Goal: Task Accomplishment & Management: Complete application form

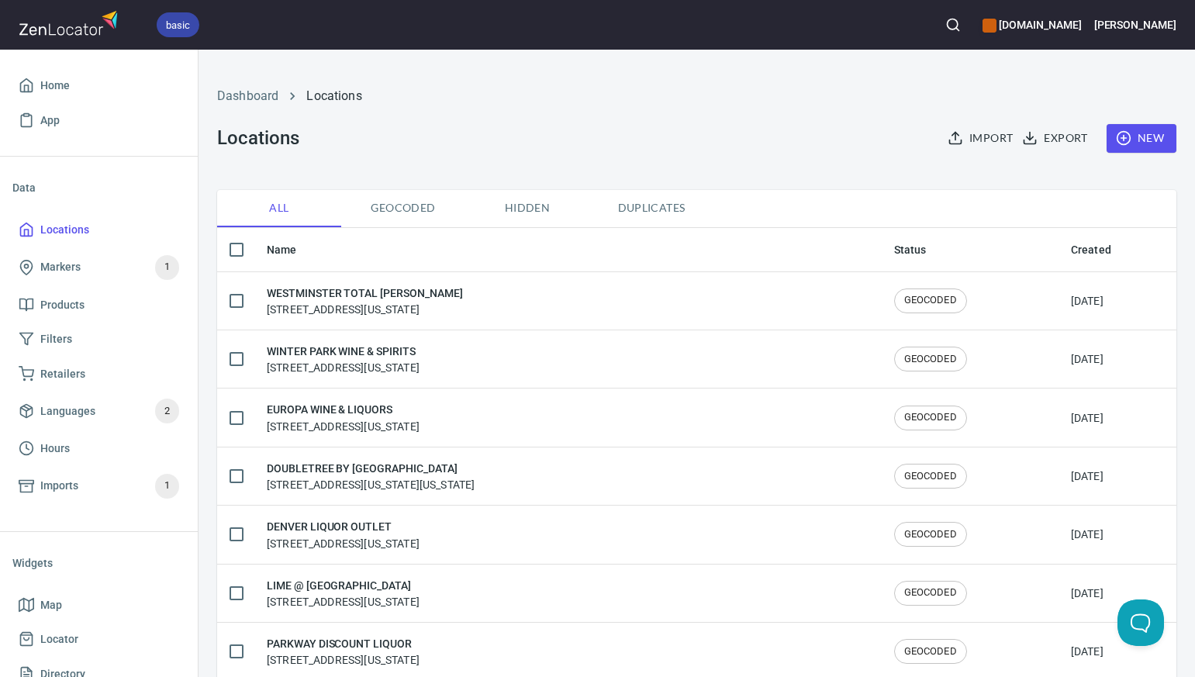
click at [1141, 137] on span "New" at bounding box center [1141, 138] width 45 height 19
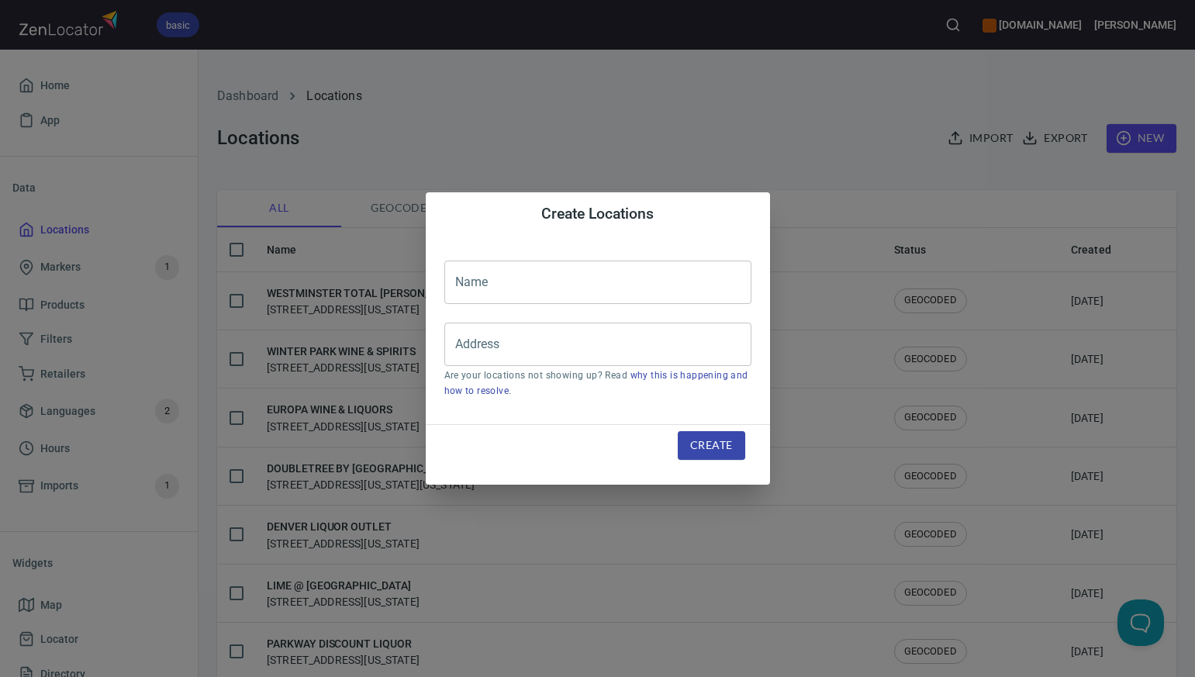
click at [728, 133] on div "Create Locations Name Name Address Address Are your locations not showing up? R…" at bounding box center [597, 338] width 1195 height 677
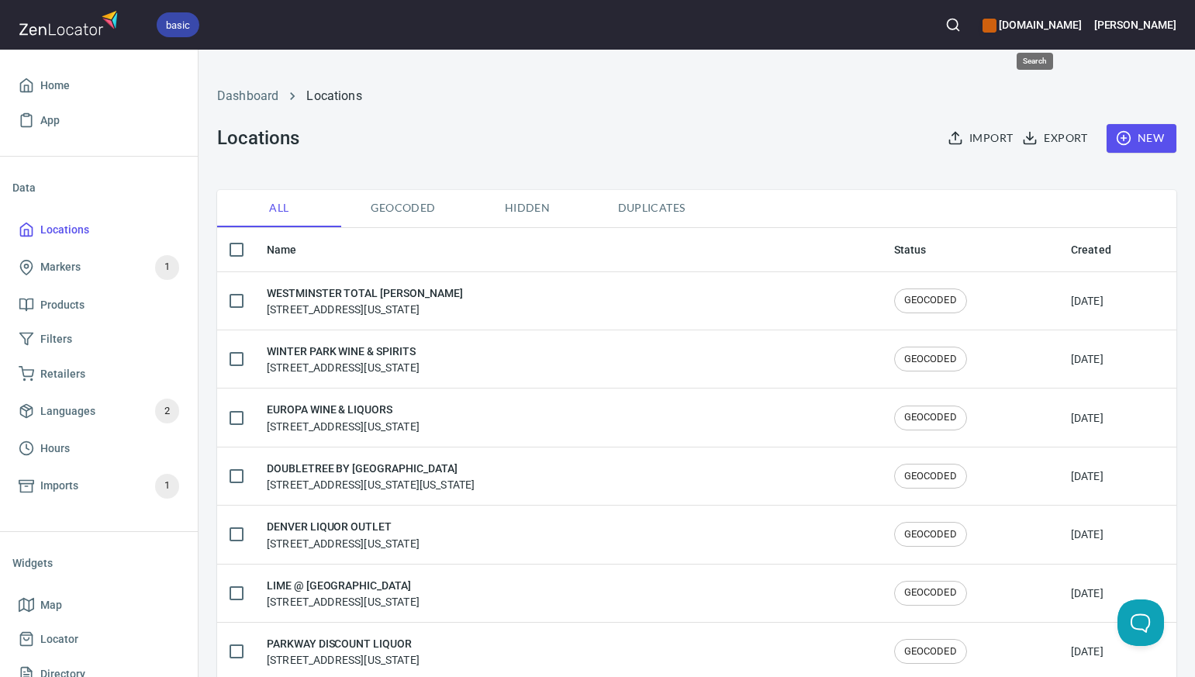
click at [961, 26] on icon "button" at bounding box center [953, 25] width 16 height 16
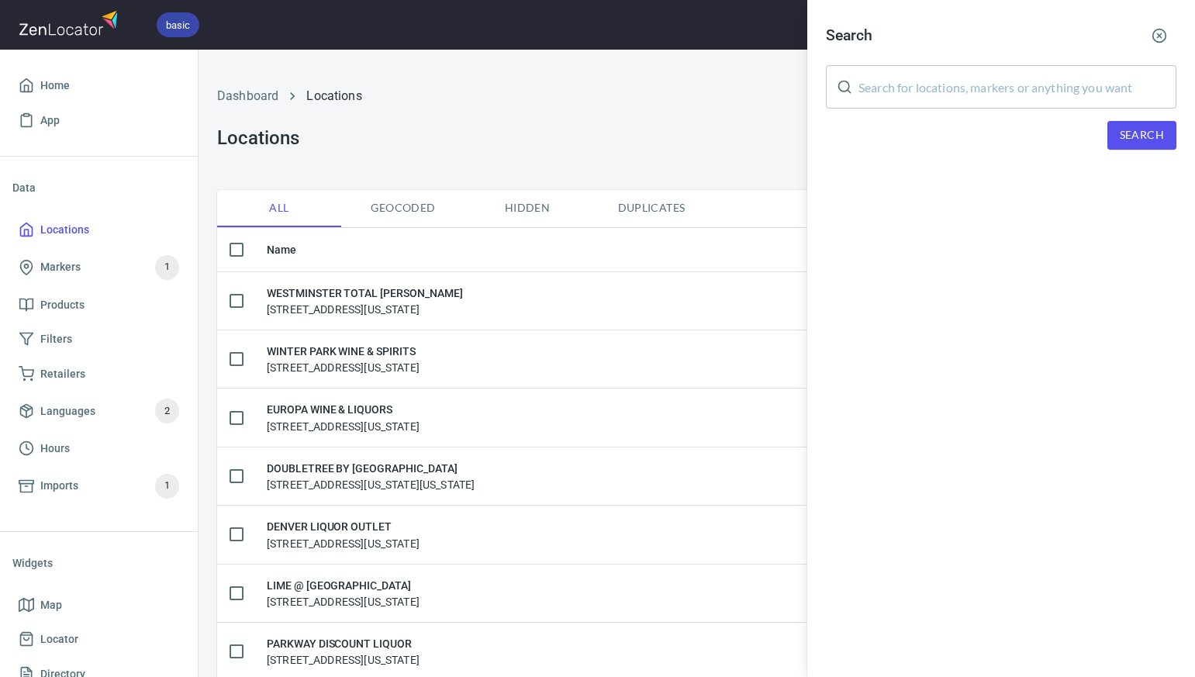
click at [759, 95] on div at bounding box center [597, 338] width 1195 height 677
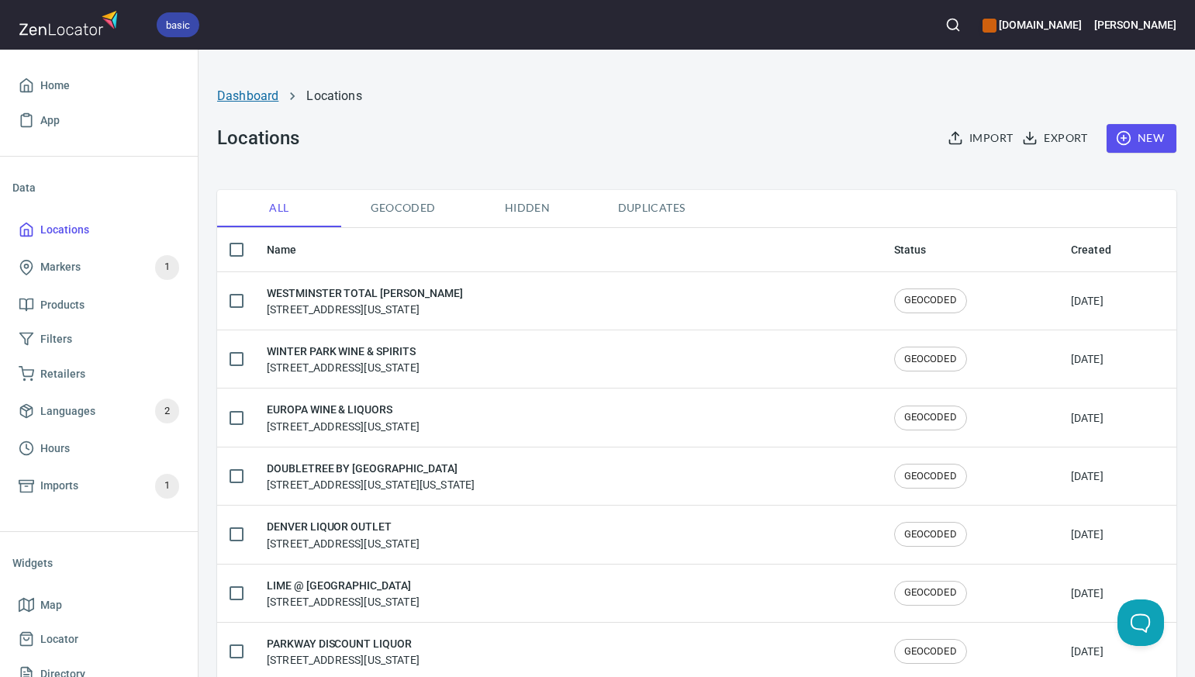
click at [244, 98] on link "Dashboard" at bounding box center [247, 95] width 61 height 15
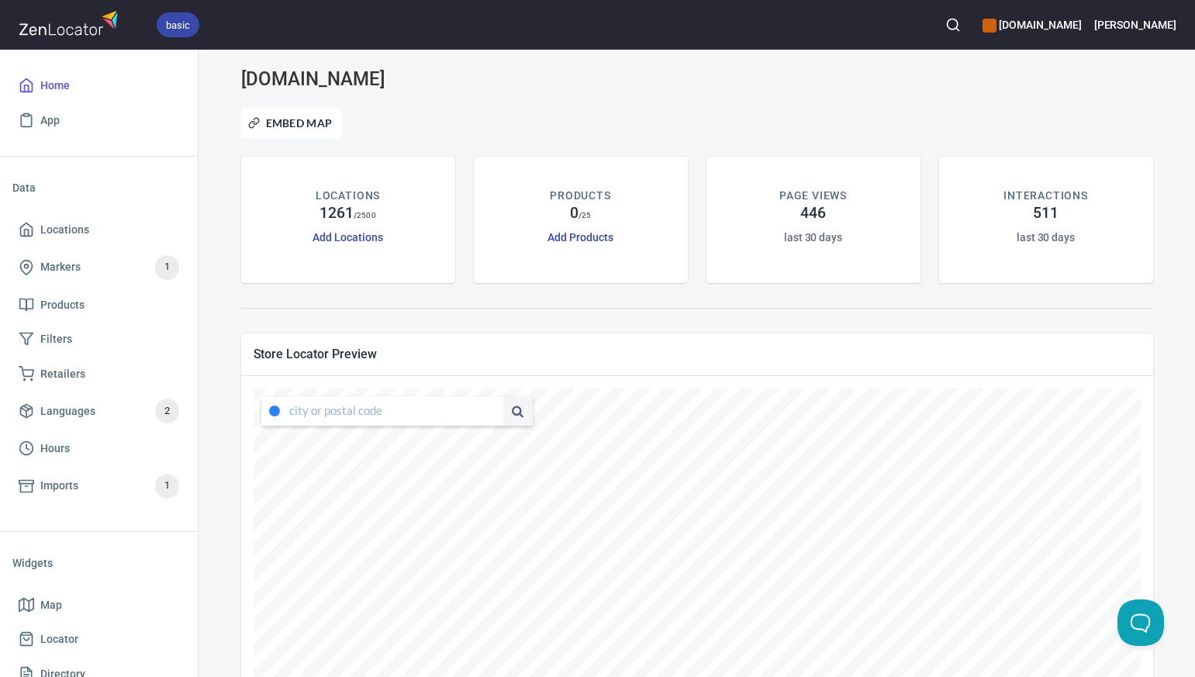
click at [302, 412] on input "text" at bounding box center [396, 410] width 214 height 29
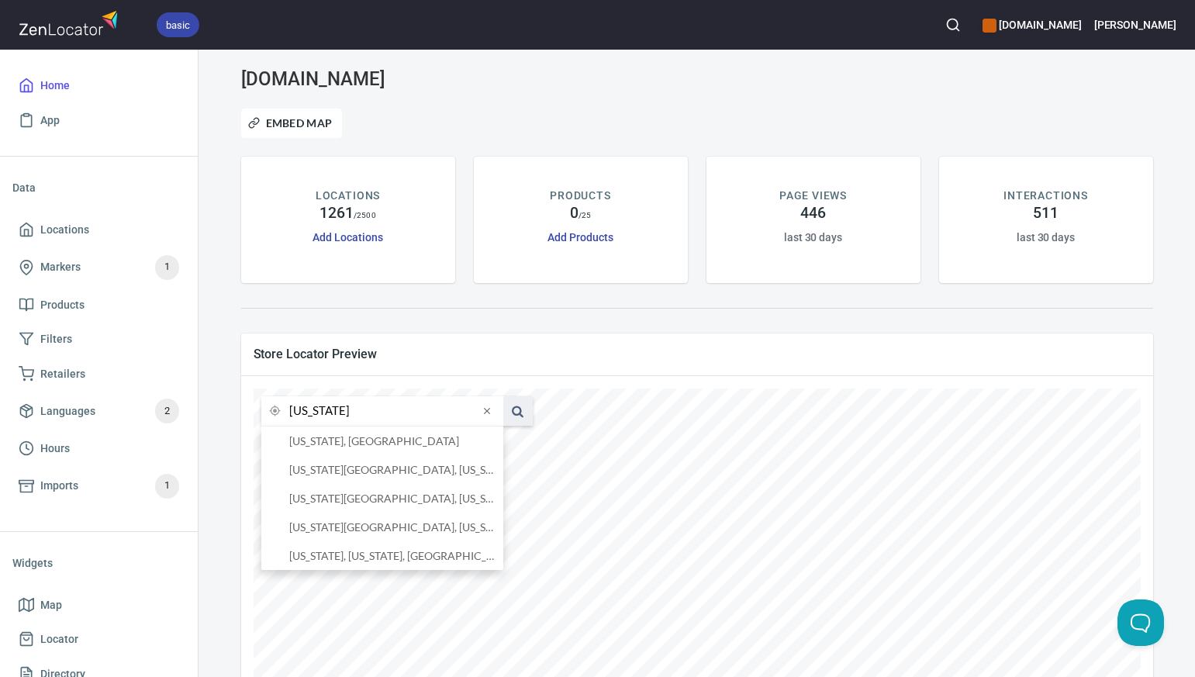
type input "[US_STATE]"
click at [518, 406] on span at bounding box center [517, 410] width 29 height 29
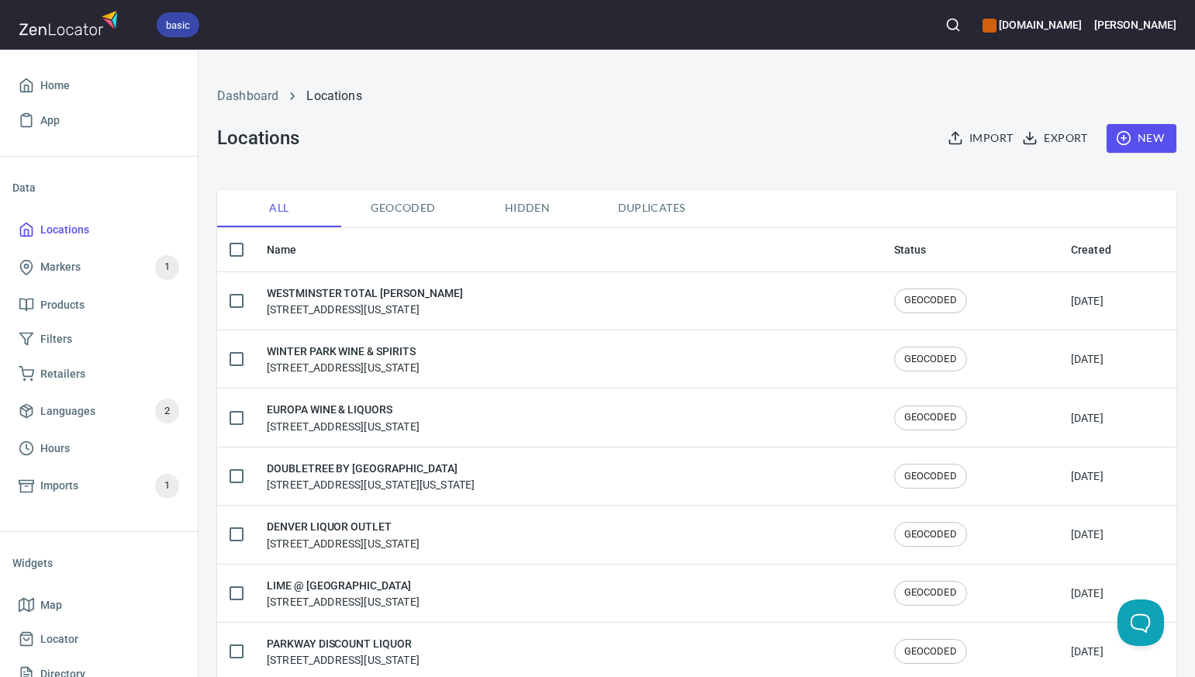
click at [1141, 139] on span "New" at bounding box center [1141, 138] width 45 height 19
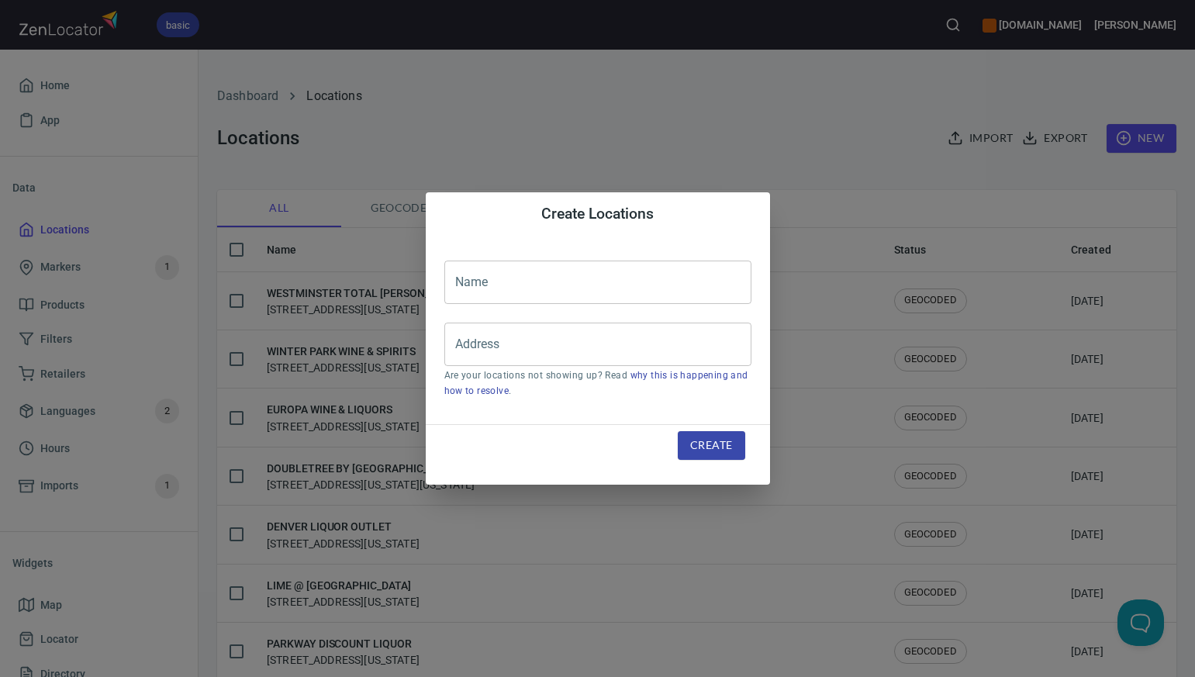
click at [475, 279] on input "text" at bounding box center [597, 282] width 307 height 43
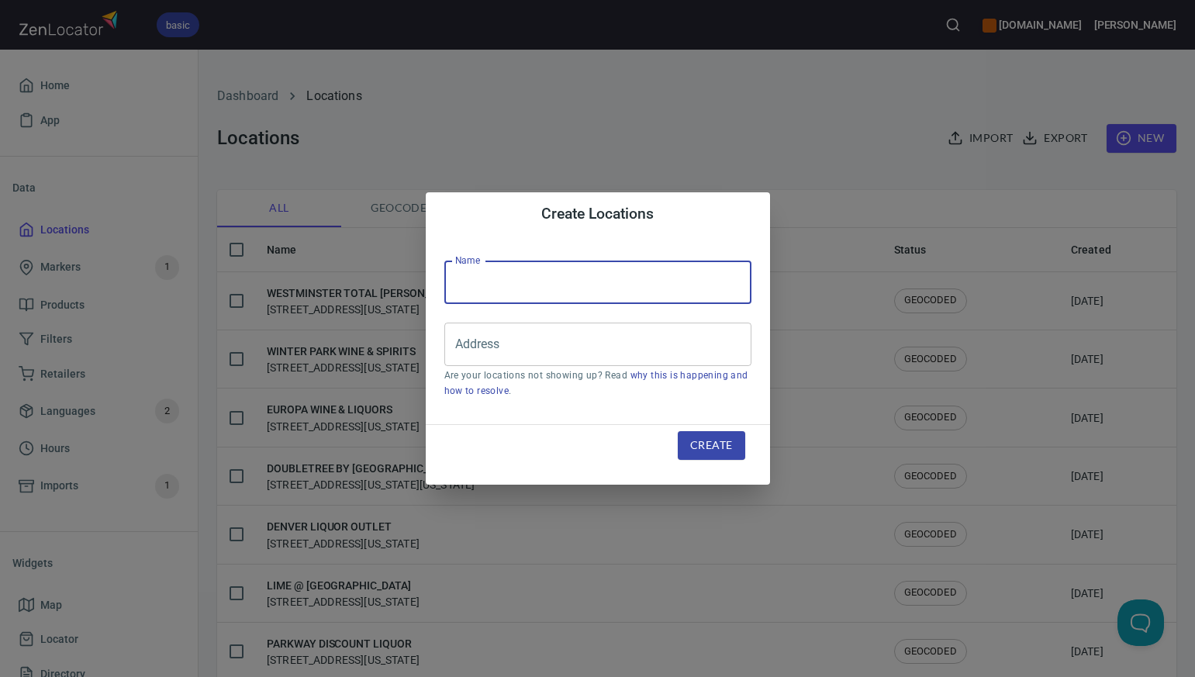
paste input "BUSTERS - HIGHLAND"
type input "BUSTERS - HIGHLAND"
click at [466, 346] on input "Address" at bounding box center [586, 344] width 270 height 29
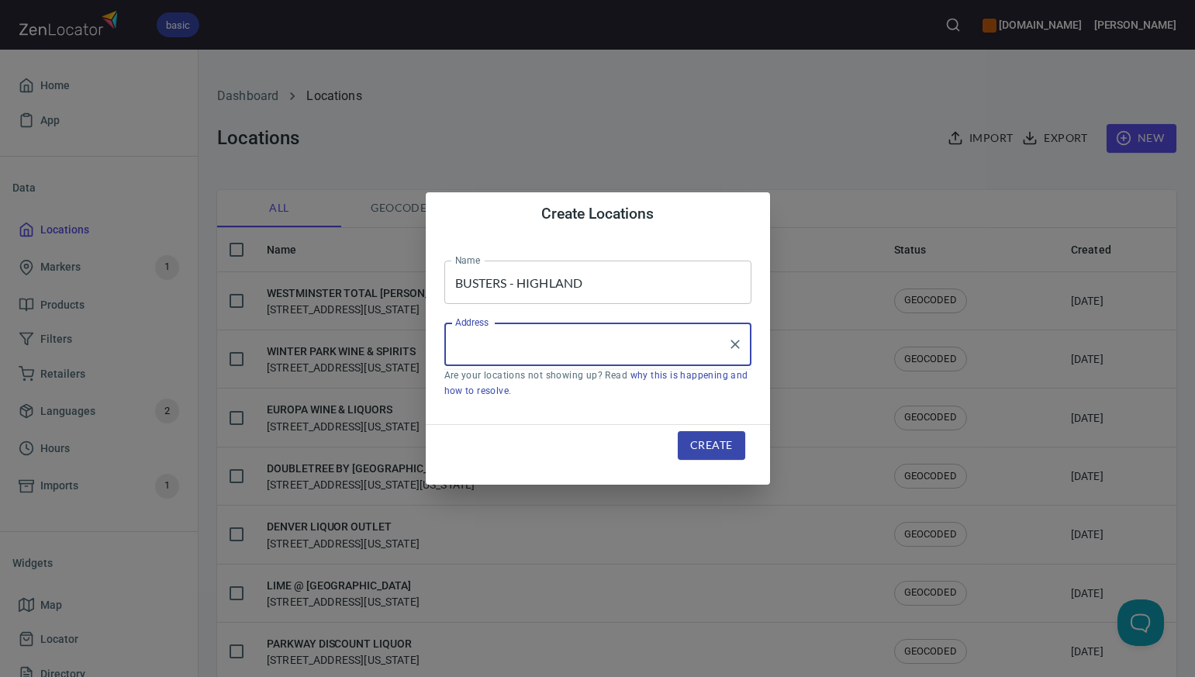
paste input "[STREET_ADDRESS]"
click at [615, 343] on input "[STREET_ADDRESS]" at bounding box center [586, 344] width 270 height 29
click at [684, 345] on input "[STREET_ADDRESS]" at bounding box center [586, 344] width 270 height 29
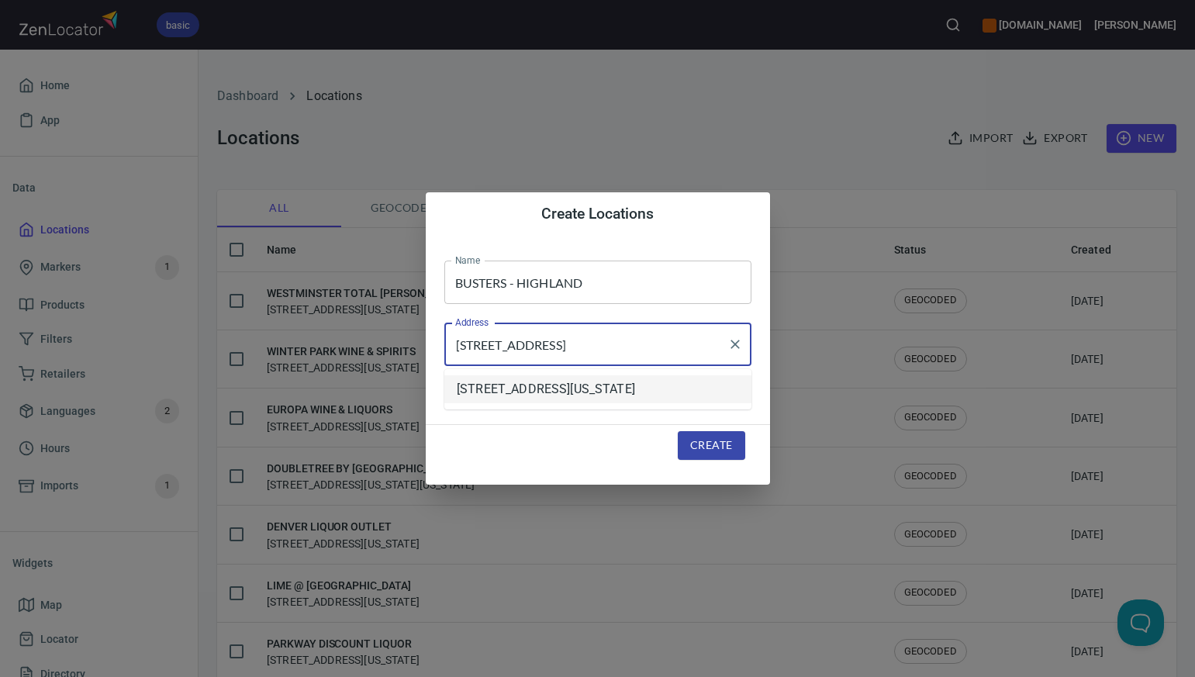
click at [621, 388] on li "[STREET_ADDRESS][US_STATE]" at bounding box center [597, 389] width 307 height 28
type input "[STREET_ADDRESS][US_STATE]"
click at [699, 444] on span "Create" at bounding box center [711, 445] width 42 height 19
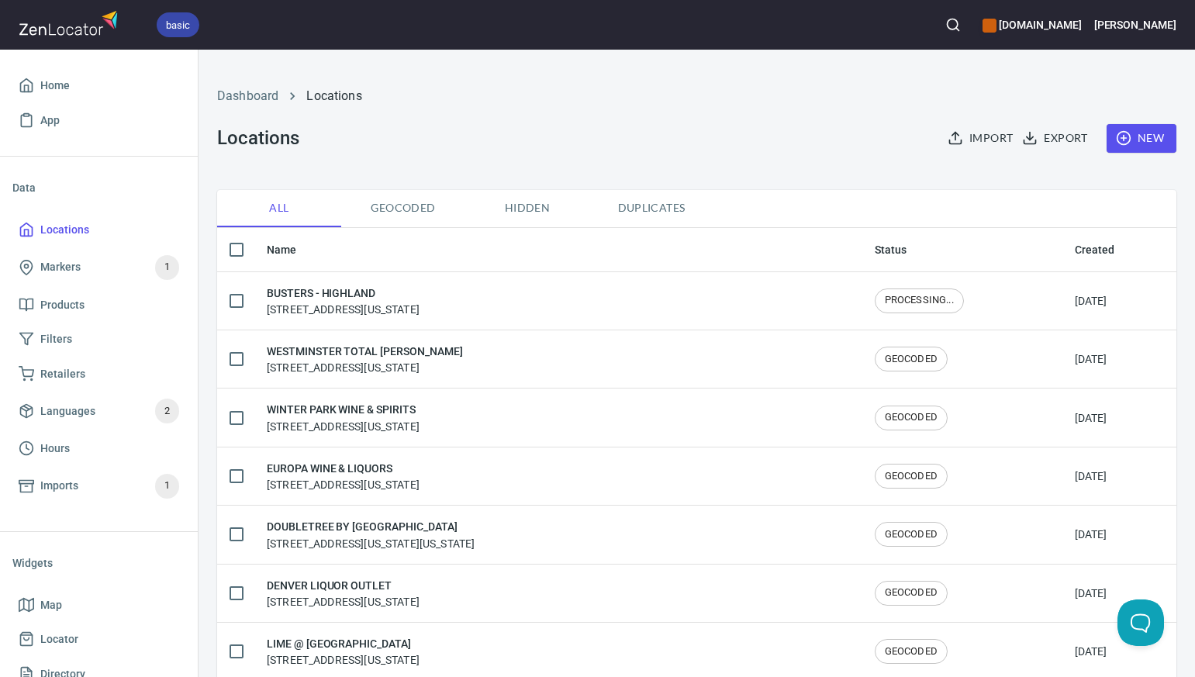
click at [1140, 142] on span "New" at bounding box center [1141, 138] width 45 height 19
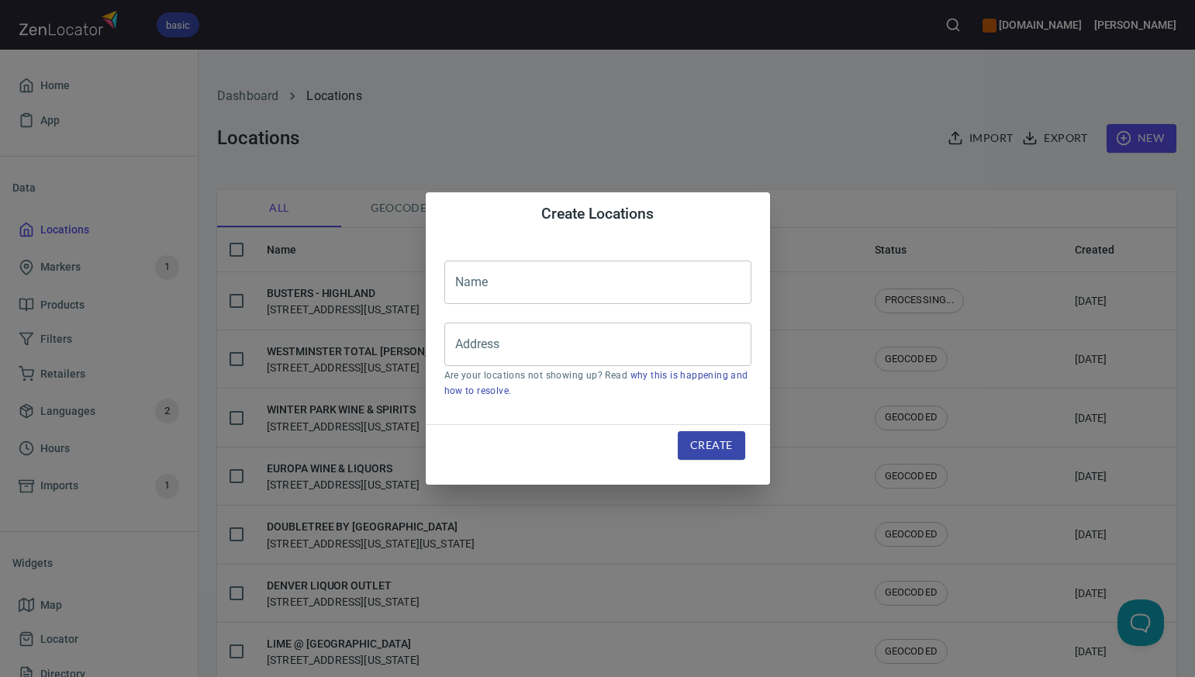
click at [470, 281] on input "text" at bounding box center [597, 282] width 307 height 43
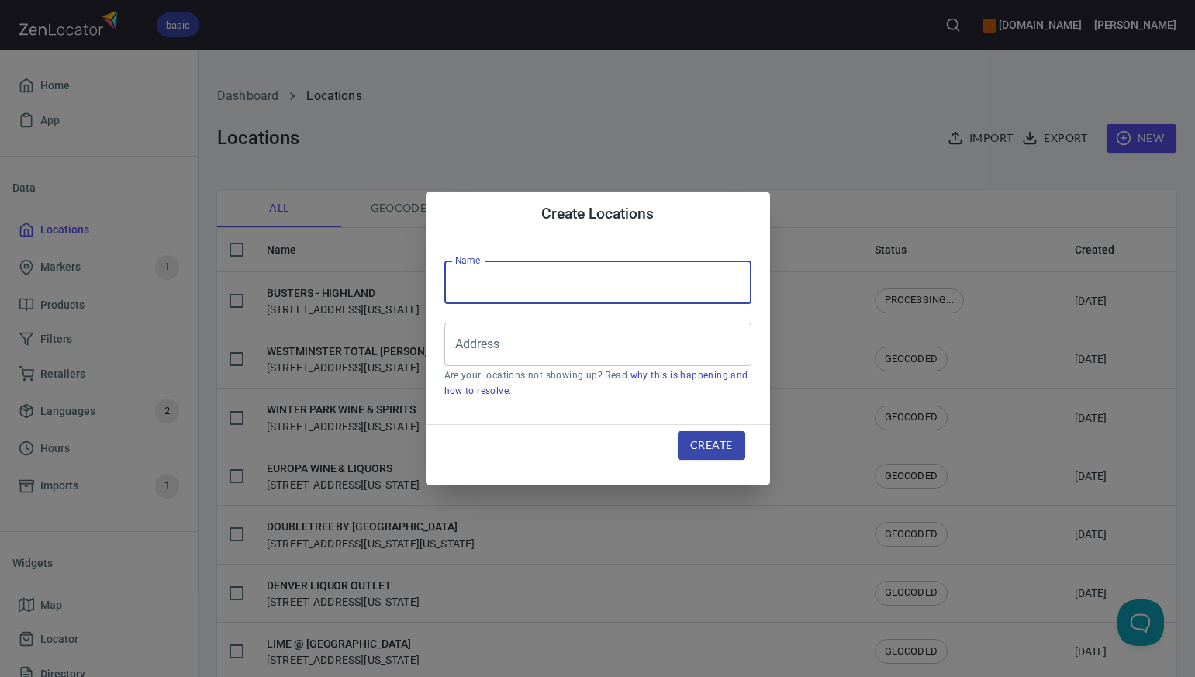
paste input "BUSTERS - EAST"
type input "BUSTERS - EAST"
click at [463, 348] on input "Address" at bounding box center [586, 344] width 270 height 29
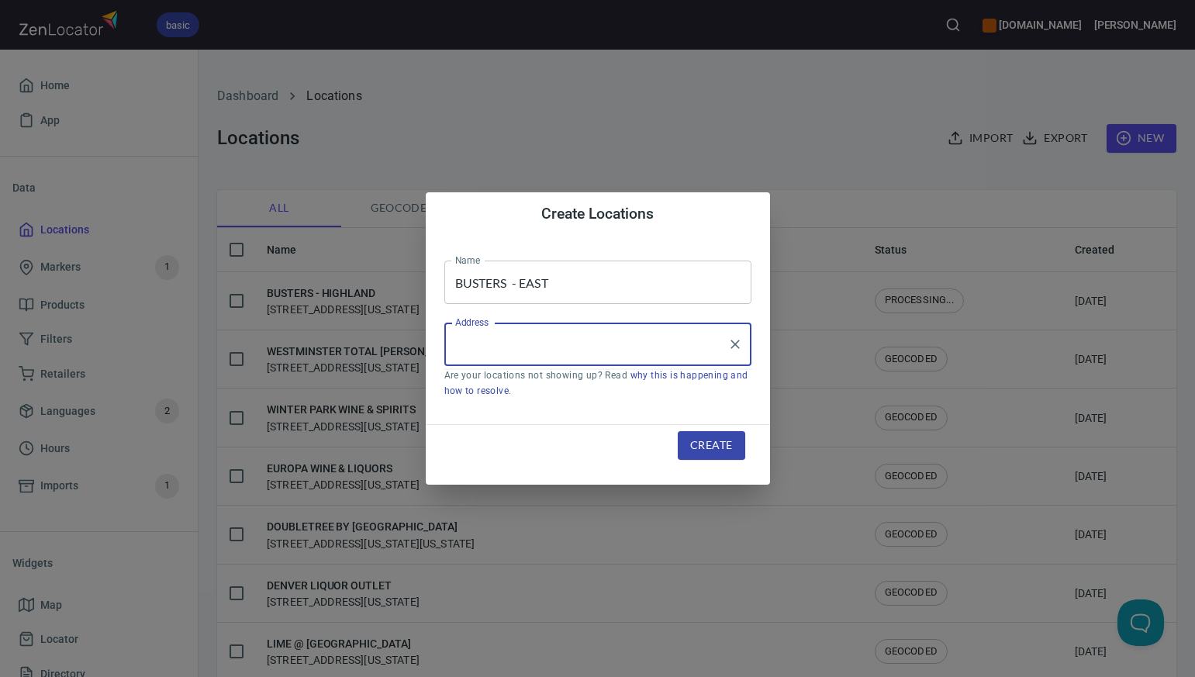
paste input "[STREET_ADDRESS]"
click at [561, 350] on input "[STREET_ADDRESS]" at bounding box center [586, 344] width 270 height 29
click at [628, 343] on input "[STREET_ADDRESS]" at bounding box center [586, 344] width 270 height 29
click at [601, 392] on li "[STREET_ADDRESS][US_STATE]" at bounding box center [597, 389] width 307 height 28
type input "[STREET_ADDRESS][US_STATE]"
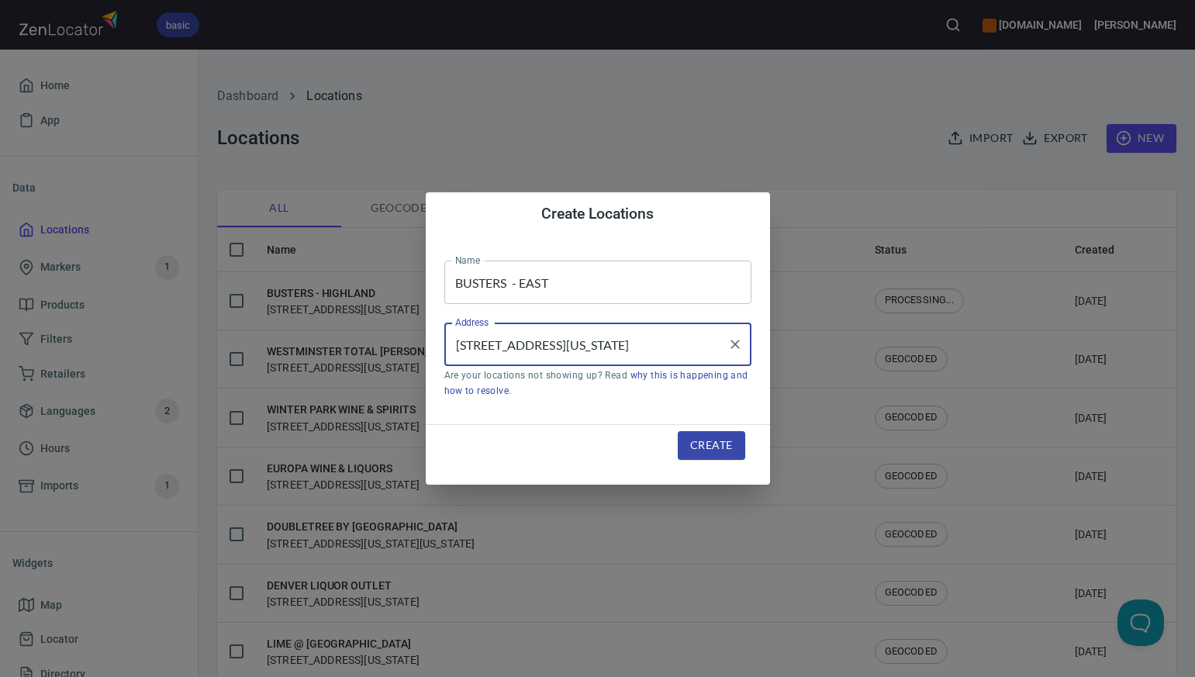
click at [698, 444] on span "Create" at bounding box center [711, 445] width 42 height 19
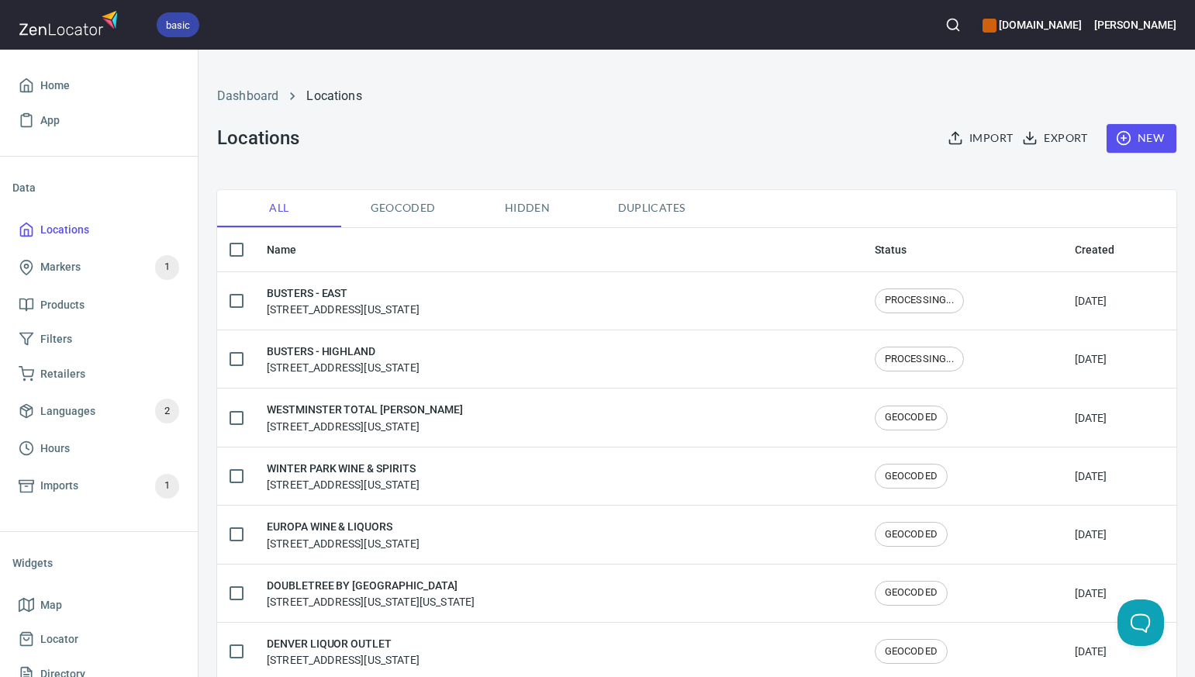
click at [1141, 145] on span "New" at bounding box center [1141, 138] width 45 height 19
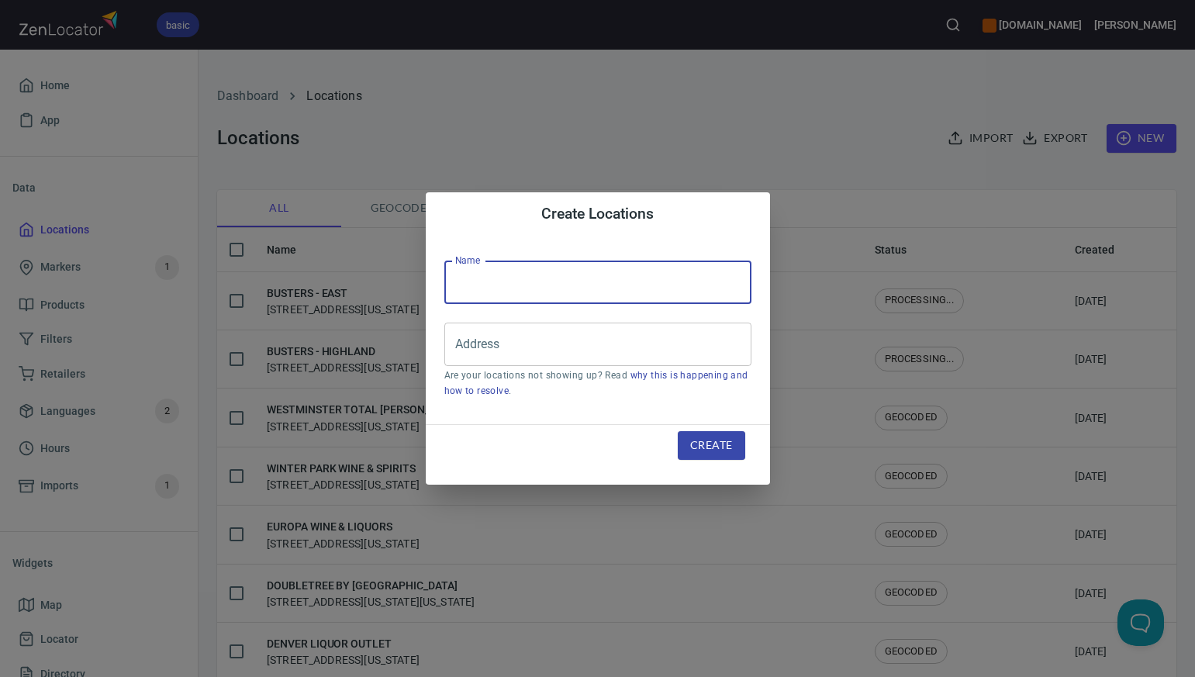
click at [469, 281] on input "text" at bounding box center [597, 282] width 307 height 43
paste input "MCSCROOGES WINE & SPIRITS"
type input "MCSCROOGES WINE & SPIRITS"
click at [466, 344] on input "Address" at bounding box center [586, 344] width 270 height 29
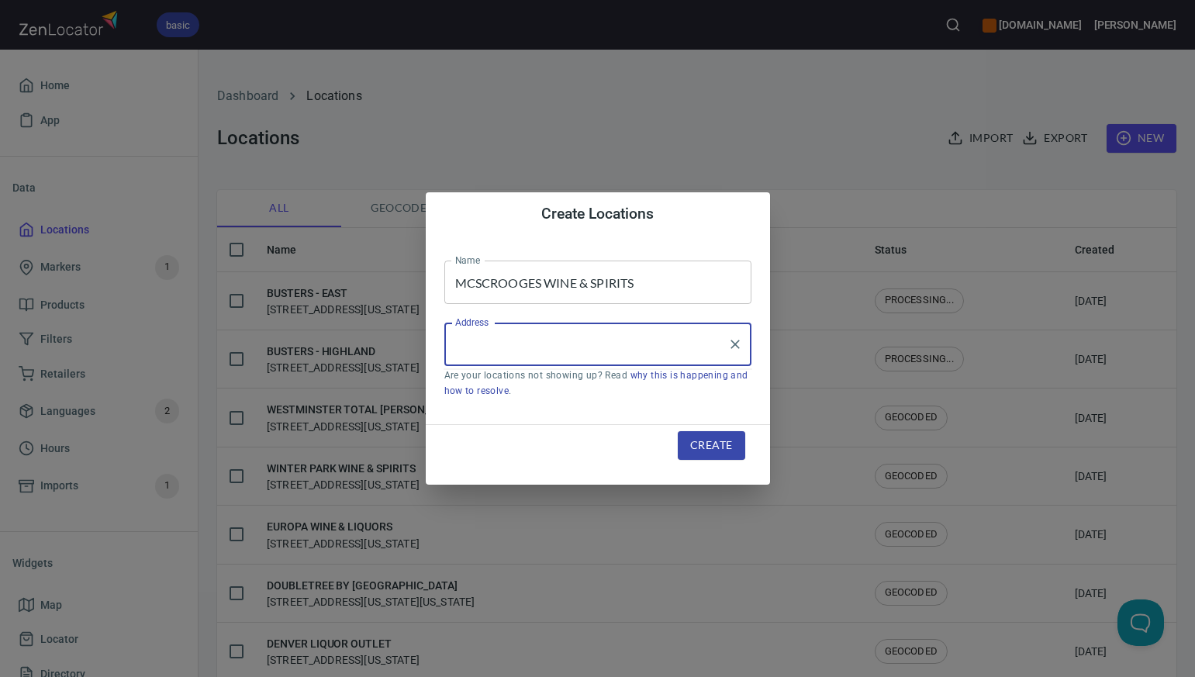
paste input "[STREET_ADDRESS][PERSON_NAME]"
click at [602, 349] on input "[STREET_ADDRESS][PERSON_NAME]" at bounding box center [586, 344] width 270 height 29
click at [691, 343] on input "[STREET_ADDRESS][PERSON_NAME]" at bounding box center [586, 344] width 270 height 29
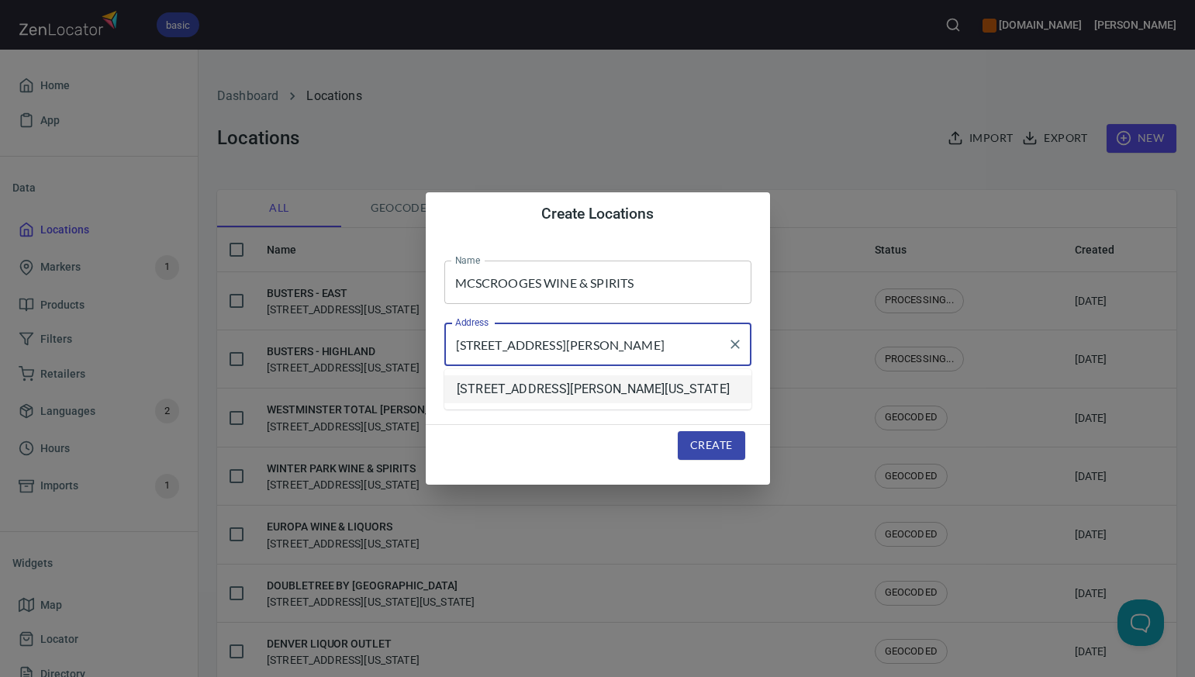
click at [654, 394] on li "[STREET_ADDRESS][PERSON_NAME][US_STATE]" at bounding box center [597, 389] width 307 height 28
type input "[STREET_ADDRESS][PERSON_NAME][US_STATE]"
click at [700, 446] on span "Create" at bounding box center [711, 445] width 42 height 19
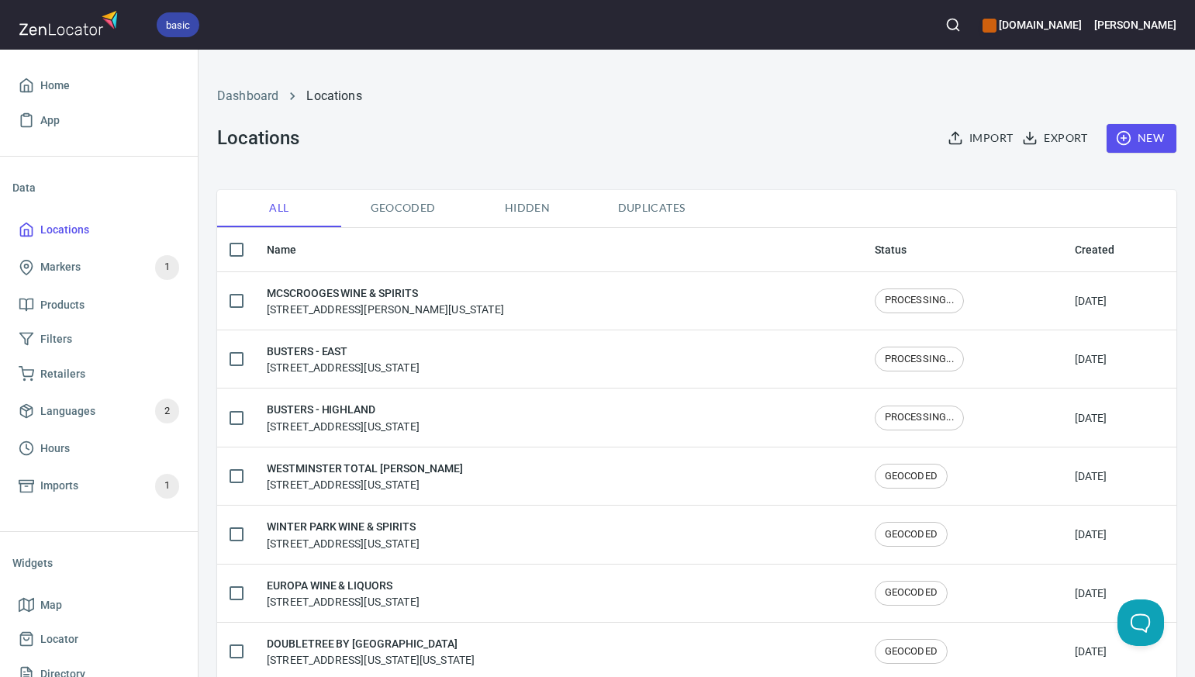
click at [1148, 139] on span "New" at bounding box center [1141, 138] width 45 height 19
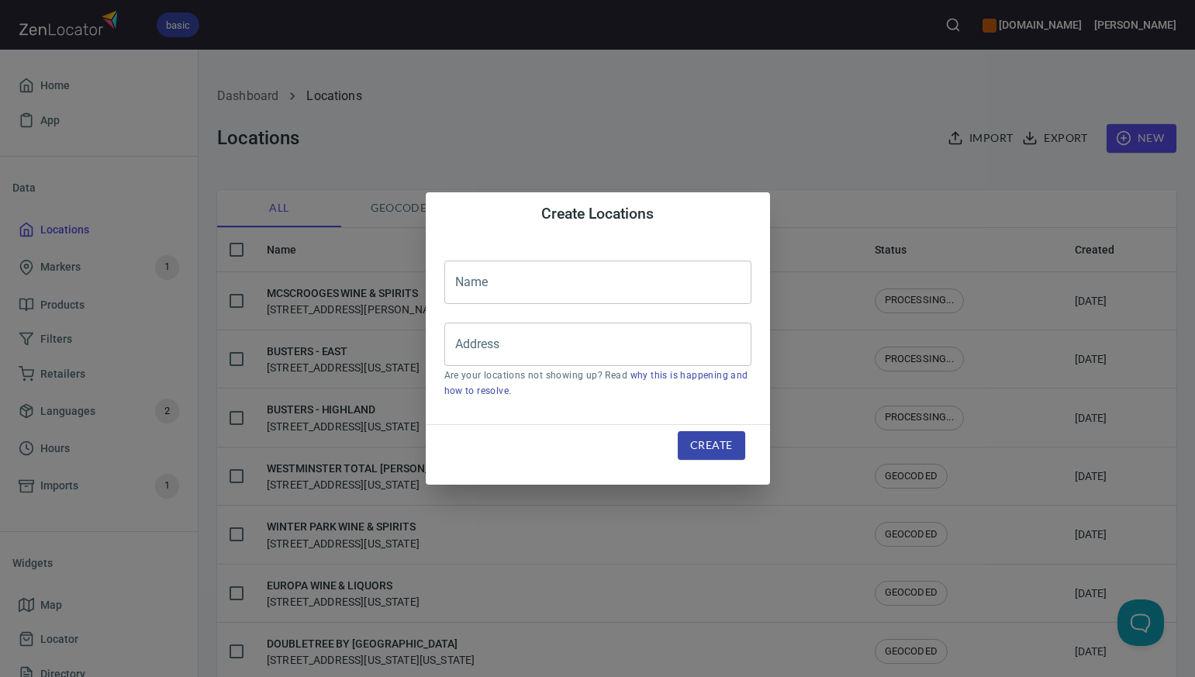
click at [453, 288] on input "text" at bounding box center [597, 282] width 307 height 43
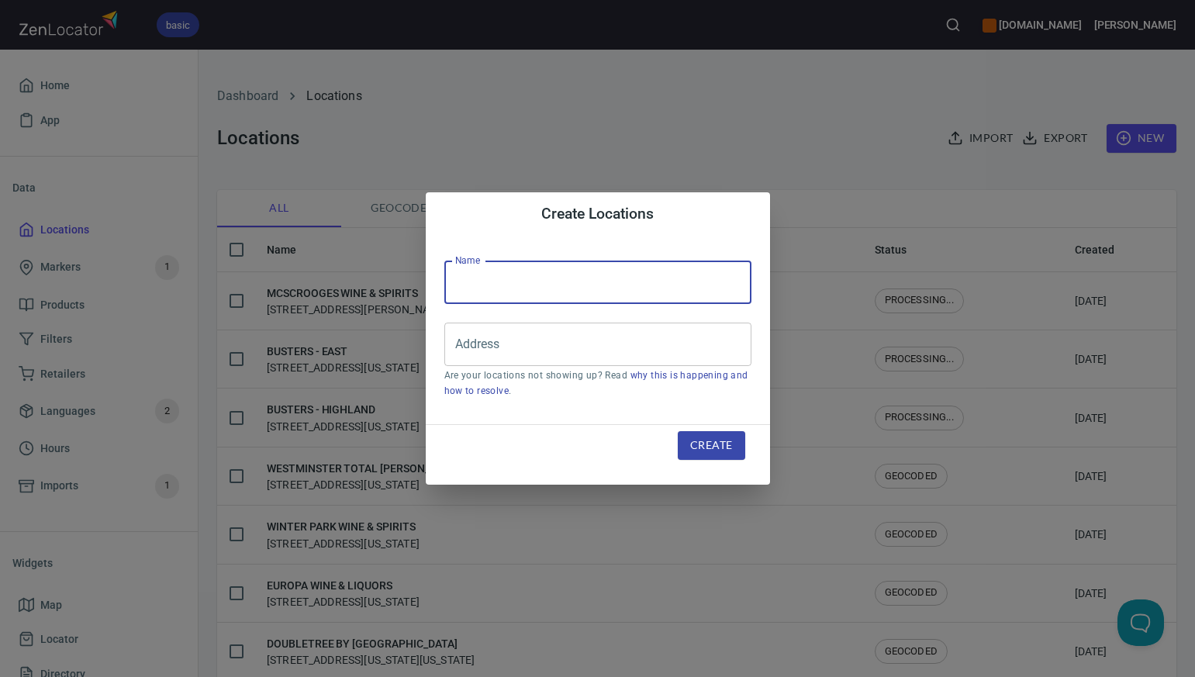
paste input "CHEERS WINES AND SPIRITS"
type input "CHEERS WINES AND SPIRITS"
click at [463, 343] on input "Address" at bounding box center [586, 344] width 270 height 29
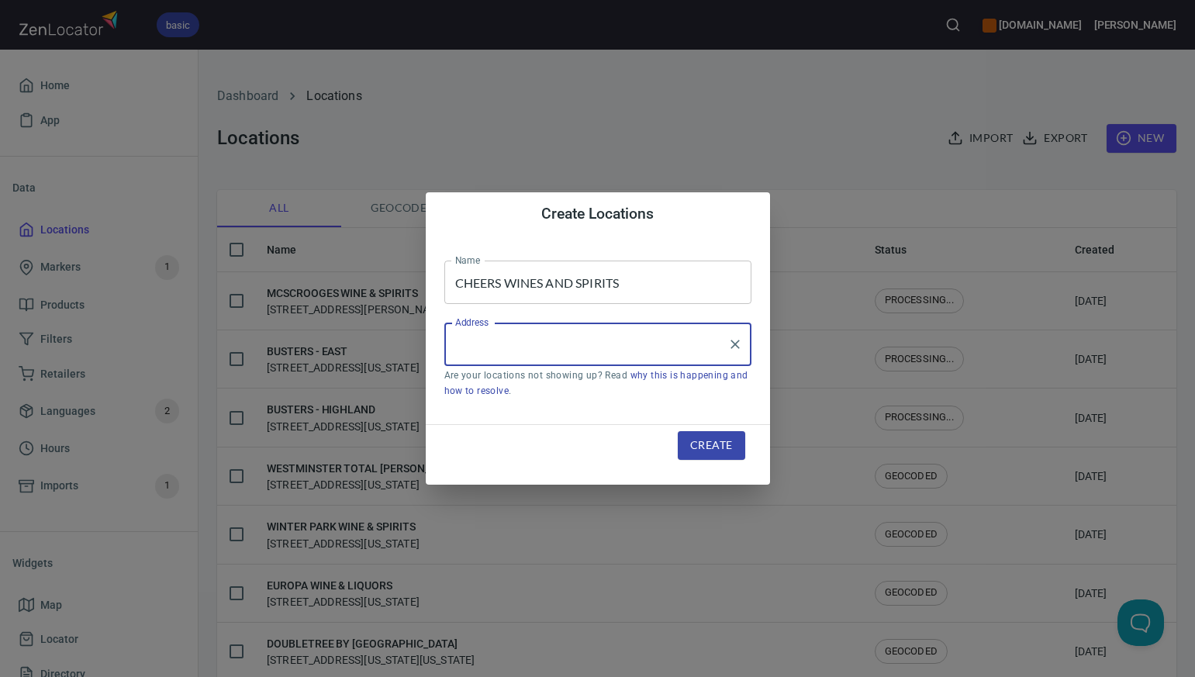
paste input "[STREET_ADDRESS]"
click at [595, 345] on input "[STREET_ADDRESS]" at bounding box center [586, 344] width 270 height 29
click at [687, 345] on input "[STREET_ADDRESS]" at bounding box center [586, 344] width 270 height 29
click at [637, 395] on li "[STREET_ADDRESS][US_STATE]" at bounding box center [597, 389] width 307 height 28
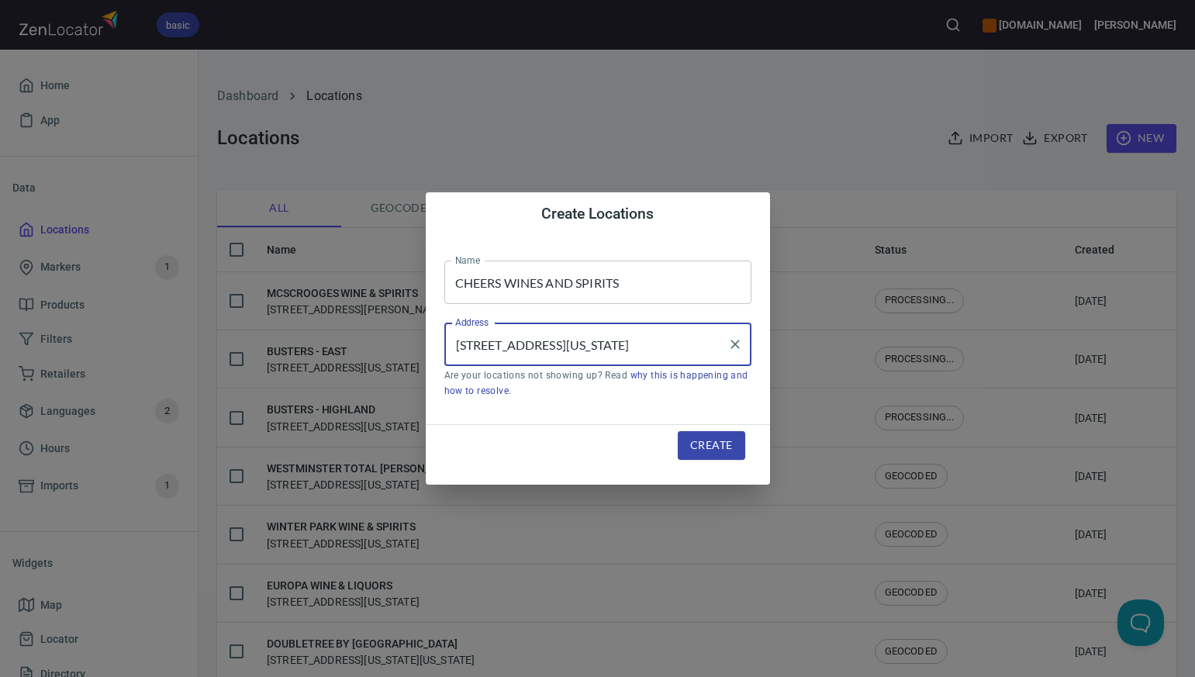
type input "[STREET_ADDRESS][US_STATE]"
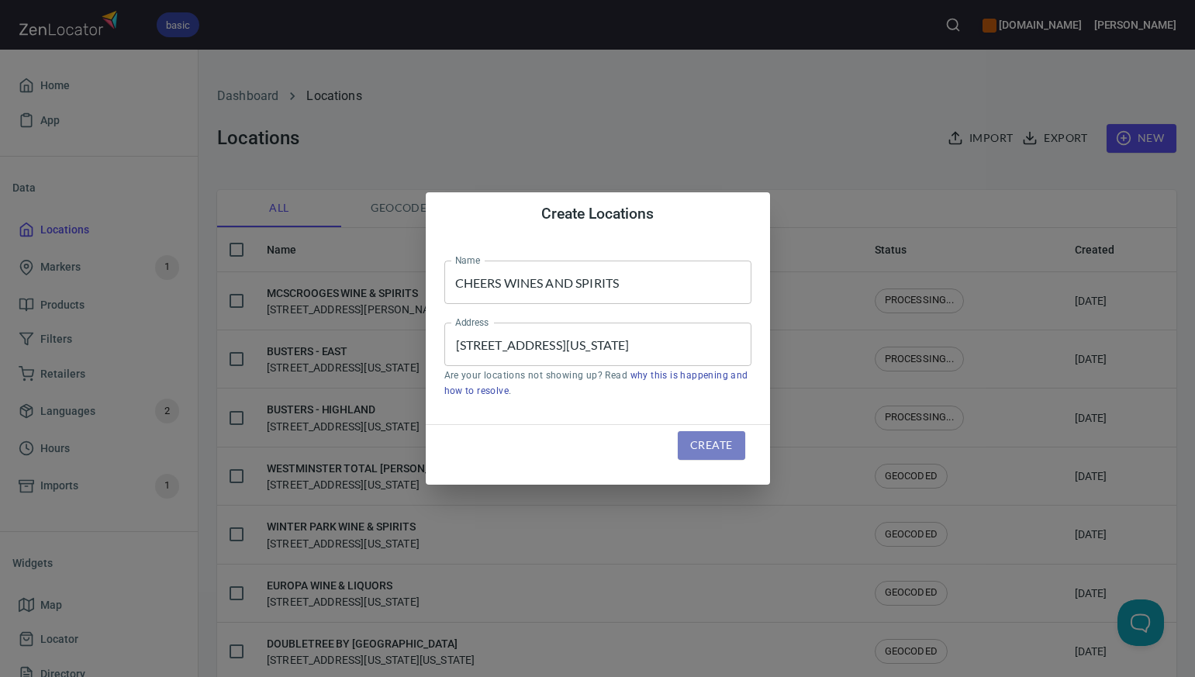
scroll to position [0, 0]
click at [693, 447] on span "Create" at bounding box center [711, 445] width 42 height 19
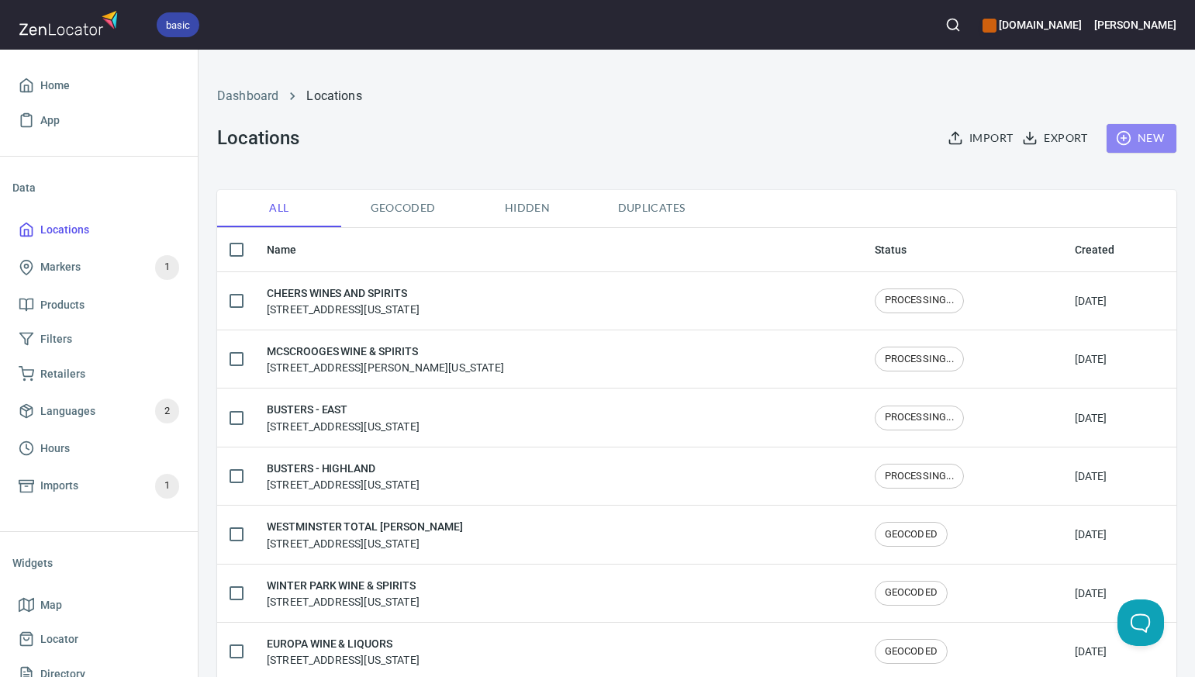
click at [1144, 141] on span "New" at bounding box center [1141, 138] width 45 height 19
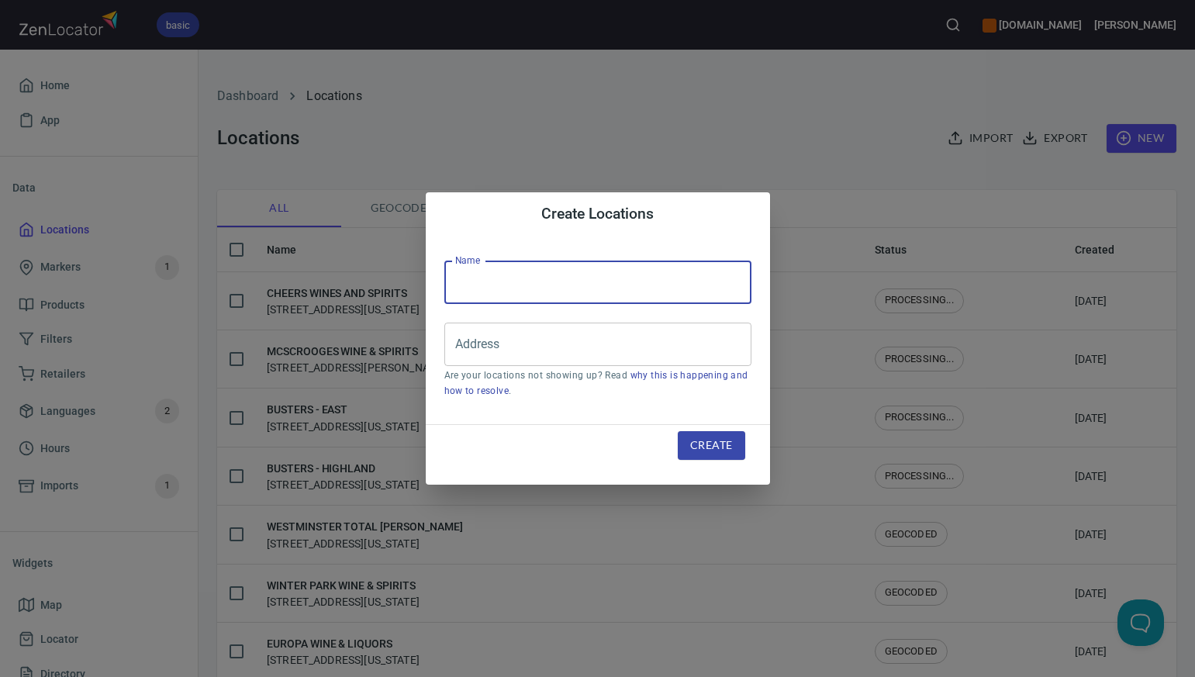
click at [511, 283] on input "text" at bounding box center [597, 282] width 307 height 43
paste input "THE LIQUOR BARN"
type input "THE LIQUOR BARN"
click at [471, 340] on input "Address" at bounding box center [586, 344] width 270 height 29
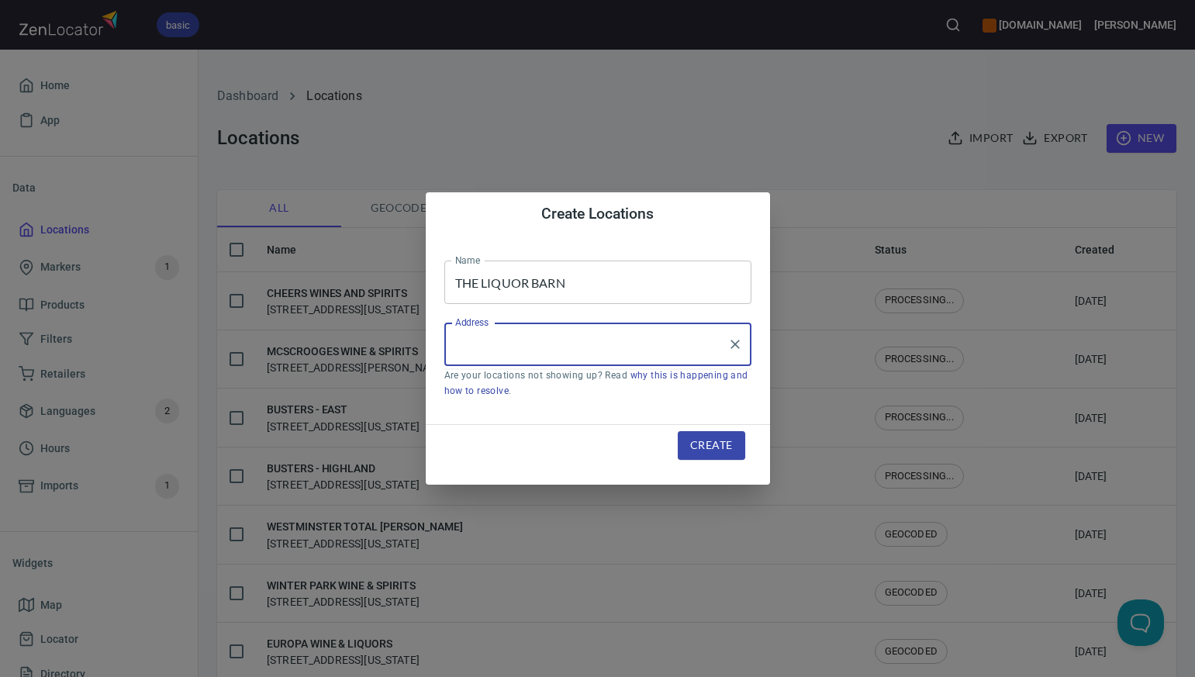
paste input "[STREET_ADDRESS][PERSON_NAME]"
click at [605, 345] on input "[STREET_ADDRESS][PERSON_NAME]" at bounding box center [586, 344] width 270 height 29
click at [674, 343] on input "[STREET_ADDRESS][PERSON_NAME]" at bounding box center [586, 344] width 270 height 29
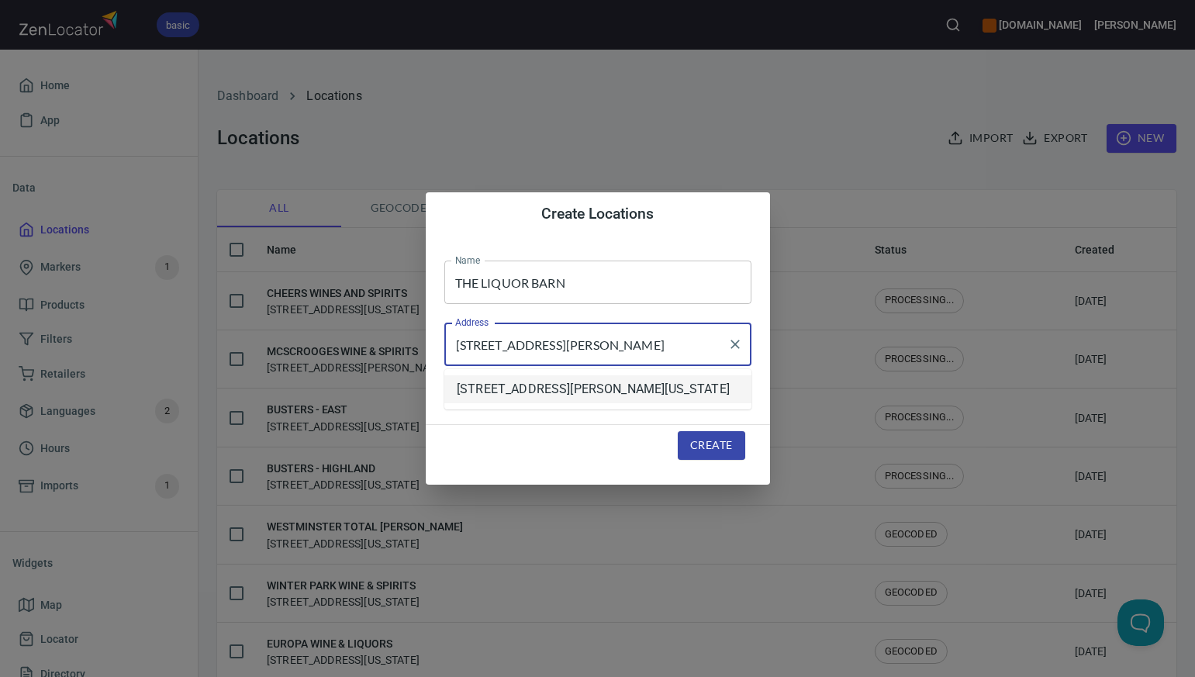
click at [637, 399] on li "[STREET_ADDRESS][PERSON_NAME][US_STATE]" at bounding box center [597, 389] width 307 height 28
type input "[STREET_ADDRESS][PERSON_NAME][US_STATE]"
click at [694, 447] on span "Create" at bounding box center [711, 445] width 42 height 19
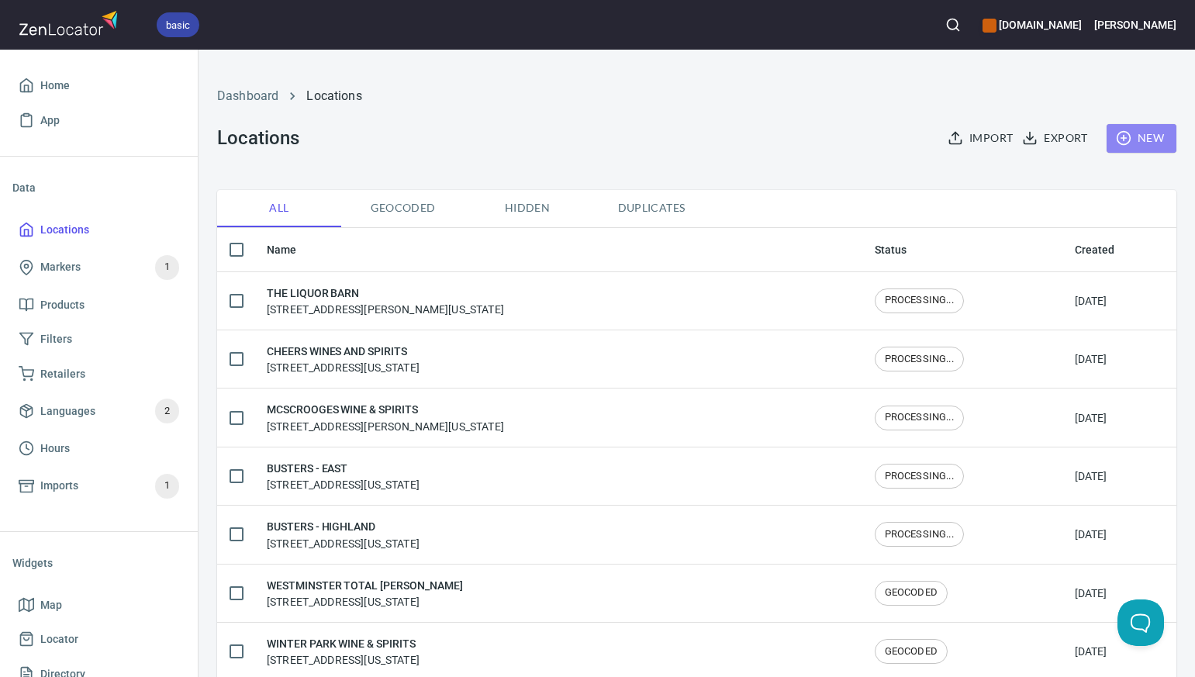
click at [1149, 134] on span "New" at bounding box center [1141, 138] width 45 height 19
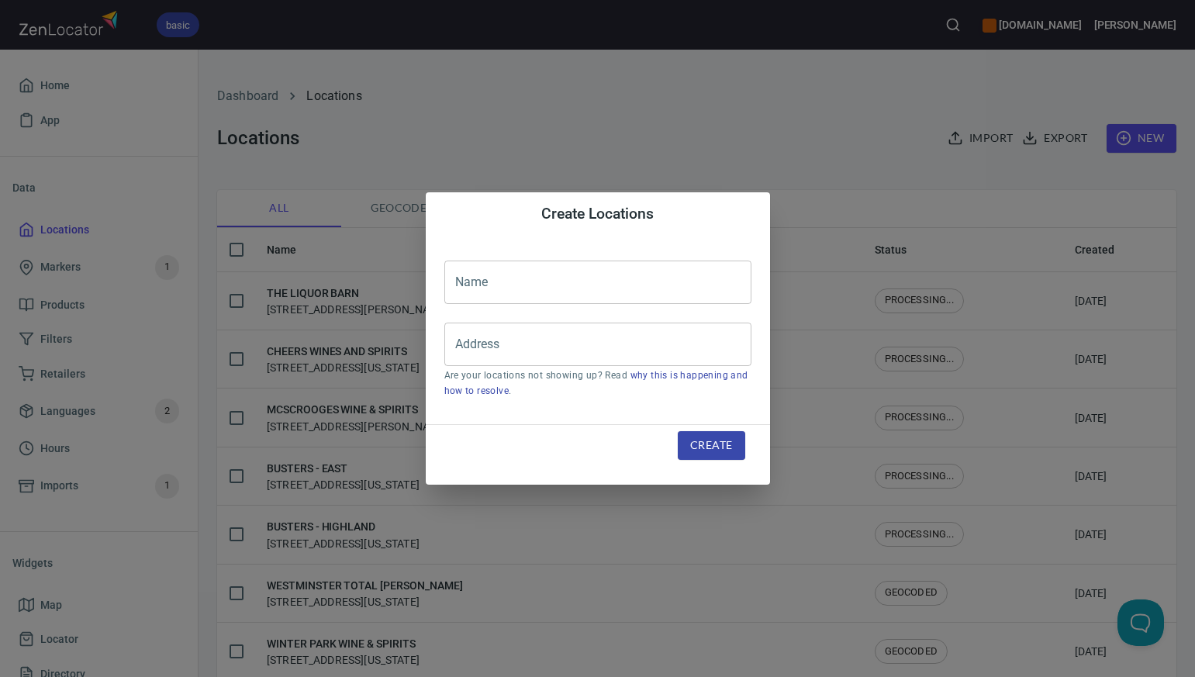
click at [473, 276] on input "text" at bounding box center [597, 282] width 307 height 43
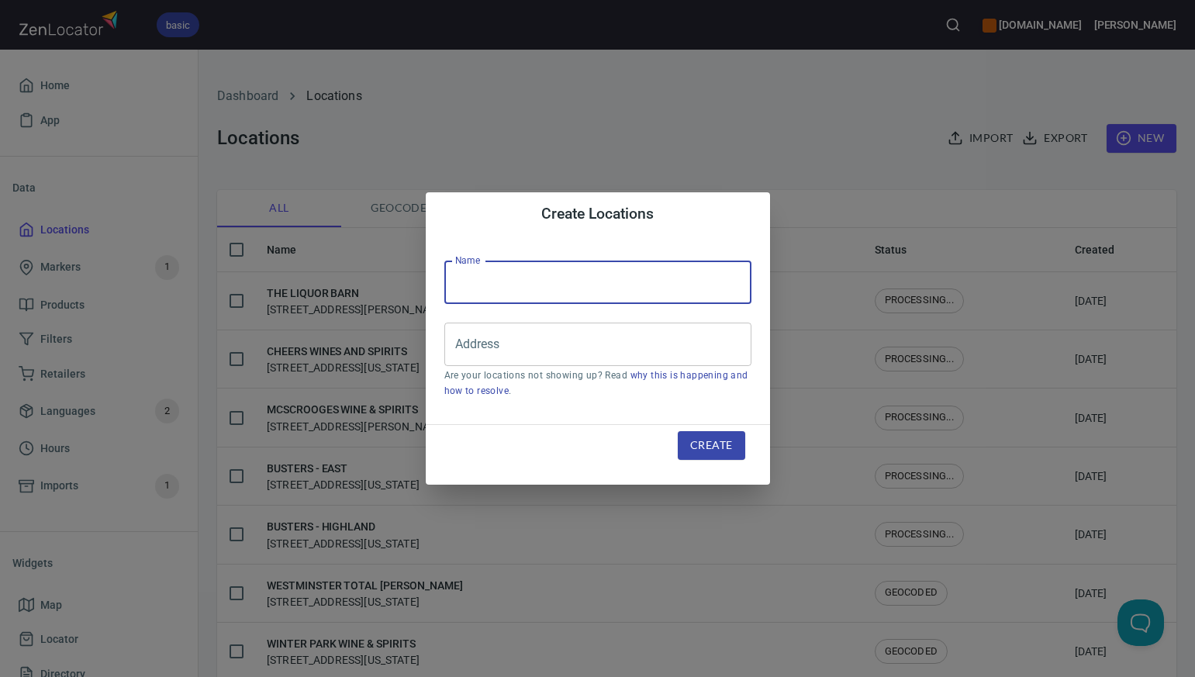
paste input "FRONTIER PACKAGE STORE"
type input "FRONTIER PACKAGE STORE"
click at [464, 344] on input "Address" at bounding box center [586, 344] width 270 height 29
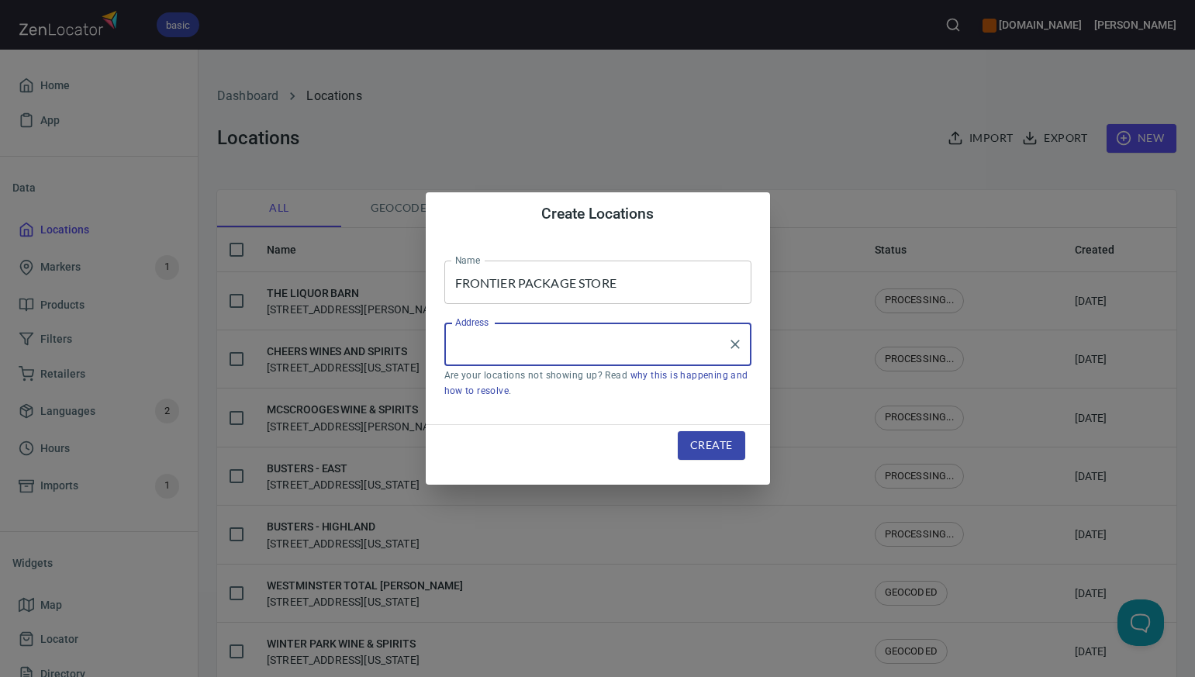
click at [464, 344] on input "Address" at bounding box center [586, 344] width 270 height 29
paste input "[STREET_ADDRESS]"
click at [588, 345] on input "[STREET_ADDRESS]" at bounding box center [586, 344] width 270 height 29
click at [678, 343] on input "[STREET_ADDRESS]" at bounding box center [586, 344] width 270 height 29
click at [662, 395] on li "[STREET_ADDRESS][US_STATE]" at bounding box center [597, 389] width 307 height 28
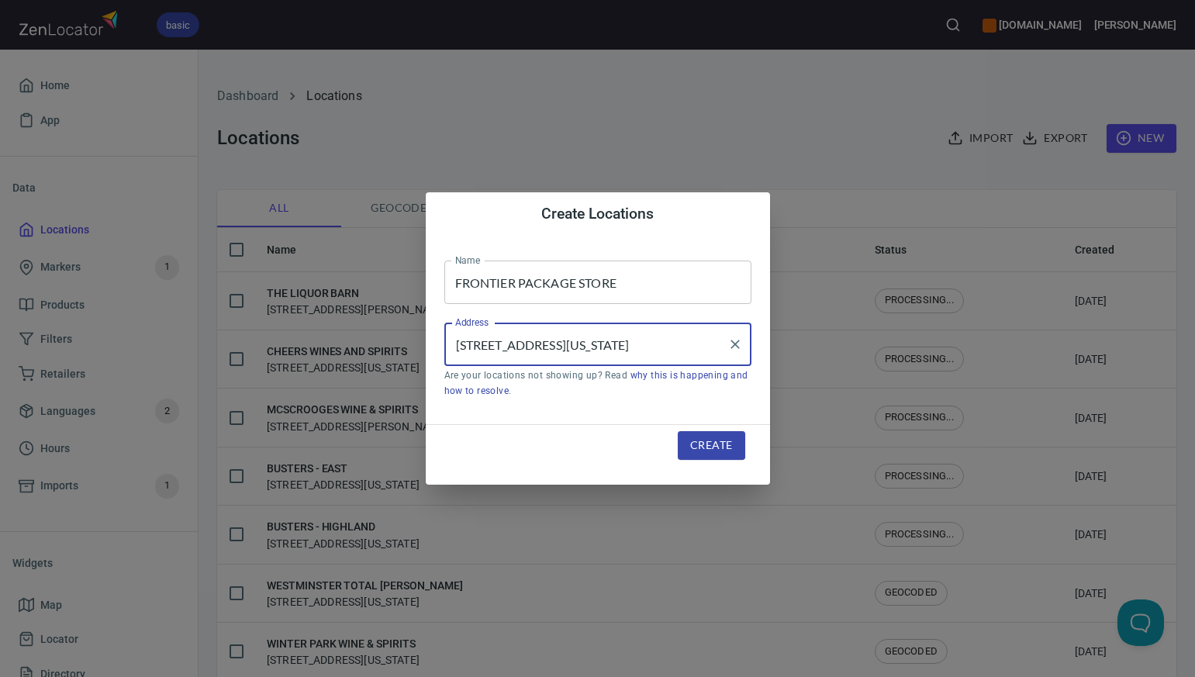
type input "[STREET_ADDRESS][US_STATE]"
click at [698, 445] on span "Create" at bounding box center [711, 445] width 42 height 19
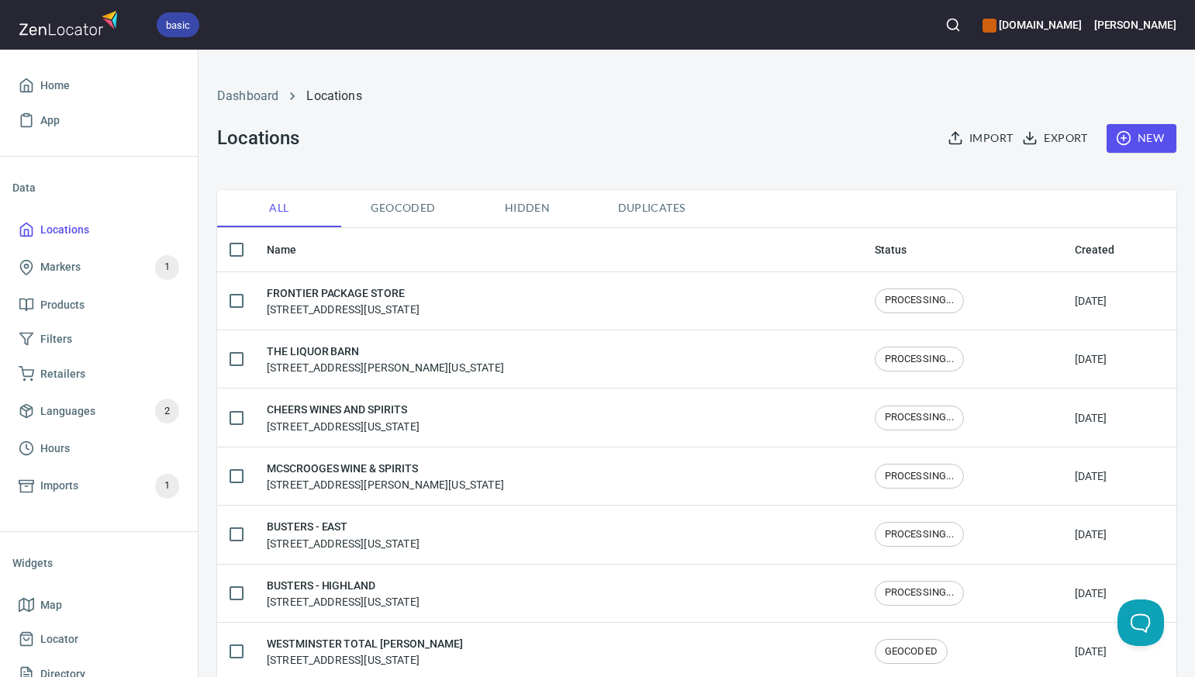
click at [1148, 140] on span "New" at bounding box center [1141, 138] width 45 height 19
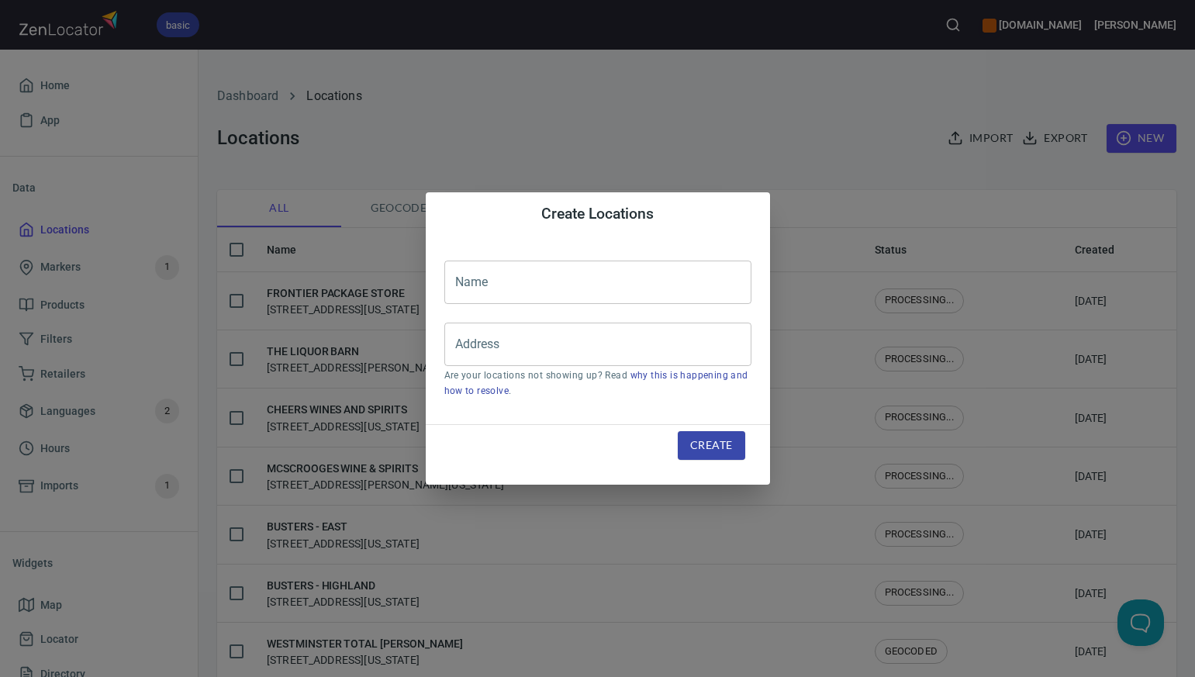
click at [469, 284] on input "text" at bounding box center [597, 282] width 307 height 43
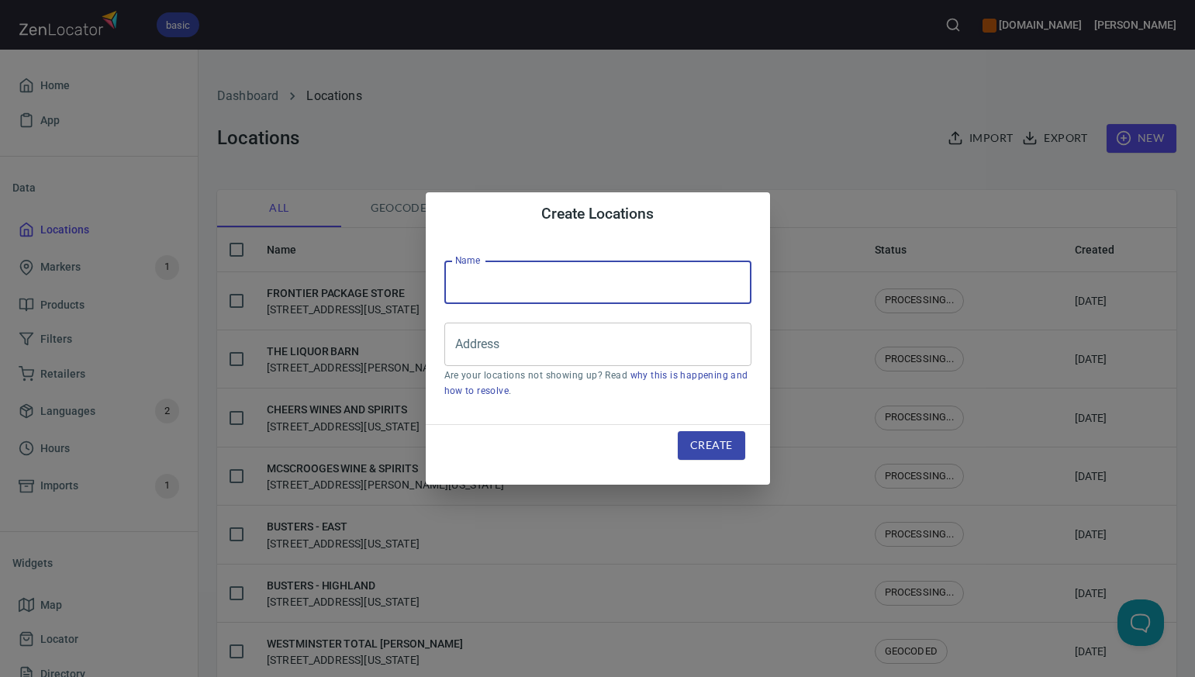
paste input "TRI-LIQUOR"
type input "TRI-LIQUOR"
click at [461, 348] on input "Address" at bounding box center [586, 344] width 270 height 29
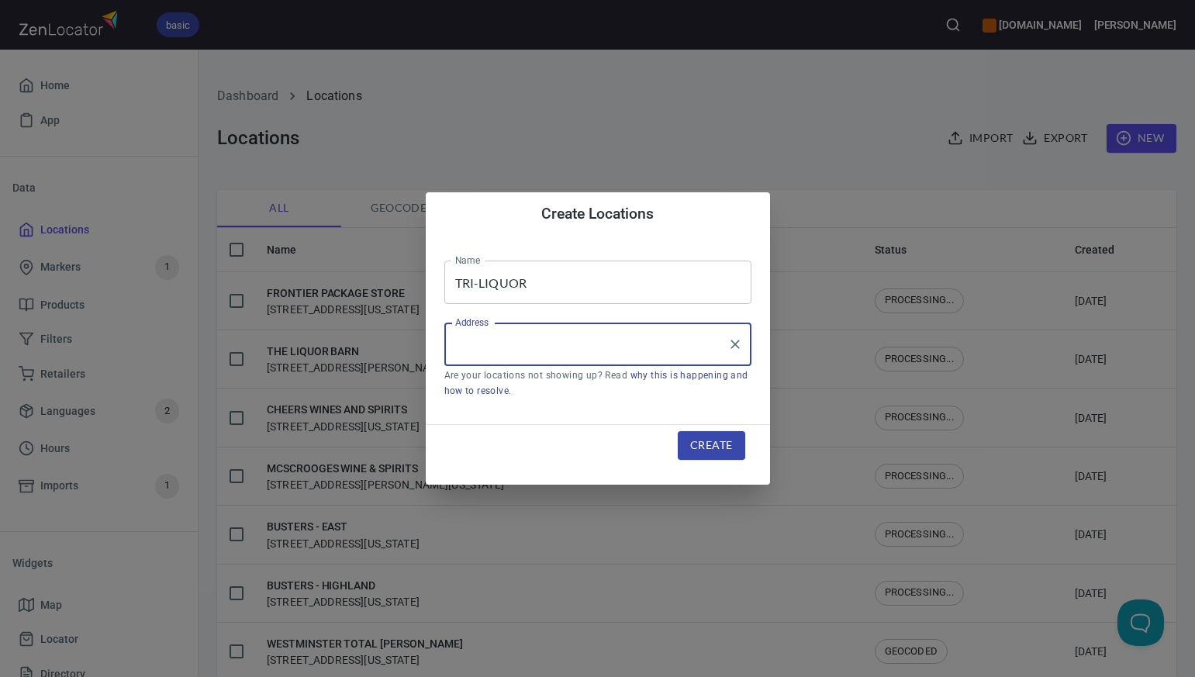
paste input "[STREET_ADDRESS]"
click at [619, 343] on input "[STREET_ADDRESS]" at bounding box center [586, 344] width 270 height 29
click at [716, 343] on input "[STREET_ADDRESS]" at bounding box center [586, 344] width 270 height 29
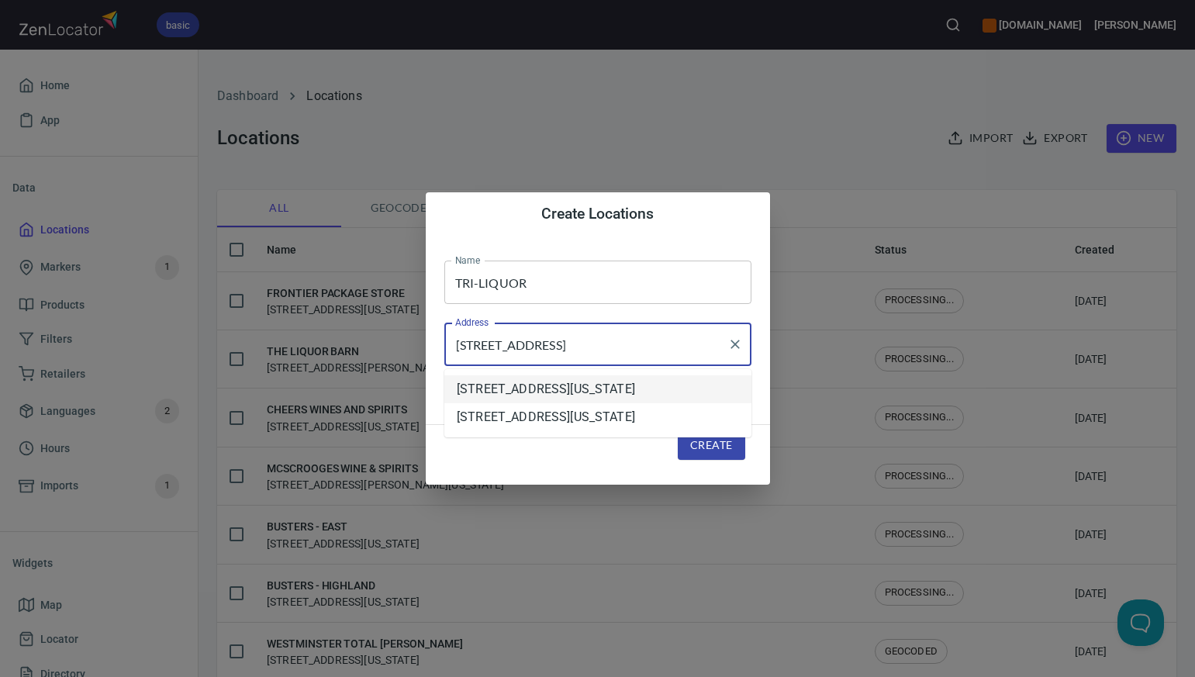
click at [675, 394] on li "[STREET_ADDRESS][US_STATE]" at bounding box center [597, 389] width 307 height 28
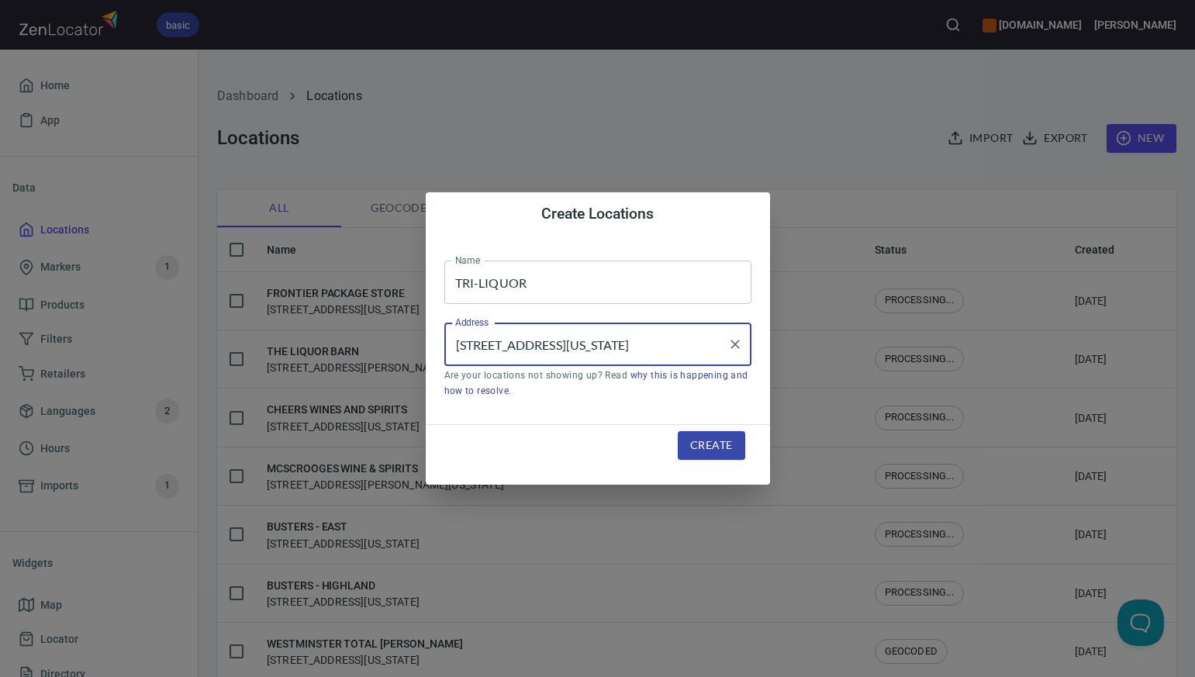
type input "[STREET_ADDRESS][US_STATE]"
click at [710, 446] on span "Create" at bounding box center [711, 445] width 42 height 19
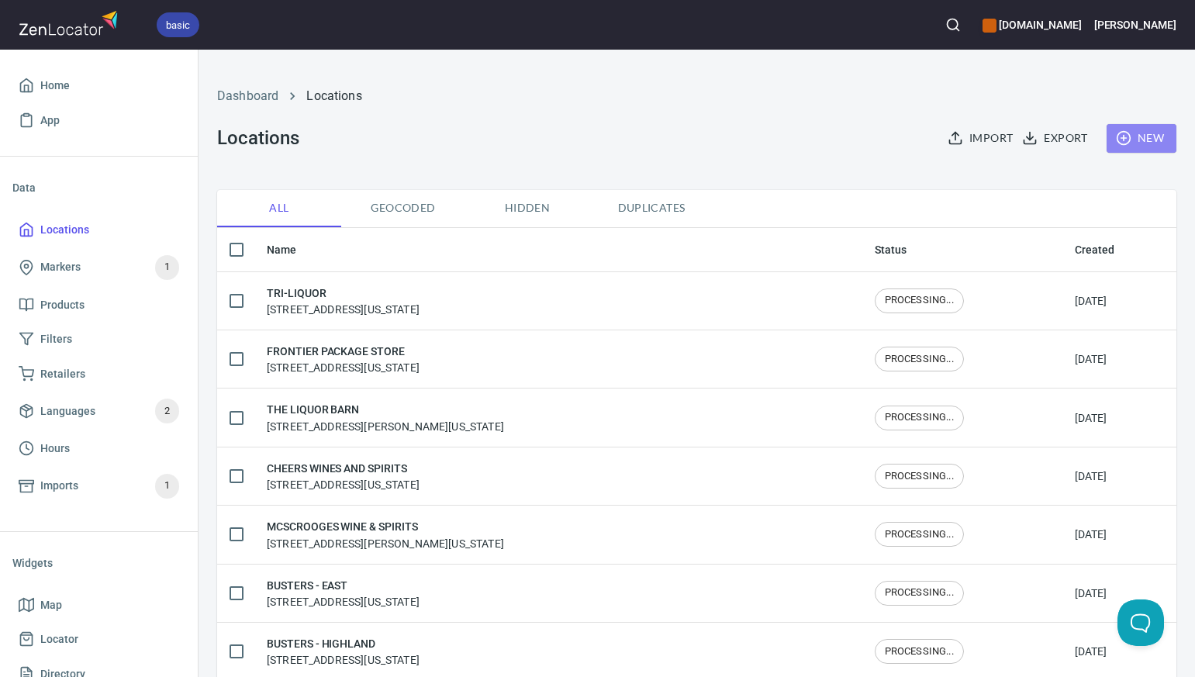
click at [1143, 141] on span "New" at bounding box center [1141, 138] width 45 height 19
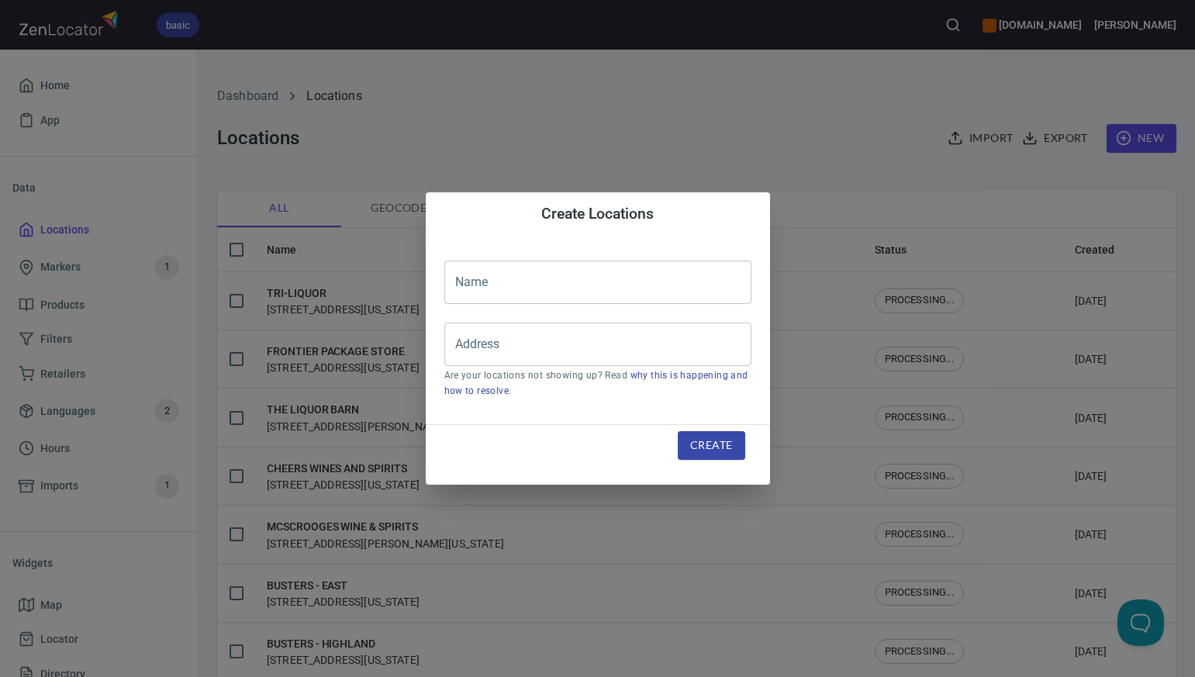
click at [461, 284] on input "text" at bounding box center [597, 282] width 307 height 43
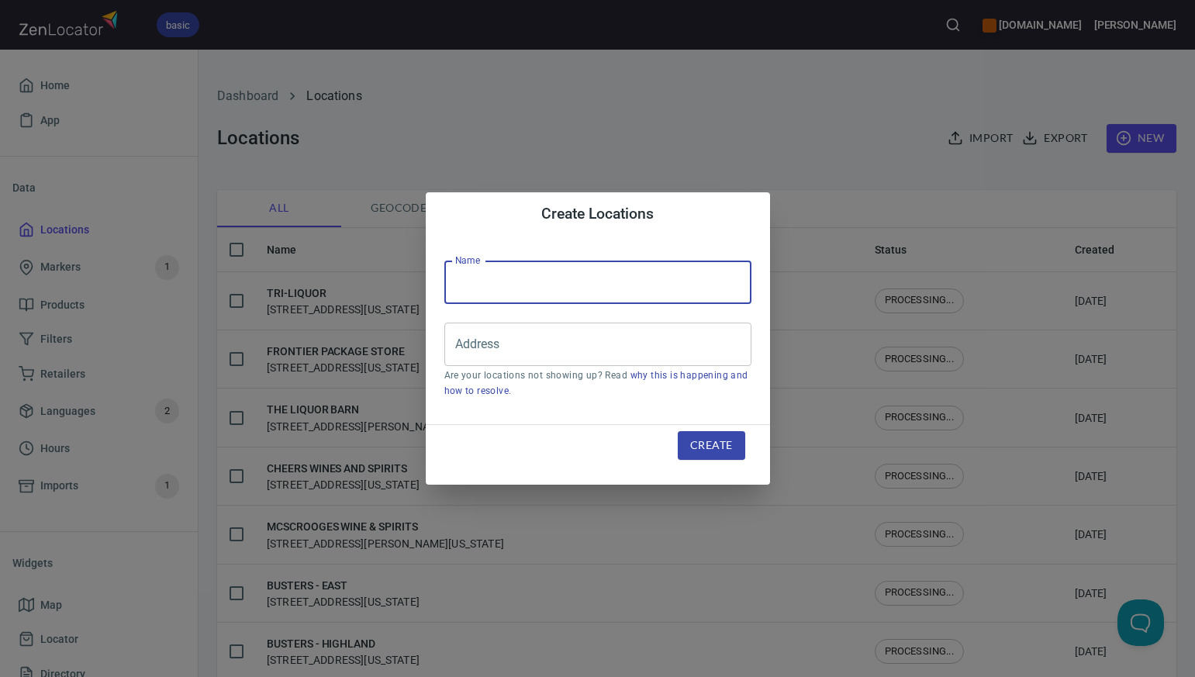
paste input "[PERSON_NAME] & LIQUORS"
type input "[PERSON_NAME] & LIQUORS"
click at [455, 347] on input "Address" at bounding box center [586, 344] width 270 height 29
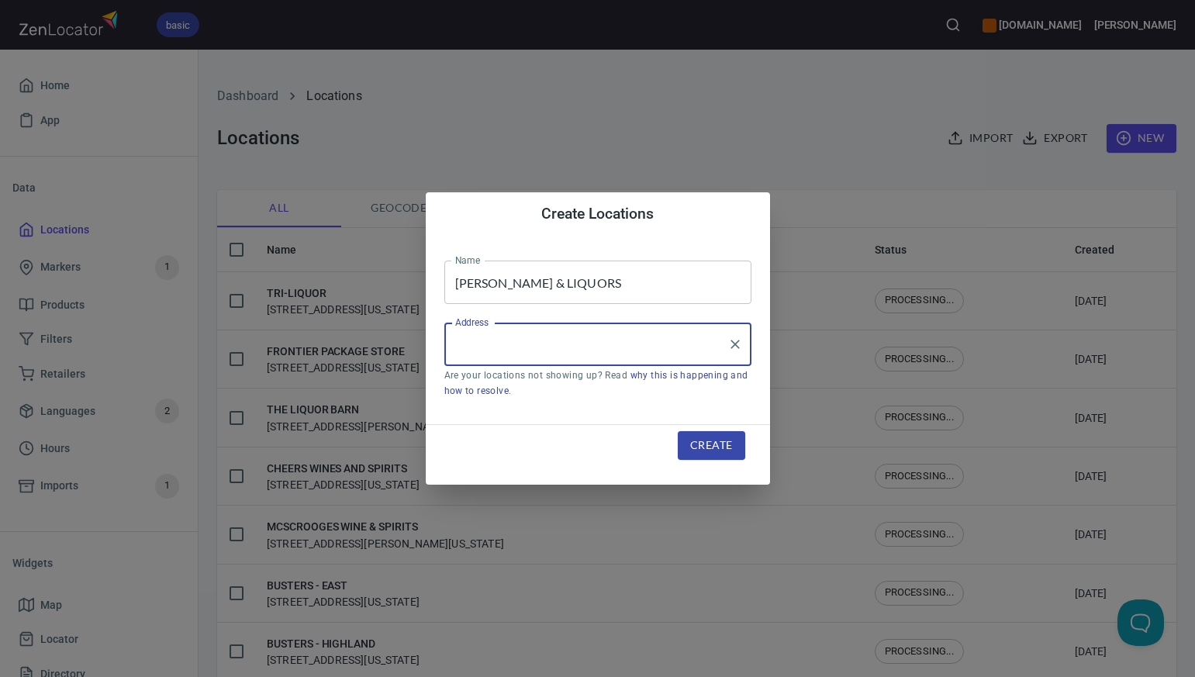
paste input "[STREET_ADDRESS][PERSON_NAME]"
click at [544, 343] on input "[STREET_ADDRESS][PERSON_NAME]" at bounding box center [586, 344] width 270 height 29
click at [609, 344] on input "[STREET_ADDRESS][PERSON_NAME]" at bounding box center [586, 344] width 270 height 29
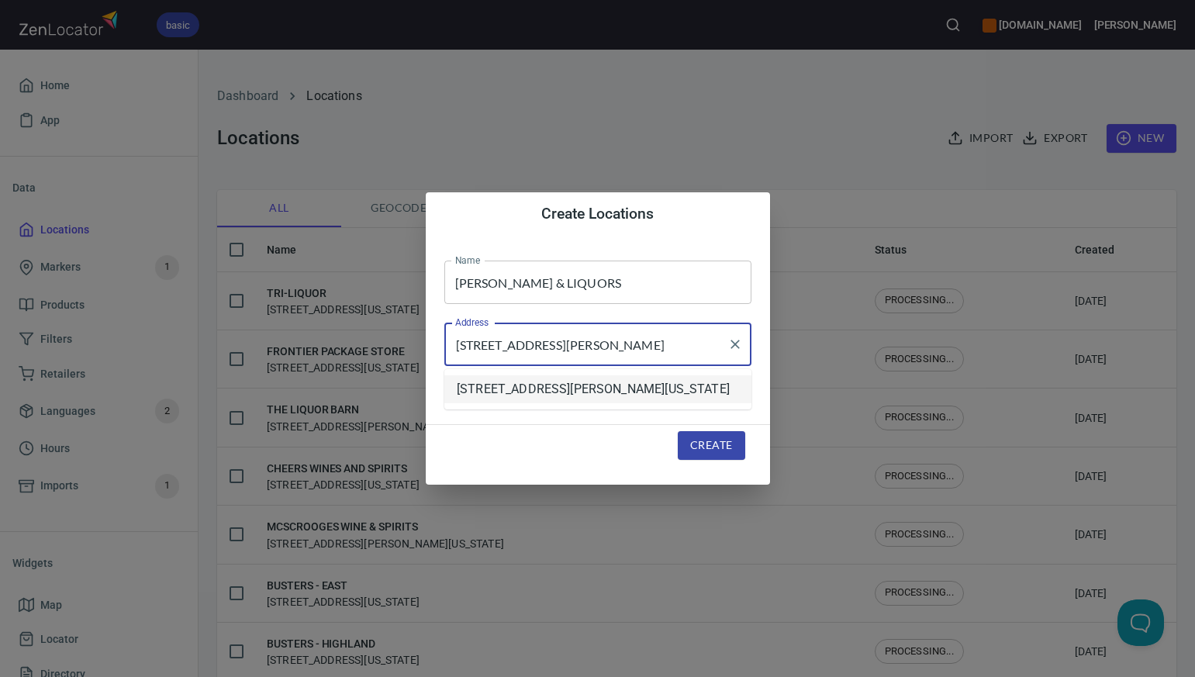
click at [606, 386] on li "[STREET_ADDRESS][PERSON_NAME][US_STATE]" at bounding box center [597, 389] width 307 height 28
type input "[STREET_ADDRESS][PERSON_NAME][US_STATE]"
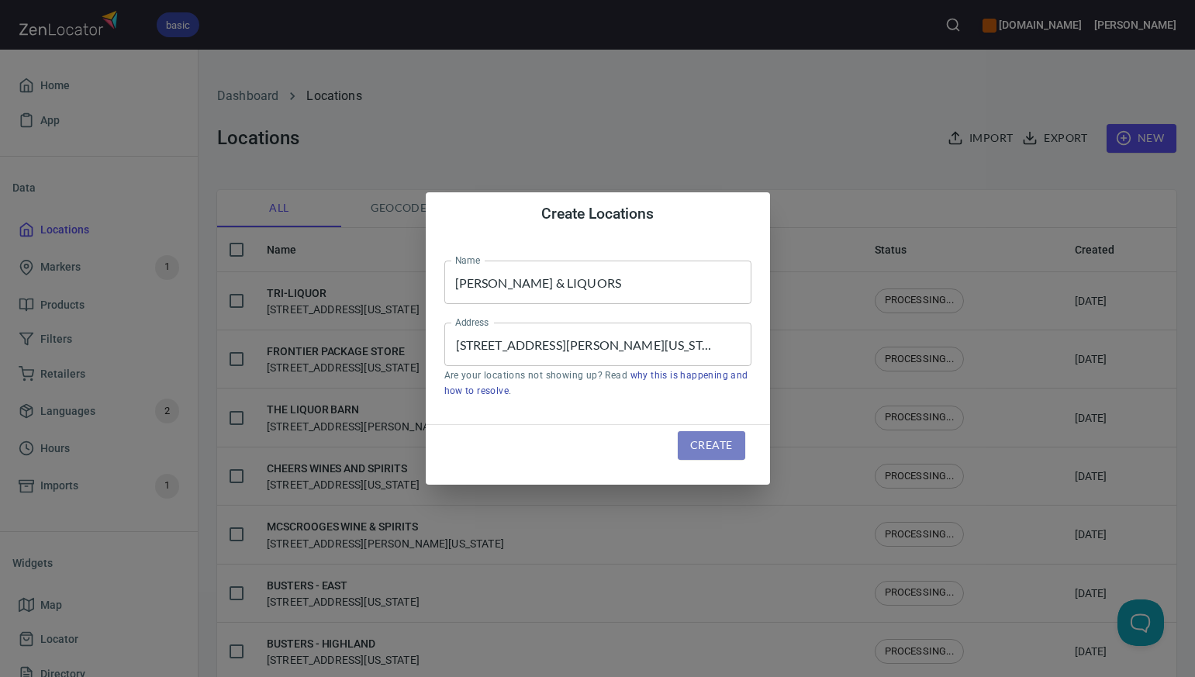
click at [700, 446] on span "Create" at bounding box center [711, 445] width 42 height 19
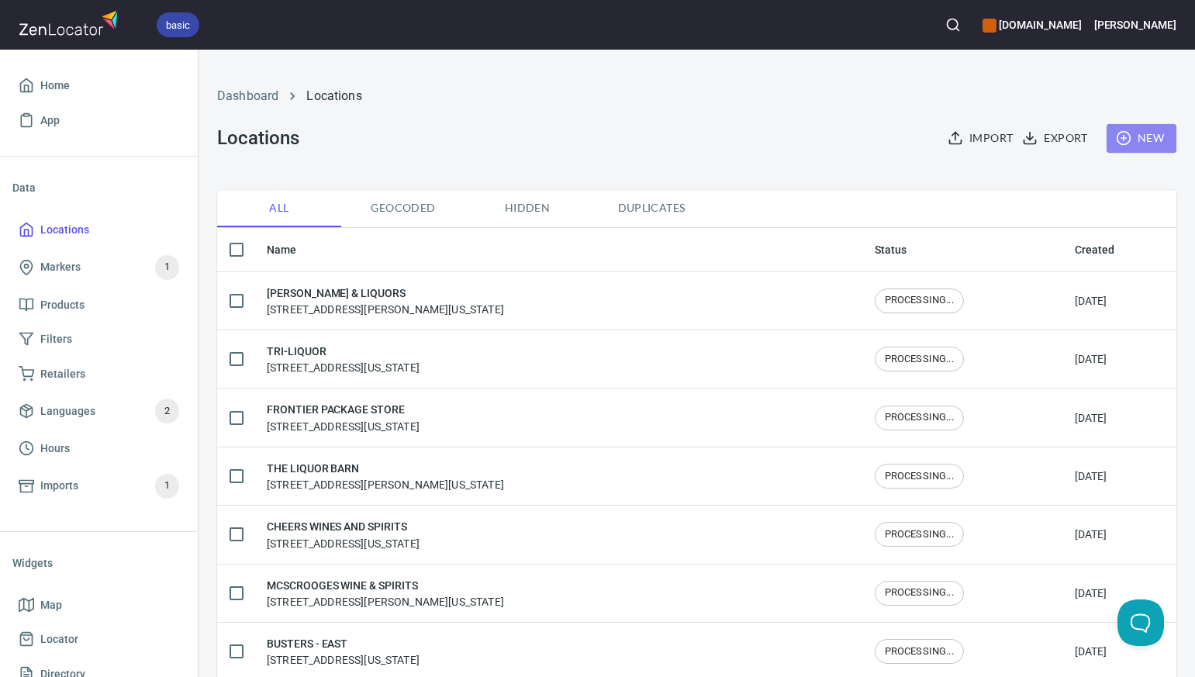
click at [1148, 136] on span "New" at bounding box center [1141, 138] width 45 height 19
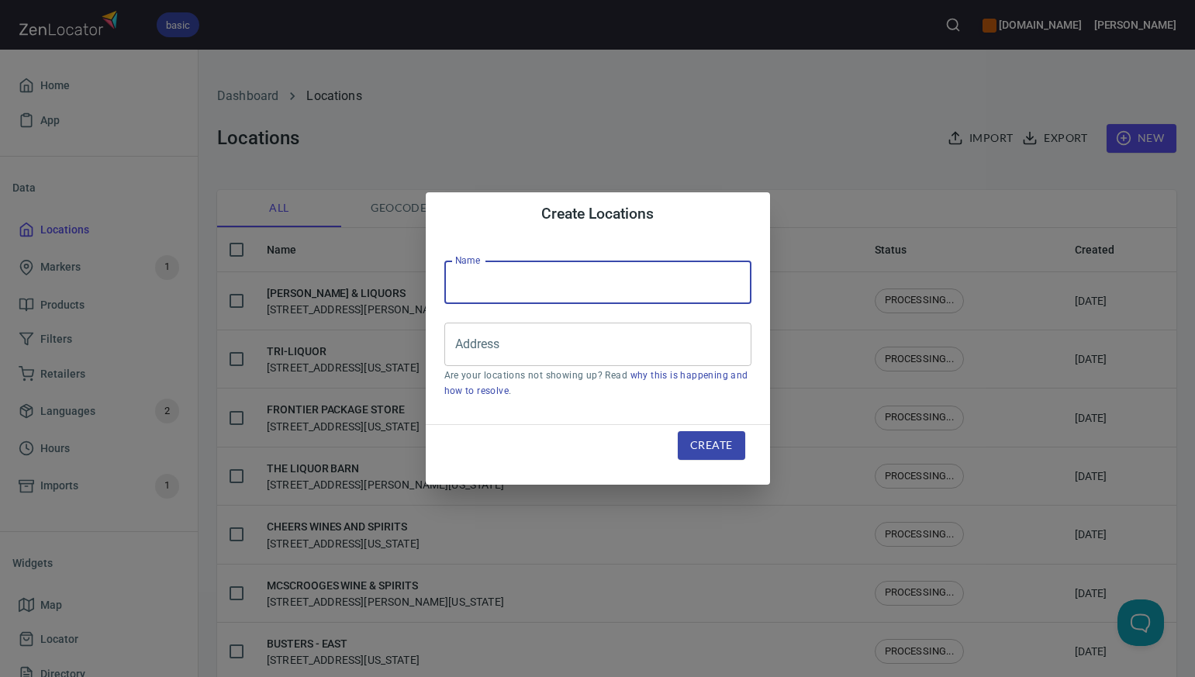
click at [467, 278] on input "text" at bounding box center [597, 282] width 307 height 43
paste input "PARKWAY DISCT WINE & LIQUOR"
type input "PARKWAY DISCT WINE & LIQUOR"
click at [492, 342] on input "Address" at bounding box center [586, 344] width 270 height 29
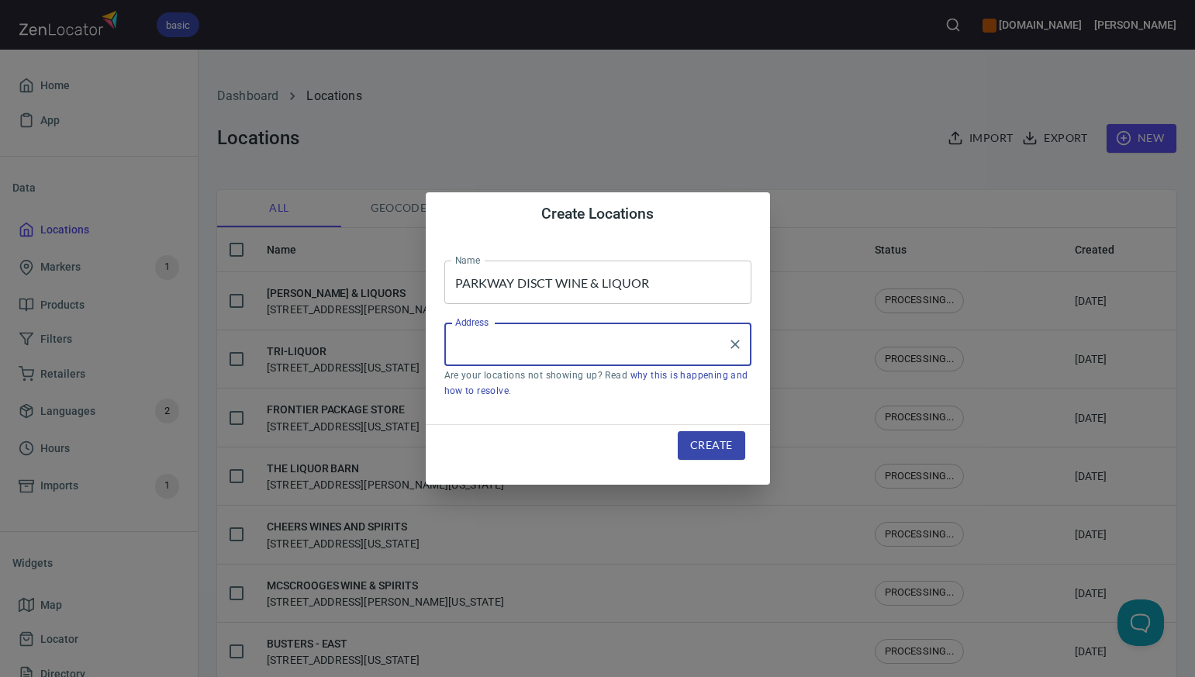
paste input "[STREET_ADDRESS]"
click at [593, 345] on input "[STREET_ADDRESS]" at bounding box center [586, 344] width 270 height 29
click at [696, 345] on input "[STREET_ADDRESS]" at bounding box center [586, 344] width 270 height 29
click at [670, 395] on li "[STREET_ADDRESS][US_STATE]" at bounding box center [597, 389] width 307 height 28
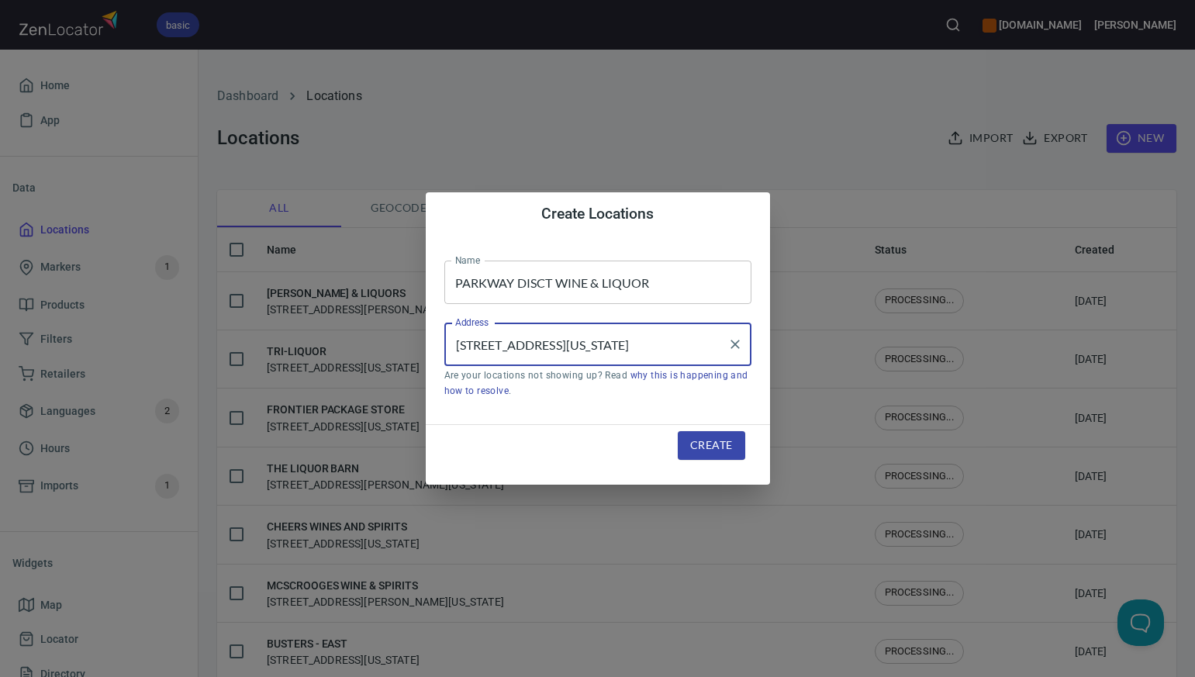
type input "[STREET_ADDRESS][US_STATE]"
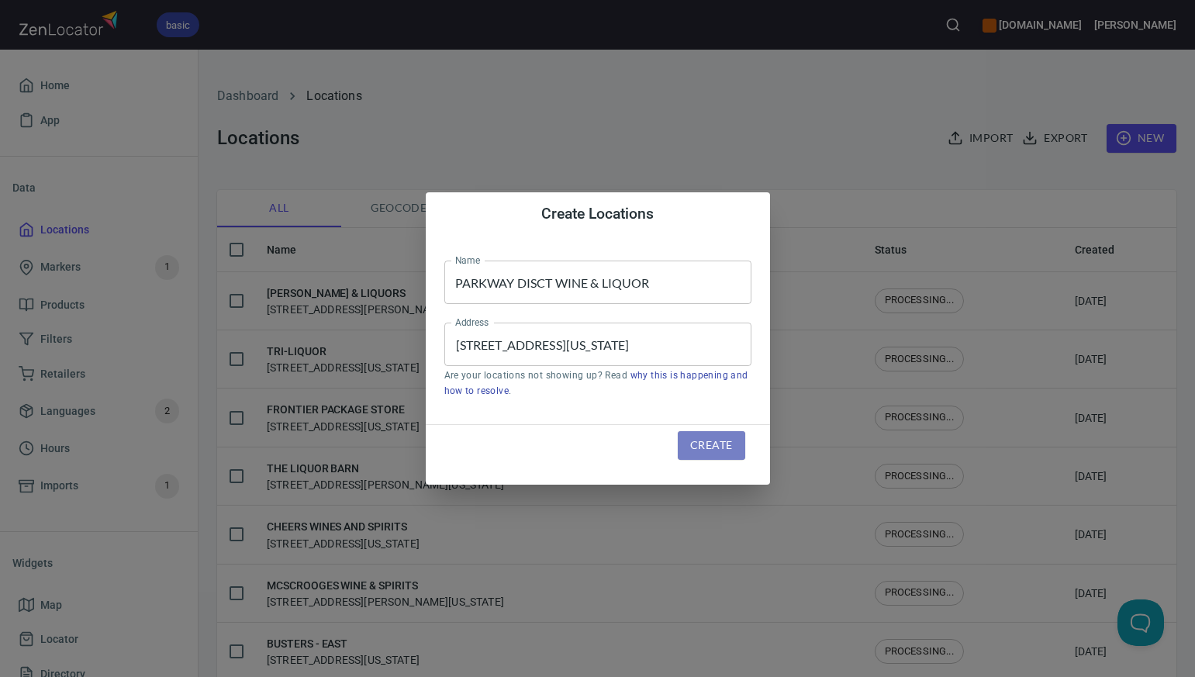
click at [707, 452] on span "Create" at bounding box center [711, 445] width 42 height 19
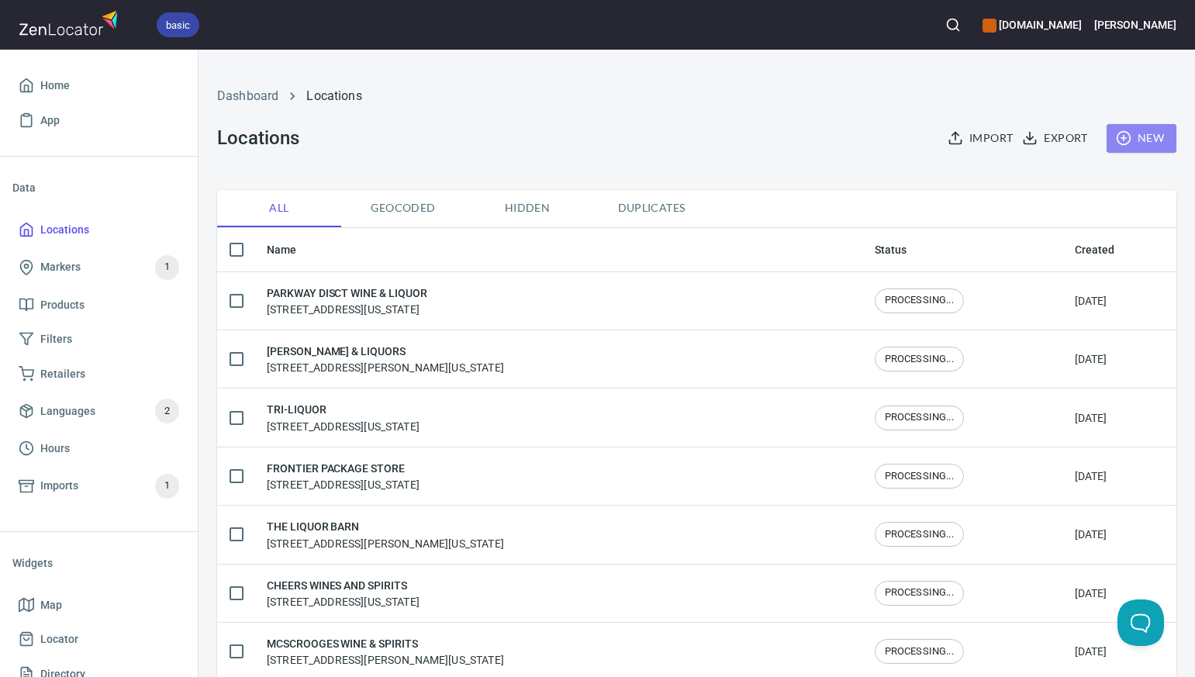
click at [1153, 140] on span "New" at bounding box center [1141, 138] width 45 height 19
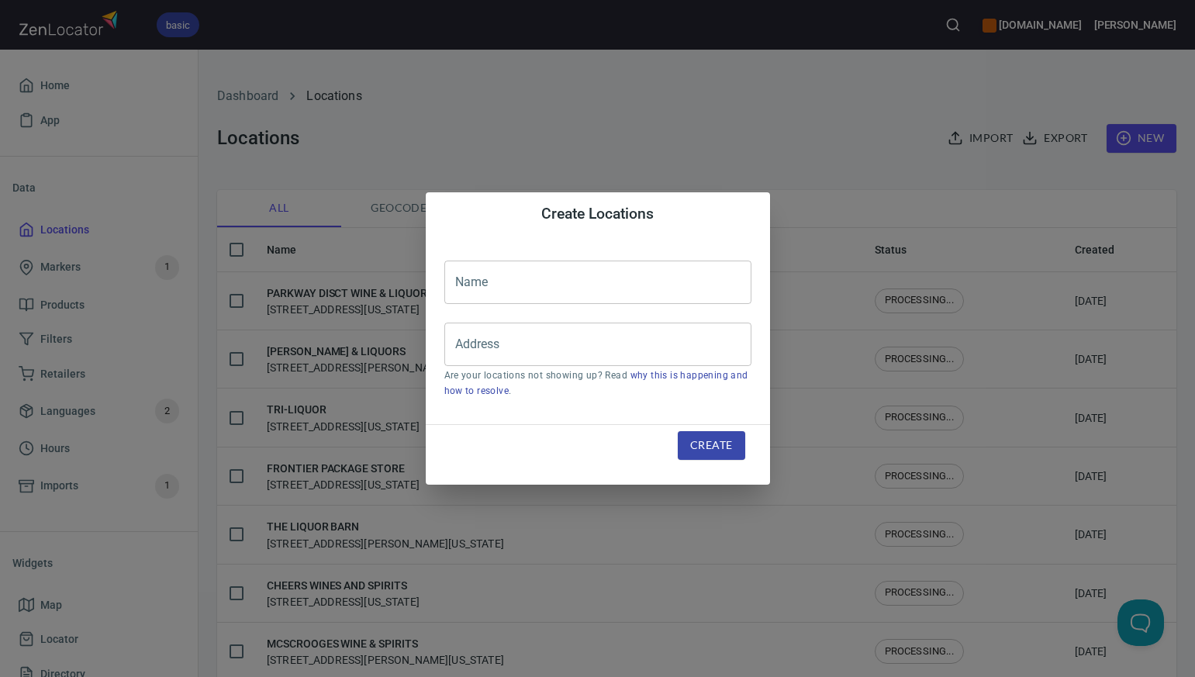
click at [471, 283] on input "text" at bounding box center [597, 282] width 307 height 43
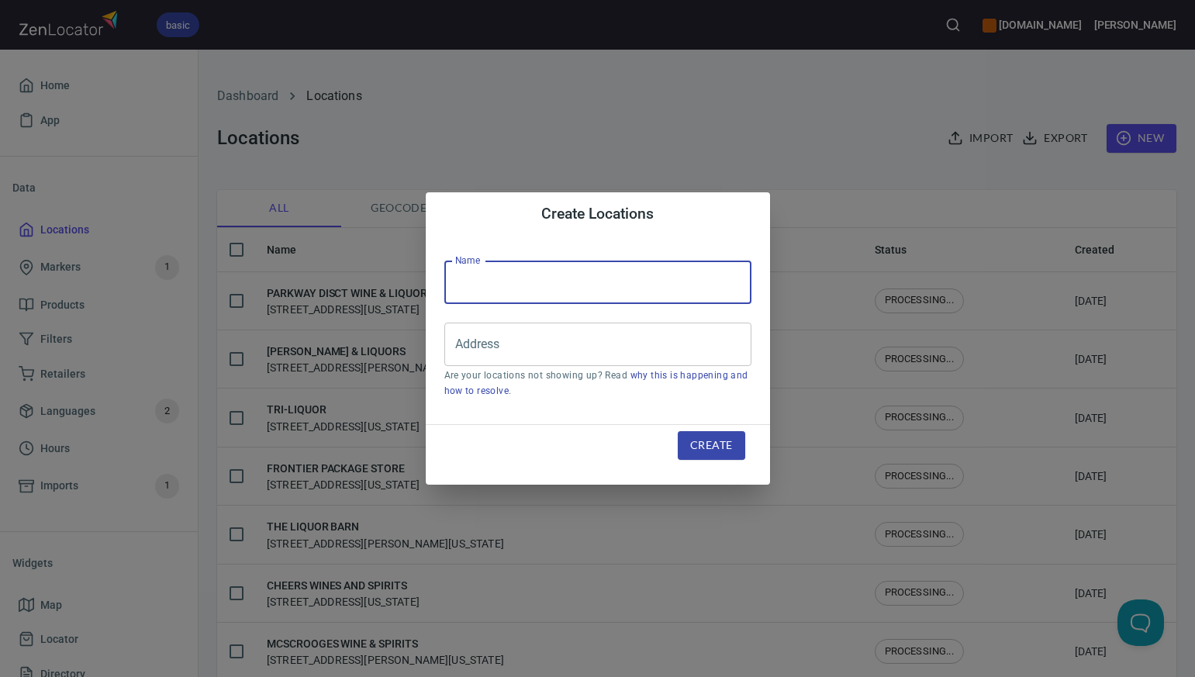
paste input "PARKWAY WINE & LIQUOR"
type input "PARKWAY WINE & LIQUOR"
click at [465, 343] on input "Address" at bounding box center [586, 344] width 270 height 29
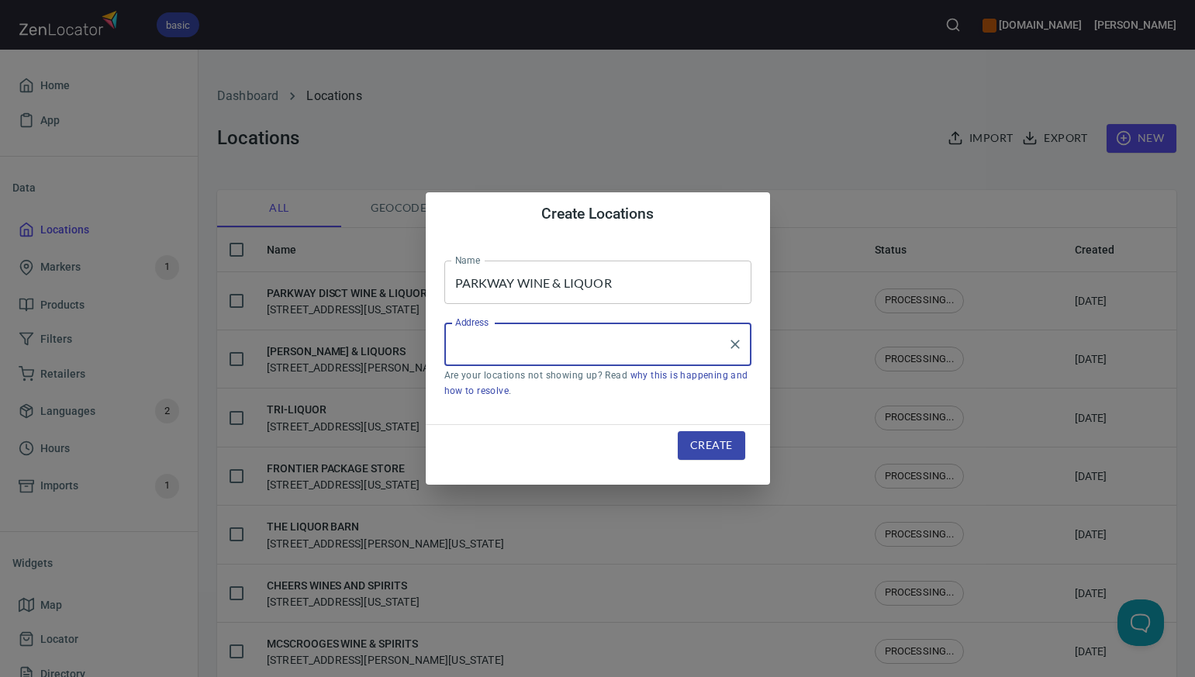
click at [465, 343] on input "Address" at bounding box center [586, 344] width 270 height 29
paste input "[STREET_ADDRESS]"
click at [600, 345] on input "[STREET_ADDRESS]" at bounding box center [586, 344] width 270 height 29
click at [657, 344] on input "[STREET_ADDRESS]" at bounding box center [586, 344] width 270 height 29
click at [647, 387] on li "[STREET_ADDRESS][US_STATE]" at bounding box center [597, 389] width 307 height 28
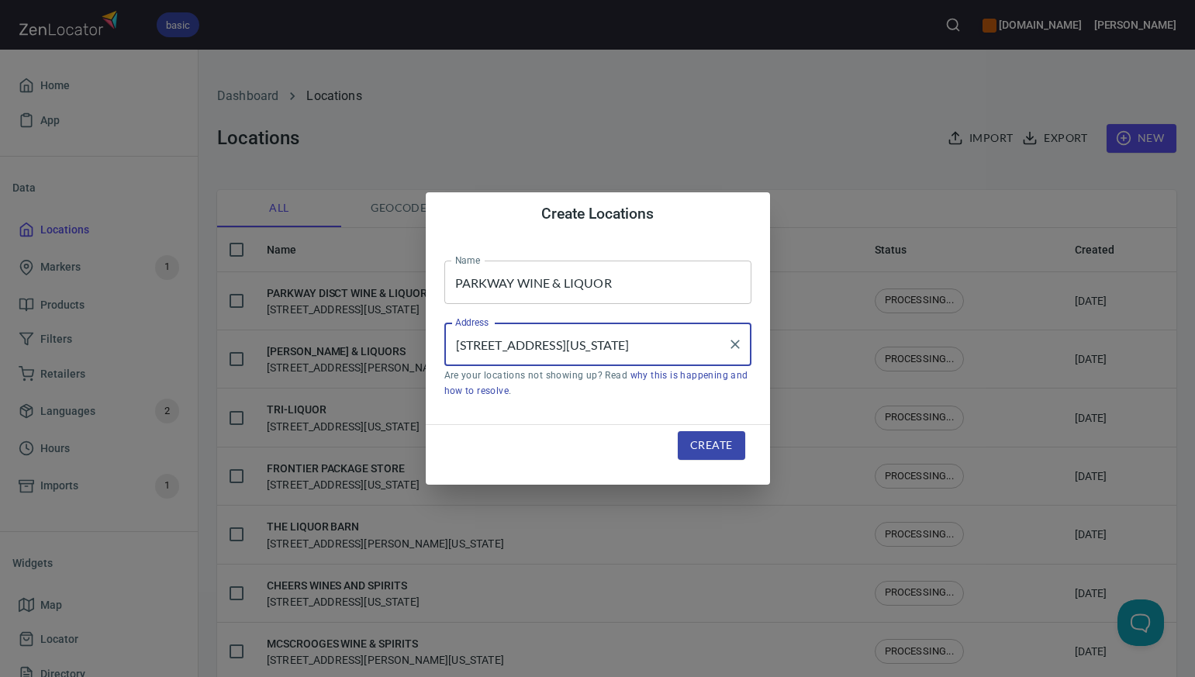
type input "[STREET_ADDRESS][US_STATE]"
click at [695, 446] on span "Create" at bounding box center [711, 445] width 42 height 19
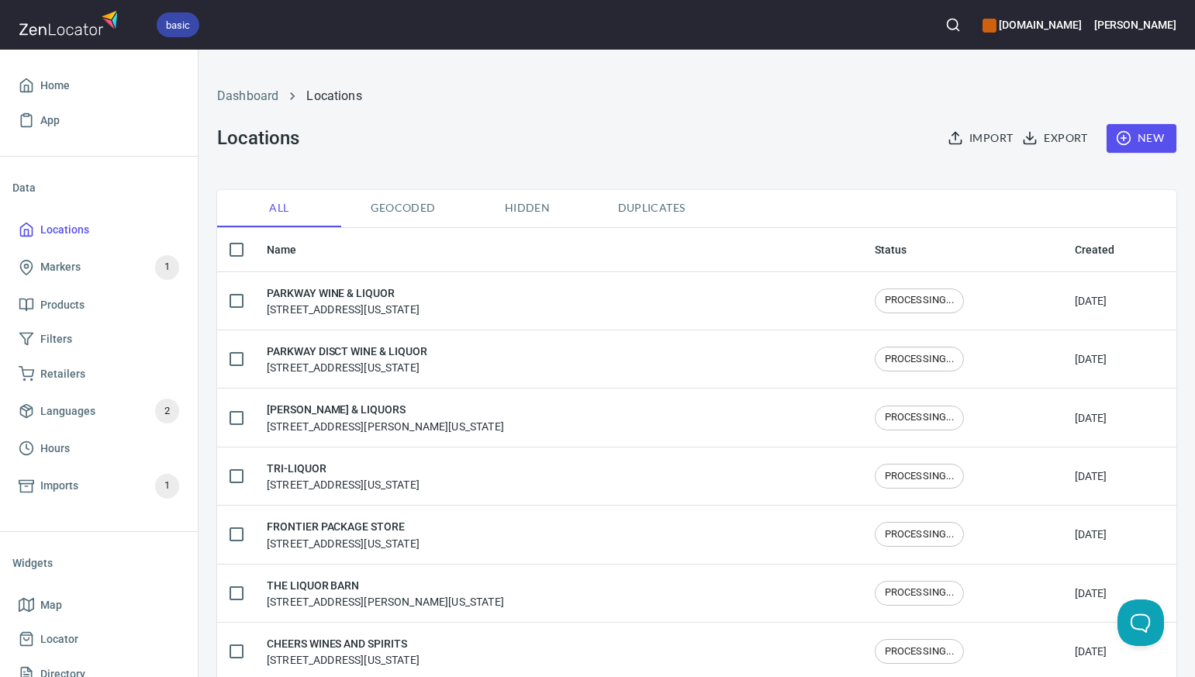
click at [1140, 140] on span "New" at bounding box center [1141, 138] width 45 height 19
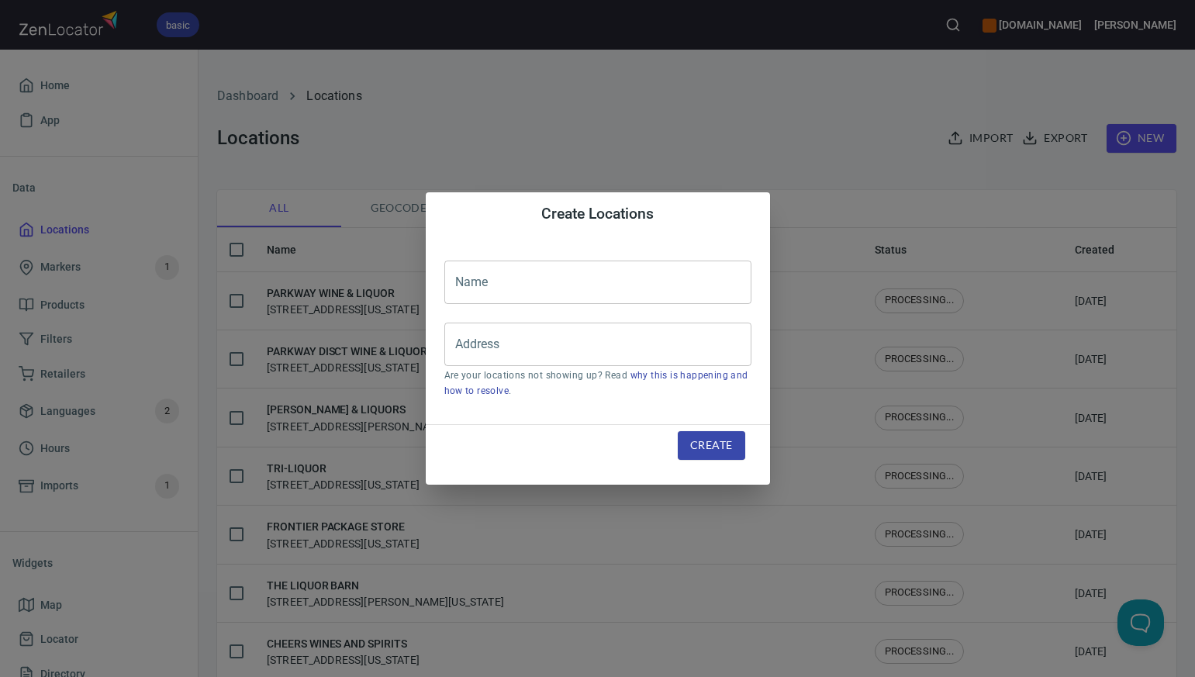
click at [462, 286] on input "text" at bounding box center [597, 282] width 307 height 43
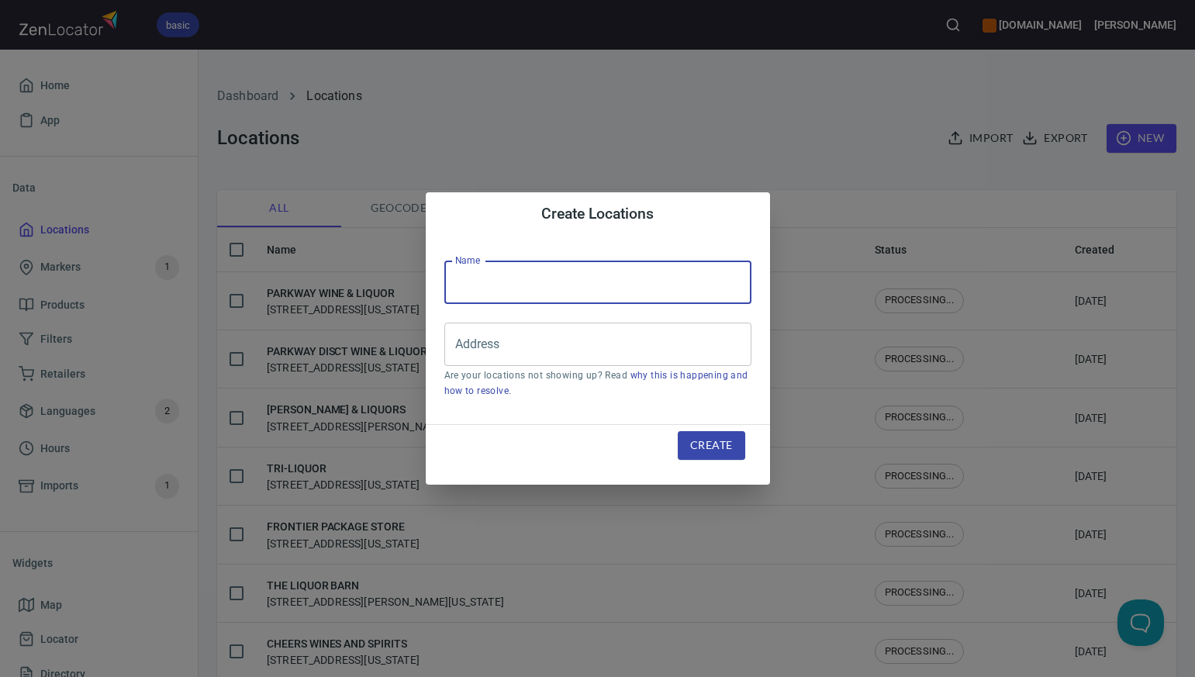
paste input "MOUNTAIN SPIRITS"
type input "MOUNTAIN SPIRITS"
click at [459, 343] on input "Address" at bounding box center [586, 344] width 270 height 29
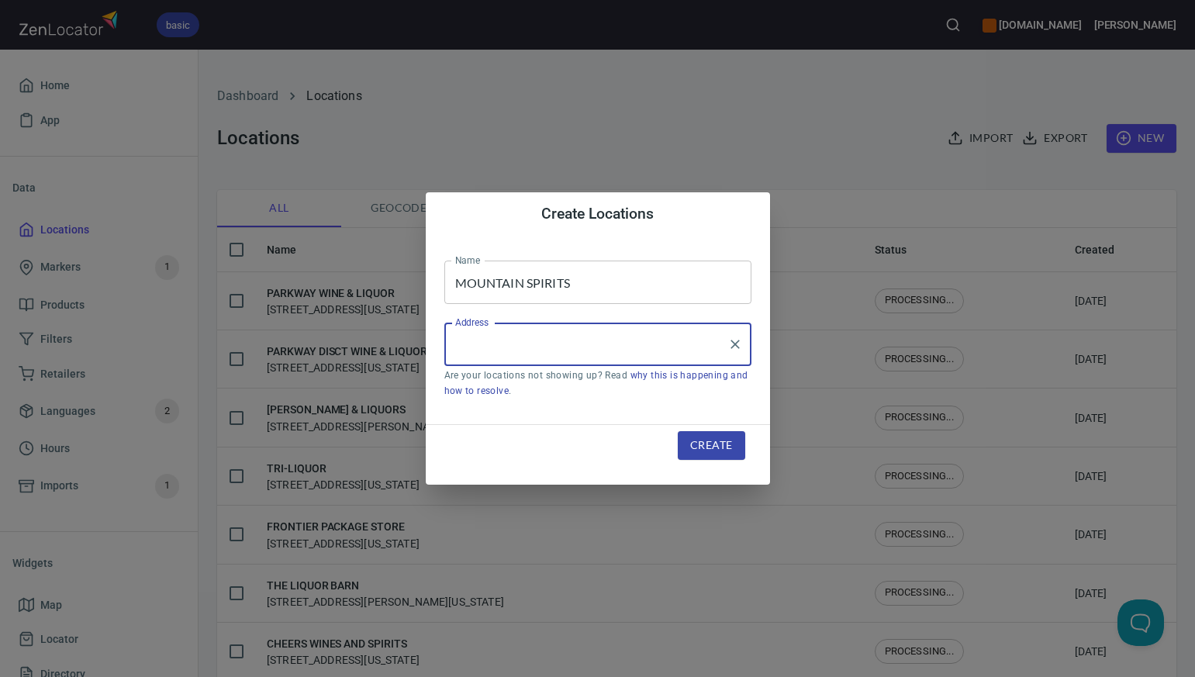
click at [459, 343] on input "Address" at bounding box center [586, 344] width 270 height 29
paste input "[STREET_ADDRESS]"
click at [582, 345] on input "[STREET_ADDRESS]" at bounding box center [586, 344] width 270 height 29
click at [704, 346] on input "[STREET_ADDRESS]" at bounding box center [586, 344] width 270 height 29
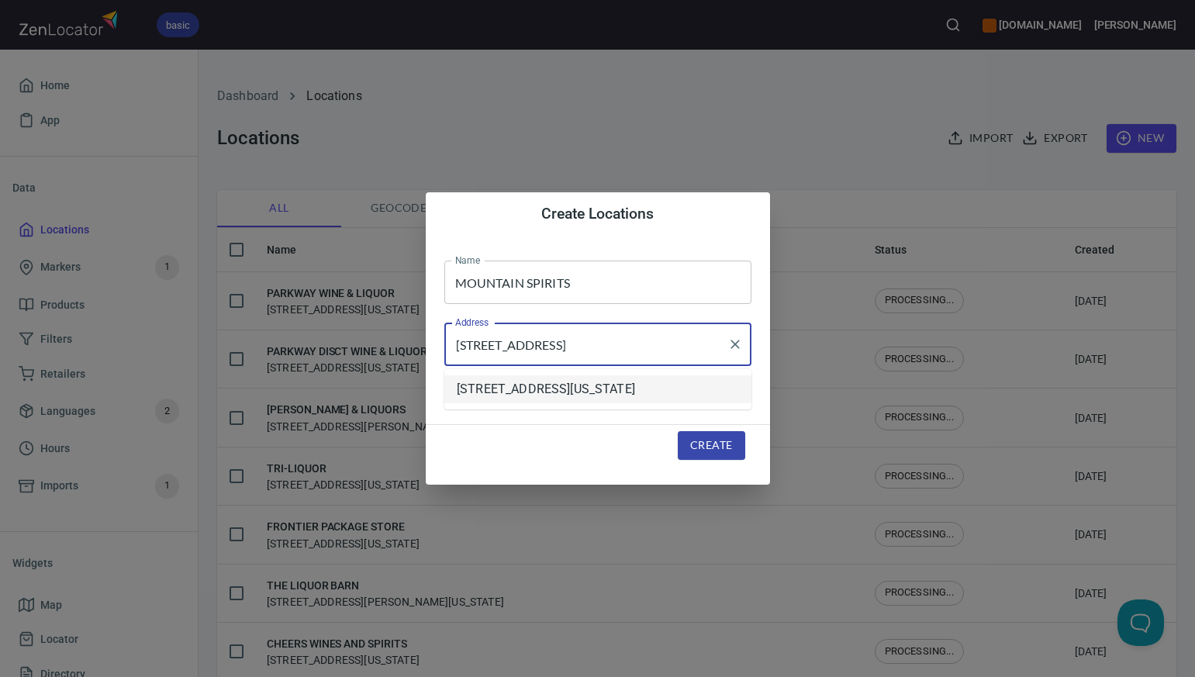
click at [682, 389] on li "[STREET_ADDRESS][US_STATE]" at bounding box center [597, 389] width 307 height 28
type input "[STREET_ADDRESS][US_STATE]"
click at [702, 447] on span "Create" at bounding box center [711, 445] width 42 height 19
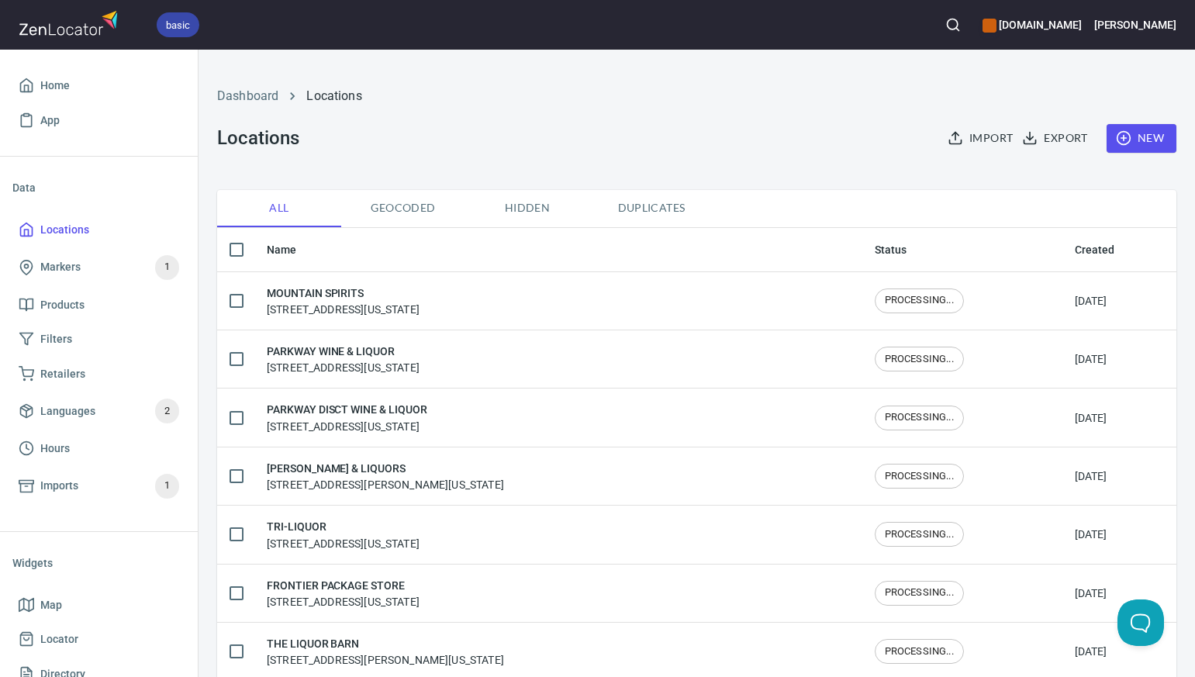
click at [1148, 137] on span "New" at bounding box center [1141, 138] width 45 height 19
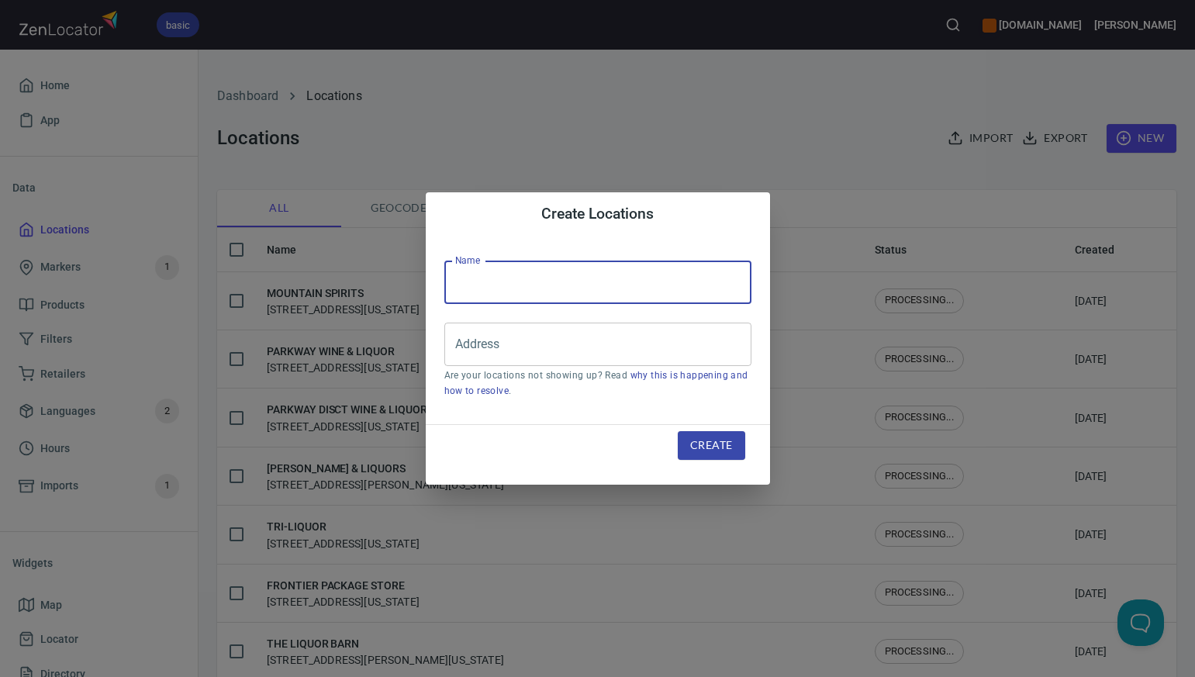
click at [468, 285] on input "text" at bounding box center [597, 282] width 307 height 43
paste input "GREEN MEADOW WINE & SPIRITS"
type input "GREEN MEADOW WINE & SPIRITS"
click at [479, 340] on input "Address" at bounding box center [586, 344] width 270 height 29
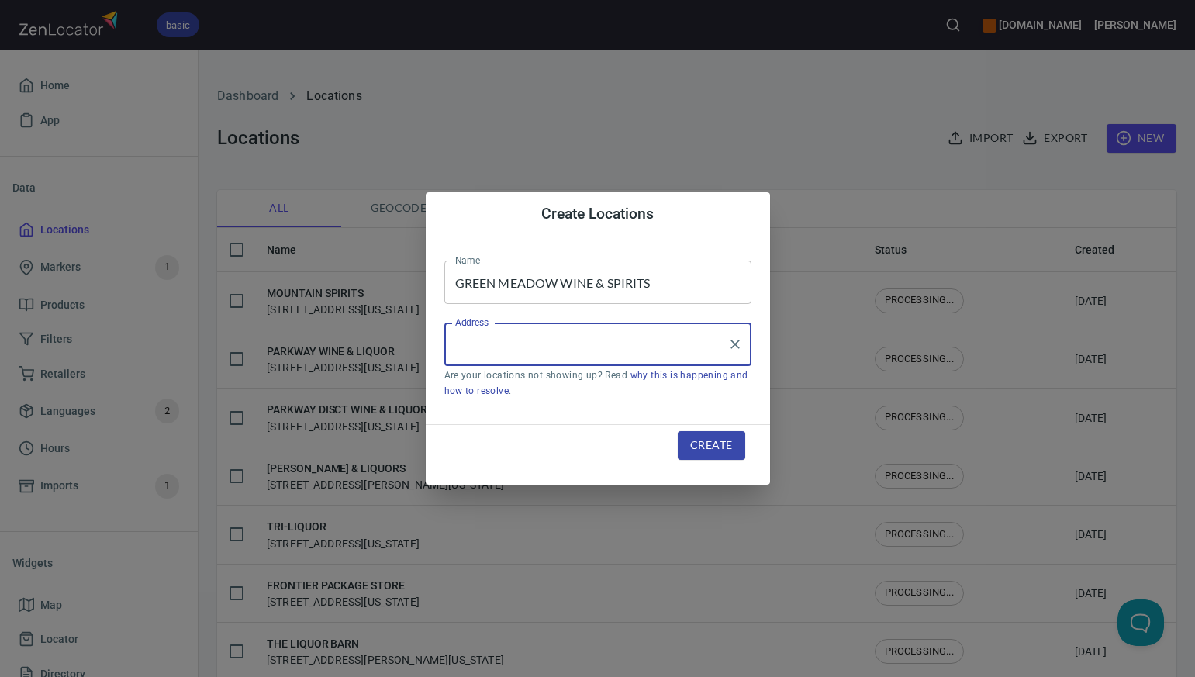
paste input "1147 HUNTERS CROSSING [GEOGRAPHIC_DATA] [GEOGRAPHIC_DATA]"
click at [609, 345] on input "1147 HUNTERS CROSSING [GEOGRAPHIC_DATA] [GEOGRAPHIC_DATA]" at bounding box center [586, 344] width 270 height 29
click at [671, 347] on input "1147 [GEOGRAPHIC_DATA], [GEOGRAPHIC_DATA]" at bounding box center [586, 344] width 270 height 29
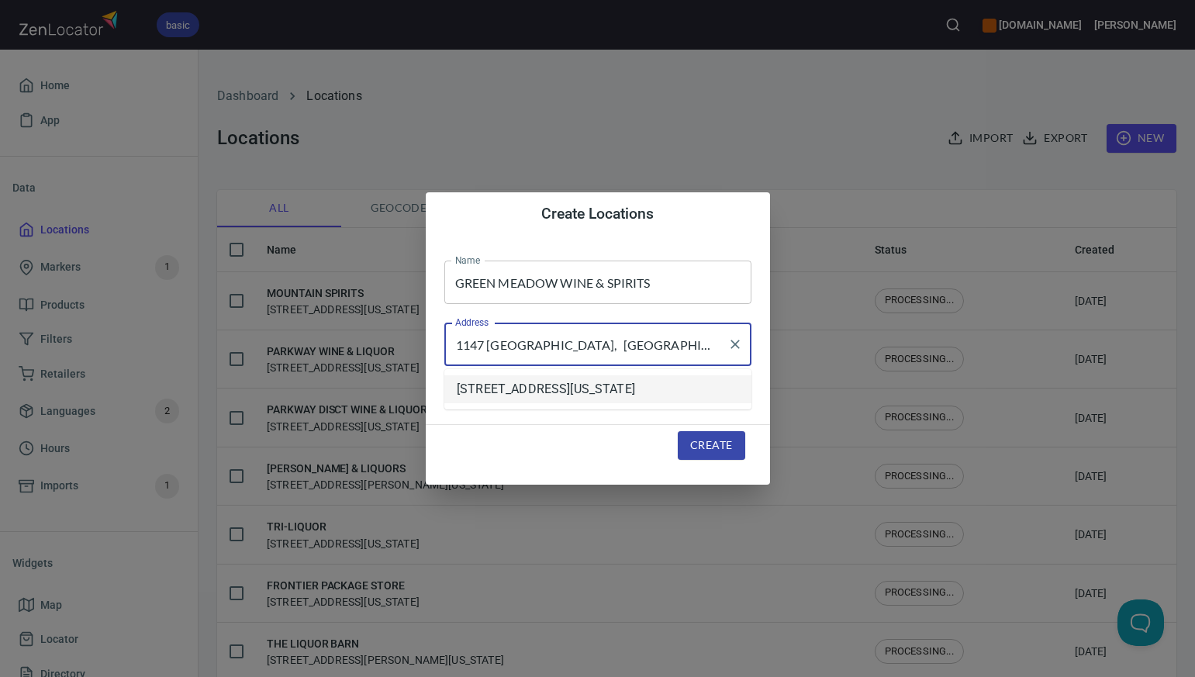
click at [656, 400] on li "[STREET_ADDRESS][US_STATE]" at bounding box center [597, 389] width 307 height 28
type input "[STREET_ADDRESS][US_STATE]"
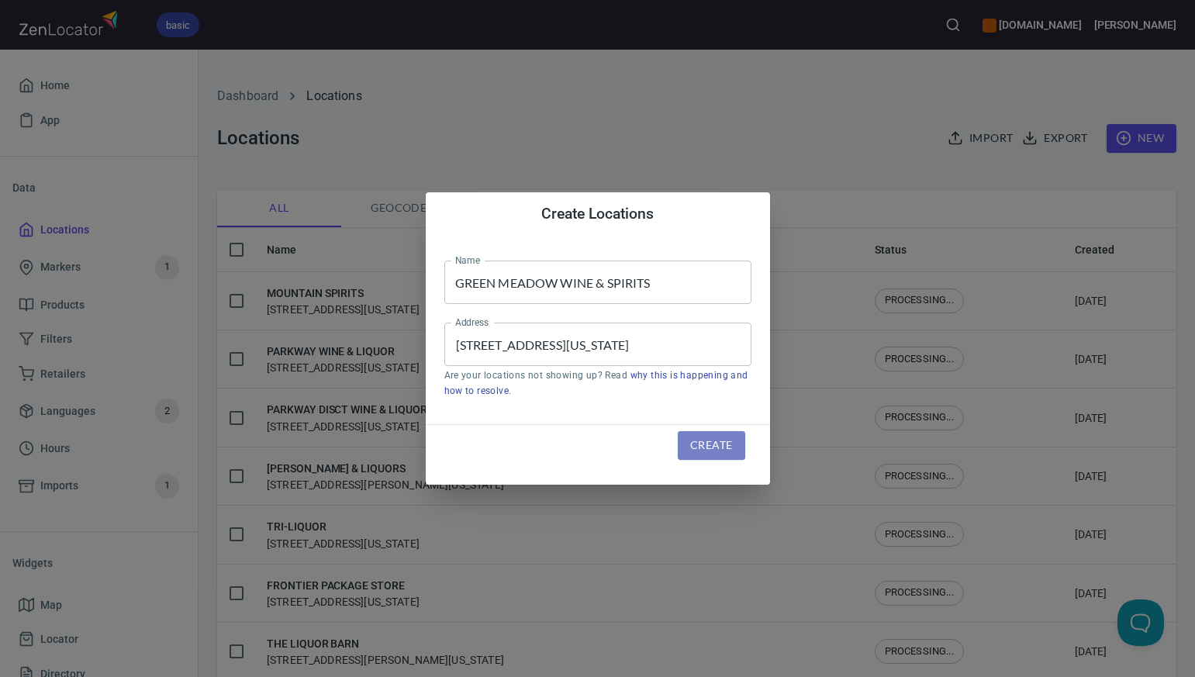
click at [699, 449] on span "Create" at bounding box center [711, 445] width 42 height 19
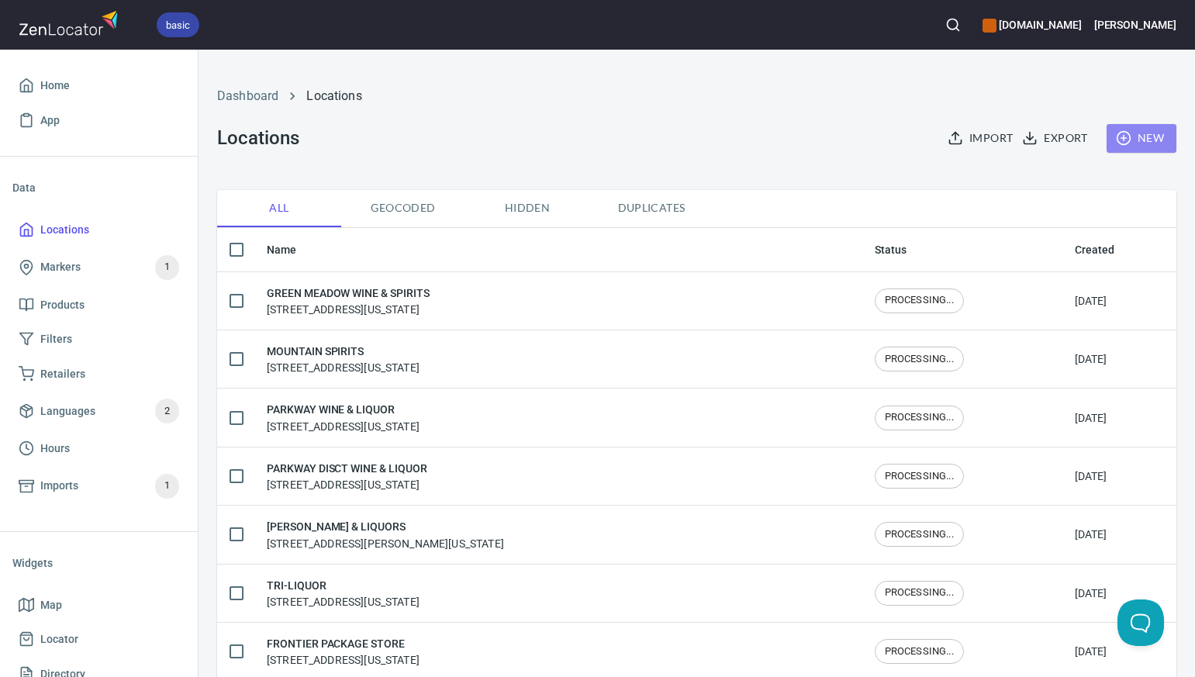
click at [1151, 137] on span "New" at bounding box center [1141, 138] width 45 height 19
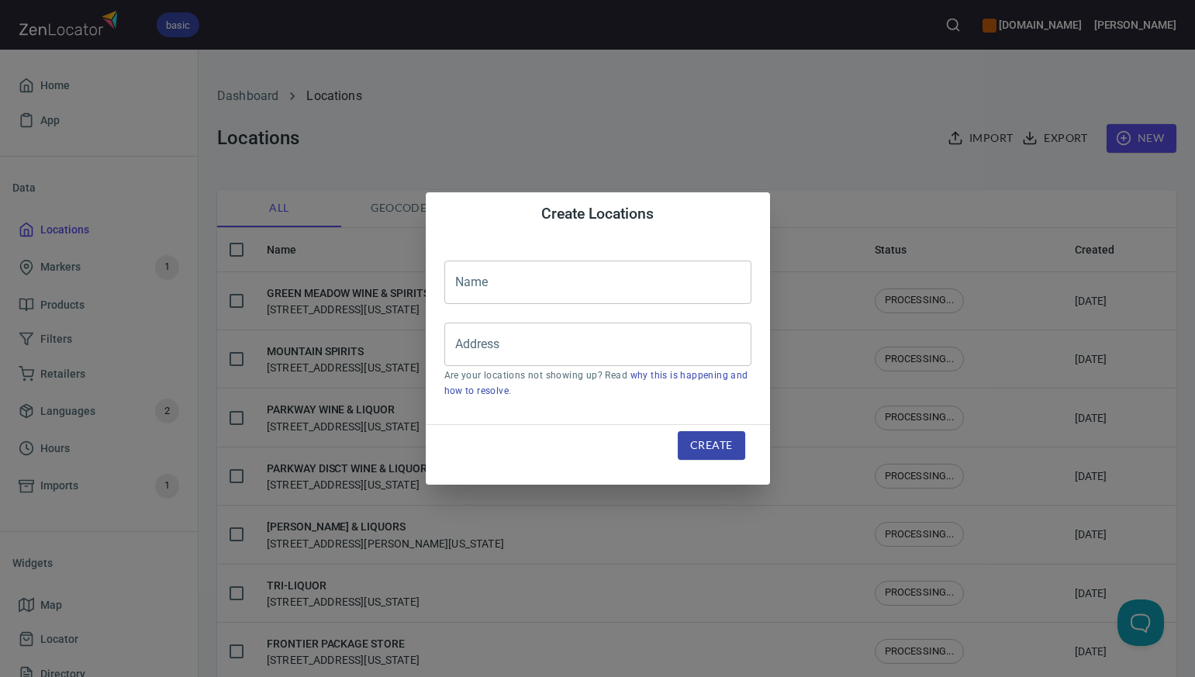
click at [463, 278] on input "text" at bounding box center [597, 282] width 307 height 43
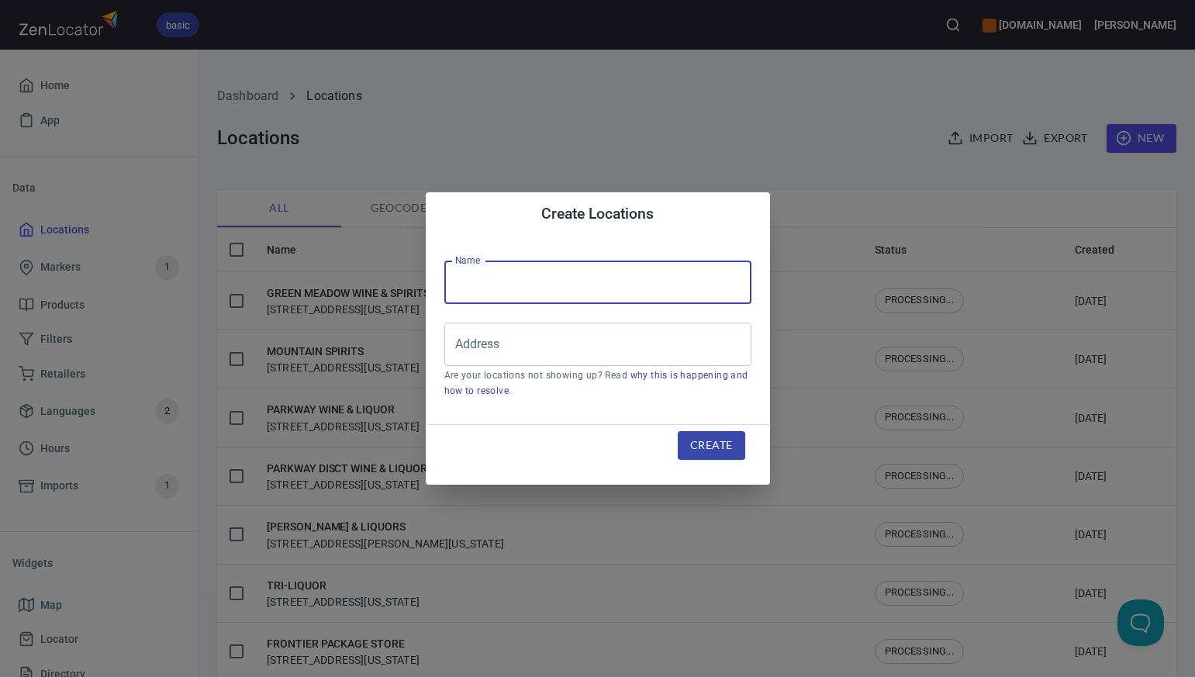
paste input "MAGNOLIA PACKAGE STORE"
type input "MAGNOLIA PACKAGE STORE"
click at [471, 346] on input "Address" at bounding box center [586, 344] width 270 height 29
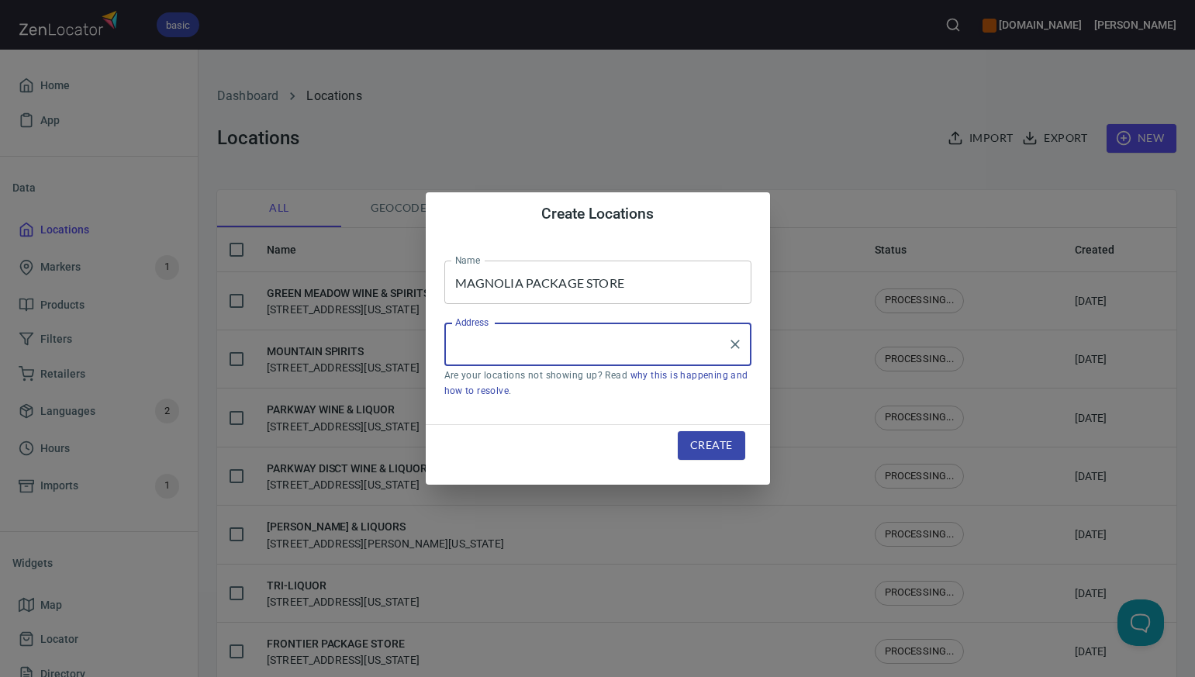
click at [471, 346] on input "Address" at bounding box center [586, 344] width 270 height 29
paste input "[STREET_ADDRESS]"
click at [616, 343] on input "[STREET_ADDRESS]" at bounding box center [586, 344] width 270 height 29
click at [691, 340] on input "[STREET_ADDRESS]" at bounding box center [586, 344] width 270 height 29
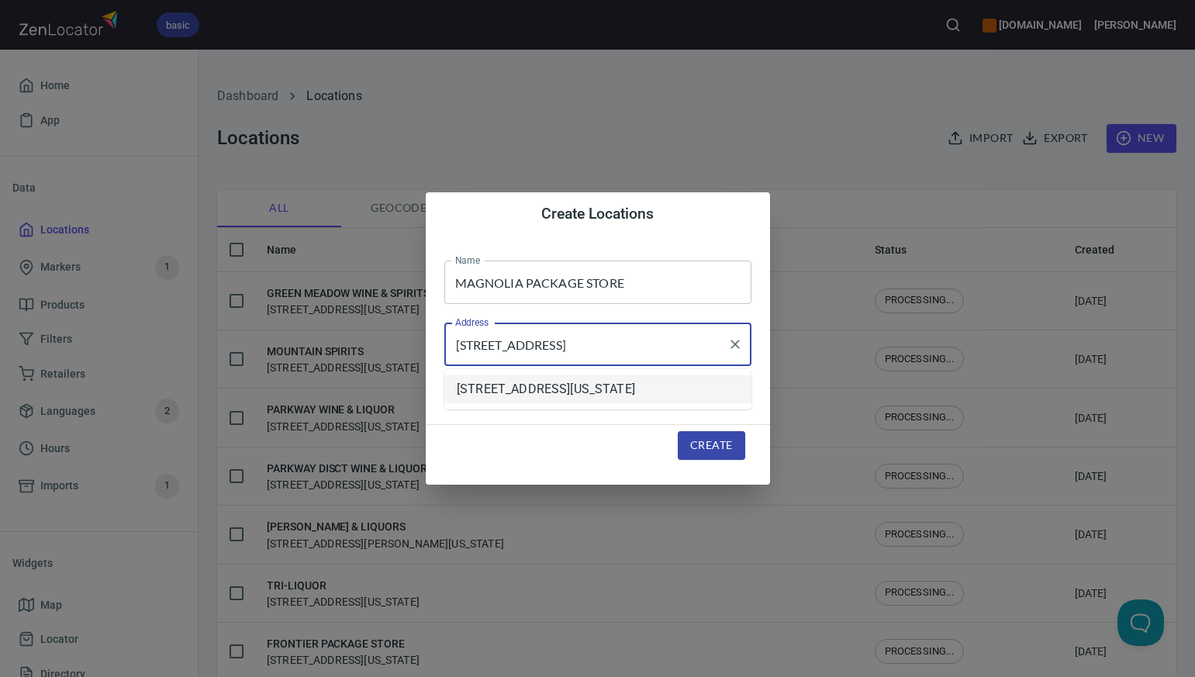
click at [660, 394] on li "[STREET_ADDRESS][US_STATE]" at bounding box center [597, 389] width 307 height 28
type input "[STREET_ADDRESS][US_STATE]"
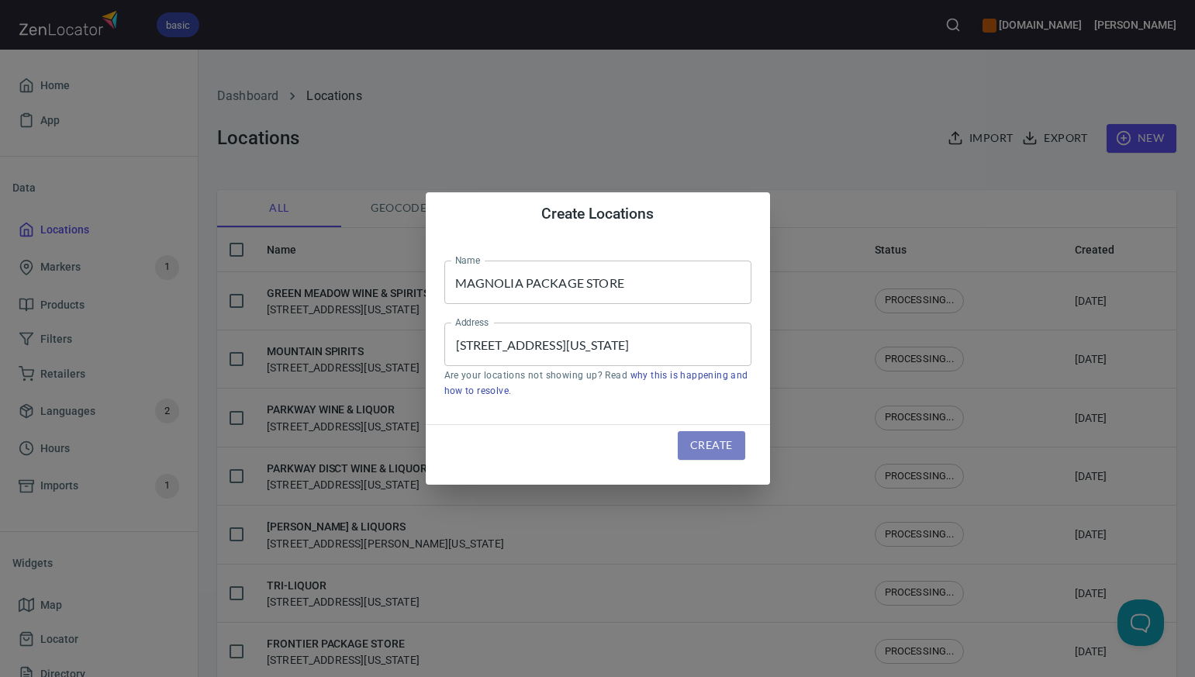
scroll to position [0, 0]
click at [696, 447] on span "Create" at bounding box center [711, 445] width 42 height 19
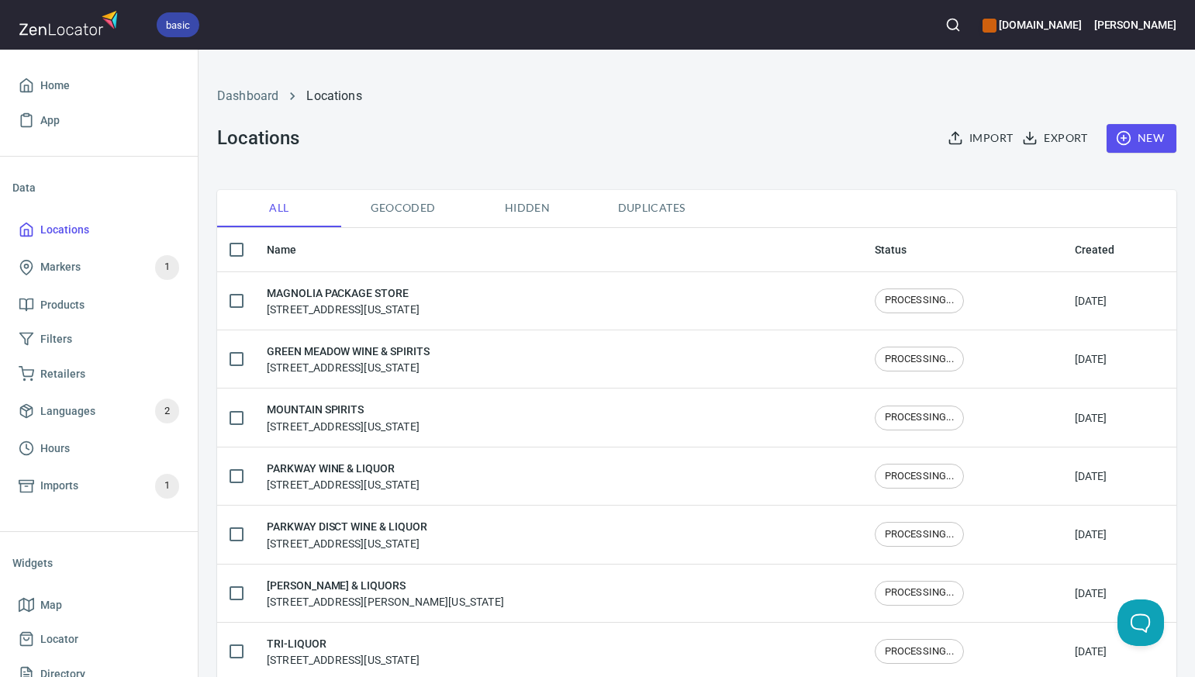
click at [1150, 138] on span "New" at bounding box center [1141, 138] width 45 height 19
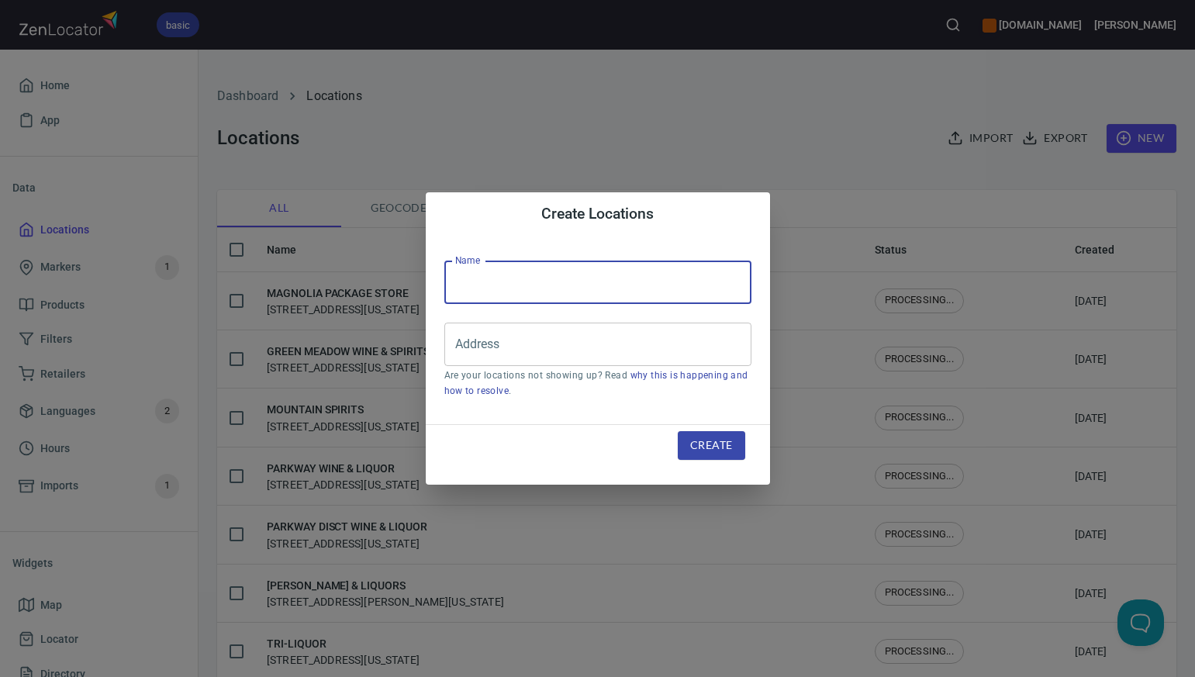
click at [464, 284] on input "text" at bounding box center [597, 282] width 307 height 43
paste input "EASTSIDE LIQUOR AND WINE"
type input "EASTSIDE LIQUOR AND WINE"
click at [478, 343] on input "Address" at bounding box center [586, 344] width 270 height 29
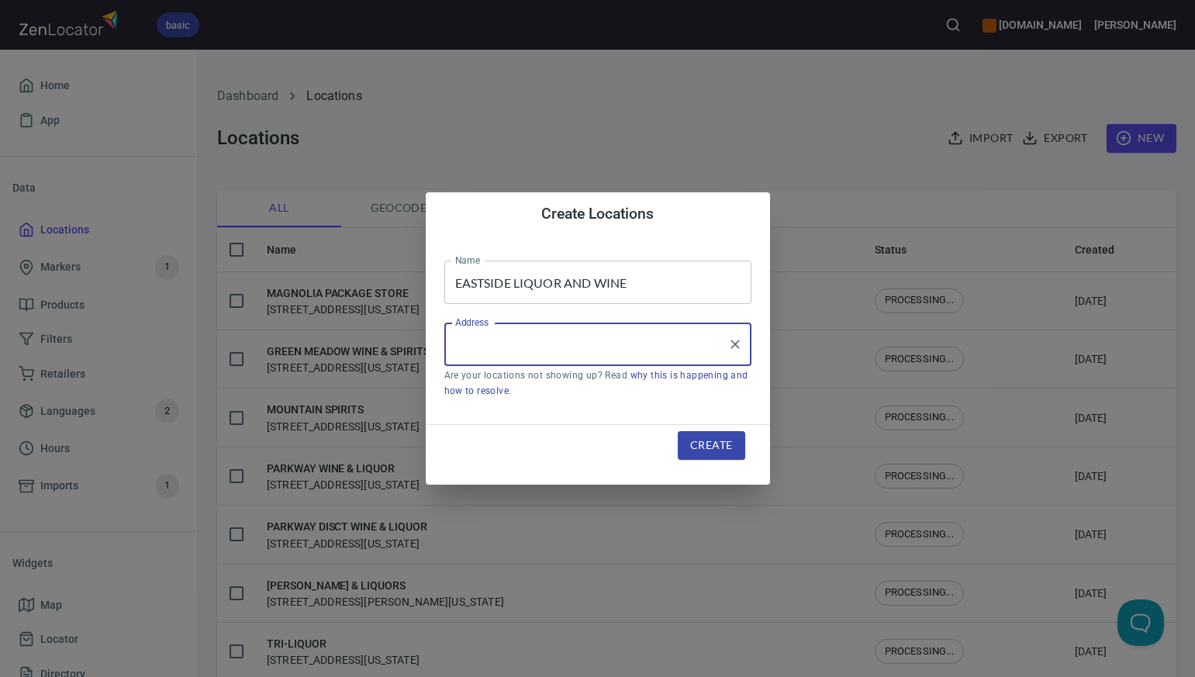
paste input "[STREET_ADDRESS]"
click at [563, 343] on input "[STREET_ADDRESS]" at bounding box center [586, 344] width 270 height 29
click at [662, 344] on input "[STREET_ADDRESS]" at bounding box center [586, 344] width 270 height 29
click at [548, 343] on input "[STREET_ADDRESS]" at bounding box center [586, 344] width 270 height 29
click at [662, 345] on input "[STREET_ADDRESS]" at bounding box center [586, 344] width 270 height 29
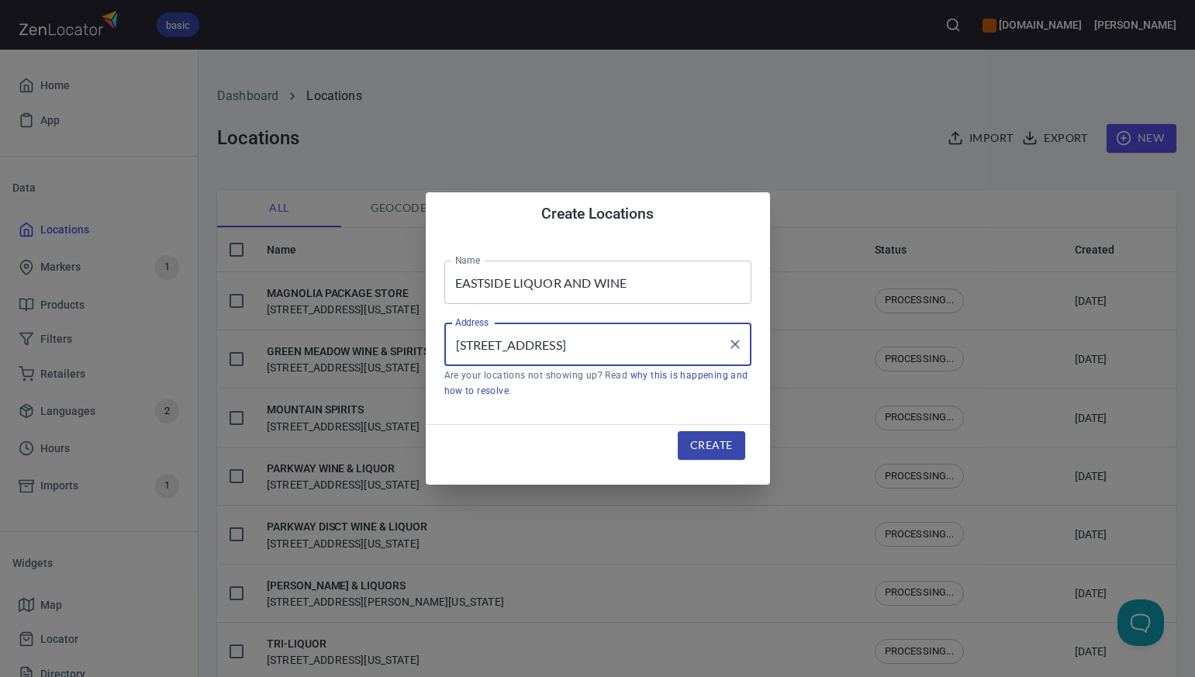
click at [568, 343] on input "[STREET_ADDRESS]" at bounding box center [586, 344] width 270 height 29
click at [649, 341] on input "[STREET_ADDRESS]" at bounding box center [586, 344] width 270 height 29
type input "[STREET_ADDRESS]"
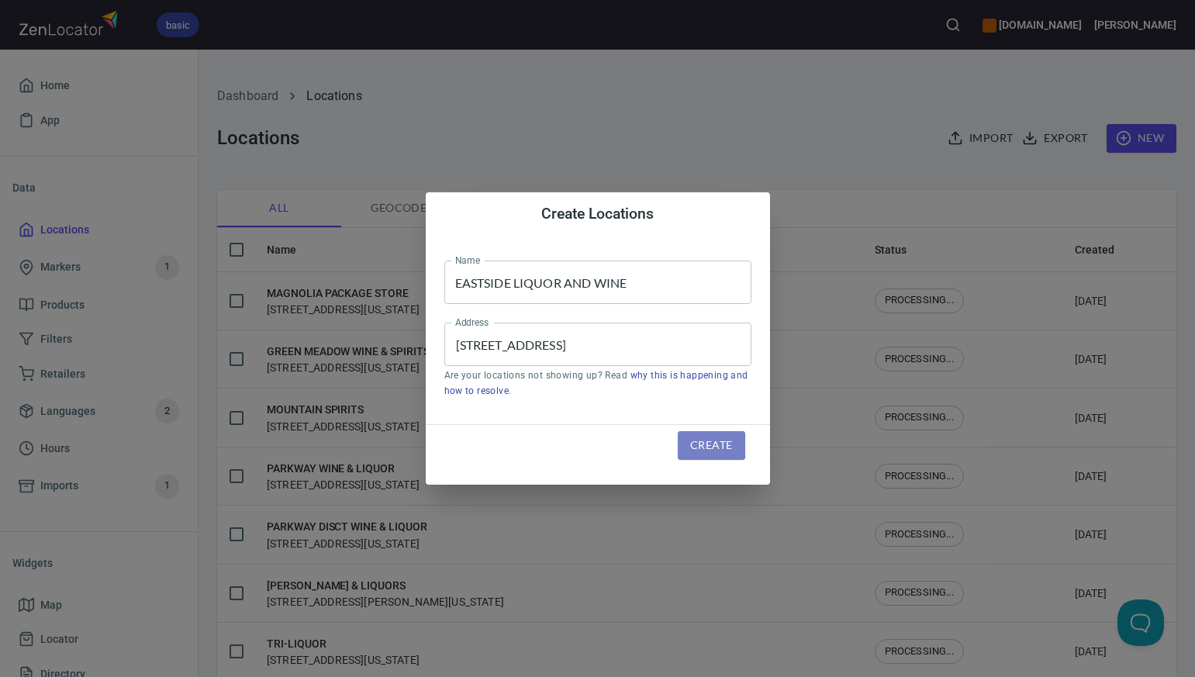
click at [710, 449] on span "Create" at bounding box center [711, 445] width 42 height 19
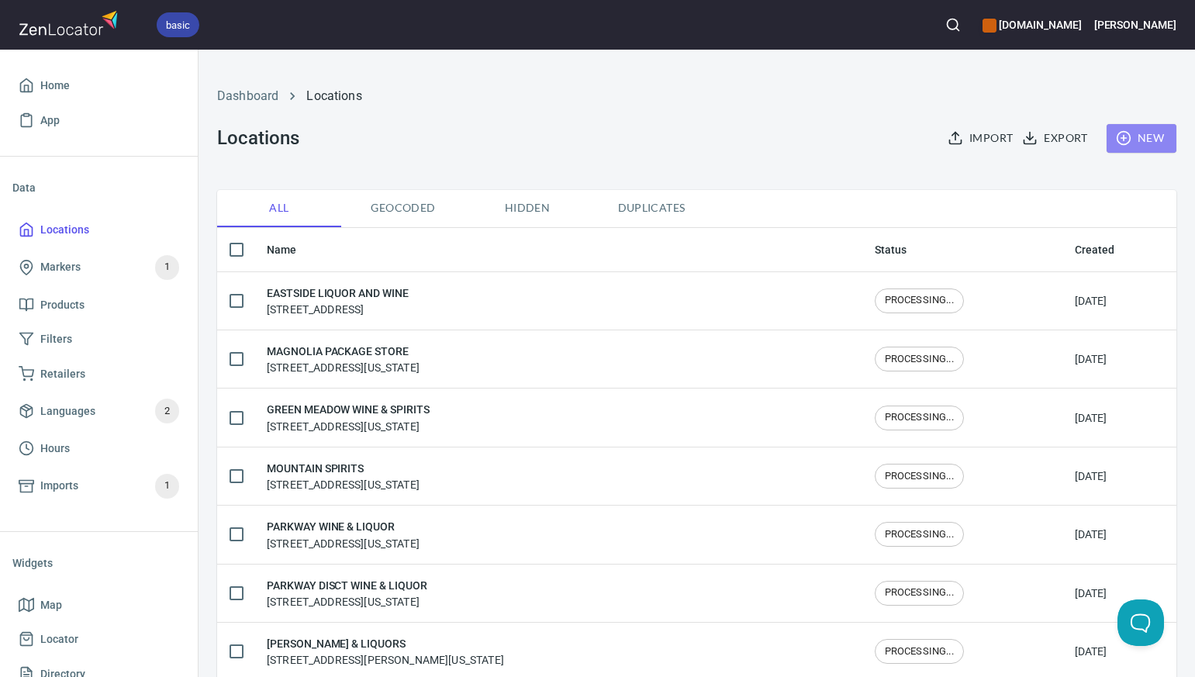
click at [1153, 141] on span "New" at bounding box center [1141, 138] width 45 height 19
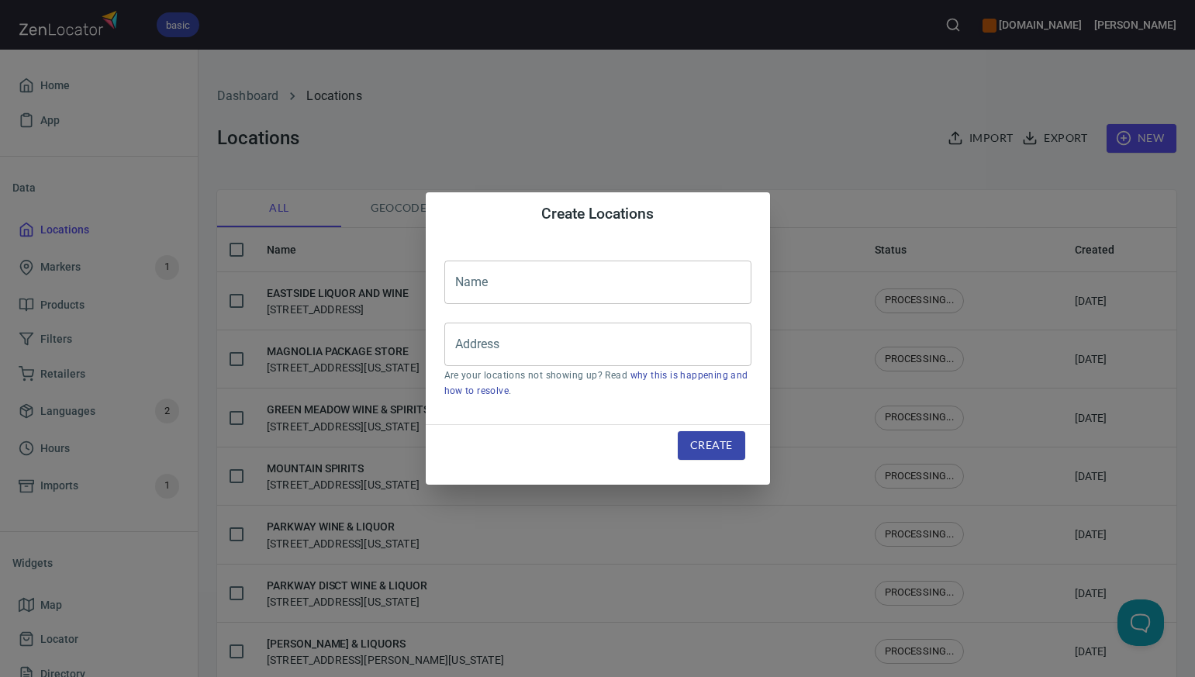
click at [481, 283] on input "text" at bounding box center [597, 282] width 307 height 43
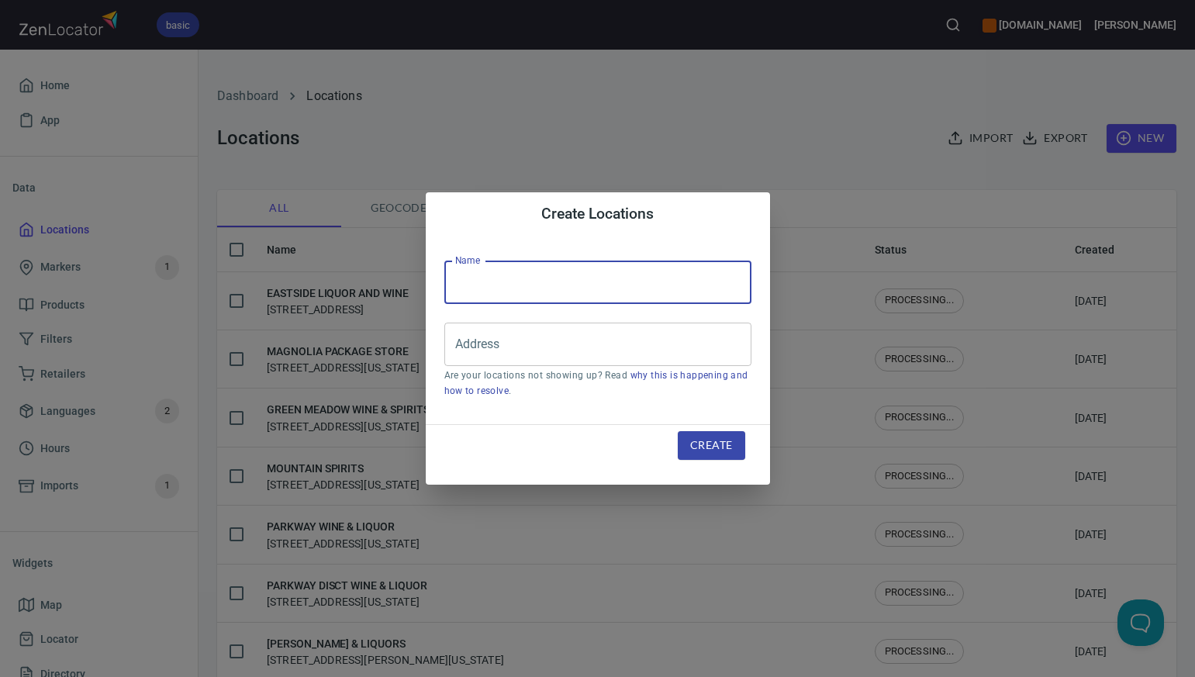
paste input "BLACK BEAR WINE AND SPIRITS"
type input "BLACK BEAR WINE AND SPIRITS"
click at [477, 351] on input "Address" at bounding box center [586, 344] width 270 height 29
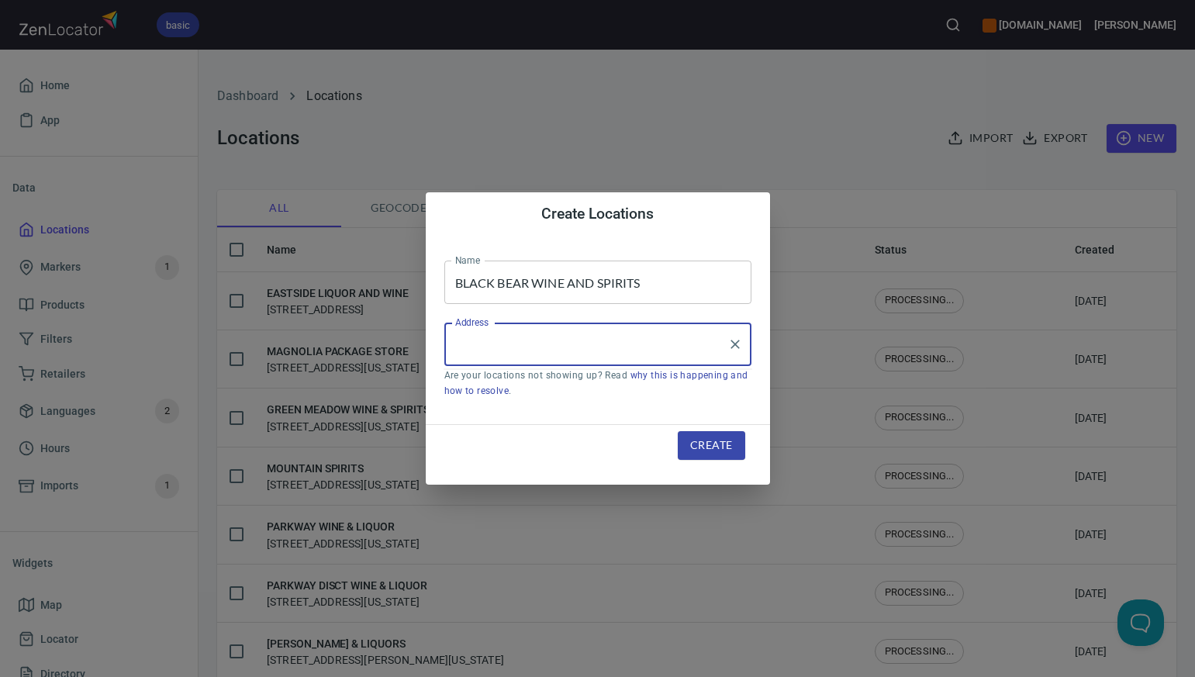
paste input "[STREET_ADDRESS]"
click at [544, 338] on input "[STREET_ADDRESS]" at bounding box center [586, 344] width 270 height 29
click at [652, 342] on input "[STREET_ADDRESS]" at bounding box center [586, 344] width 270 height 29
click at [637, 397] on li "[STREET_ADDRESS][US_STATE]" at bounding box center [597, 389] width 307 height 28
type input "[STREET_ADDRESS][US_STATE]"
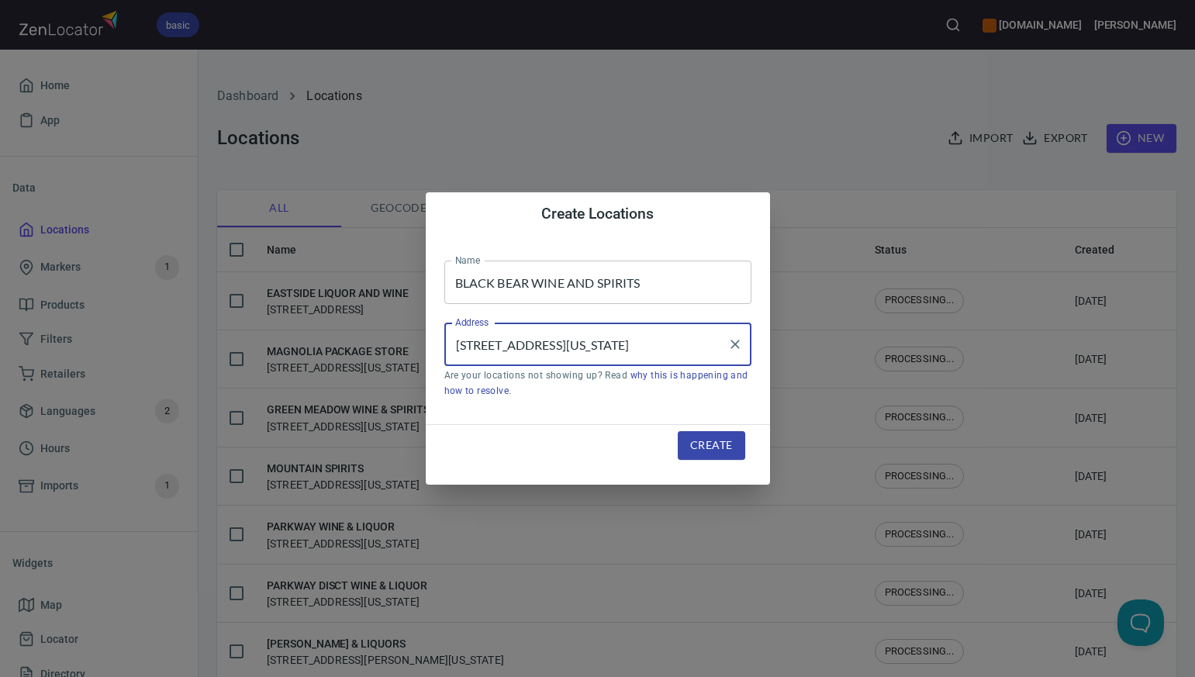
click at [697, 443] on span "Create" at bounding box center [711, 445] width 42 height 19
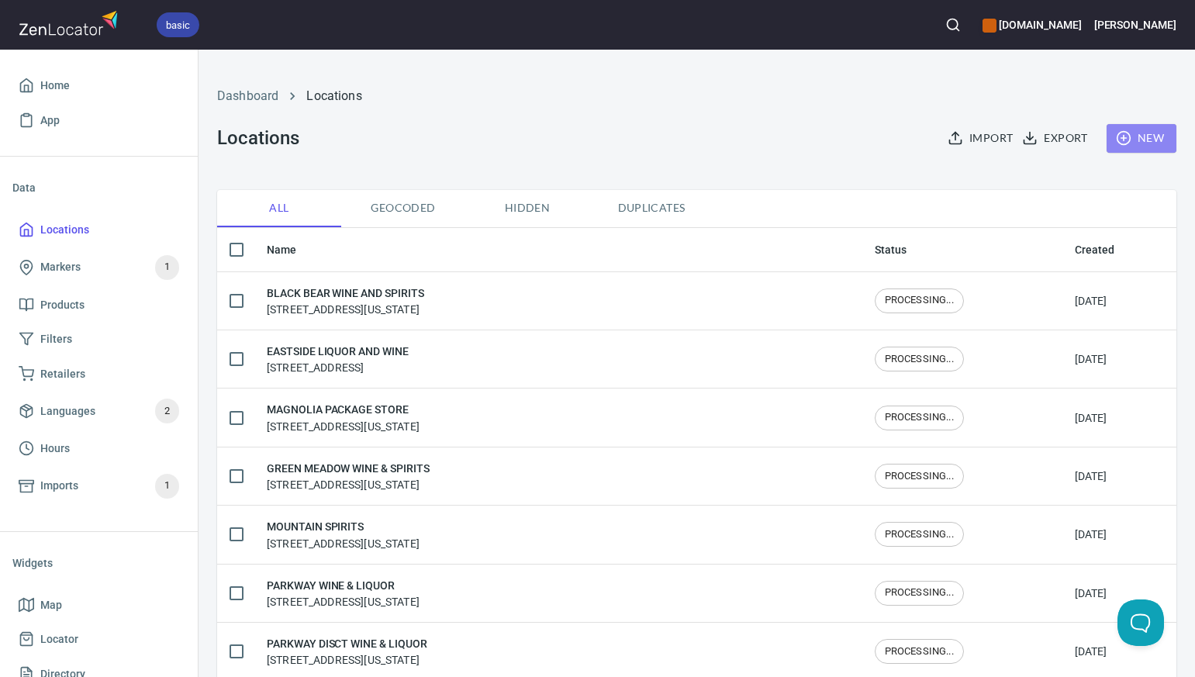
click at [1145, 140] on span "New" at bounding box center [1141, 138] width 45 height 19
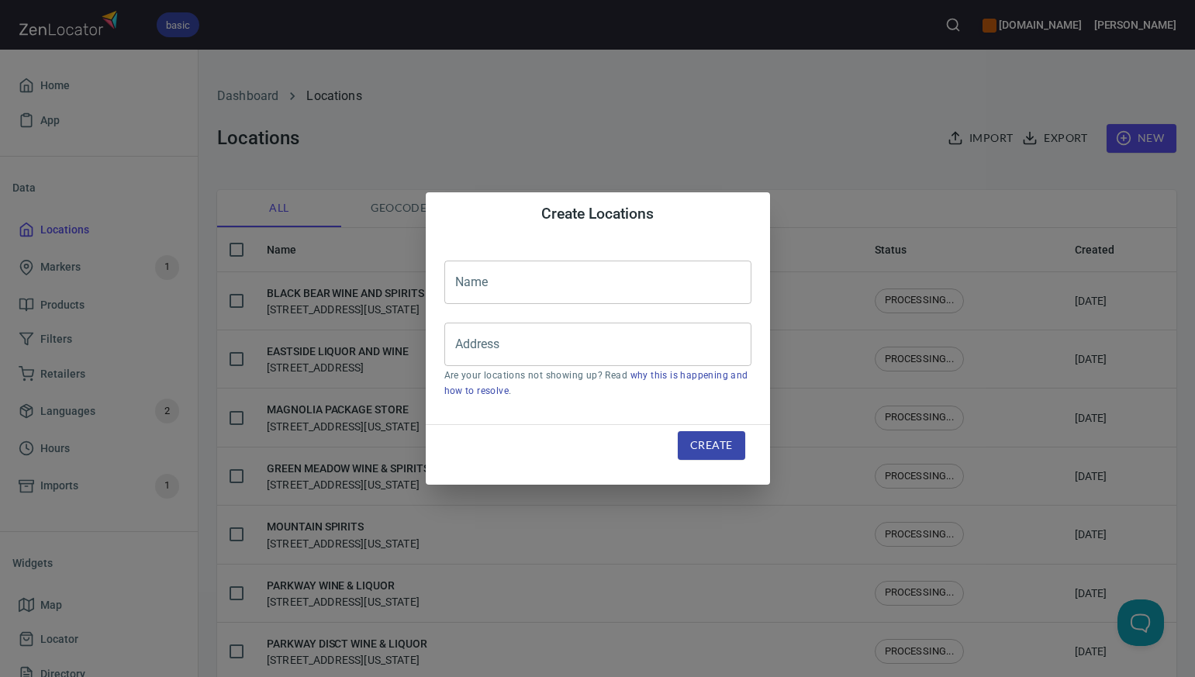
click at [466, 279] on input "text" at bounding box center [597, 282] width 307 height 43
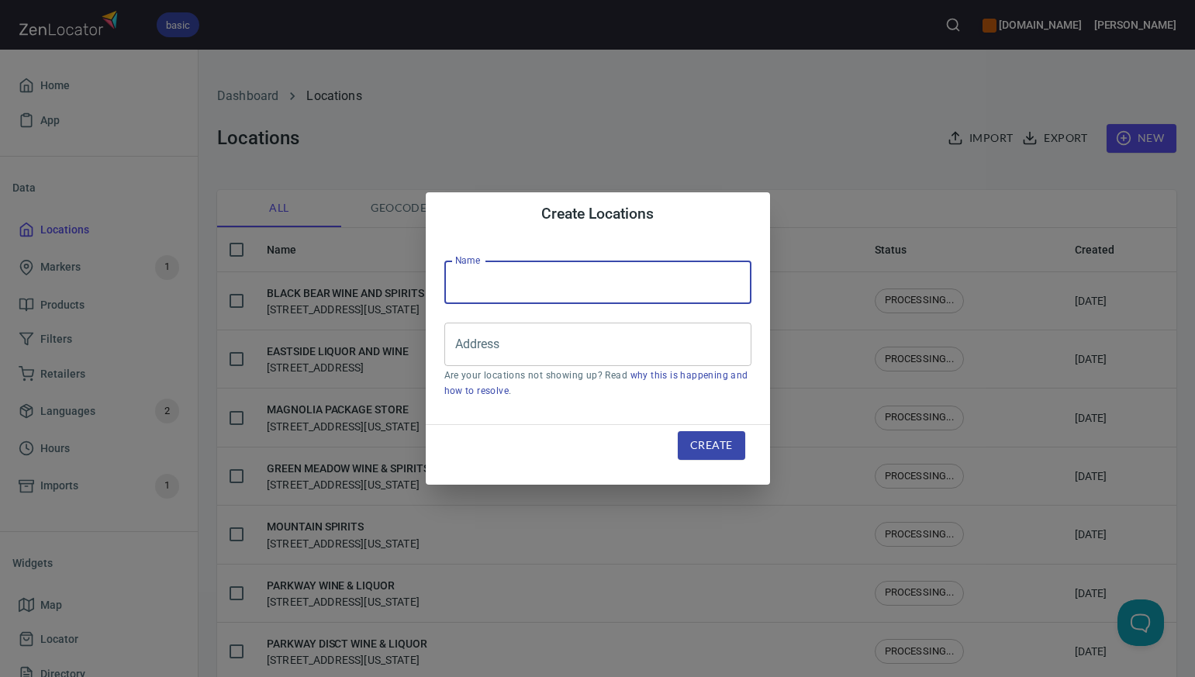
paste input "DOE RIVER WINE & SPIRITS"
type input "DOE RIVER WINE & SPIRITS"
click at [495, 342] on input "Address" at bounding box center [586, 344] width 270 height 29
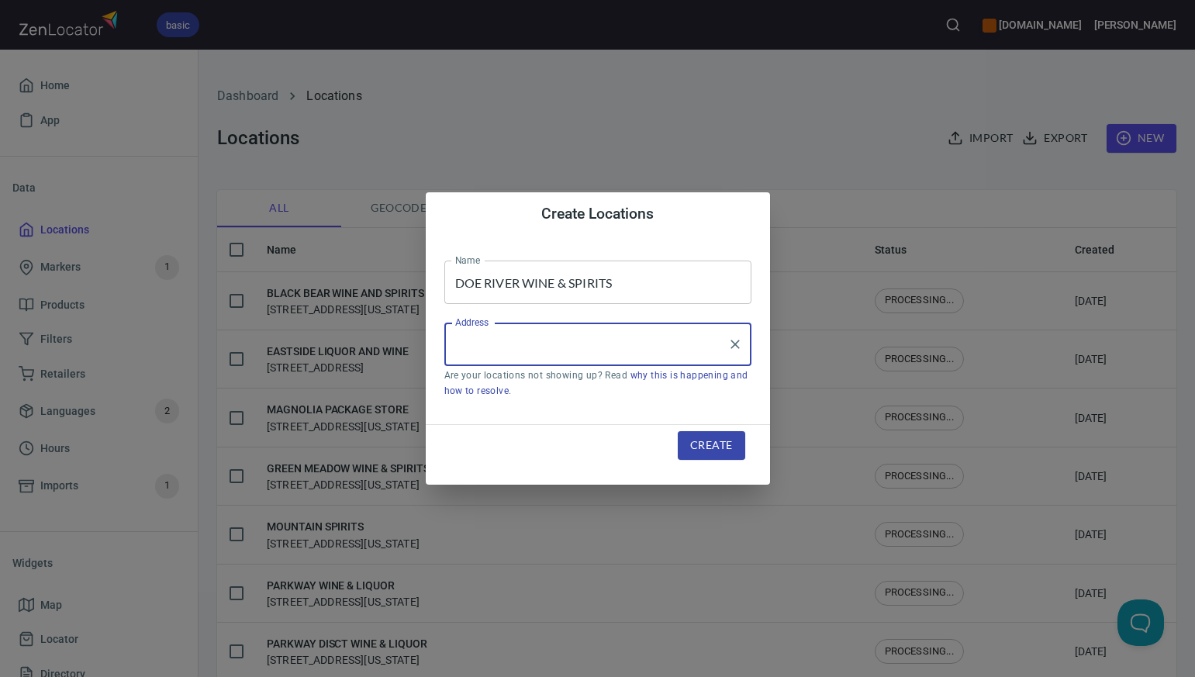
click at [495, 342] on input "Address" at bounding box center [586, 344] width 270 height 29
paste input "[STREET_ADDRESS]"
click at [570, 344] on input "[STREET_ADDRESS]" at bounding box center [586, 344] width 270 height 29
click at [681, 344] on input "[STREET_ADDRESS]" at bounding box center [586, 344] width 270 height 29
click at [667, 392] on li "[STREET_ADDRESS][US_STATE]" at bounding box center [597, 389] width 307 height 28
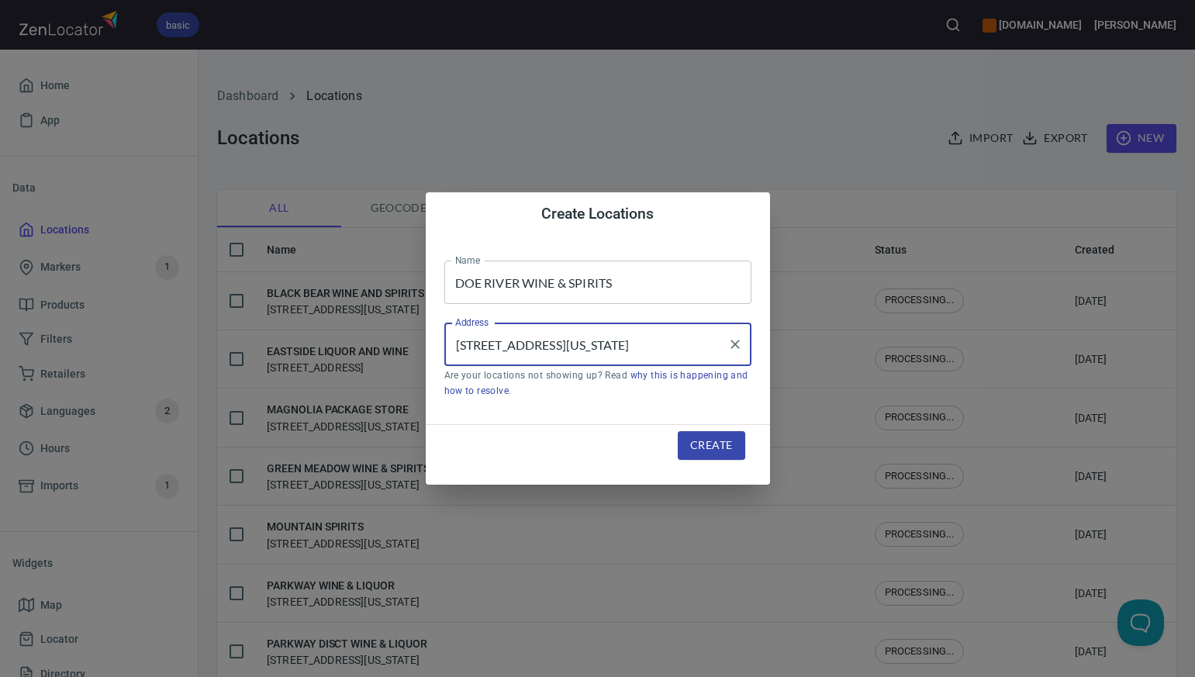
type input "[STREET_ADDRESS][US_STATE]"
click at [699, 442] on span "Create" at bounding box center [711, 445] width 42 height 19
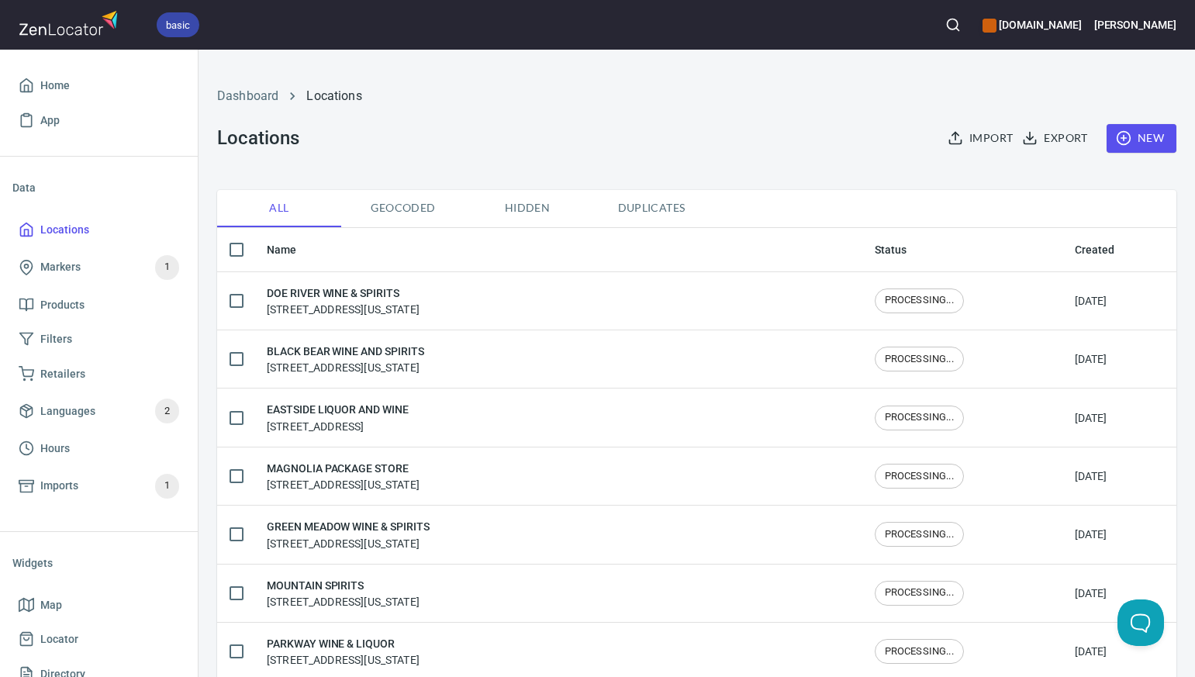
click at [1150, 136] on span "New" at bounding box center [1141, 138] width 45 height 19
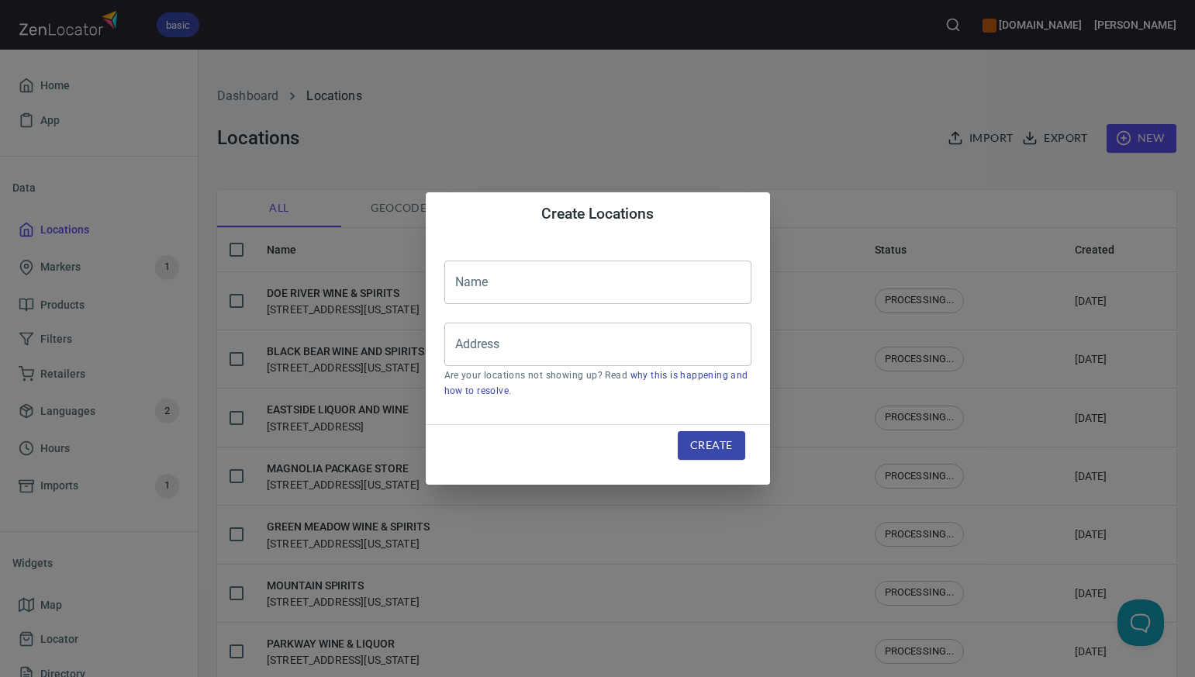
click at [471, 277] on input "text" at bounding box center [597, 282] width 307 height 43
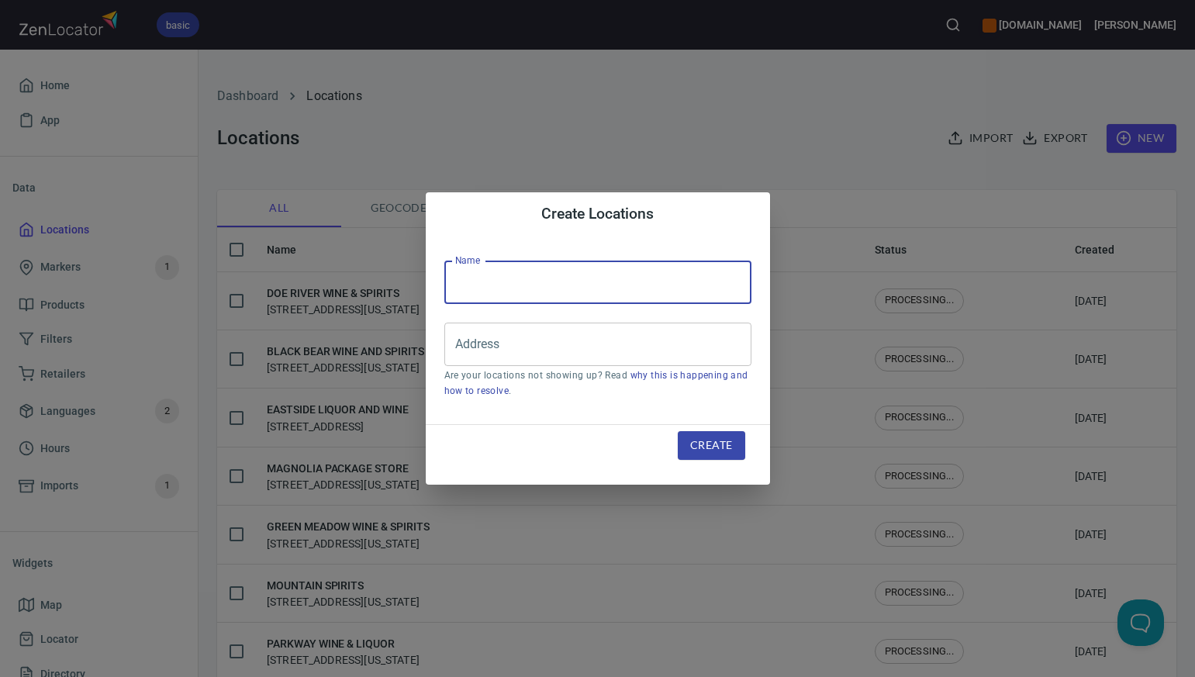
paste input "NORTHSIDE WINE & SPIRITS"
type input "NORTHSIDE WINE & SPIRITS"
click at [464, 340] on input "Address" at bounding box center [586, 344] width 270 height 29
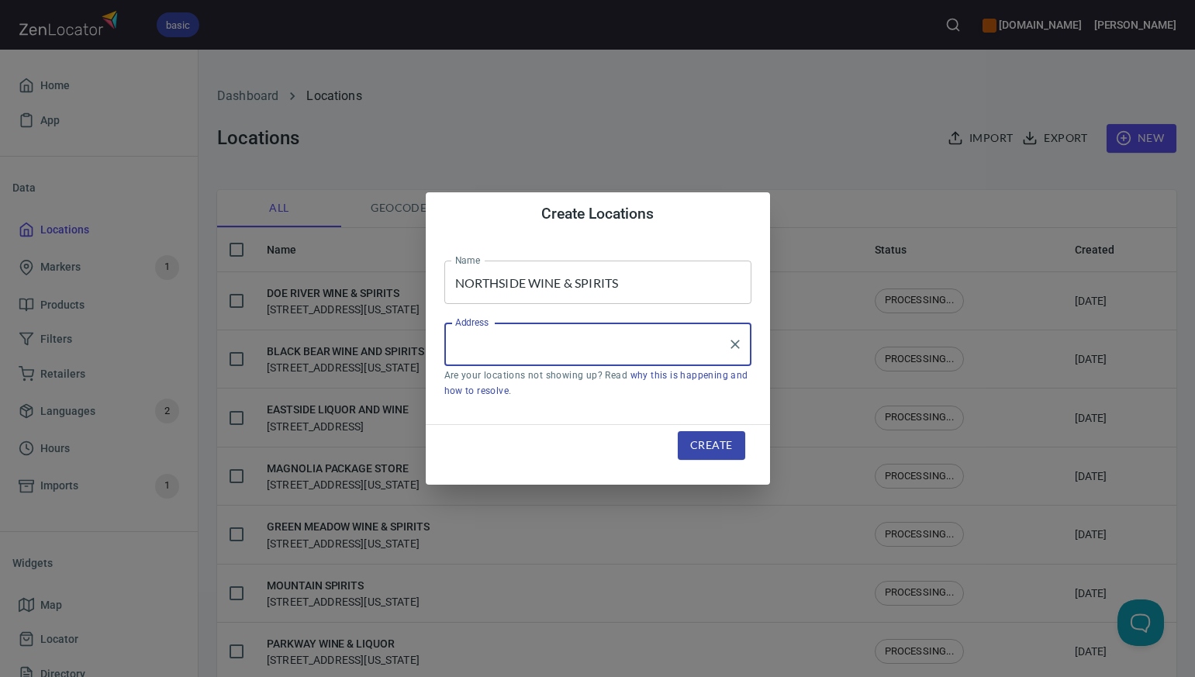
click at [464, 340] on input "Address" at bounding box center [586, 344] width 270 height 29
paste input "[STREET_ADDRESS][PERSON_NAME]"
click at [589, 346] on input "[STREET_ADDRESS][PERSON_NAME]" at bounding box center [586, 344] width 270 height 29
click at [695, 345] on input "[STREET_ADDRESS][PERSON_NAME]" at bounding box center [586, 344] width 270 height 29
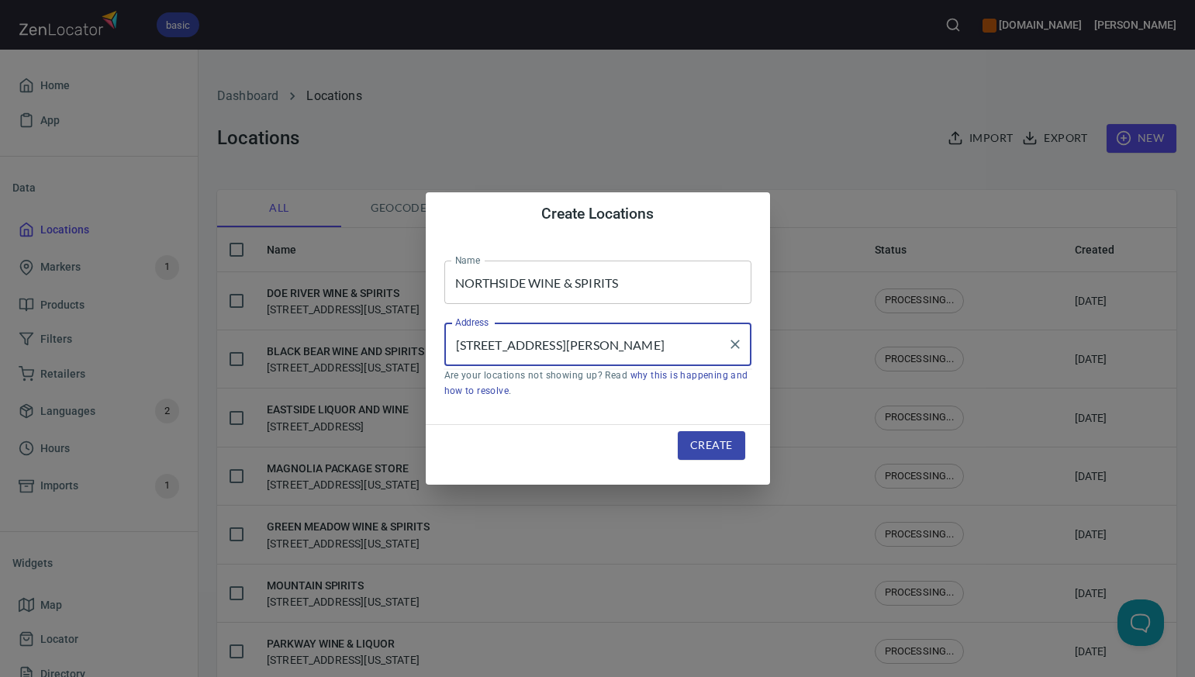
click at [586, 345] on input "[STREET_ADDRESS][PERSON_NAME]" at bounding box center [586, 344] width 270 height 29
click at [574, 345] on input "[STREET_ADDRESS][PERSON_NAME]" at bounding box center [586, 344] width 270 height 29
click at [537, 344] on input "[STREET_ADDRESS][PERSON_NAME]" at bounding box center [586, 344] width 270 height 29
click at [592, 347] on input "[STREET_ADDRESS][PERSON_NAME]" at bounding box center [586, 344] width 270 height 29
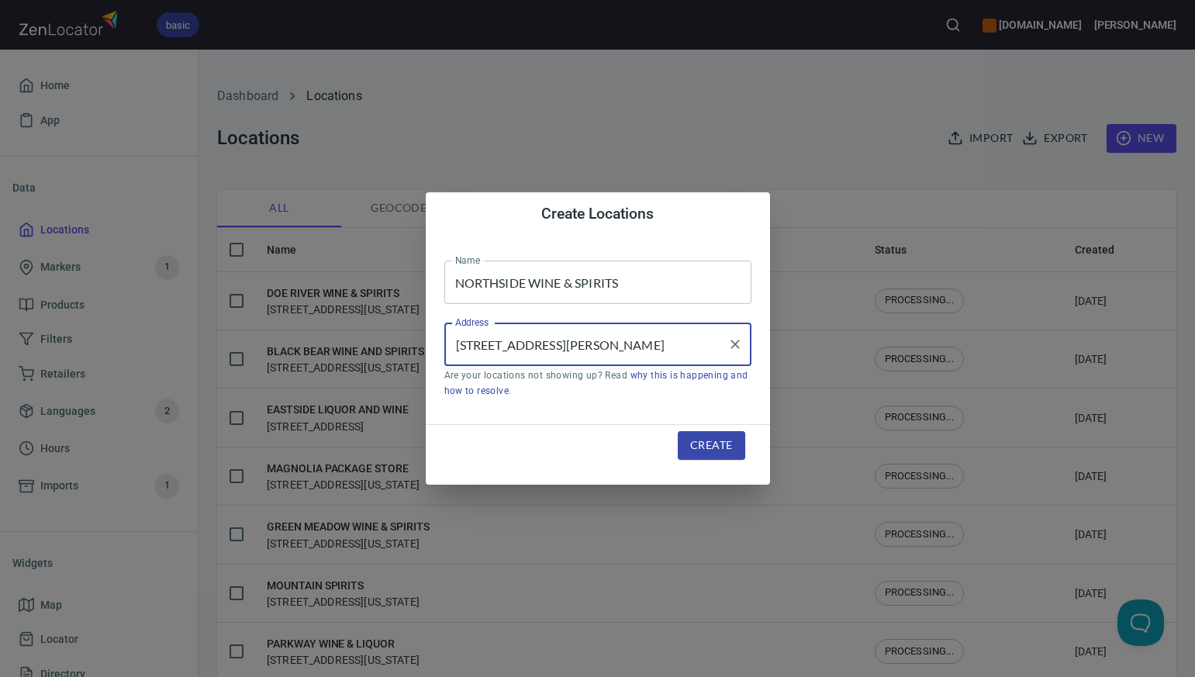
click at [637, 343] on input "[STREET_ADDRESS][PERSON_NAME]" at bounding box center [586, 344] width 270 height 29
click at [651, 347] on input "[STREET_ADDRESS][PERSON_NAME]" at bounding box center [586, 344] width 270 height 29
click at [669, 343] on input "[STREET_ADDRESS][PERSON_NAME]" at bounding box center [586, 344] width 270 height 29
type input "[STREET_ADDRESS][PERSON_NAME]"
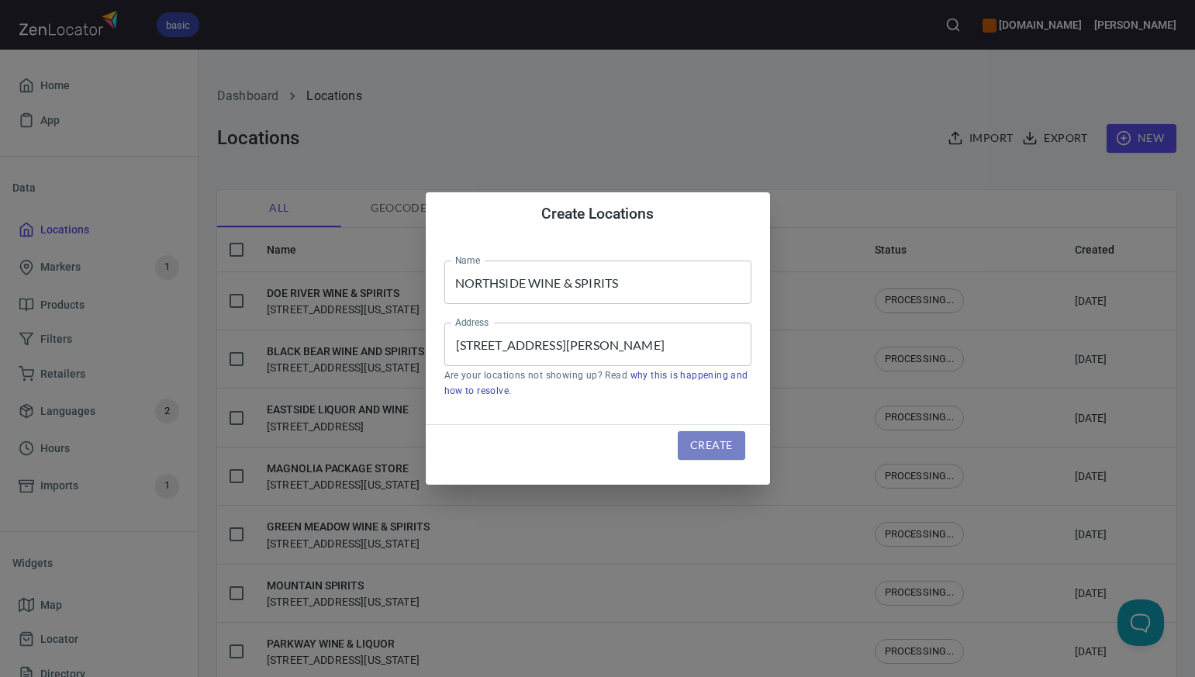
click at [704, 449] on span "Create" at bounding box center [711, 445] width 42 height 19
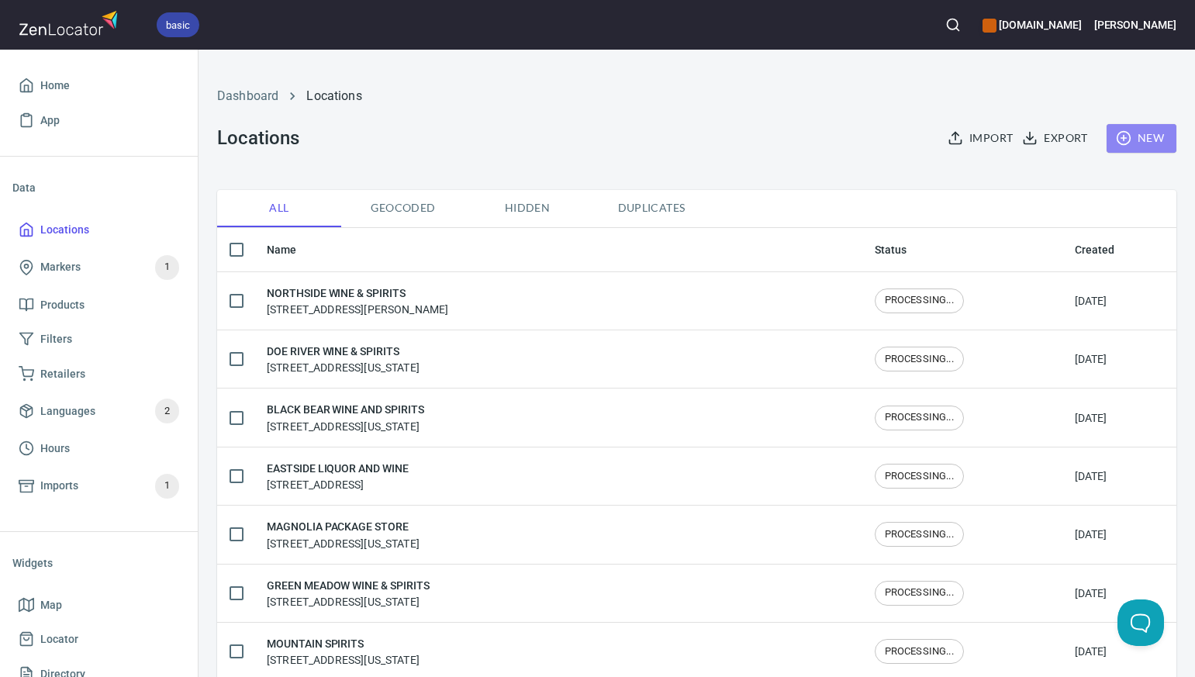
click at [1147, 138] on span "New" at bounding box center [1141, 138] width 45 height 19
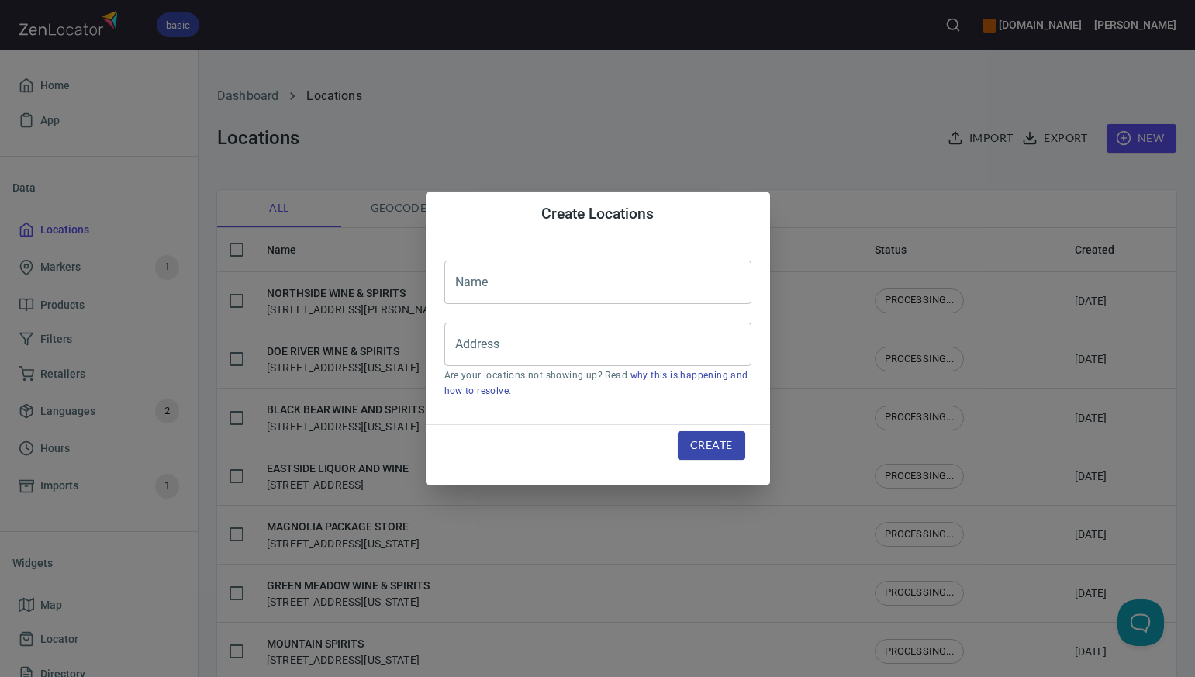
click at [471, 286] on input "text" at bounding box center [597, 282] width 307 height 43
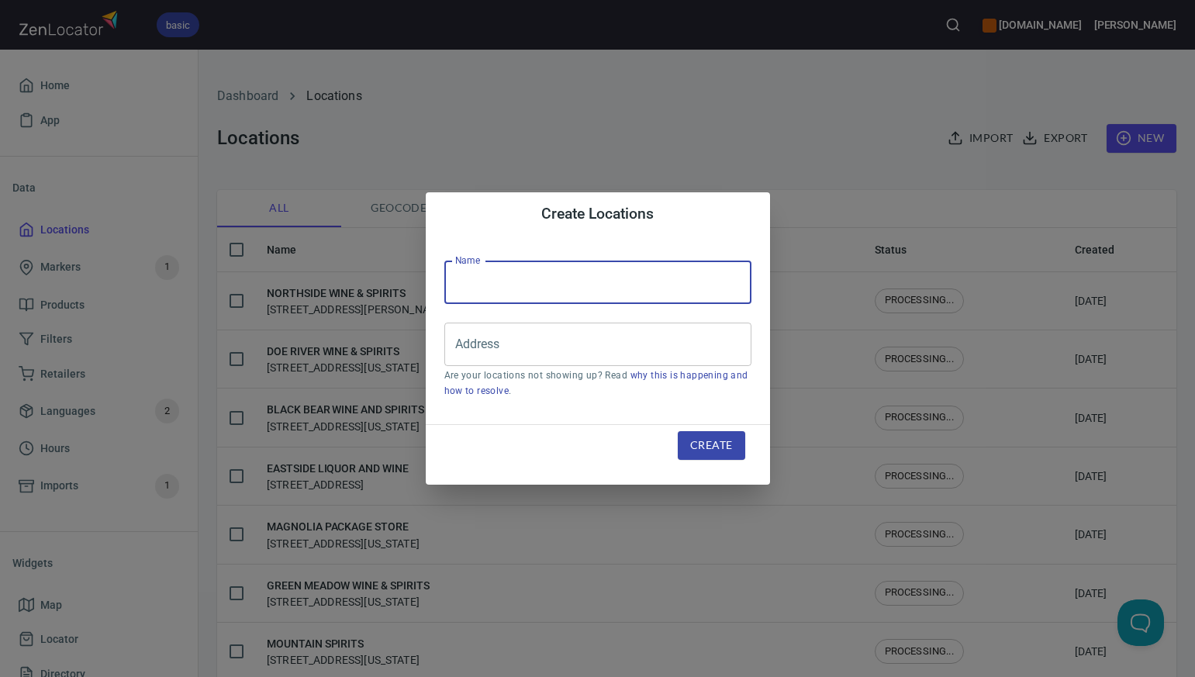
paste input "B&B PACKAGE STORE"
type input "B&B PACKAGE STORE"
click at [470, 347] on input "Address" at bounding box center [586, 344] width 270 height 29
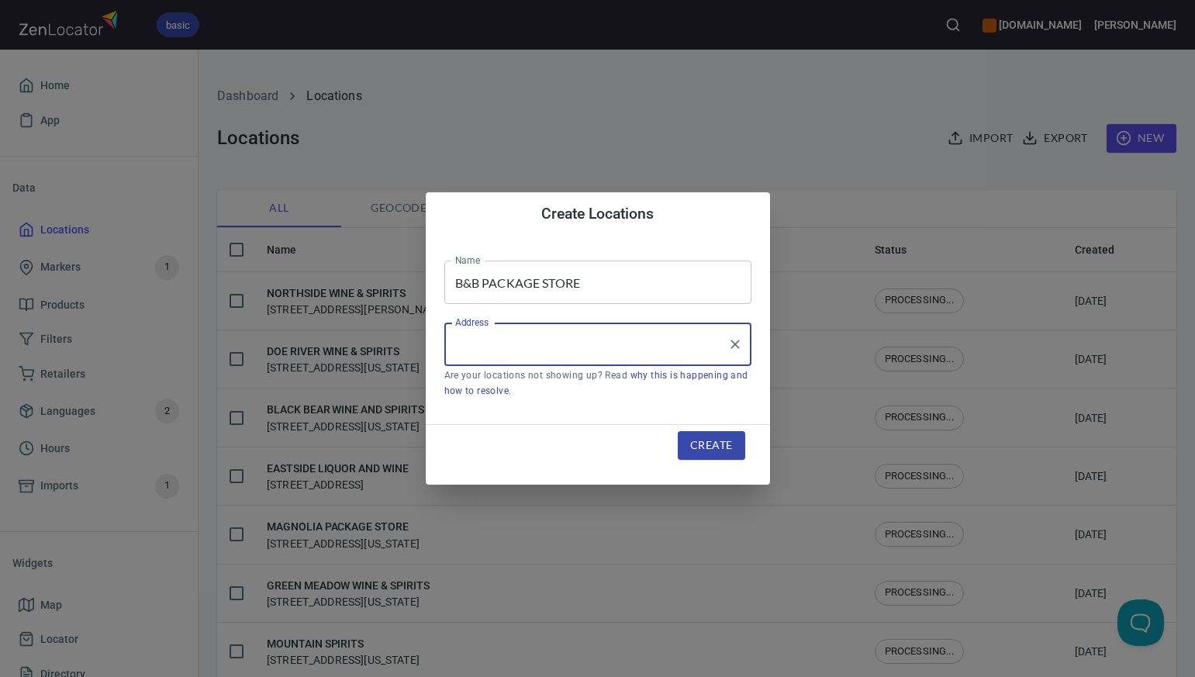
paste input "3636 [GEOGRAPHIC_DATA][PERSON_NAME]"
click at [585, 347] on input "3636 [GEOGRAPHIC_DATA][PERSON_NAME]" at bounding box center [586, 344] width 270 height 29
click at [661, 344] on input "[STREET_ADDRESS][PERSON_NAME]" at bounding box center [586, 344] width 270 height 29
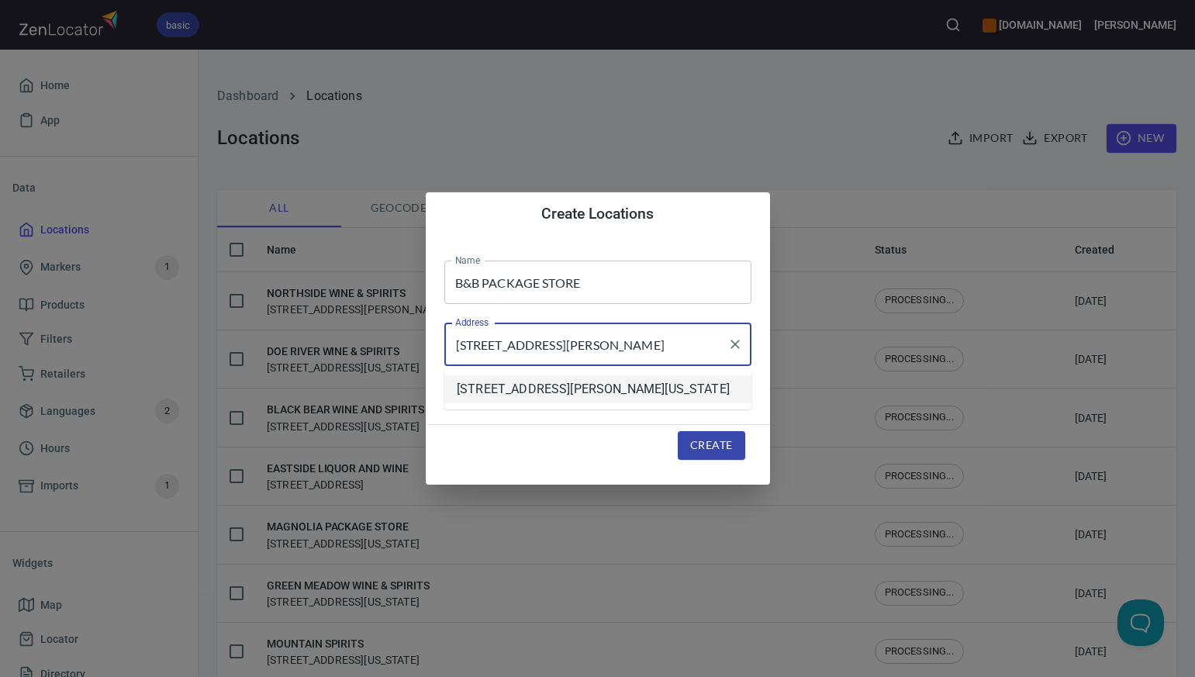
click at [650, 392] on li "[STREET_ADDRESS][PERSON_NAME][US_STATE]" at bounding box center [597, 389] width 307 height 28
type input "[STREET_ADDRESS][PERSON_NAME][US_STATE]"
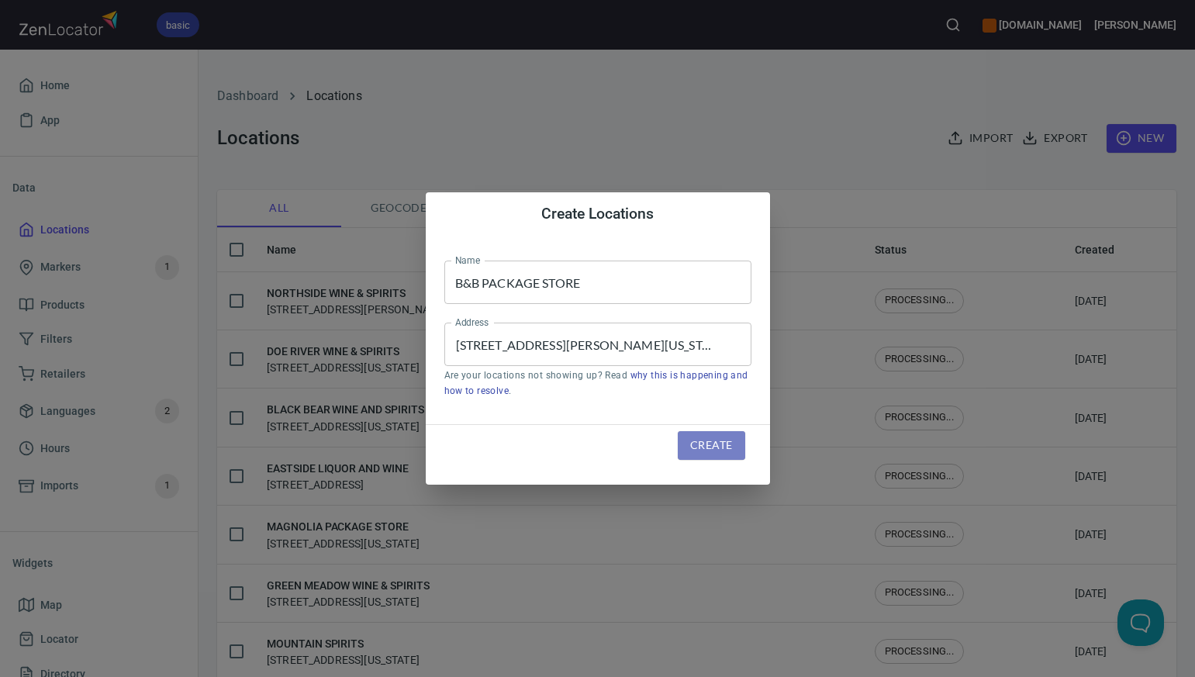
click at [702, 445] on span "Create" at bounding box center [711, 445] width 42 height 19
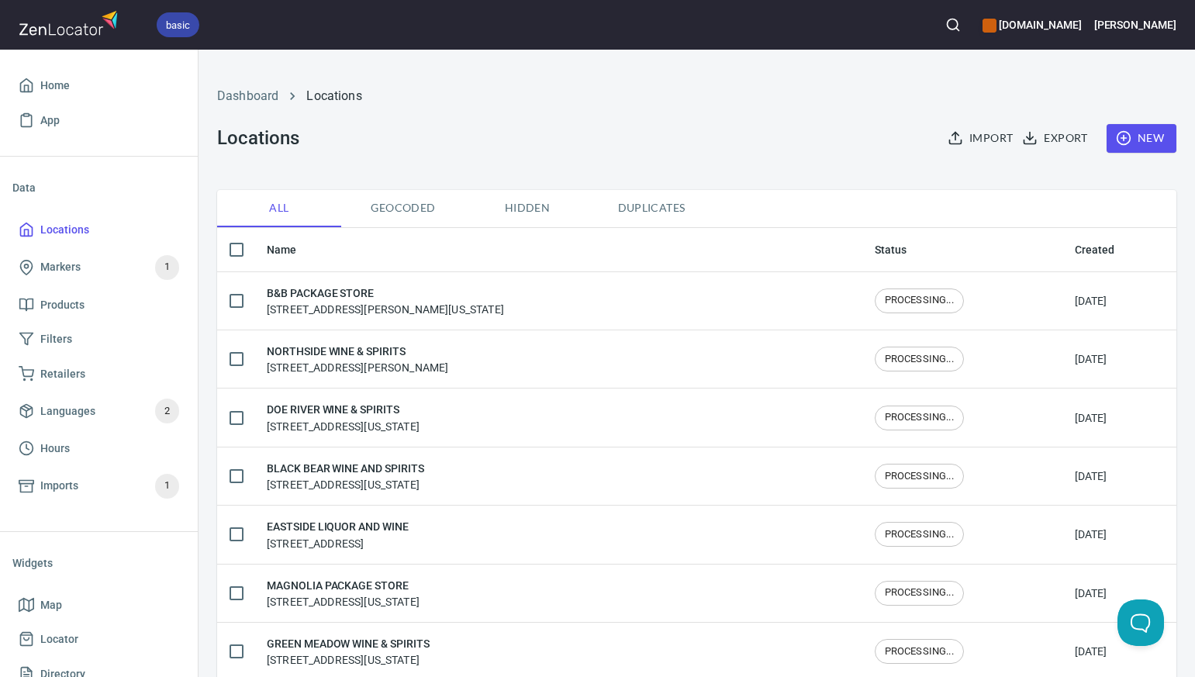
click at [1134, 141] on span "New" at bounding box center [1141, 138] width 45 height 19
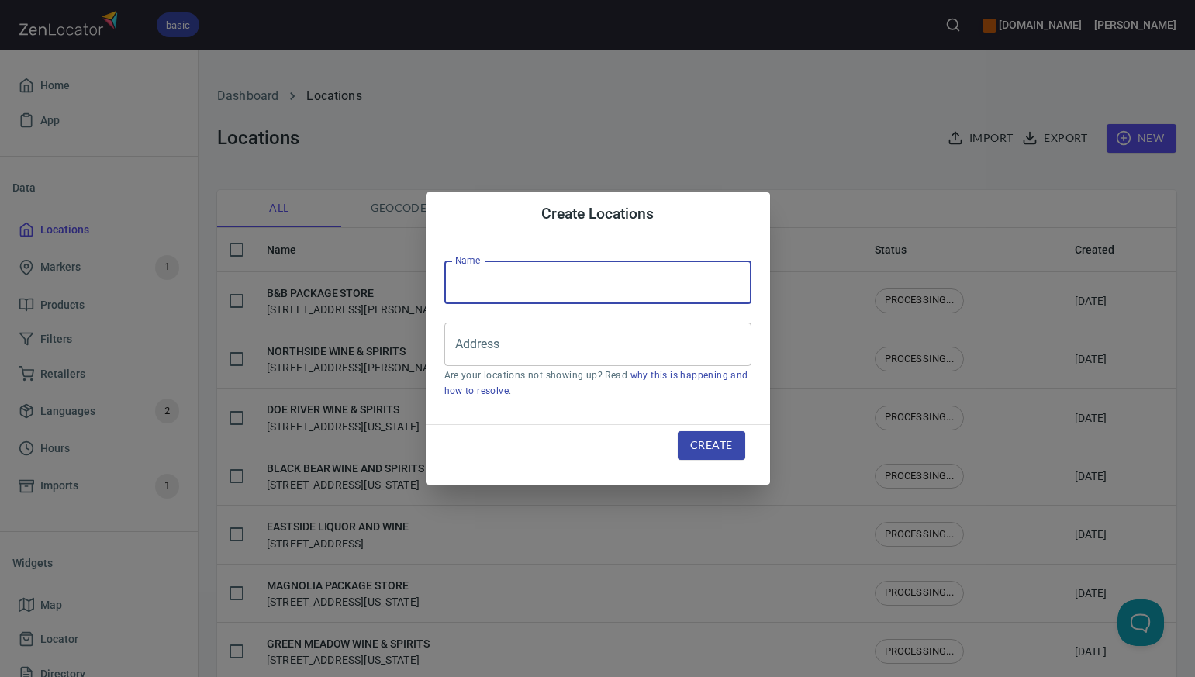
click at [468, 285] on input "text" at bounding box center [597, 282] width 307 height 43
paste input "BROWN`S CREEK WINE & SPIRITS"
type input "BROWN`S CREEK WINE & SPIRITS"
click at [481, 343] on input "Address" at bounding box center [586, 344] width 270 height 29
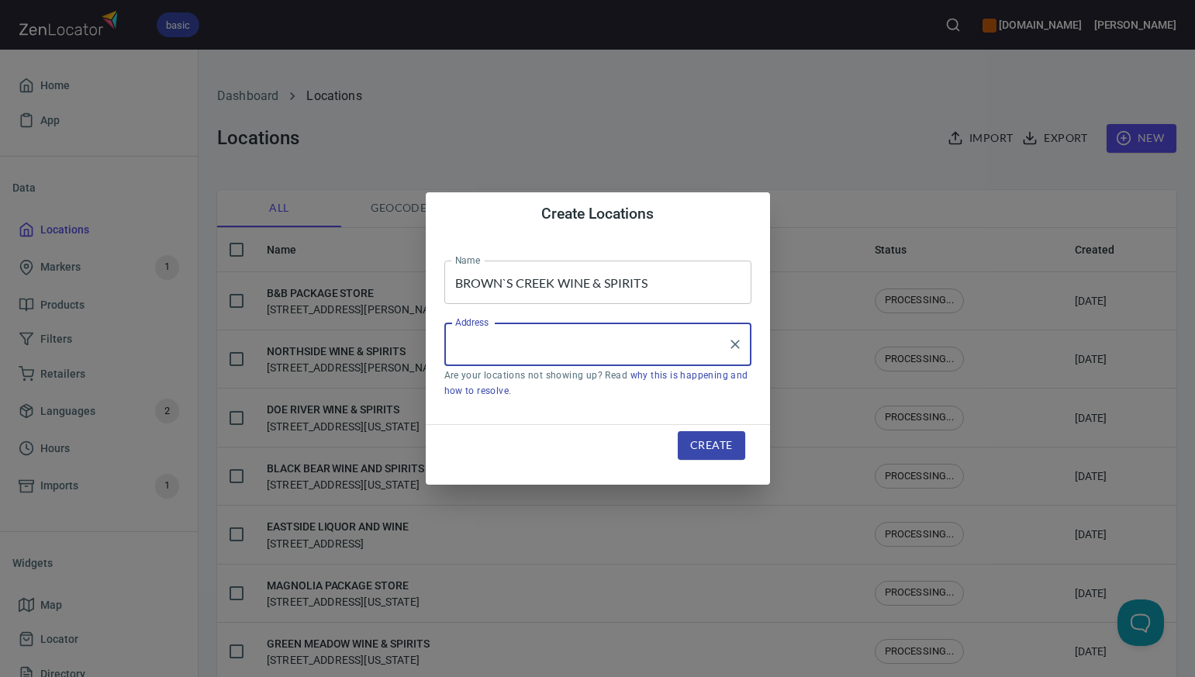
paste input "1701 A [PERSON_NAME] [DOMAIN_NAME] MARYVILLE [GEOGRAPHIC_DATA]"
click at [591, 346] on input "1701 A [PERSON_NAME] [DOMAIN_NAME] MARYVILLE [GEOGRAPHIC_DATA]" at bounding box center [586, 344] width 270 height 29
click at [678, 345] on input "1701 A [PERSON_NAME] [DOMAIN_NAME], [GEOGRAPHIC_DATA]" at bounding box center [586, 344] width 270 height 29
click at [496, 346] on input "1701 A [PERSON_NAME] [DOMAIN_NAME], [GEOGRAPHIC_DATA], [GEOGRAPHIC_DATA]" at bounding box center [586, 344] width 270 height 29
click at [497, 347] on input "1701 [PERSON_NAME] [DOMAIN_NAME], [GEOGRAPHIC_DATA], [GEOGRAPHIC_DATA]" at bounding box center [586, 344] width 270 height 29
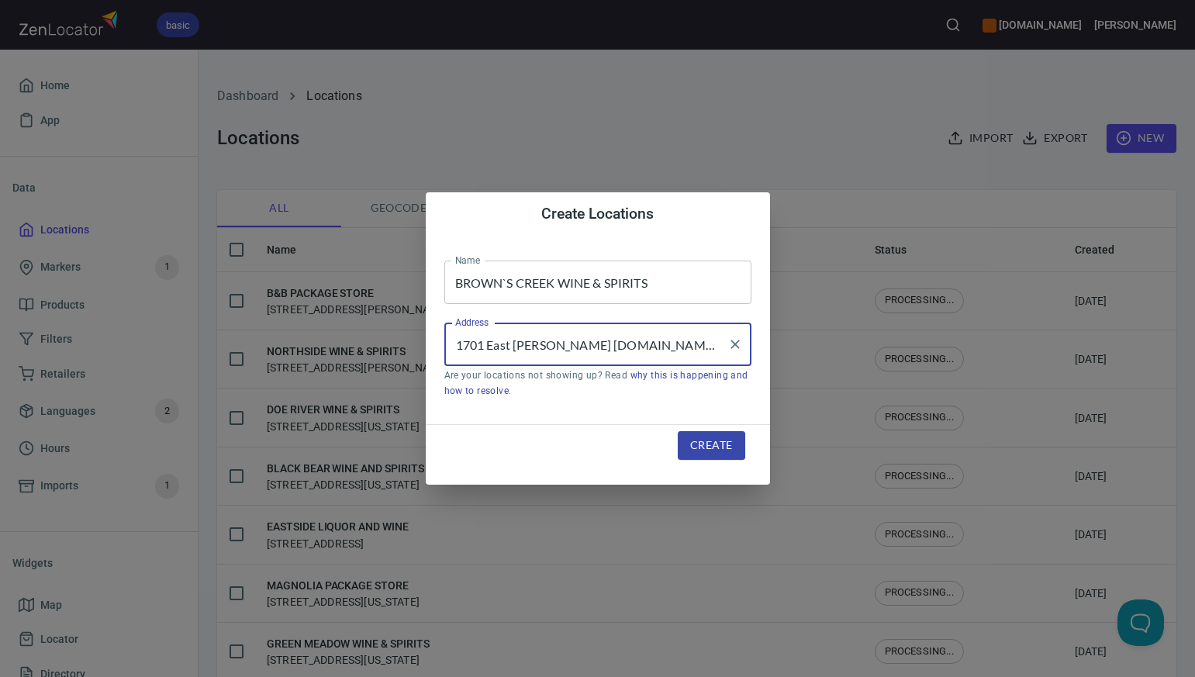
click at [555, 347] on input "1701 East [PERSON_NAME] [DOMAIN_NAME], [GEOGRAPHIC_DATA], [GEOGRAPHIC_DATA]" at bounding box center [586, 344] width 270 height 29
click at [568, 348] on input "[STREET_ADDRESS][PERSON_NAME][DOMAIN_NAME]" at bounding box center [586, 344] width 270 height 29
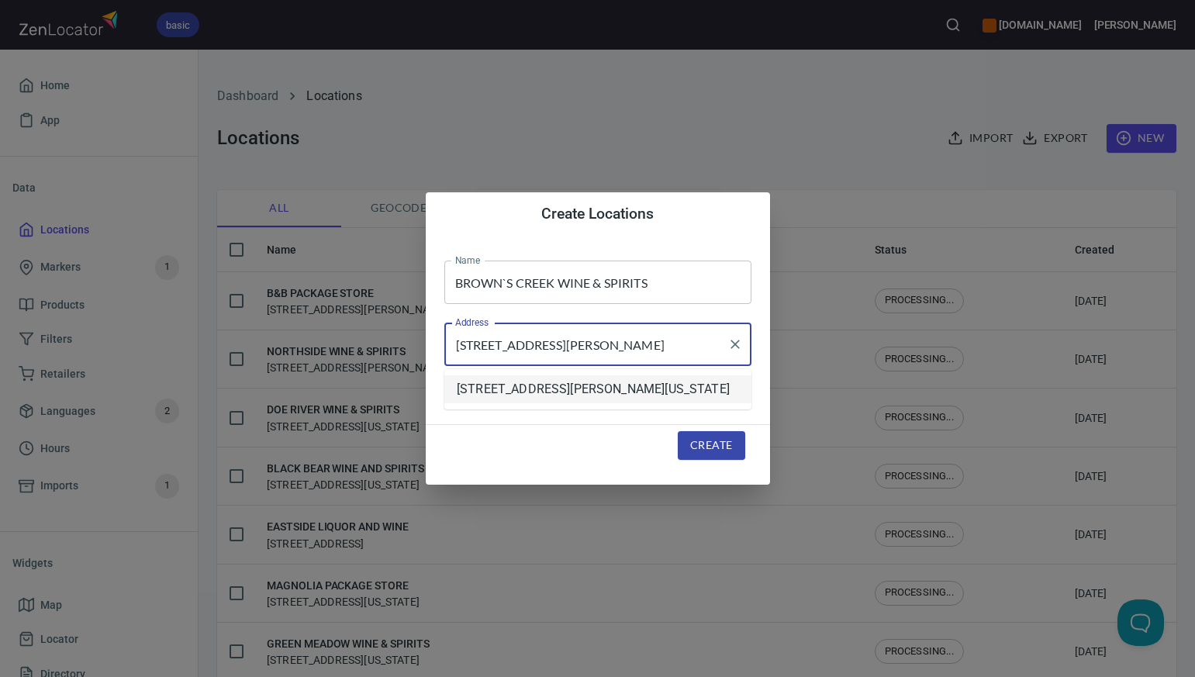
click at [610, 399] on li "[STREET_ADDRESS][PERSON_NAME][US_STATE]" at bounding box center [597, 389] width 307 height 28
type input "[STREET_ADDRESS][PERSON_NAME][US_STATE]"
click at [702, 449] on span "Create" at bounding box center [711, 445] width 42 height 19
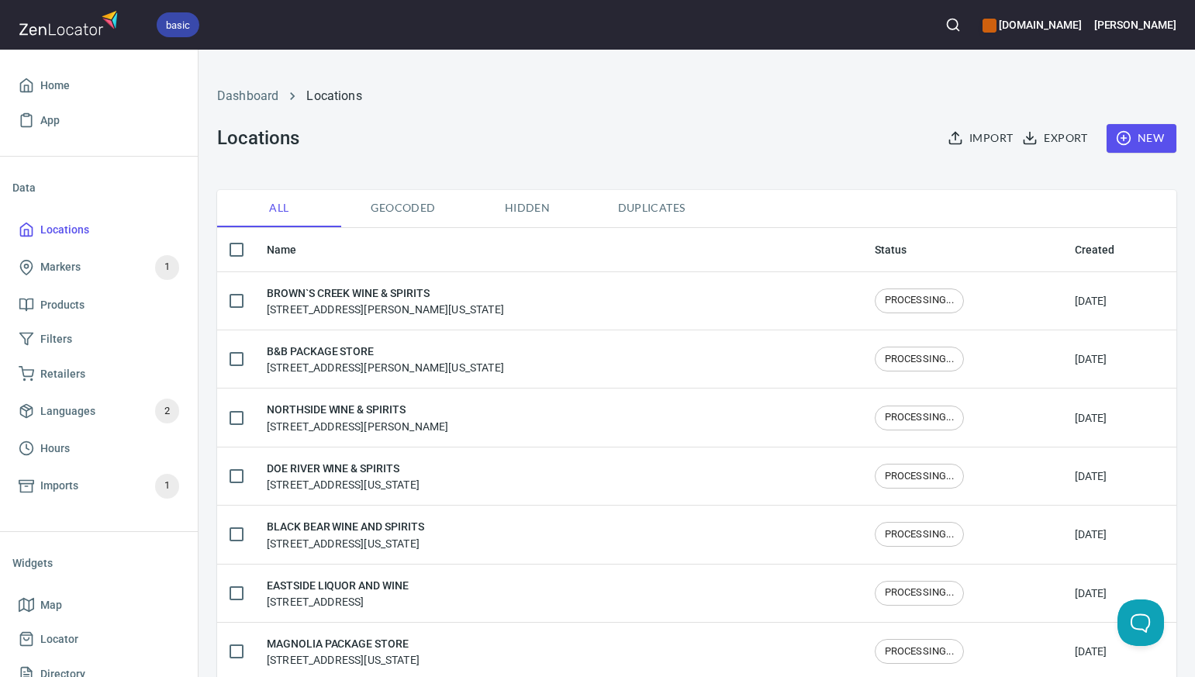
click at [1144, 136] on span "New" at bounding box center [1141, 138] width 45 height 19
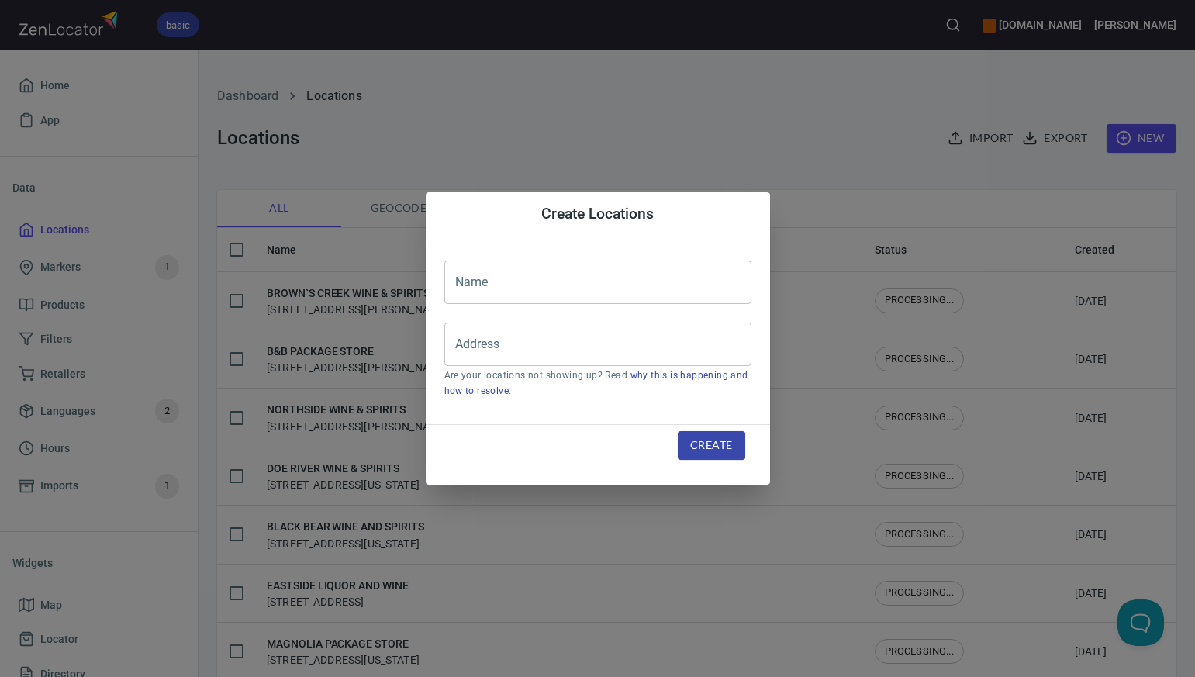
click at [480, 277] on input "text" at bounding box center [597, 282] width 307 height 43
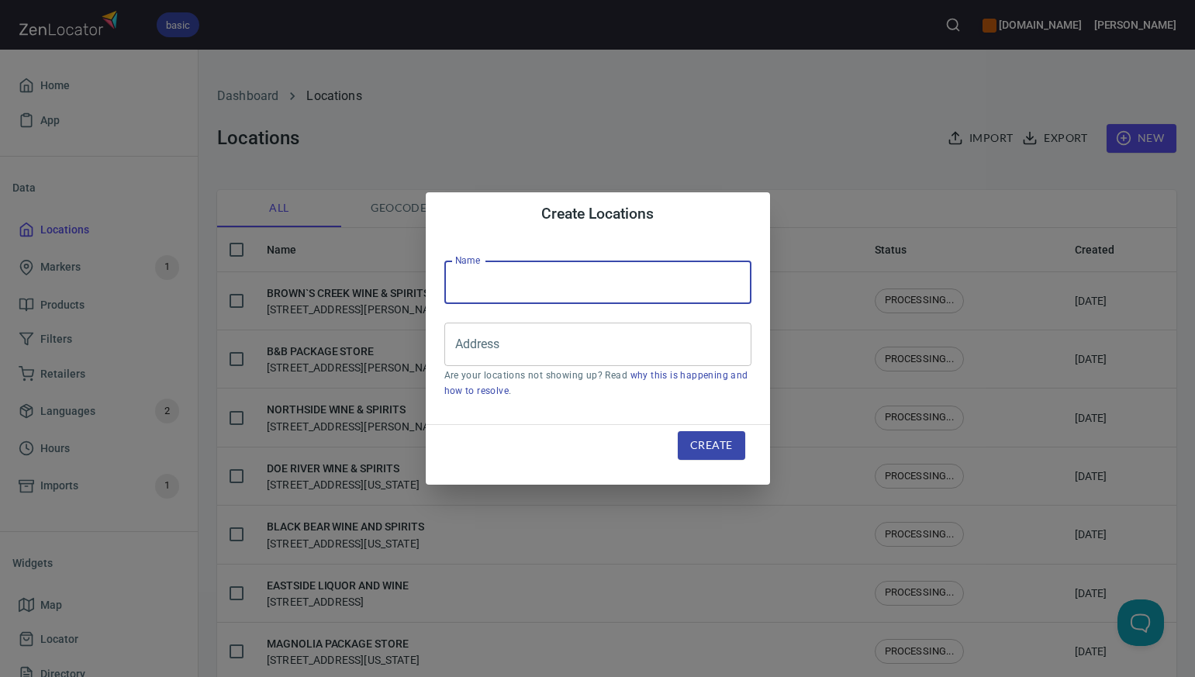
paste input "JELLICO WINE AND SPIRITS"
type input "JELLICO WINE AND SPIRITS"
click at [463, 347] on input "Address" at bounding box center [586, 344] width 270 height 29
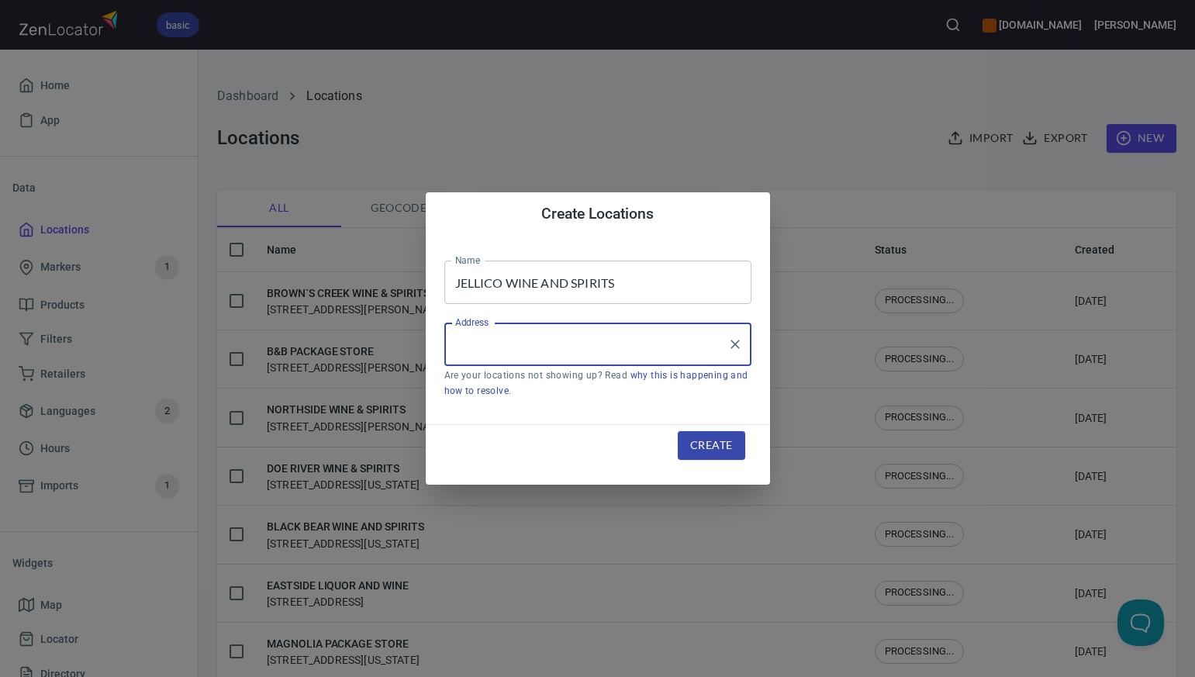
paste input "[STREET_ADDRESS]"
click at [527, 345] on input "[STREET_ADDRESS]" at bounding box center [586, 344] width 270 height 29
click at [602, 346] on input "[STREET_ADDRESS]" at bounding box center [586, 344] width 270 height 29
click at [547, 343] on input "[STREET_ADDRESS]" at bounding box center [586, 344] width 270 height 29
click at [582, 347] on input "[STREET_ADDRESS]" at bounding box center [586, 344] width 270 height 29
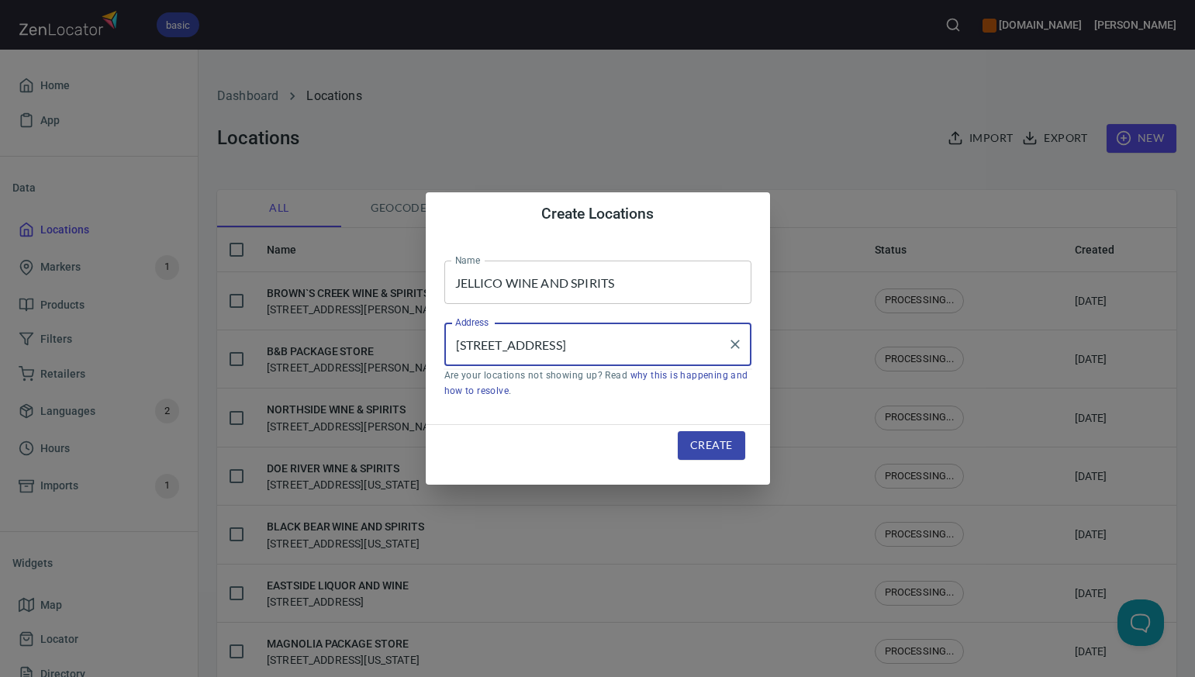
click at [592, 342] on input "[STREET_ADDRESS]" at bounding box center [586, 344] width 270 height 29
click at [526, 345] on input "[STREET_ADDRESS]" at bounding box center [586, 344] width 270 height 29
click at [513, 345] on input "[STREET_ADDRESS]" at bounding box center [586, 344] width 270 height 29
type input "[STREET_ADDRESS]"
click at [697, 450] on span "Create" at bounding box center [711, 445] width 42 height 19
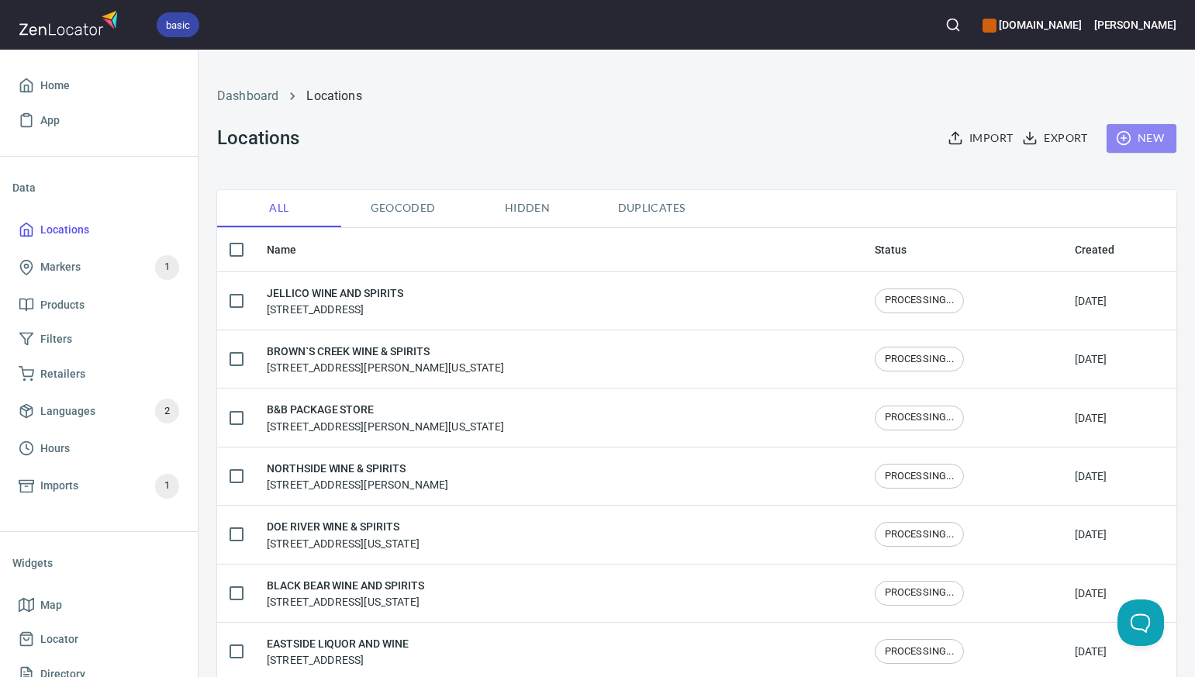
click at [1151, 140] on span "New" at bounding box center [1141, 138] width 45 height 19
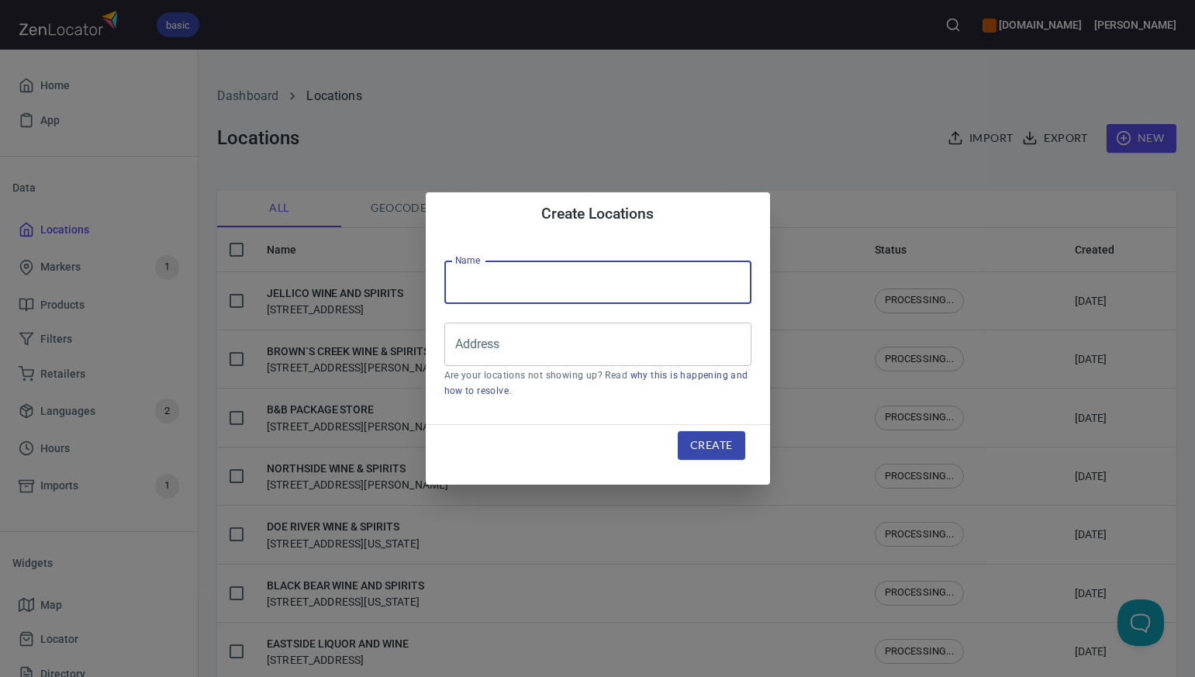
click at [459, 281] on input "text" at bounding box center [597, 282] width 307 height 43
paste input "[PERSON_NAME] SPIRITS"
type input "[PERSON_NAME] SPIRITS"
click at [480, 340] on input "Address" at bounding box center [586, 344] width 270 height 29
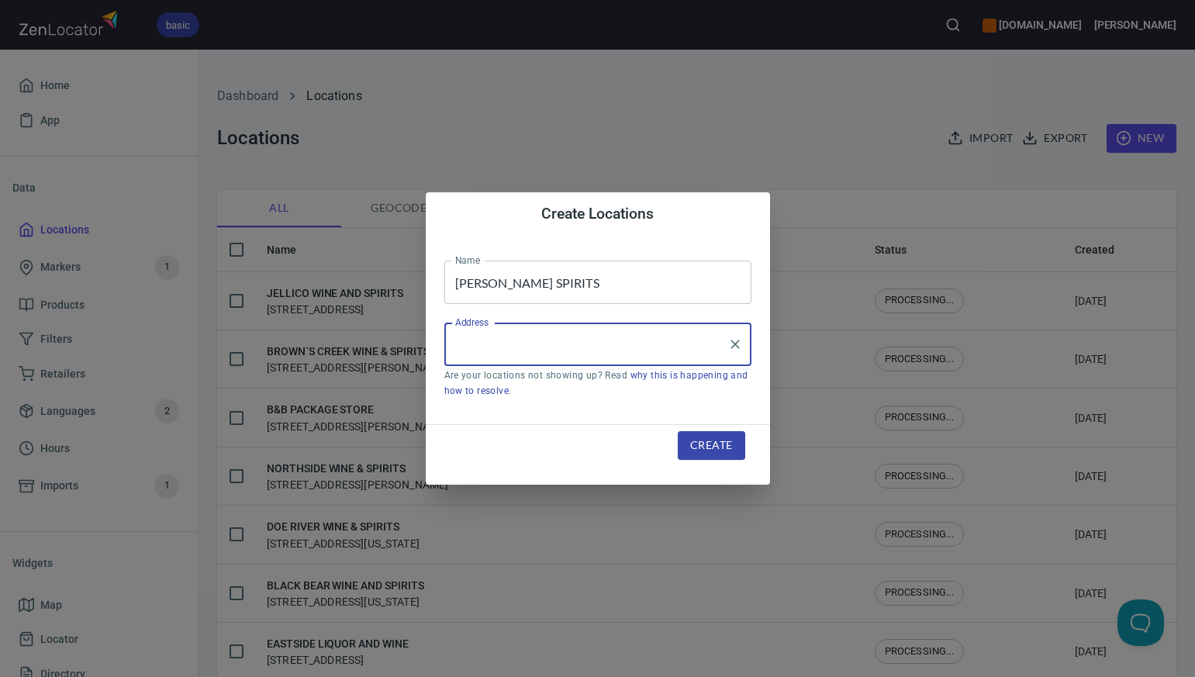
paste input "[STREET_ADDRESS]"
click at [566, 344] on input "[STREET_ADDRESS]" at bounding box center [586, 344] width 270 height 29
click at [651, 342] on input "[STREET_ADDRESS]" at bounding box center [586, 344] width 270 height 29
click at [591, 343] on input "[STREET_ADDRESS]" at bounding box center [586, 344] width 270 height 29
click at [632, 347] on input "[STREET_ADDRESS]" at bounding box center [586, 344] width 270 height 29
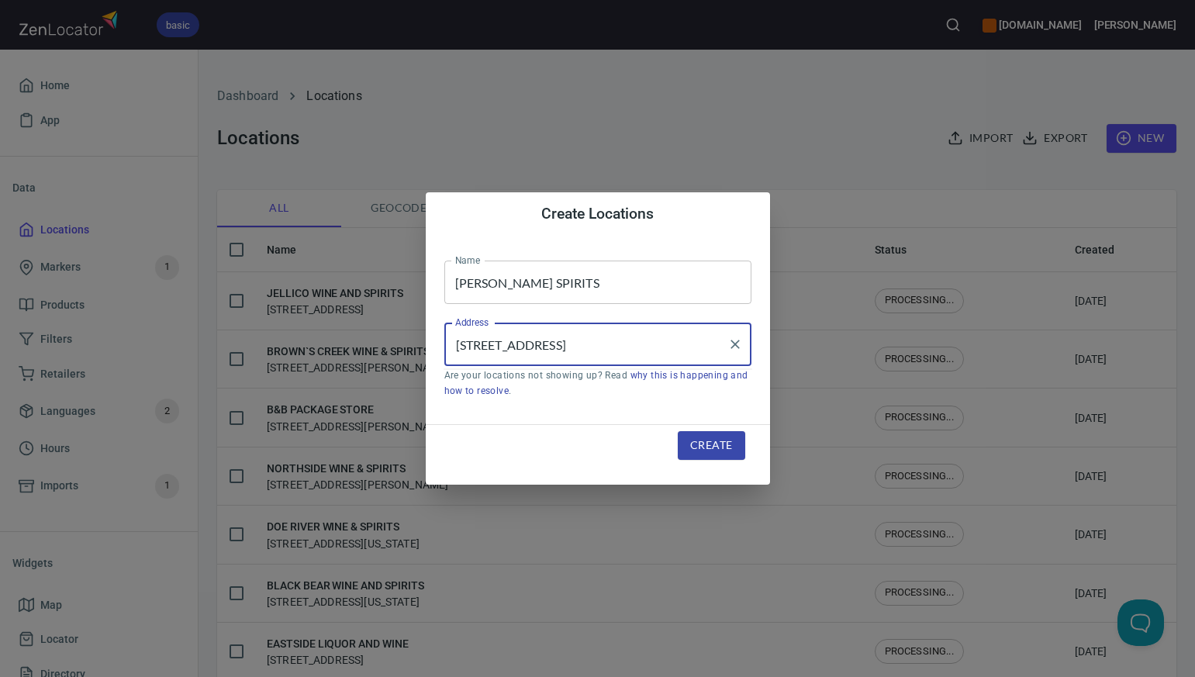
click at [629, 340] on input "[STREET_ADDRESS]" at bounding box center [586, 344] width 270 height 29
click at [569, 345] on input "[STREET_ADDRESS]" at bounding box center [586, 344] width 270 height 29
click at [543, 343] on input "[STREET_ADDRESS]" at bounding box center [586, 344] width 270 height 29
type input "[STREET_ADDRESS]"
click at [699, 445] on span "Create" at bounding box center [711, 445] width 42 height 19
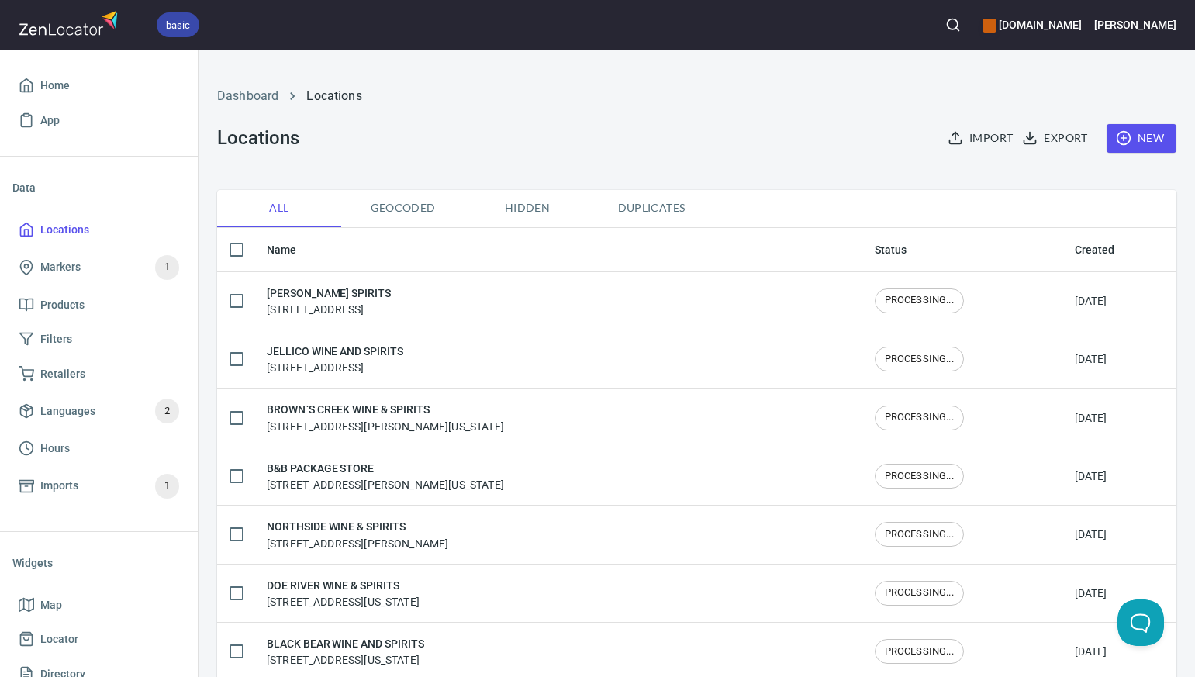
click at [1146, 140] on span "New" at bounding box center [1141, 138] width 45 height 19
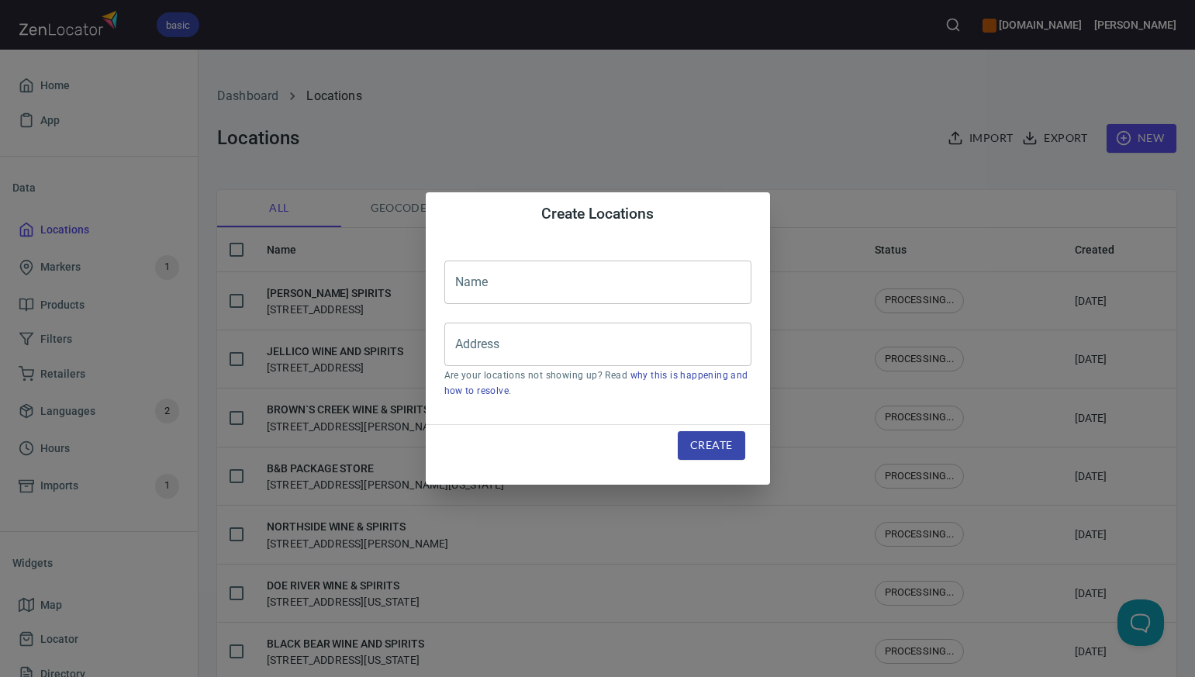
click at [473, 272] on input "text" at bounding box center [597, 282] width 307 height 43
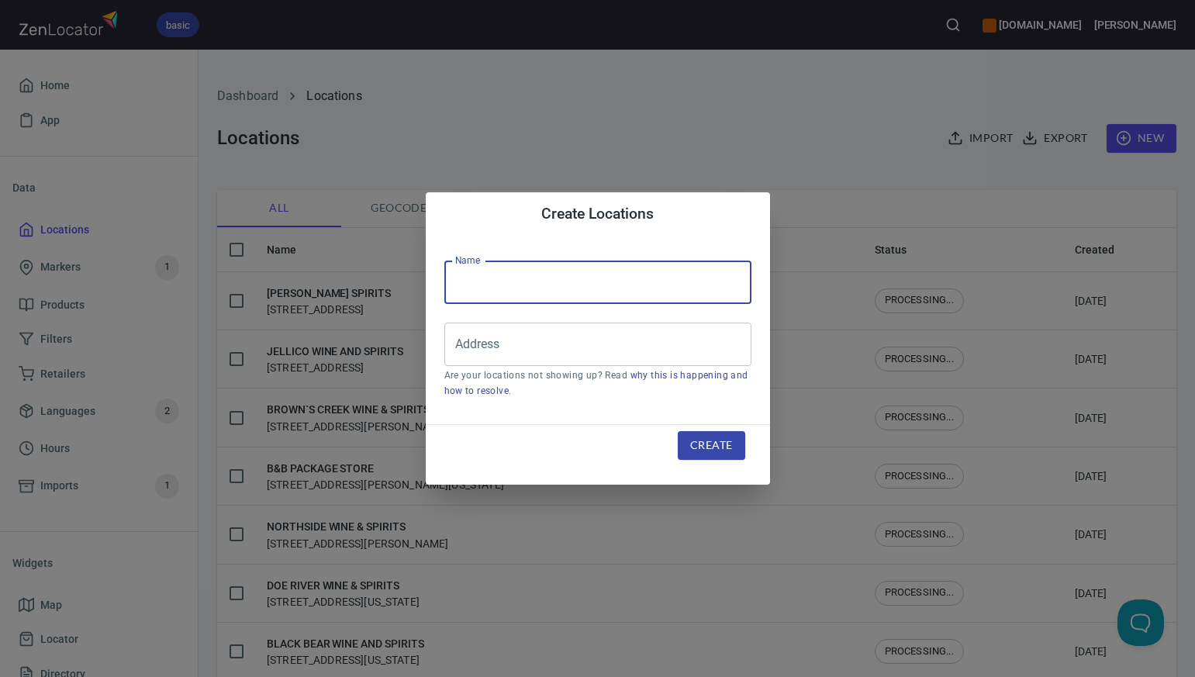
paste input "WINE CELLAR"
type input "WINE CELLAR"
click at [475, 343] on input "Address" at bounding box center [586, 344] width 270 height 29
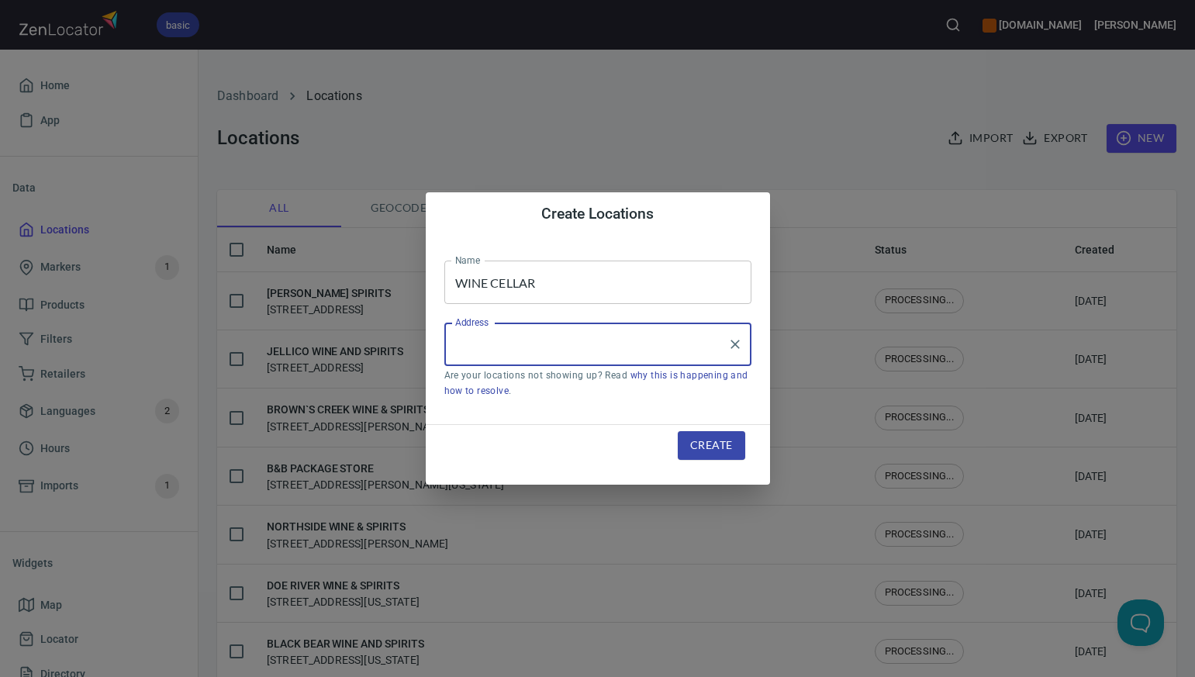
paste input "[STREET_ADDRESS]"
click at [612, 347] on input "[STREET_ADDRESS]" at bounding box center [586, 344] width 270 height 29
click at [680, 344] on input "[STREET_ADDRESS]" at bounding box center [586, 344] width 270 height 29
click at [606, 393] on li "[STREET_ADDRESS][US_STATE]" at bounding box center [597, 389] width 307 height 28
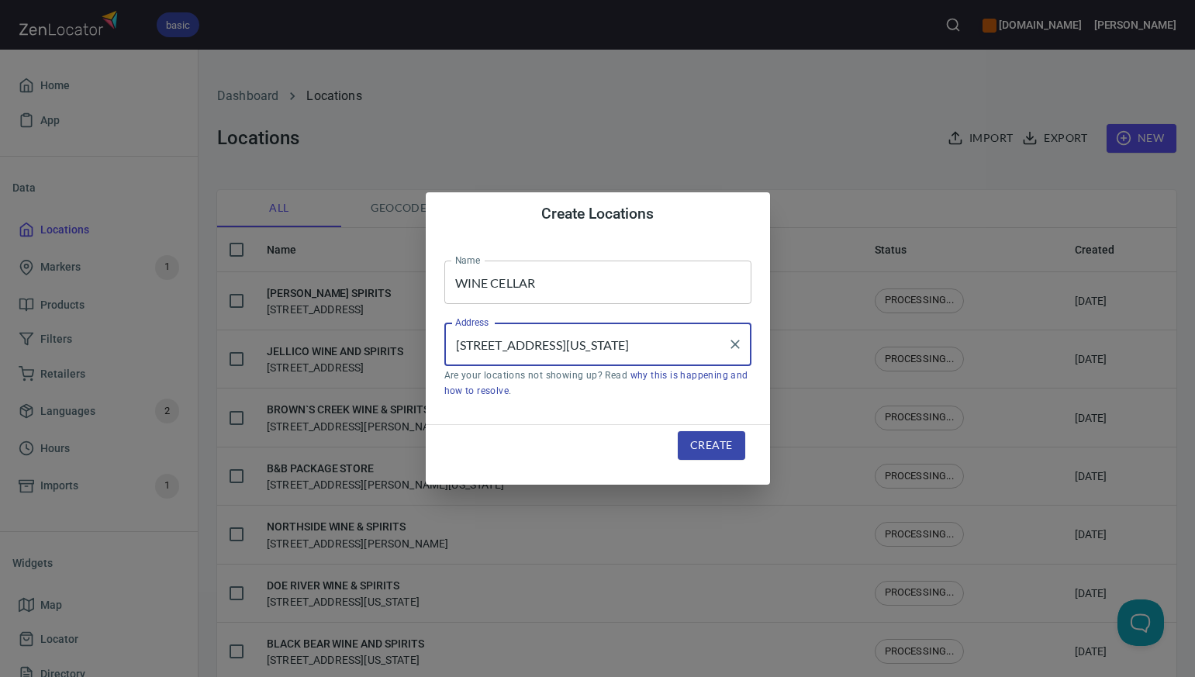
type input "[STREET_ADDRESS][US_STATE]"
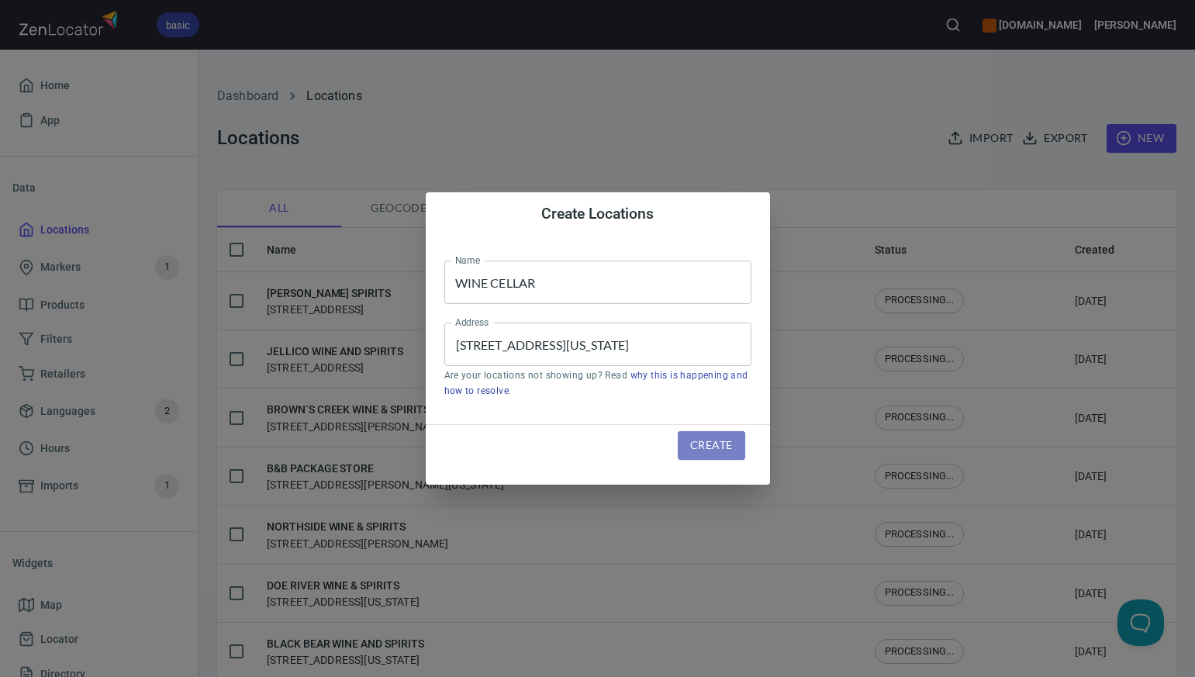
click at [694, 447] on span "Create" at bounding box center [711, 445] width 42 height 19
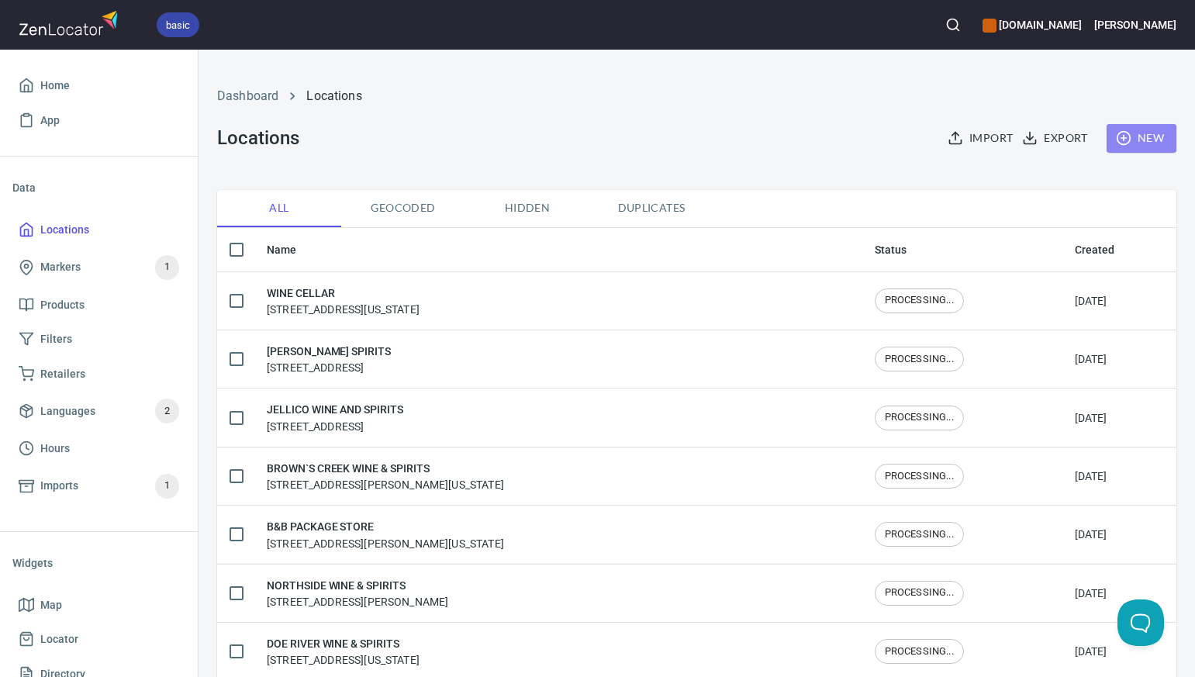
click at [1145, 133] on span "New" at bounding box center [1141, 138] width 45 height 19
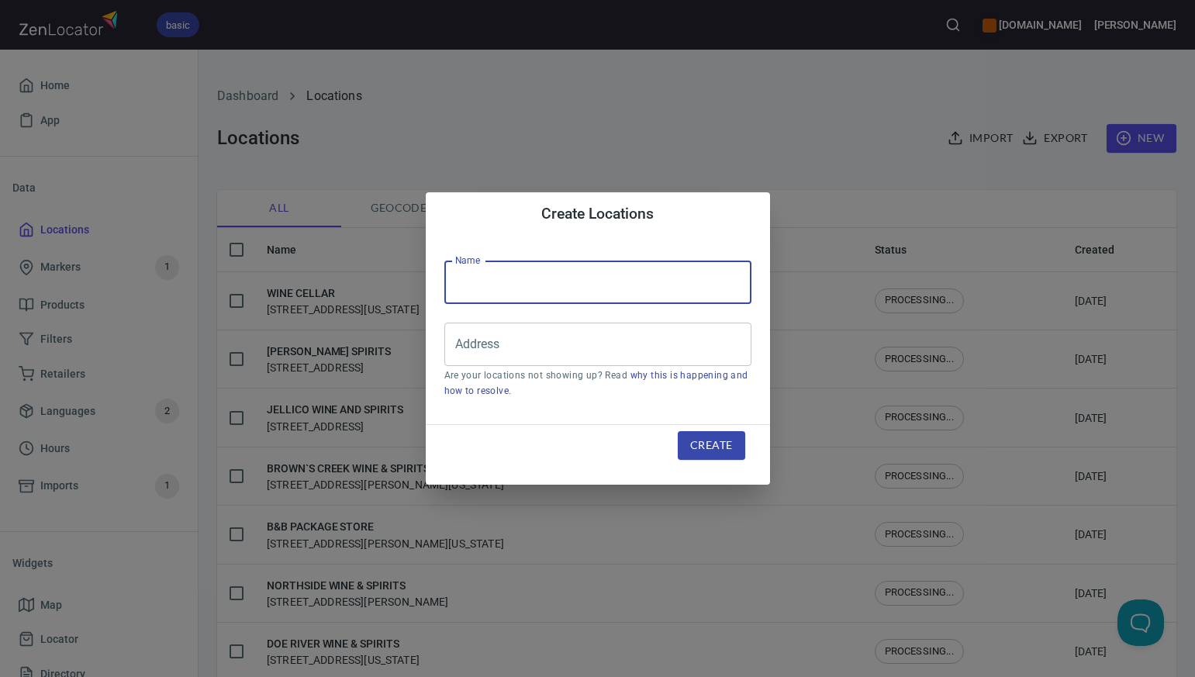
click at [478, 281] on input "text" at bounding box center [597, 282] width 307 height 43
paste input "SPIRITS OF TIMBER CREEK"
type input "SPIRITS OF TIMBER CREEK"
click at [464, 355] on input "Address" at bounding box center [586, 344] width 270 height 29
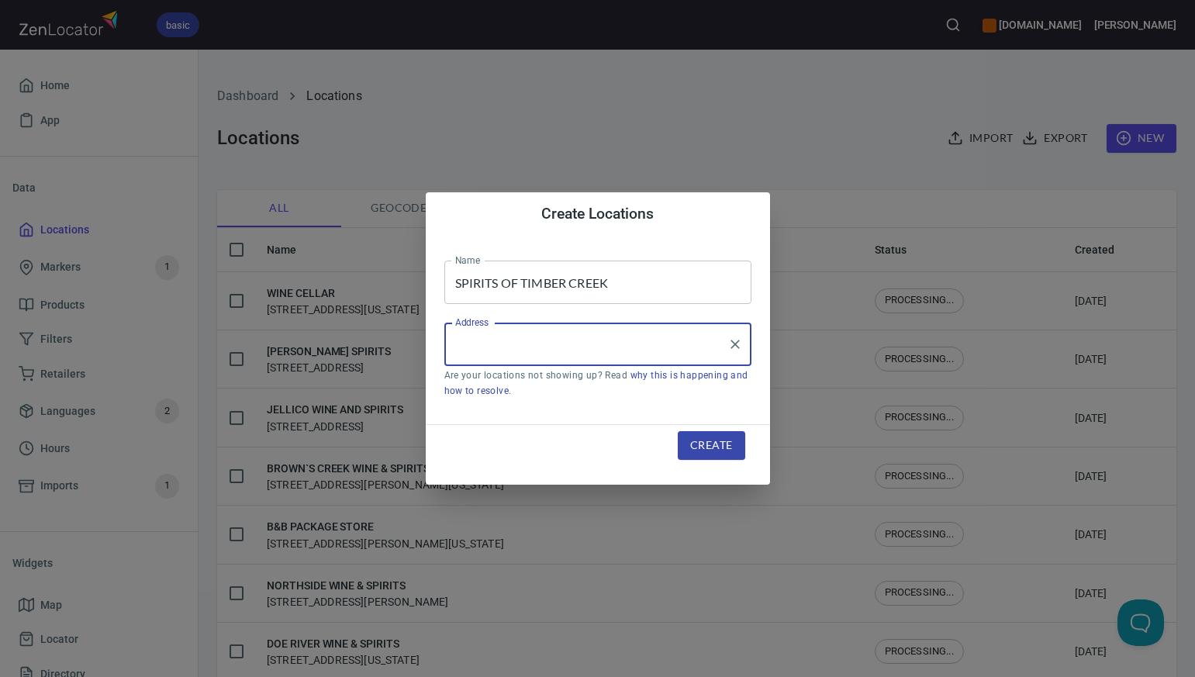
paste input "[STREET_ADDRESS]"
click at [557, 347] on input "[STREET_ADDRESS]" at bounding box center [586, 344] width 270 height 29
click at [628, 342] on input "[STREET_ADDRESS]" at bounding box center [586, 344] width 270 height 29
click at [619, 384] on li "[STREET_ADDRESS][US_STATE]" at bounding box center [597, 389] width 307 height 28
type input "[STREET_ADDRESS][US_STATE]"
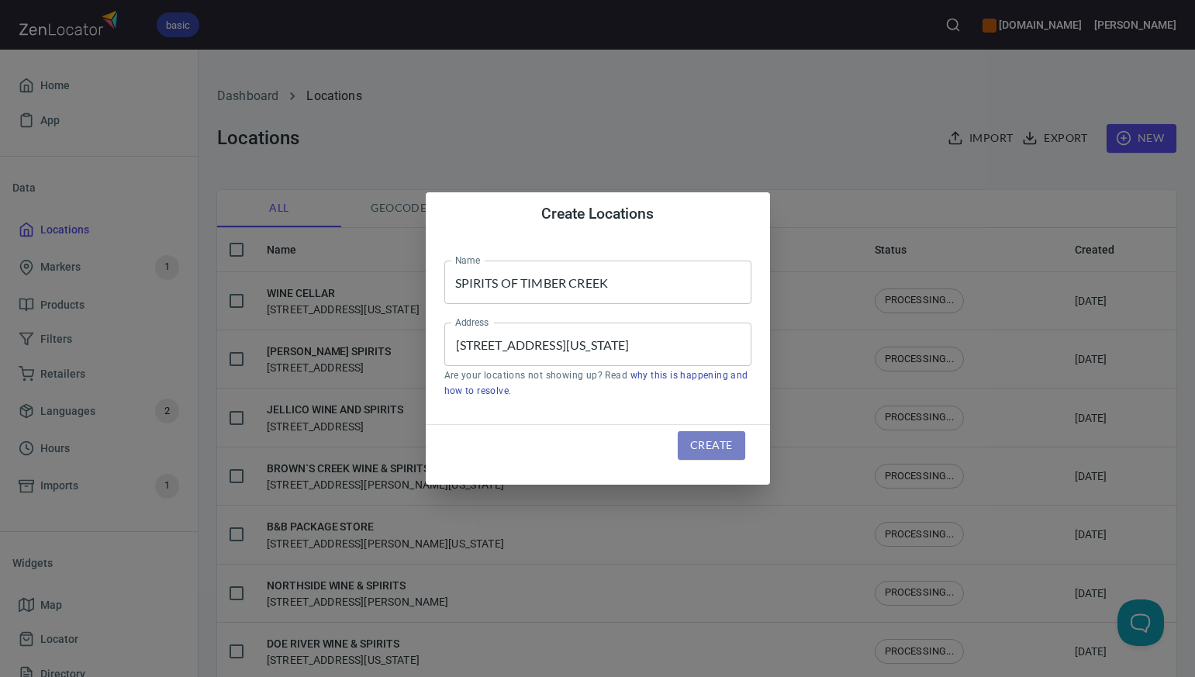
click at [706, 443] on span "Create" at bounding box center [711, 445] width 42 height 19
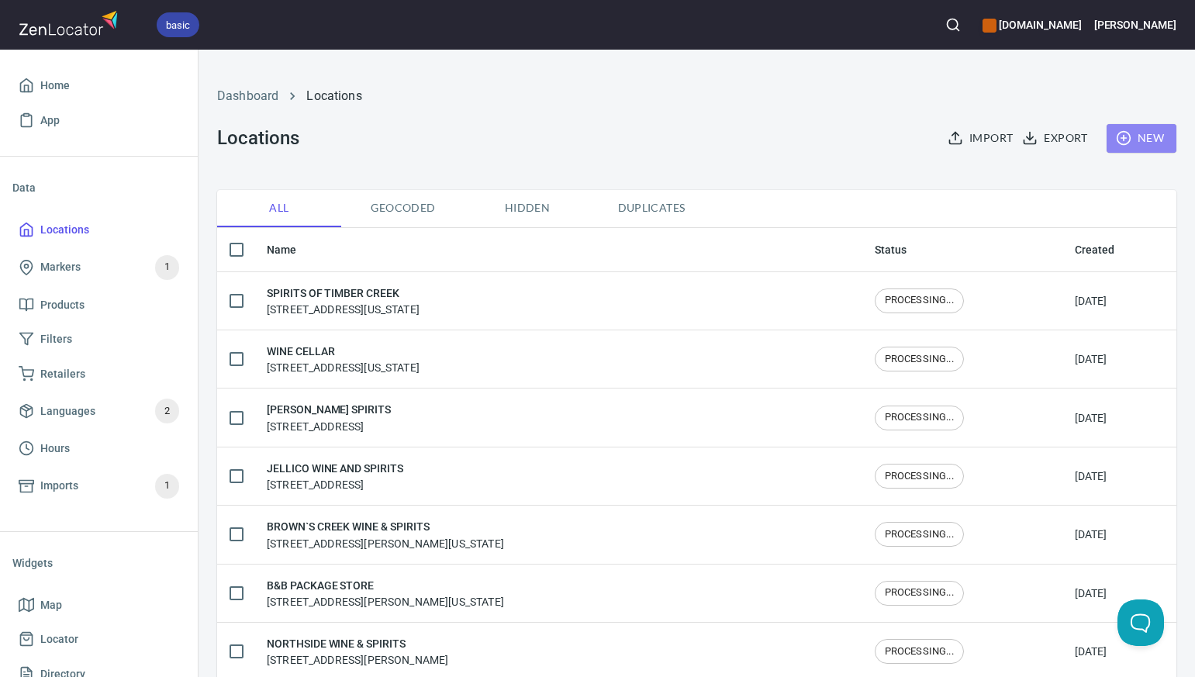
click at [1151, 136] on span "New" at bounding box center [1141, 138] width 45 height 19
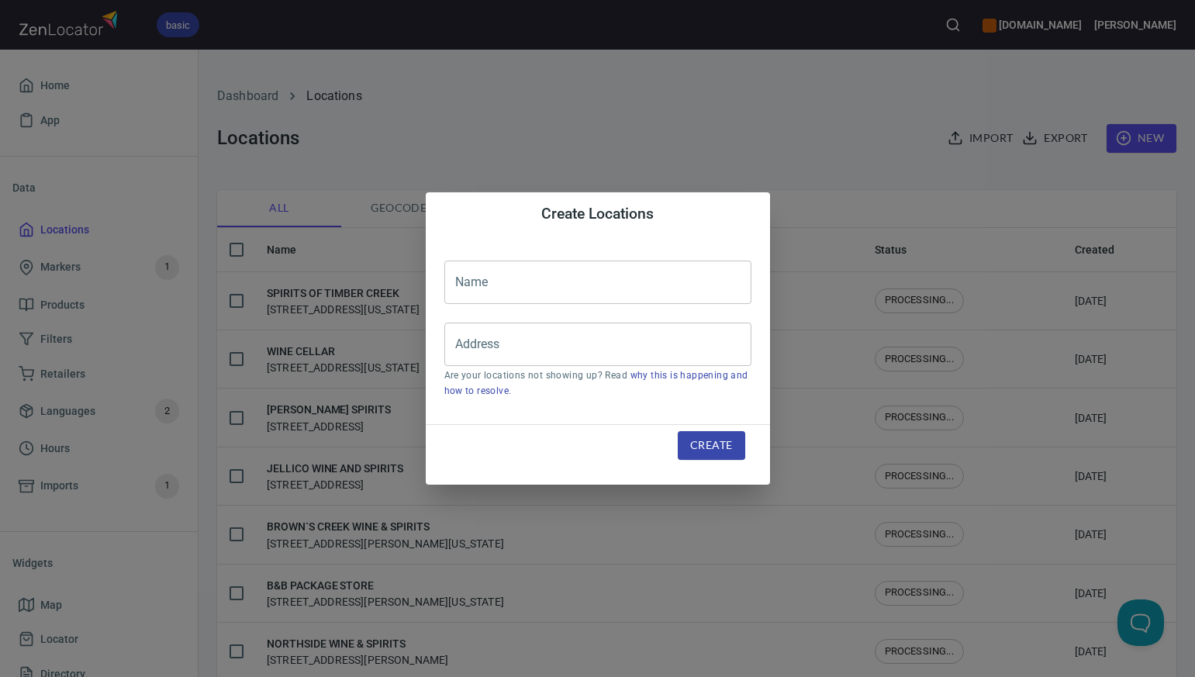
click at [463, 281] on input "text" at bounding box center [597, 282] width 307 height 43
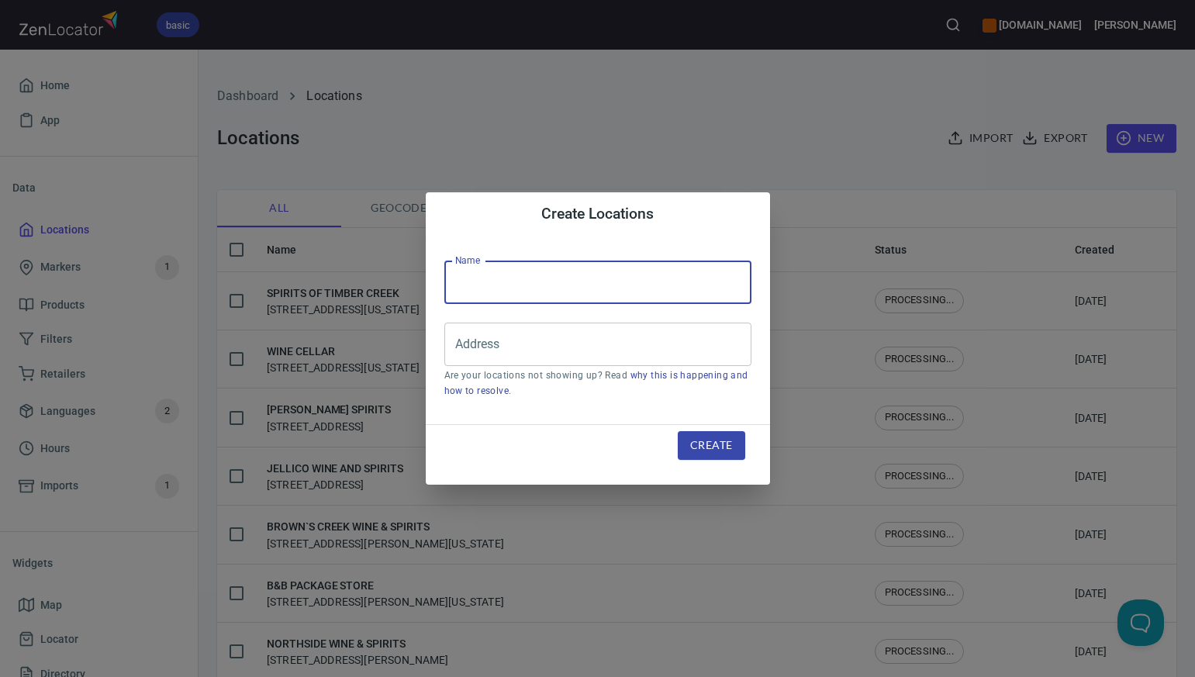
paste input "SOUTHLAND SPIRITS AND WINE"
type input "SOUTHLAND SPIRITS AND WINE"
click at [470, 353] on input "Address" at bounding box center [586, 344] width 270 height 29
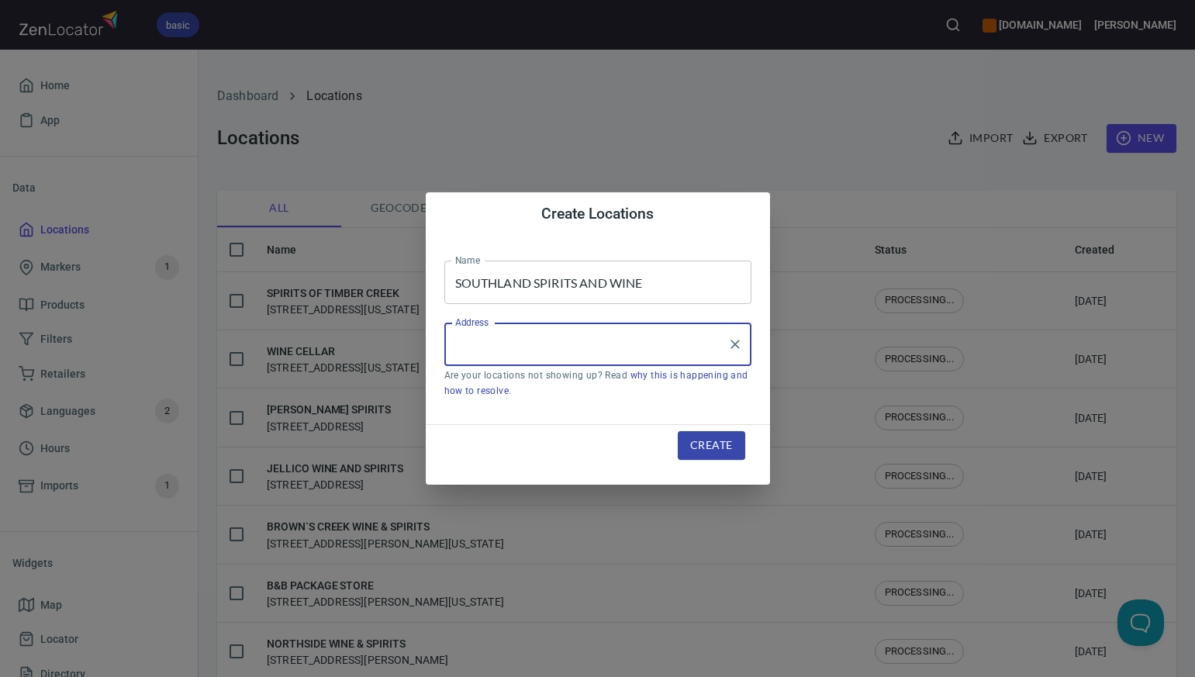
paste input "211 YOUNG HIGH PIKE [GEOGRAPHIC_DATA] [GEOGRAPHIC_DATA]"
click at [591, 343] on input "211 YOUNG HIGH PIKE [GEOGRAPHIC_DATA] [GEOGRAPHIC_DATA]" at bounding box center [586, 344] width 270 height 29
click at [677, 346] on input "[STREET_ADDRESS]" at bounding box center [586, 344] width 270 height 29
click at [710, 340] on input "[STREET_ADDRESS]" at bounding box center [586, 344] width 270 height 29
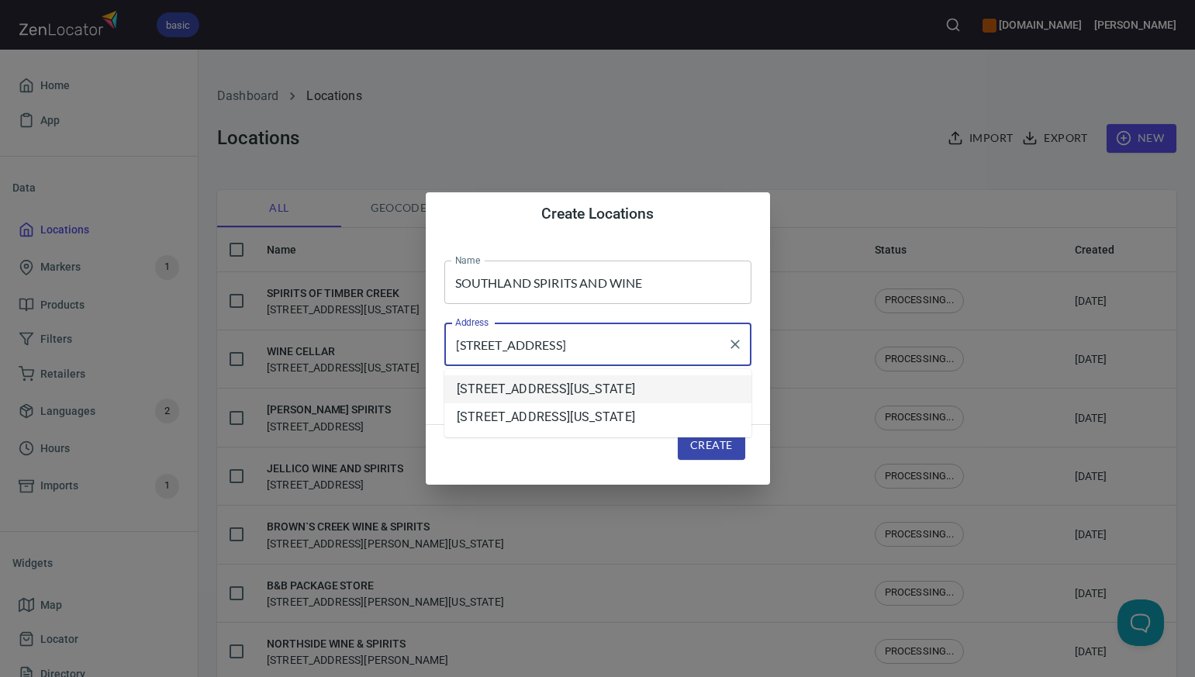
click at [659, 397] on li "[STREET_ADDRESS][US_STATE]" at bounding box center [597, 389] width 307 height 28
type input "[STREET_ADDRESS][US_STATE]"
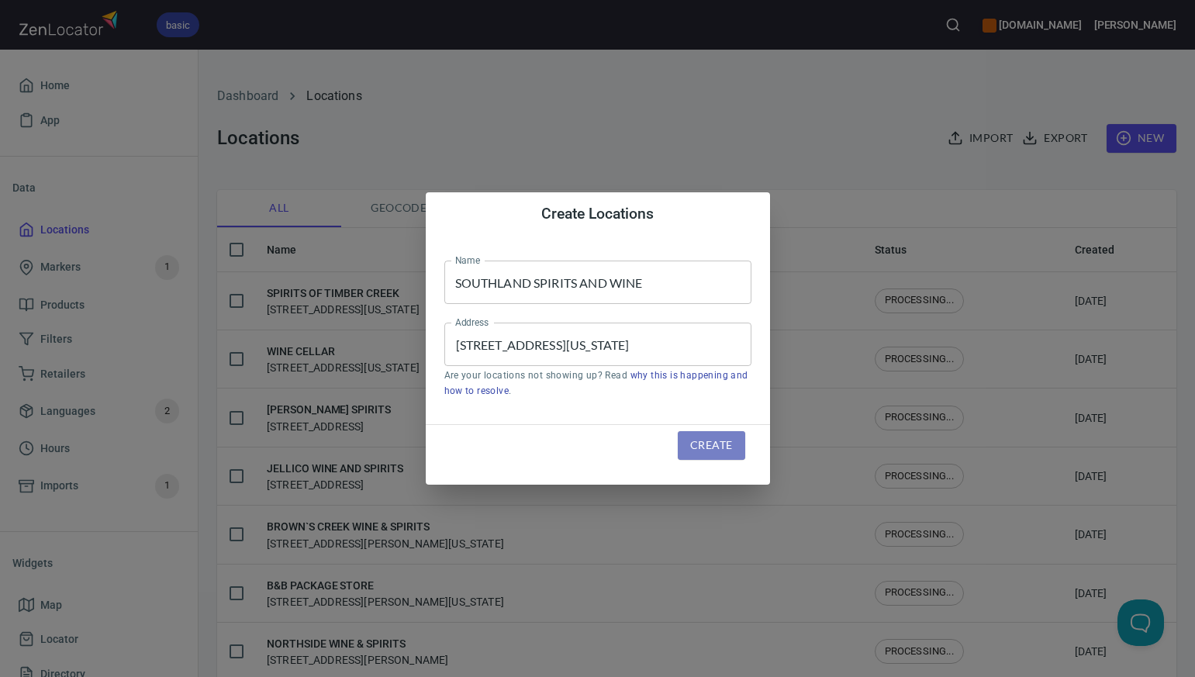
click at [709, 453] on span "Create" at bounding box center [711, 445] width 42 height 19
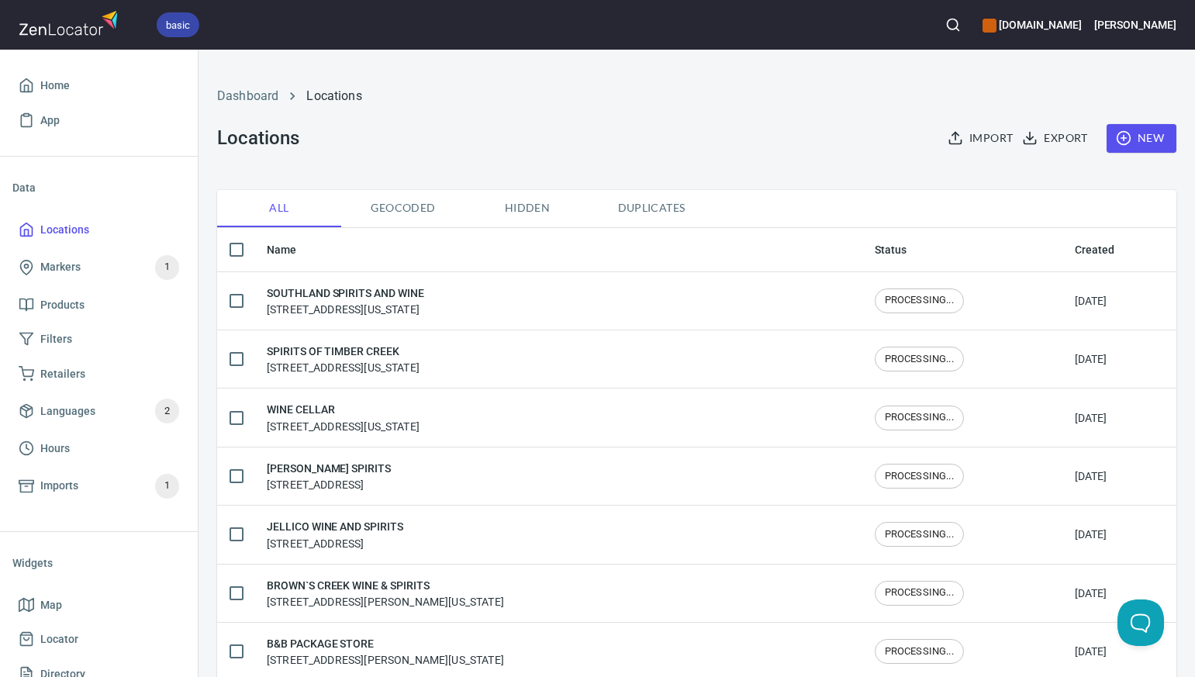
click at [1148, 138] on span "New" at bounding box center [1141, 138] width 45 height 19
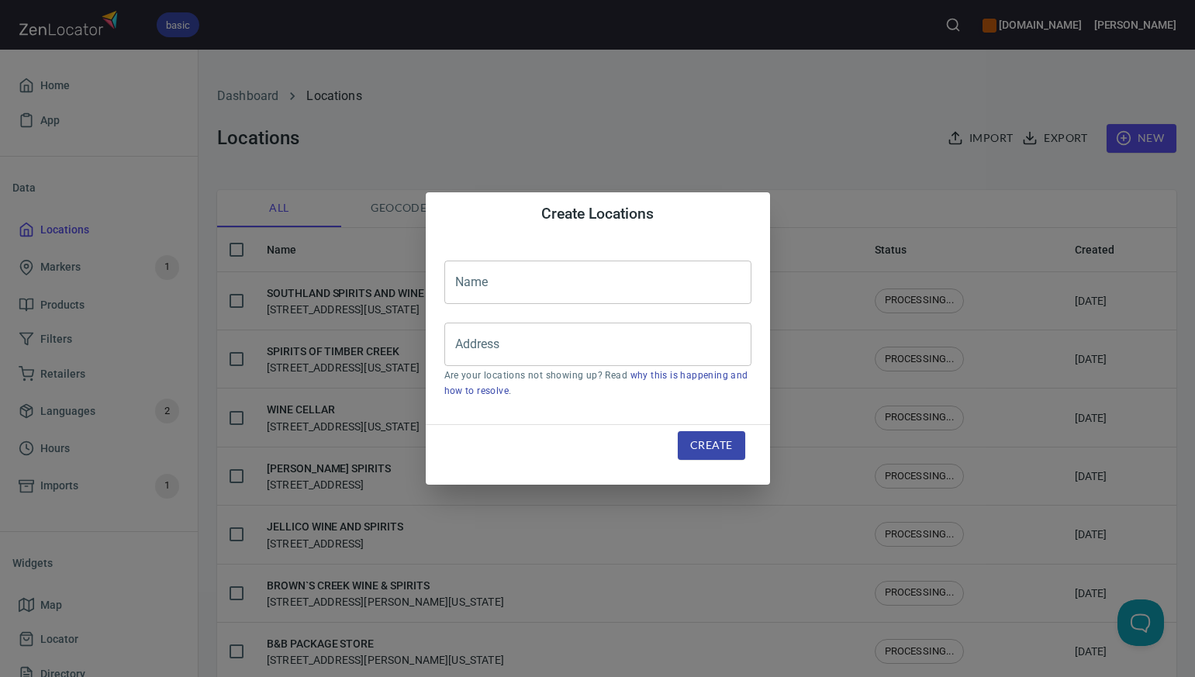
click at [477, 279] on input "text" at bounding box center [597, 282] width 307 height 43
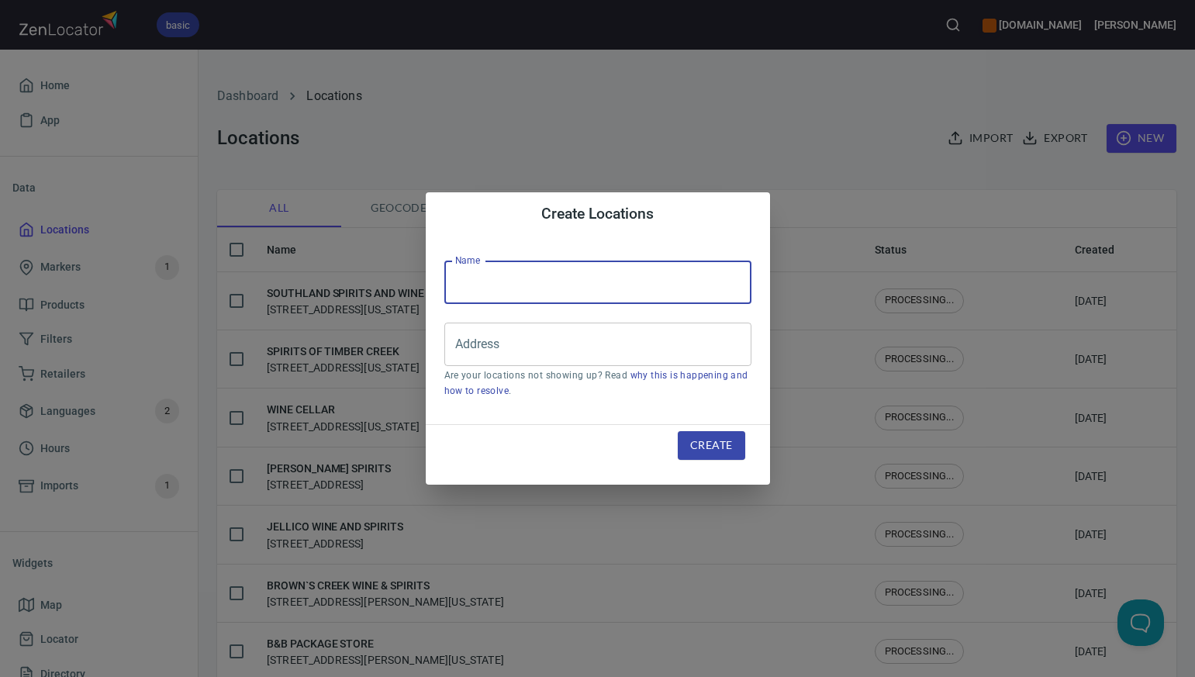
paste input "HAPPY LIQUOR AND WINE"
type input "HAPPY LIQUOR AND WINE"
click at [478, 346] on input "Address" at bounding box center [586, 344] width 270 height 29
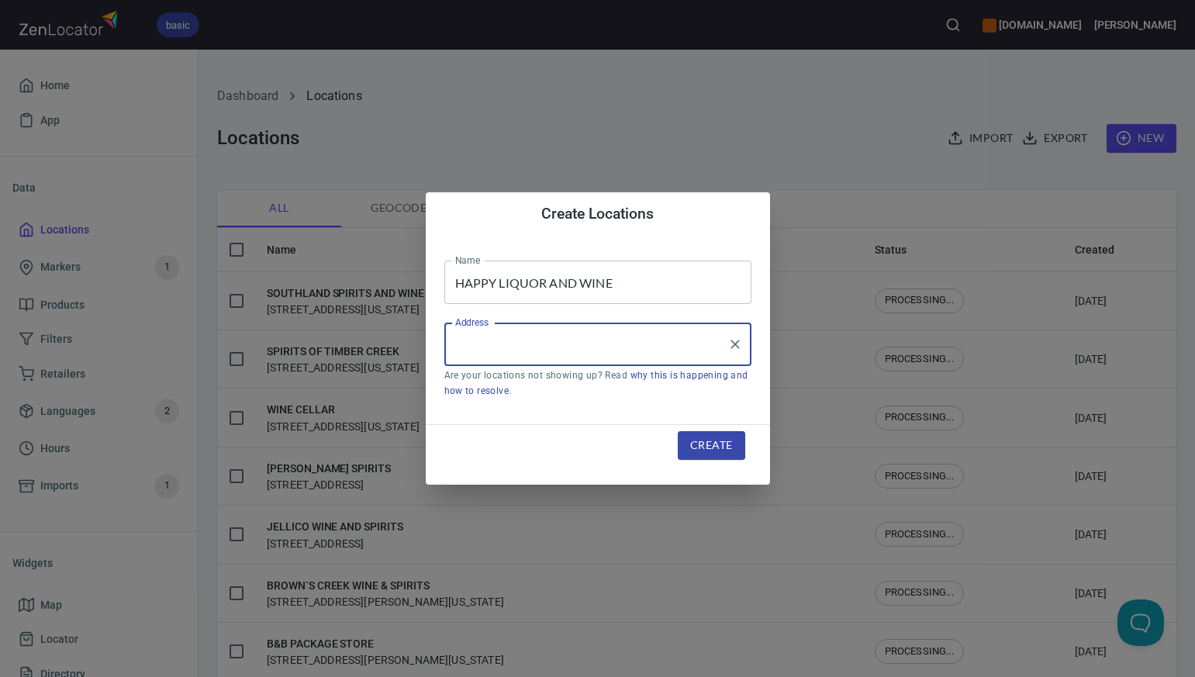
paste input "[STREET_ADDRESS][PERSON_NAME]"
click at [595, 343] on input "[STREET_ADDRESS][PERSON_NAME]" at bounding box center [586, 344] width 270 height 29
click at [667, 344] on input "[STREET_ADDRESS][PERSON_NAME]" at bounding box center [586, 344] width 270 height 29
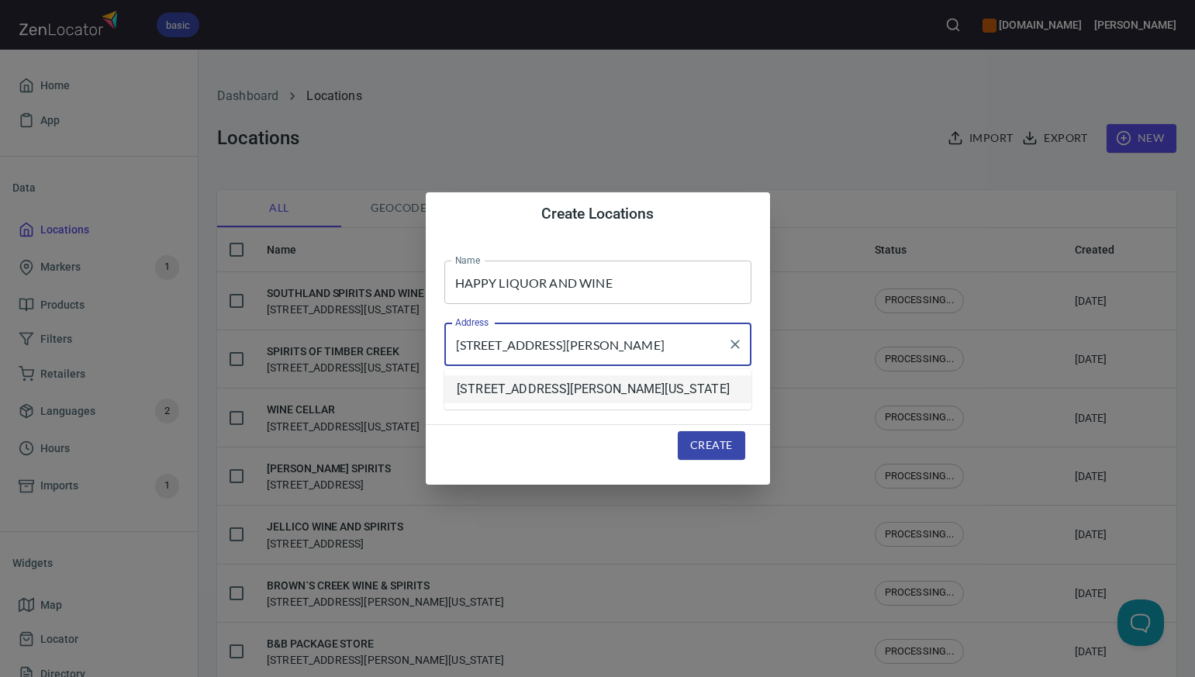
click at [638, 392] on li "[STREET_ADDRESS][PERSON_NAME][US_STATE]" at bounding box center [597, 389] width 307 height 28
type input "[STREET_ADDRESS][PERSON_NAME][US_STATE]"
click at [702, 446] on span "Create" at bounding box center [711, 445] width 42 height 19
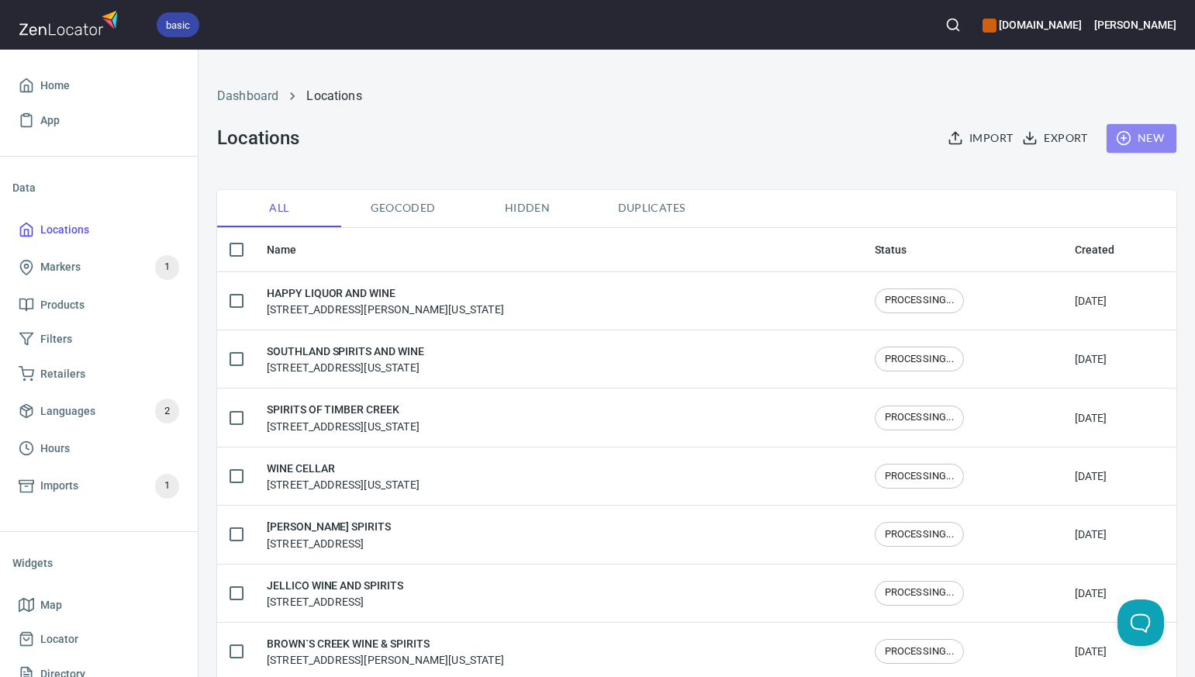
click at [1158, 140] on span "New" at bounding box center [1141, 138] width 45 height 19
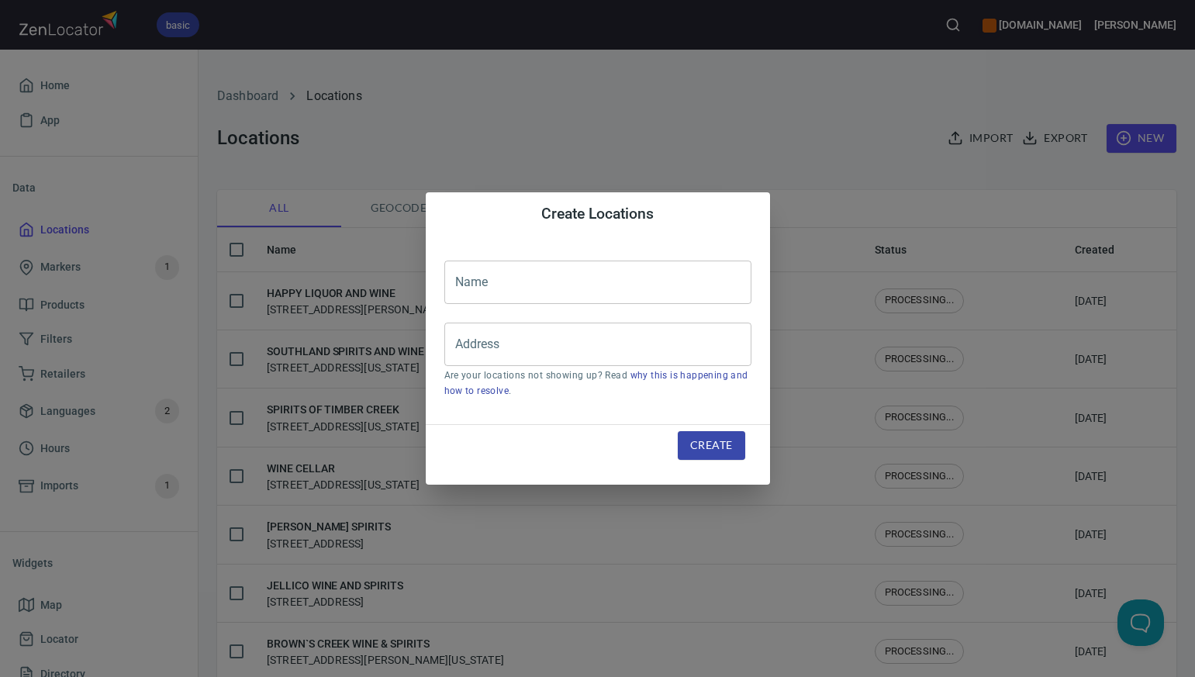
click at [471, 277] on input "text" at bounding box center [597, 282] width 307 height 43
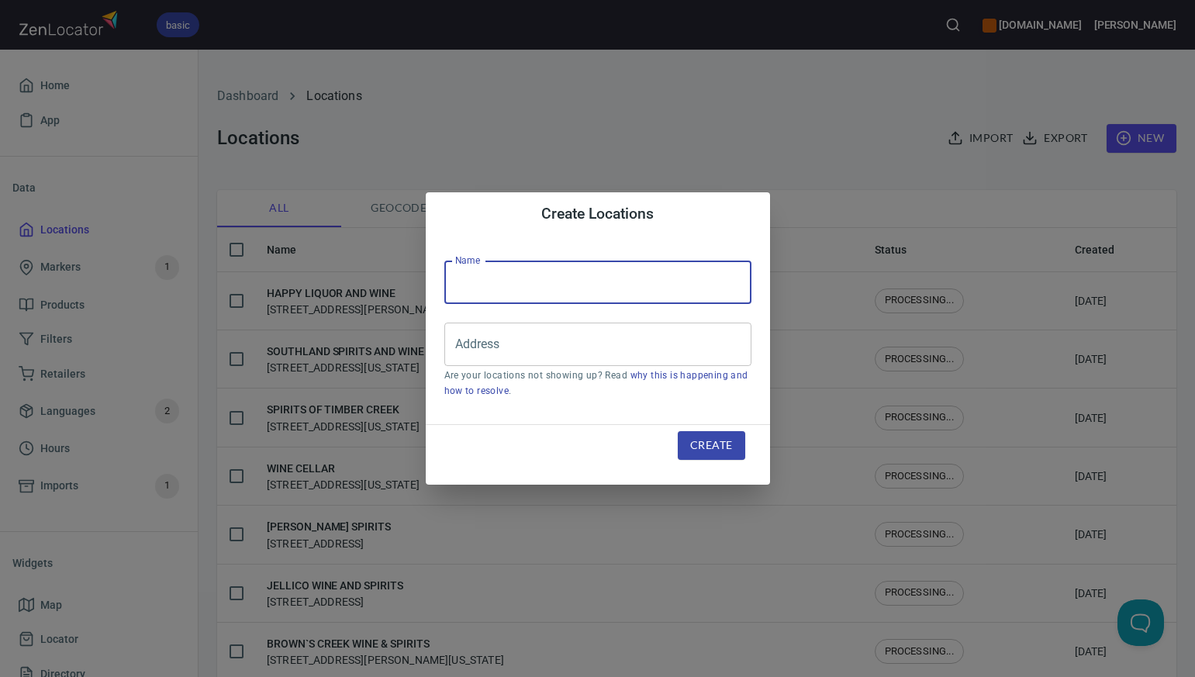
paste input "[PERSON_NAME] LIQUOR STORE"
type input "[PERSON_NAME] LIQUOR STORE"
click at [472, 355] on input "Address" at bounding box center [586, 344] width 270 height 29
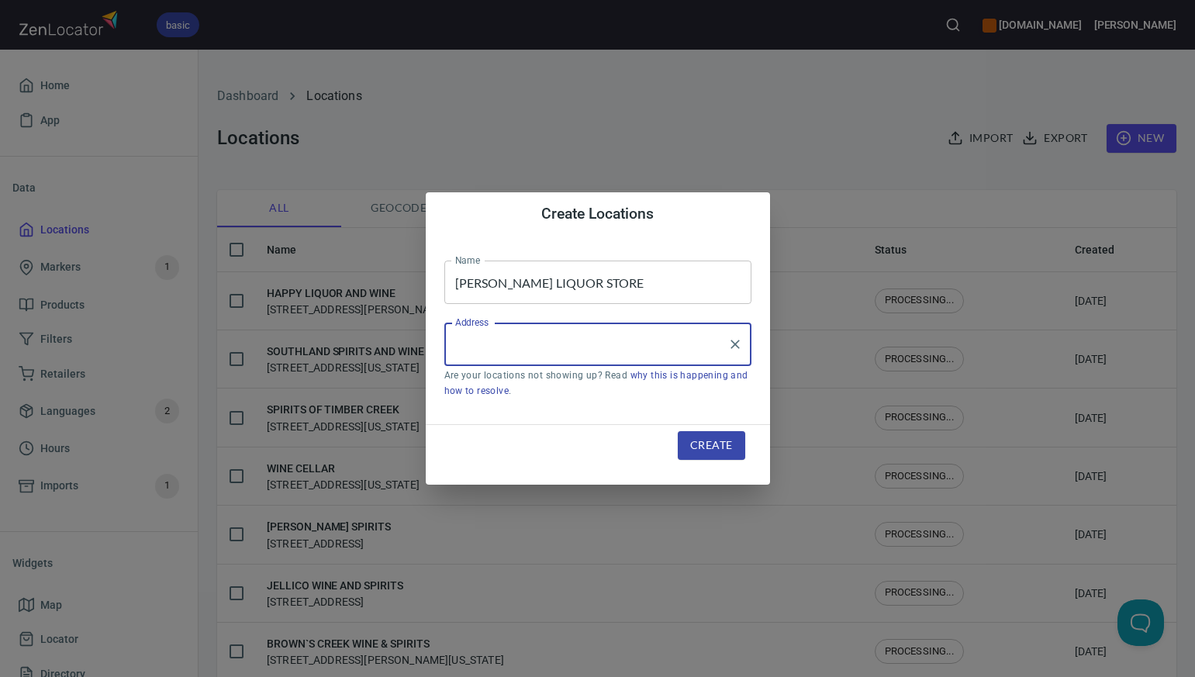
paste input "[STREET_ADDRESS]"
click at [577, 392] on li "[STREET_ADDRESS][US_STATE]" at bounding box center [597, 389] width 307 height 28
click at [521, 343] on input "[STREET_ADDRESS][US_STATE]" at bounding box center [586, 344] width 270 height 29
type input "[STREET_ADDRESS][US_STATE]"
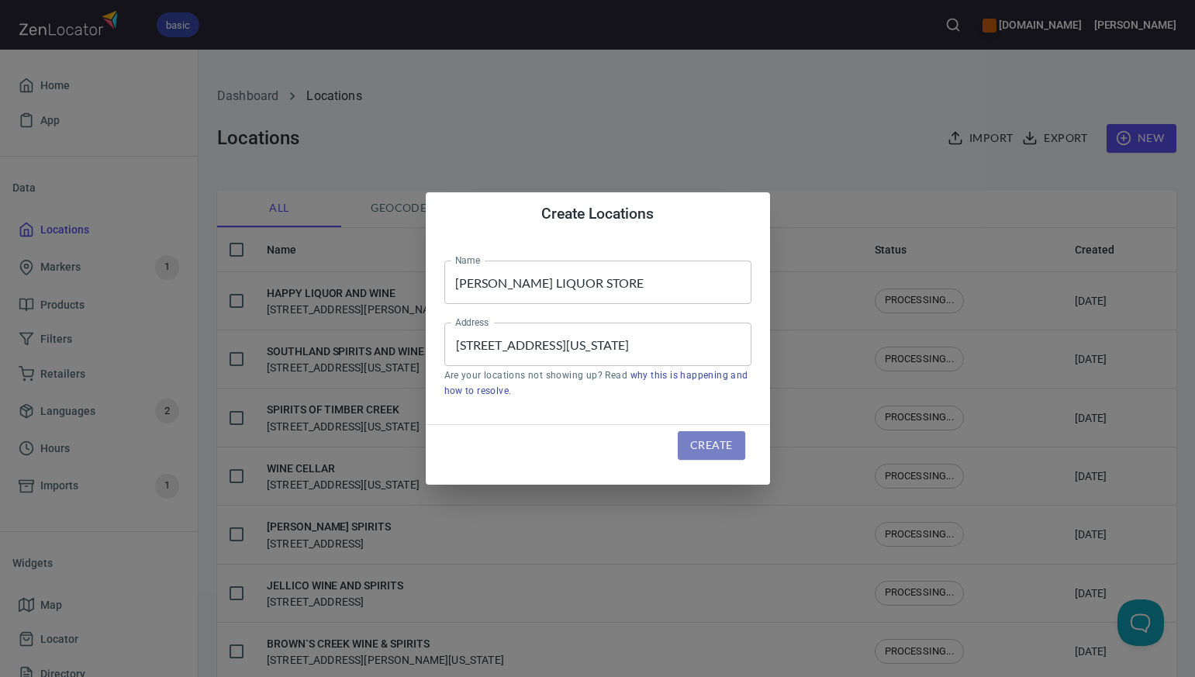
click at [696, 445] on span "Create" at bounding box center [711, 445] width 42 height 19
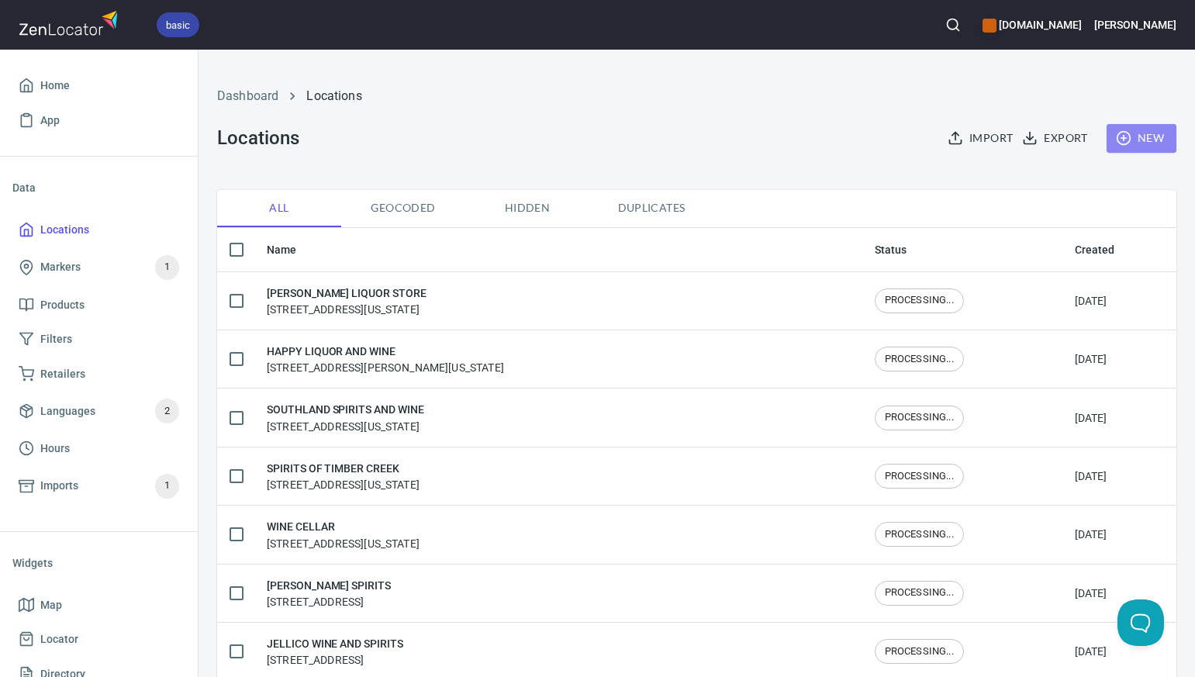
click at [1160, 136] on span "New" at bounding box center [1141, 138] width 45 height 19
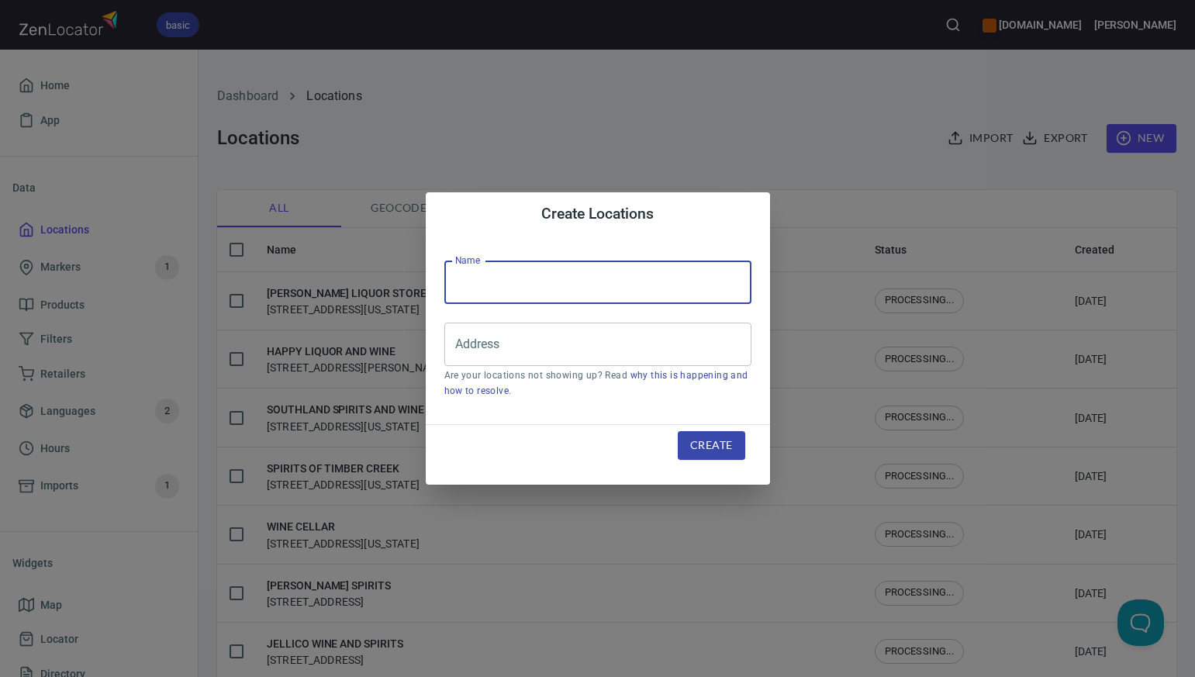
click at [453, 285] on input "text" at bounding box center [597, 282] width 307 height 43
paste input "PLAZA PACKAGE-GRAY"
type input "PLAZA PACKAGE-GRAY"
click at [481, 340] on input "Address" at bounding box center [586, 344] width 270 height 29
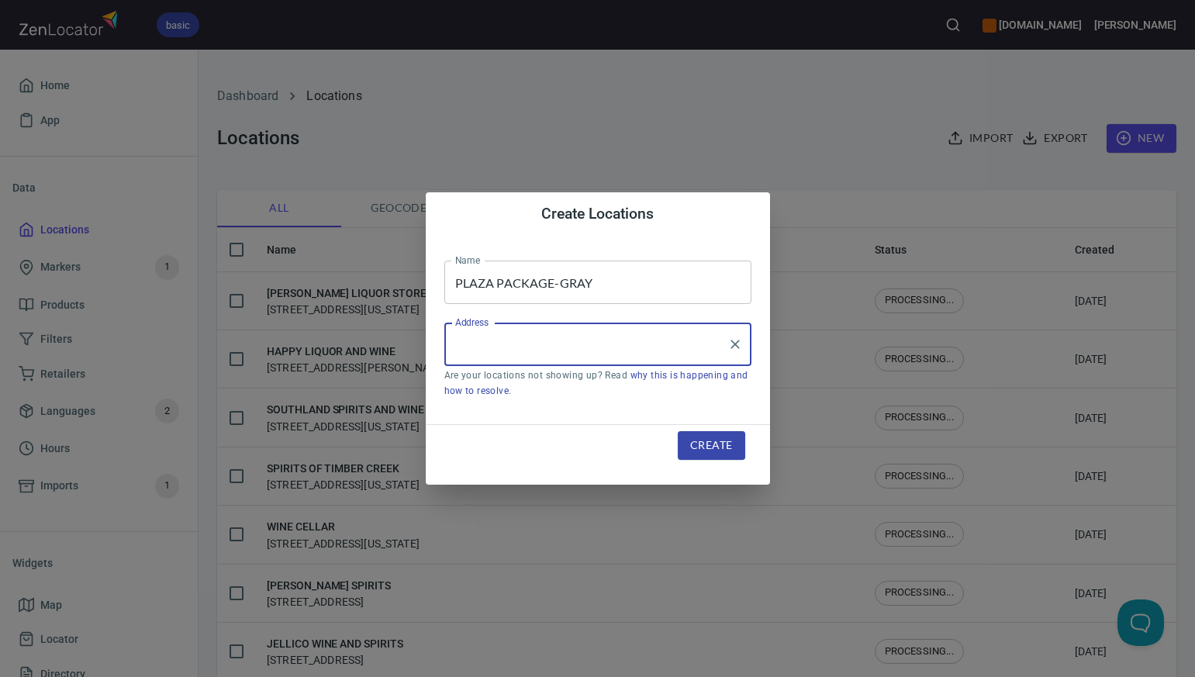
paste input "[STREET_ADDRESS][PERSON_NAME]"
click at [595, 345] on input "[STREET_ADDRESS][PERSON_NAME]" at bounding box center [586, 344] width 270 height 29
click at [695, 343] on input "[STREET_ADDRESS][PERSON_NAME]" at bounding box center [586, 344] width 270 height 29
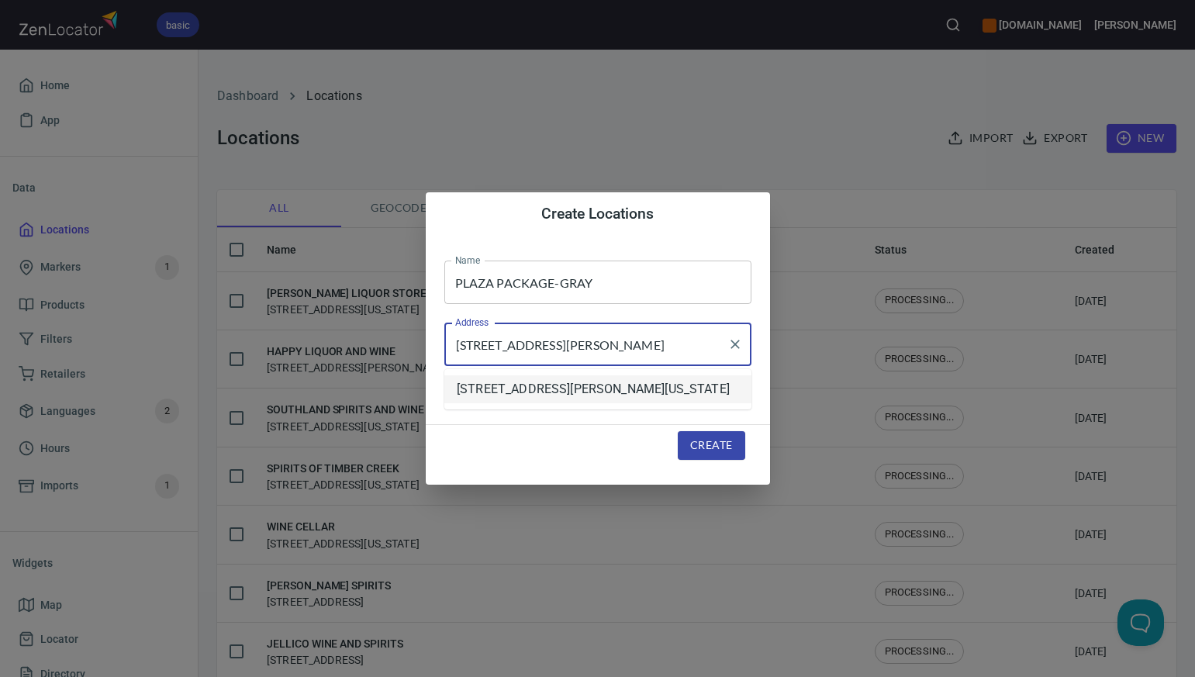
click at [659, 391] on li "[STREET_ADDRESS][PERSON_NAME][US_STATE]" at bounding box center [597, 389] width 307 height 28
type input "[STREET_ADDRESS][PERSON_NAME][US_STATE]"
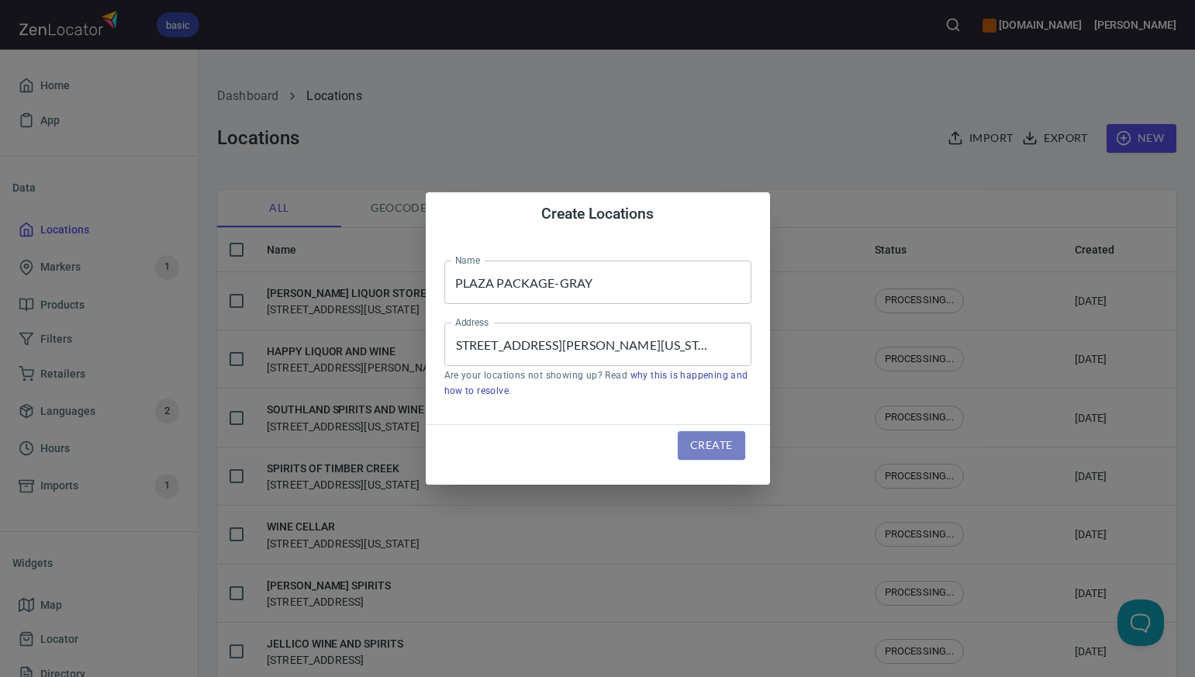
scroll to position [0, 0]
click at [707, 450] on span "Create" at bounding box center [711, 445] width 42 height 19
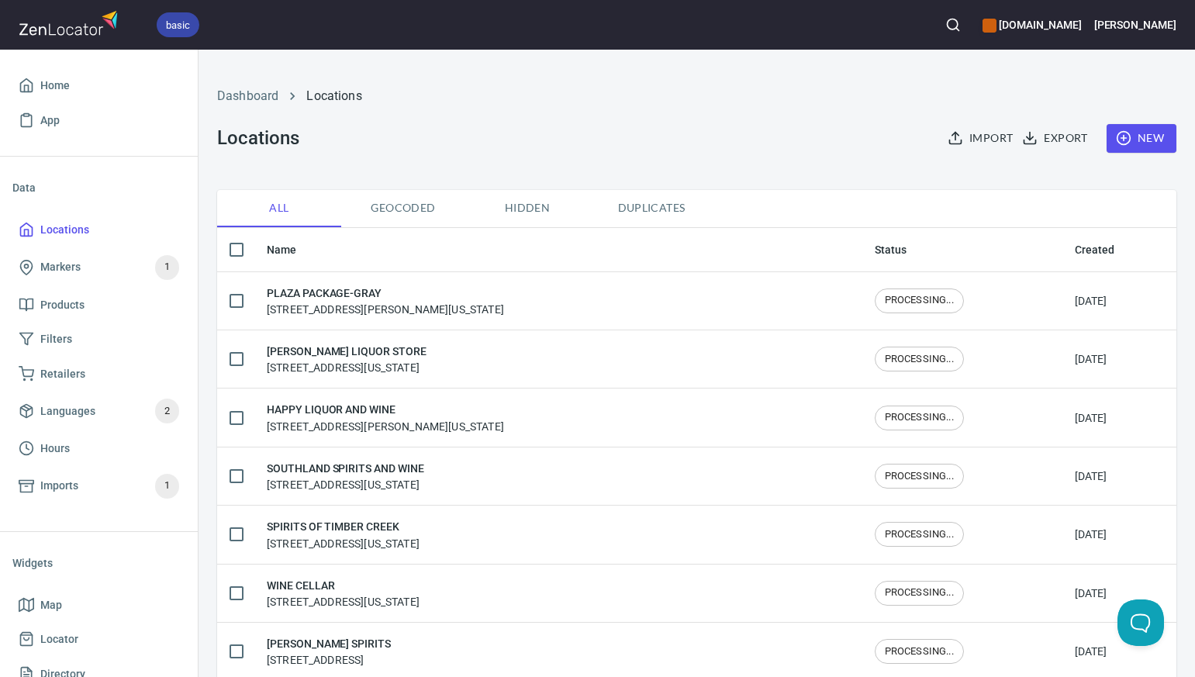
click at [1142, 136] on span "New" at bounding box center [1141, 138] width 45 height 19
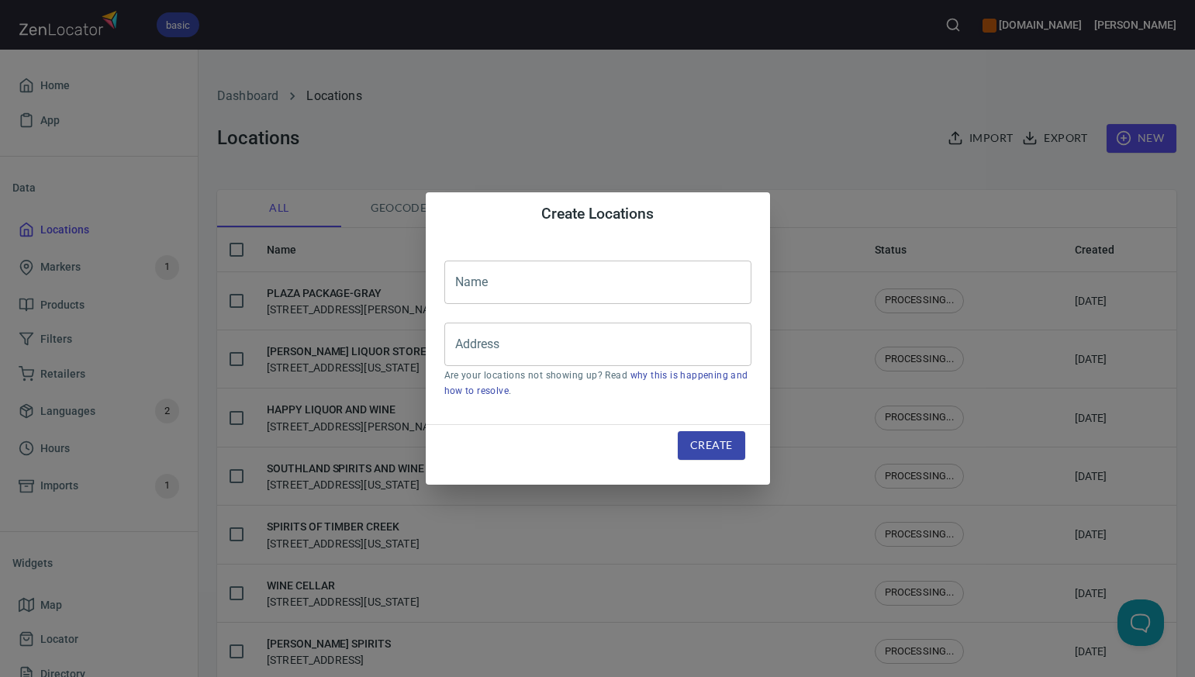
click at [477, 283] on input "text" at bounding box center [597, 282] width 307 height 43
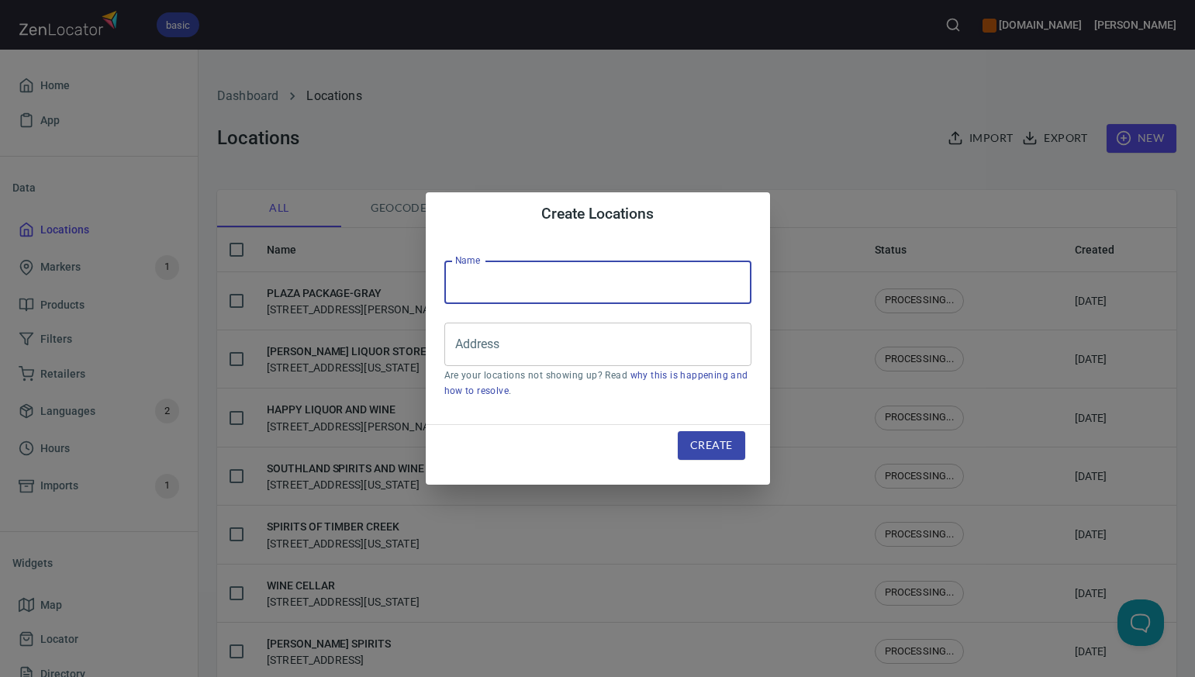
paste input "D`S WINE AND LIQUOR"
type input "D`S WINE AND LIQUOR"
click at [481, 349] on input "Address" at bounding box center [586, 344] width 270 height 29
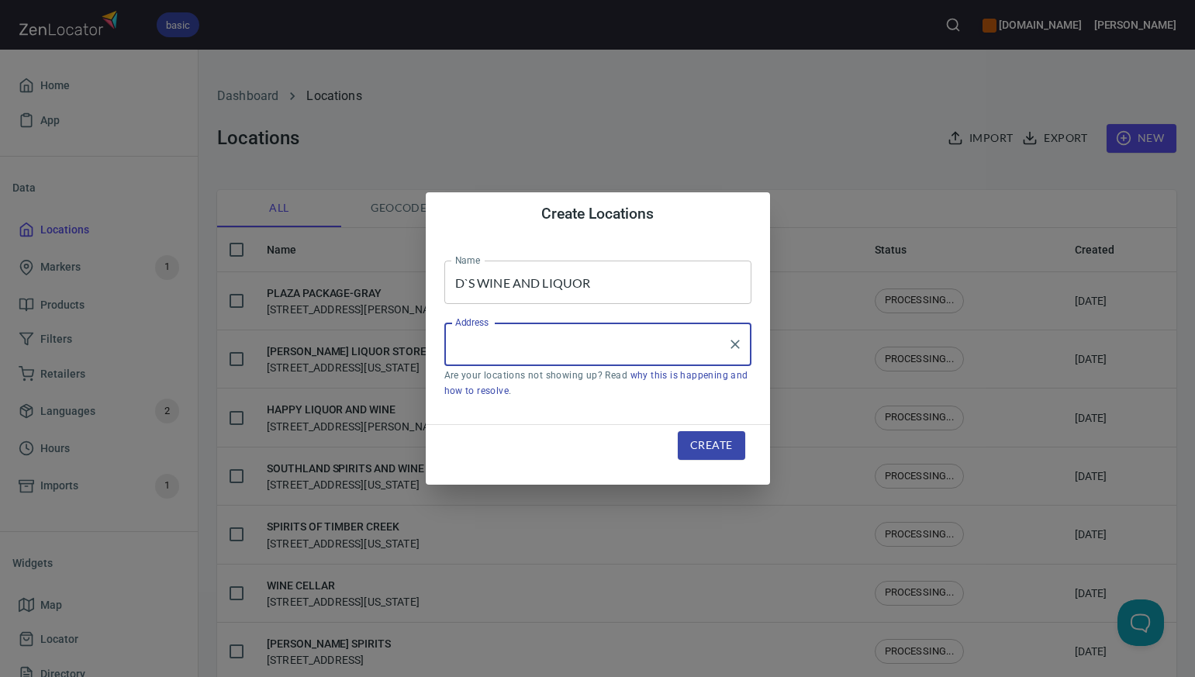
paste input "[STREET_ADDRESS][PERSON_NAME]"
click at [614, 344] on input "[STREET_ADDRESS][PERSON_NAME]" at bounding box center [586, 344] width 270 height 29
click at [692, 344] on input "[STREET_ADDRESS][PERSON_NAME]" at bounding box center [586, 344] width 270 height 29
click at [535, 345] on input "[STREET_ADDRESS][PERSON_NAME]" at bounding box center [586, 344] width 270 height 29
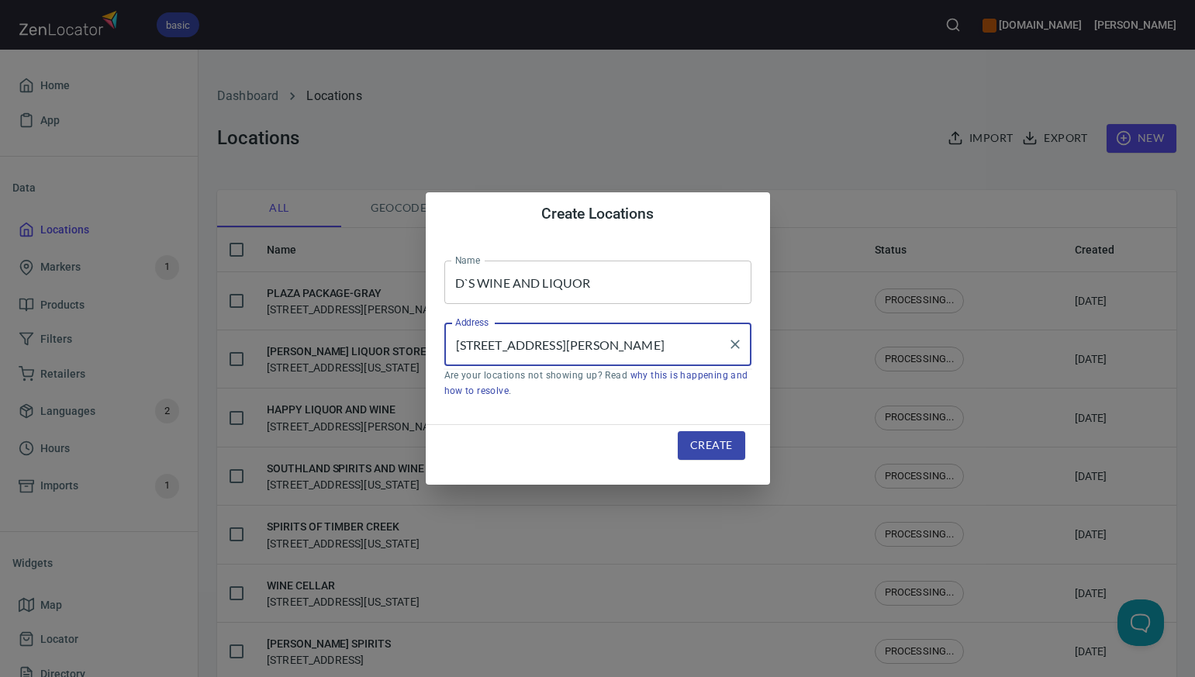
scroll to position [0, 0]
click at [540, 389] on li "[STREET_ADDRESS][PERSON_NAME][US_STATE]" at bounding box center [597, 389] width 307 height 28
type input "[STREET_ADDRESS][PERSON_NAME][US_STATE]"
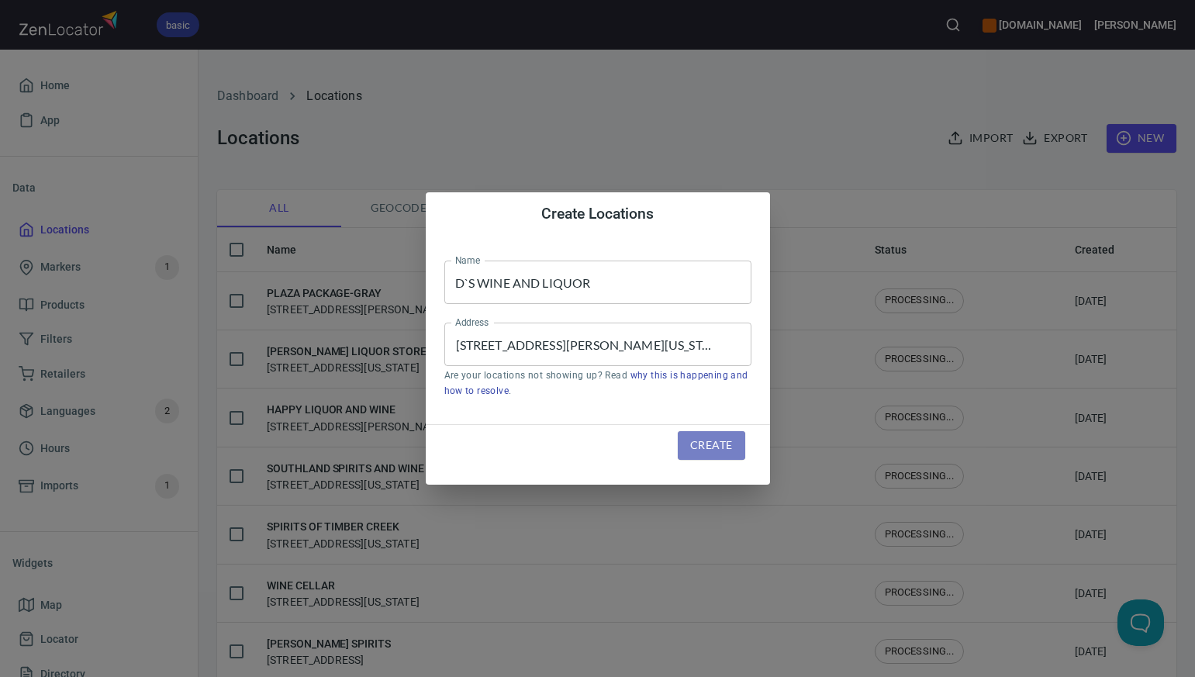
click at [705, 447] on span "Create" at bounding box center [711, 445] width 42 height 19
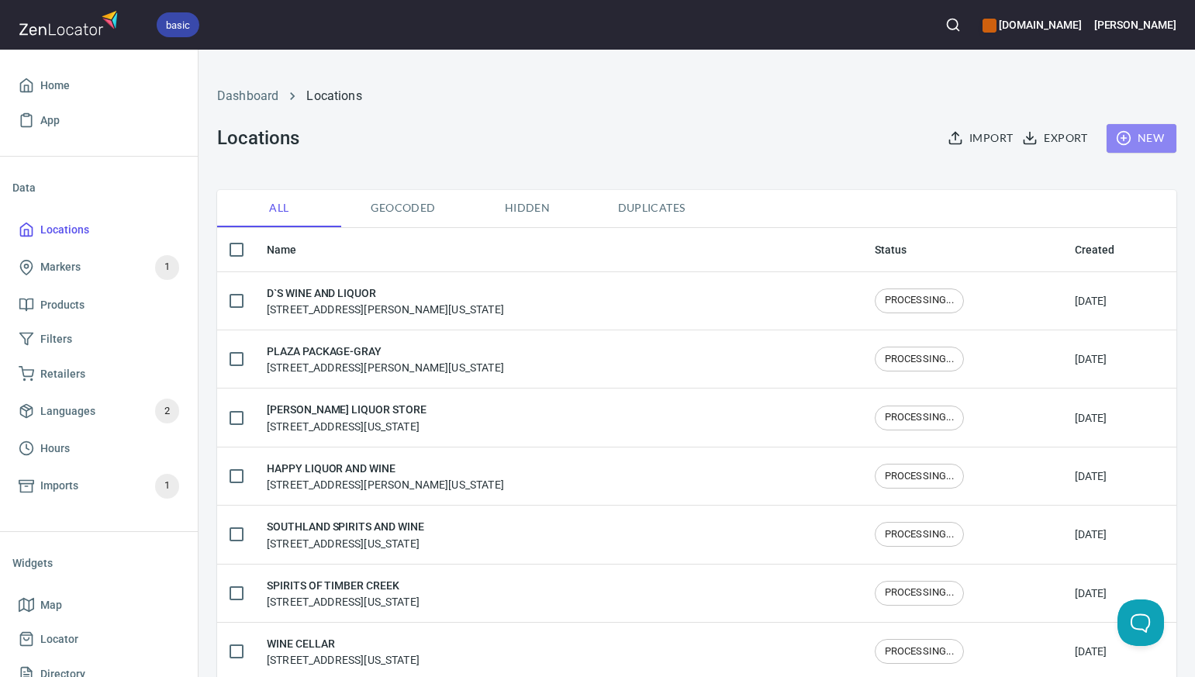
click at [1139, 145] on span "New" at bounding box center [1141, 138] width 45 height 19
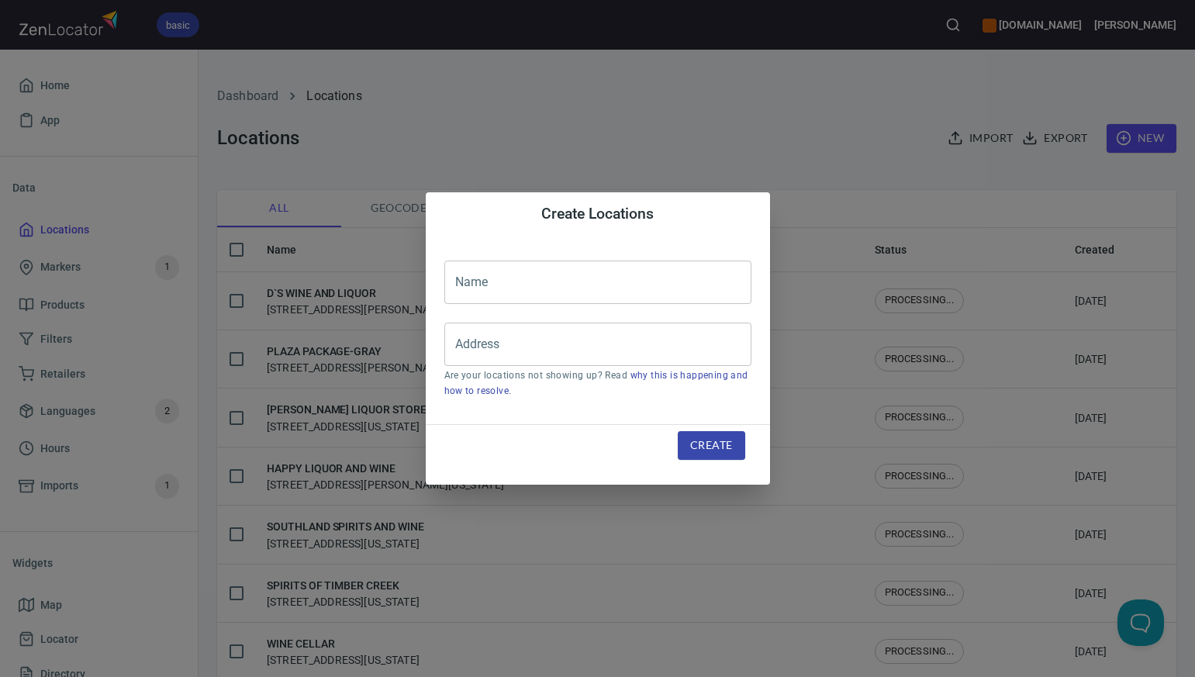
click at [485, 285] on input "text" at bounding box center [597, 282] width 307 height 43
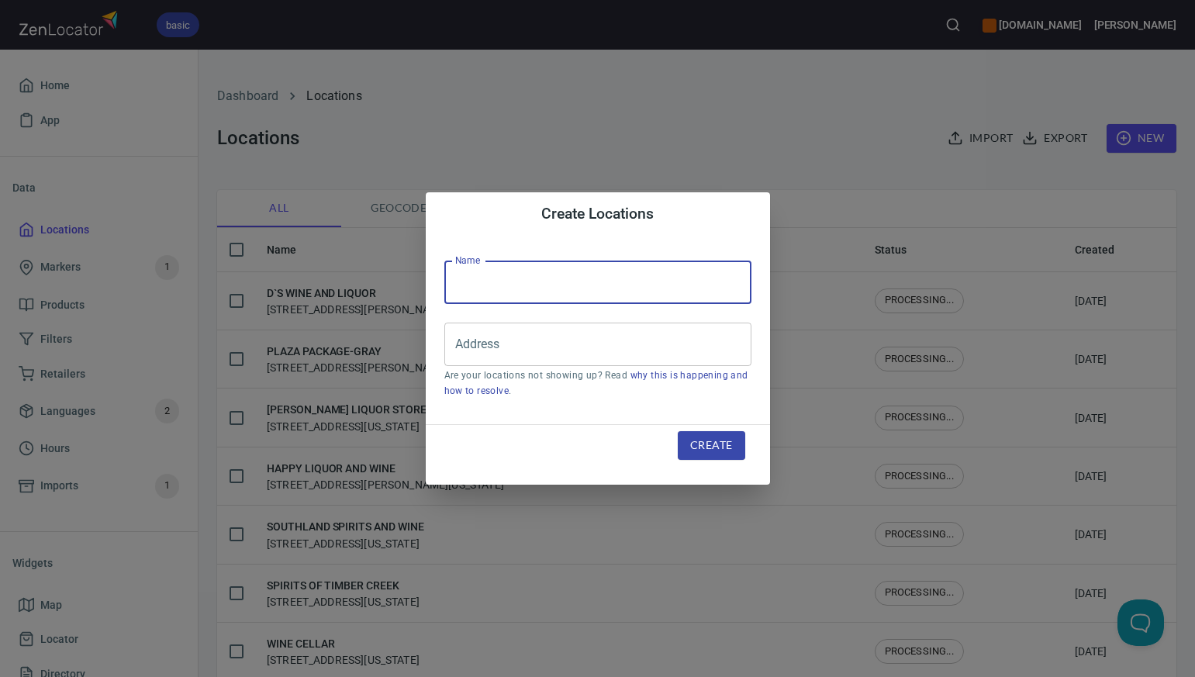
paste input "[PERSON_NAME]`S WINE AND SPIRITS"
type input "[PERSON_NAME]`S WINE AND SPIRITS"
click at [465, 350] on input "Address" at bounding box center [586, 344] width 270 height 29
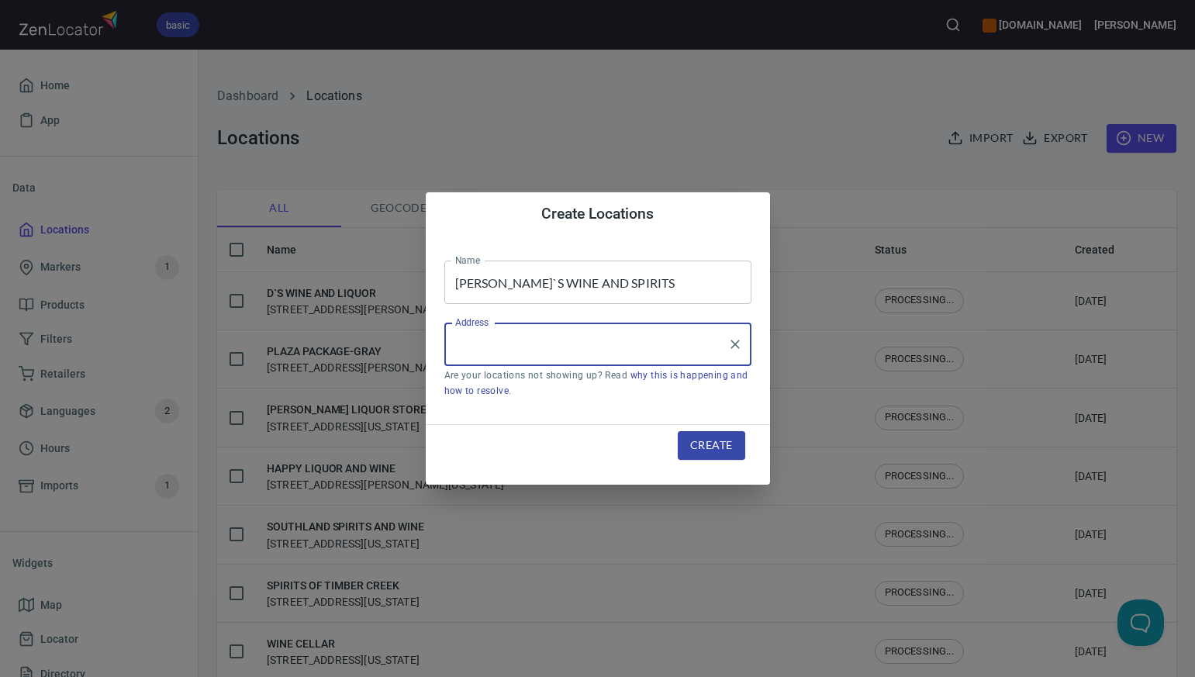
paste input "[STREET_ADDRESS]"
click at [578, 348] on input "[STREET_ADDRESS]" at bounding box center [586, 344] width 270 height 29
click at [661, 343] on input "[STREET_ADDRESS]" at bounding box center [586, 344] width 270 height 29
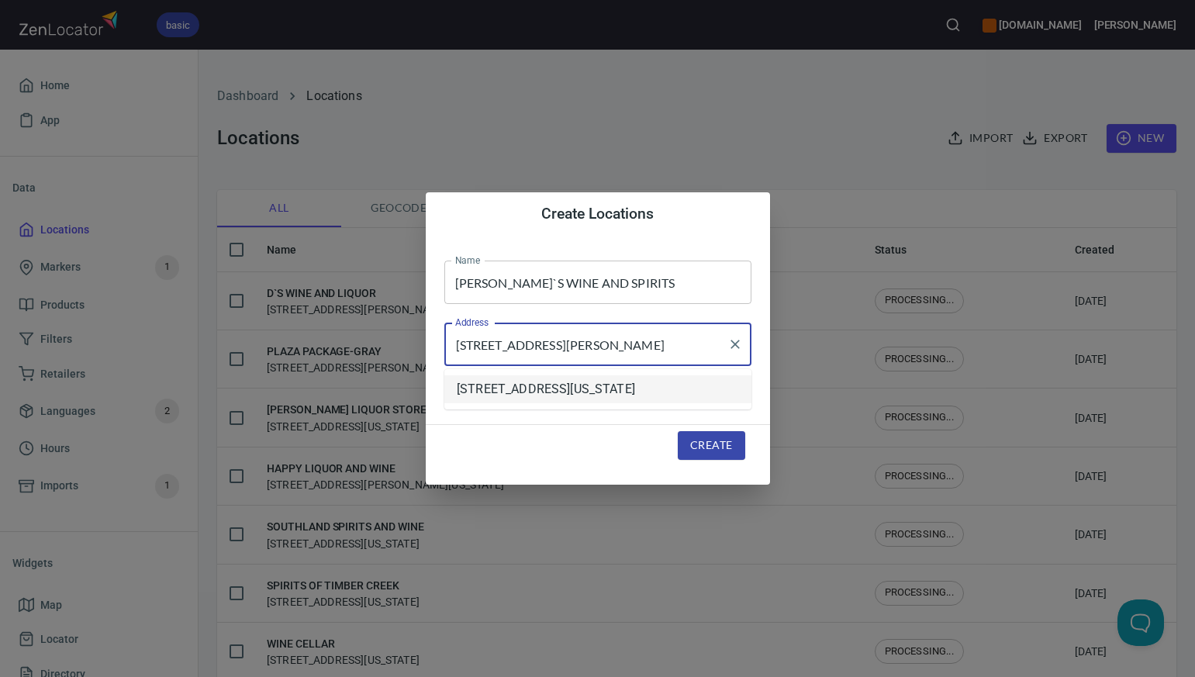
click at [632, 403] on li "[STREET_ADDRESS][US_STATE]" at bounding box center [597, 389] width 307 height 28
type input "[STREET_ADDRESS][US_STATE]"
click at [699, 447] on span "Create" at bounding box center [711, 445] width 42 height 19
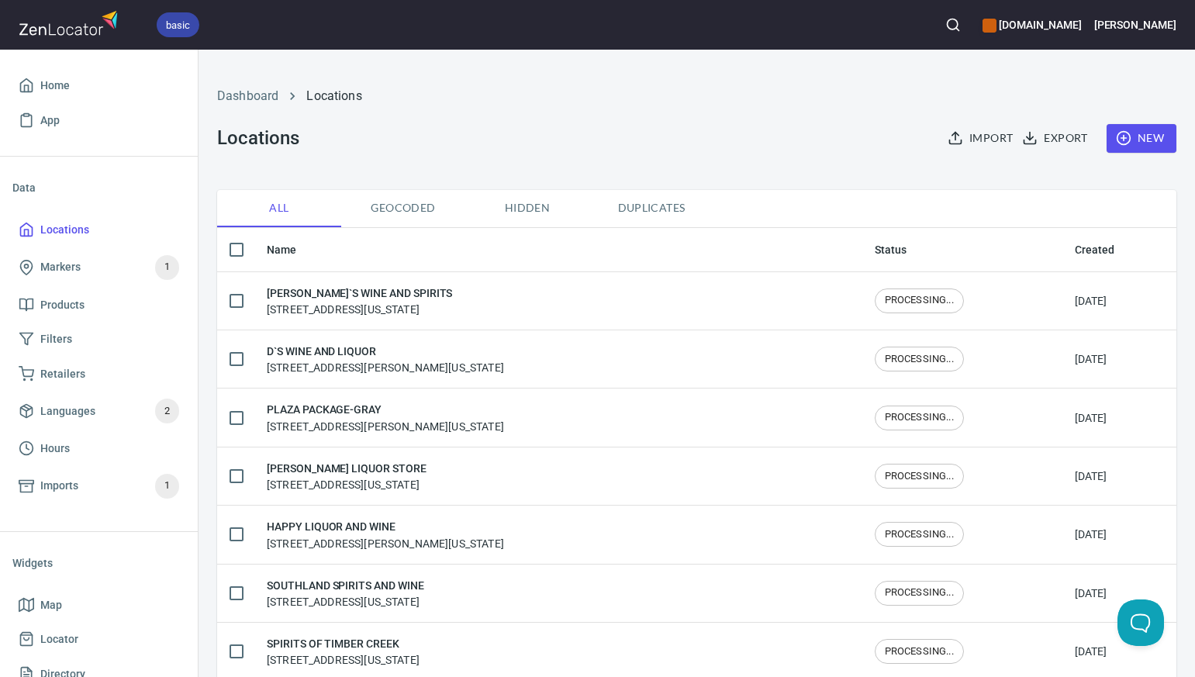
click at [1152, 136] on span "New" at bounding box center [1141, 138] width 45 height 19
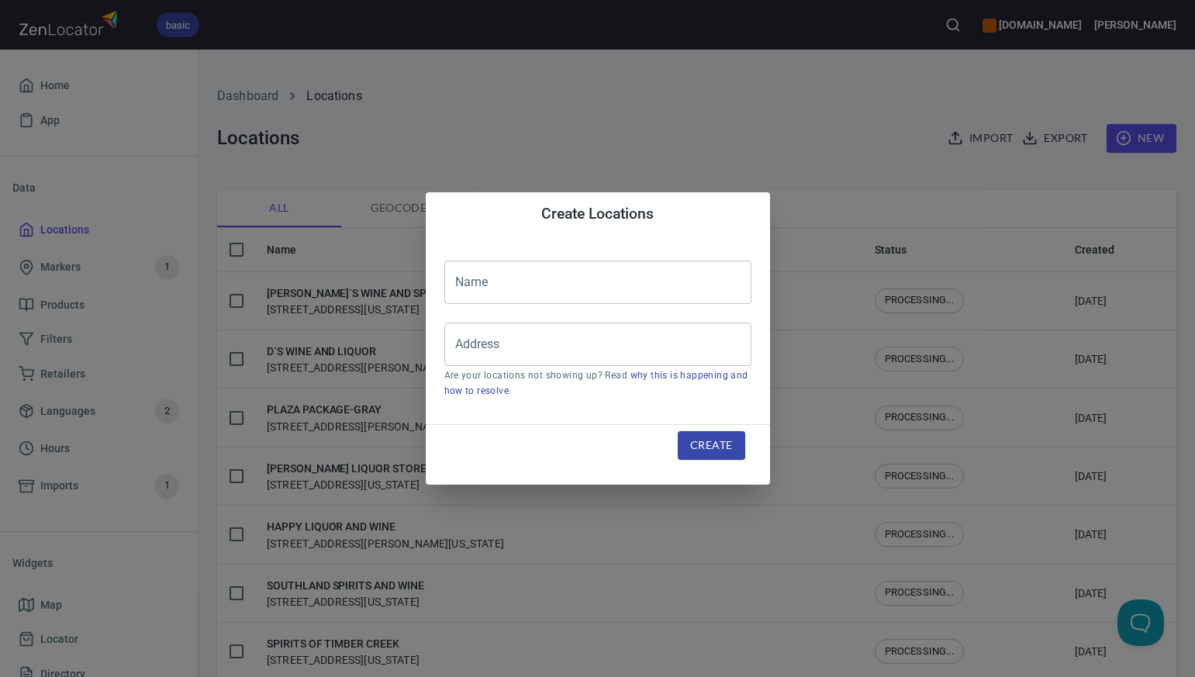
click at [470, 281] on input "text" at bounding box center [597, 282] width 307 height 43
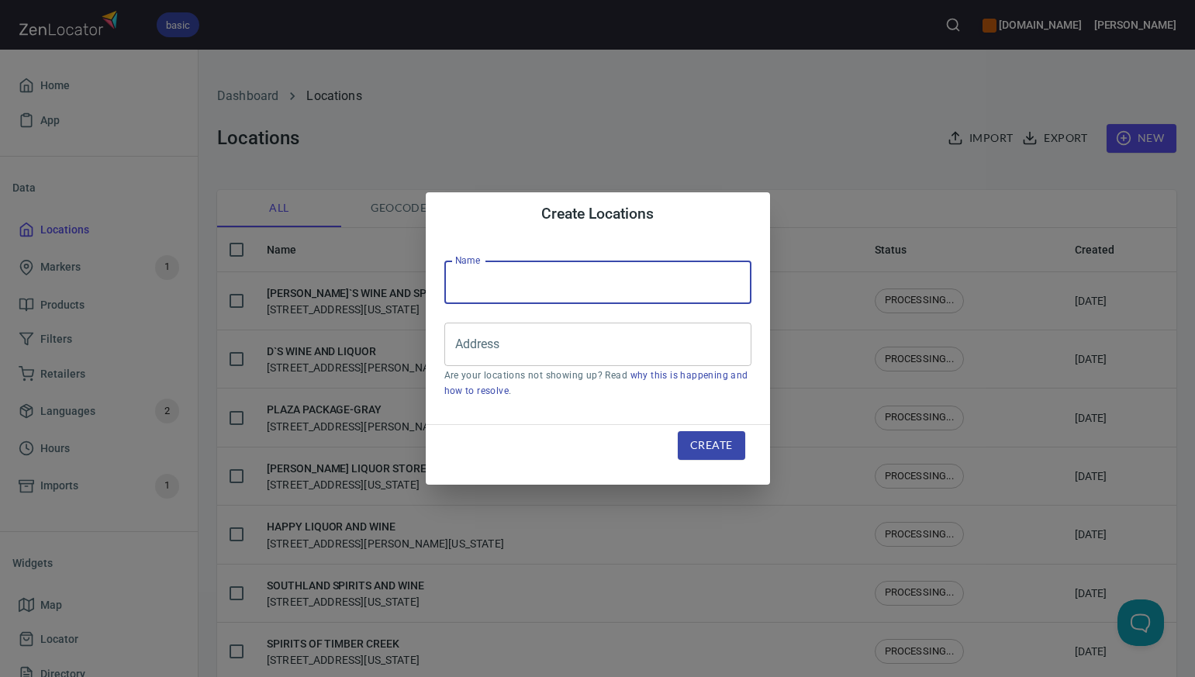
paste input "CROSSROADS LIQUOR STORE"
type input "CROSSROADS LIQUOR STORE"
click at [463, 345] on input "Address" at bounding box center [586, 344] width 270 height 29
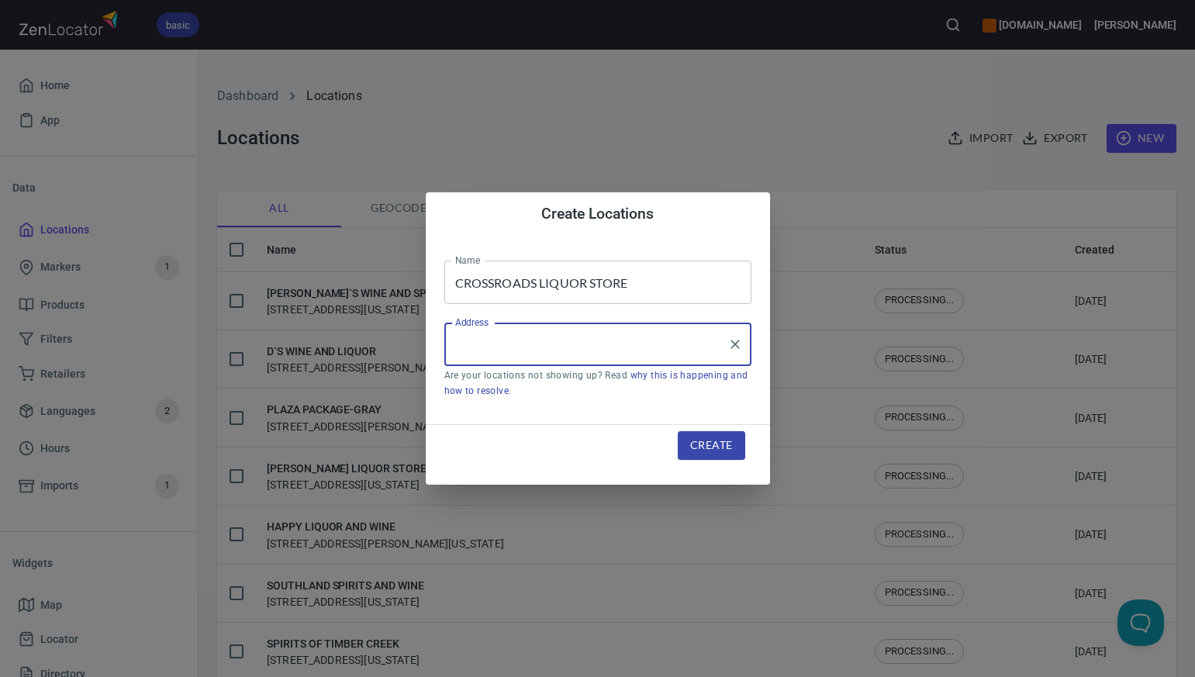
paste input "[STREET_ADDRESS]"
click at [608, 346] on input "[STREET_ADDRESS]" at bounding box center [586, 344] width 270 height 29
click at [692, 344] on input "[STREET_ADDRESS]" at bounding box center [586, 344] width 270 height 29
click at [676, 398] on li "[STREET_ADDRESS][US_STATE]" at bounding box center [597, 389] width 307 height 28
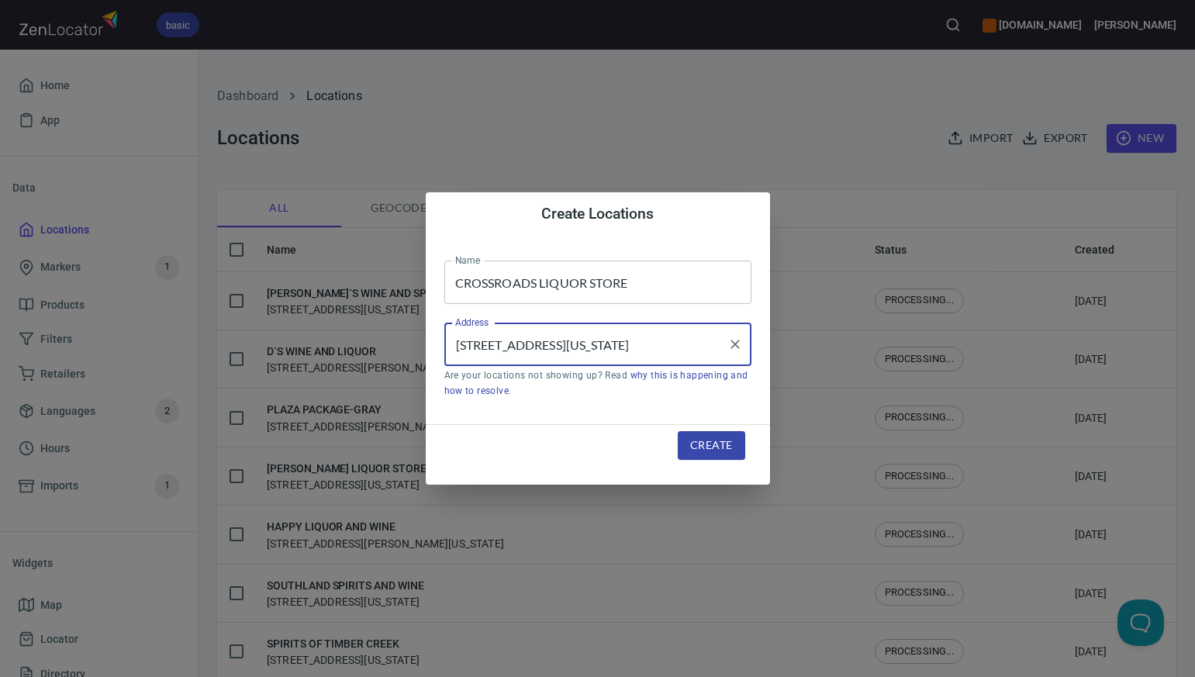
type input "[STREET_ADDRESS][US_STATE]"
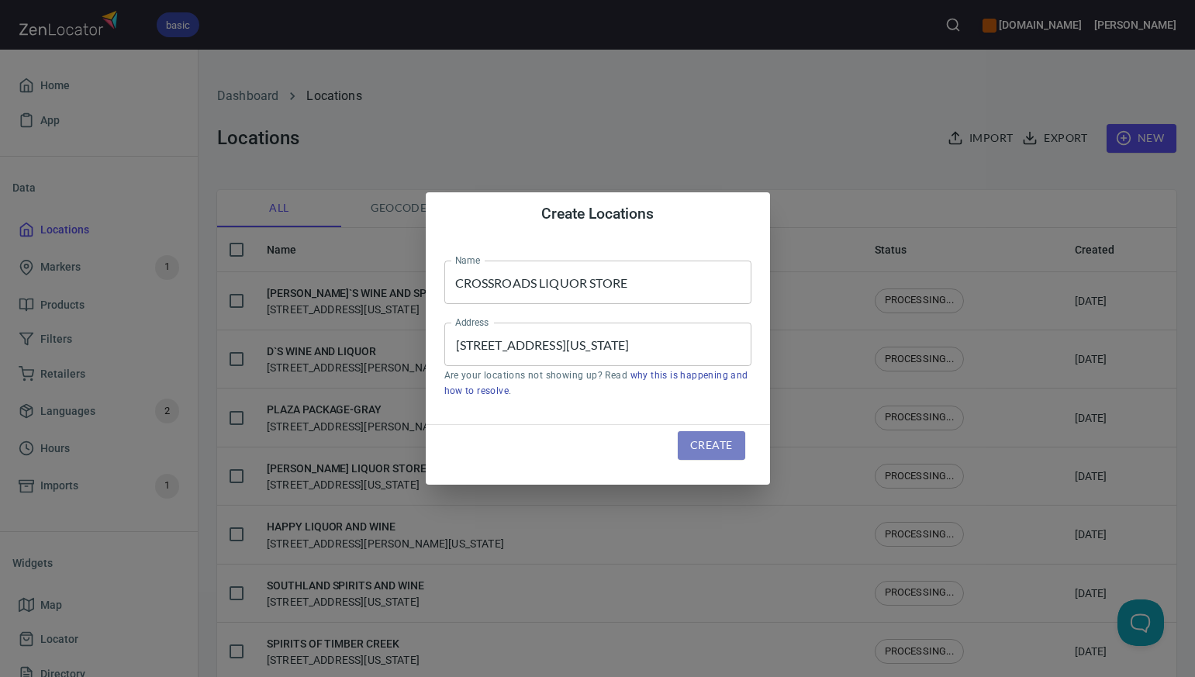
click at [702, 448] on span "Create" at bounding box center [711, 445] width 42 height 19
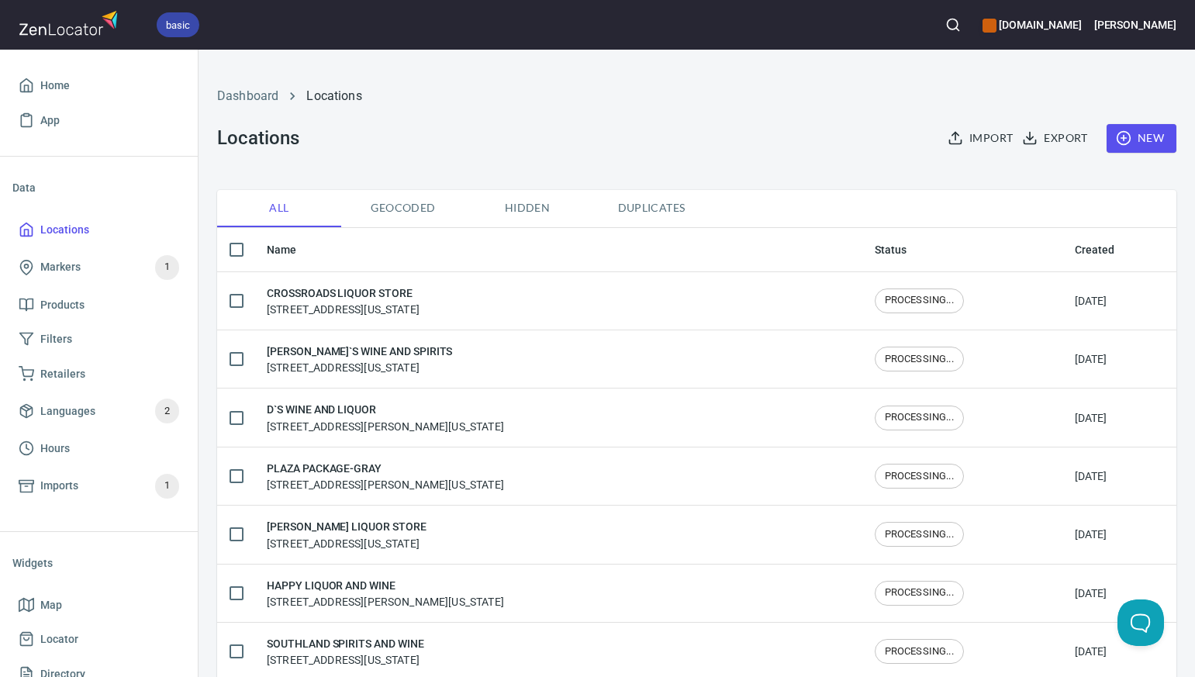
click at [1139, 138] on span "New" at bounding box center [1141, 138] width 45 height 19
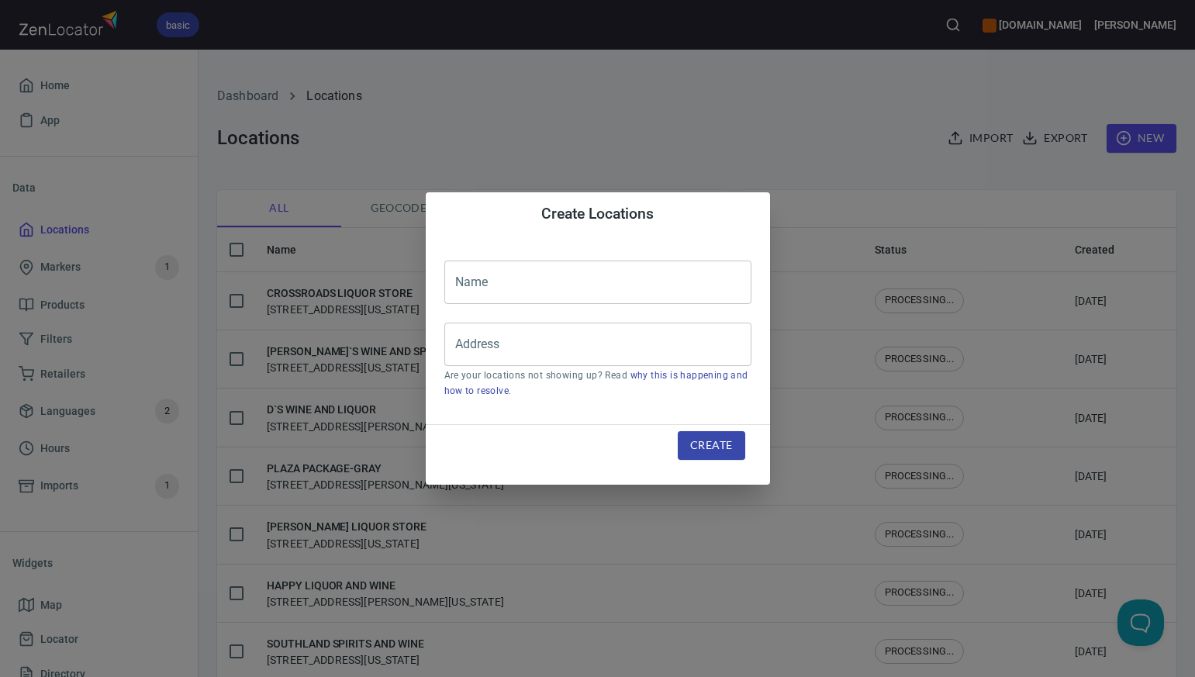
click at [455, 286] on input "text" at bounding box center [597, 282] width 307 height 43
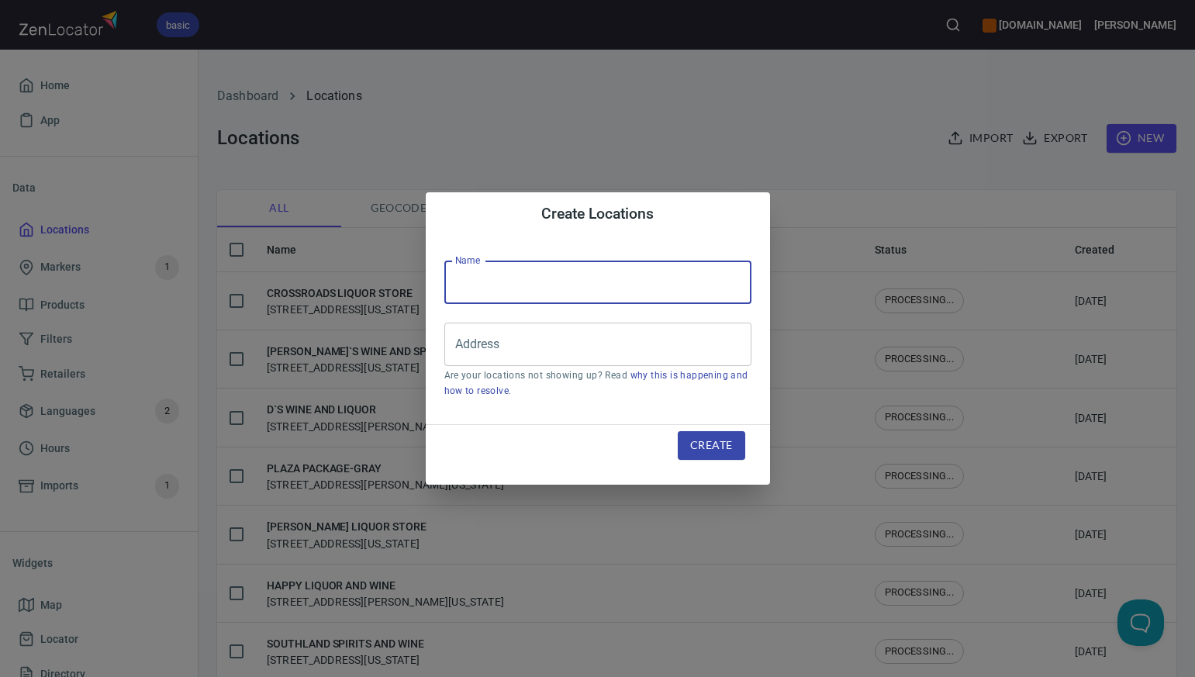
paste input "CITY CENTER LIQUOR"
type input "CITY CENTER LIQUOR"
click at [470, 349] on input "Address" at bounding box center [586, 344] width 270 height 29
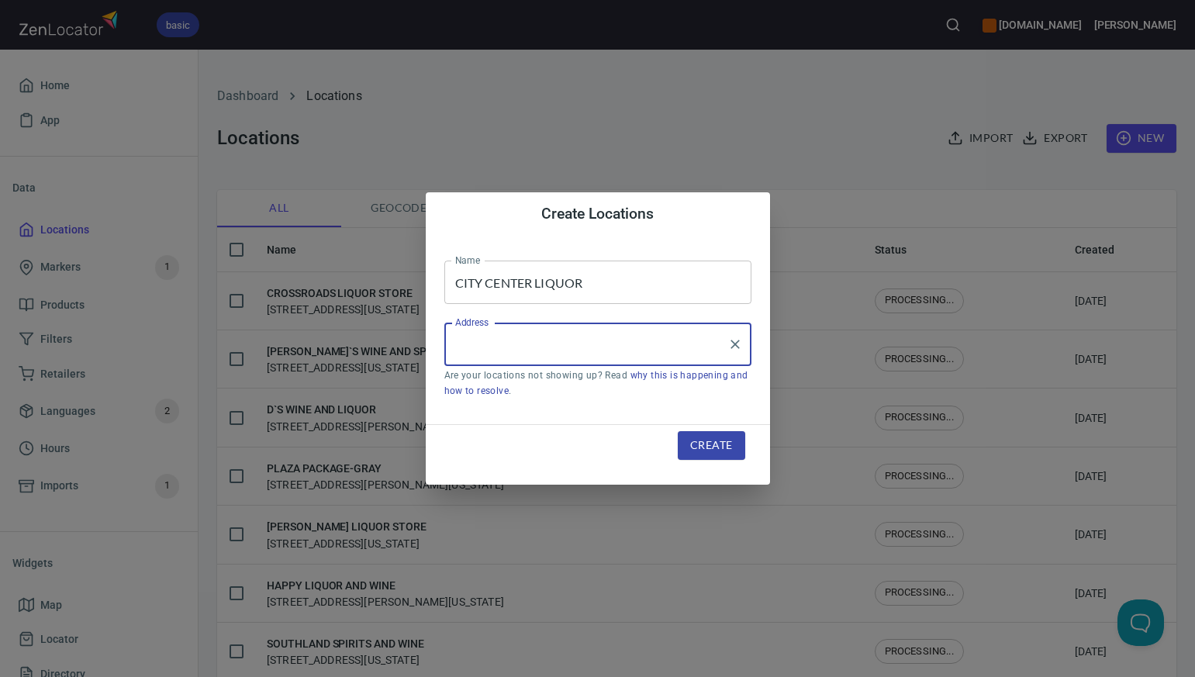
paste input "[STREET_ADDRESS]"
click at [599, 345] on input "[STREET_ADDRESS]" at bounding box center [586, 344] width 270 height 29
click at [673, 343] on input "[STREET_ADDRESS]" at bounding box center [586, 344] width 270 height 29
click at [672, 346] on input "[STREET_ADDRESS]" at bounding box center [586, 344] width 270 height 29
click at [599, 345] on input "[STREET_ADDRESS]" at bounding box center [586, 344] width 270 height 29
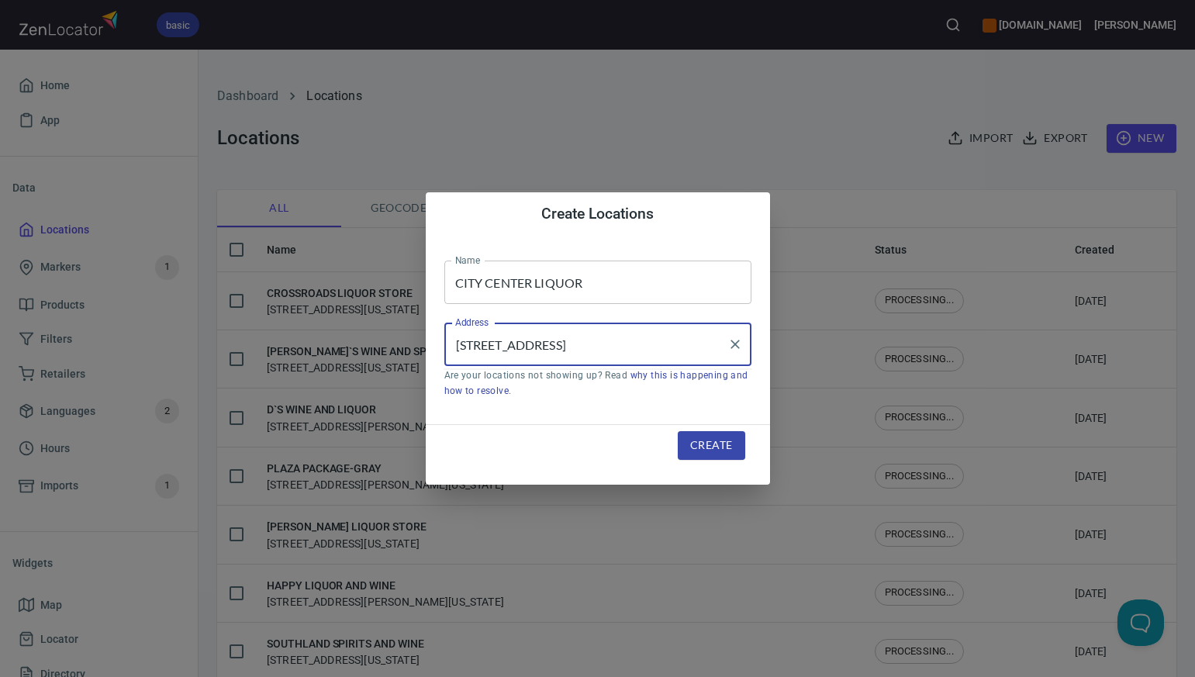
click at [581, 345] on input "[STREET_ADDRESS]" at bounding box center [586, 344] width 270 height 29
click at [528, 343] on input "[STREET_ADDRESS]" at bounding box center [586, 344] width 270 height 29
click at [609, 343] on input "[STREET_ADDRESS]" at bounding box center [586, 344] width 270 height 29
click at [668, 343] on input "[STREET_ADDRESS]" at bounding box center [586, 344] width 270 height 29
type input "[STREET_ADDRESS]"
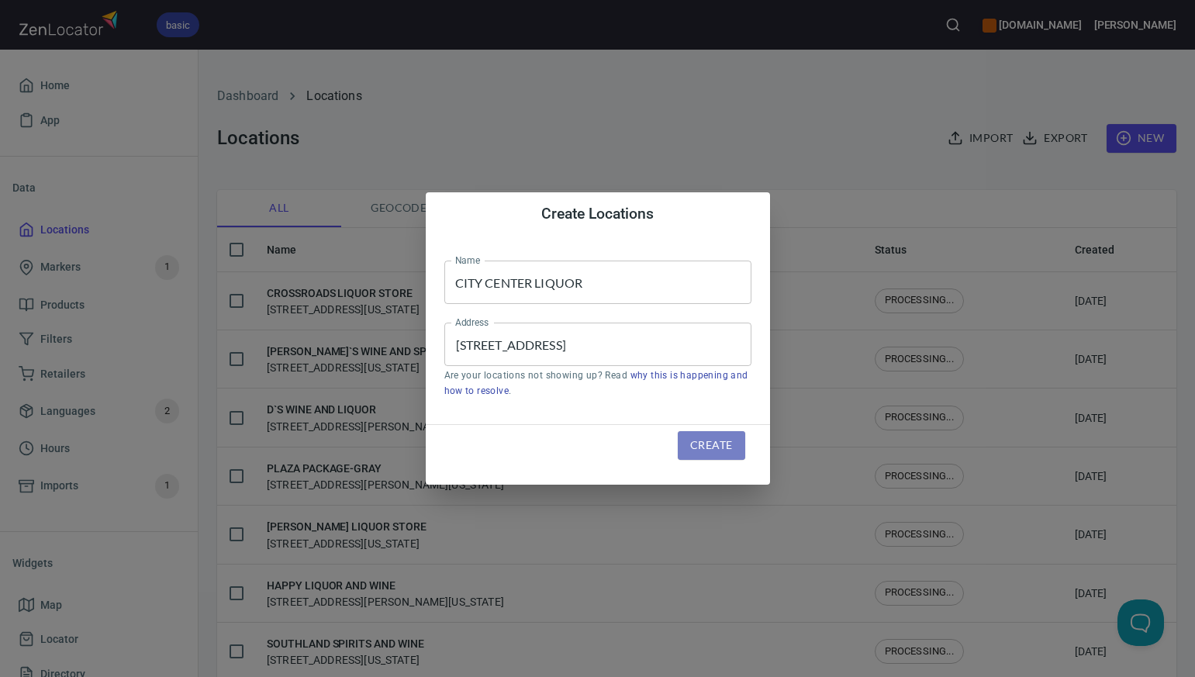
click at [706, 446] on span "Create" at bounding box center [711, 445] width 42 height 19
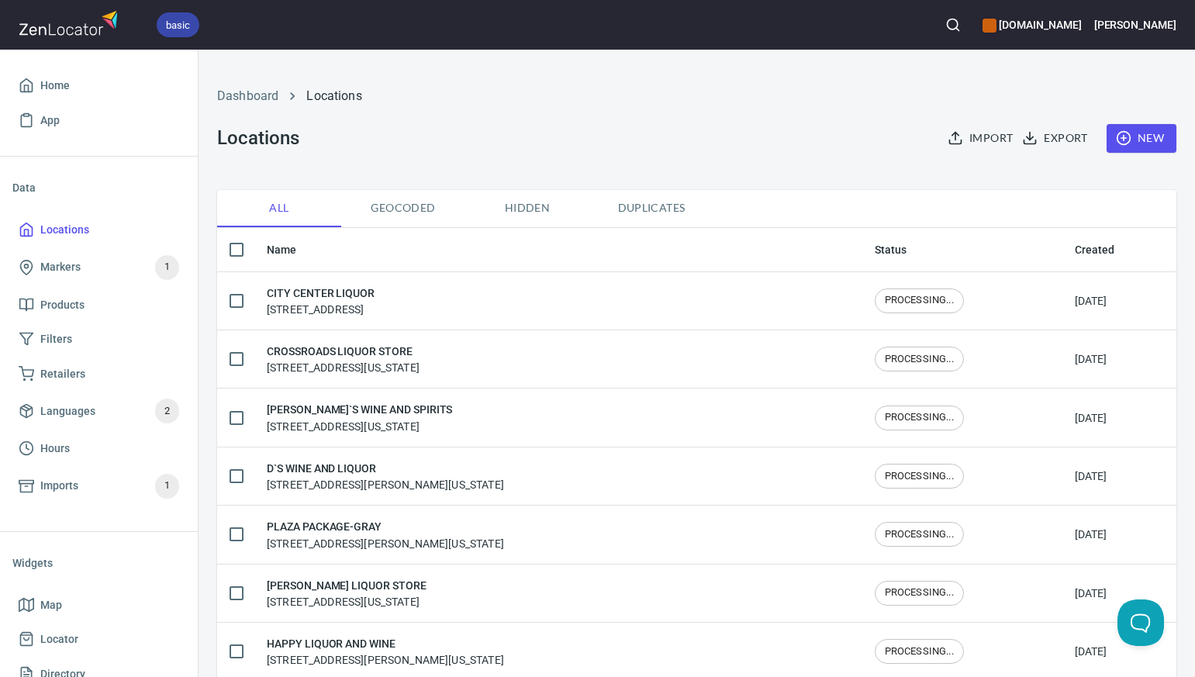
click at [1150, 134] on span "New" at bounding box center [1141, 138] width 45 height 19
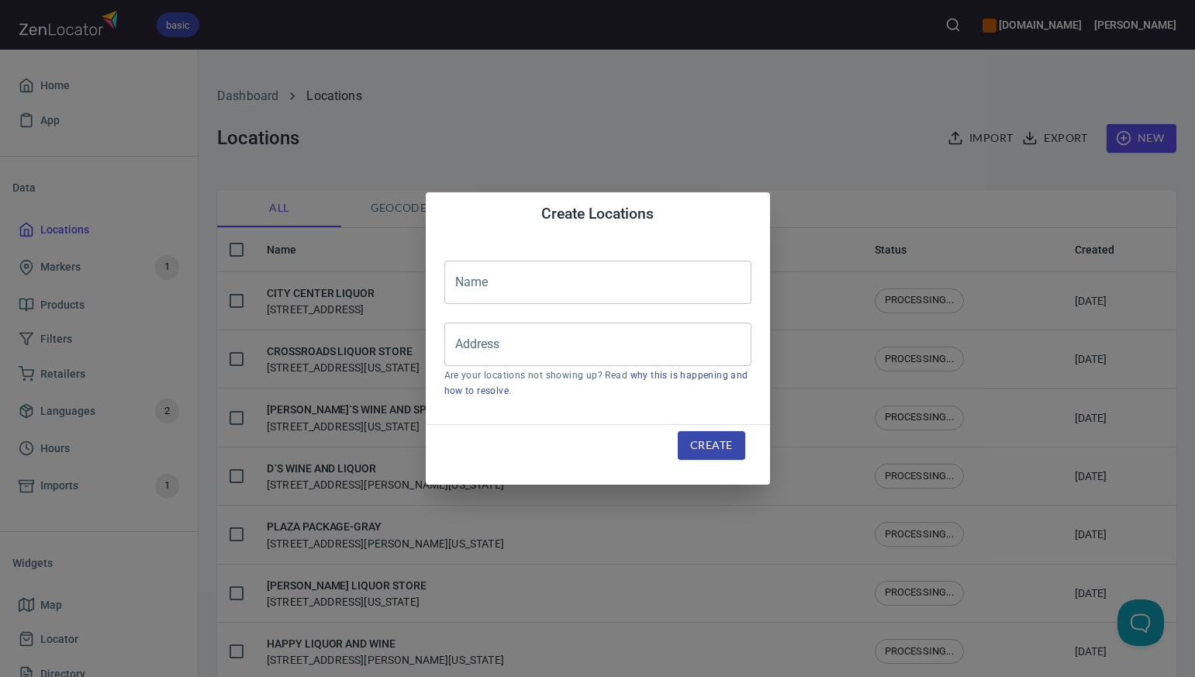
click at [467, 281] on input "text" at bounding box center [597, 282] width 307 height 43
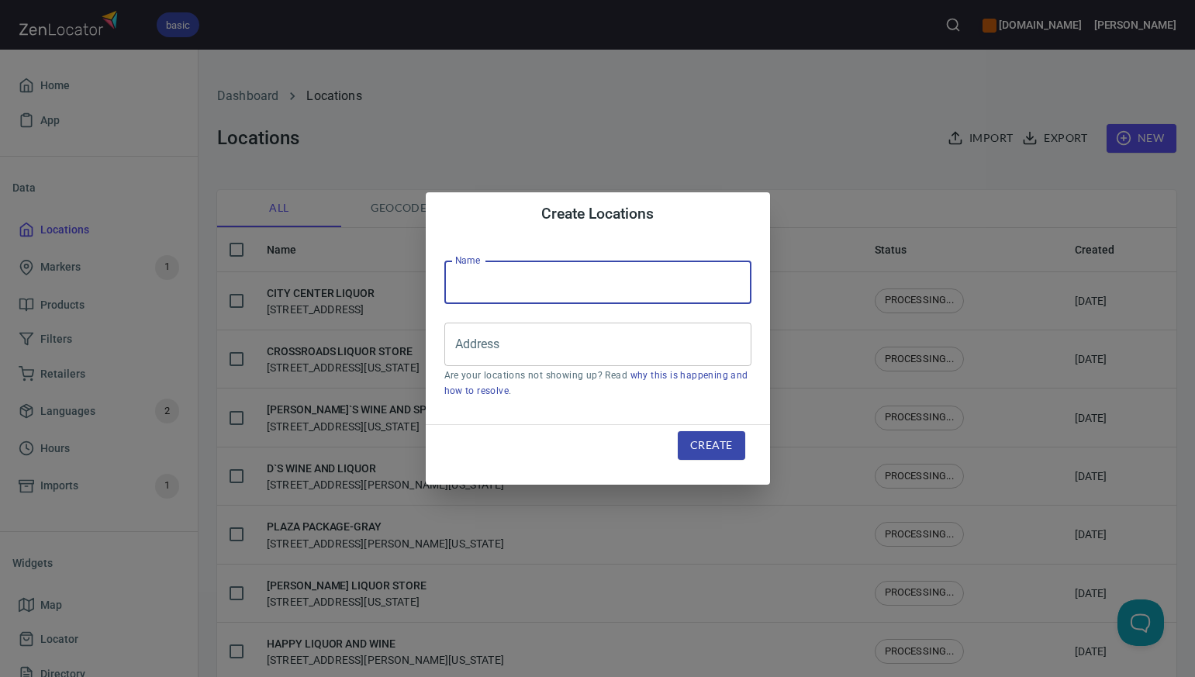
paste input "SMOKY MTN WINE & SPIRITS"
type input "SMOKY MTN WINE & SPIRITS"
click at [478, 350] on input "Address" at bounding box center [586, 344] width 270 height 29
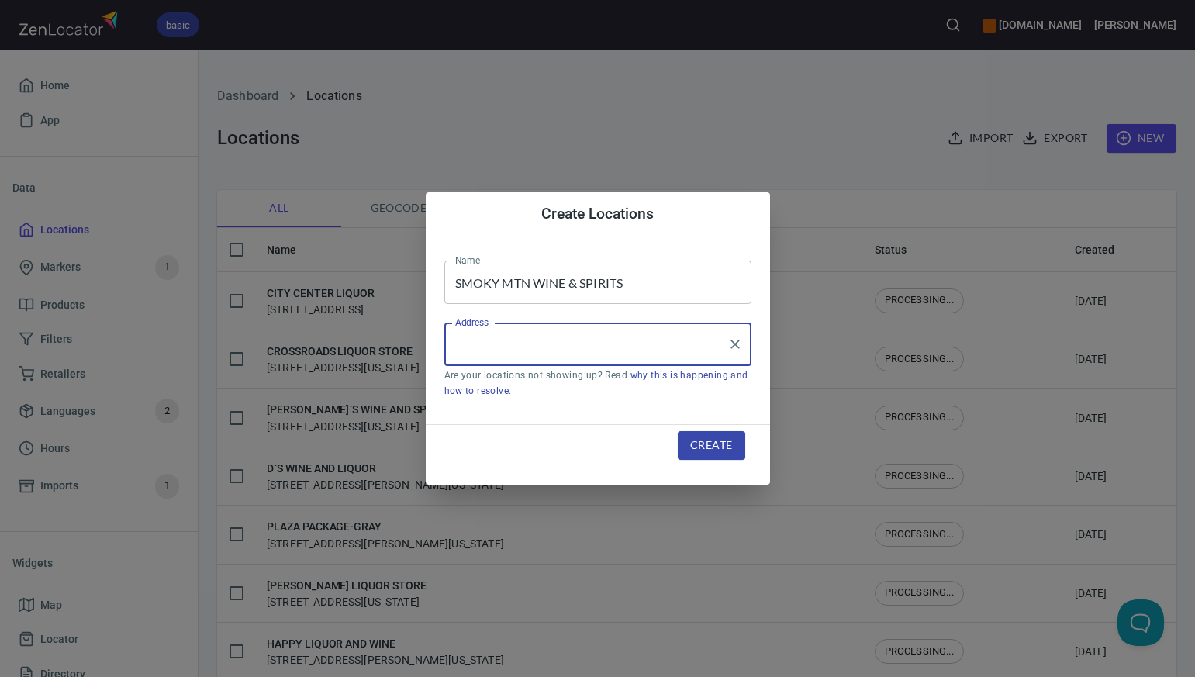
paste input "[STREET_ADDRESS][PERSON_NAME]"
click at [611, 341] on input "[STREET_ADDRESS][PERSON_NAME]" at bounding box center [586, 344] width 270 height 29
click at [692, 343] on input "[STREET_ADDRESS][PERSON_NAME]" at bounding box center [586, 344] width 270 height 29
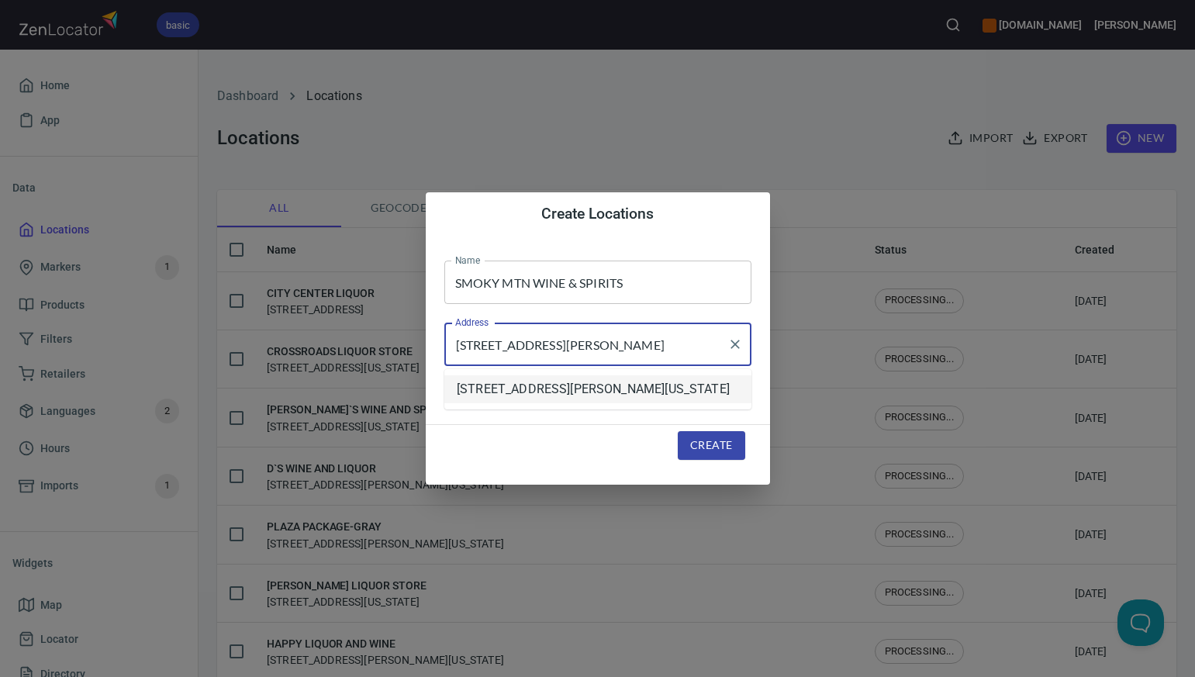
click at [663, 391] on li "[STREET_ADDRESS][PERSON_NAME][US_STATE]" at bounding box center [597, 389] width 307 height 28
type input "[STREET_ADDRESS][PERSON_NAME][US_STATE]"
click at [699, 448] on span "Create" at bounding box center [711, 445] width 42 height 19
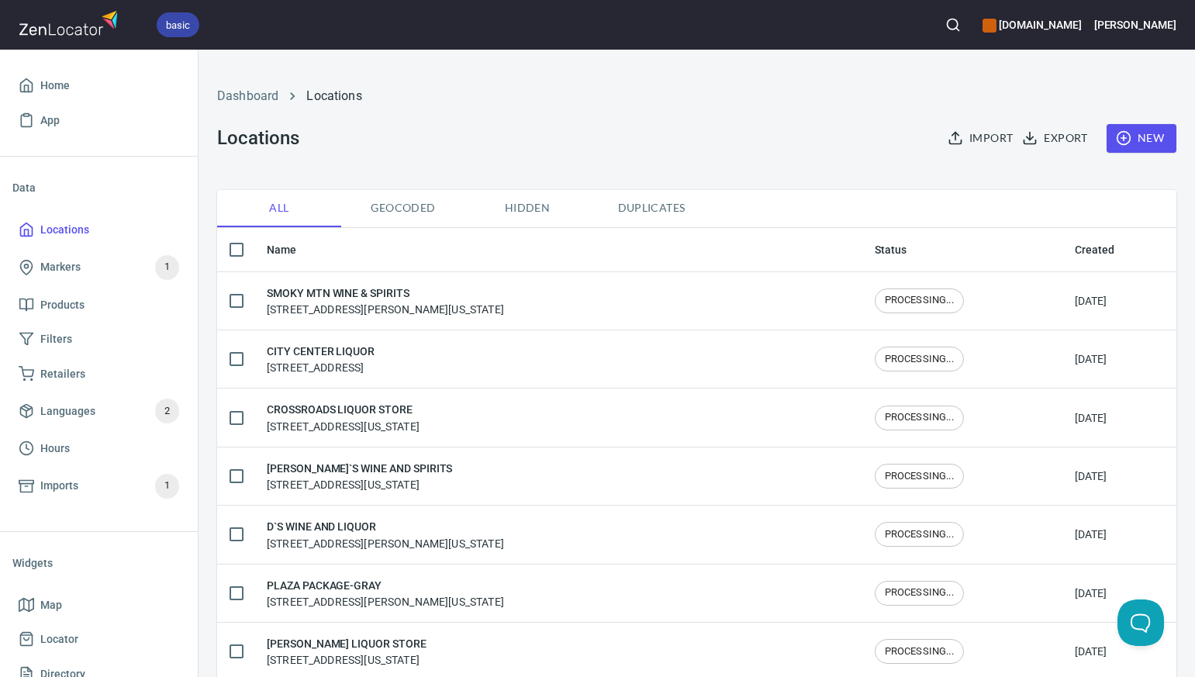
click at [1157, 143] on span "New" at bounding box center [1141, 138] width 45 height 19
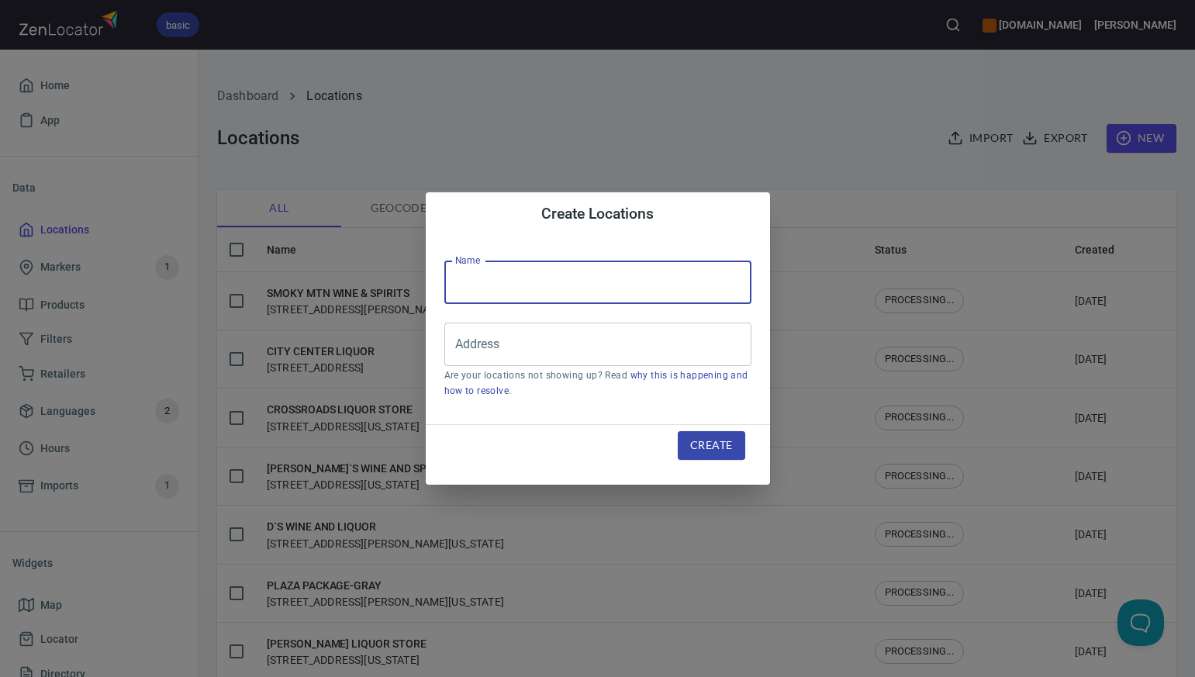
click at [488, 283] on input "text" at bounding box center [597, 282] width 307 height 43
paste input "TOTAL LIQUOR AND WINE"
type input "TOTAL LIQUOR AND WINE"
click at [483, 350] on input "Address" at bounding box center [586, 344] width 270 height 29
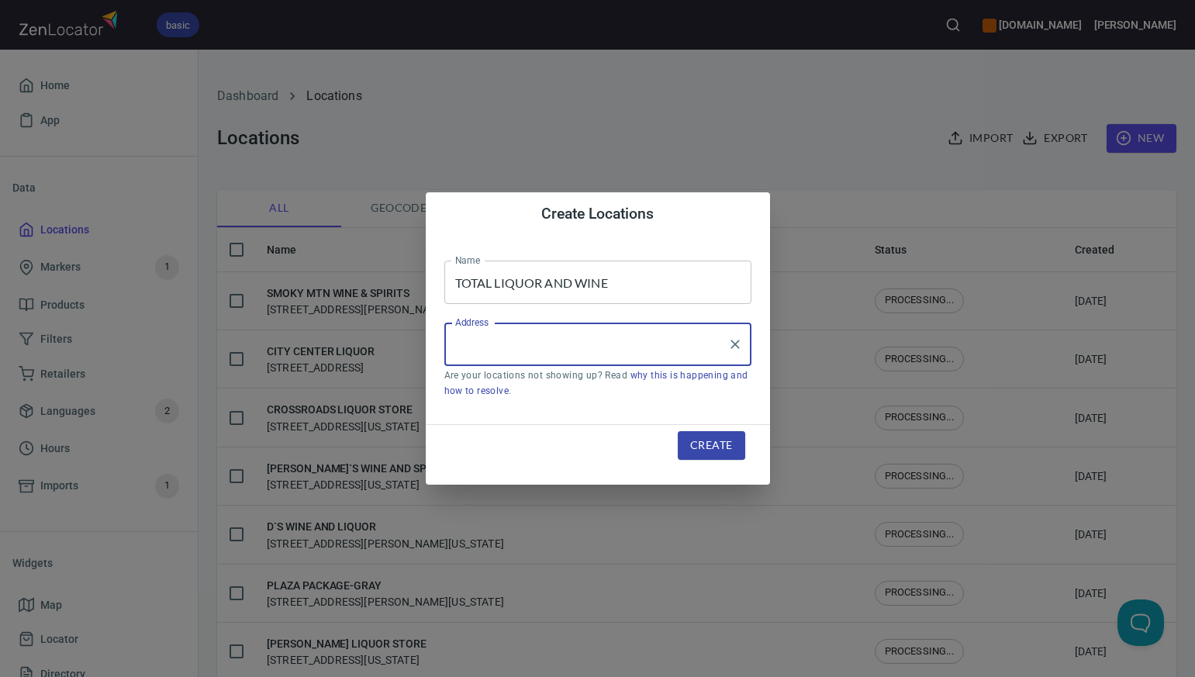
paste input "[STREET_ADDRESS]"
click at [588, 344] on input "[STREET_ADDRESS]" at bounding box center [586, 344] width 270 height 29
click at [674, 343] on input "[STREET_ADDRESS]" at bounding box center [586, 344] width 270 height 29
click at [658, 386] on li "[STREET_ADDRESS][US_STATE]" at bounding box center [597, 389] width 307 height 28
type input "[STREET_ADDRESS][US_STATE]"
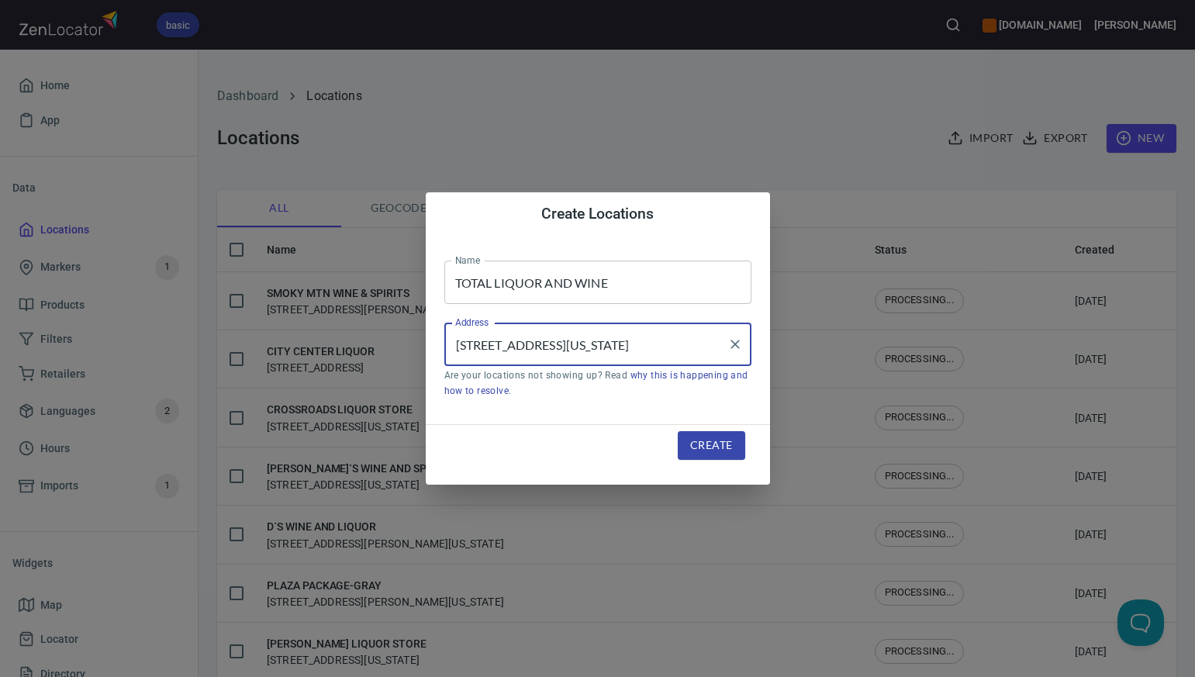
click at [702, 445] on span "Create" at bounding box center [711, 445] width 42 height 19
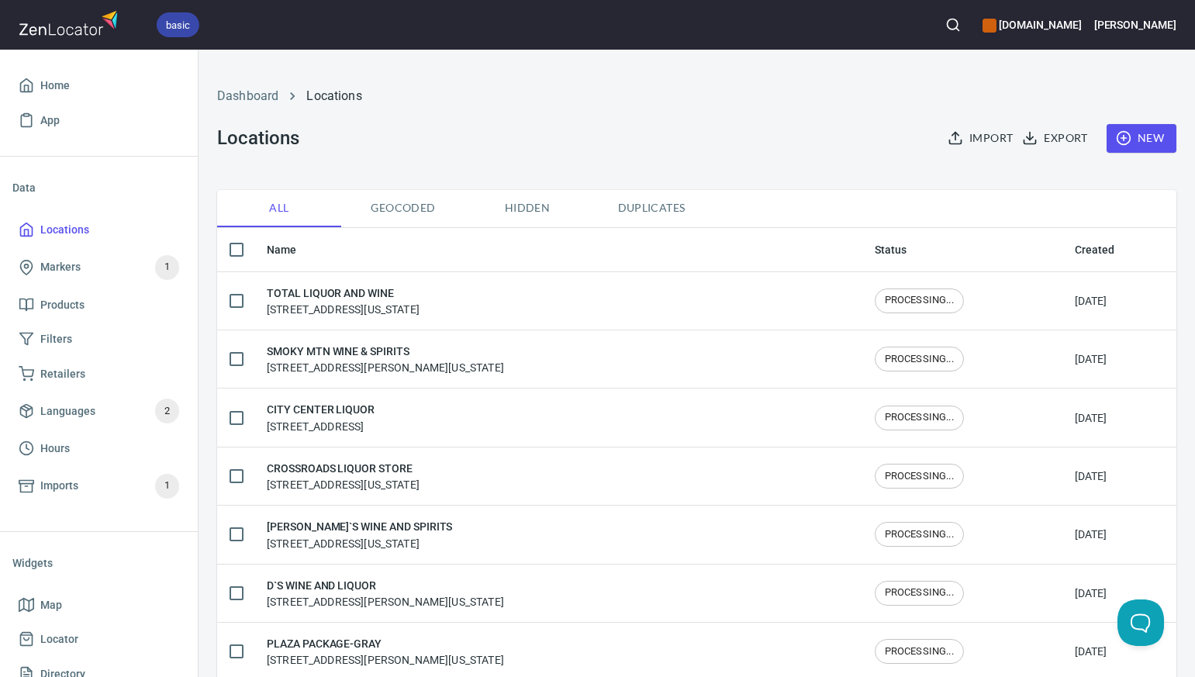
click at [1148, 142] on span "New" at bounding box center [1141, 138] width 45 height 19
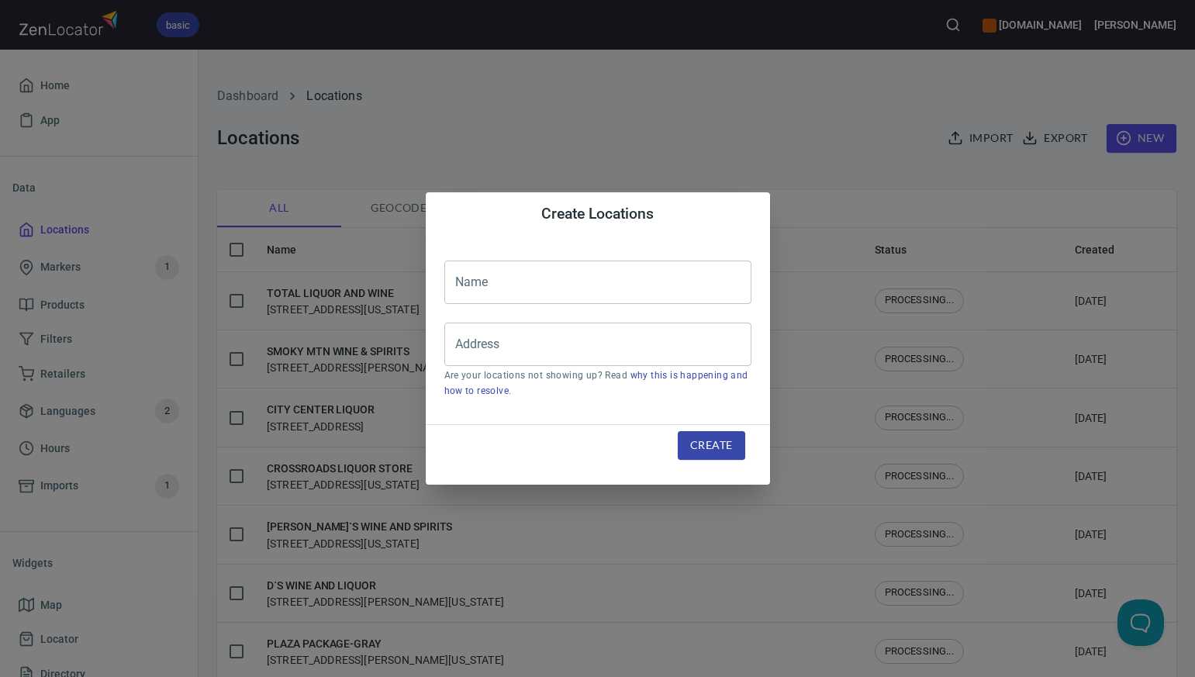
click at [474, 278] on input "text" at bounding box center [597, 282] width 307 height 43
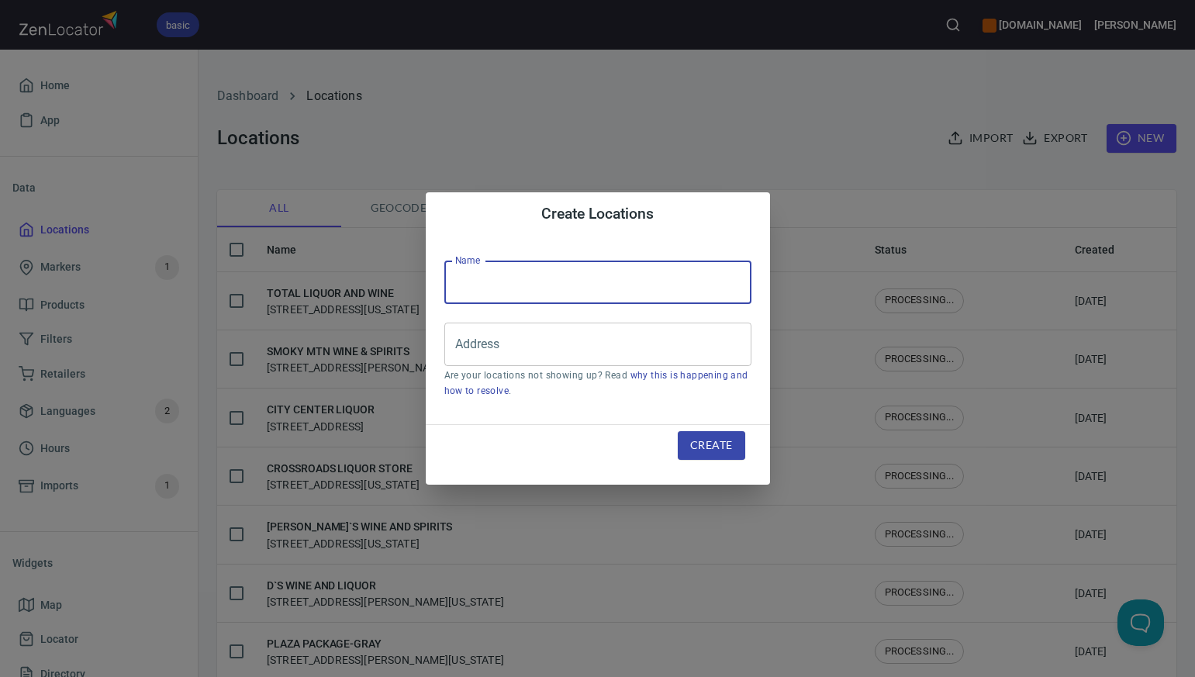
paste input "UNIVERSAL WINE AND SPIRITS BEVERAGE"
type input "UNIVERSAL WINE AND SPIRITS BEVERAGE"
click at [473, 351] on input "Address" at bounding box center [586, 344] width 270 height 29
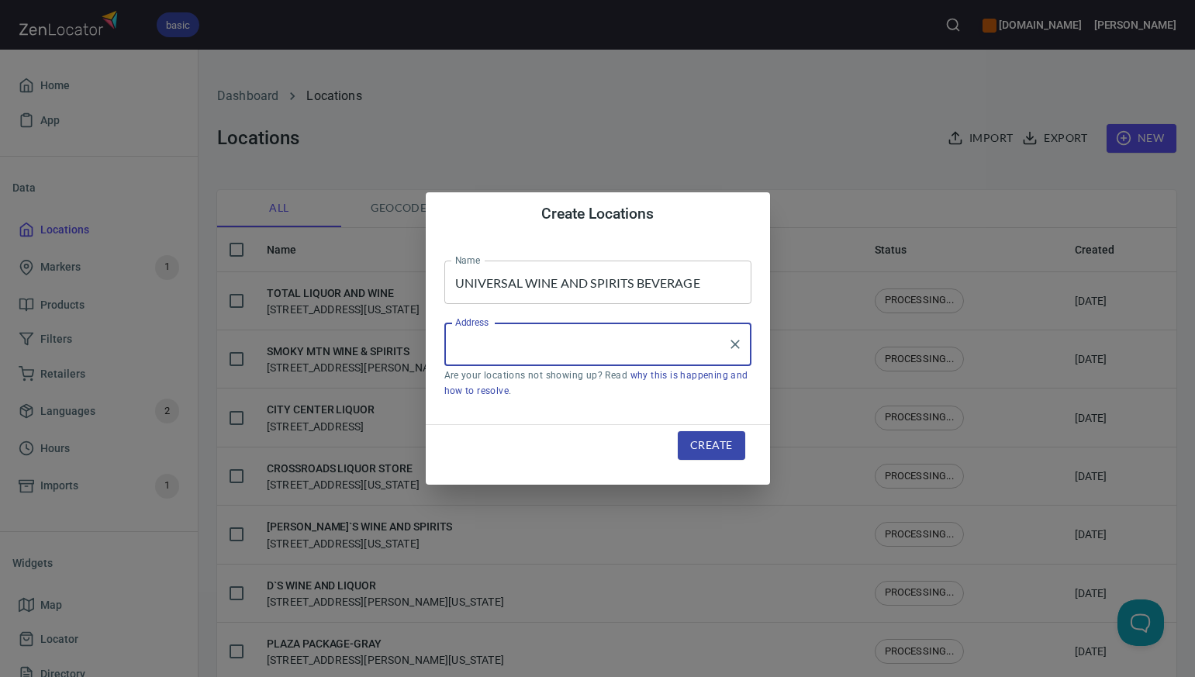
paste input "[STREET_ADDRESS]"
click at [581, 343] on input "[STREET_ADDRESS]" at bounding box center [586, 344] width 270 height 29
click at [680, 342] on input "[STREET_ADDRESS]" at bounding box center [586, 344] width 270 height 29
click at [661, 399] on li "[STREET_ADDRESS][US_STATE]" at bounding box center [597, 389] width 307 height 28
type input "[STREET_ADDRESS][US_STATE]"
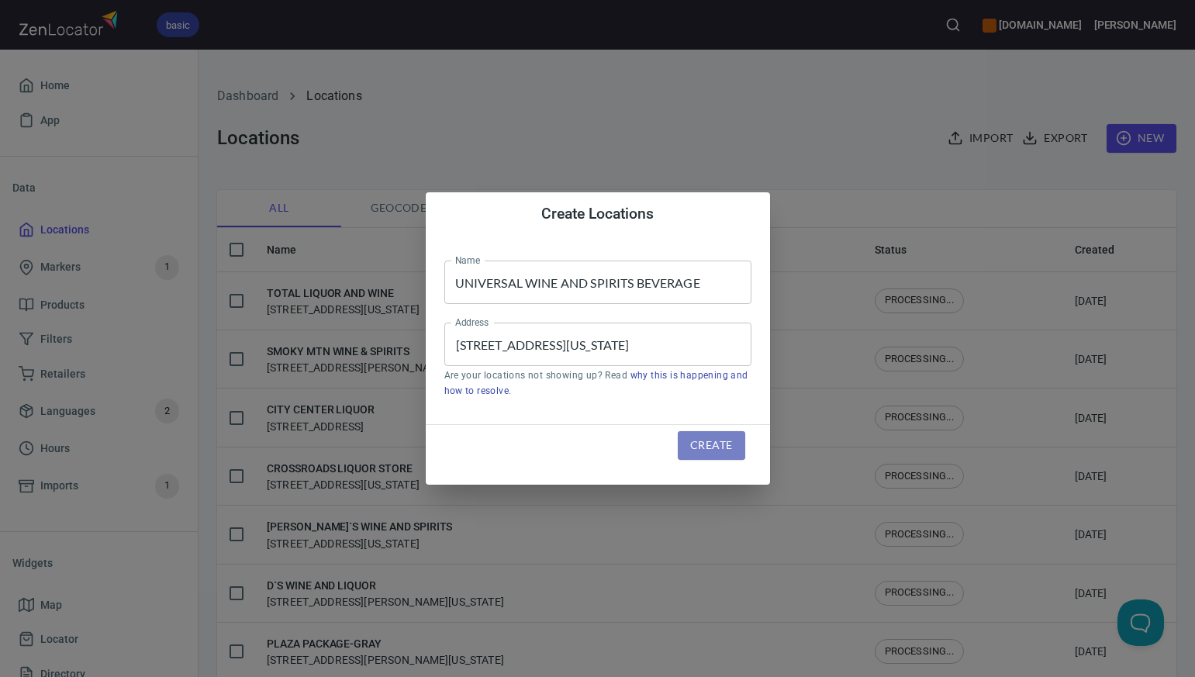
click at [692, 446] on span "Create" at bounding box center [711, 445] width 42 height 19
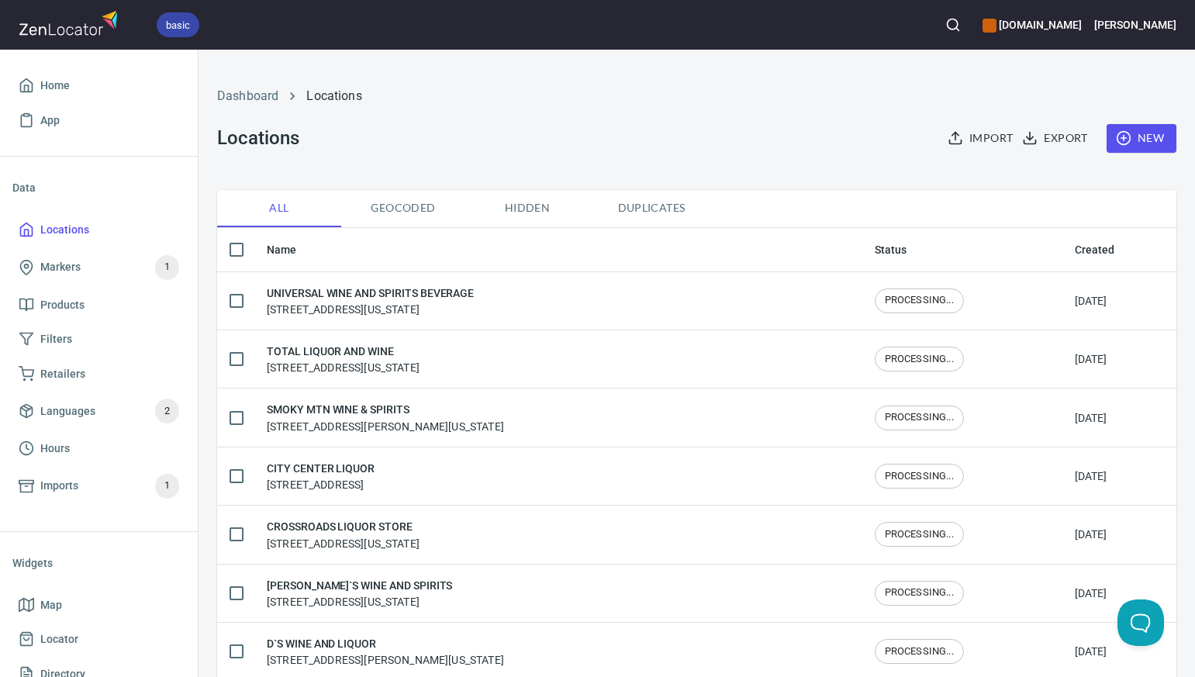
click at [1151, 133] on span "New" at bounding box center [1141, 138] width 45 height 19
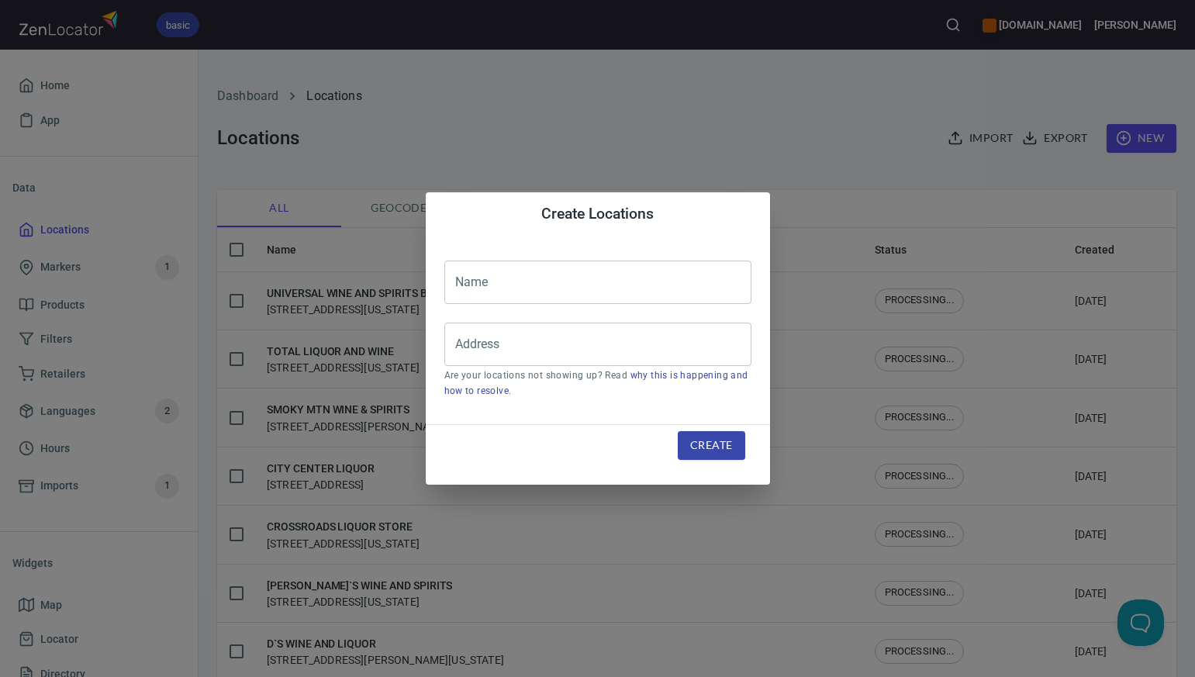
click at [467, 286] on input "text" at bounding box center [597, 282] width 307 height 43
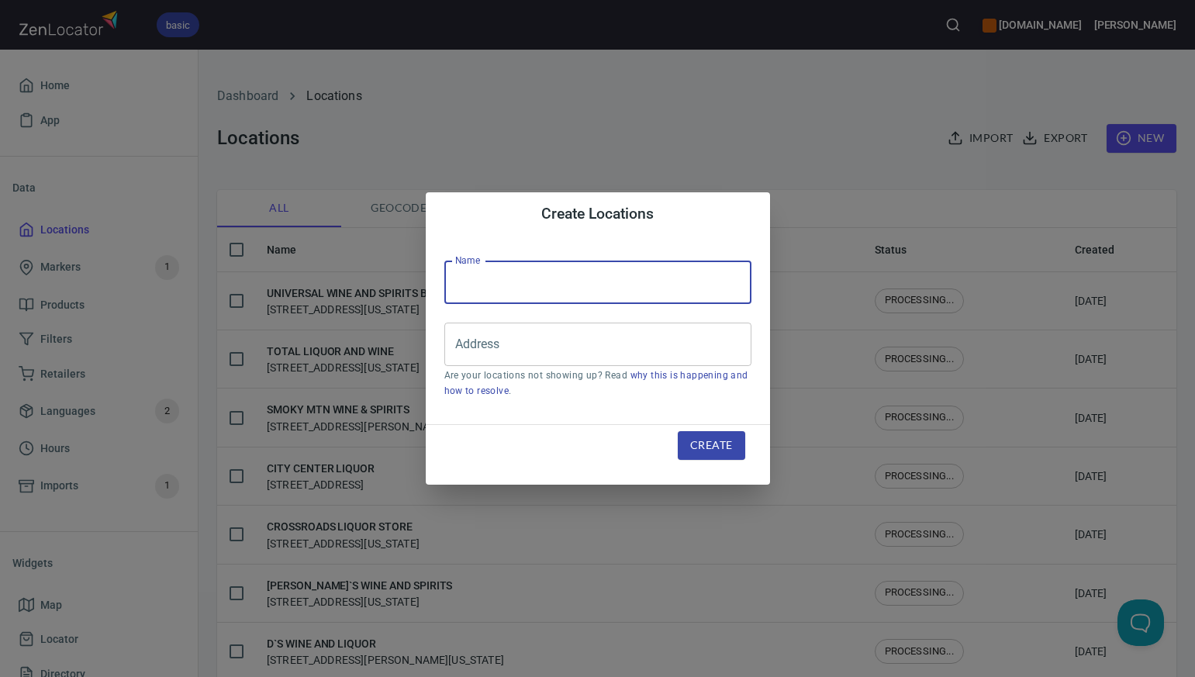
paste input "SMOKIES LIQUORS"
type input "SMOKIES LIQUORS"
click at [467, 342] on input "Address" at bounding box center [586, 344] width 270 height 29
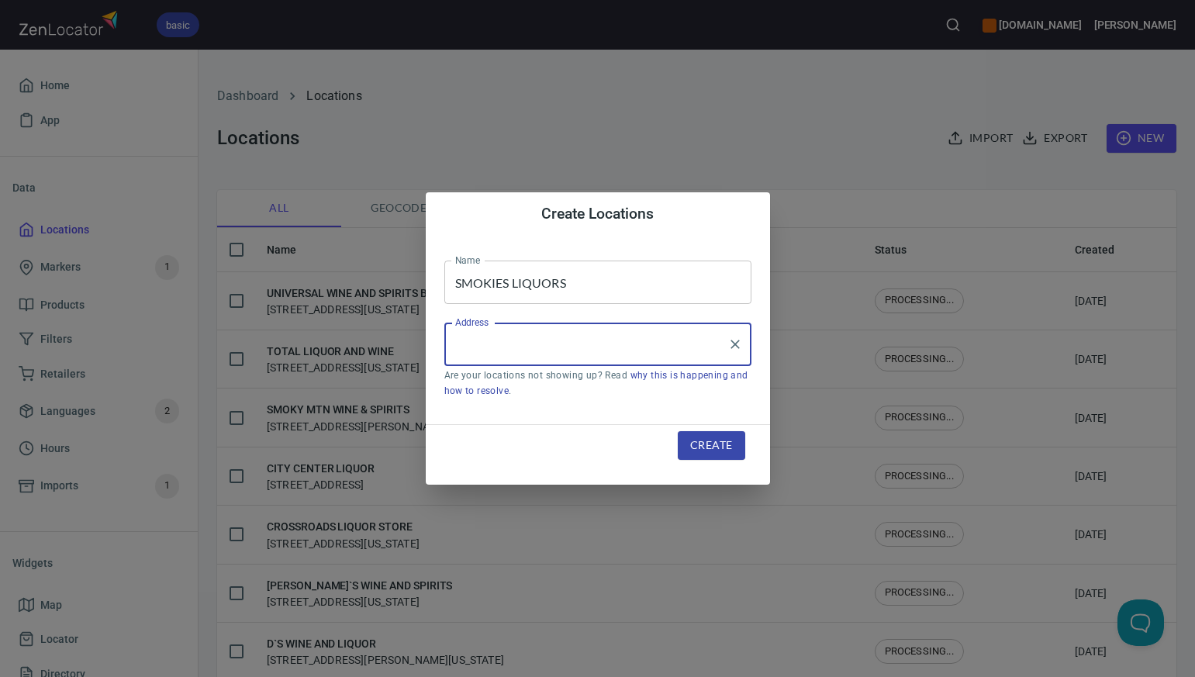
paste input "[STREET_ADDRESS]"
click at [588, 342] on input "[STREET_ADDRESS]" at bounding box center [586, 344] width 270 height 29
click at [682, 345] on input "[STREET_ADDRESS]" at bounding box center [586, 344] width 270 height 29
click at [588, 344] on input "[STREET_ADDRESS]" at bounding box center [586, 344] width 270 height 29
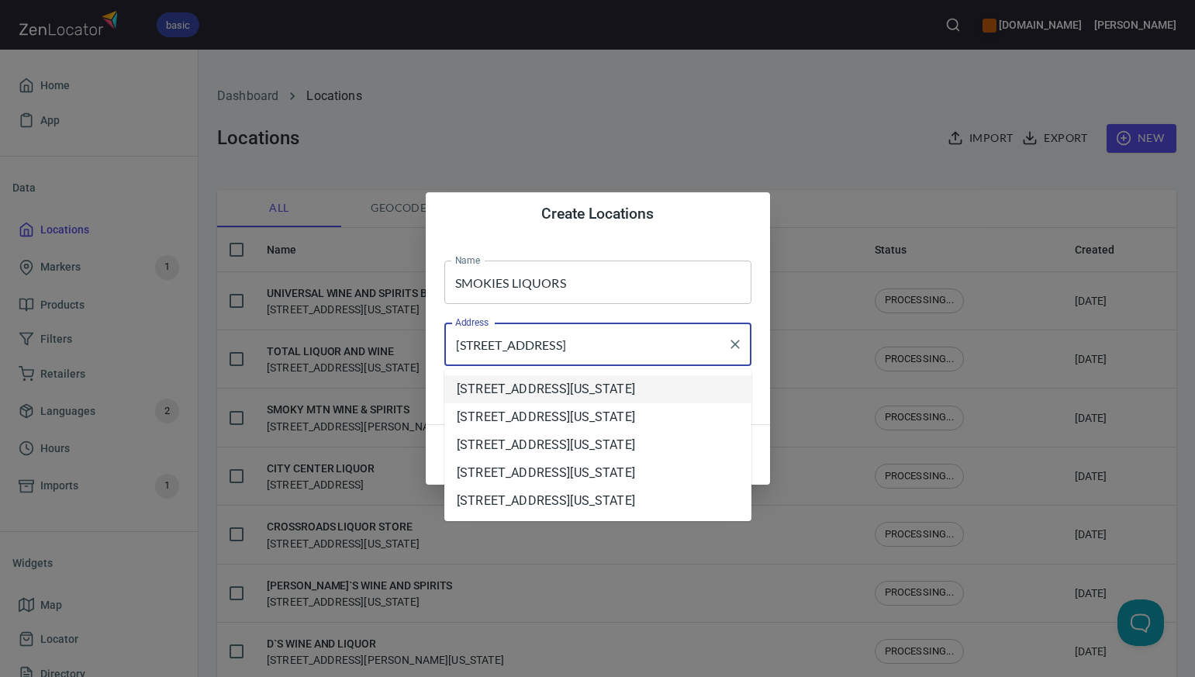
click at [587, 393] on li "[STREET_ADDRESS][US_STATE]" at bounding box center [597, 389] width 307 height 28
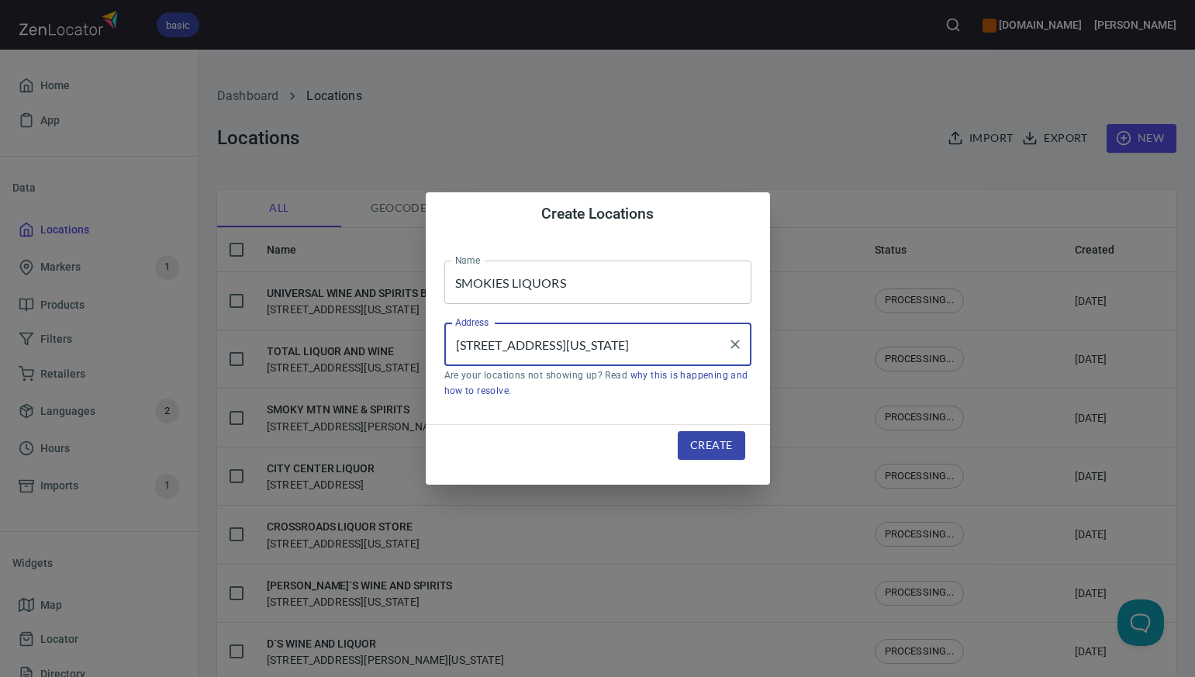
type input "[STREET_ADDRESS][US_STATE]"
click at [699, 446] on span "Create" at bounding box center [711, 445] width 42 height 19
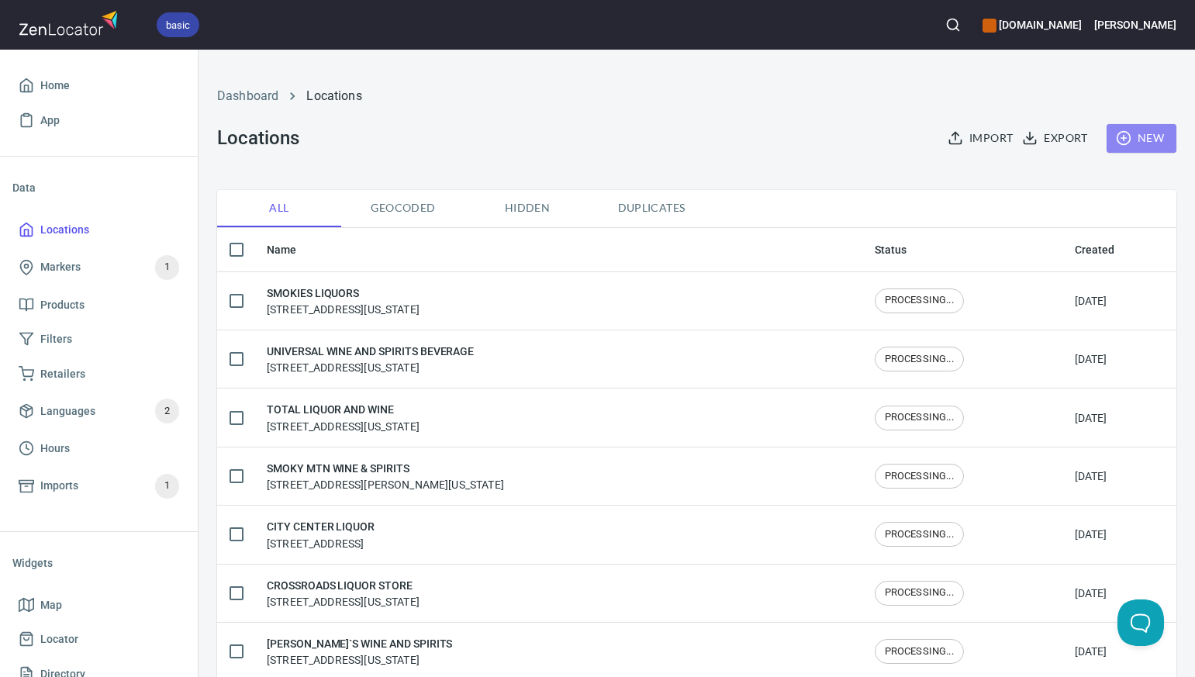
click at [1142, 142] on span "New" at bounding box center [1141, 138] width 45 height 19
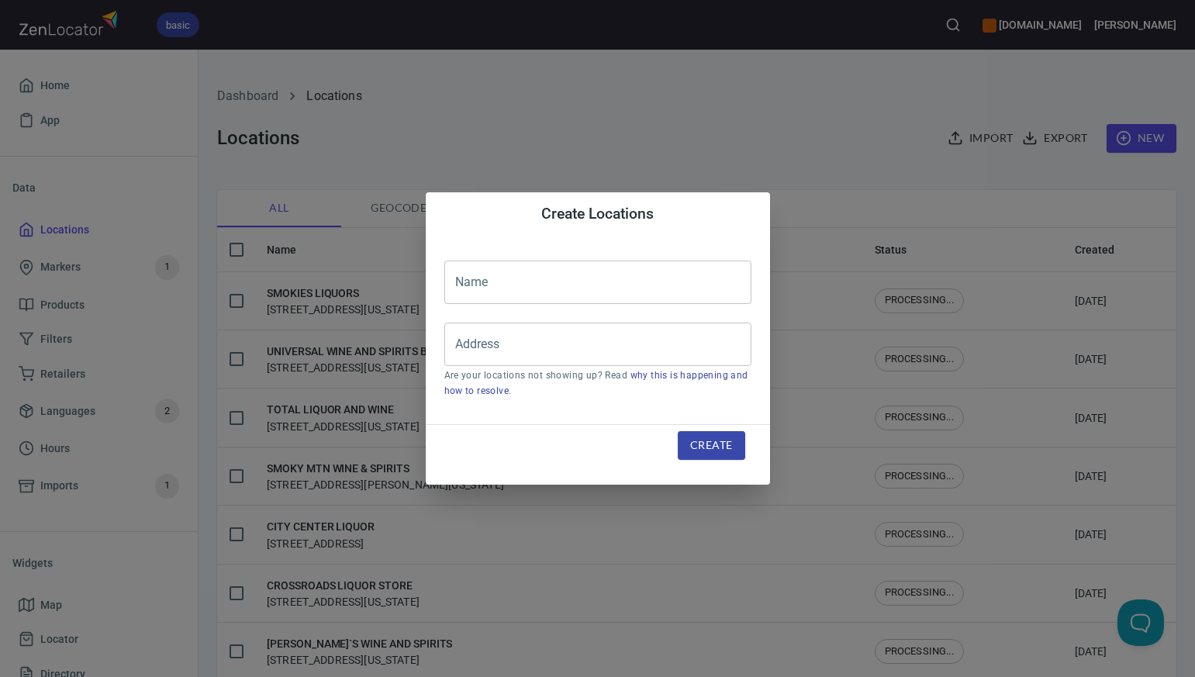
click at [476, 284] on input "text" at bounding box center [597, 282] width 307 height 43
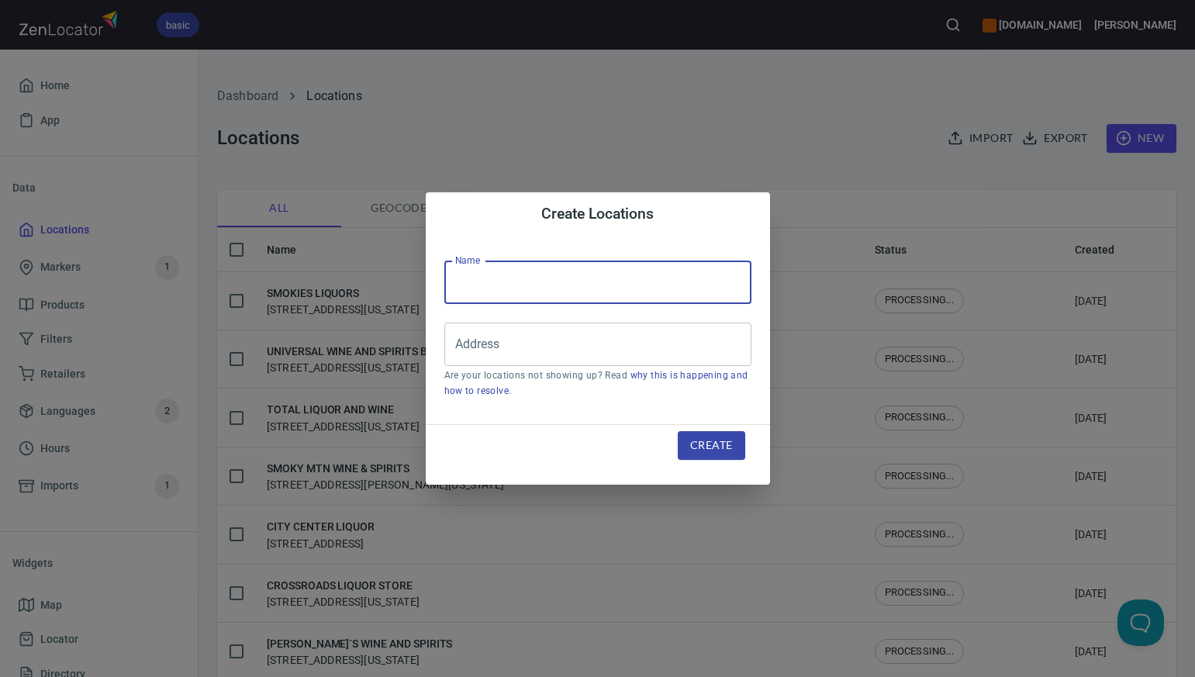
paste input "ONE STOP STATE OF [PERSON_NAME]"
type input "ONE STOP STATE OF [PERSON_NAME]"
click at [480, 346] on input "Address" at bounding box center [586, 344] width 270 height 29
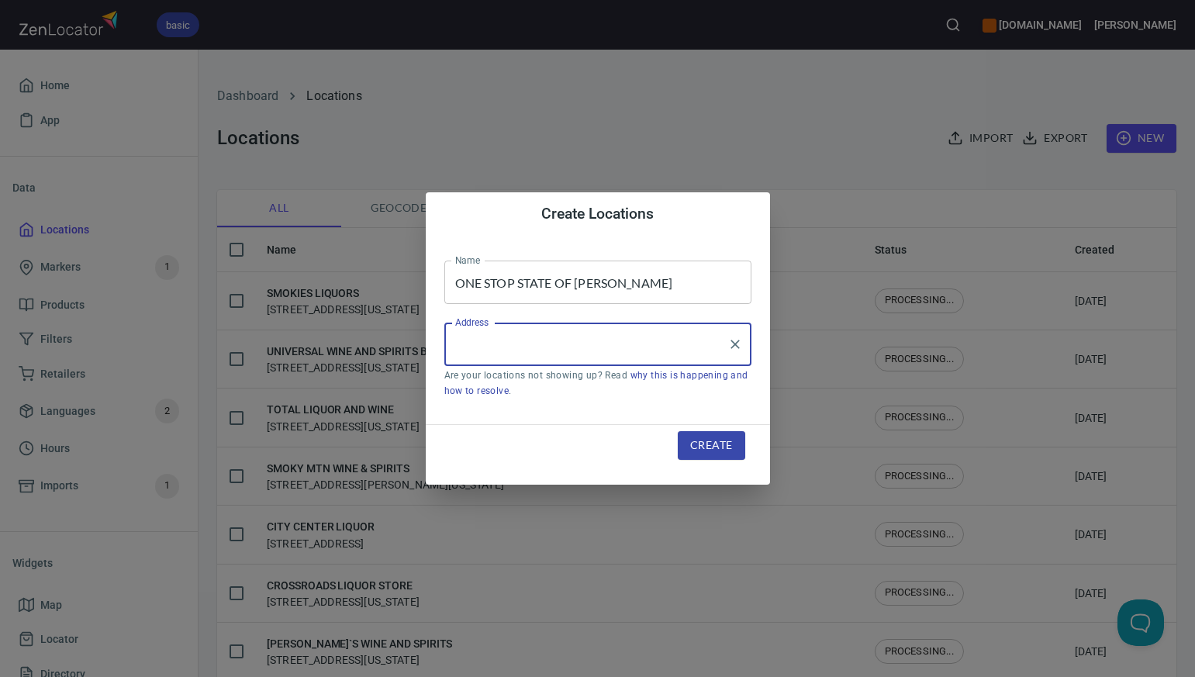
click at [480, 346] on input "Address" at bounding box center [586, 344] width 270 height 29
paste input "1735 STATE OF FRANKLIN STE 10 [GEOGRAPHIC_DATA]"
click at [587, 347] on input "1735 STATE OF FRANKLIN STE 10 [GEOGRAPHIC_DATA]" at bounding box center [586, 344] width 270 height 29
click at [695, 343] on input "1735 STATE OF FRANKLIN STE 10, [GEOGRAPHIC_DATA]" at bounding box center [586, 344] width 270 height 29
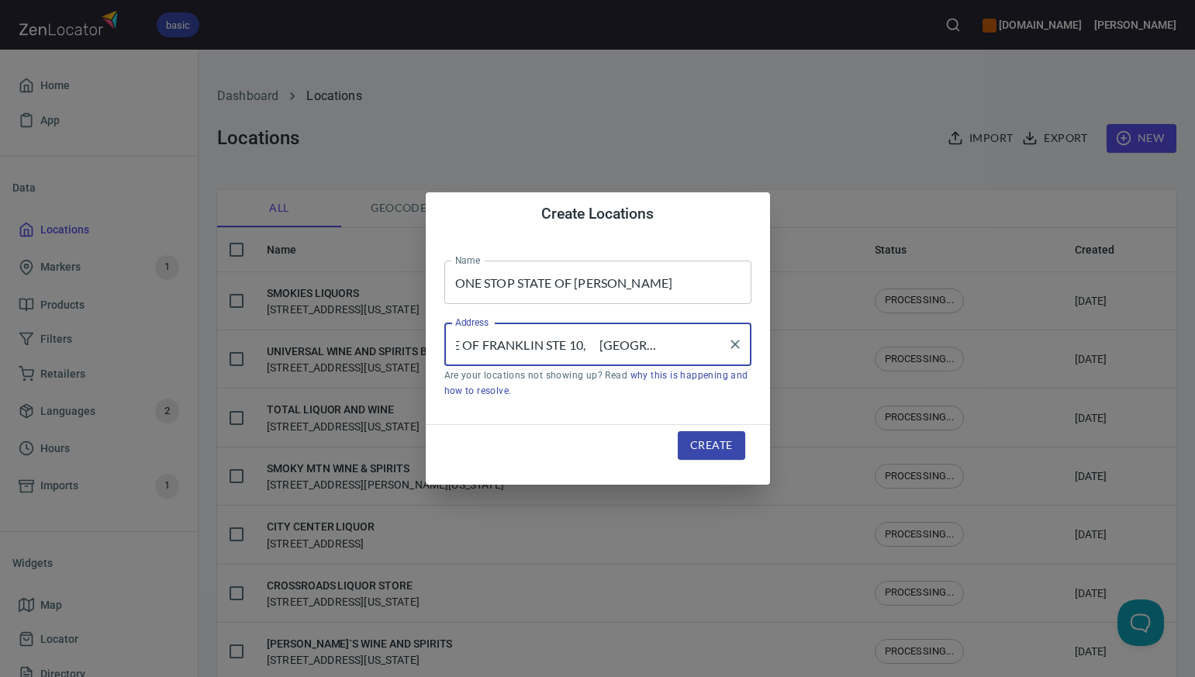
click at [585, 343] on input "1735 STATE OF FRANKLIN STE 10, [GEOGRAPHIC_DATA], [GEOGRAPHIC_DATA]" at bounding box center [586, 344] width 270 height 29
click at [584, 391] on li "[STREET_ADDRESS][US_STATE]" at bounding box center [597, 389] width 307 height 28
type input "[STREET_ADDRESS][US_STATE]"
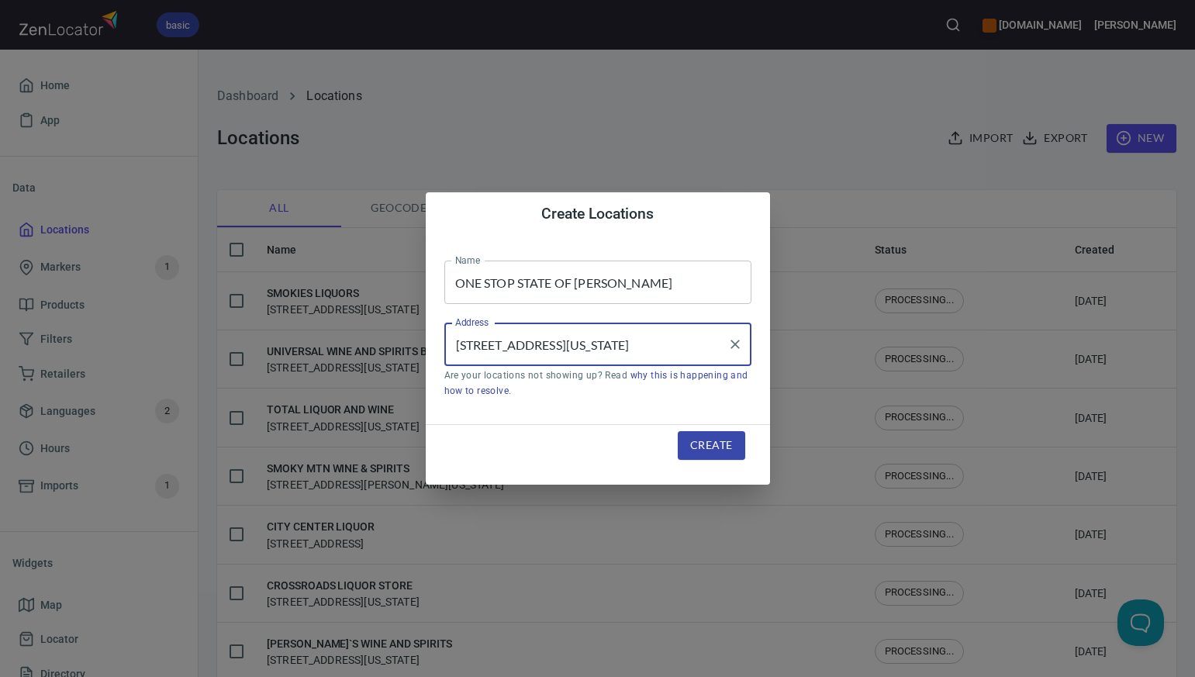
click at [705, 447] on span "Create" at bounding box center [711, 445] width 42 height 19
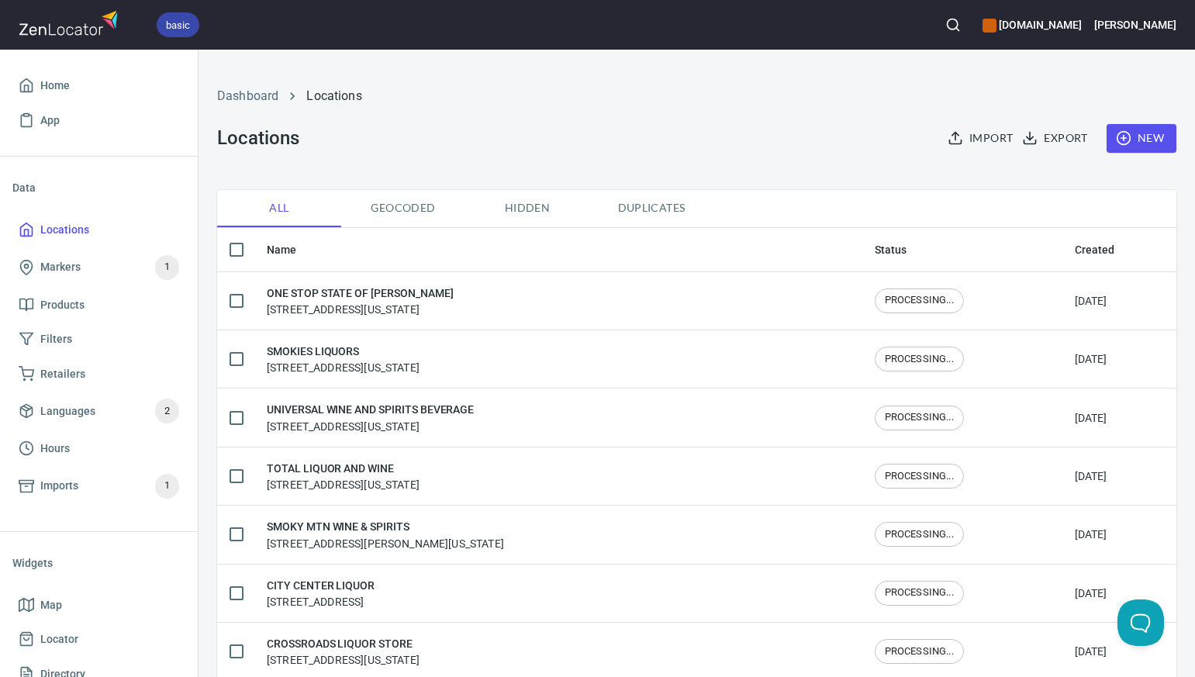
click at [1148, 137] on span "New" at bounding box center [1141, 138] width 45 height 19
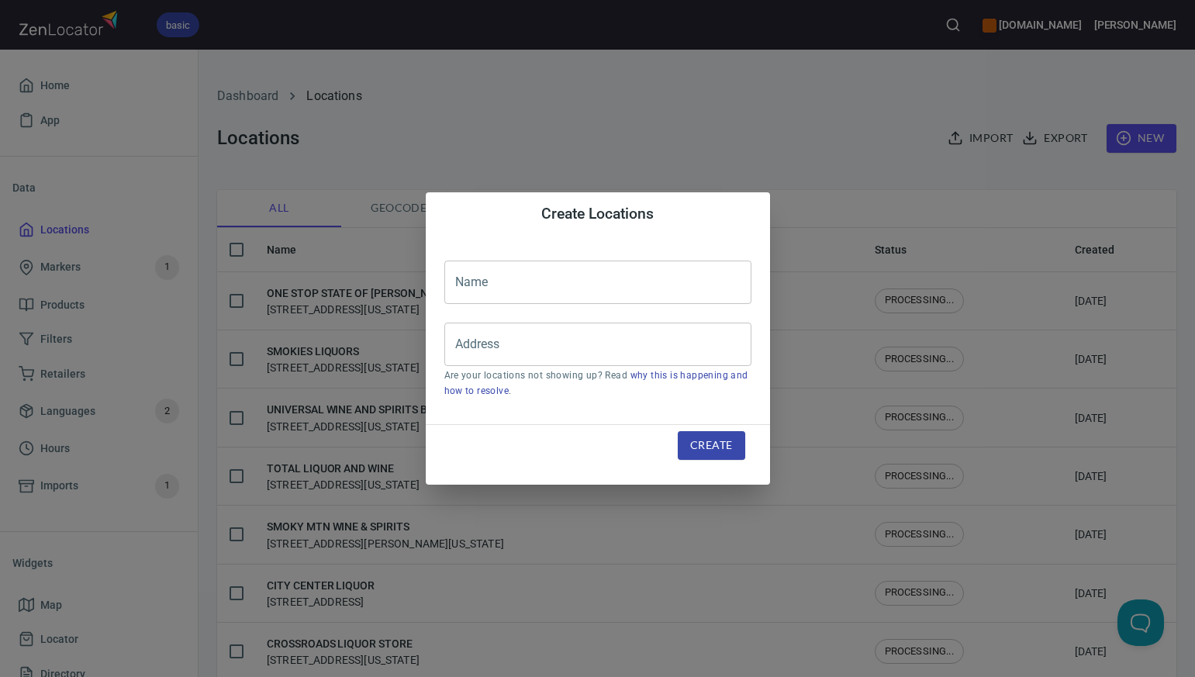
click at [471, 276] on input "text" at bounding box center [597, 282] width 307 height 43
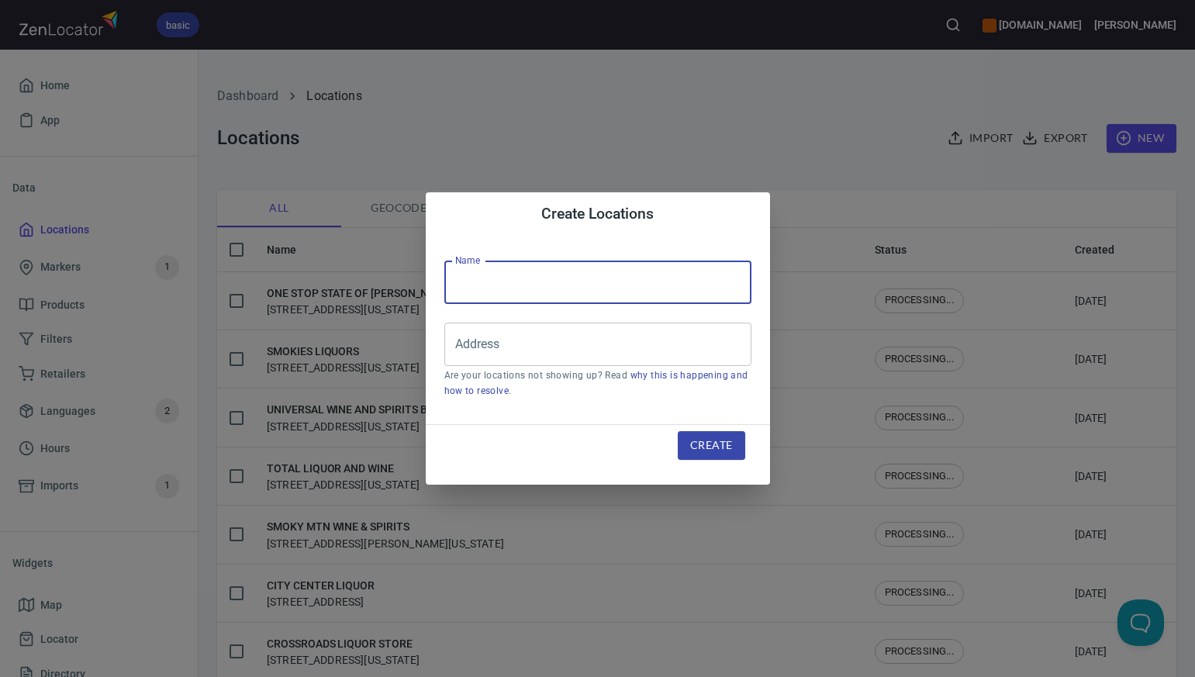
paste input "MOUNTAIN LIQUORS"
type input "MOUNTAIN LIQUORS"
click at [477, 347] on input "Address" at bounding box center [586, 344] width 270 height 29
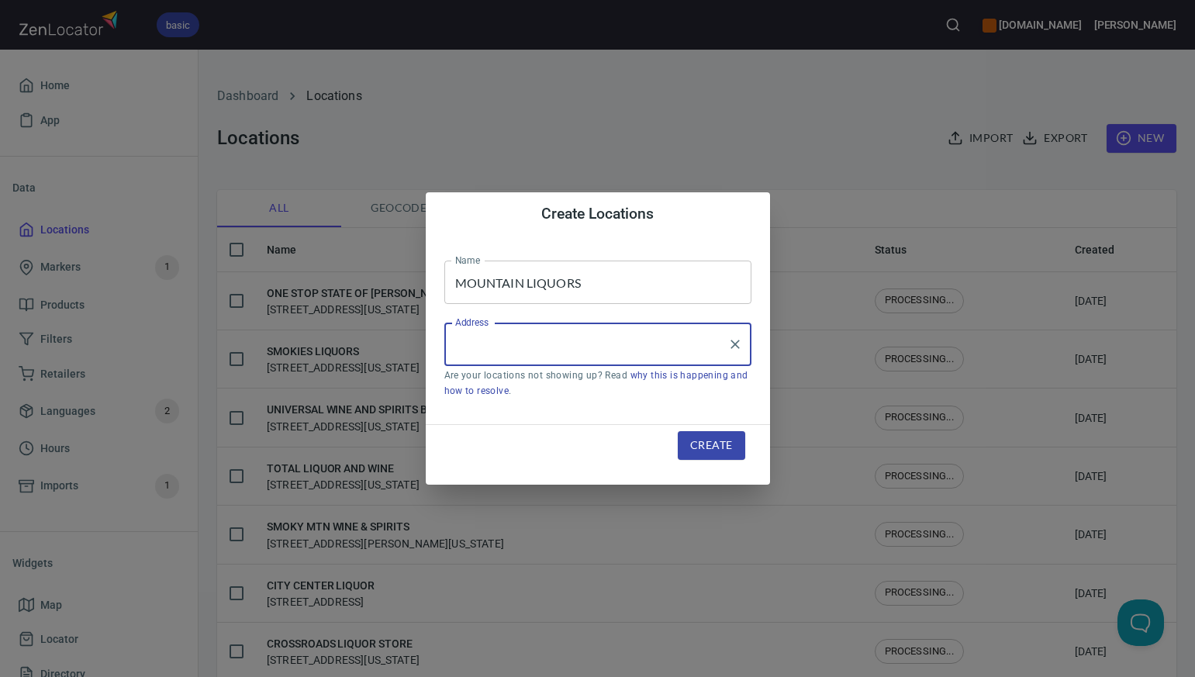
paste input "[STREET_ADDRESS][PERSON_NAME]"
click at [622, 345] on input "[STREET_ADDRESS][PERSON_NAME]" at bounding box center [586, 344] width 270 height 29
click at [686, 344] on input "[STREET_ADDRESS][PERSON_NAME]" at bounding box center [586, 344] width 270 height 29
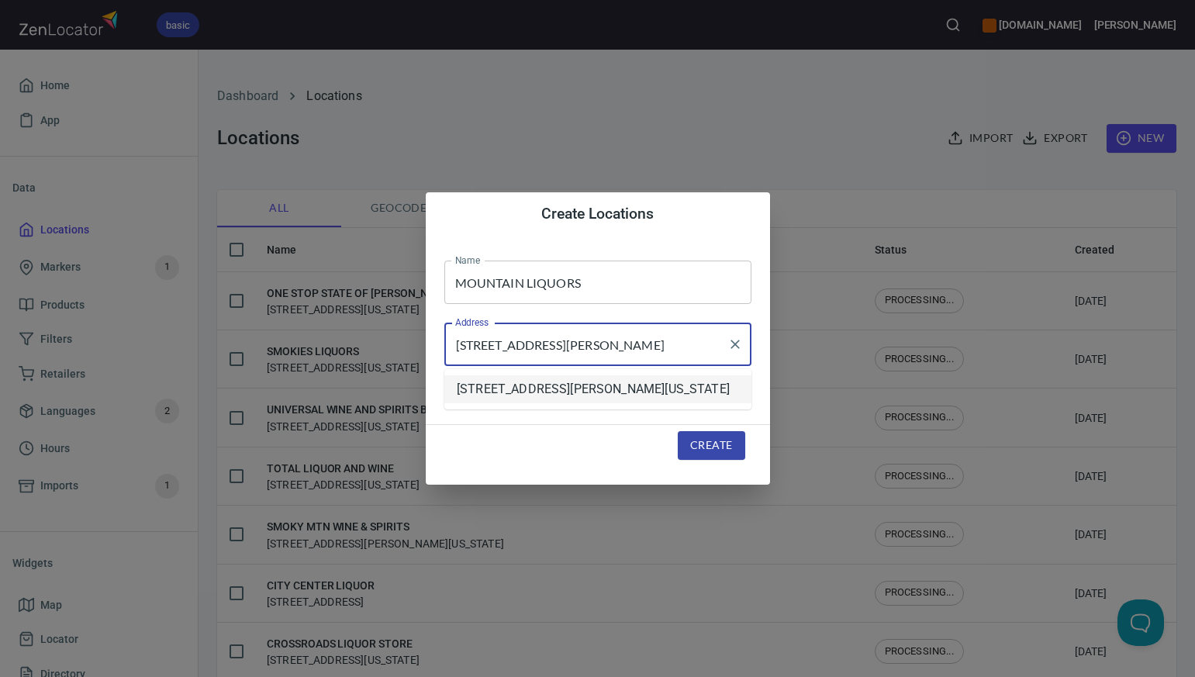
click at [671, 388] on li "[STREET_ADDRESS][PERSON_NAME][US_STATE]" at bounding box center [597, 389] width 307 height 28
type input "[STREET_ADDRESS][PERSON_NAME][US_STATE]"
click at [707, 445] on span "Create" at bounding box center [711, 445] width 42 height 19
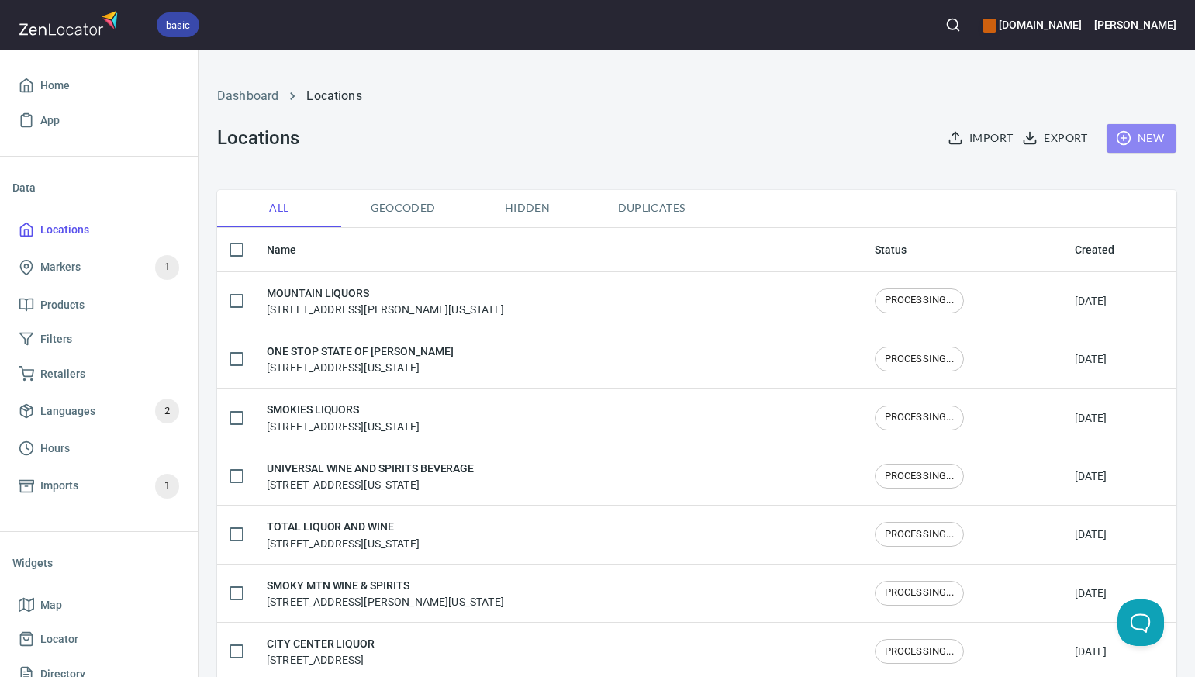
click at [1162, 138] on span "New" at bounding box center [1141, 138] width 45 height 19
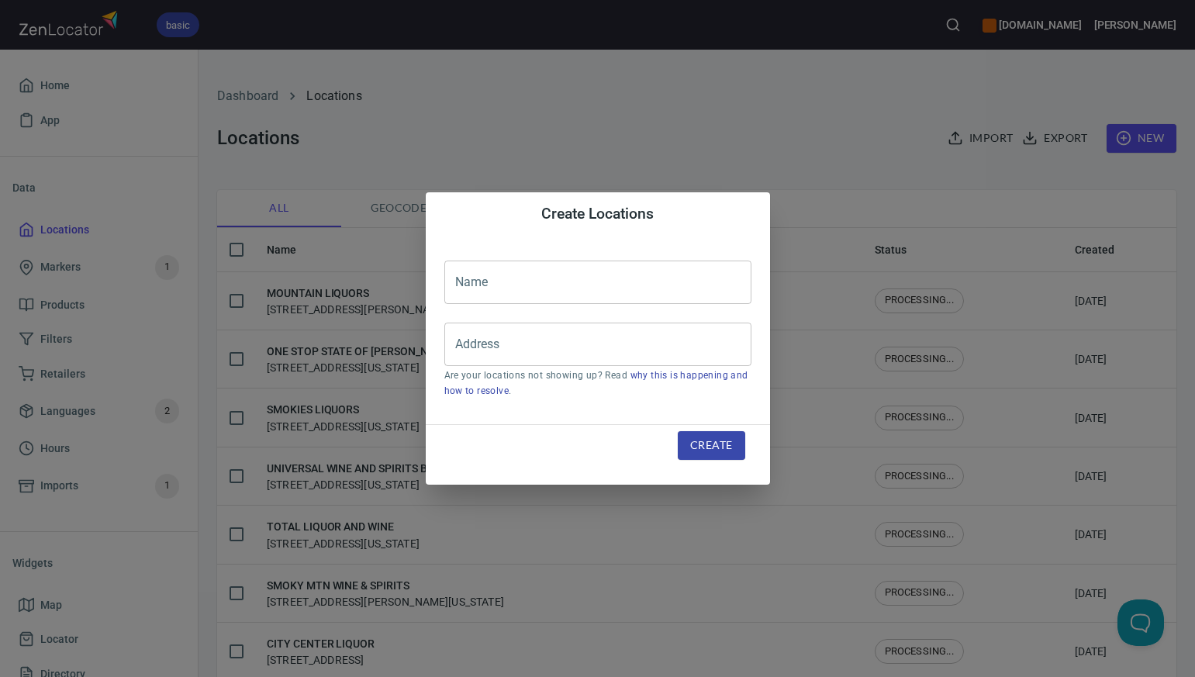
click at [463, 281] on input "text" at bounding box center [597, 282] width 307 height 43
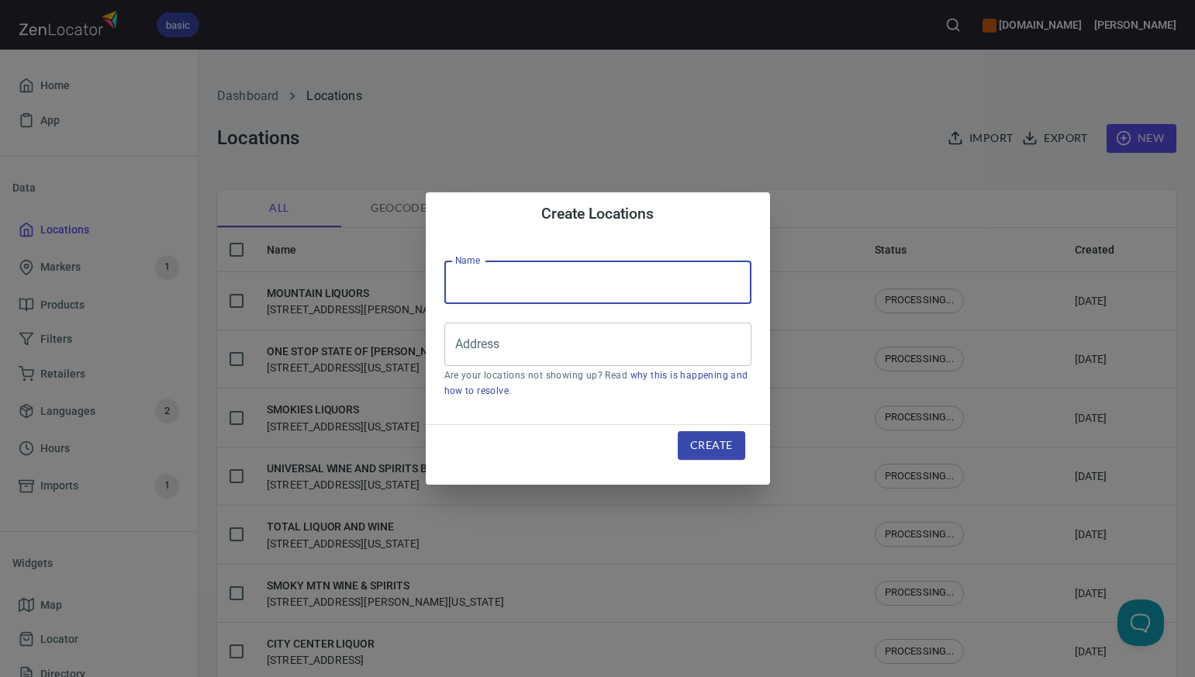
paste input "[DEMOGRAPHIC_DATA] S ARLINGTON LIQUOR"
click at [512, 282] on input "[DEMOGRAPHIC_DATA] S ARLINGTON LIQUOR" at bounding box center [597, 282] width 307 height 43
click at [522, 282] on input "VESCOVO' S ARLINGTON LIQUOR" at bounding box center [597, 282] width 307 height 43
type input "VESCOVO'S ARLINGTON LIQUOR"
click at [466, 343] on input "Address" at bounding box center [586, 344] width 270 height 29
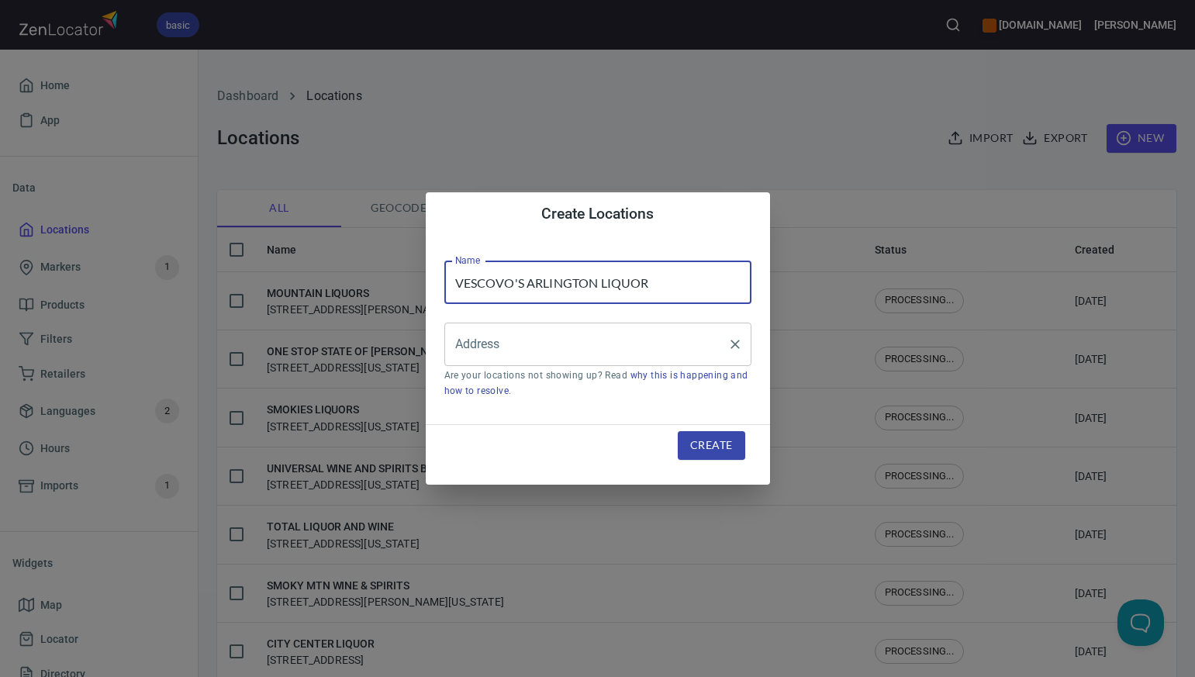
click at [466, 343] on input "Address" at bounding box center [586, 344] width 270 height 29
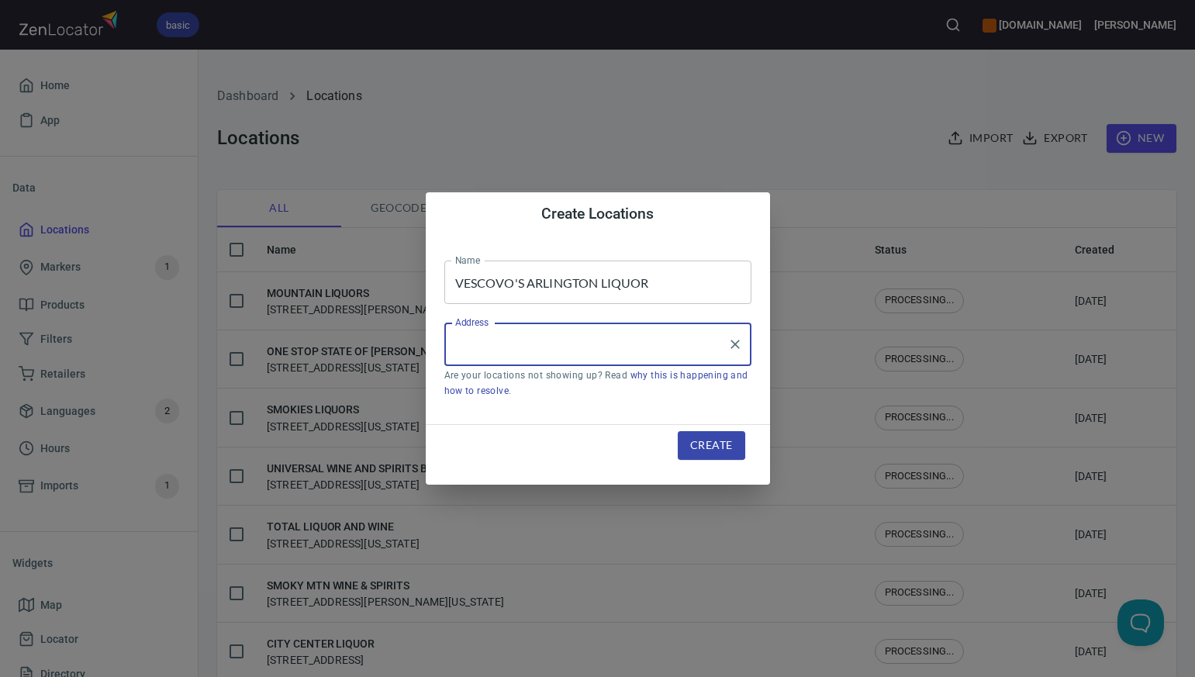
paste input "[STREET_ADDRESS]"
click at [559, 345] on input "[STREET_ADDRESS]" at bounding box center [586, 344] width 270 height 29
click at [642, 343] on input "[STREET_ADDRESS]" at bounding box center [586, 344] width 270 height 29
click at [636, 388] on li "[STREET_ADDRESS][US_STATE]" at bounding box center [597, 389] width 307 height 28
click at [508, 347] on input "[STREET_ADDRESS][US_STATE]" at bounding box center [586, 344] width 270 height 29
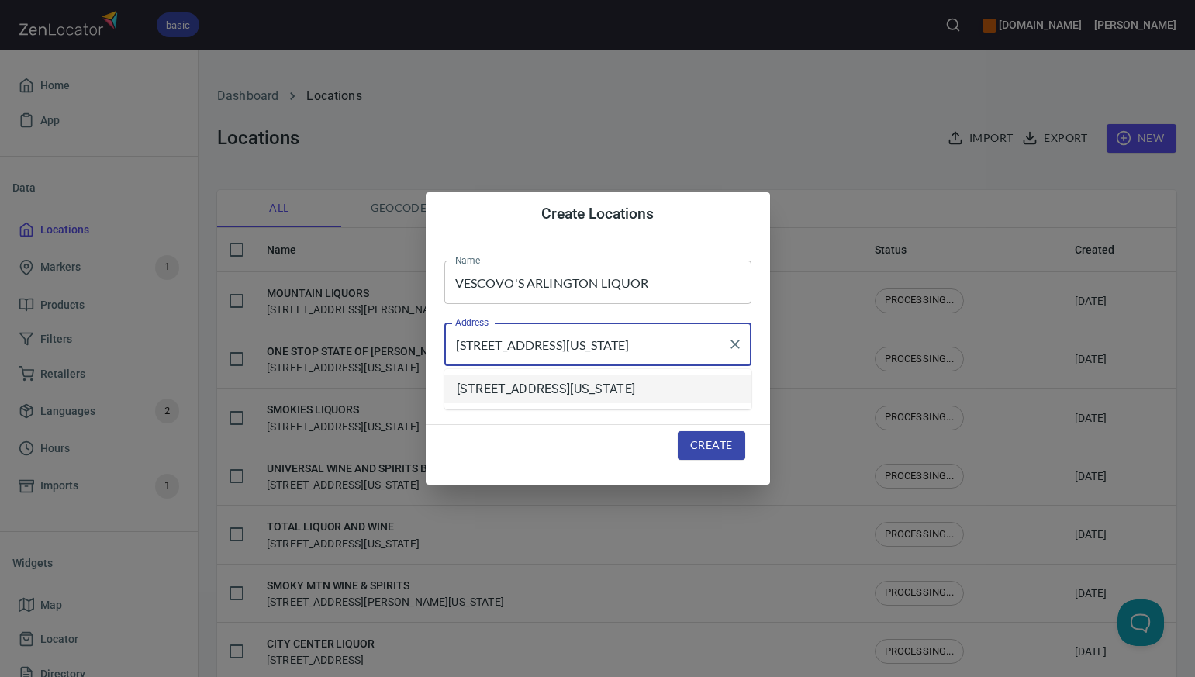
click at [637, 388] on li "[STREET_ADDRESS][US_STATE]" at bounding box center [597, 389] width 307 height 28
click at [635, 345] on input "[STREET_ADDRESS][US_STATE]" at bounding box center [586, 344] width 270 height 29
type input "[STREET_ADDRESS][US_STATE]"
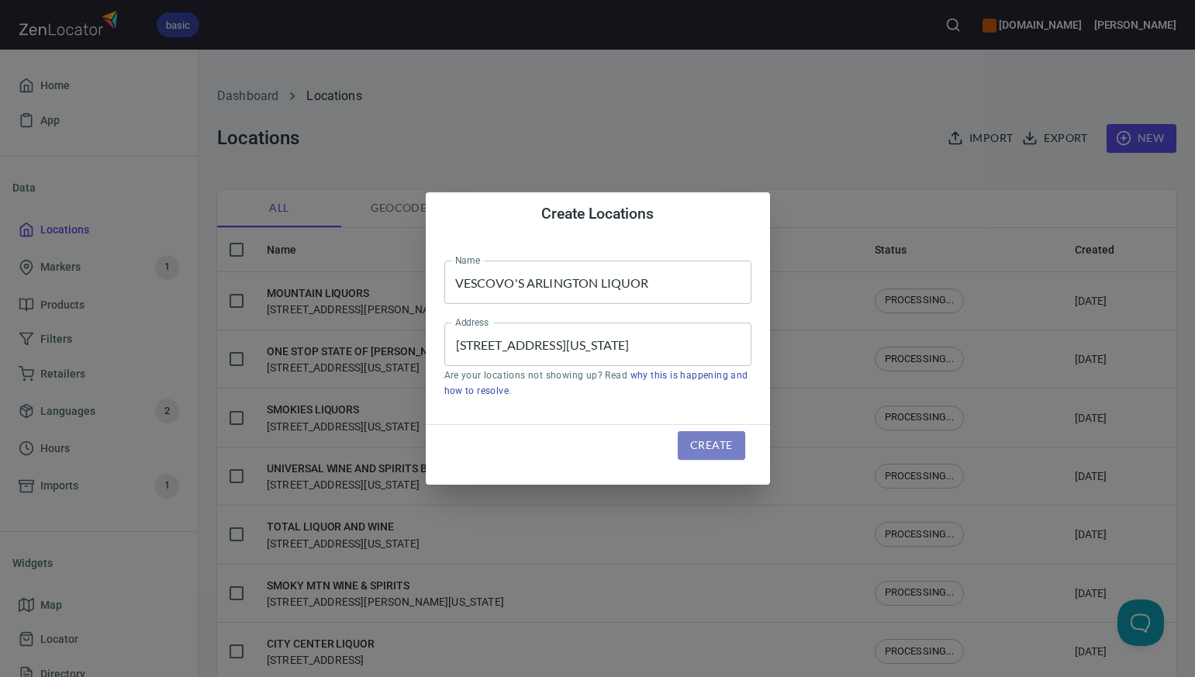
click at [699, 447] on span "Create" at bounding box center [711, 445] width 42 height 19
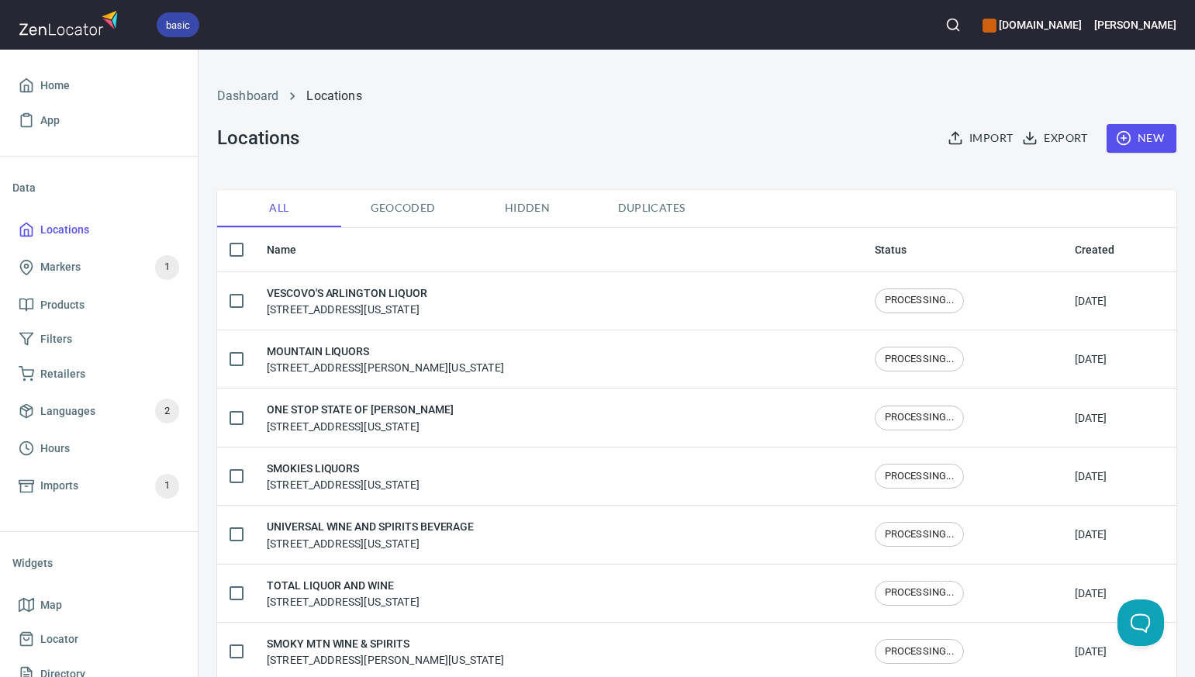
click at [1154, 139] on span "New" at bounding box center [1141, 138] width 45 height 19
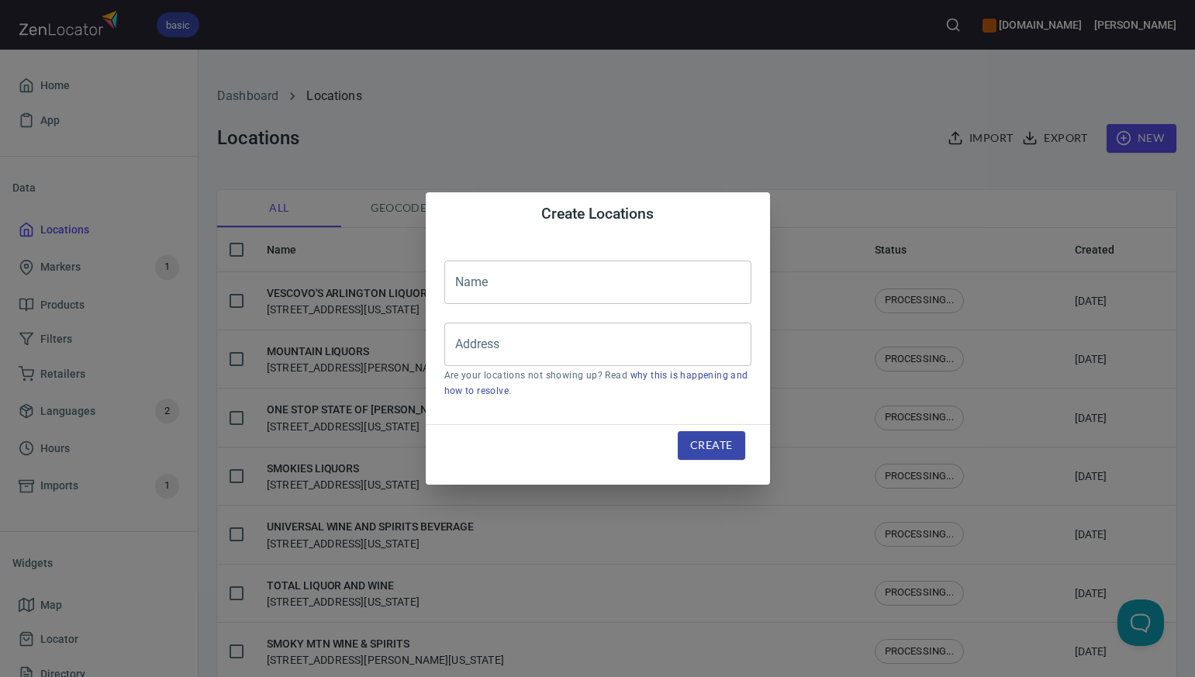
click at [475, 289] on input "text" at bounding box center [597, 282] width 307 height 43
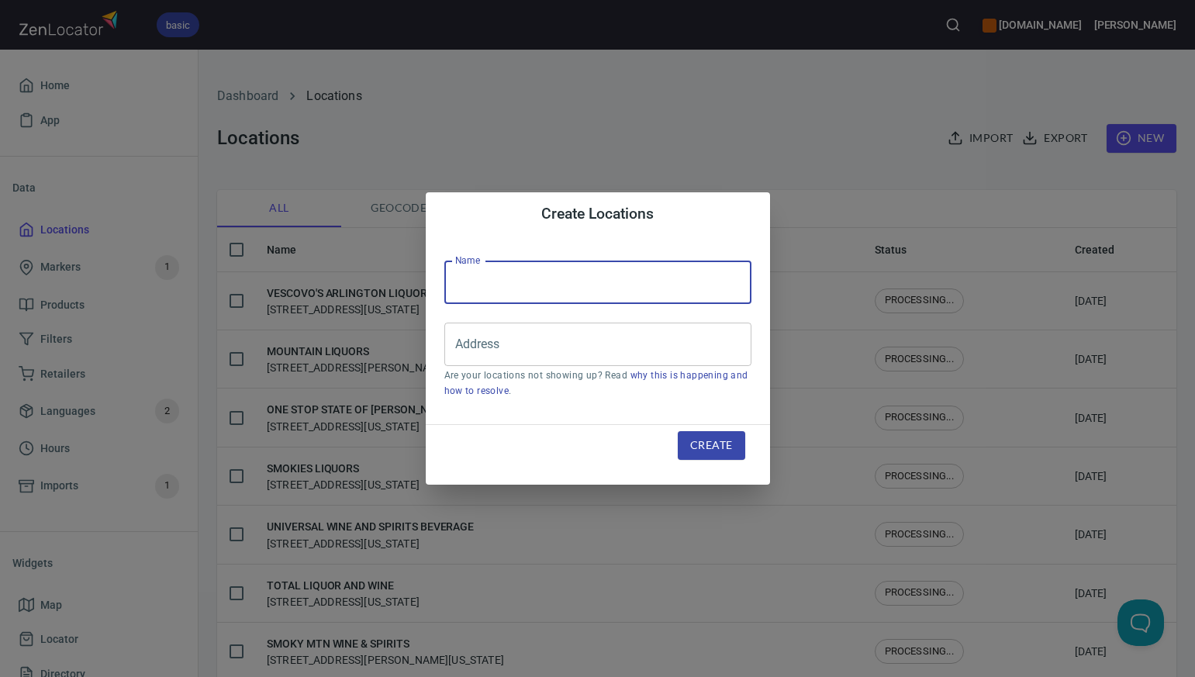
paste input "[PERSON_NAME]`S LIQUOR STORE"
type input "[PERSON_NAME]`S LIQUOR STORE"
click at [475, 342] on input "Address" at bounding box center [586, 344] width 270 height 29
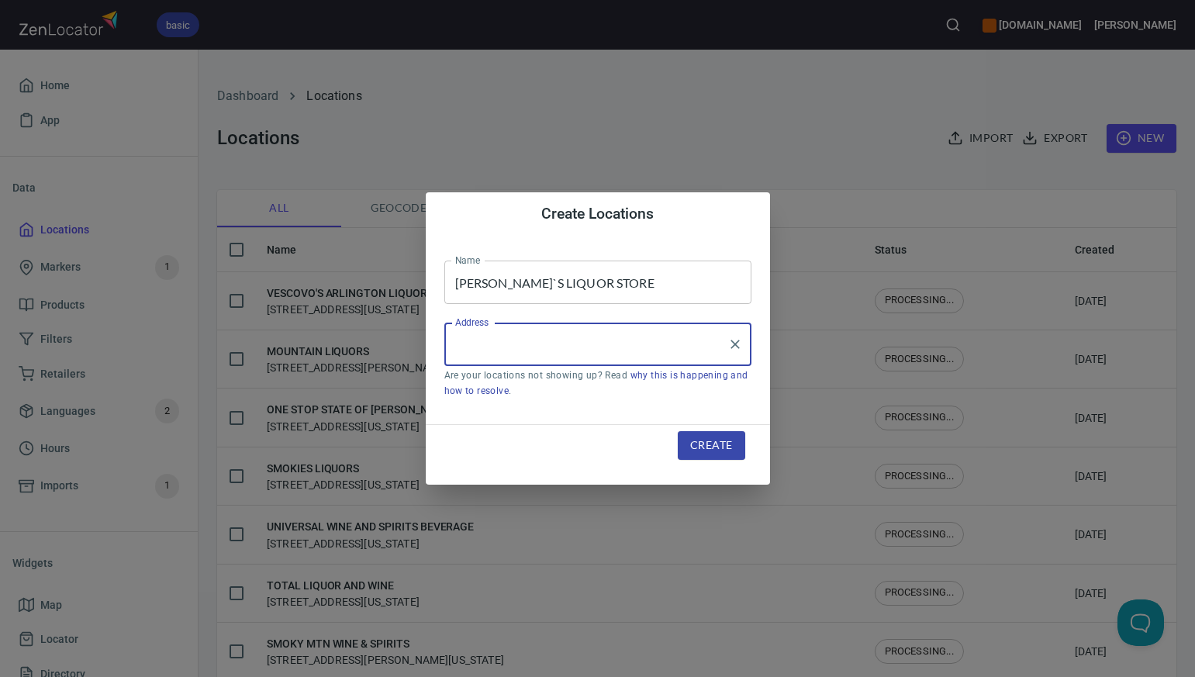
click at [475, 342] on input "Address" at bounding box center [586, 344] width 270 height 29
paste input "[STREET_ADDRESS][PERSON_NAME]"
click at [582, 346] on input "[STREET_ADDRESS][PERSON_NAME]" at bounding box center [586, 344] width 270 height 29
click at [657, 343] on input "[STREET_ADDRESS][PERSON_NAME]" at bounding box center [586, 344] width 270 height 29
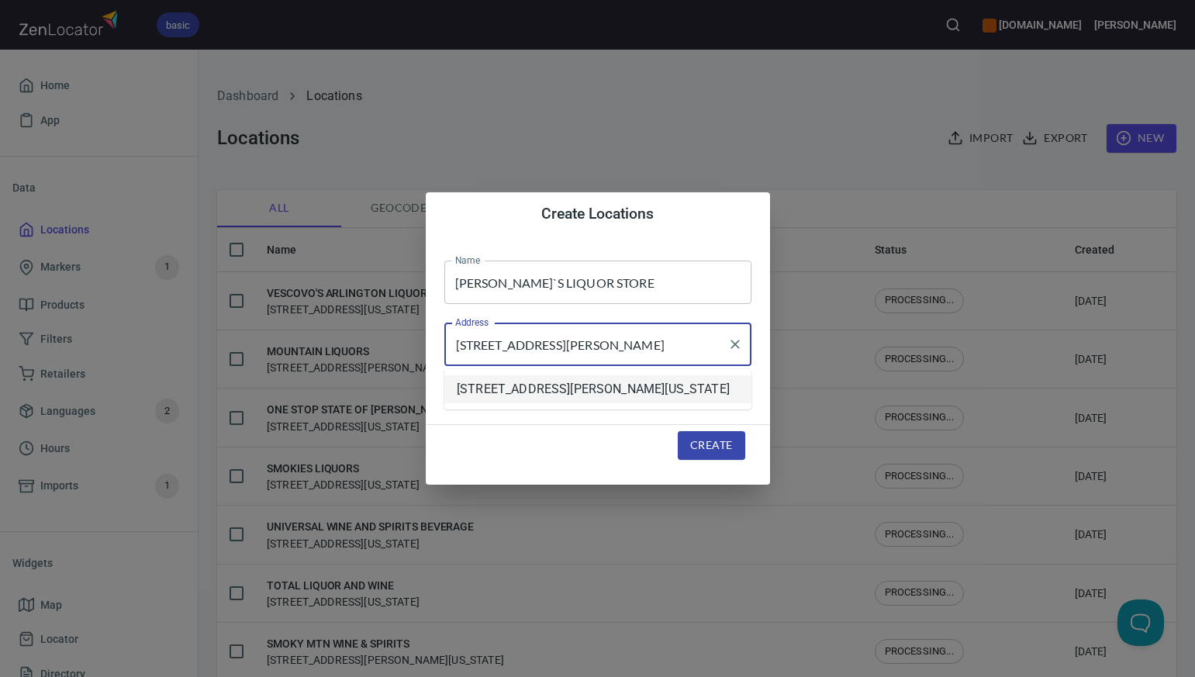
click at [640, 390] on li "[STREET_ADDRESS][PERSON_NAME][US_STATE]" at bounding box center [597, 389] width 307 height 28
type input "[STREET_ADDRESS][PERSON_NAME][US_STATE]"
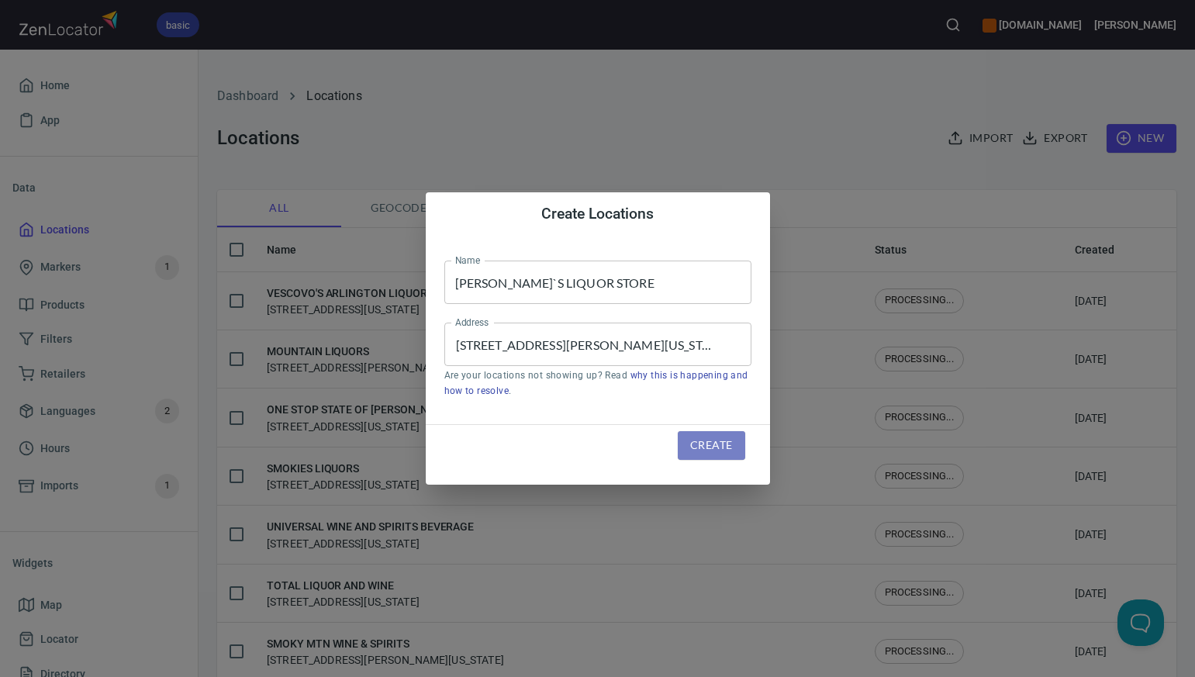
click at [691, 444] on span "Create" at bounding box center [711, 445] width 42 height 19
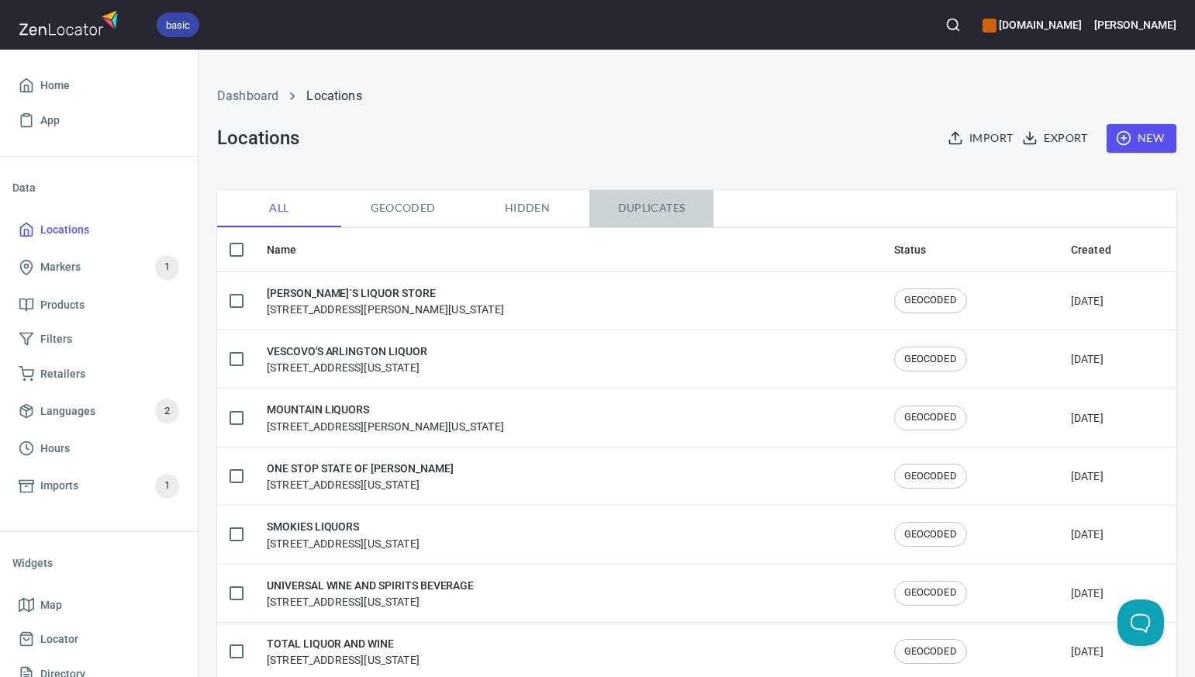
click at [647, 207] on span "Duplicates" at bounding box center [651, 207] width 105 height 19
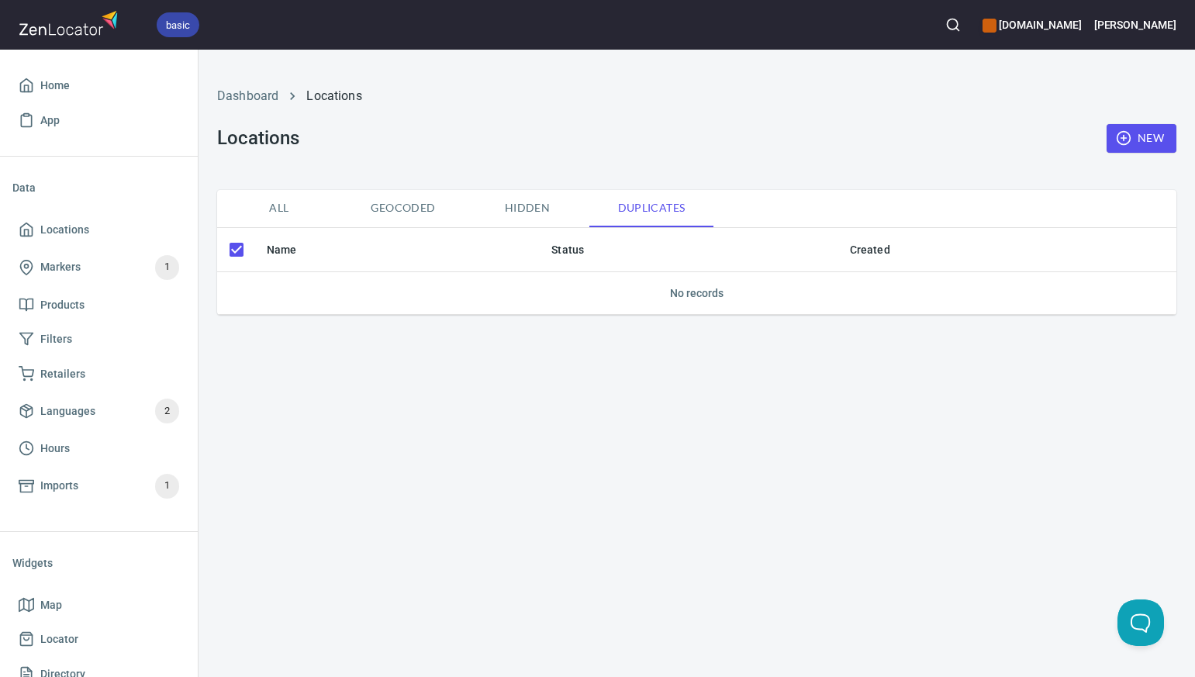
checkbox input "false"
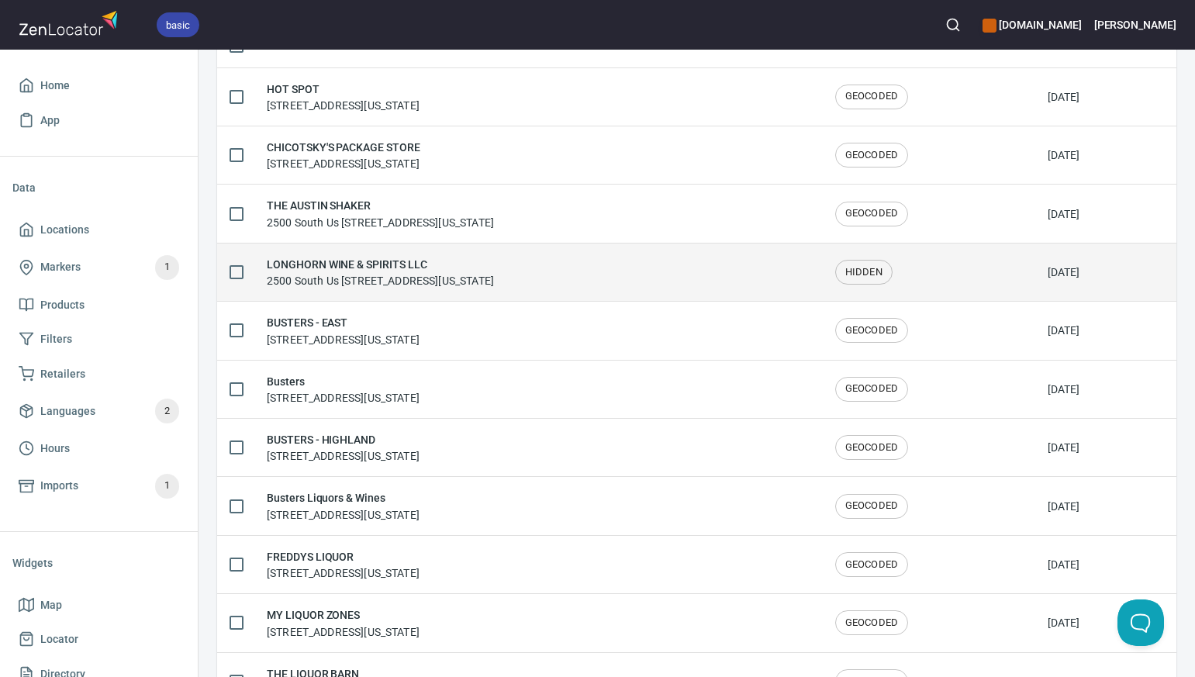
scroll to position [205, 0]
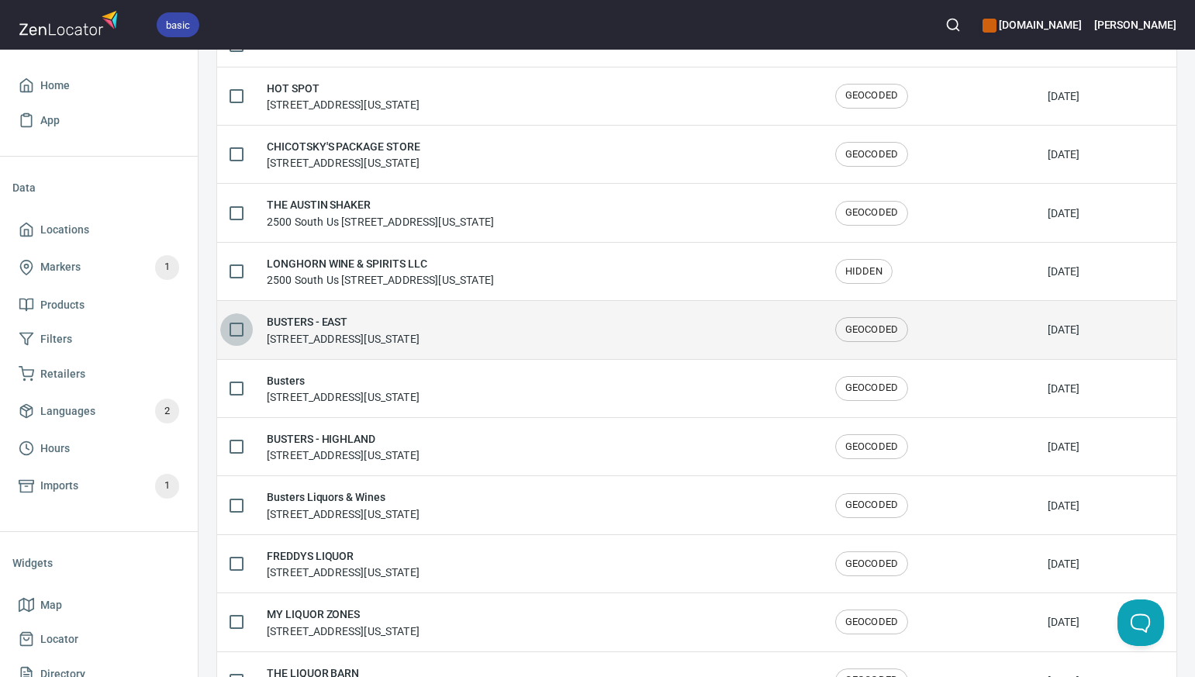
click at [238, 330] on input "checkbox" at bounding box center [236, 329] width 33 height 33
checkbox input "true"
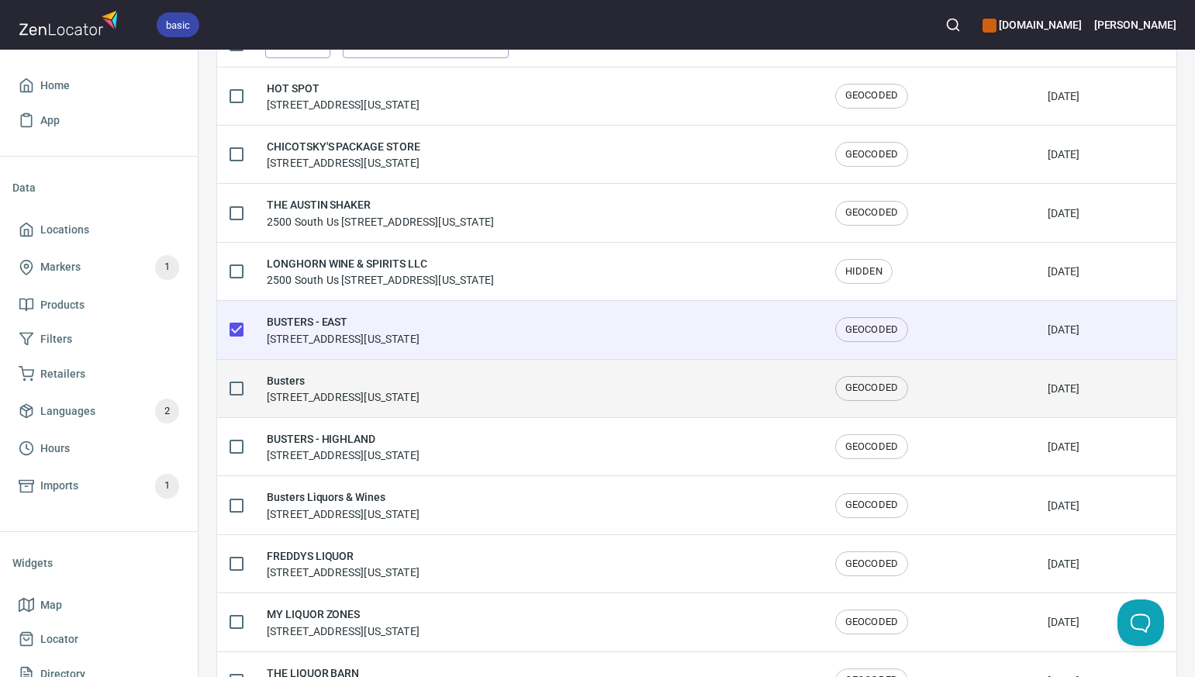
click at [299, 385] on h6 "Busters" at bounding box center [343, 380] width 153 height 17
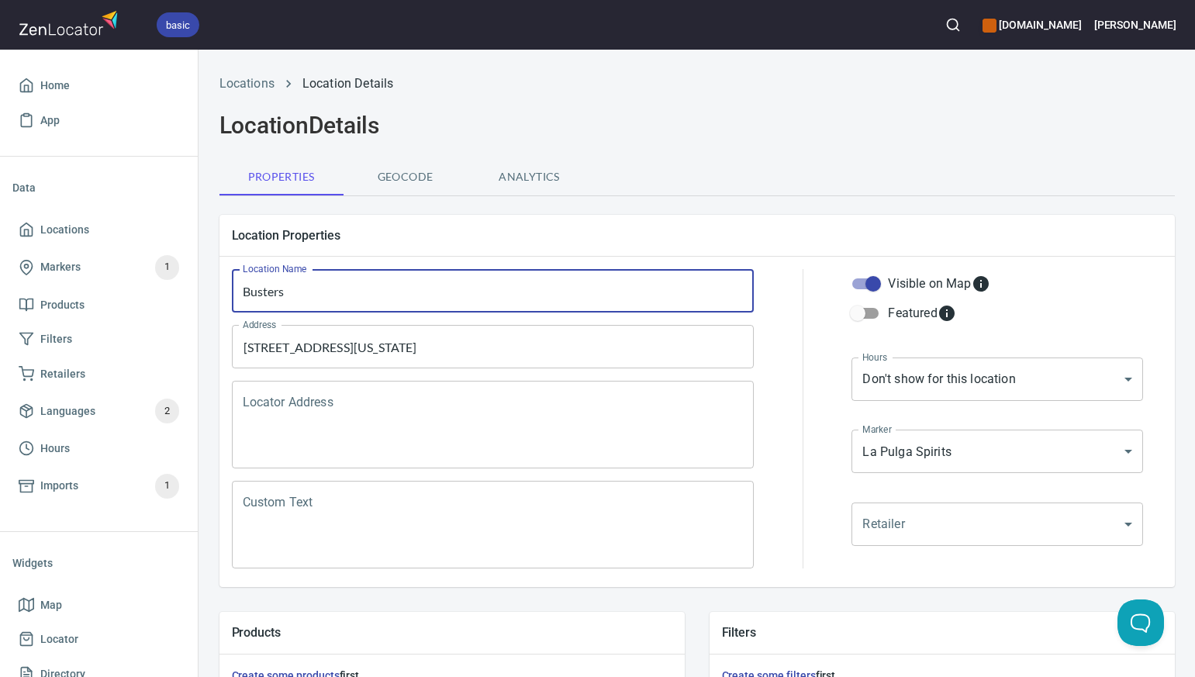
click at [313, 289] on input "Busters" at bounding box center [493, 290] width 523 height 43
type input "BUSTERS - EAST"
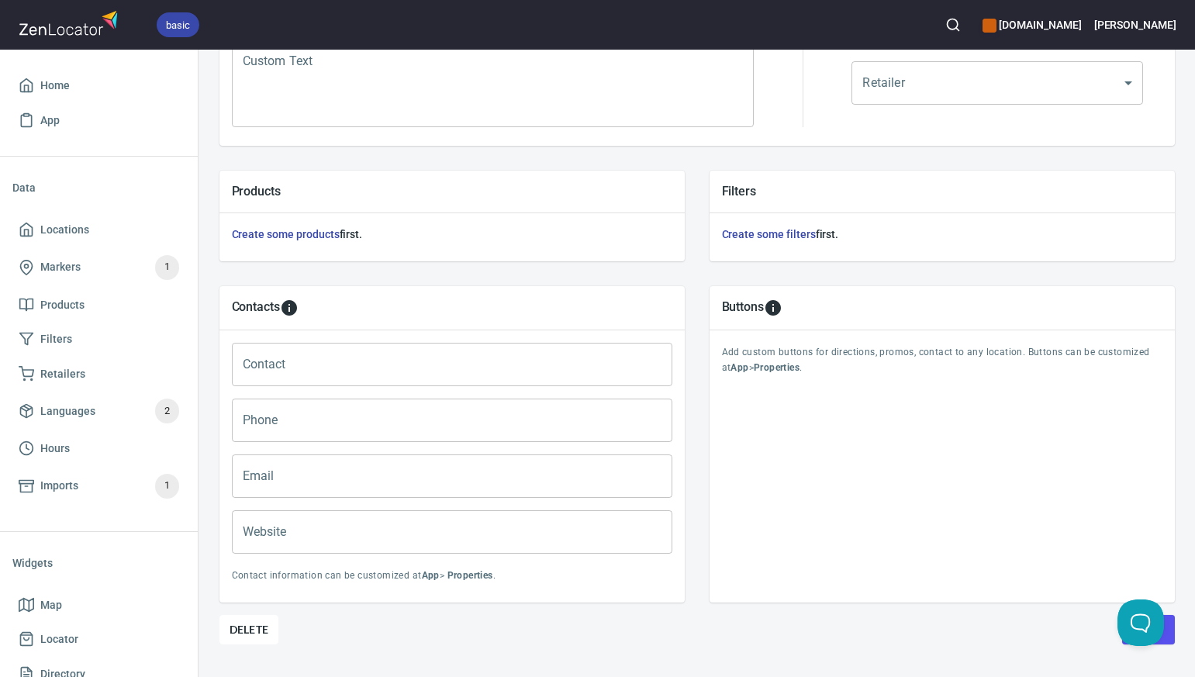
scroll to position [468, 0]
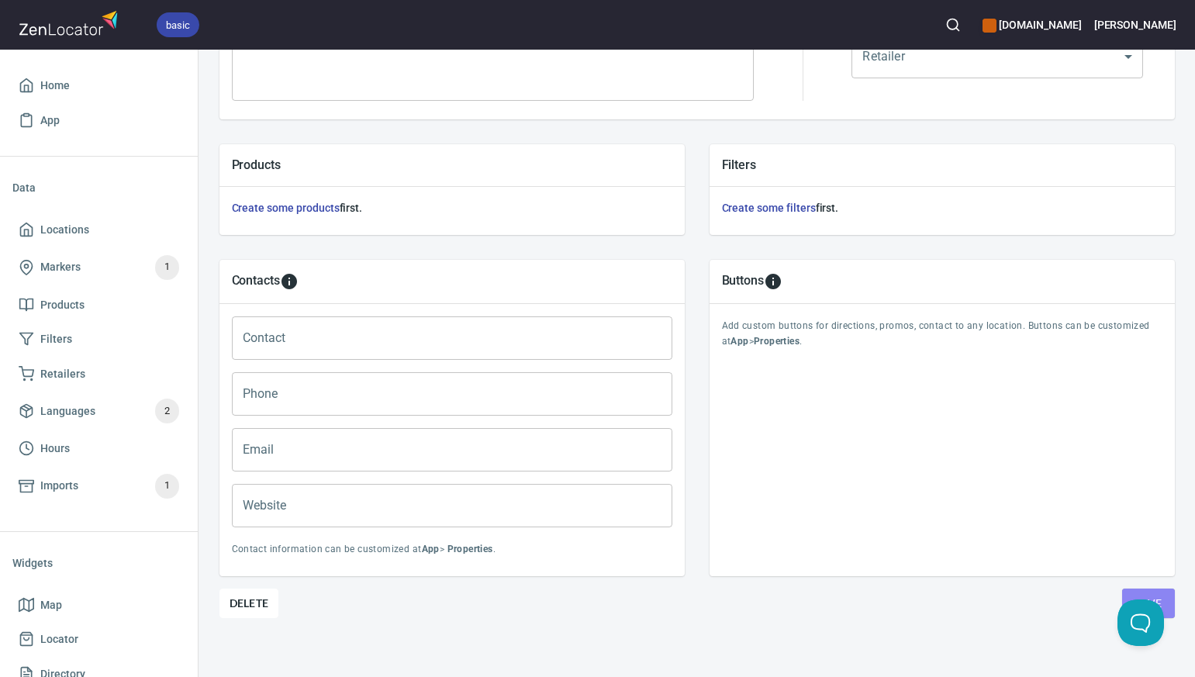
click at [1130, 594] on button "Save" at bounding box center [1148, 602] width 53 height 29
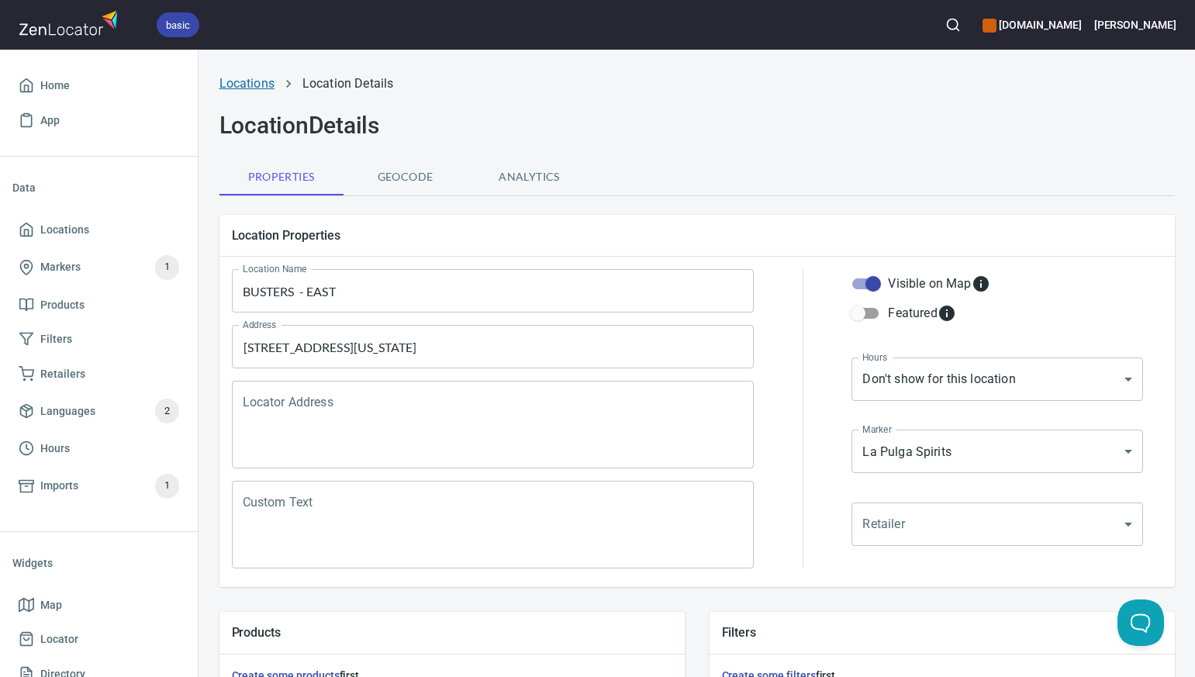
click at [255, 84] on link "Locations" at bounding box center [246, 83] width 55 height 15
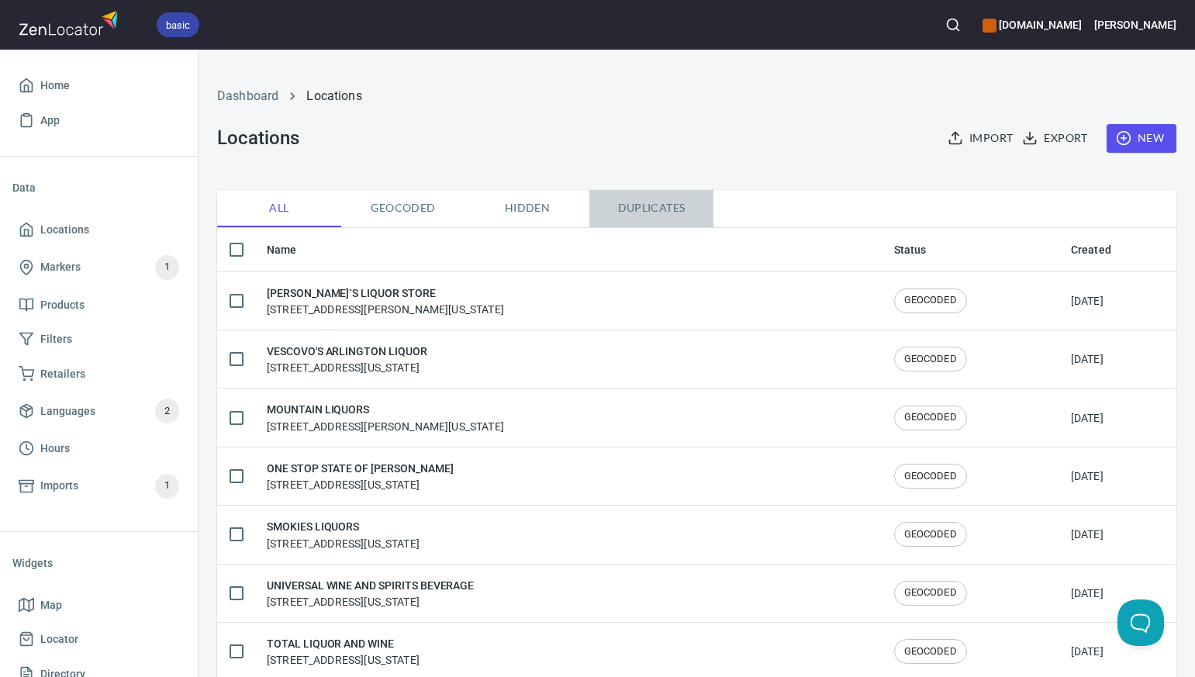
click at [659, 209] on span "Duplicates" at bounding box center [651, 207] width 105 height 19
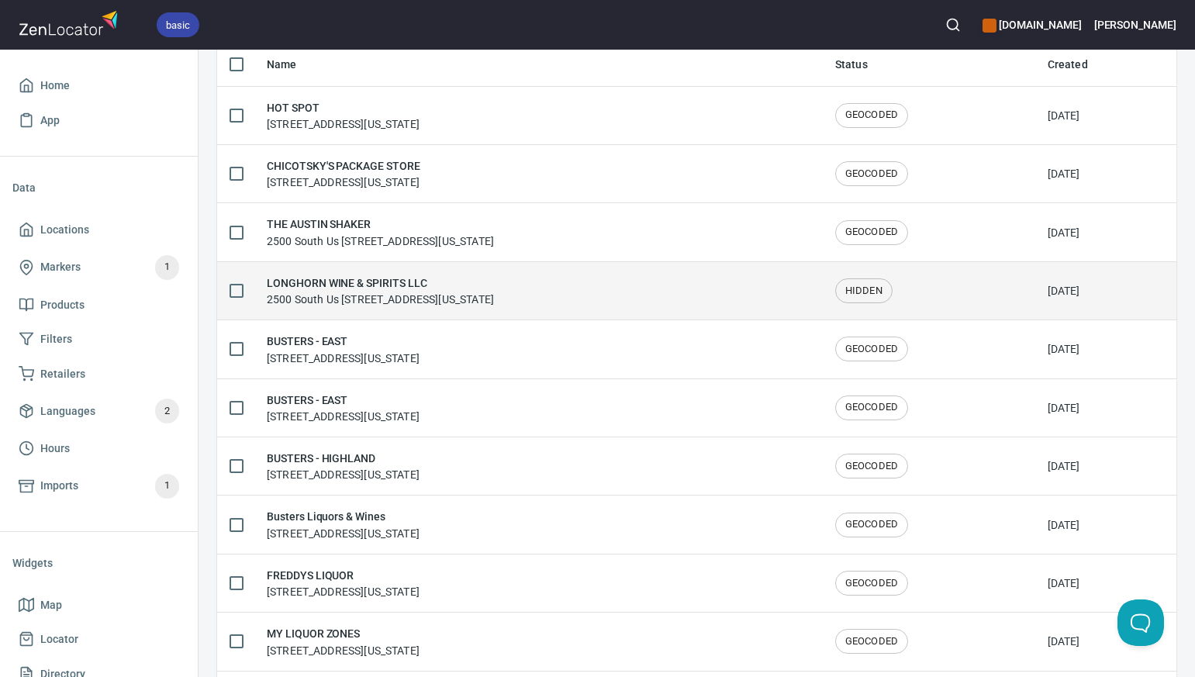
scroll to position [192, 0]
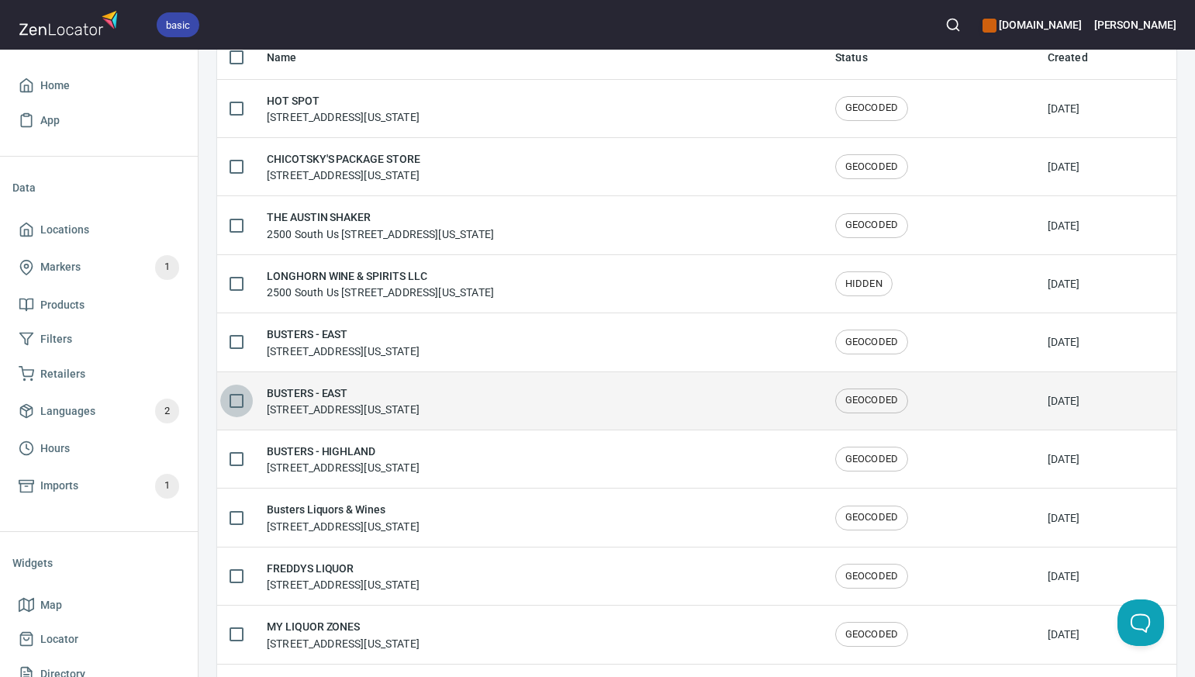
click at [233, 399] on input "checkbox" at bounding box center [236, 401] width 33 height 33
checkbox input "true"
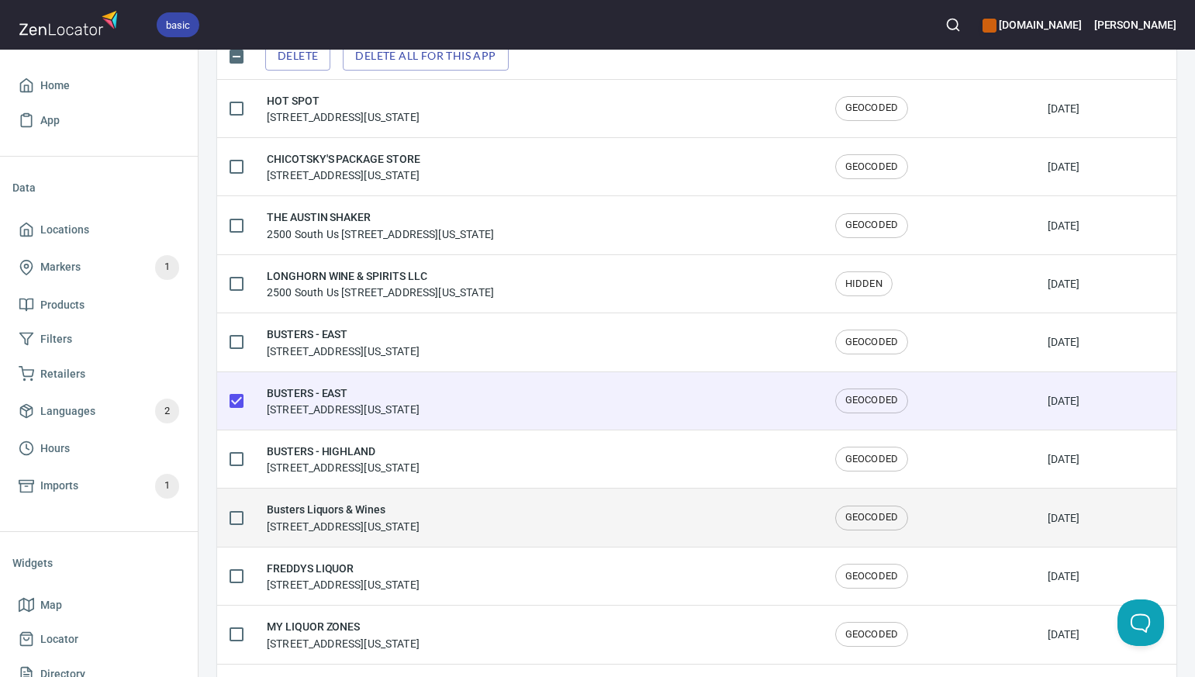
click at [378, 508] on h6 "Busters Liquors & Wines" at bounding box center [343, 509] width 153 height 17
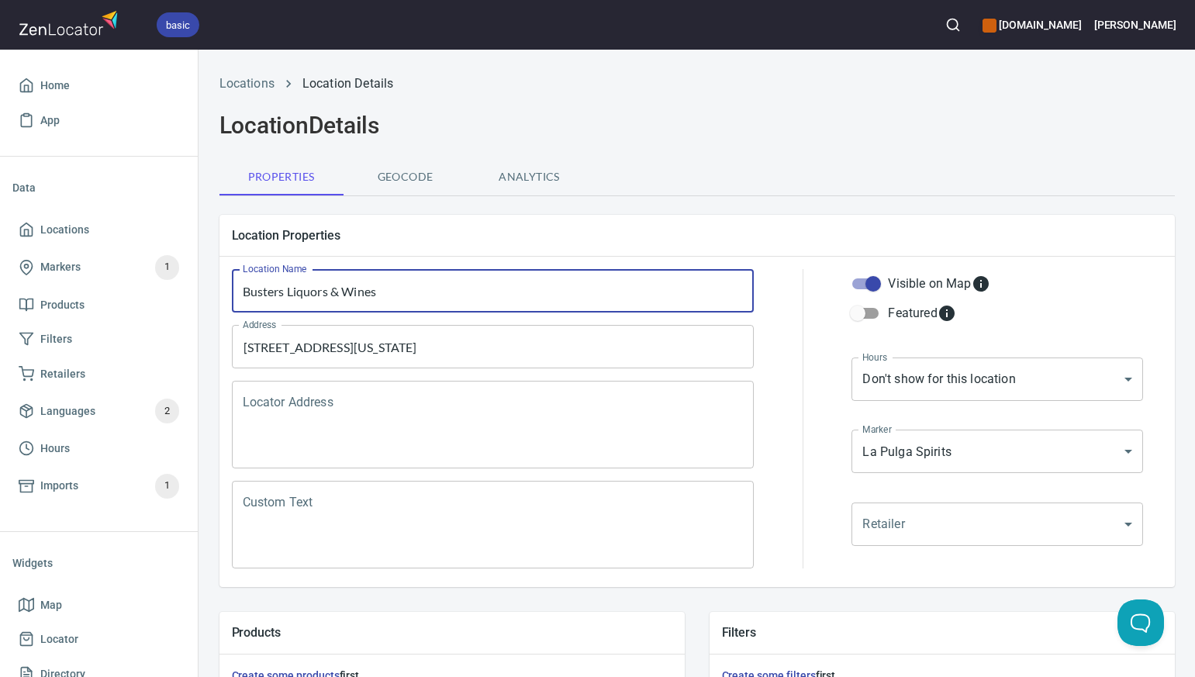
click at [386, 293] on input "Busters Liquors & Wines" at bounding box center [493, 290] width 523 height 43
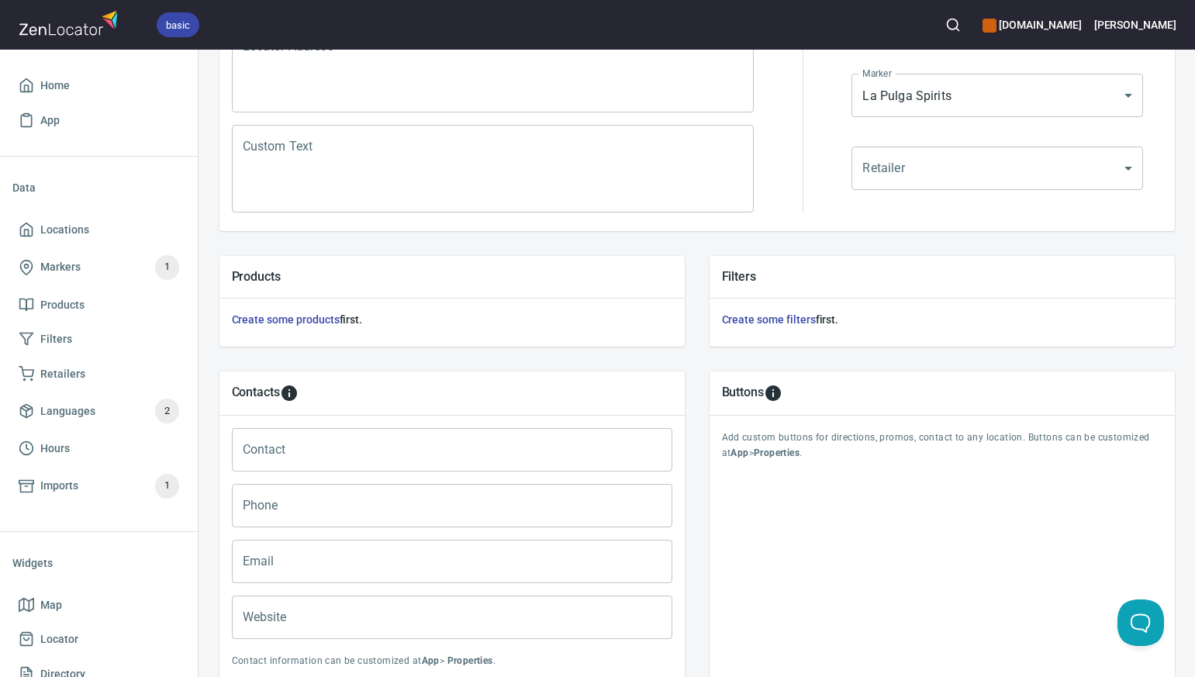
scroll to position [477, 0]
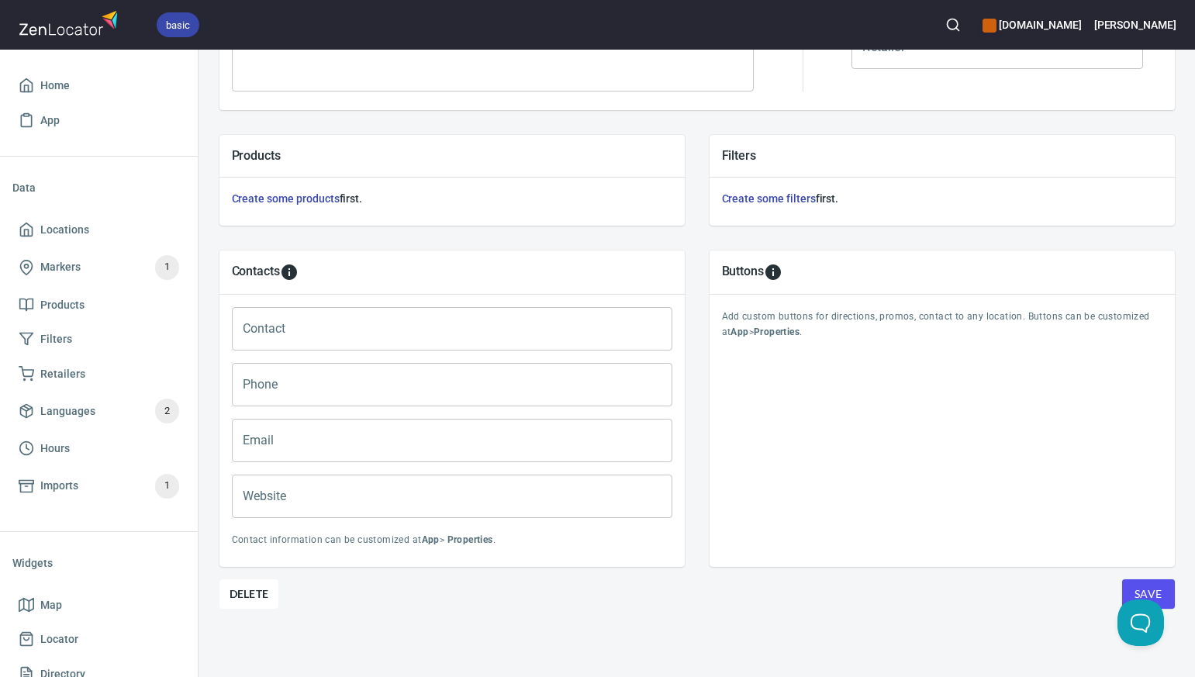
type input "Busters Liquors & Wines-Highland"
click at [1148, 586] on span "Save" at bounding box center [1148, 594] width 28 height 19
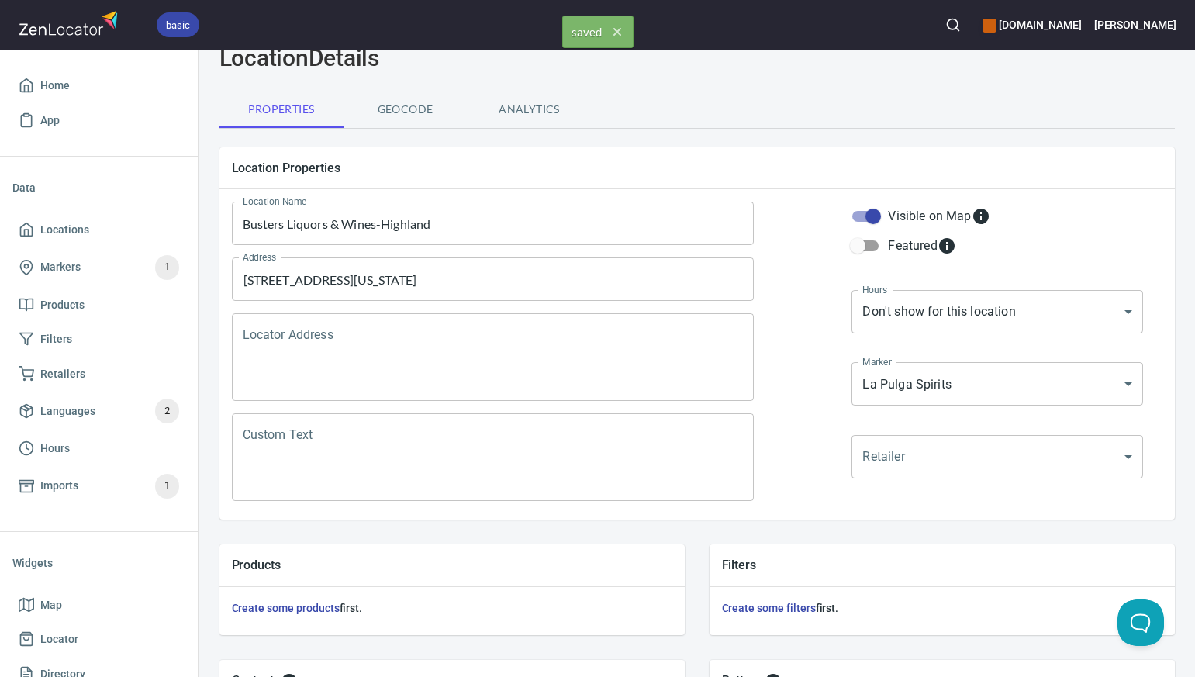
scroll to position [0, 0]
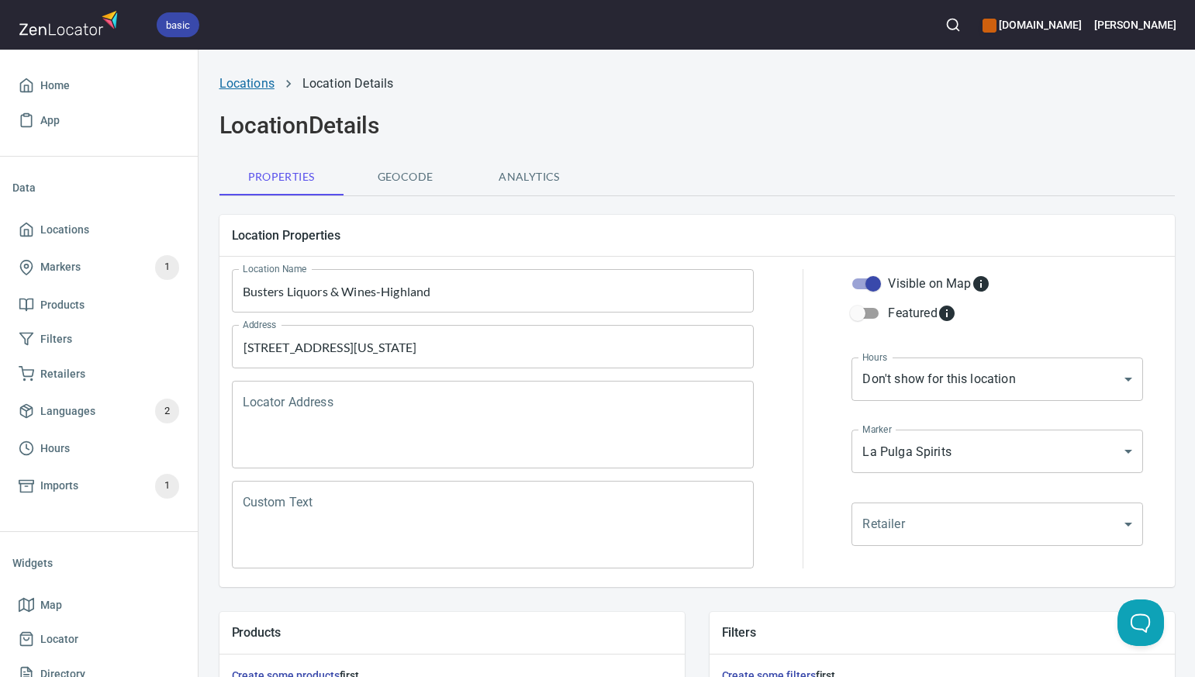
click at [257, 80] on link "Locations" at bounding box center [246, 83] width 55 height 15
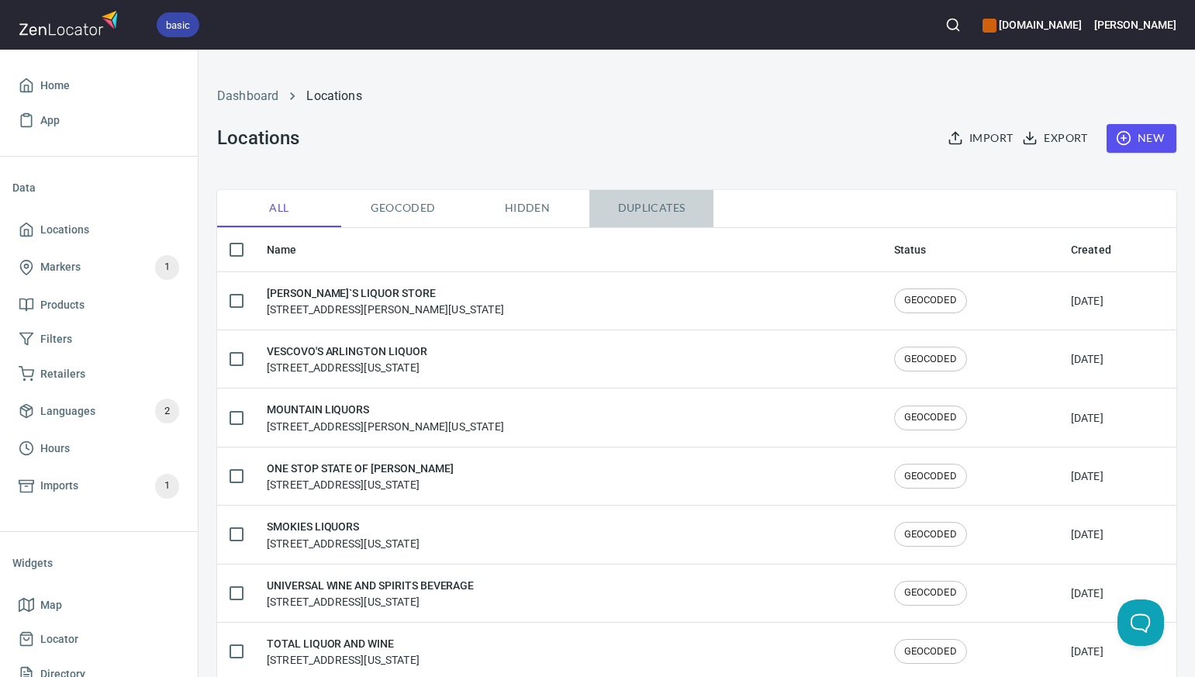
click at [643, 206] on span "Duplicates" at bounding box center [651, 207] width 105 height 19
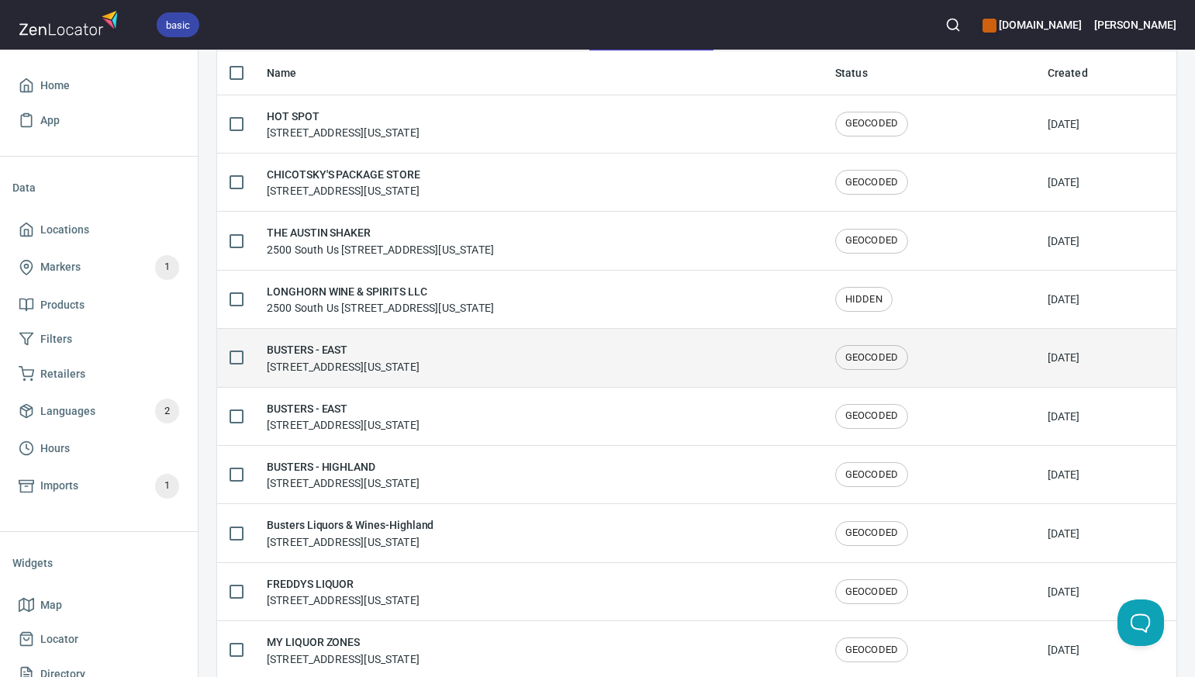
scroll to position [183, 0]
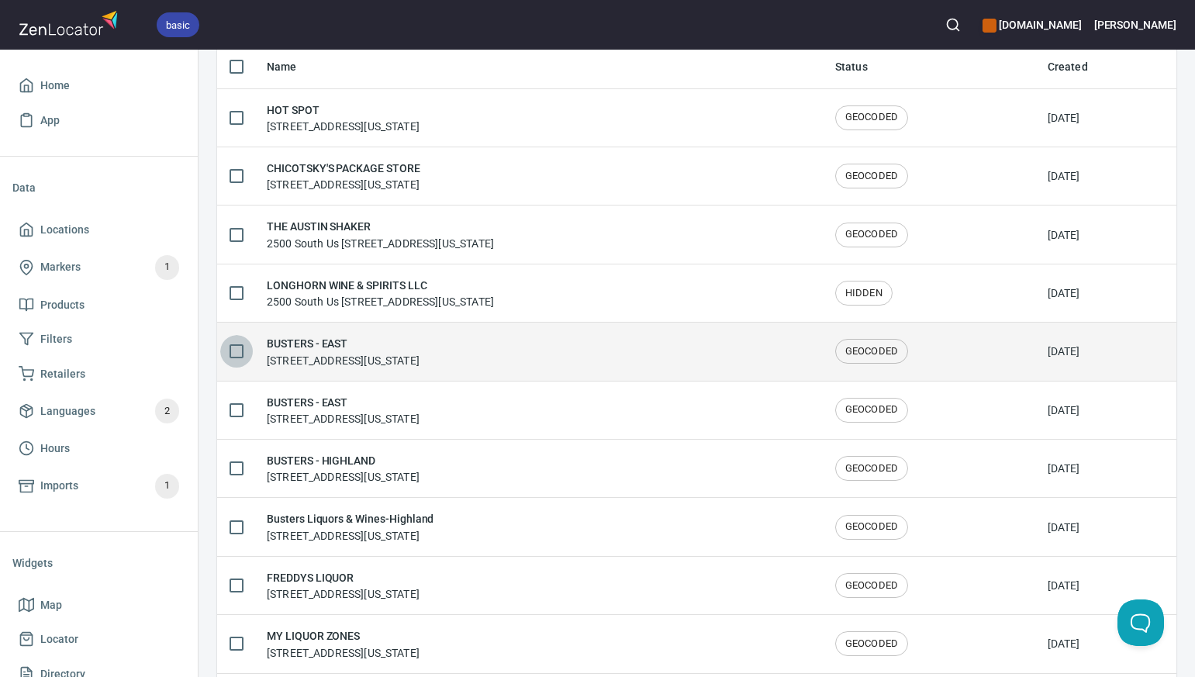
click at [239, 351] on input "checkbox" at bounding box center [236, 351] width 33 height 33
checkbox input "true"
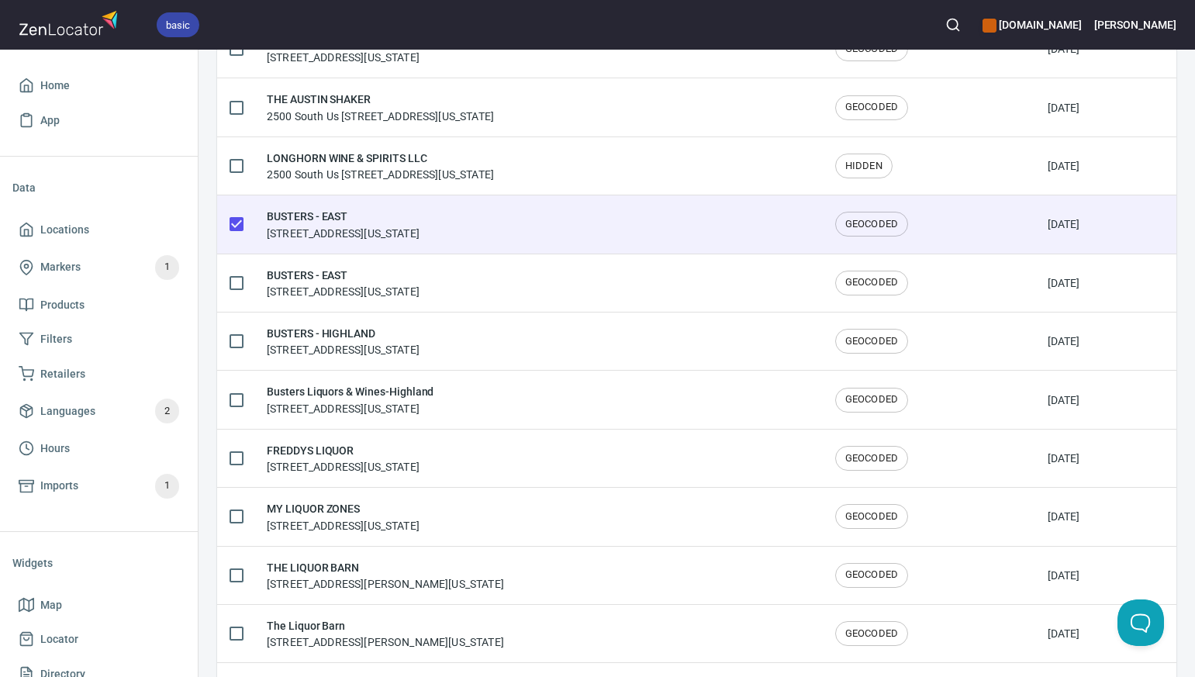
scroll to position [313, 0]
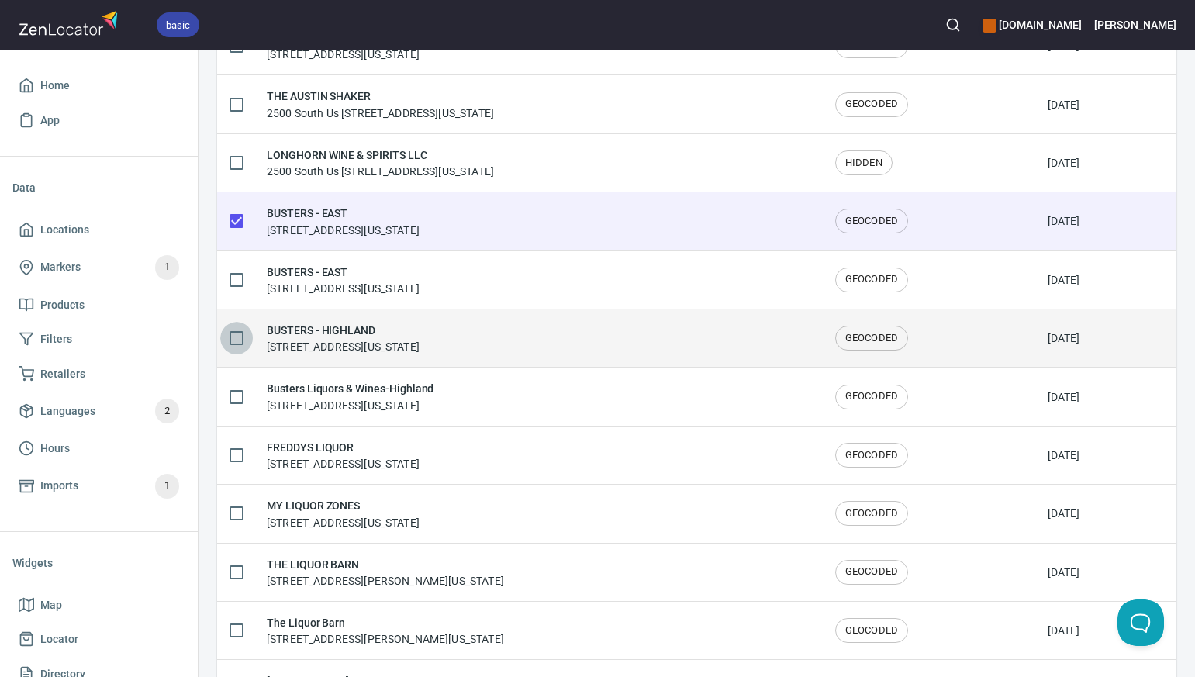
click at [241, 334] on input "checkbox" at bounding box center [236, 338] width 33 height 33
checkbox input "true"
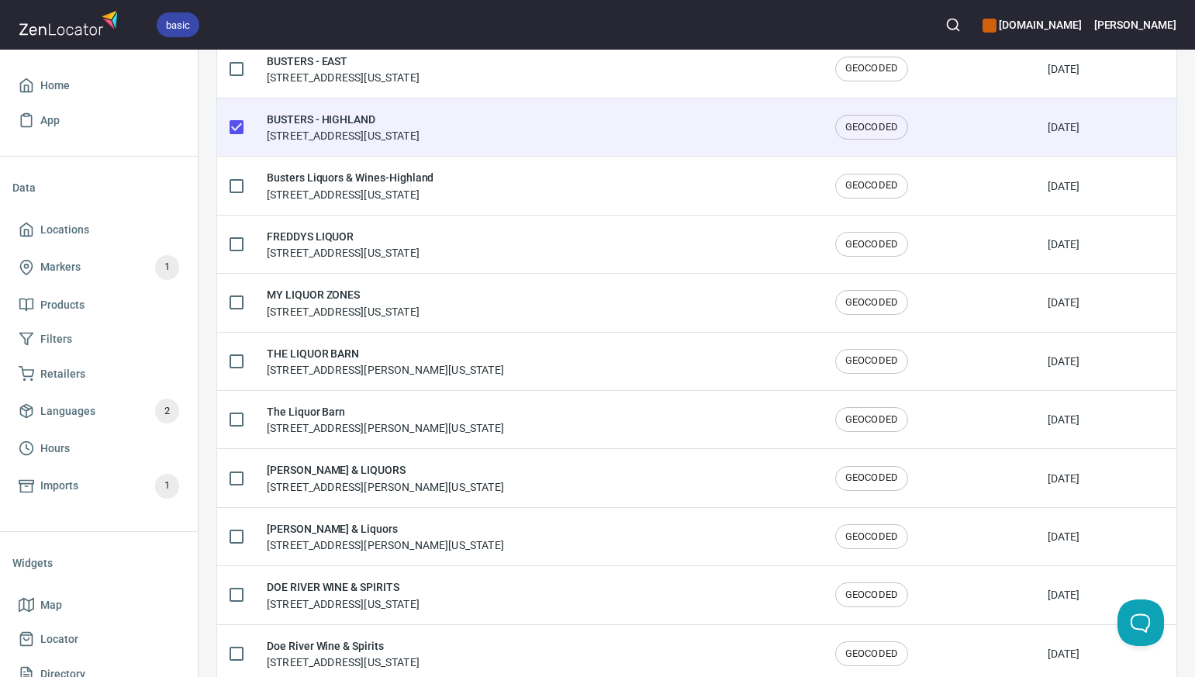
scroll to position [548, 0]
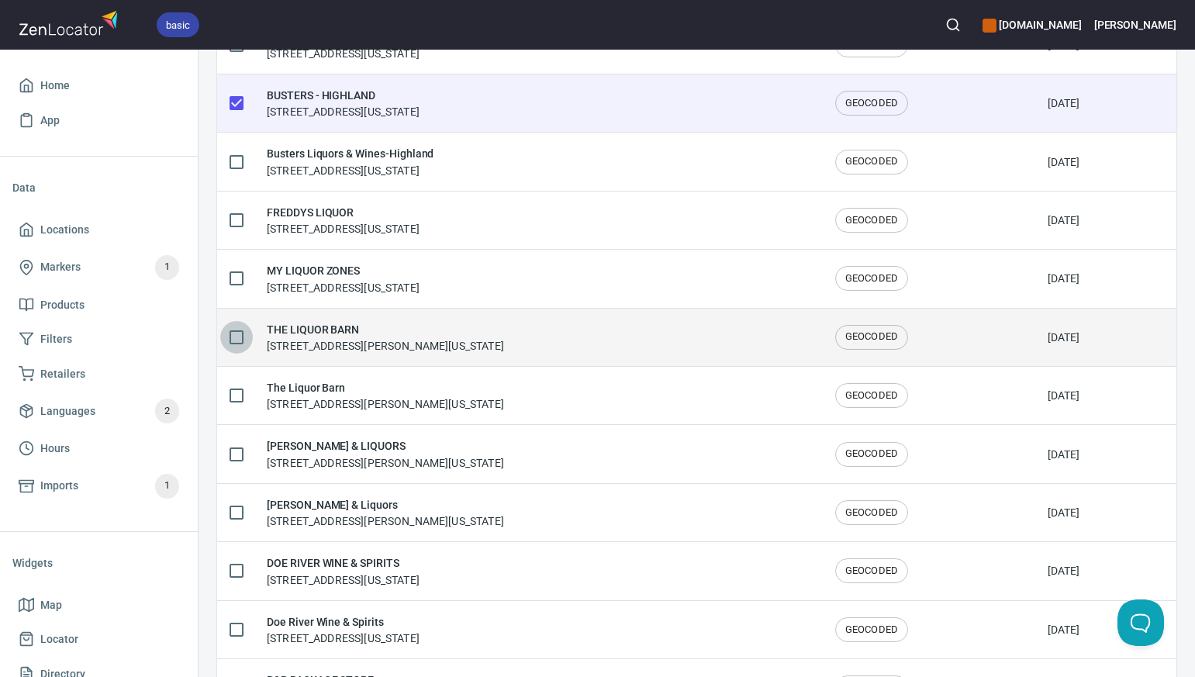
click at [238, 336] on input "checkbox" at bounding box center [236, 337] width 33 height 33
checkbox input "true"
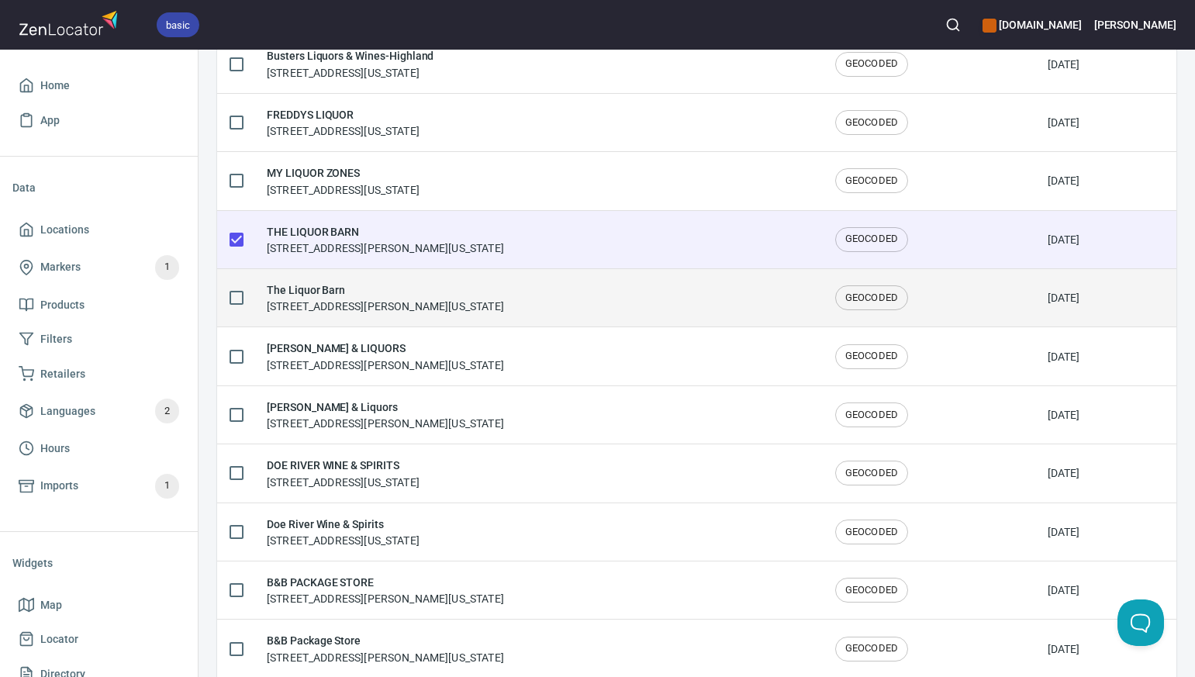
scroll to position [644, 0]
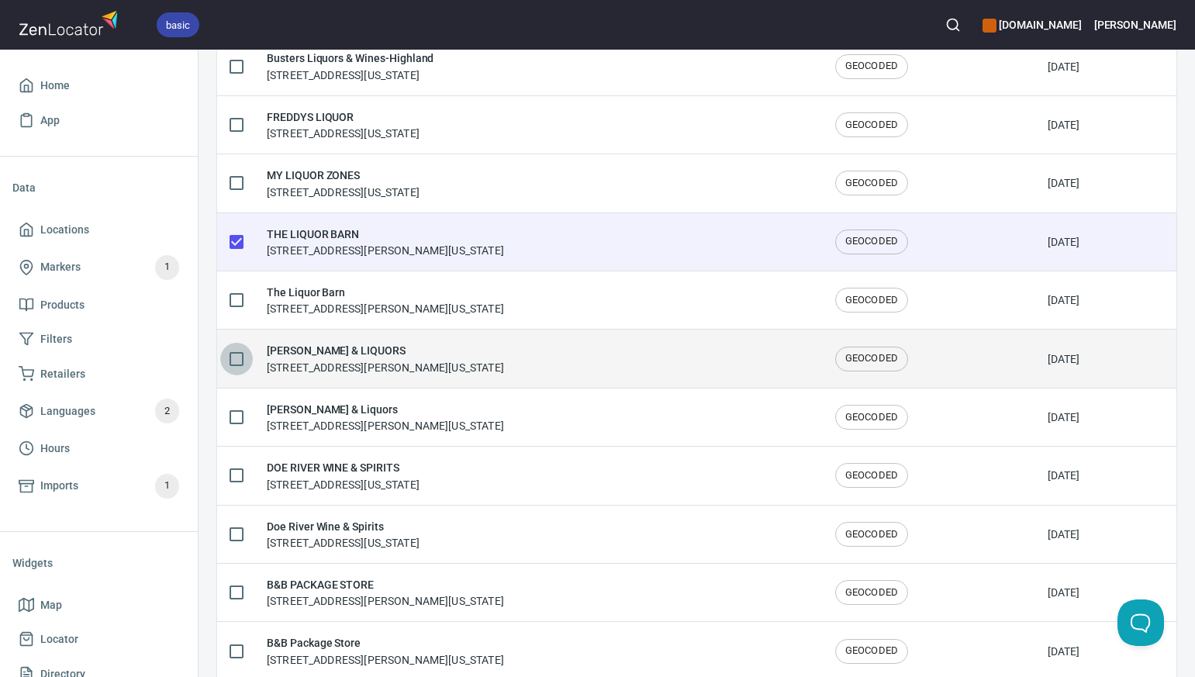
click at [236, 359] on input "checkbox" at bounding box center [236, 359] width 33 height 33
checkbox input "true"
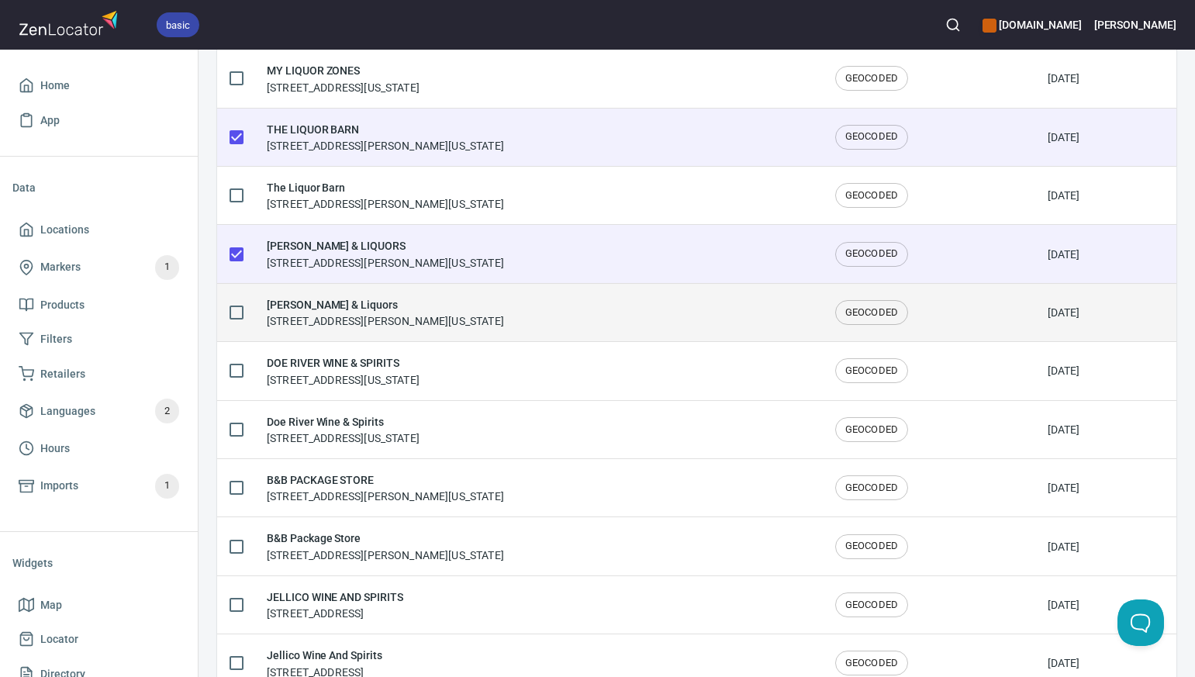
scroll to position [751, 0]
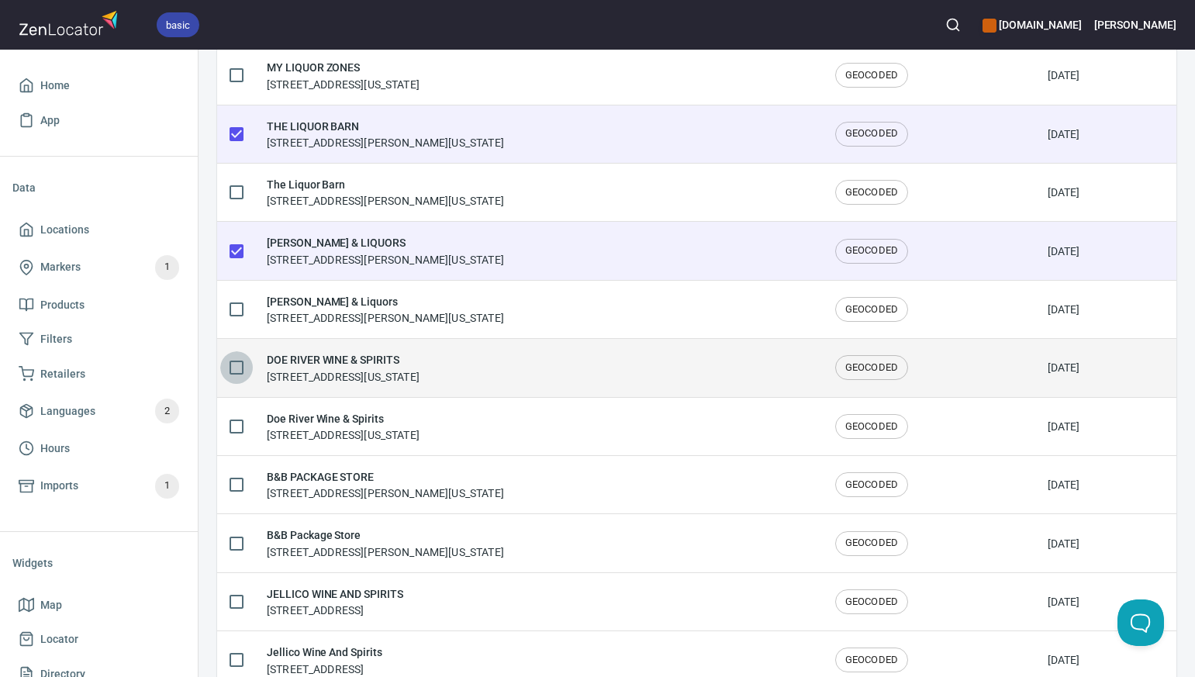
click at [238, 367] on input "checkbox" at bounding box center [236, 367] width 33 height 33
checkbox input "true"
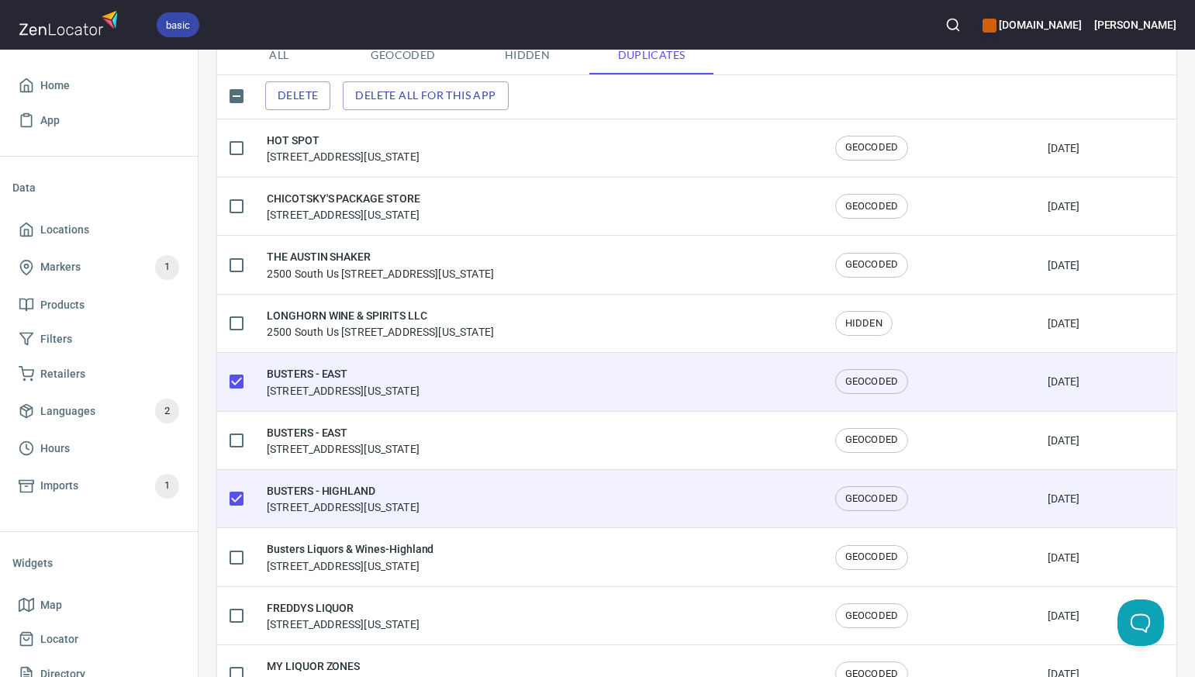
scroll to position [154, 0]
click at [312, 91] on span "Delete" at bounding box center [298, 94] width 40 height 19
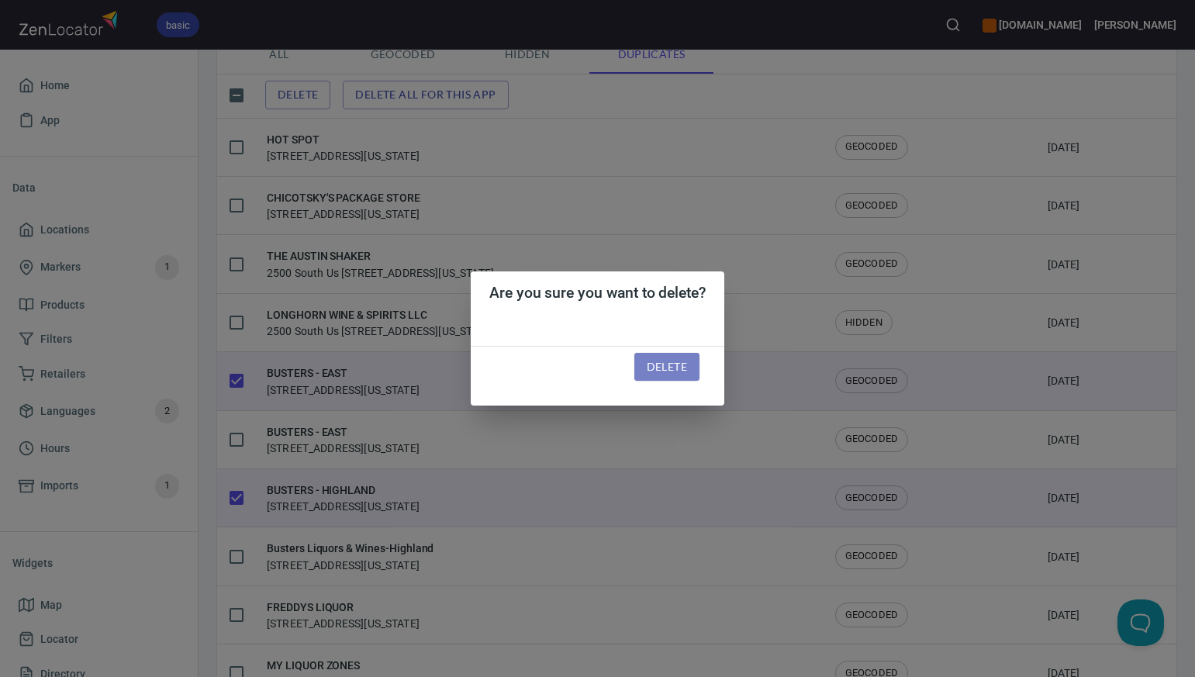
click at [661, 366] on span "Delete" at bounding box center [667, 366] width 40 height 19
checkbox input "false"
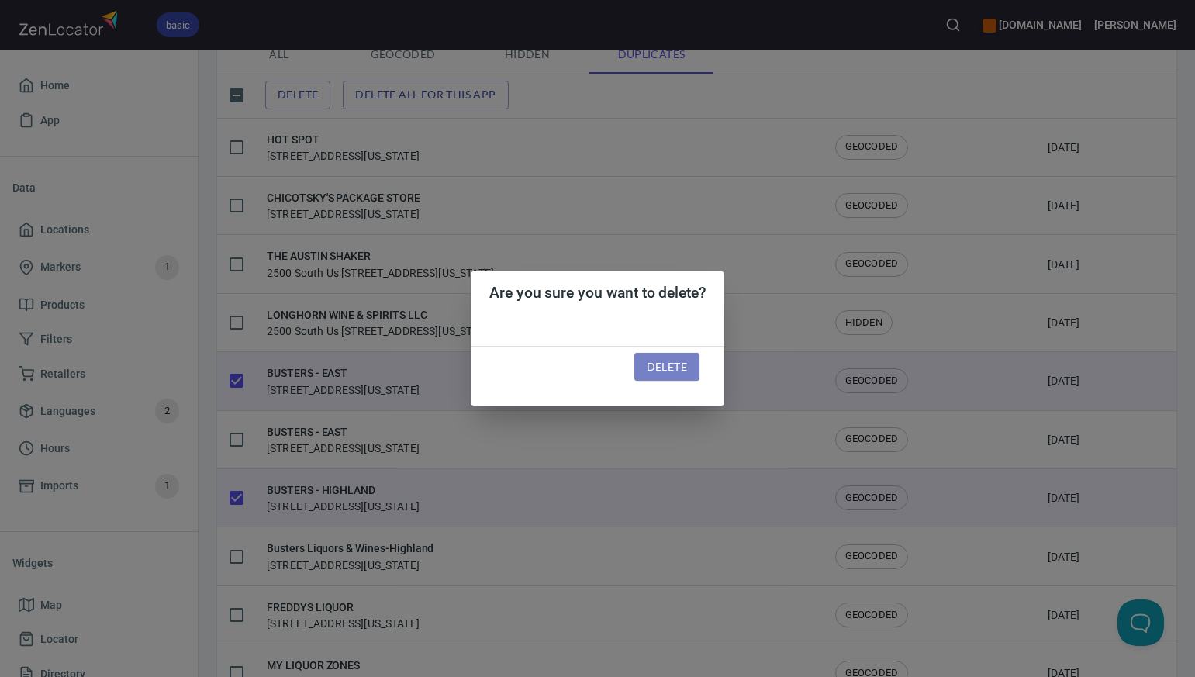
checkbox input "false"
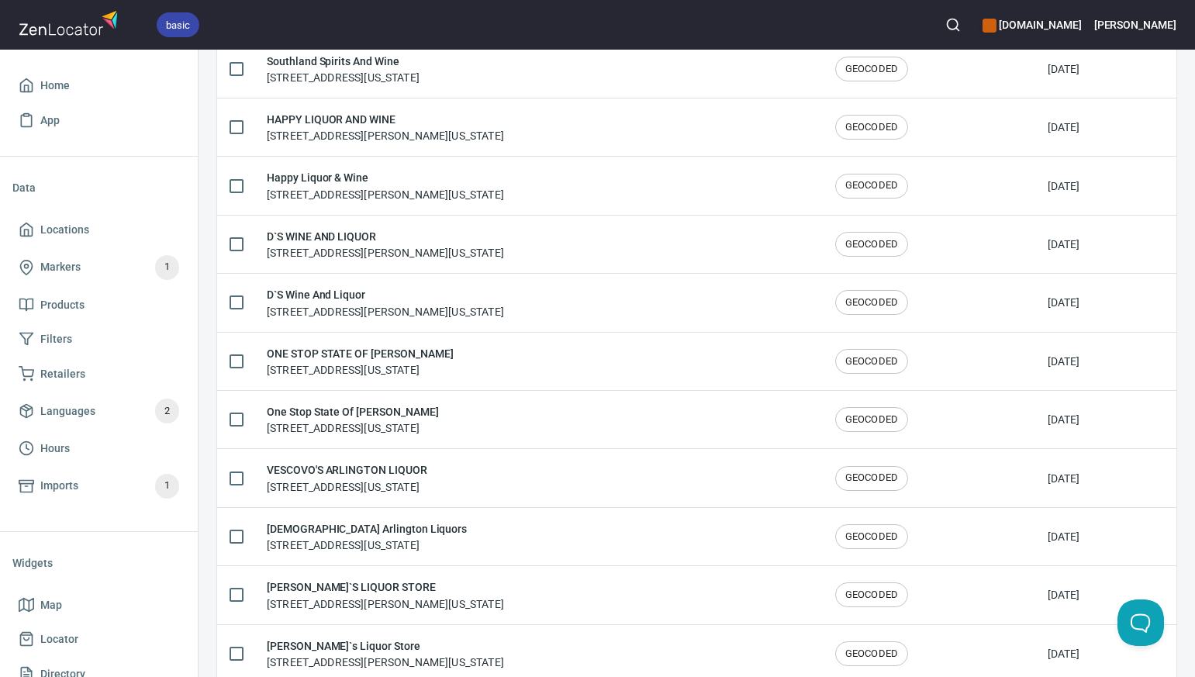
scroll to position [1426, 0]
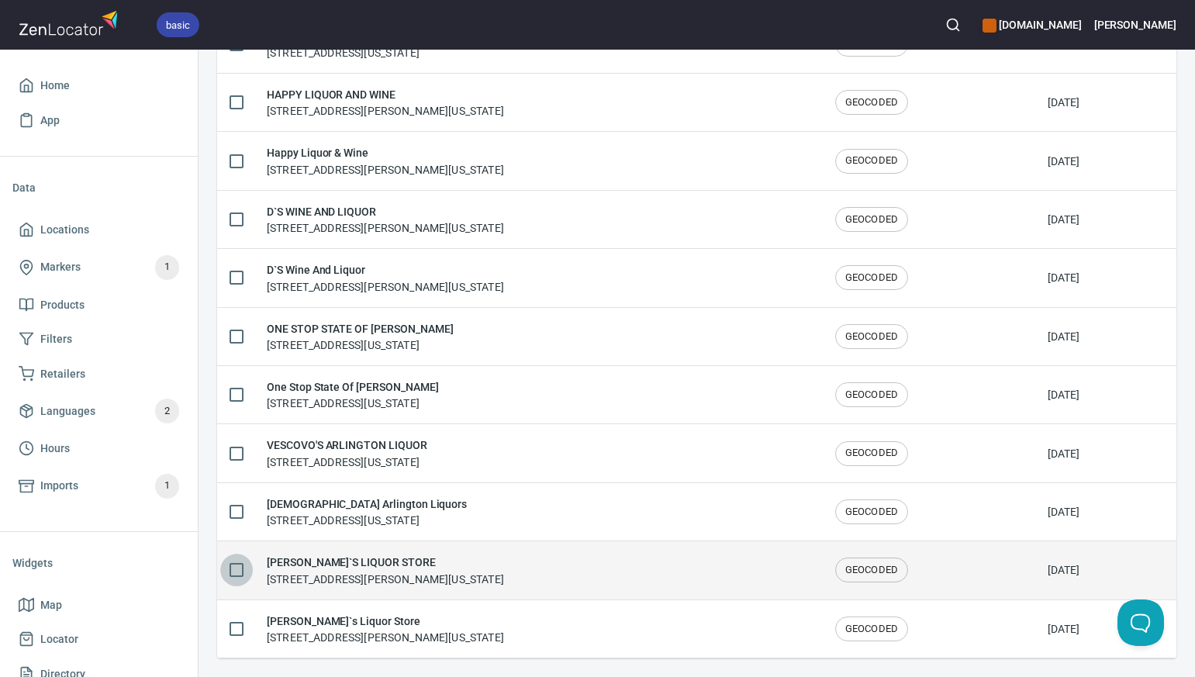
click at [236, 568] on input "checkbox" at bounding box center [236, 570] width 33 height 33
checkbox input "true"
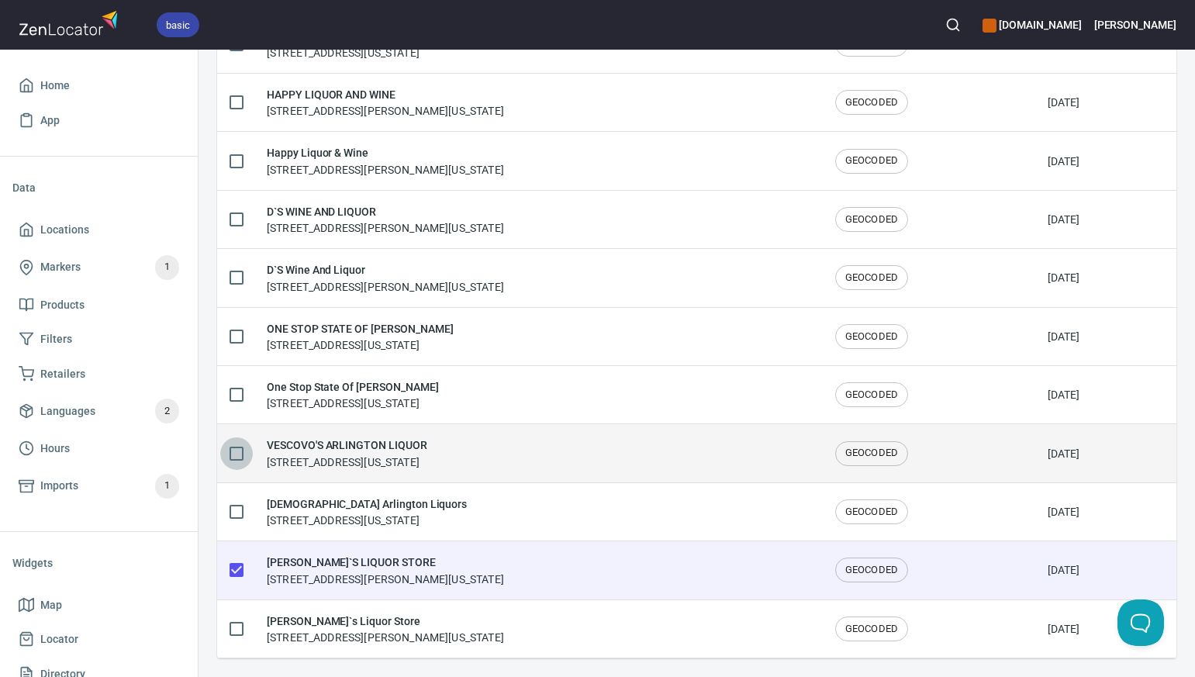
click at [237, 452] on input "checkbox" at bounding box center [236, 453] width 33 height 33
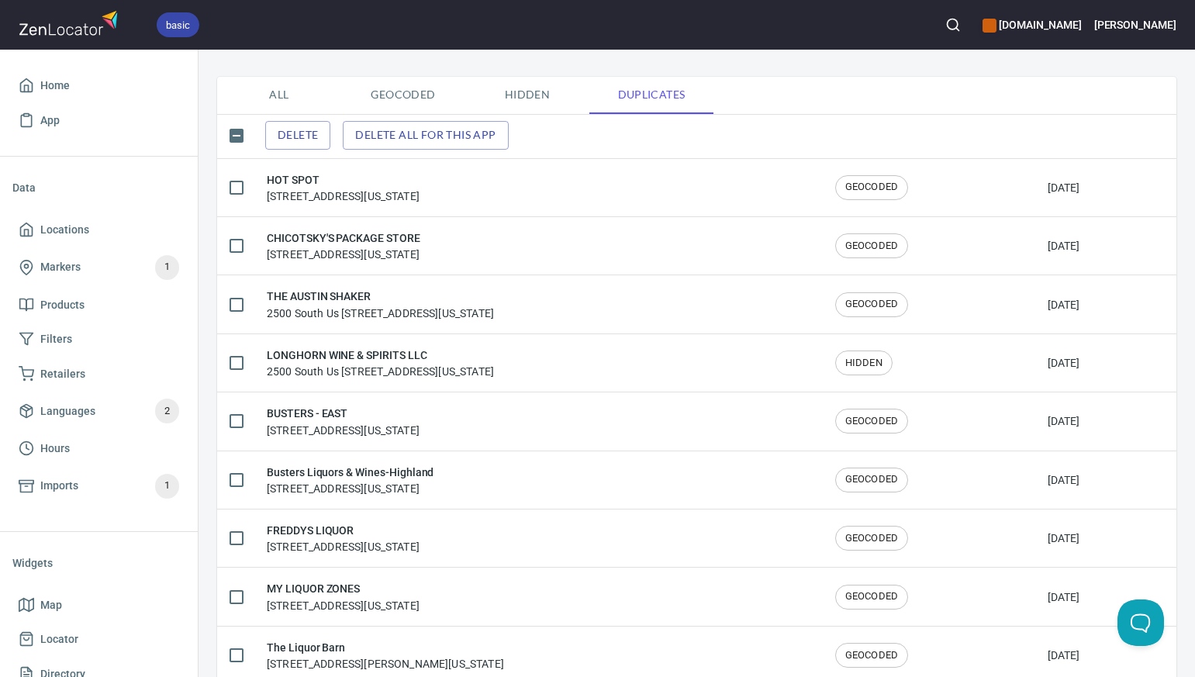
scroll to position [0, 0]
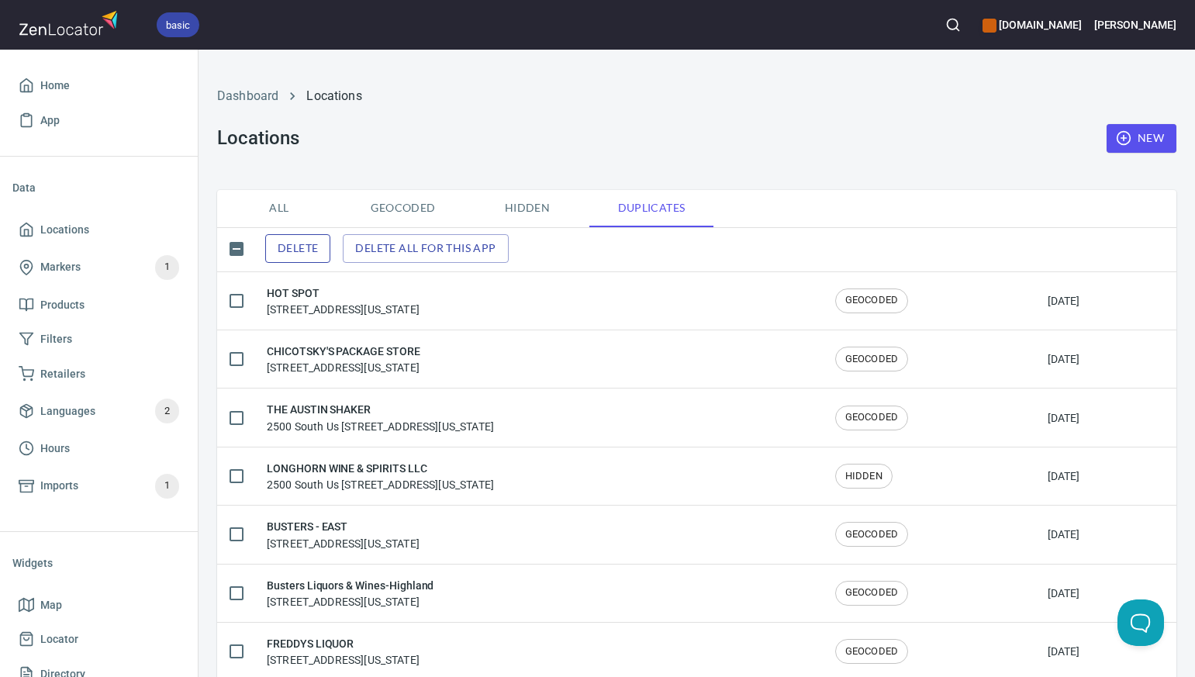
click at [316, 250] on span "Delete" at bounding box center [298, 248] width 40 height 19
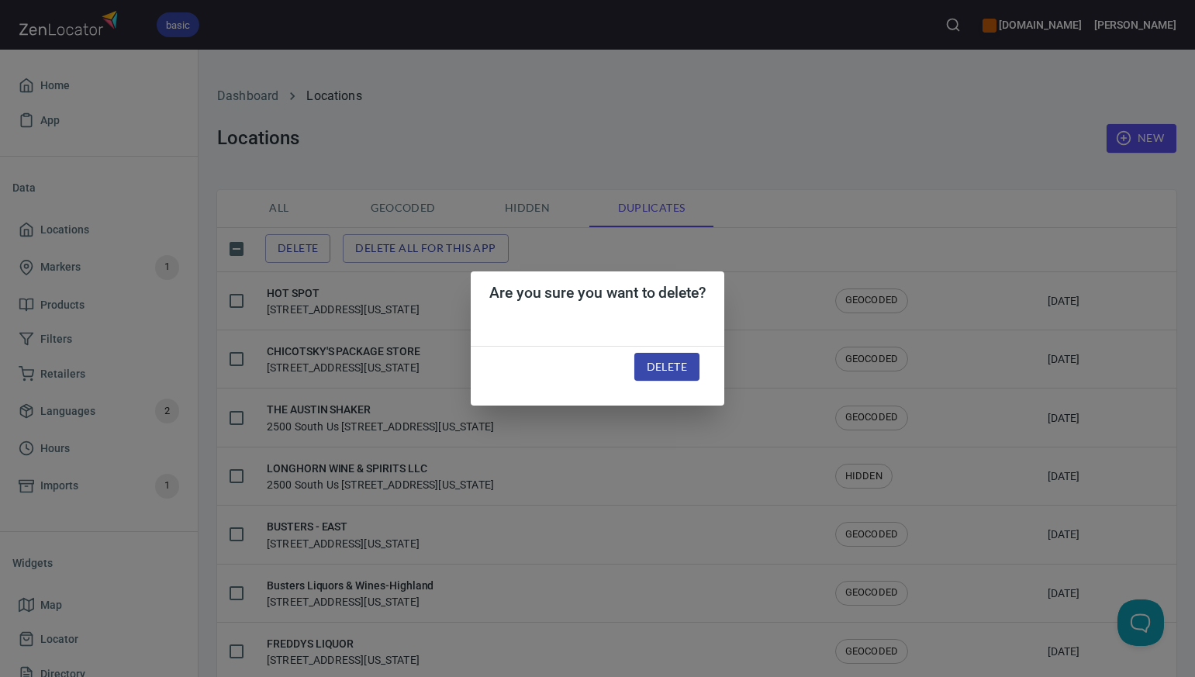
click at [647, 363] on span "Delete" at bounding box center [667, 366] width 40 height 19
checkbox input "false"
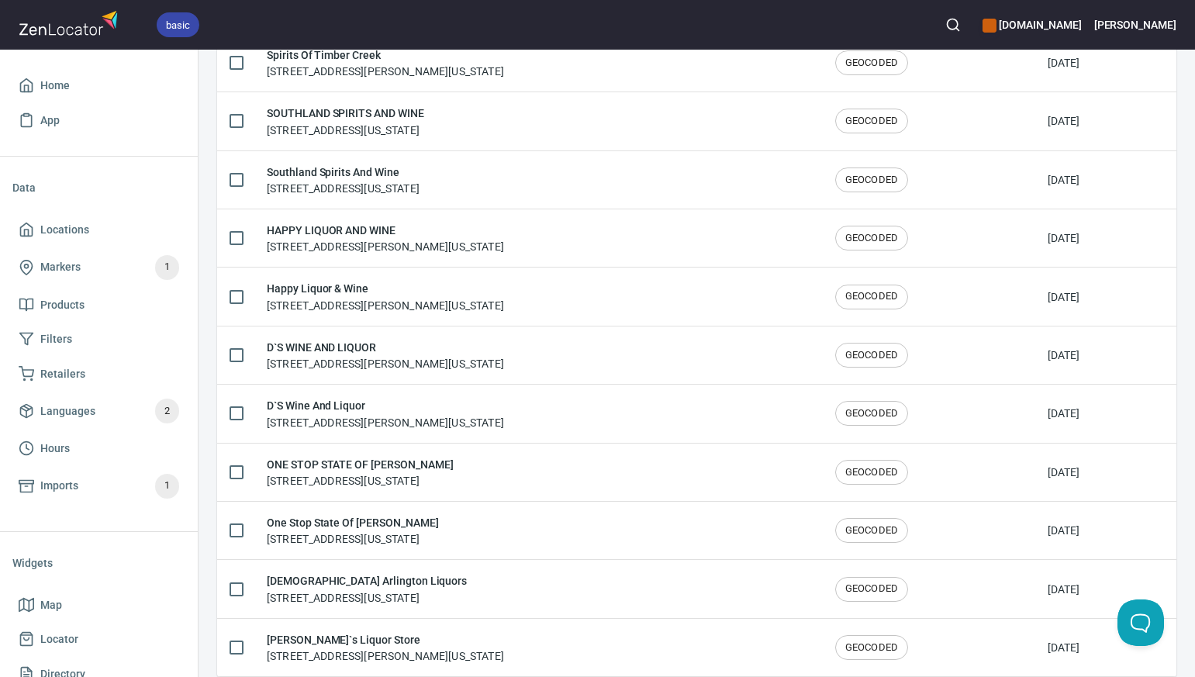
scroll to position [1309, 0]
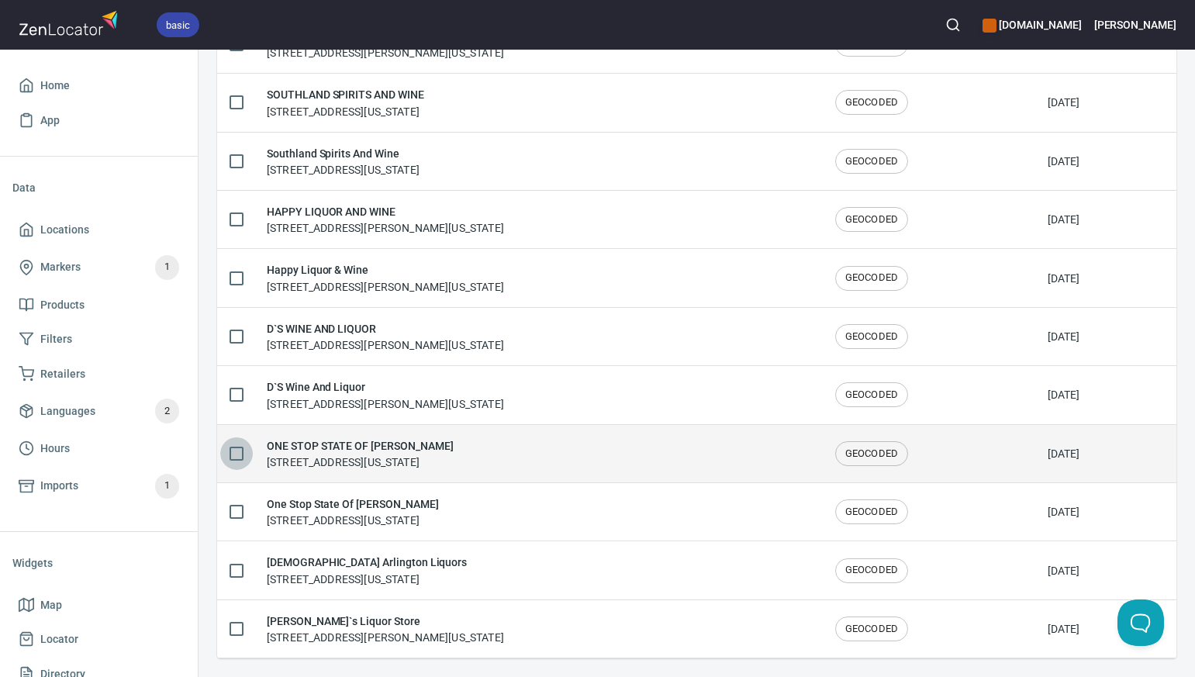
click at [239, 452] on input "checkbox" at bounding box center [236, 453] width 33 height 33
checkbox input "true"
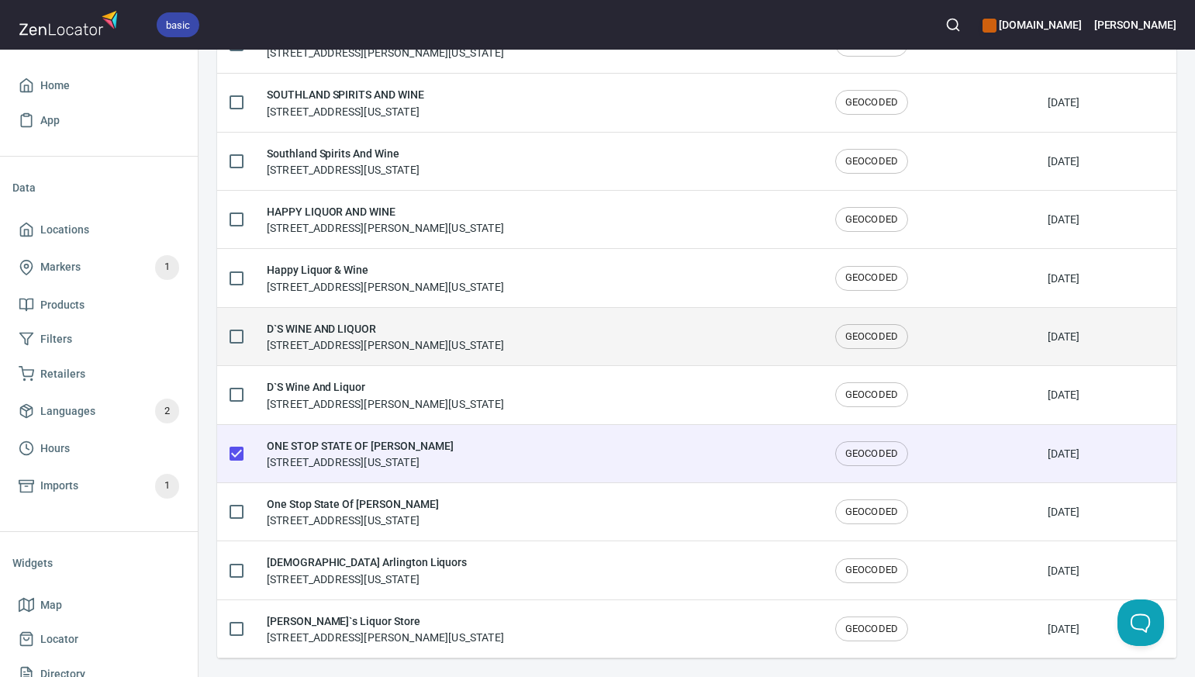
click at [234, 335] on input "checkbox" at bounding box center [236, 336] width 33 height 33
checkbox input "true"
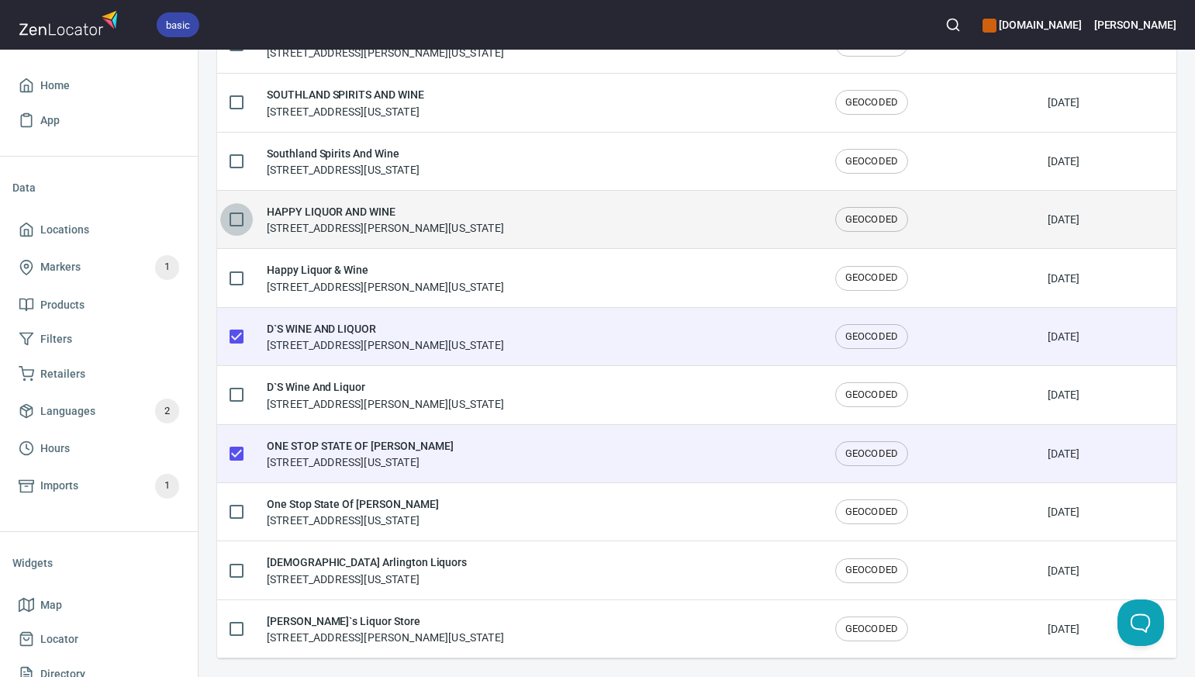
click at [241, 217] on input "checkbox" at bounding box center [236, 219] width 33 height 33
checkbox input "true"
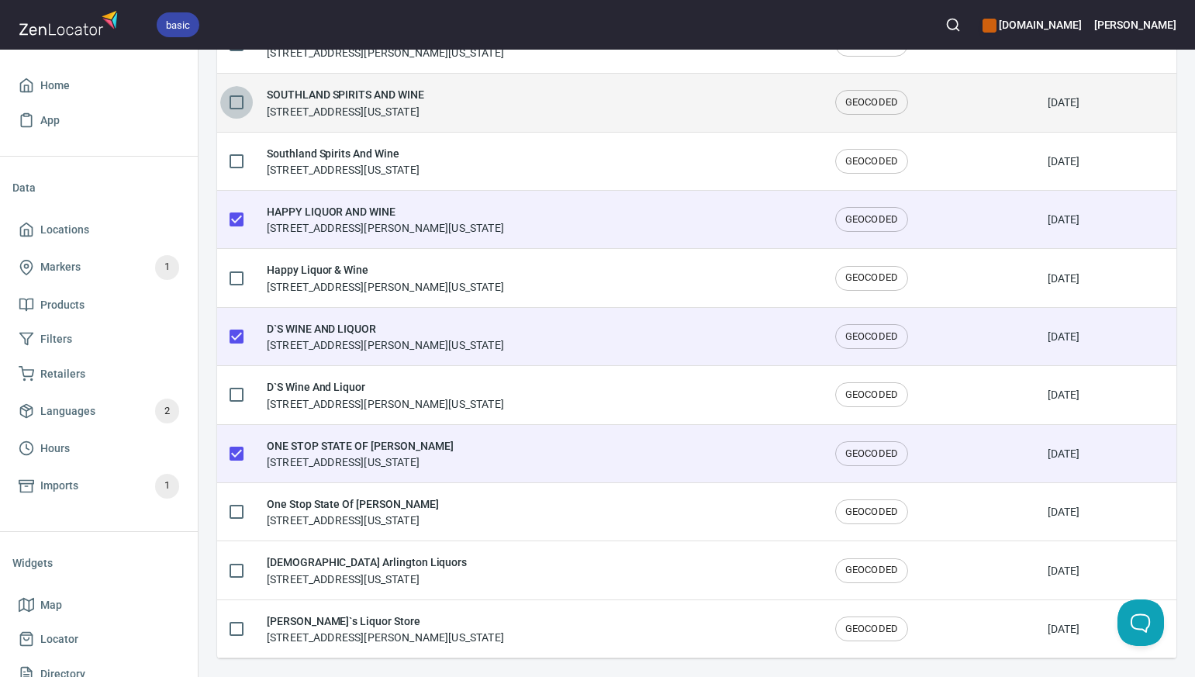
click at [236, 99] on input "checkbox" at bounding box center [236, 102] width 33 height 33
checkbox input "true"
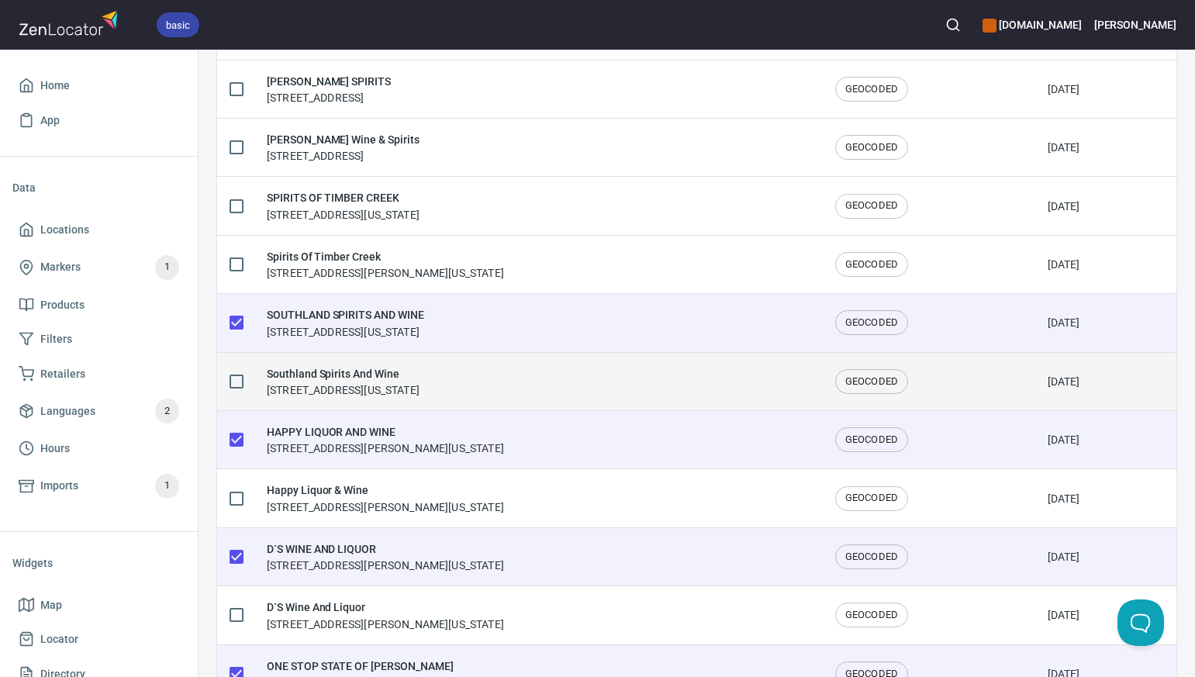
scroll to position [1078, 0]
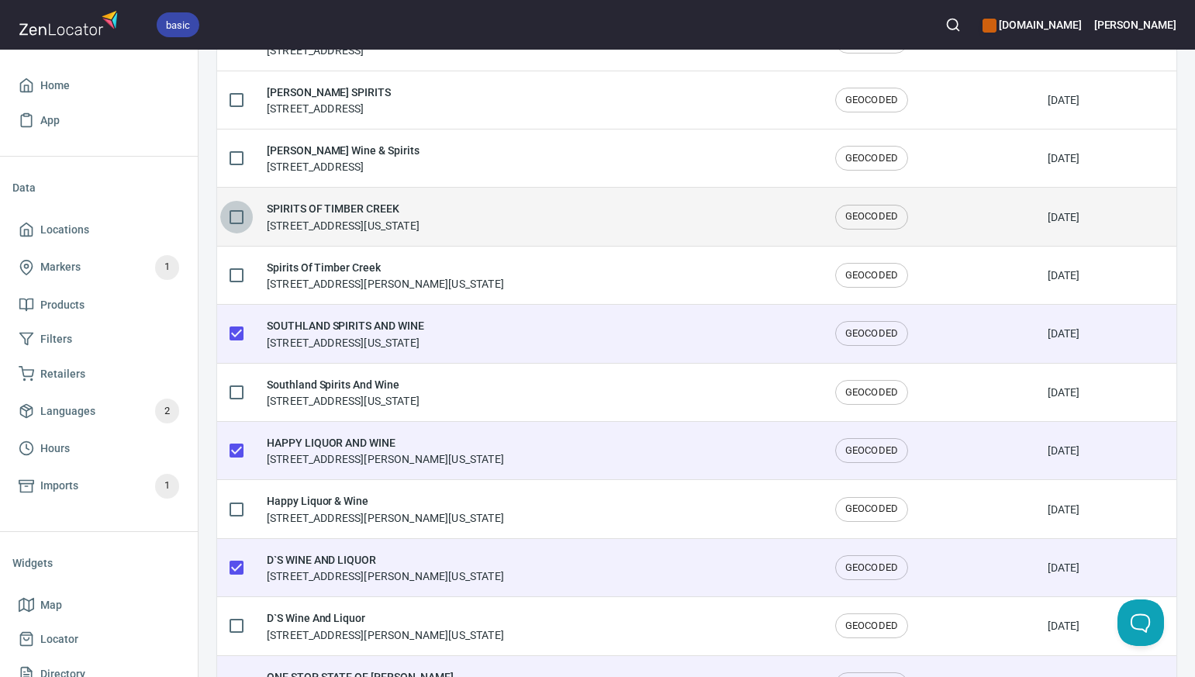
click at [234, 214] on input "checkbox" at bounding box center [236, 217] width 33 height 33
checkbox input "true"
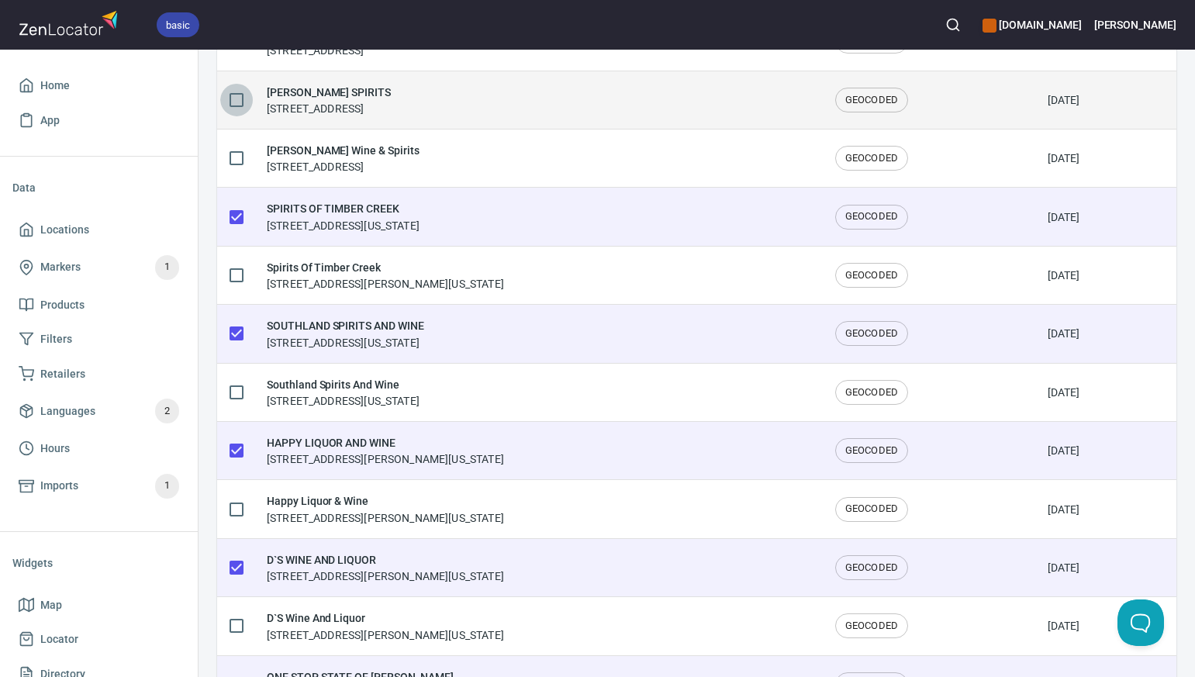
click at [238, 99] on input "checkbox" at bounding box center [236, 100] width 33 height 33
checkbox input "true"
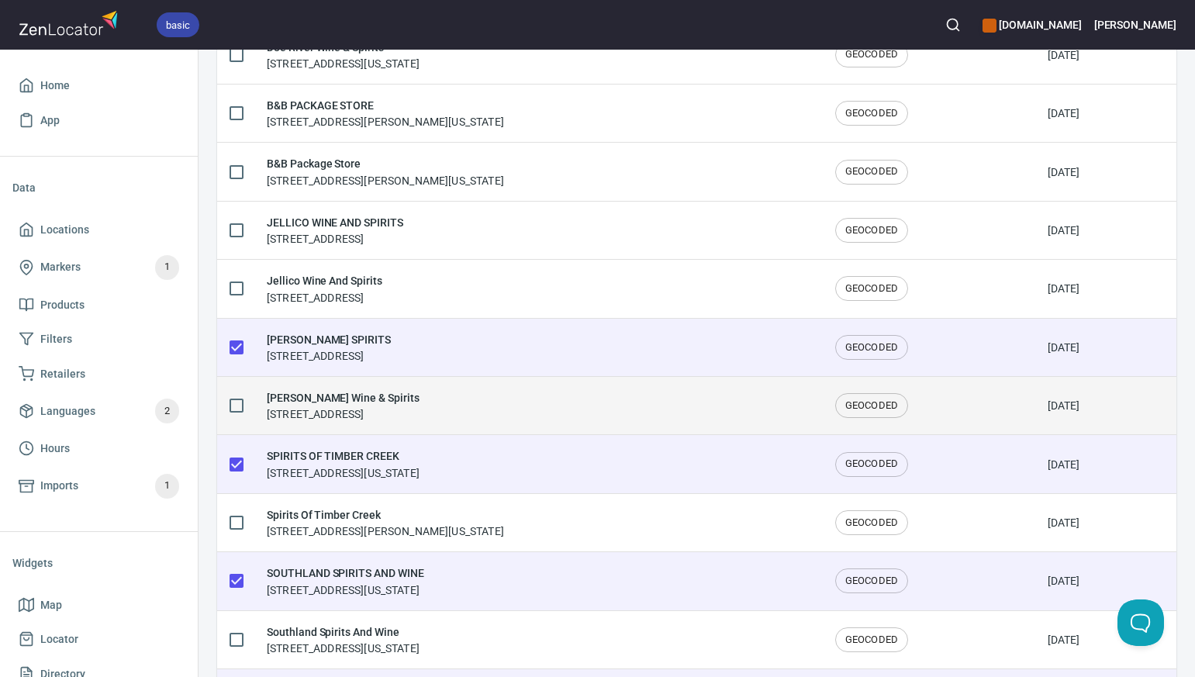
scroll to position [829, 0]
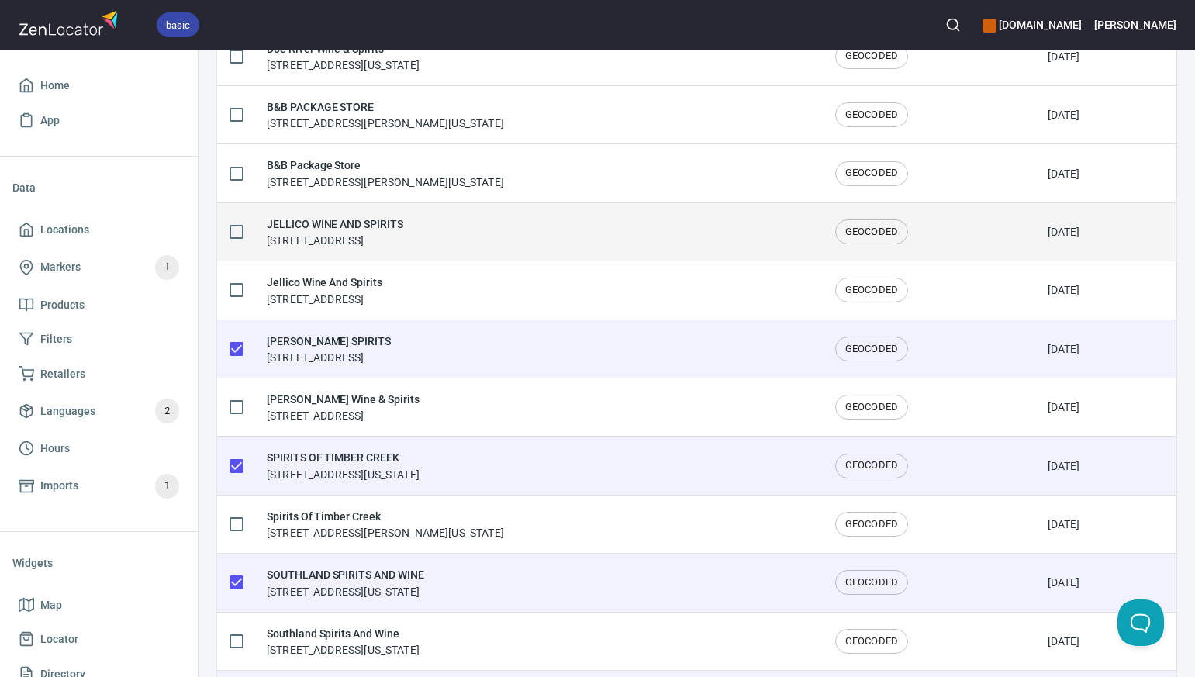
click at [236, 226] on input "checkbox" at bounding box center [236, 232] width 33 height 33
checkbox input "true"
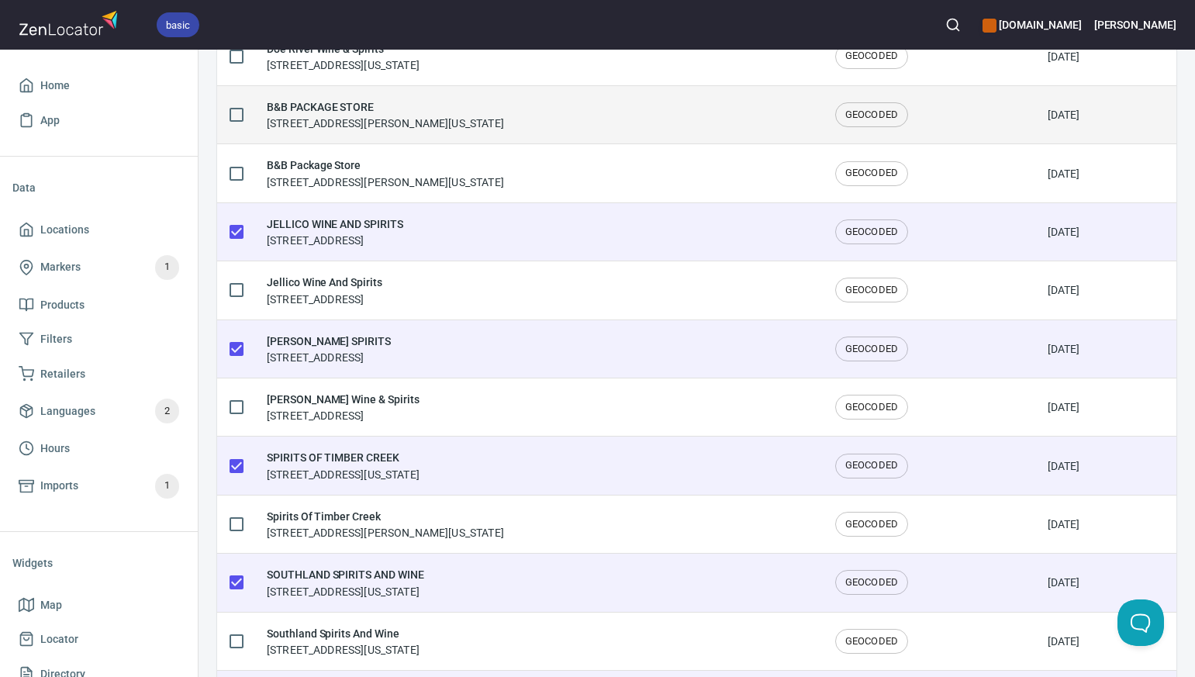
click at [235, 113] on input "checkbox" at bounding box center [236, 114] width 33 height 33
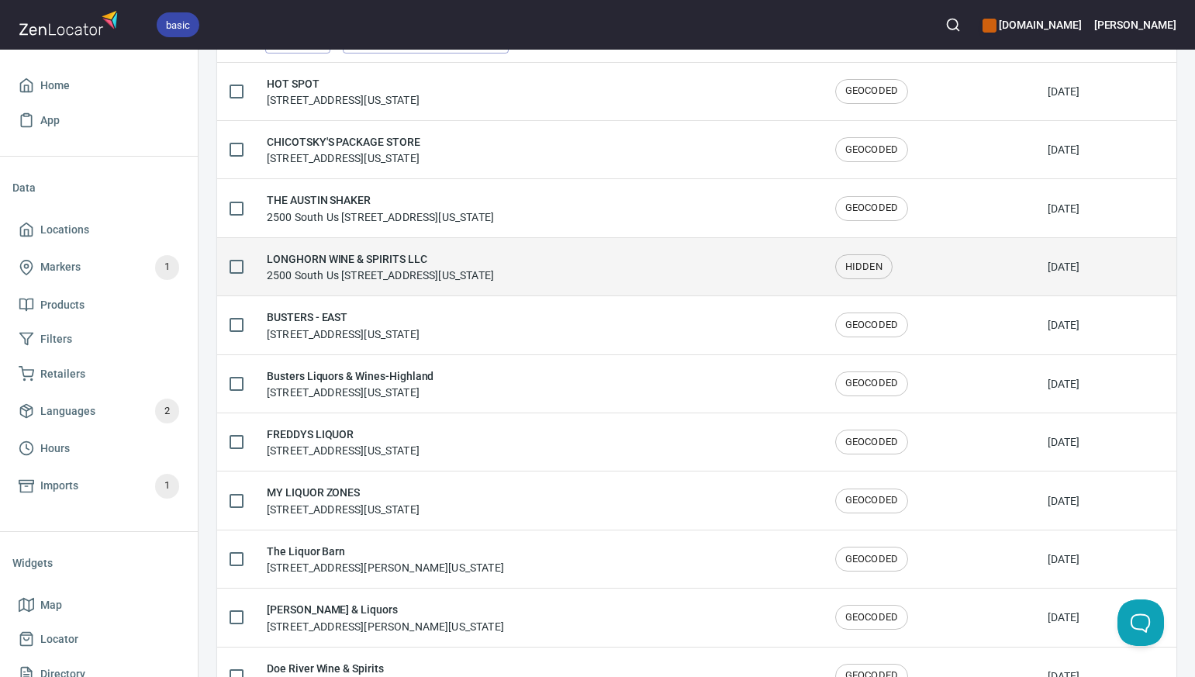
scroll to position [0, 0]
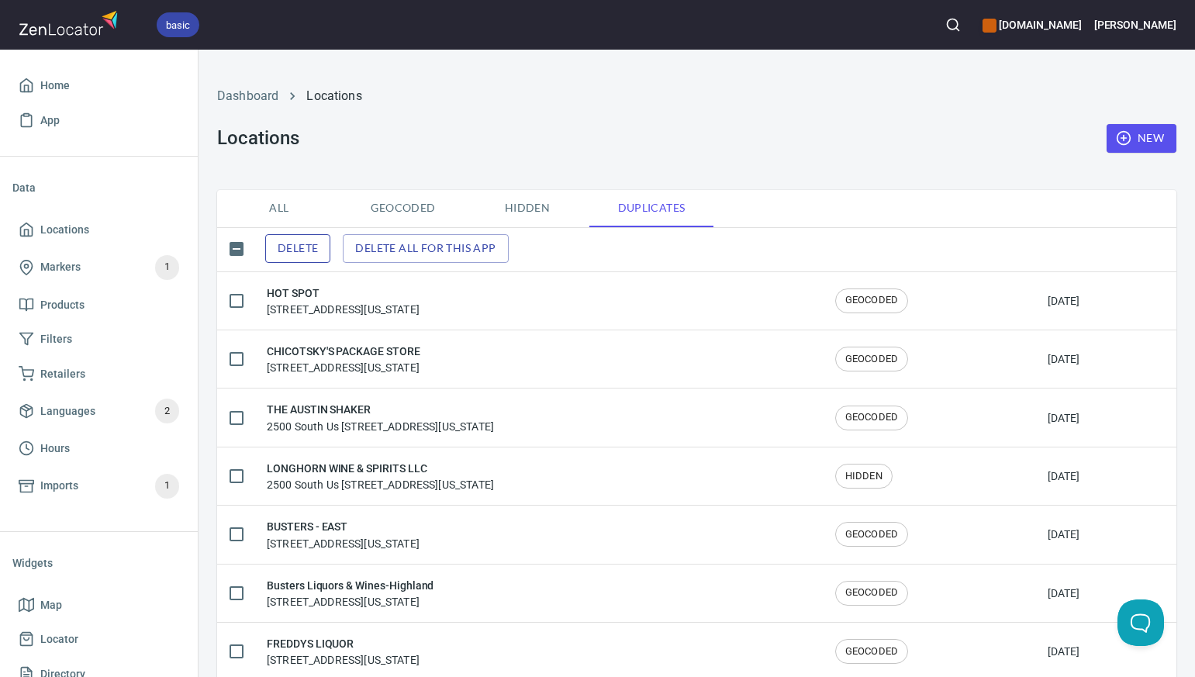
click at [315, 247] on span "Delete" at bounding box center [298, 248] width 40 height 19
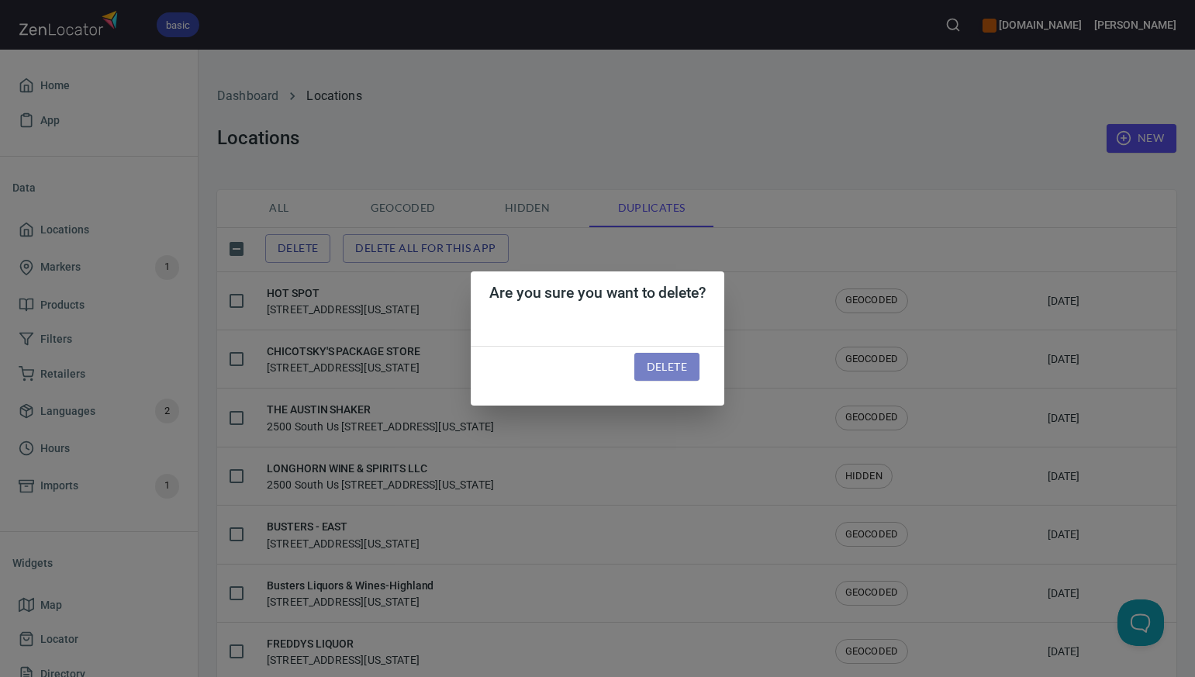
click at [675, 366] on span "Delete" at bounding box center [667, 366] width 40 height 19
checkbox input "false"
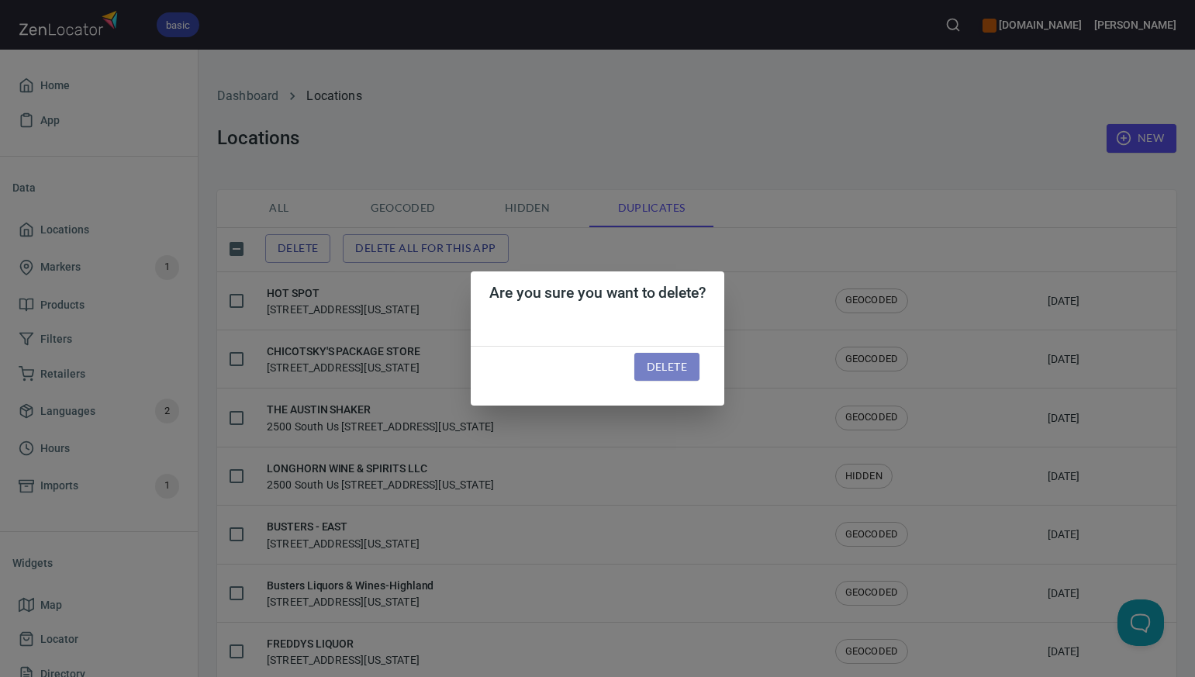
checkbox input "false"
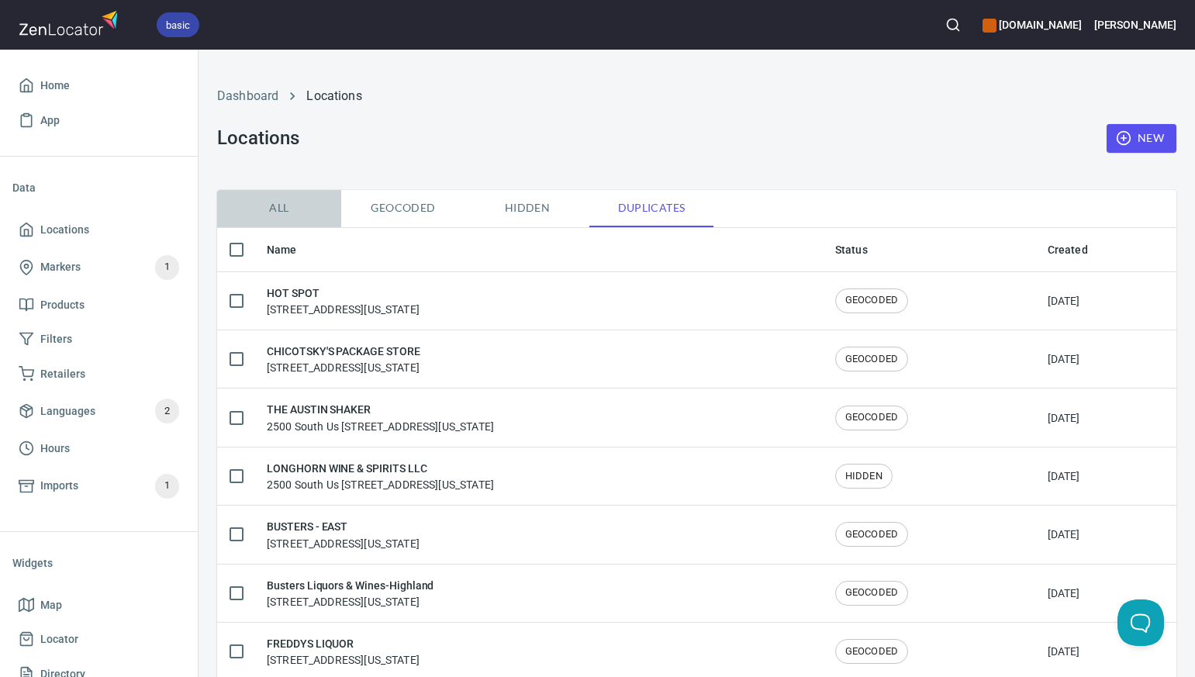
click at [278, 208] on span "All" at bounding box center [278, 207] width 105 height 19
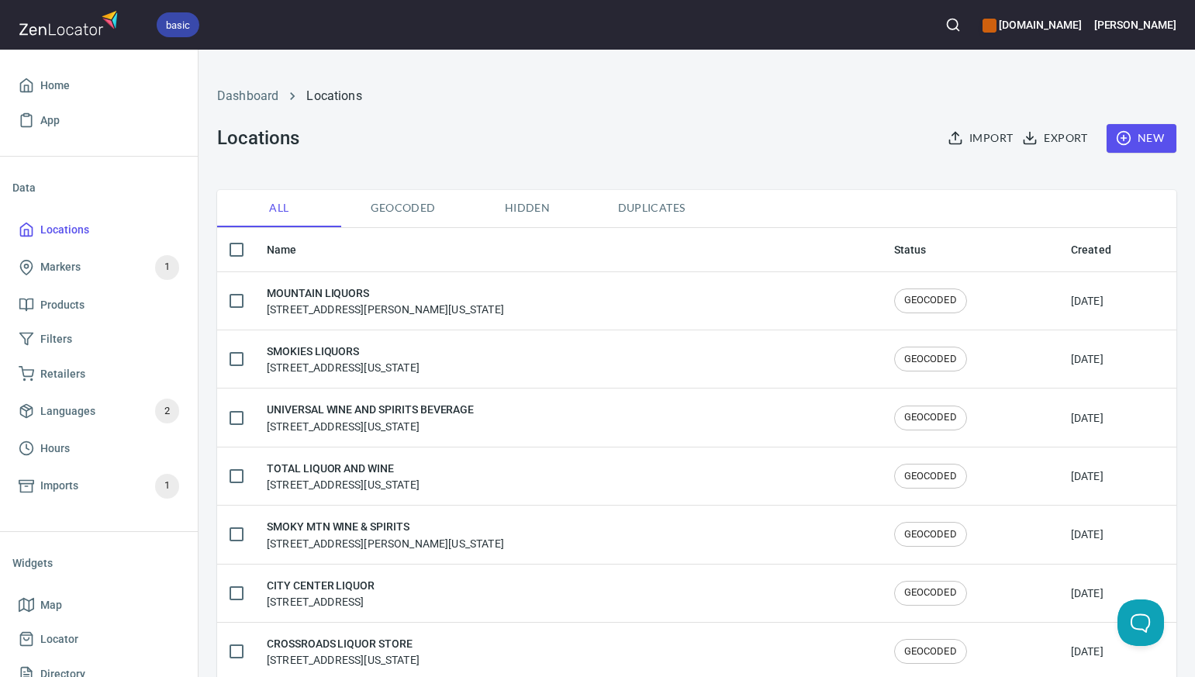
click at [652, 208] on span "Duplicates" at bounding box center [651, 207] width 105 height 19
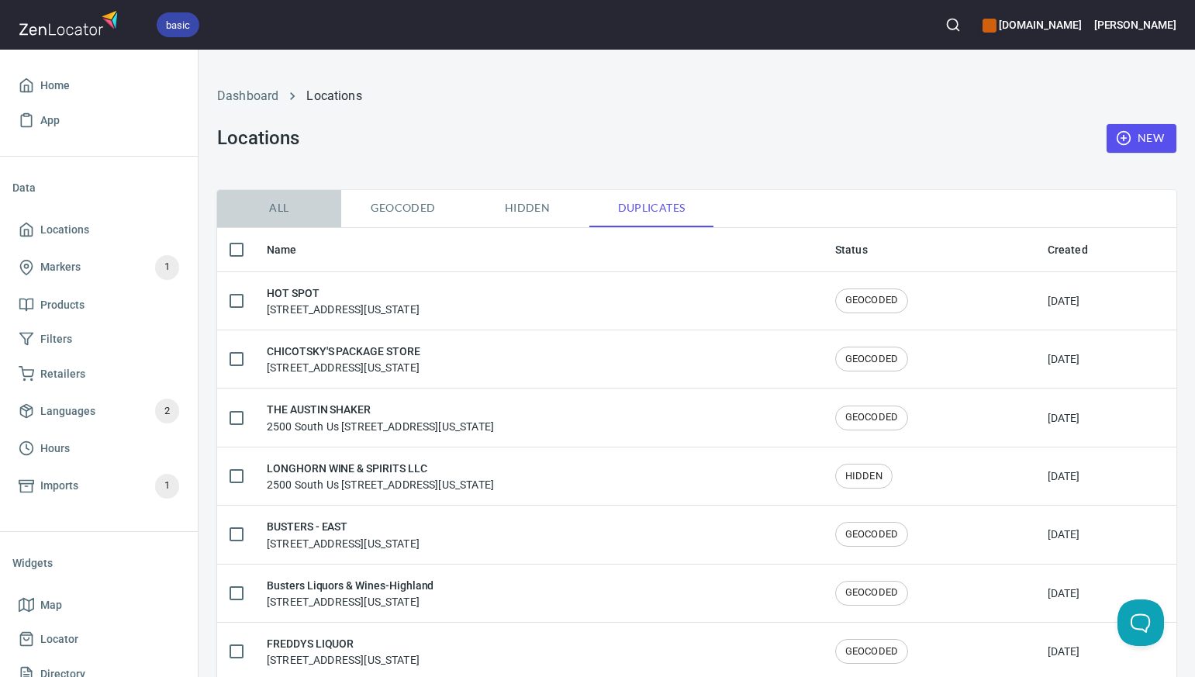
click at [285, 205] on span "All" at bounding box center [278, 207] width 105 height 19
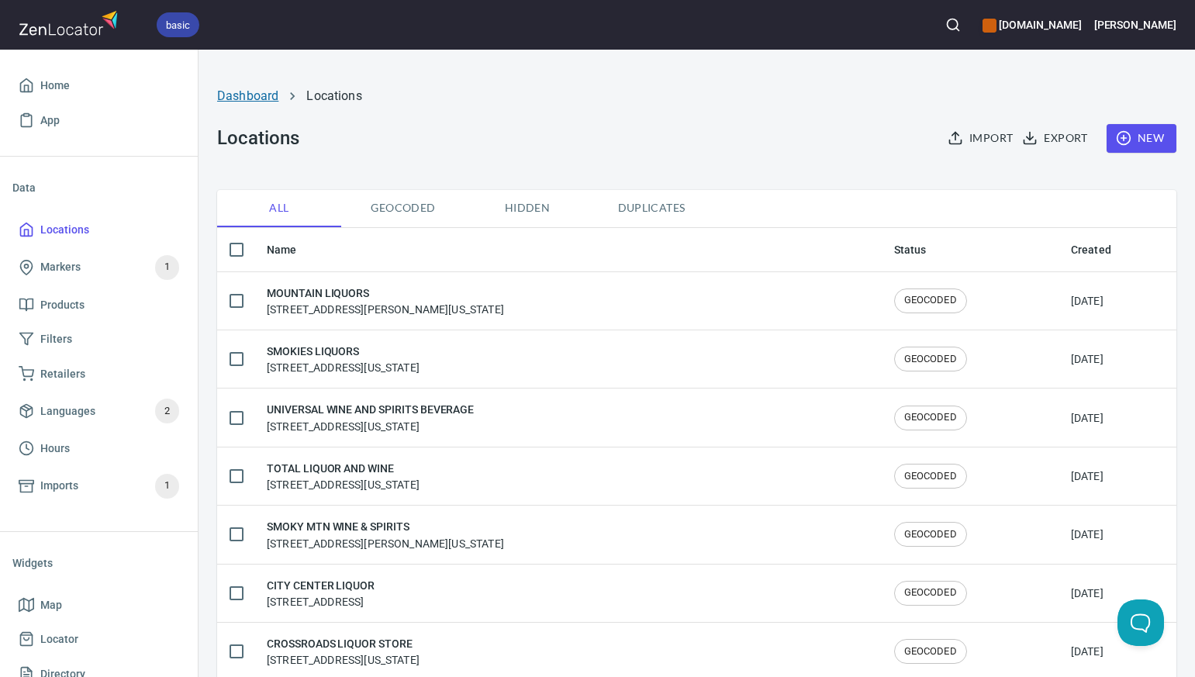
click at [266, 98] on link "Dashboard" at bounding box center [247, 95] width 61 height 15
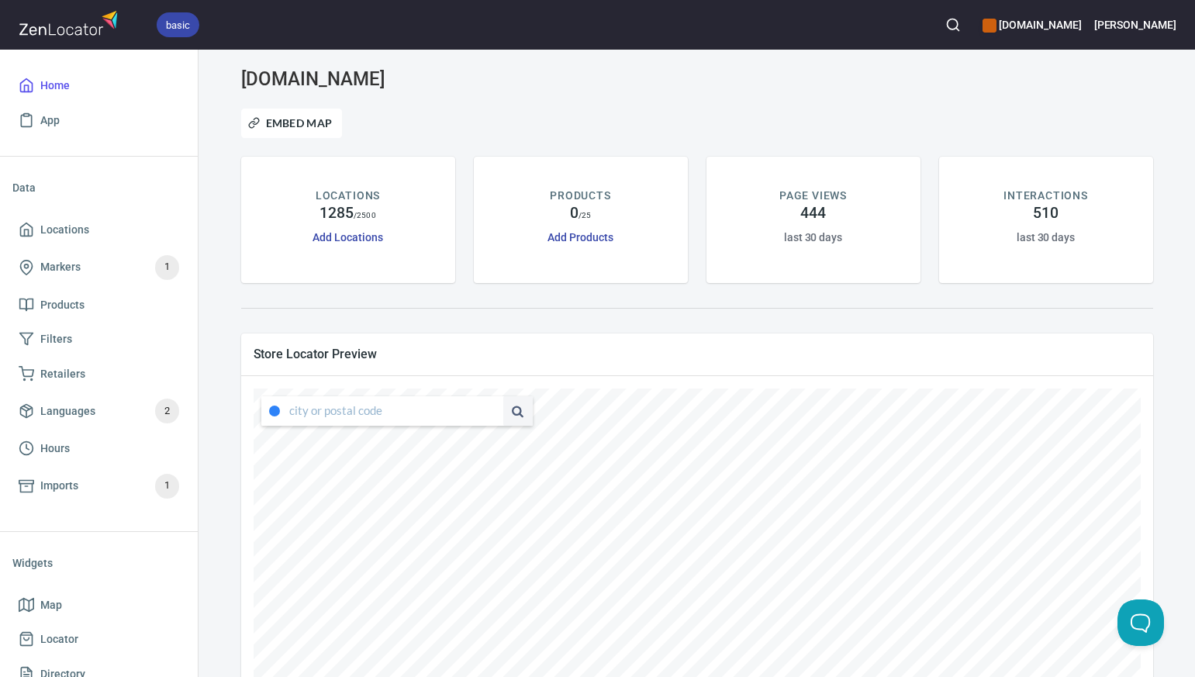
type input "4347 South Capistrano Drive, Dallas, Texas, United States"
click at [287, 411] on span at bounding box center [275, 411] width 28 height 12
drag, startPoint x: 289, startPoint y: 411, endPoint x: 487, endPoint y: 418, distance: 197.8
click at [487, 418] on div "4347 South Capistrano Drive, Dallas, Texas, United States" at bounding box center [396, 410] width 271 height 29
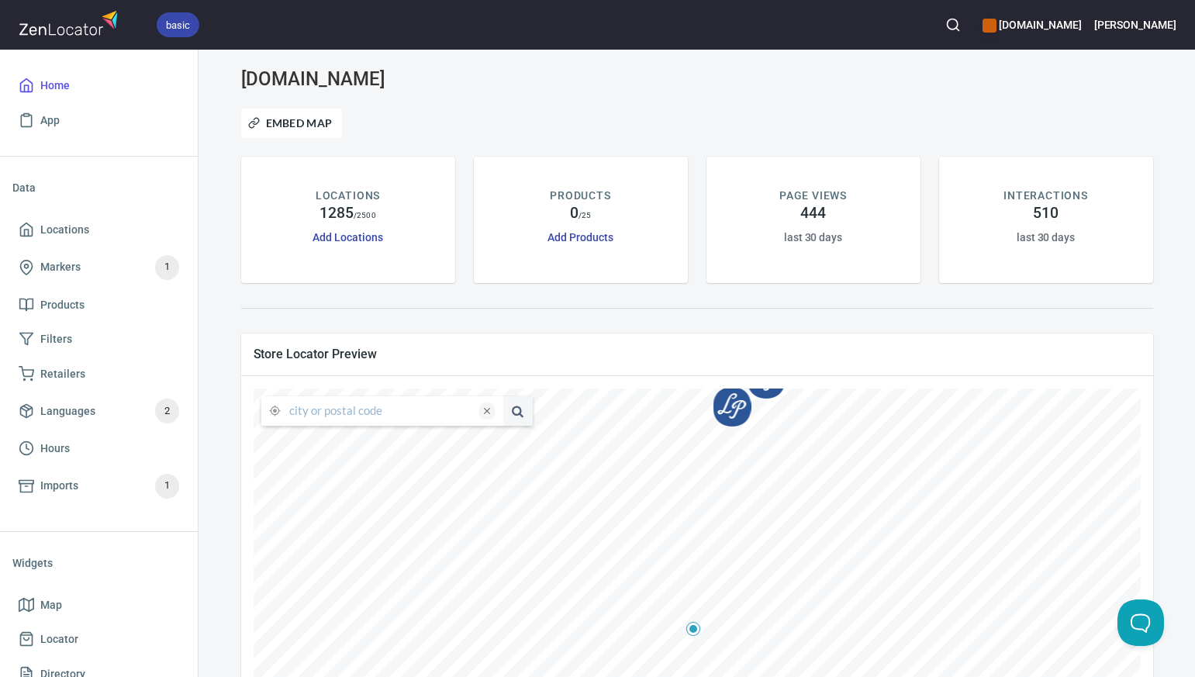
scroll to position [0, 0]
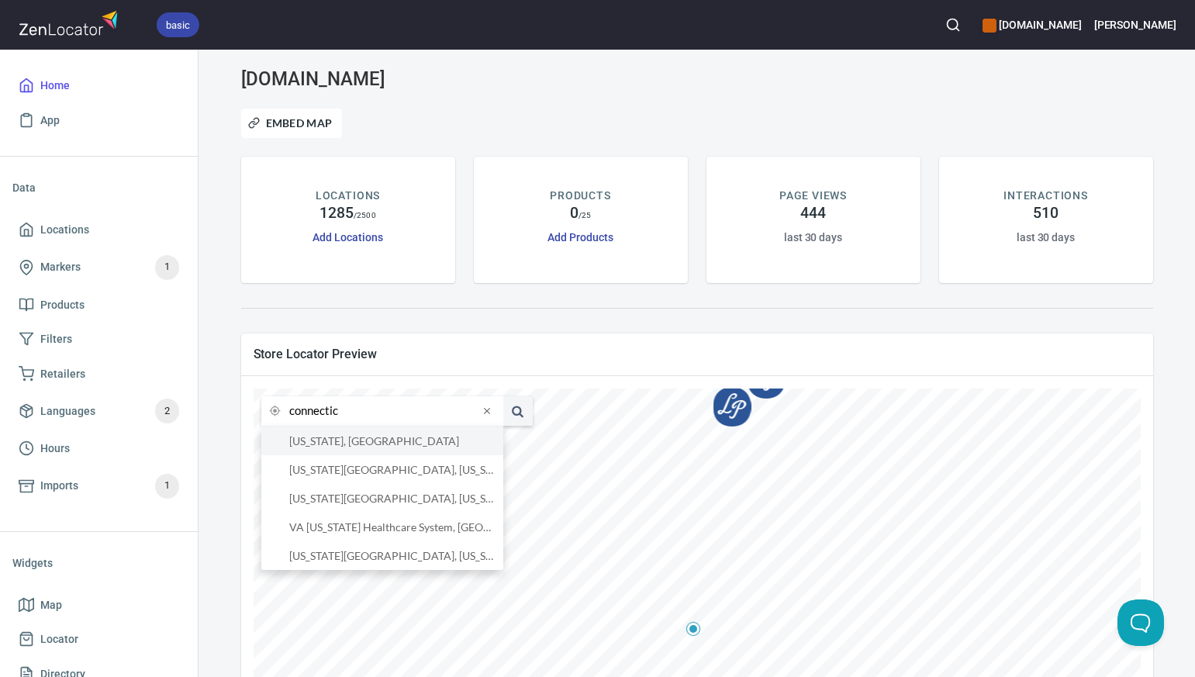
click at [447, 444] on li "Connecticut, United States" at bounding box center [382, 440] width 242 height 29
type input "Connecticut, United States"
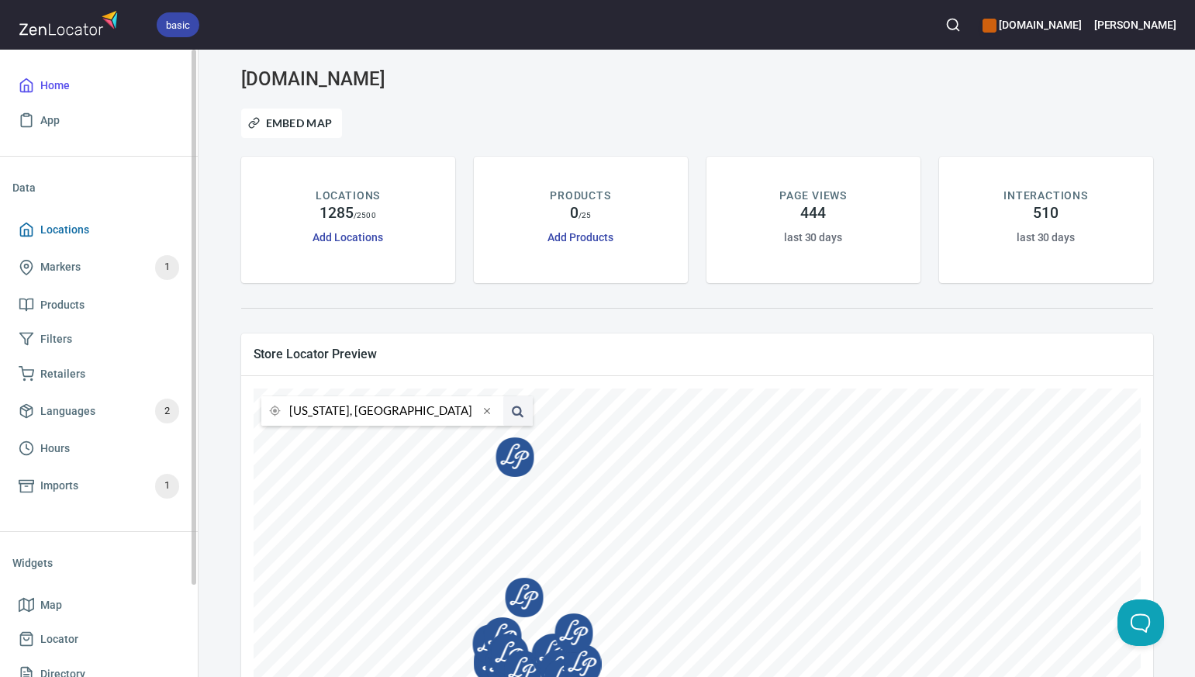
click at [71, 227] on span "Locations" at bounding box center [64, 229] width 49 height 19
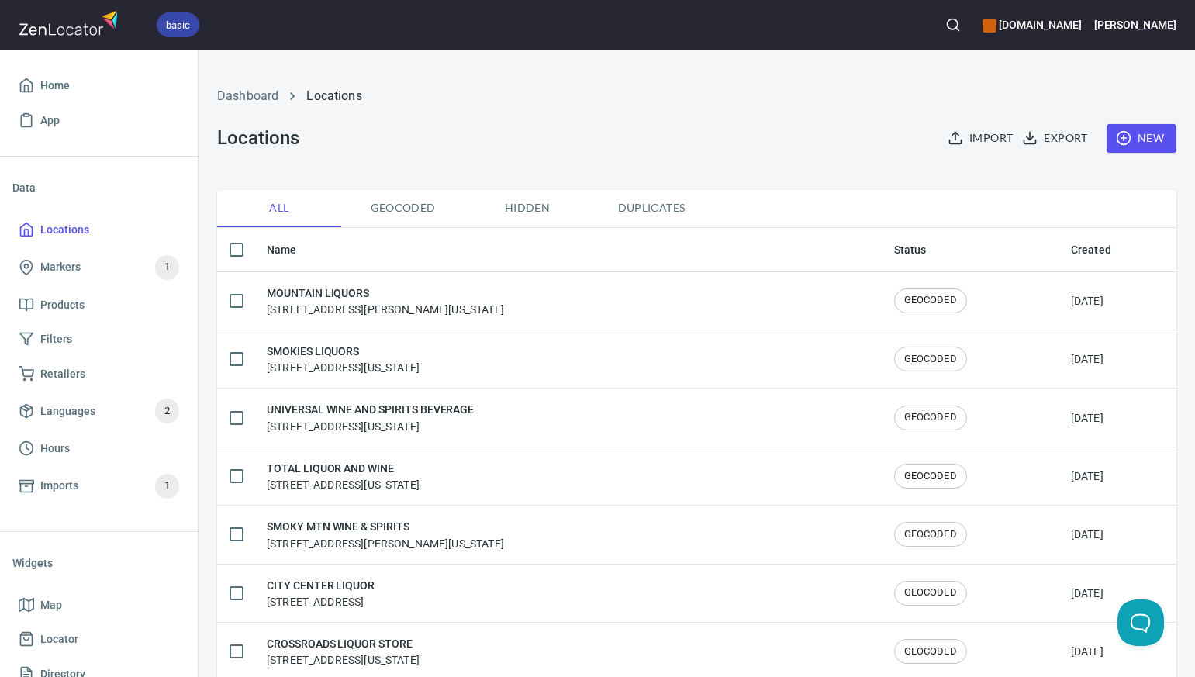
click at [1116, 143] on icon "button" at bounding box center [1124, 138] width 16 height 16
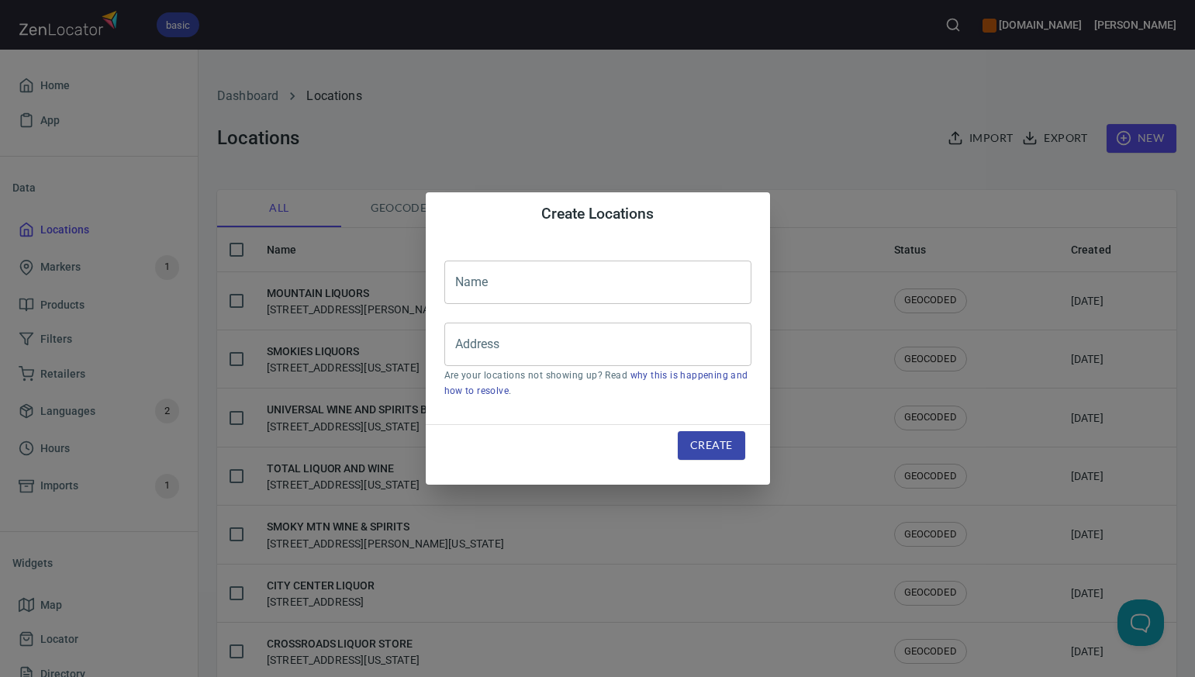
click at [485, 288] on input "text" at bounding box center [597, 282] width 307 height 43
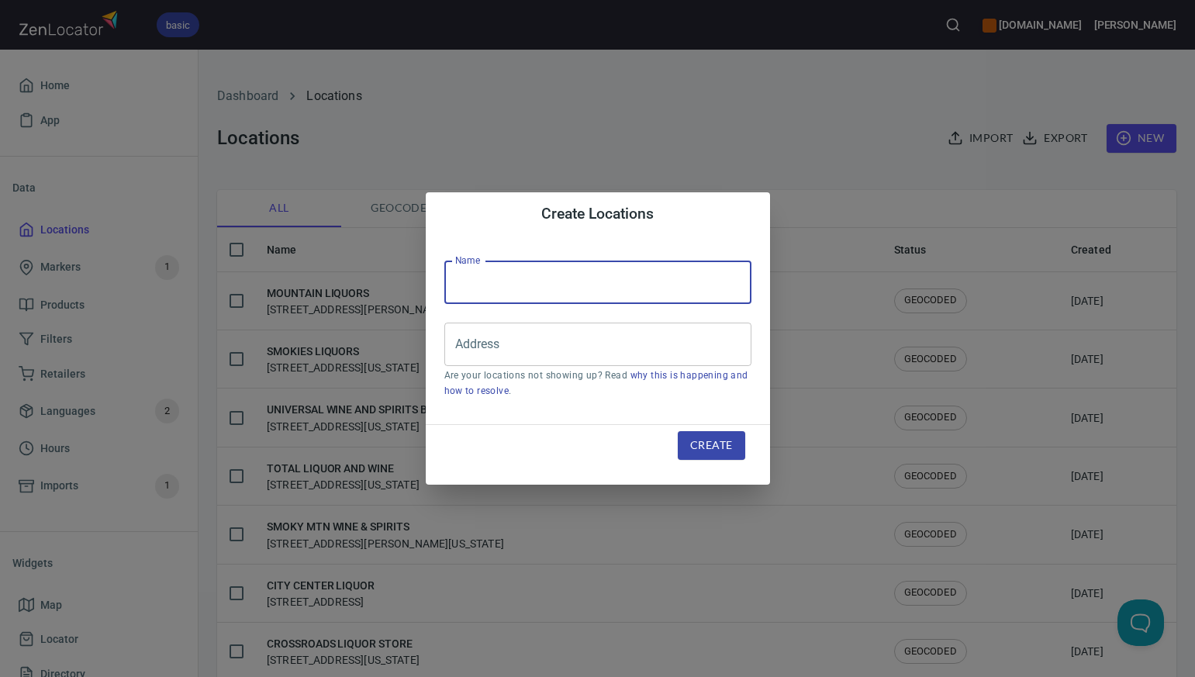
paste input "WINES & MORE (POST)"
type input "WINES & MORE (POST)"
click at [485, 345] on input "Address" at bounding box center [586, 344] width 270 height 29
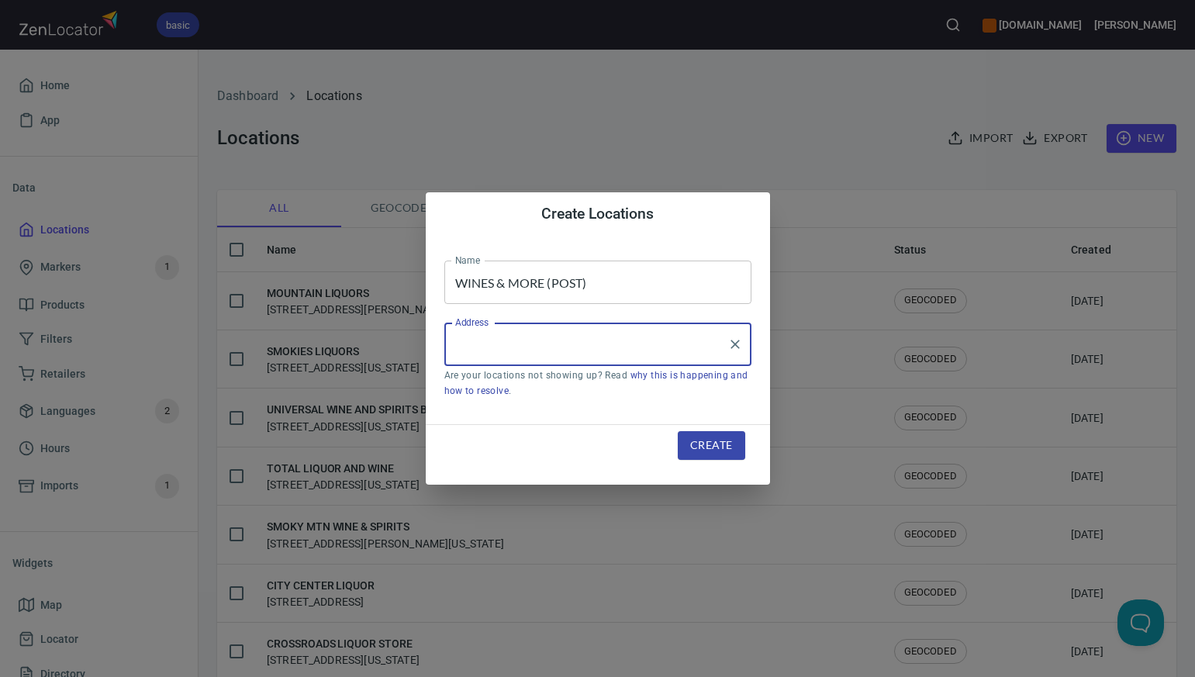
click at [485, 345] on input "Address" at bounding box center [586, 344] width 270 height 29
paste input "232 BOSTON POST RD MILFORD CT"
click at [583, 344] on input "232 BOSTON POST RD MILFORD CT" at bounding box center [586, 344] width 270 height 29
click at [649, 344] on input "232 BOSTON POST RD, MILFORD CT" at bounding box center [586, 344] width 270 height 29
type input "232 BOSTON POST RD, MILFORD, CT"
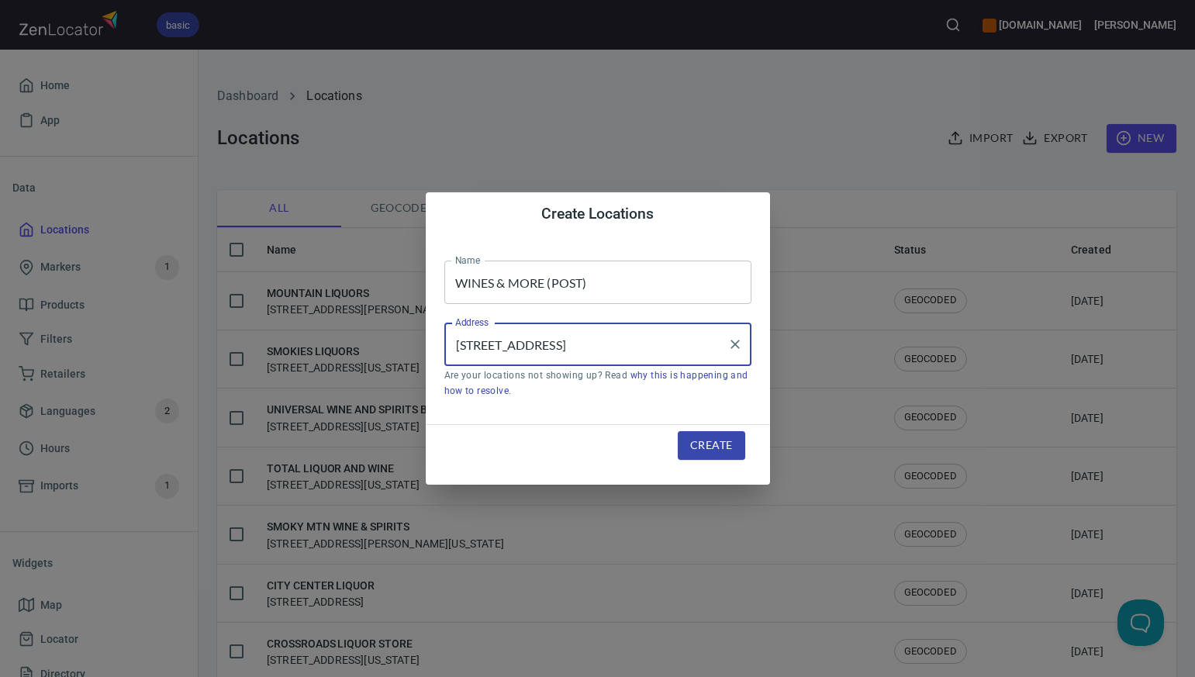
click at [265, 98] on div "Create Locations Name WINES & MORE (POST) Name Address 232 BOSTON POST RD, MILF…" at bounding box center [597, 338] width 1195 height 677
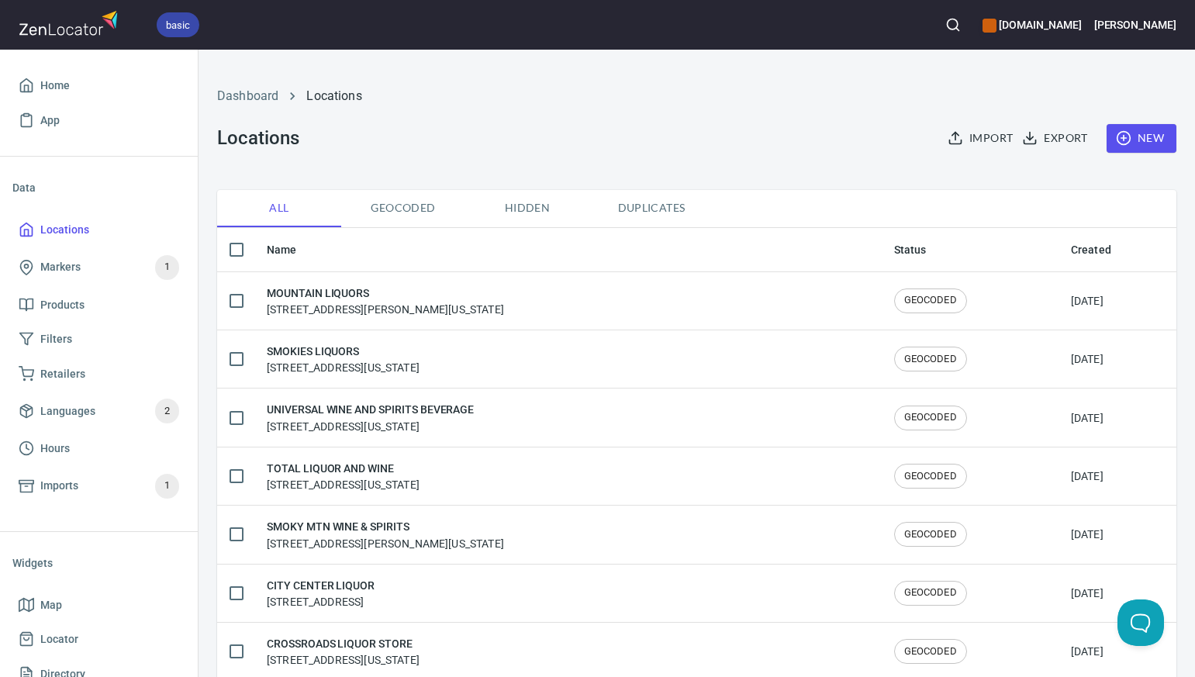
click at [265, 98] on link "Dashboard" at bounding box center [247, 95] width 61 height 15
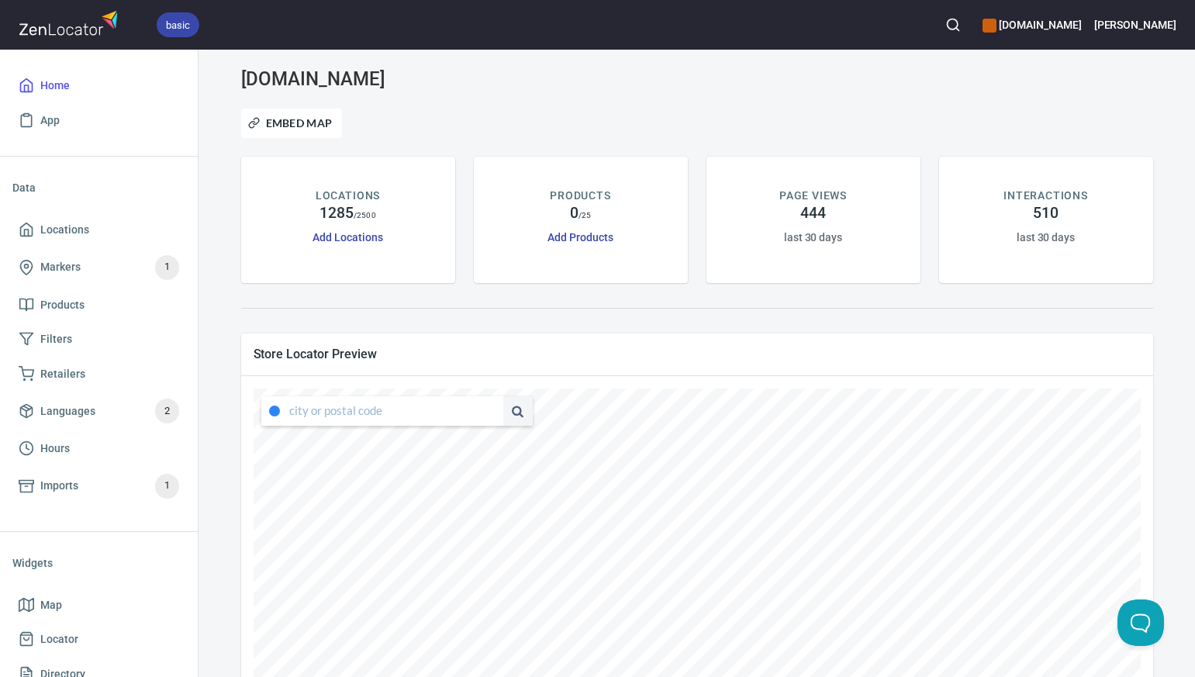
type input "4347 South Capistrano Drive, Dallas, Texas, United States"
drag, startPoint x: 292, startPoint y: 411, endPoint x: 480, endPoint y: 417, distance: 188.5
click at [480, 417] on div "4347 South Capistrano Drive, Dallas, Texas, United States" at bounding box center [396, 410] width 271 height 29
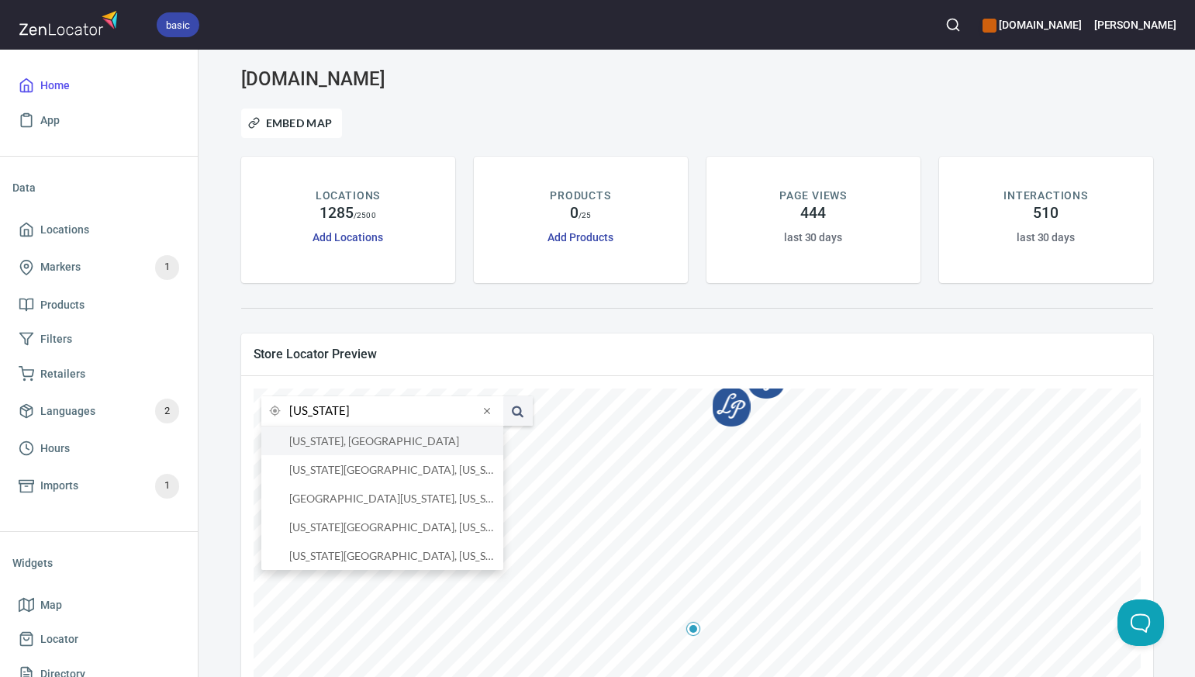
click at [440, 453] on li "Connecticut, United States" at bounding box center [382, 440] width 242 height 29
type input "Connecticut, United States"
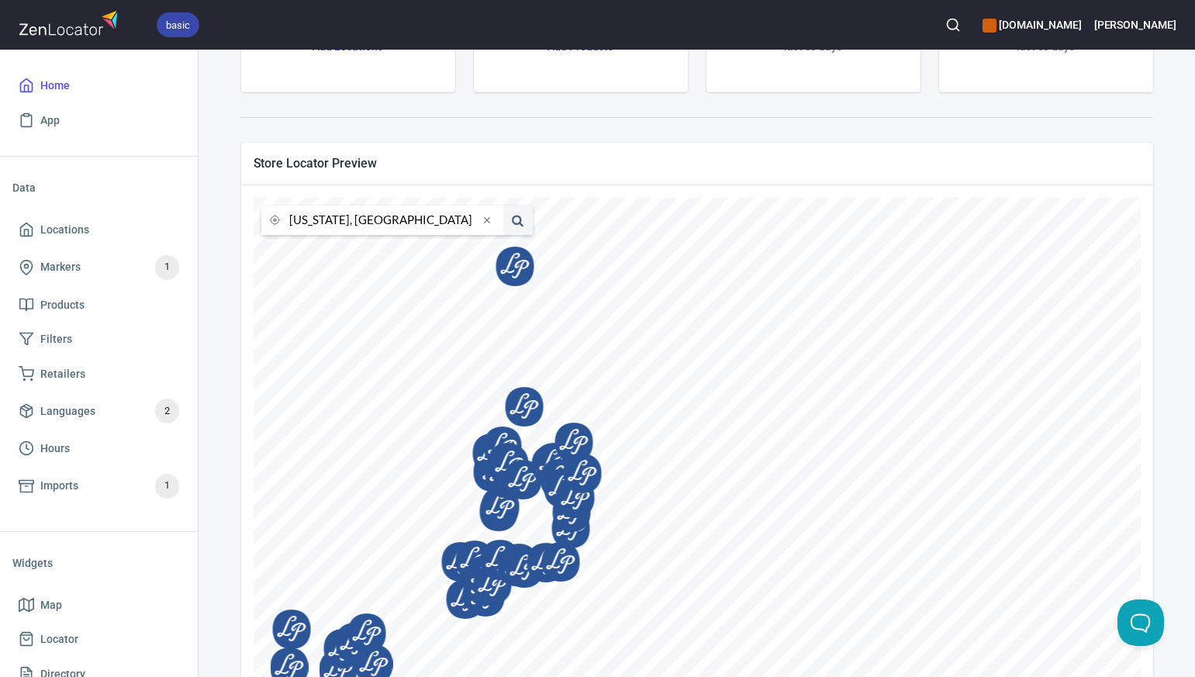
scroll to position [245, 0]
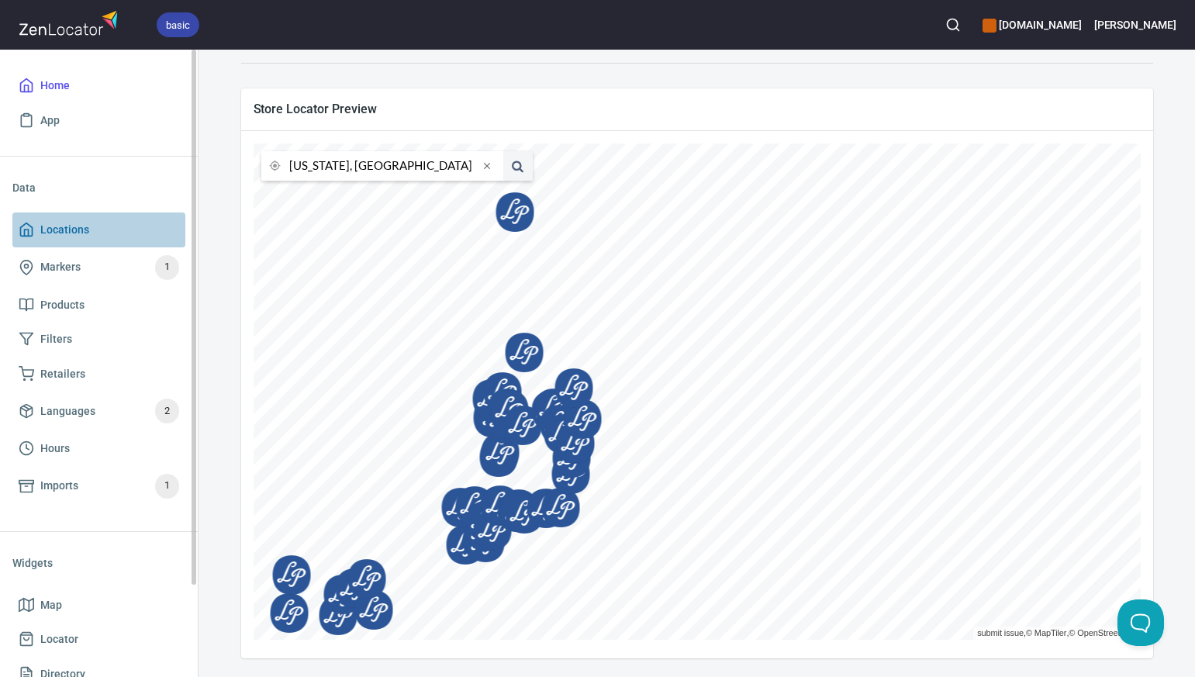
click at [66, 228] on span "Locations" at bounding box center [64, 229] width 49 height 19
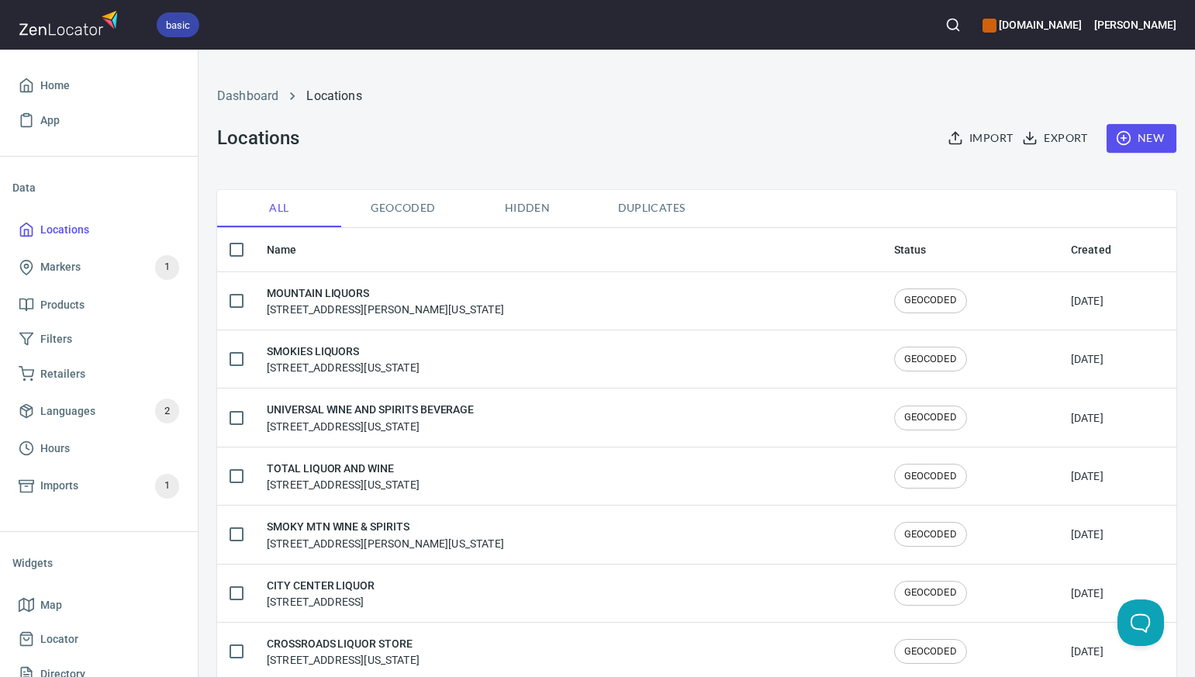
click at [1148, 140] on span "New" at bounding box center [1141, 138] width 45 height 19
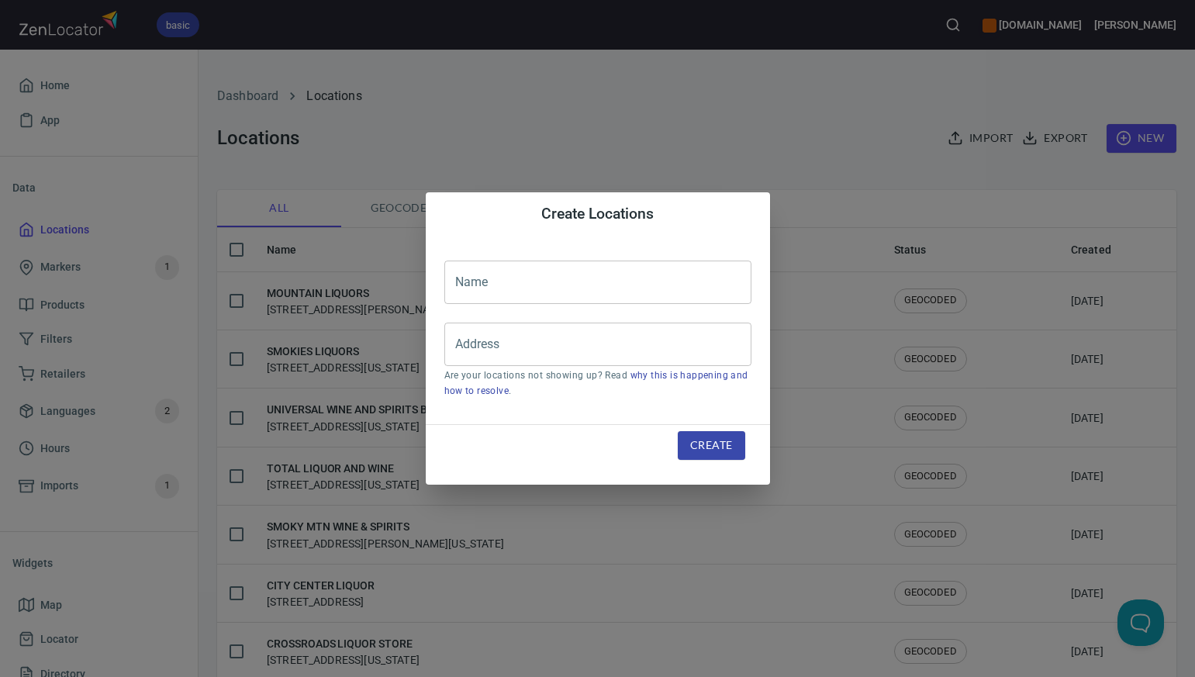
click at [471, 280] on input "text" at bounding box center [597, 282] width 307 height 43
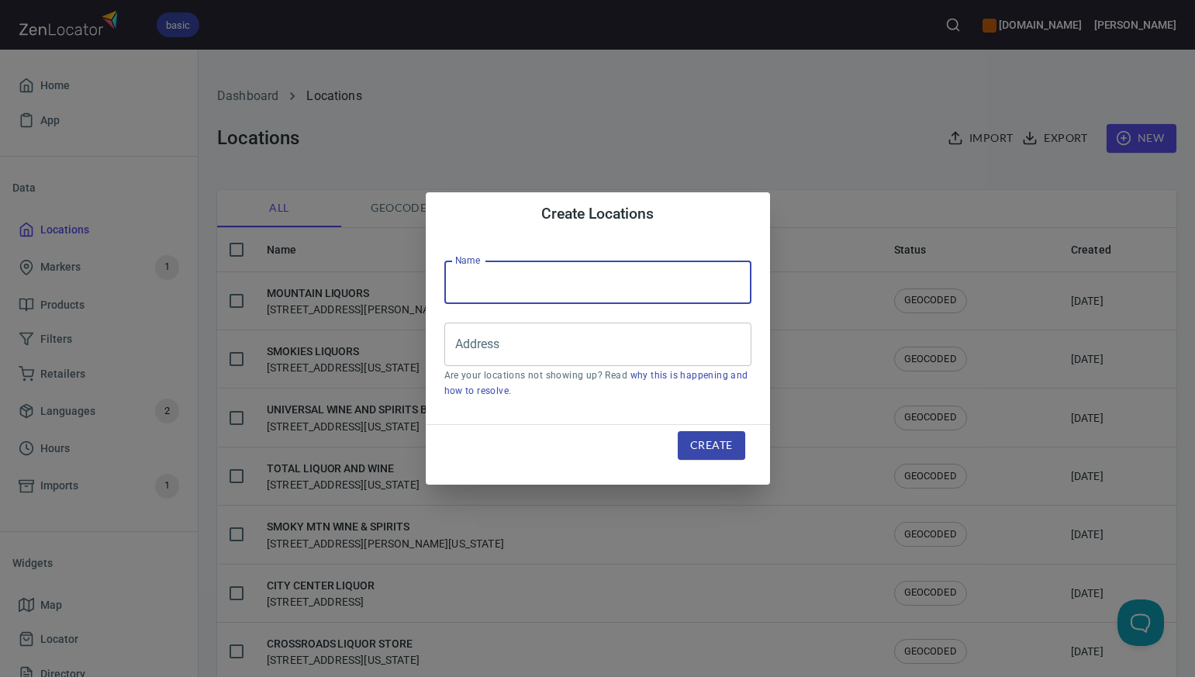
paste input "WINES & MORE (POST)"
type input "WINES & MORE (POST)"
click at [485, 347] on input "Address" at bounding box center [586, 344] width 270 height 29
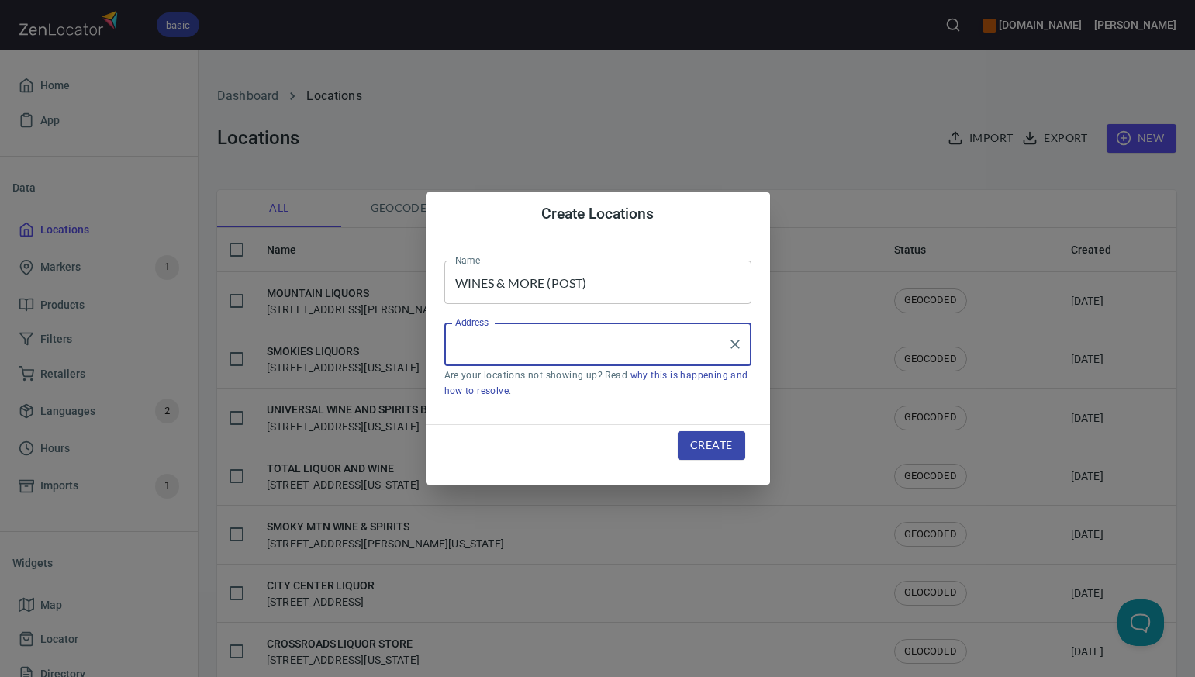
paste input "232 BOSTON POST RD MILFORD CT"
click at [582, 345] on input "232 BOSTON POST RD MILFORD CT" at bounding box center [586, 344] width 270 height 29
click at [646, 345] on input "232 BOSTON POST RD, MILFORD CT" at bounding box center [586, 344] width 270 height 29
click at [644, 347] on input "232 BOSTON POST RD, MILFORD, CT" at bounding box center [586, 344] width 270 height 29
click at [646, 344] on input "232 BOSTON POST RD, Milford, CT" at bounding box center [586, 344] width 270 height 29
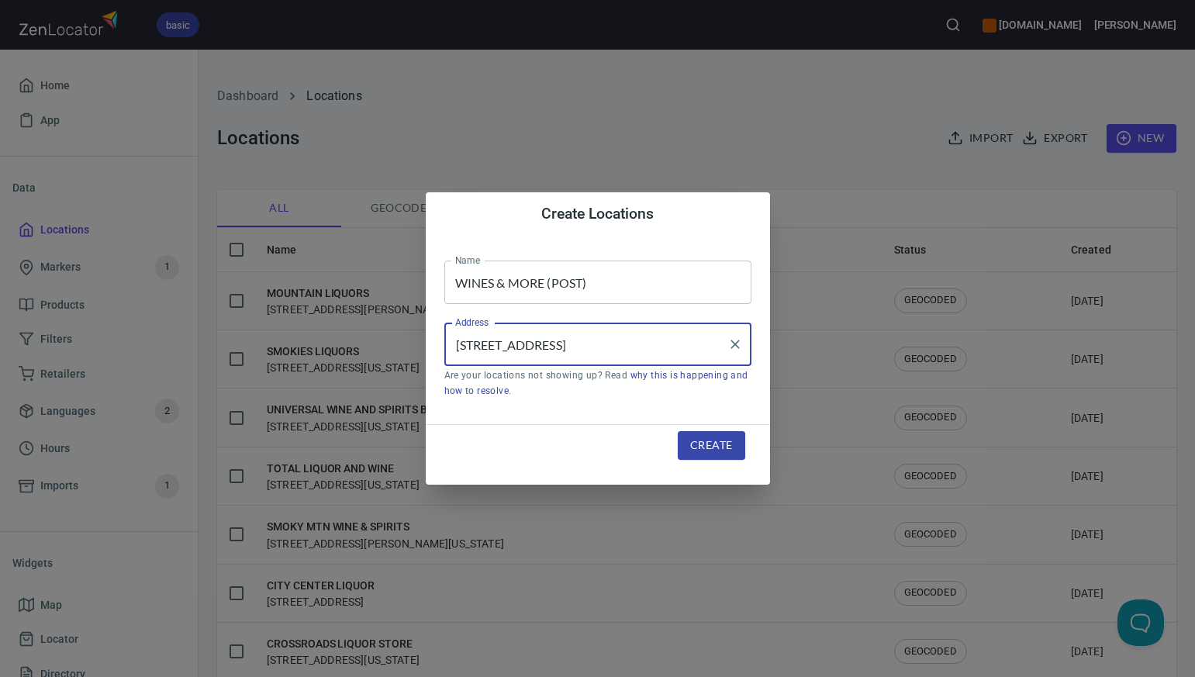
click at [584, 345] on input "232 BOSTON POST RD, Milford, CT" at bounding box center [586, 344] width 270 height 29
click at [564, 343] on input "232 BOSTON POST Rd, Milford, CT" at bounding box center [586, 344] width 270 height 29
click at [532, 343] on input "232 BOSTON Post Rd, Milford, CT" at bounding box center [586, 344] width 270 height 29
type input "232 Boston Post Rd, Milford, CT"
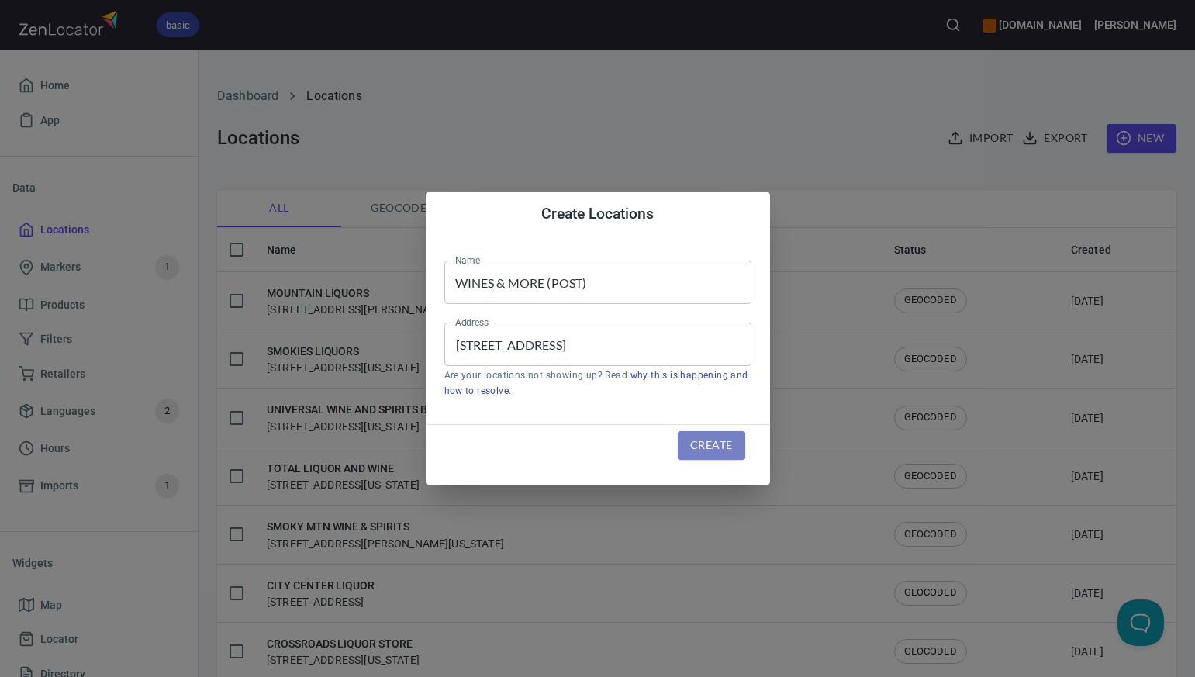
click at [695, 443] on span "Create" at bounding box center [711, 445] width 42 height 19
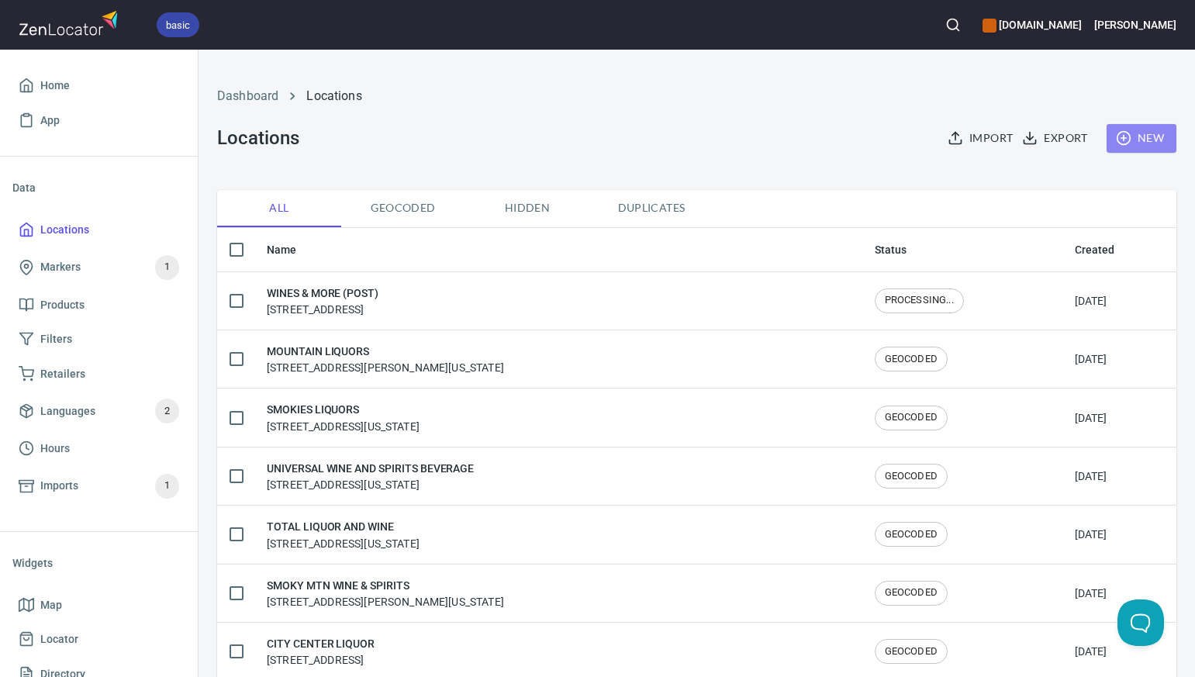
click at [1140, 142] on span "New" at bounding box center [1141, 138] width 45 height 19
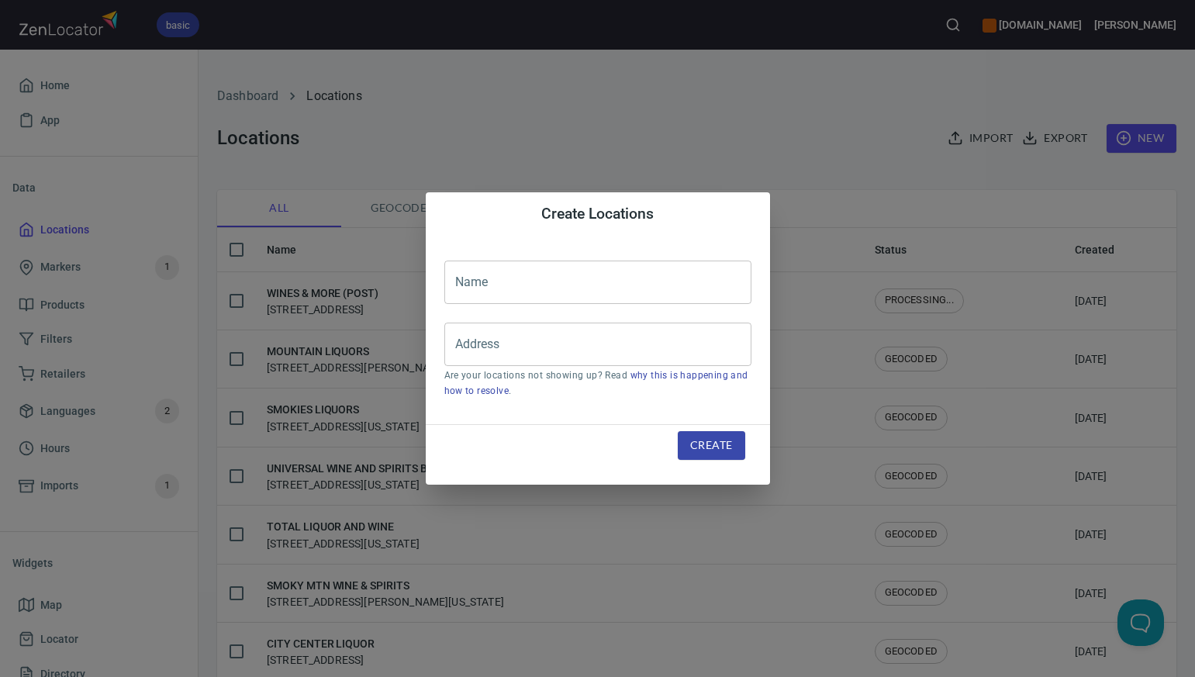
click at [491, 281] on input "text" at bounding box center [597, 282] width 307 height 43
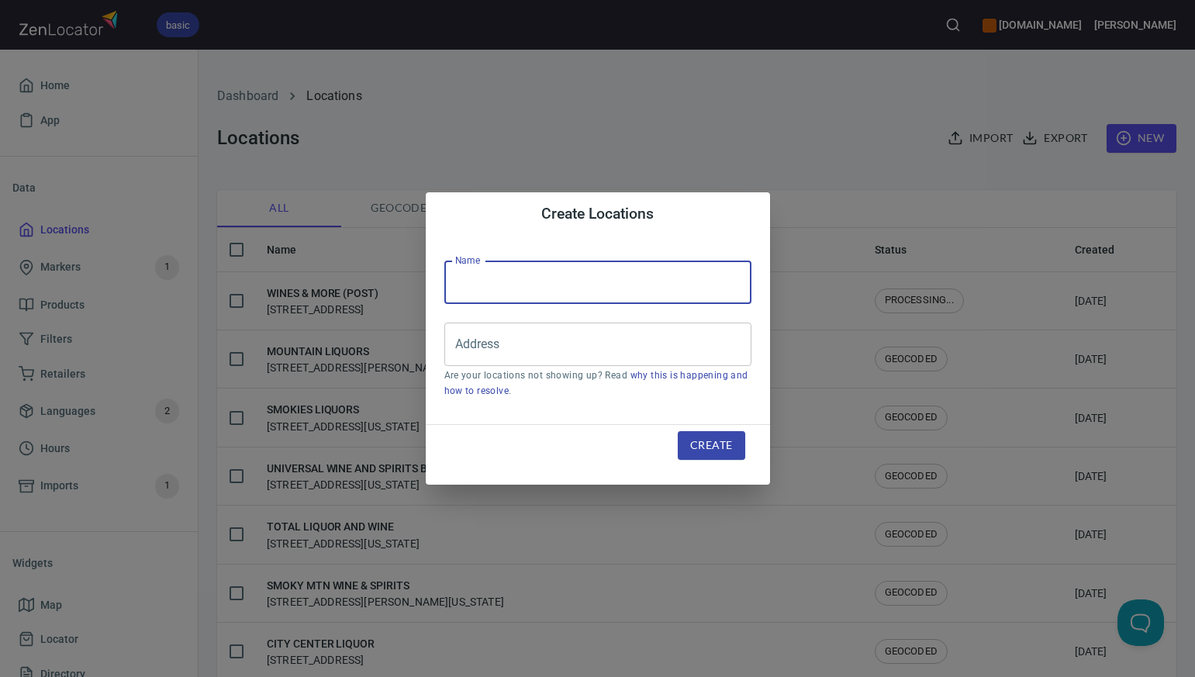
paste input "EAST COAST WINE & SPIRITS"
type input "EAST COAST WINE & SPIRITS"
click at [471, 347] on input "Address" at bounding box center [586, 344] width 270 height 29
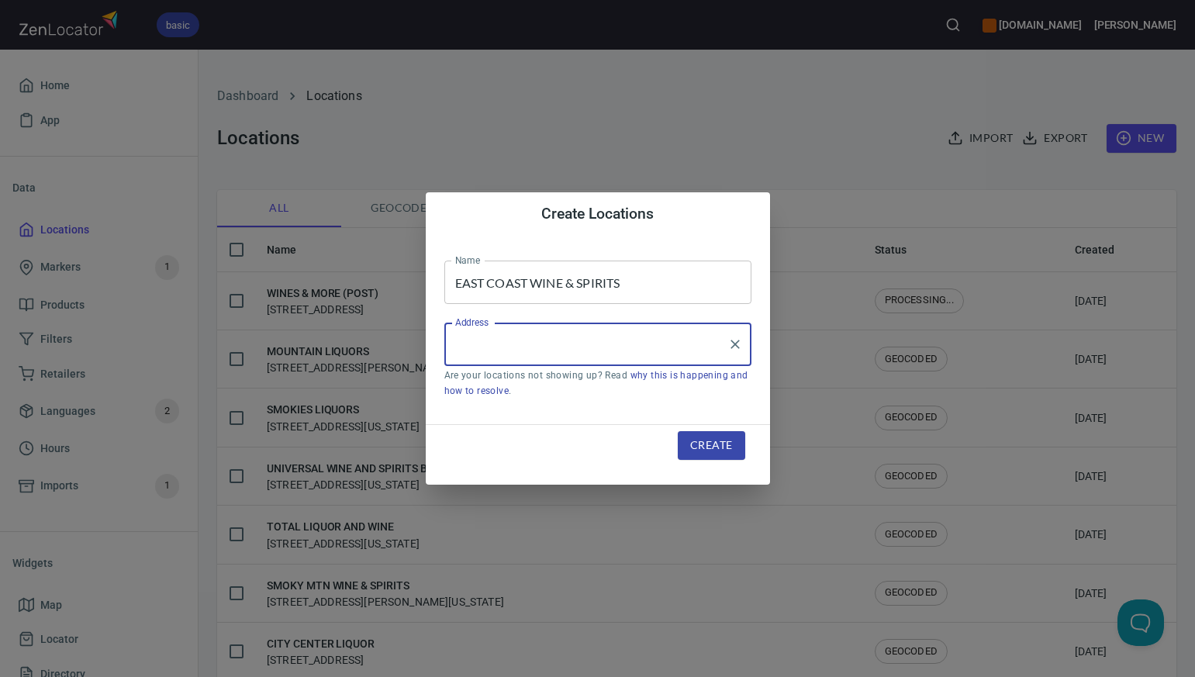
paste input "994 N COLONY RD UNIT A WALLINGFORD CT"
click at [588, 347] on input "994 N COLONY RD UNIT A WALLINGFORD CT" at bounding box center [586, 344] width 270 height 29
click at [696, 343] on input "994 N COLONY RD UNIT A, WALLINGFORD CT" at bounding box center [586, 344] width 270 height 29
click at [575, 402] on li "994 North Colony Road, Wallingford Center, Connecticut, United States" at bounding box center [597, 389] width 307 height 28
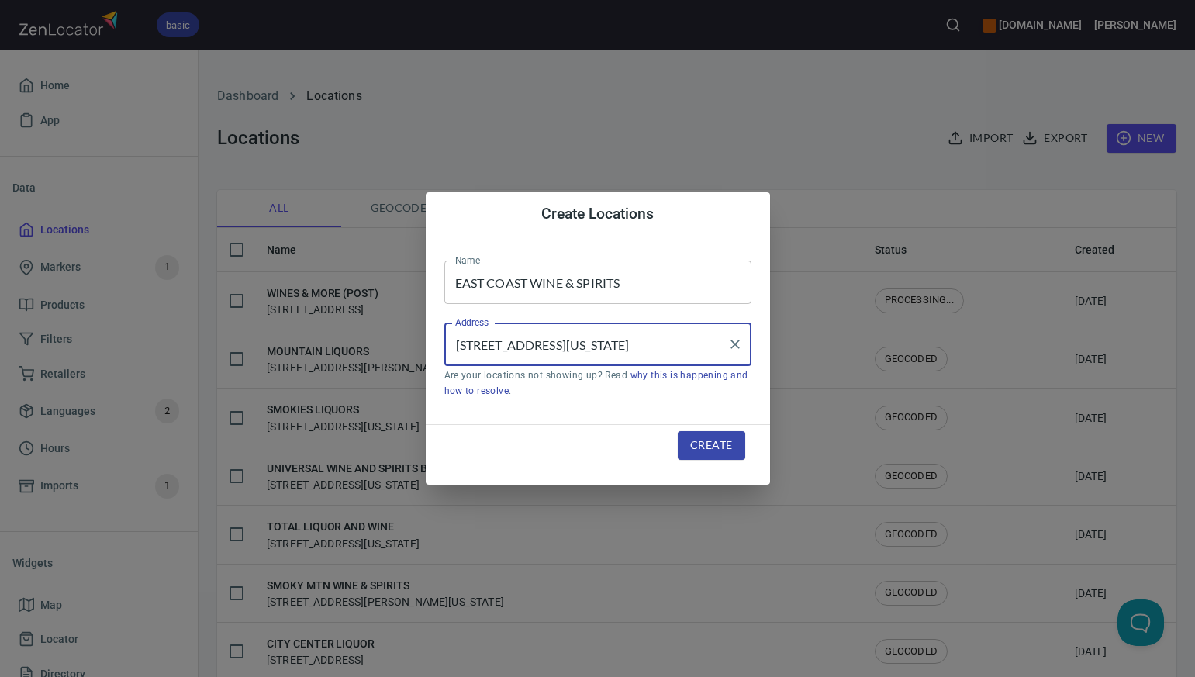
type input "994 North Colony Road, Wallingford Center, Connecticut, United States"
click at [710, 442] on span "Create" at bounding box center [711, 445] width 42 height 19
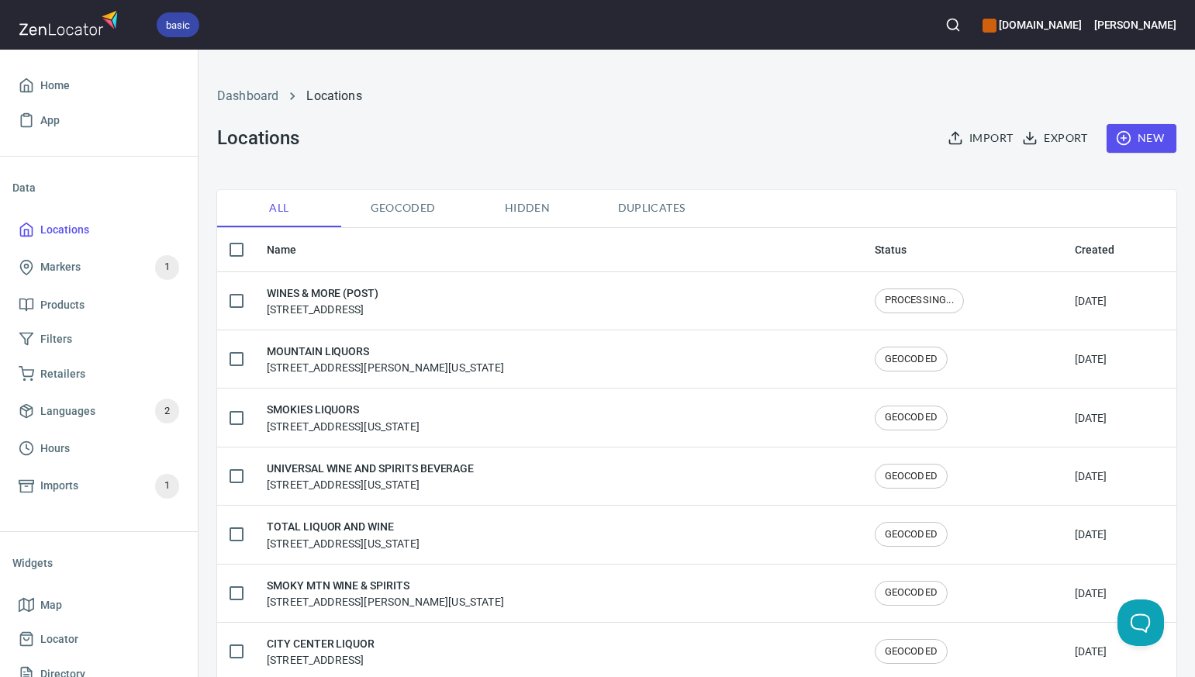
scroll to position [0, 0]
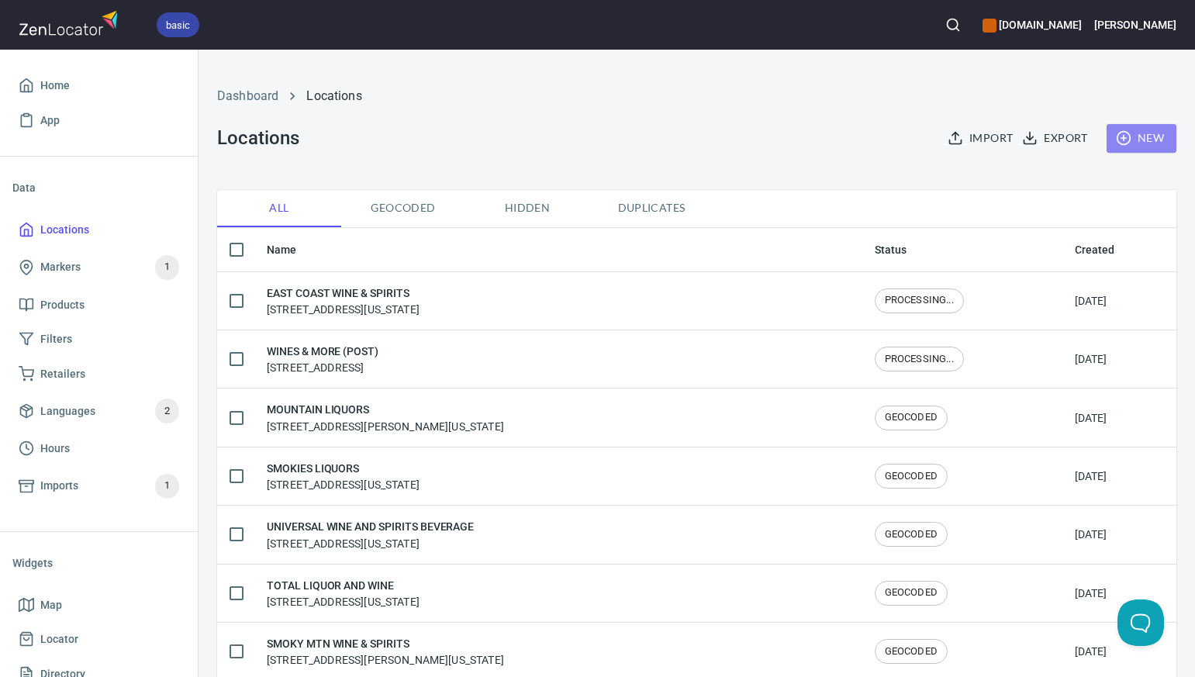
click at [1150, 140] on span "New" at bounding box center [1141, 138] width 45 height 19
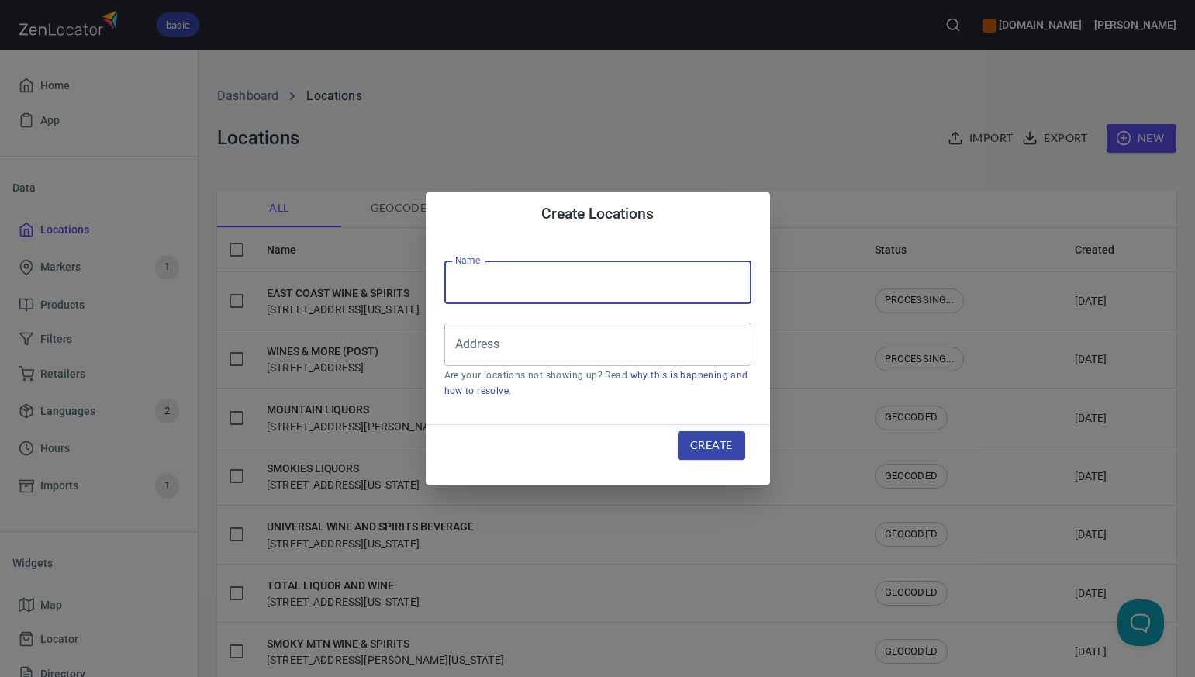
click at [485, 285] on input "text" at bounding box center [597, 282] width 307 height 43
paste input "VILLAGE WINES AND SPIRITS"
type input "VILLAGE WINES AND SPIRITS"
click at [482, 350] on input "Address" at bounding box center [586, 344] width 270 height 29
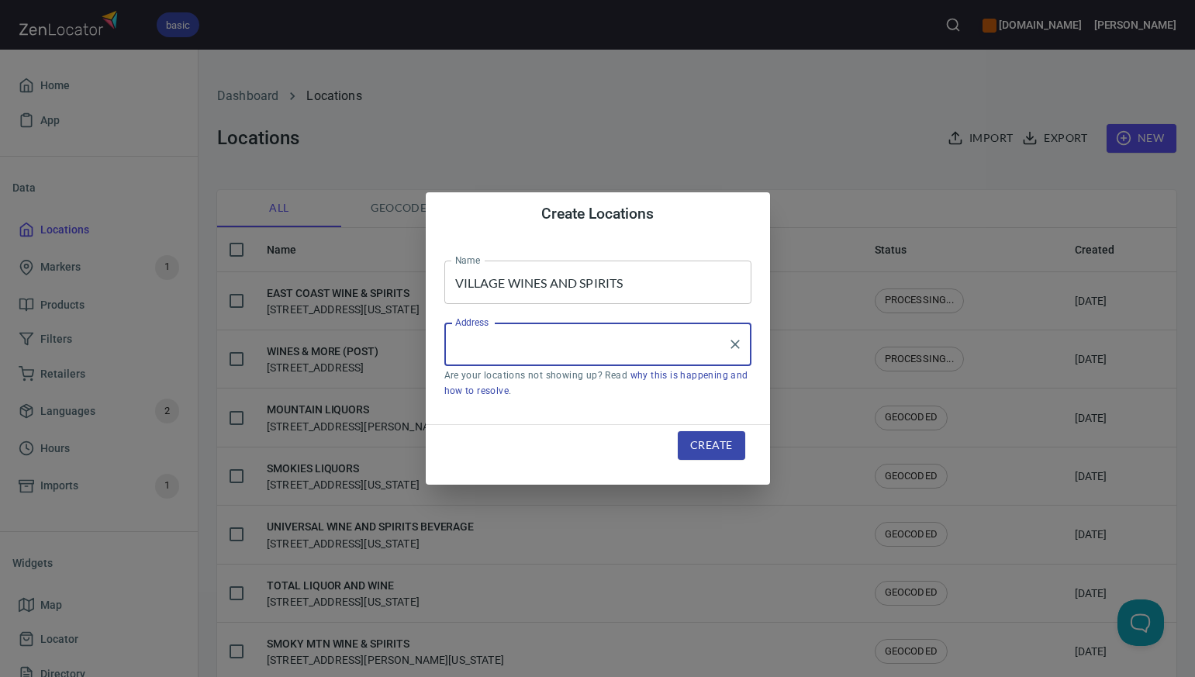
paste input "245 MAIN STREET NIANTIC CT"
click at [559, 342] on input "245 MAIN STREET NIANTIC CT" at bounding box center [586, 344] width 270 height 29
click at [621, 336] on input "245 MAIN STREET, NIANTIC CT" at bounding box center [586, 344] width 270 height 29
click at [623, 346] on input "245 MAIN STREET, NIANTIC CT" at bounding box center [586, 344] width 270 height 29
click at [628, 343] on input "245 MAIN STREET, Niantic, CT" at bounding box center [586, 344] width 270 height 29
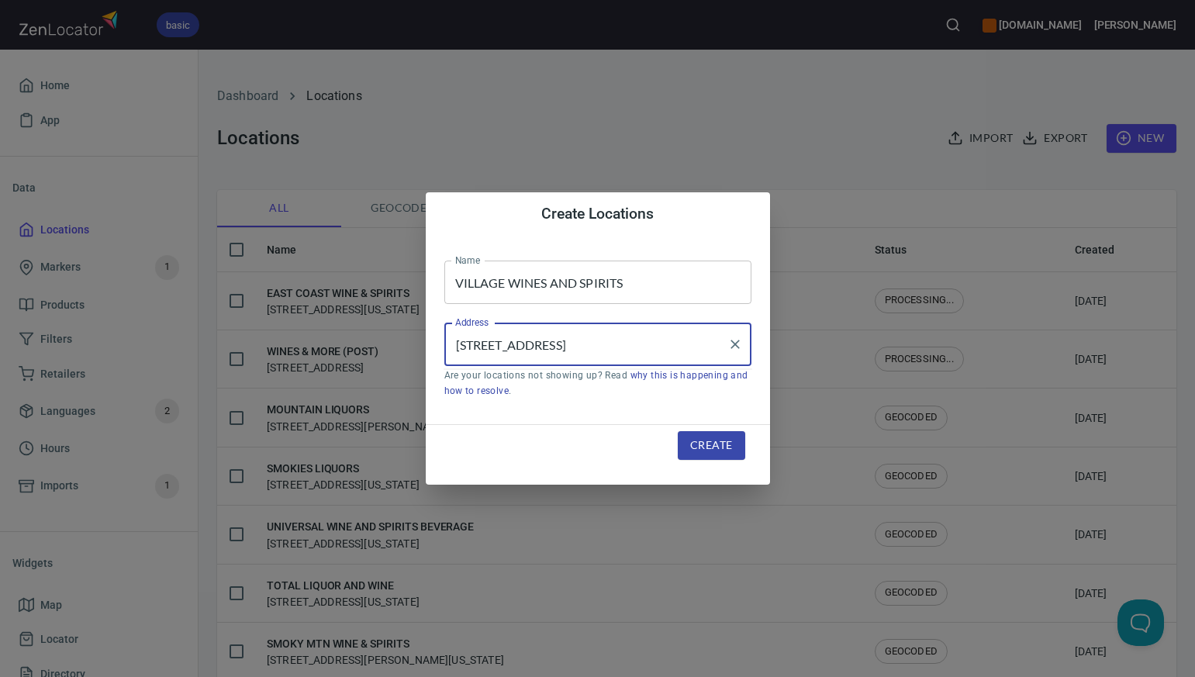
click at [558, 346] on input "245 MAIN STREET, Niantic, CT" at bounding box center [586, 344] width 270 height 29
click at [571, 340] on input "245 MAIN Street, Niantic, CT" at bounding box center [586, 344] width 270 height 29
click at [514, 343] on input "245 MAIN Street, Niantic, CT" at bounding box center [586, 344] width 270 height 29
type input "245 Main Street, Niantic, CT"
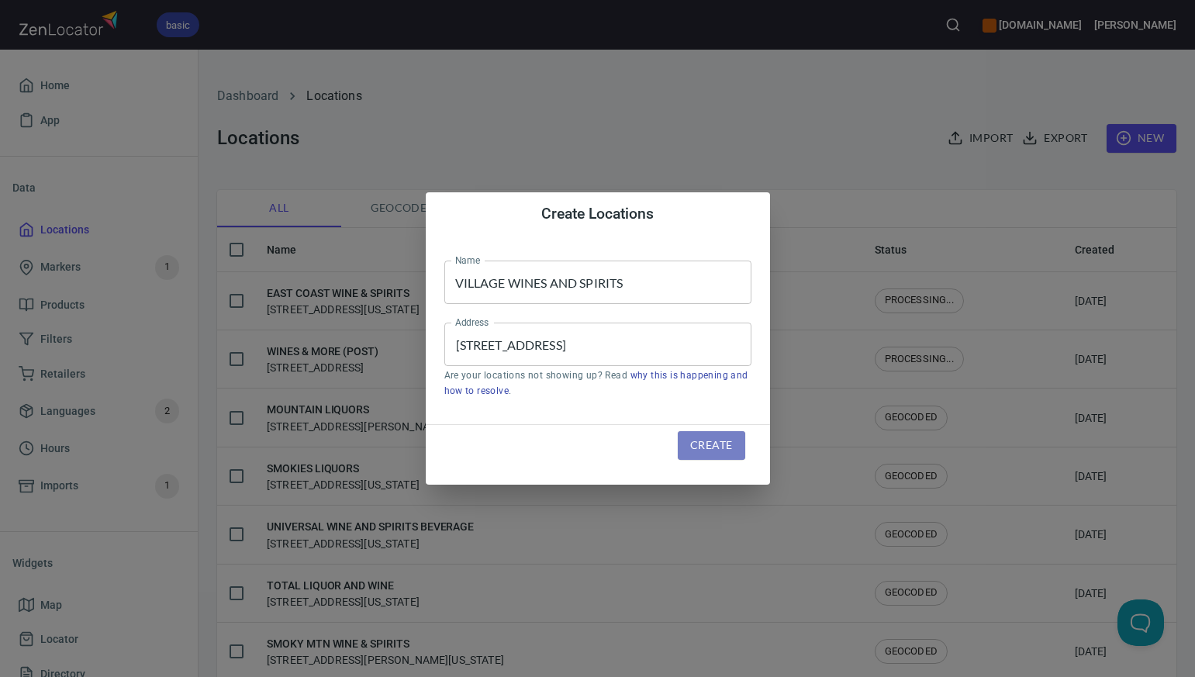
click at [694, 449] on span "Create" at bounding box center [711, 445] width 42 height 19
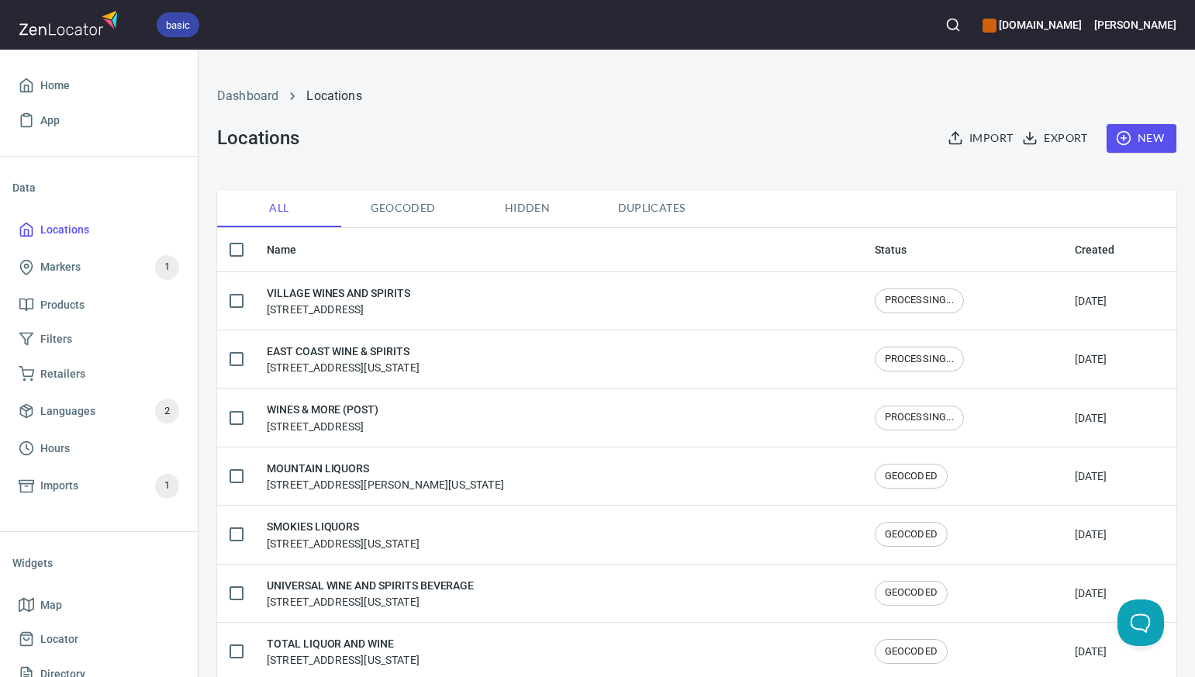
click at [1139, 140] on span "New" at bounding box center [1141, 138] width 45 height 19
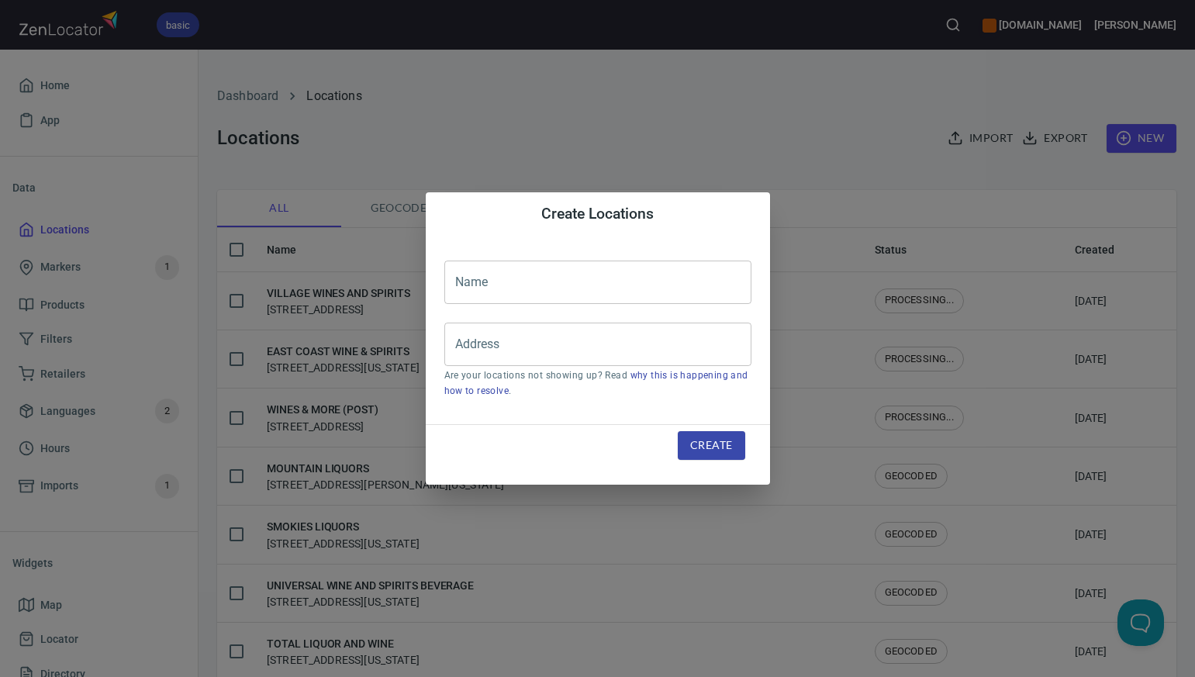
click at [495, 282] on input "text" at bounding box center [597, 282] width 307 height 43
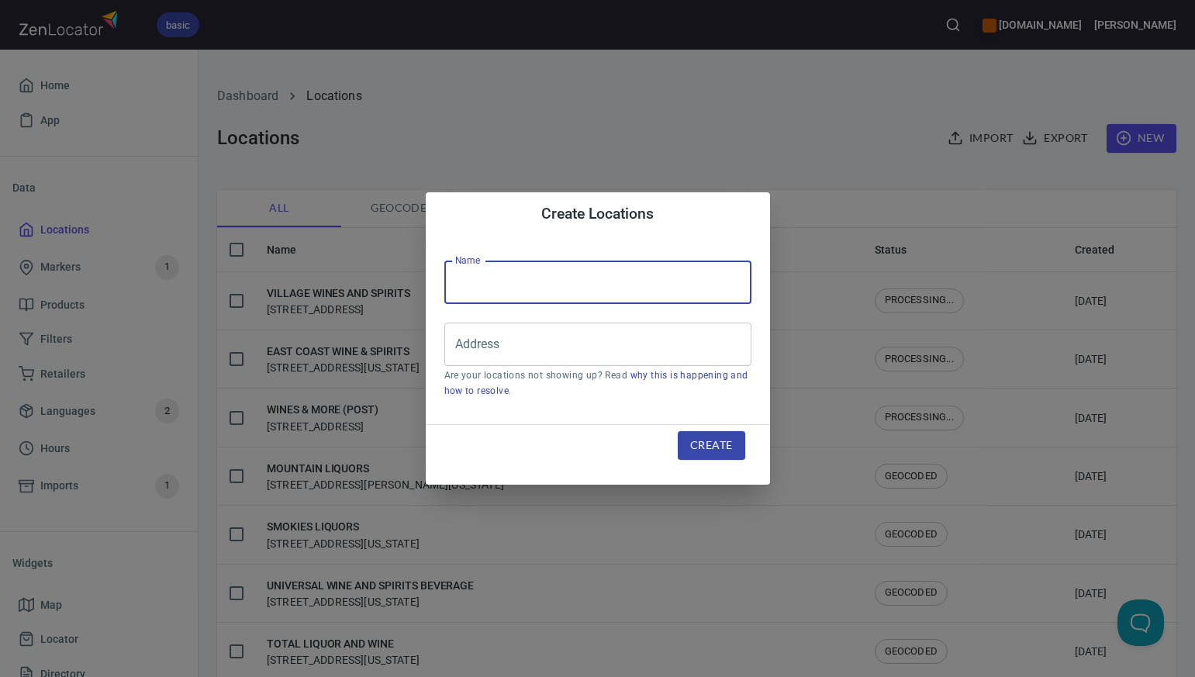
paste input "WINE & LIQUOR WAREHOUSE"
type input "WINE & LIQUOR WAREHOUSE"
click at [479, 350] on input "Address" at bounding box center [586, 344] width 270 height 29
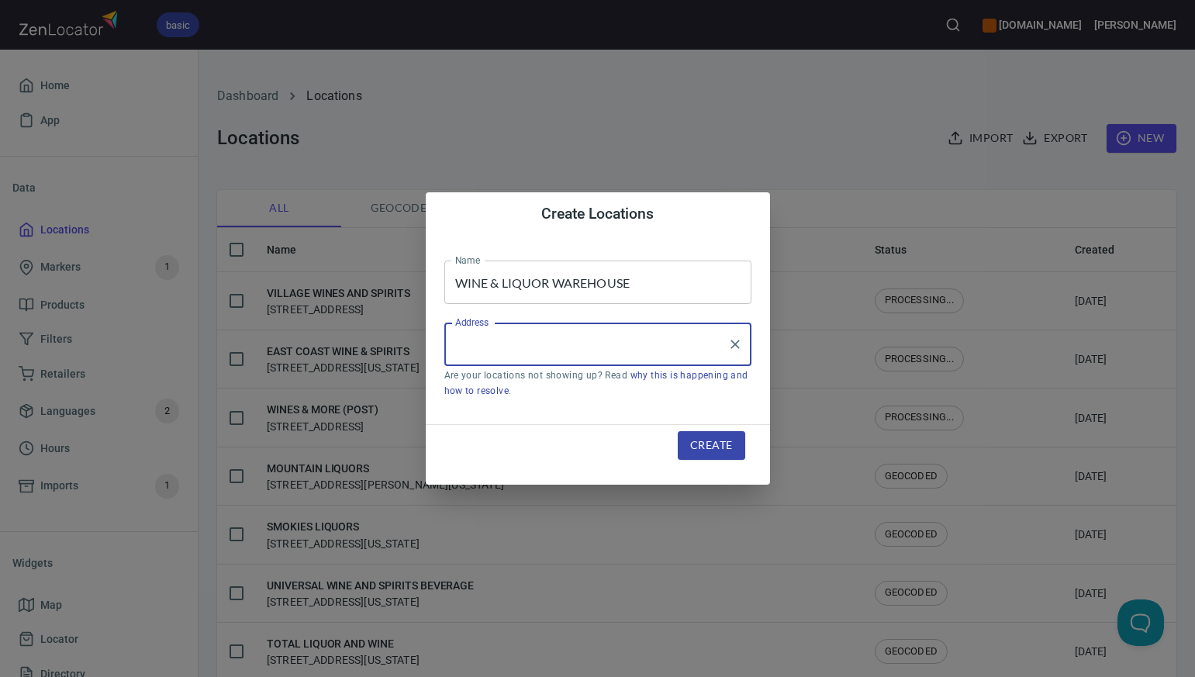
click at [479, 350] on input "Address" at bounding box center [586, 344] width 270 height 29
paste input "465 ALBANY TPK CANTON CT"
click at [556, 345] on input "465 ALBANY TPK CANTON CT" at bounding box center [586, 344] width 270 height 29
click at [622, 343] on input "465 ALBANY TPK, CANTON CT" at bounding box center [586, 344] width 270 height 29
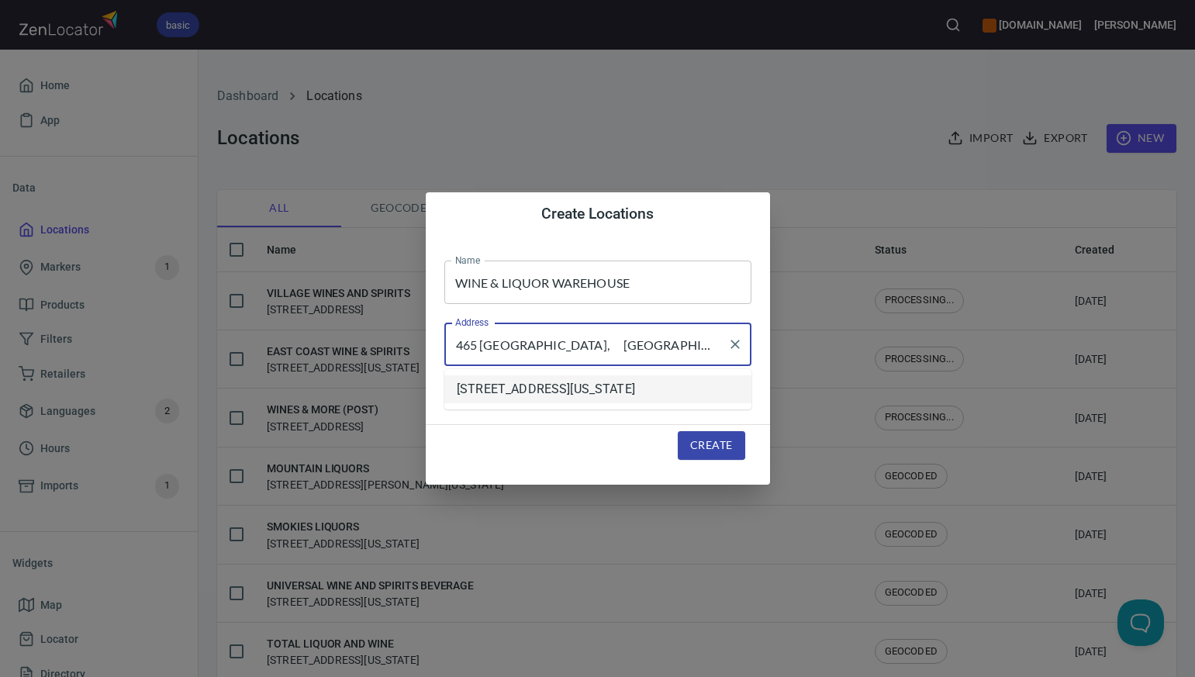
click at [609, 395] on li "465 Albany Turnpike, Canton, Connecticut, United States" at bounding box center [597, 389] width 307 height 28
type input "465 Albany Turnpike, Canton, Connecticut, United States"
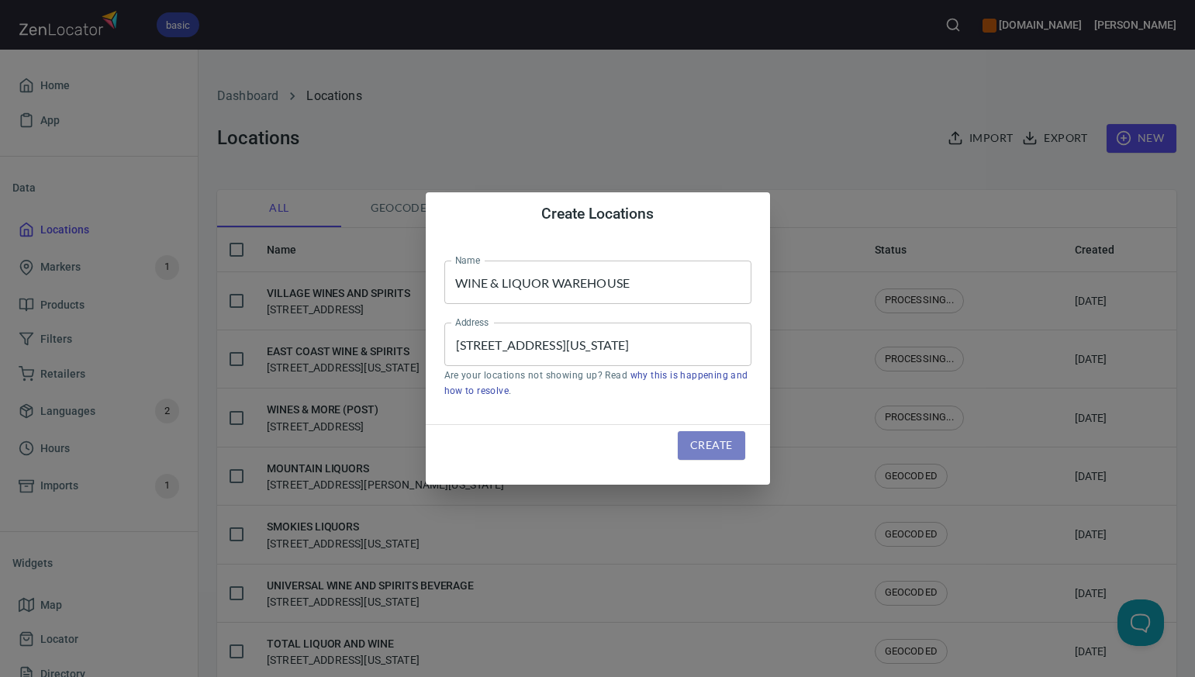
click at [711, 448] on span "Create" at bounding box center [711, 445] width 42 height 19
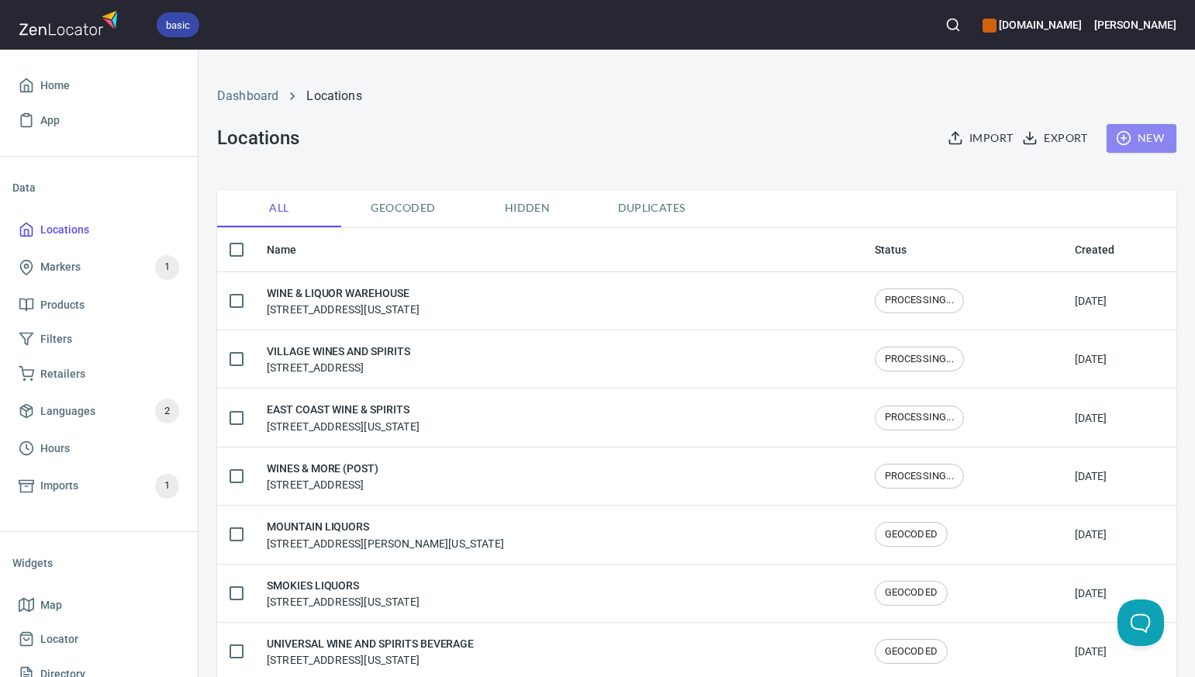
click at [1155, 136] on span "New" at bounding box center [1141, 138] width 45 height 19
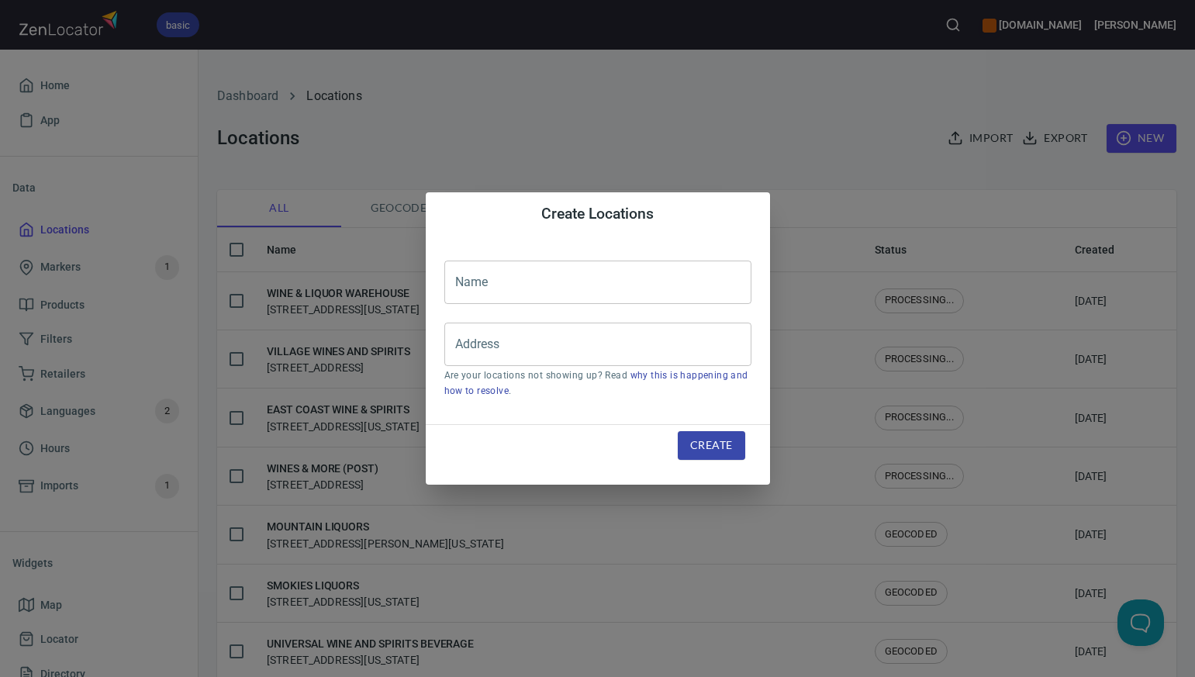
click at [499, 290] on input "text" at bounding box center [597, 282] width 307 height 43
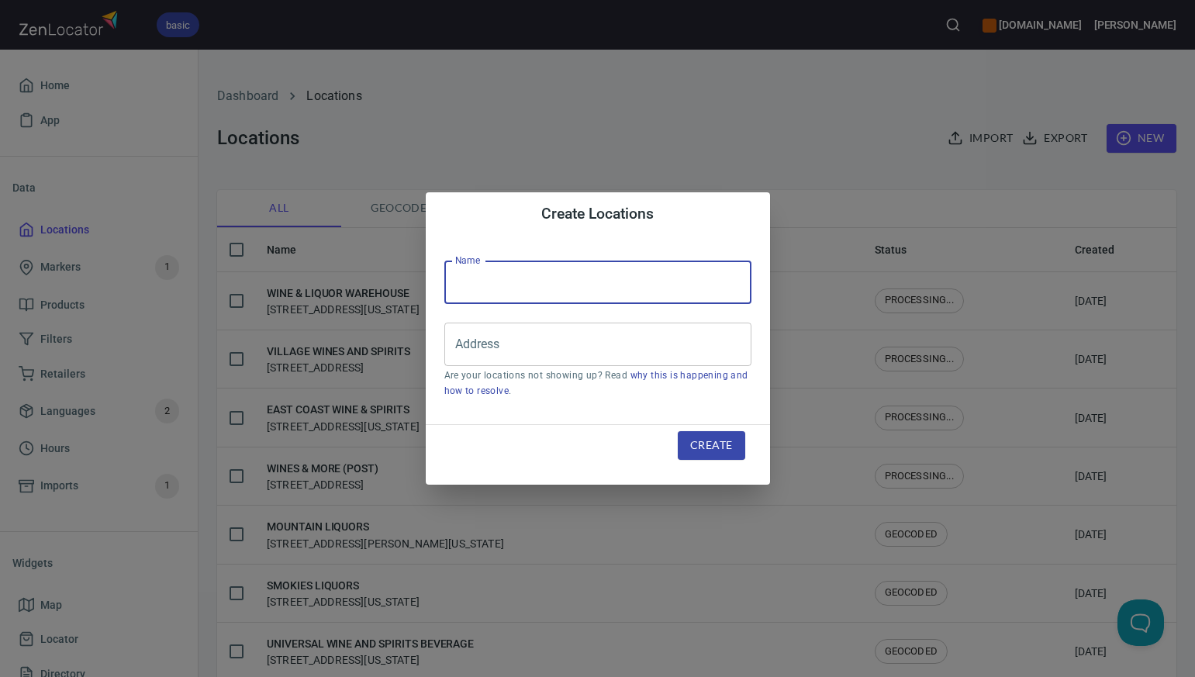
paste input "CHESHIRE WINE & SPIRIT"
type input "CHESHIRE WINE & SPIRIT"
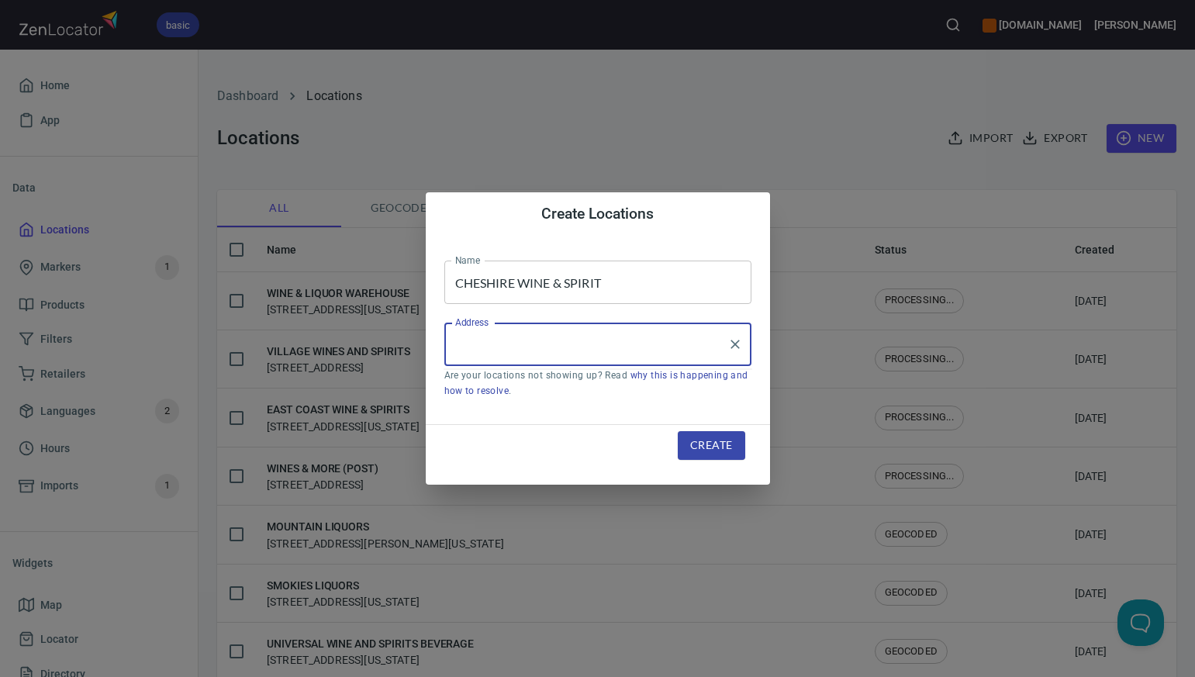
click at [464, 346] on input "Address" at bounding box center [586, 344] width 270 height 29
paste input "581 HIGHLAND AVE CHESHIRE CT"
click at [571, 347] on input "581 HIGHLAND AVE CHESHIRE CT" at bounding box center [586, 344] width 270 height 29
click at [649, 345] on input "581 HIGHLAND AVE, CHESHIRE CT" at bounding box center [586, 344] width 270 height 29
click at [635, 397] on li "581 Highland Avenue, Cheshire Village, Connecticut, United States" at bounding box center [597, 389] width 307 height 28
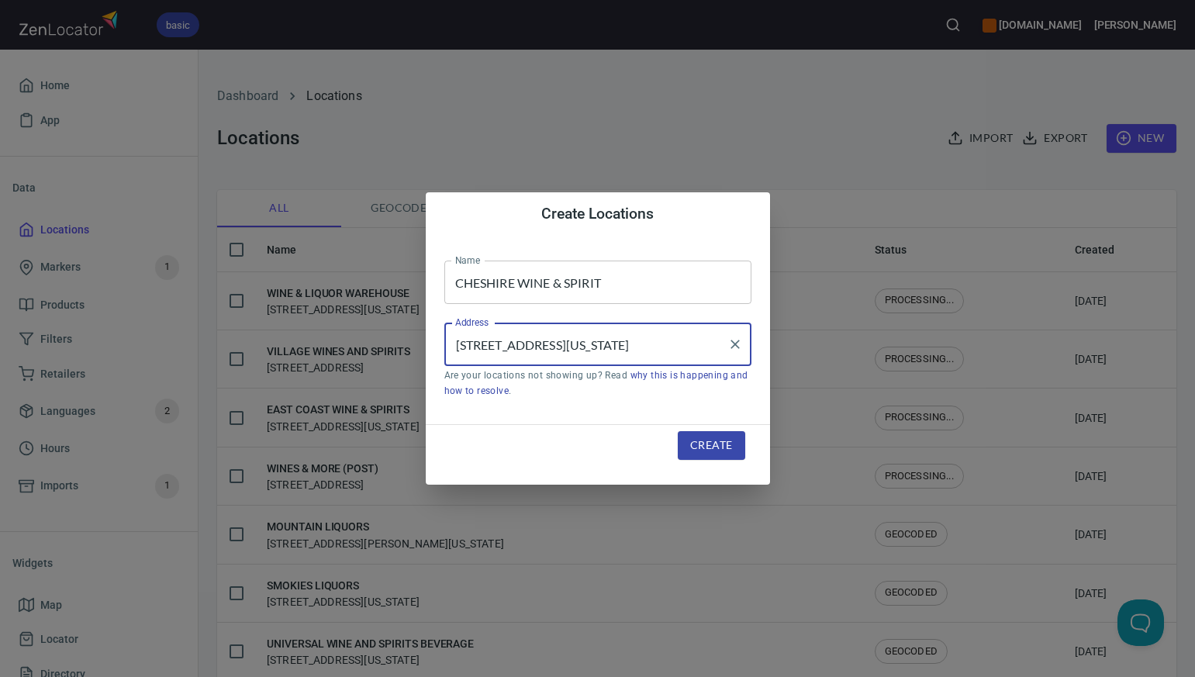
type input "581 Highland Avenue, Cheshire Village, Connecticut, United States"
click at [706, 450] on span "Create" at bounding box center [711, 445] width 42 height 19
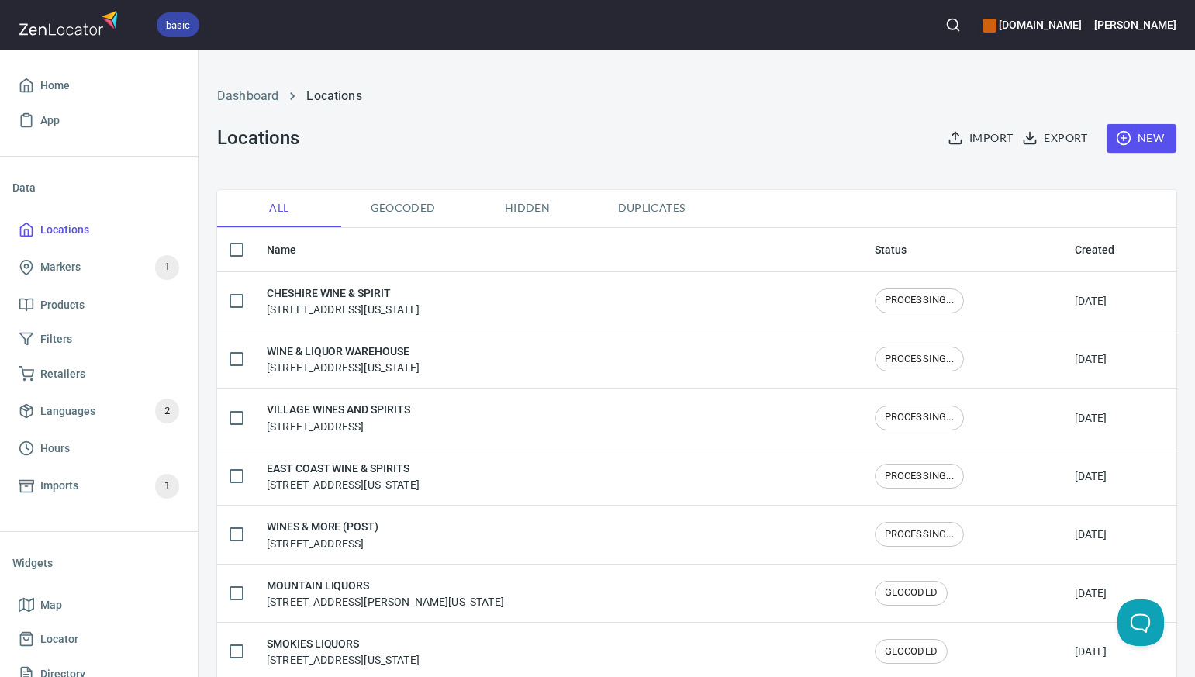
click at [1137, 133] on span "New" at bounding box center [1141, 138] width 45 height 19
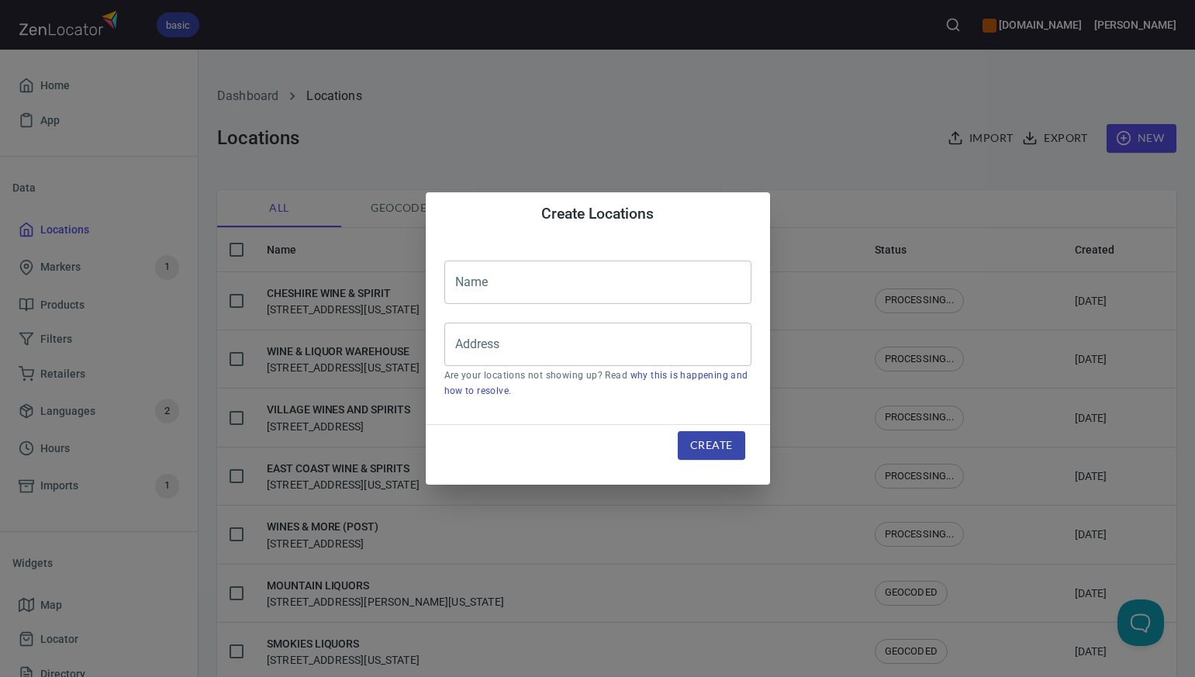
click at [439, 279] on div "Name Name Address Address Are your locations not showing up? Read why this is h…" at bounding box center [598, 330] width 344 height 188
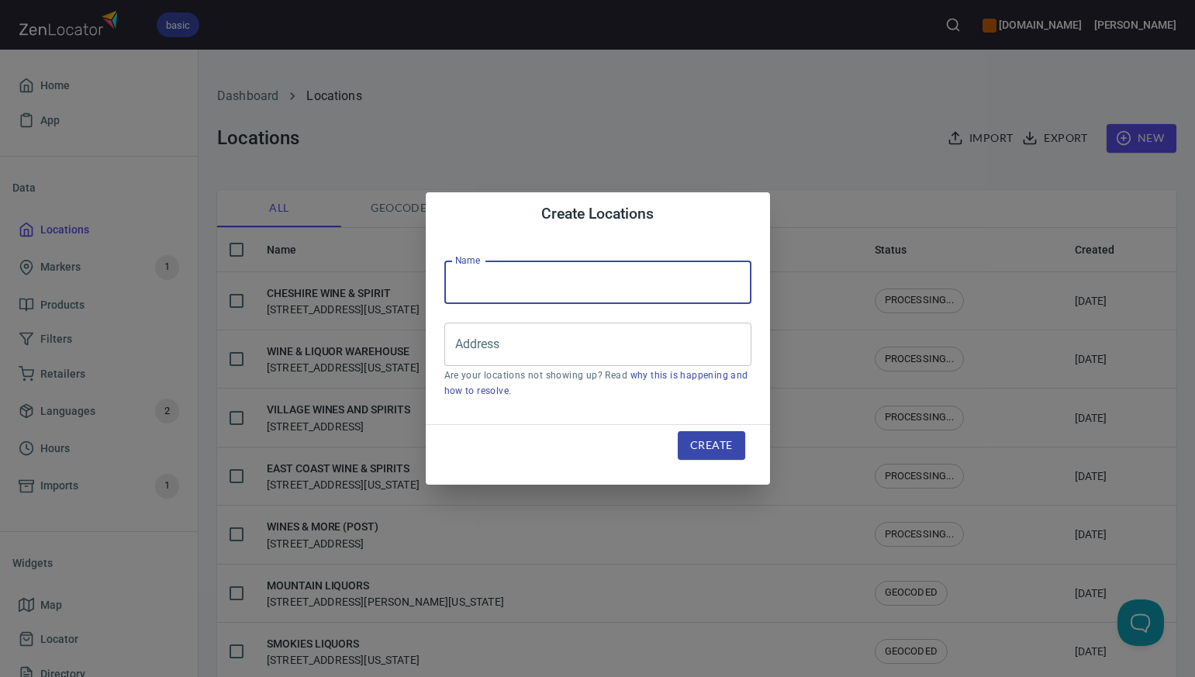
click at [464, 286] on input "text" at bounding box center [597, 282] width 307 height 43
paste input "CHESHIRE WINE & SPIRITS SOUTH"
type input "CHESHIRE WINE & SPIRITS SOUTH"
click at [500, 353] on input "Address" at bounding box center [586, 344] width 270 height 29
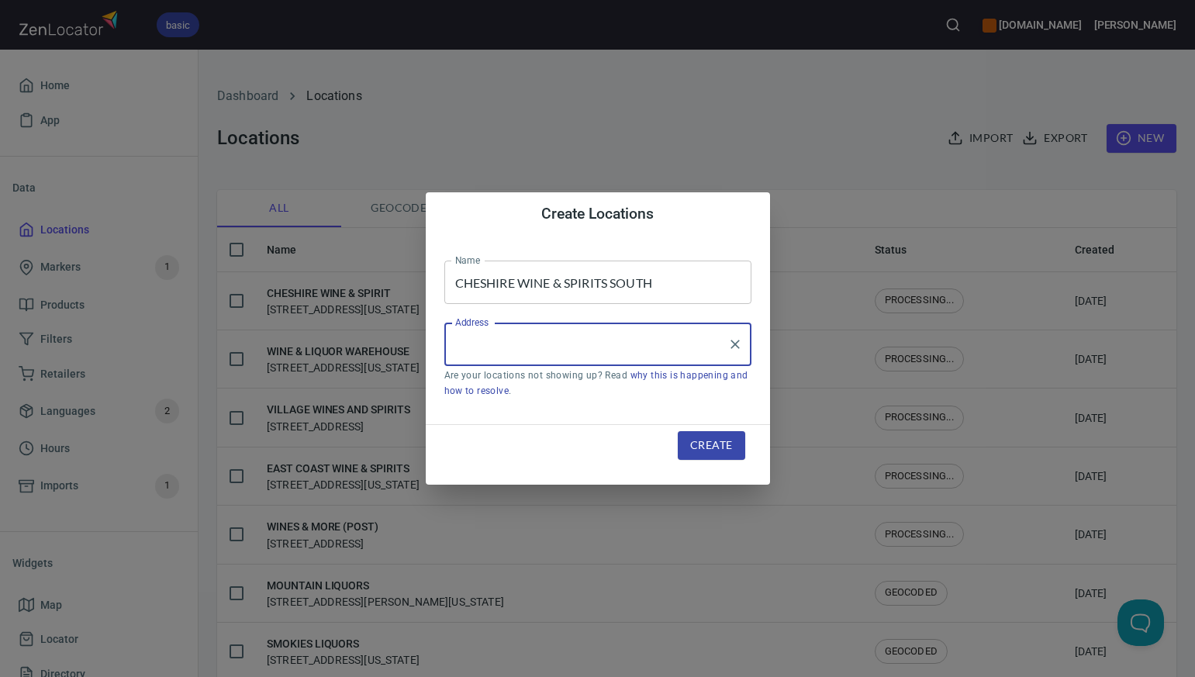
click at [500, 353] on input "Address" at bounding box center [586, 344] width 270 height 29
paste input "922 SOUTH MAIN ST CHESHIRE CT"
click at [575, 344] on input "922 SOUTH MAIN ST CHESHIRE CT" at bounding box center [586, 344] width 270 height 29
click at [652, 344] on input "922 SOUTH MAIN ST, CHESHIRE CT" at bounding box center [586, 344] width 270 height 29
click at [626, 395] on li "922 South Main Street, Cheshire Village, Connecticut, United States" at bounding box center [597, 389] width 307 height 28
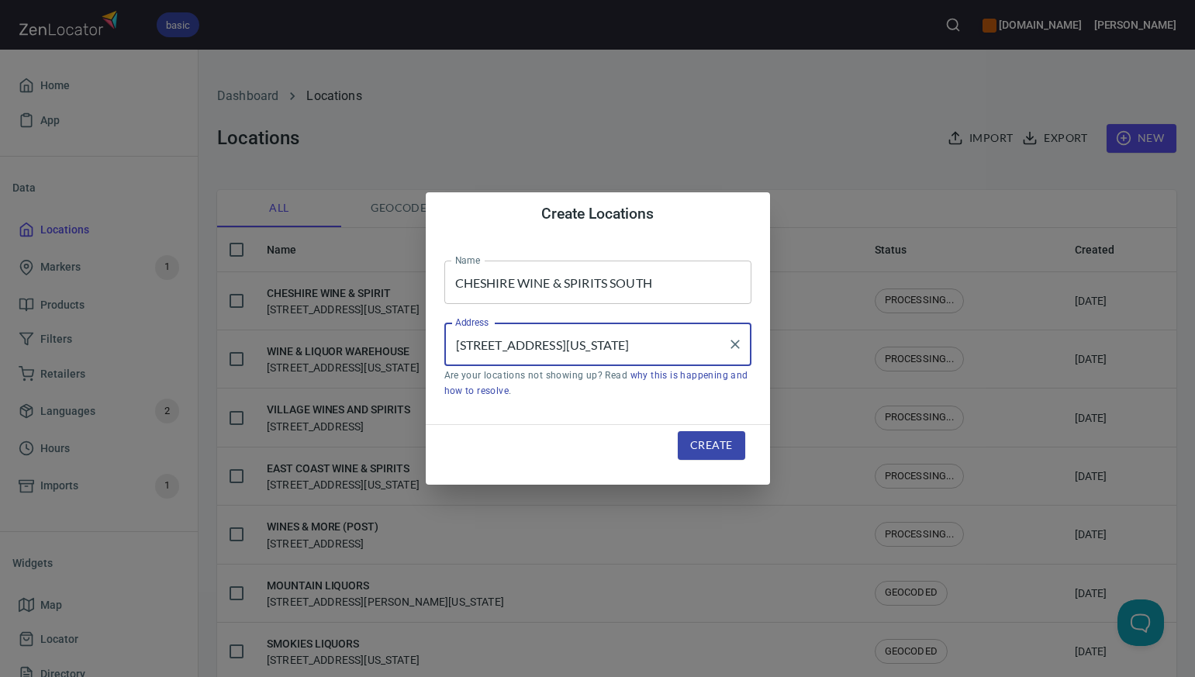
type input "922 South Main Street, Cheshire Village, Connecticut, United States"
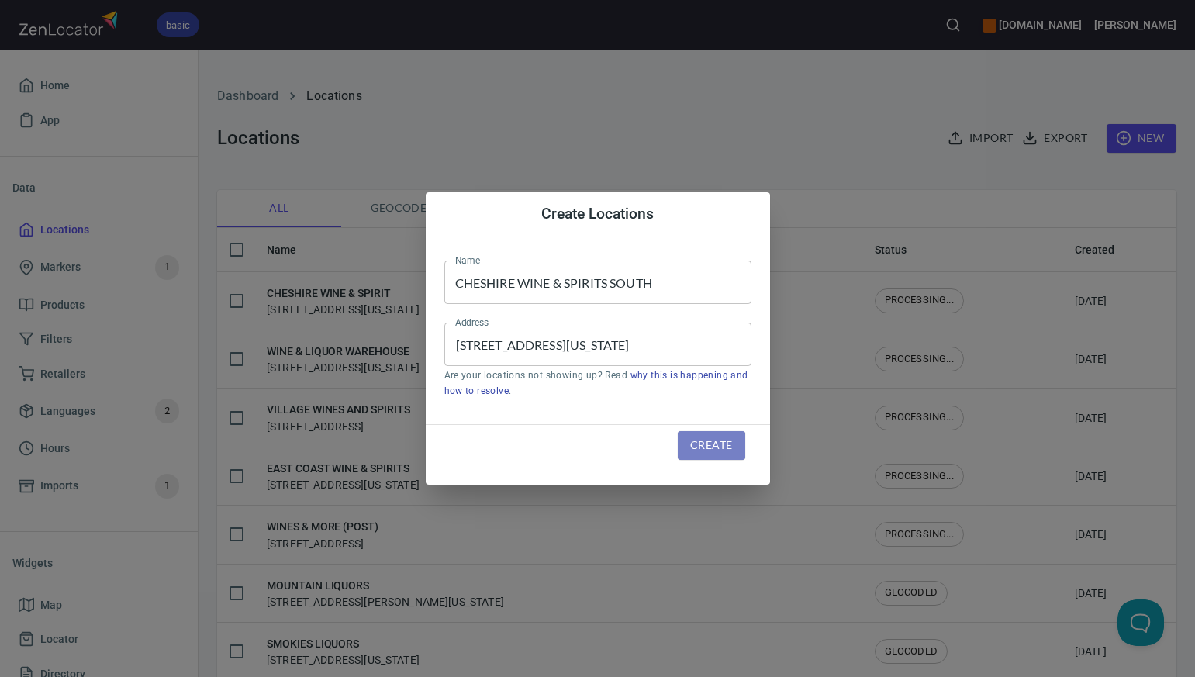
click at [702, 444] on span "Create" at bounding box center [711, 445] width 42 height 19
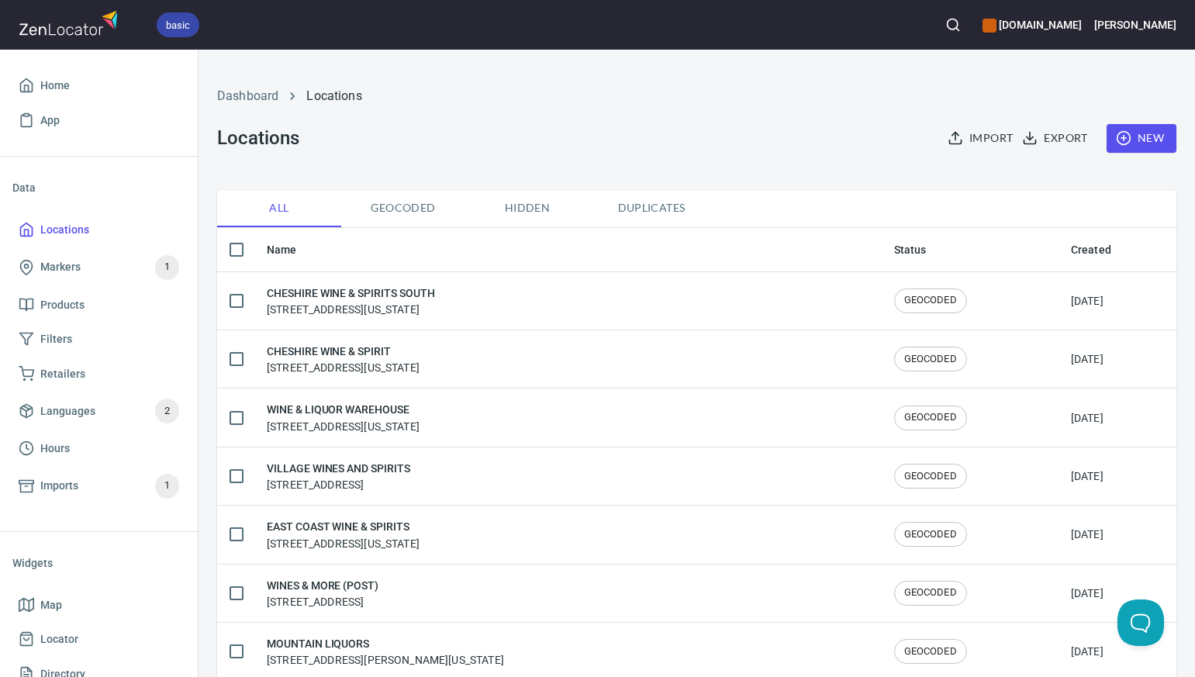
click at [653, 210] on span "Duplicates" at bounding box center [651, 207] width 105 height 19
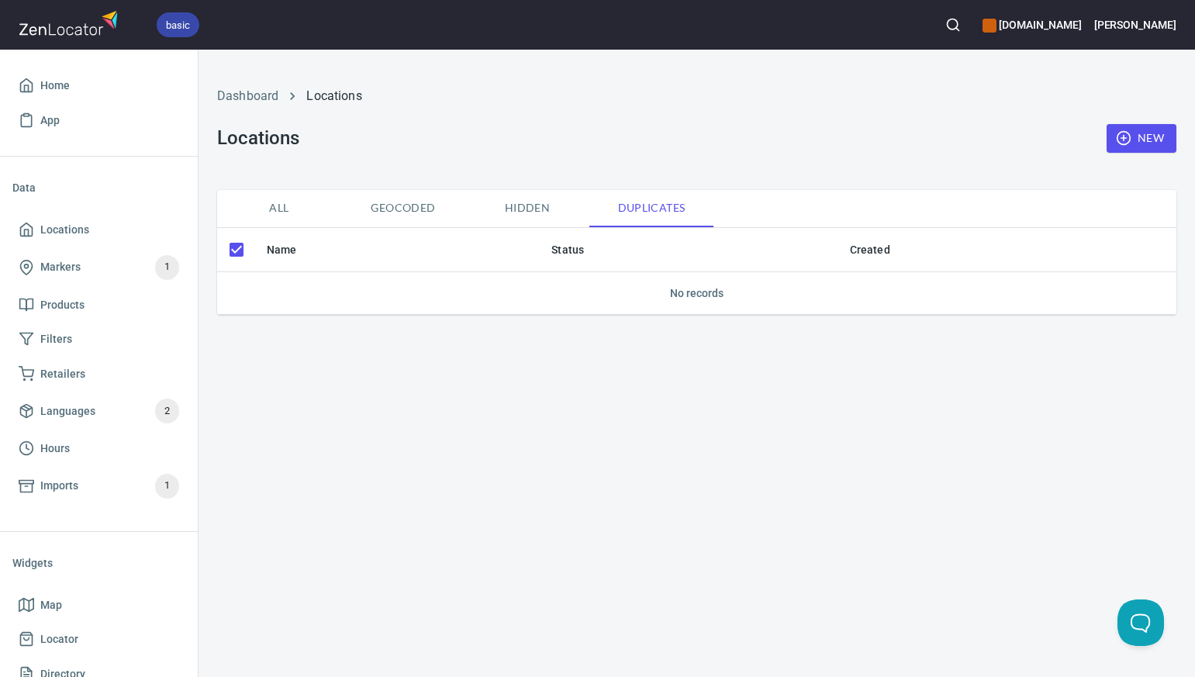
checkbox input "false"
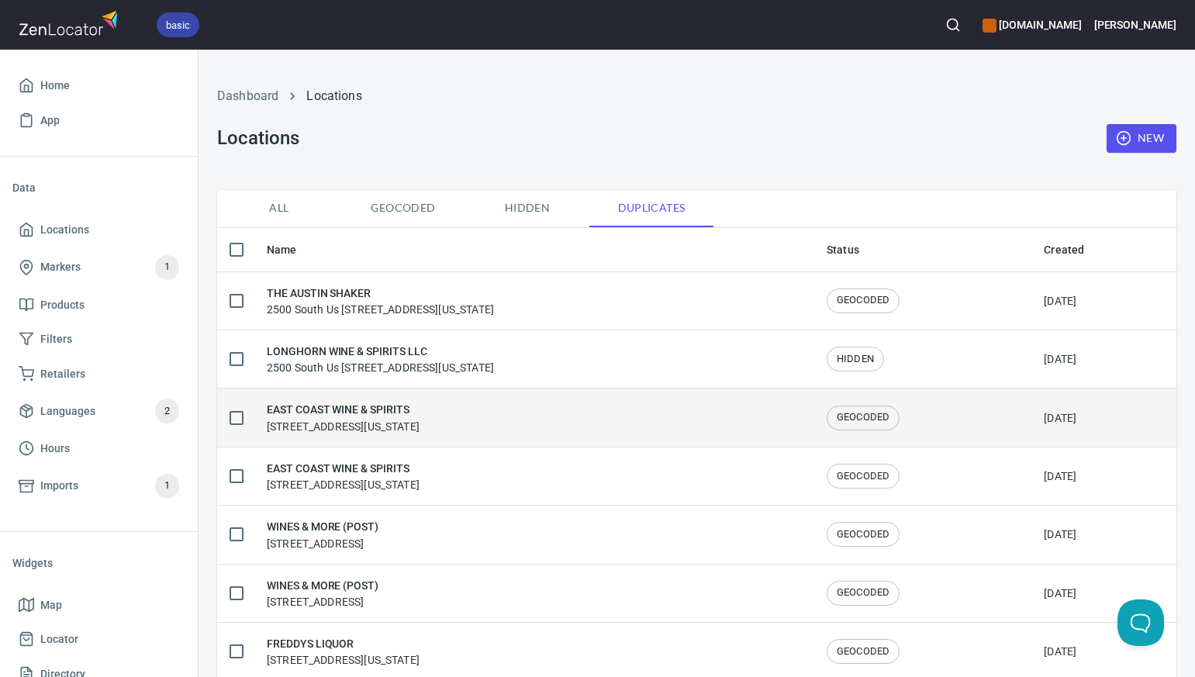
click at [236, 416] on input "checkbox" at bounding box center [236, 418] width 33 height 33
checkbox input "true"
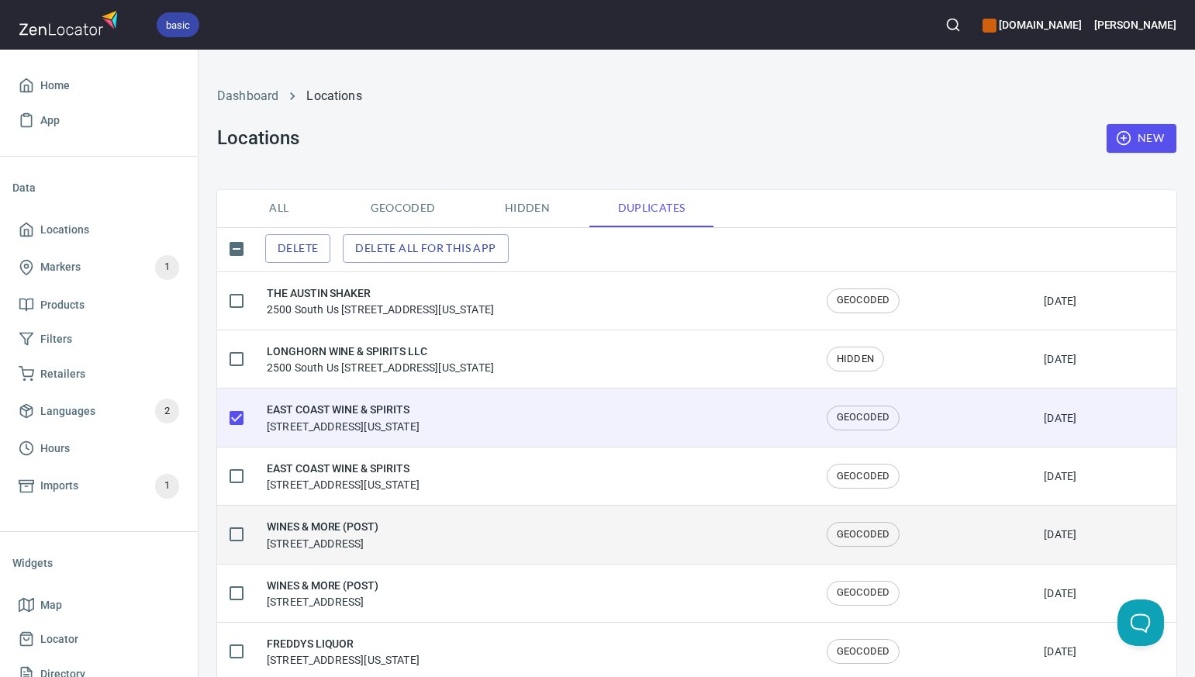
click at [239, 535] on input "checkbox" at bounding box center [236, 534] width 33 height 33
checkbox input "true"
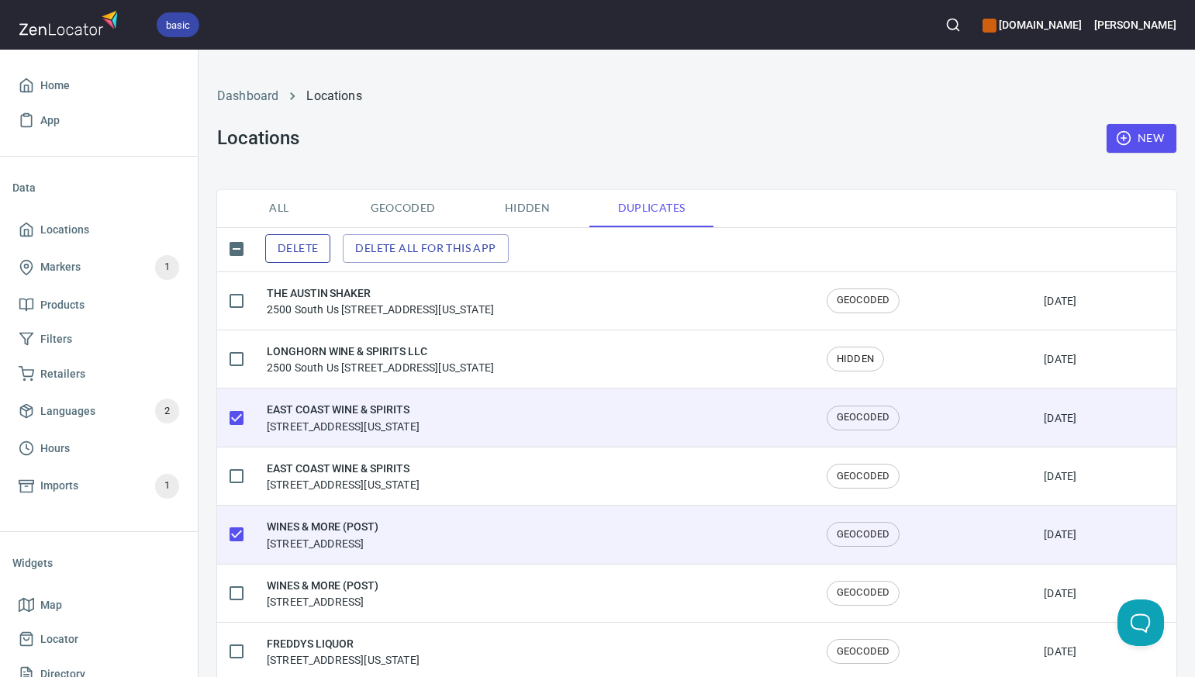
click at [310, 244] on span "Delete" at bounding box center [298, 248] width 40 height 19
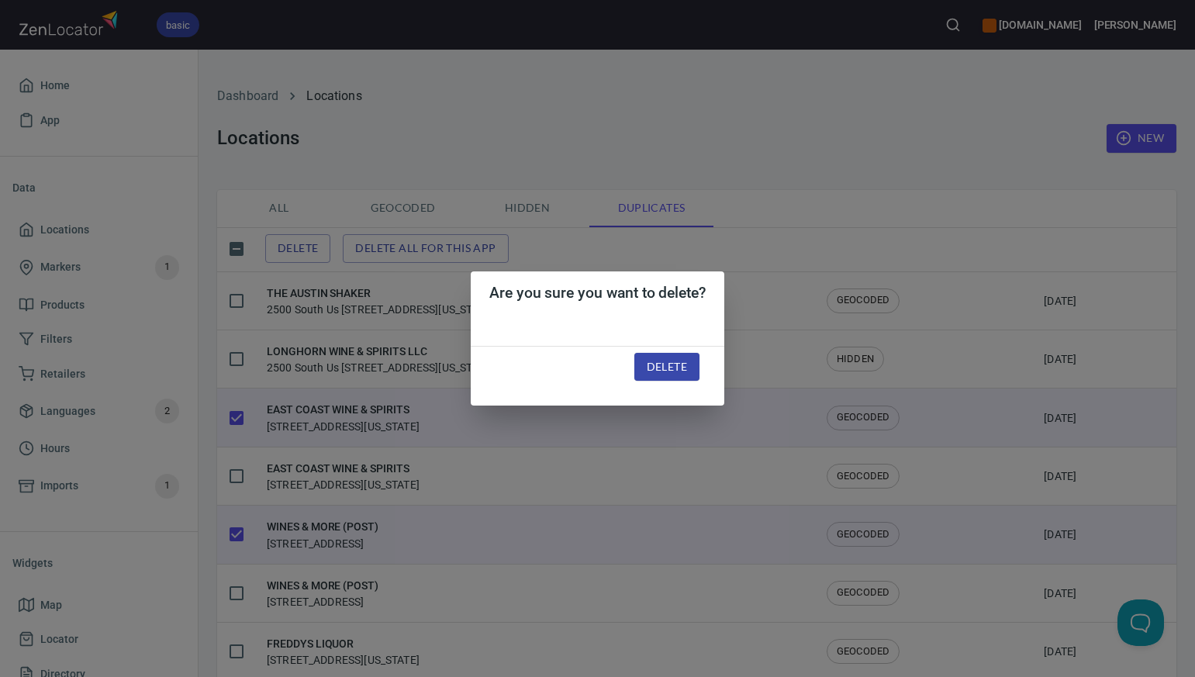
click at [675, 360] on span "Delete" at bounding box center [667, 366] width 40 height 19
checkbox input "false"
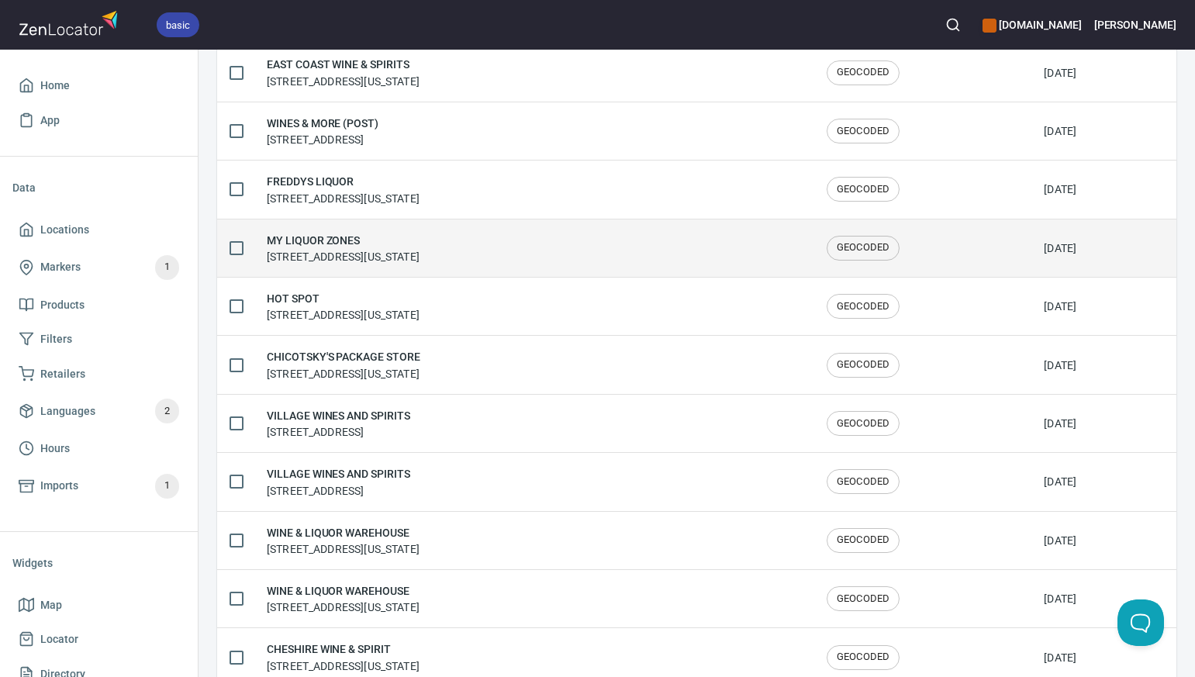
scroll to position [362, 0]
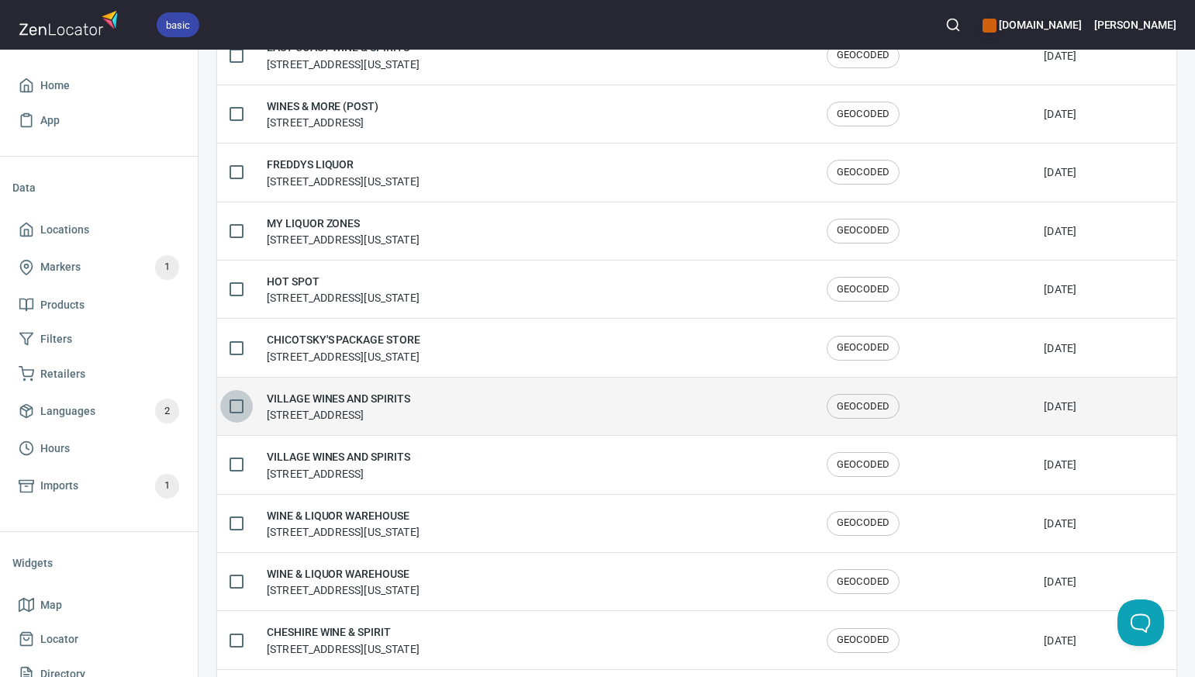
click at [237, 406] on input "checkbox" at bounding box center [236, 406] width 33 height 33
checkbox input "true"
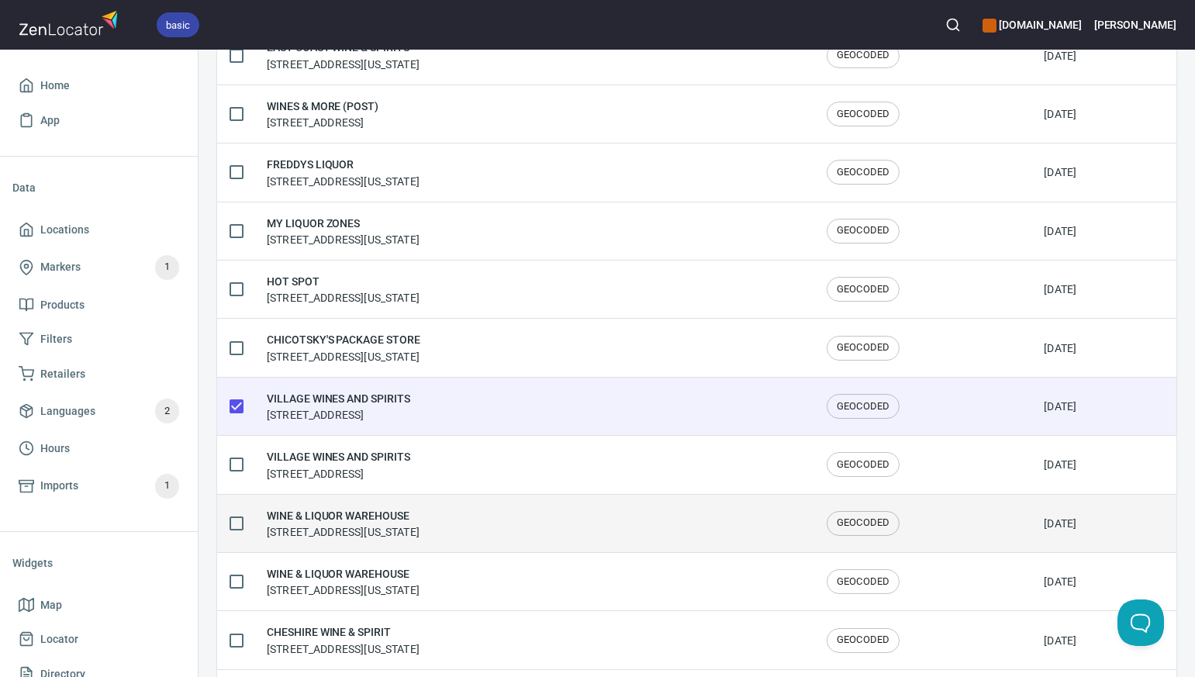
click at [237, 522] on input "checkbox" at bounding box center [236, 523] width 33 height 33
checkbox input "true"
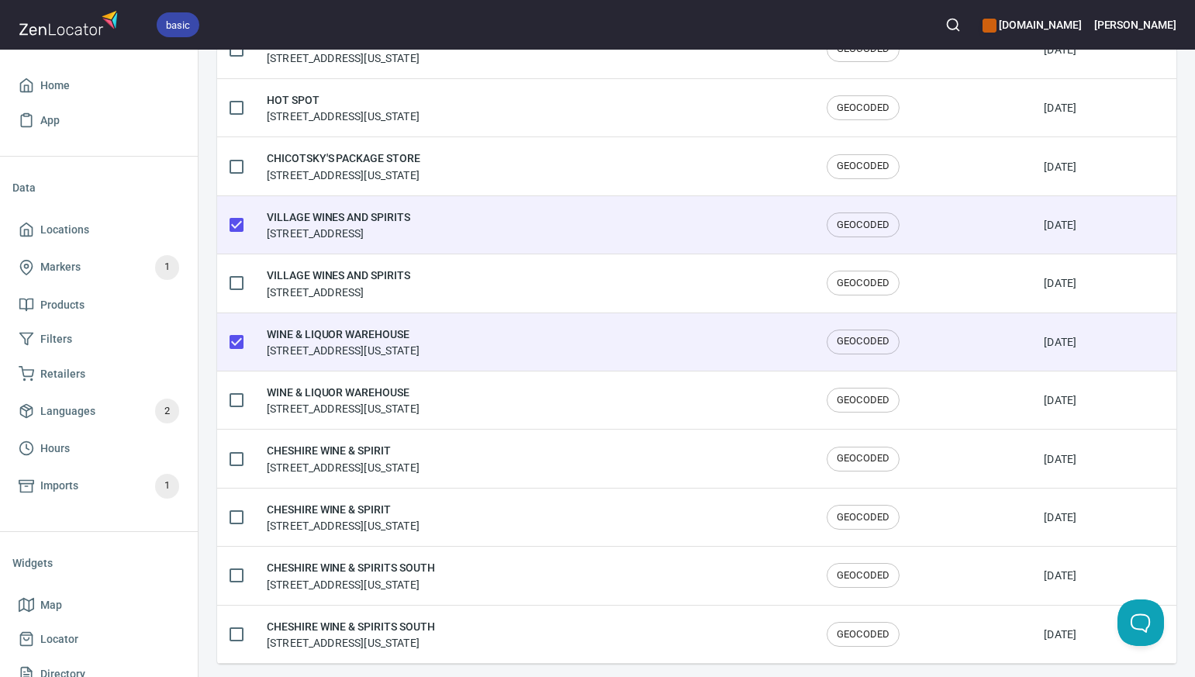
scroll to position [549, 0]
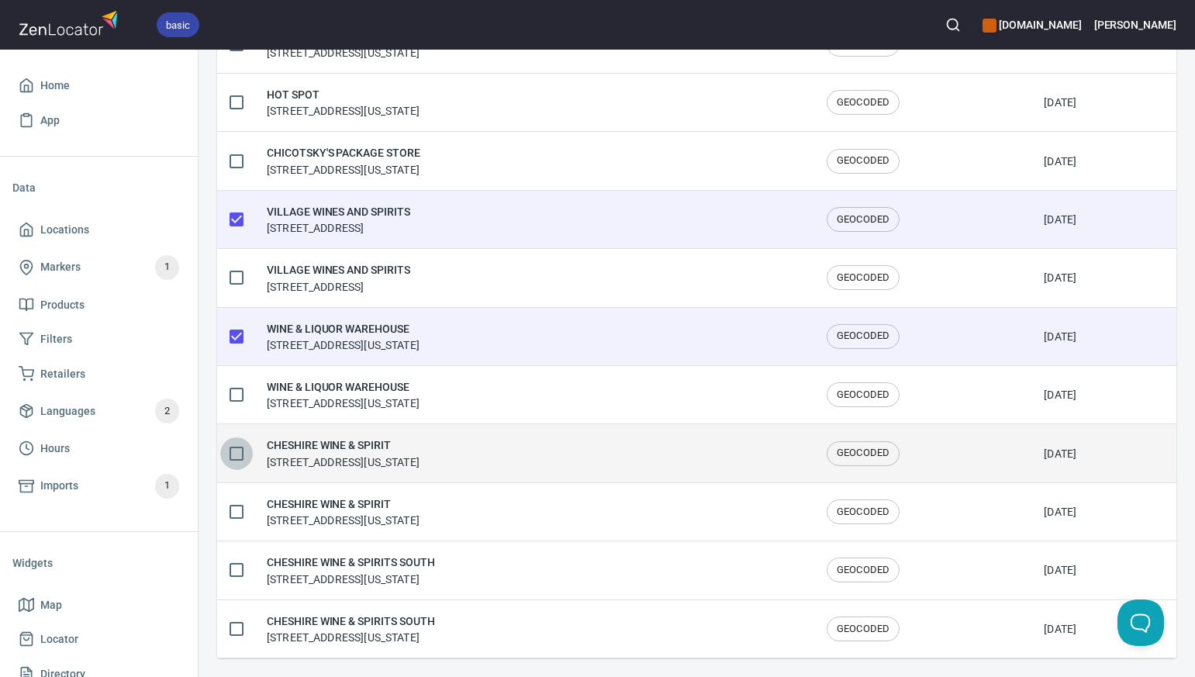
click at [236, 453] on input "checkbox" at bounding box center [236, 453] width 33 height 33
checkbox input "true"
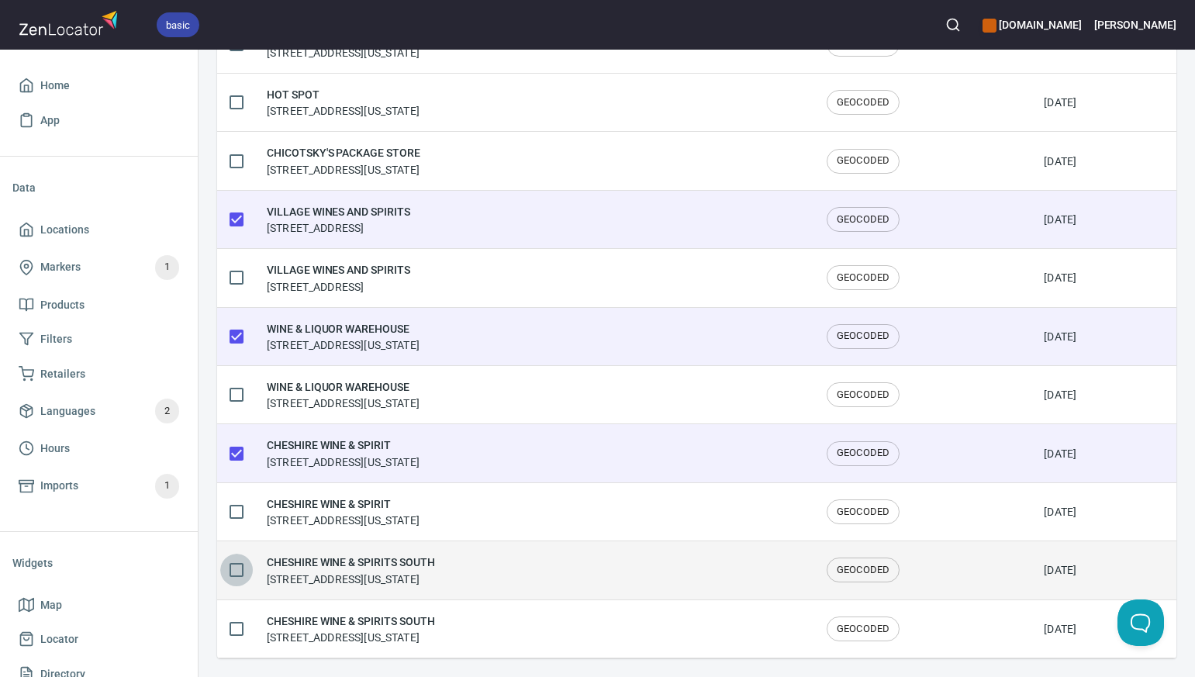
click at [237, 569] on input "checkbox" at bounding box center [236, 570] width 33 height 33
checkbox input "true"
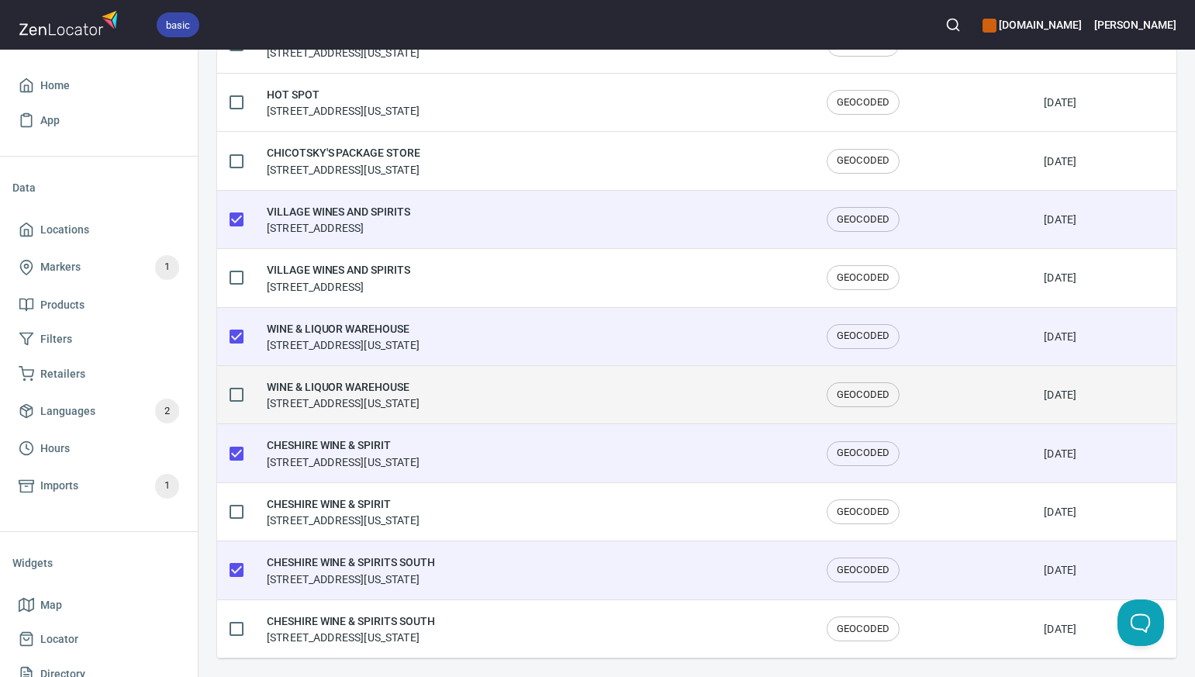
scroll to position [0, 0]
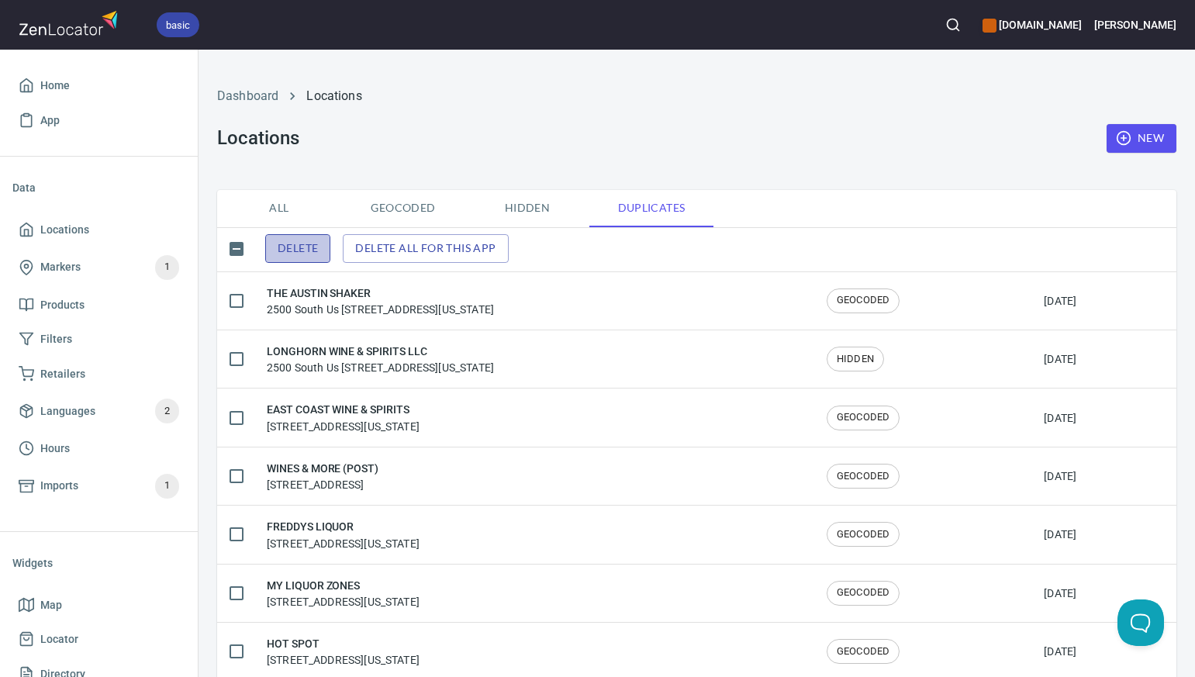
click at [297, 247] on span "Delete" at bounding box center [298, 248] width 40 height 19
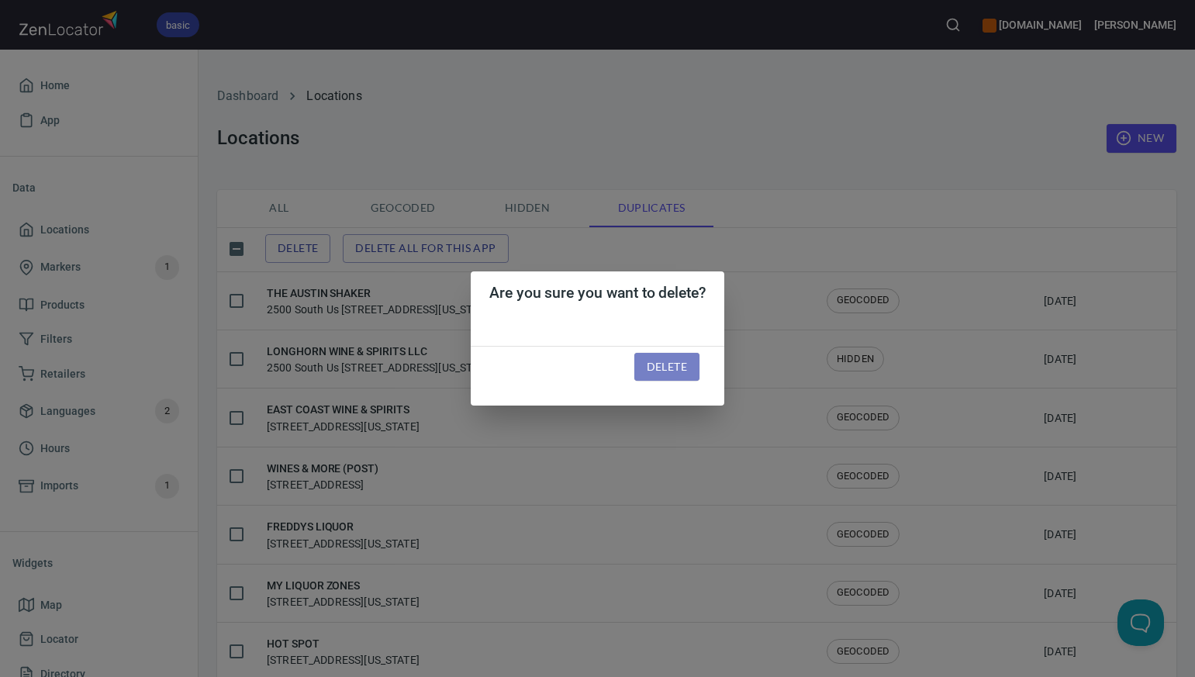
click at [684, 367] on span "Delete" at bounding box center [667, 366] width 40 height 19
checkbox input "false"
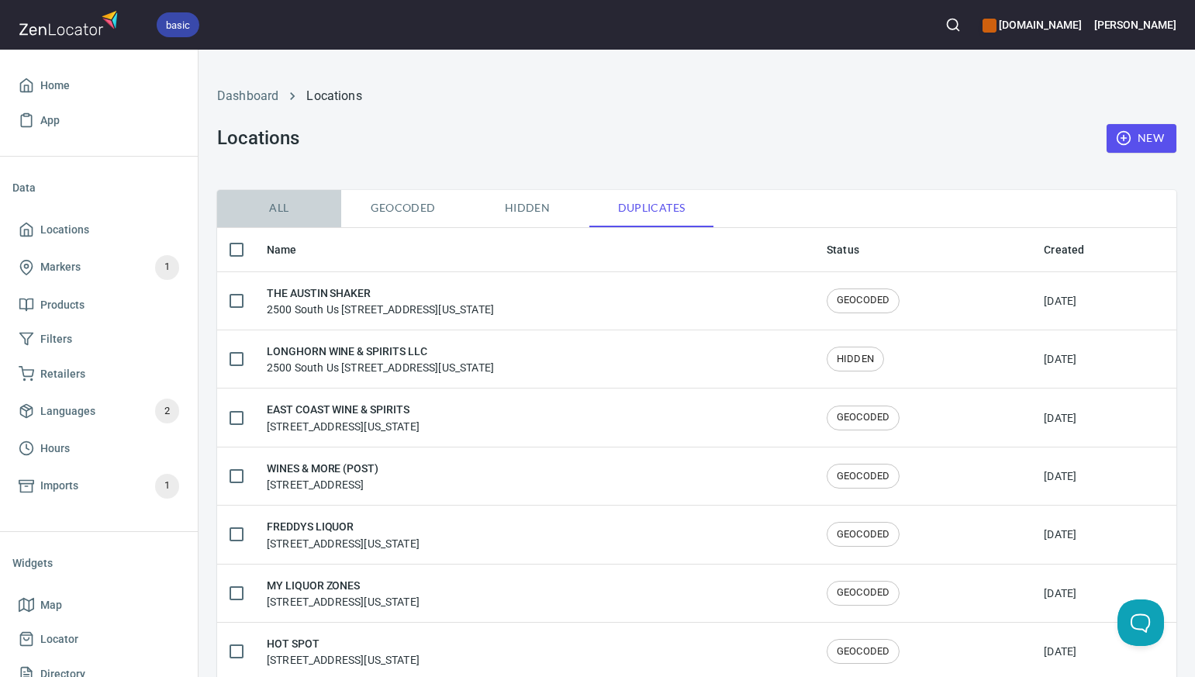
click at [285, 208] on span "All" at bounding box center [278, 207] width 105 height 19
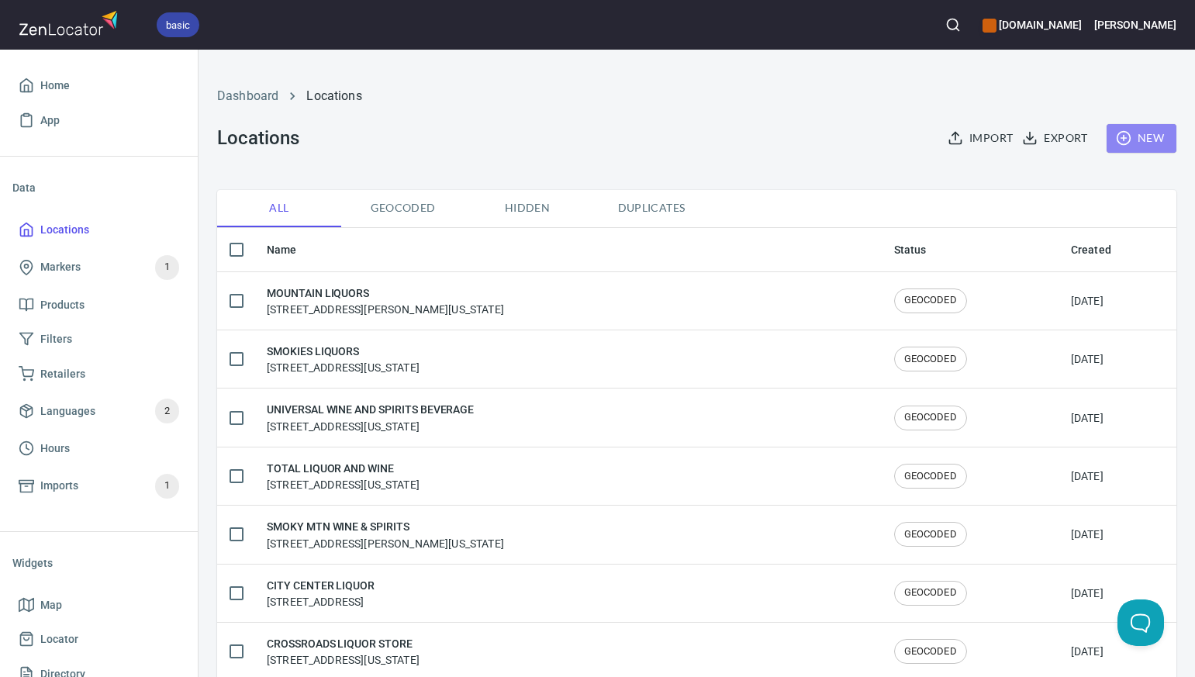
click at [1146, 138] on span "New" at bounding box center [1141, 138] width 45 height 19
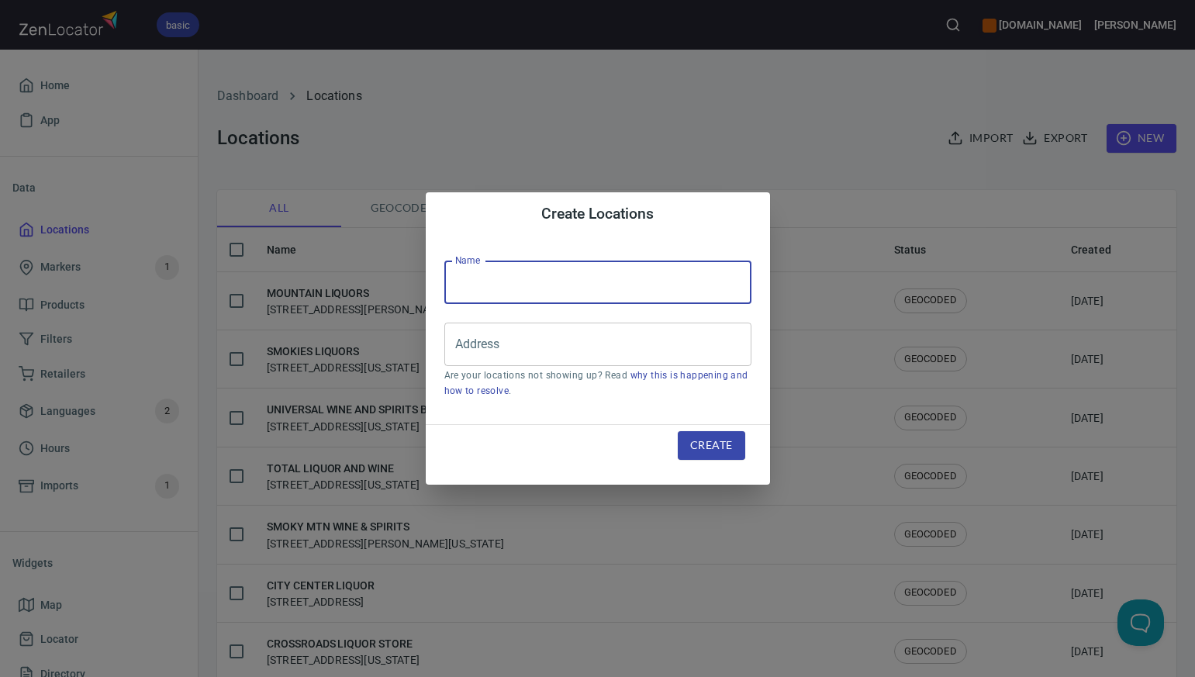
click at [466, 281] on input "text" at bounding box center [597, 282] width 307 height 43
paste input "SAV RITE LIQUORS"
type input "SAV RITE LIQUORS"
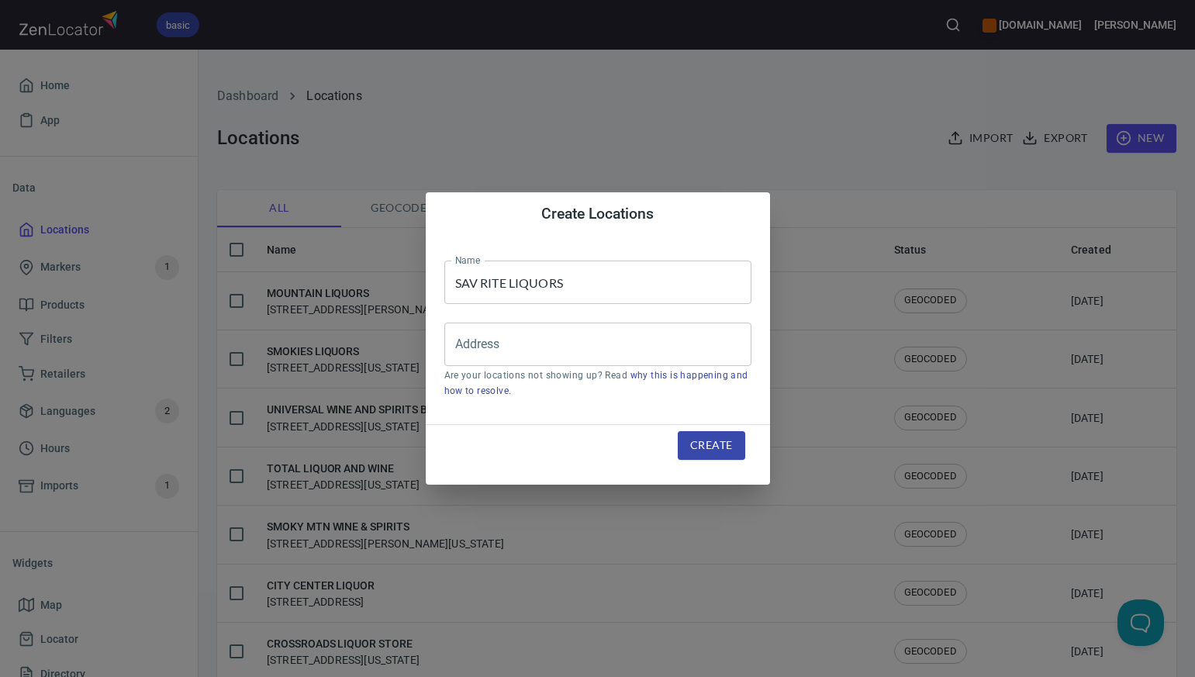
click at [692, 108] on div "Create Locations Name SAV RITE LIQUORS Name Address Address Are your locations …" at bounding box center [597, 338] width 1195 height 677
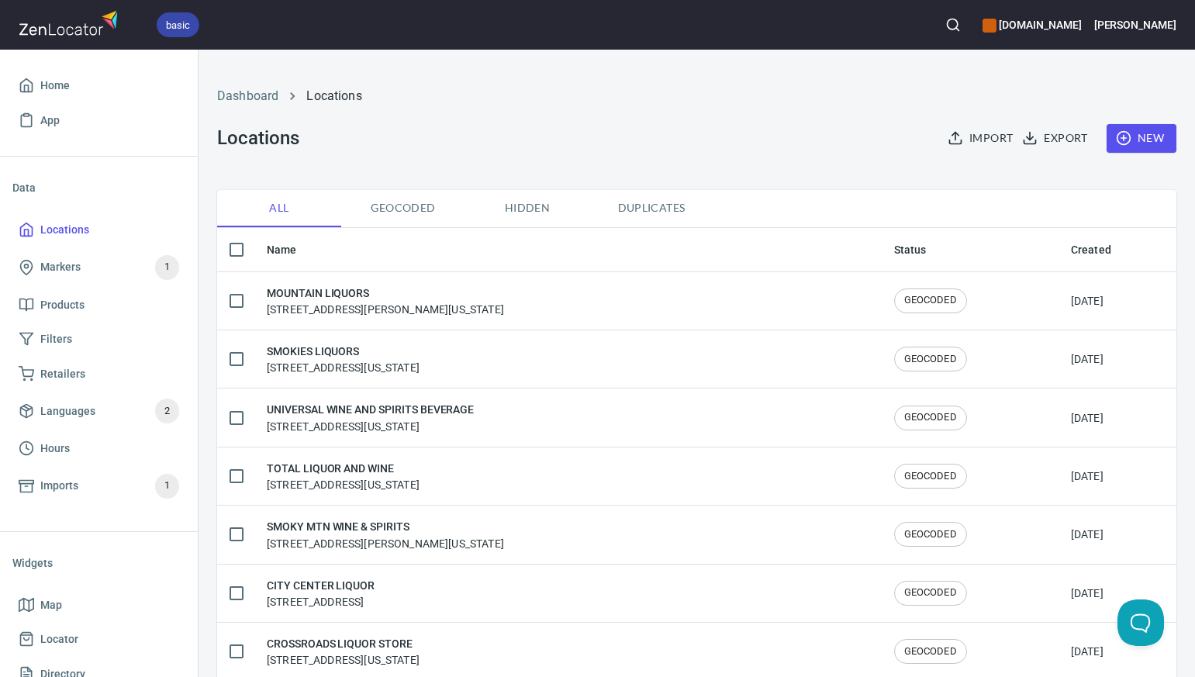
click at [1141, 133] on span "New" at bounding box center [1141, 138] width 45 height 19
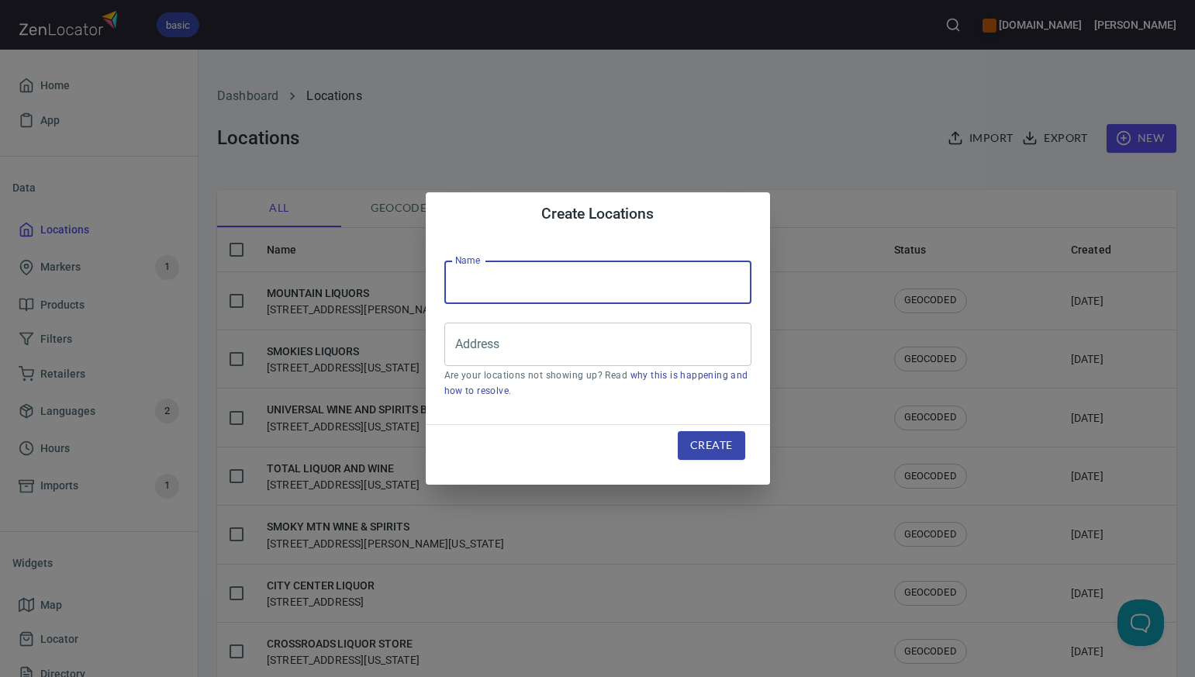
click at [478, 285] on input "text" at bounding box center [597, 282] width 307 height 43
paste input "THE GRAPEVINE AT KING S CORNER"
type input "THE GRAPEVINE AT KING S CORNER"
click at [485, 350] on input "Address" at bounding box center [586, 344] width 270 height 29
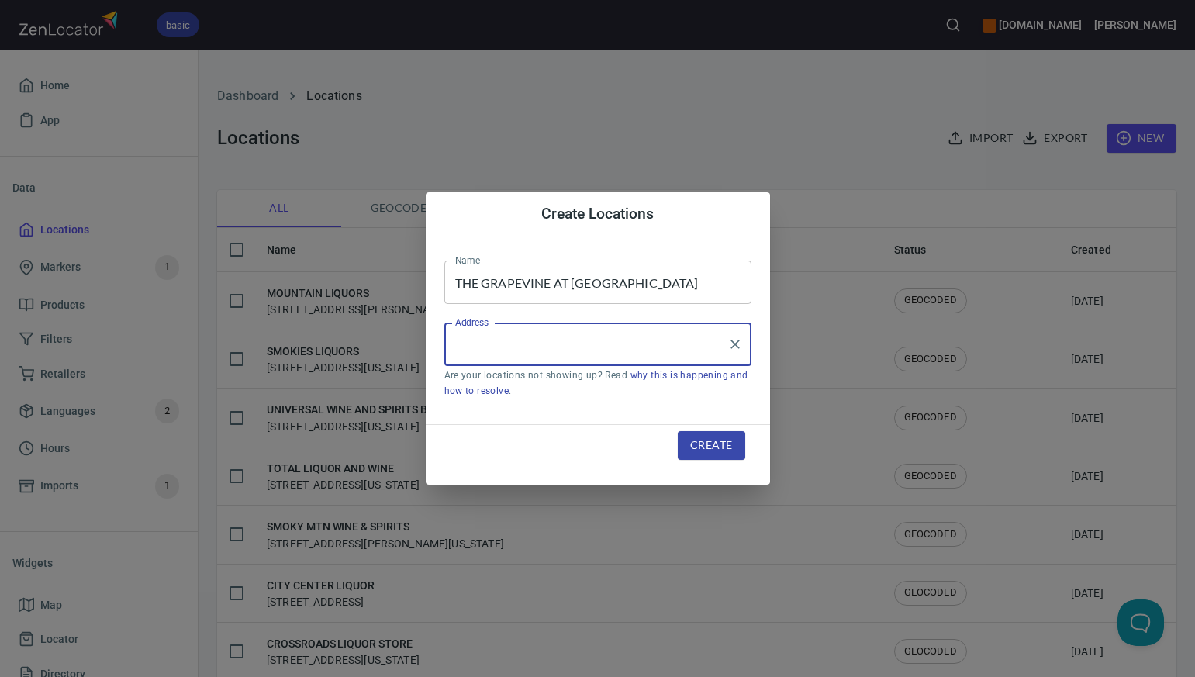
paste input "345 MAIN STREET WESTPORT CT"
click at [558, 347] on input "345 MAIN STREET WESTPORT CT" at bounding box center [586, 344] width 270 height 29
click at [637, 346] on input "345 MAIN STREET, WESTPORT CT" at bounding box center [586, 344] width 270 height 29
click at [622, 394] on li "345 Main Street, Westport, Connecticut, United States" at bounding box center [597, 389] width 307 height 28
type input "345 Main Street, Westport, Connecticut, United States"
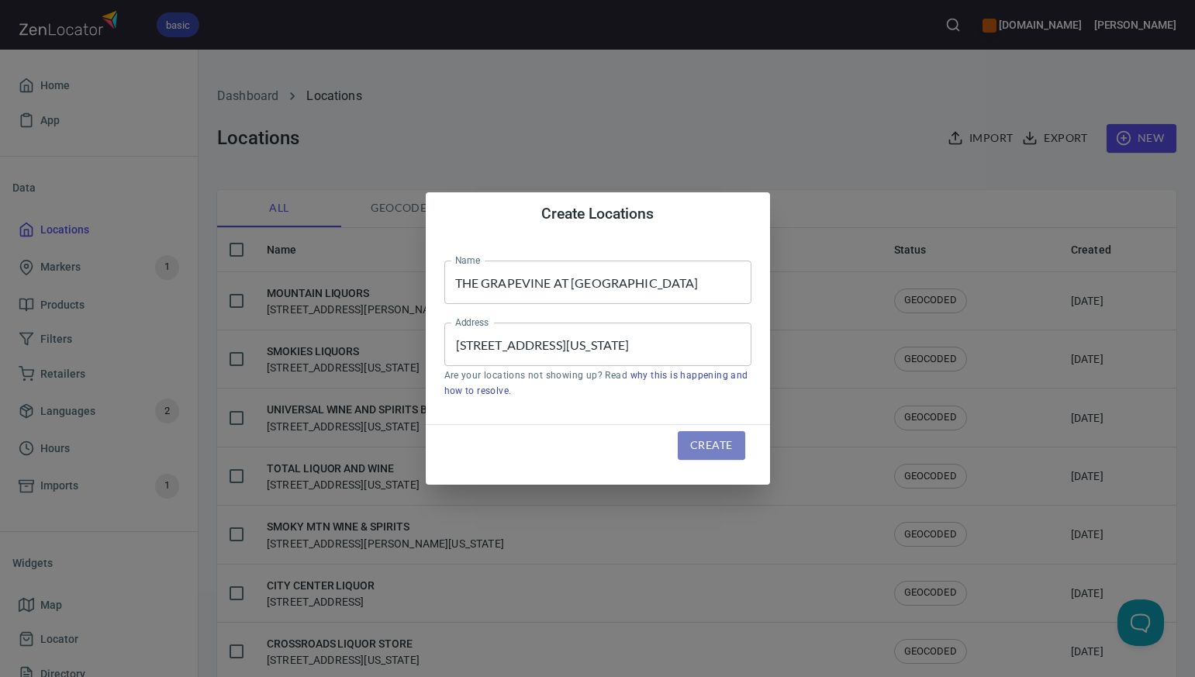
click at [701, 446] on span "Create" at bounding box center [711, 445] width 42 height 19
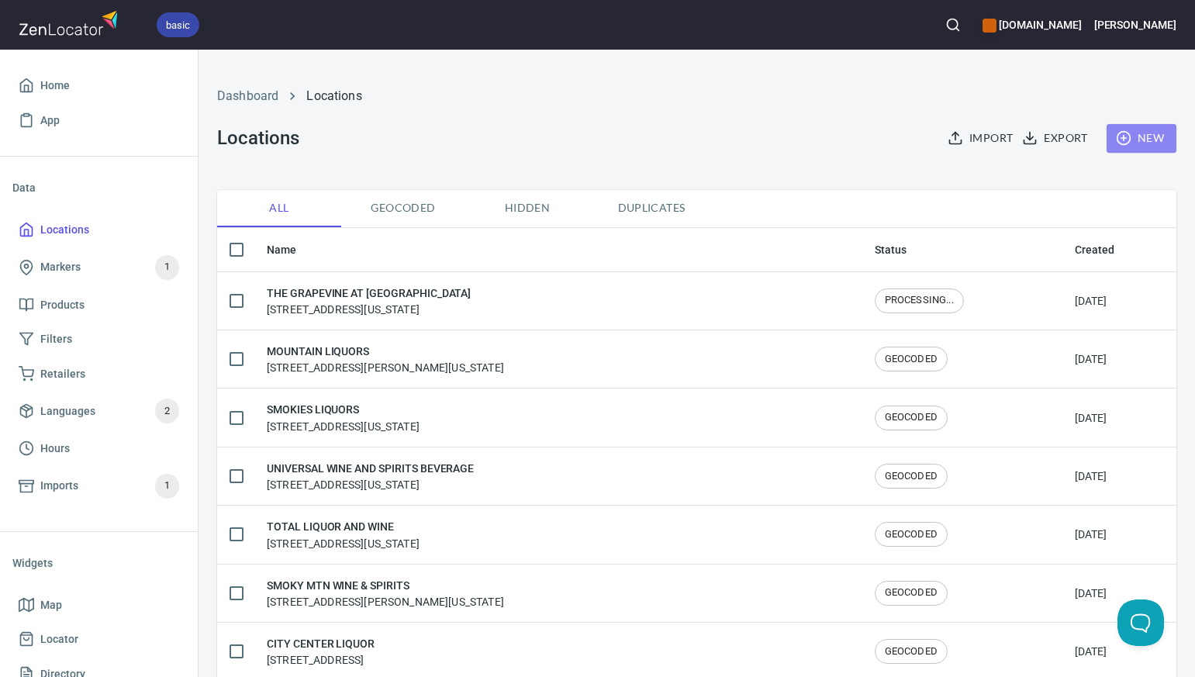
click at [1140, 140] on span "New" at bounding box center [1141, 138] width 45 height 19
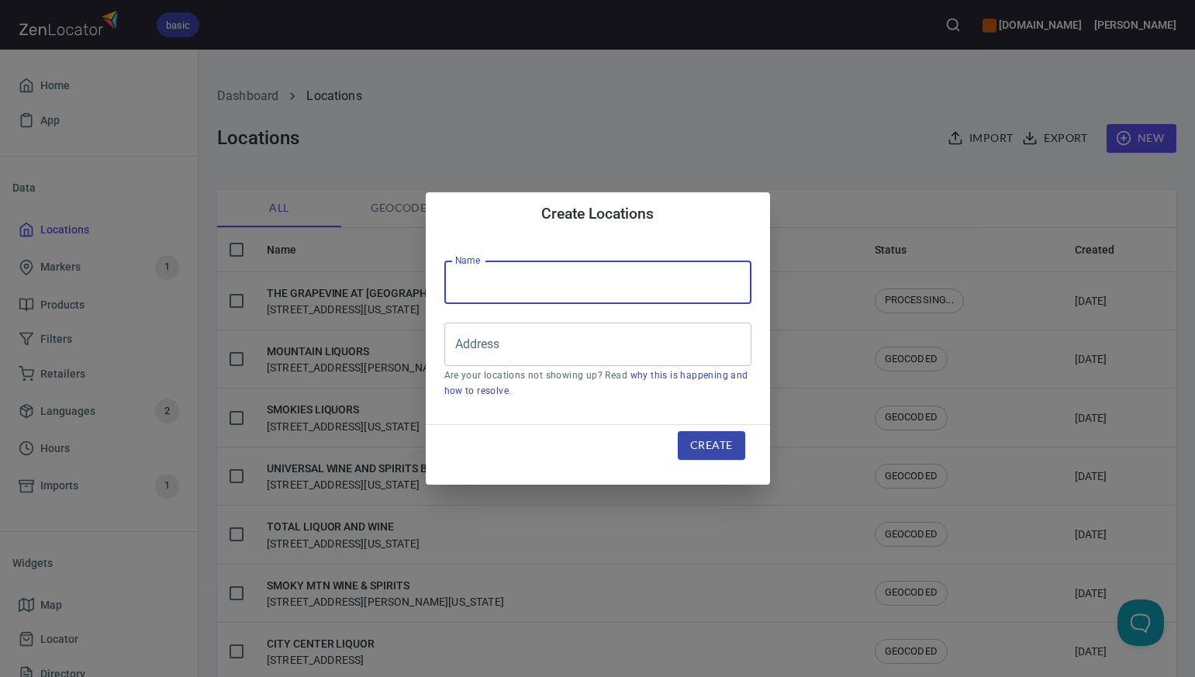
click at [477, 280] on input "text" at bounding box center [597, 282] width 307 height 43
paste input "TATE S PLACE PACKAGE STORE"
type input "TATE S PLACE PACKAGE STORE"
click at [478, 341] on input "Address" at bounding box center [586, 344] width 270 height 29
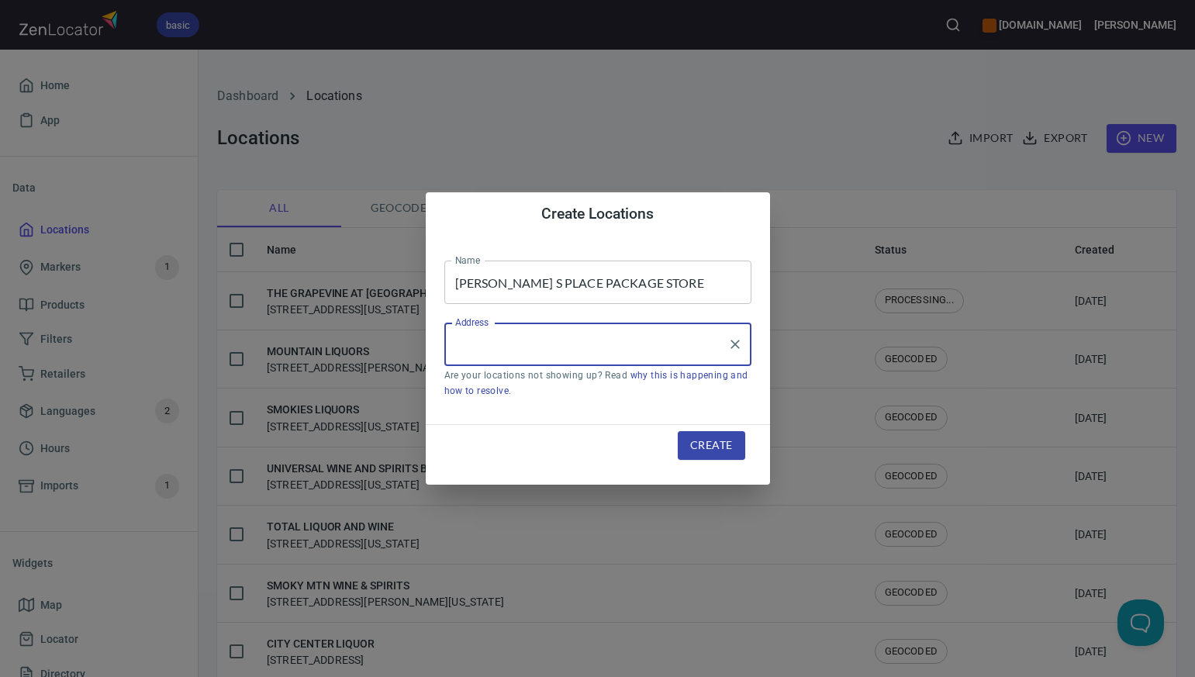
click at [478, 341] on input "Address" at bounding box center [586, 344] width 270 height 29
paste input "372 LIBERTY ST PAWCATUCK CT"
click at [545, 345] on input "372 LIBERTY ST PAWCATUCK CT" at bounding box center [586, 344] width 270 height 29
click at [626, 343] on input "372 LIBERTY ST, PAWCATUCK CT" at bounding box center [586, 344] width 270 height 29
click at [616, 389] on li "372 Liberty Street, Pawcatuck, Connecticut, United States" at bounding box center [597, 389] width 307 height 28
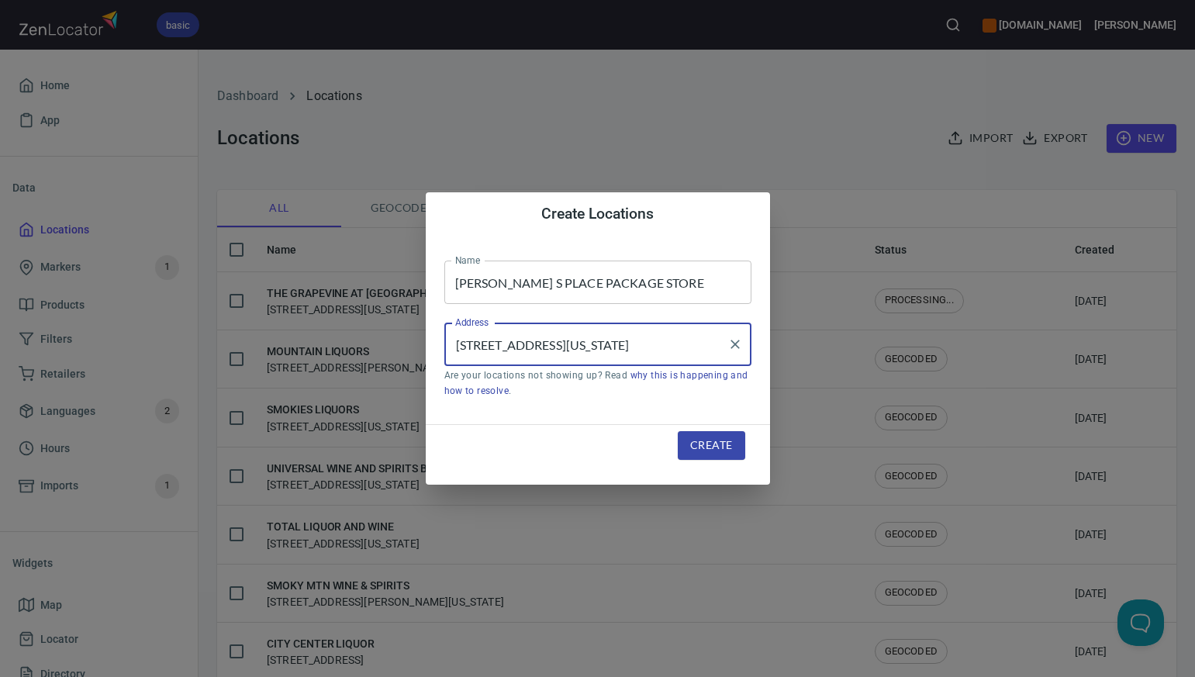
type input "372 Liberty Street, Pawcatuck, Connecticut, United States"
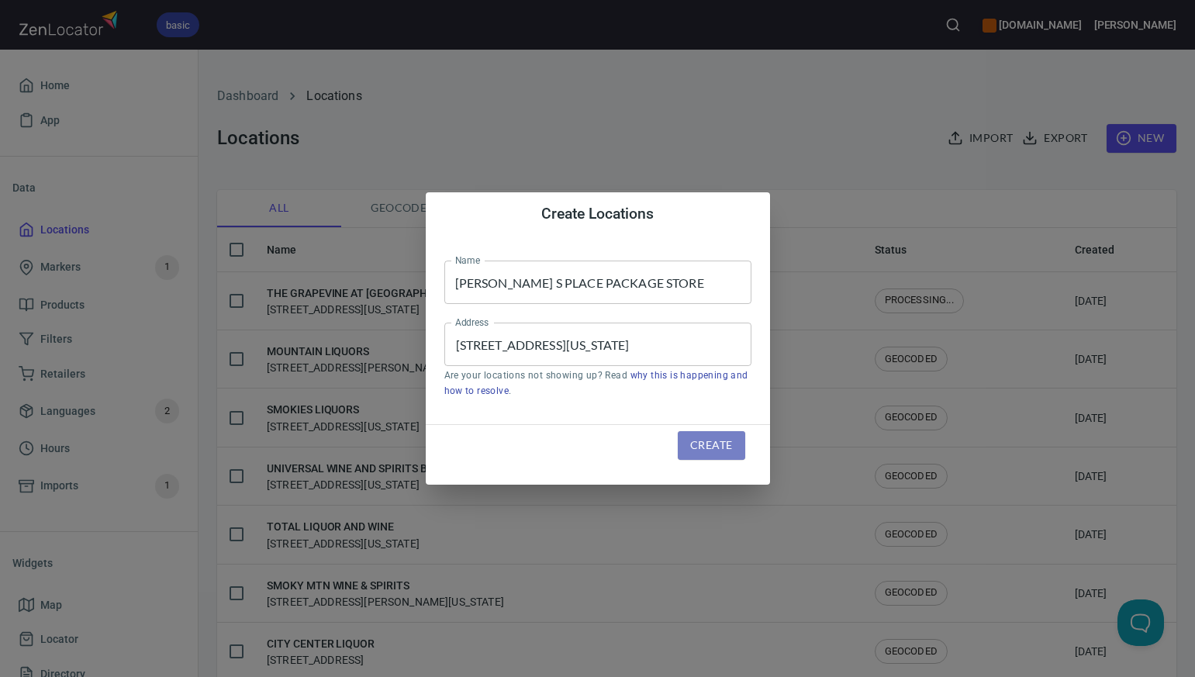
click at [700, 445] on span "Create" at bounding box center [711, 445] width 42 height 19
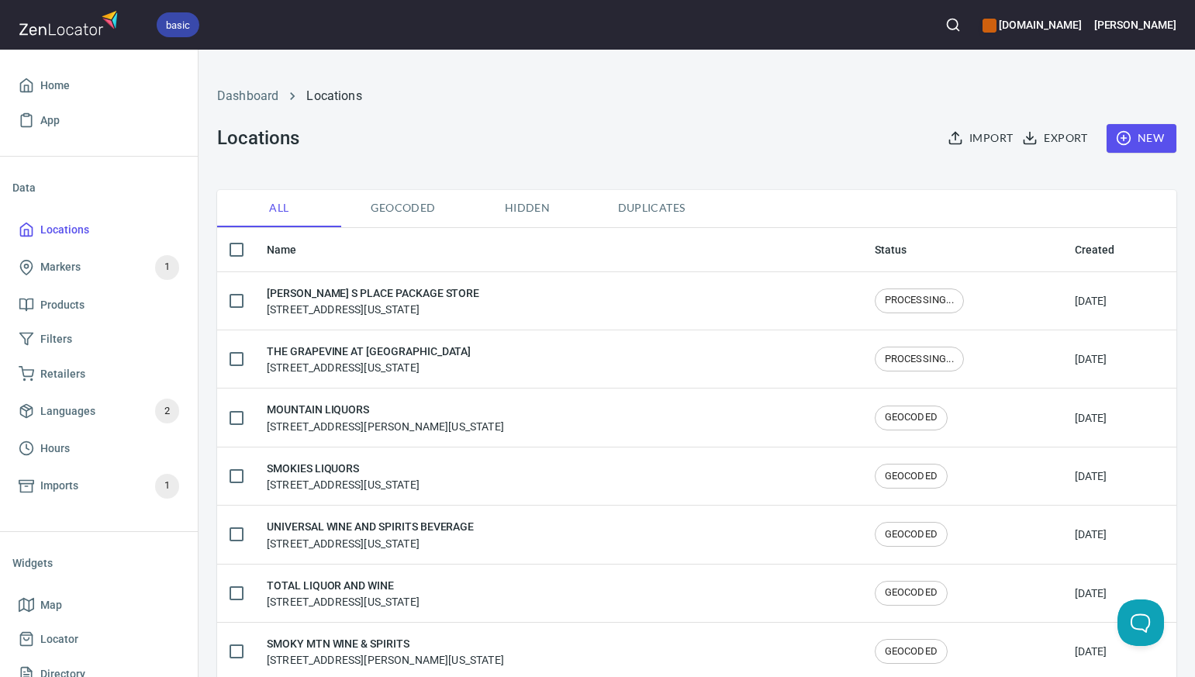
click at [1144, 143] on span "New" at bounding box center [1141, 138] width 45 height 19
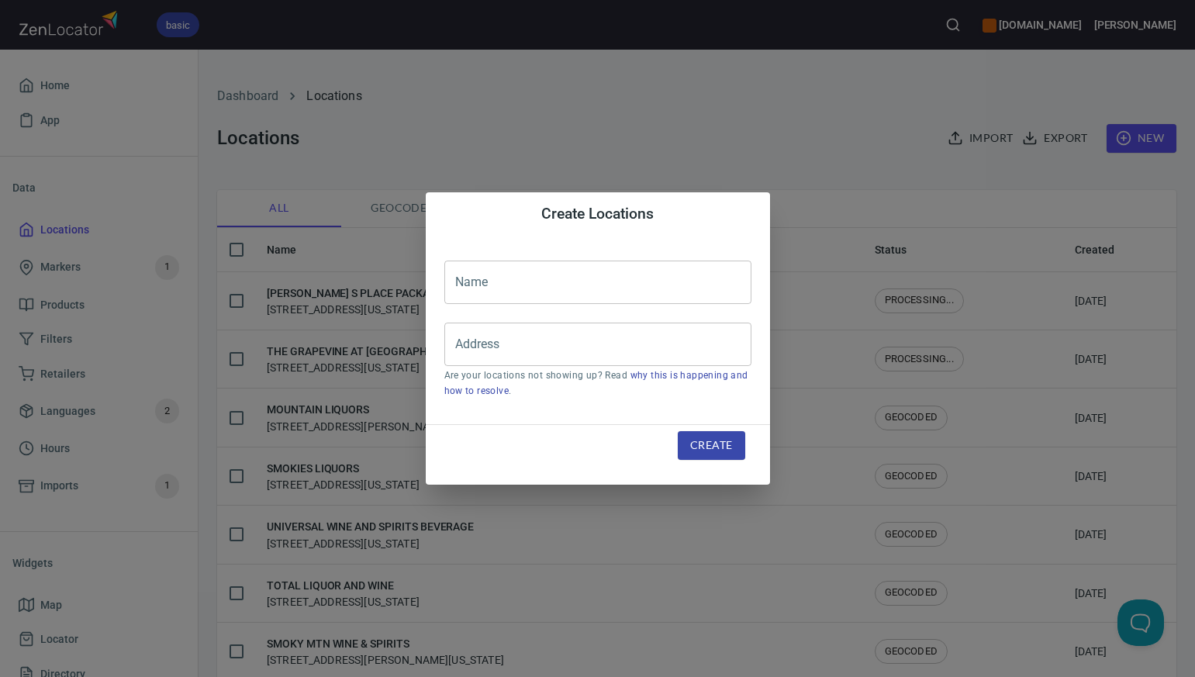
click at [468, 282] on input "text" at bounding box center [597, 282] width 307 height 43
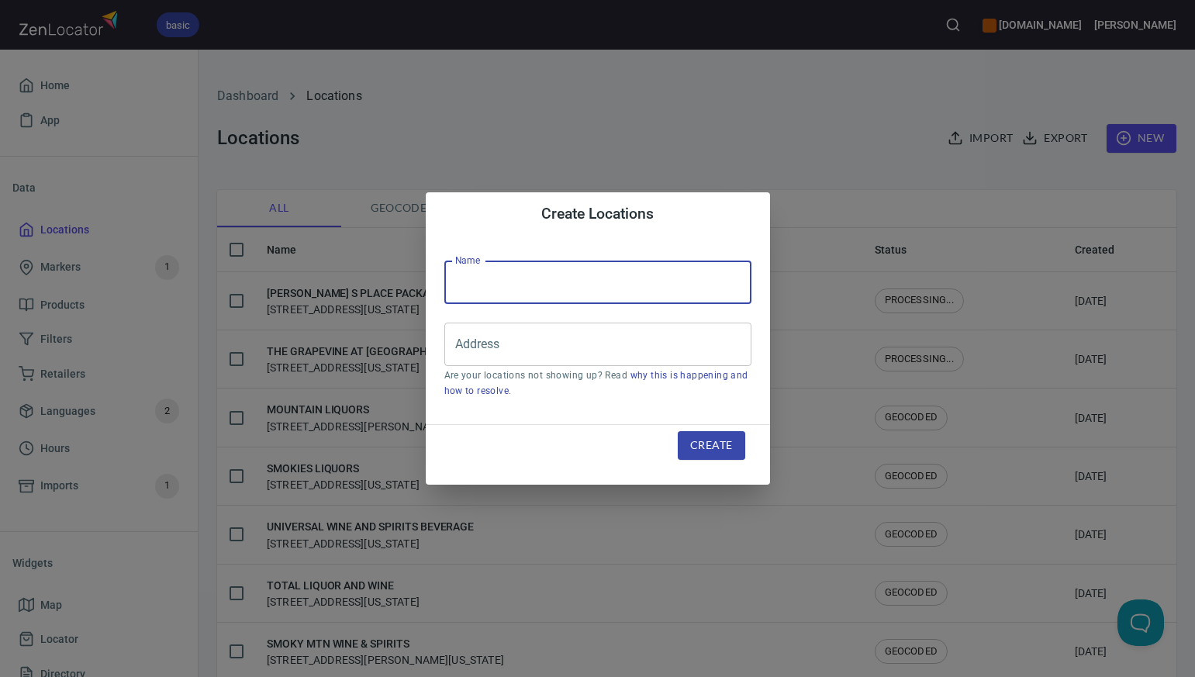
paste input "SEASIDE WINE & SPIRITS"
type input "SEASIDE WINE & SPIRITS"
click at [693, 122] on div "Create Locations Name SEASIDE WINE & SPIRITS Name Address Address Are your loca…" at bounding box center [597, 338] width 1195 height 677
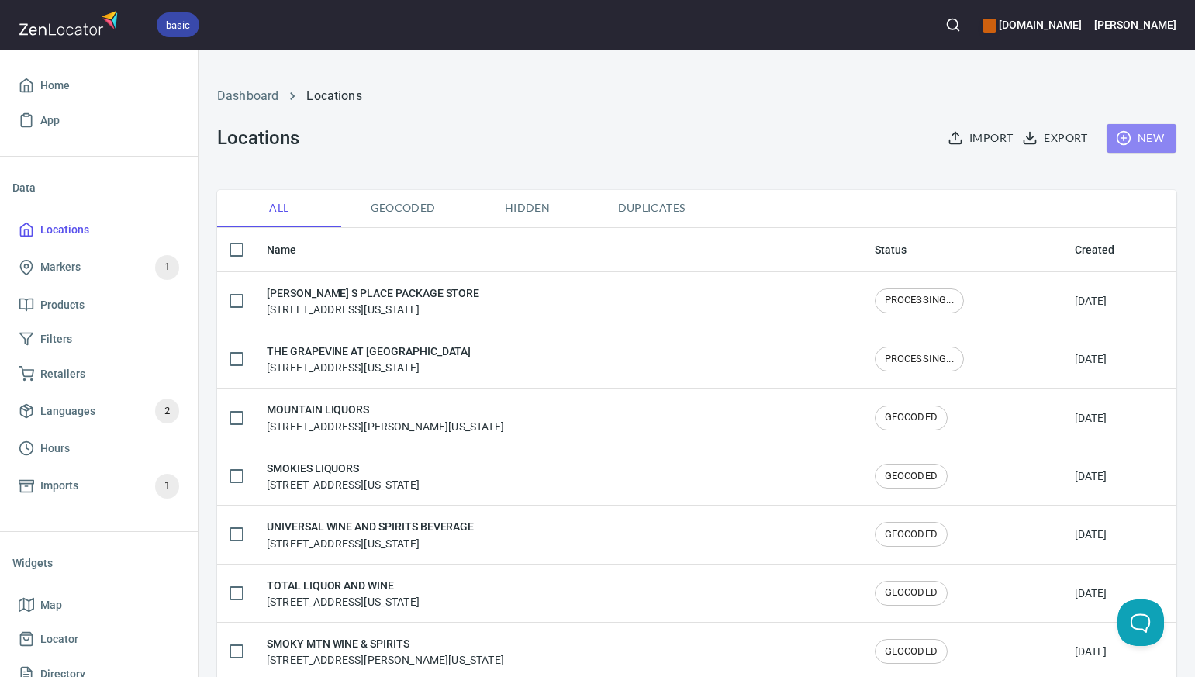
click at [1148, 137] on span "New" at bounding box center [1141, 138] width 45 height 19
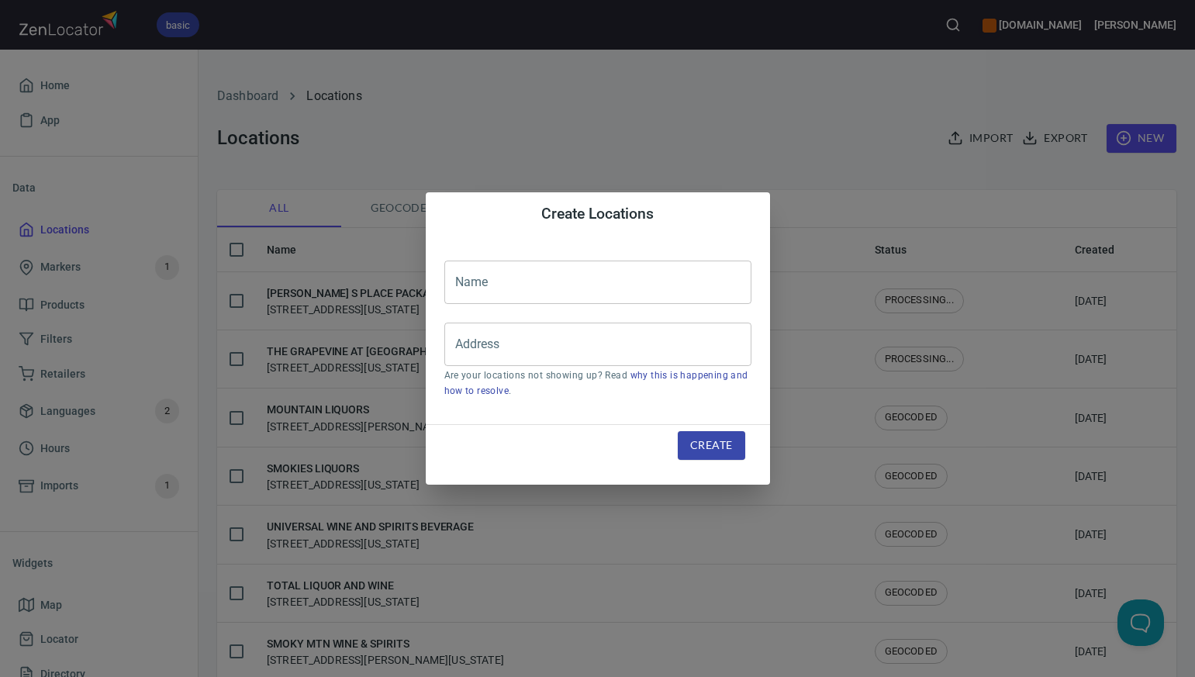
click at [468, 285] on input "text" at bounding box center [597, 282] width 307 height 43
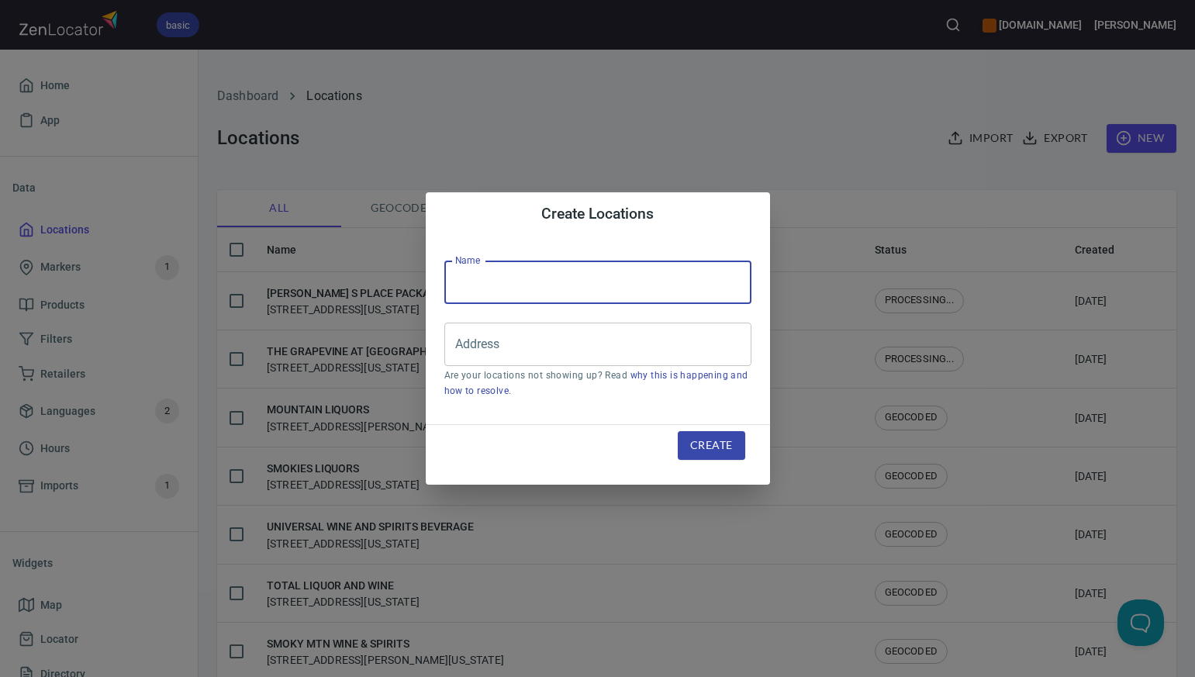
paste input "FAIRWOOD WINES & LIQUORS"
type input "FAIRWOOD WINES & LIQUORS"
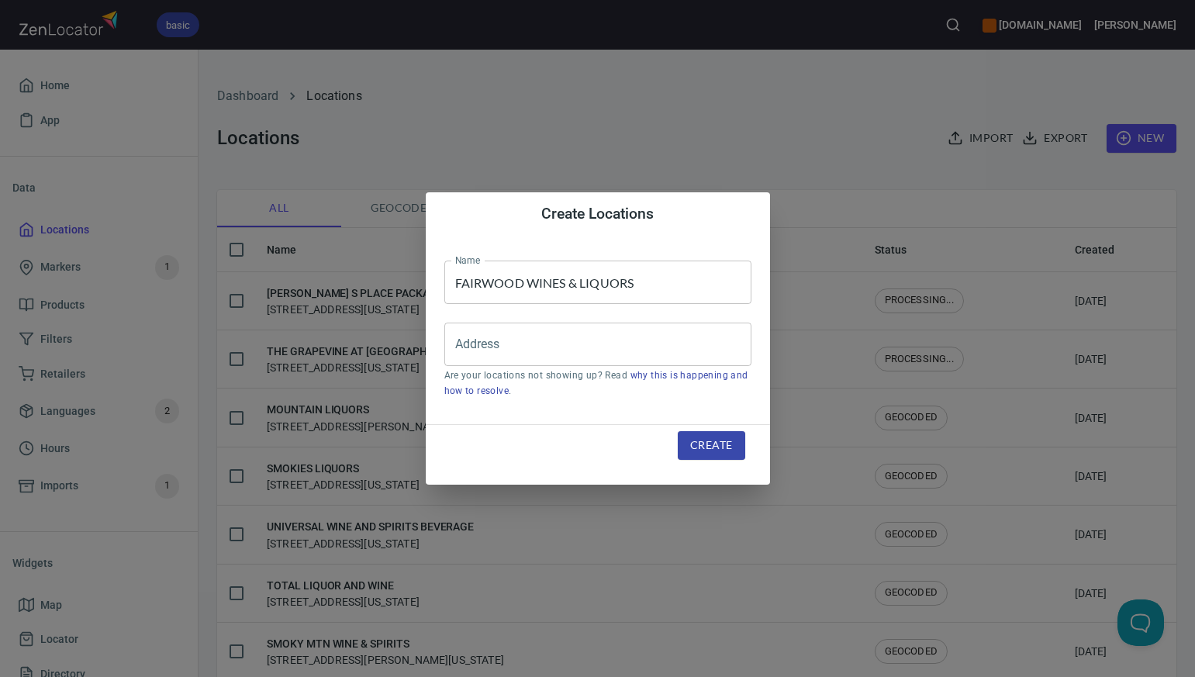
click at [753, 143] on div "Create Locations Name FAIRWOOD WINES & LIQUORS Name Address Address Are your lo…" at bounding box center [597, 338] width 1195 height 677
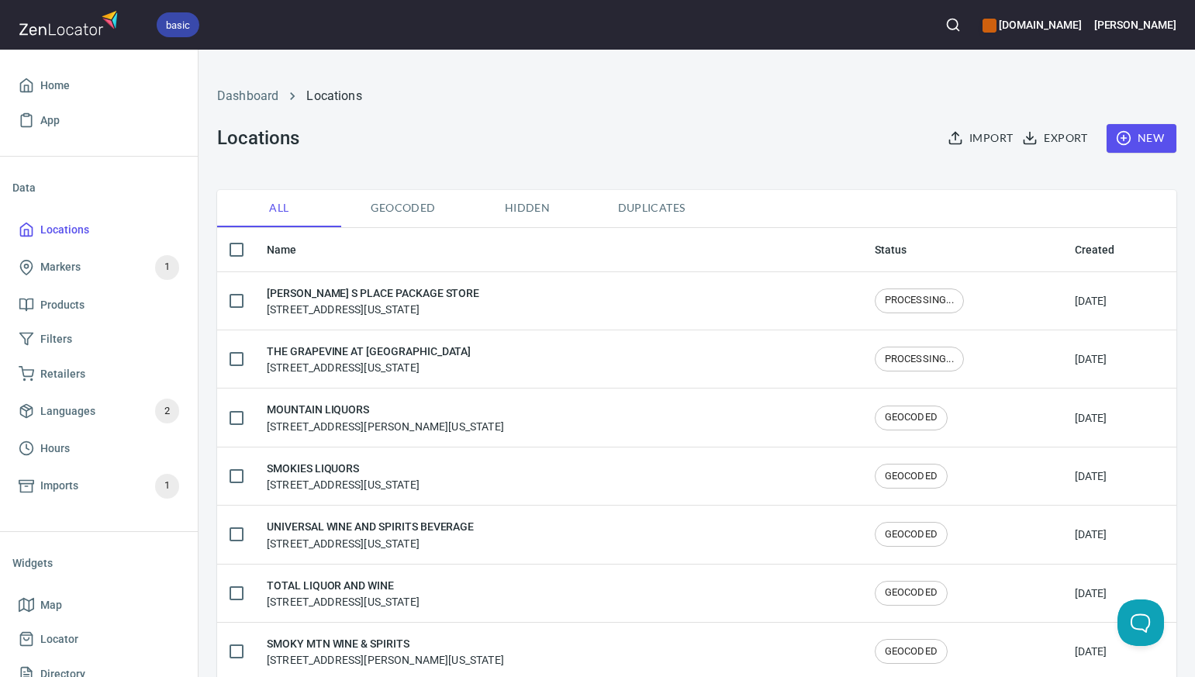
click at [1144, 136] on span "New" at bounding box center [1141, 138] width 45 height 19
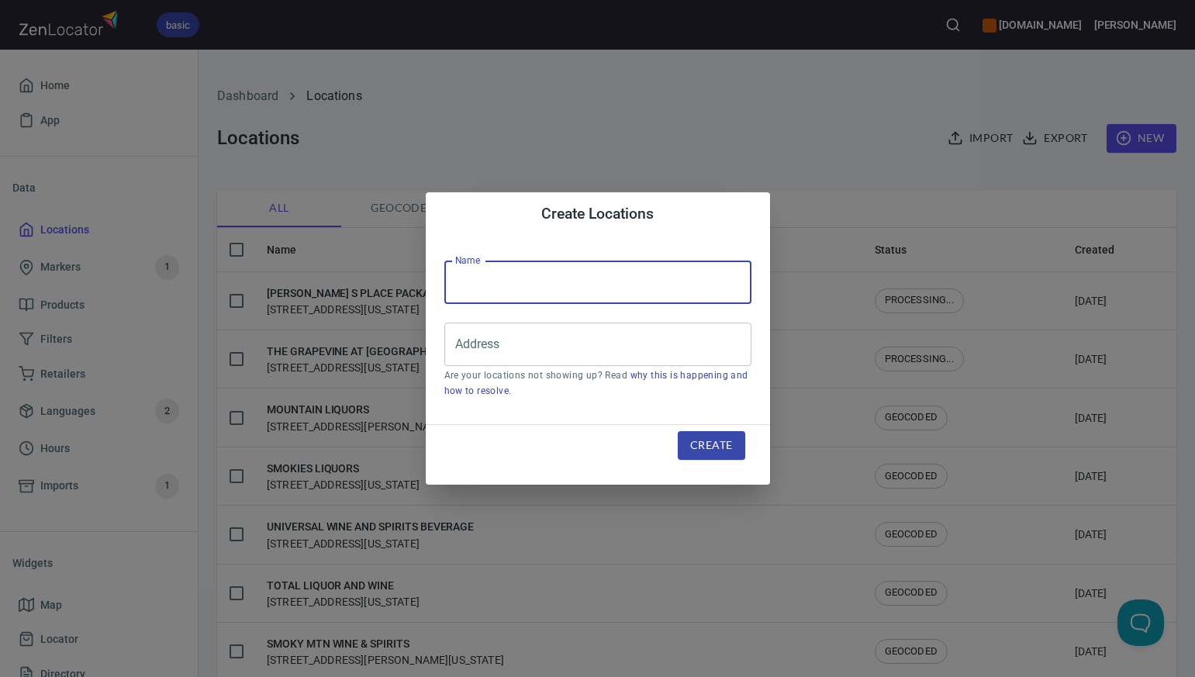
click at [475, 288] on input "text" at bounding box center [597, 282] width 307 height 43
paste input "MAIN AVE LIQUOR"
type input "MAIN AVE LIQUOR"
click at [1116, 84] on div "Create Locations Name MAIN AVE LIQUOR Name Address Address Are your locations n…" at bounding box center [597, 338] width 1195 height 677
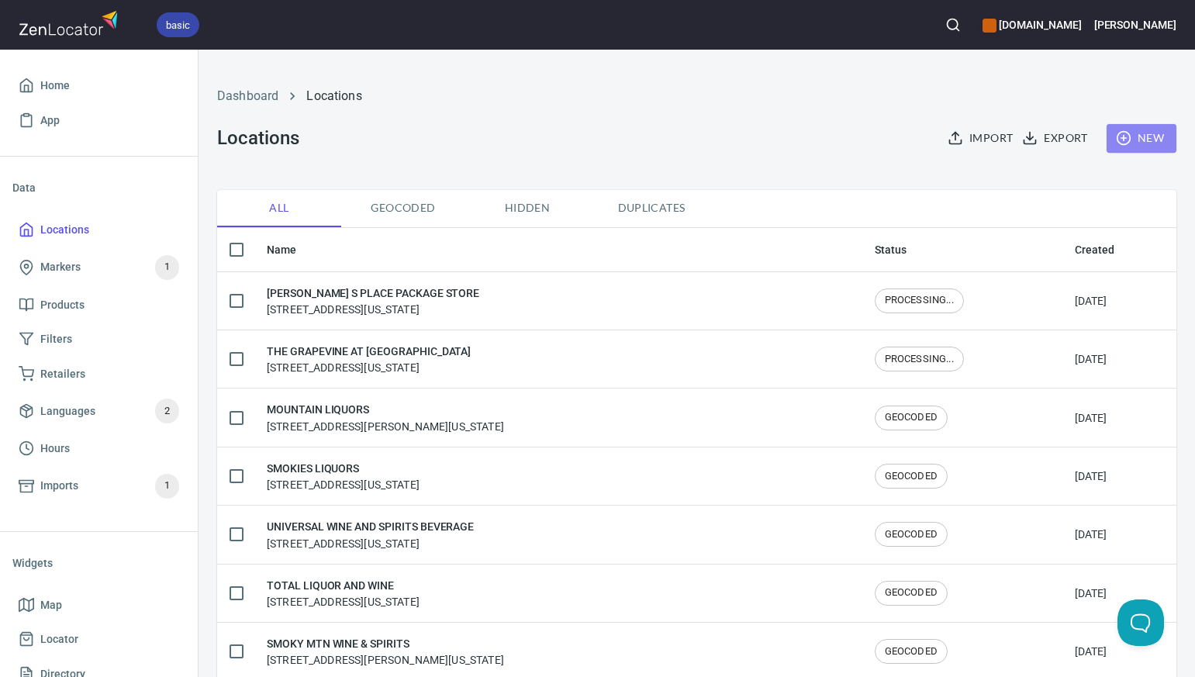
click at [1158, 132] on span "New" at bounding box center [1141, 138] width 45 height 19
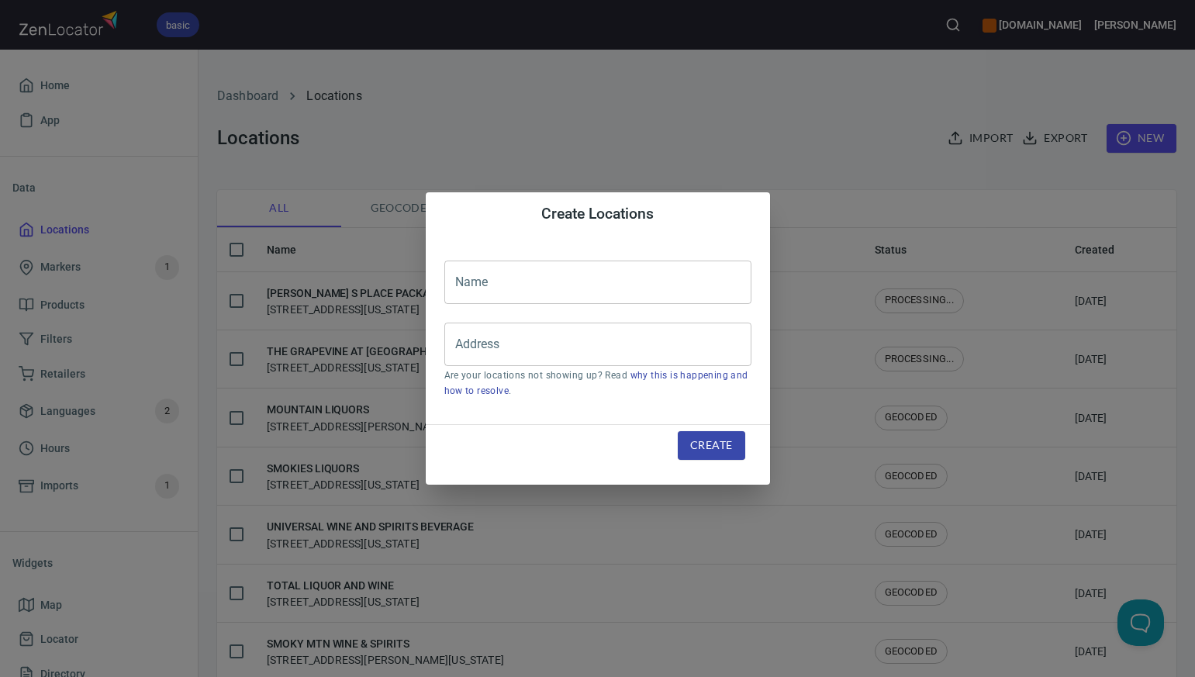
click at [476, 280] on input "text" at bounding box center [597, 282] width 307 height 43
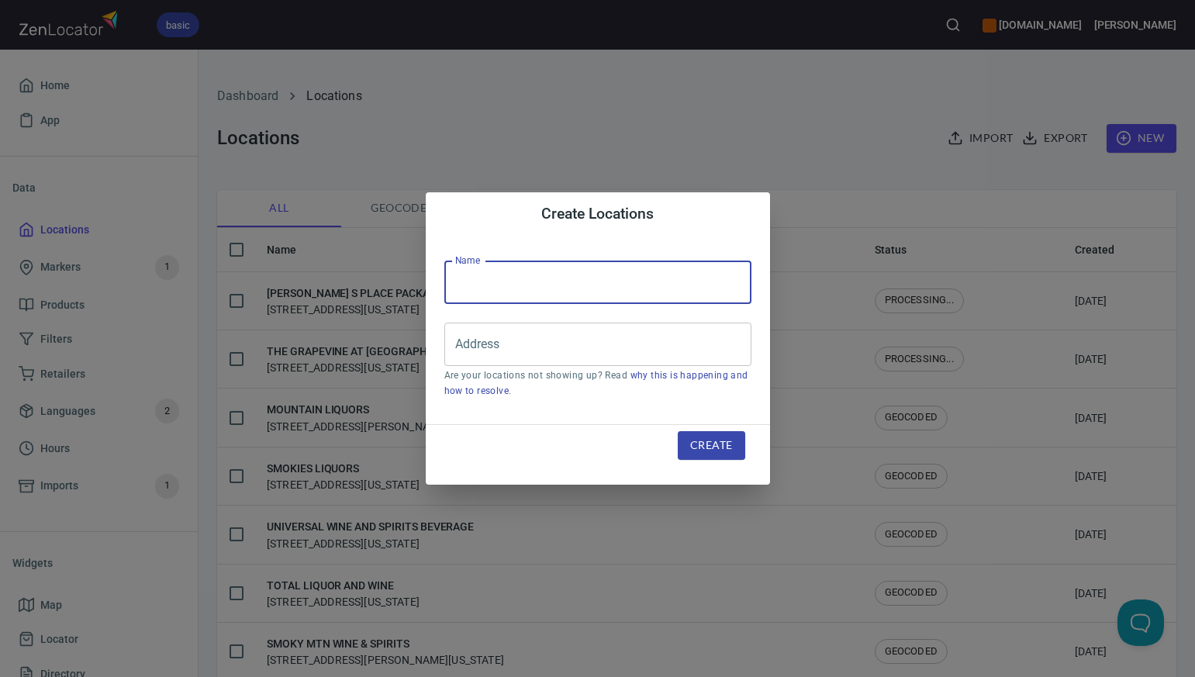
paste input "JOE S FINE WINE & SPIRITS"
type input "JOE S FINE WINE & SPIRITS"
click at [485, 344] on input "Address" at bounding box center [586, 344] width 270 height 29
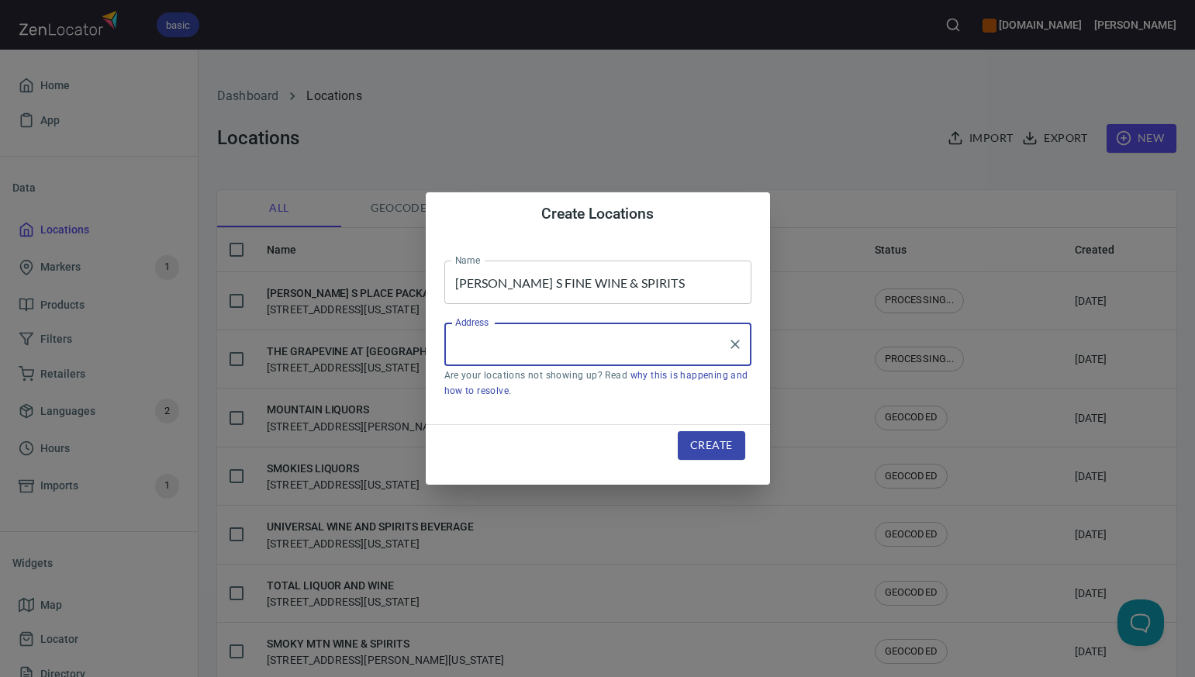
paste input "149 NORTH RD EAST WINDSOR CT"
click at [543, 343] on input "149 NORTH RD EAST WINDSOR CT" at bounding box center [586, 344] width 270 height 29
click at [645, 346] on input "149 NORTH RD, EAST WINDSOR CT" at bounding box center [586, 344] width 270 height 29
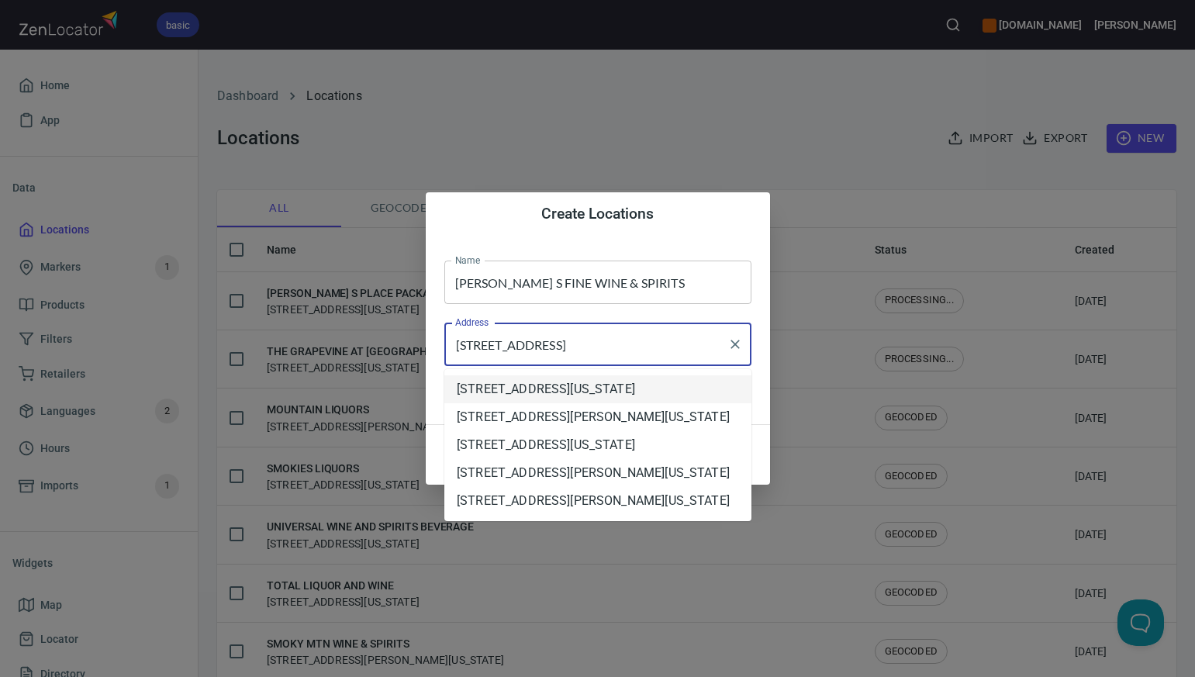
click at [629, 396] on li "149 North Road, East Windsor, Connecticut, United States" at bounding box center [597, 389] width 307 height 28
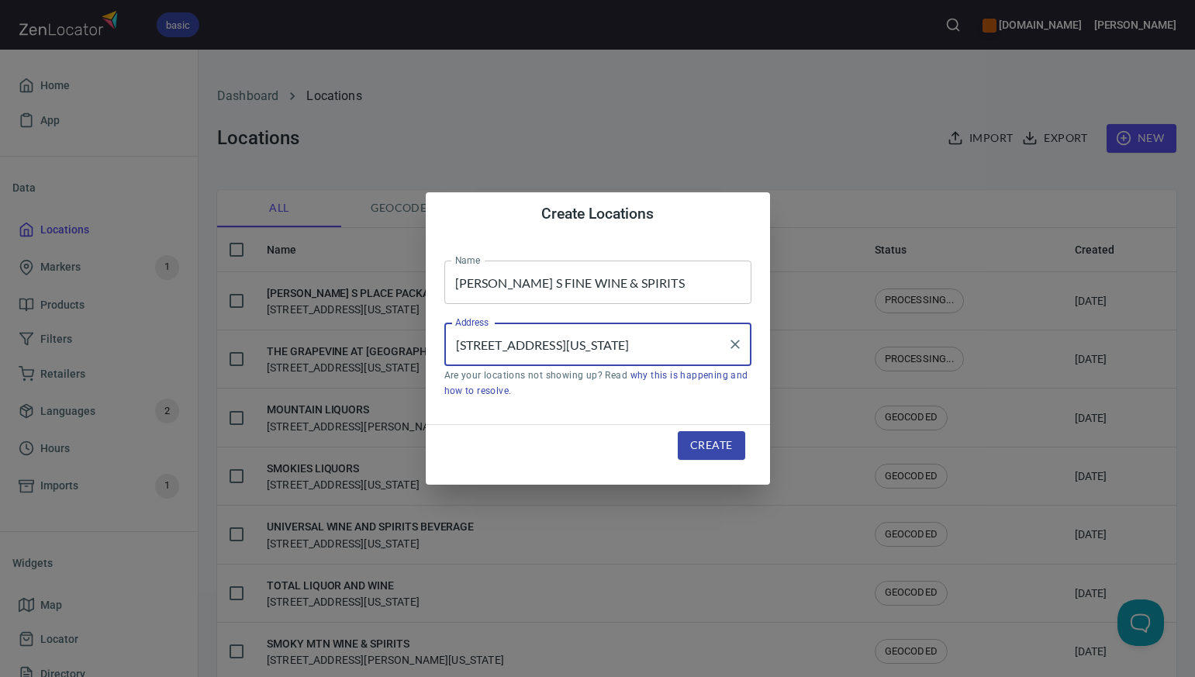
type input "149 North Road, East Windsor, Connecticut, United States"
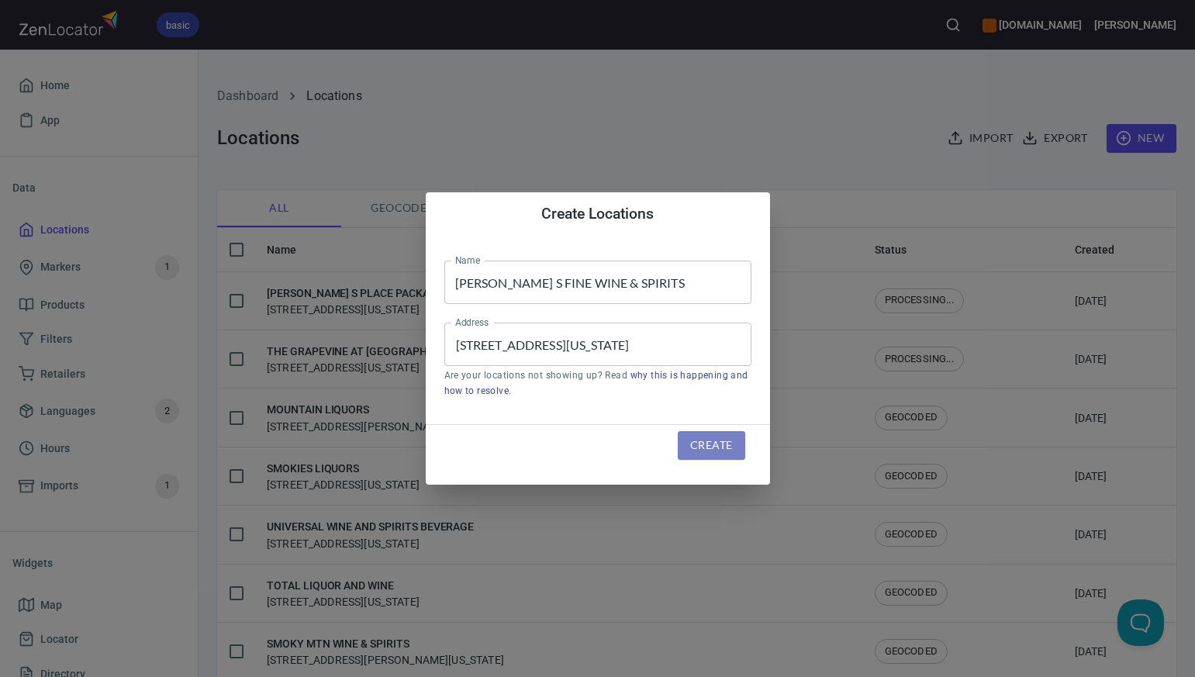
click at [696, 450] on span "Create" at bounding box center [711, 445] width 42 height 19
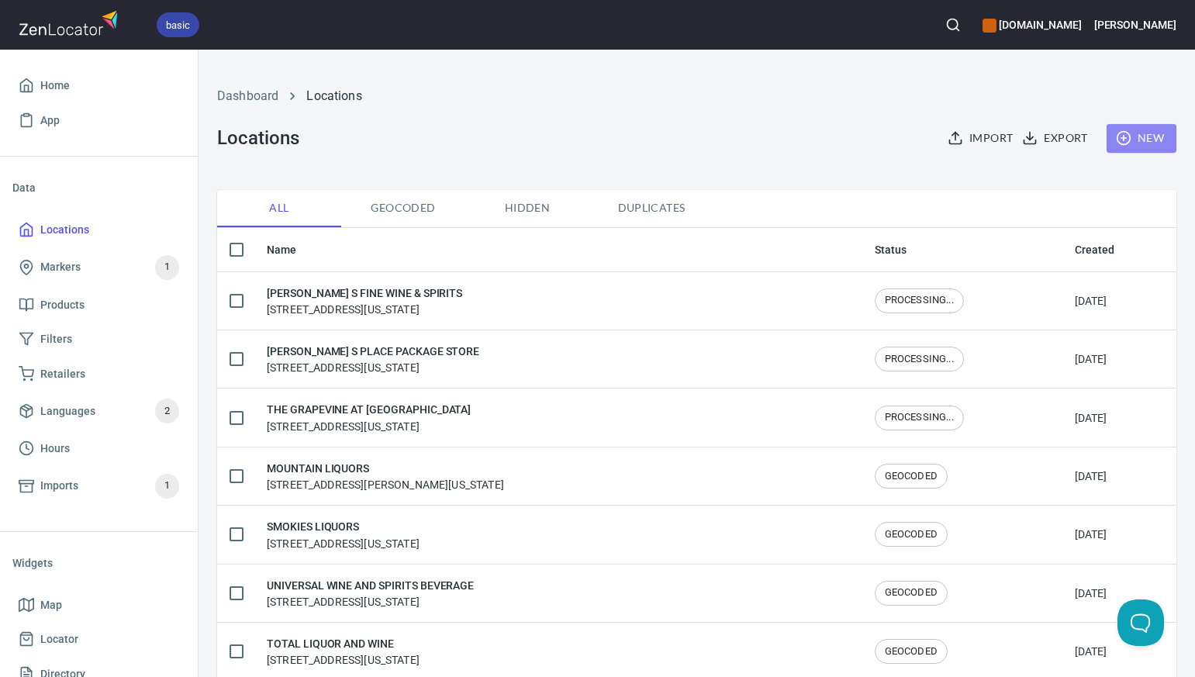
click at [1151, 138] on span "New" at bounding box center [1141, 138] width 45 height 19
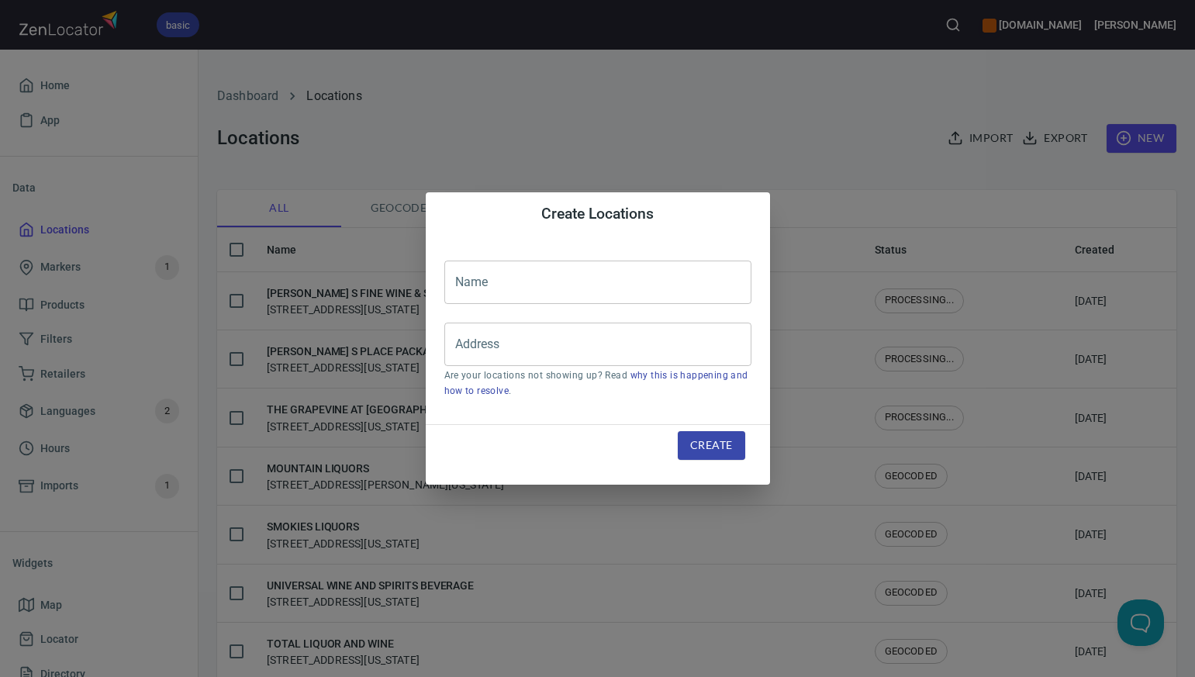
click at [488, 281] on input "text" at bounding box center [597, 282] width 307 height 43
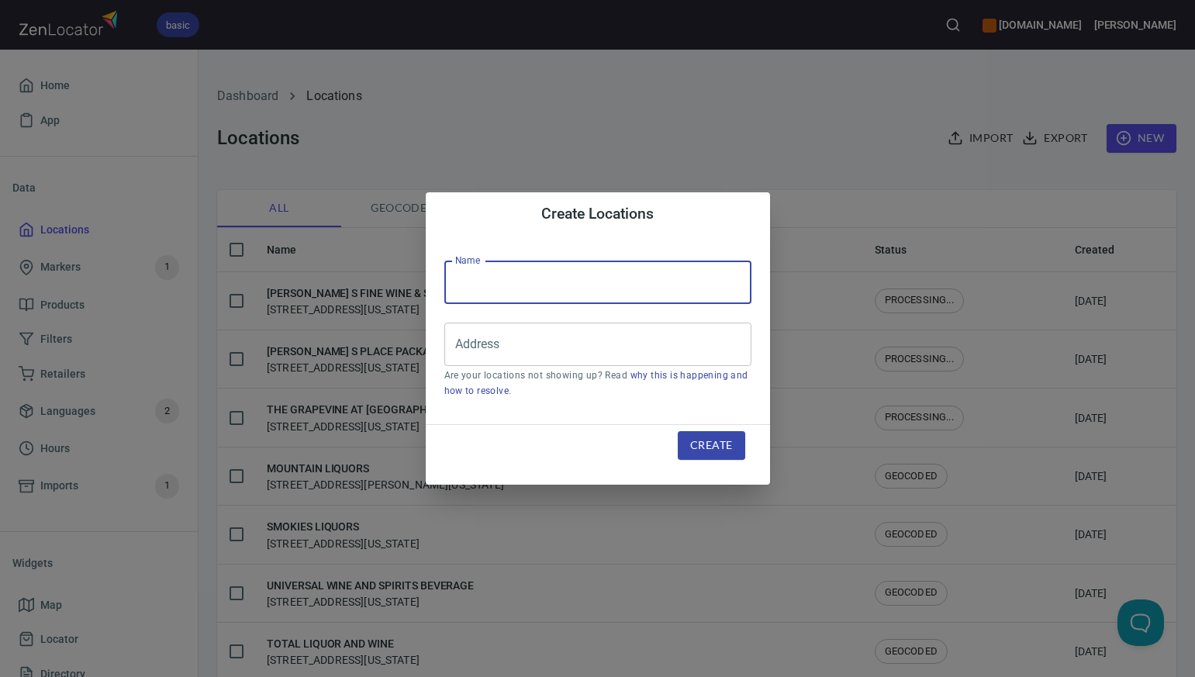
paste input "THE STUDY FINE WINES & SPIRITS"
type input "THE STUDY FINE WINES & SPIRITS"
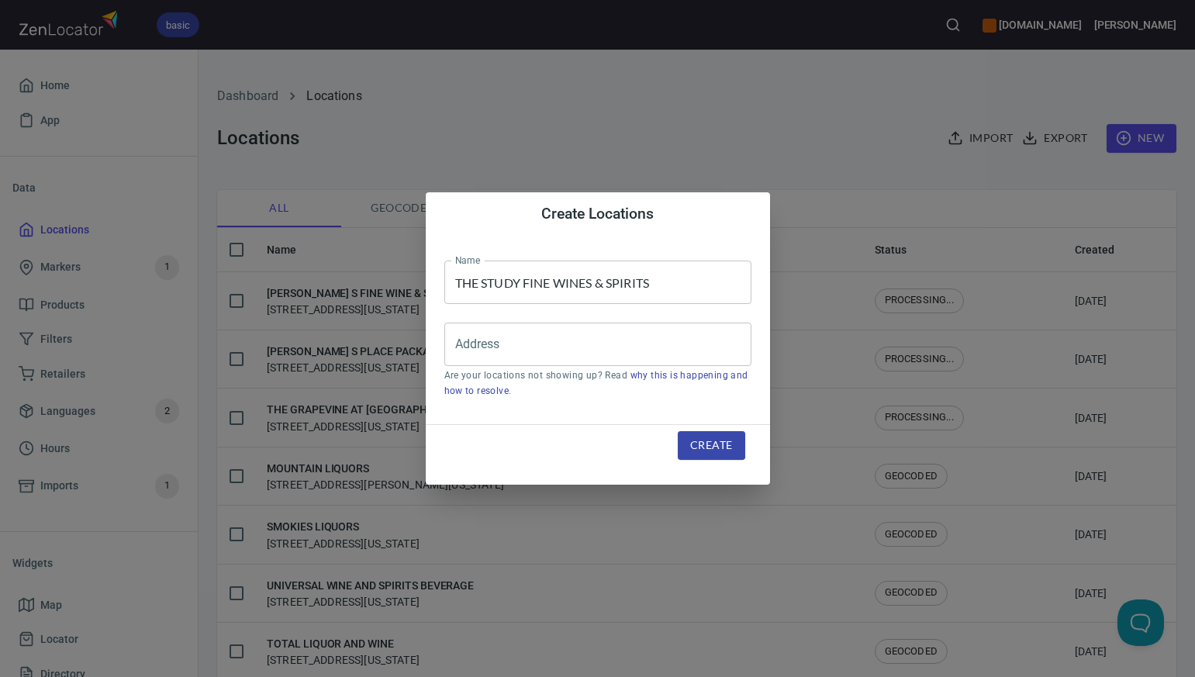
click at [768, 126] on div "Create Locations Name THE STUDY FINE WINES & SPIRITS Name Address Address Are y…" at bounding box center [597, 338] width 1195 height 677
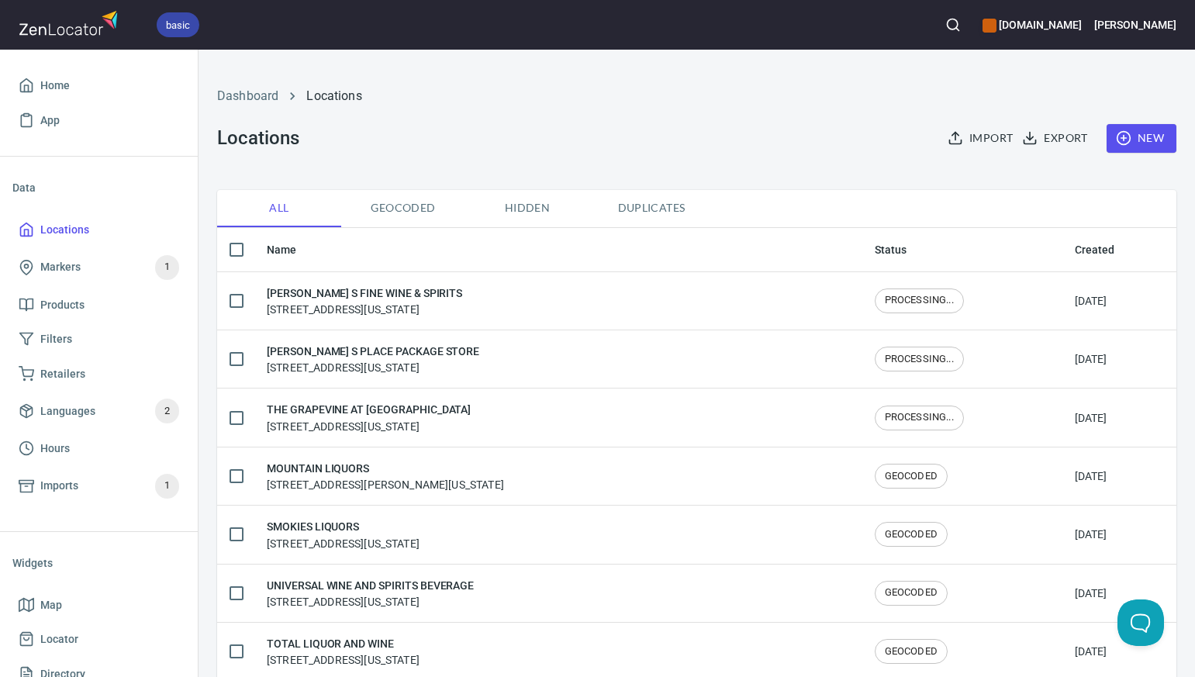
click at [1147, 147] on span "New" at bounding box center [1141, 138] width 45 height 19
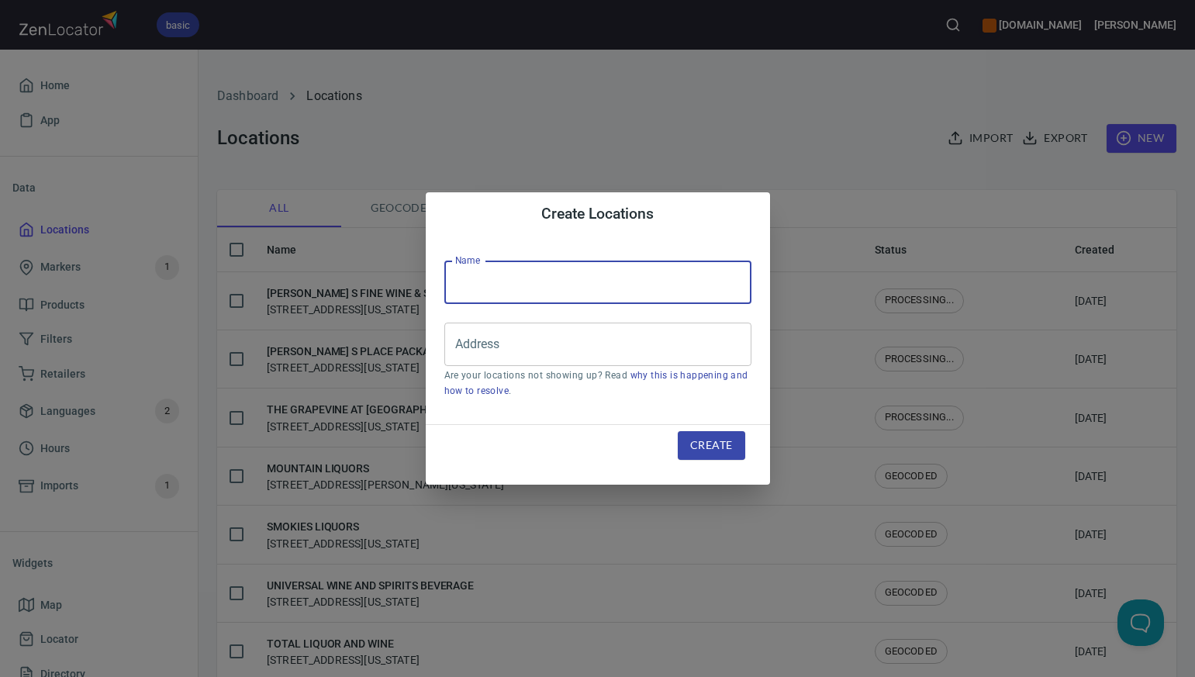
click at [491, 290] on input "text" at bounding box center [597, 282] width 307 height 43
paste input "NAUGATUCK WINES"
type input "NAUGATUCK WINES"
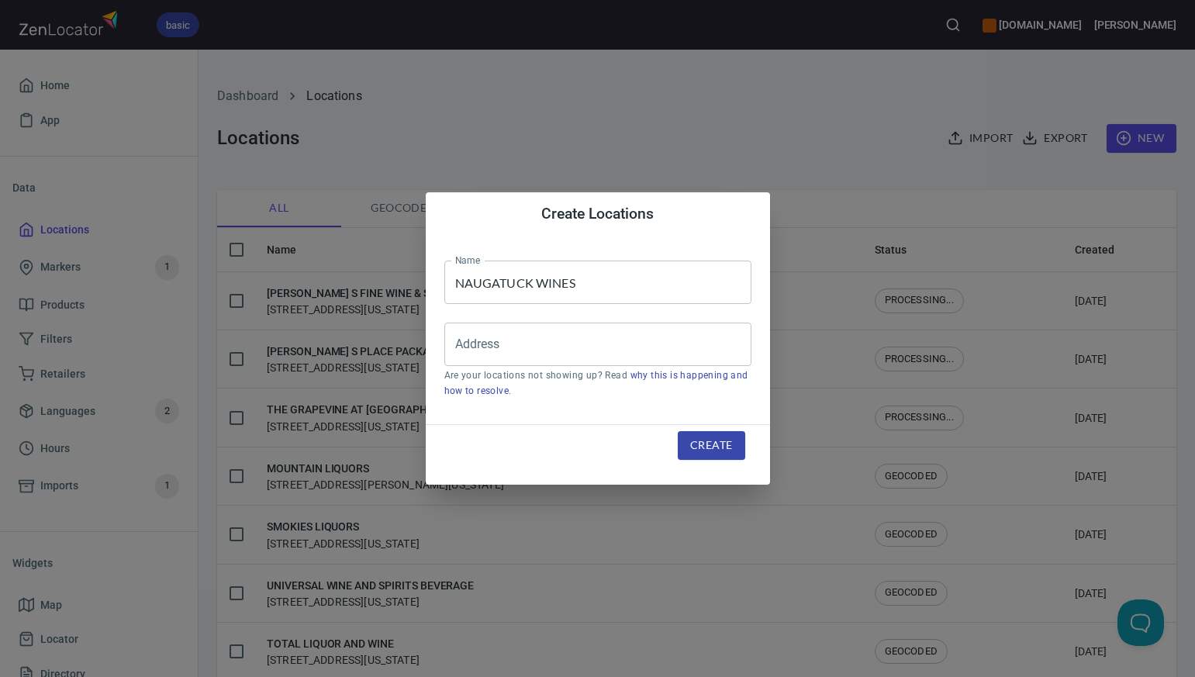
click at [868, 117] on div "Create Locations Name NAUGATUCK WINES Name Address Address Are your locations n…" at bounding box center [597, 338] width 1195 height 677
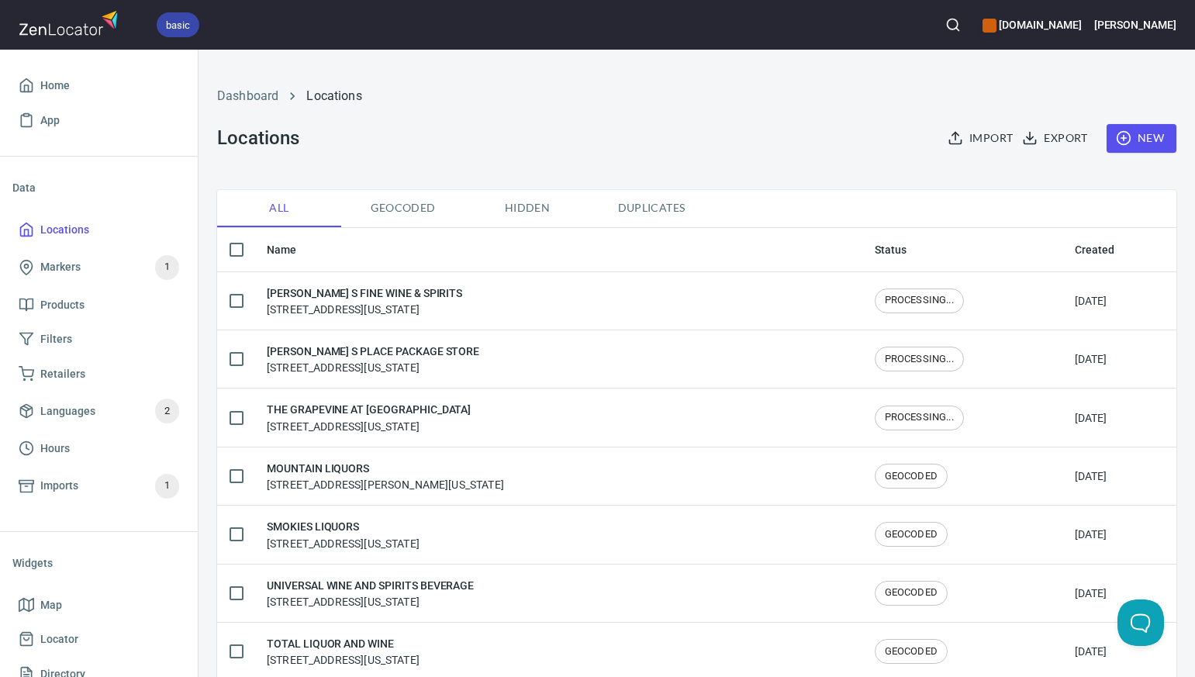
click at [1151, 136] on span "New" at bounding box center [1141, 138] width 45 height 19
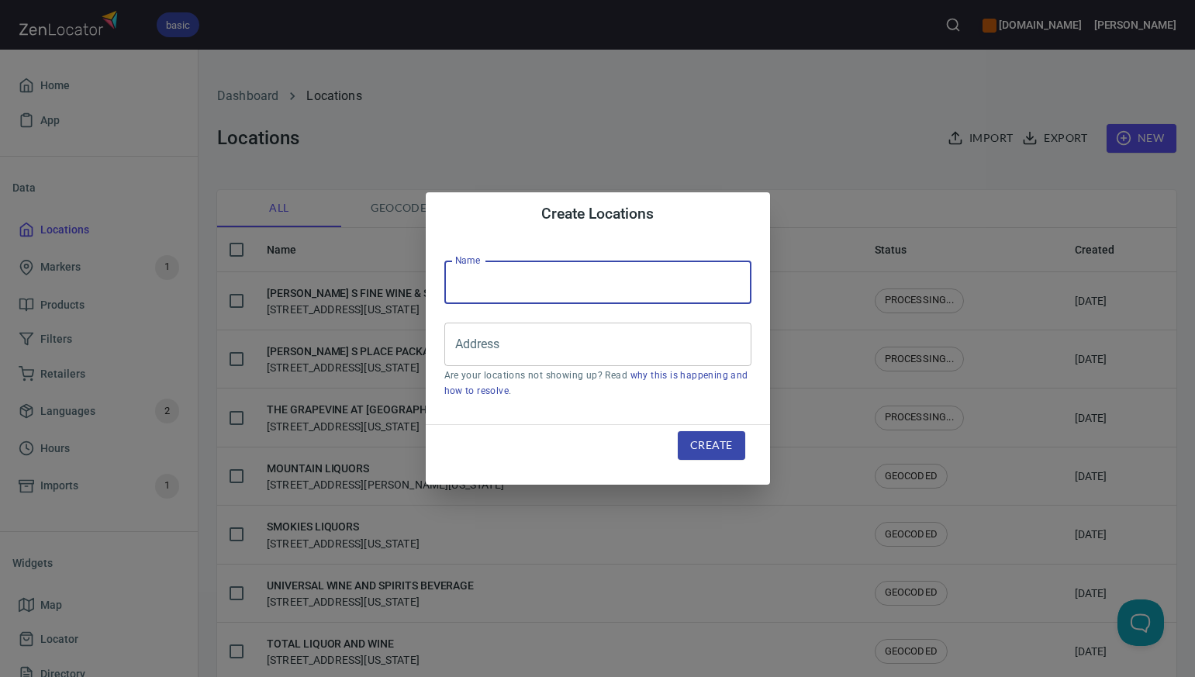
click at [475, 275] on input "text" at bounding box center [597, 282] width 307 height 43
paste input "CT BEV MART -NEWINGTON"
type input "CT BEV MART -NEWINGTON"
click at [775, 116] on div "Create Locations Name CT BEV MART -NEWINGTON Name Address Address Are your loca…" at bounding box center [597, 338] width 1195 height 677
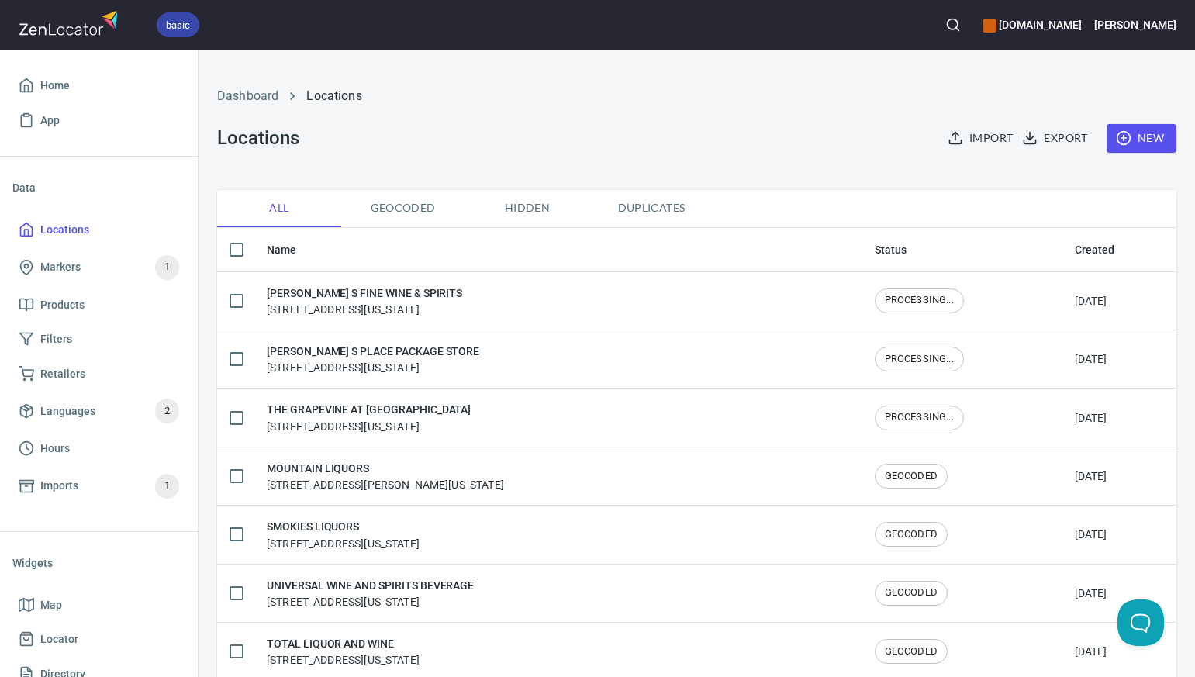
click at [1148, 138] on span "New" at bounding box center [1141, 138] width 45 height 19
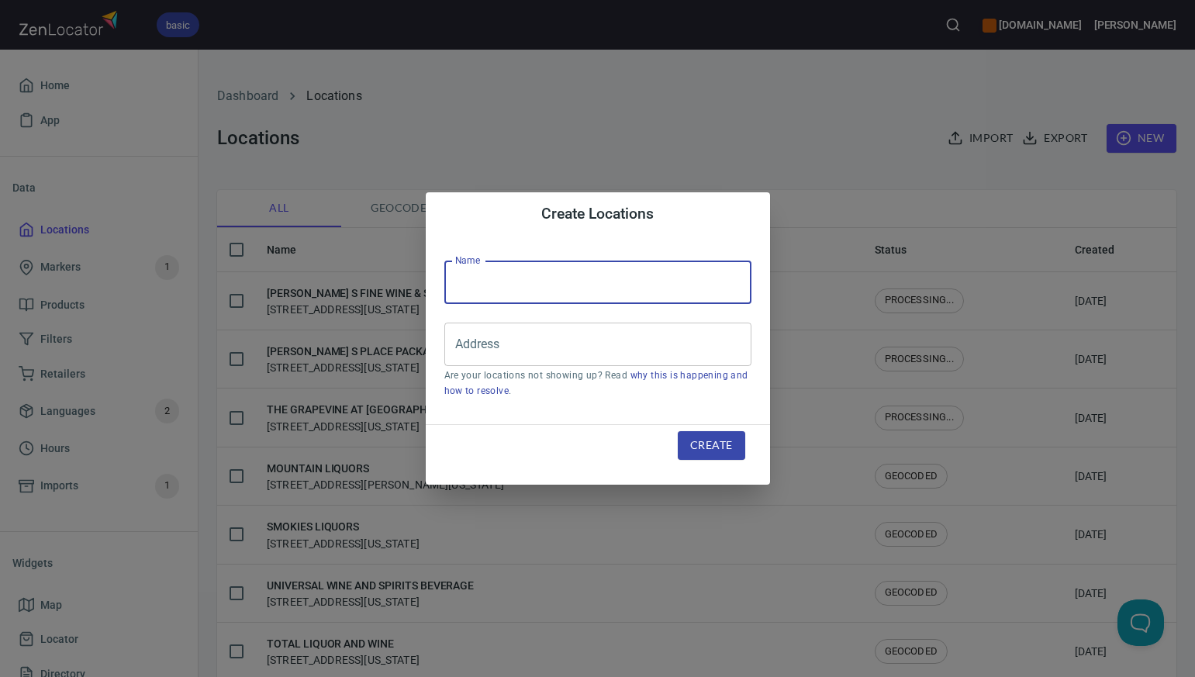
click at [466, 287] on input "text" at bounding box center [597, 282] width 307 height 43
paste input "PREMIER W&S - SOUTHBURY"
type input "PREMIER W&S - SOUTHBURY"
click at [830, 116] on div "Create Locations Name PREMIER W&S - SOUTHBURY Name Address Address Are your loc…" at bounding box center [597, 338] width 1195 height 677
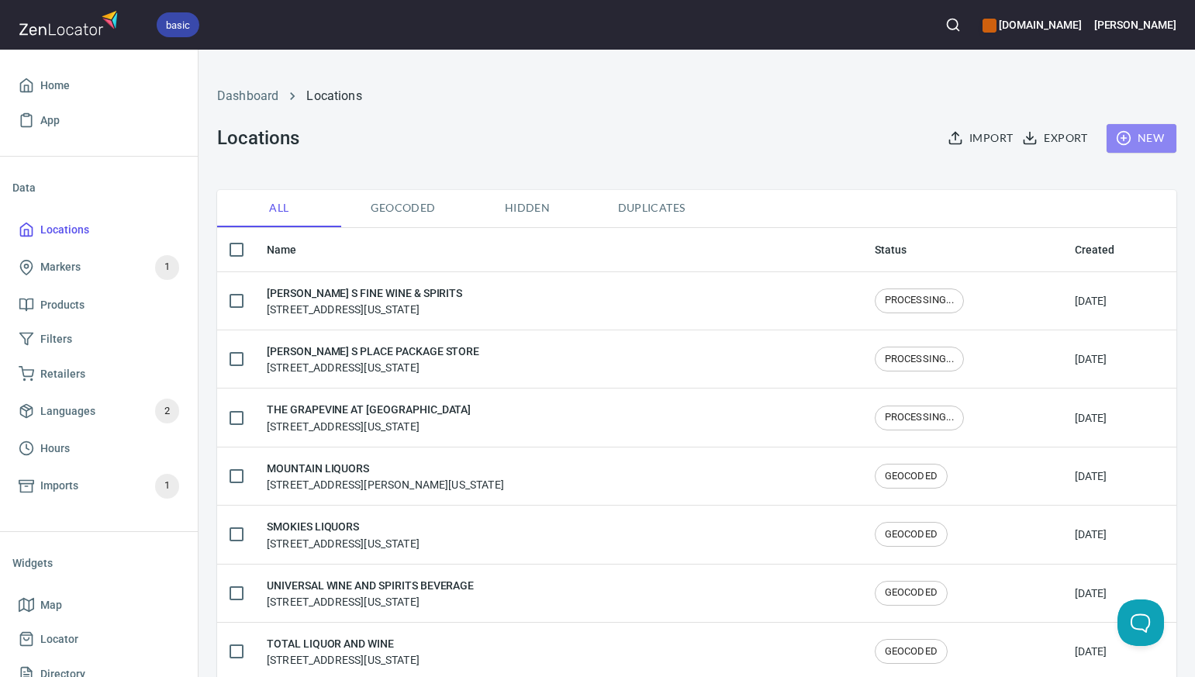
click at [1156, 134] on span "New" at bounding box center [1141, 138] width 45 height 19
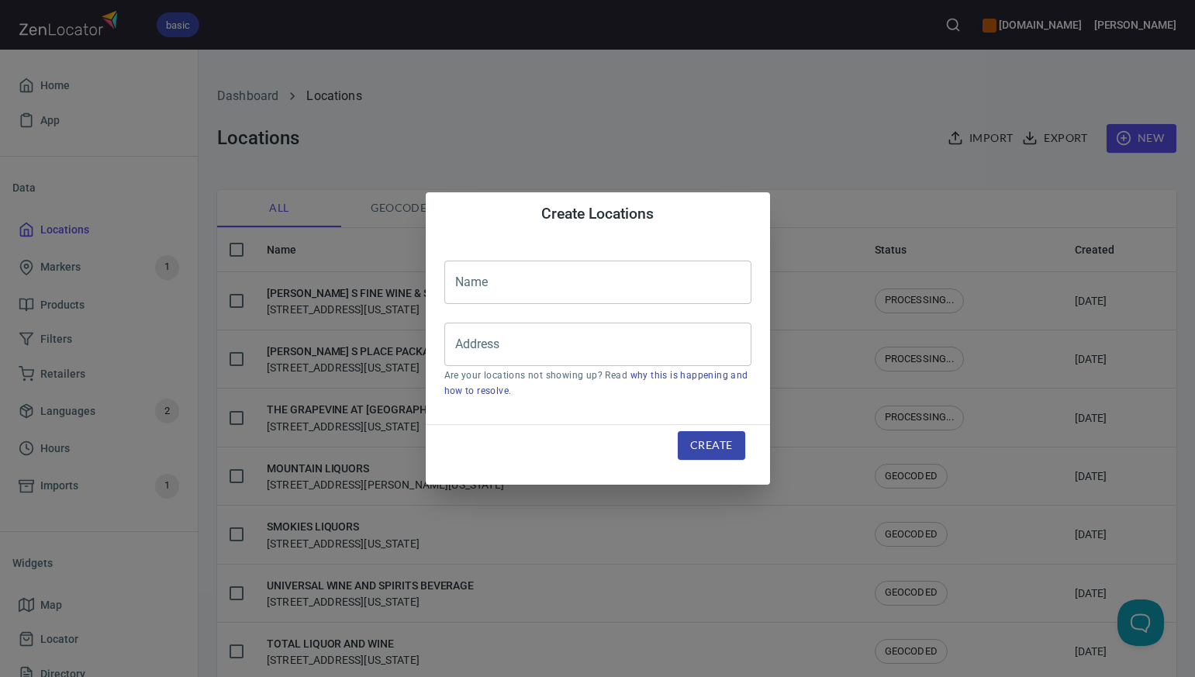
click at [479, 281] on input "text" at bounding box center [597, 282] width 307 height 43
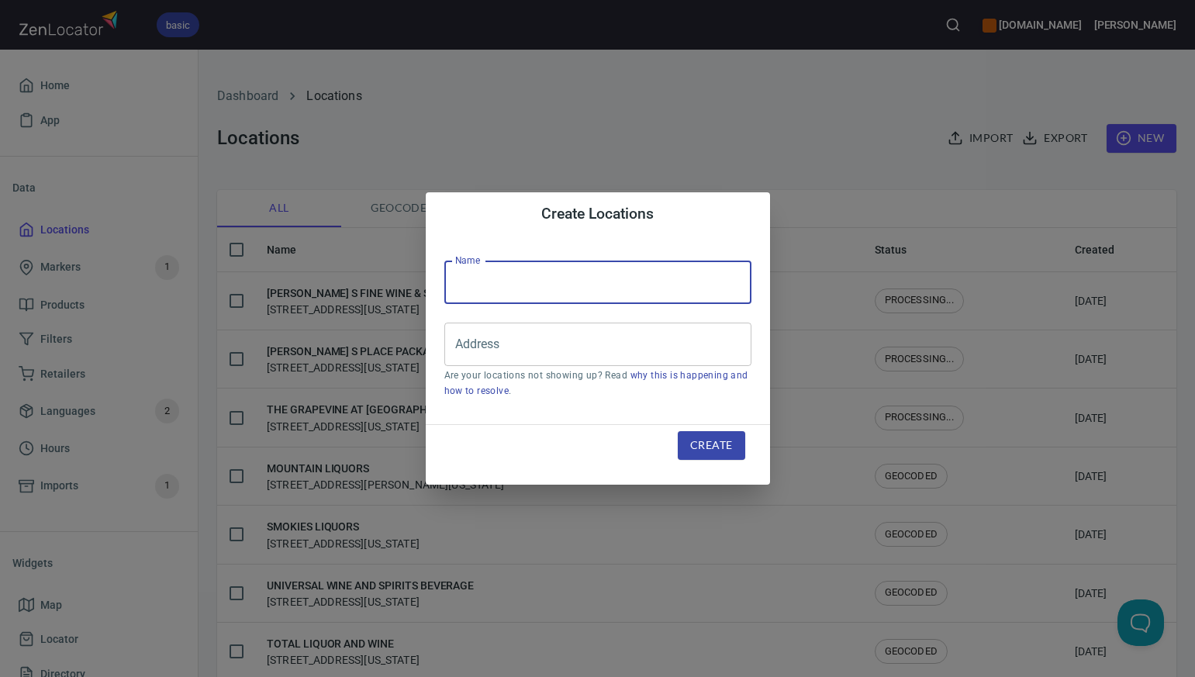
paste input "THE CORK FINE WINE & SPIRITS"
type input "THE CORK FINE WINE & SPIRITS"
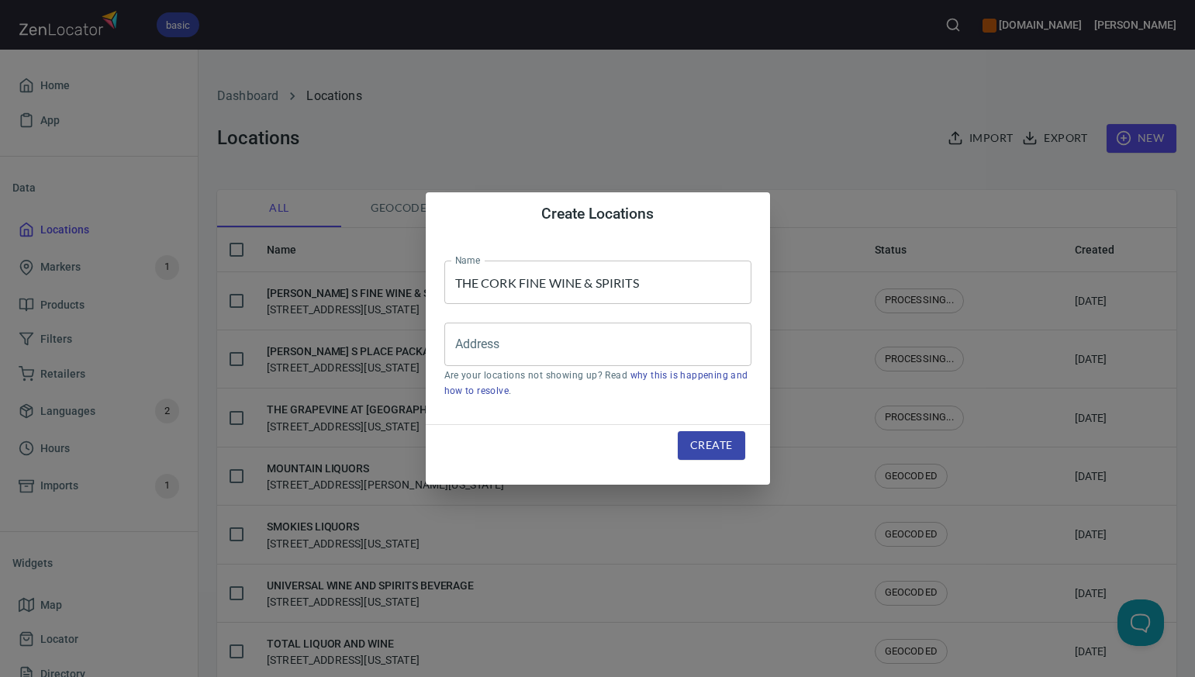
click at [774, 111] on div "Create Locations Name THE CORK FINE WINE & SPIRITS Name Address Address Are you…" at bounding box center [597, 338] width 1195 height 677
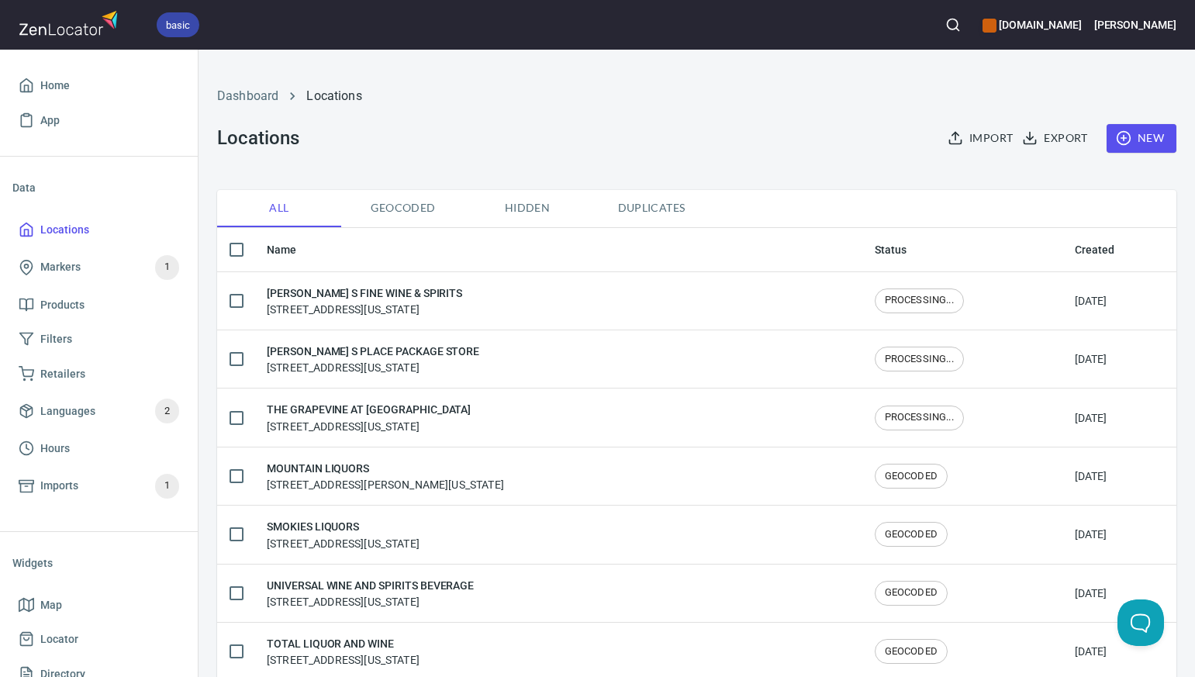
click at [1150, 140] on span "New" at bounding box center [1141, 138] width 45 height 19
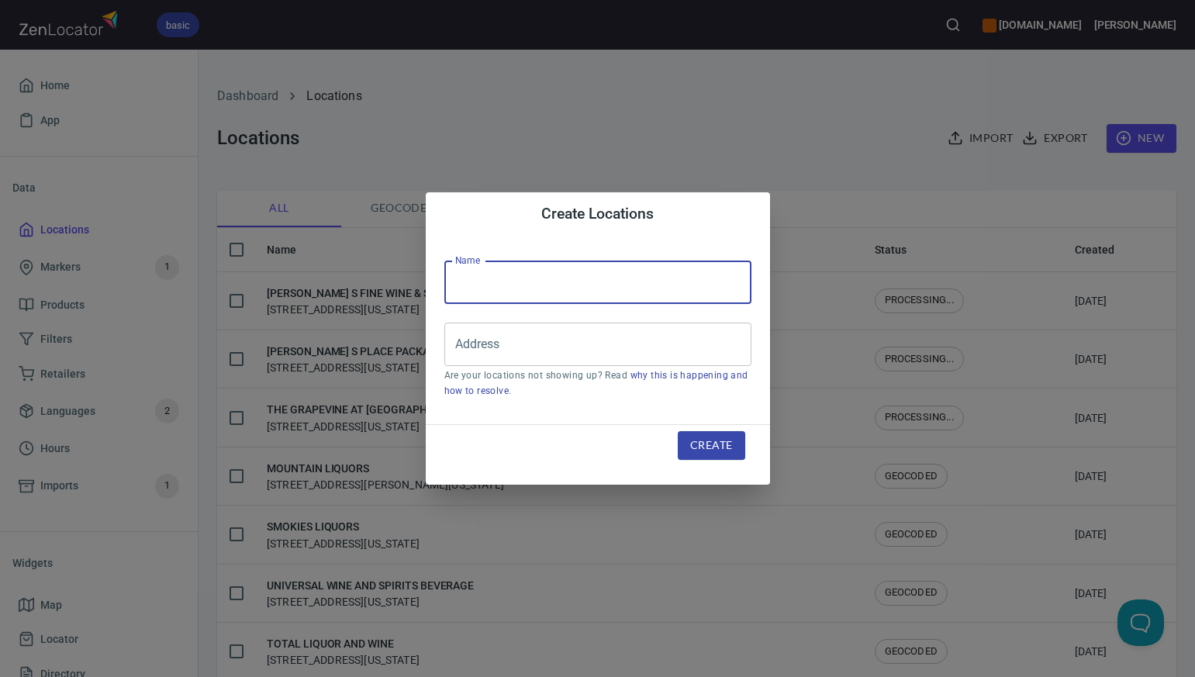
click at [477, 278] on input "text" at bounding box center [597, 282] width 307 height 43
paste input "MERMAID LIQUORS"
type input "M"
paste input "TORRINGFORD PACKAGE"
type input "TORRINGFORD PACKAGE"
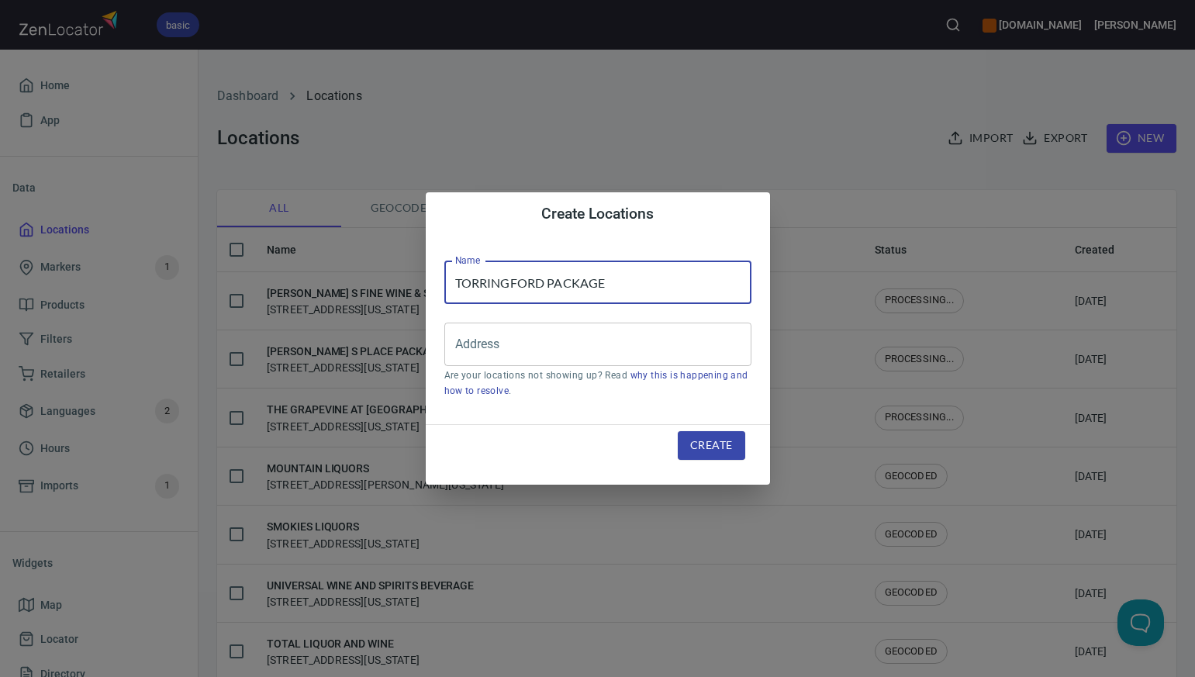
click at [972, 95] on div "Create Locations Name TORRINGFORD PACKAGE Name Address Address Are your locatio…" at bounding box center [597, 338] width 1195 height 677
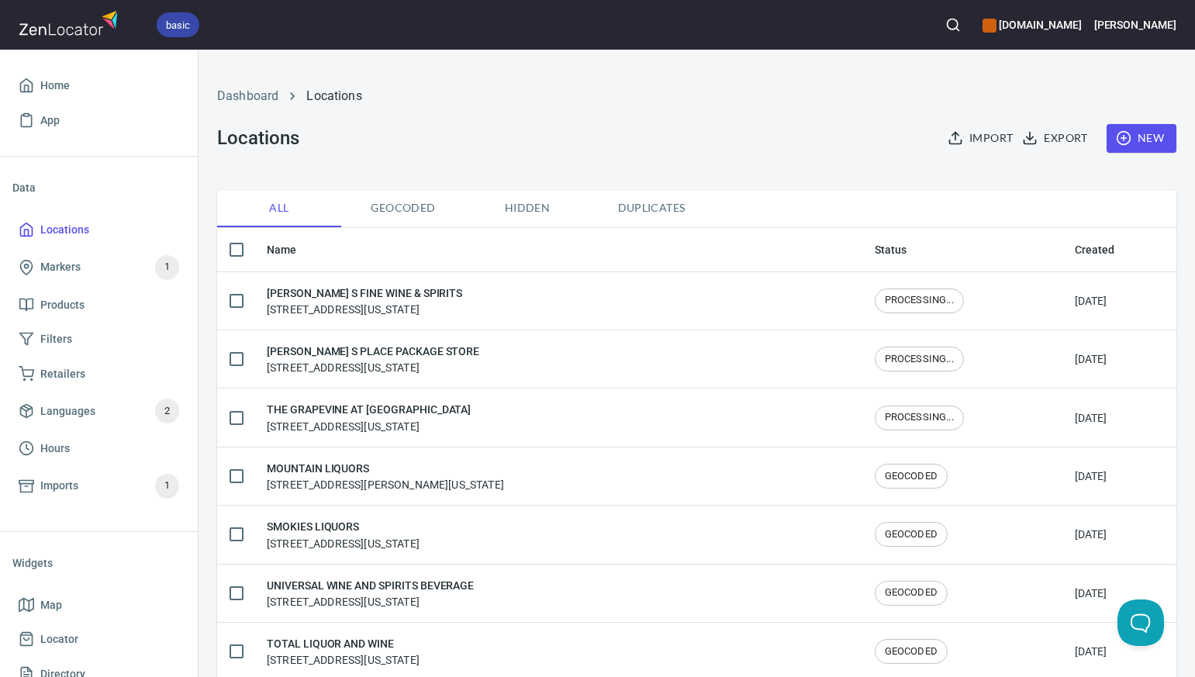
click at [1154, 134] on span "New" at bounding box center [1141, 138] width 45 height 19
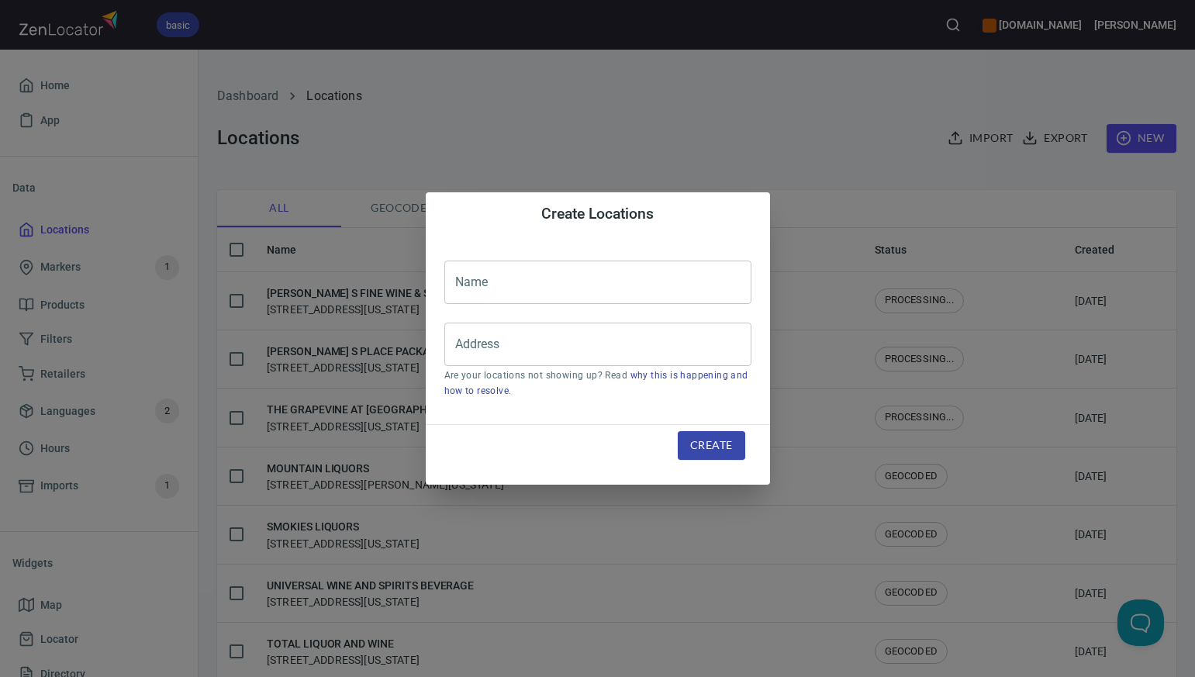
click at [498, 285] on input "text" at bounding box center [597, 282] width 307 height 43
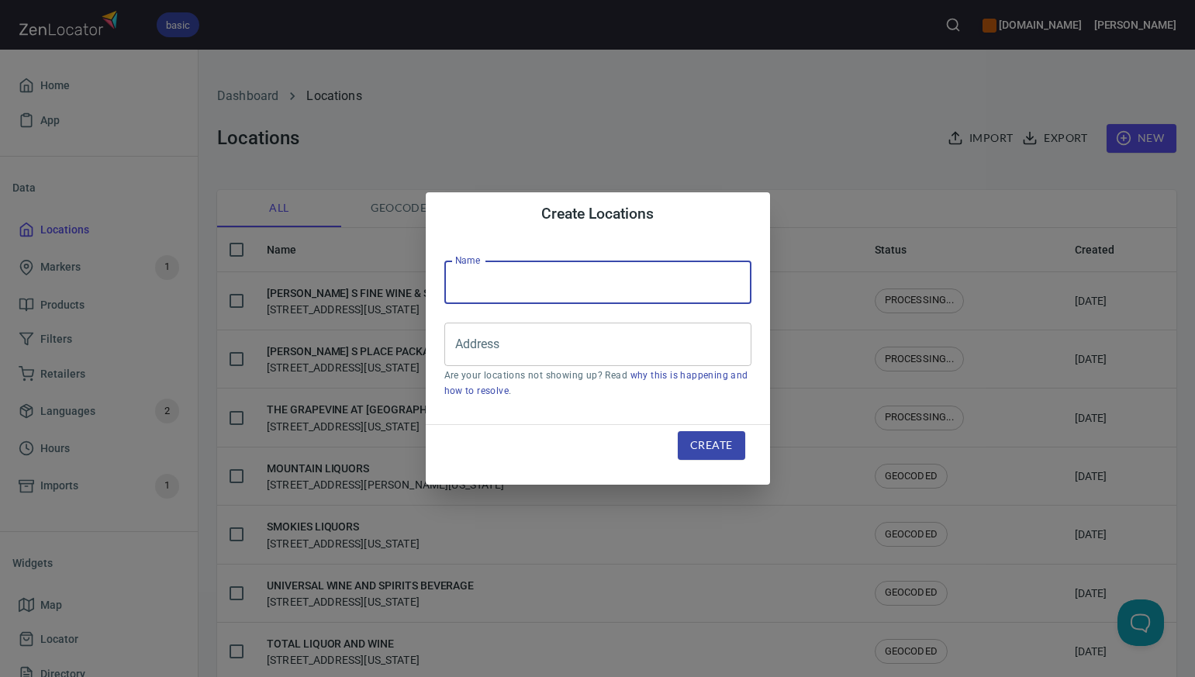
paste input "ANSONIA WINE & LIQUORS"
type input "ANSONIA WINE & LIQUORS"
click at [1079, 83] on div "Create Locations Name ANSONIA WINE & LIQUORS Name Address Address Are your loca…" at bounding box center [597, 338] width 1195 height 677
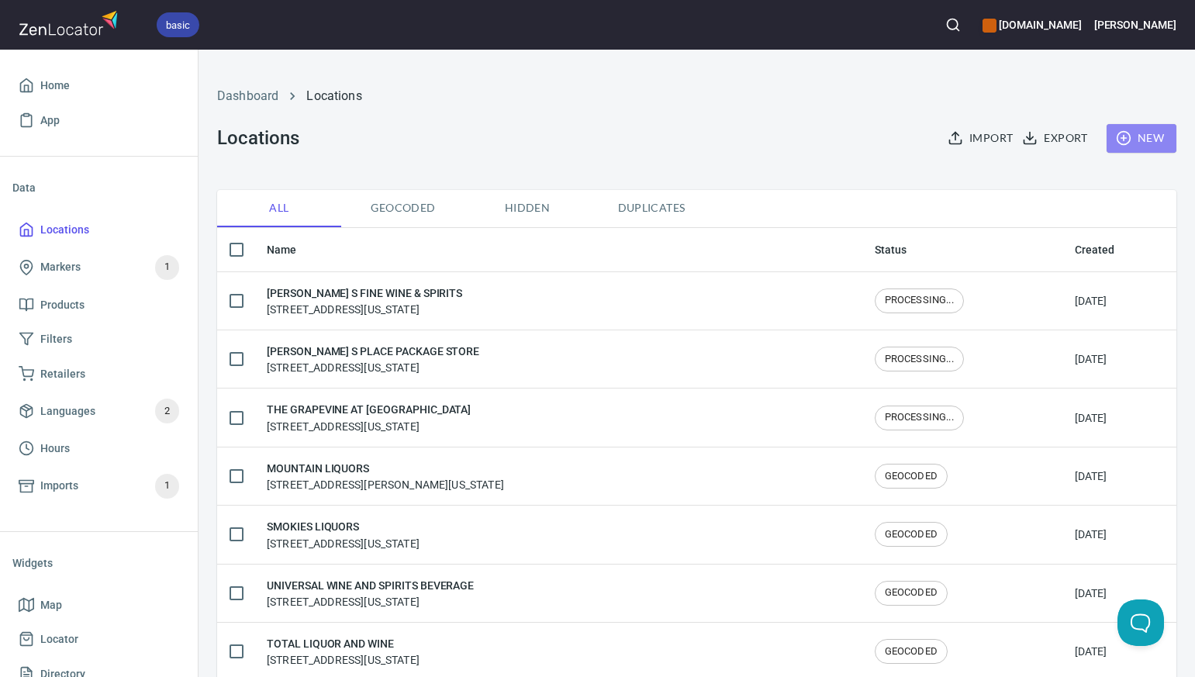
click at [1156, 134] on span "New" at bounding box center [1141, 138] width 45 height 19
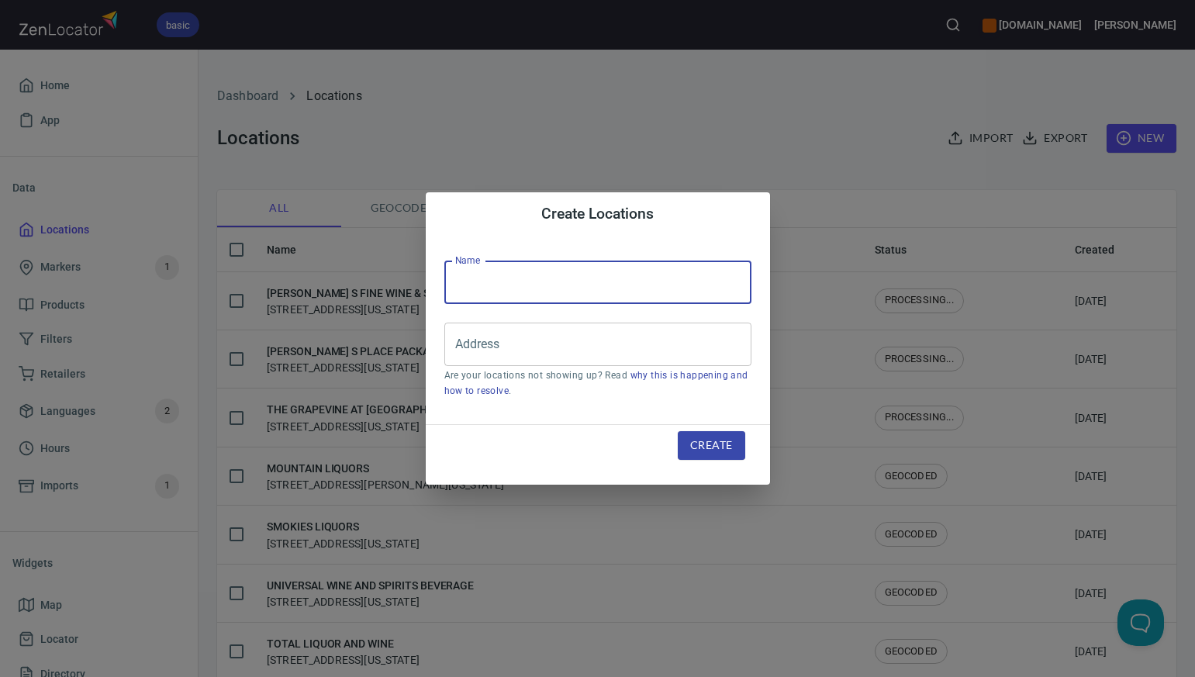
click at [515, 286] on input "text" at bounding box center [597, 282] width 307 height 43
paste input "PUTNAM SPIRITS"
type input "PUTNAM SPIRITS"
click at [909, 103] on div "Create Locations Name PUTNAM SPIRITS Name Address Address Are your locations no…" at bounding box center [597, 338] width 1195 height 677
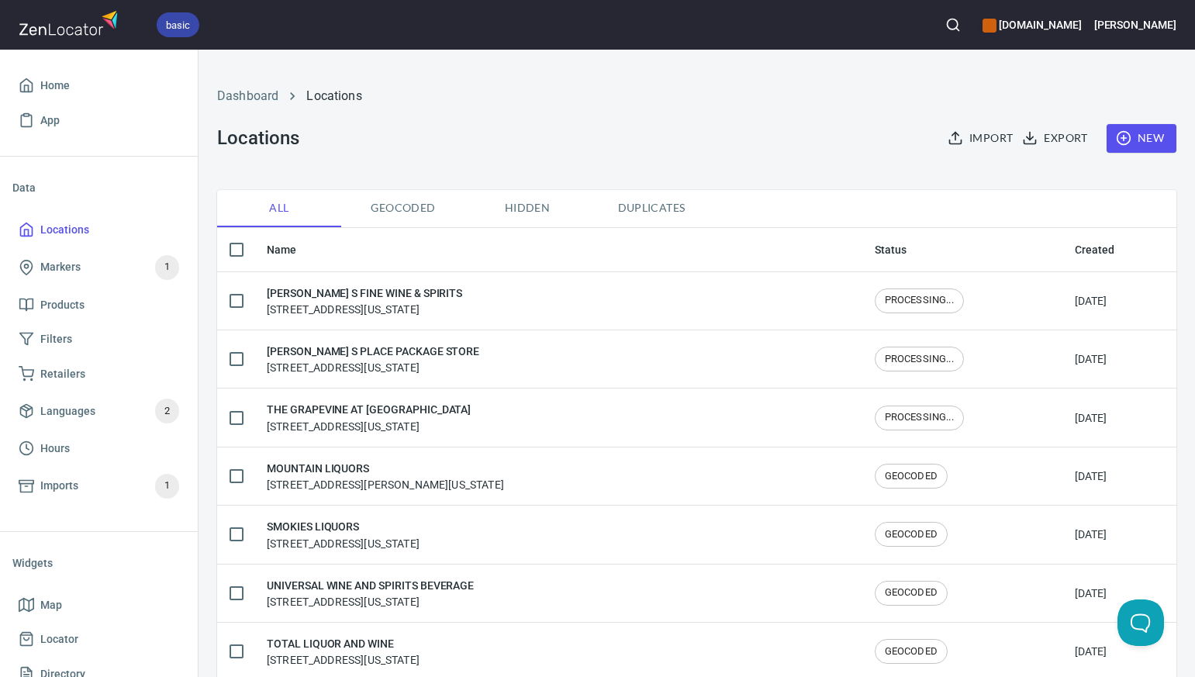
click at [1141, 141] on span "New" at bounding box center [1141, 138] width 45 height 19
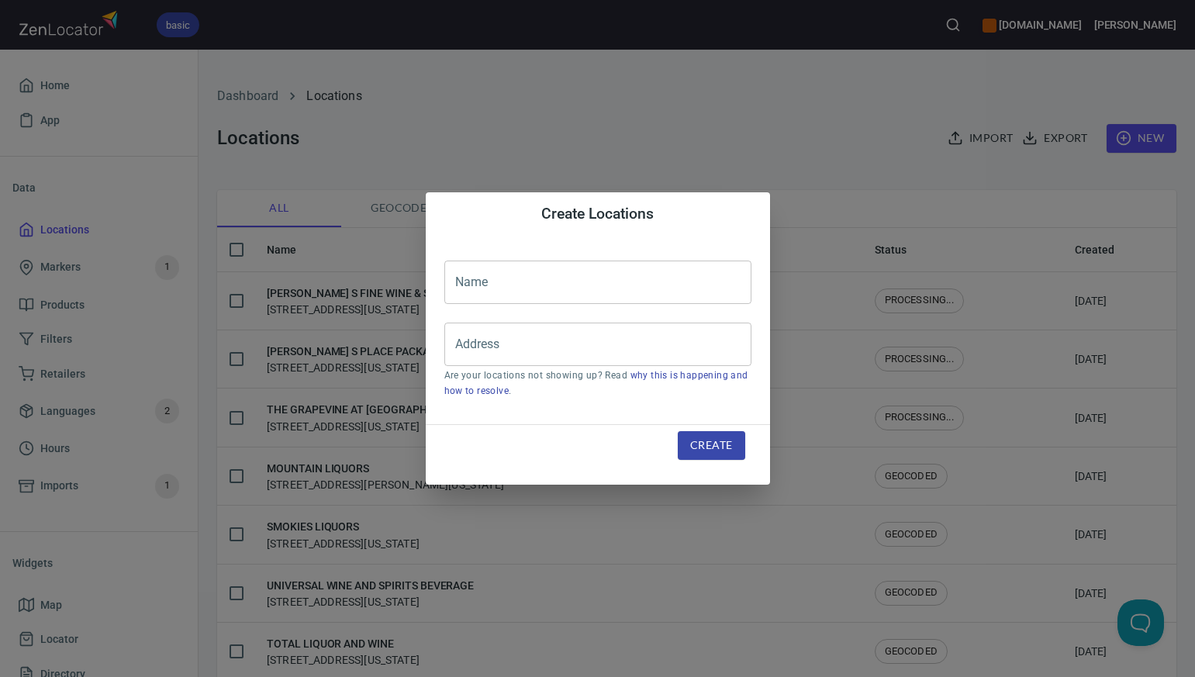
click at [485, 307] on div "Name Name Address Address Are your locations not showing up? Read why this is h…" at bounding box center [598, 330] width 344 height 188
click at [479, 294] on input "text" at bounding box center [597, 282] width 307 height 43
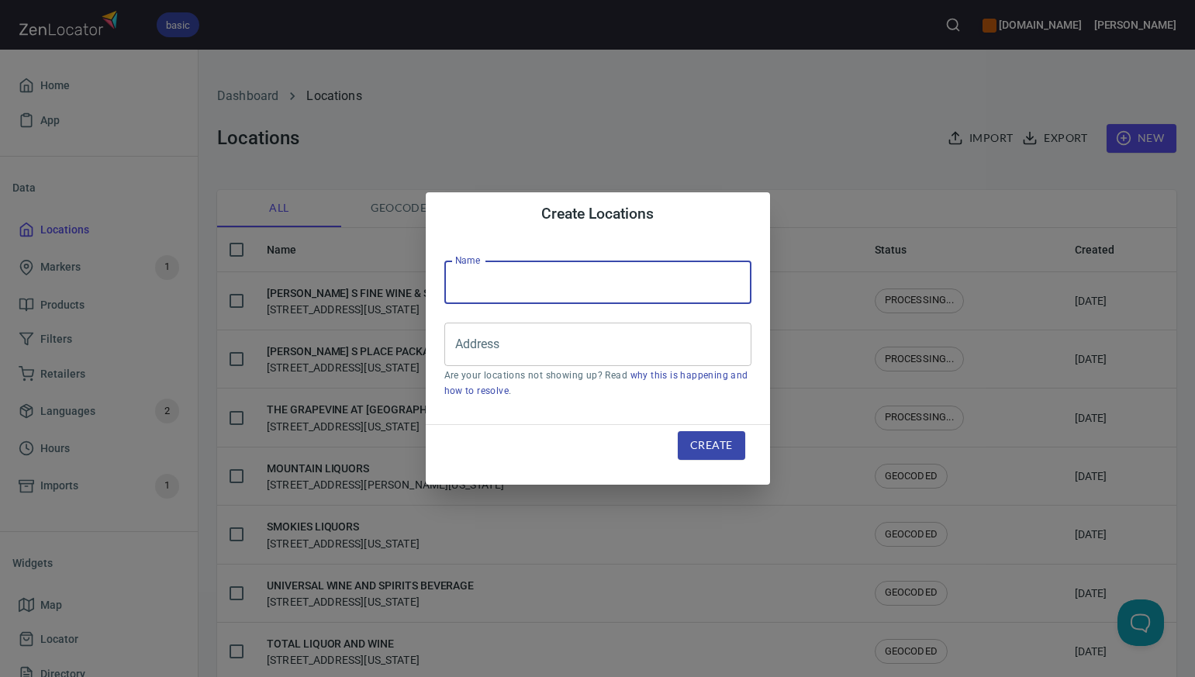
paste input "PIT STOP SPIRIT SHOP"
type input "PIT STOP SPIRIT SHOP"
click at [778, 138] on div "Create Locations Name PIT STOP SPIRIT SHOP Name Address Address Are your locati…" at bounding box center [597, 338] width 1195 height 677
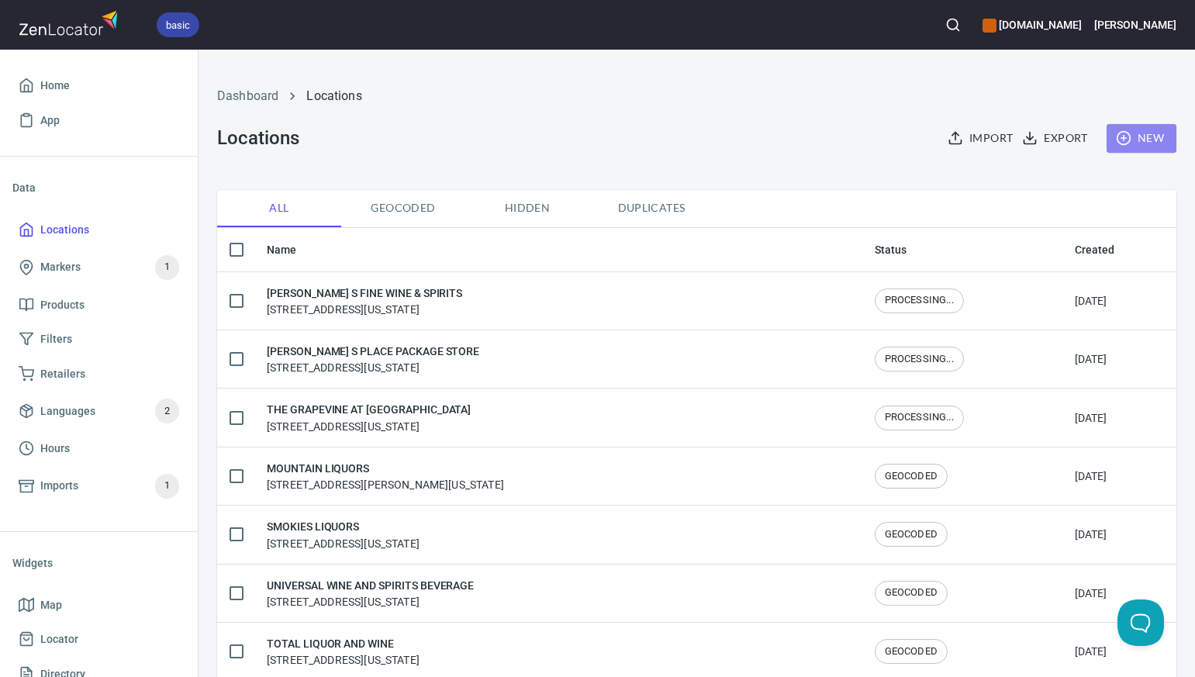
click at [1147, 135] on span "New" at bounding box center [1141, 138] width 45 height 19
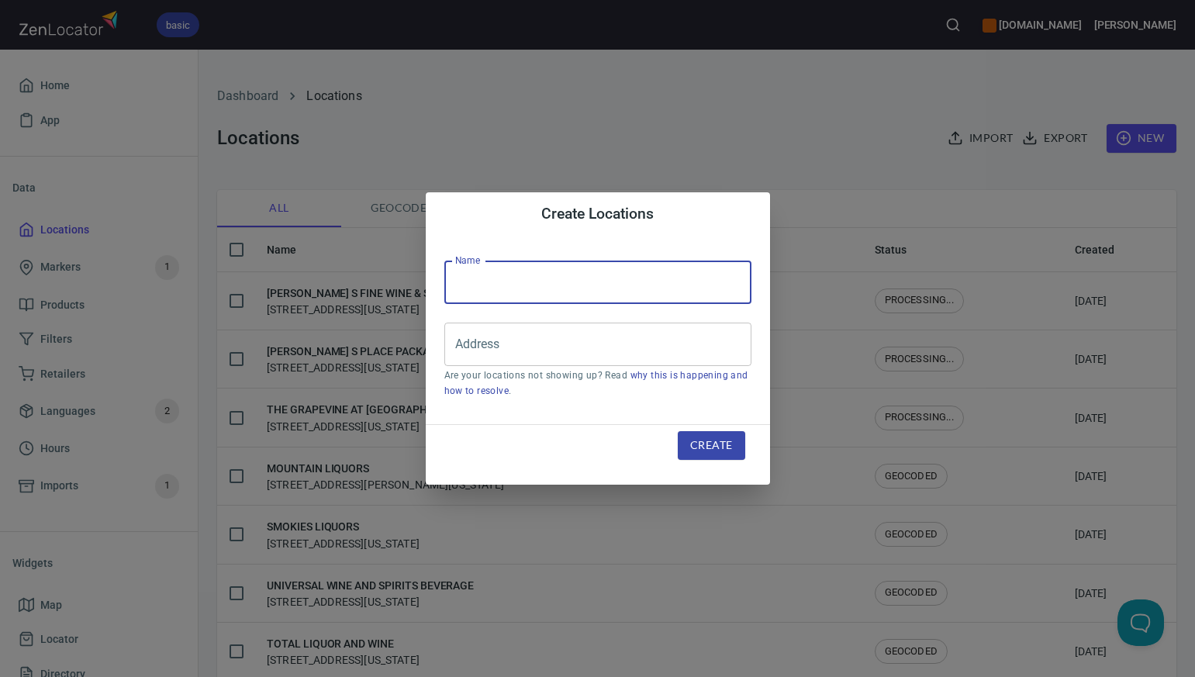
click at [468, 281] on input "text" at bounding box center [597, 282] width 307 height 43
paste input "FOUNTAIN SQUARE WINE & SPIRITS"
type input "FOUNTAIN SQUARE WINE & SPIRITS"
click at [853, 139] on div "Create Locations Name FOUNTAIN SQUARE WINE & SPIRITS Name Address Address Are y…" at bounding box center [597, 338] width 1195 height 677
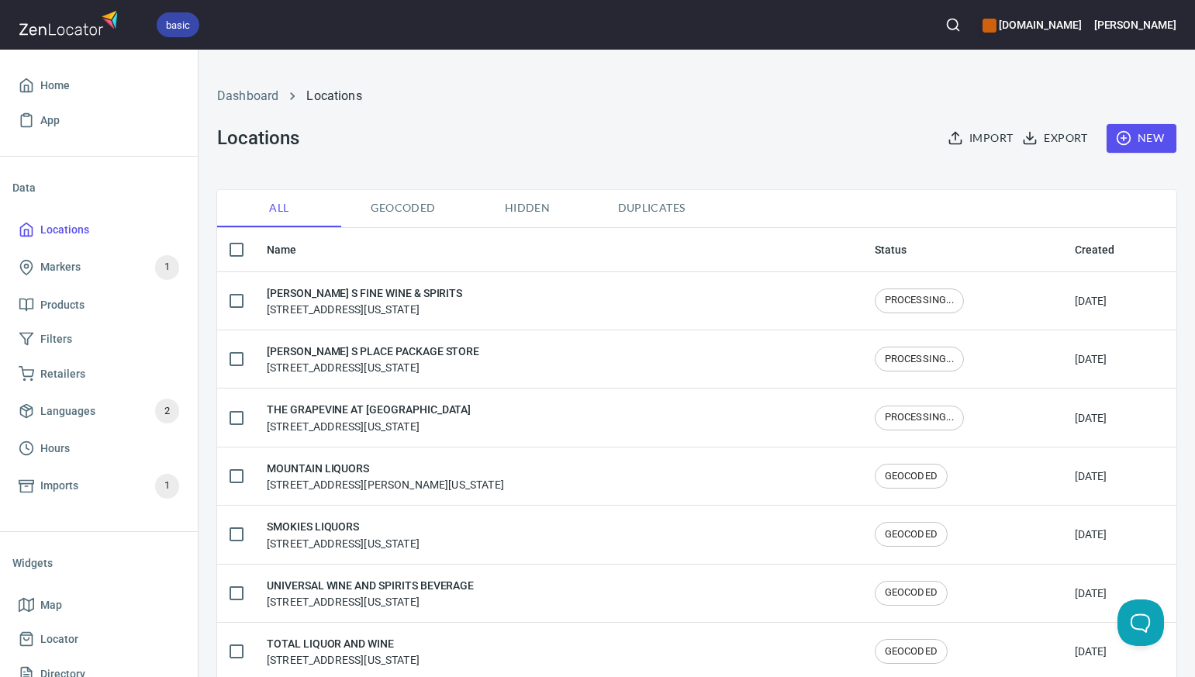
click at [1146, 140] on span "New" at bounding box center [1141, 138] width 45 height 19
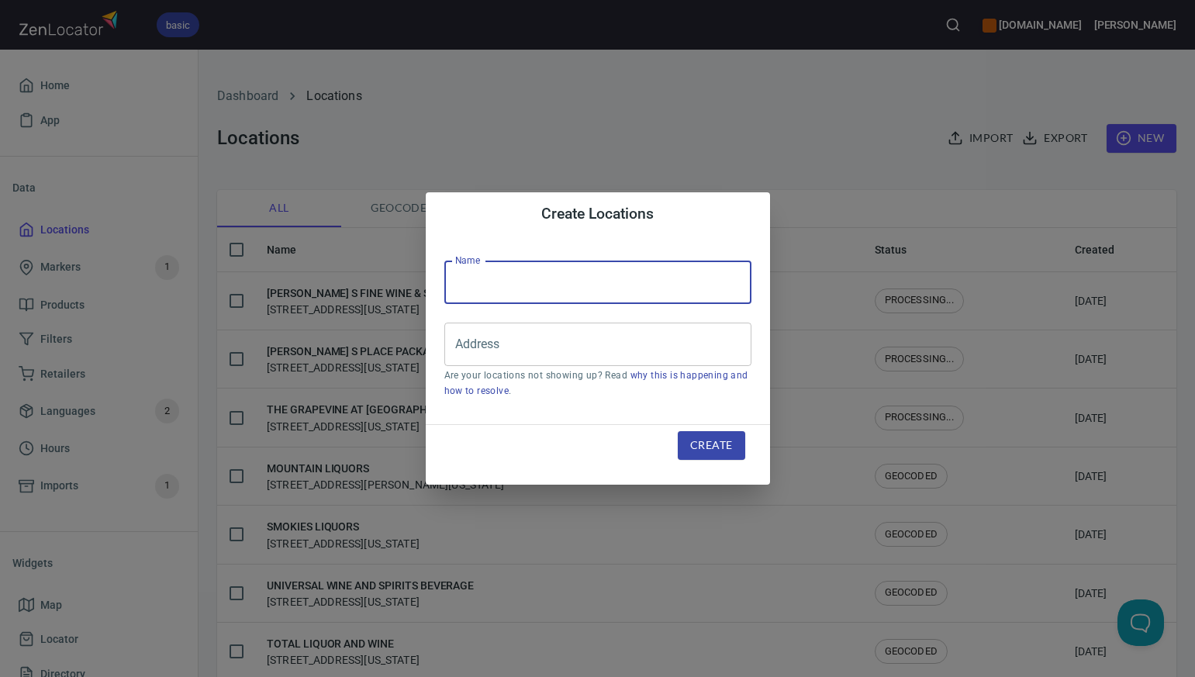
click at [474, 280] on input "text" at bounding box center [597, 282] width 307 height 43
paste input "DISCOUNT WINE & LIQUOR"
type input "DISCOUNT WINE & LIQUOR"
click at [964, 114] on div "Create Locations Name DISCOUNT WINE & LIQUOR Name Address Address Are your loca…" at bounding box center [597, 338] width 1195 height 677
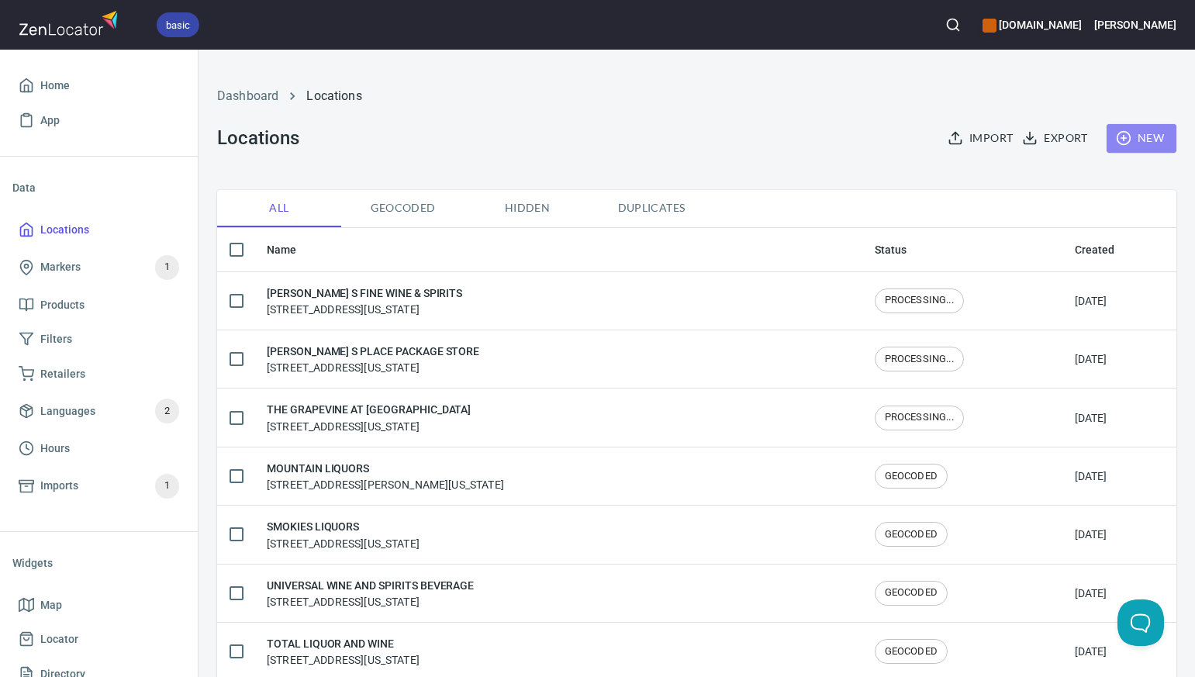
click at [1161, 135] on span "New" at bounding box center [1141, 138] width 45 height 19
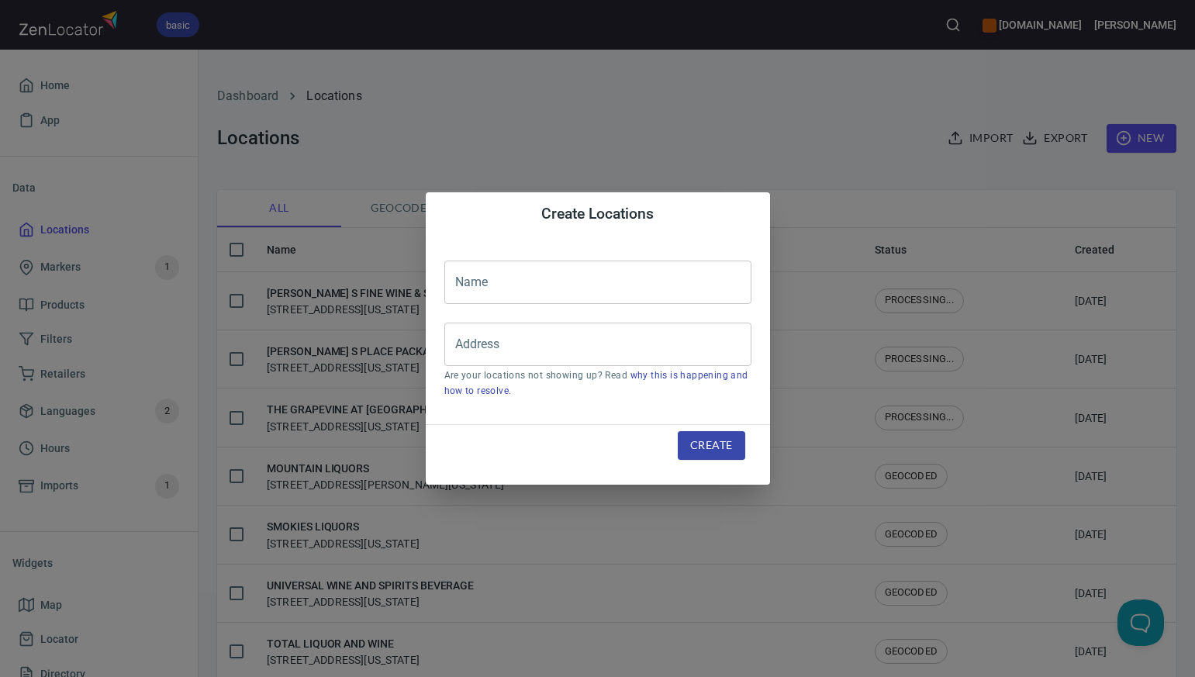
click at [484, 270] on input "text" at bounding box center [597, 282] width 307 height 43
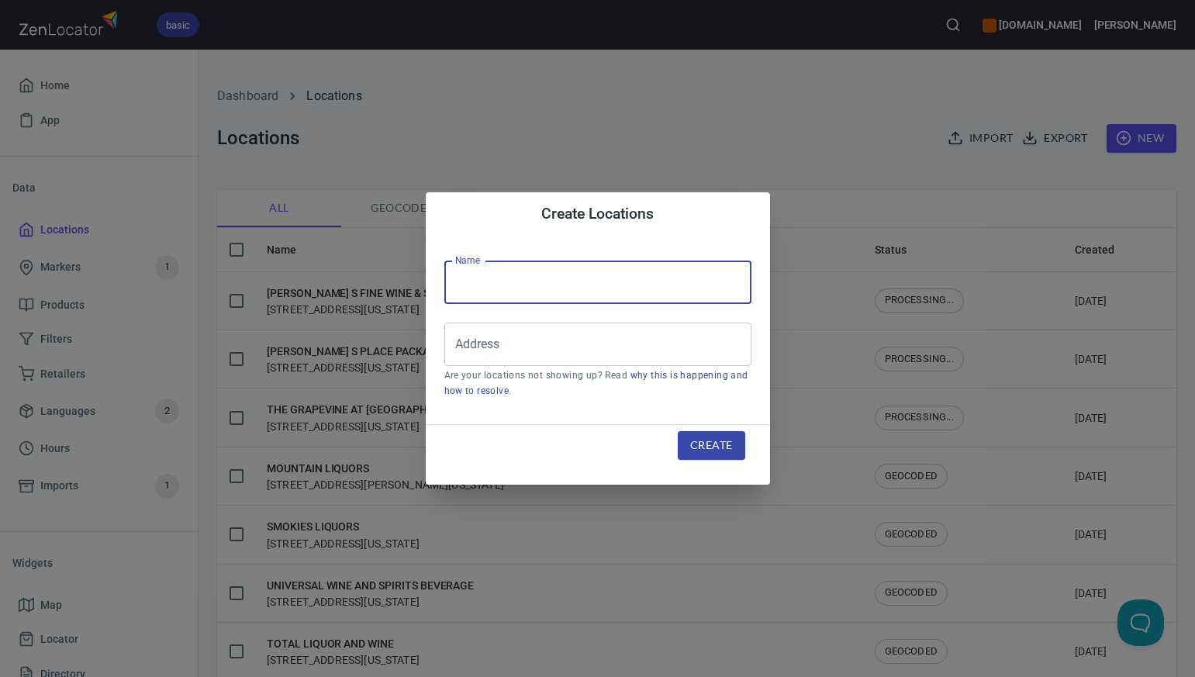
paste input "CASK AND CORK"
type input "CASK AND CORK"
click at [492, 336] on input "Address" at bounding box center [586, 344] width 270 height 29
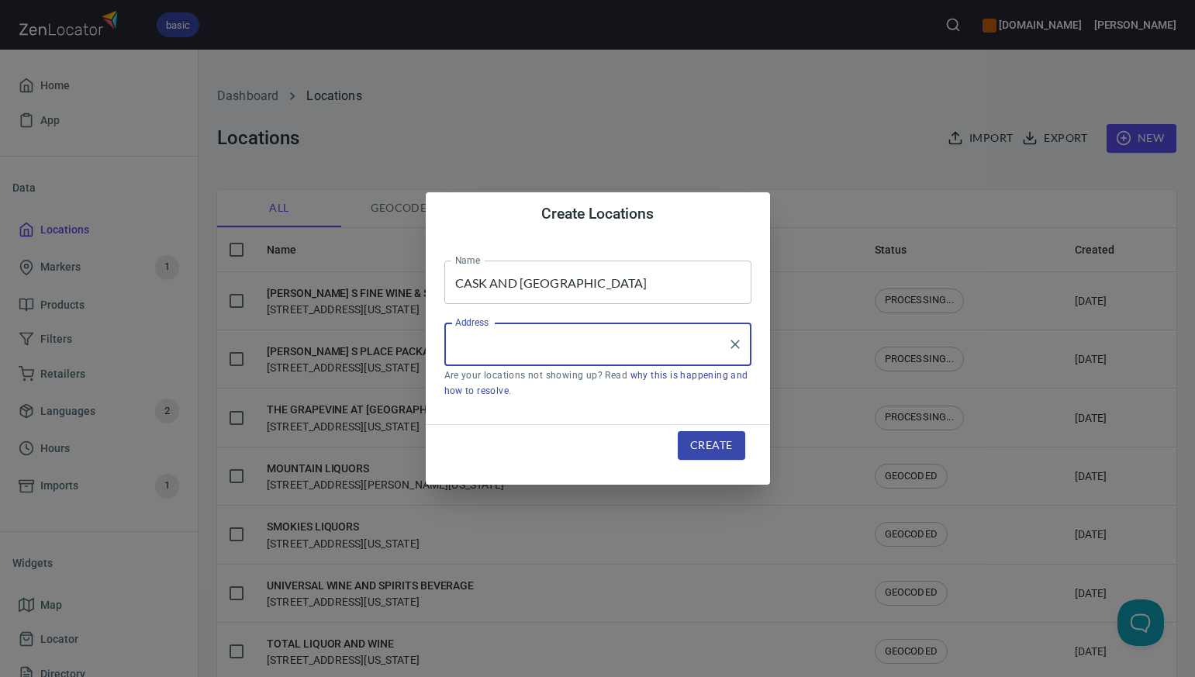
click at [492, 336] on input "Address" at bounding box center [586, 344] width 270 height 29
paste input "455 MAIN ST RIDGEFIELD CT"
click at [528, 346] on input "455 MAIN ST RIDGEFIELD CT" at bounding box center [586, 344] width 270 height 29
click at [621, 345] on input "455 MAIN ST, RIDGEFIELD CT" at bounding box center [586, 344] width 270 height 29
click at [550, 345] on input "455 MAIN ST, RIDGEFIELD, CT" at bounding box center [586, 344] width 270 height 29
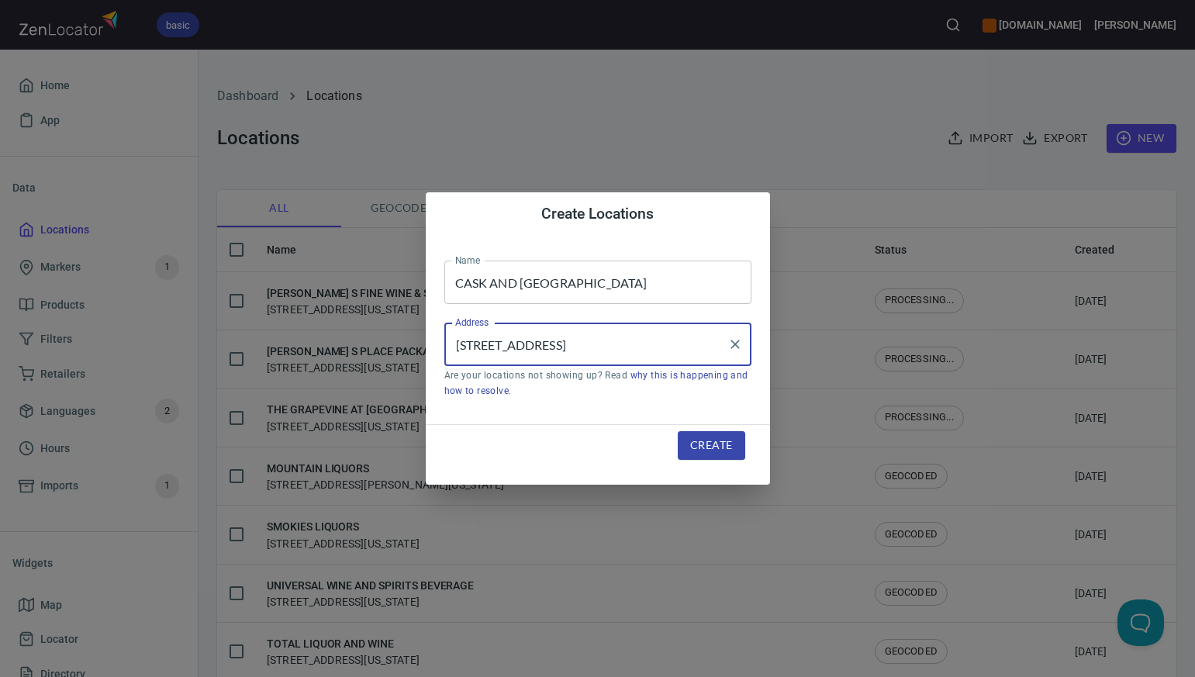
click at [604, 347] on input "455 MAIN ST, RIDGEFIELD, CT" at bounding box center [586, 344] width 270 height 29
click at [611, 345] on input "455 MAIN ST, Ridgefield, CT" at bounding box center [586, 344] width 270 height 29
click at [528, 347] on input "455 MAIN ST, Ridgefield, CT" at bounding box center [586, 344] width 270 height 29
click at [513, 347] on input "455 MAIN St, Ridgefield, CT" at bounding box center [586, 344] width 270 height 29
type input "455 Main St, Ridgefield, CT"
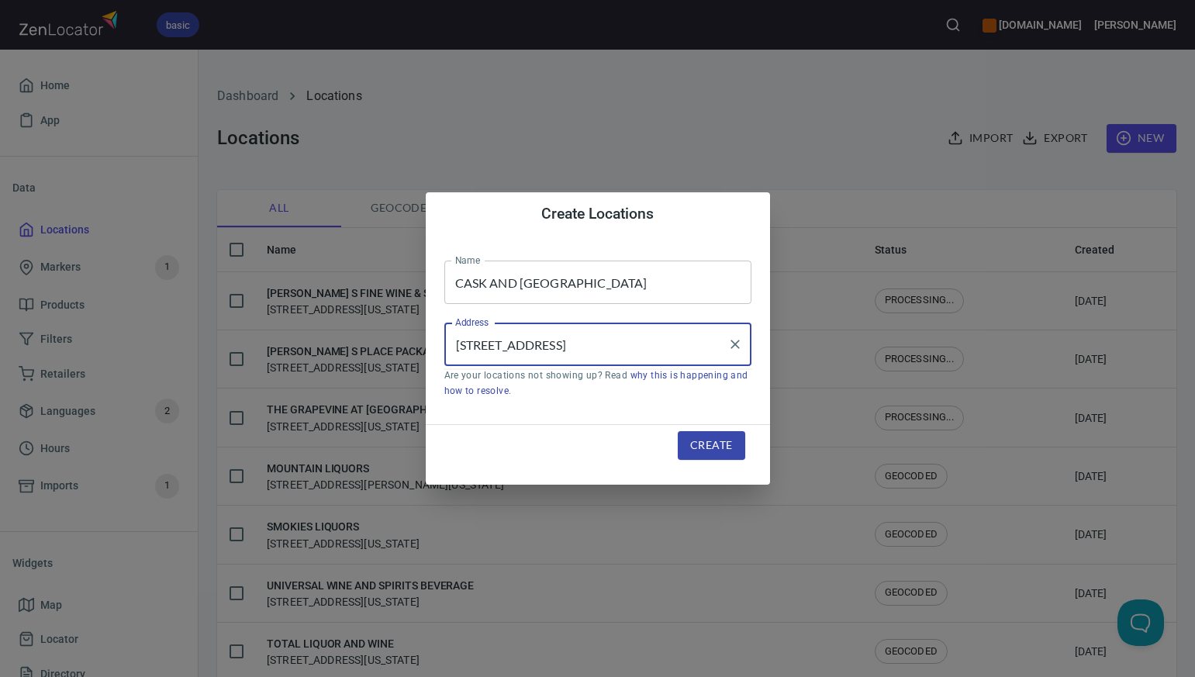
click at [699, 443] on span "Create" at bounding box center [711, 445] width 42 height 19
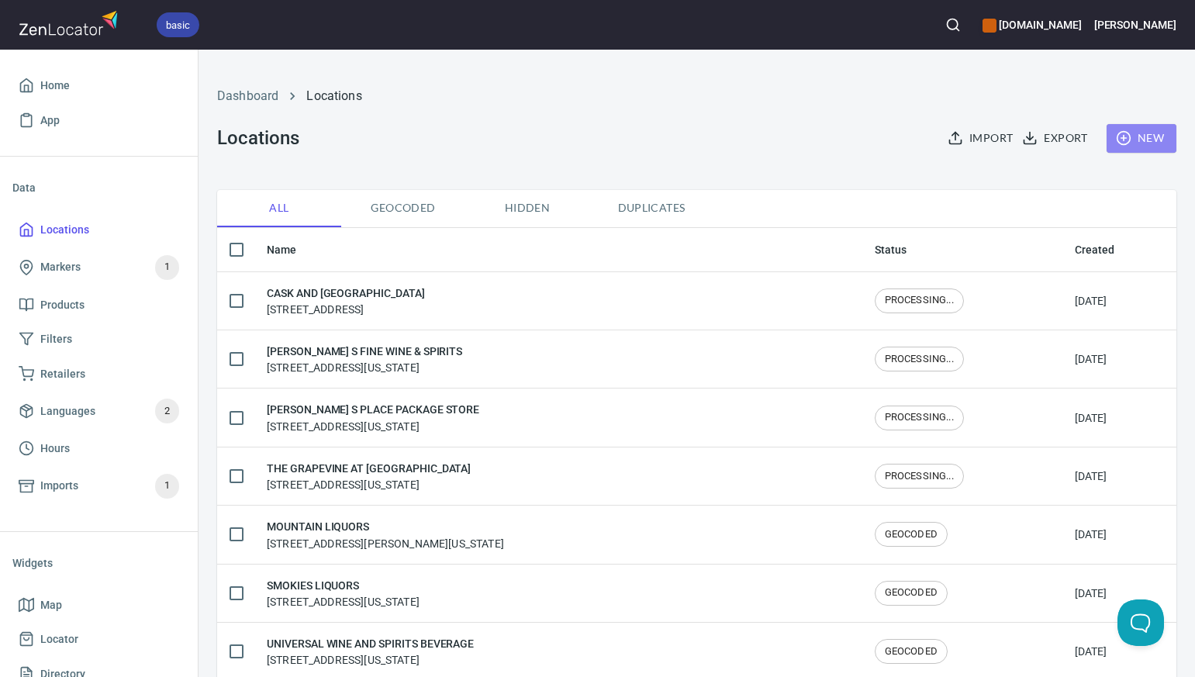
click at [1144, 138] on span "New" at bounding box center [1141, 138] width 45 height 19
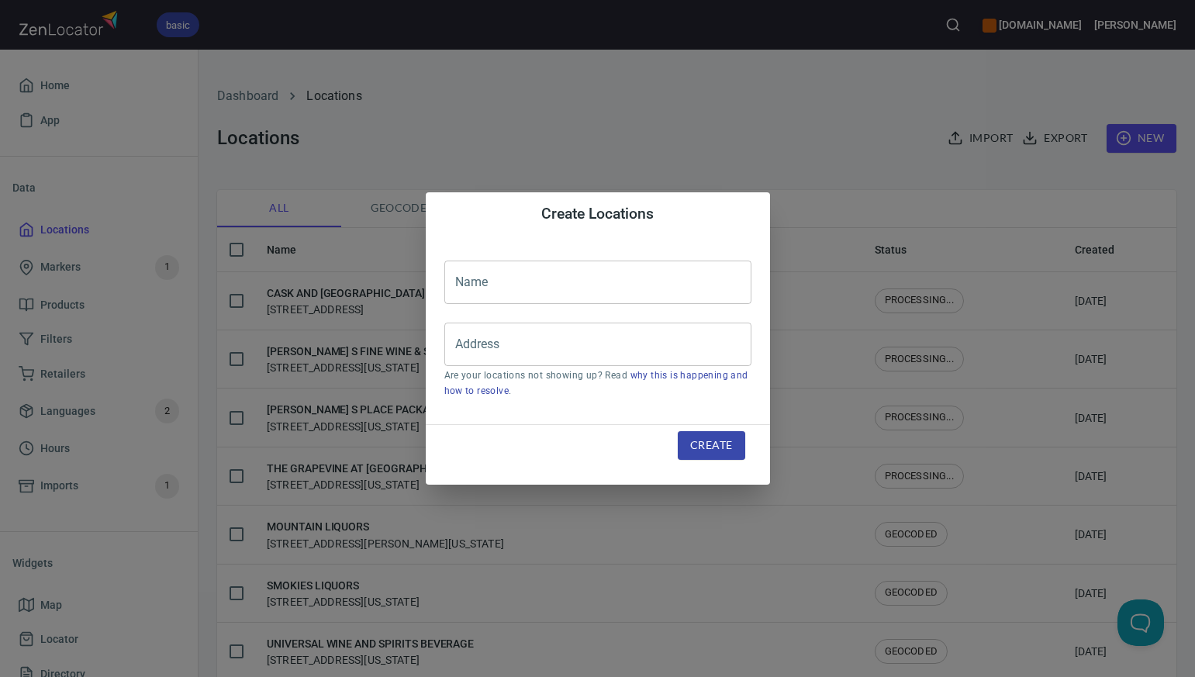
click at [525, 282] on input "text" at bounding box center [597, 282] width 307 height 43
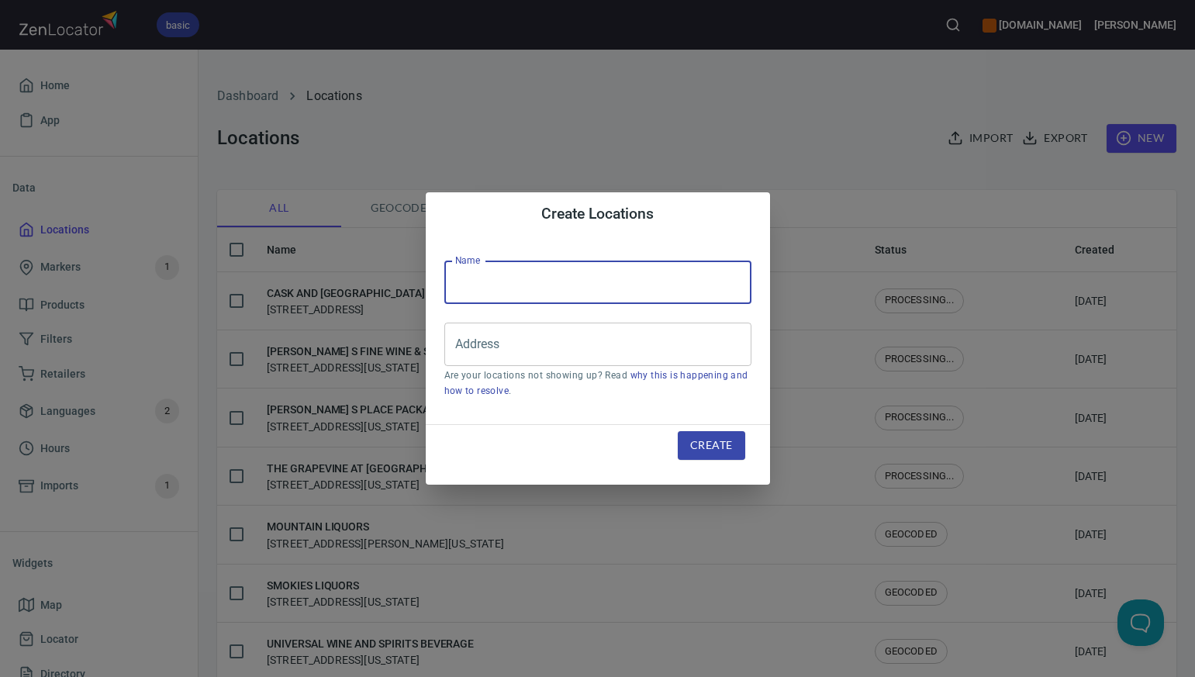
paste input "AMAZING GRAPES NORWICH"
type input "AMAZING GRAPES NORWICH"
click at [766, 149] on div "Create Locations Name AMAZING GRAPES NORWICH Name Address Address Are your loca…" at bounding box center [597, 338] width 1195 height 677
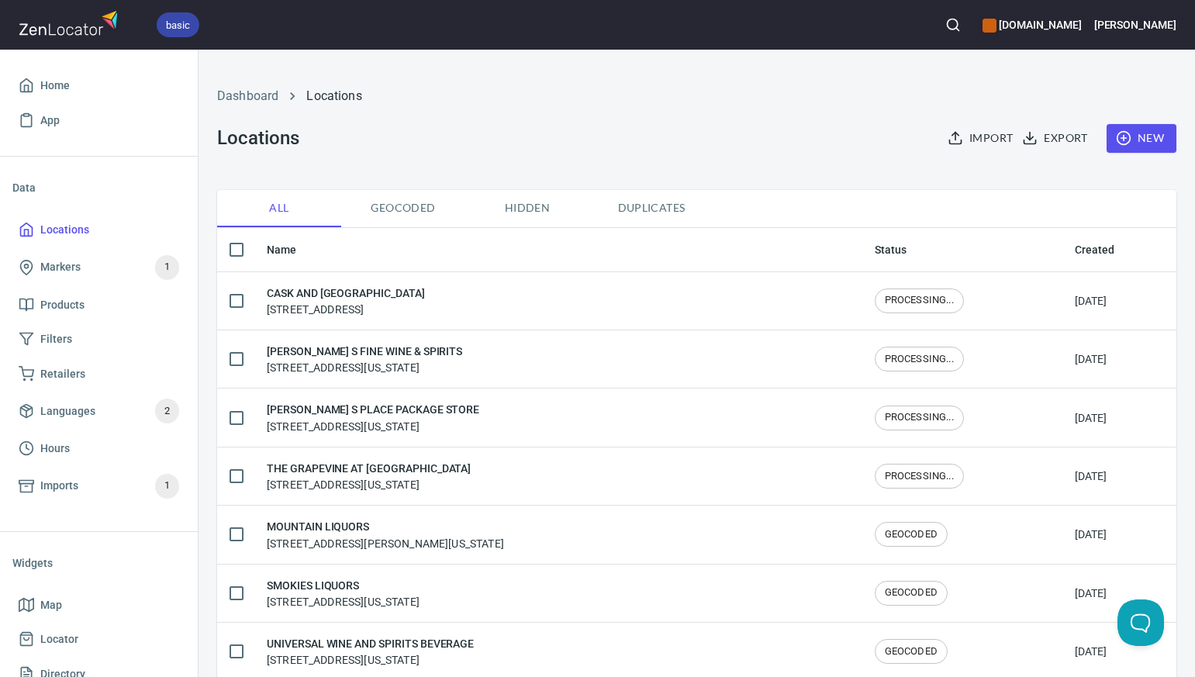
click at [1152, 136] on span "New" at bounding box center [1141, 138] width 45 height 19
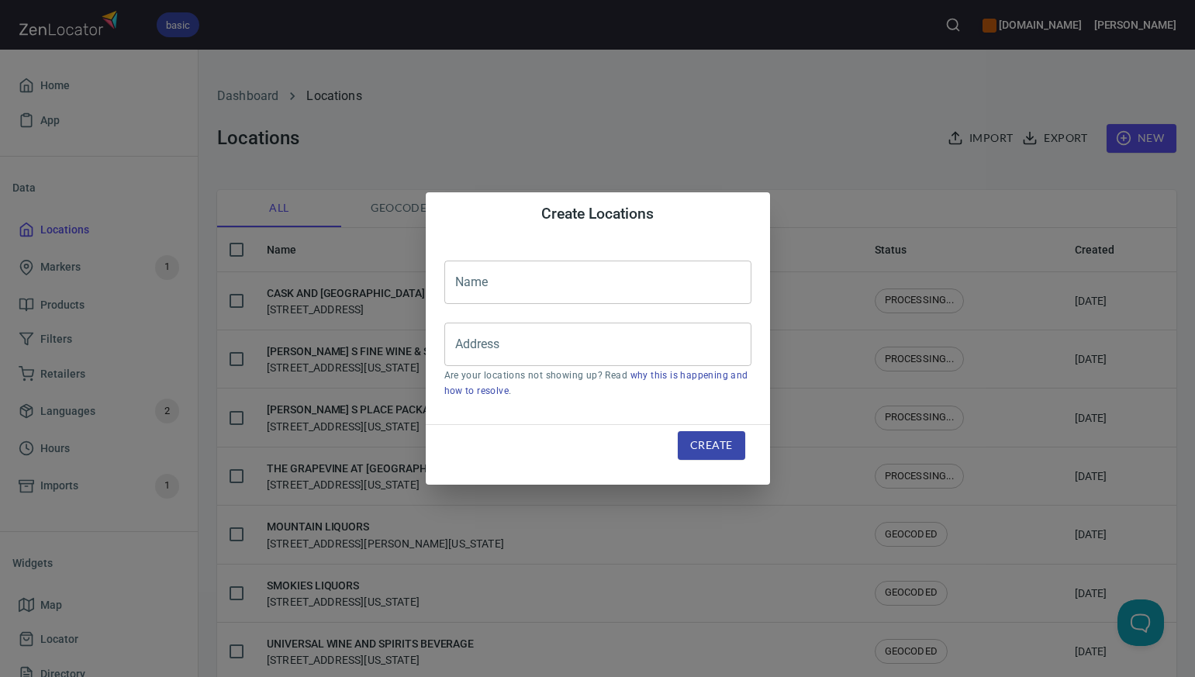
click at [468, 281] on input "text" at bounding box center [597, 282] width 307 height 43
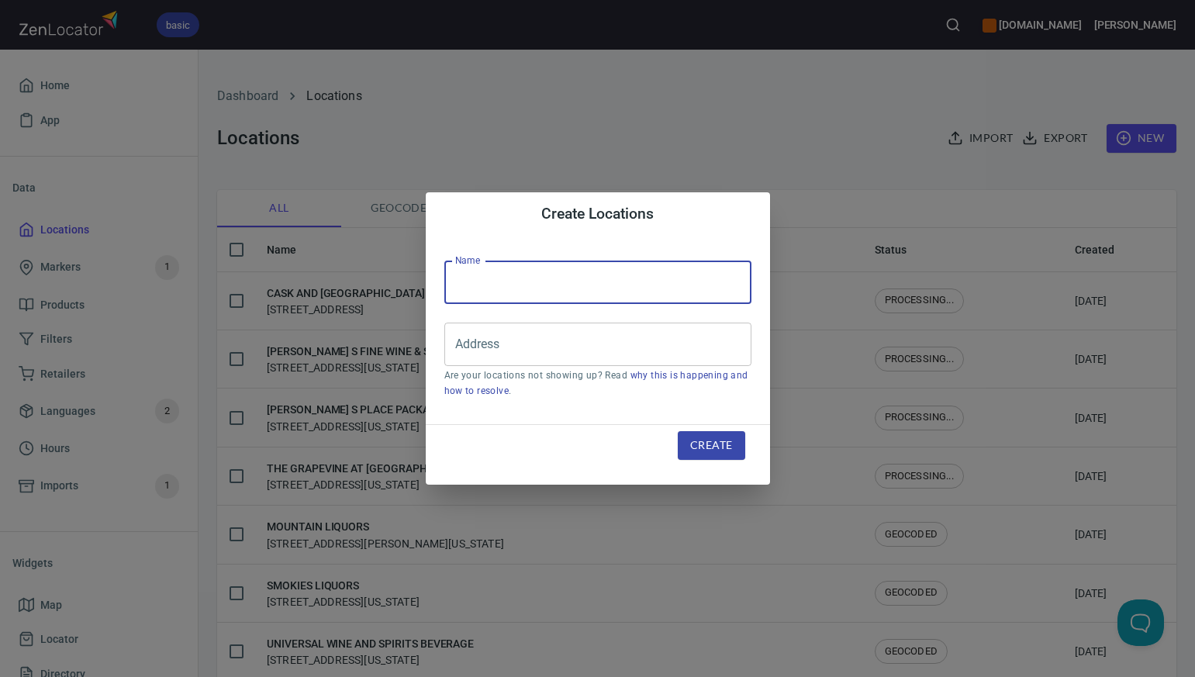
paste input "PARADISE WINES & SPIRITS"
type input "PARADISE WINES & SPIRITS"
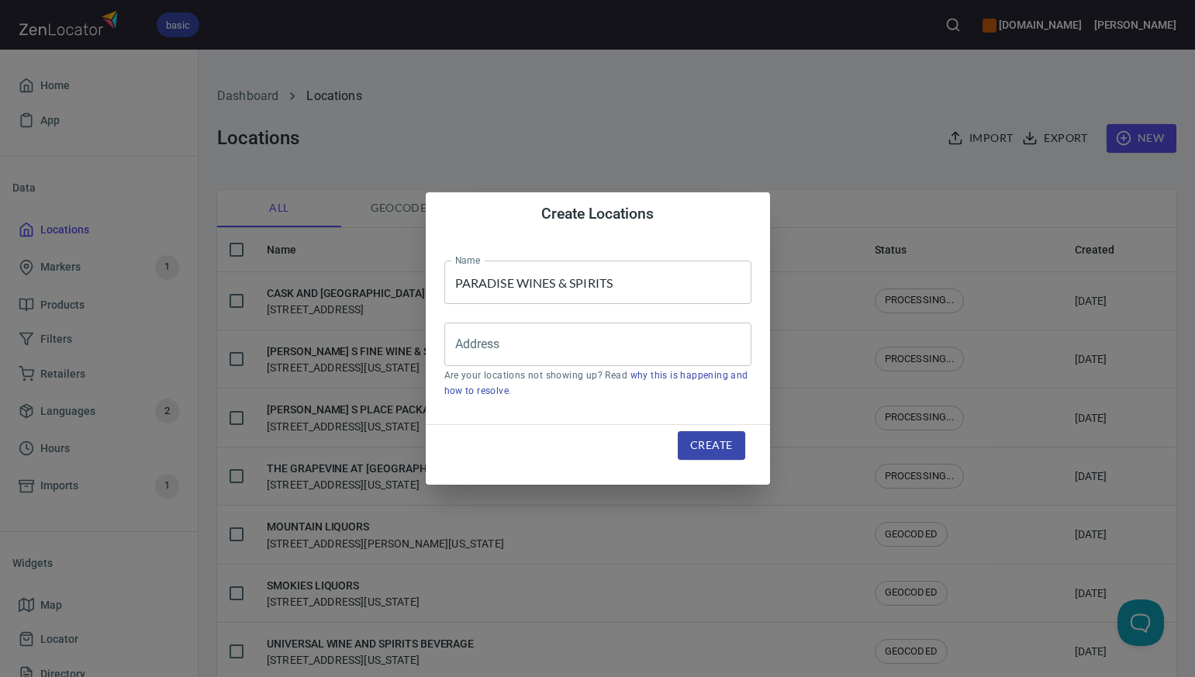
click at [1012, 80] on div "Create Locations Name PARADISE WINES & SPIRITS Name Address Address Are your lo…" at bounding box center [597, 338] width 1195 height 677
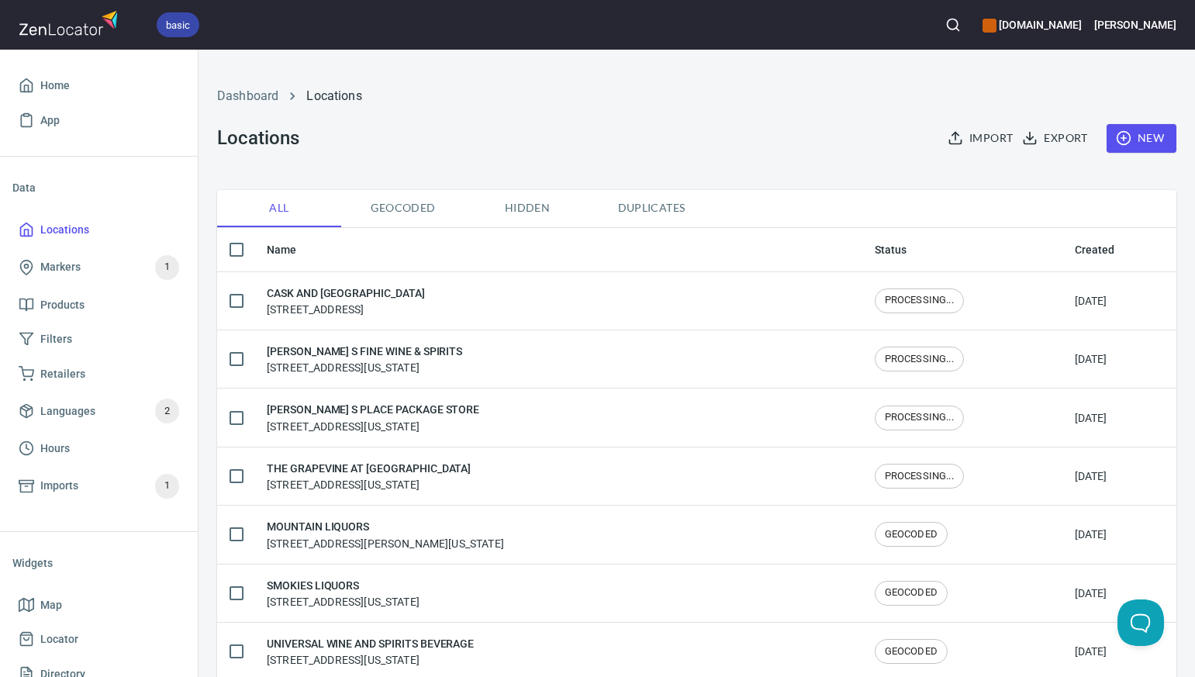
click at [1137, 137] on span "New" at bounding box center [1141, 138] width 45 height 19
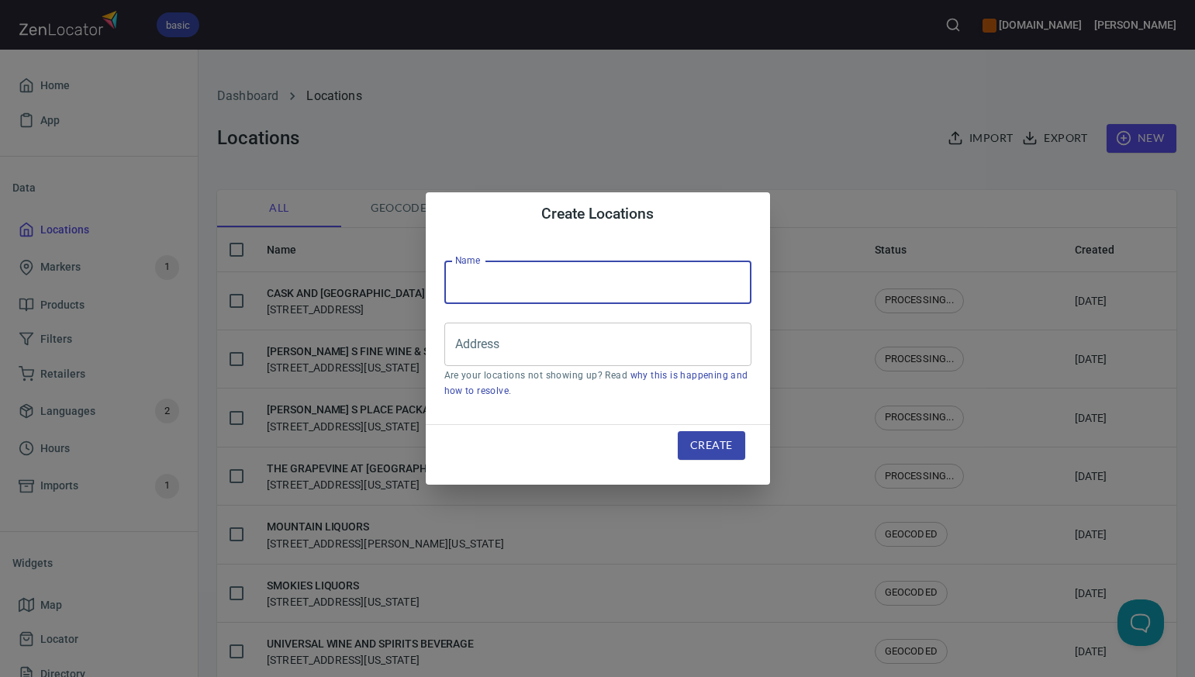
click at [470, 290] on input "text" at bounding box center [597, 282] width 307 height 43
paste input "THE WINE THIEF II CROWN ST"
type input "THE WINE THIEF II CROWN ST"
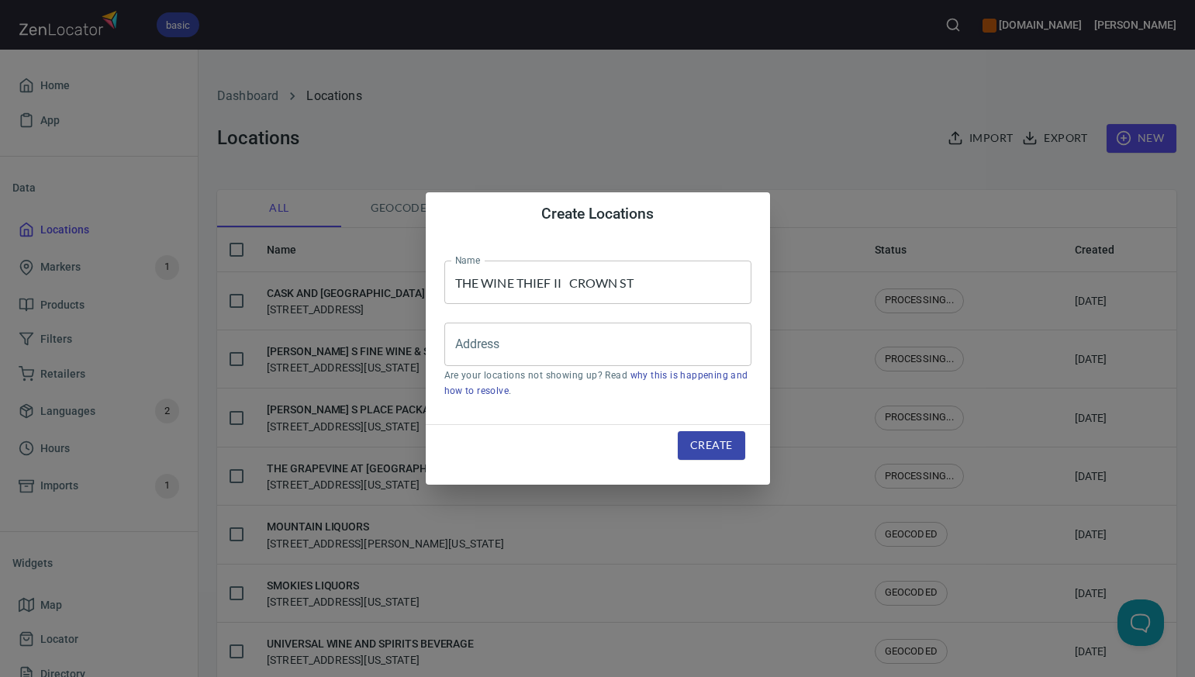
click at [810, 106] on div "Create Locations Name THE WINE THIEF II CROWN ST Name Address Address Are your …" at bounding box center [597, 338] width 1195 height 677
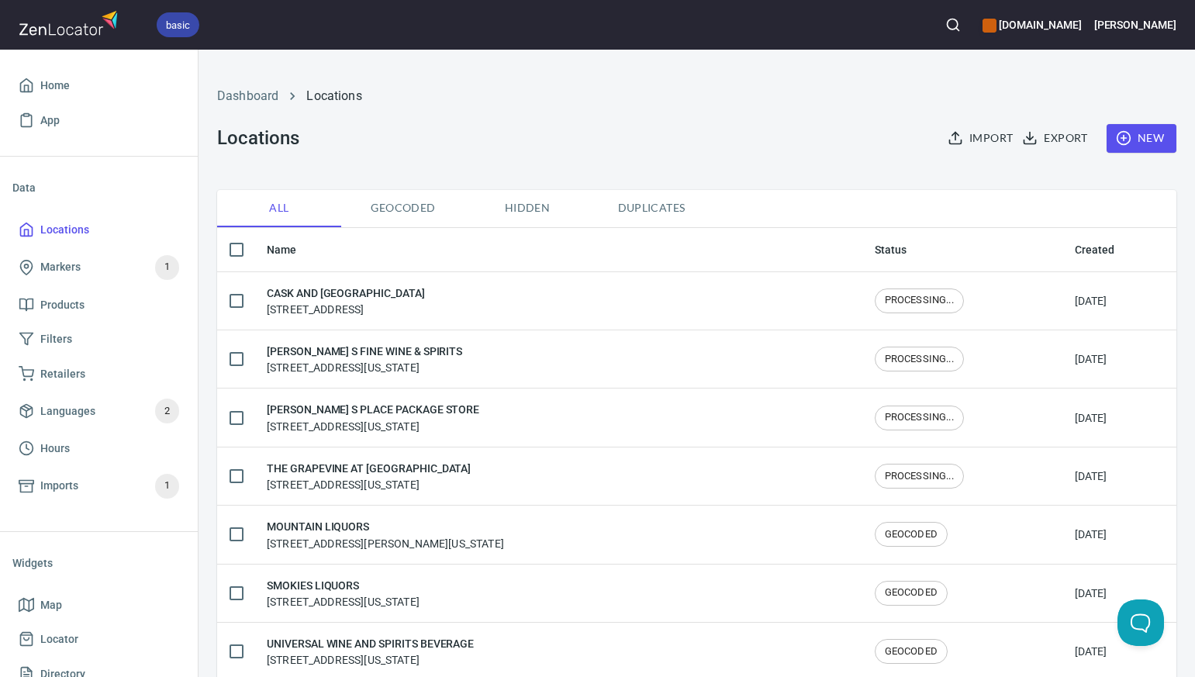
click at [1157, 137] on span "New" at bounding box center [1141, 138] width 45 height 19
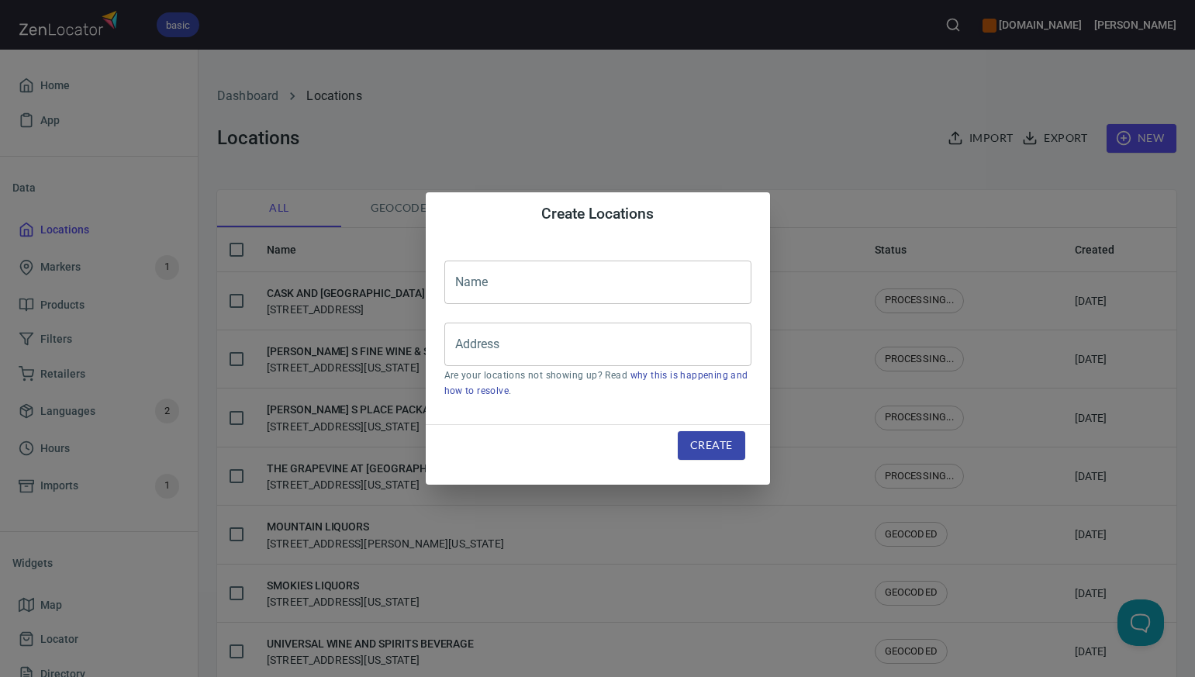
click at [528, 287] on input "text" at bounding box center [597, 282] width 307 height 43
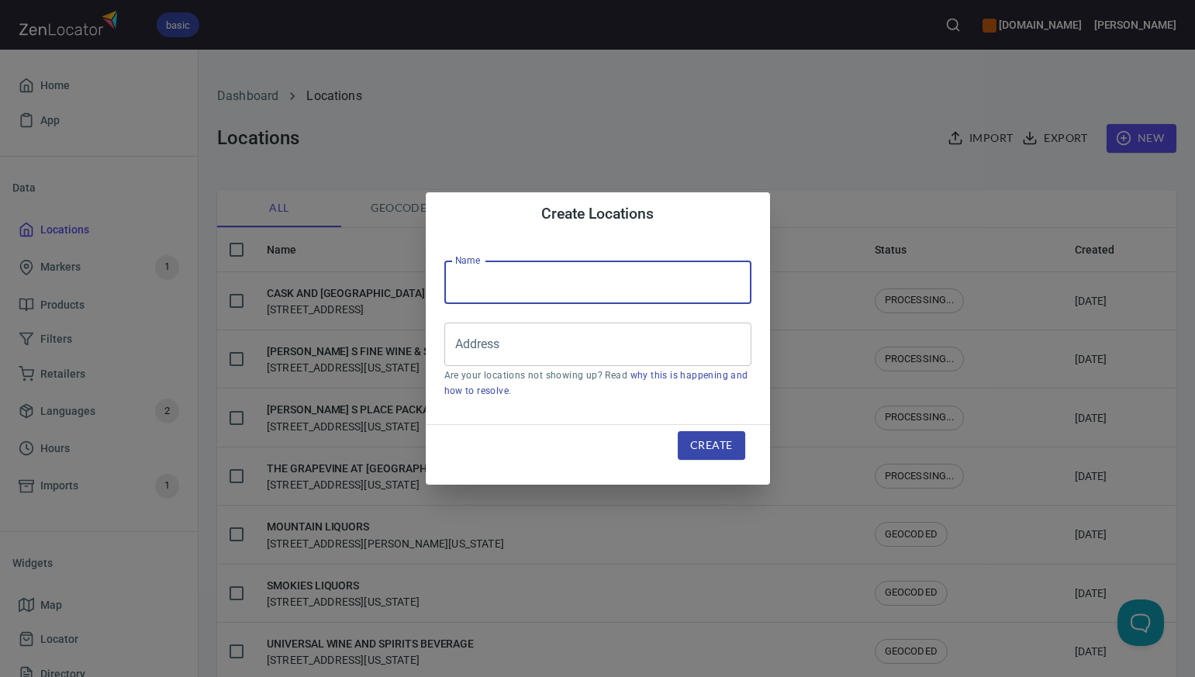
paste input "LIQUOR PALACE"
type input "LIQUOR PALACE"
click at [834, 116] on div "Create Locations Name LIQUOR PALACE Name Address Address Are your locations not…" at bounding box center [597, 338] width 1195 height 677
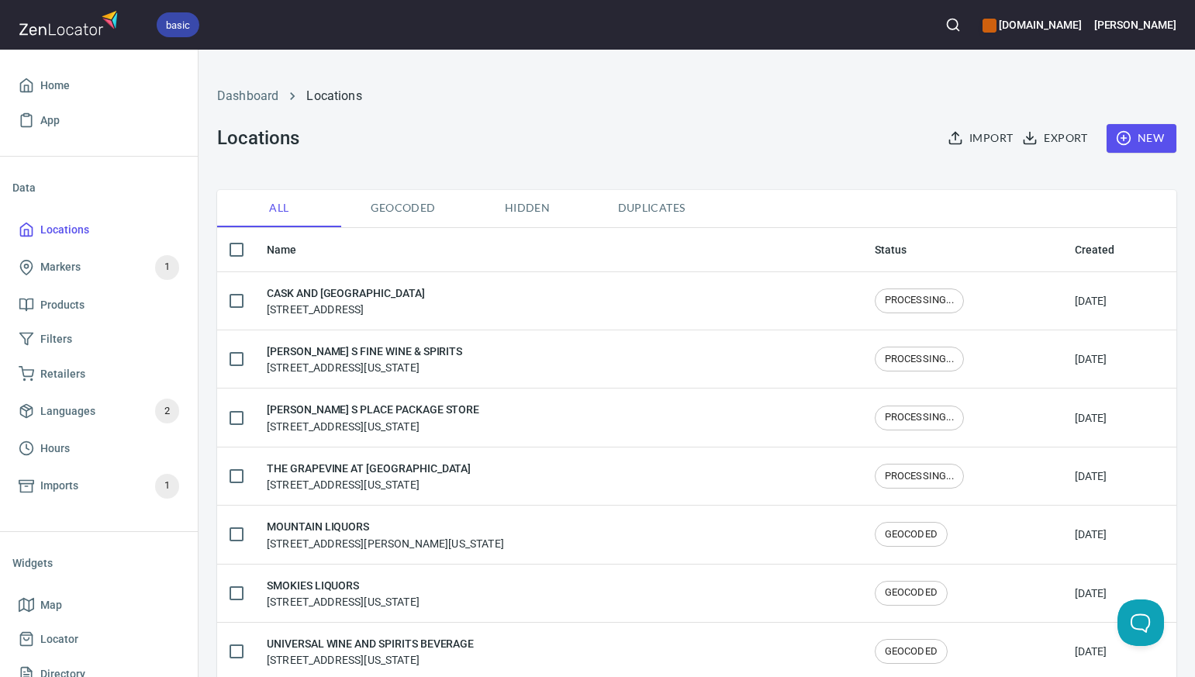
click at [1148, 136] on span "New" at bounding box center [1141, 138] width 45 height 19
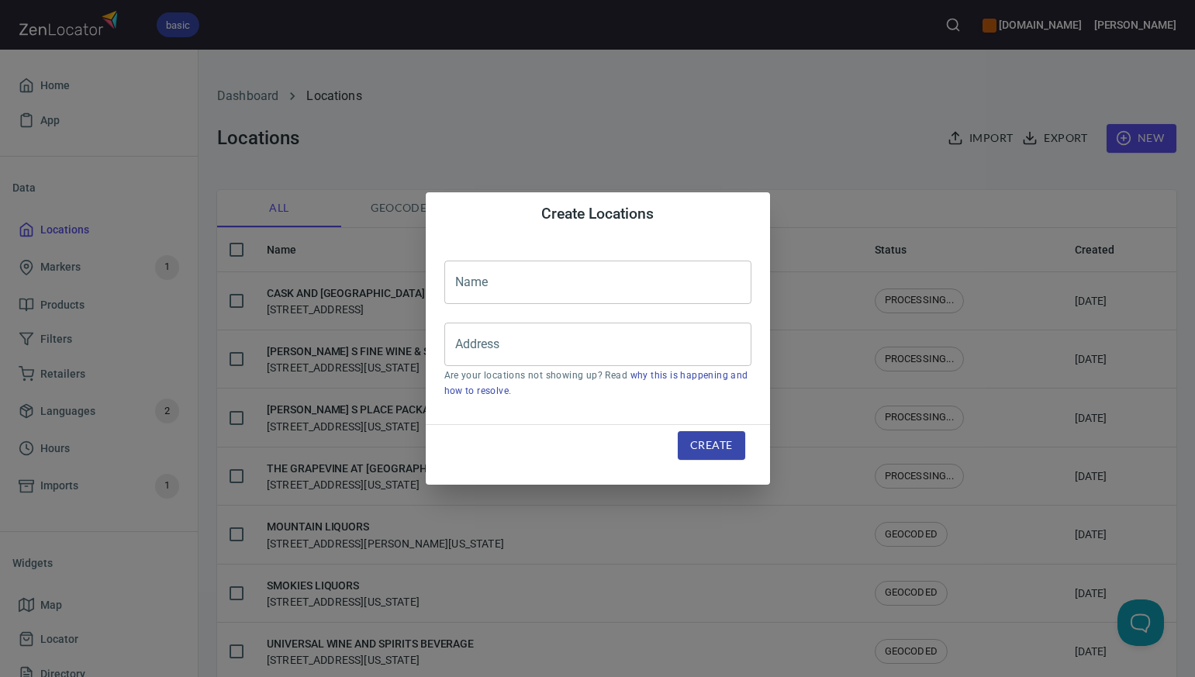
click at [520, 286] on input "text" at bounding box center [597, 282] width 307 height 43
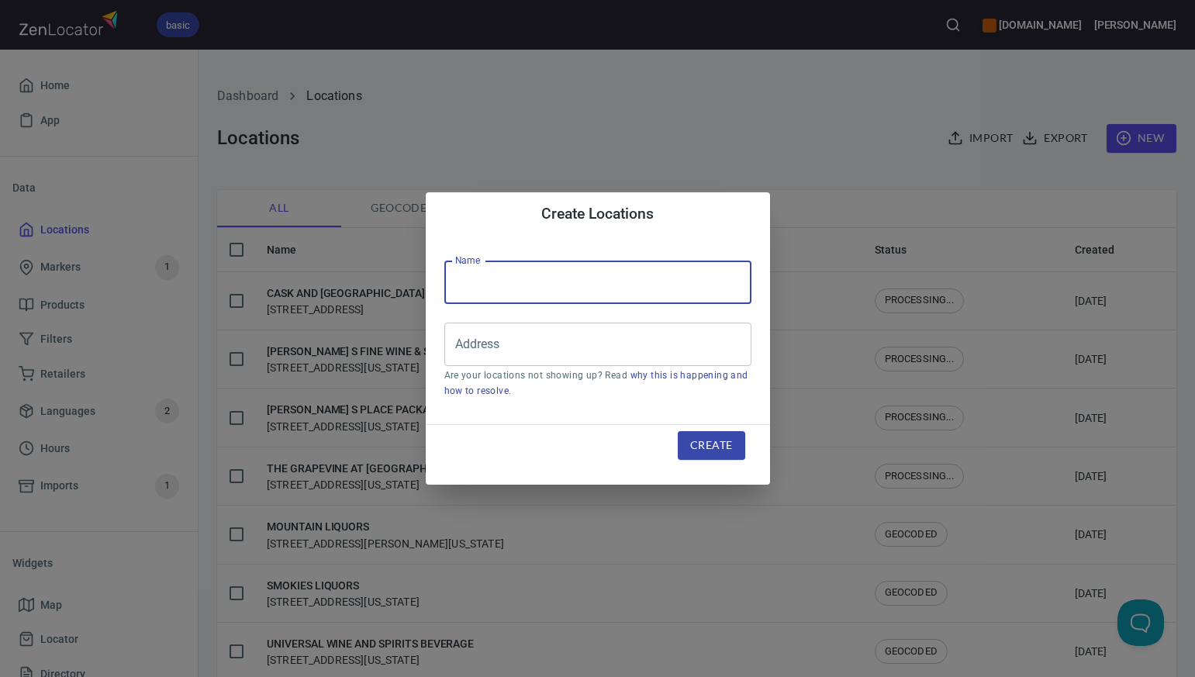
paste input "CINDY S WINE & SPIRITS"
type input "CINDY S WINE & SPIRITS"
click at [480, 353] on input "Address" at bounding box center [586, 344] width 270 height 29
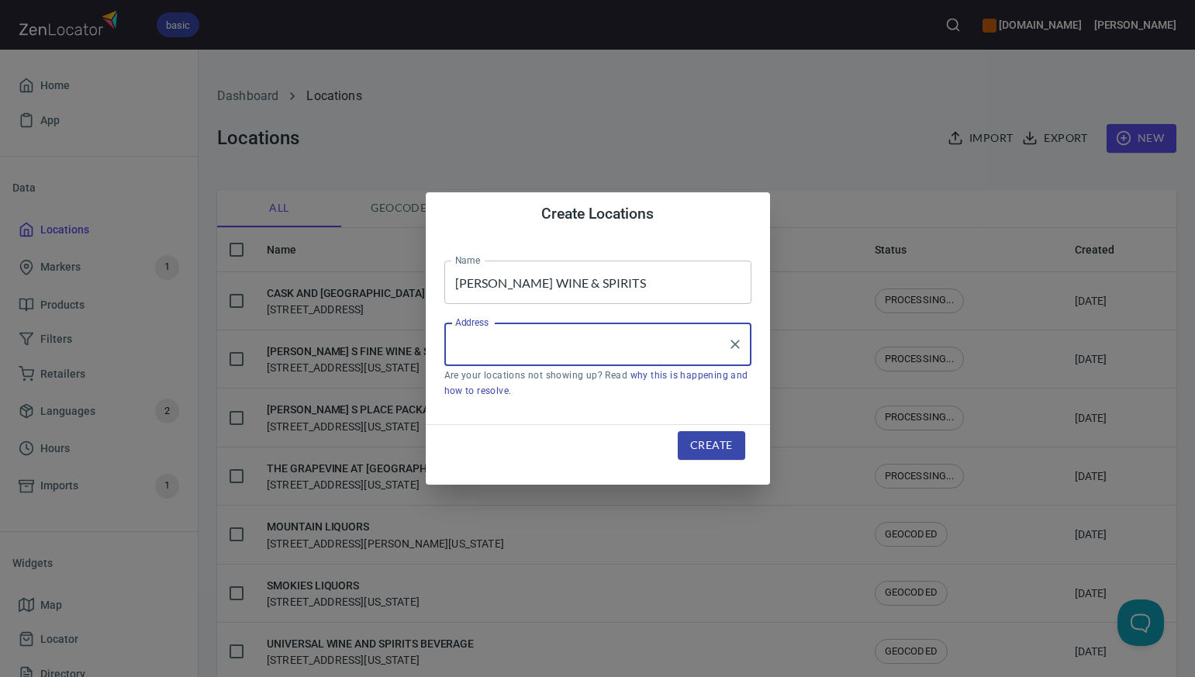
paste input "1238 BOSTON POST RD WESTBROOK CT"
click at [589, 343] on input "1238 BOSTON POST RD WESTBROOK CT" at bounding box center [586, 344] width 270 height 29
click at [683, 341] on input "1238 BOSTON POST RD, WESTBROOK CT" at bounding box center [586, 344] width 270 height 29
click at [649, 393] on li "1238 Boston Post Road, Westbrook, Connecticut, United States" at bounding box center [597, 389] width 307 height 28
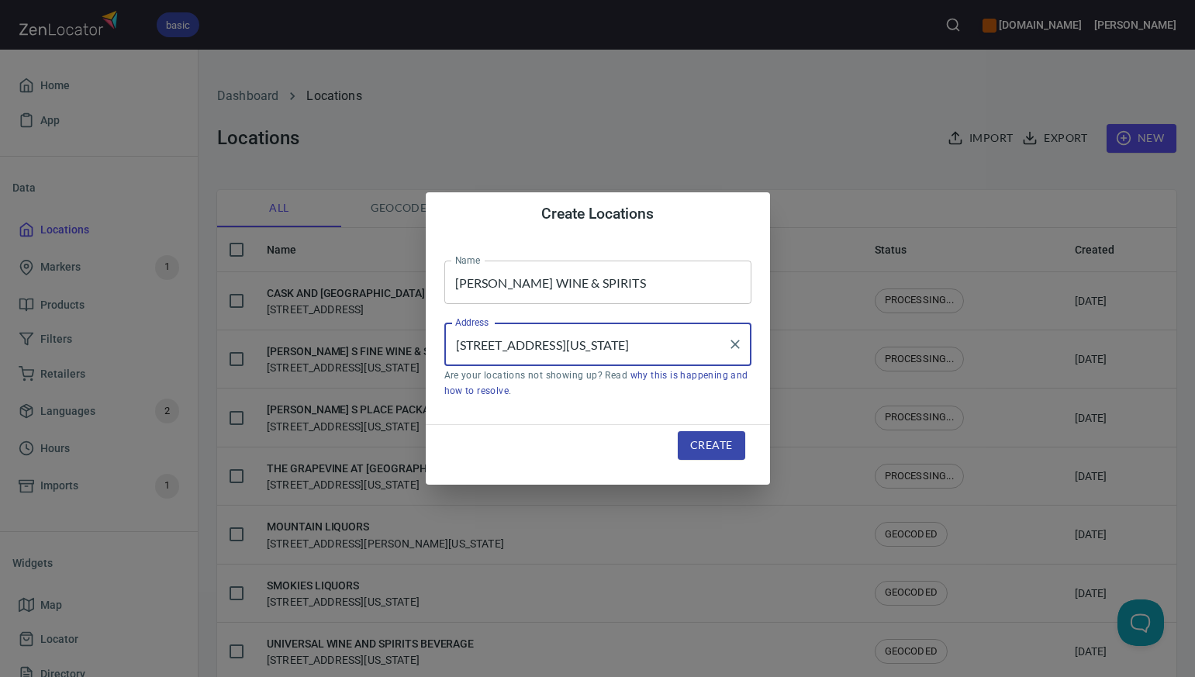
type input "1238 Boston Post Road, Westbrook, Connecticut, United States"
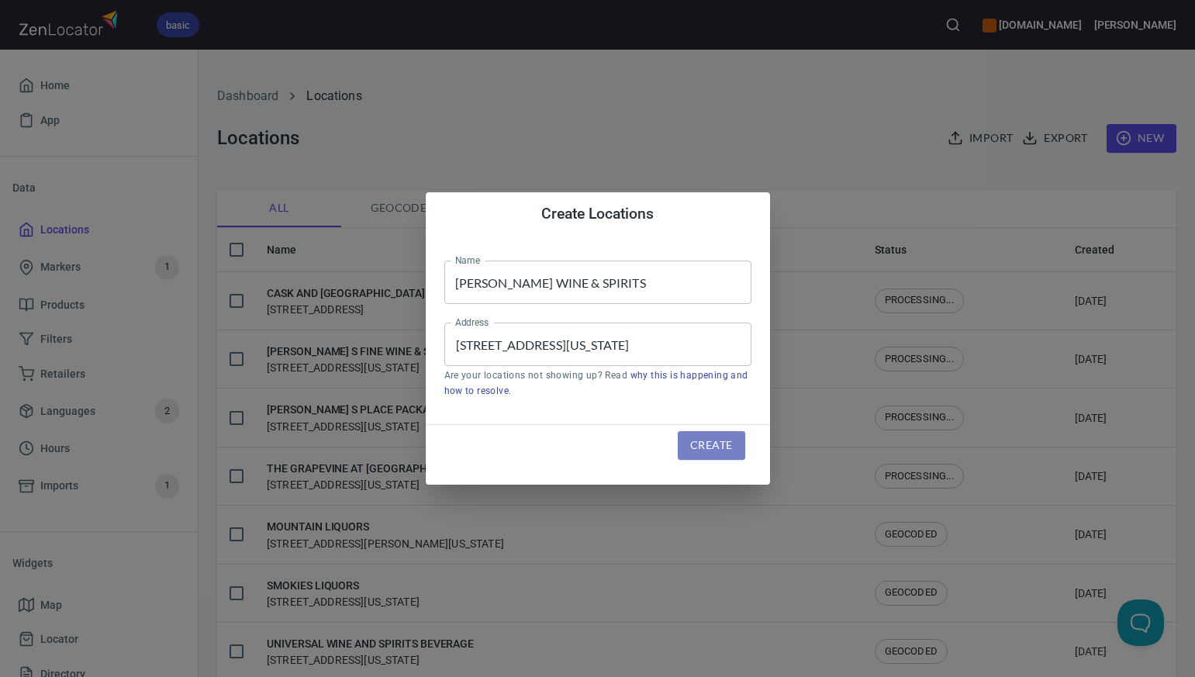
scroll to position [0, 0]
click at [696, 445] on span "Create" at bounding box center [711, 445] width 42 height 19
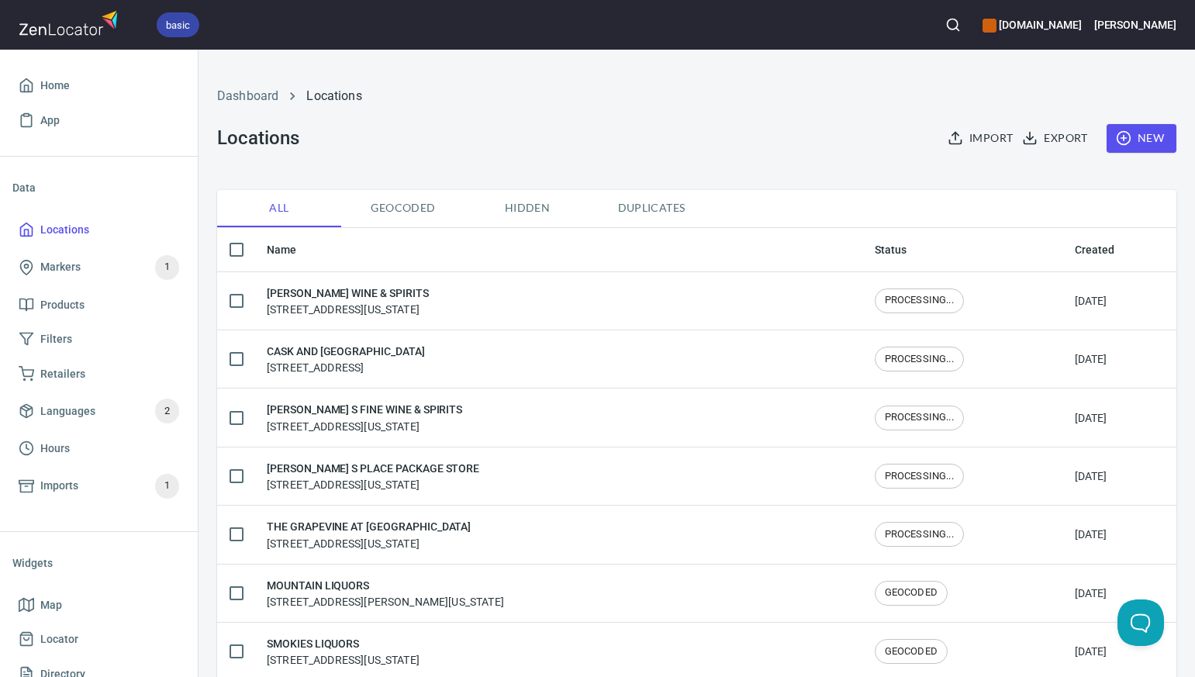
click at [1142, 135] on span "New" at bounding box center [1141, 138] width 45 height 19
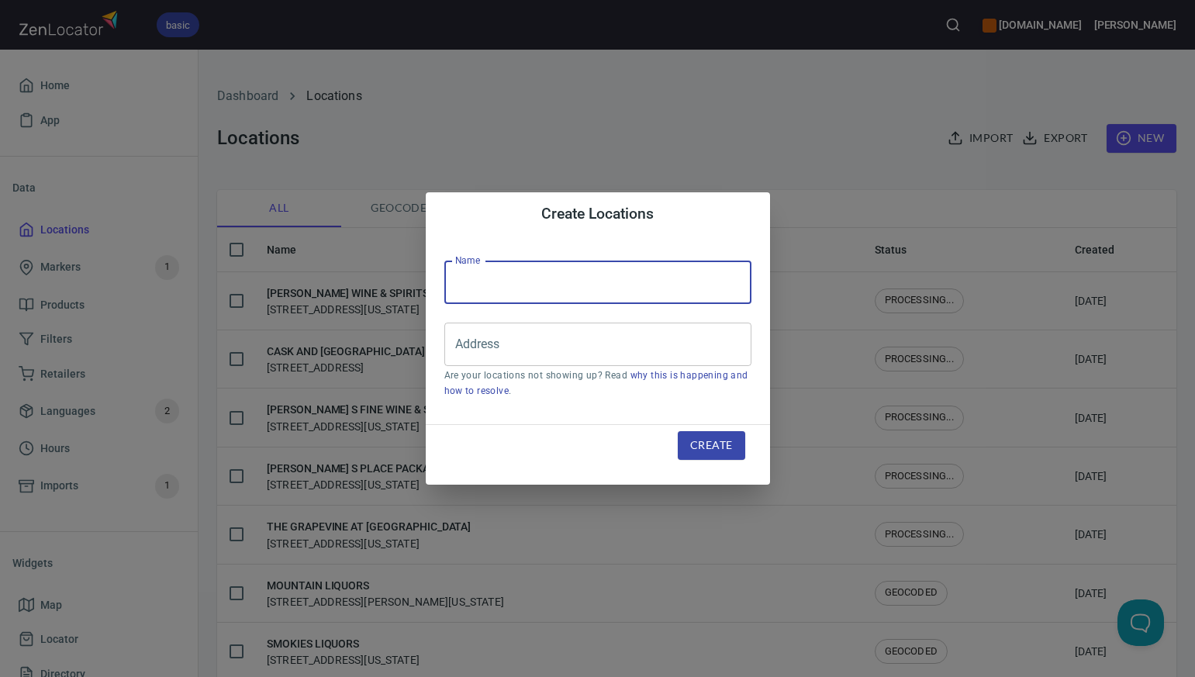
click at [466, 273] on input "text" at bounding box center [597, 282] width 307 height 43
paste input "STANN S PACKAGE STORE"
click at [500, 284] on input "STANN S PACKAGE STORE" at bounding box center [597, 282] width 307 height 43
type input "STANN'S PACKAGE STORE"
click at [488, 351] on input "Address" at bounding box center [586, 344] width 270 height 29
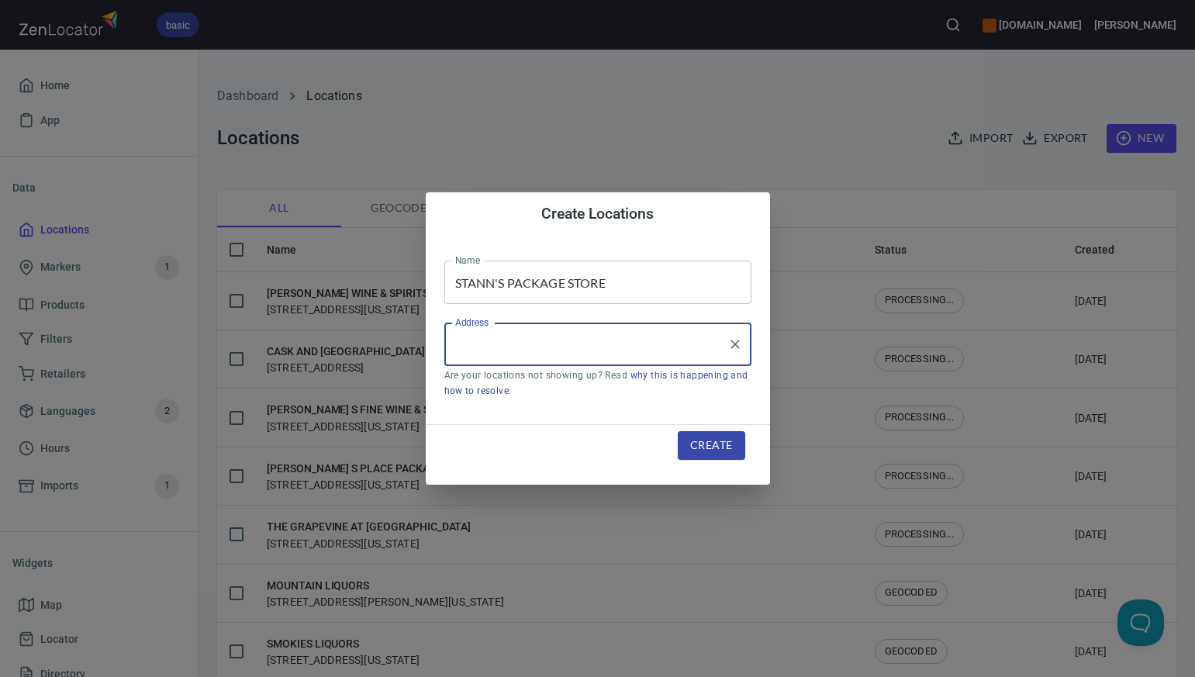
click at [488, 351] on input "Address" at bounding box center [586, 344] width 270 height 29
paste input "1606 BOSTON POST RD OLD SAYBROOK CT"
click at [567, 339] on input "1606 BOSTON POST RD OLD SAYBROOK CT" at bounding box center [586, 344] width 270 height 29
click at [680, 344] on input "1606 BOSTON POST RD, OLD SAYBROOK CT" at bounding box center [586, 344] width 270 height 29
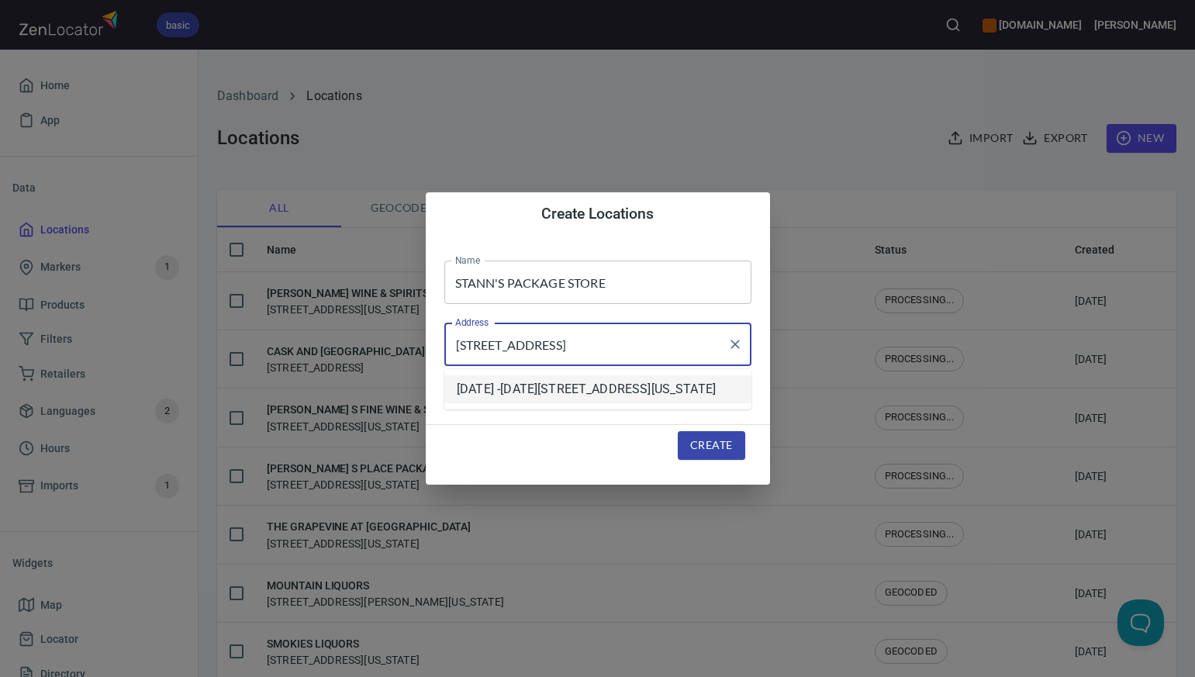
click at [659, 398] on li "1606 -1620 Boston Post Road, Old Saybrook Center, Connecticut, United States" at bounding box center [597, 389] width 307 height 28
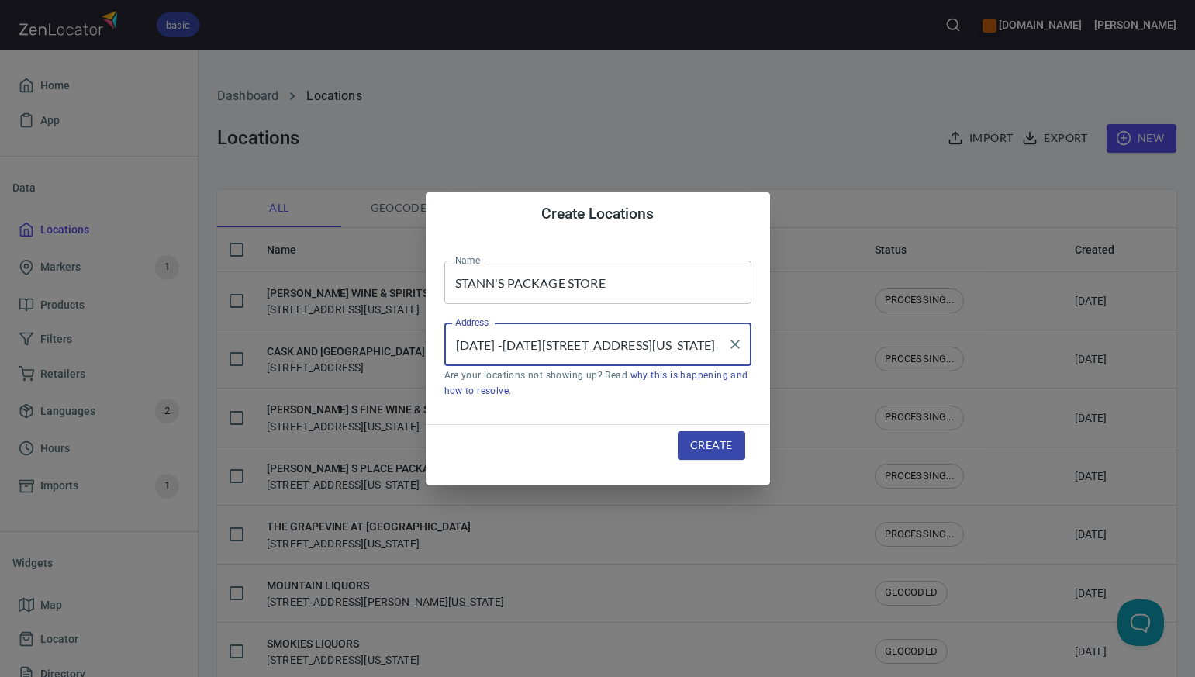
type input "1606 -1620 Boston Post Road, Old Saybrook Center, Connecticut, United States"
click at [702, 448] on span "Create" at bounding box center [711, 445] width 42 height 19
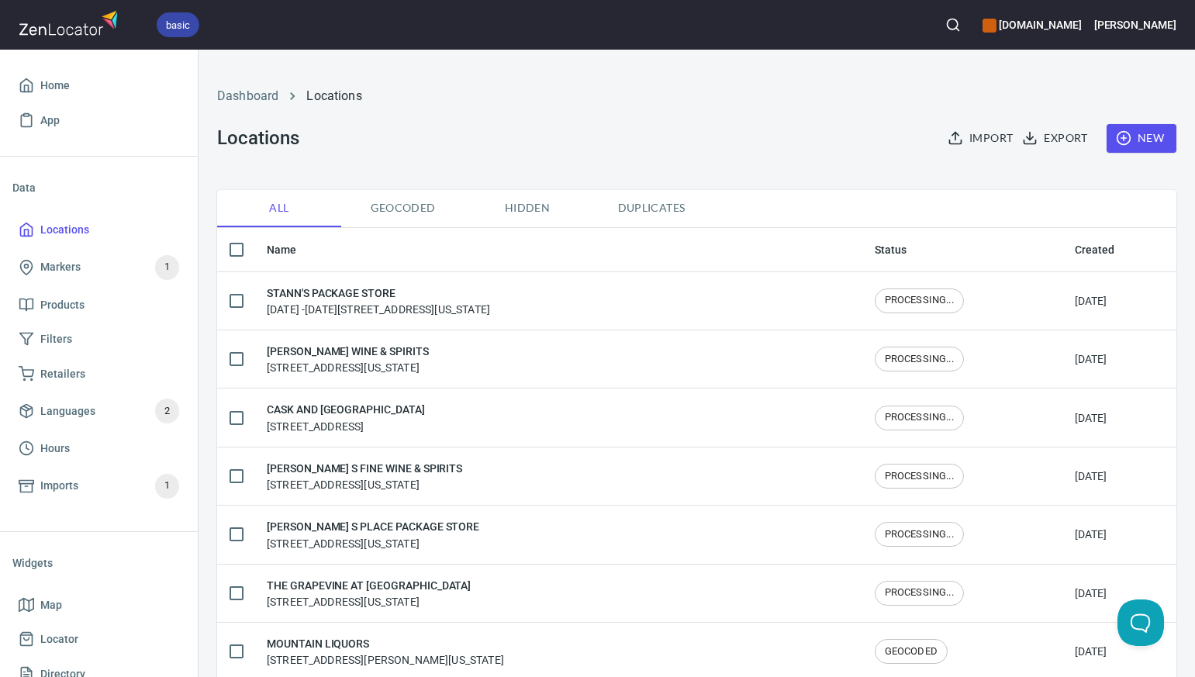
click at [1159, 138] on span "New" at bounding box center [1141, 138] width 45 height 19
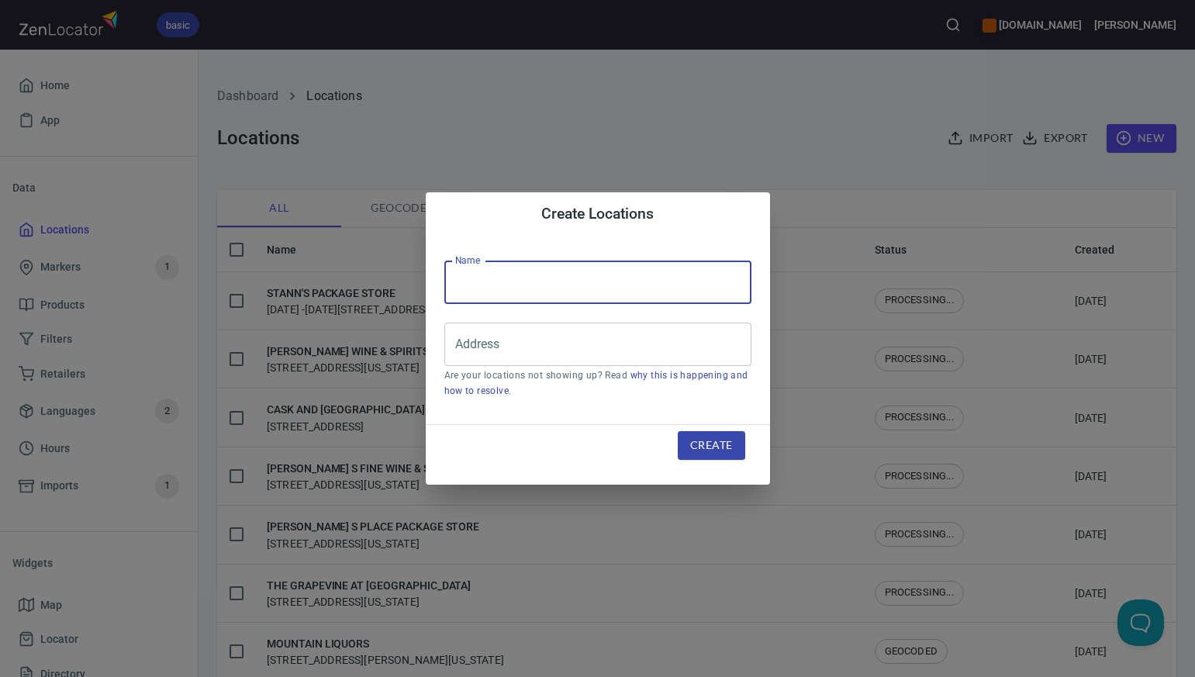
click at [483, 282] on input "text" at bounding box center [597, 282] width 307 height 43
paste input "OAK BARREL WINE AND SPIRIT"
type input "OAK BARREL WINE AND SPIRIT"
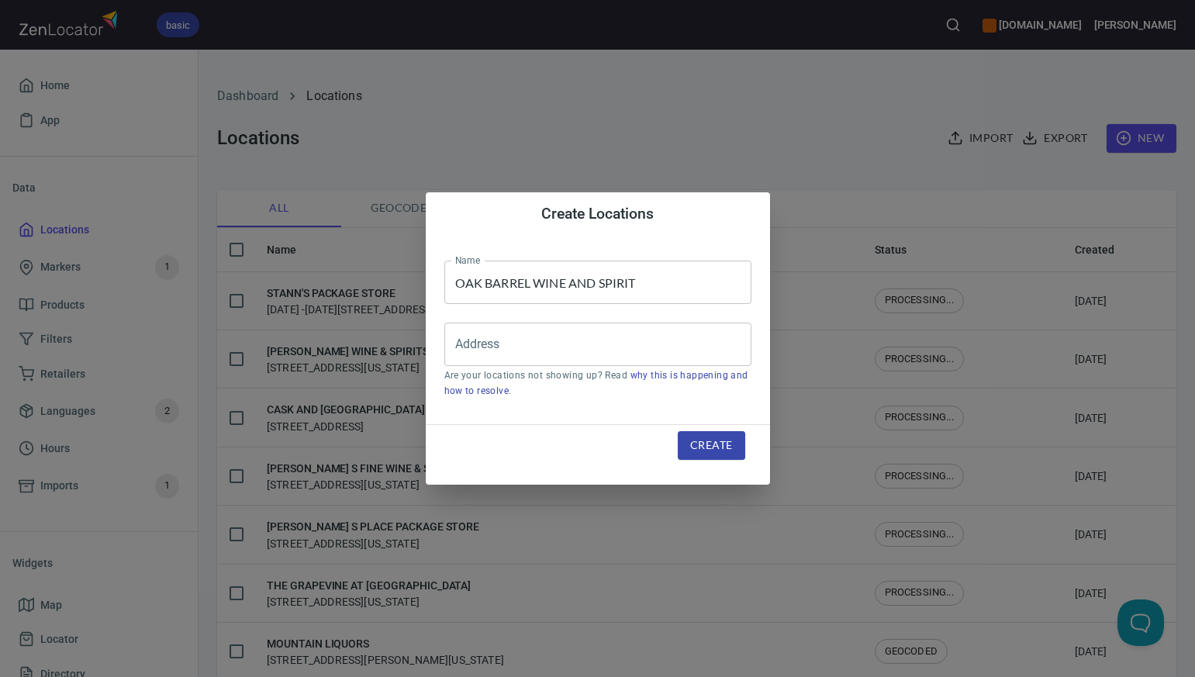
click at [781, 148] on div "Create Locations Name OAK BARREL WINE AND SPIRIT Name Address Address Are your …" at bounding box center [597, 338] width 1195 height 677
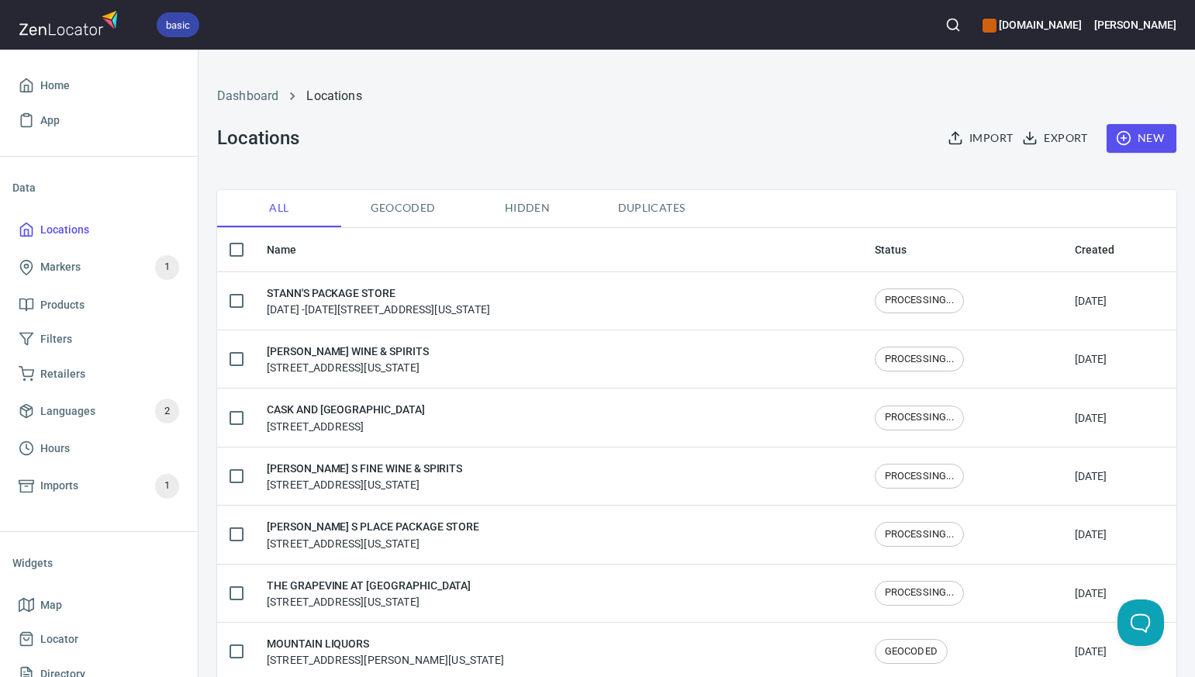
click at [1152, 132] on span "New" at bounding box center [1141, 138] width 45 height 19
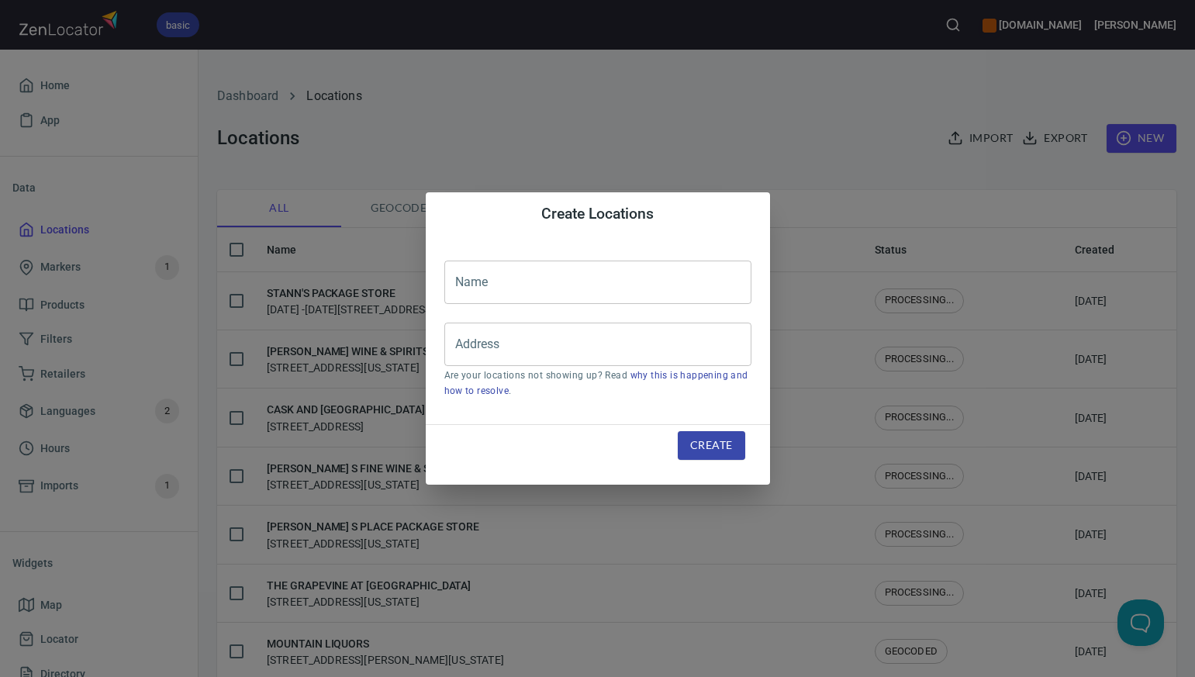
click at [481, 286] on input "text" at bounding box center [597, 282] width 307 height 43
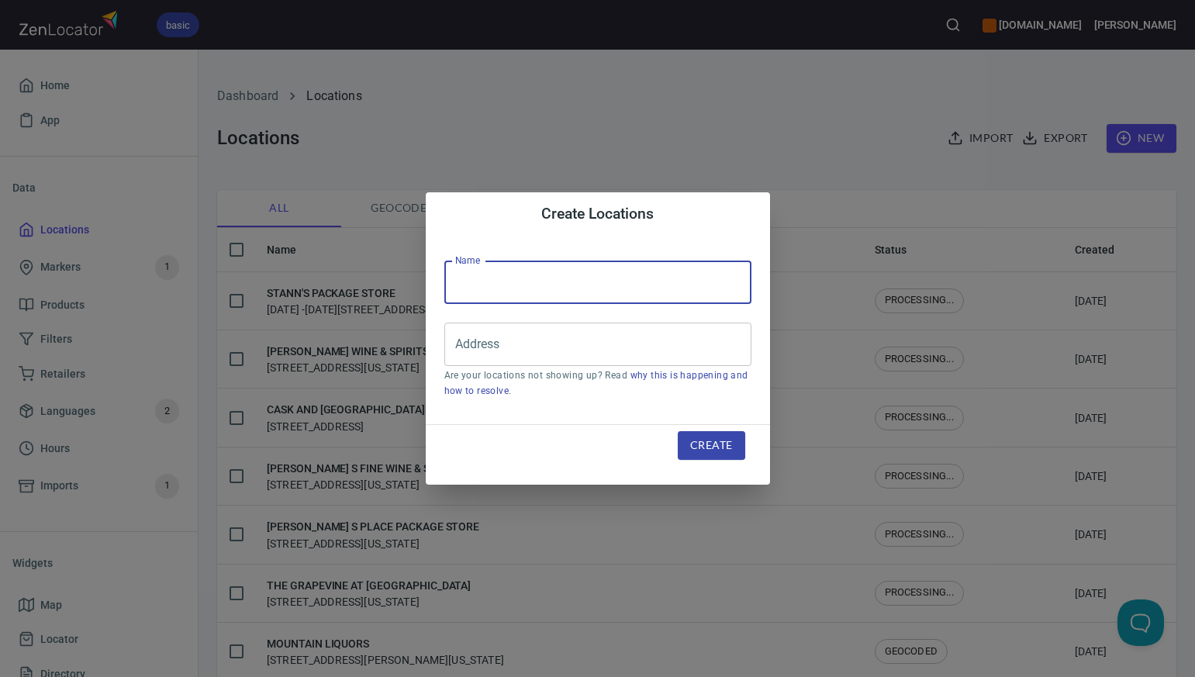
paste input "CANAAN LIQUORS"
type input "CANAAN LIQUORS"
click at [853, 125] on div "Create Locations Name CANAAN LIQUORS Name Address Address Are your locations no…" at bounding box center [597, 338] width 1195 height 677
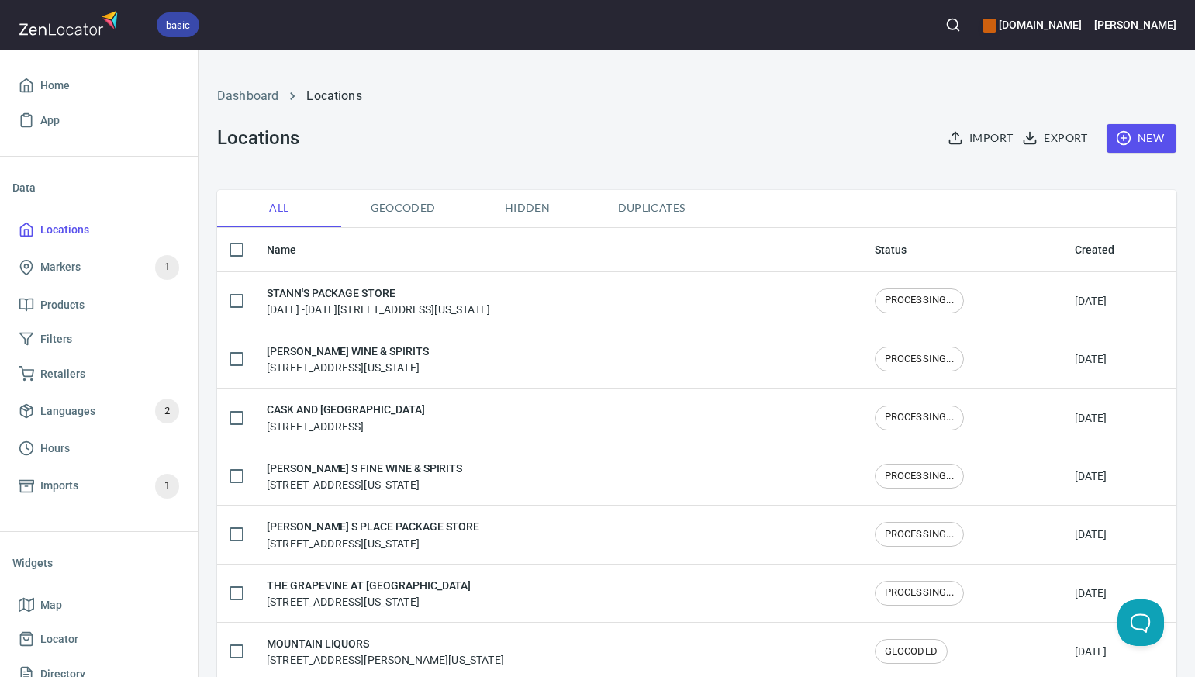
click at [1151, 137] on span "New" at bounding box center [1141, 138] width 45 height 19
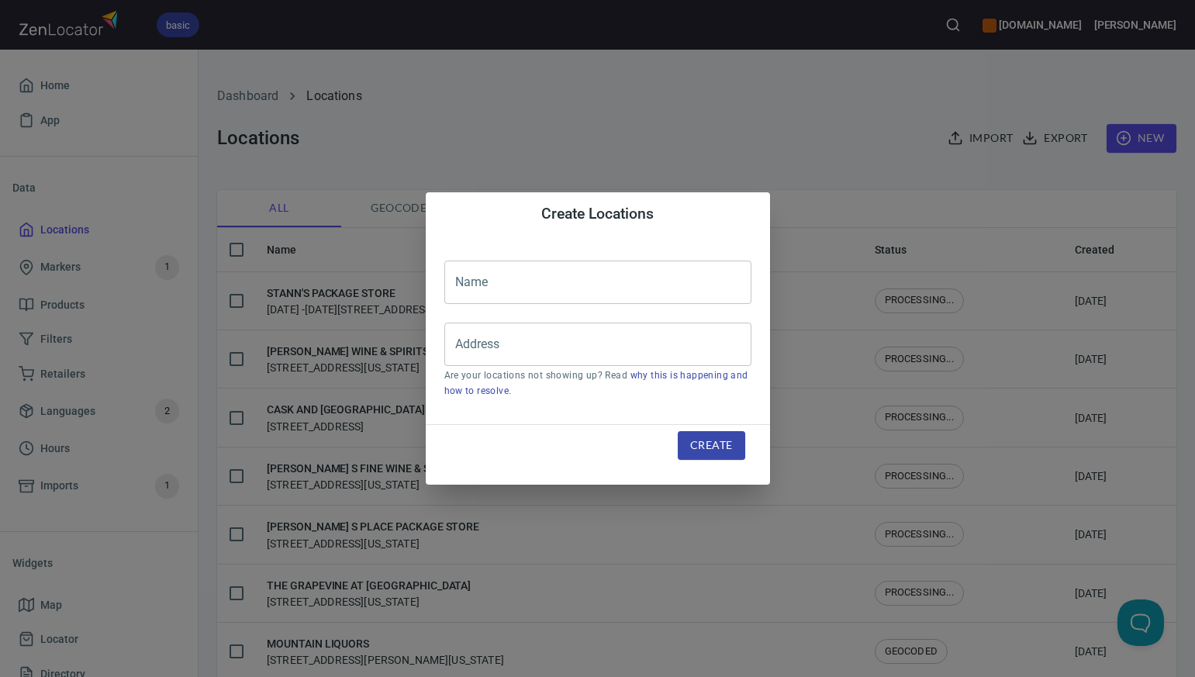
click at [485, 281] on input "text" at bounding box center [597, 282] width 307 height 43
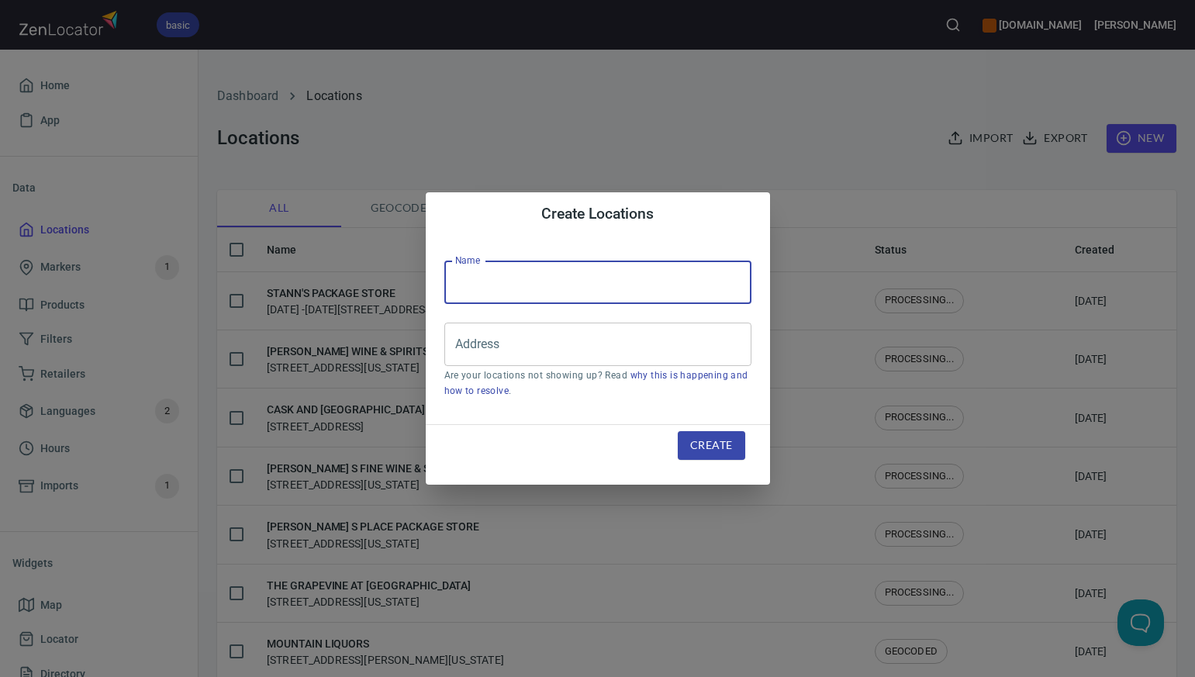
paste input "AL S WAREHOUSE WINE BEER & LIQ"
type input "AL S WAREHOUSE WINE BEER & LIQ"
click at [490, 350] on input "Address" at bounding box center [586, 344] width 270 height 29
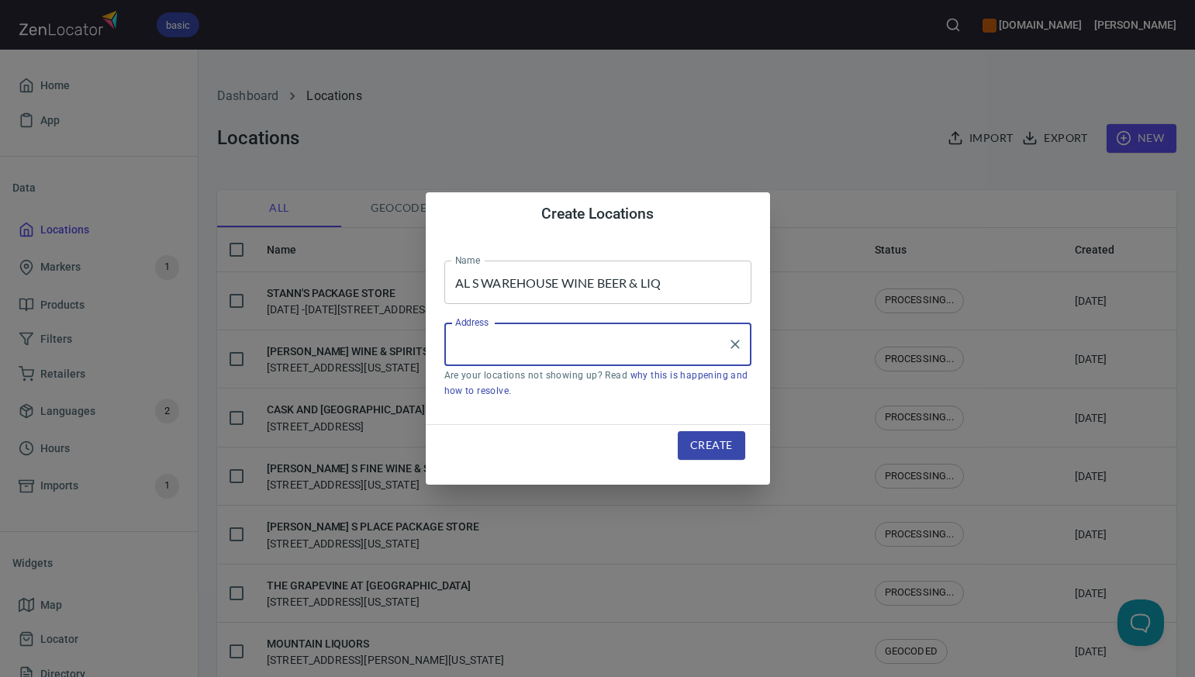
click at [490, 350] on input "Address" at bounding box center [586, 344] width 270 height 29
paste input "1201 KINGS HIGHWAY FAIRFIELD CT"
click at [585, 343] on input "1201 KINGS HIGHWAY FAIRFIELD CT" at bounding box center [586, 344] width 270 height 29
click at [668, 341] on input "1201 KINGS HIGHWAY, FAIRFIELD CT" at bounding box center [586, 344] width 270 height 29
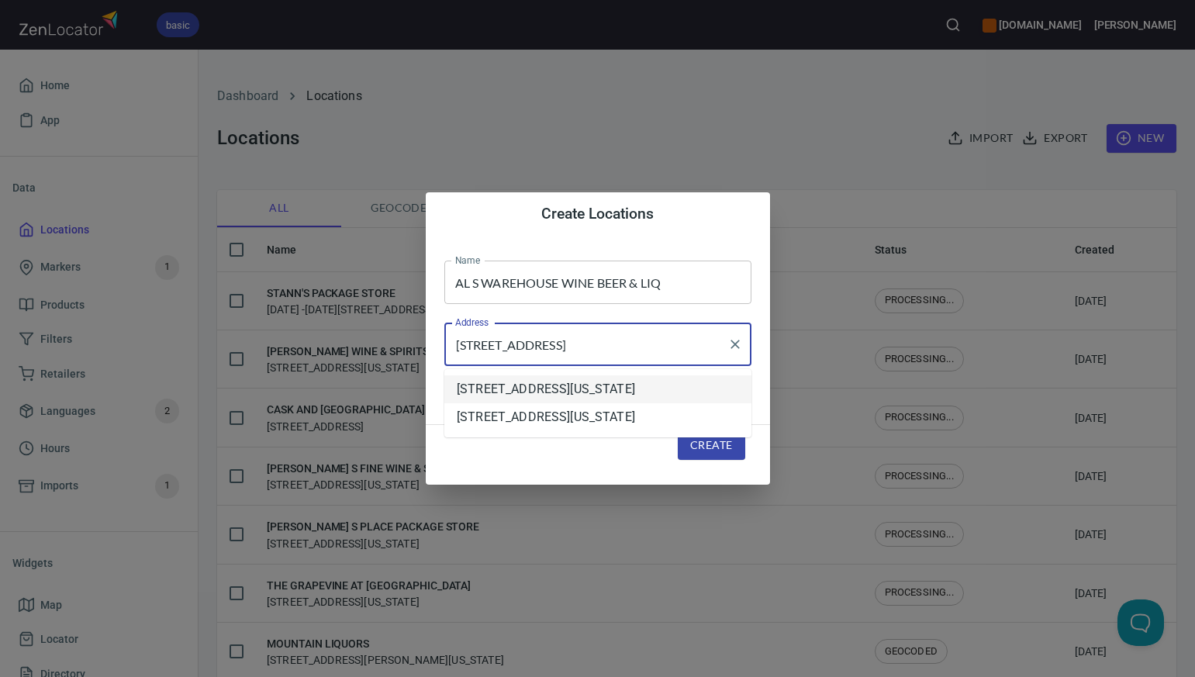
click at [650, 395] on li "1201 Kings Highway, Fairfield, Connecticut, United States" at bounding box center [597, 389] width 307 height 28
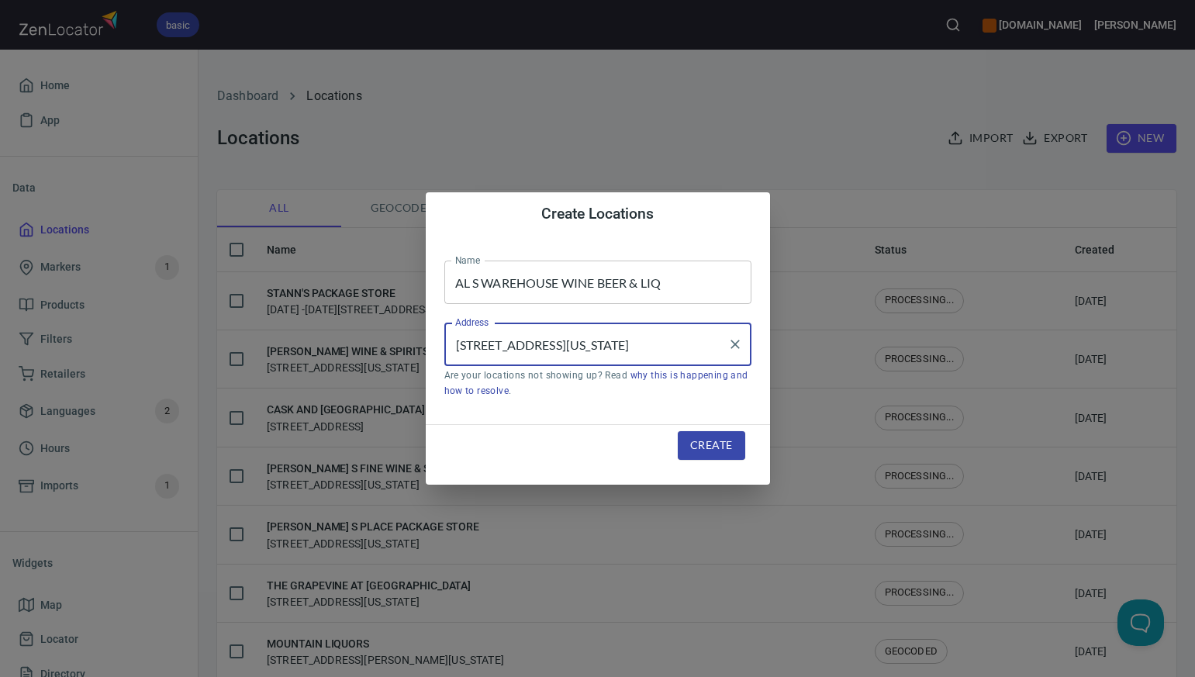
type input "1201 Kings Highway, Fairfield, Connecticut, United States"
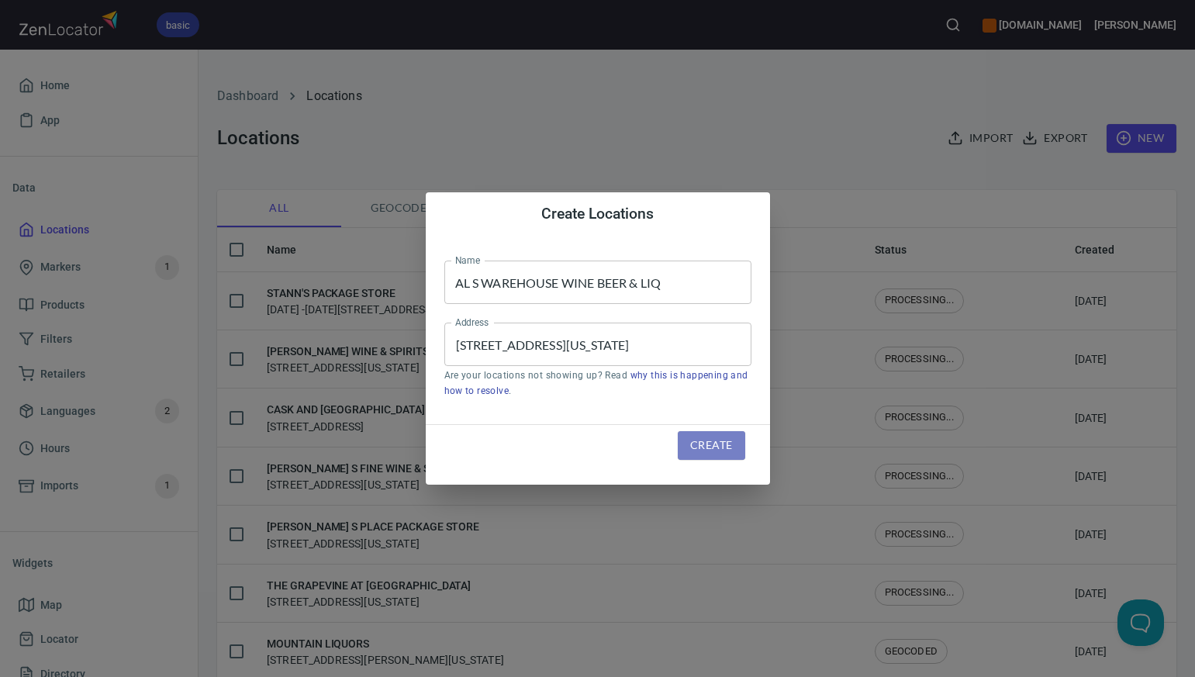
click at [705, 442] on span "Create" at bounding box center [711, 445] width 42 height 19
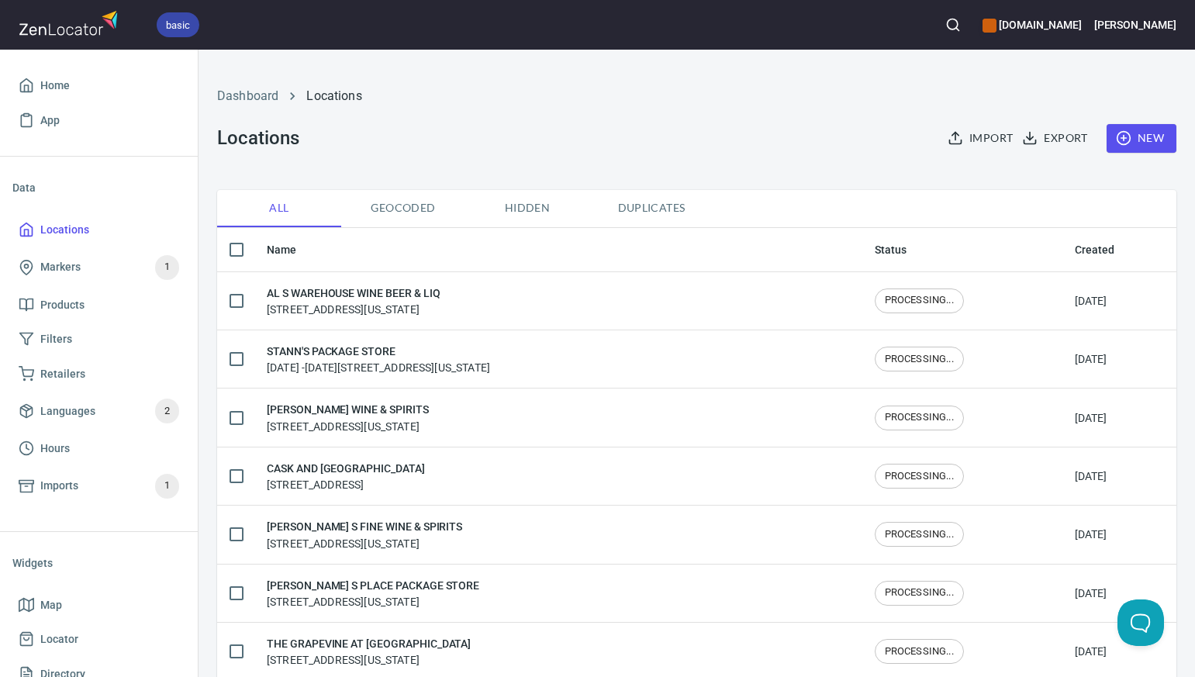
click at [1151, 136] on span "New" at bounding box center [1141, 138] width 45 height 19
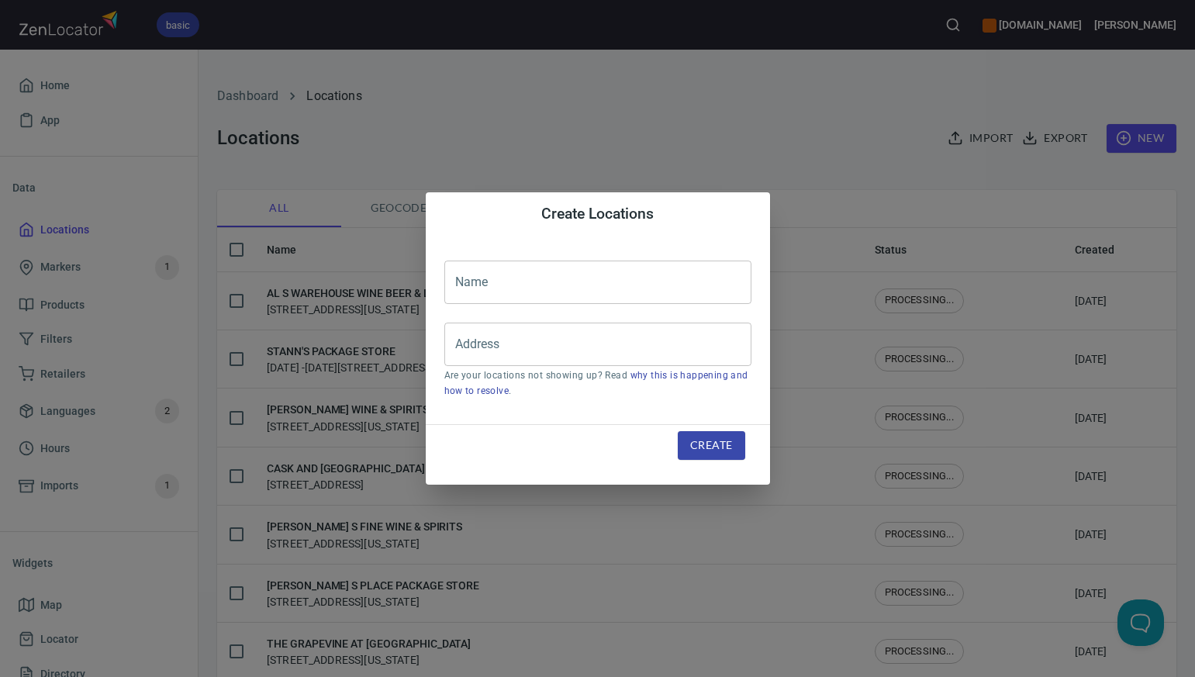
click at [457, 282] on input "text" at bounding box center [597, 282] width 307 height 43
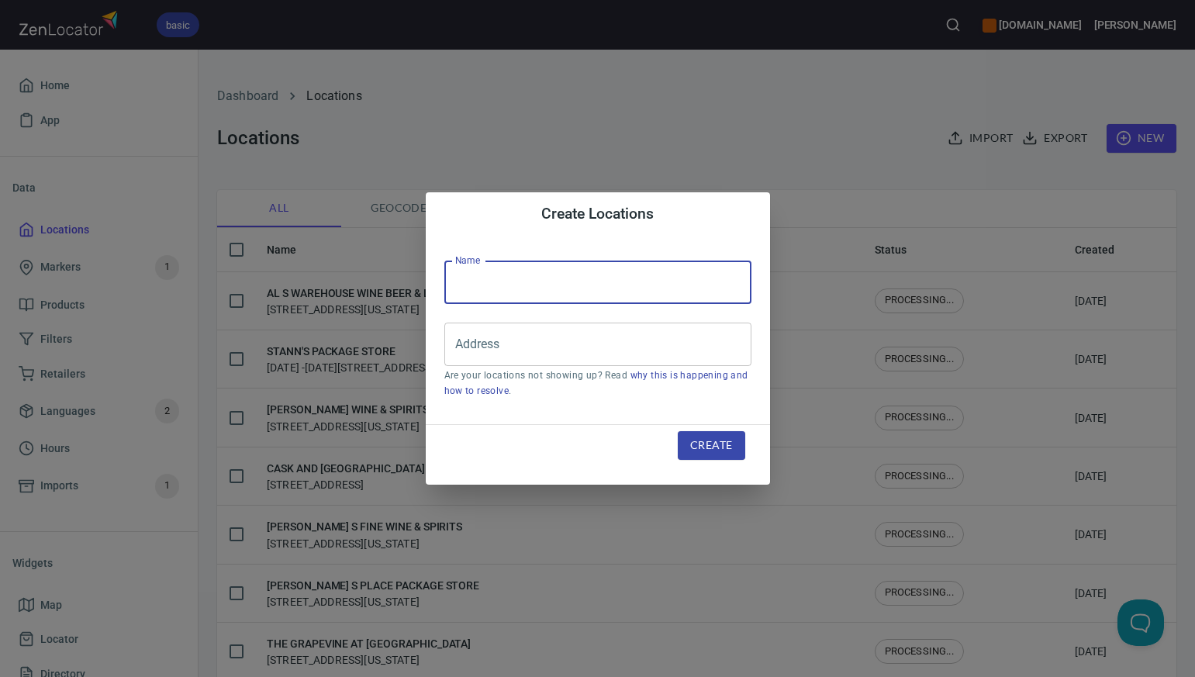
paste input "UNIVERSAL PACKAGE STORE NOANK"
type input "UNIVERSAL PACKAGE STORE NOANK"
click at [773, 136] on div "Create Locations Name UNIVERSAL PACKAGE STORE NOANK Name Address Address Are yo…" at bounding box center [597, 338] width 1195 height 677
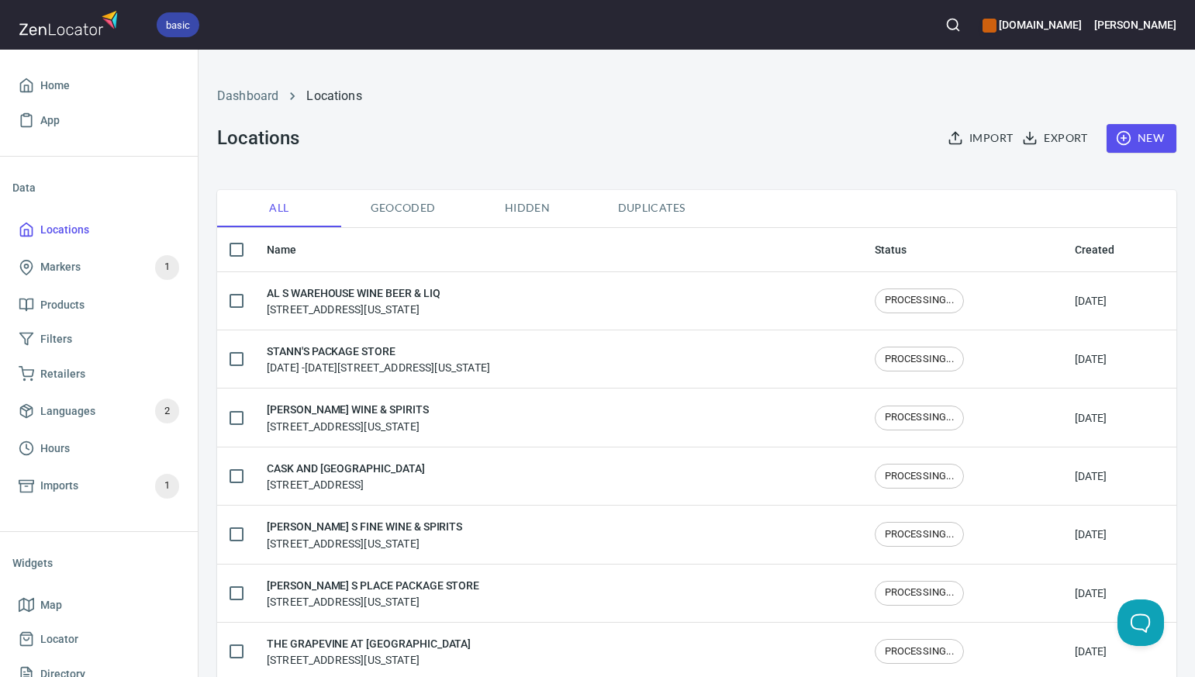
click at [1155, 141] on span "New" at bounding box center [1141, 138] width 45 height 19
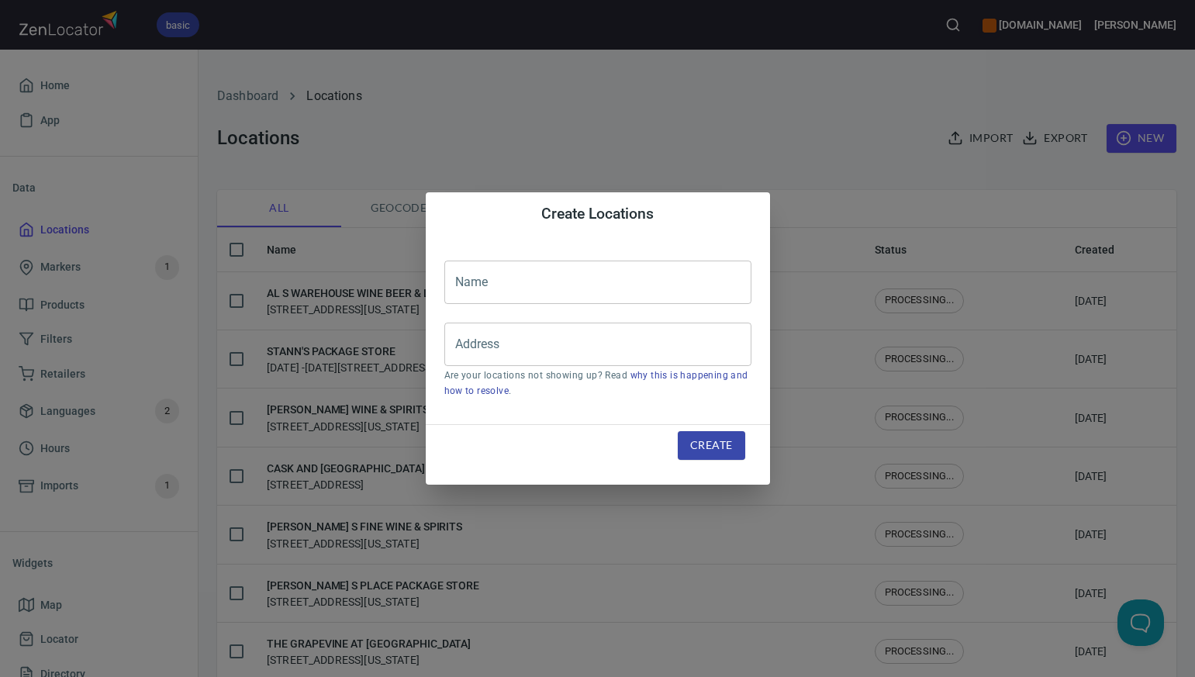
click at [498, 271] on input "text" at bounding box center [597, 282] width 307 height 43
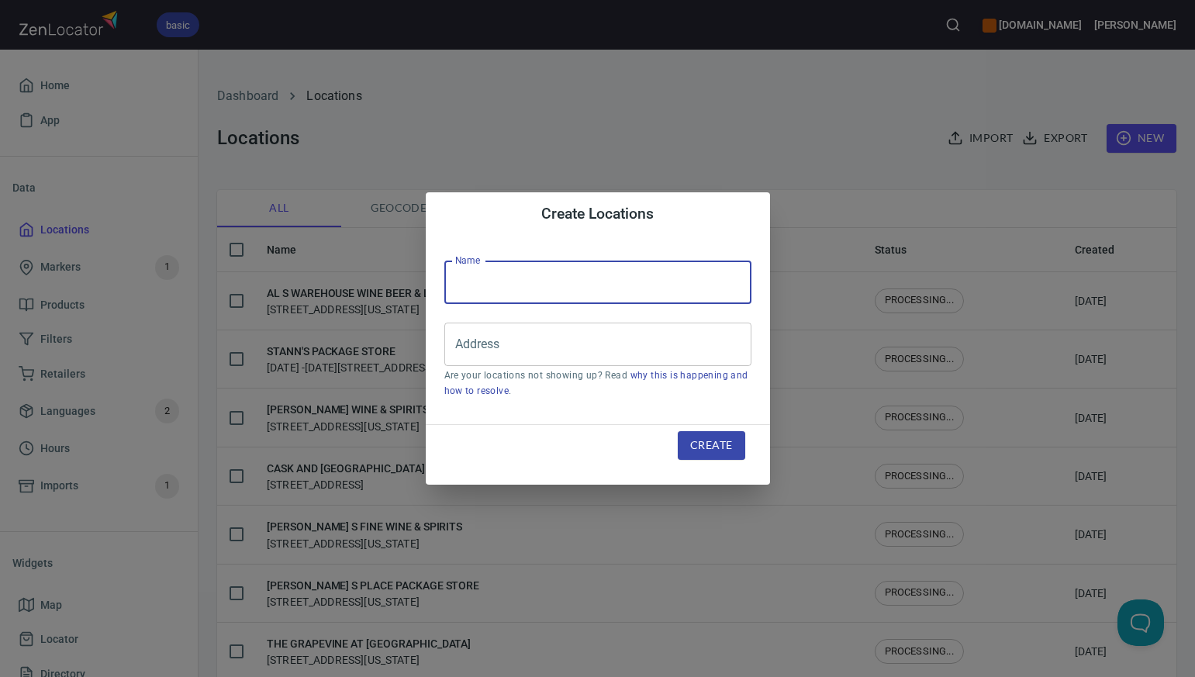
paste input "MOUNTVIEW WINE & LIQUORS"
type input "MOUNTVIEW WINE & LIQUORS"
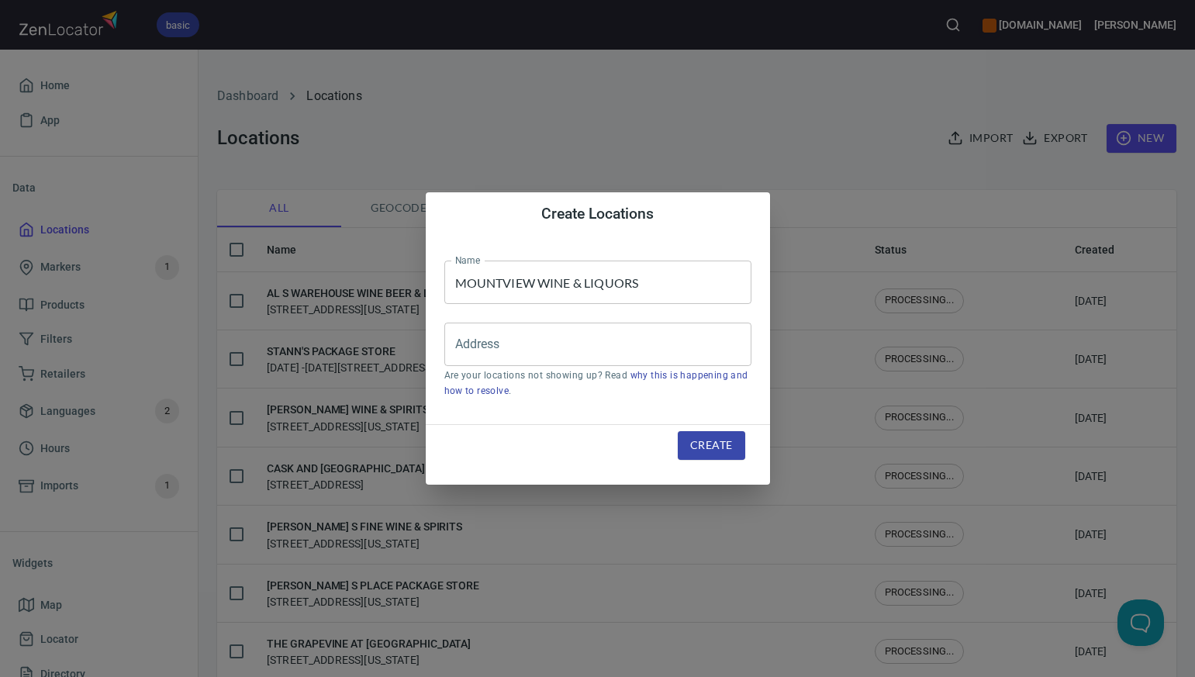
click at [775, 96] on div "Create Locations Name MOUNTVIEW WINE & LIQUORS Name Address Address Are your lo…" at bounding box center [597, 338] width 1195 height 677
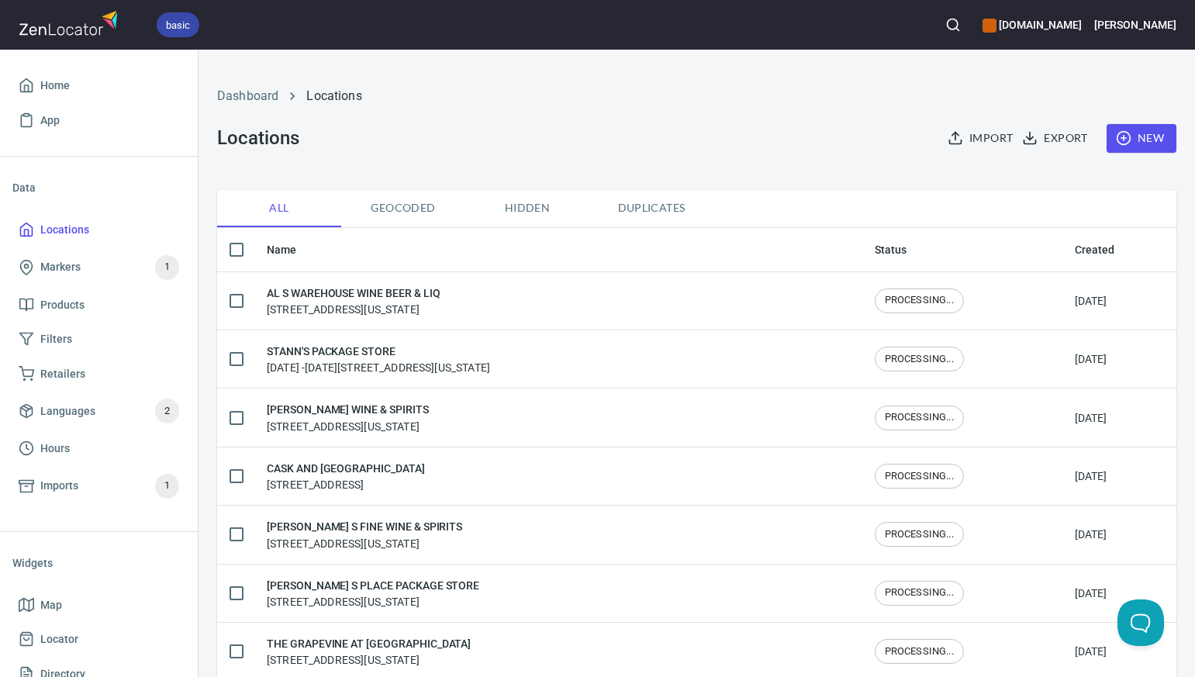
click at [1146, 138] on span "New" at bounding box center [1141, 138] width 45 height 19
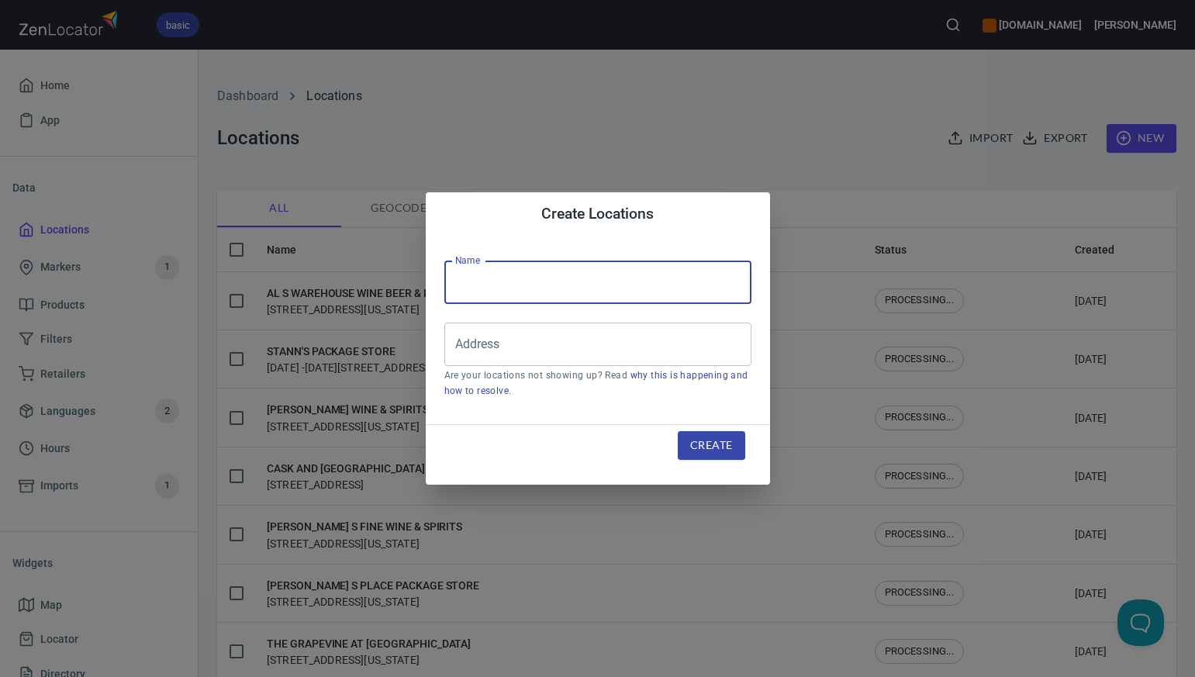
click at [468, 282] on input "text" at bounding box center [597, 282] width 307 height 43
paste input "BOTTLE HOUSE"
type input "BOTTLE HOUSE"
click at [749, 140] on div "Create Locations Name BOTTLE HOUSE Name Address Address Are your locations not …" at bounding box center [597, 338] width 1195 height 677
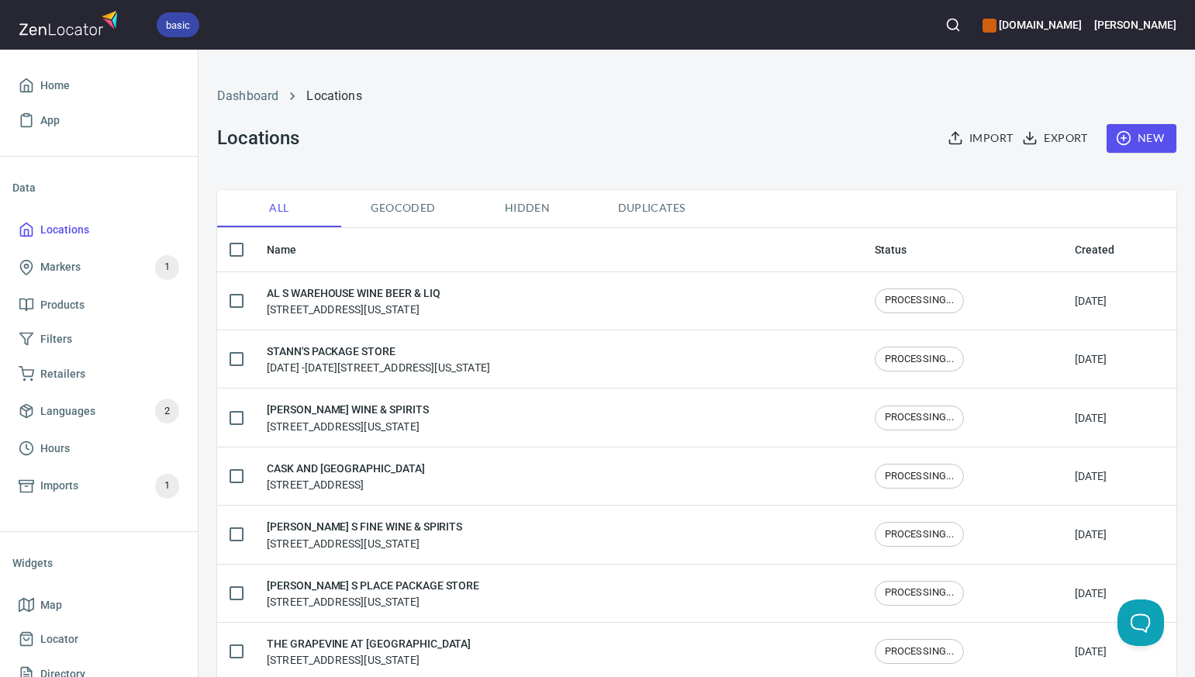
click at [1150, 141] on span "New" at bounding box center [1141, 138] width 45 height 19
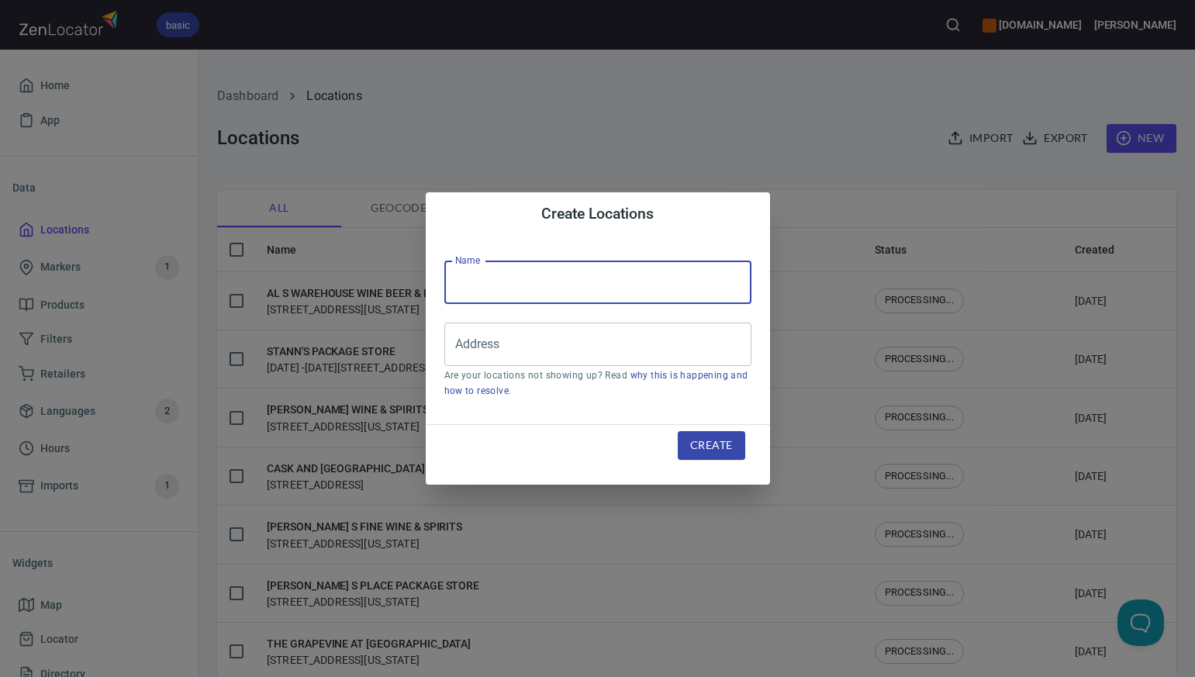
click at [484, 284] on input "text" at bounding box center [597, 282] width 307 height 43
paste input "IVES ROAD WINE & SPIRITS"
type input "IVES ROAD WINE & SPIRITS"
click at [847, 114] on div "Create Locations Name IVES ROAD WINE & SPIRITS Name Address Address Are your lo…" at bounding box center [597, 338] width 1195 height 677
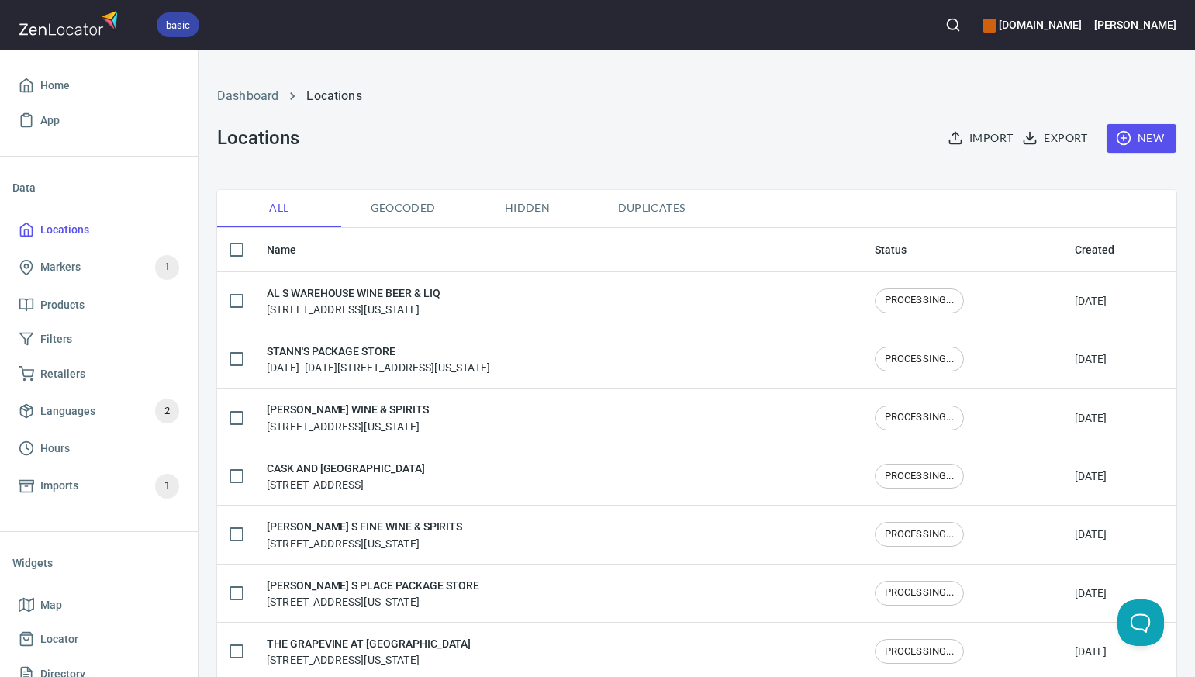
click at [1141, 136] on span "New" at bounding box center [1141, 138] width 45 height 19
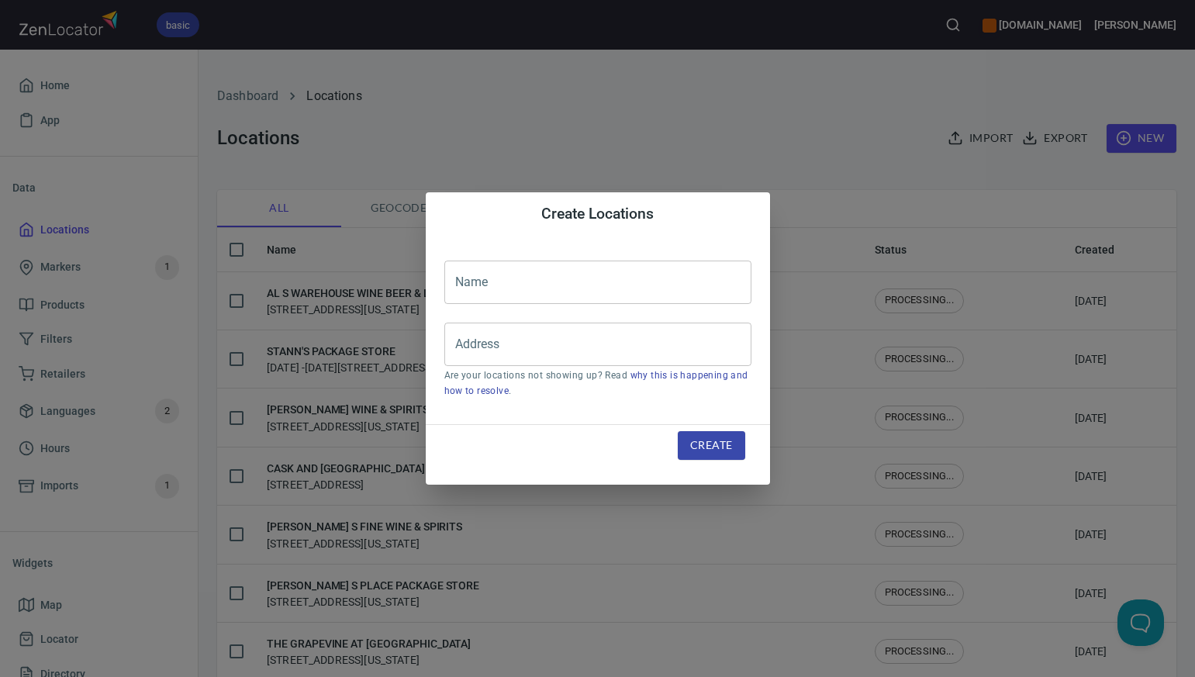
click at [475, 280] on input "text" at bounding box center [597, 282] width 307 height 43
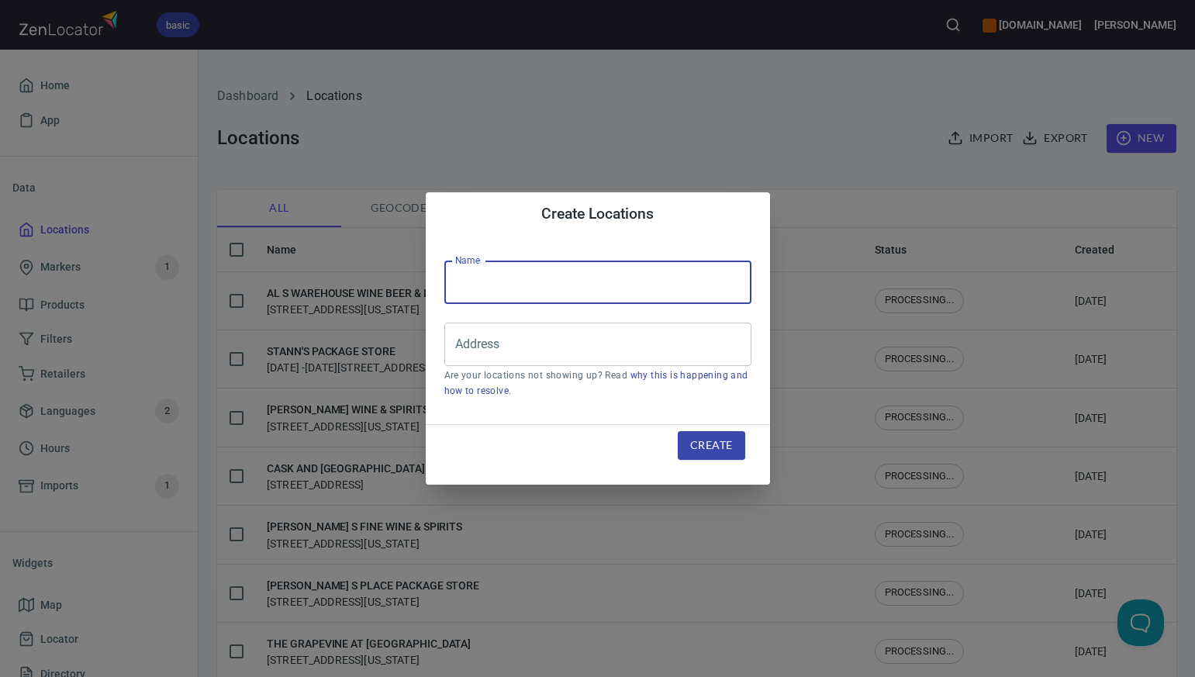
paste input "CENTRAL WINE & SPIRITS"
type input "CENTRAL WINE & SPIRITS"
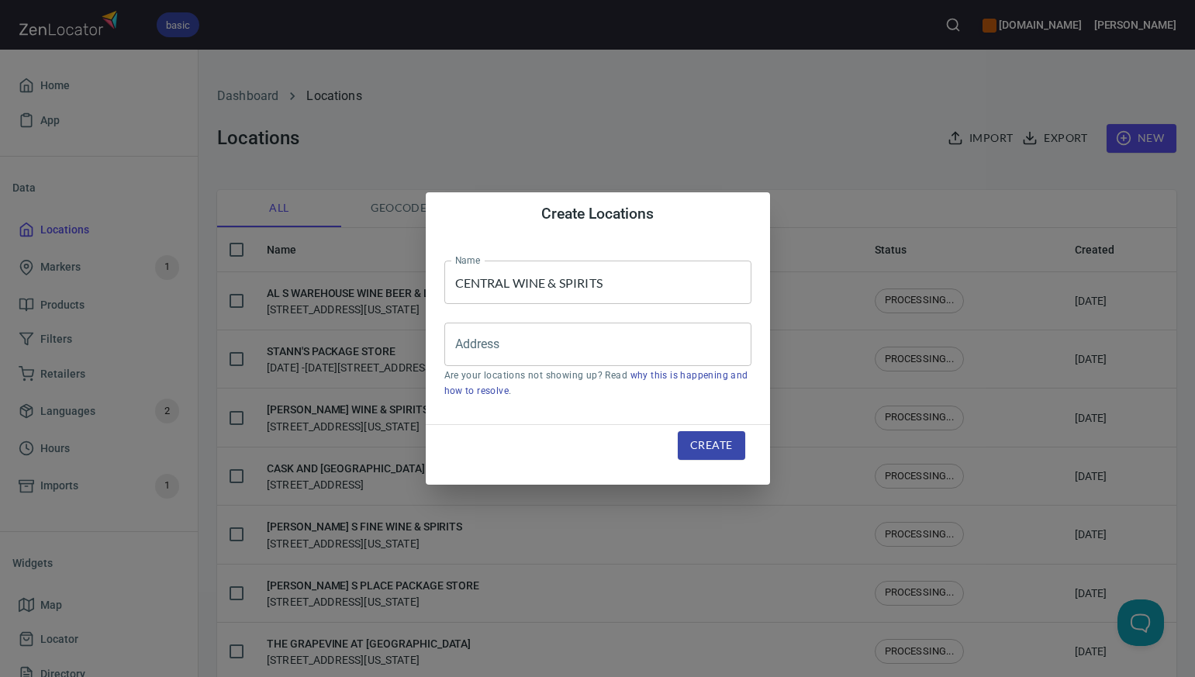
click at [814, 102] on div "Create Locations Name CENTRAL WINE & SPIRITS Name Address Address Are your loca…" at bounding box center [597, 338] width 1195 height 677
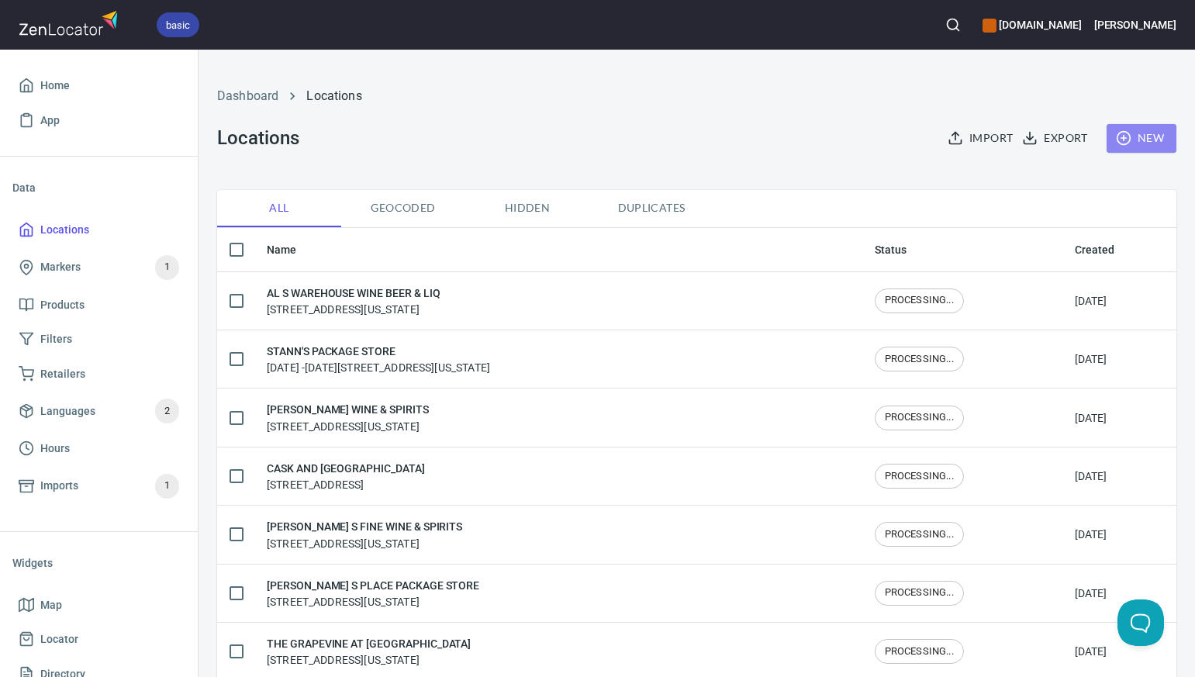
click at [1144, 136] on span "New" at bounding box center [1141, 138] width 45 height 19
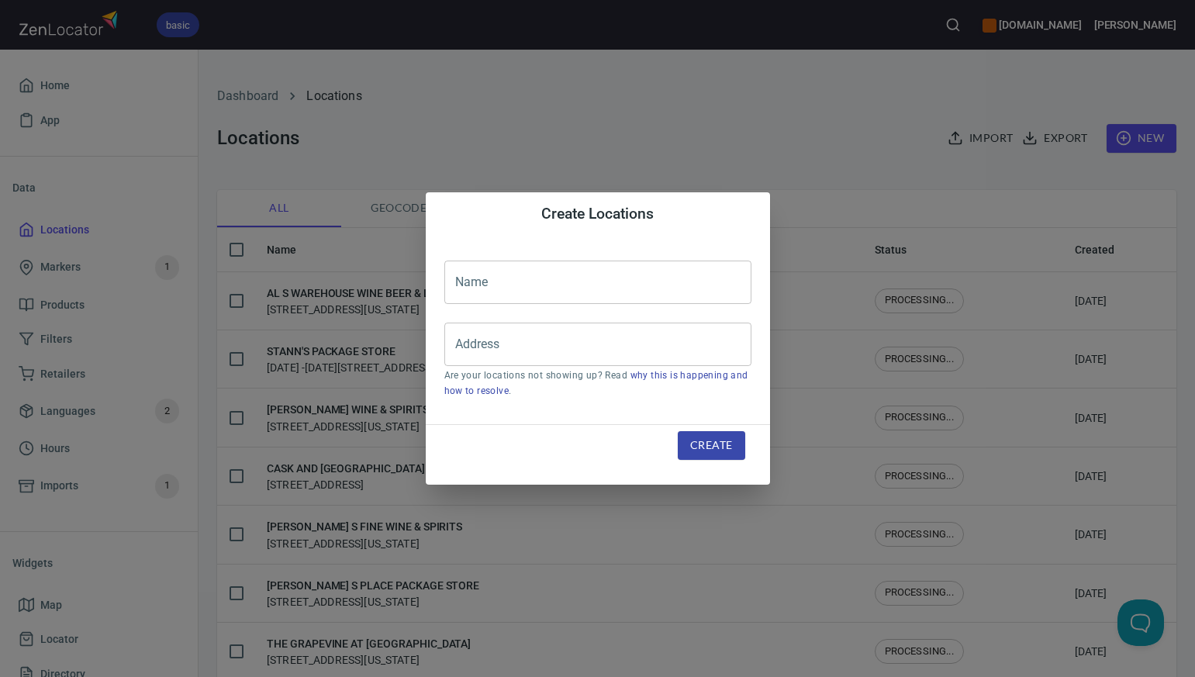
click at [471, 281] on input "text" at bounding box center [597, 282] width 307 height 43
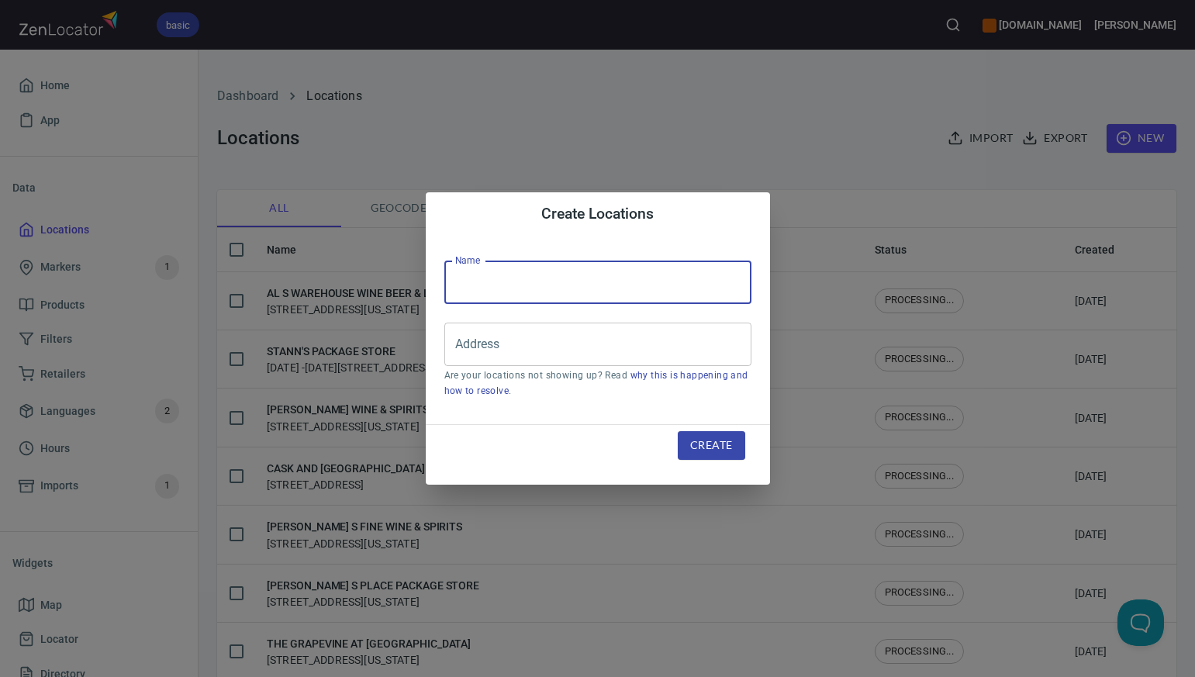
paste input "HIGHGATE FINE WINES & LIQUORS"
type input "HIGHGATE FINE WINES & LIQUORS"
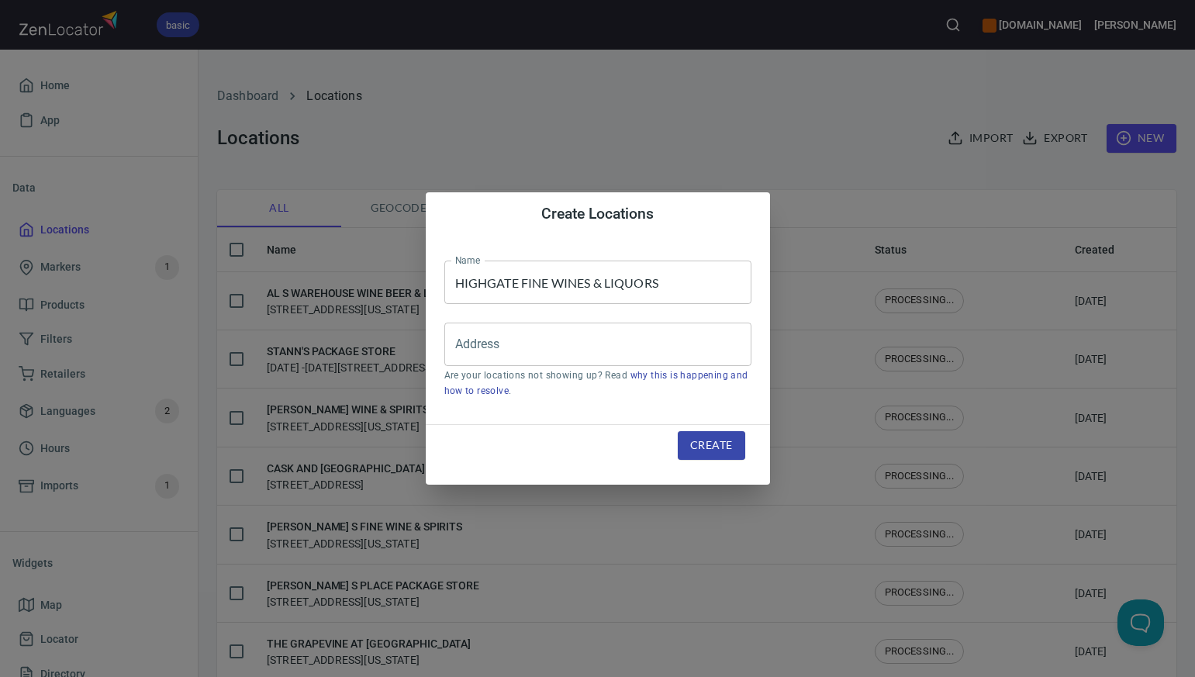
click at [741, 142] on div "Create Locations Name HIGHGATE FINE WINES & LIQUORS Name Address Address Are yo…" at bounding box center [597, 338] width 1195 height 677
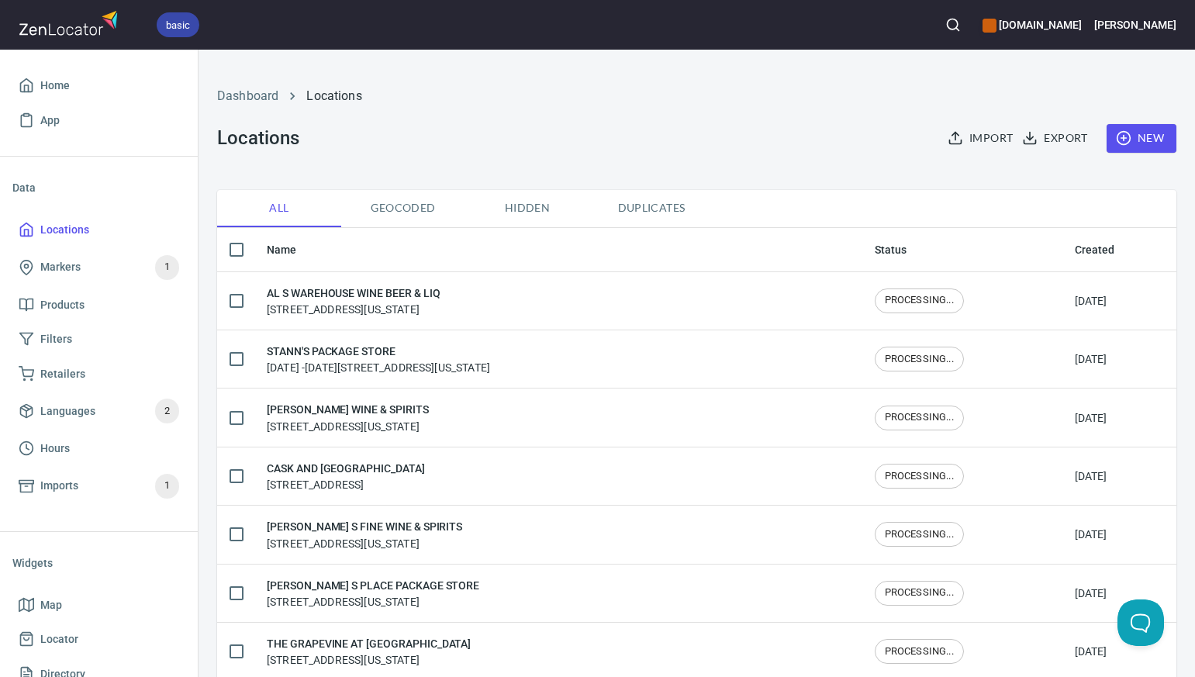
click at [1154, 139] on span "New" at bounding box center [1141, 138] width 45 height 19
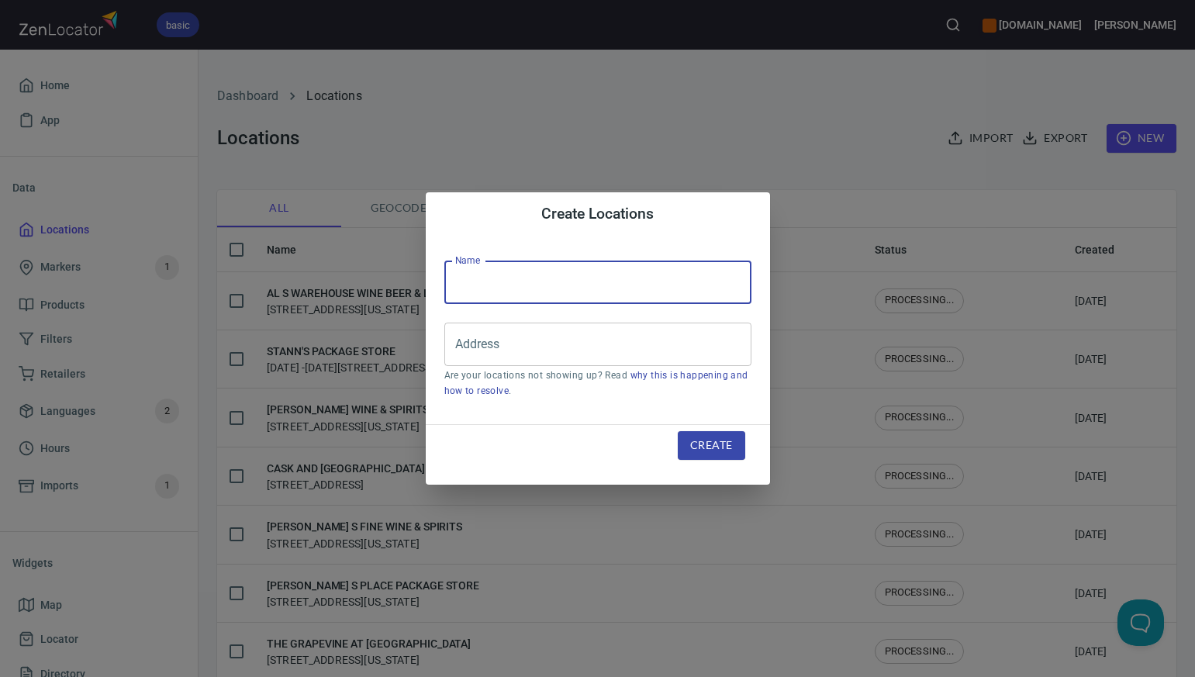
click at [495, 271] on input "text" at bounding box center [597, 282] width 307 height 43
paste input "THE FINE WINE COMPANY OF WESTP"
type input "THE FINE WINE COMPANY OF WESTP"
click at [468, 340] on input "Address" at bounding box center [586, 344] width 270 height 29
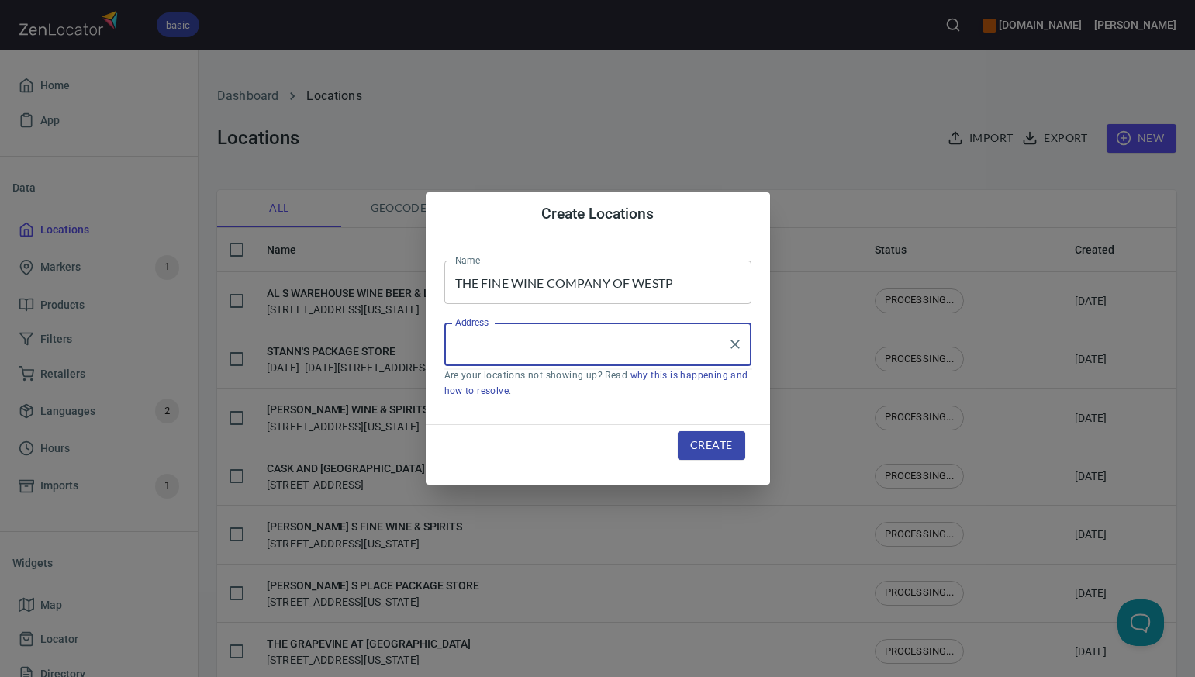
paste input "411 POST RD E WESTPORT CT"
click at [541, 347] on input "411 POST RD E WESTPORT CT" at bounding box center [586, 344] width 270 height 29
click at [616, 343] on input "411 POST RD E, WESTPORT CT" at bounding box center [586, 344] width 270 height 29
type input "411 POST RD E, WESTPORT, CT"
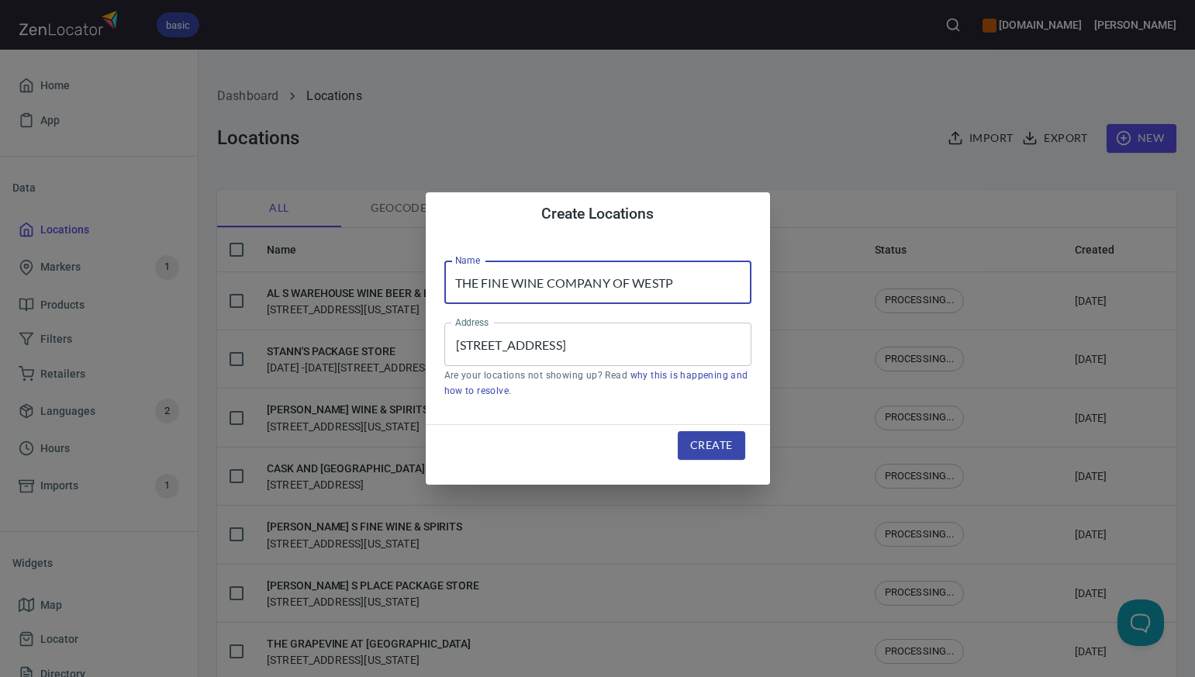
click at [676, 282] on input "THE FINE WINE COMPANY OF WESTP" at bounding box center [597, 282] width 307 height 43
type input "THE FINE WINE COMPANY OF WESTPORT"
click at [617, 346] on input "411 POST RD E, WESTPORT, CT" at bounding box center [586, 344] width 270 height 29
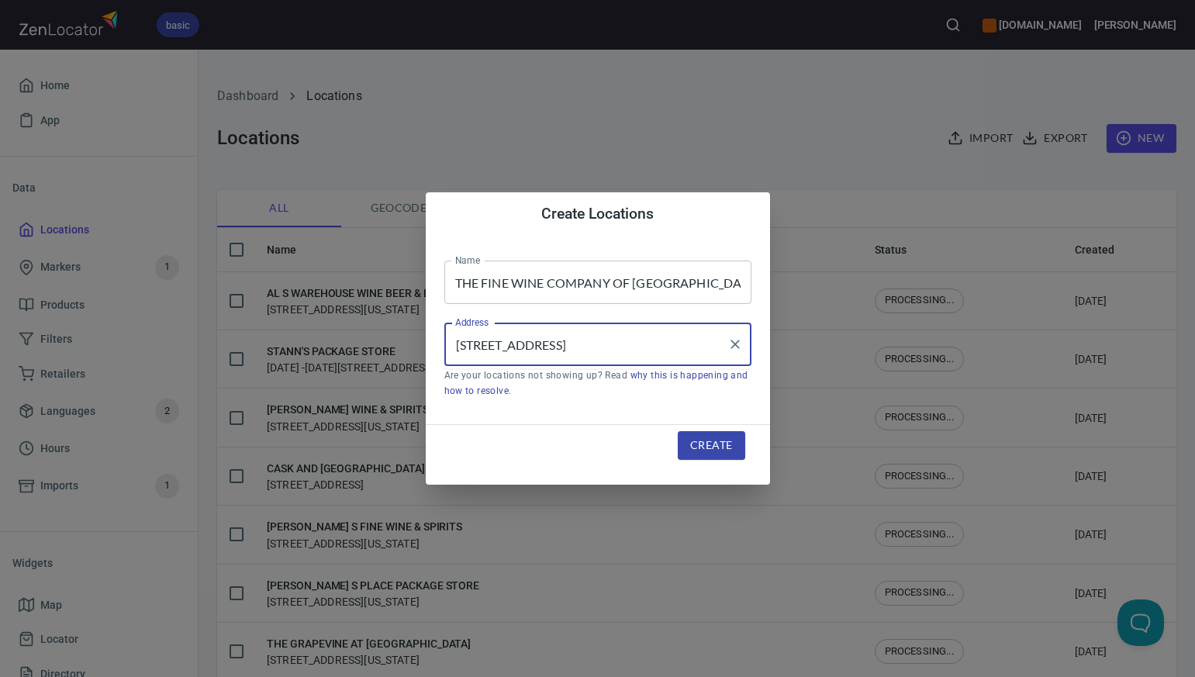
click at [541, 345] on input "411 POST RD E, Westport, CT" at bounding box center [586, 344] width 270 height 29
click at [530, 343] on input "411 POST RD E, Westport, CT" at bounding box center [586, 344] width 270 height 29
click at [512, 345] on input "411 POST Rd E, Westport, CT" at bounding box center [586, 344] width 270 height 29
click at [533, 347] on input "411 Post Rd E, Westport, CT" at bounding box center [586, 344] width 270 height 29
click at [568, 342] on input "411 Post Rd East, Westport, CT" at bounding box center [586, 344] width 270 height 29
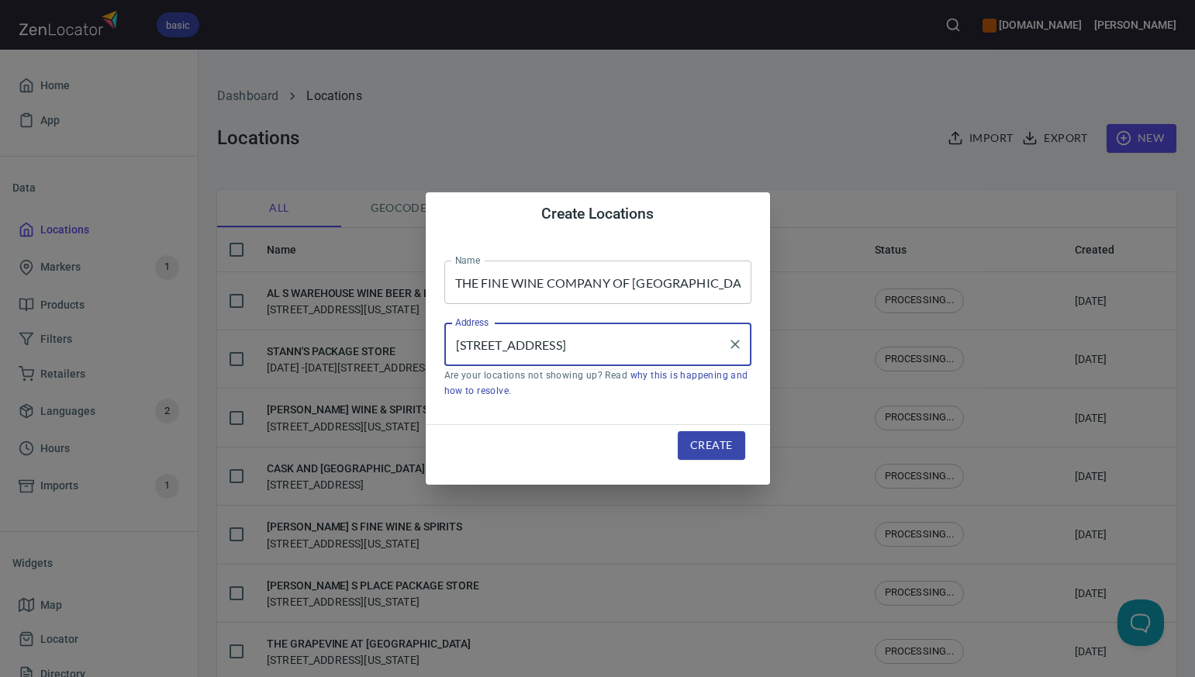
click at [630, 343] on input "411 Post Rd East, Westport, CT" at bounding box center [586, 344] width 270 height 29
type input "411 Post Rd East, Westport, CT"
click at [702, 445] on span "Create" at bounding box center [711, 445] width 42 height 19
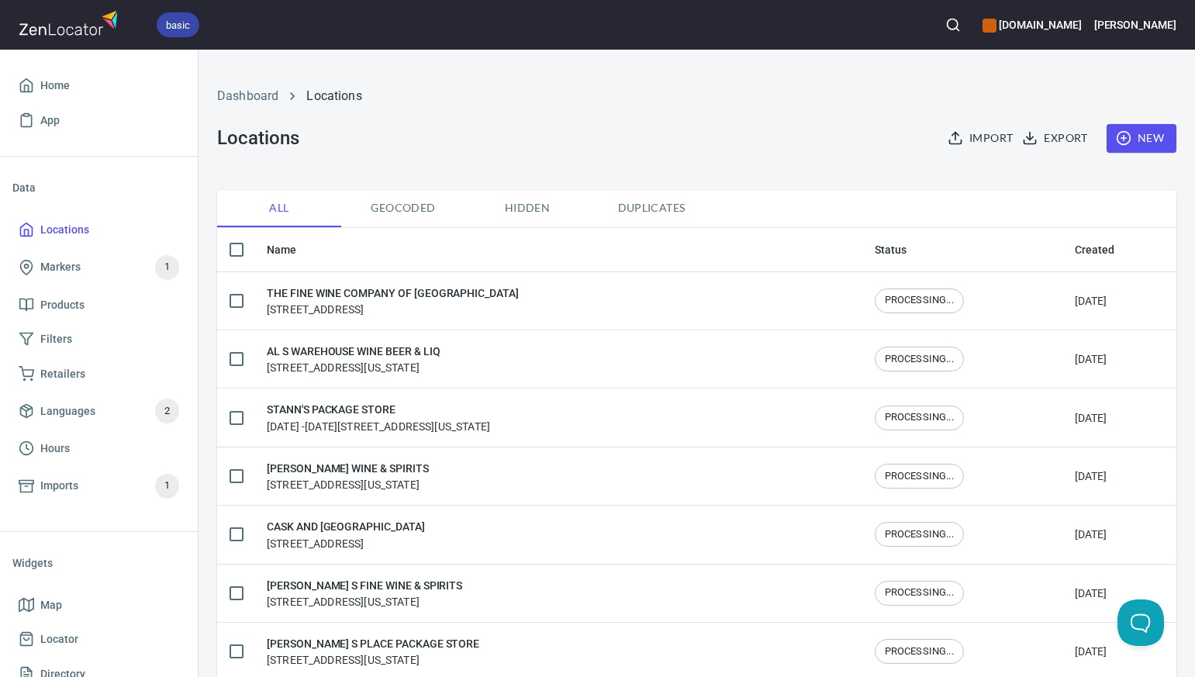
click at [1134, 137] on span "New" at bounding box center [1141, 138] width 45 height 19
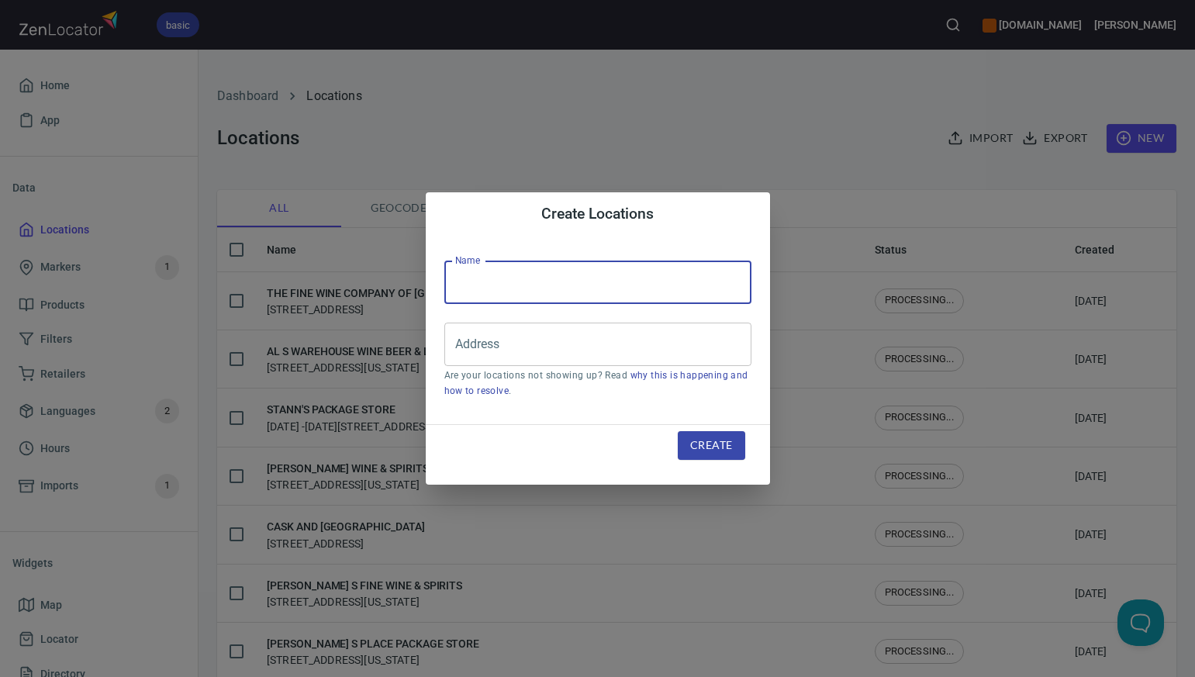
click at [478, 279] on input "text" at bounding box center [597, 282] width 307 height 43
paste input "LIQUOR CLOSET"
type input "LIQUOR CLOSET"
click at [867, 130] on div "Create Locations Name LIQUOR CLOSET Name Address Address Are your locations not…" at bounding box center [597, 338] width 1195 height 677
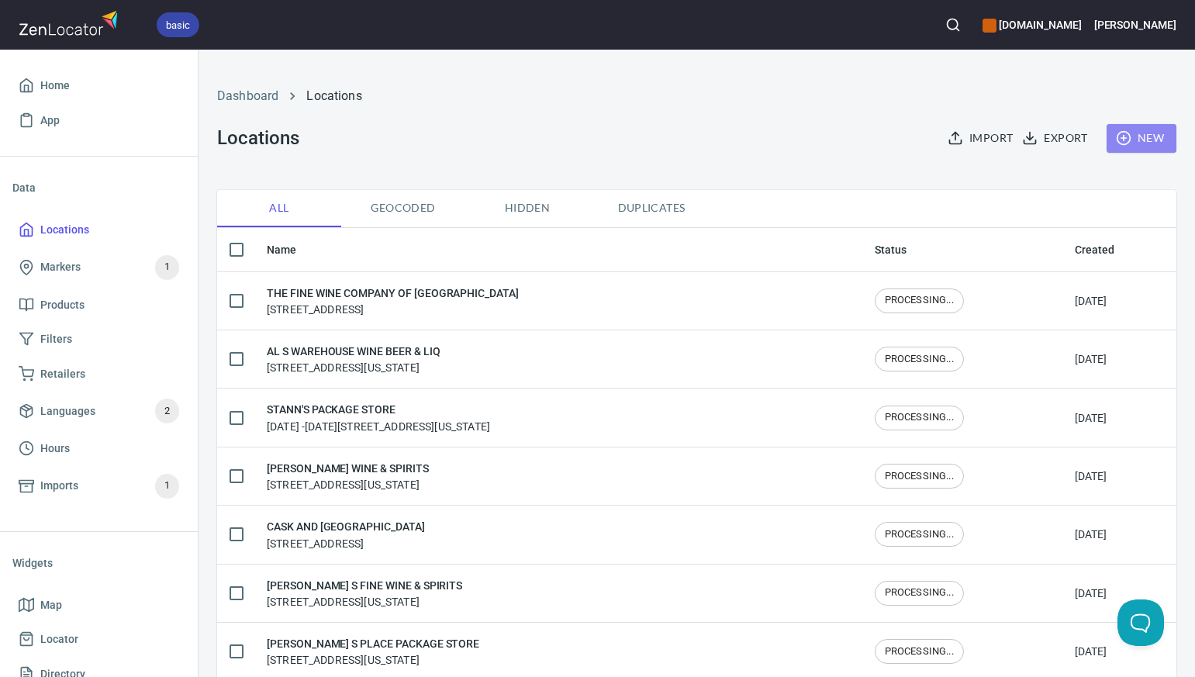
click at [1146, 139] on span "New" at bounding box center [1141, 138] width 45 height 19
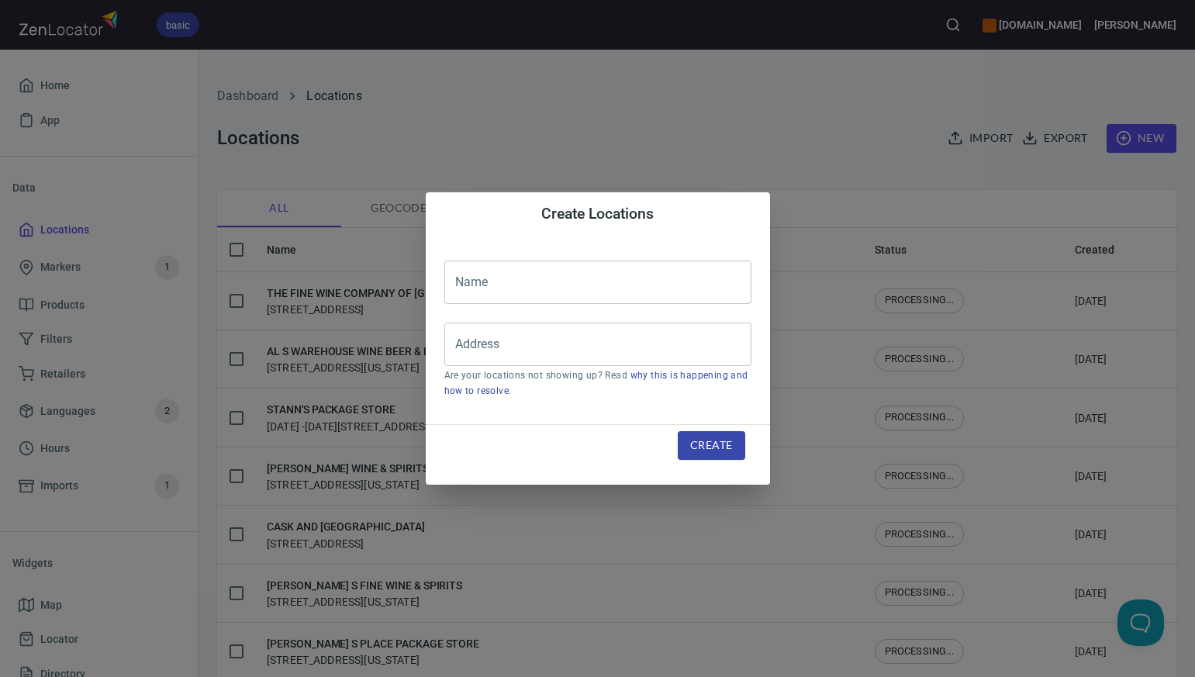
click at [470, 286] on input "text" at bounding box center [597, 282] width 307 height 43
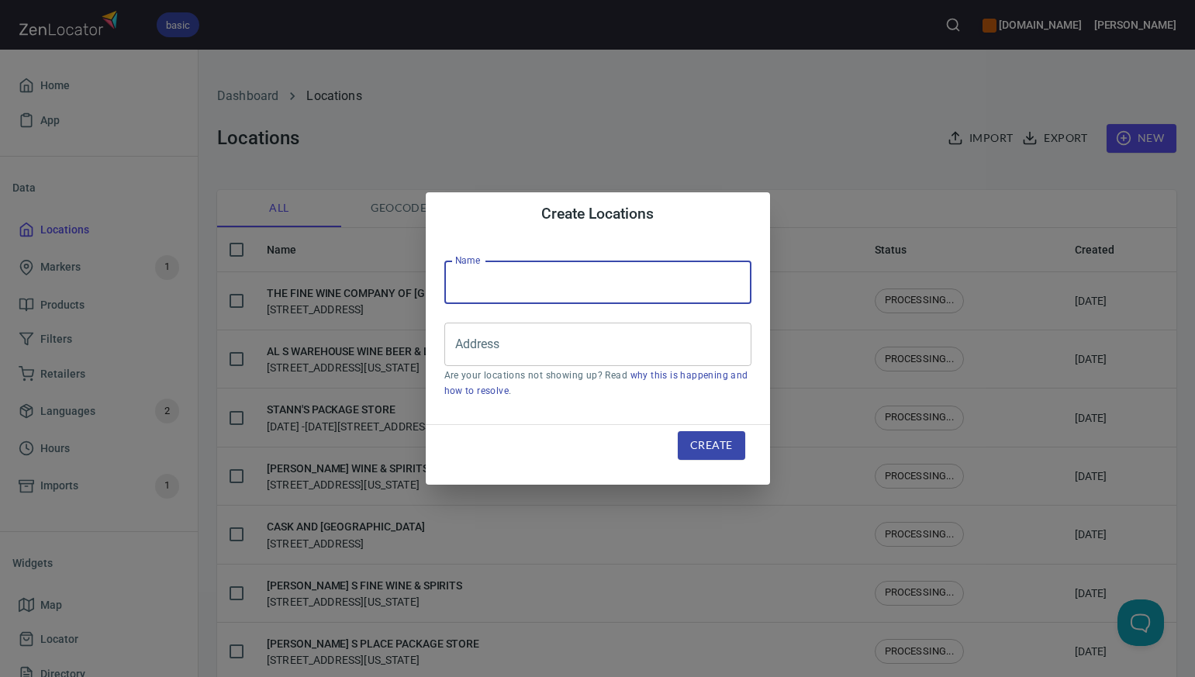
paste input "NORTH STONINGTON PACKAGE"
type input "NORTH STONINGTON PACKAGE"
click at [476, 347] on input "Address" at bounding box center [586, 344] width 270 height 29
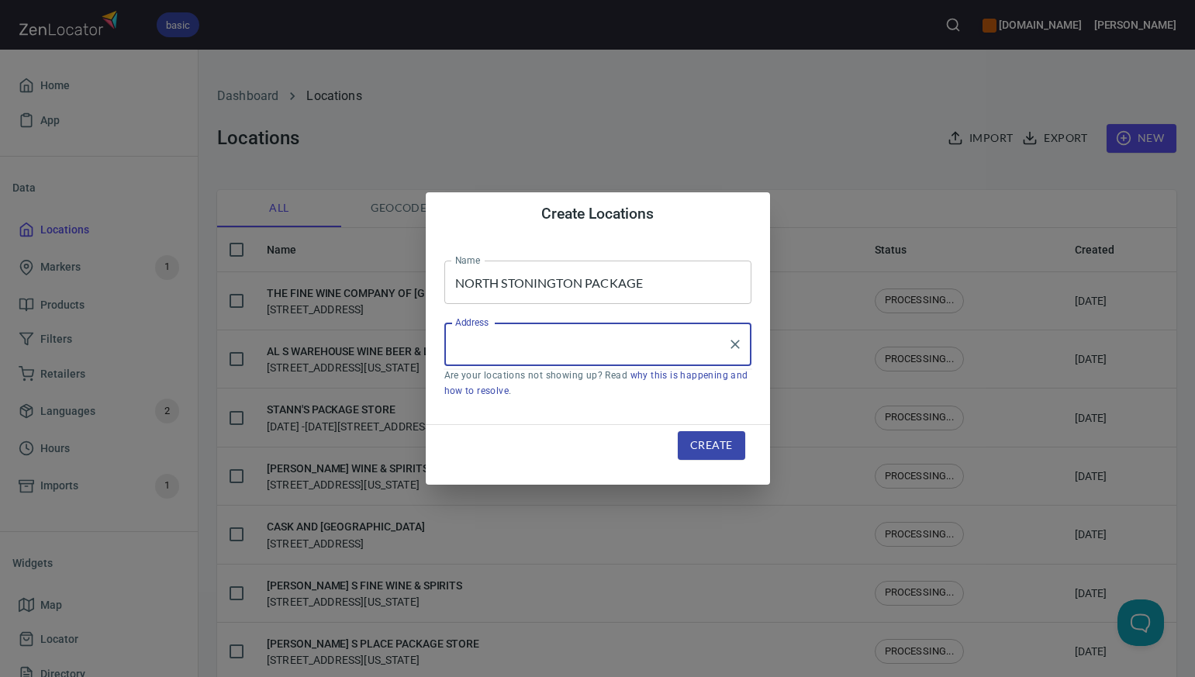
paste input "220 NORWICH WESTERLY RD NO. STONINGTON CT"
click at [567, 344] on input "220 NORWICH WESTERLY RD NO. STONINGTON CT" at bounding box center [586, 344] width 270 height 29
click at [692, 345] on input "220 NORWICH WESTERLY RD, NO. STONINGTON CT" at bounding box center [586, 344] width 270 height 29
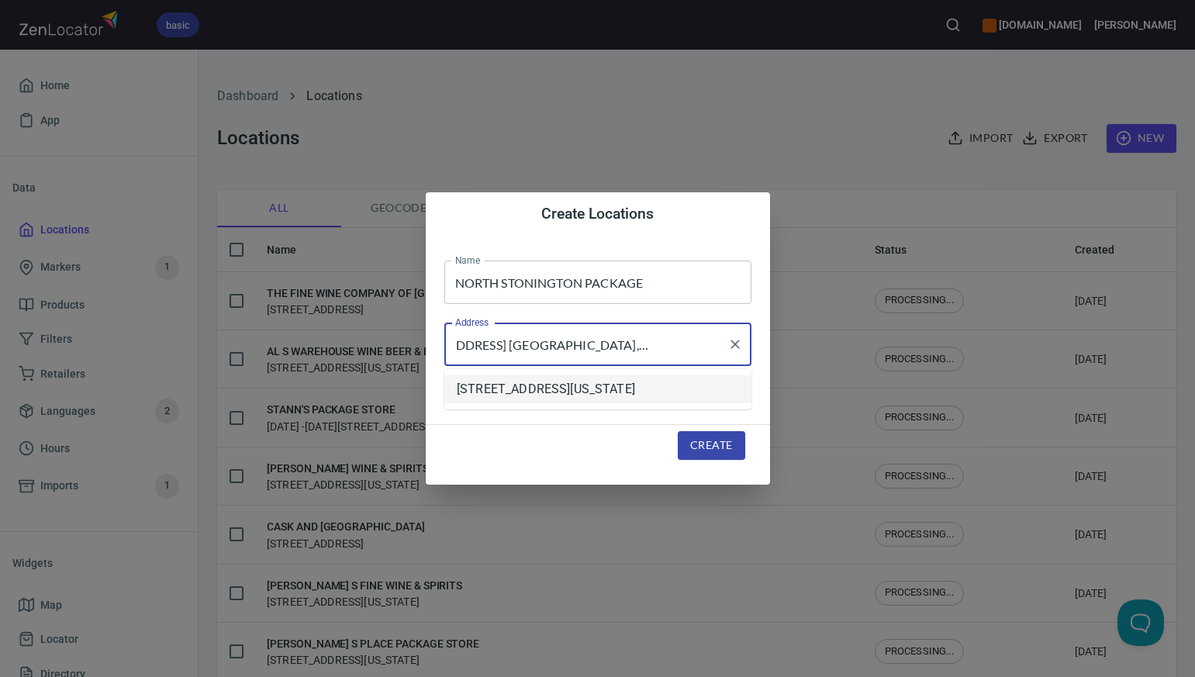
click at [664, 397] on li "220 Norwich Westerly Road, North Stonington, Connecticut, United States" at bounding box center [597, 389] width 307 height 28
type input "220 Norwich Westerly Road, North Stonington, Connecticut, United States"
click at [695, 449] on span "Create" at bounding box center [711, 445] width 42 height 19
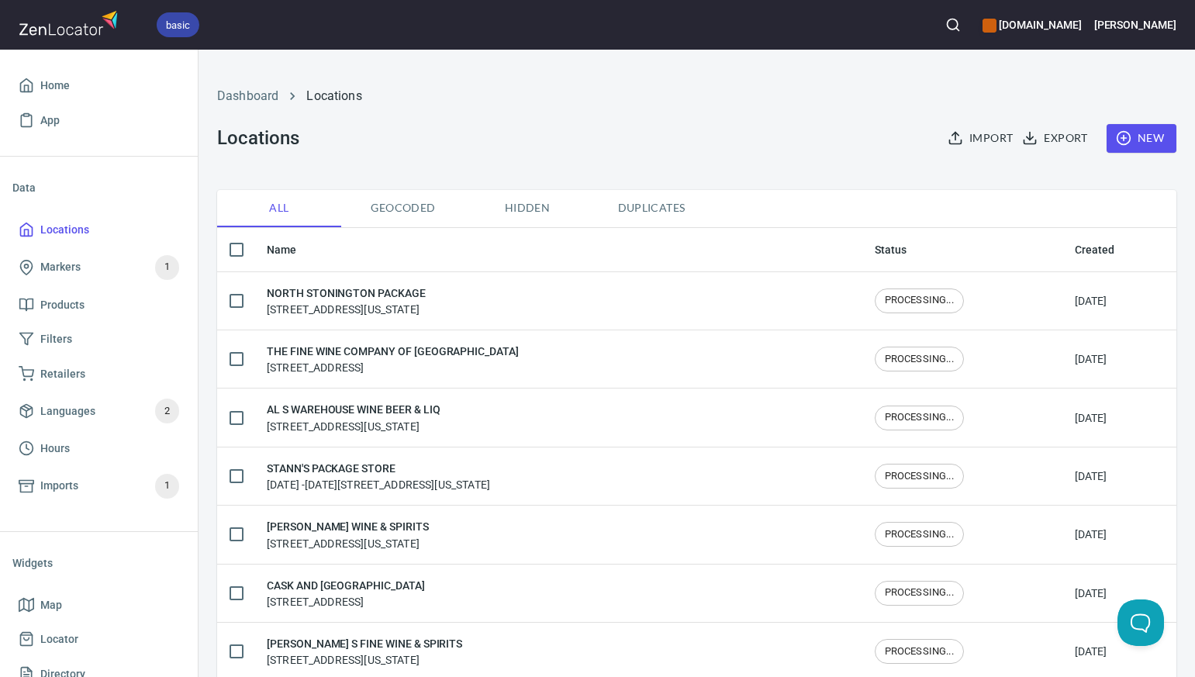
click at [1144, 137] on span "New" at bounding box center [1141, 138] width 45 height 19
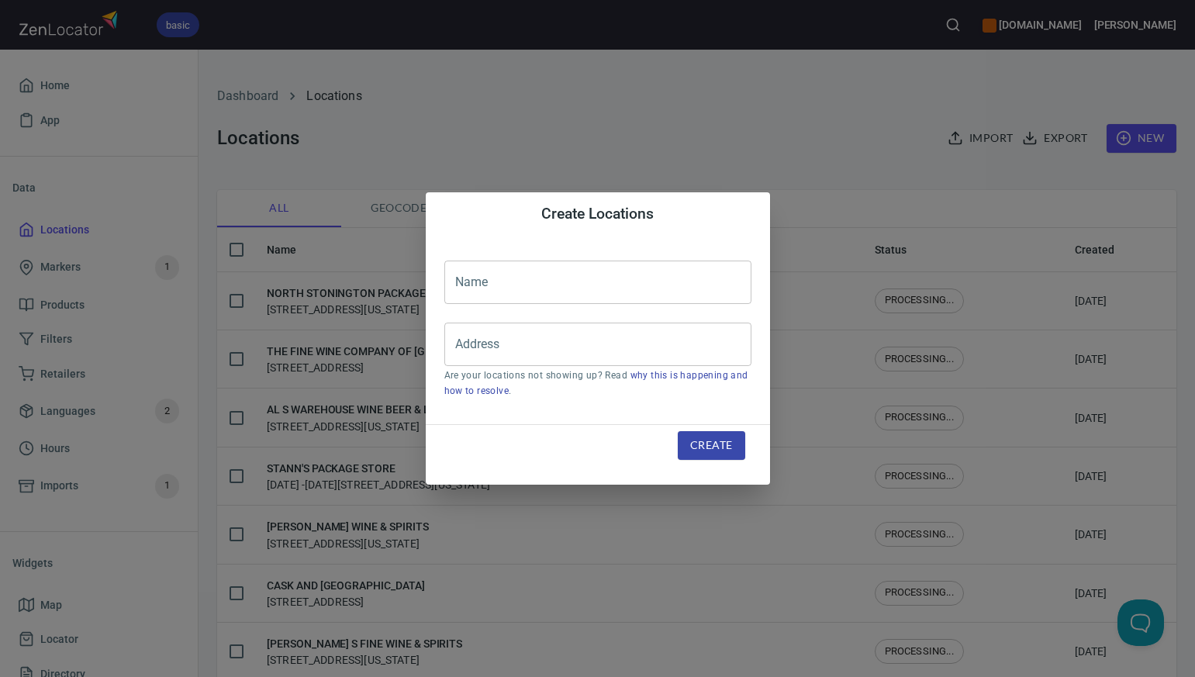
click at [462, 283] on input "text" at bounding box center [597, 282] width 307 height 43
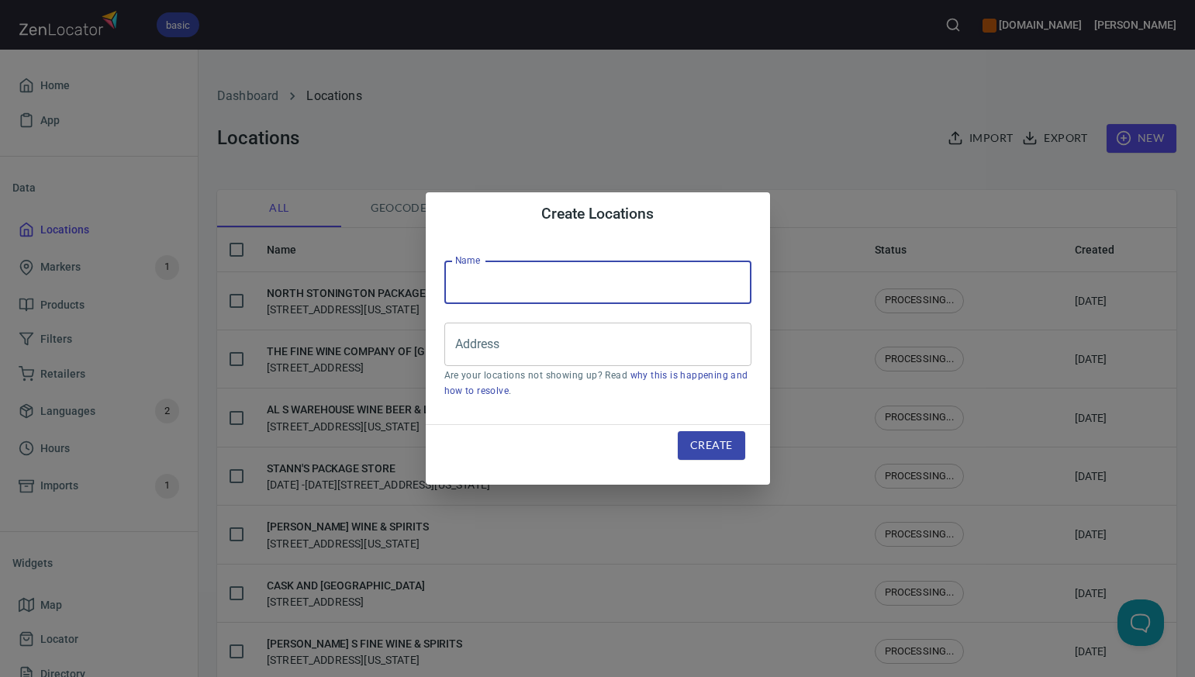
paste input "INDIAN NECK LIQUOR STORE"
type input "INDIAN NECK LIQUOR STORE"
click at [813, 123] on div "Create Locations Name INDIAN NECK LIQUOR STORE Name Address Address Are your lo…" at bounding box center [597, 338] width 1195 height 677
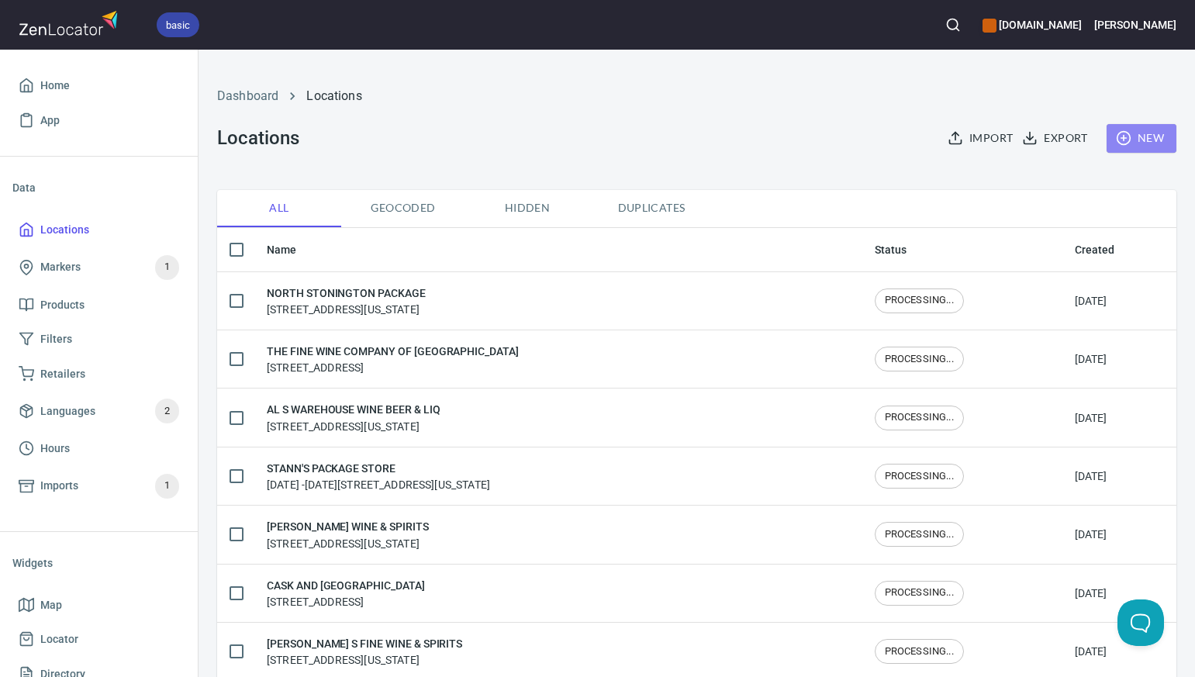
click at [1149, 134] on span "New" at bounding box center [1141, 138] width 45 height 19
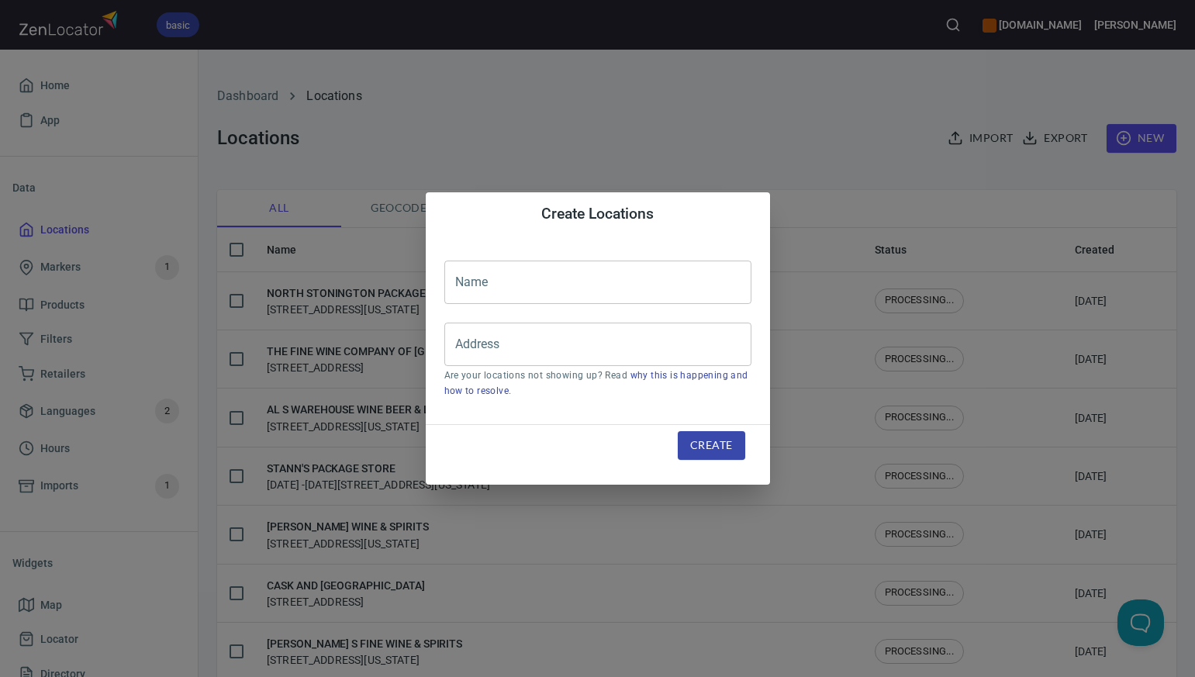
click at [477, 285] on input "text" at bounding box center [597, 282] width 307 height 43
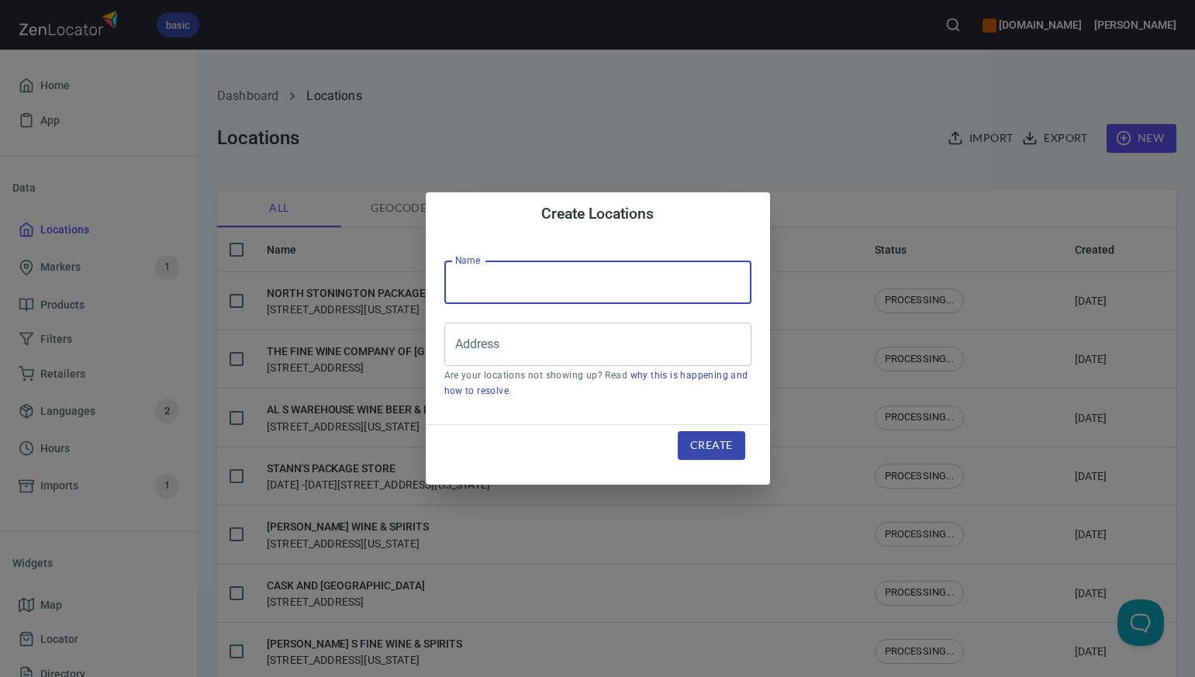
paste input "COLONY WINE & SPIRITS"
type input "COLONY WINE & SPIRITS"
click at [483, 344] on input "Address" at bounding box center [586, 344] width 270 height 29
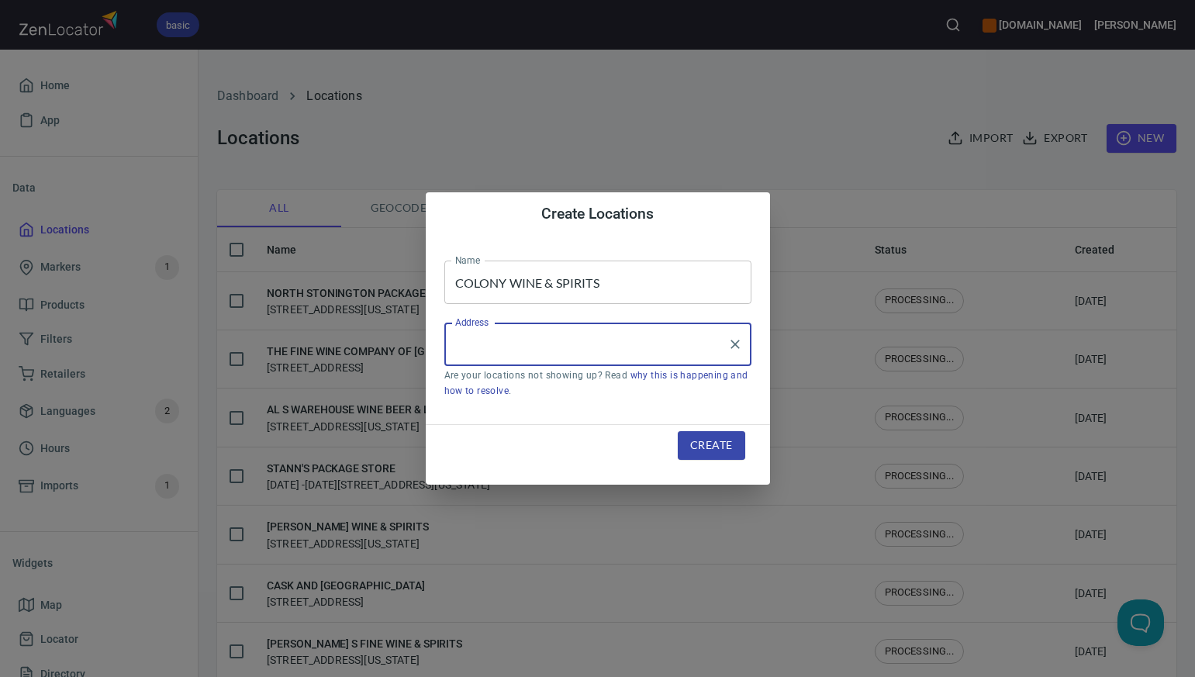
paste input "41 N COLONY ST WALLINGFORD CT"
click at [552, 342] on input "41 N COLONY ST WALLINGFORD CT" at bounding box center [586, 344] width 270 height 29
click at [661, 345] on input "41 N COLONY ST, WALLINGFORD CT" at bounding box center [586, 344] width 270 height 29
click at [640, 394] on li "41 North Colony Street, Wallingford Center, Connecticut, United States" at bounding box center [597, 389] width 307 height 28
type input "41 North Colony Street, Wallingford Center, Connecticut, United States"
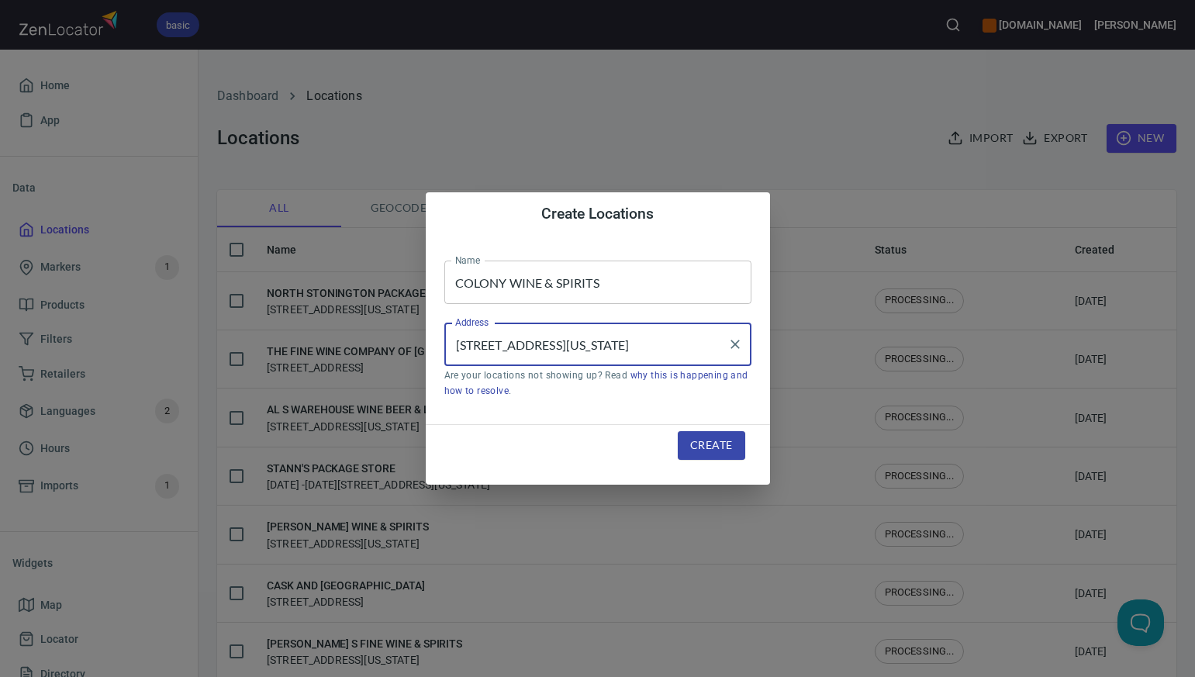
click at [702, 444] on span "Create" at bounding box center [711, 445] width 42 height 19
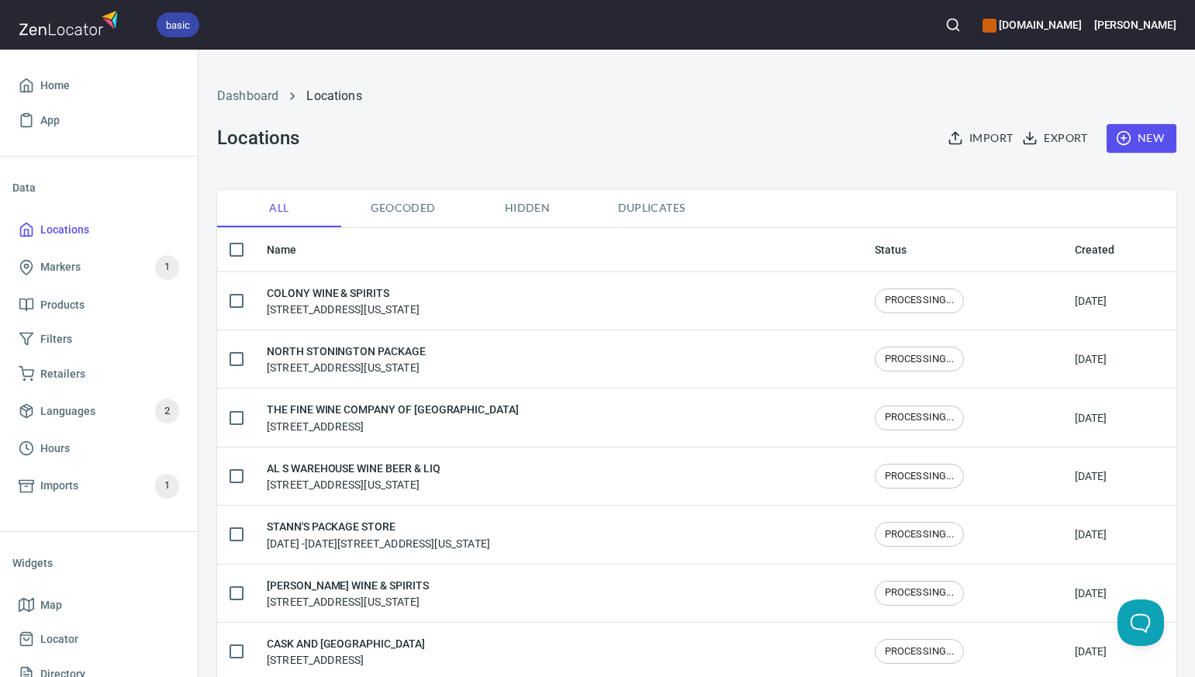
click at [1141, 140] on span "New" at bounding box center [1141, 138] width 45 height 19
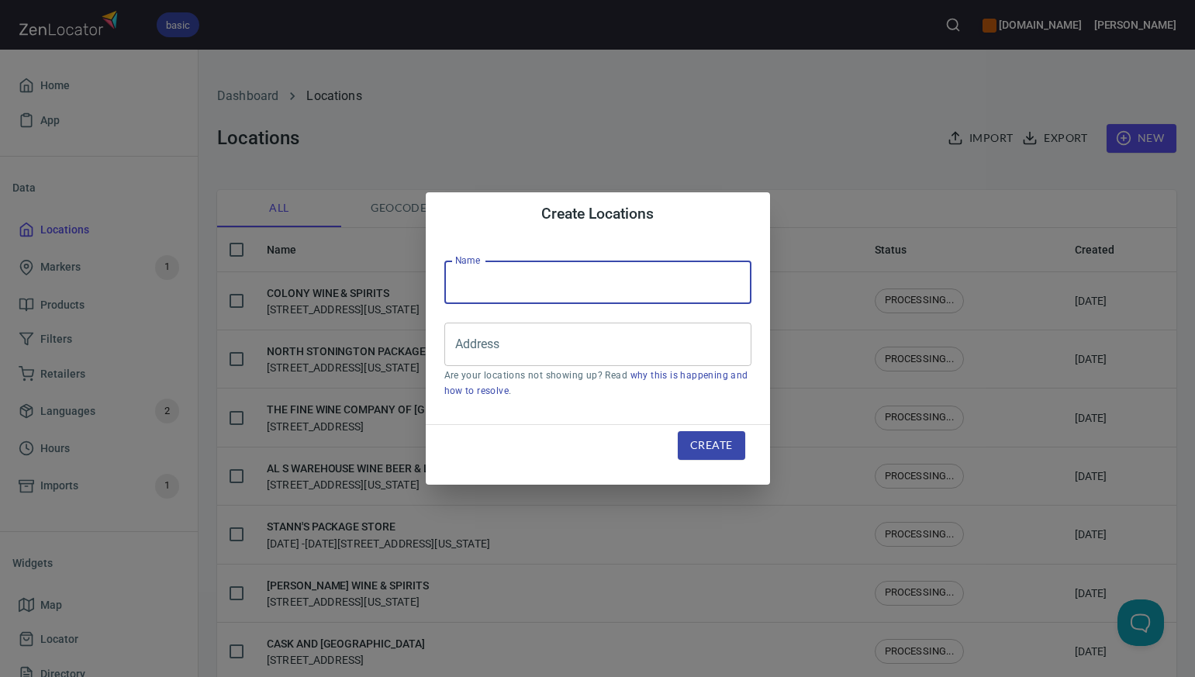
click at [468, 280] on input "text" at bounding box center [597, 282] width 307 height 43
paste input "BOTTLES"
type input "BOTTLES"
click at [720, 146] on div "Create Locations Name BOTTLES Name Address Address Are your locations not showi…" at bounding box center [597, 338] width 1195 height 677
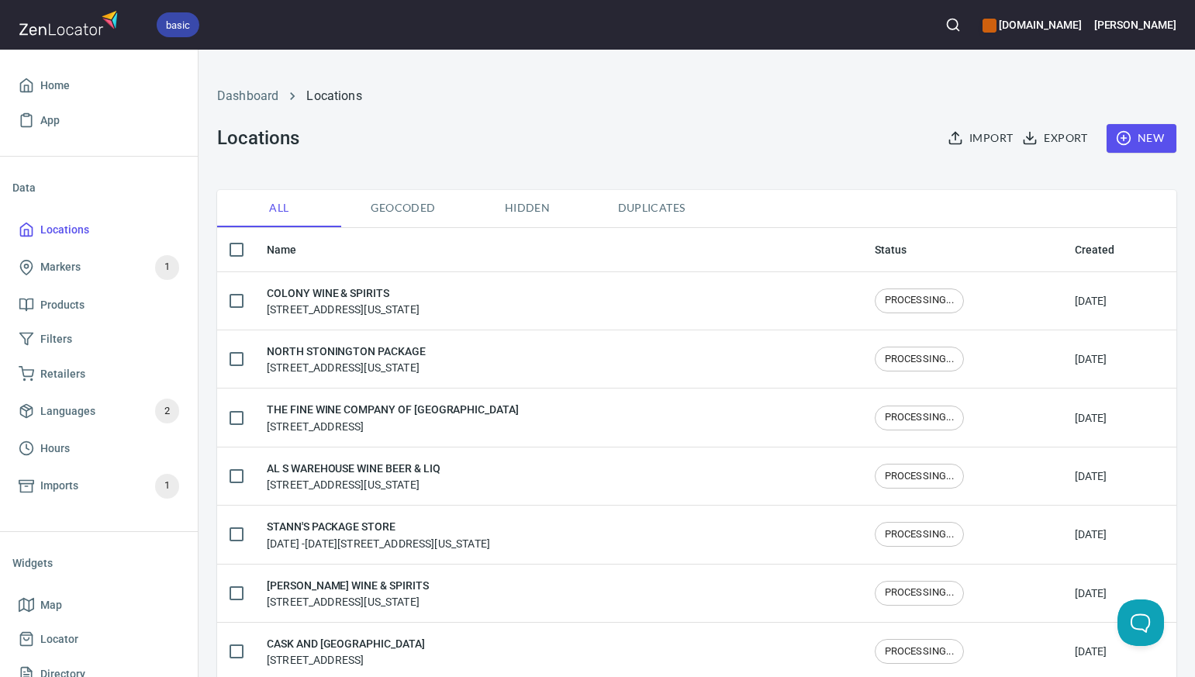
click at [1148, 136] on span "New" at bounding box center [1141, 138] width 45 height 19
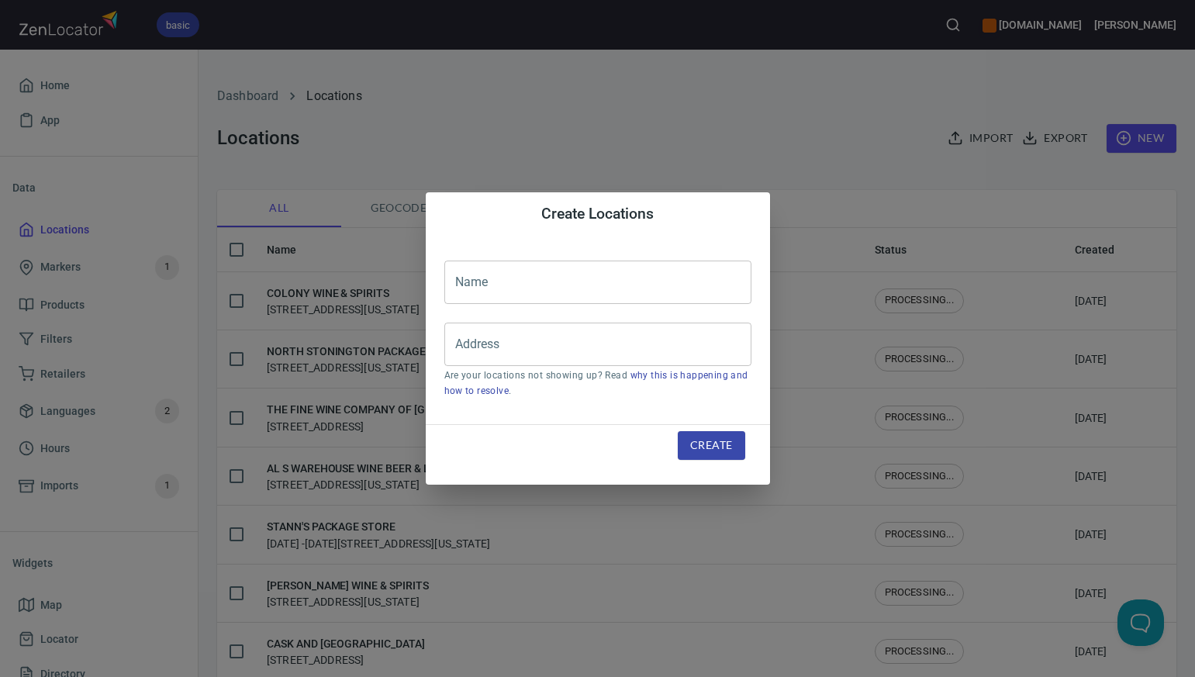
click at [478, 284] on input "text" at bounding box center [597, 282] width 307 height 43
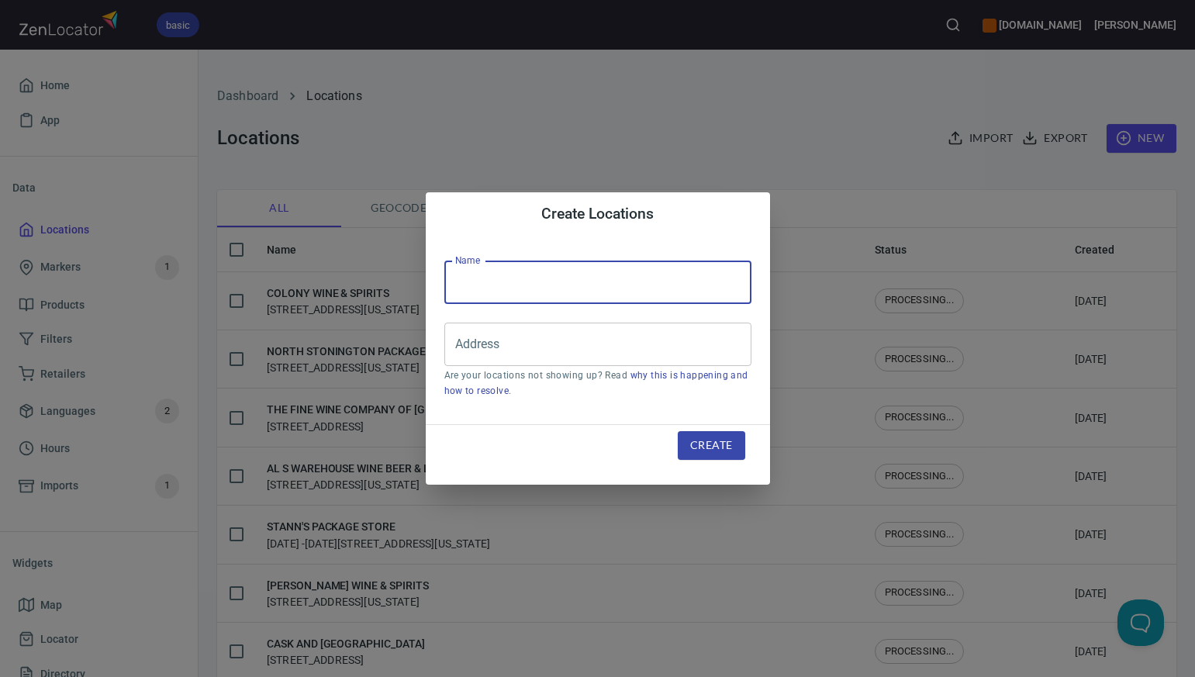
paste input "WORLDWIDE WINE & SPIRITS"
type input "WORLDWIDE WINE & SPIRITS"
click at [819, 112] on div "Create Locations Name WORLDWIDE WINE & SPIRITS Name Address Address Are your lo…" at bounding box center [597, 338] width 1195 height 677
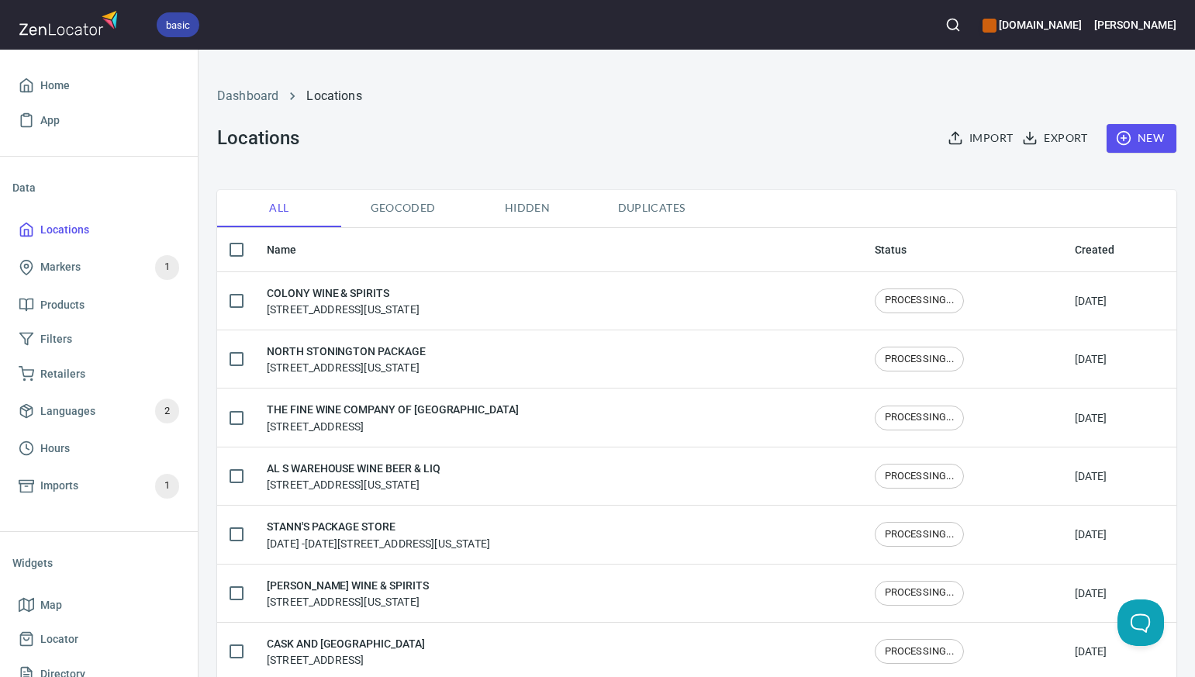
click at [1161, 131] on span "New" at bounding box center [1141, 138] width 45 height 19
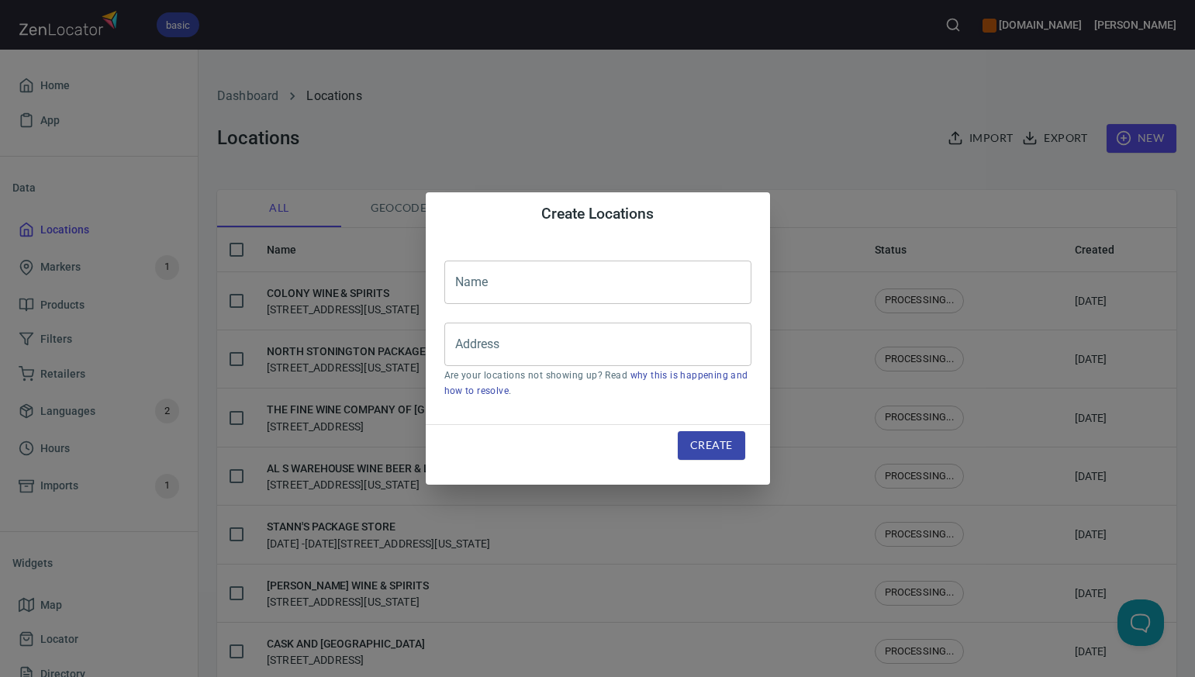
click at [456, 285] on input "text" at bounding box center [597, 282] width 307 height 43
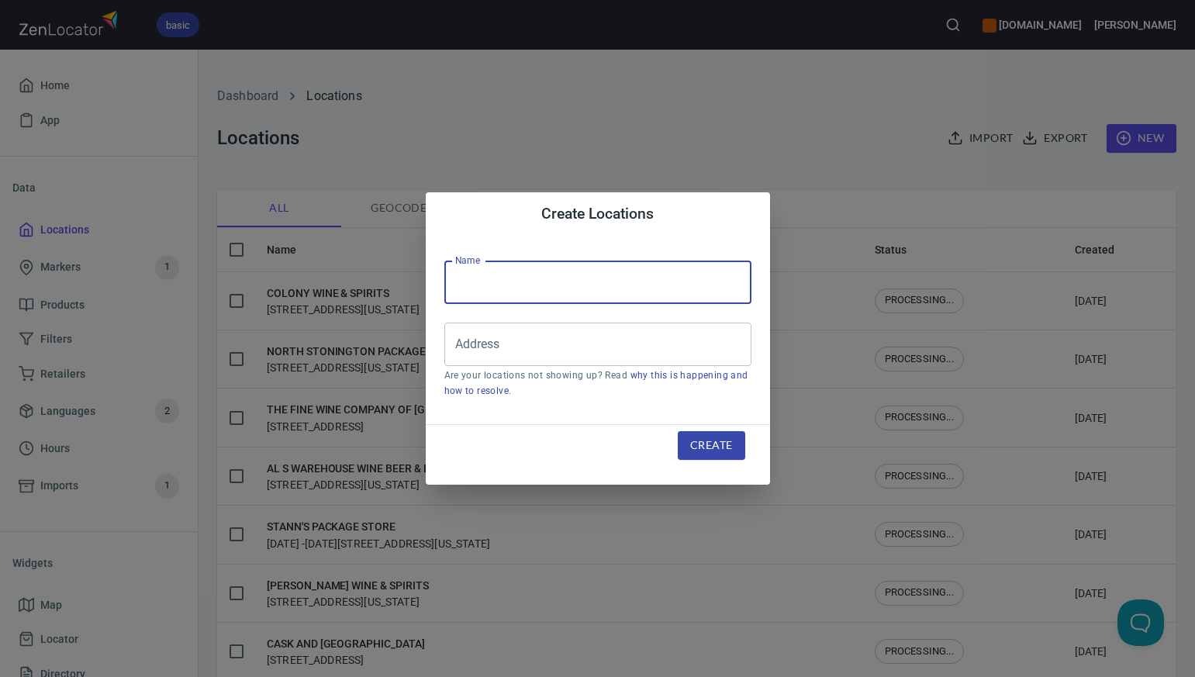
paste input "RILEY S LIQUOR STORE"
type input "RILEY S LIQUOR STORE"
click at [473, 343] on input "Address" at bounding box center [586, 344] width 270 height 29
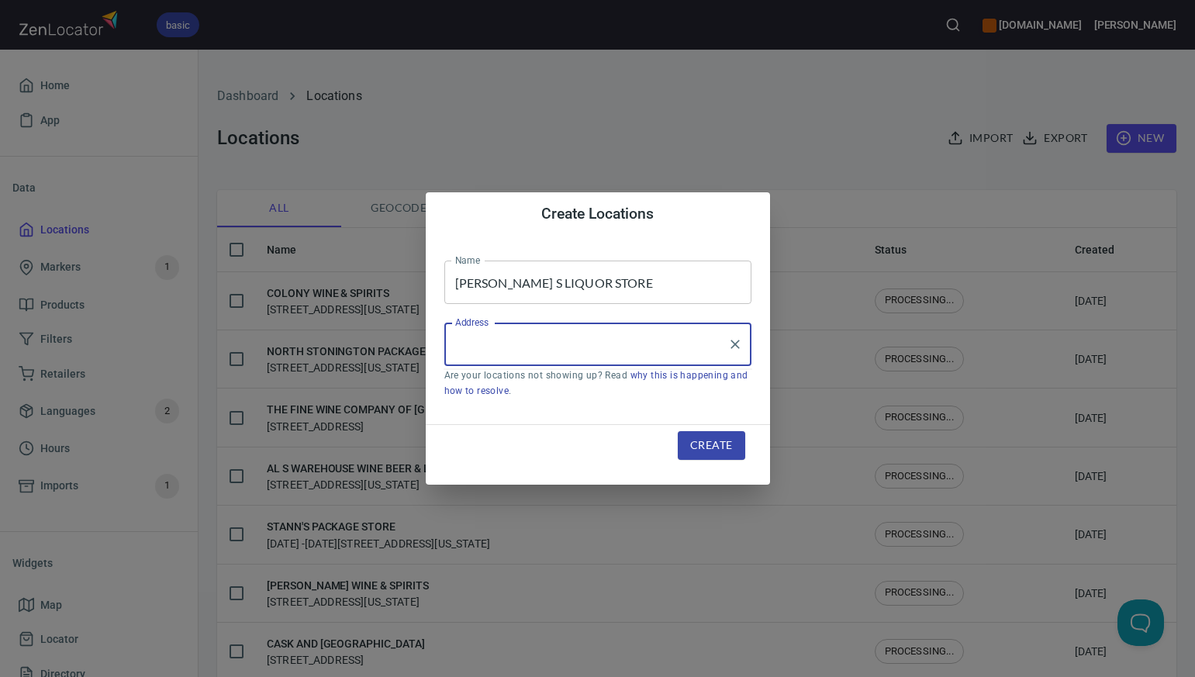
paste input "320 HARTFORD TPKE VERNON CT"
click at [581, 344] on input "320 HARTFORD TPKE VERNON CT" at bounding box center [586, 344] width 270 height 29
click at [642, 344] on input "320 HARTFORD TPKE, VERNON CT" at bounding box center [586, 344] width 270 height 29
click at [653, 388] on li "320 Hartford Turnpike, Vernon, Connecticut, United States" at bounding box center [597, 389] width 307 height 28
type input "320 Hartford Turnpike, Vernon, Connecticut, United States"
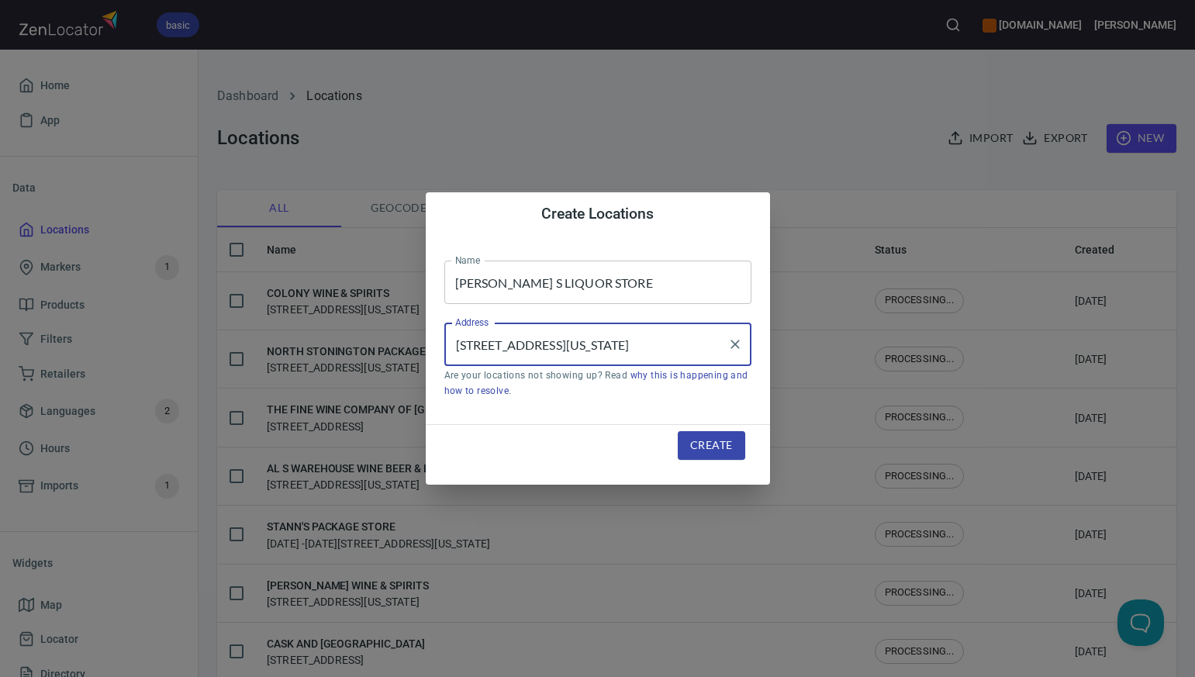
click at [699, 445] on span "Create" at bounding box center [711, 445] width 42 height 19
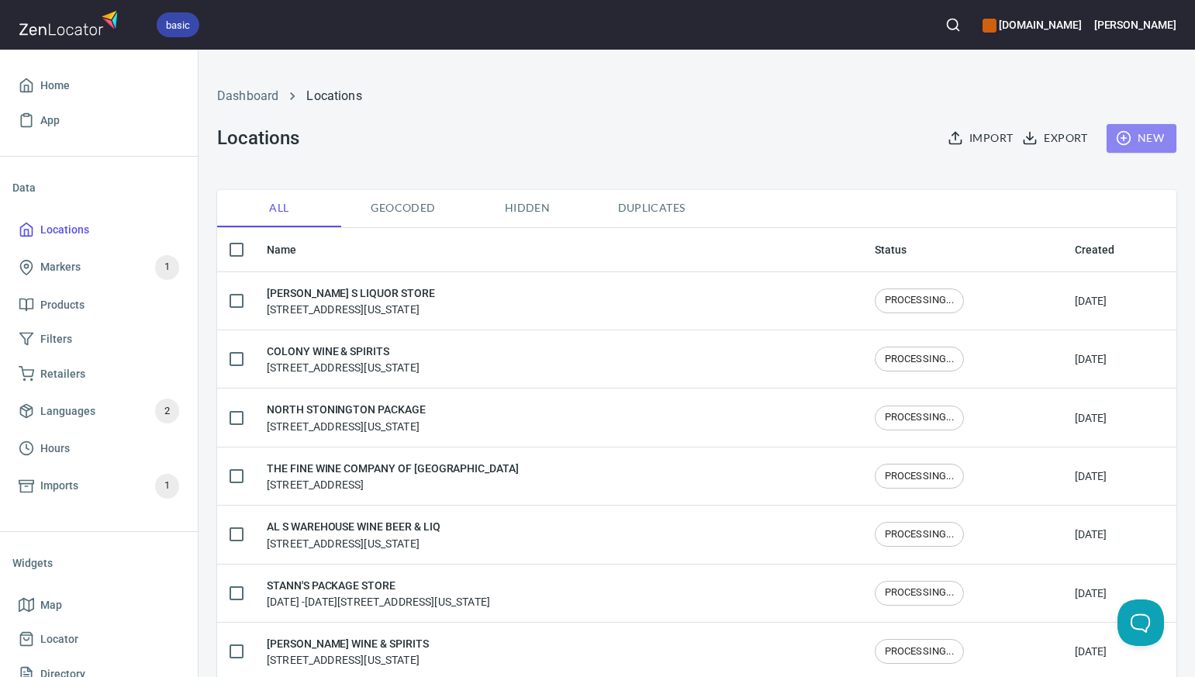
click at [1144, 129] on span "New" at bounding box center [1141, 138] width 45 height 19
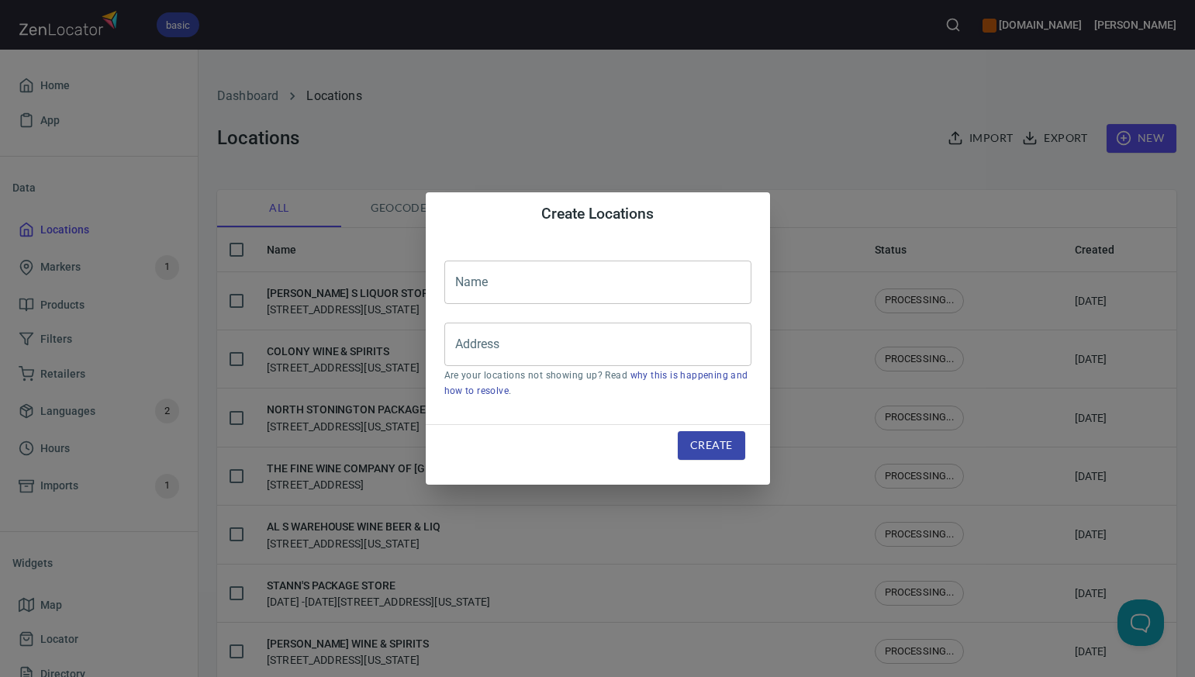
click at [471, 282] on input "text" at bounding box center [597, 282] width 307 height 43
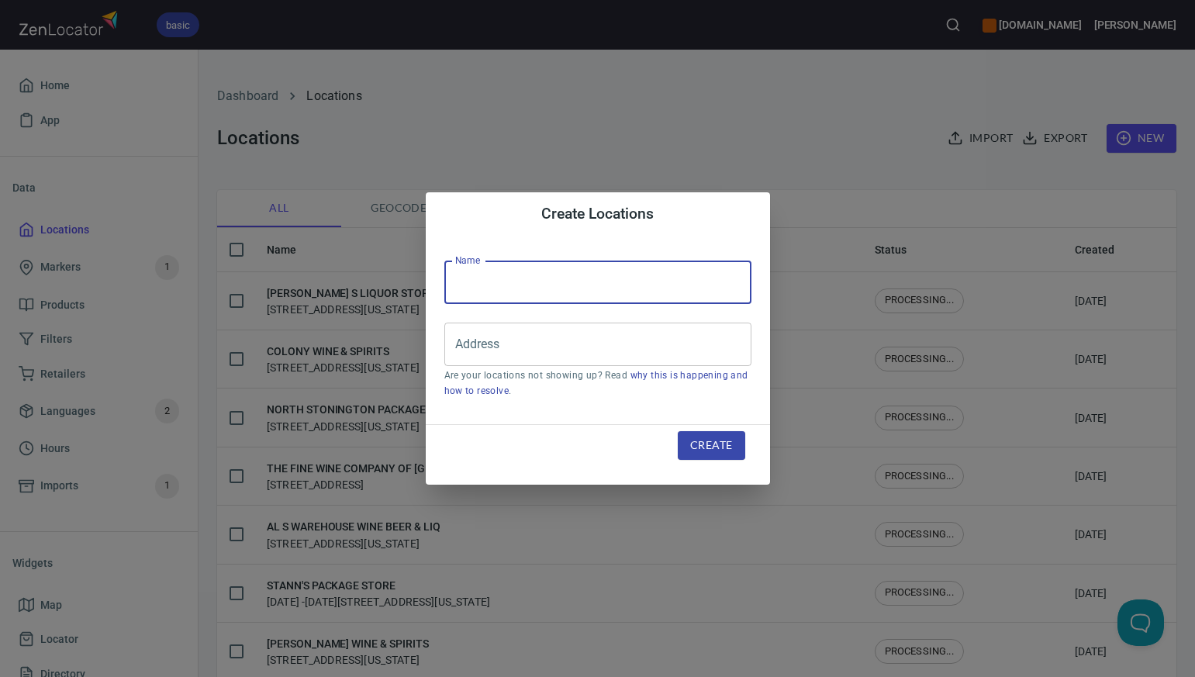
paste input "RIVER CLIFF WINE & SPIRITS"
type input "RIVER CLIFF WINE & SPIRITS"
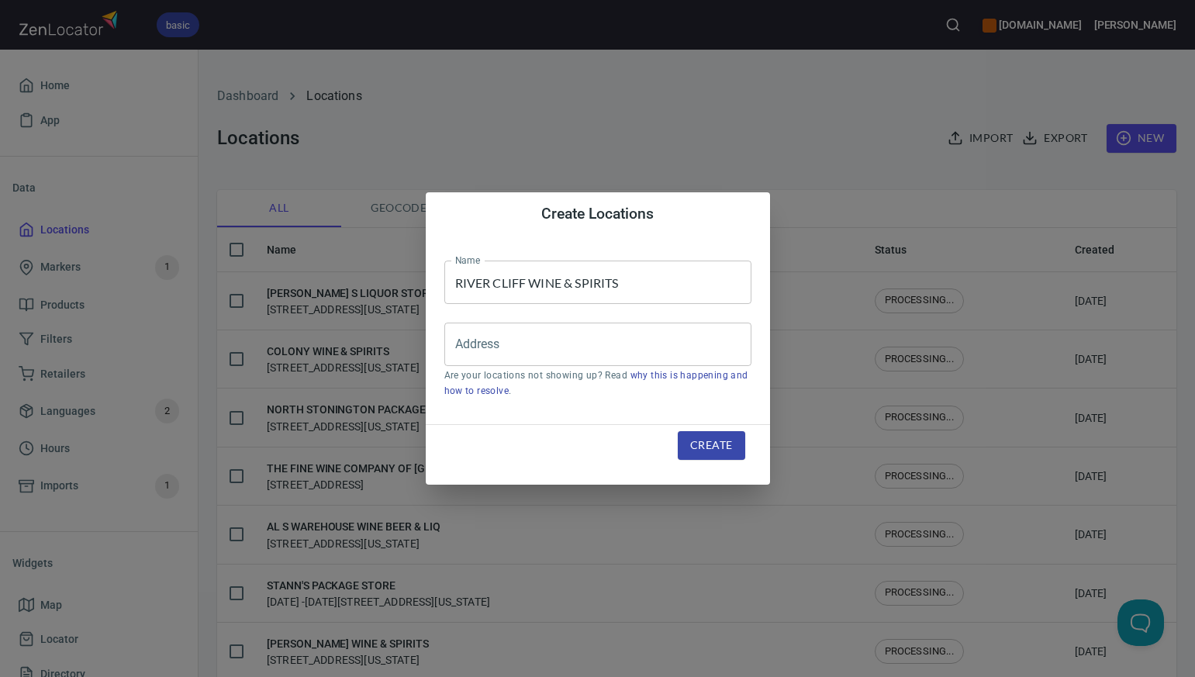
click at [871, 120] on div "Create Locations Name RIVER CLIFF WINE & SPIRITS Name Address Address Are your …" at bounding box center [597, 338] width 1195 height 677
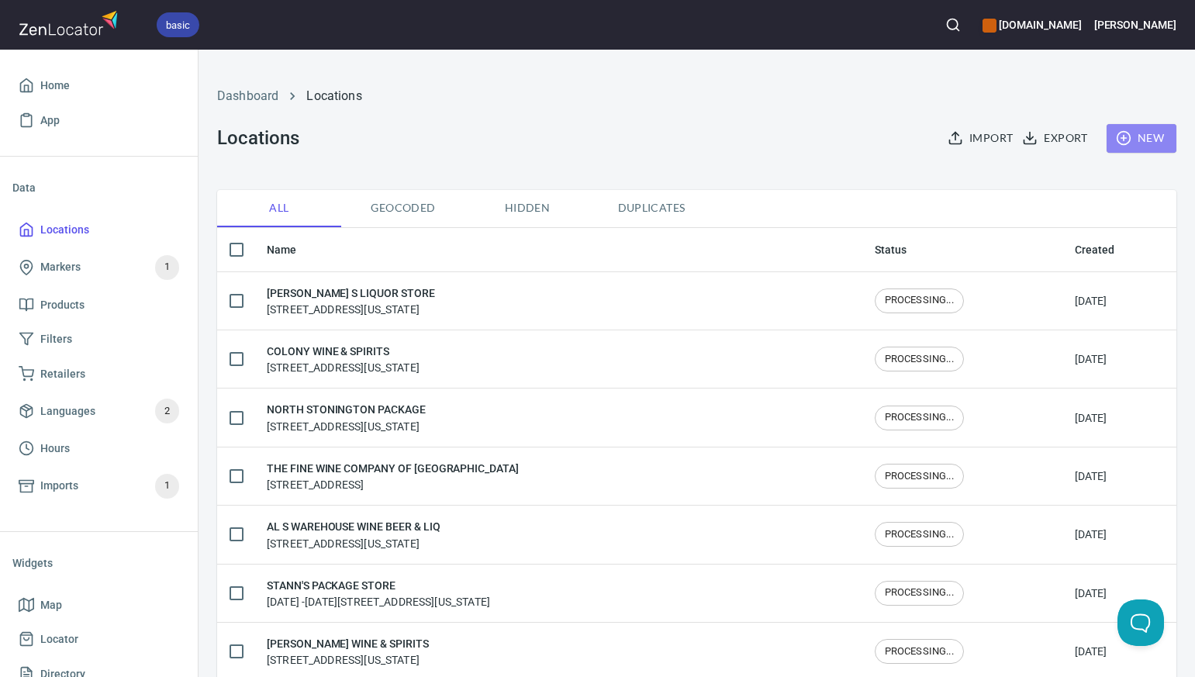
click at [1152, 133] on span "New" at bounding box center [1141, 138] width 45 height 19
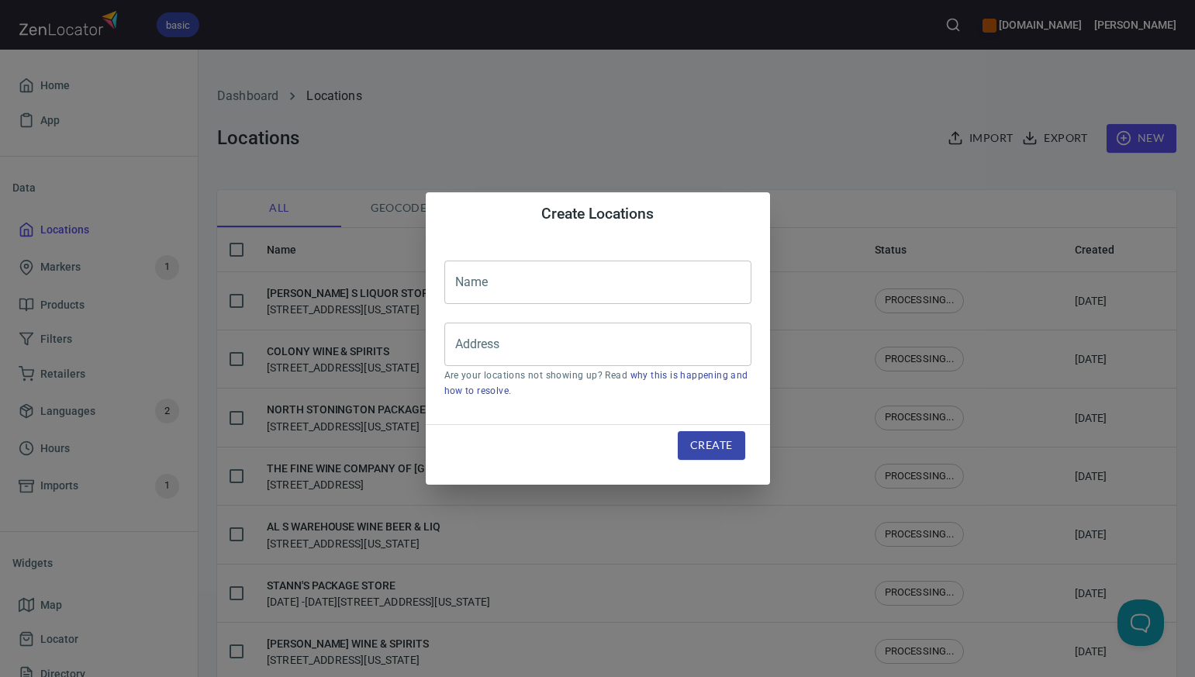
click at [482, 268] on input "text" at bounding box center [597, 282] width 307 height 43
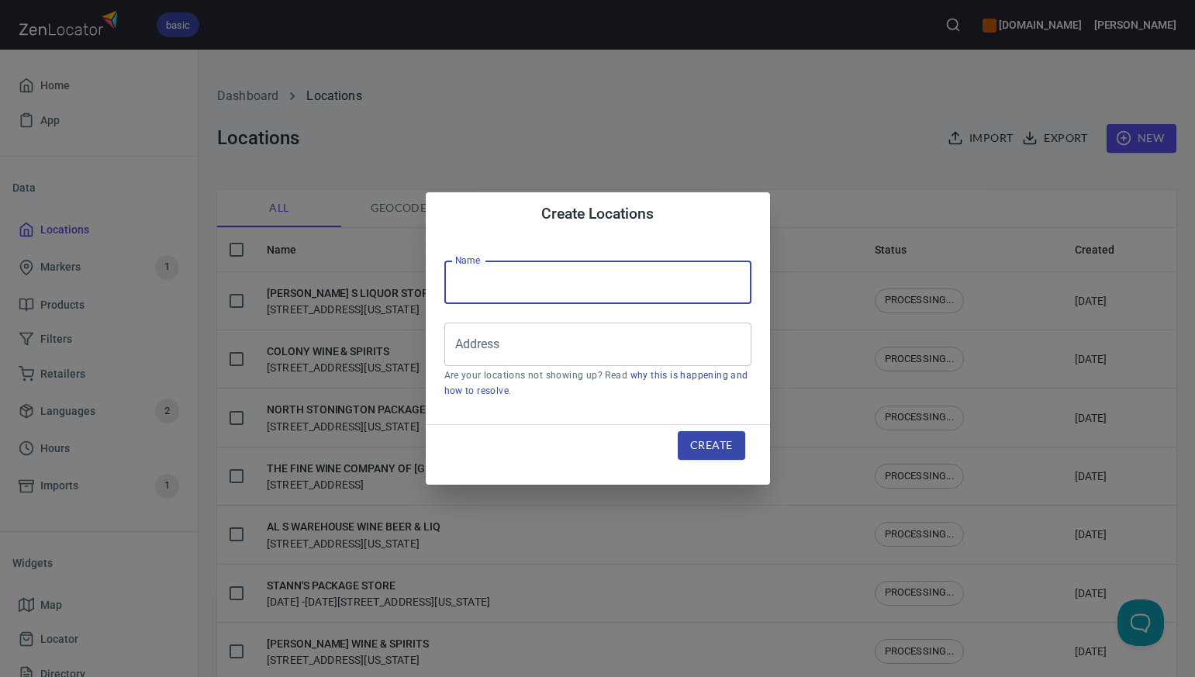
paste input "THE WINE THIEF I WHITNEY AVE"
type input "THE WINE THIEF I WHITNEY AVE"
click at [798, 96] on div "Create Locations Name THE WINE THIEF I WHITNEY AVE Name Address Address Are you…" at bounding box center [597, 338] width 1195 height 677
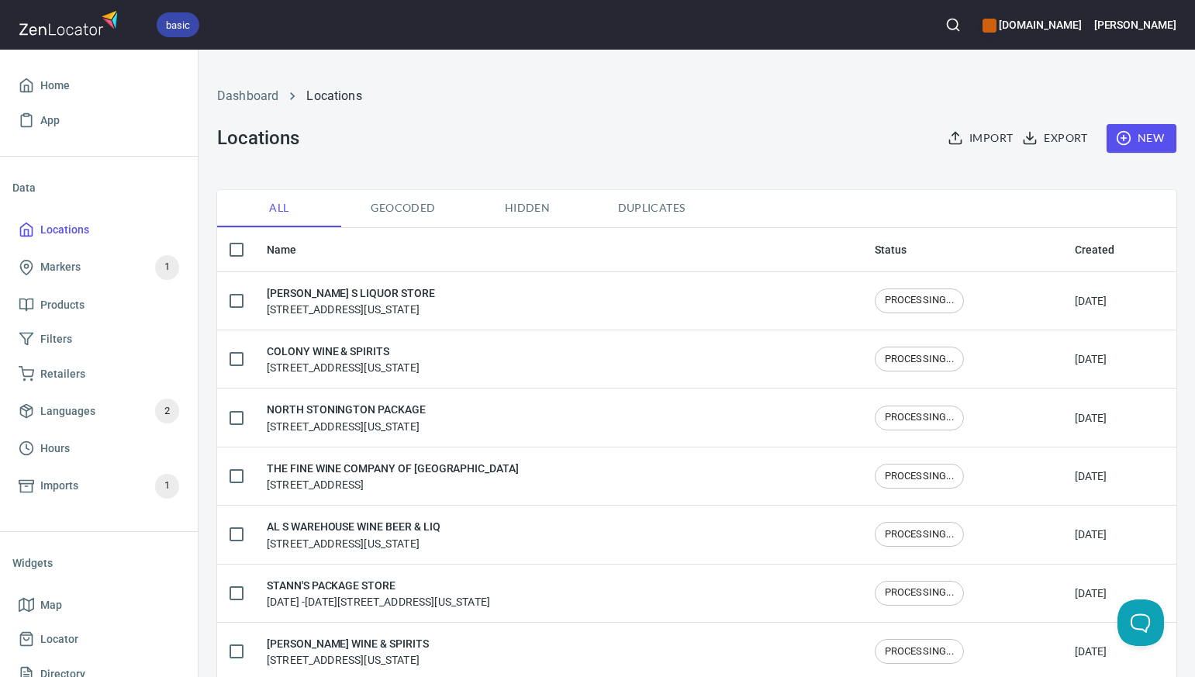
click at [1148, 143] on span "New" at bounding box center [1141, 138] width 45 height 19
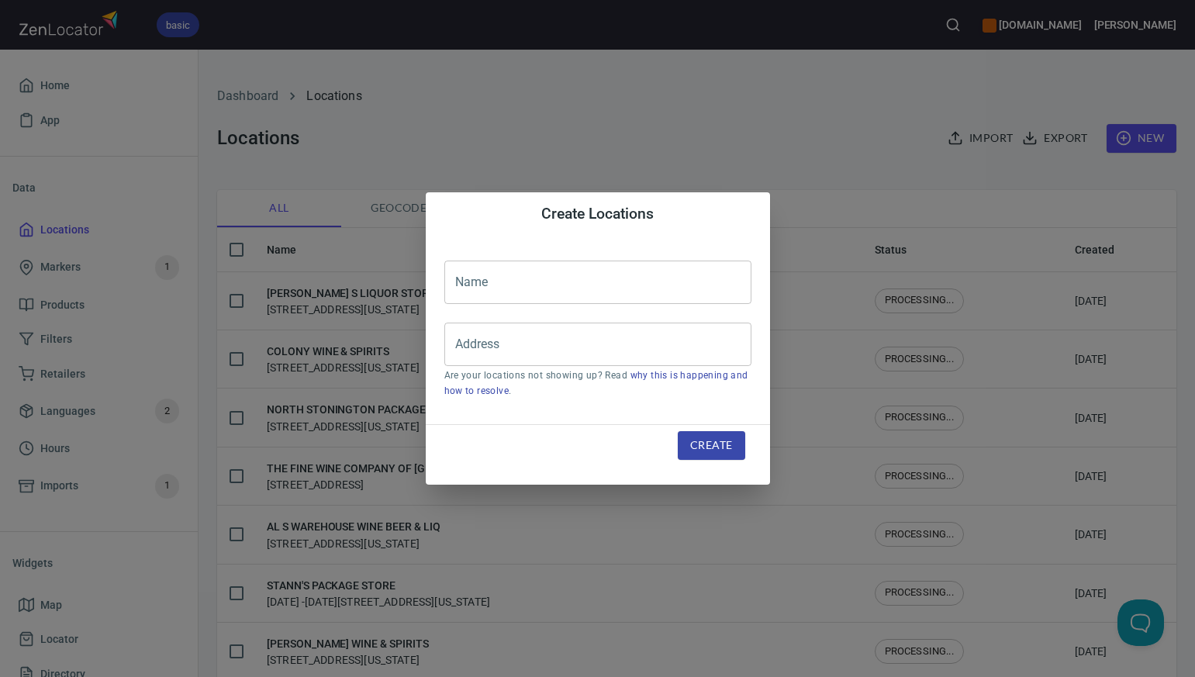
click at [478, 287] on input "text" at bounding box center [597, 282] width 307 height 43
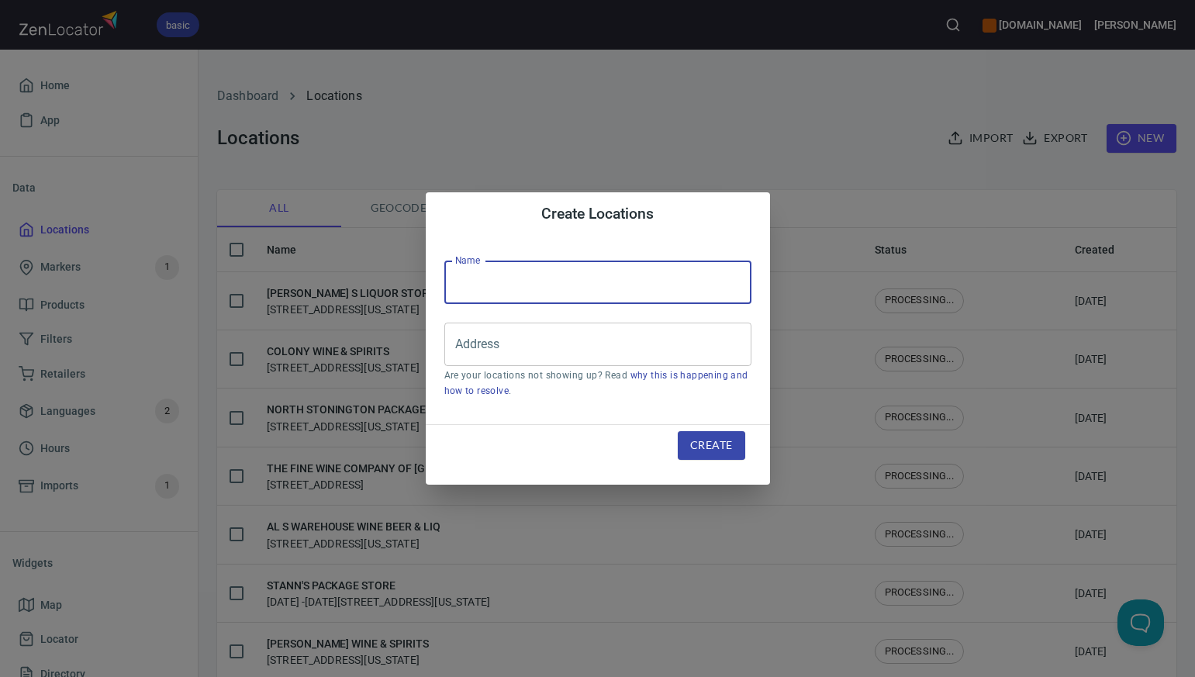
paste input "BRIDGE PACKAGE STORE"
type input "BRIDGE PACKAGE STORE"
click at [752, 105] on div "Create Locations Name BRIDGE PACKAGE STORE Name Address Address Are your locati…" at bounding box center [597, 338] width 1195 height 677
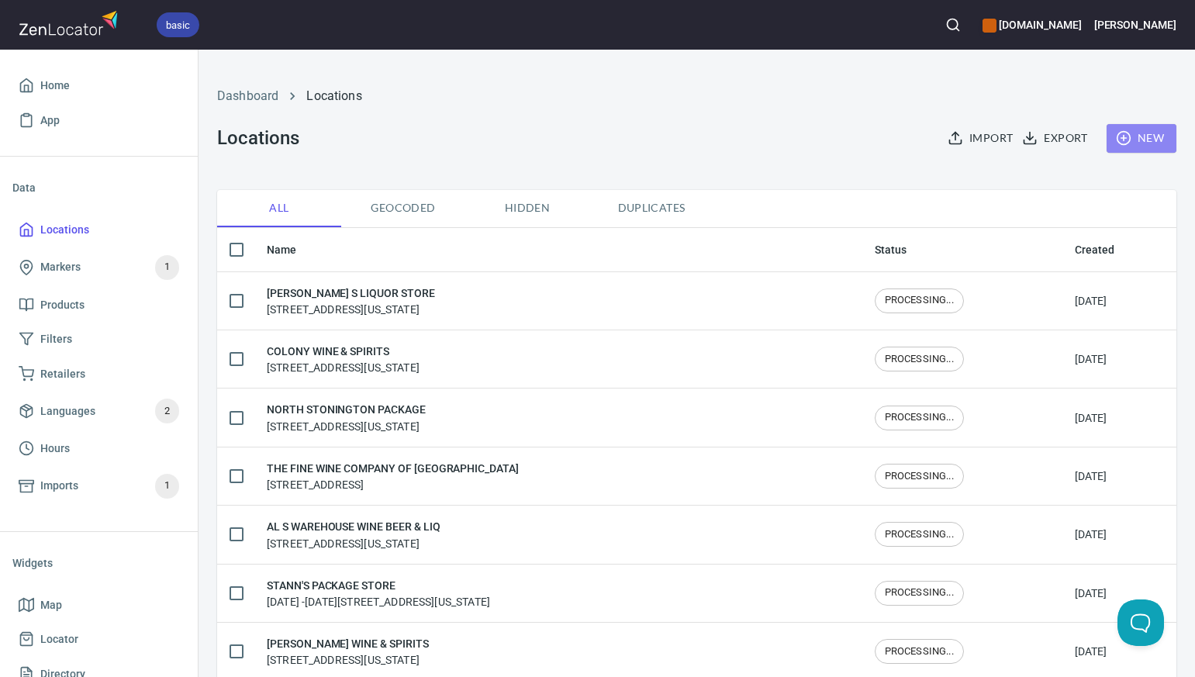
click at [1150, 150] on button "New" at bounding box center [1141, 138] width 70 height 29
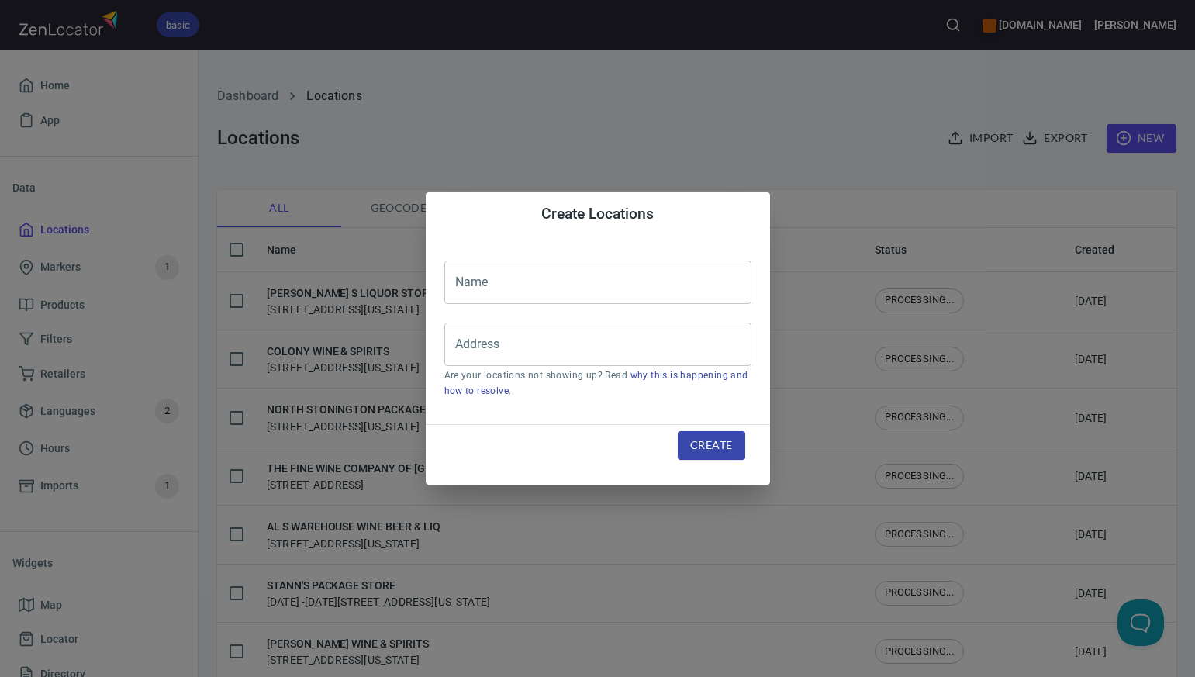
click at [508, 281] on input "text" at bounding box center [597, 282] width 307 height 43
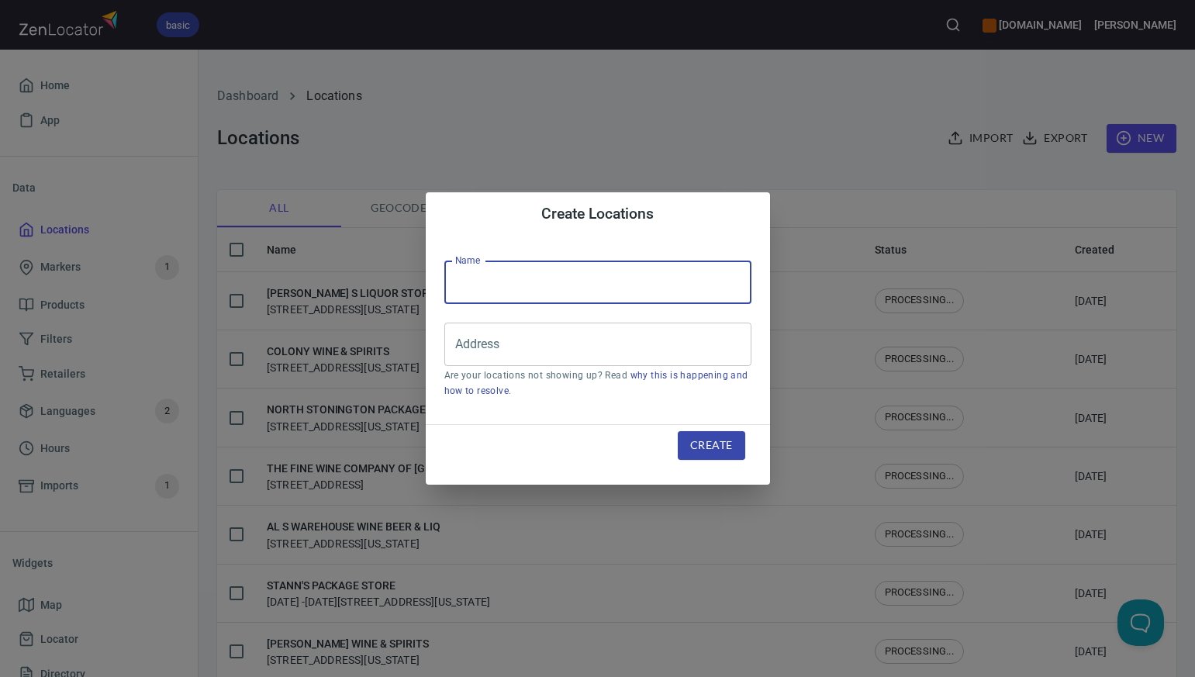
paste input "OLD TOWNE PACKY"
type input "OLD TOWNE PACKY"
click at [747, 132] on div "Create Locations Name OLD TOWNE PACKY Name Address Address Are your locations n…" at bounding box center [597, 338] width 1195 height 677
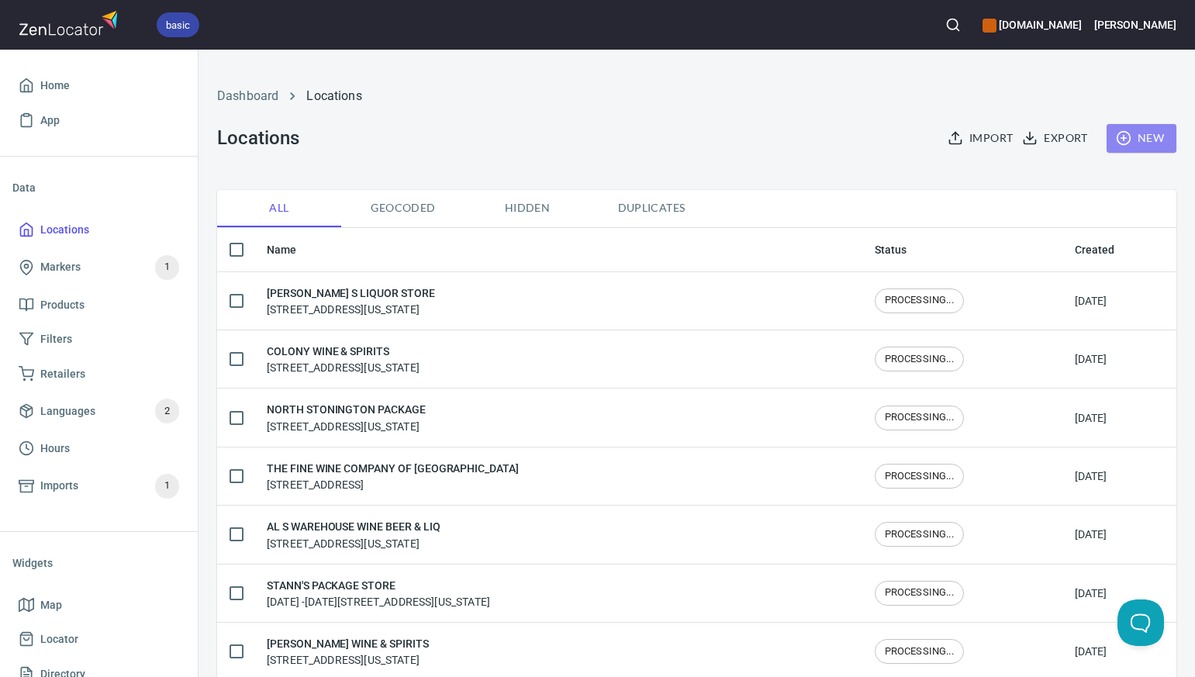
click at [1154, 138] on span "New" at bounding box center [1141, 138] width 45 height 19
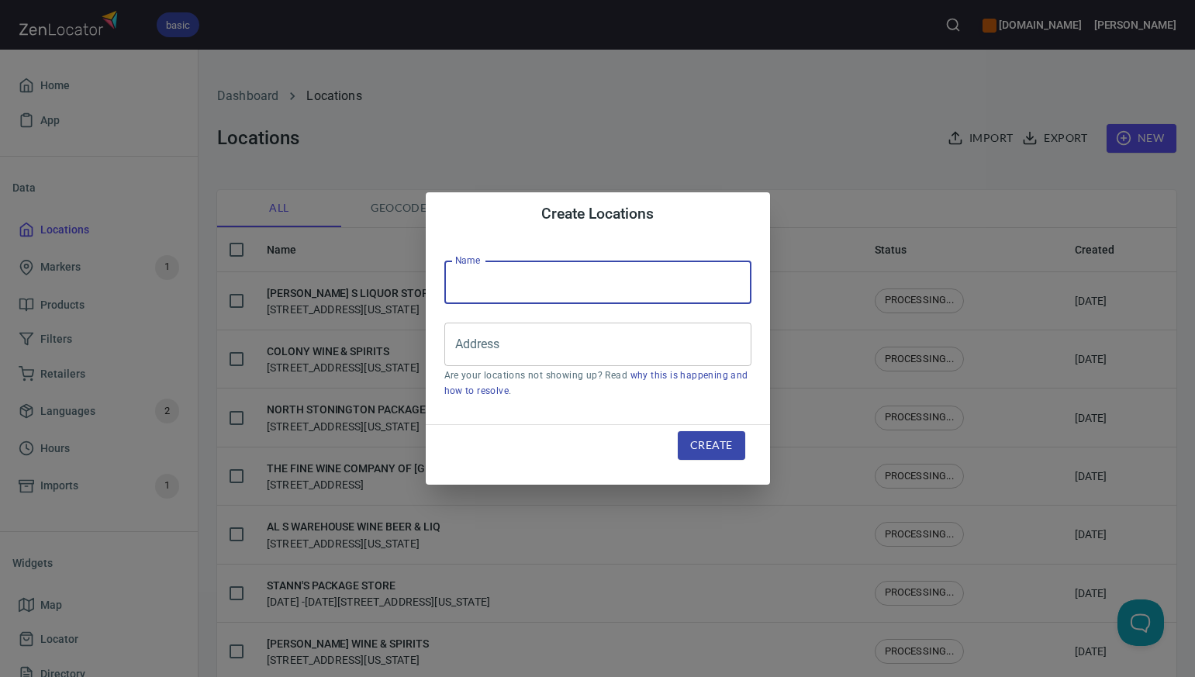
click at [461, 283] on input "text" at bounding box center [597, 282] width 307 height 43
paste input "PARKVIEW WINE & SPIRITS"
type input "PARKVIEW WINE & SPIRITS"
click at [772, 110] on div "Create Locations Name PARKVIEW WINE & SPIRITS Name Address Address Are your loc…" at bounding box center [597, 338] width 1195 height 677
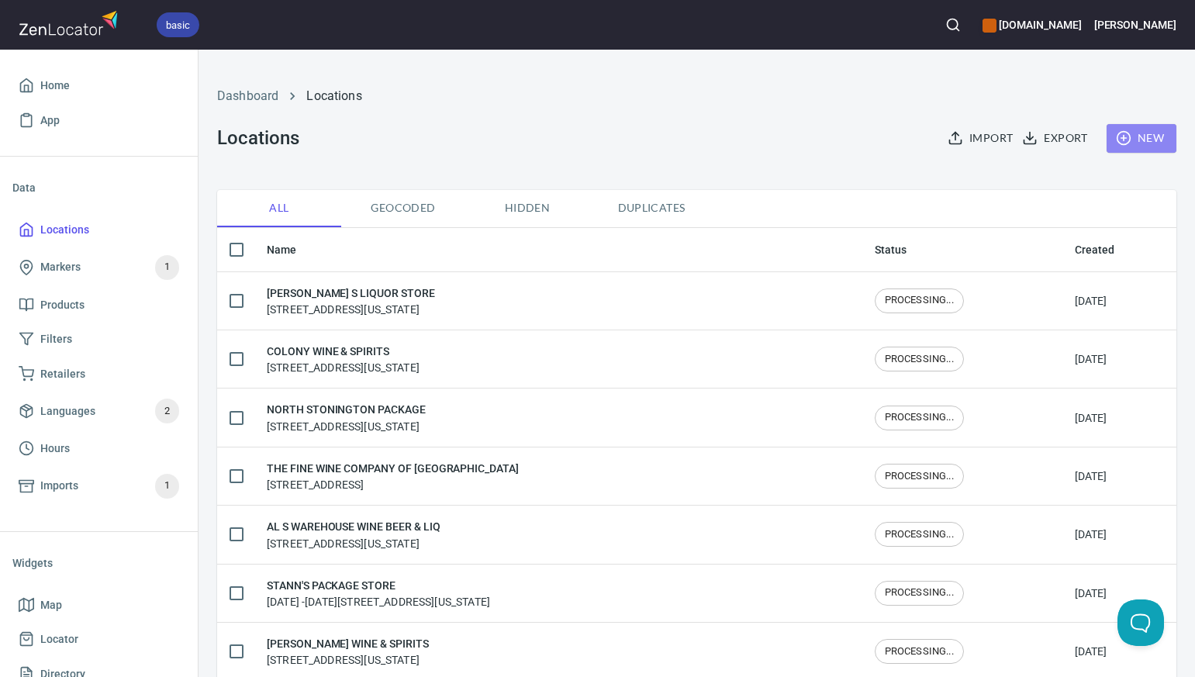
click at [1156, 138] on span "New" at bounding box center [1141, 138] width 45 height 19
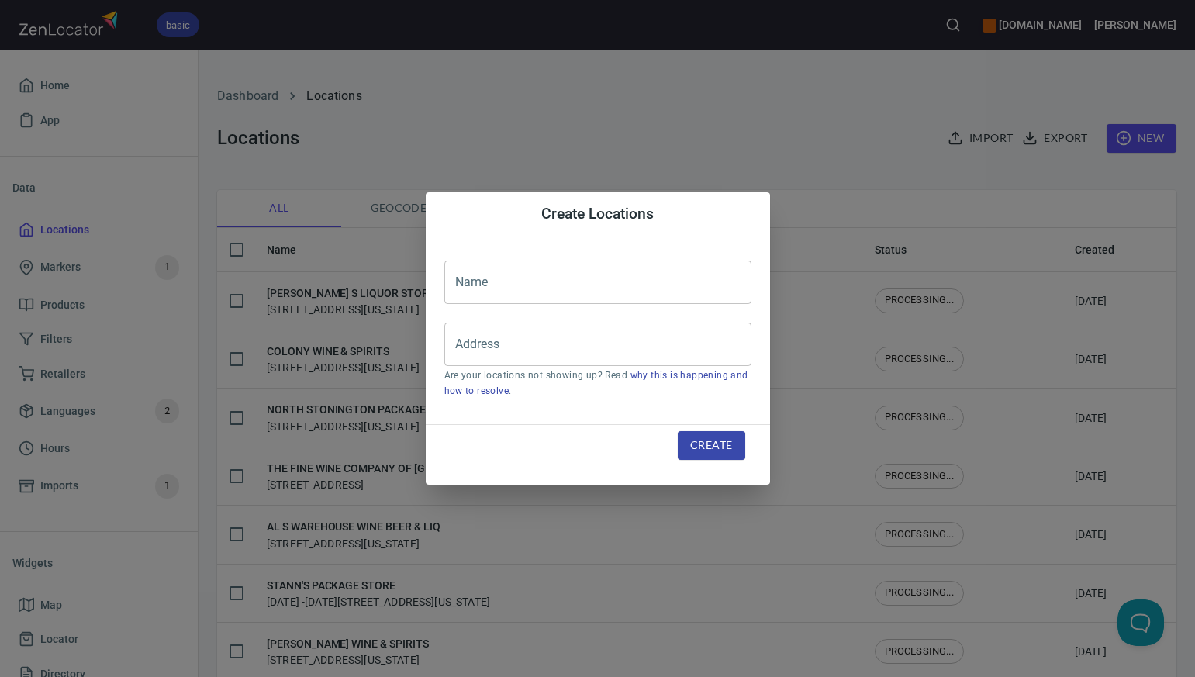
click at [461, 280] on input "text" at bounding box center [597, 282] width 307 height 43
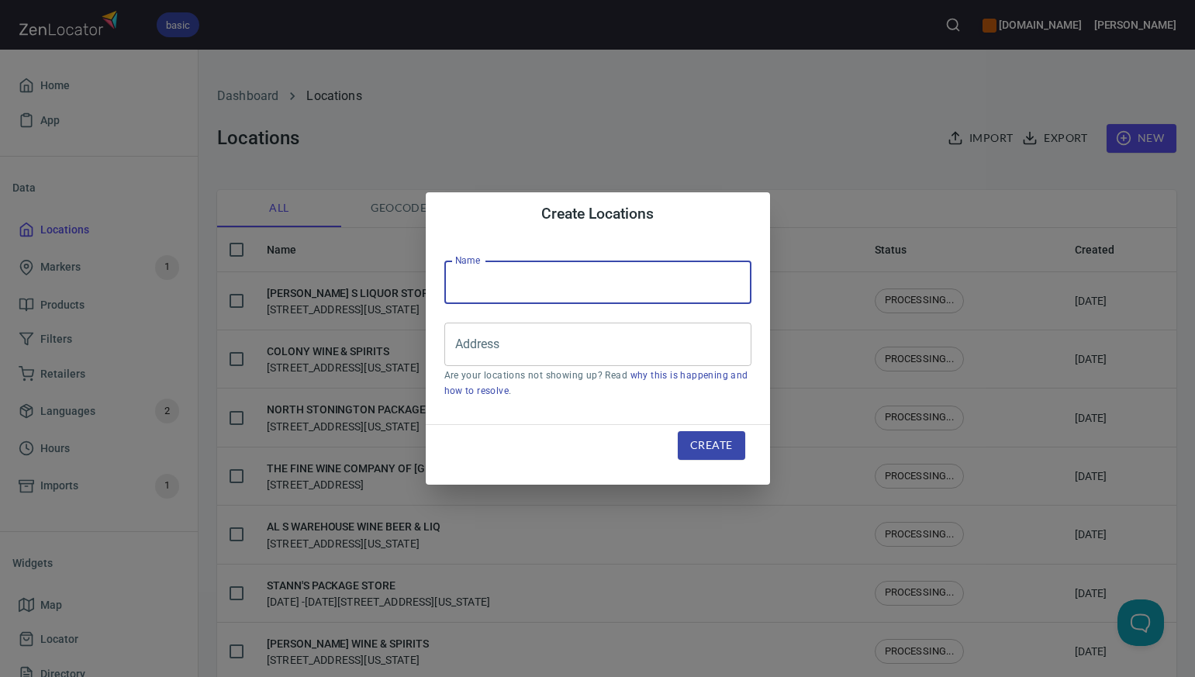
paste input "LEDGEBROOK SPIRIT SHOP"
type input "LEDGEBROOK SPIRIT SHOP"
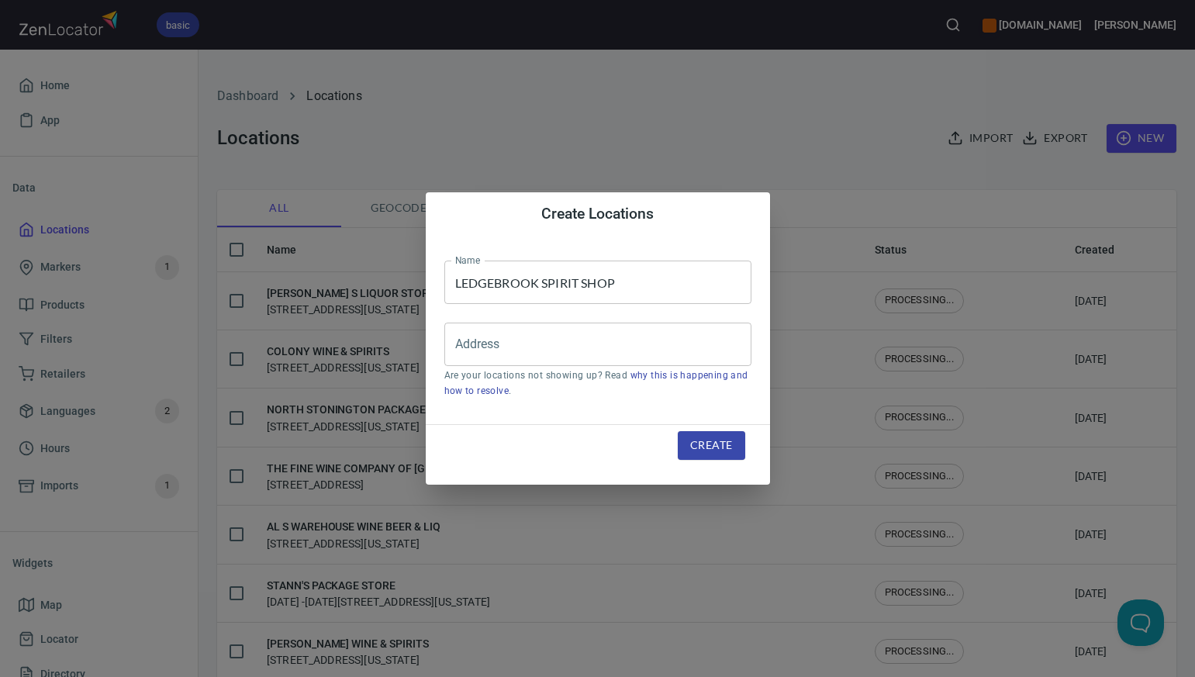
click at [797, 128] on div "Create Locations Name LEDGEBROOK SPIRIT SHOP Name Address Address Are your loca…" at bounding box center [597, 338] width 1195 height 677
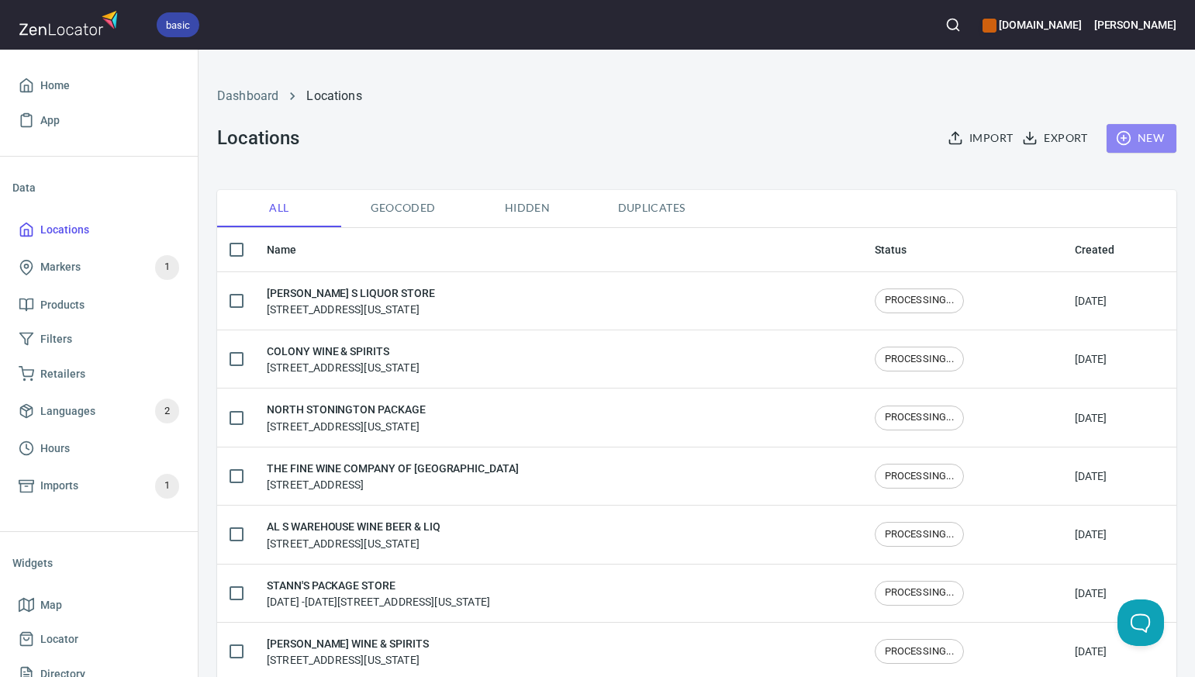
click at [1151, 134] on span "New" at bounding box center [1141, 138] width 45 height 19
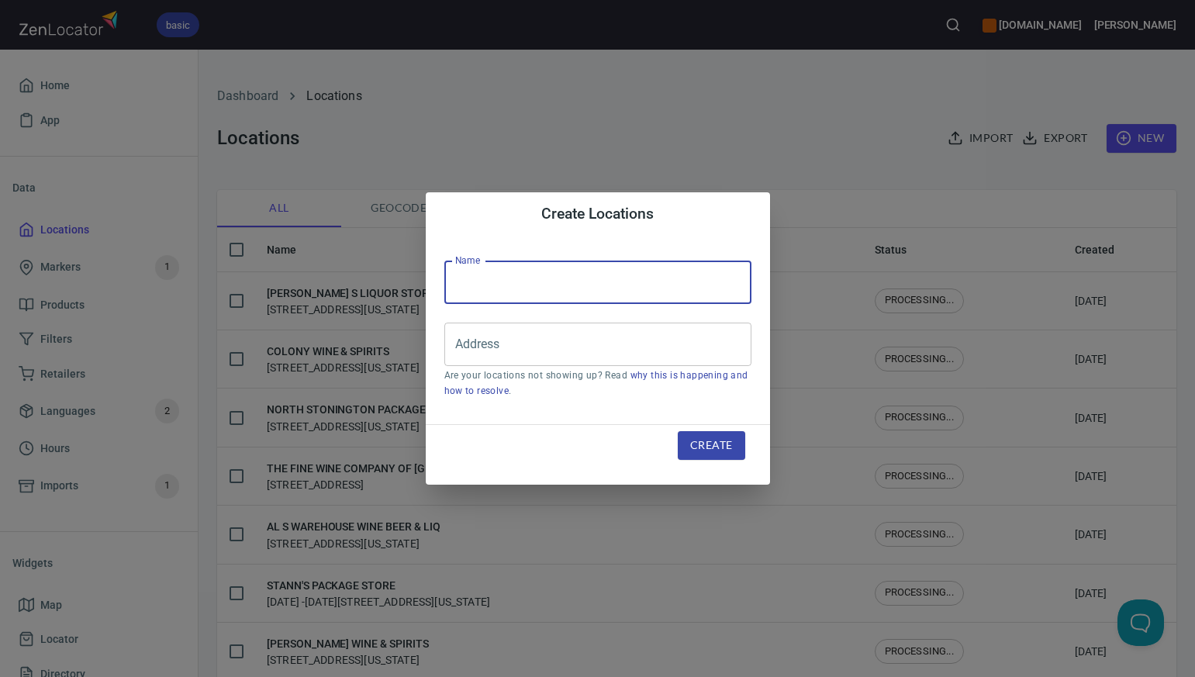
click at [477, 280] on input "text" at bounding box center [597, 282] width 307 height 43
paste input "PARTY TOWN WINE & SPIRITS"
type input "PARTY TOWN WINE & SPIRITS"
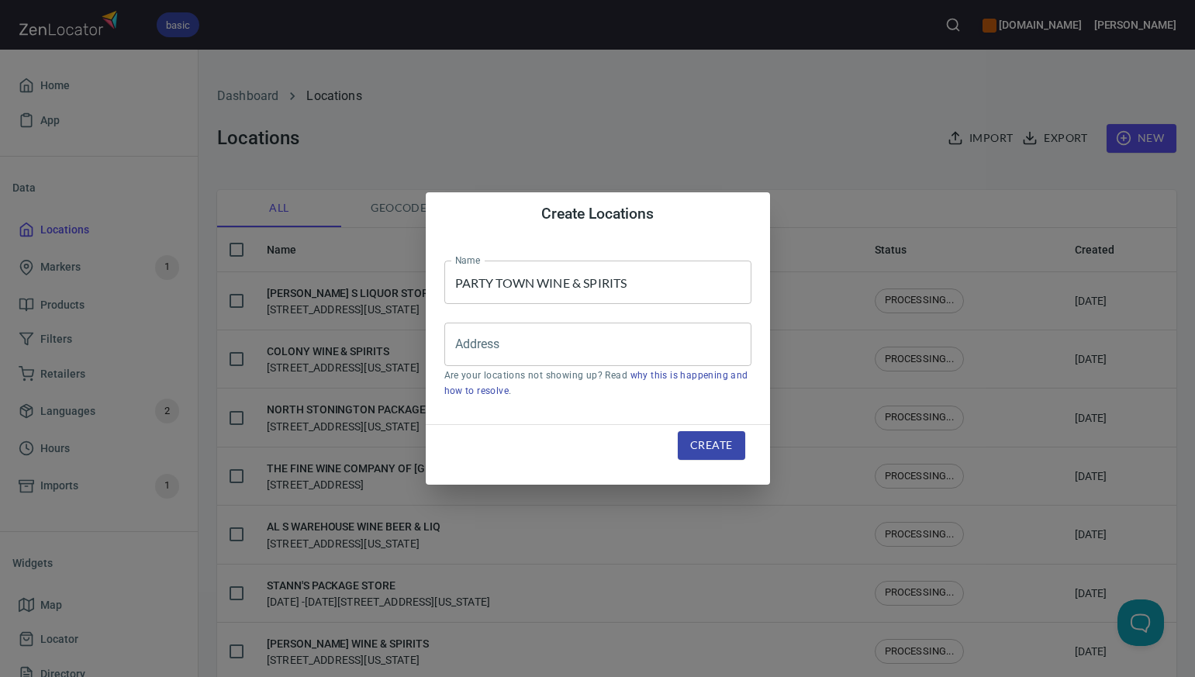
click at [845, 133] on div "Create Locations Name PARTY TOWN WINE & SPIRITS Name Address Address Are your l…" at bounding box center [597, 338] width 1195 height 677
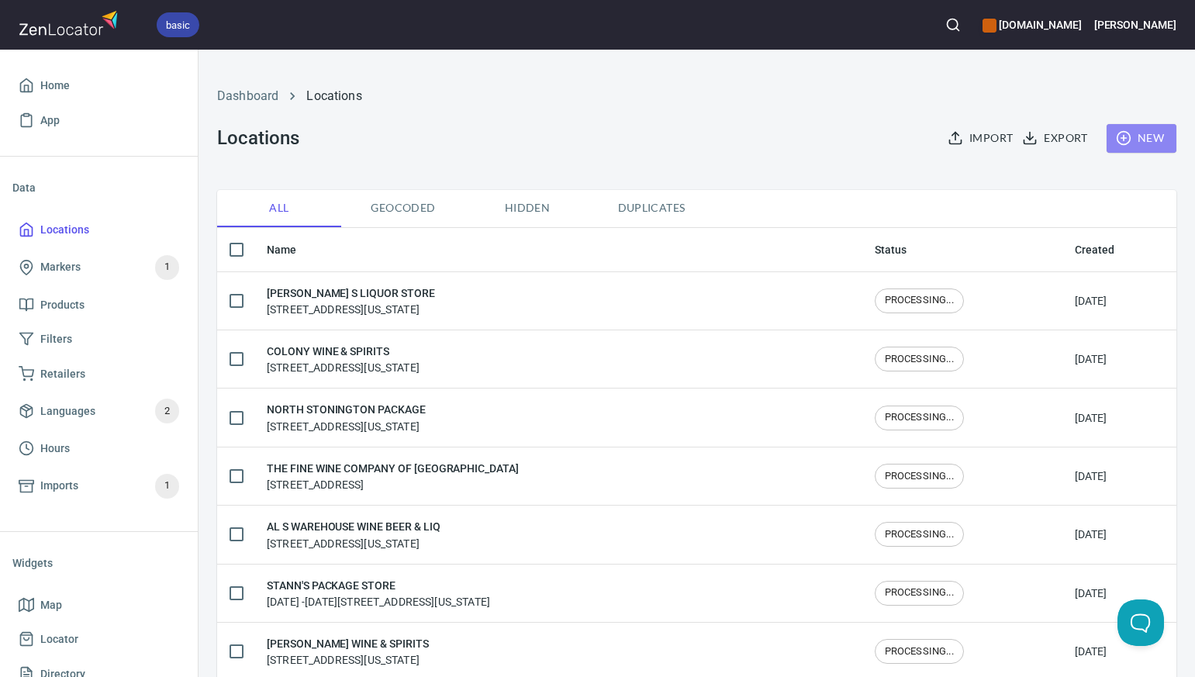
click at [1146, 136] on span "New" at bounding box center [1141, 138] width 45 height 19
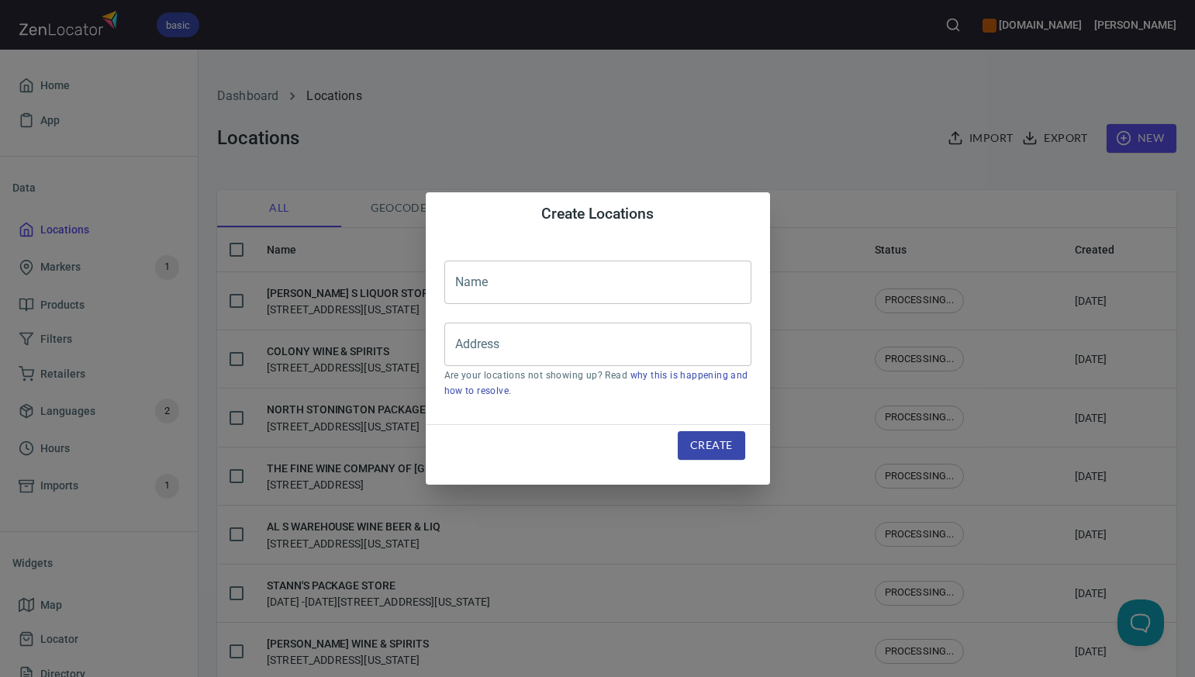
click at [476, 278] on input "text" at bounding box center [597, 282] width 307 height 43
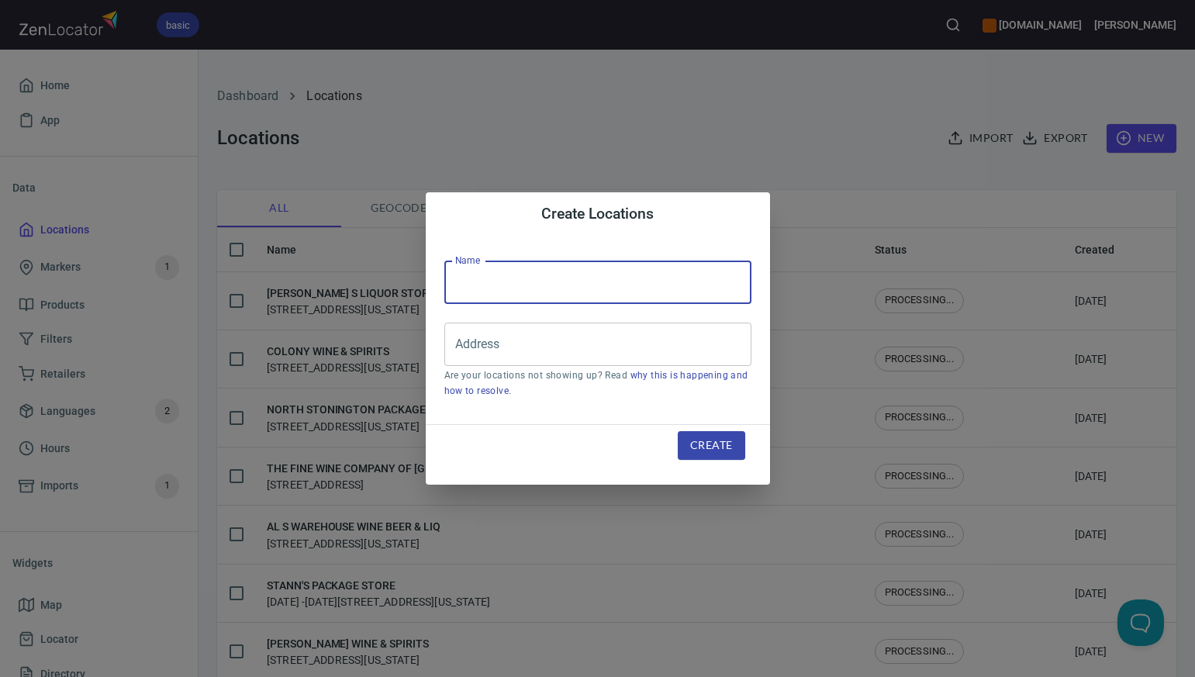
paste input "NUTMEG WINE & SPIRIT SHOPPE"
type input "NUTMEG WINE & SPIRIT SHOPPE"
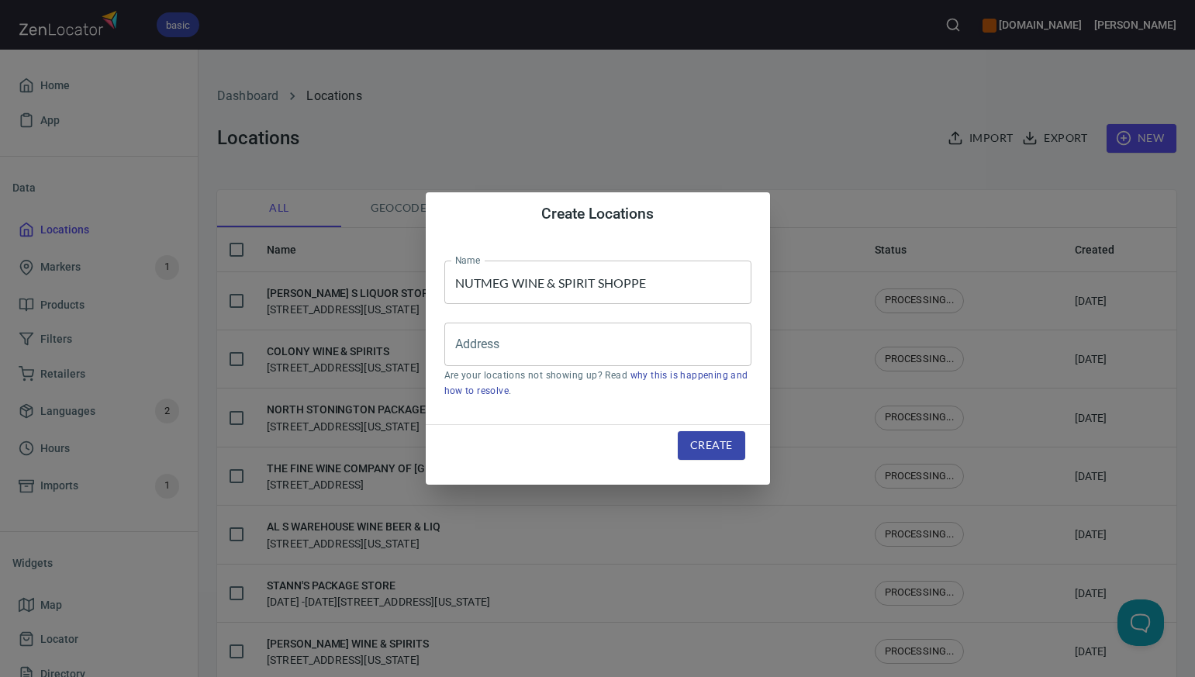
click at [787, 144] on div "Create Locations Name NUTMEG WINE & SPIRIT SHOPPE Name Address Address Are your…" at bounding box center [597, 338] width 1195 height 677
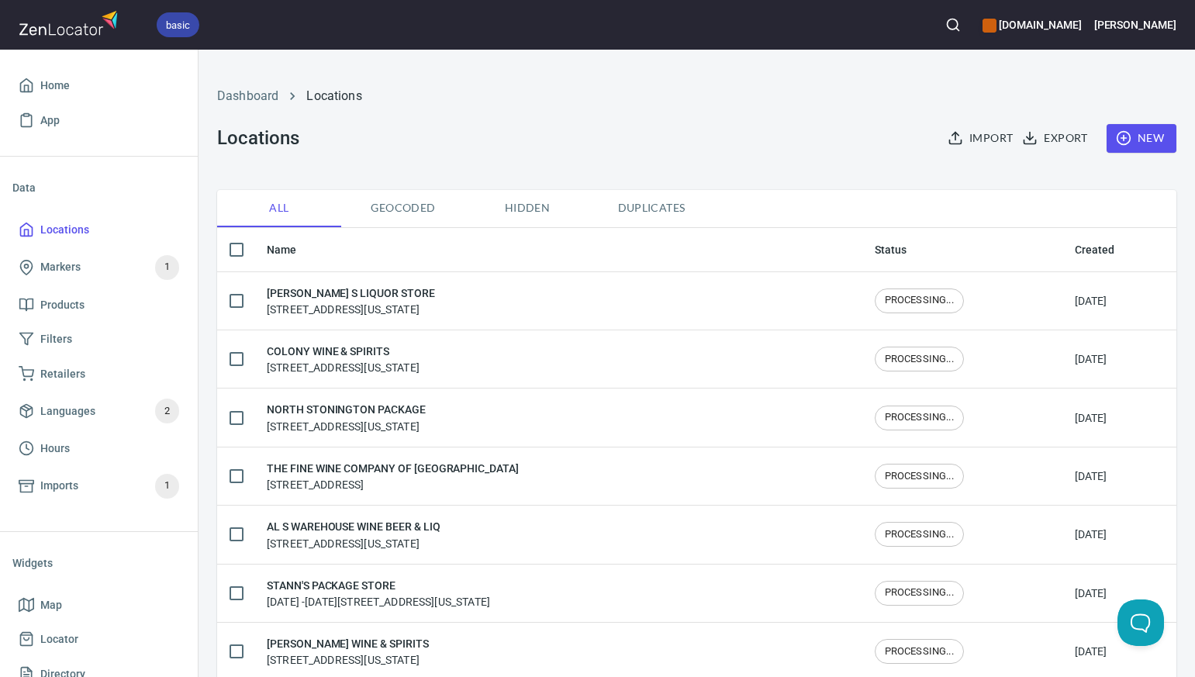
click at [1154, 140] on span "New" at bounding box center [1141, 138] width 45 height 19
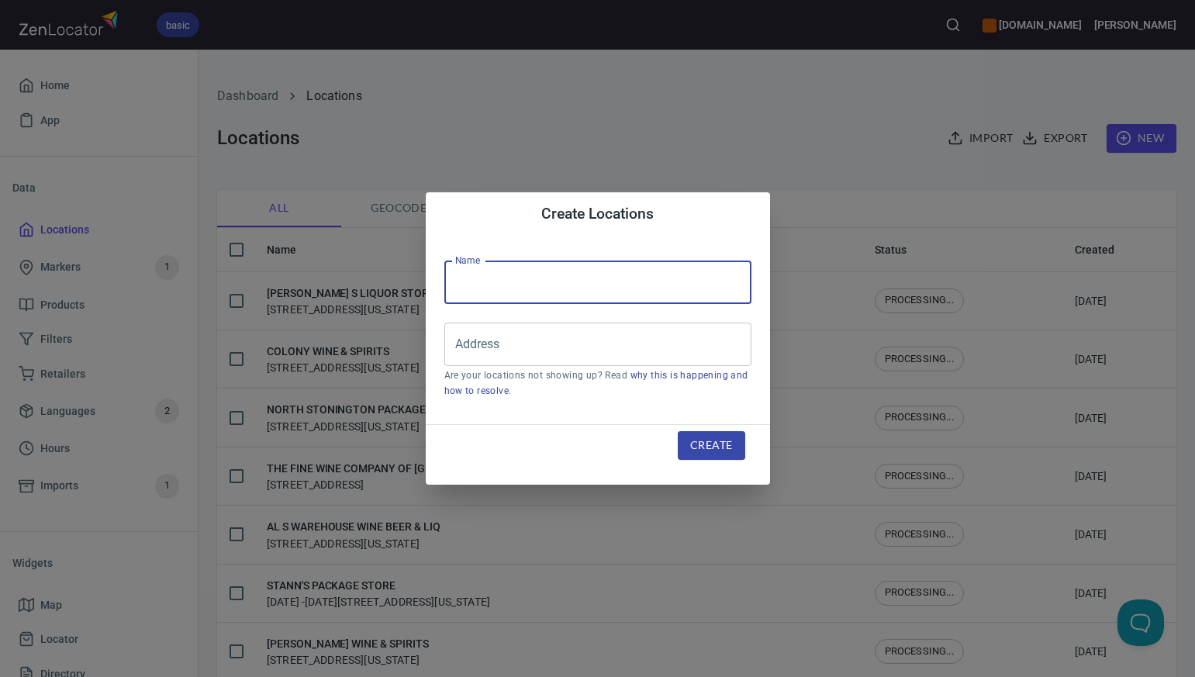
click at [462, 288] on input "text" at bounding box center [597, 282] width 307 height 43
paste input "LOU S WESTBROOK PACKAGE (M)"
click at [482, 283] on input "LOU S WESTBROOK PACKAGE" at bounding box center [597, 282] width 307 height 43
type input "LOU'S WESTBROOK PACKAGE"
click at [820, 119] on div "Create Locations Name LOU'S WESTBROOK PACKAGE Name Address Address Are your loc…" at bounding box center [597, 338] width 1195 height 677
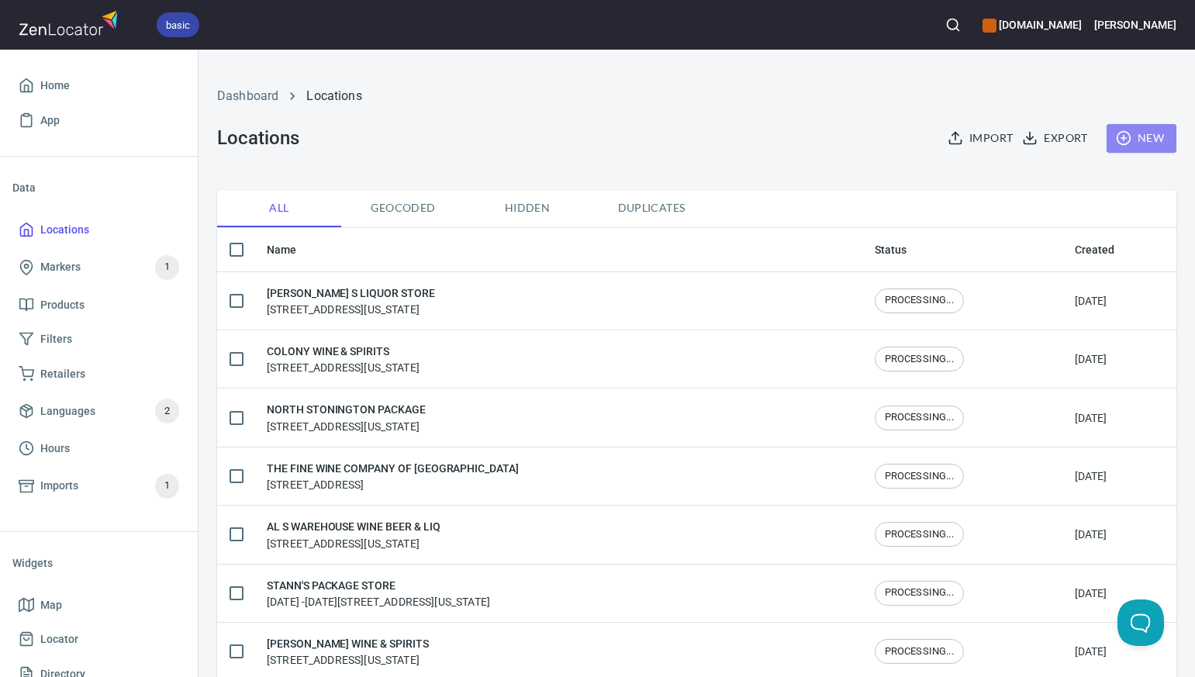
click at [1145, 134] on span "New" at bounding box center [1141, 138] width 45 height 19
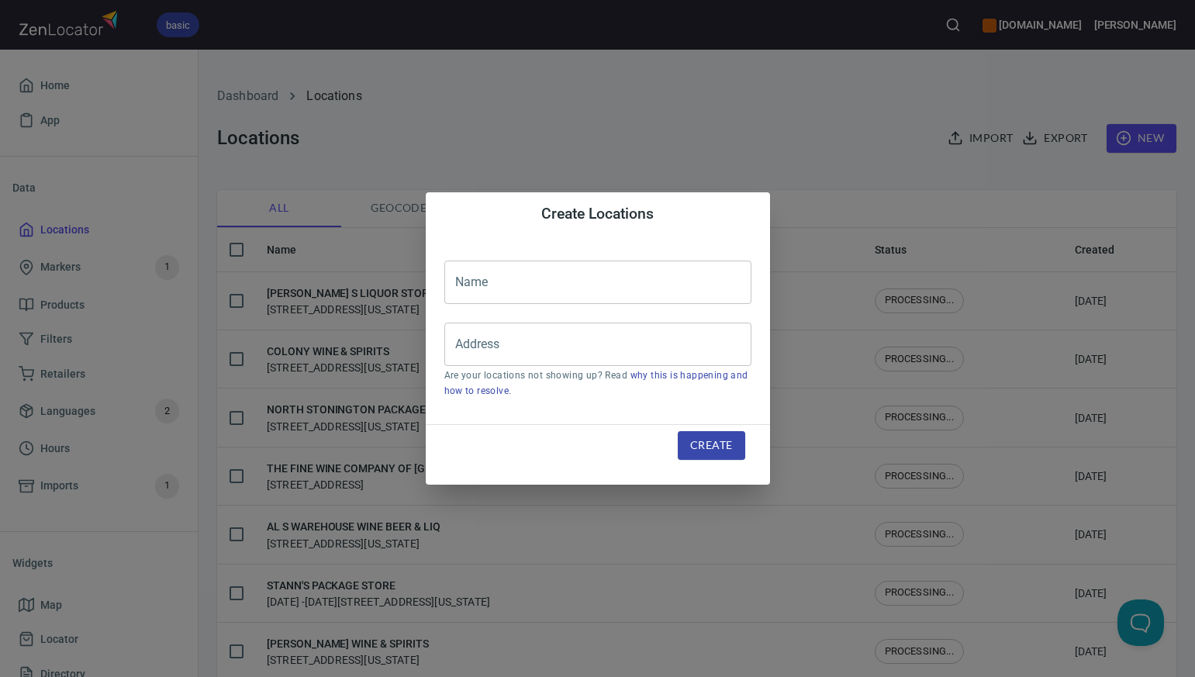
click at [464, 288] on input "text" at bounding box center [597, 282] width 307 height 43
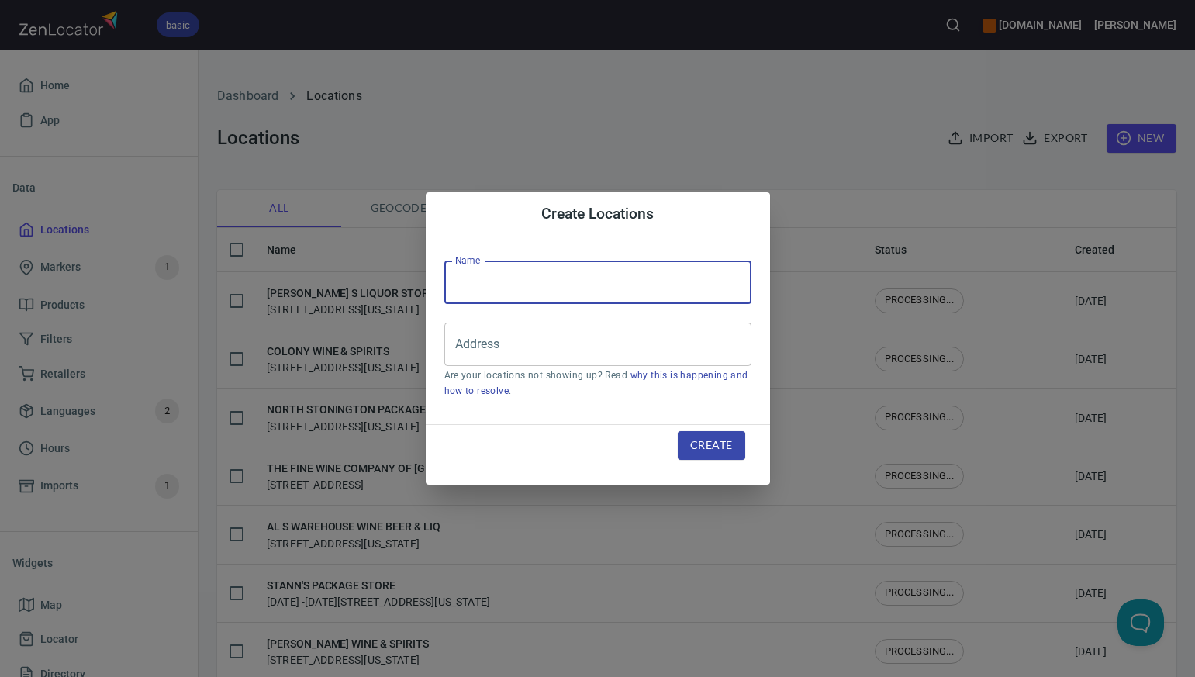
paste input "LOU S WESTBROOK PACKAGE (M)"
click at [481, 283] on input "LOU S WESTBROOK PACKAGE" at bounding box center [597, 282] width 307 height 43
click at [482, 280] on input "LOU 'S WESTBROOK PACKAGE" at bounding box center [597, 282] width 307 height 43
type input "LOU'S WESTBROOK PACKAGE"
click at [481, 344] on input "Address" at bounding box center [586, 344] width 270 height 29
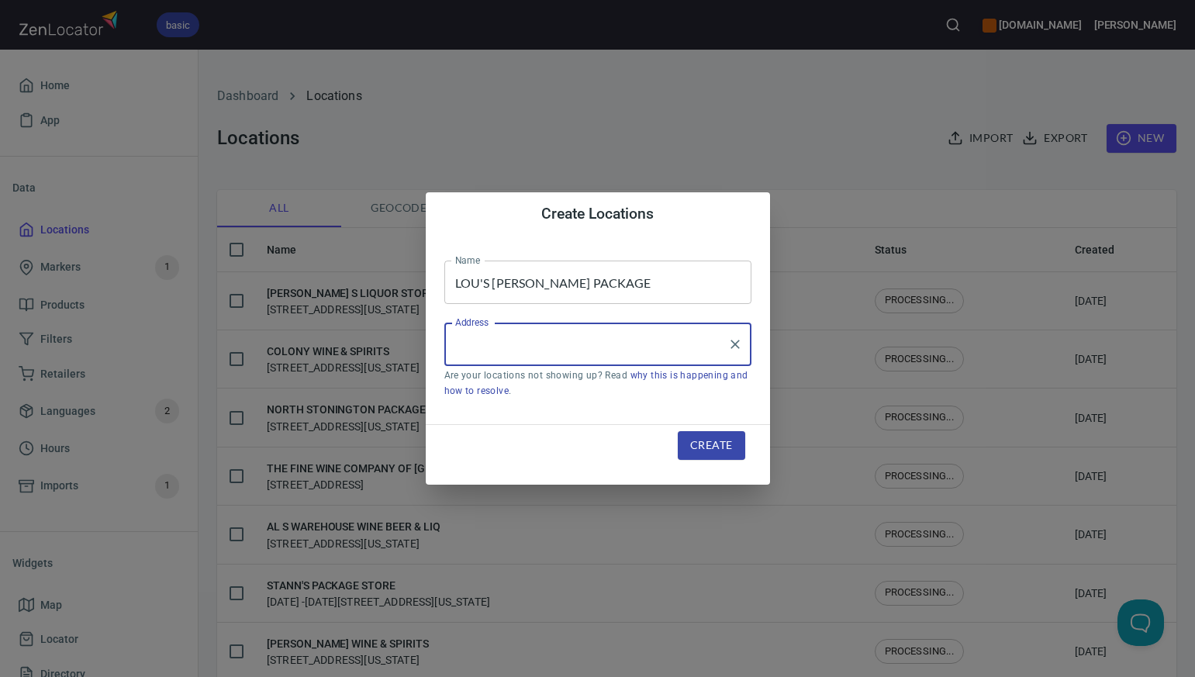
click at [477, 340] on input "Address" at bounding box center [586, 344] width 270 height 29
paste input "1271 BOSTON POST RD WESTBROOK CT"
click at [591, 344] on input "1271 BOSTON POST RD WESTBROOK CT" at bounding box center [586, 344] width 270 height 29
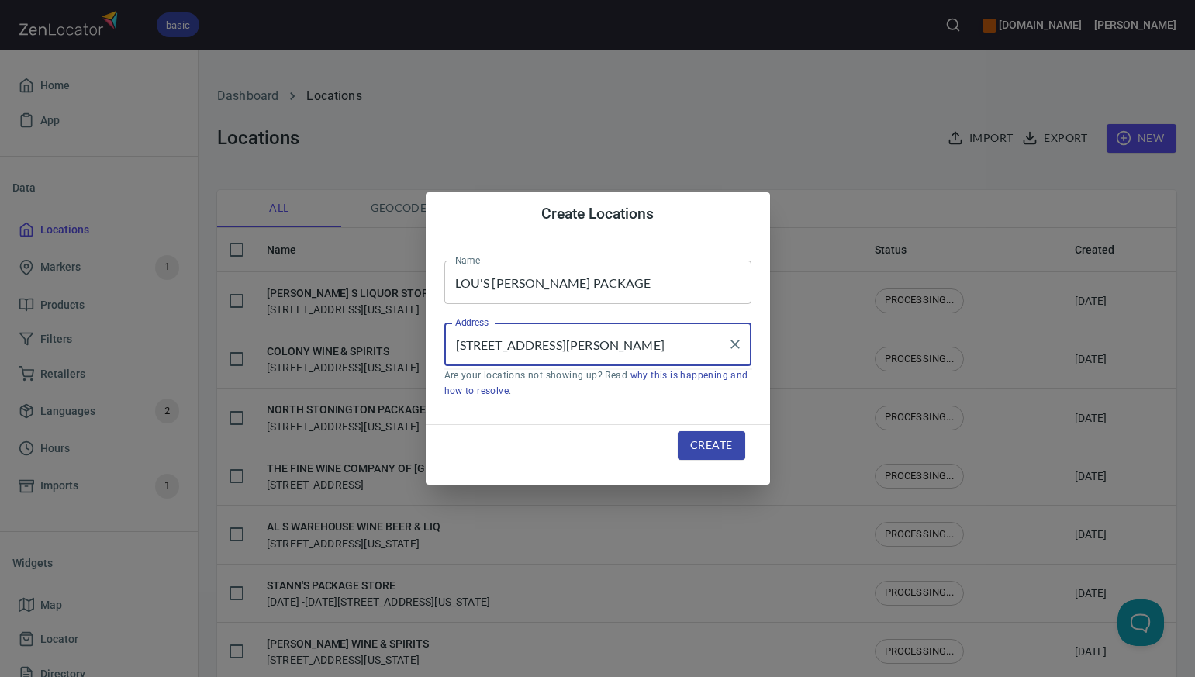
click at [683, 342] on input "1271 BOSTON POST RD, WESTBROOK CT" at bounding box center [586, 344] width 270 height 29
click at [652, 390] on li "1271 Boston Post Road, Westbrook, Connecticut, United States" at bounding box center [597, 389] width 307 height 28
type input "1271 Boston Post Road, Westbrook, Connecticut, United States"
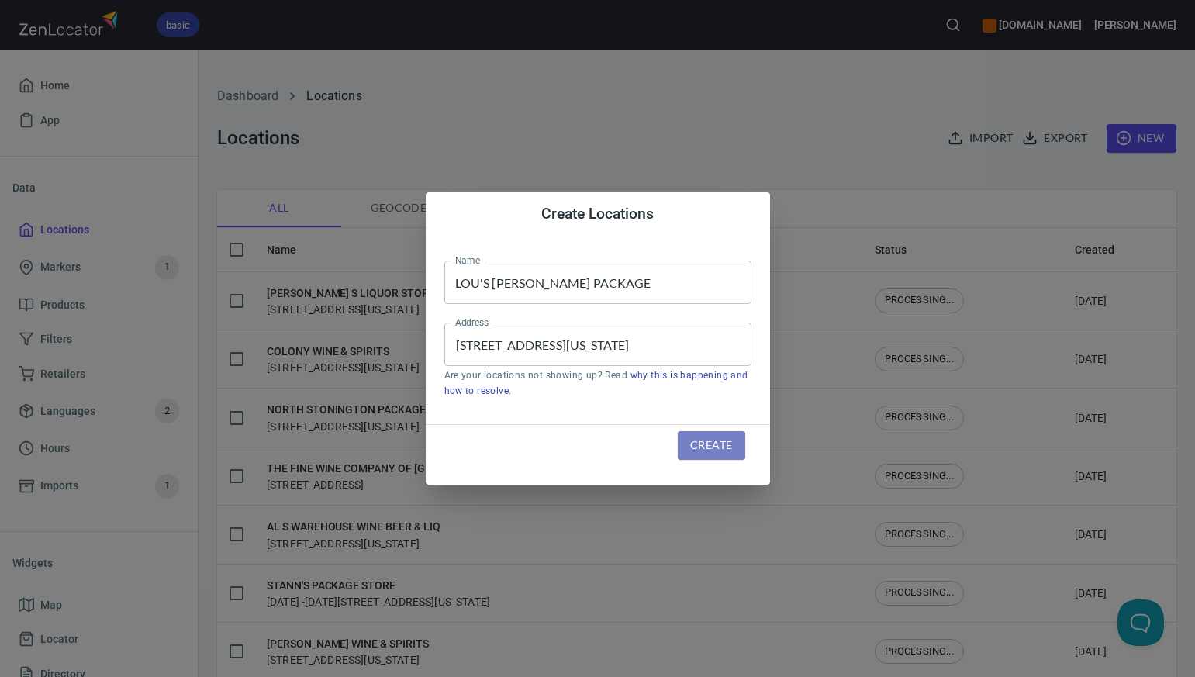
scroll to position [0, 0]
click at [698, 449] on span "Create" at bounding box center [711, 445] width 42 height 19
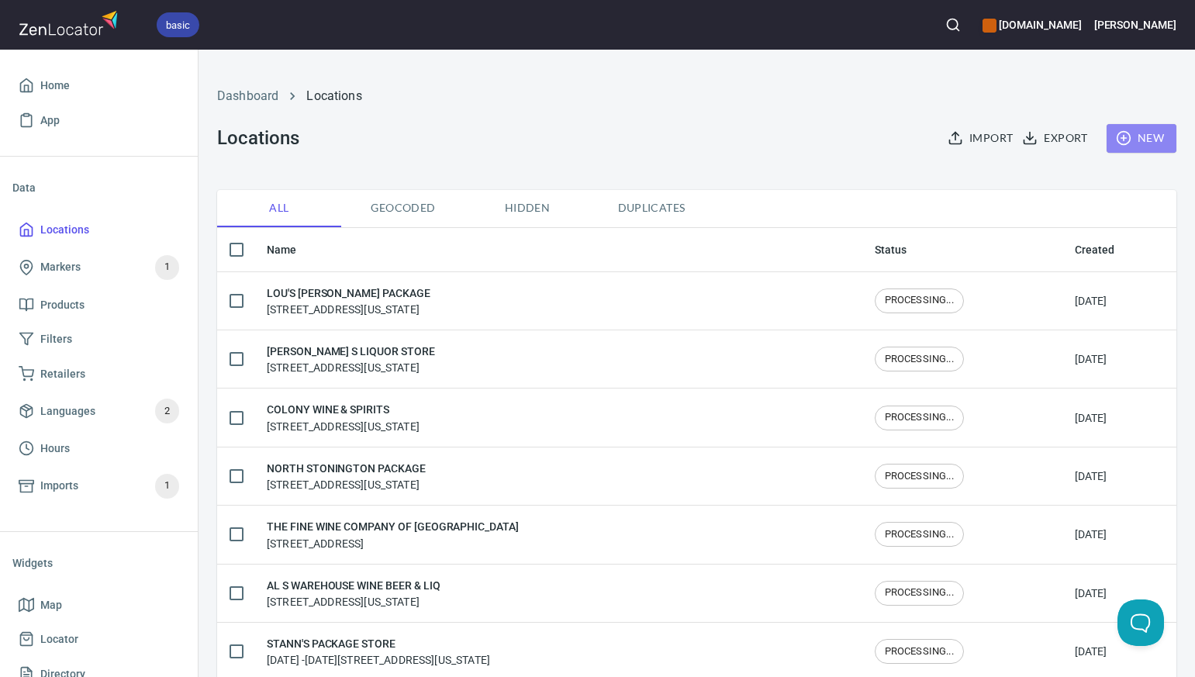
click at [1141, 139] on span "New" at bounding box center [1141, 138] width 45 height 19
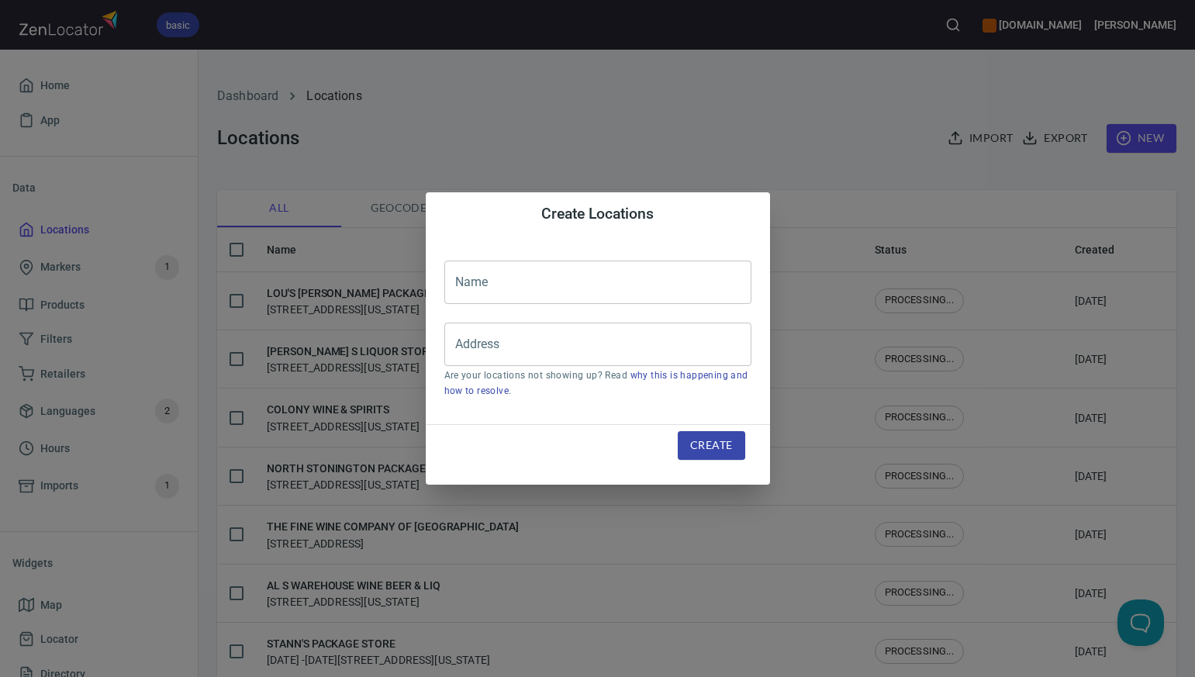
click at [461, 280] on input "text" at bounding box center [597, 282] width 307 height 43
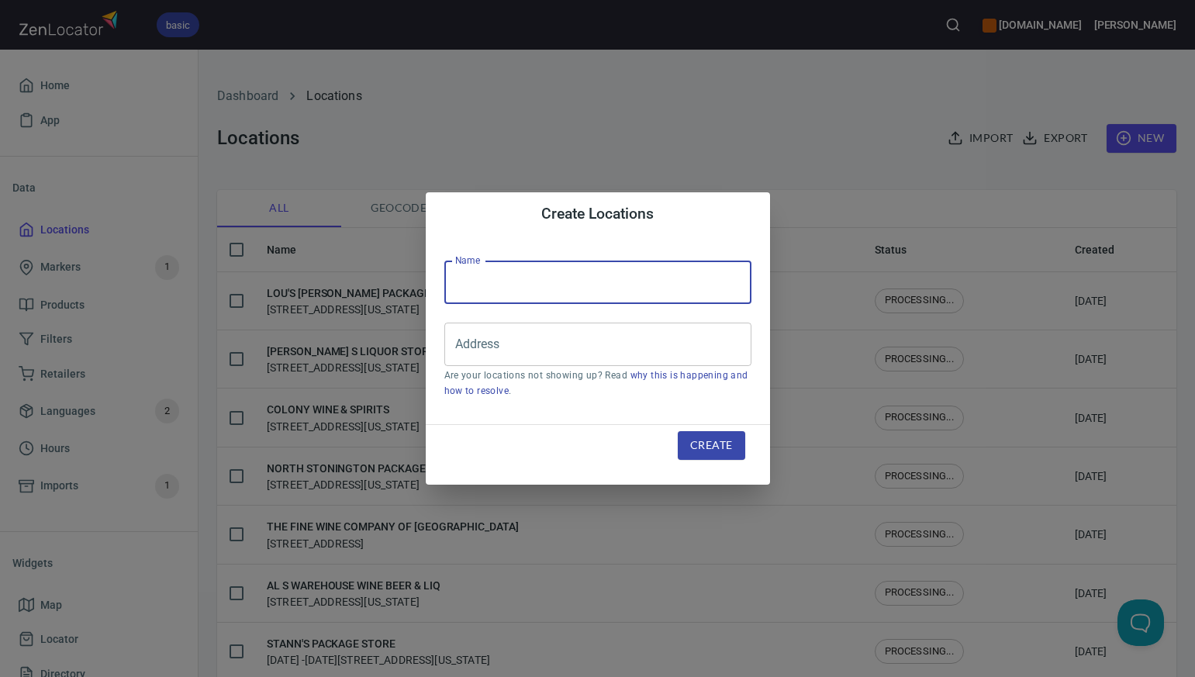
paste input "MAGO POINT PACKY OF WATERFORD"
type input "MAGO POINT PACKY OF WATERFORD"
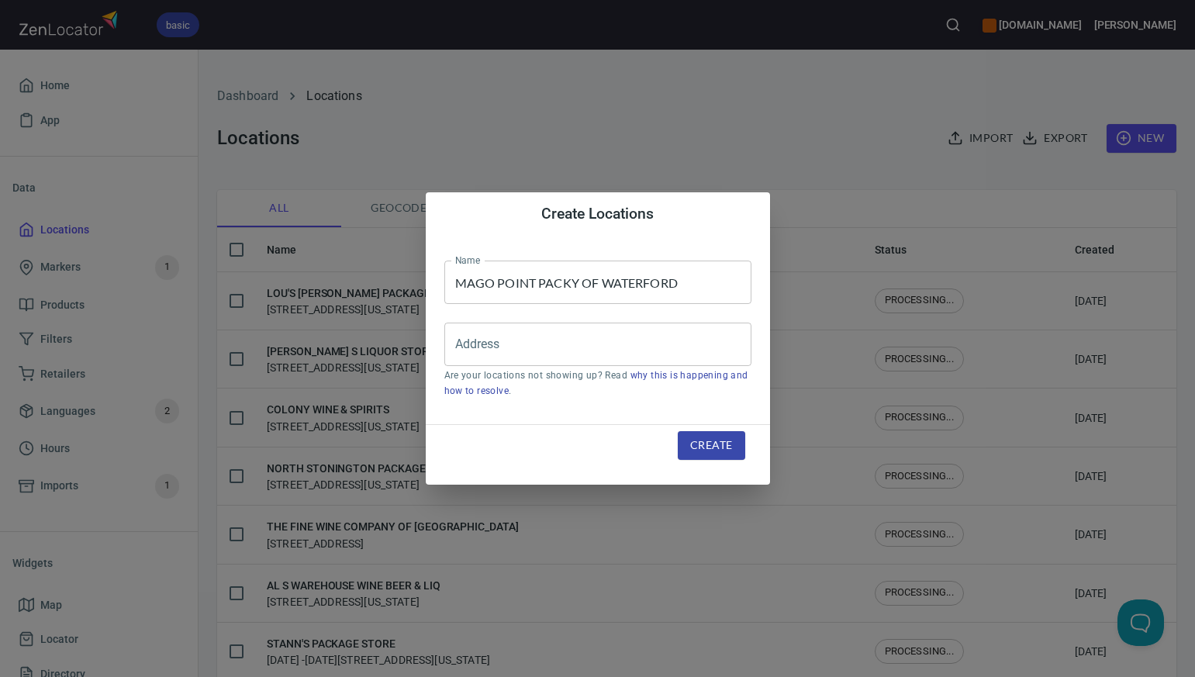
click at [761, 137] on div "Create Locations Name MAGO POINT PACKY OF WATERFORD Name Address Address Are yo…" at bounding box center [597, 338] width 1195 height 677
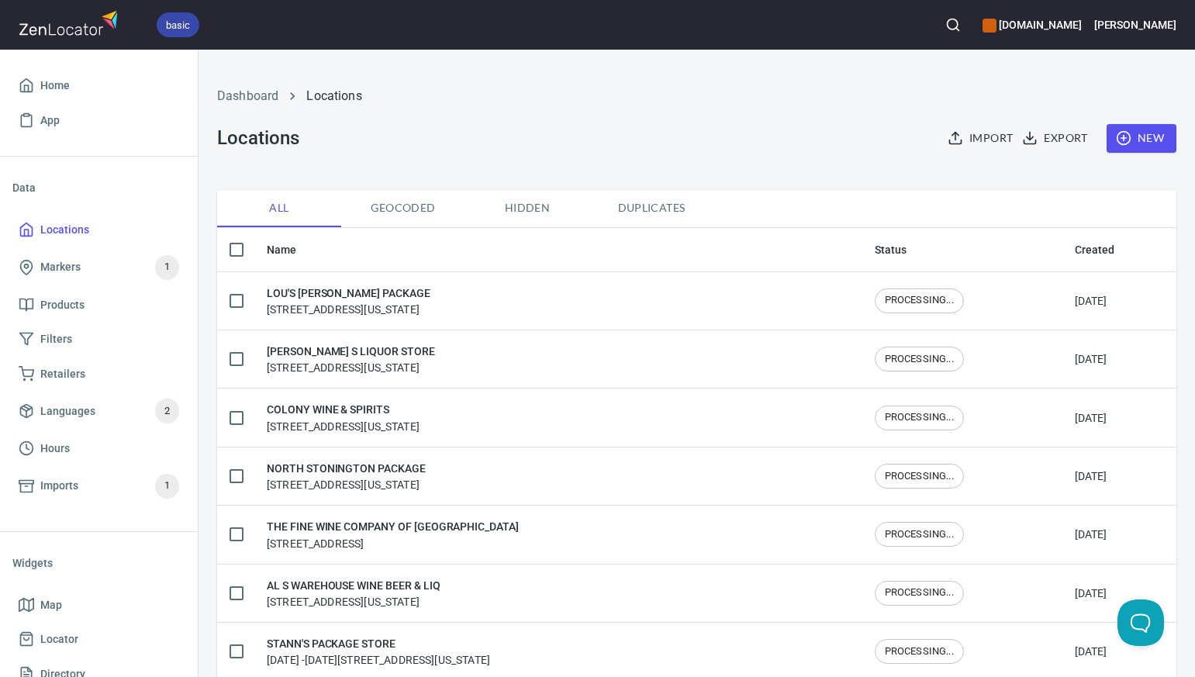
click at [1146, 136] on span "New" at bounding box center [1141, 138] width 45 height 19
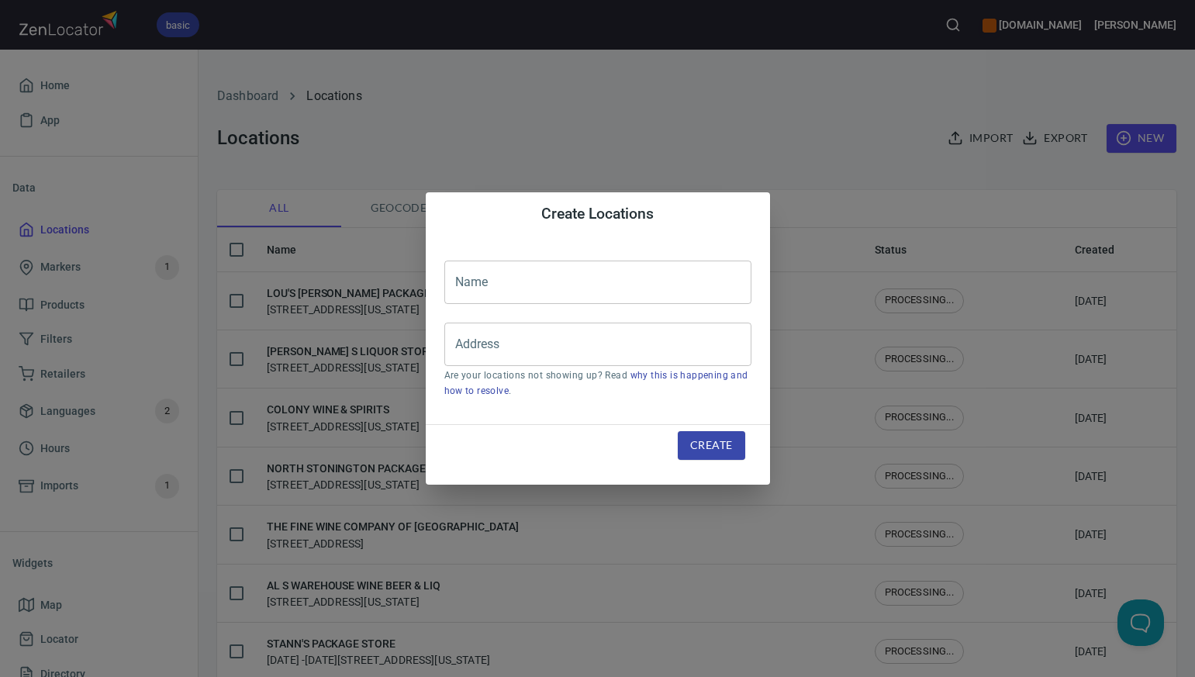
click at [469, 286] on input "text" at bounding box center [597, 282] width 307 height 43
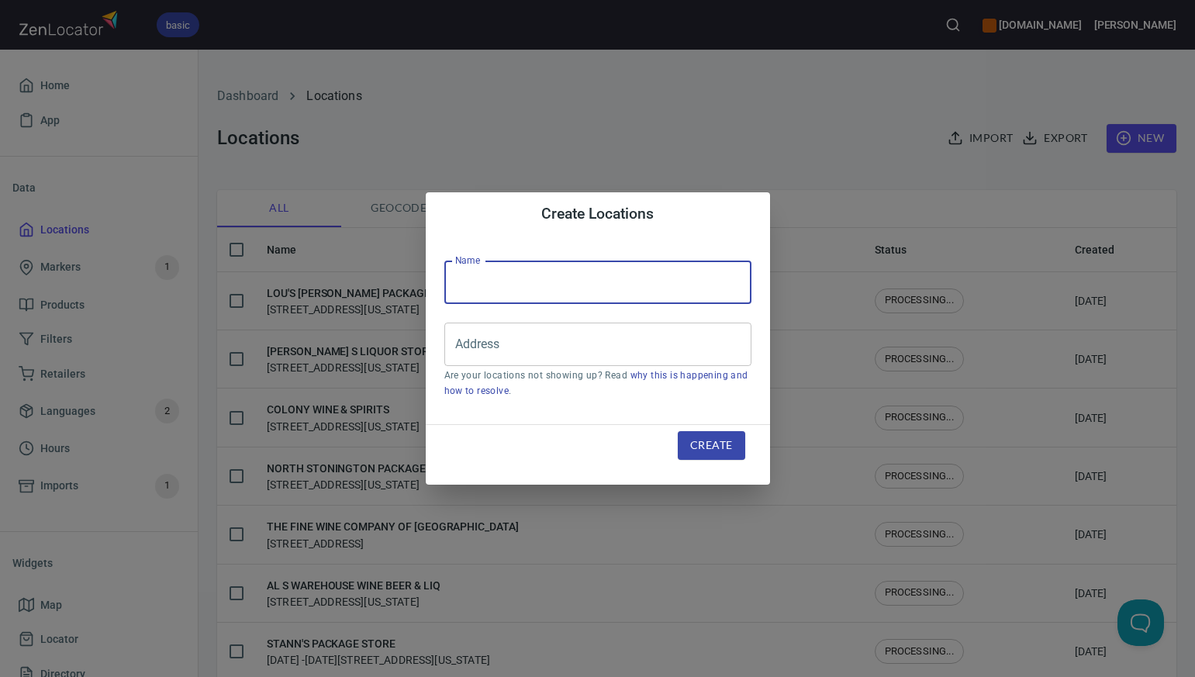
paste input "NORTH MADISON WINES & SPIRITS"
type input "NORTH MADISON WINES & SPIRITS"
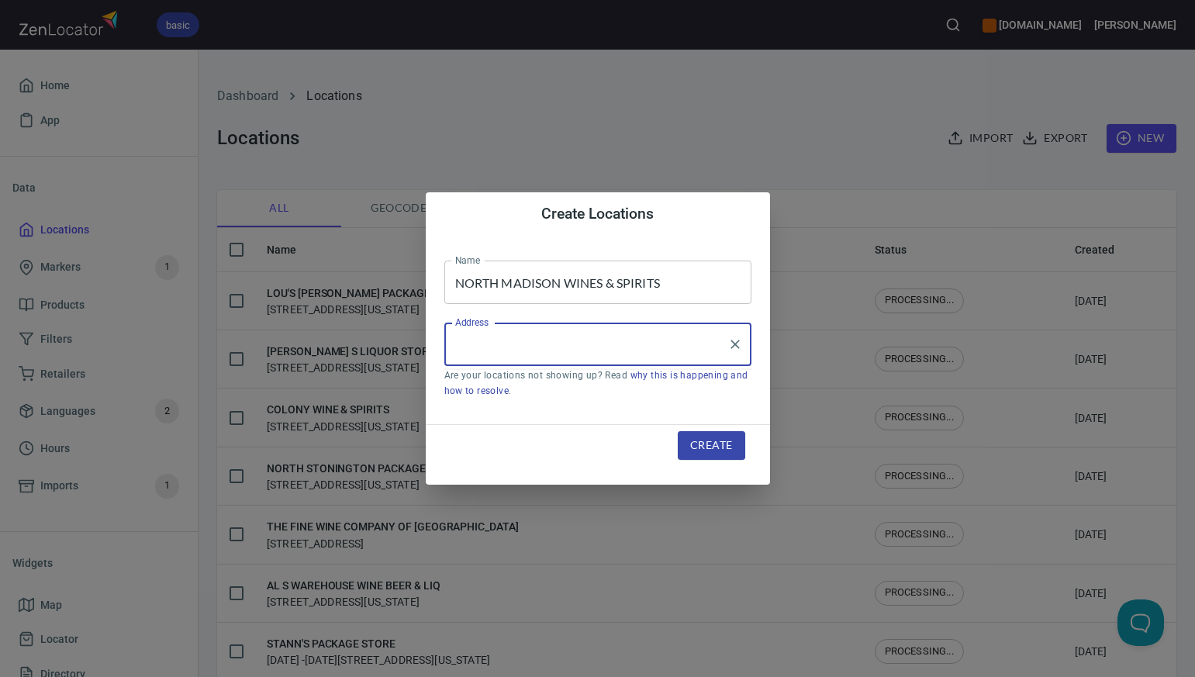
click at [478, 347] on input "Address" at bounding box center [586, 344] width 270 height 29
paste input "518 OLD TOLL RD MADISON CT"
click at [556, 346] on input "518 OLD TOLL RD MADISON CT" at bounding box center [586, 344] width 270 height 29
click at [628, 344] on input "518 OLD TOLL RD, MADISON CT" at bounding box center [586, 344] width 270 height 29
click at [630, 346] on input "518 OLD TOLL RD, MADISON, CT" at bounding box center [586, 344] width 270 height 29
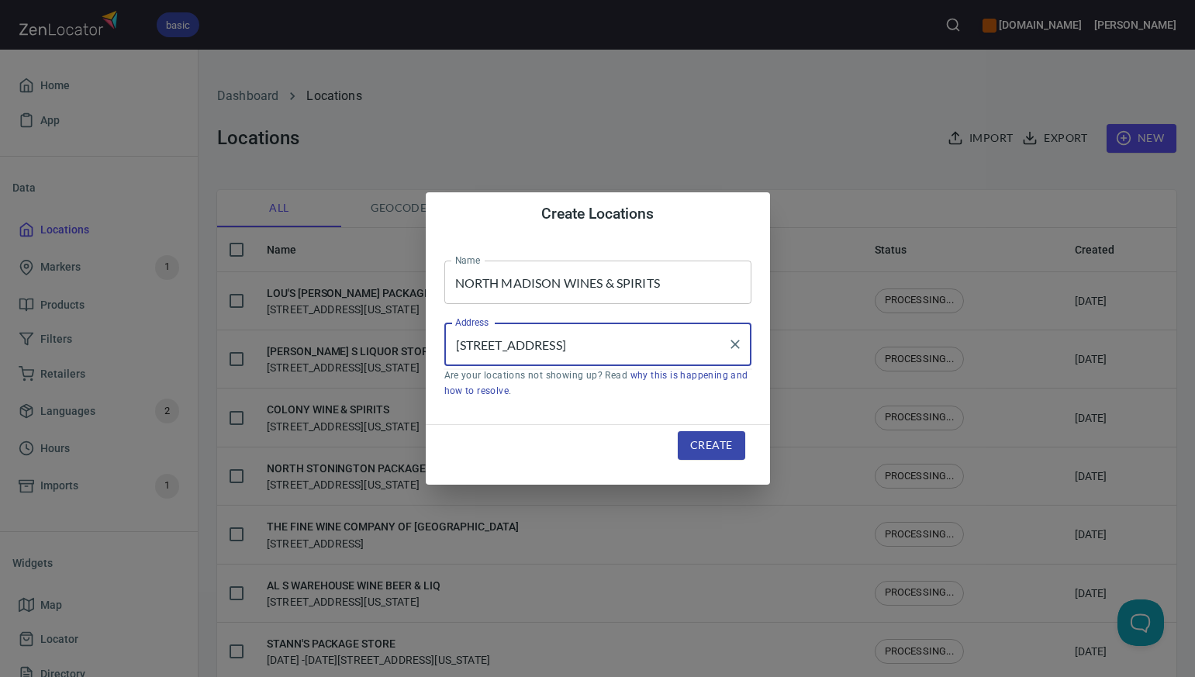
click at [628, 340] on input "518 OLD TOLL RD, Madison, CT" at bounding box center [586, 344] width 270 height 29
click at [557, 343] on input "518 OLD TOLL RD, Madison, CT" at bounding box center [586, 344] width 270 height 29
click at [539, 346] on input "518 OLD TOLL Rd, Madison, CT" at bounding box center [586, 344] width 270 height 29
click at [506, 347] on input "518 OLD Toll Rd, Madison, CT" at bounding box center [586, 344] width 270 height 29
click at [553, 345] on input "518 Old Toll Rd, Madison, CT" at bounding box center [586, 344] width 270 height 29
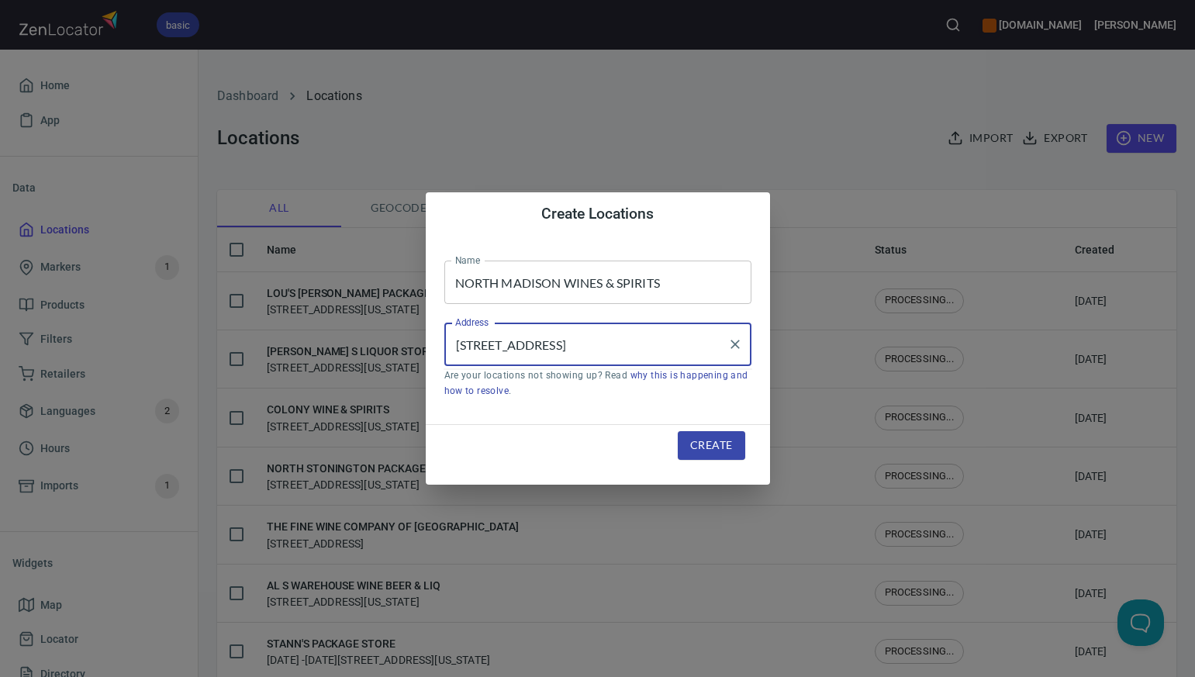
type input "518 Old Toll Rd, Madison, CT"
click at [709, 448] on span "Create" at bounding box center [711, 445] width 42 height 19
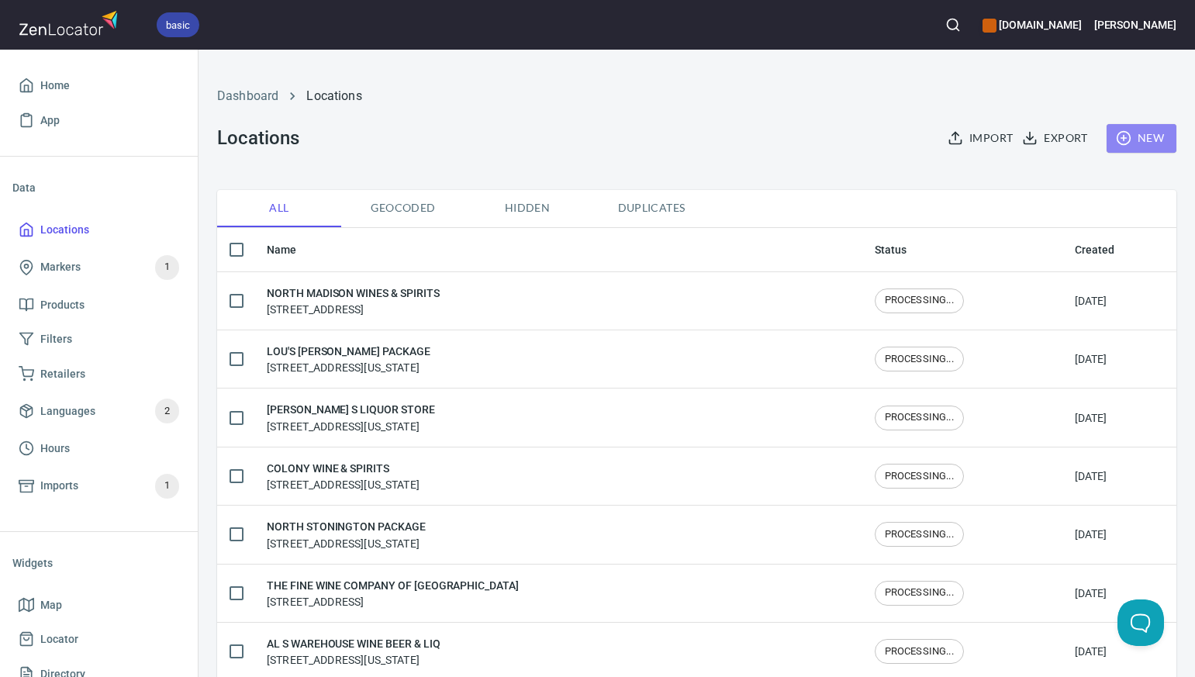
click at [1158, 136] on span "New" at bounding box center [1141, 138] width 45 height 19
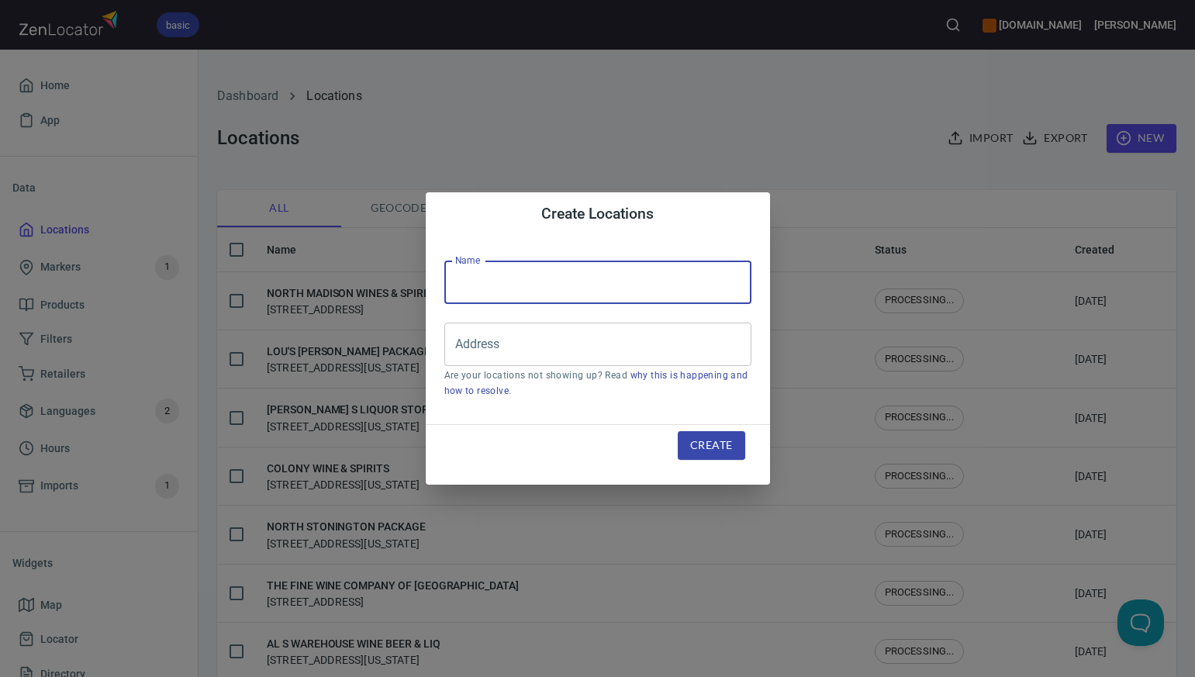
click at [468, 286] on input "text" at bounding box center [597, 282] width 307 height 43
paste input "TURNPIKE SPIRIT SHOP"
type input "TURNPIKE SPIRIT SHOP"
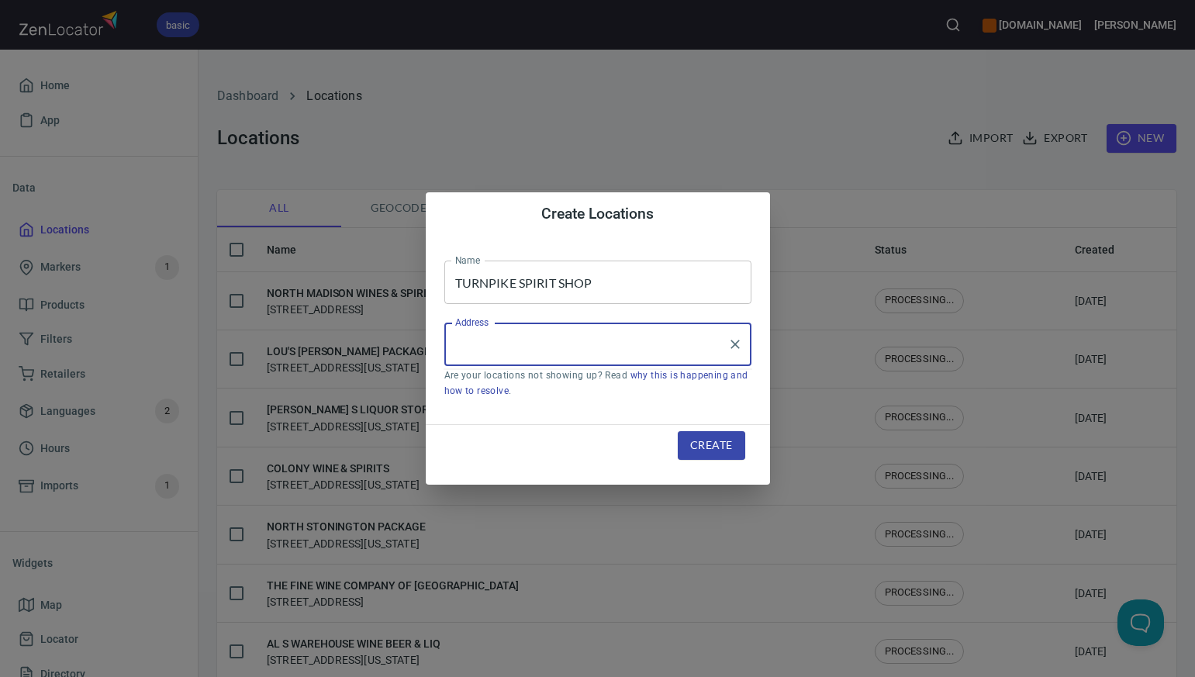
click at [493, 342] on input "Address" at bounding box center [586, 344] width 270 height 29
paste input "1838 BLACK ROCK TURNPIKE FAIRFIELD CT"
click at [606, 347] on input "1838 BLACK ROCK TURNPIKE FAIRFIELD CT" at bounding box center [586, 344] width 270 height 29
click at [685, 343] on input "1838 BLACK ROCK TURNPIKE, FAIRFIELD CT" at bounding box center [586, 344] width 270 height 29
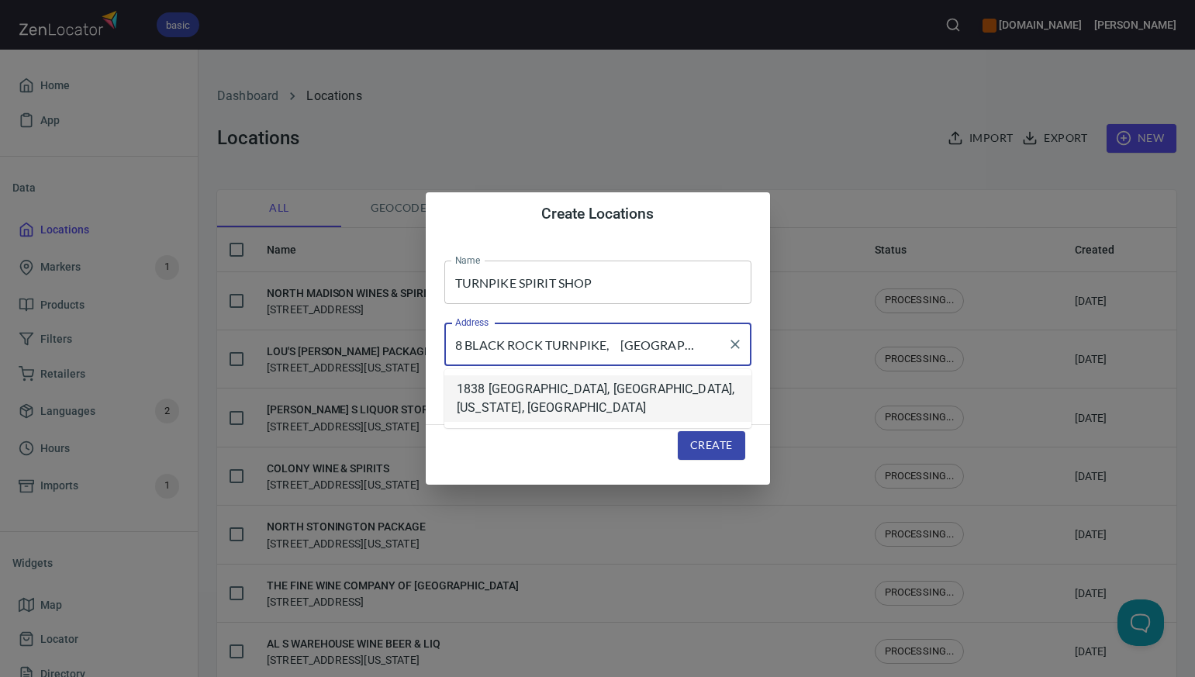
click at [664, 392] on li "1838 Black Rock Turnpike, Fairfield, Connecticut, United States" at bounding box center [597, 398] width 307 height 47
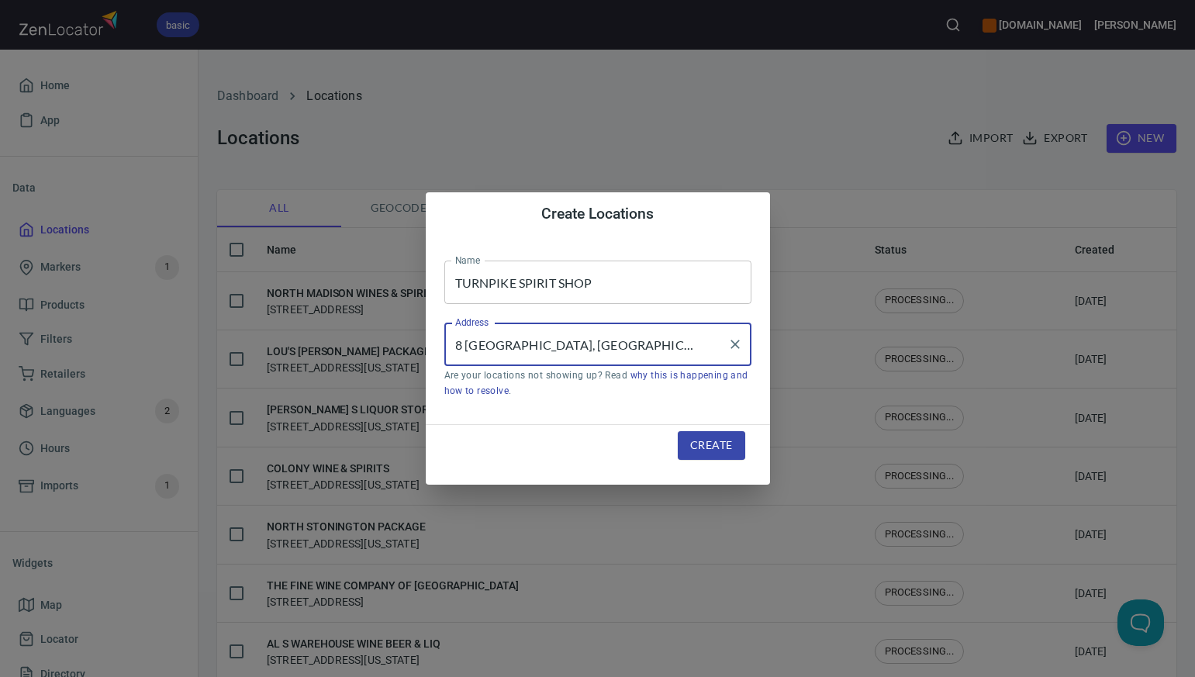
type input "1838 Black Rock Turnpike, Fairfield, Connecticut, United States"
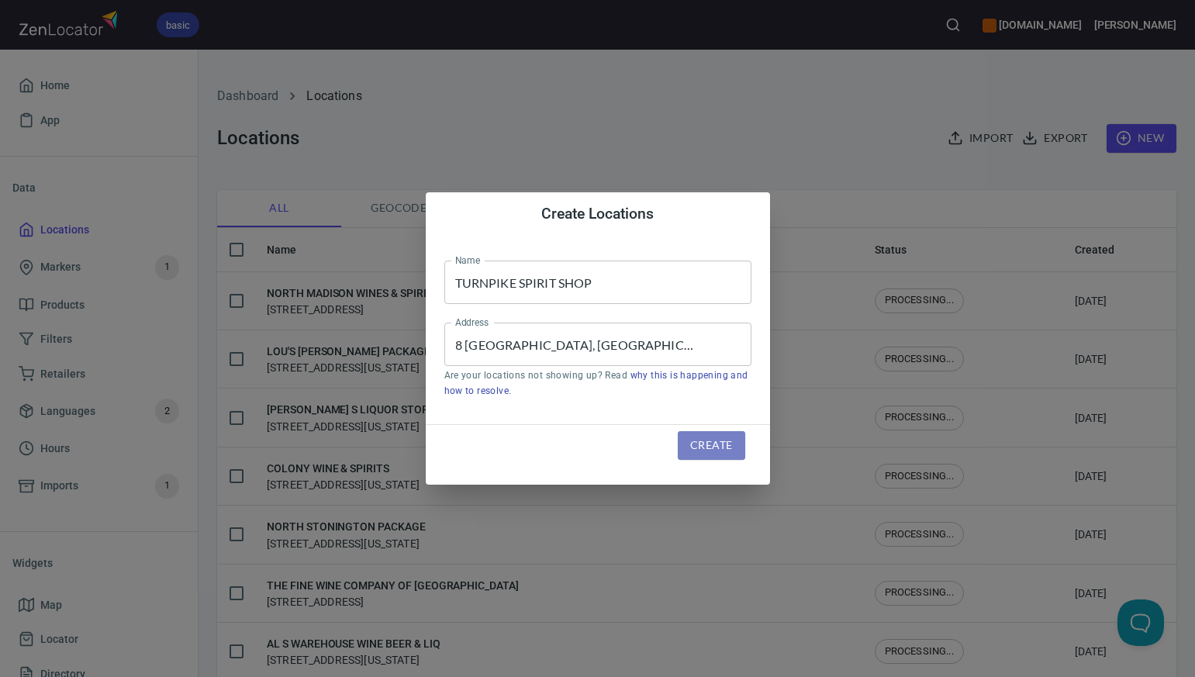
click at [709, 450] on span "Create" at bounding box center [711, 445] width 42 height 19
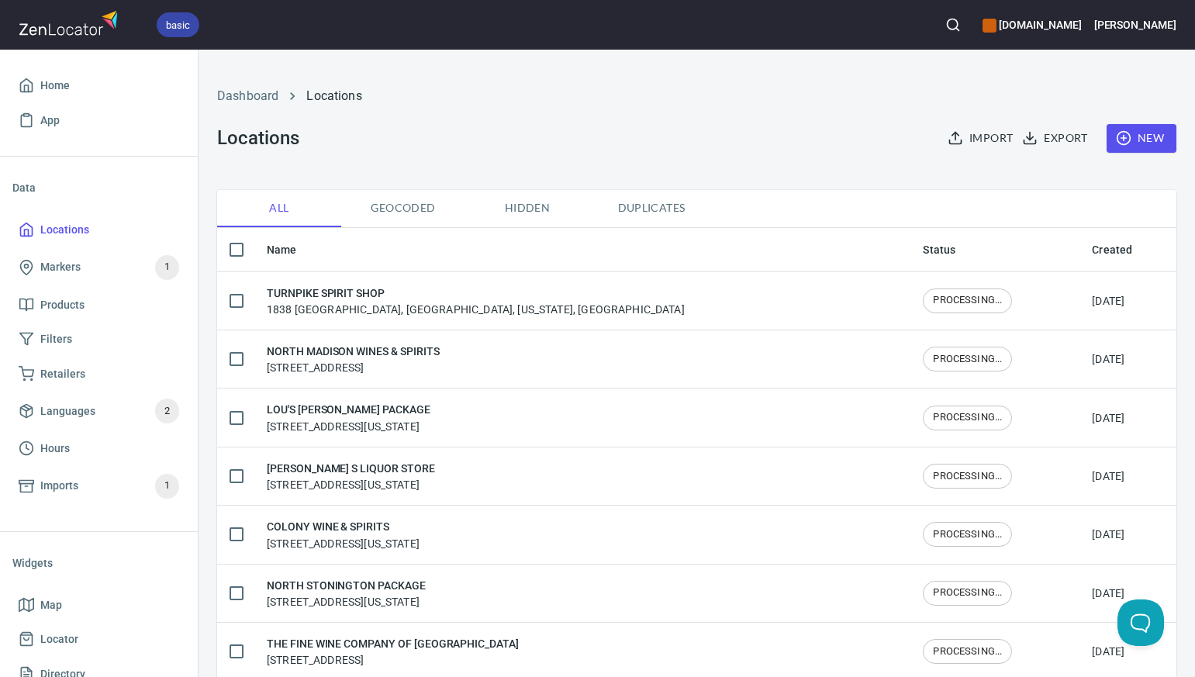
click at [1153, 139] on span "New" at bounding box center [1141, 138] width 45 height 19
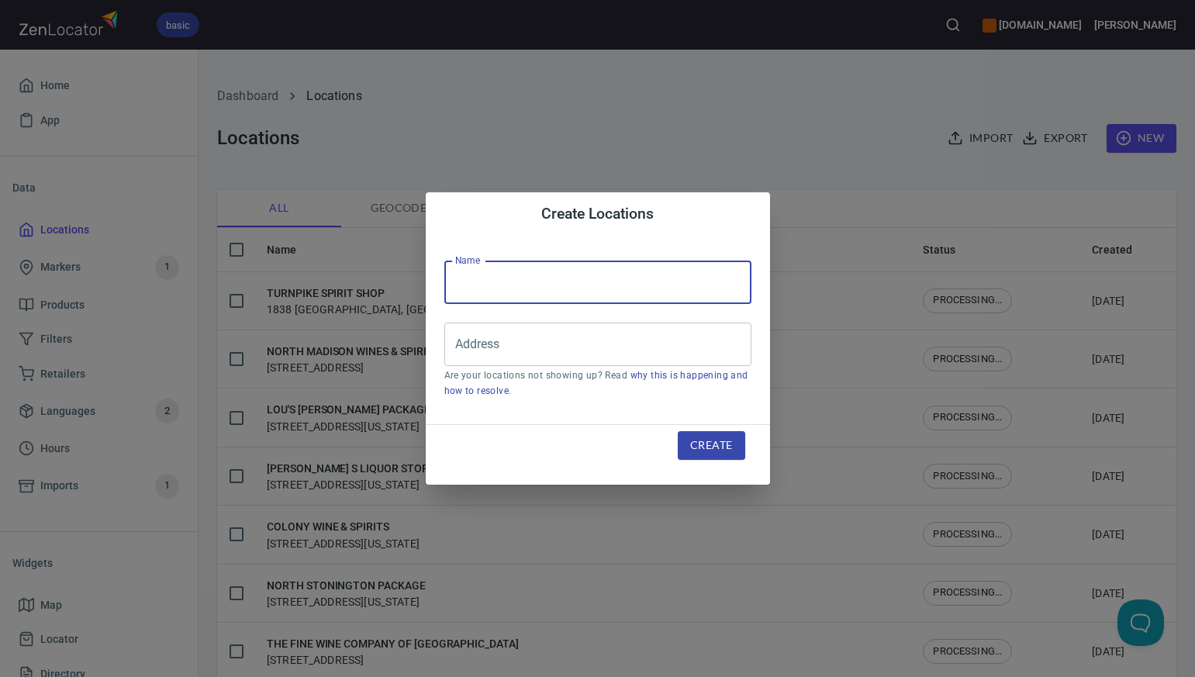
click at [461, 289] on input "text" at bounding box center [597, 282] width 307 height 43
paste input "WINES & MORE (EASTERN)"
type input "WINES & MORE (EASTERN)"
click at [750, 134] on div "Create Locations Name WINES & MORE (EASTERN) Name Address Address Are your loca…" at bounding box center [597, 338] width 1195 height 677
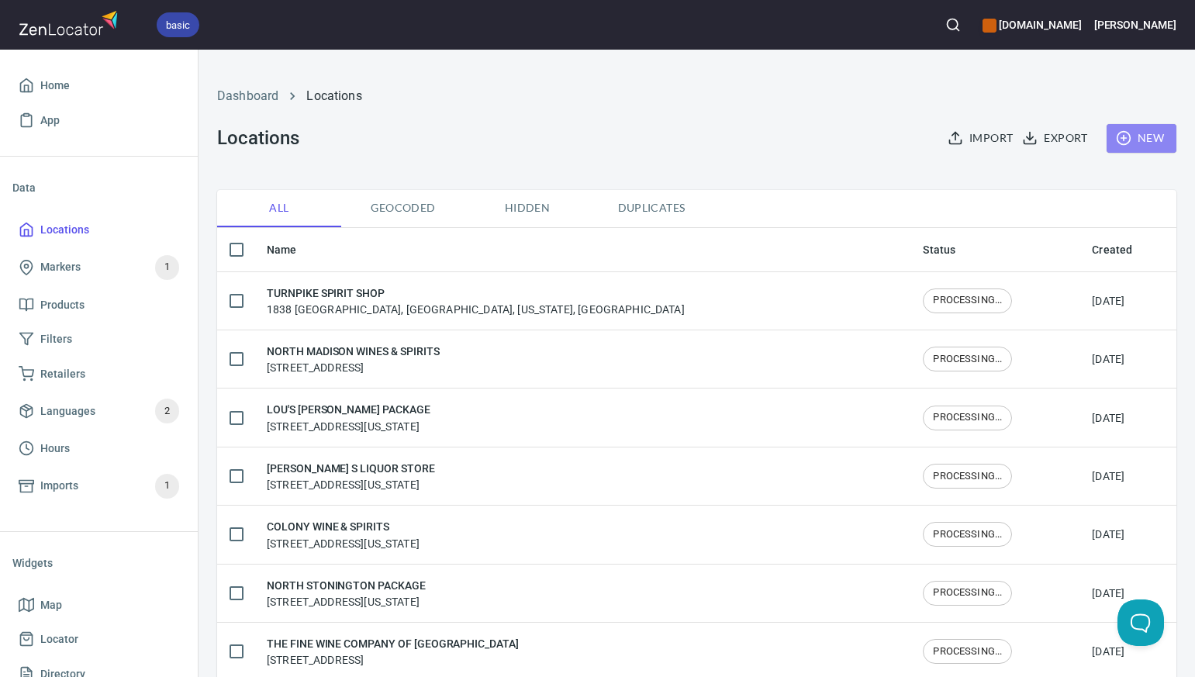
click at [1154, 143] on span "New" at bounding box center [1141, 138] width 45 height 19
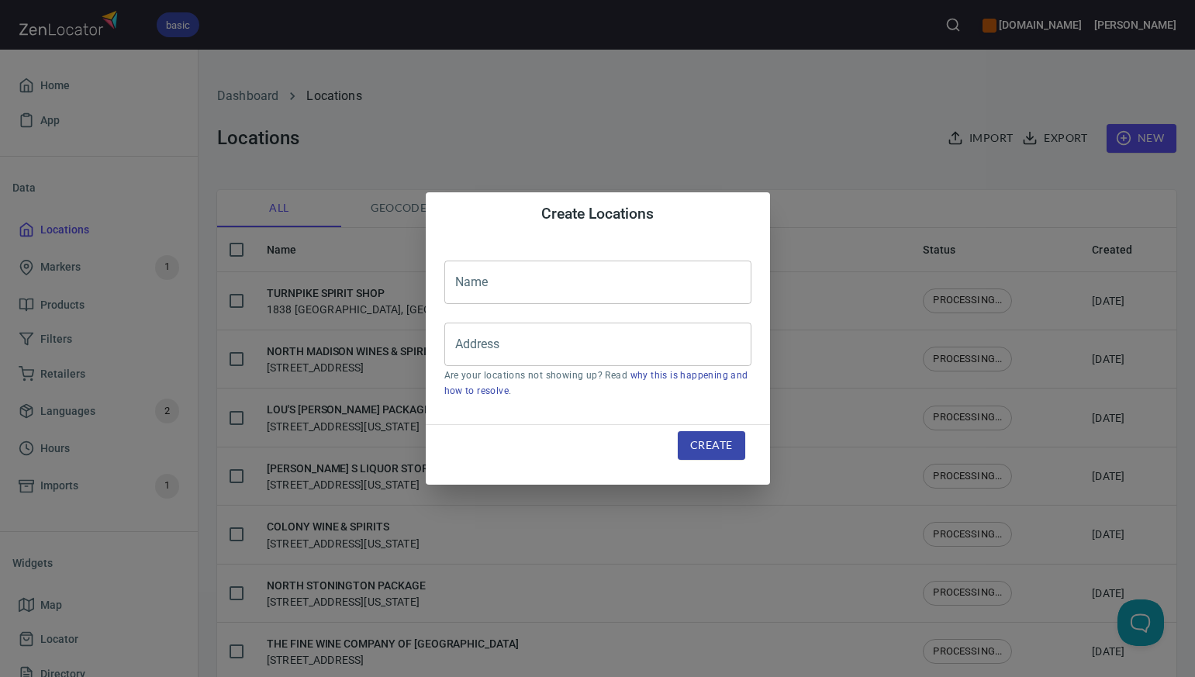
click at [490, 285] on input "text" at bounding box center [597, 282] width 307 height 43
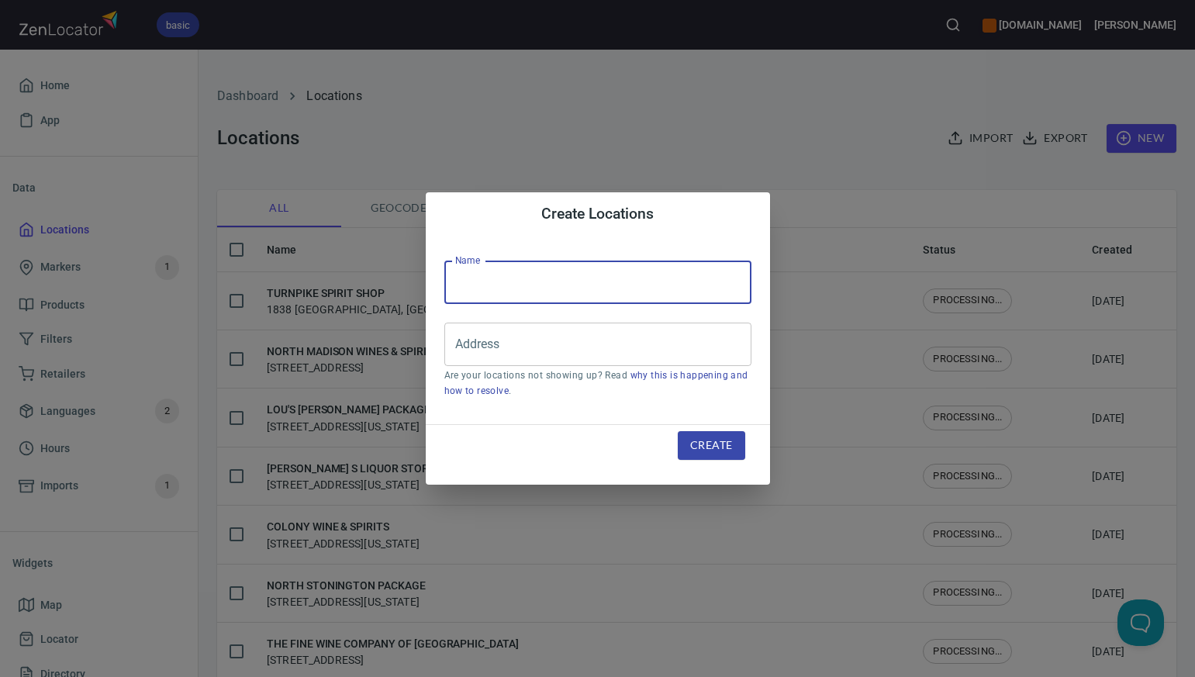
paste input "BURLINGTON SPIRIT SHOPPE"
type input "BURLINGTON SPIRIT SHOPPE"
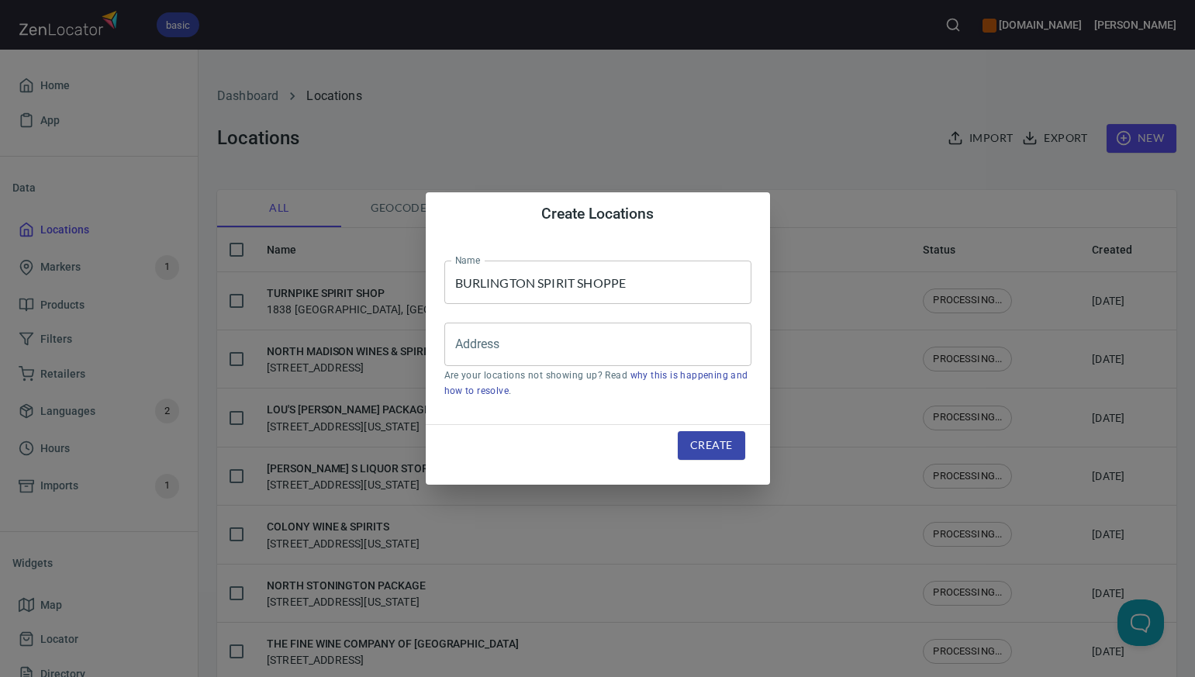
click at [780, 142] on div "Create Locations Name BURLINGTON SPIRIT SHOPPE Name Address Address Are your lo…" at bounding box center [597, 338] width 1195 height 677
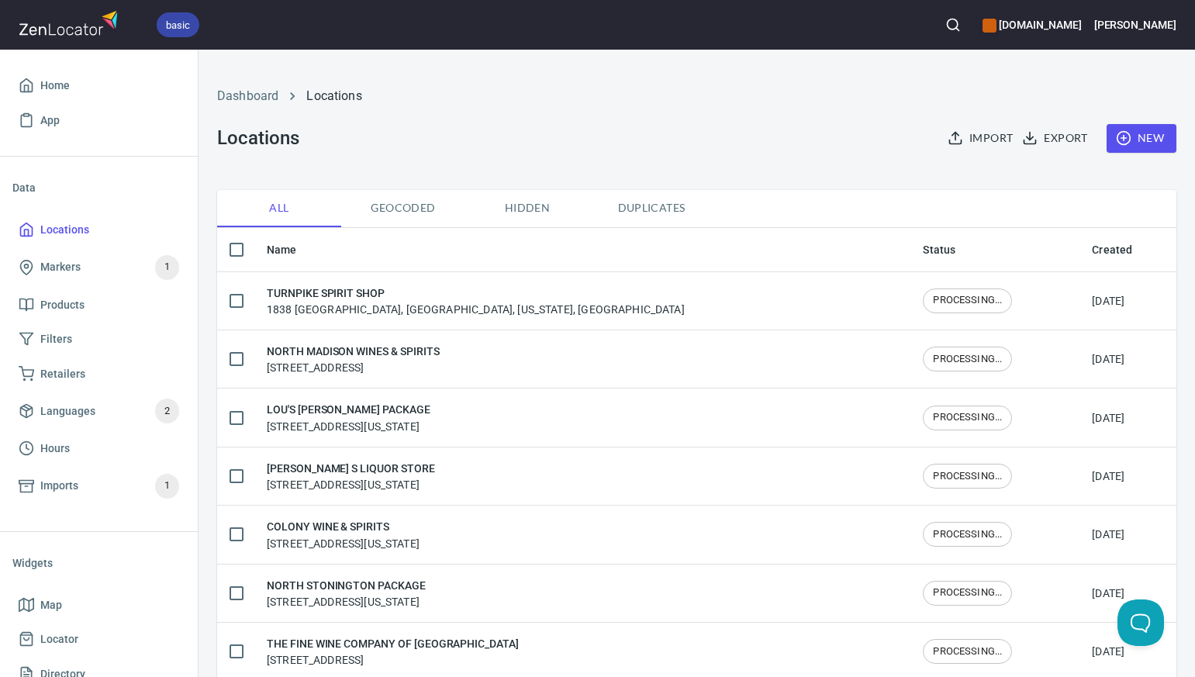
click at [1148, 140] on span "New" at bounding box center [1141, 138] width 45 height 19
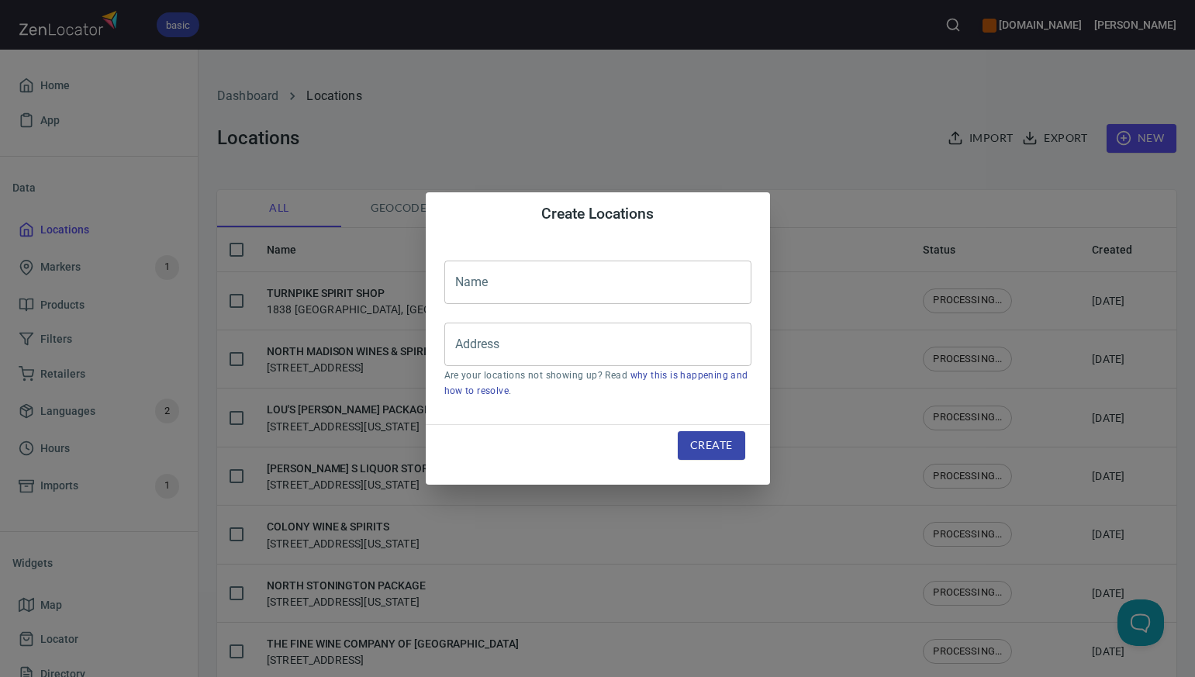
click at [463, 280] on input "text" at bounding box center [597, 282] width 307 height 43
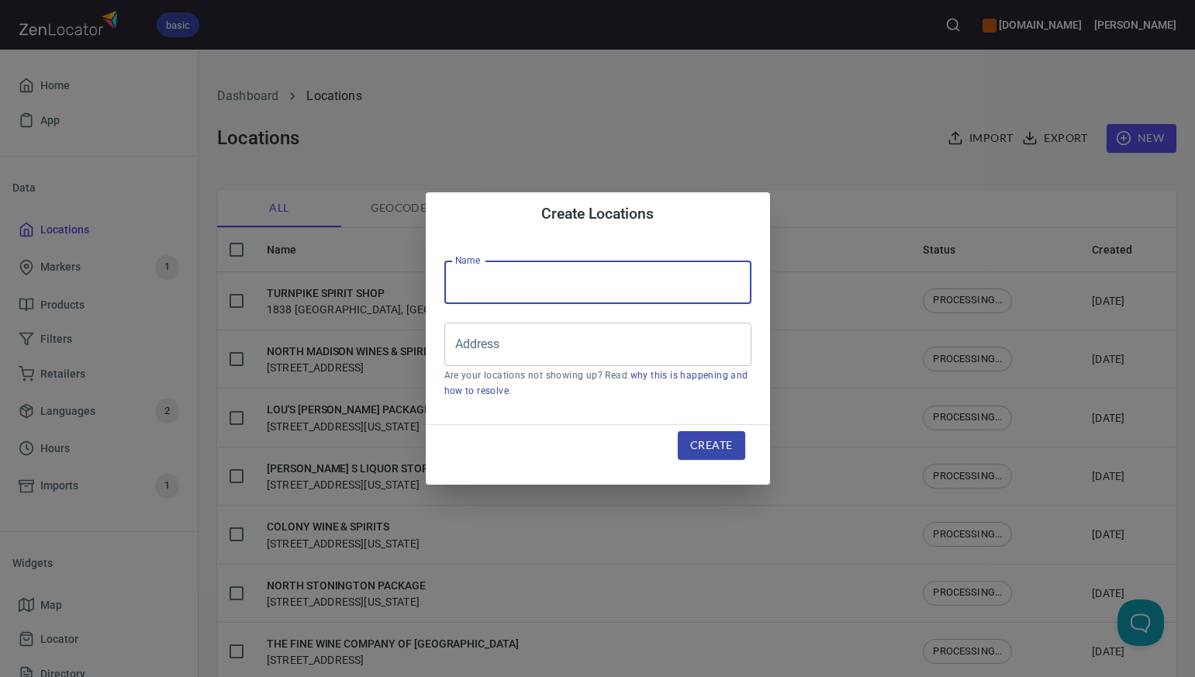
paste input "NORTH STREET WINE & LIQUOR"
type input "NORTH STREET WINE & LIQUOR"
click at [797, 123] on div "Create Locations Name NORTH STREET WINE & LIQUOR Name Address Address Are your …" at bounding box center [597, 338] width 1195 height 677
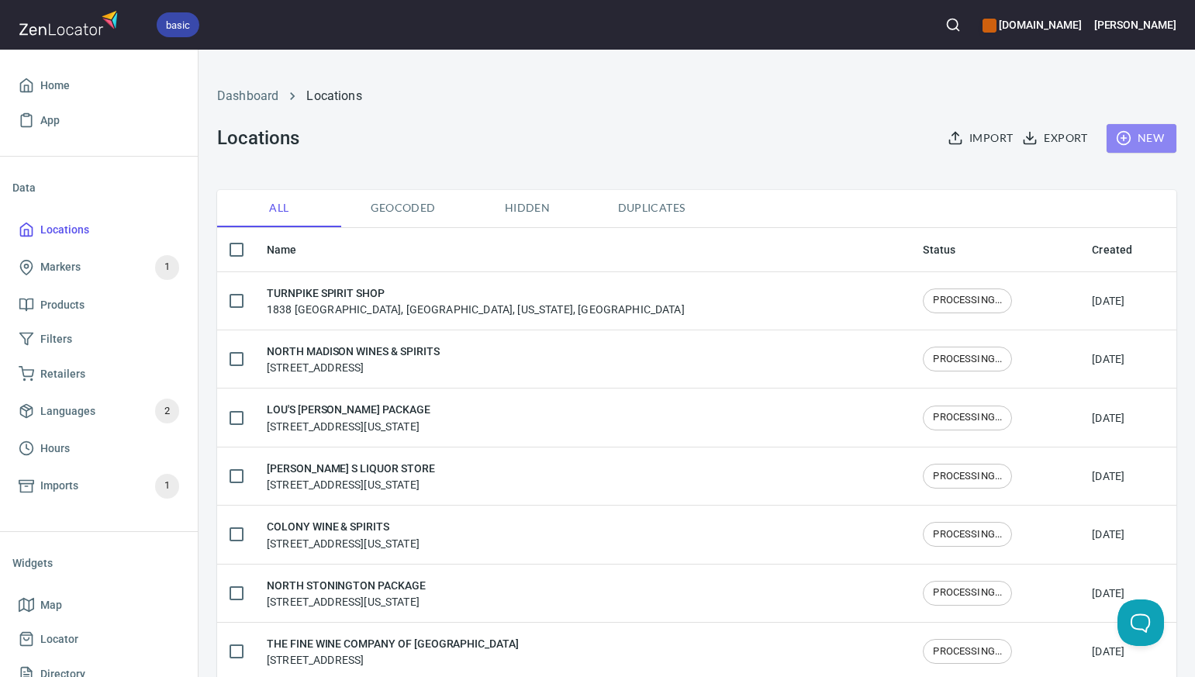
click at [1147, 135] on span "New" at bounding box center [1141, 138] width 45 height 19
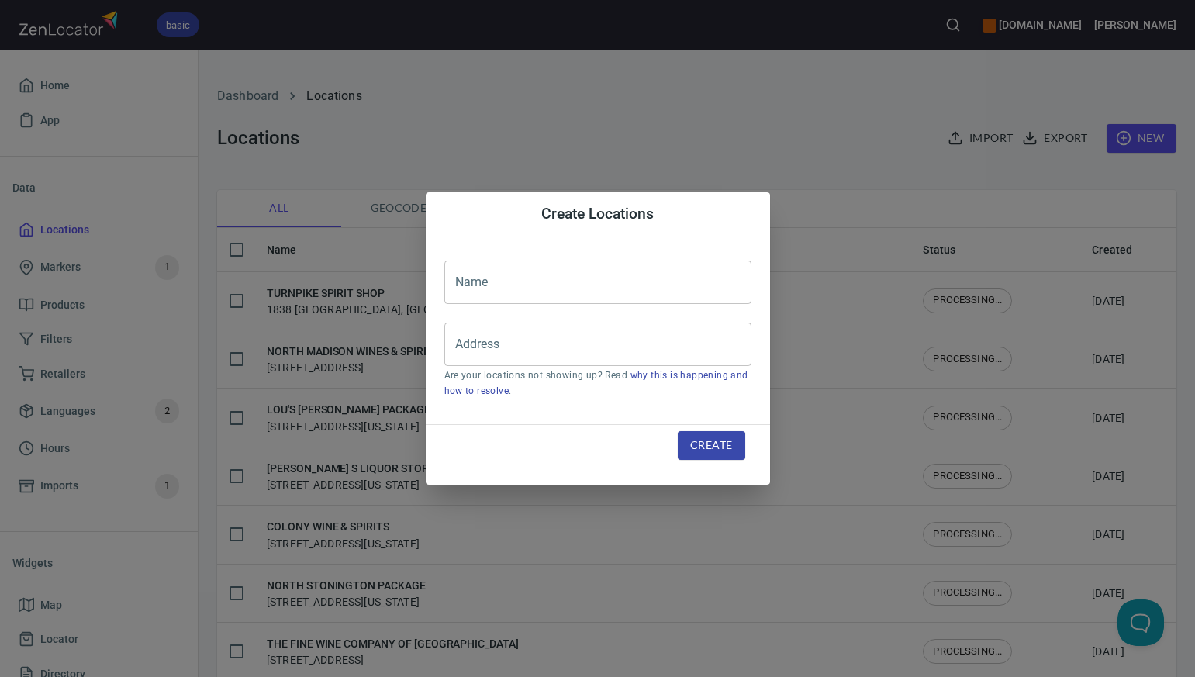
click at [468, 280] on input "text" at bounding box center [597, 282] width 307 height 43
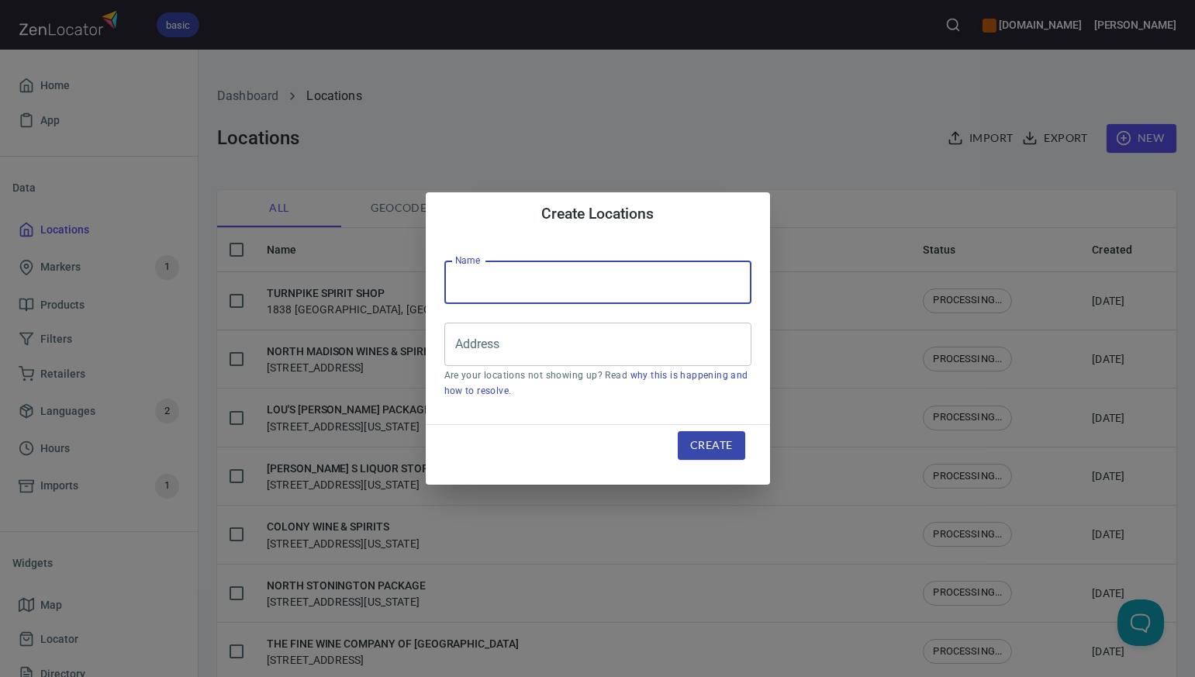
paste input "PLOSKI S FINEST LIQUIDS"
type input "PLOSKI S FINEST LIQUIDS"
click at [471, 344] on input "Address" at bounding box center [586, 344] width 270 height 29
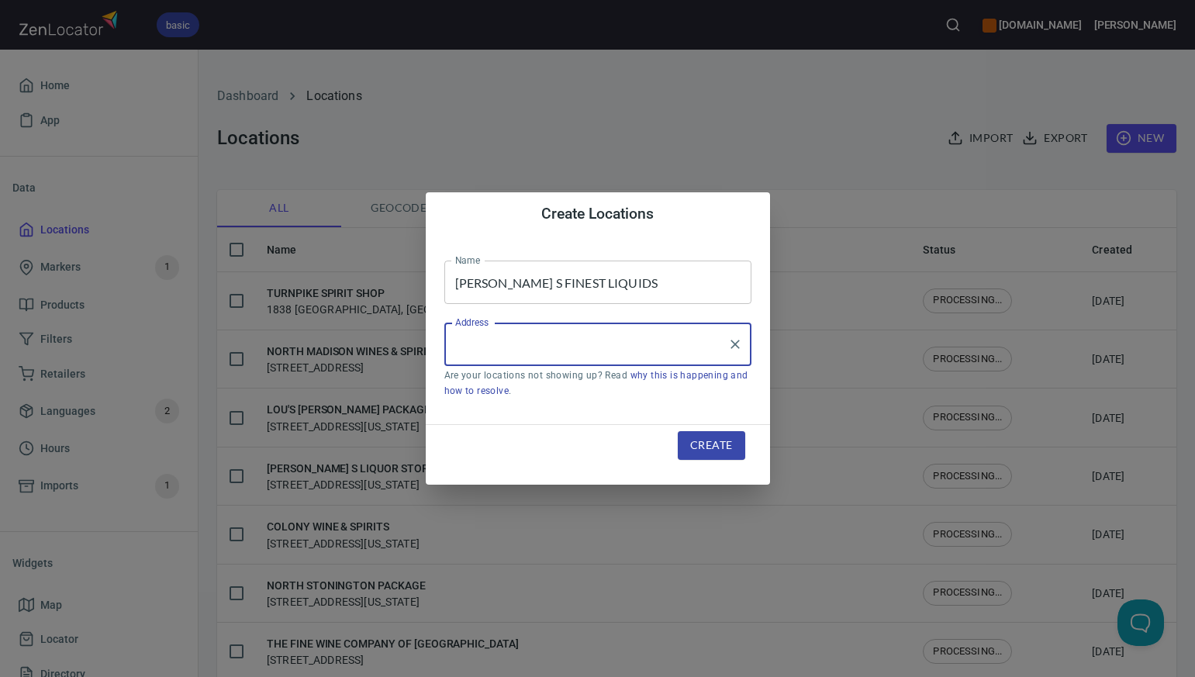
paste input "909 PROSPECT ST NAUGATUCK CT"
click at [558, 346] on input "909 PROSPECT ST NAUGATUCK CT" at bounding box center [586, 344] width 270 height 29
click at [648, 343] on input "909 PROSPECT ST, NAUGATUCK CT" at bounding box center [586, 344] width 270 height 29
click at [626, 395] on li "909 Prospect Street, Naugatuck, Connecticut, United States" at bounding box center [597, 389] width 307 height 28
type input "909 Prospect Street, Naugatuck, Connecticut, United States"
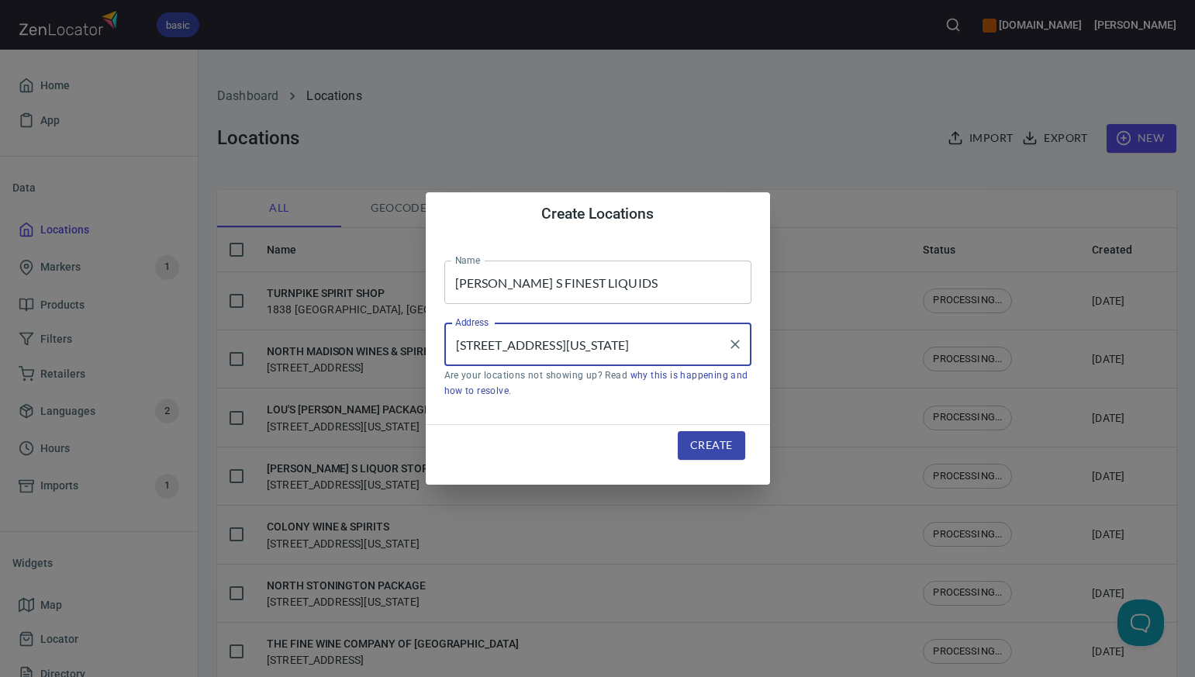
click at [700, 447] on span "Create" at bounding box center [711, 445] width 42 height 19
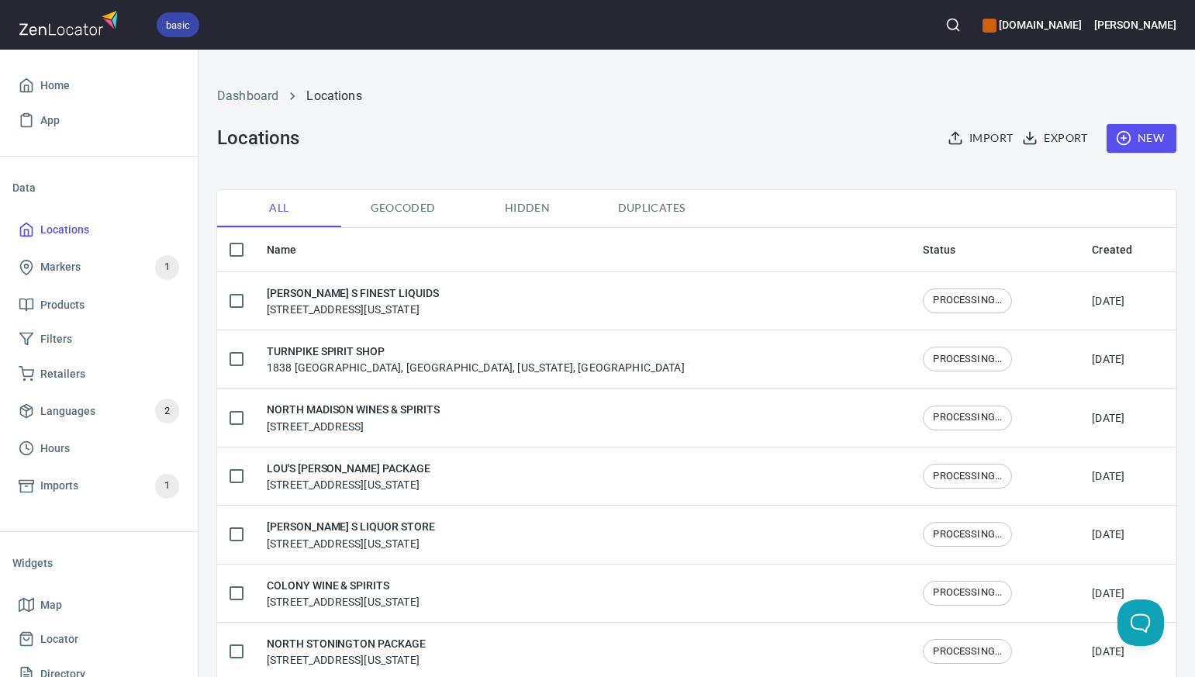
click at [1149, 126] on button "New" at bounding box center [1141, 138] width 70 height 29
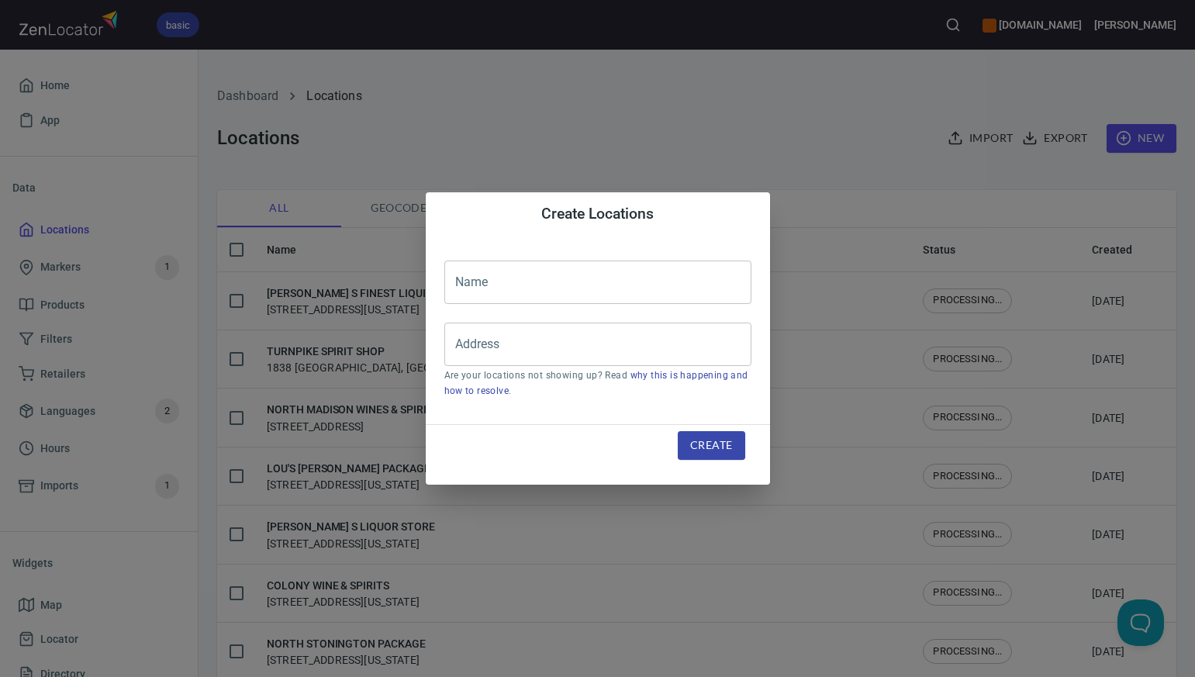
click at [478, 275] on input "text" at bounding box center [597, 282] width 307 height 43
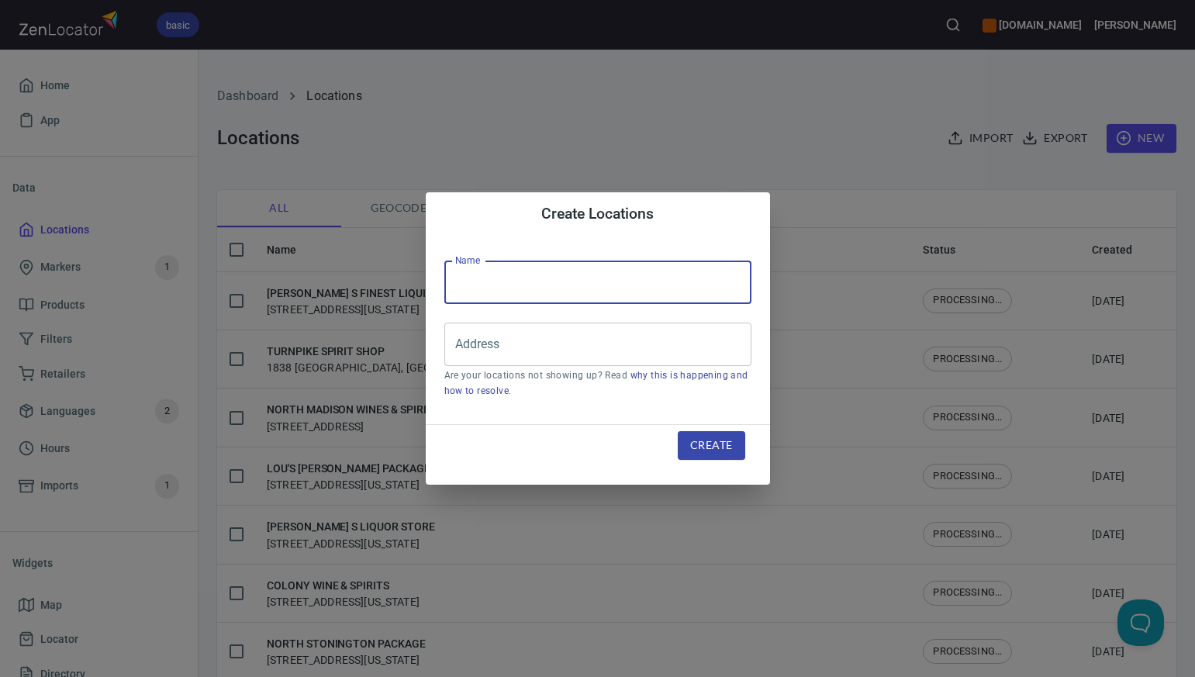
paste input "OAKLAND LIQUOR STORE"
type input "OAKLAND LIQUOR STORE"
click at [787, 109] on div "Create Locations Name OAKLAND LIQUOR STORE Name Address Address Are your locati…" at bounding box center [597, 338] width 1195 height 677
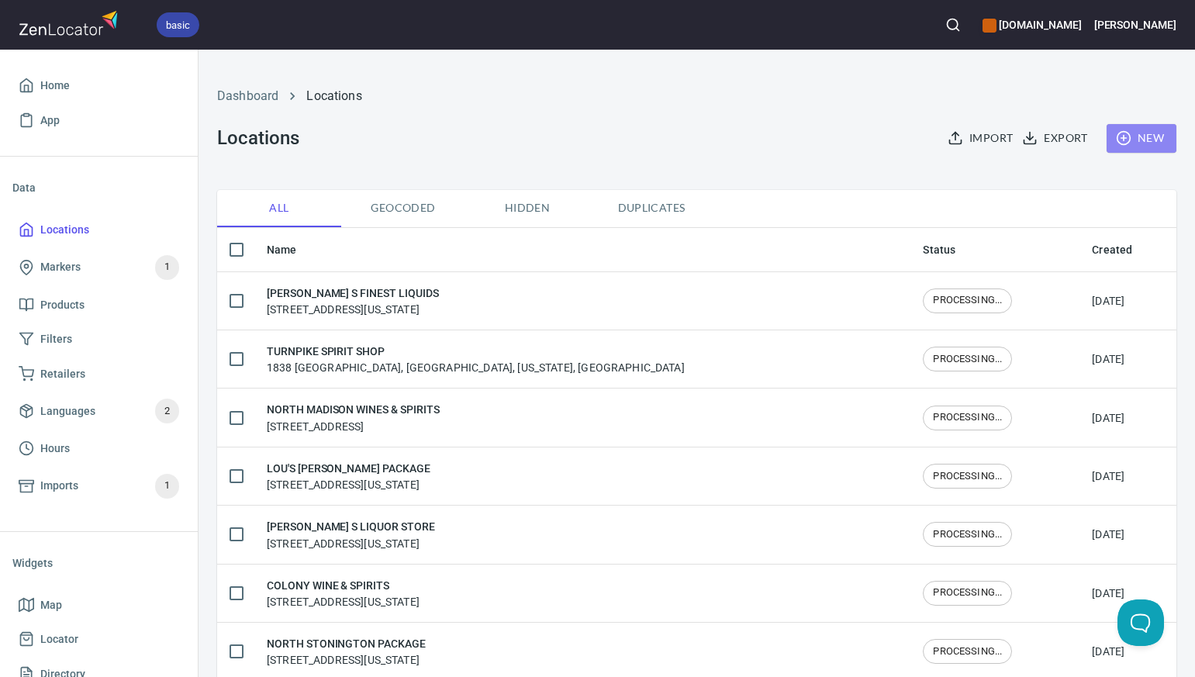
click at [1152, 147] on span "New" at bounding box center [1141, 138] width 45 height 19
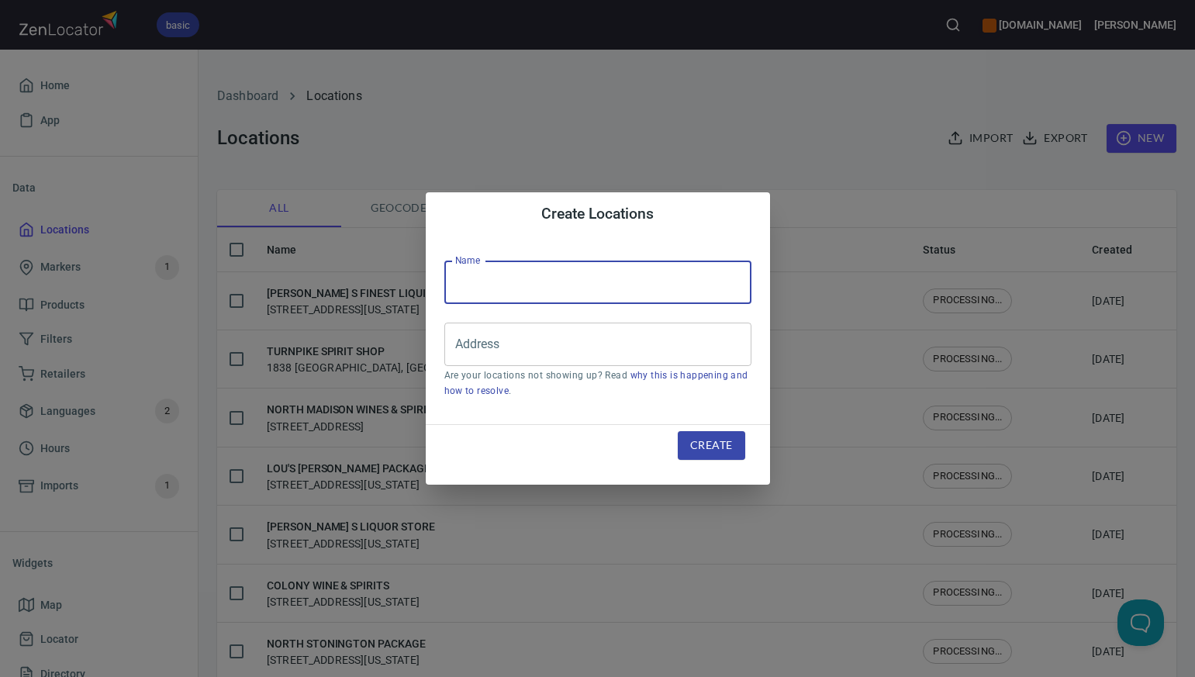
click at [506, 278] on input "text" at bounding box center [597, 282] width 307 height 43
paste input "MAXIMUM BEVERAGE - W HARTFORD"
type input "MAXIMUM BEVERAGE - W HARTFORD"
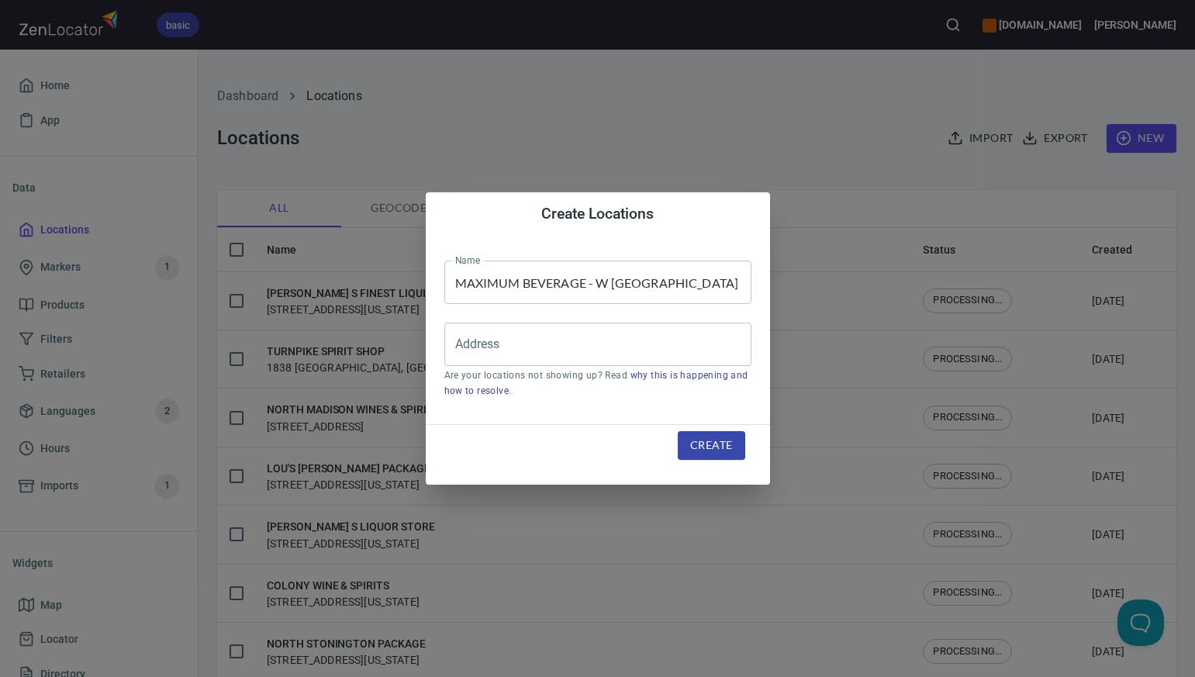
click at [751, 142] on div "Create Locations Name MAXIMUM BEVERAGE - W HARTFORD Name Address Address Are yo…" at bounding box center [597, 338] width 1195 height 677
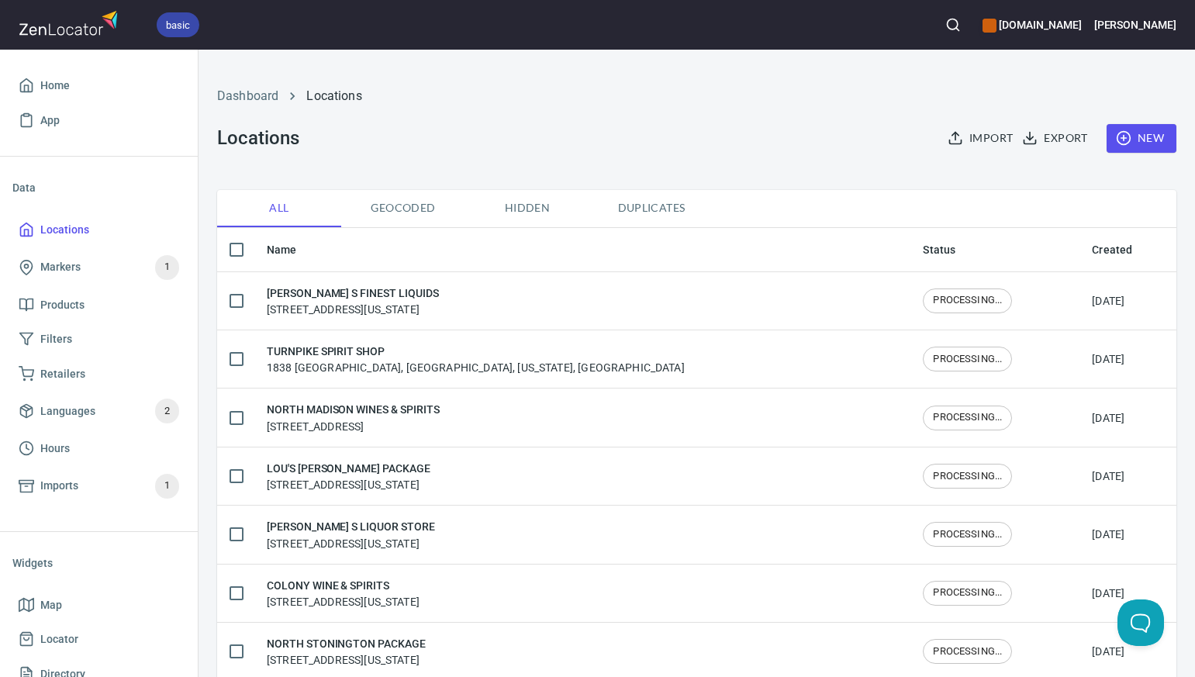
click at [1148, 143] on span "New" at bounding box center [1141, 138] width 45 height 19
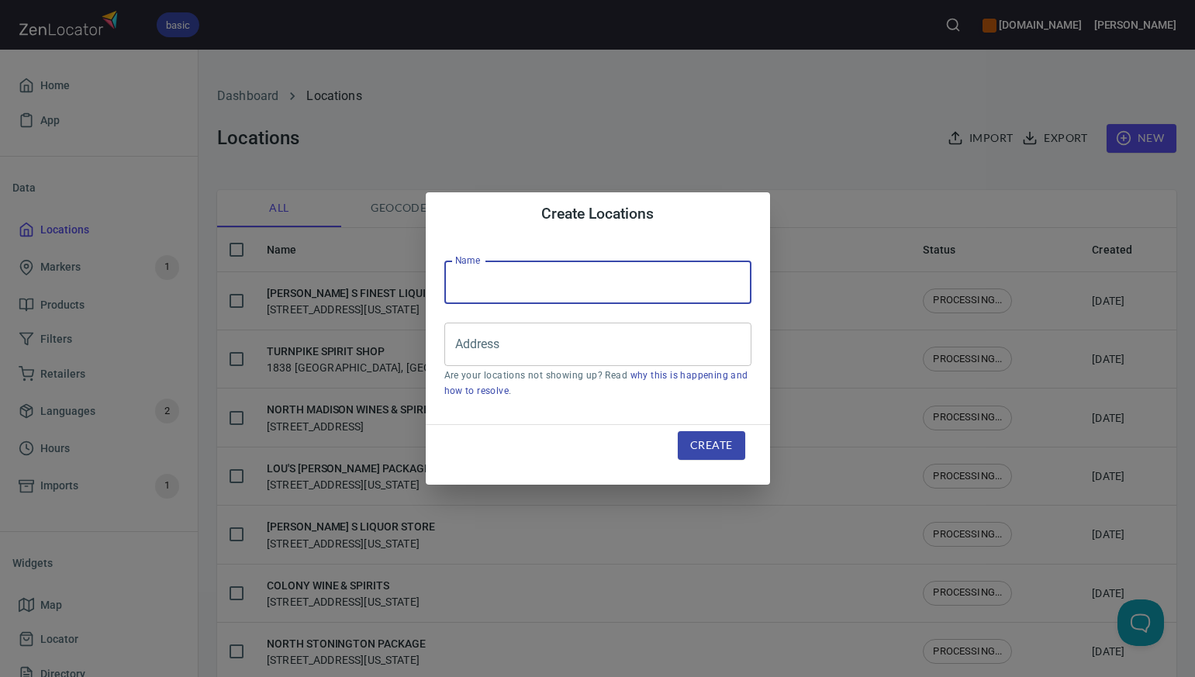
click at [493, 278] on input "text" at bounding box center [597, 282] width 307 height 43
paste input "CORK AND BARREL"
type input "CORK AND BARREL"
click at [837, 112] on div "Create Locations Name CORK AND BARREL Name Address Address Are your locations n…" at bounding box center [597, 338] width 1195 height 677
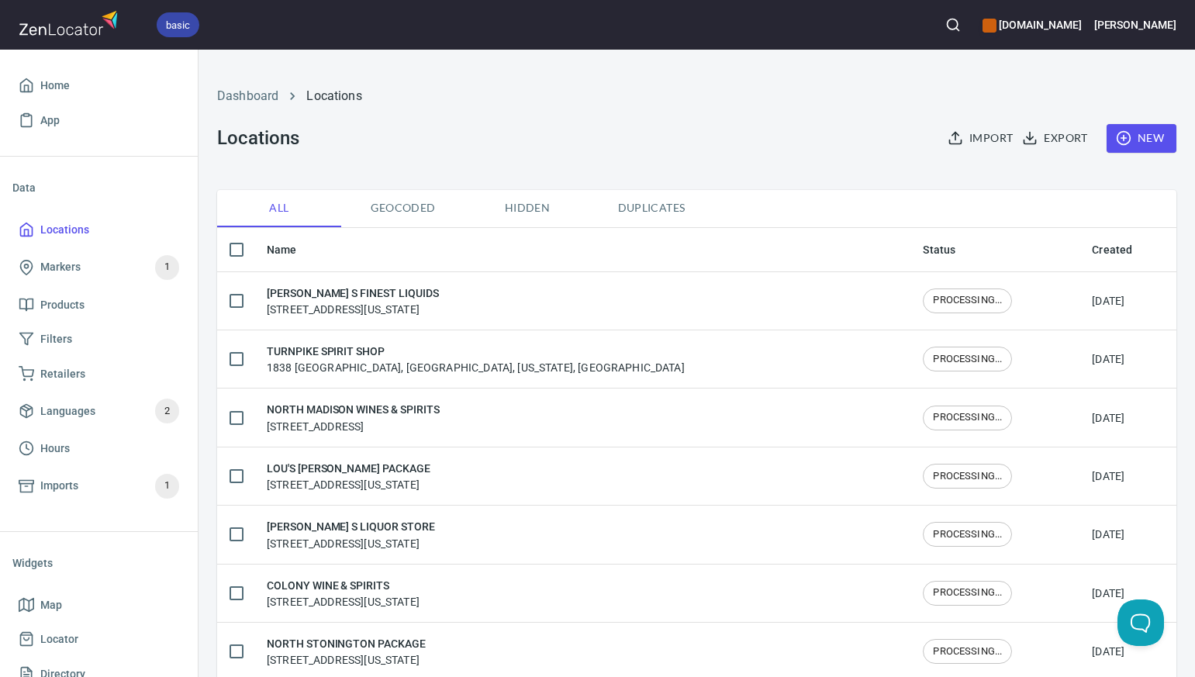
click at [1138, 131] on span "New" at bounding box center [1141, 138] width 45 height 19
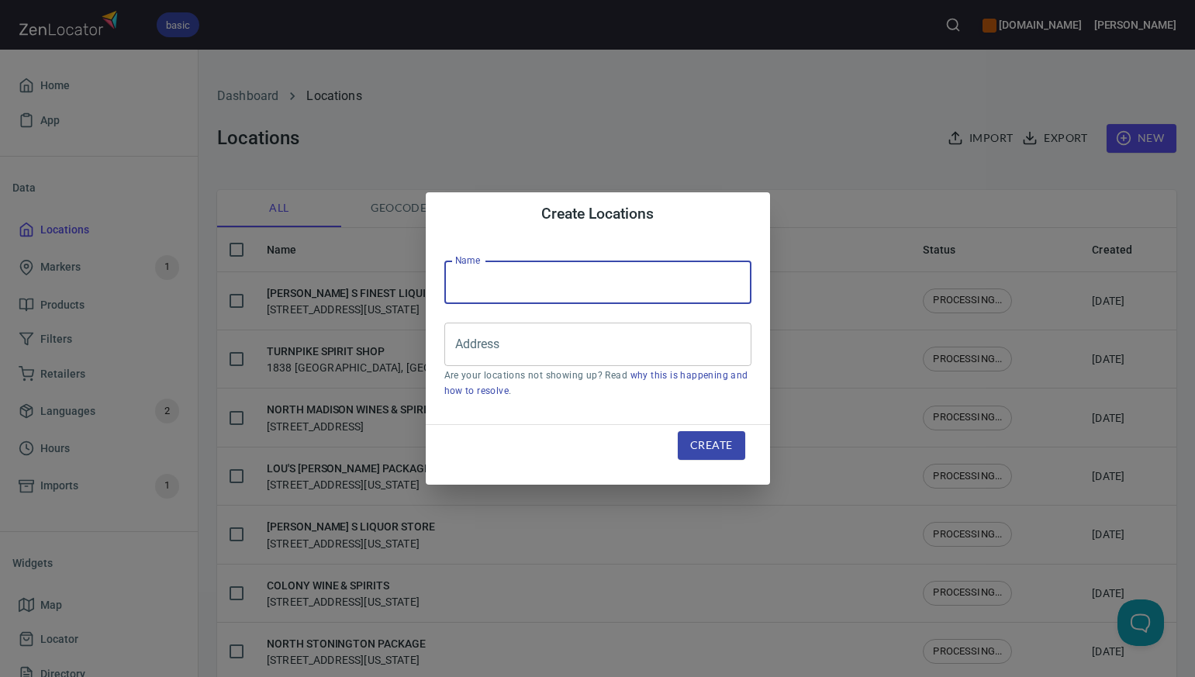
click at [456, 274] on input "text" at bounding box center [597, 282] width 307 height 43
paste input "HOMETOWN WINE & LIQUORS"
type input "HOMETOWN WINE & LIQUORS"
click at [488, 350] on input "Address" at bounding box center [586, 344] width 270 height 29
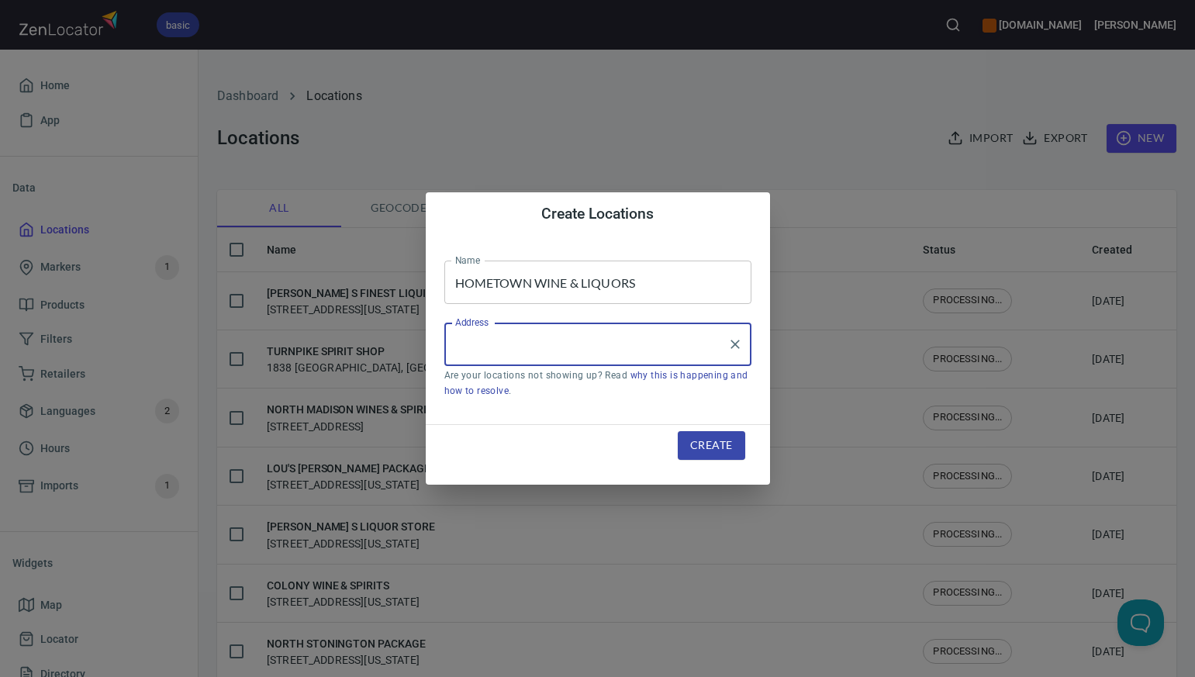
paste input "60 SKIFF ST HAMDEN CT"
click at [585, 343] on input "60 SKIFF ST HAMDEN CT" at bounding box center [586, 344] width 270 height 29
click at [520, 341] on input "60 SKIFF ST HAMDEN, CT" at bounding box center [578, 344] width 254 height 29
click at [588, 346] on input "60 SKIFF ST, HAMDEN, CT" at bounding box center [586, 344] width 270 height 29
click at [520, 347] on input "60 SKIFF ST, Hamden, CT" at bounding box center [586, 344] width 270 height 29
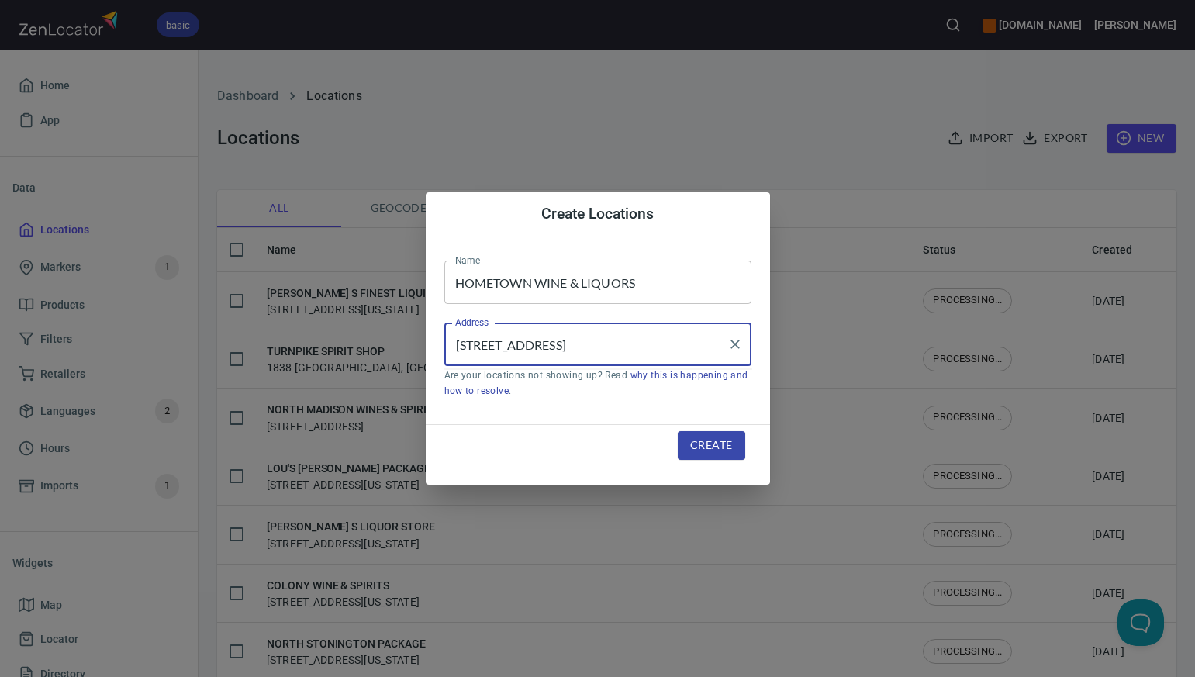
click at [506, 342] on input "60 SKIFF St, Hamden, CT" at bounding box center [586, 344] width 270 height 29
click at [536, 345] on input "60 Skiff St, Hamden, CT" at bounding box center [586, 344] width 270 height 29
type input "60 Skiff St, Hamden, CT"
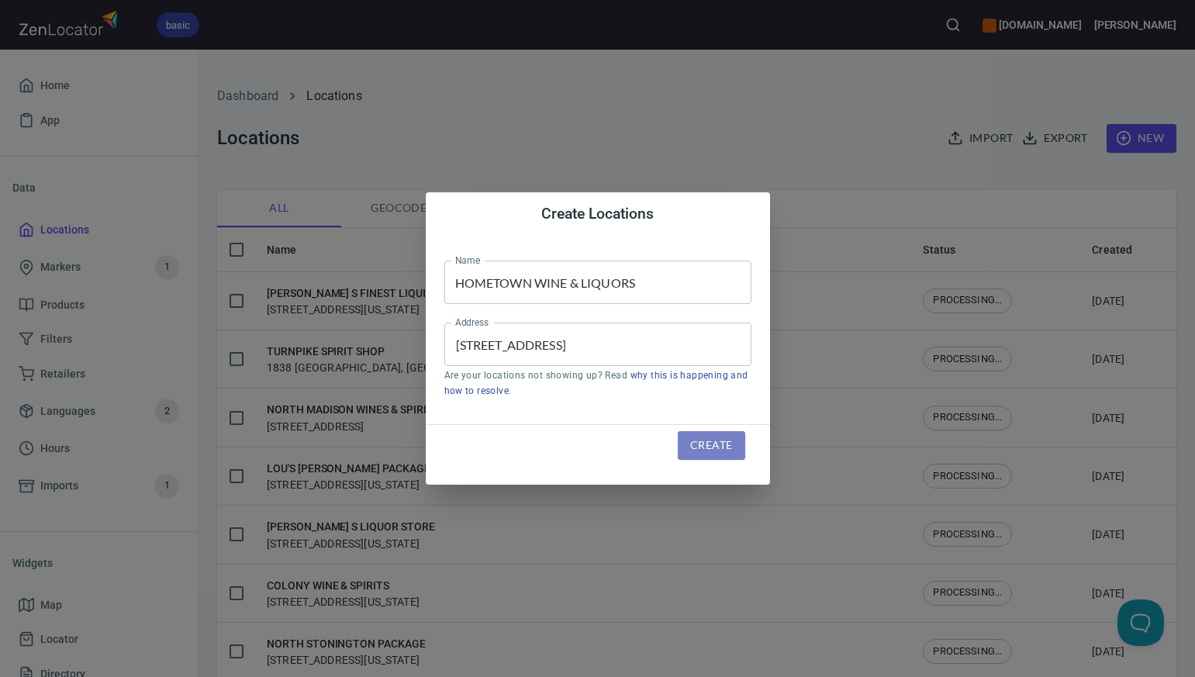
click at [720, 447] on span "Create" at bounding box center [711, 445] width 42 height 19
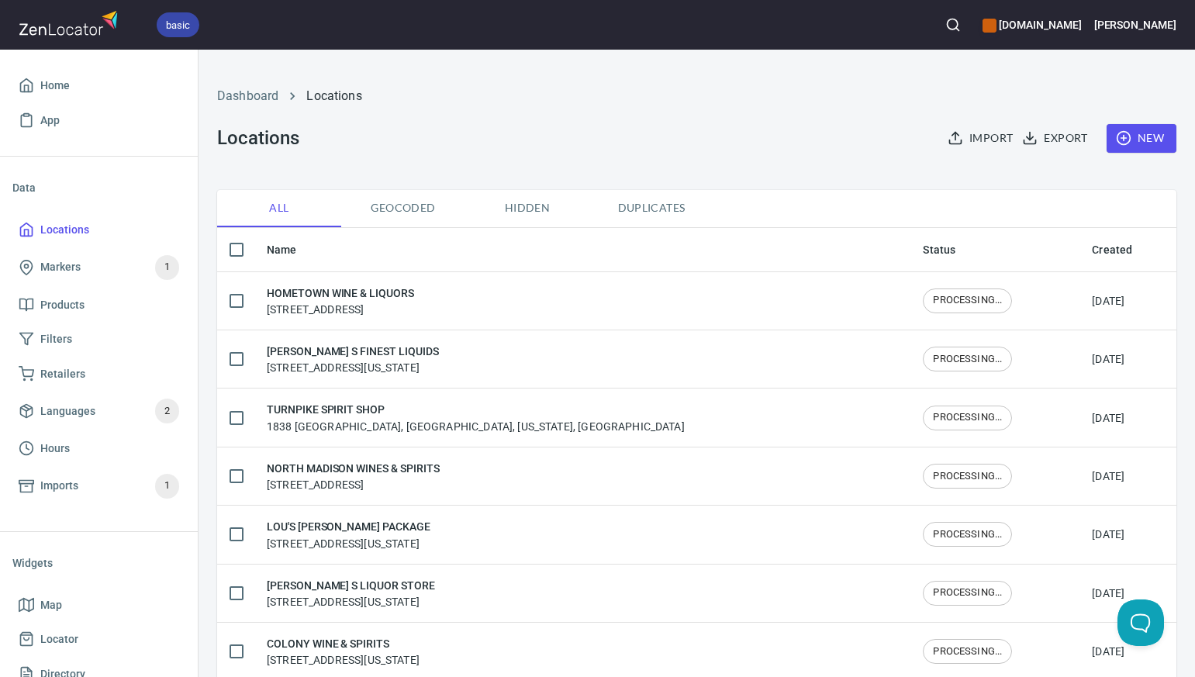
click at [1134, 140] on span "New" at bounding box center [1141, 138] width 45 height 19
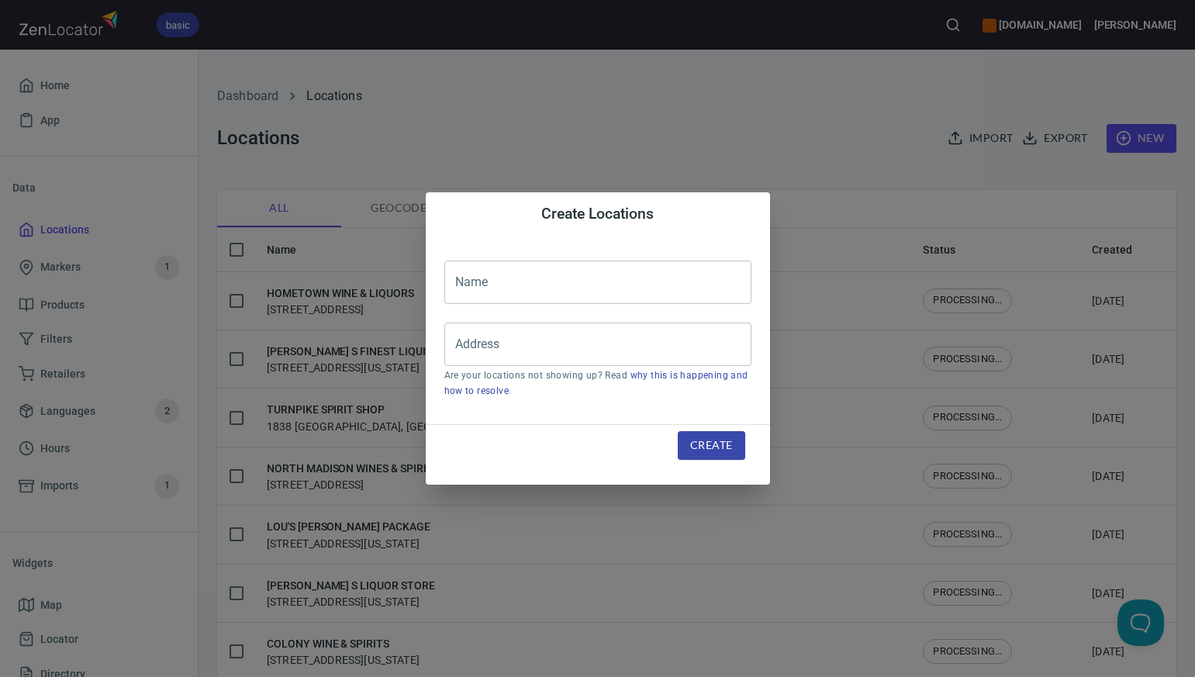
click at [486, 287] on input "text" at bounding box center [597, 282] width 307 height 43
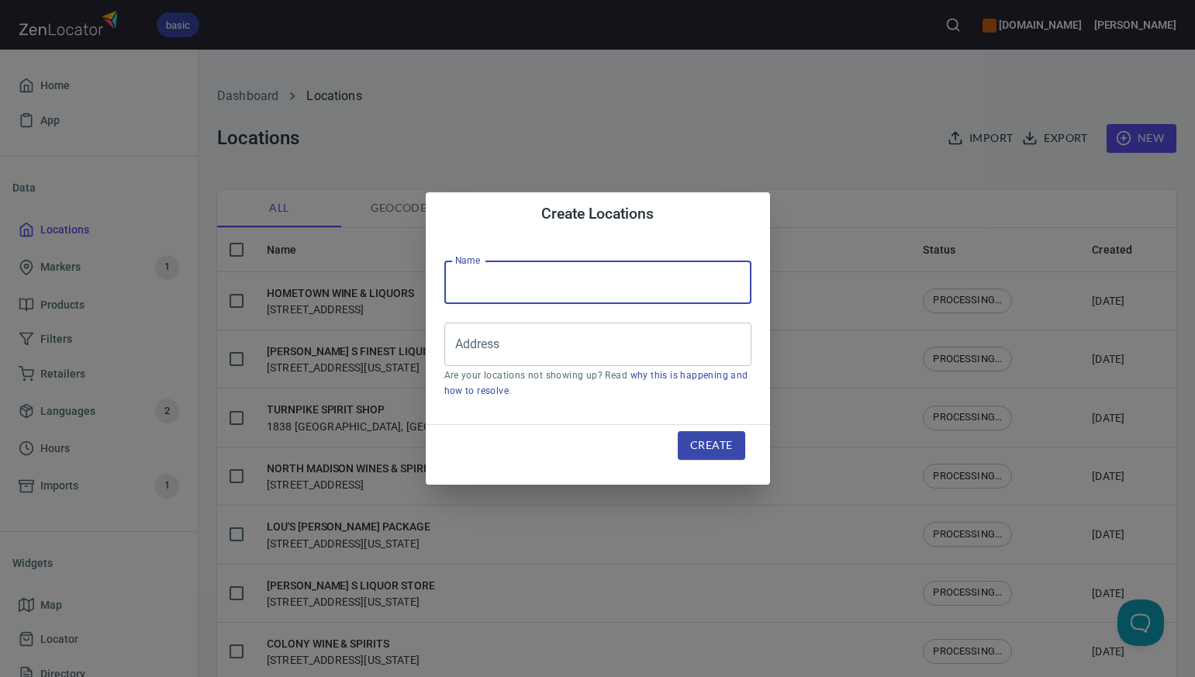
paste input "A AND D PACKAGE STORE"
type input "A AND D PACKAGE STORE"
click at [749, 140] on div "Create Locations Name A AND D PACKAGE STORE Name Address Address Are your locat…" at bounding box center [597, 338] width 1195 height 677
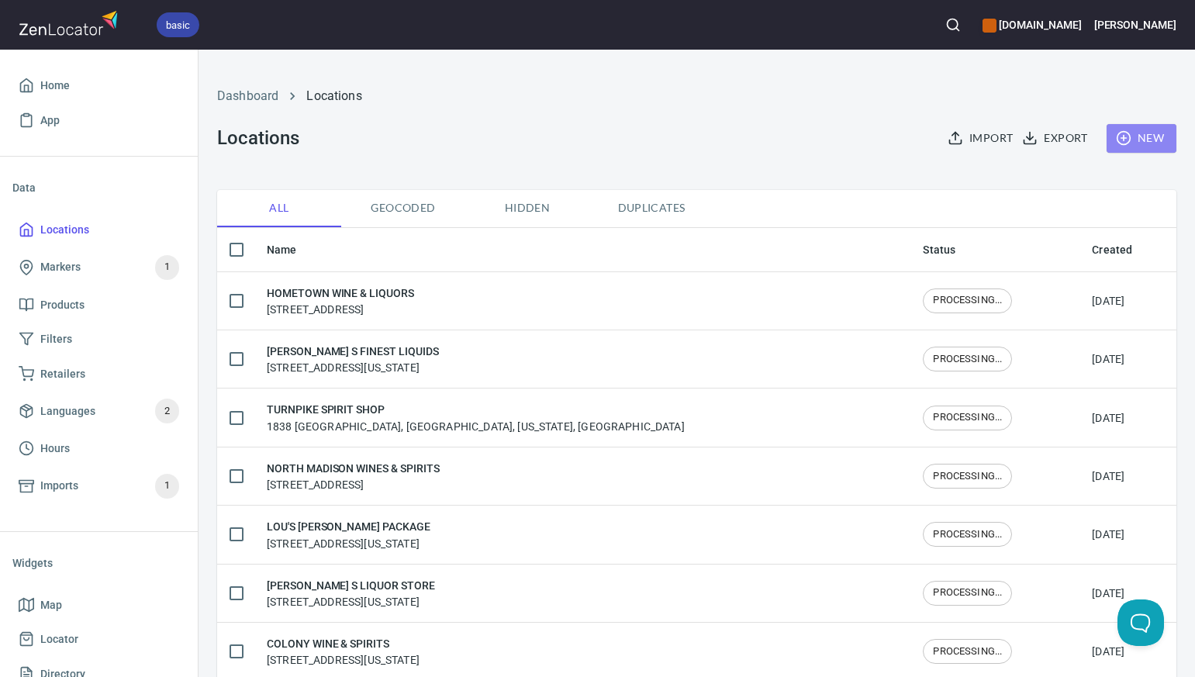
click at [1139, 140] on span "New" at bounding box center [1141, 138] width 45 height 19
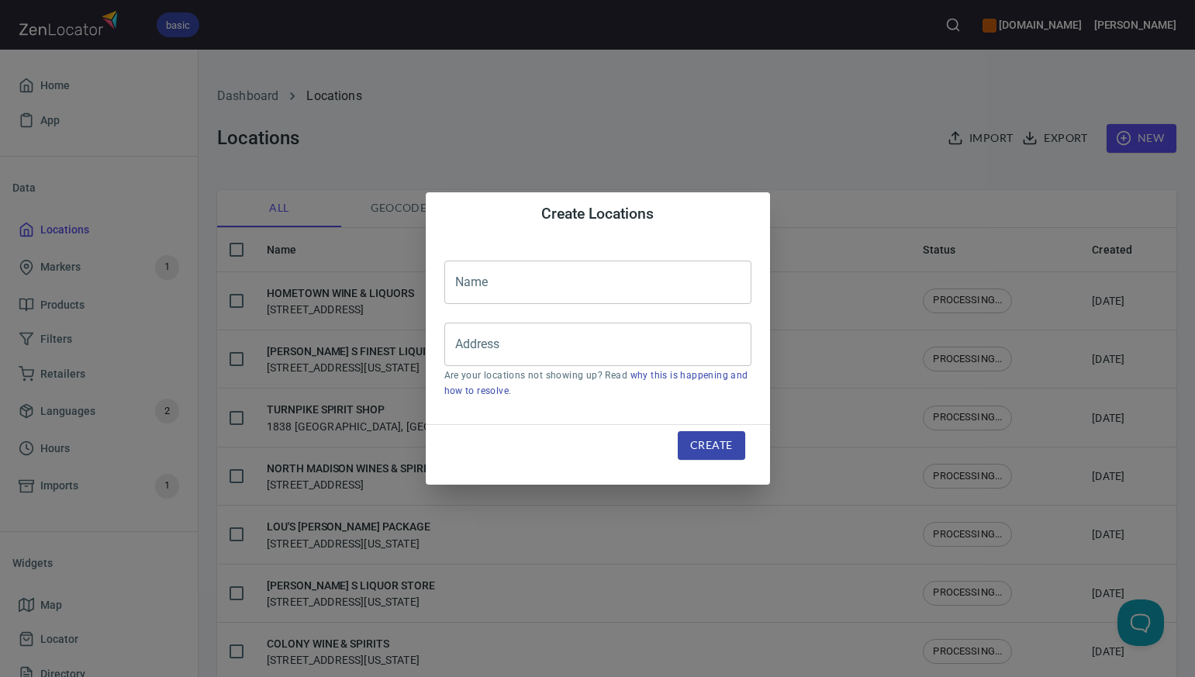
click at [465, 285] on input "text" at bounding box center [597, 282] width 307 height 43
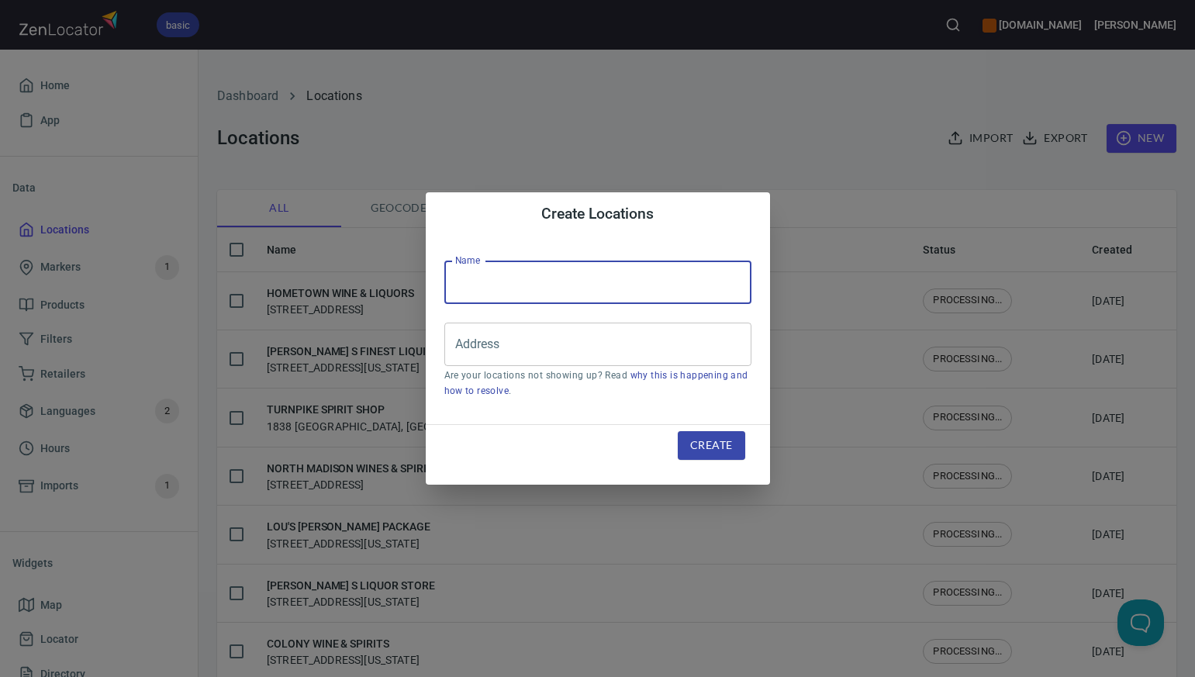
paste input "WEST MAIN LIQUOR STORE"
type input "WEST MAIN LIQUOR STORE"
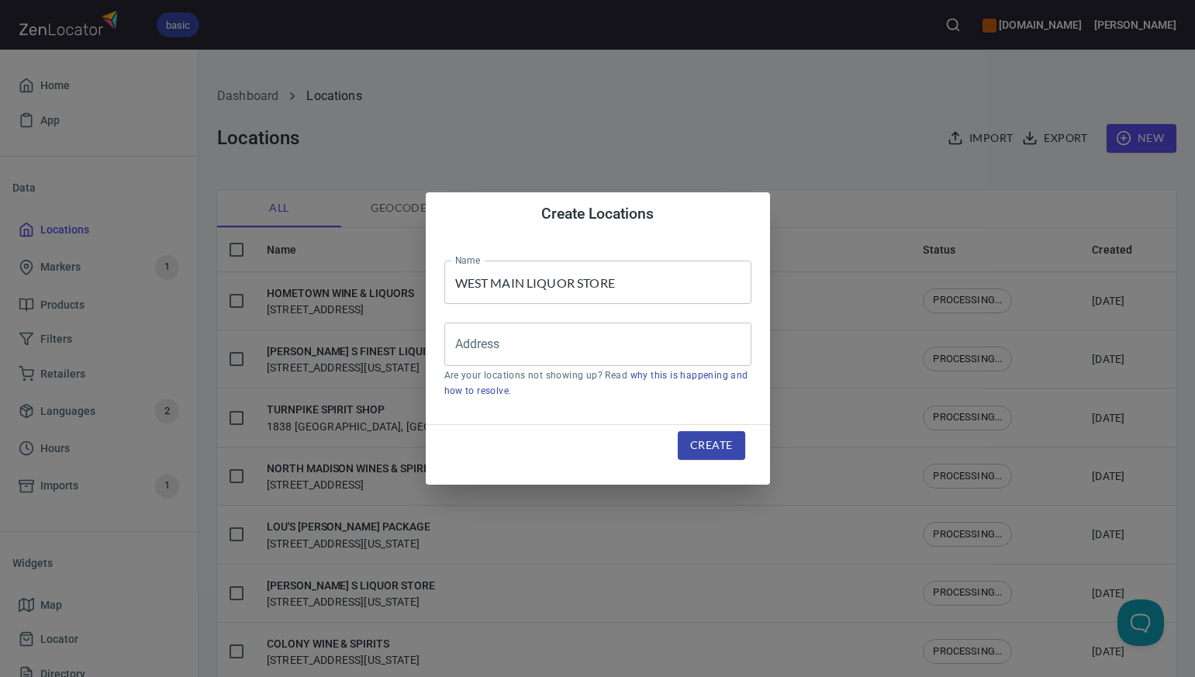
click at [721, 162] on div "Create Locations Name WEST MAIN LIQUOR STORE Name Address Address Are your loca…" at bounding box center [597, 338] width 1195 height 677
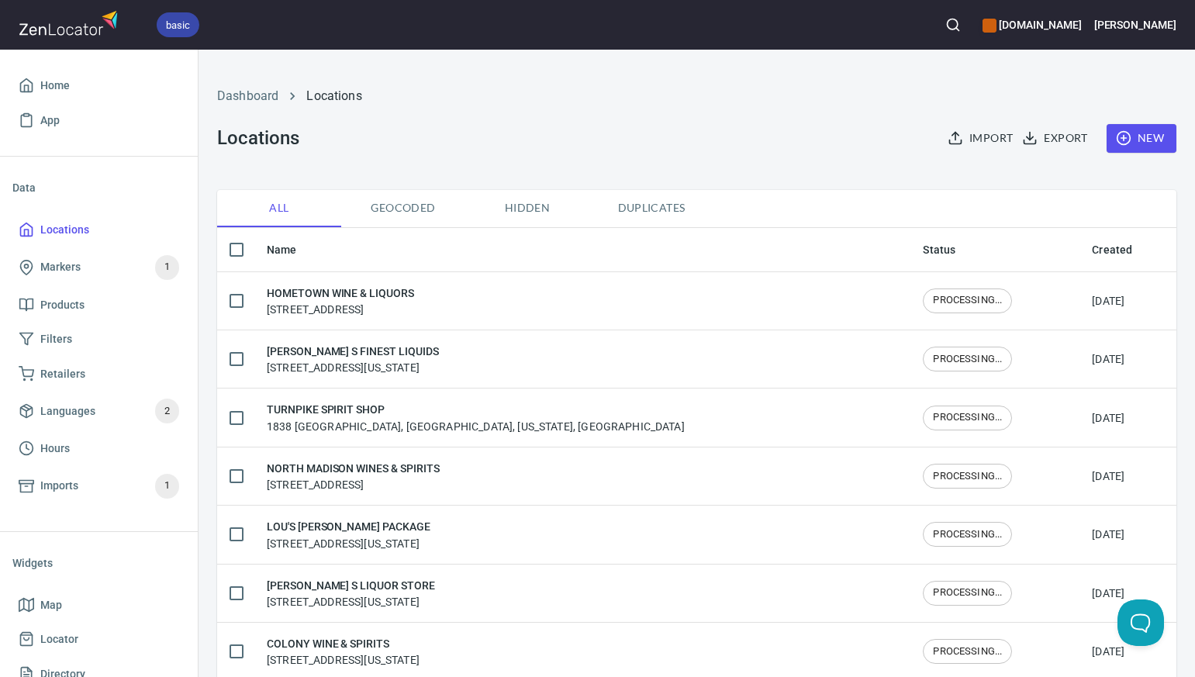
click at [1158, 136] on span "New" at bounding box center [1141, 138] width 45 height 19
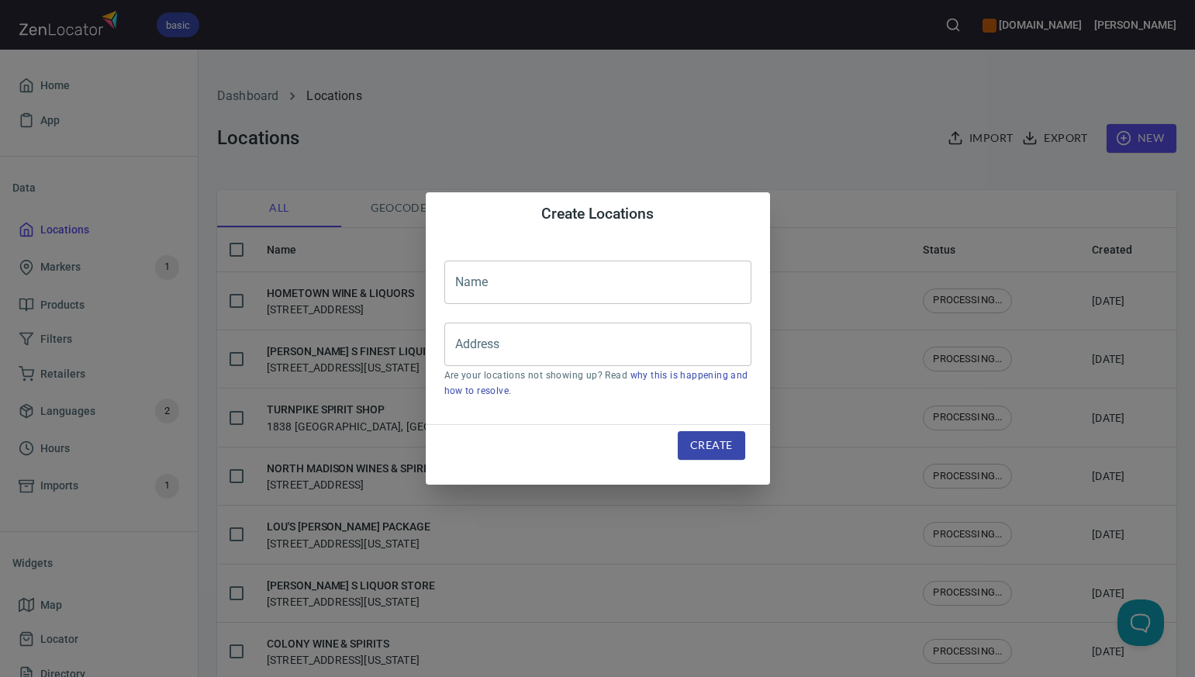
click at [487, 281] on input "text" at bounding box center [597, 282] width 307 height 43
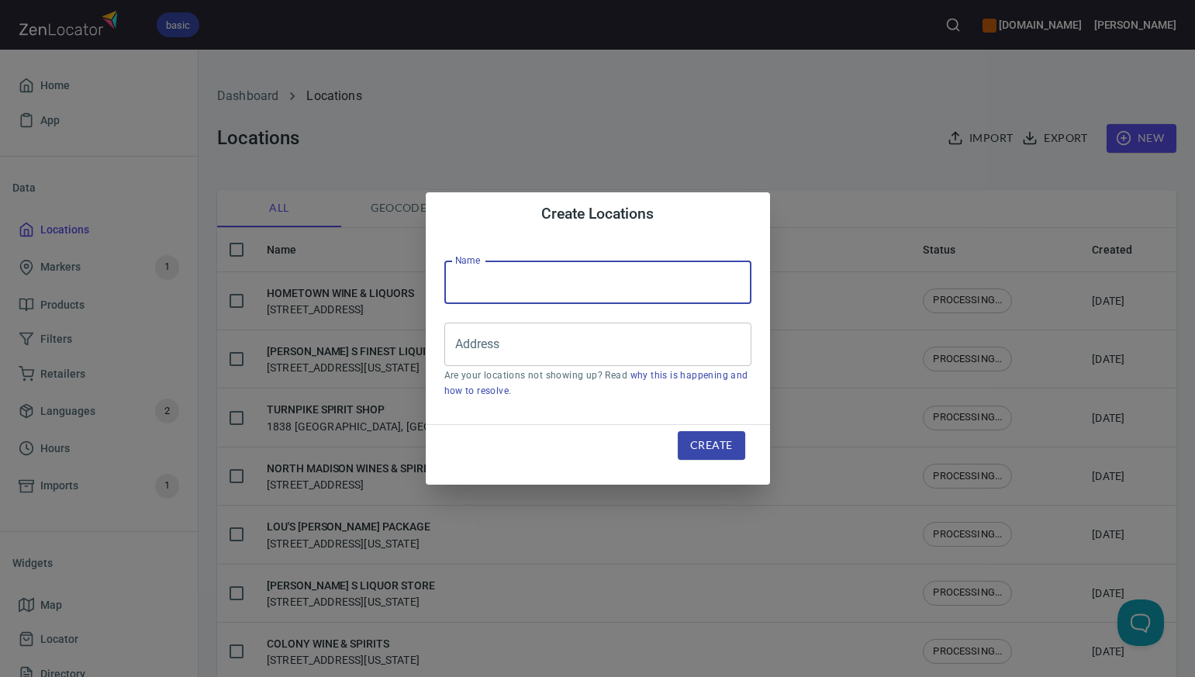
paste input "FRIENDLY SPIRITS LLC"
type input "FRIENDLY SPIRITS LLC"
click at [762, 122] on div "Create Locations Name FRIENDLY SPIRITS LLC Name Address Address Are your locati…" at bounding box center [597, 338] width 1195 height 677
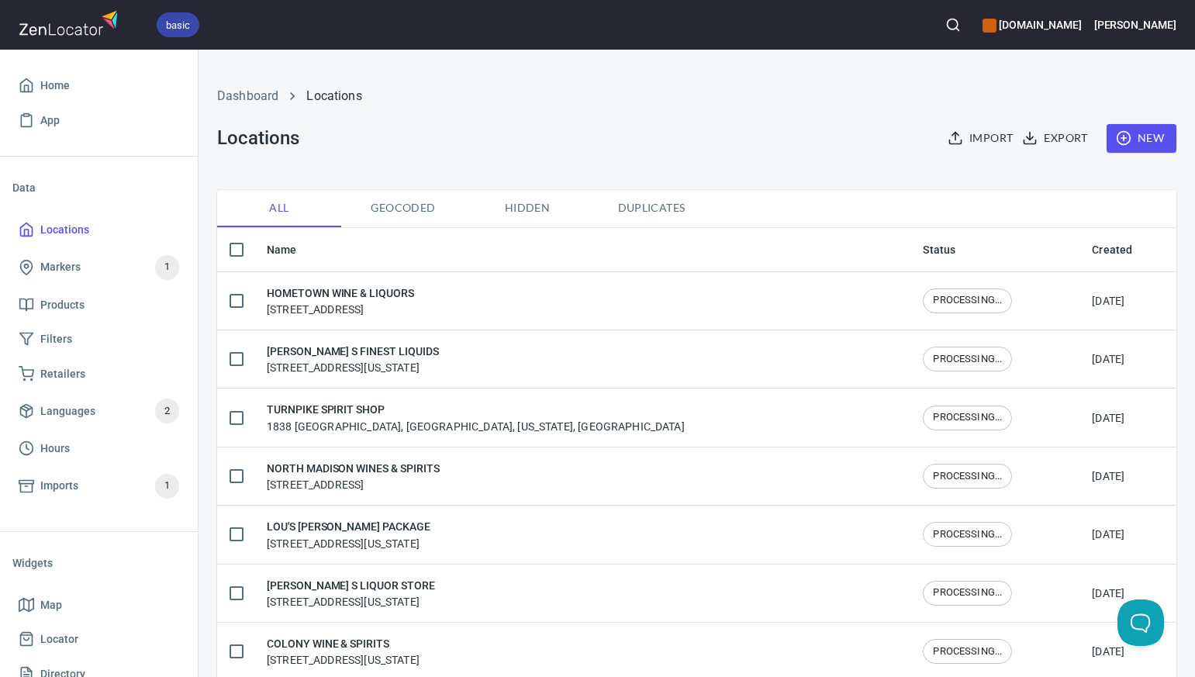
click at [1154, 139] on span "New" at bounding box center [1141, 138] width 45 height 19
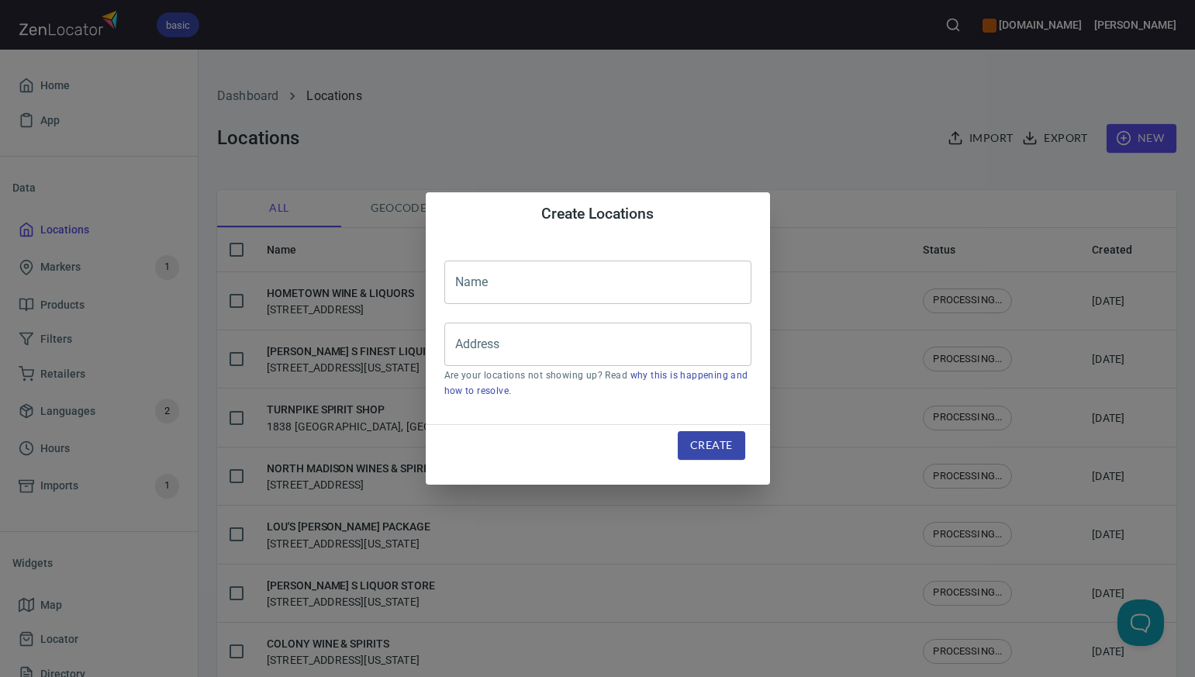
click at [471, 284] on input "text" at bounding box center [597, 282] width 307 height 43
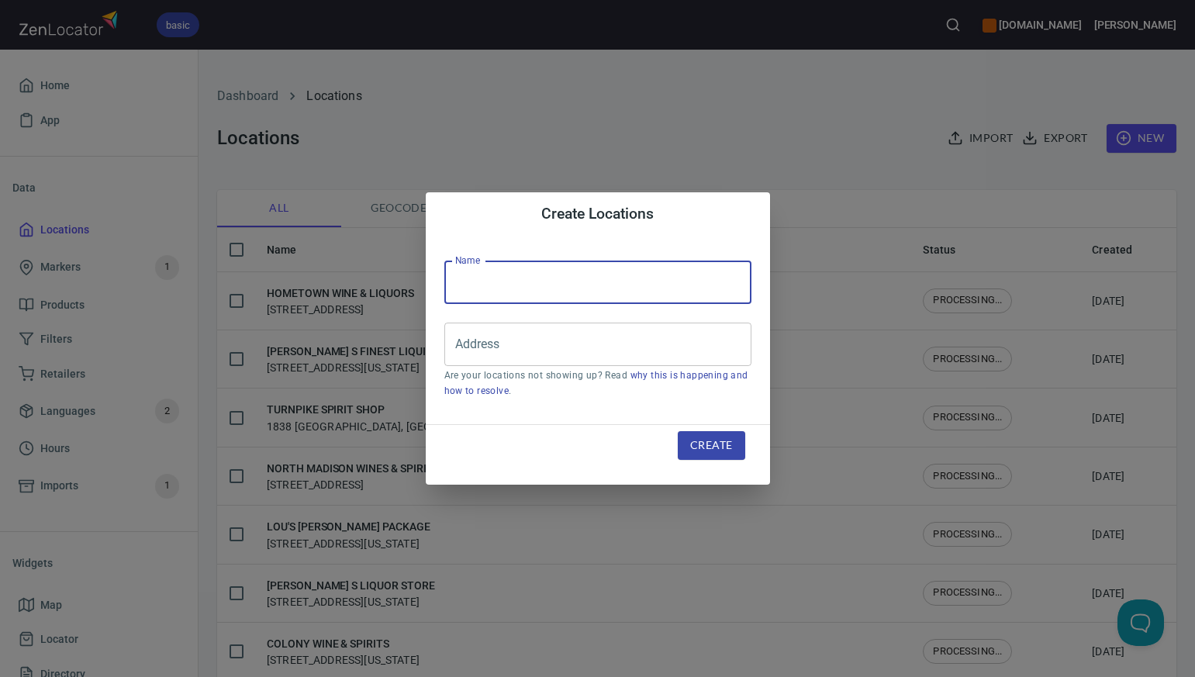
paste input "BRANFORD WINE & SPIRITS"
type input "BRANFORD WINE & SPIRITS"
click at [682, 140] on div "Create Locations Name BRANFORD WINE & SPIRITS Name Address Address Are your loc…" at bounding box center [597, 338] width 1195 height 677
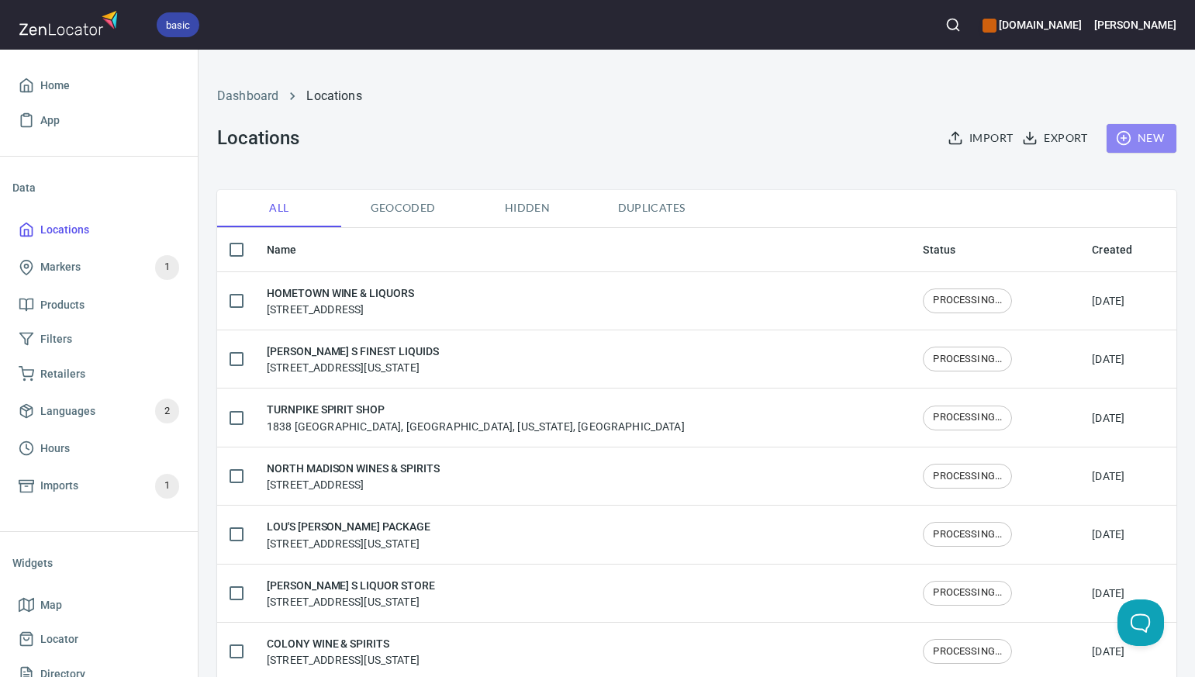
click at [1144, 135] on span "New" at bounding box center [1141, 138] width 45 height 19
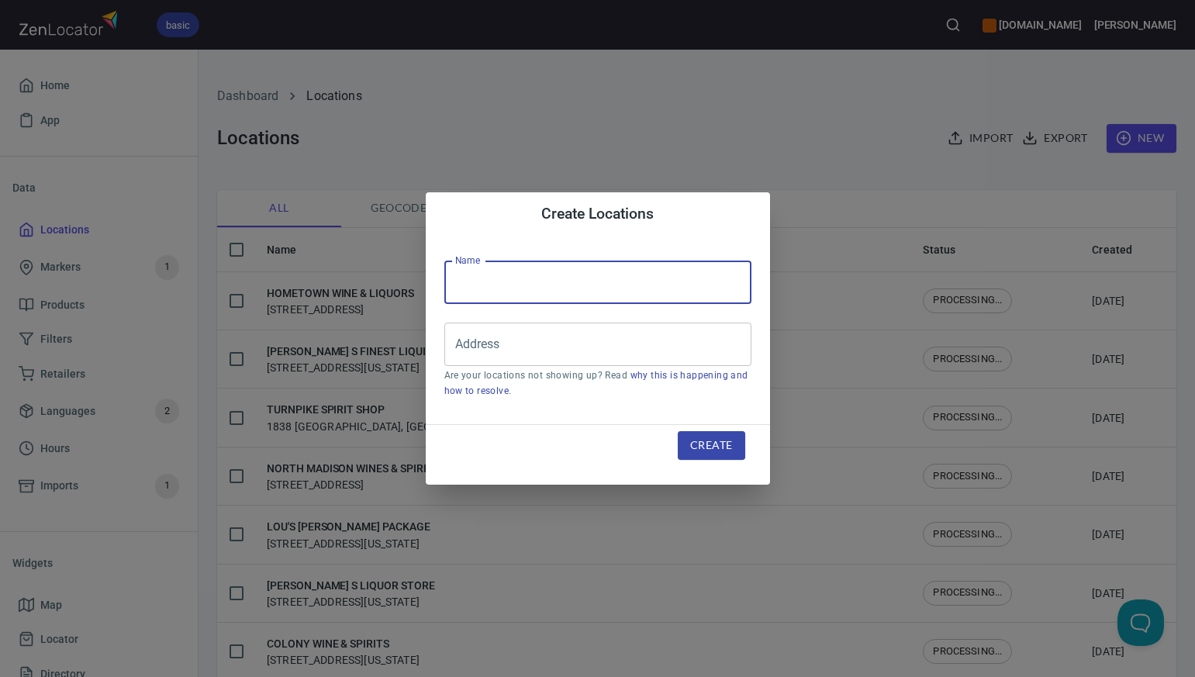
click at [471, 285] on input "text" at bounding box center [597, 282] width 307 height 43
paste input "COLLINS PACKAGE STORE"
type input "COLLINS PACKAGE STORE"
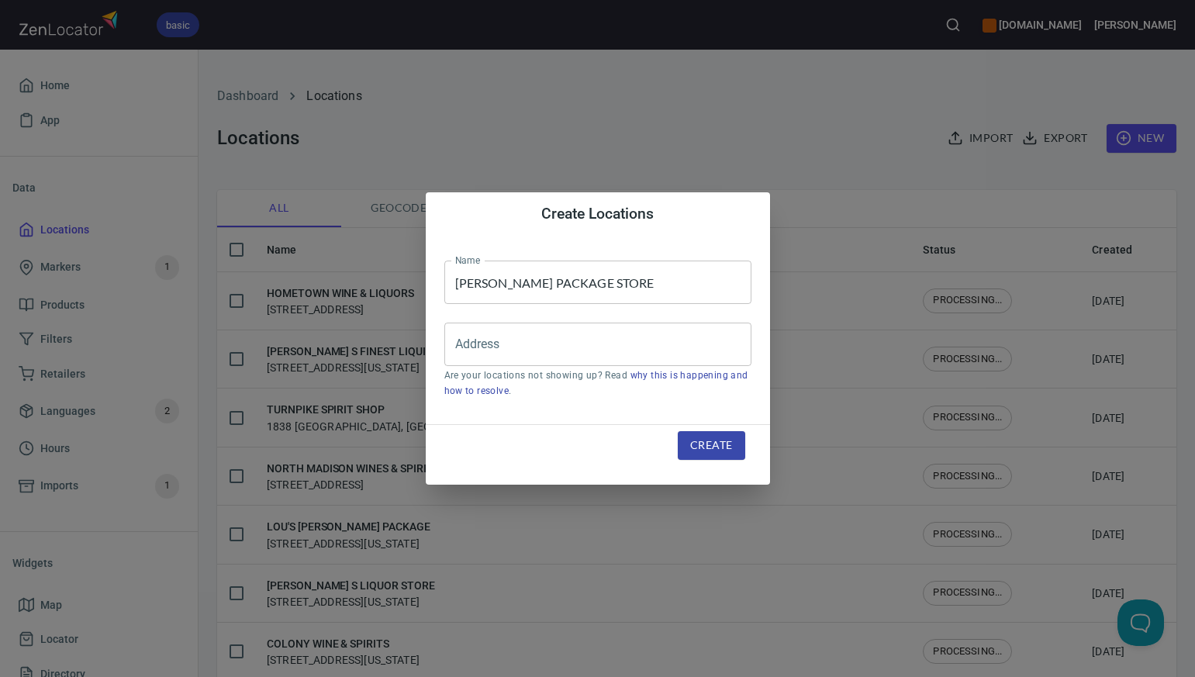
click at [806, 133] on div "Create Locations Name COLLINS PACKAGE STORE Name Address Address Are your locat…" at bounding box center [597, 338] width 1195 height 677
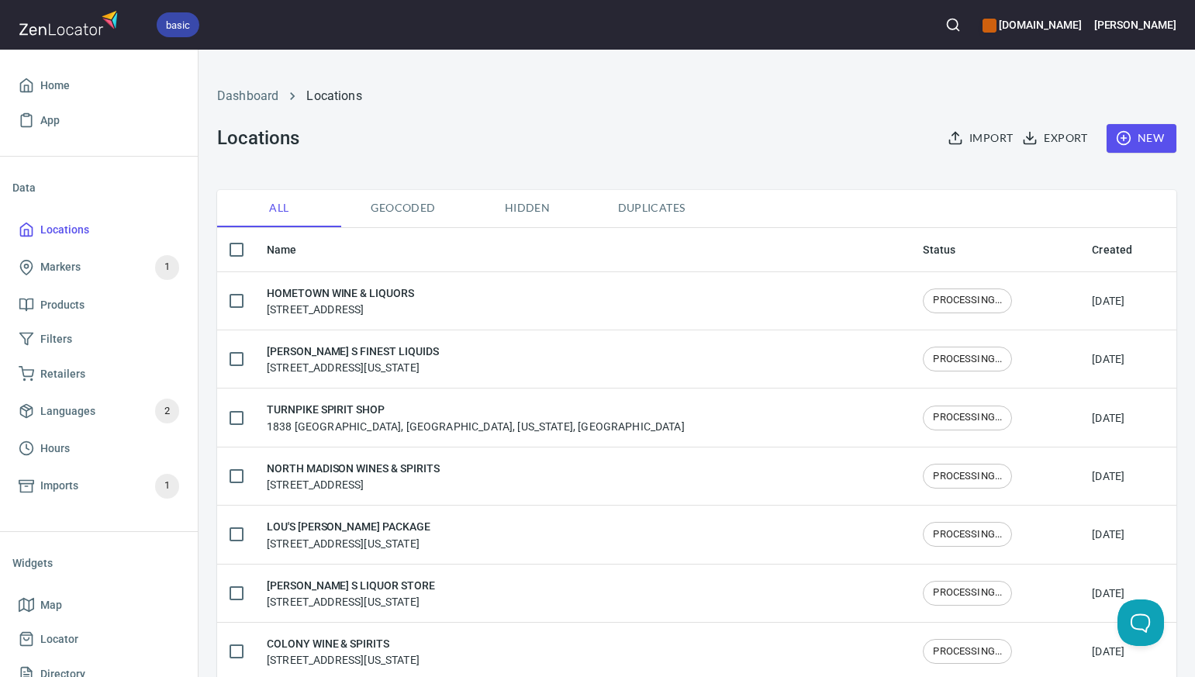
click at [1161, 139] on span "New" at bounding box center [1141, 138] width 45 height 19
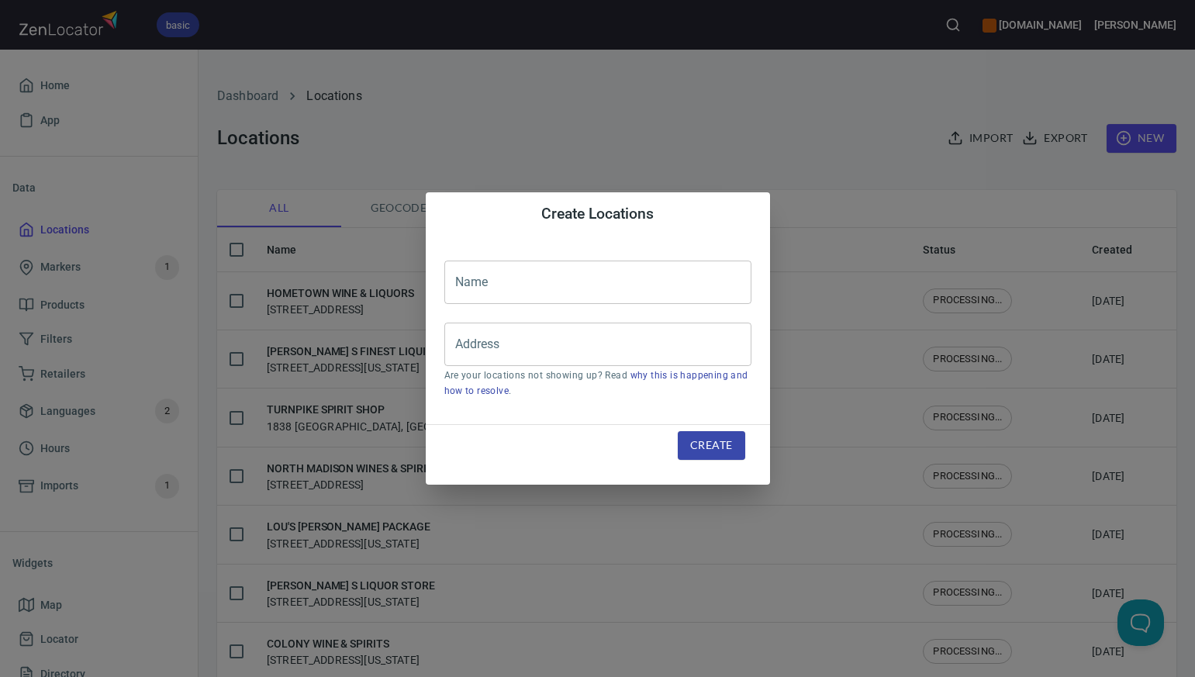
click at [463, 279] on input "text" at bounding box center [597, 282] width 307 height 43
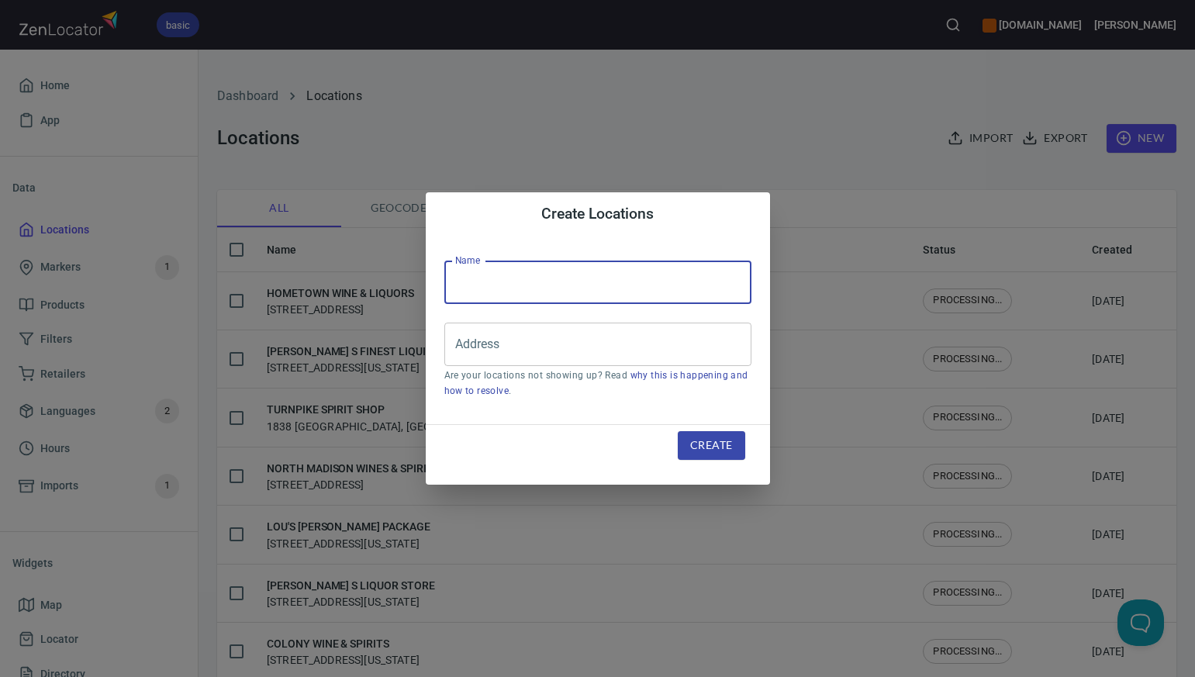
paste input "RK WINE & SPIRITS"
type input "RK WINE & SPIRITS"
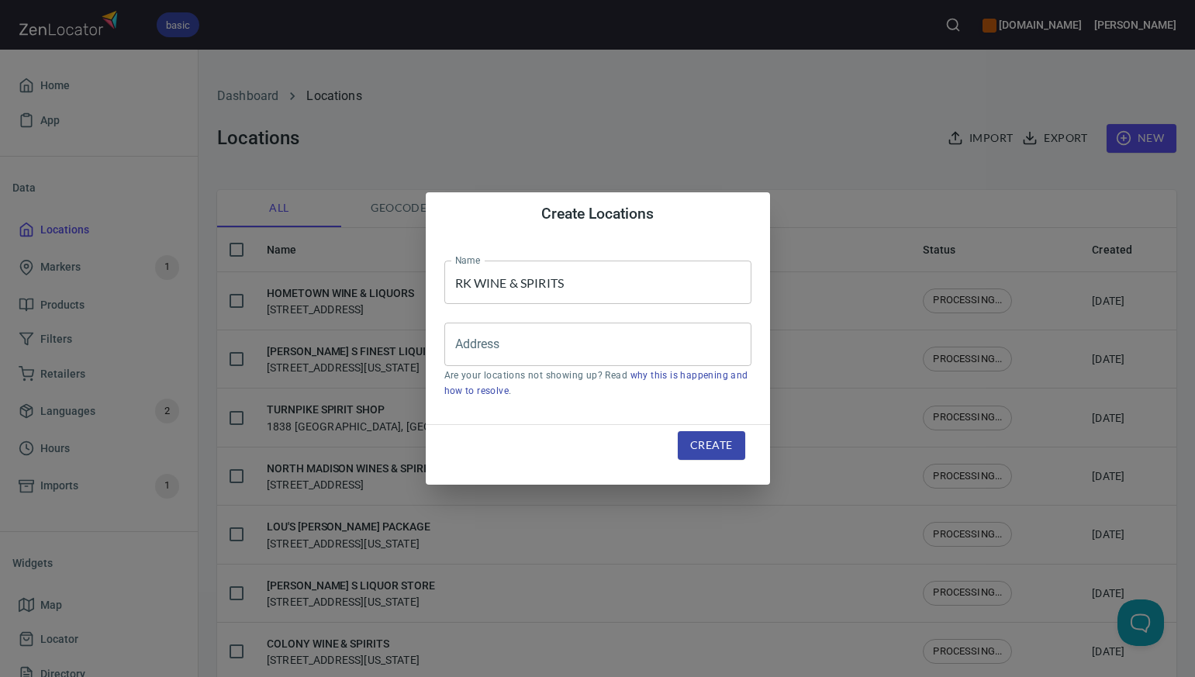
click at [775, 151] on div "Create Locations Name RK WINE & SPIRITS Name Address Address Are your locations…" at bounding box center [597, 338] width 1195 height 677
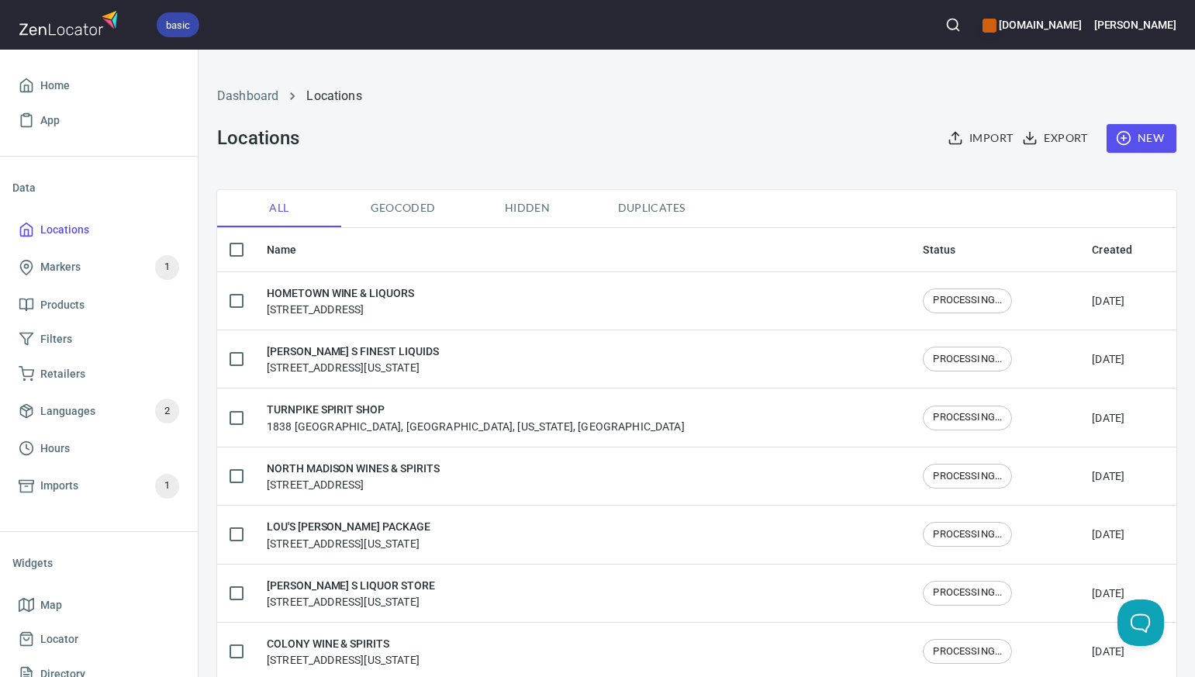
click at [1137, 136] on span "New" at bounding box center [1141, 138] width 45 height 19
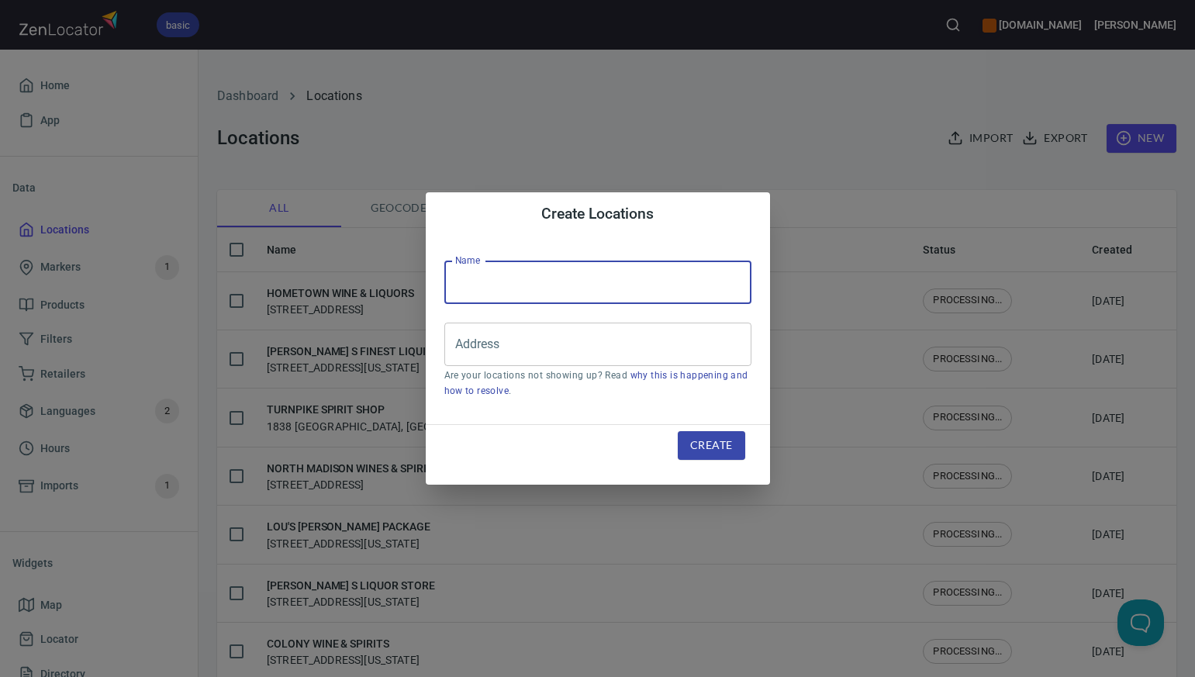
click at [492, 287] on input "text" at bounding box center [597, 282] width 307 height 43
paste input "CHAPEL WEST WINE & LIQUOR"
type input "CHAPEL WEST WINE & LIQUOR"
click at [833, 95] on div "Create Locations Name CHAPEL WEST WINE & LIQUOR Name Address Address Are your l…" at bounding box center [597, 338] width 1195 height 677
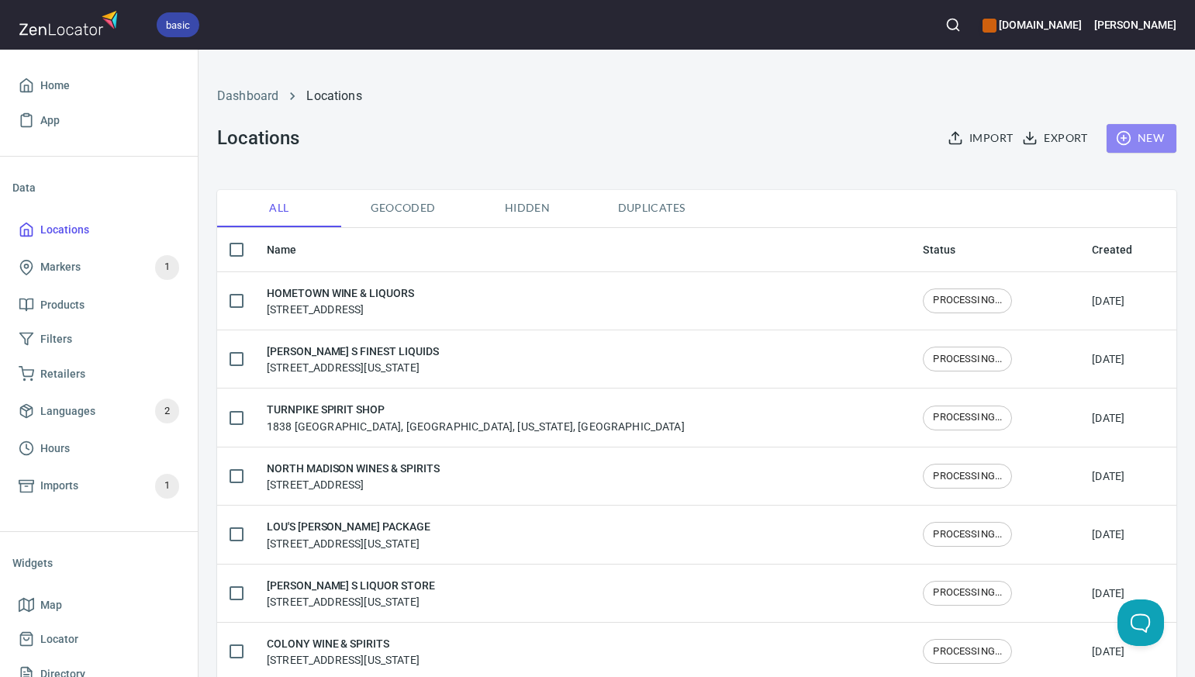
click at [1133, 142] on span "New" at bounding box center [1141, 138] width 45 height 19
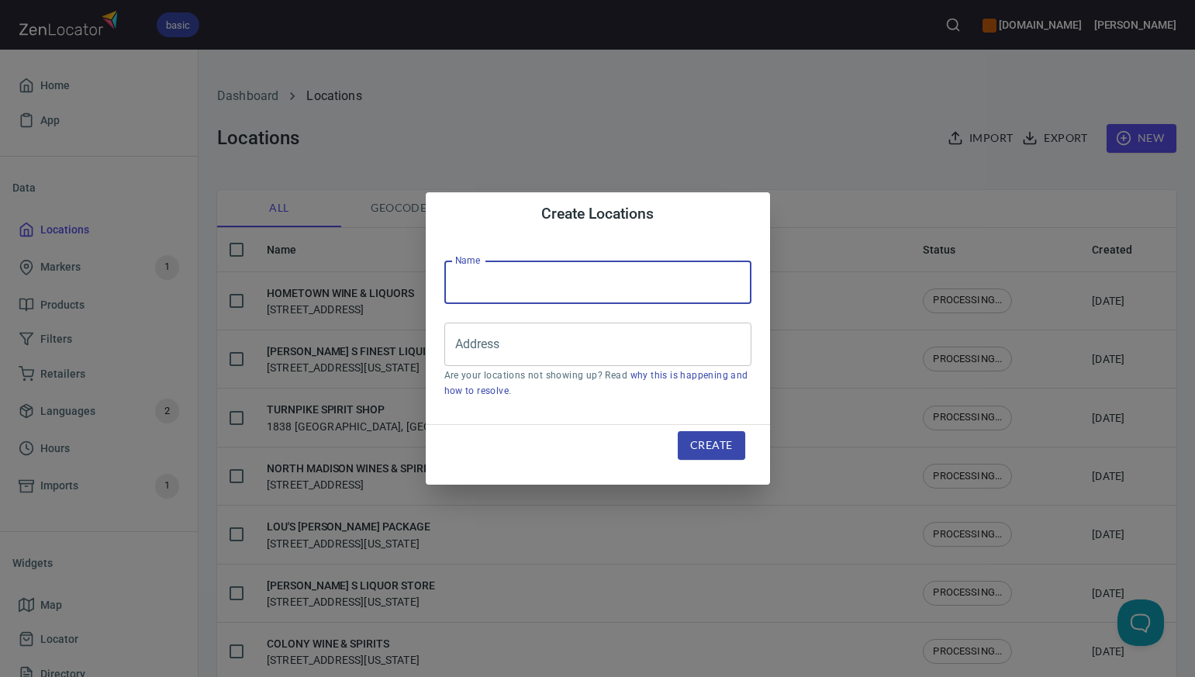
click at [491, 281] on input "text" at bounding box center [597, 282] width 307 height 43
paste input "5.15 WINE & SPIRITS"
type input "5.15 WINE & SPIRITS"
click at [685, 143] on div "Create Locations Name 5.15 WINE & SPIRITS Name Address Address Are your locatio…" at bounding box center [597, 338] width 1195 height 677
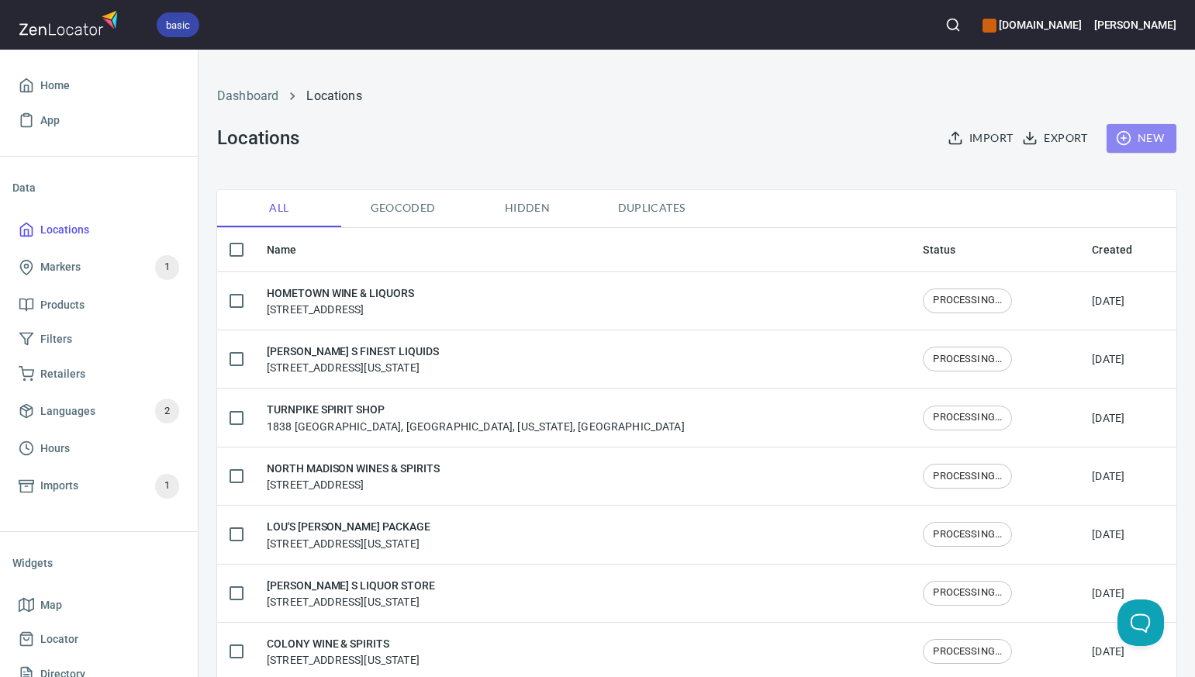
click at [1139, 143] on span "New" at bounding box center [1141, 138] width 45 height 19
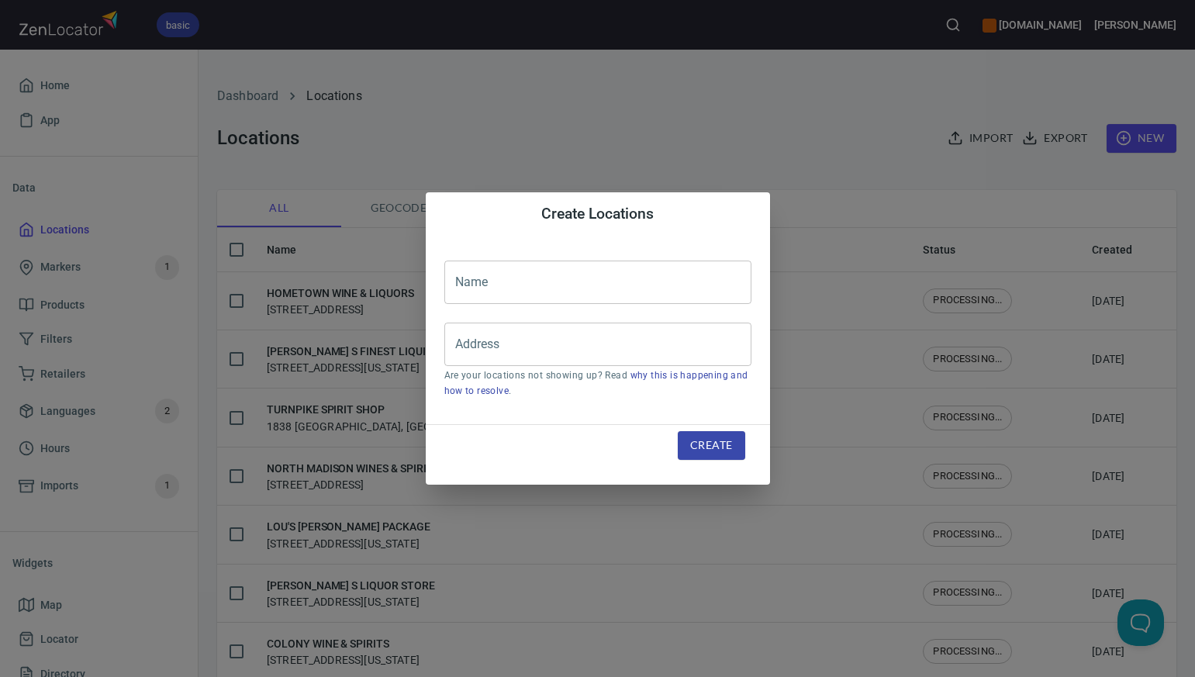
click at [475, 282] on input "text" at bounding box center [597, 282] width 307 height 43
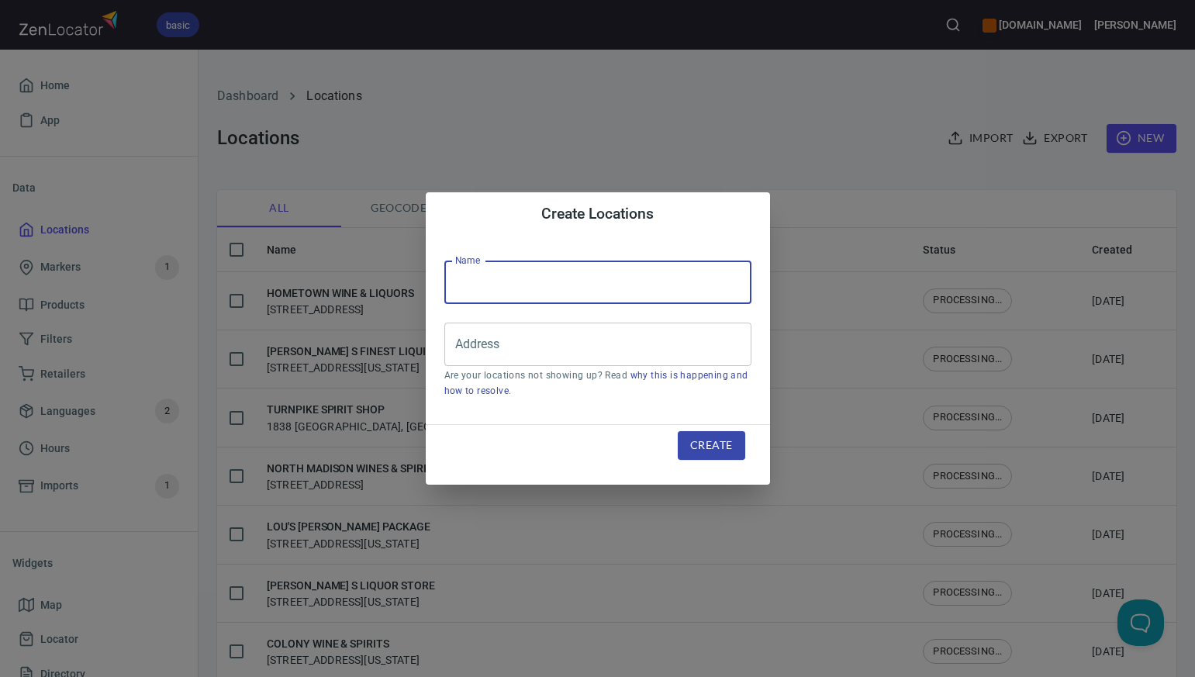
paste input "A & J LIQUOR"
type input "A & J LIQUOR"
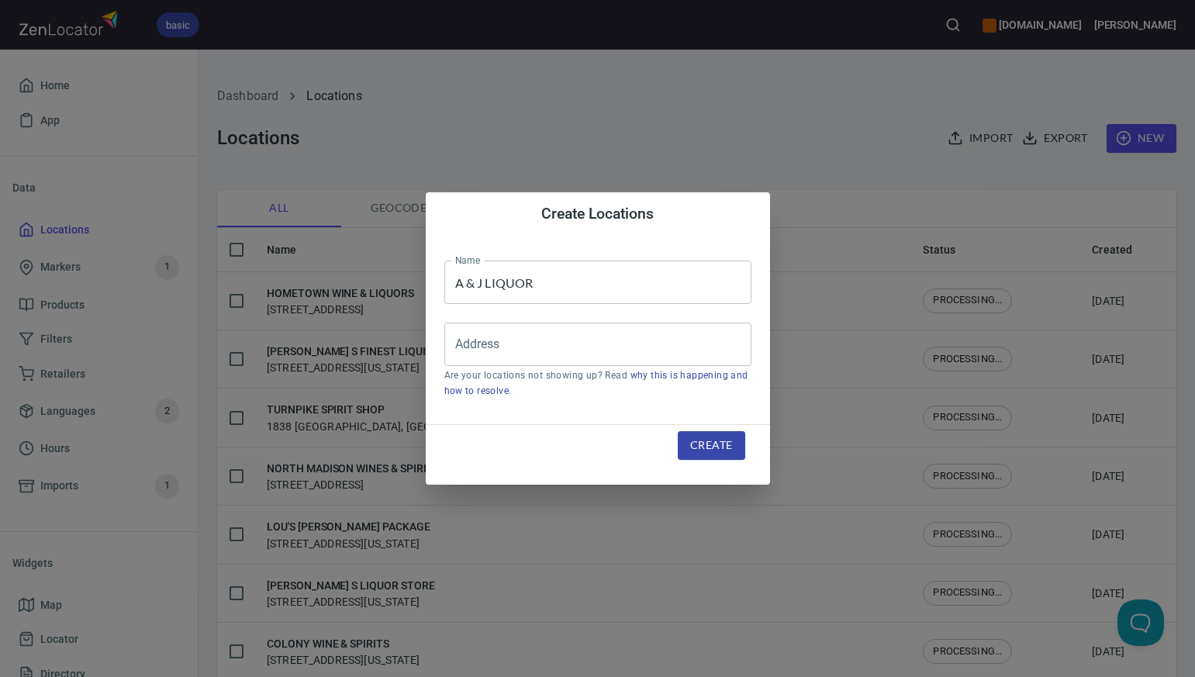
click at [733, 142] on div "Create Locations Name A & J LIQUOR Name Address Address Are your locations not …" at bounding box center [597, 338] width 1195 height 677
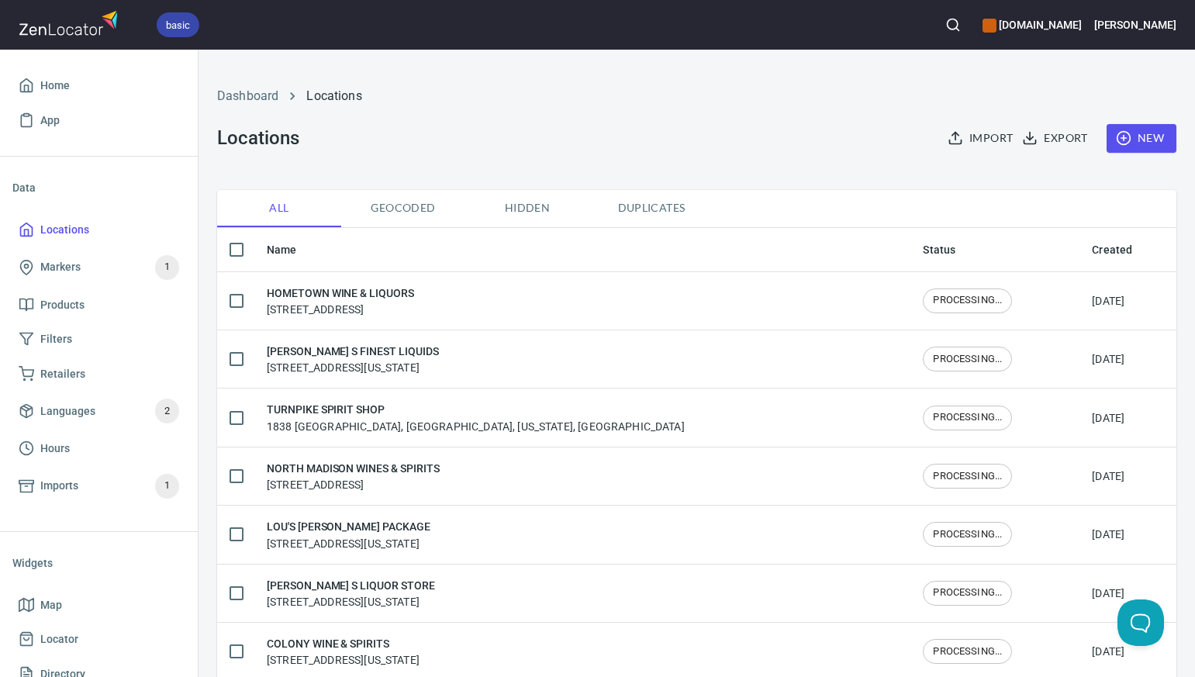
click at [1143, 134] on span "New" at bounding box center [1141, 138] width 45 height 19
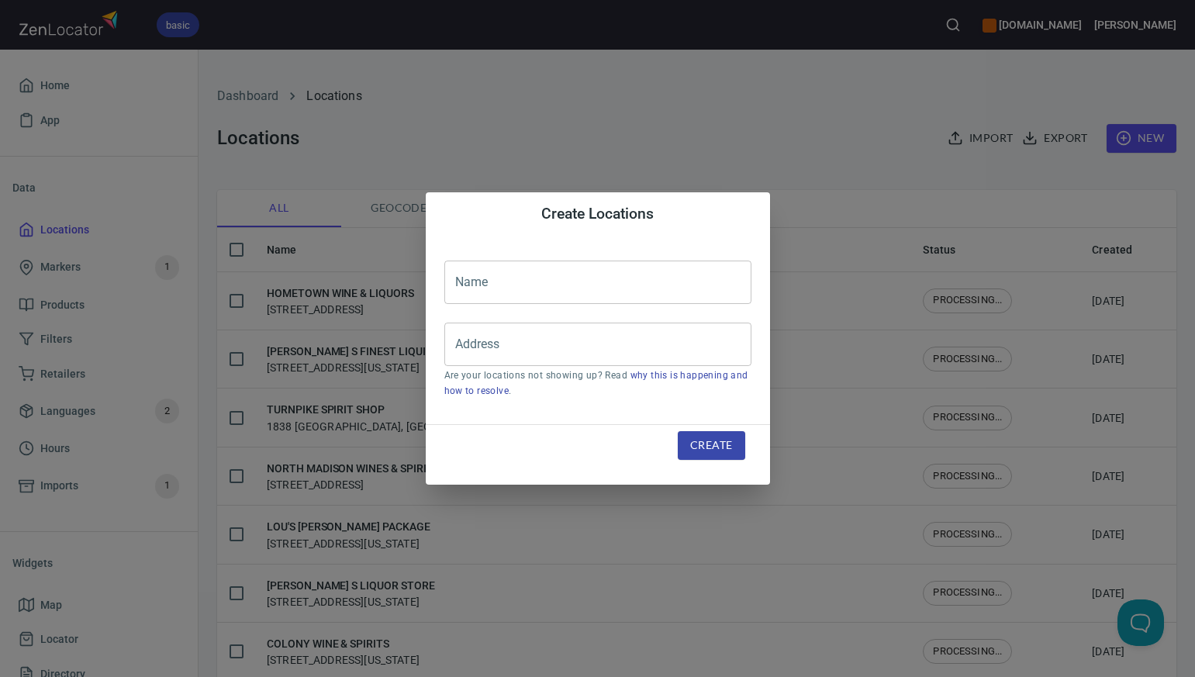
click at [474, 284] on input "text" at bounding box center [597, 282] width 307 height 43
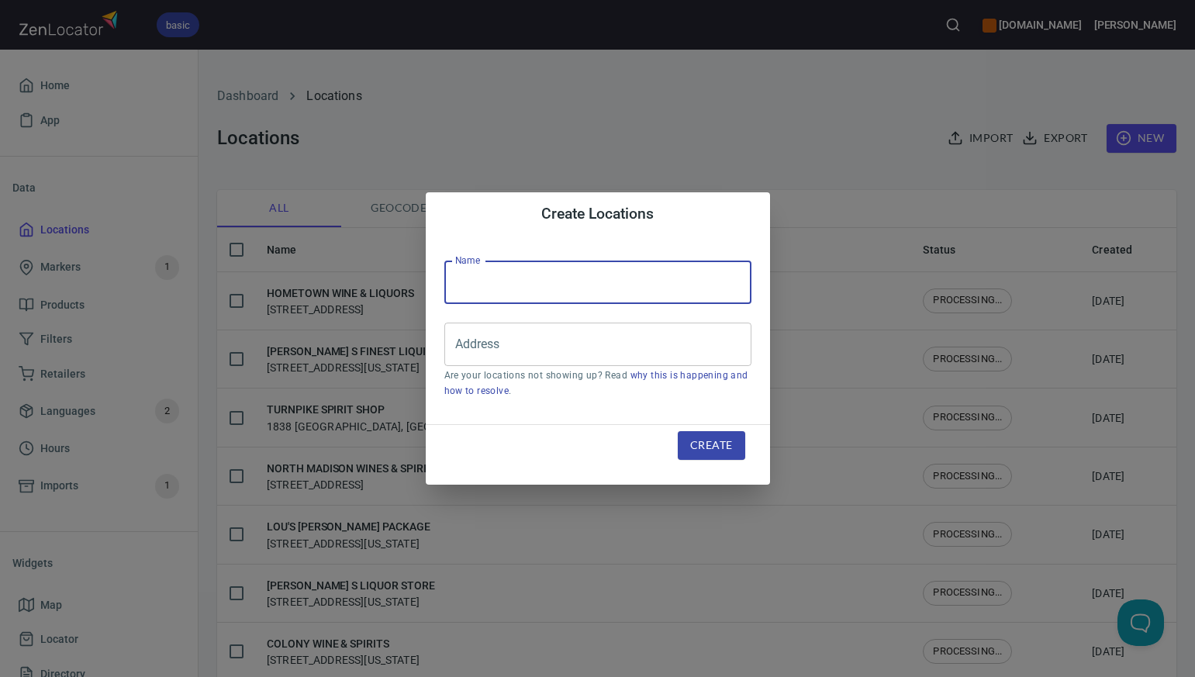
paste input "STATELINE DISCOUNT LIQUORS"
type input "STATELINE DISCOUNT LIQUORS"
click at [468, 344] on input "Address" at bounding box center [586, 344] width 270 height 29
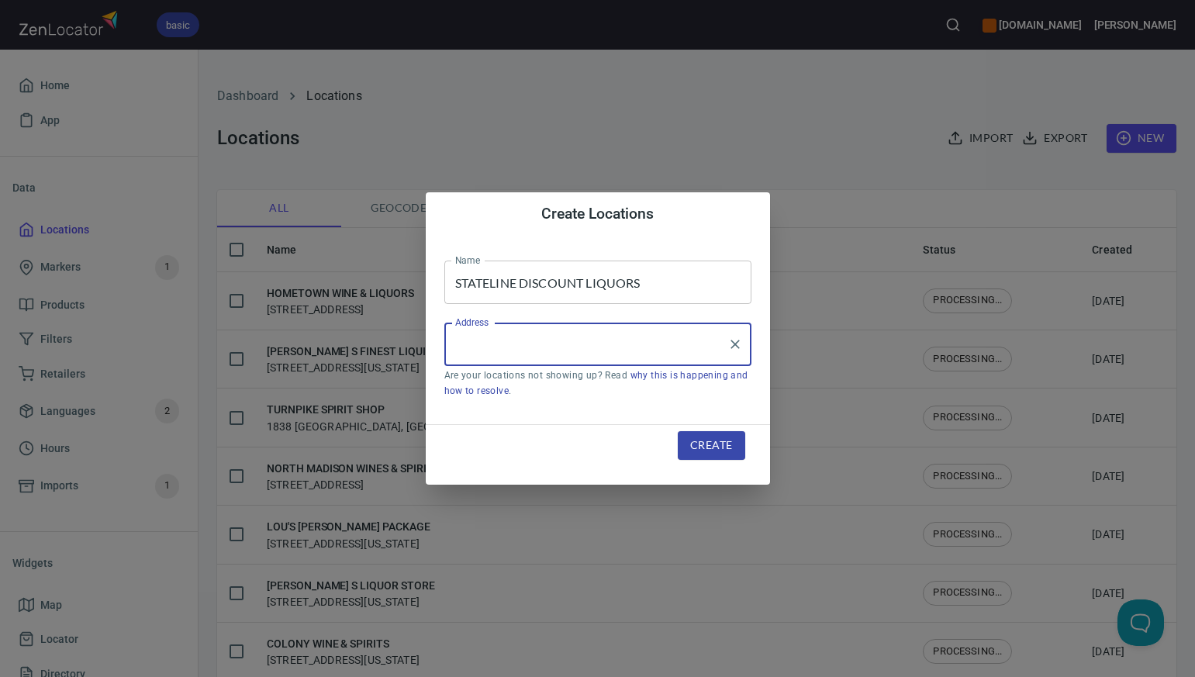
click at [468, 344] on input "Address" at bounding box center [586, 344] width 270 height 29
paste input "270 CLARKS FALLS RD NO. STONINGTON CT"
click at [581, 347] on input "270 CLARKS FALLS RD NO. STONINGTON CT" at bounding box center [586, 344] width 270 height 29
click at [692, 340] on input "270 CLARKS FALLS RD, NO. STONINGTON CT" at bounding box center [586, 344] width 270 height 29
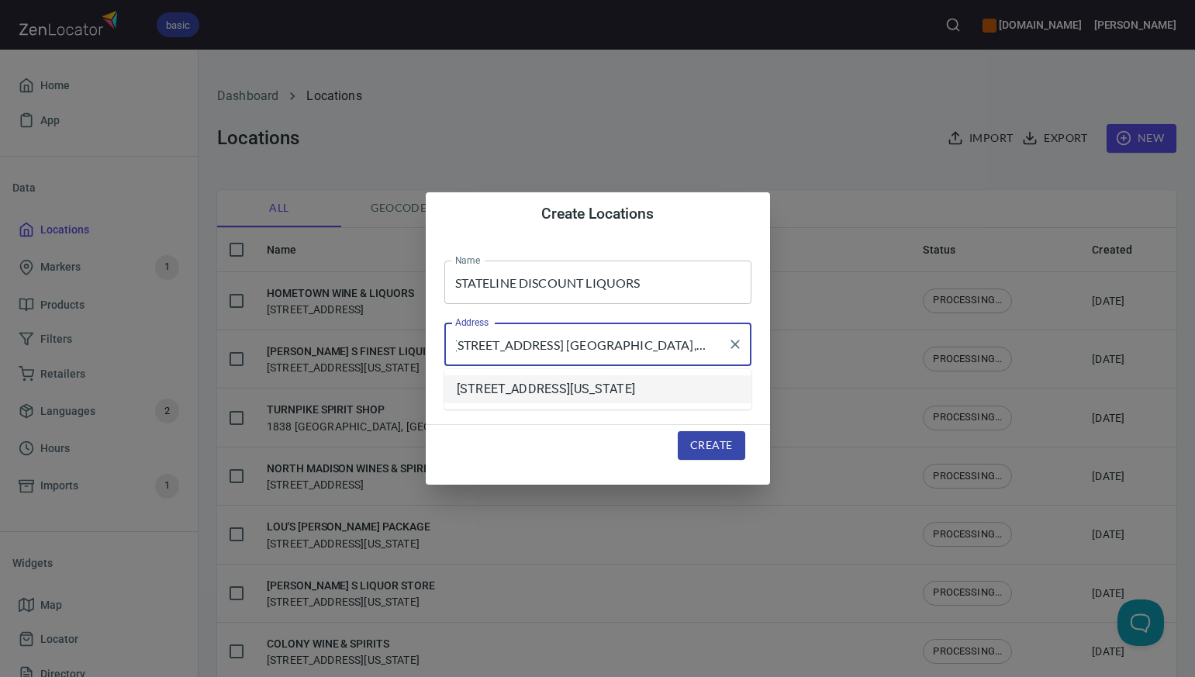
click at [654, 392] on li "270 Clarks Falls Road, North Stonington, Connecticut, United States" at bounding box center [597, 389] width 307 height 28
type input "270 Clarks Falls Road, North Stonington, Connecticut, United States"
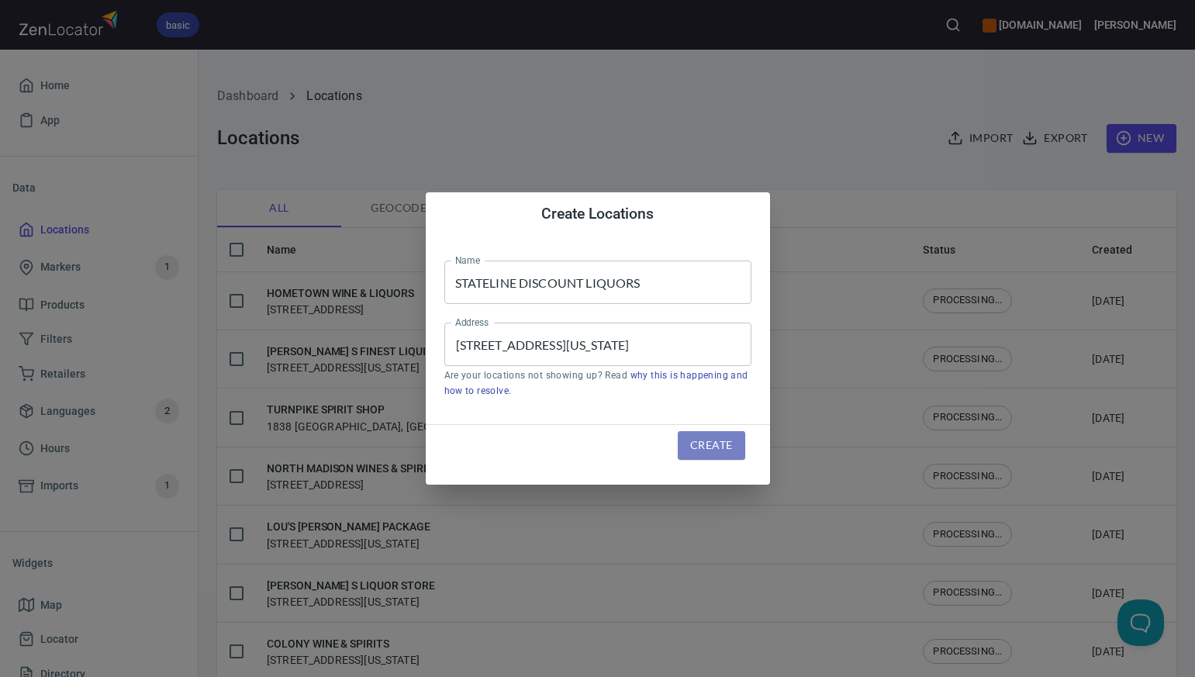
click at [699, 451] on span "Create" at bounding box center [711, 445] width 42 height 19
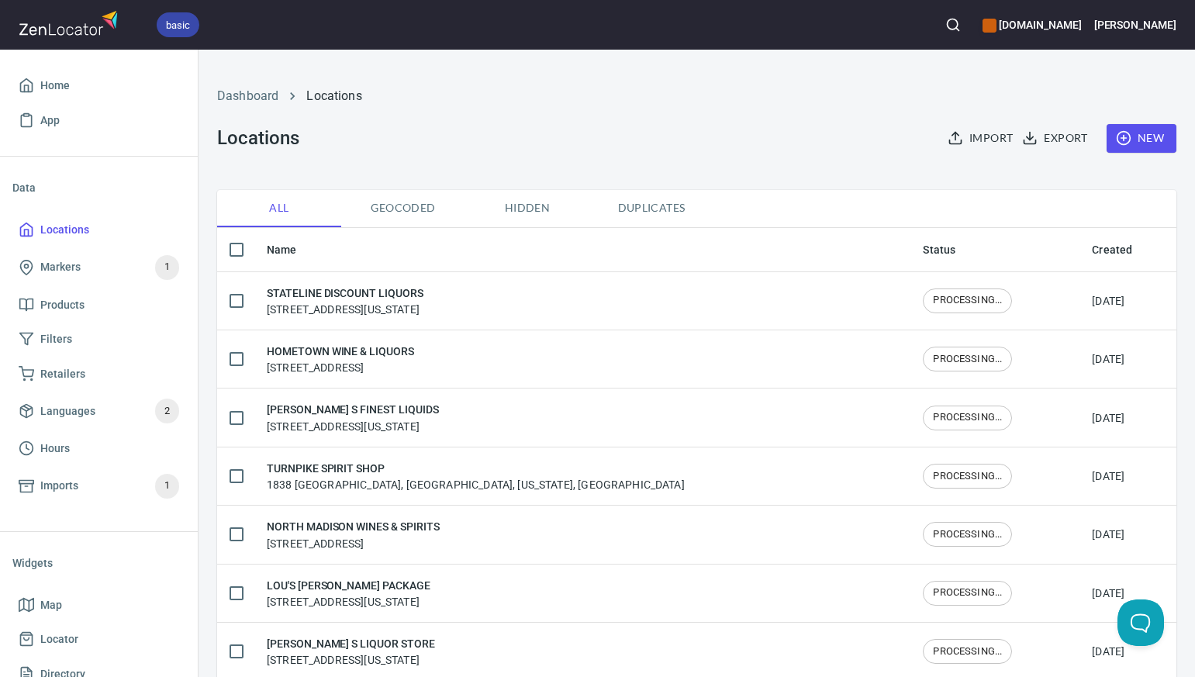
click at [1137, 138] on span "New" at bounding box center [1141, 138] width 45 height 19
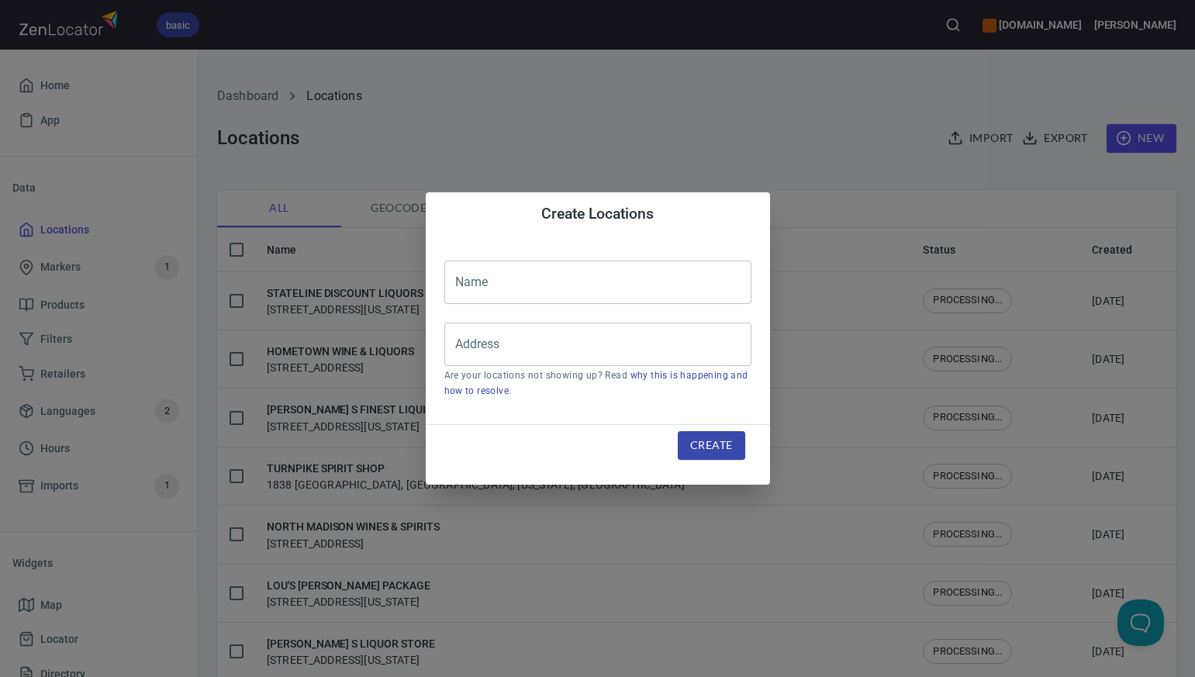
click at [475, 285] on input "text" at bounding box center [597, 282] width 307 height 43
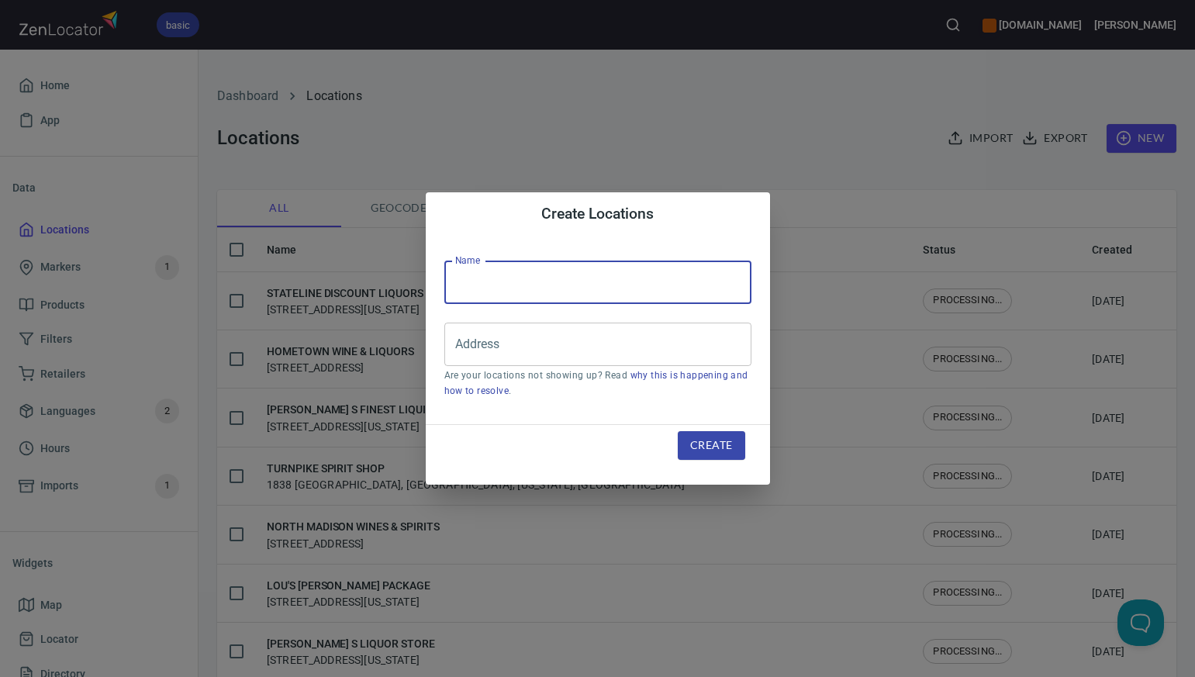
paste input "BOTTLE DEPOT"
type input "BOTTLE DEPOT"
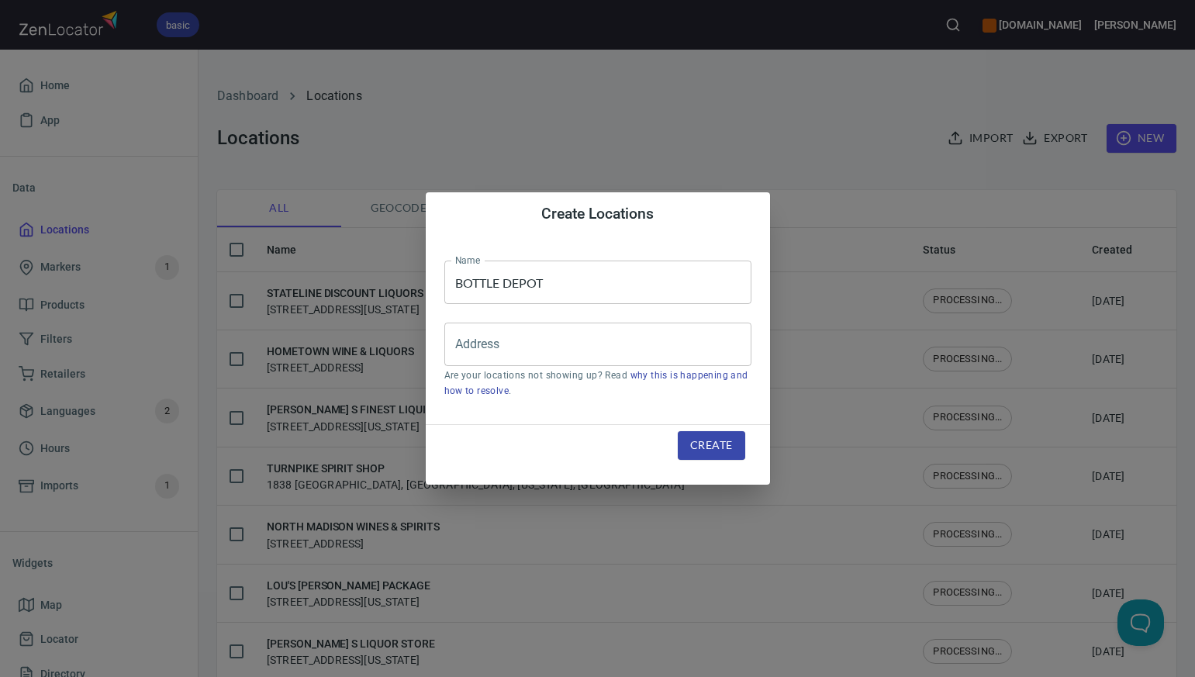
click at [747, 95] on div "Create Locations Name BOTTLE DEPOT Name Address Address Are your locations not …" at bounding box center [597, 338] width 1195 height 677
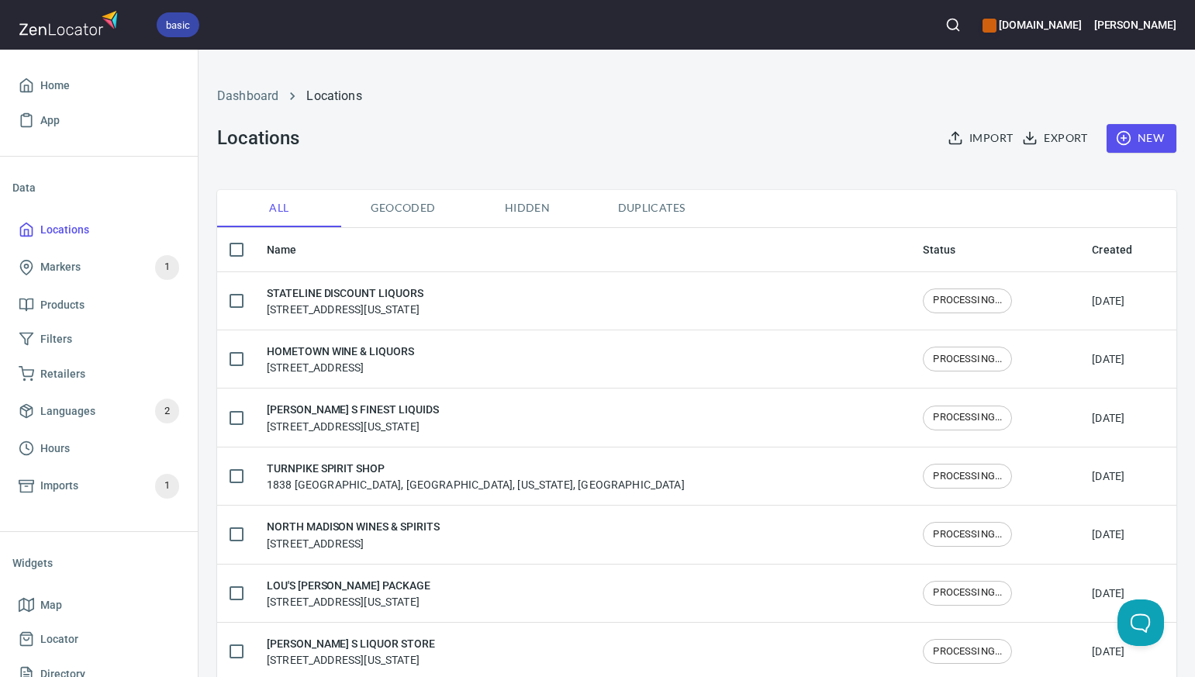
click at [1147, 137] on span "New" at bounding box center [1141, 138] width 45 height 19
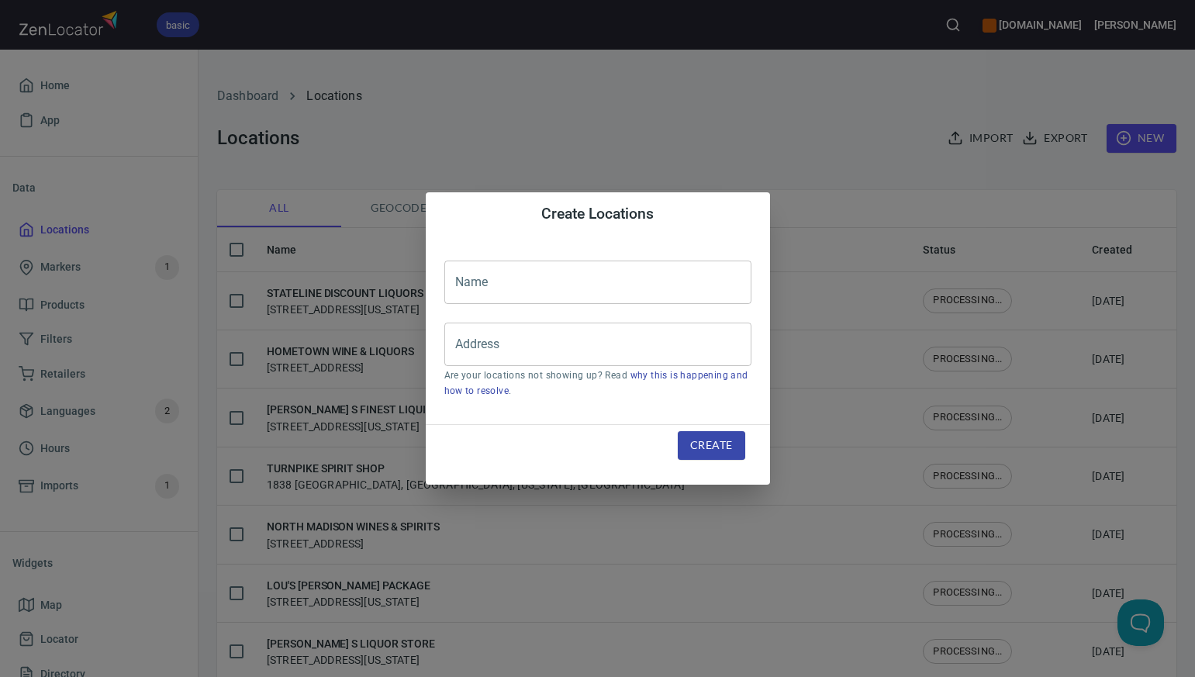
click at [461, 281] on input "text" at bounding box center [597, 282] width 307 height 43
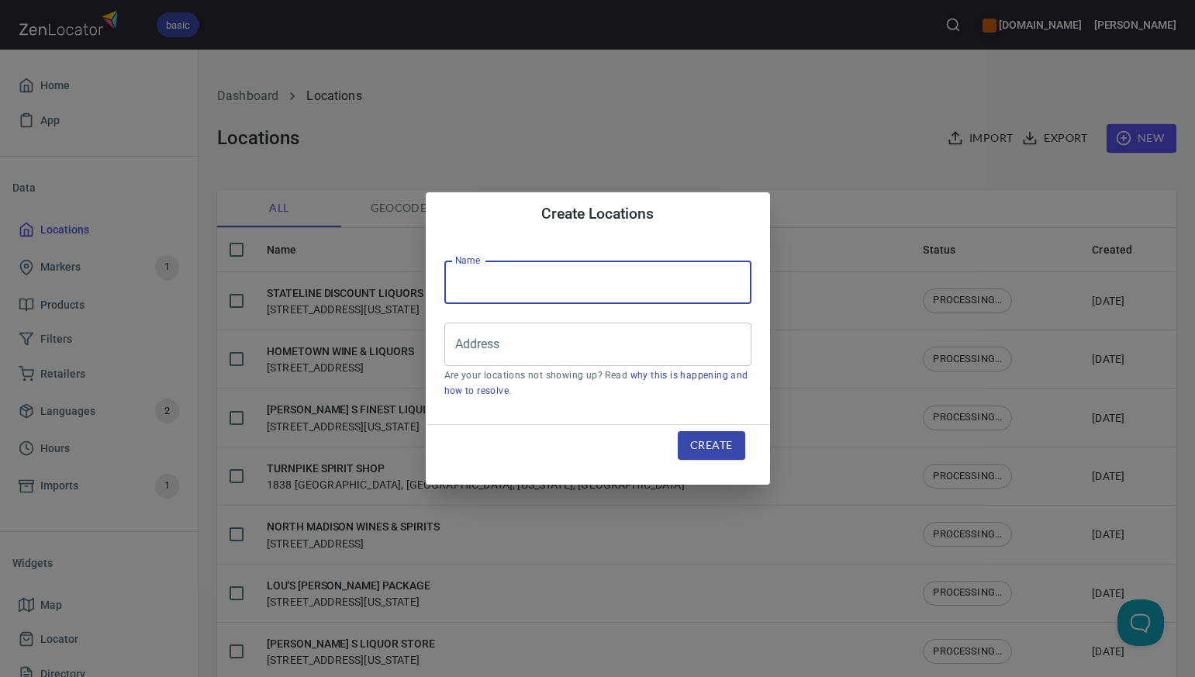
paste input "ENFIELD LIQUOR WAREHOUSE"
type input "ENFIELD LIQUOR WAREHOUSE"
click at [713, 107] on div "Create Locations Name ENFIELD LIQUOR WAREHOUSE Name Address Address Are your lo…" at bounding box center [597, 338] width 1195 height 677
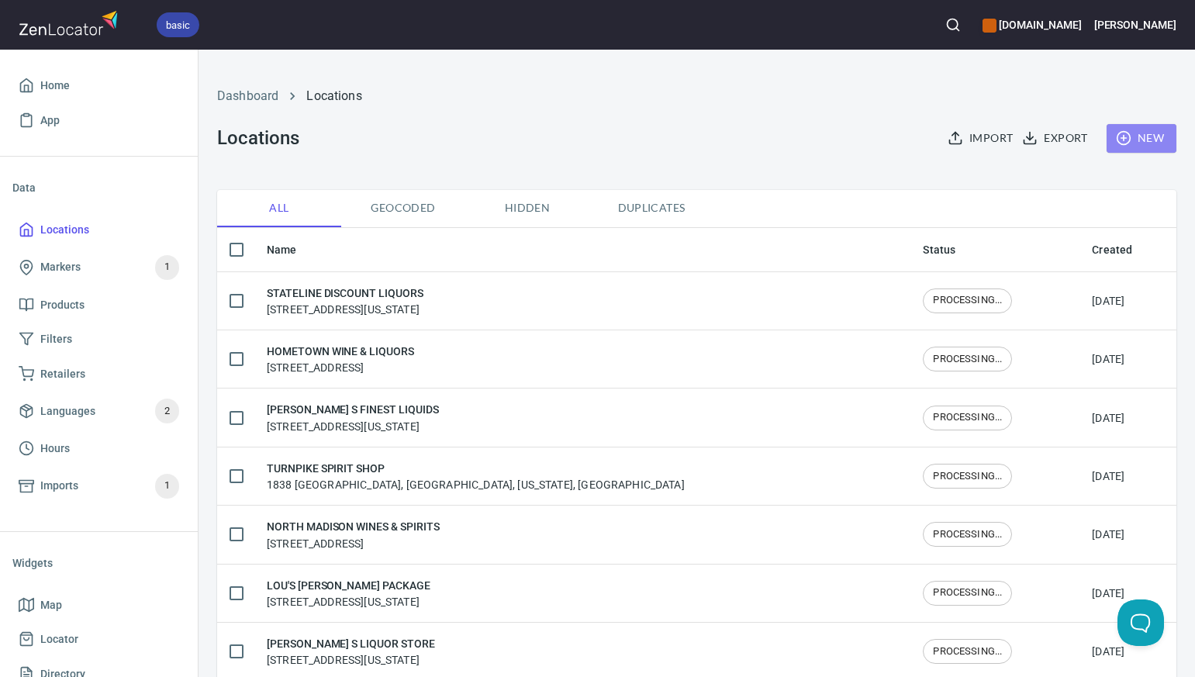
click at [1151, 137] on span "New" at bounding box center [1141, 138] width 45 height 19
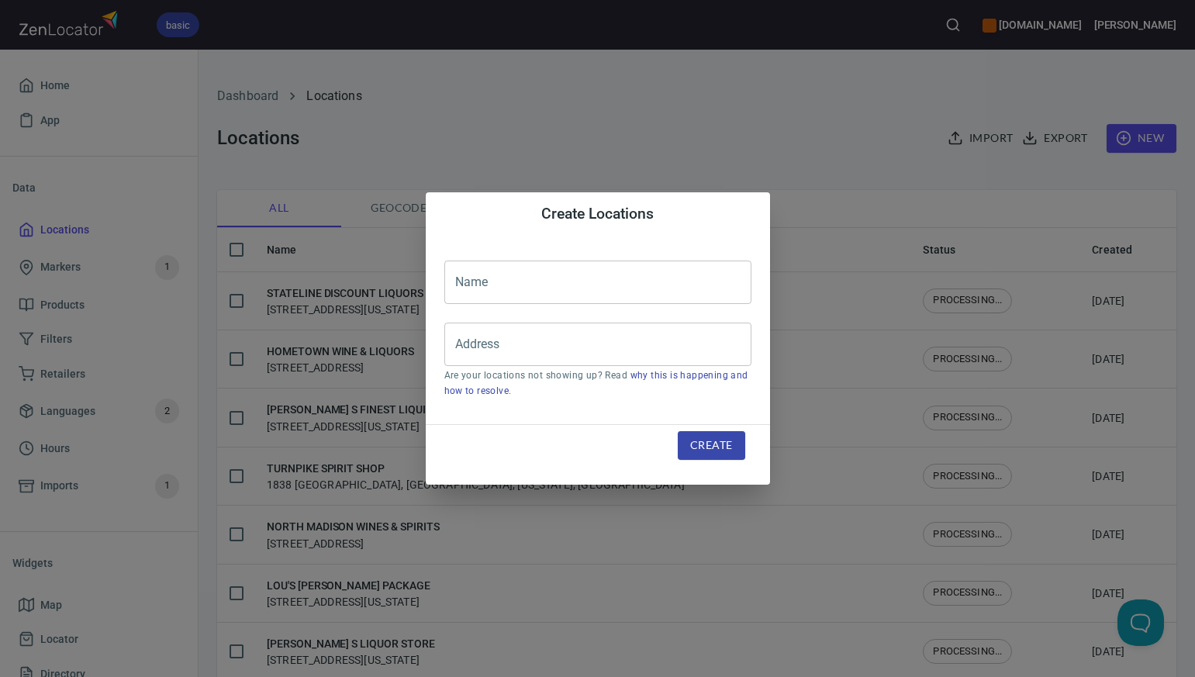
click at [463, 278] on input "text" at bounding box center [597, 282] width 307 height 43
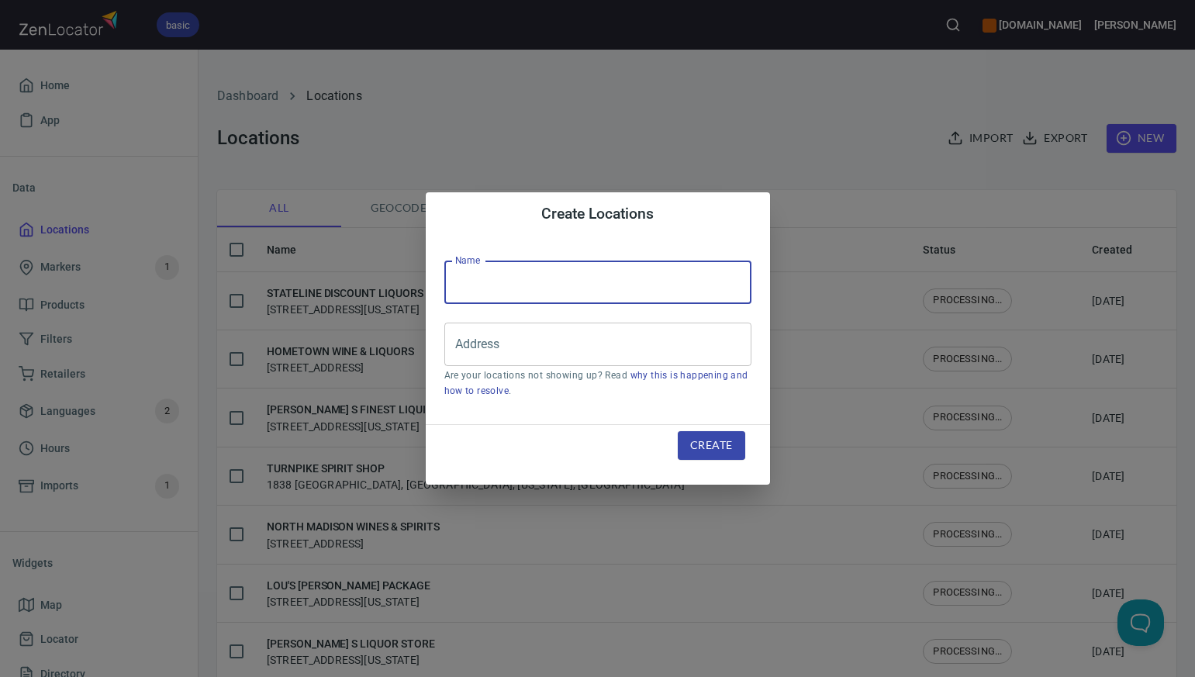
paste input "STEW S WINE & SPIRITS/NEWINGTO"
click at [492, 282] on input "STEW S WINE & SPIRITS/NEWINGTO" at bounding box center [597, 282] width 307 height 43
click at [668, 281] on input "STEW'S WINE & SPIRITS/NEWINGTO" at bounding box center [597, 282] width 307 height 43
type input "STEW'S WINE & SPIRITS/NEWINGTO"
click at [764, 140] on div "Create Locations Name STEW'S WINE & SPIRITS/NEWINGTO Name Address Address Are y…" at bounding box center [597, 338] width 1195 height 677
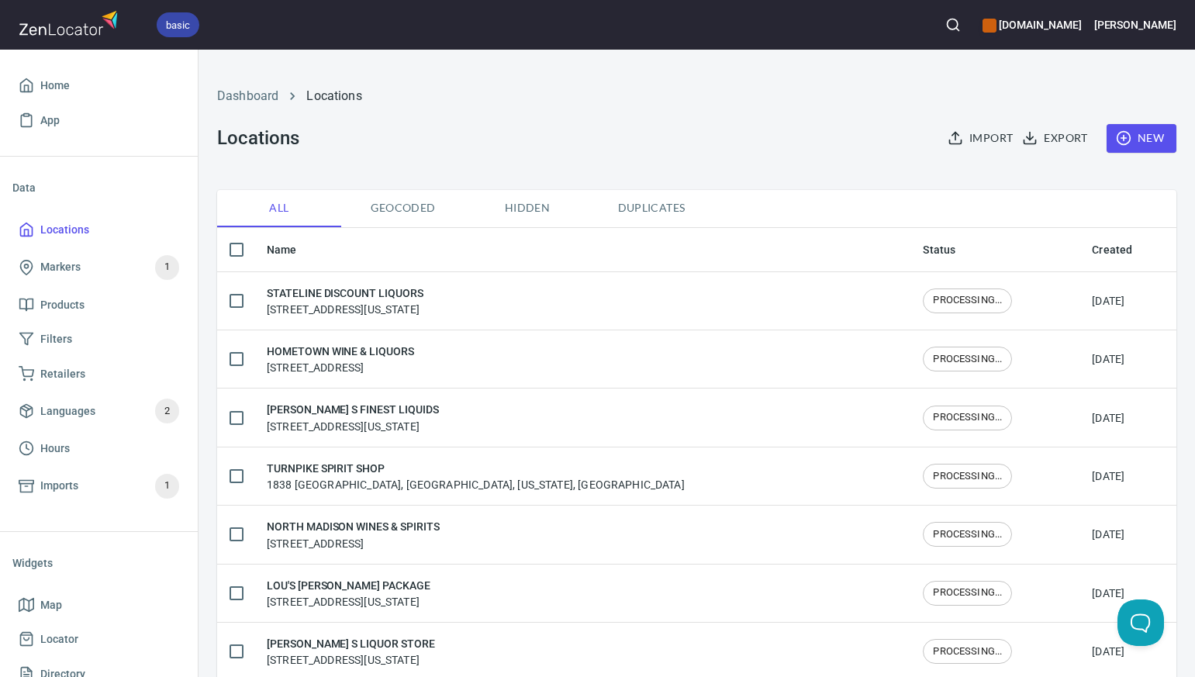
click at [1165, 129] on button "New" at bounding box center [1141, 138] width 70 height 29
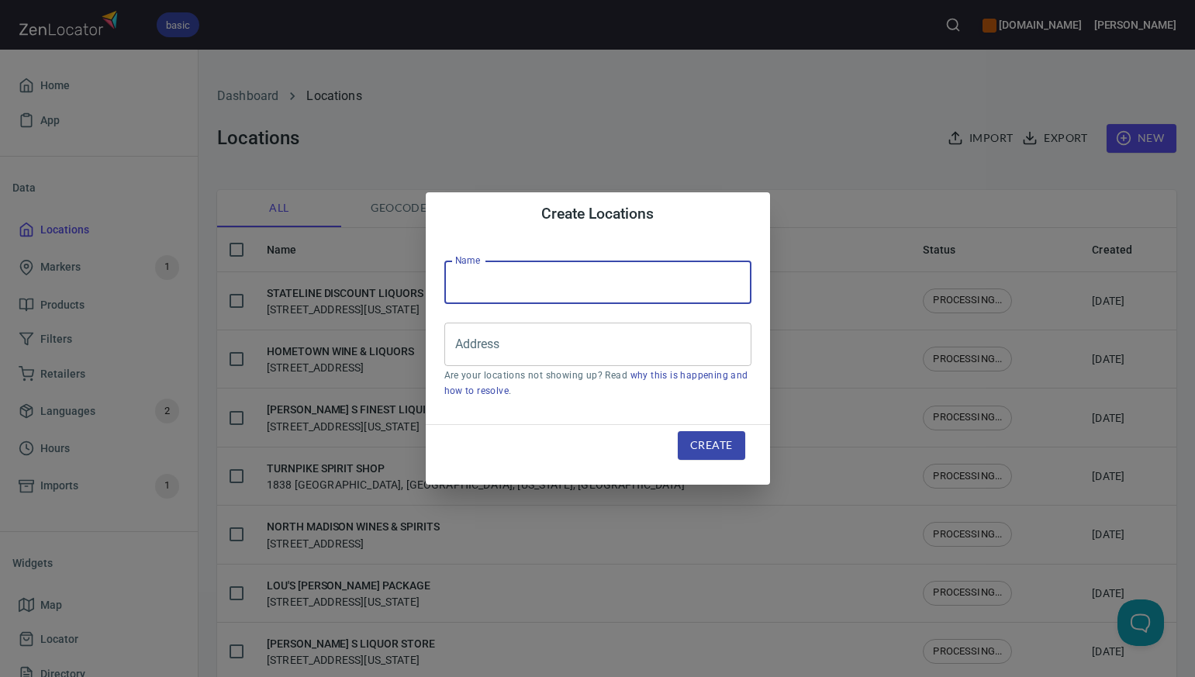
click at [457, 283] on input "text" at bounding box center [597, 282] width 307 height 43
paste input "MOUNTAIN TOP LIQUORS"
type input "MOUNTAIN TOP LIQUORS"
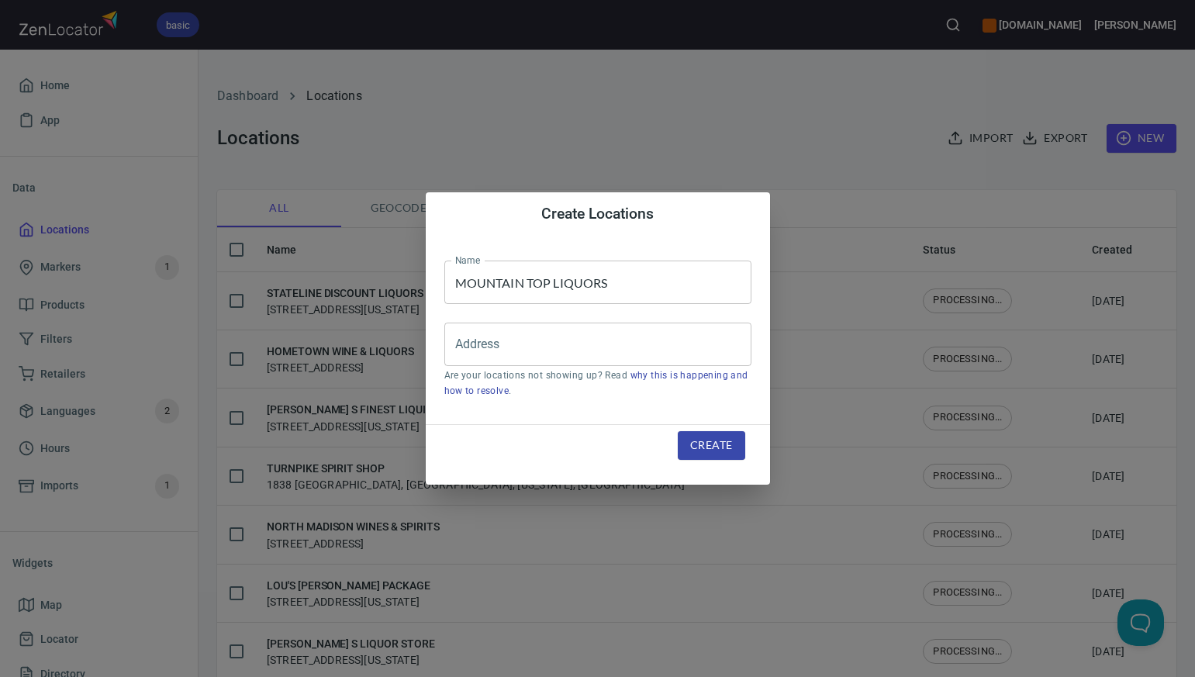
click at [727, 129] on div "Create Locations Name MOUNTAIN TOP LIQUORS Name Address Address Are your locati…" at bounding box center [597, 338] width 1195 height 677
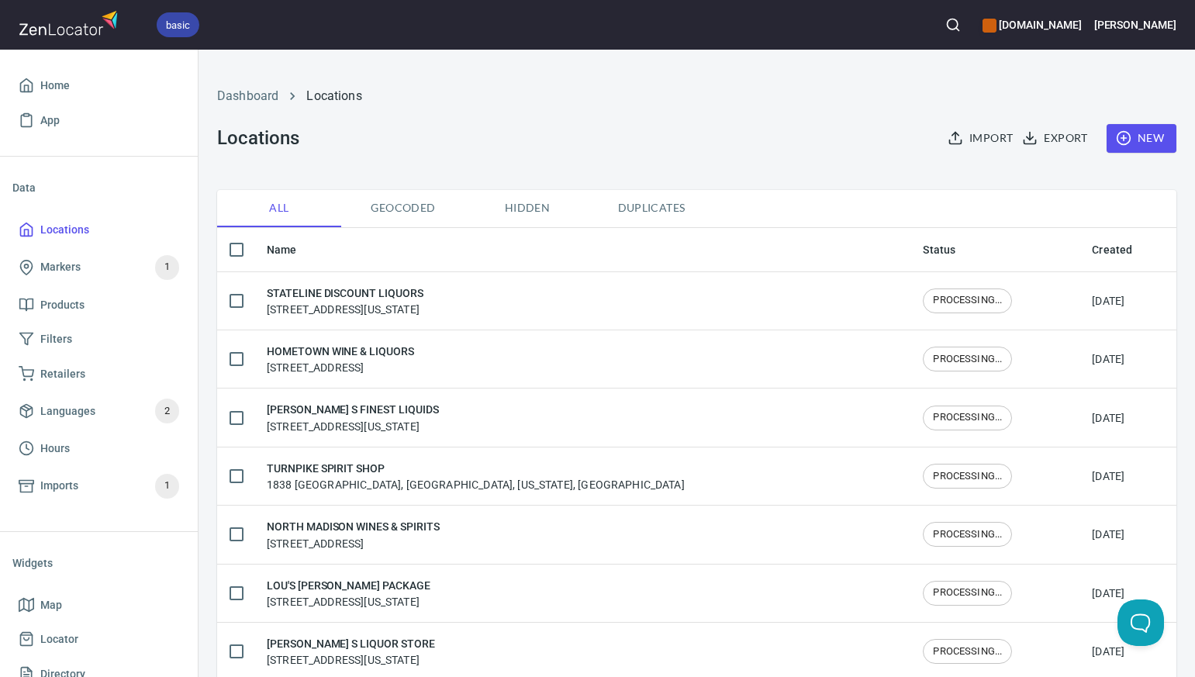
click at [1146, 138] on span "New" at bounding box center [1141, 138] width 45 height 19
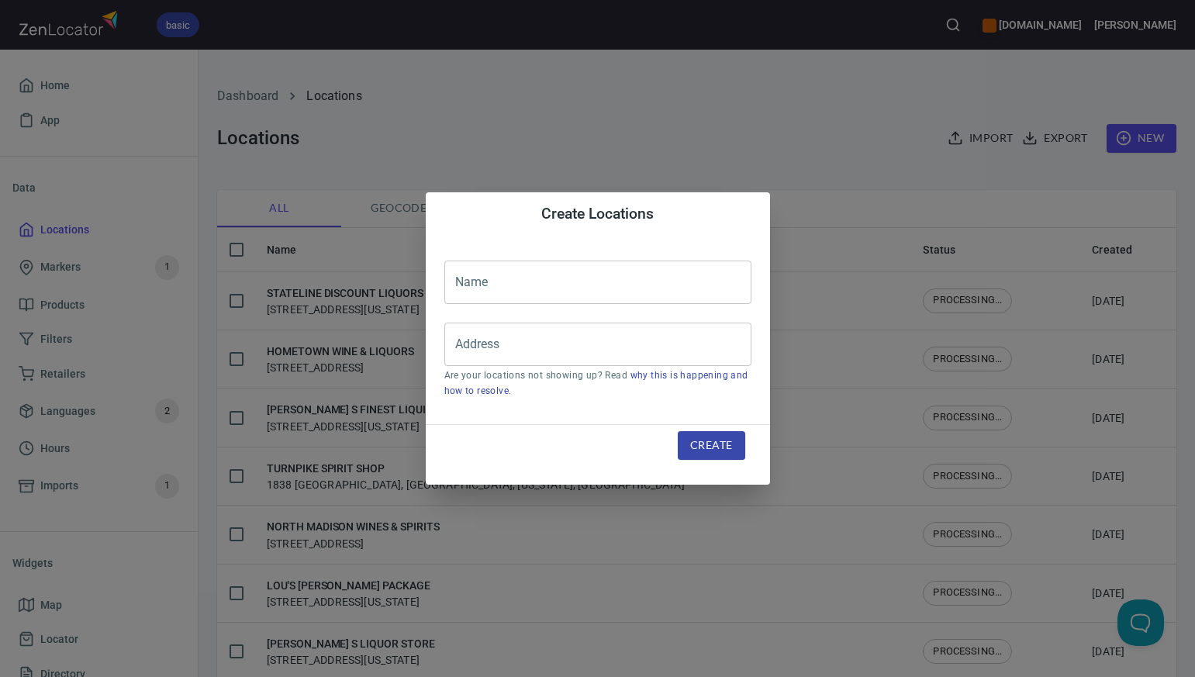
click at [464, 274] on input "text" at bounding box center [597, 282] width 307 height 43
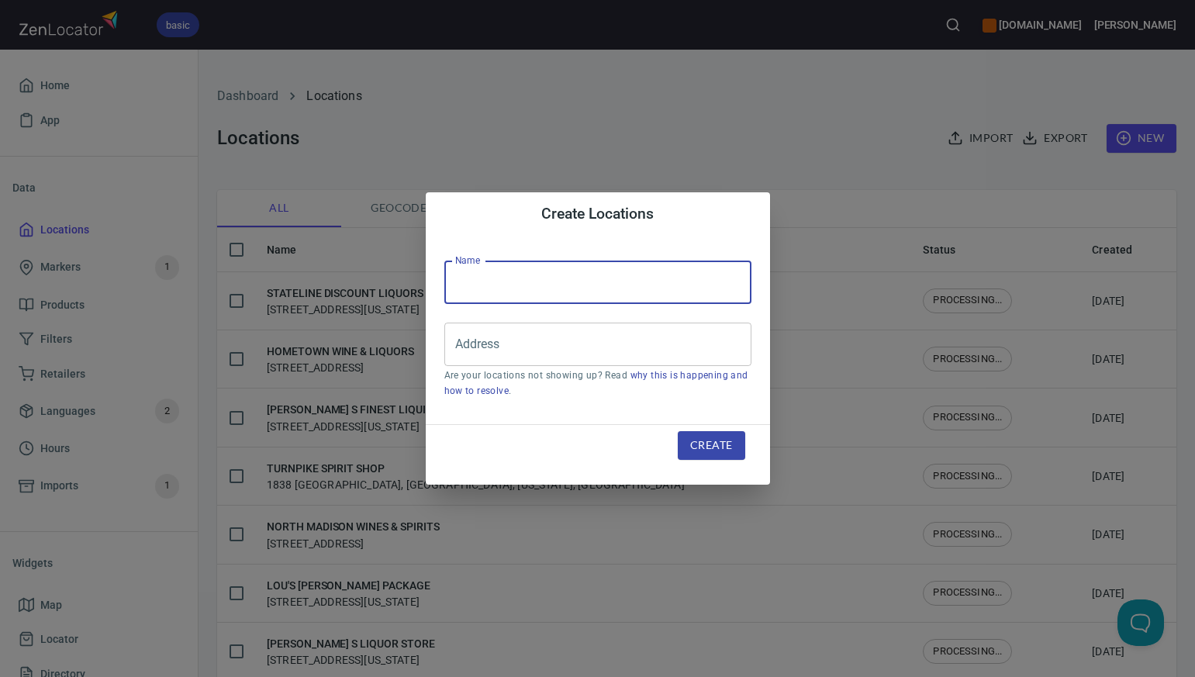
paste input "WESTWOODS WINE & SPIRITS"
type input "WESTWOODS WINE & SPIRITS"
click at [738, 128] on div "Create Locations Name WESTWOODS WINE & SPIRITS Name Address Address Are your lo…" at bounding box center [597, 338] width 1195 height 677
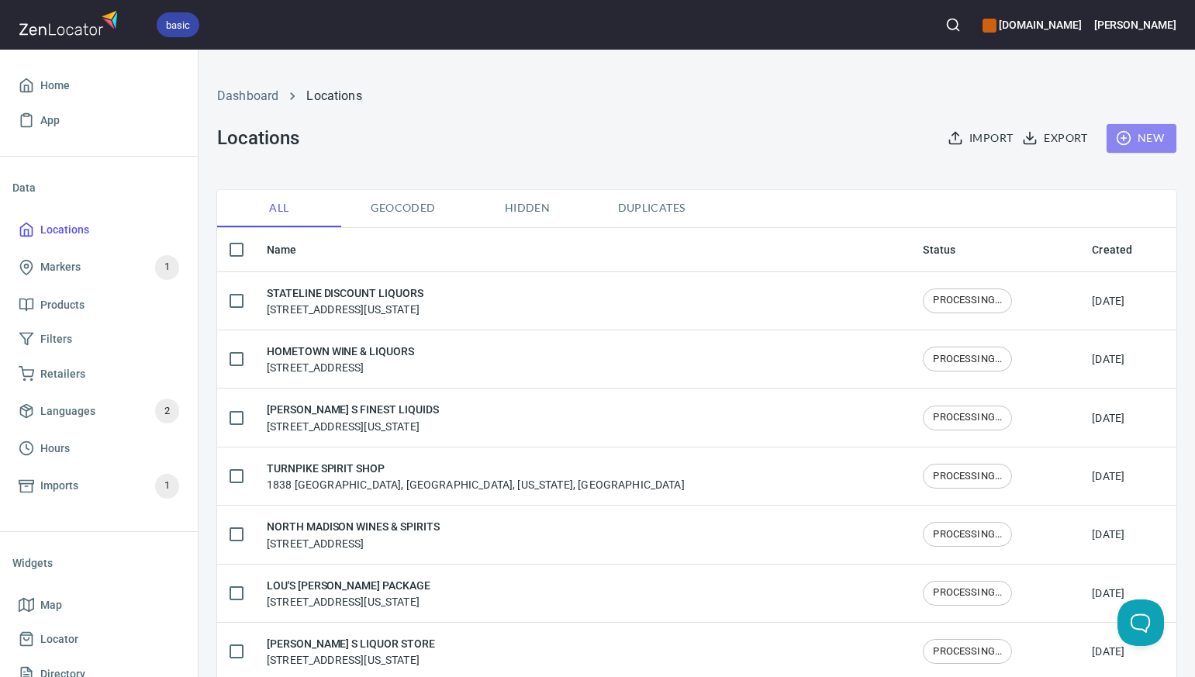
click at [1154, 136] on span "New" at bounding box center [1141, 138] width 45 height 19
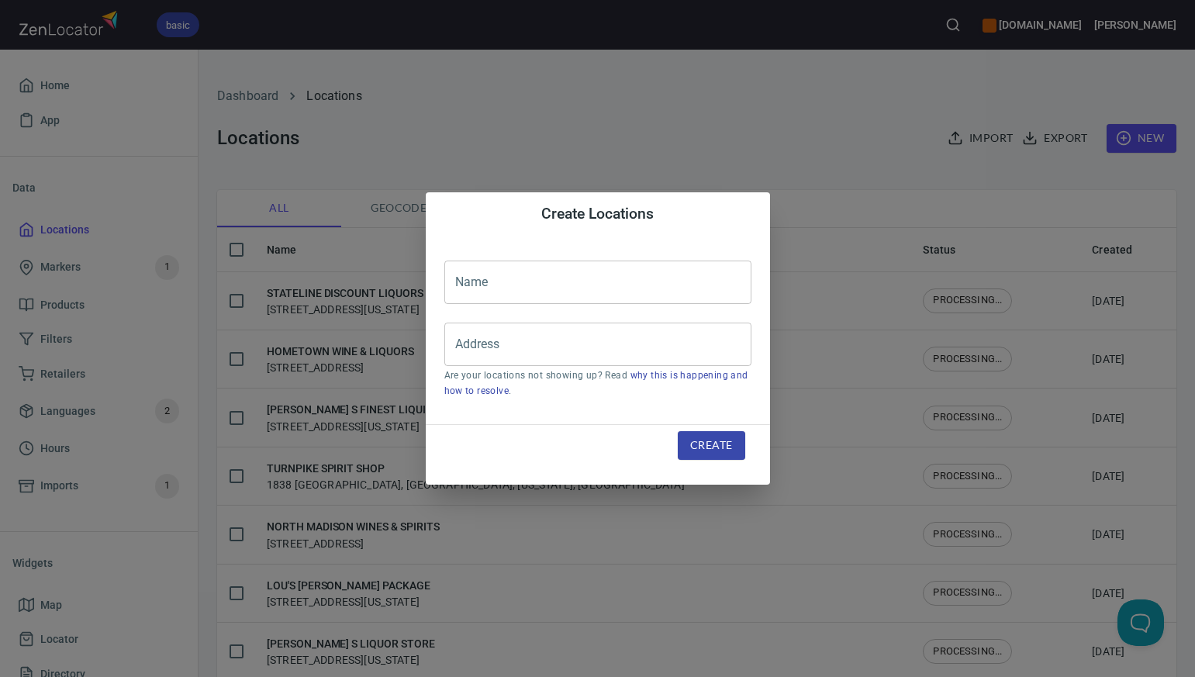
click at [461, 278] on input "text" at bounding box center [597, 282] width 307 height 43
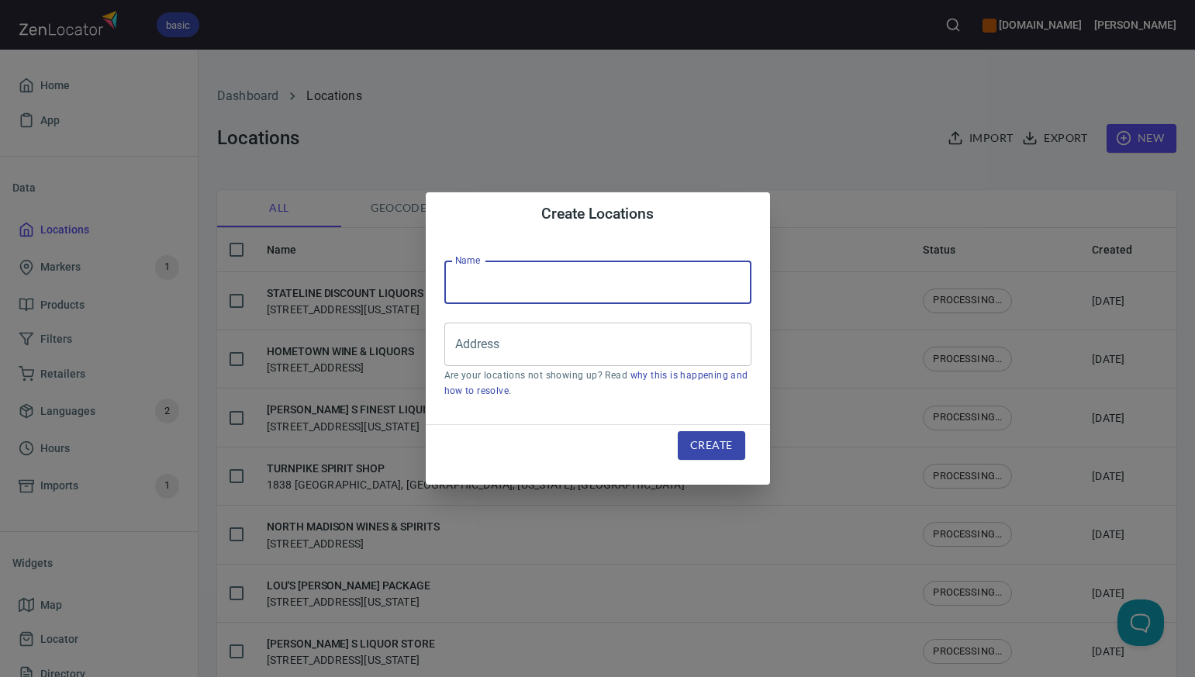
paste input "WOODLAND PACKAGE STORE"
type input "WOODLAND PACKAGE STORE"
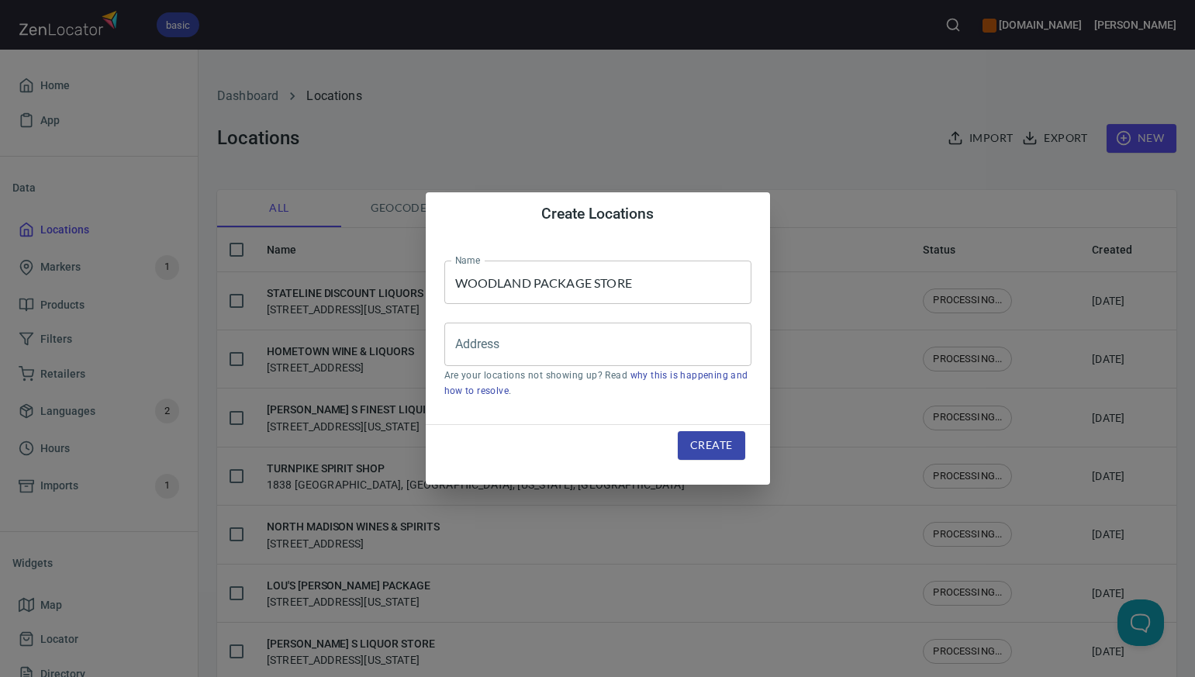
click at [730, 155] on div "Create Locations Name WOODLAND PACKAGE STORE Name Address Address Are your loca…" at bounding box center [597, 338] width 1195 height 677
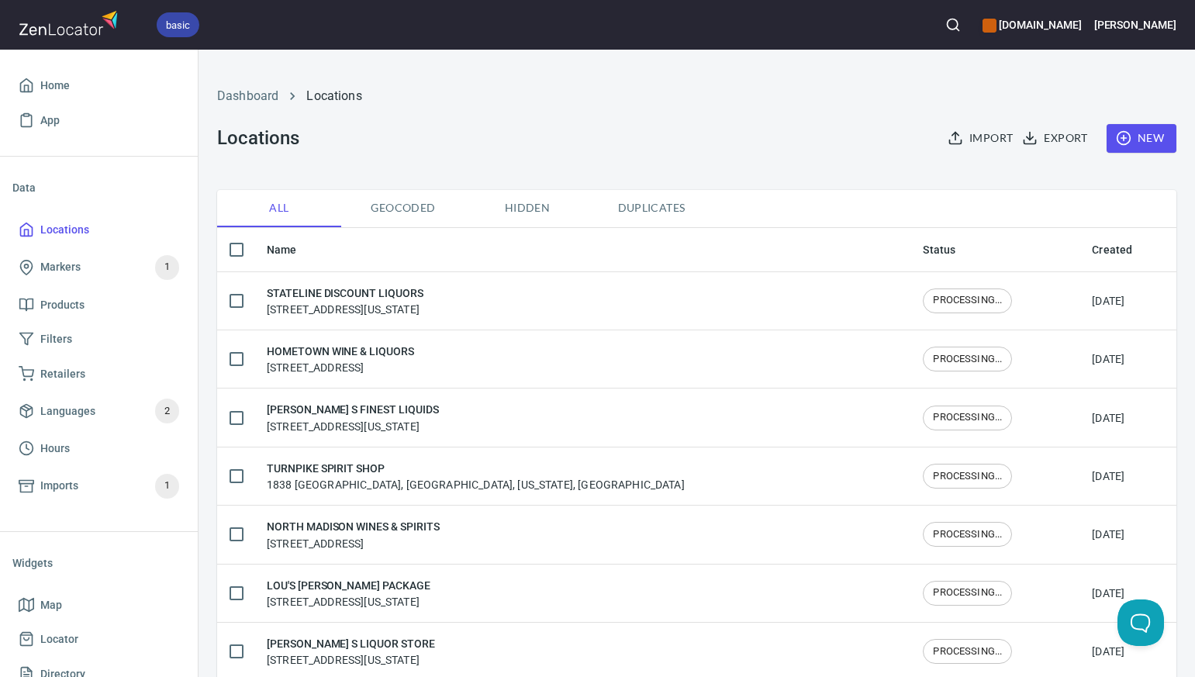
click at [1159, 140] on span "New" at bounding box center [1141, 138] width 45 height 19
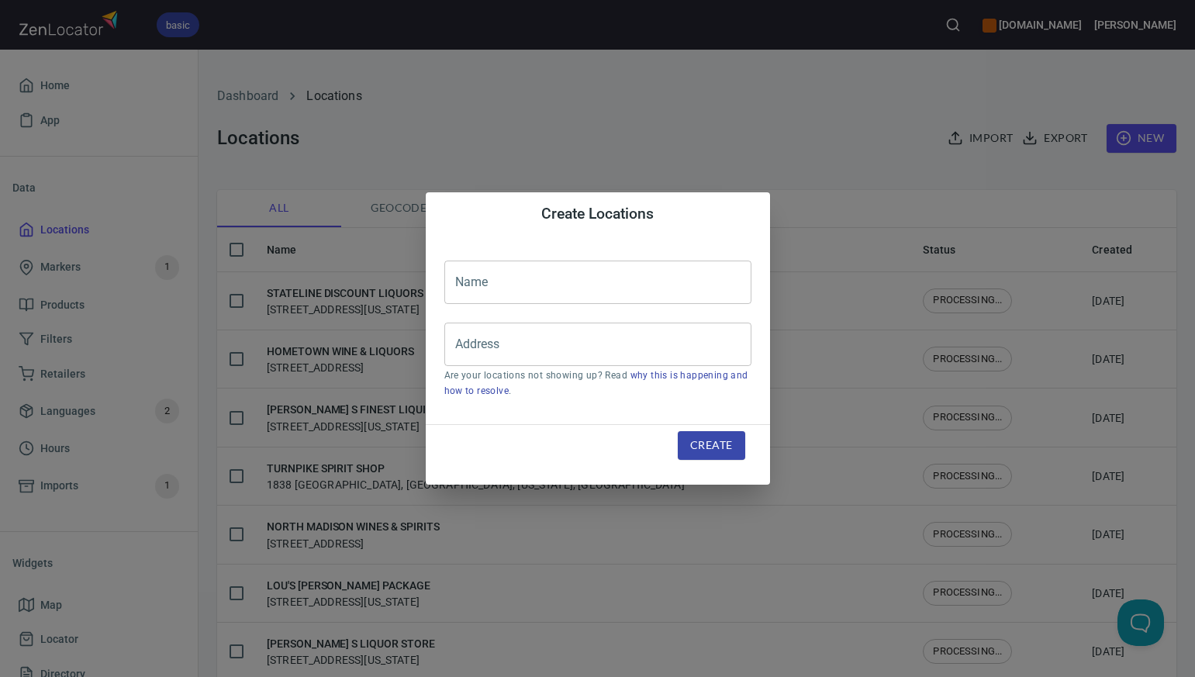
click at [465, 283] on input "text" at bounding box center [597, 282] width 307 height 43
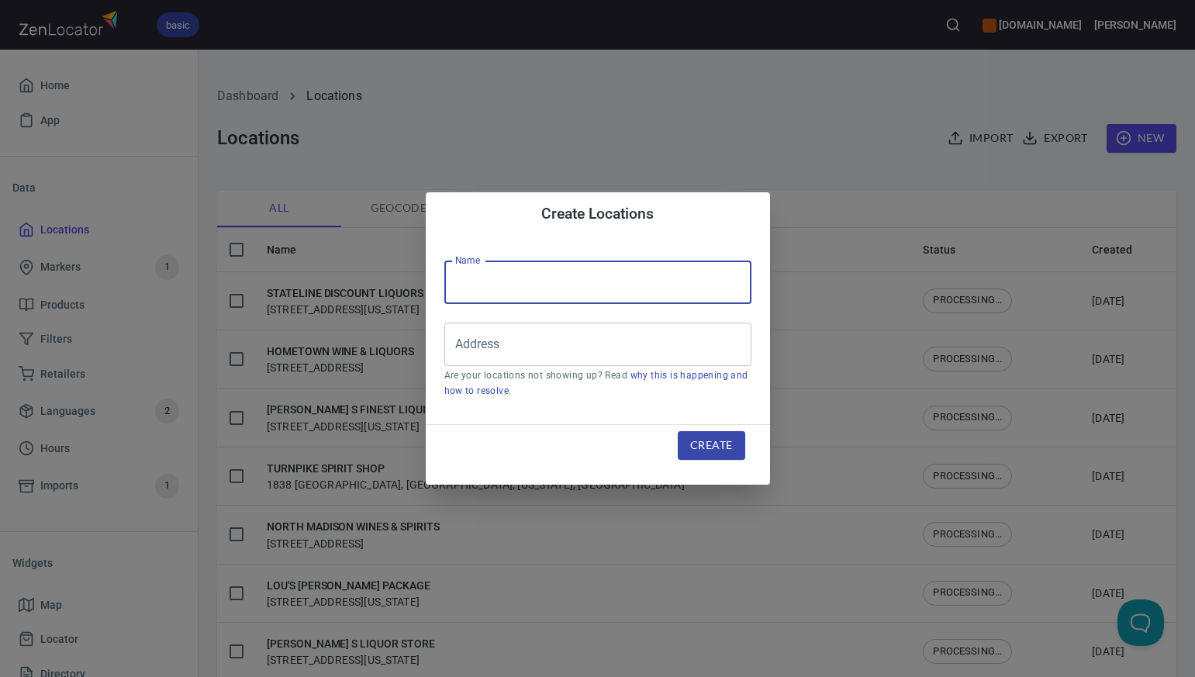
paste input "EMPIRE WINE & LIQUOR"
type input "EMPIRE WINE & LIQUOR"
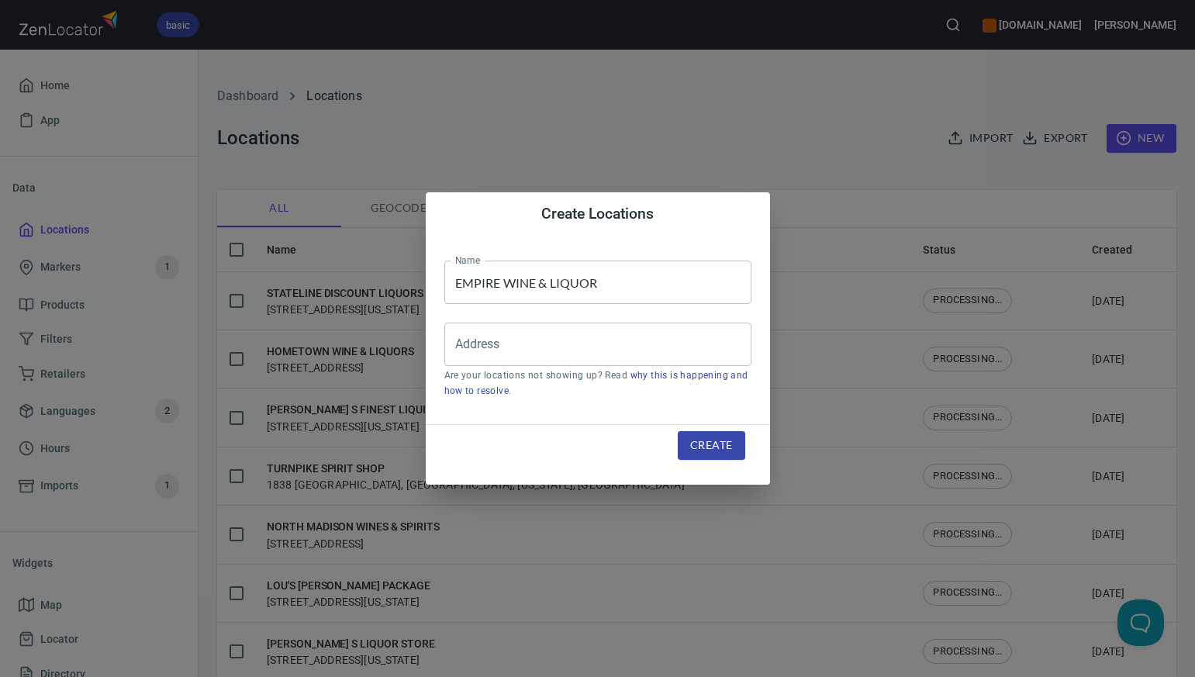
click at [664, 117] on div "Create Locations Name EMPIRE WINE & LIQUOR Name Address Address Are your locati…" at bounding box center [597, 338] width 1195 height 677
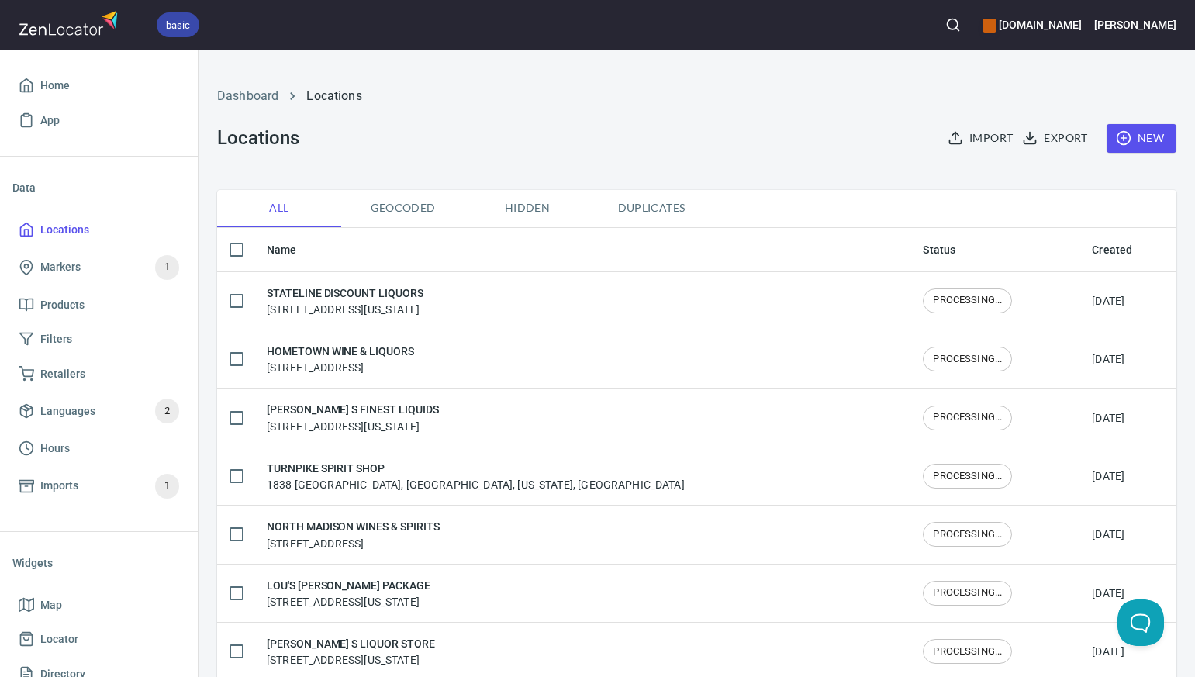
click at [1151, 130] on span "New" at bounding box center [1141, 138] width 45 height 19
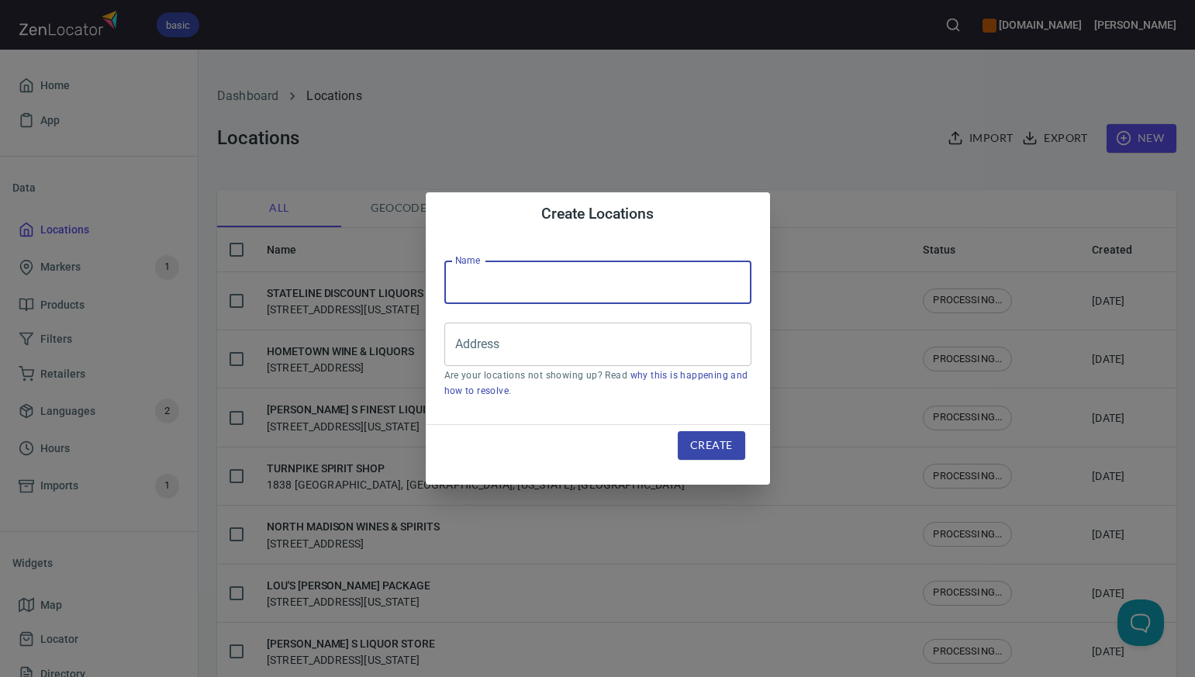
click at [466, 284] on input "text" at bounding box center [597, 282] width 307 height 43
paste input "GILLETTE WINE & SPIRITS"
type input "GILLETTE WINE & SPIRITS"
click at [761, 123] on div "Create Locations Name GILLETTE WINE & SPIRITS Name Address Address Are your loc…" at bounding box center [597, 338] width 1195 height 677
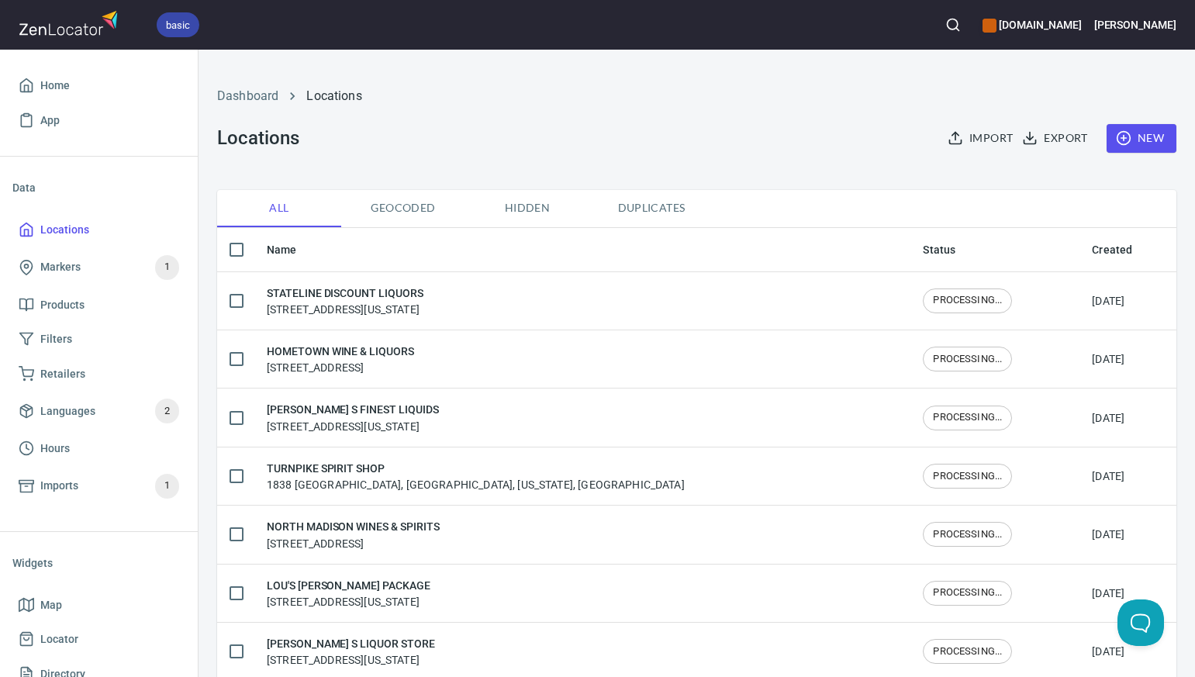
click at [1149, 139] on span "New" at bounding box center [1141, 138] width 45 height 19
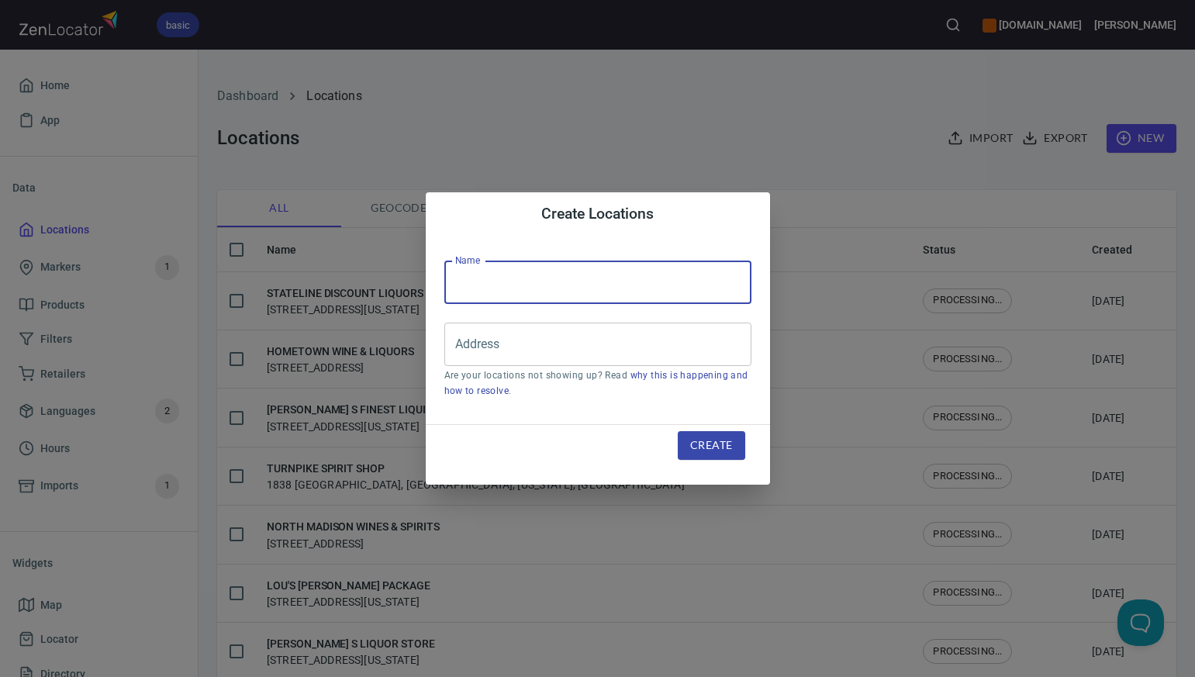
click at [481, 278] on input "text" at bounding box center [597, 282] width 307 height 43
paste input "TOWN & COUNTRY DISC PLAINVILLE"
type input "TOWN & COUNTRY DISC PLAINVILLE"
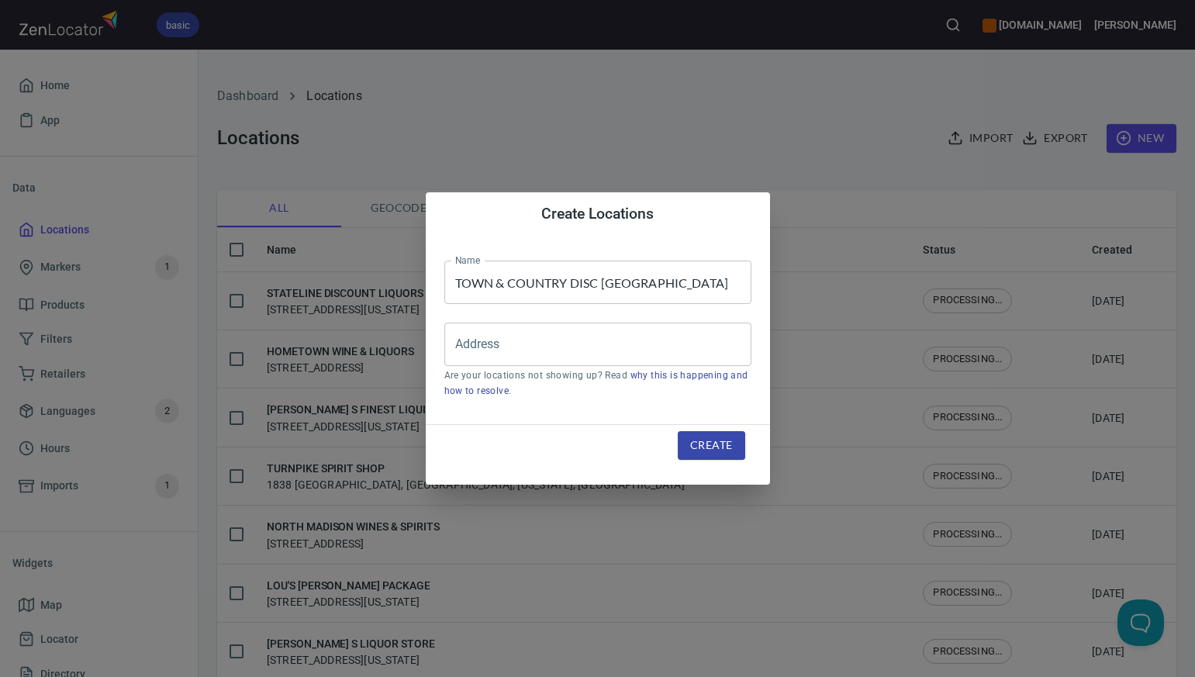
click at [696, 128] on div "Create Locations Name TOWN & COUNTRY DISC PLAINVILLE Name Address Address Are y…" at bounding box center [597, 338] width 1195 height 677
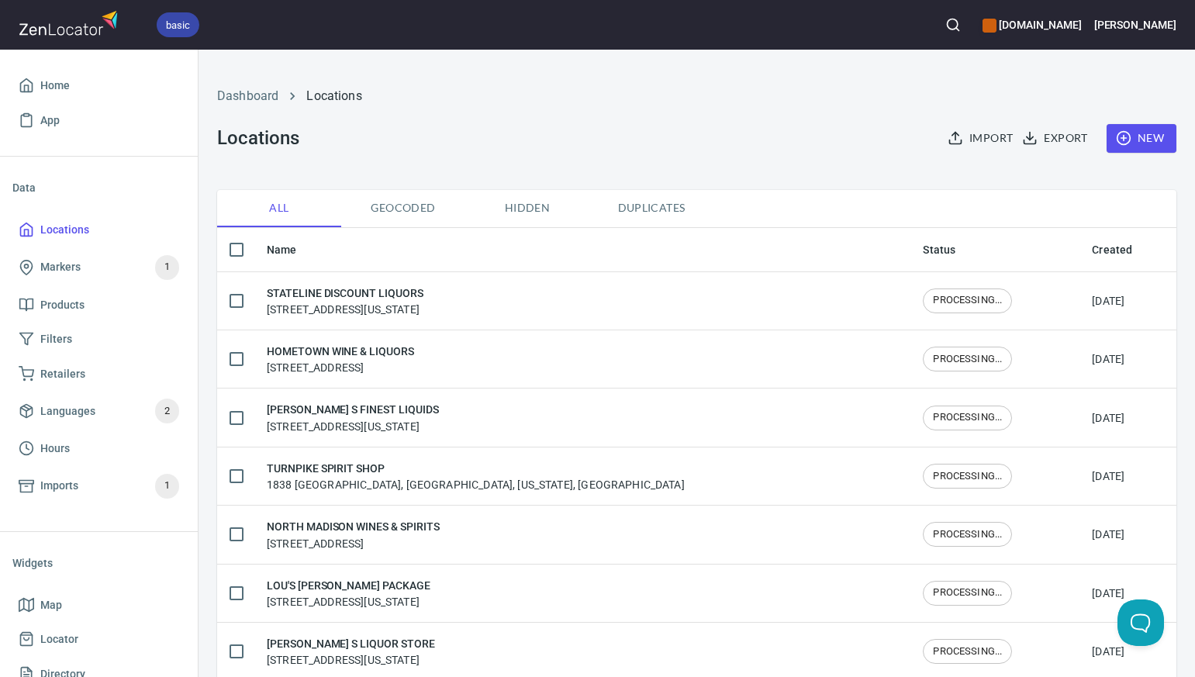
click at [1148, 135] on span "New" at bounding box center [1141, 138] width 45 height 19
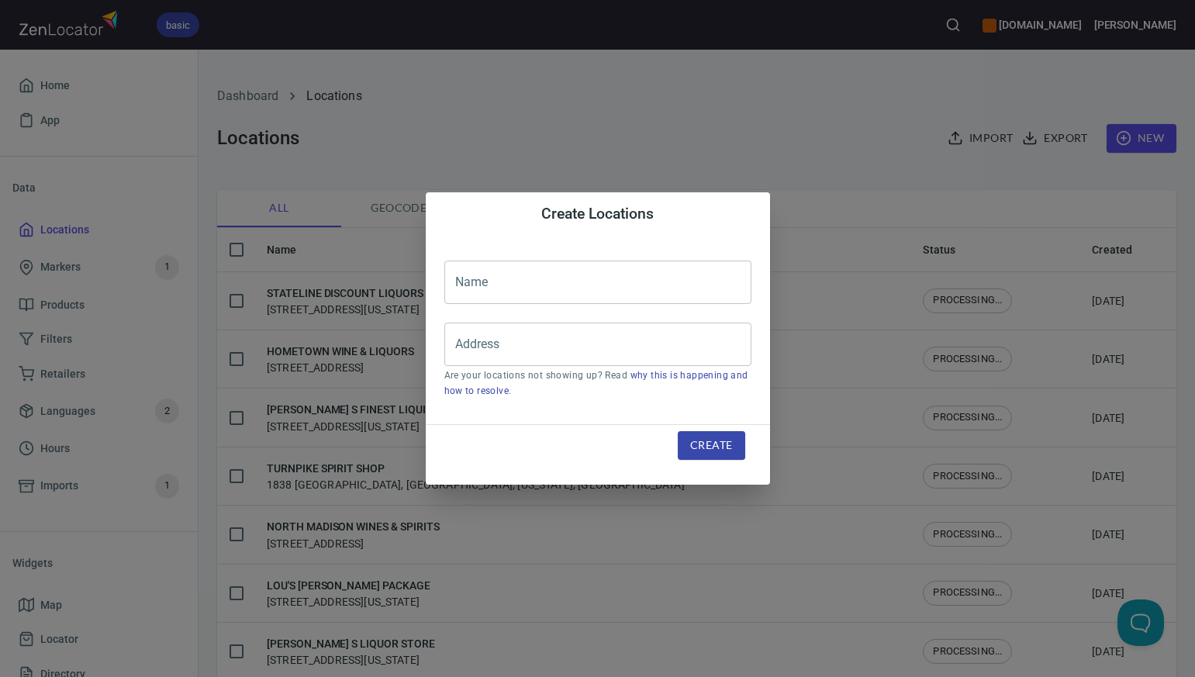
click at [485, 280] on input "text" at bounding box center [597, 282] width 307 height 43
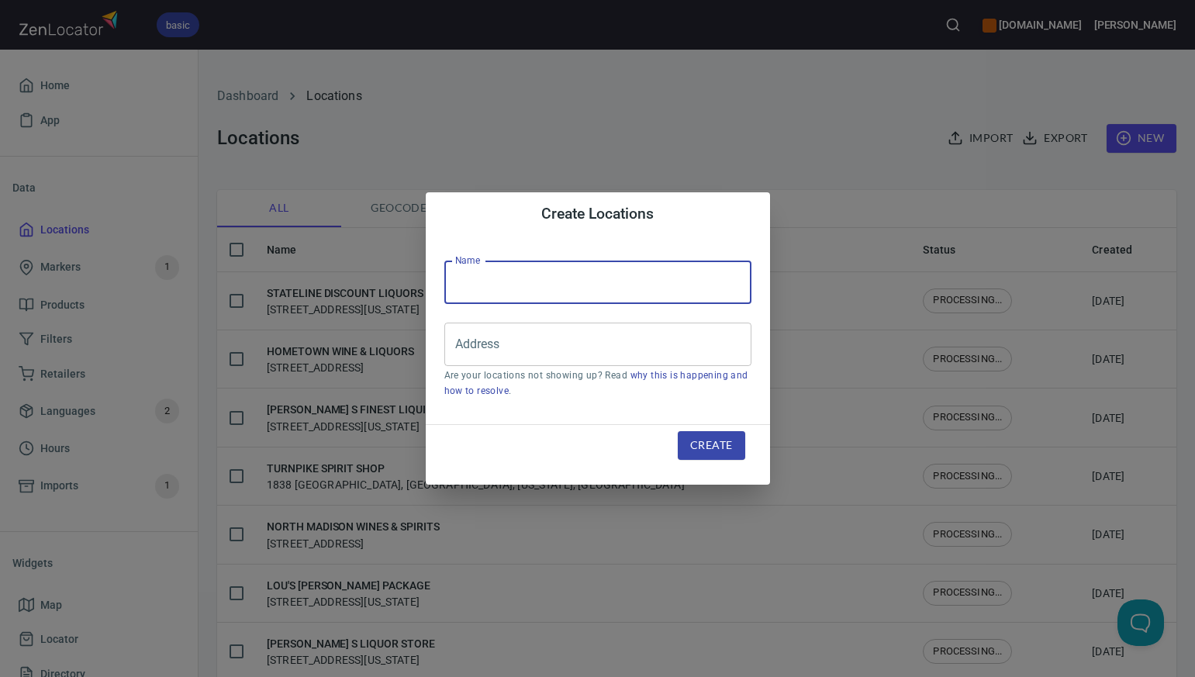
paste
type input "HARVEST WINE & SPIRITS 3"
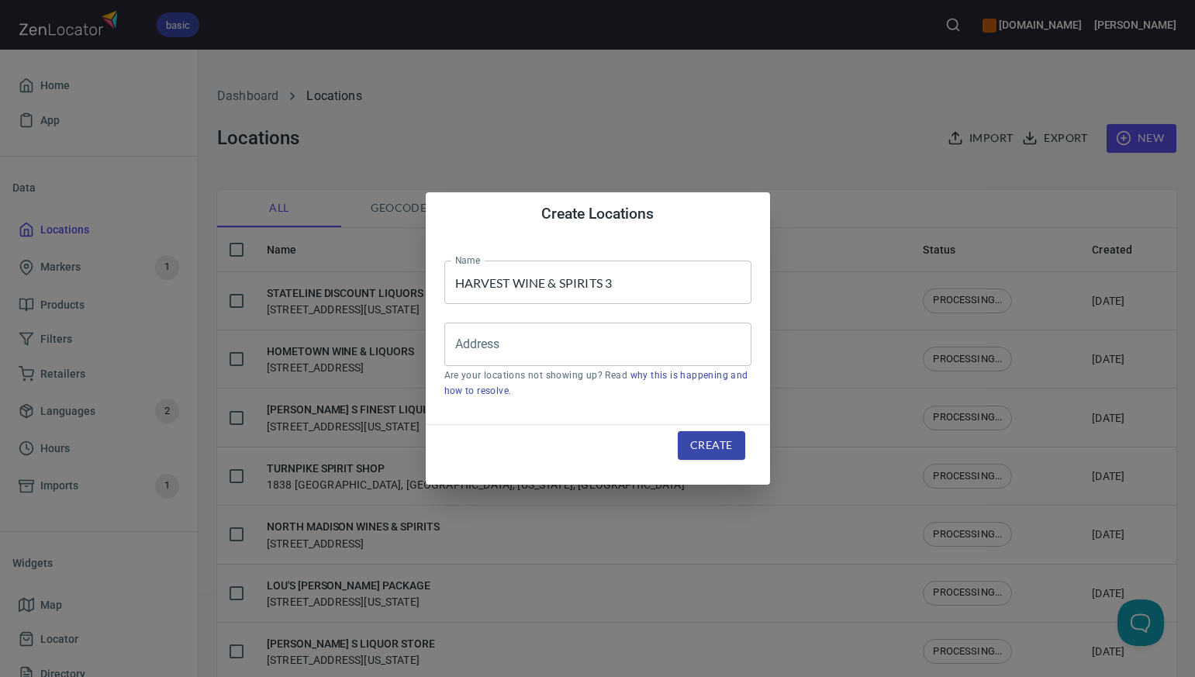
click at [751, 119] on div "Create Locations Name HARVEST WINE & SPIRITS 3 Name Address Address Are your lo…" at bounding box center [597, 338] width 1195 height 677
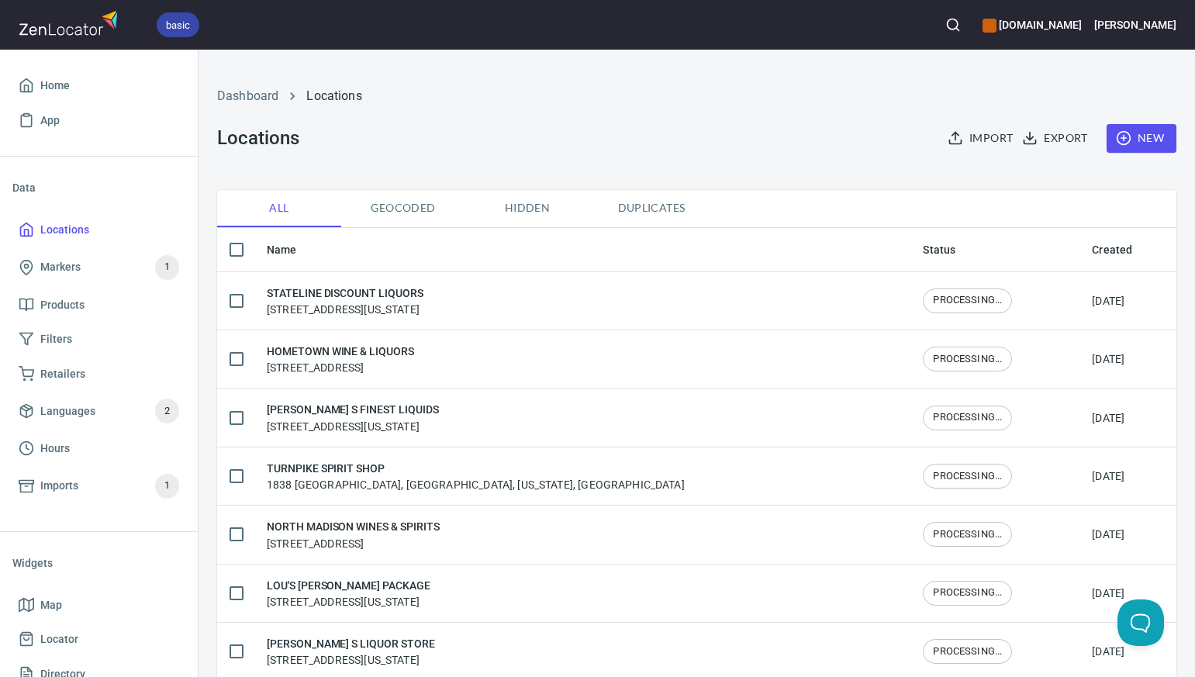
click at [1147, 143] on span "New" at bounding box center [1141, 138] width 45 height 19
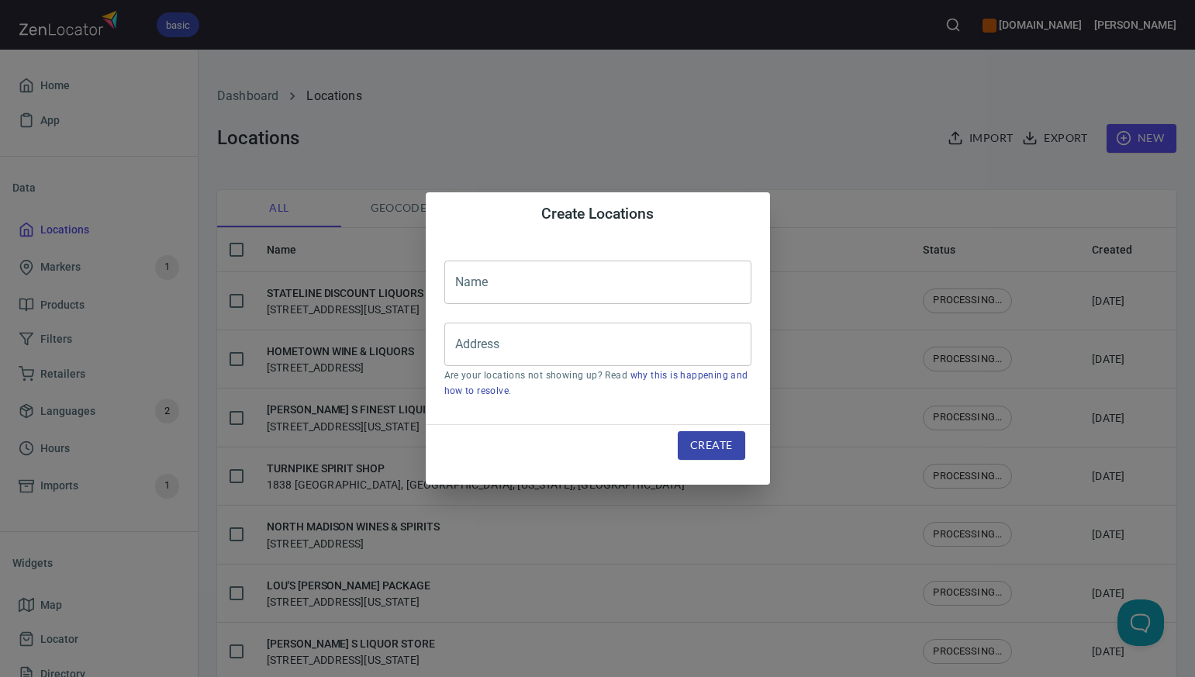
click at [511, 274] on input "text" at bounding box center [597, 282] width 307 height 43
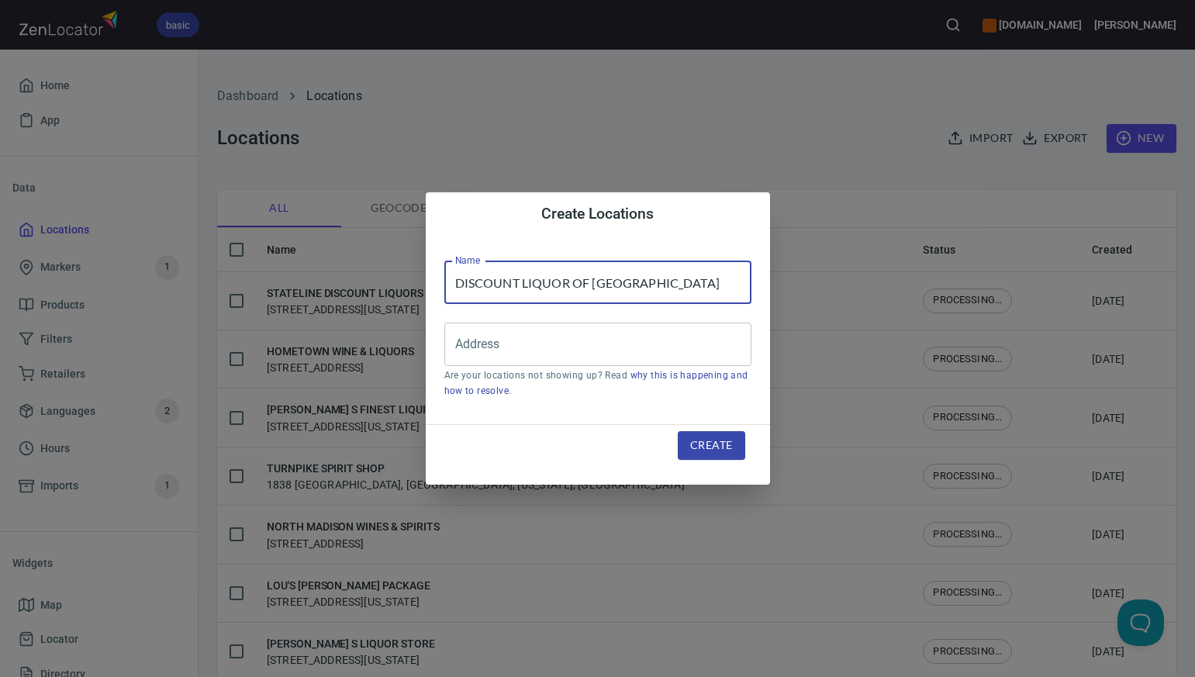
type input "DISCOUNT LIQUOR OF WOODBURY"
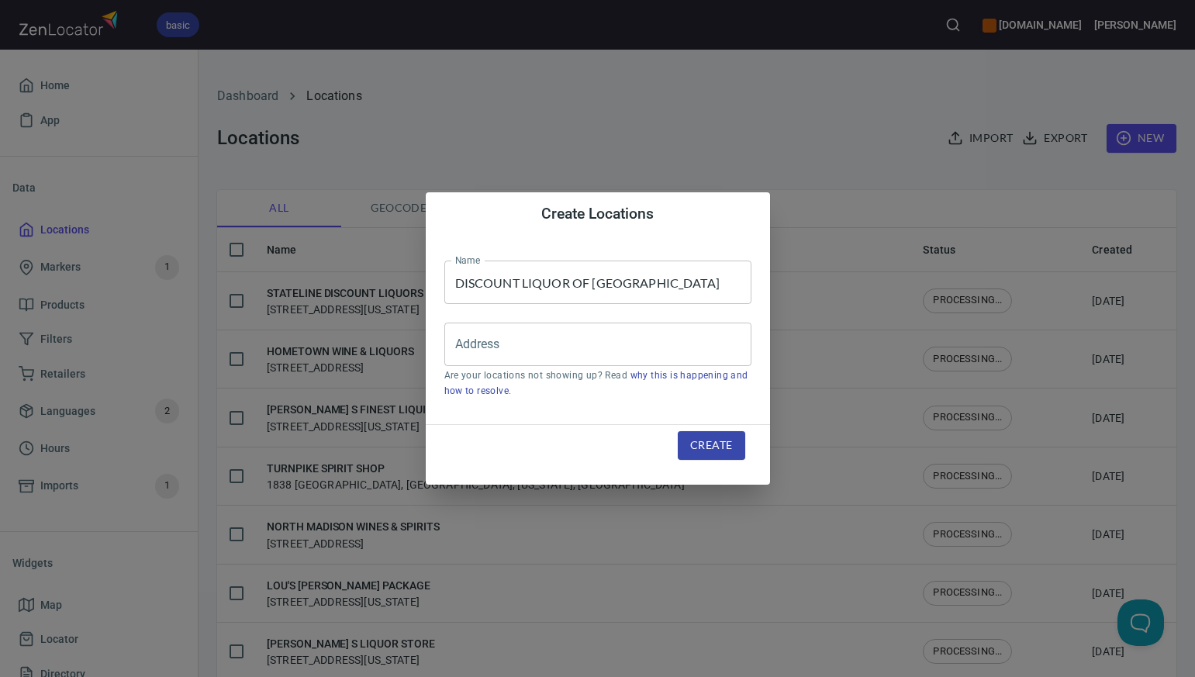
click at [766, 125] on div "Create Locations Name DISCOUNT LIQUOR OF WOODBURY Name Address Address Are your…" at bounding box center [597, 338] width 1195 height 677
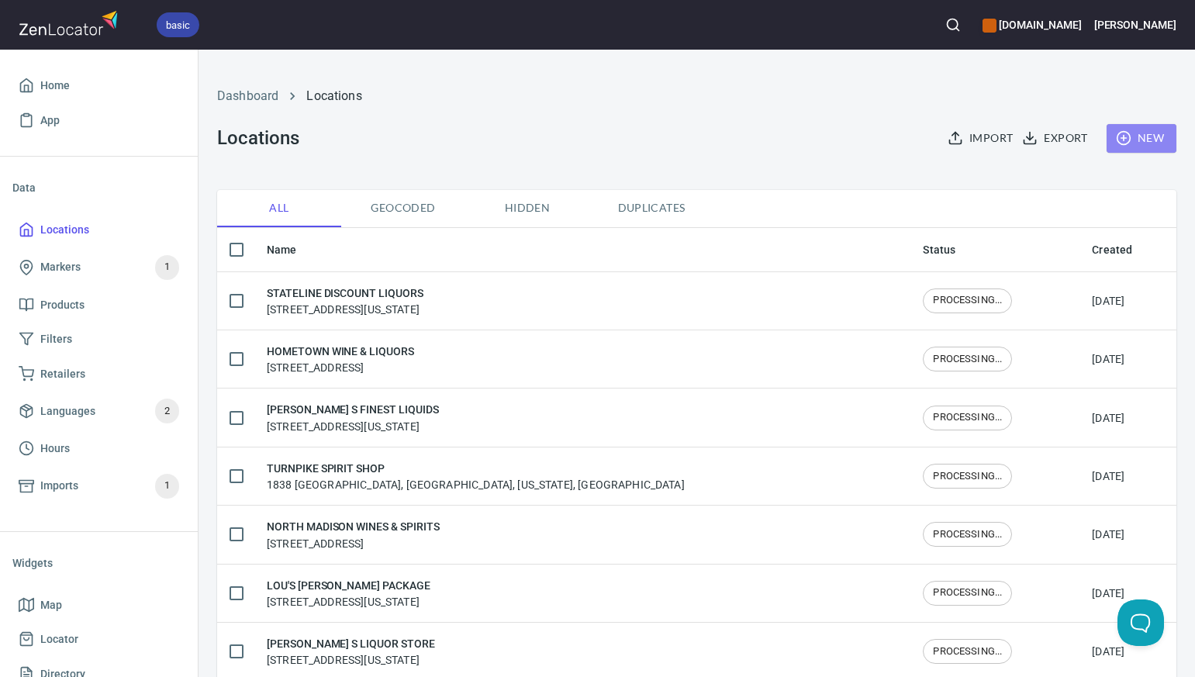
click at [1158, 137] on span "New" at bounding box center [1141, 138] width 45 height 19
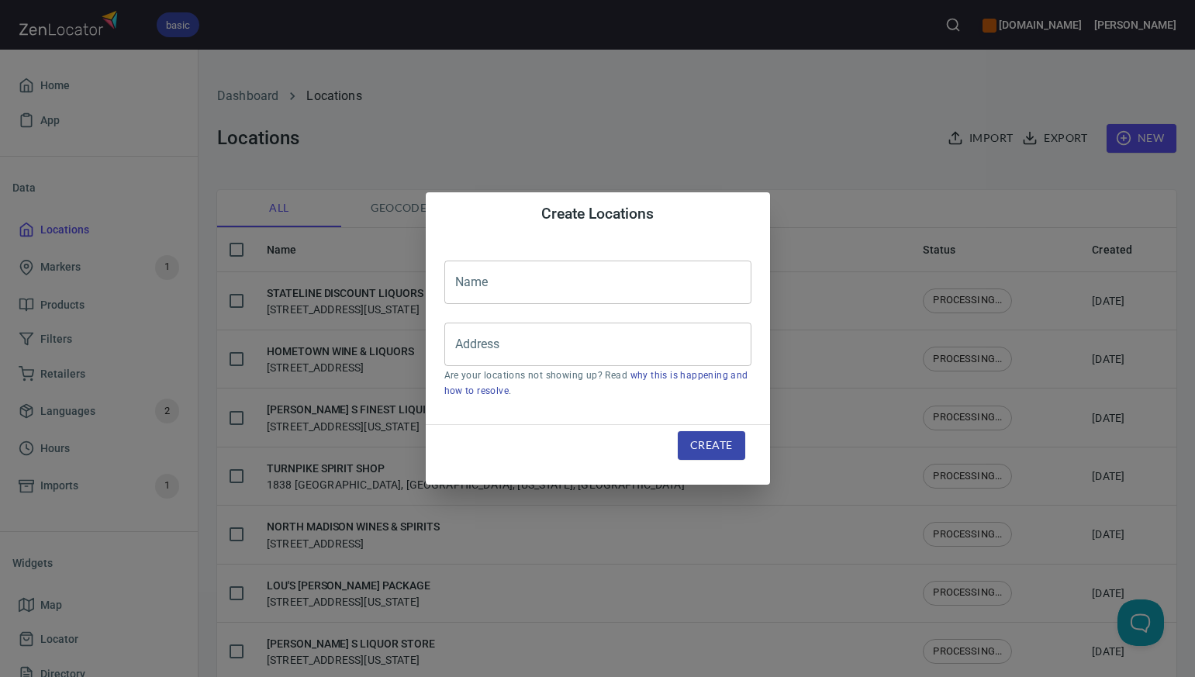
click at [479, 284] on input "text" at bounding box center [597, 282] width 307 height 43
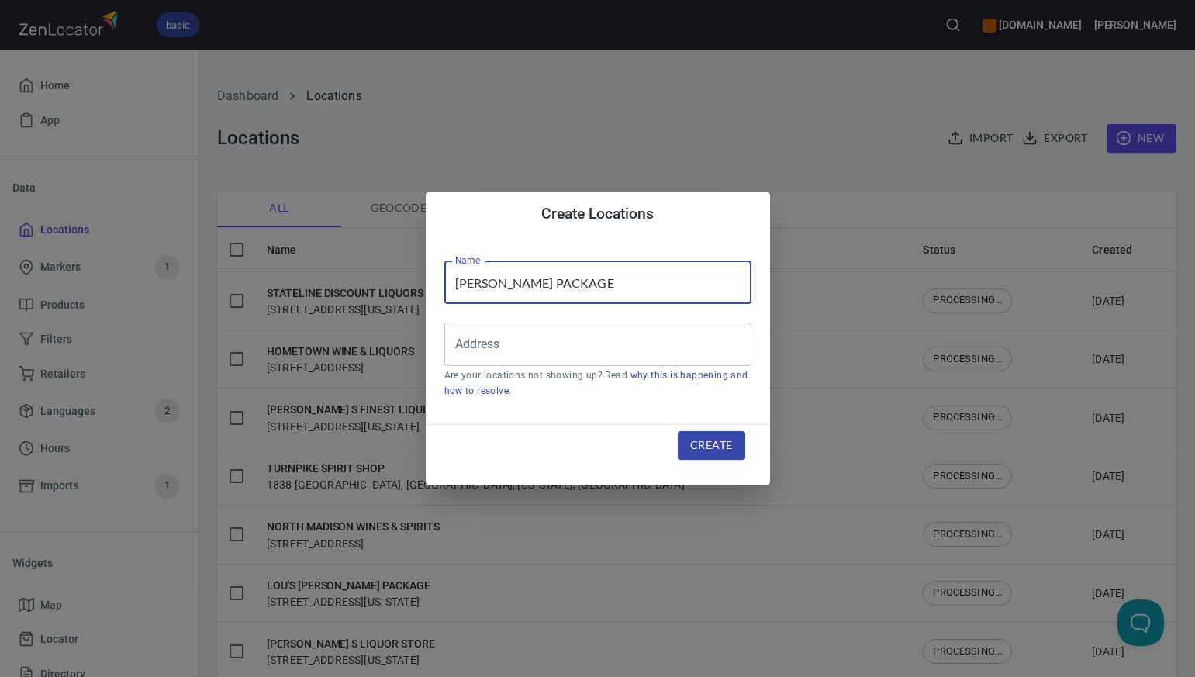
click at [493, 281] on input "TONY S PACKAGE" at bounding box center [597, 282] width 307 height 43
type input "TONY'S PACKAGE"
click at [472, 353] on input "Address" at bounding box center [586, 344] width 270 height 29
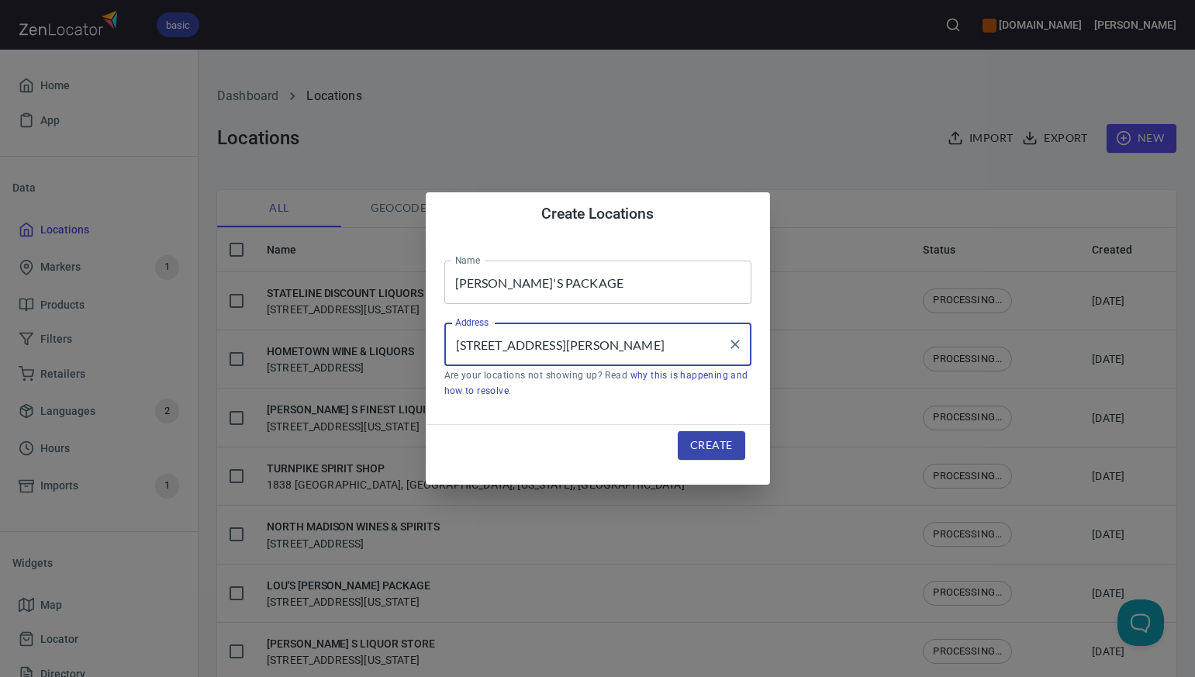
click at [571, 339] on input "446 BIRGE PARK RD HARWINTON CT" at bounding box center [586, 344] width 270 height 29
click at [668, 345] on input "446 BIRGE PARK RD, HARWINTON CT" at bounding box center [586, 344] width 270 height 29
click at [644, 395] on li "446 Birge Park Road, Harwinton, Connecticut, United States" at bounding box center [597, 389] width 307 height 28
type input "446 Birge Park Road, Harwinton, Connecticut, United States"
click at [696, 446] on span "Create" at bounding box center [711, 445] width 42 height 19
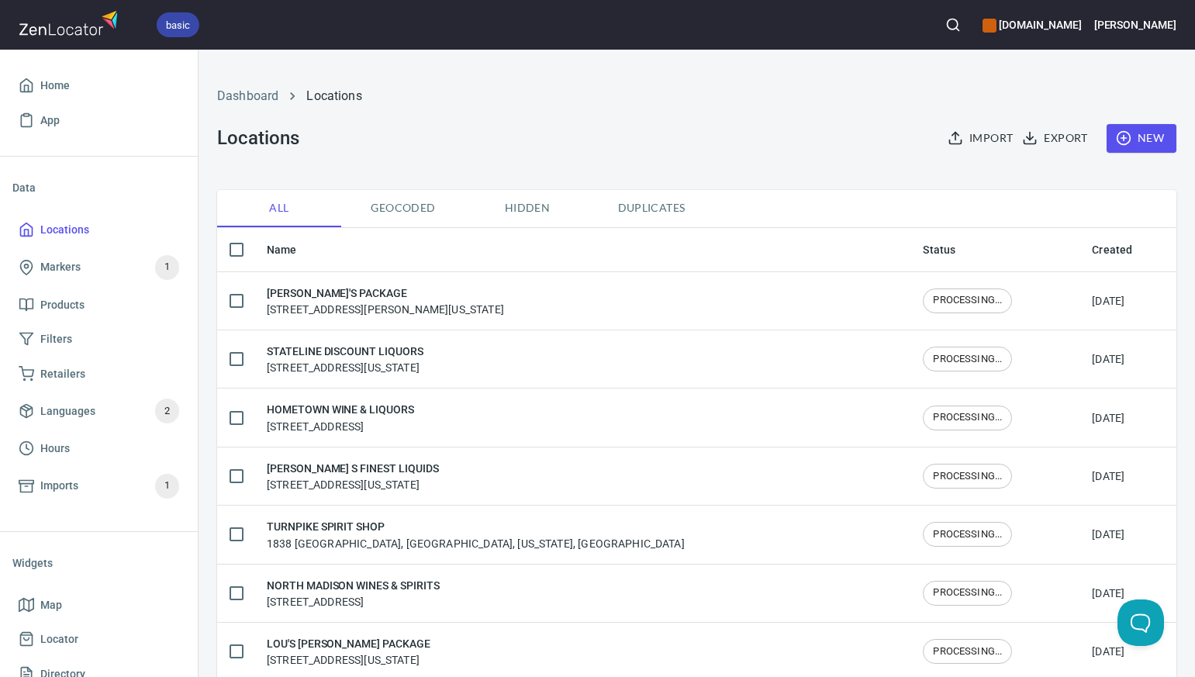
click at [1159, 131] on span "New" at bounding box center [1141, 138] width 45 height 19
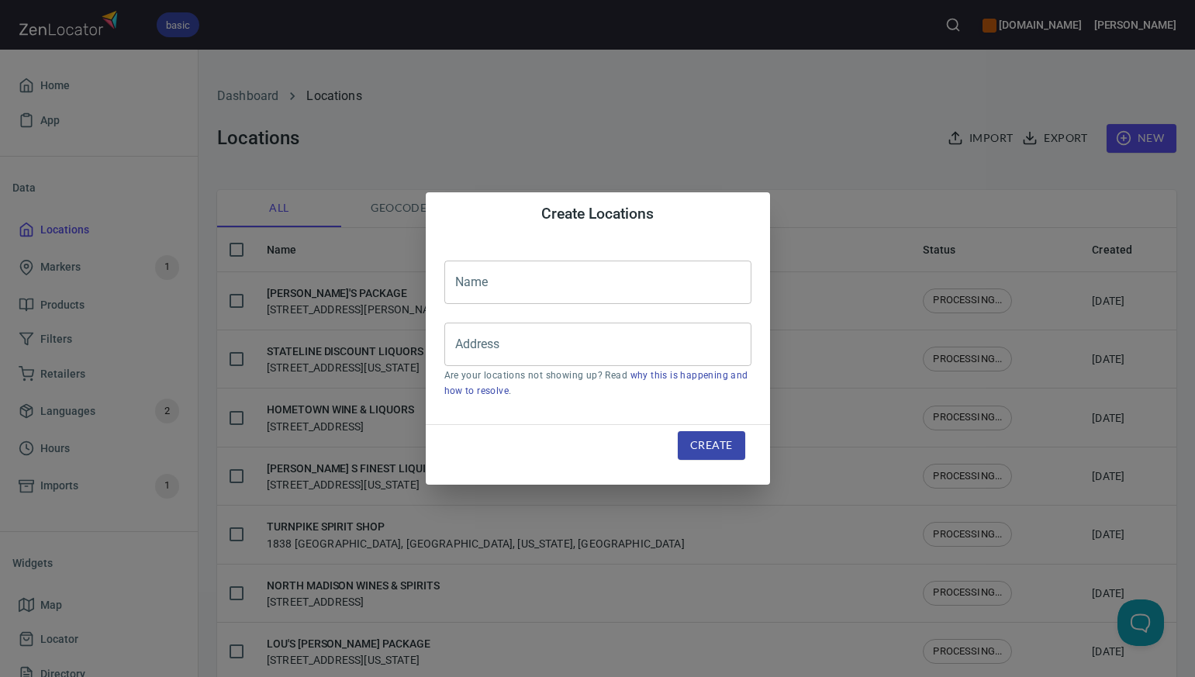
click at [473, 280] on input "text" at bounding box center [597, 282] width 307 height 43
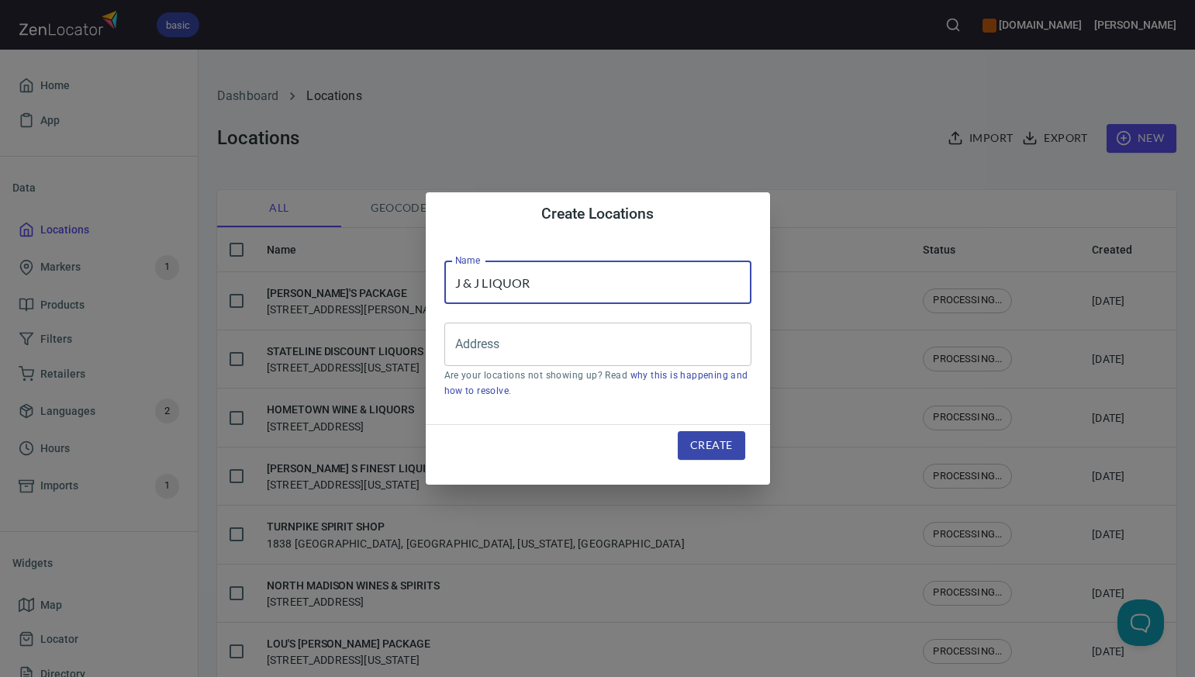
type input "J & J LIQUOR"
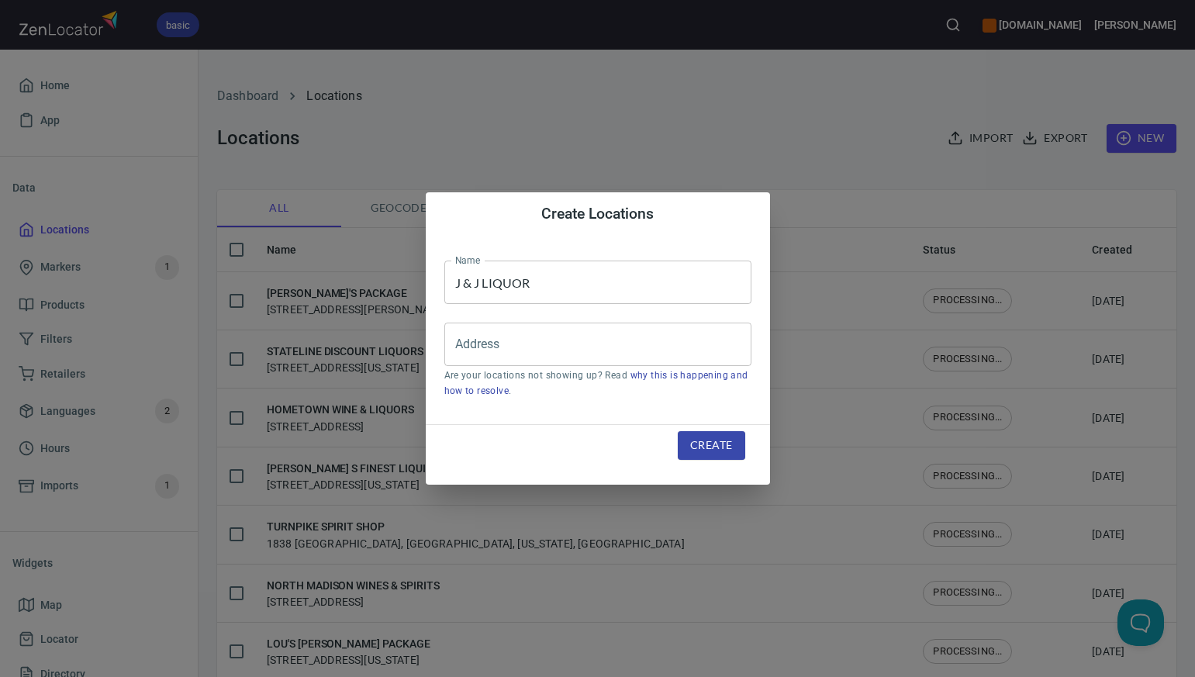
click at [644, 152] on div "Create Locations Name J & J LIQUOR Name Address Address Are your locations not …" at bounding box center [597, 338] width 1195 height 677
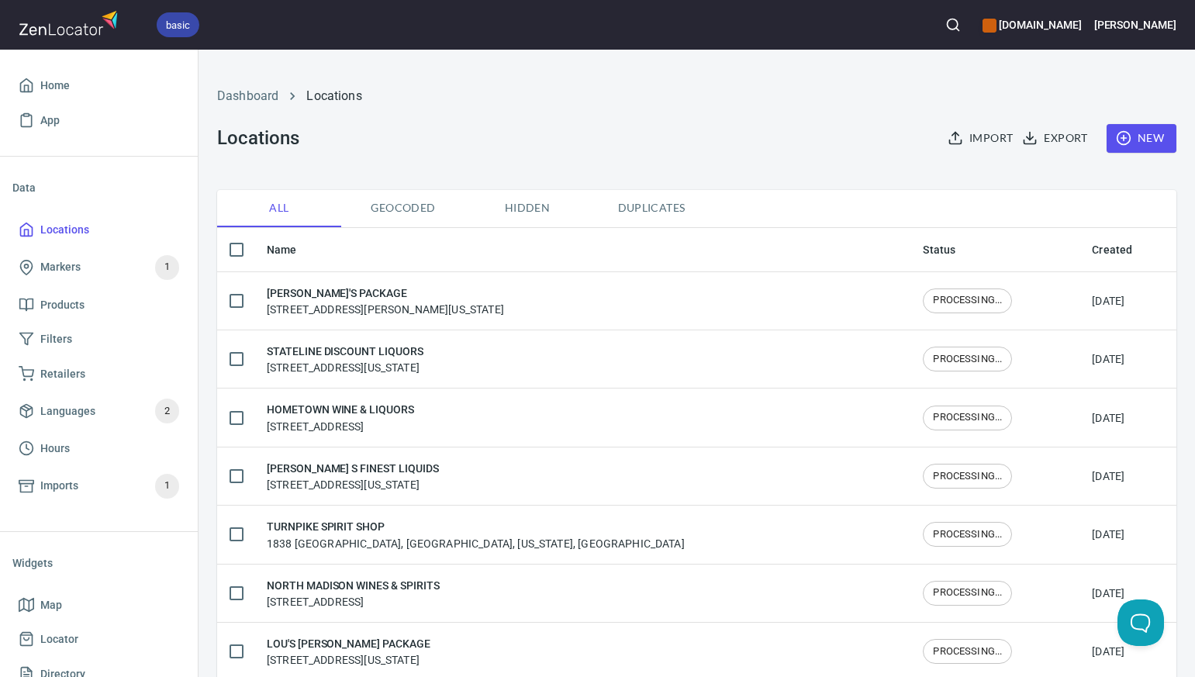
click at [1147, 140] on span "New" at bounding box center [1141, 138] width 45 height 19
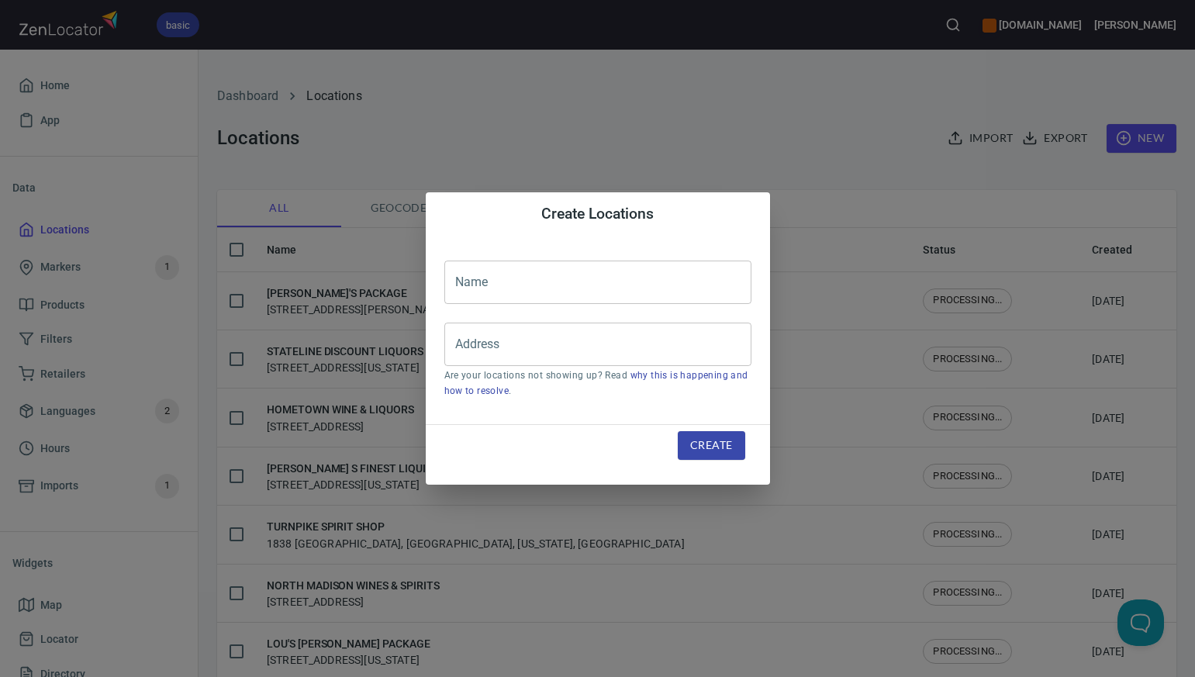
click at [471, 285] on input "text" at bounding box center [597, 282] width 307 height 43
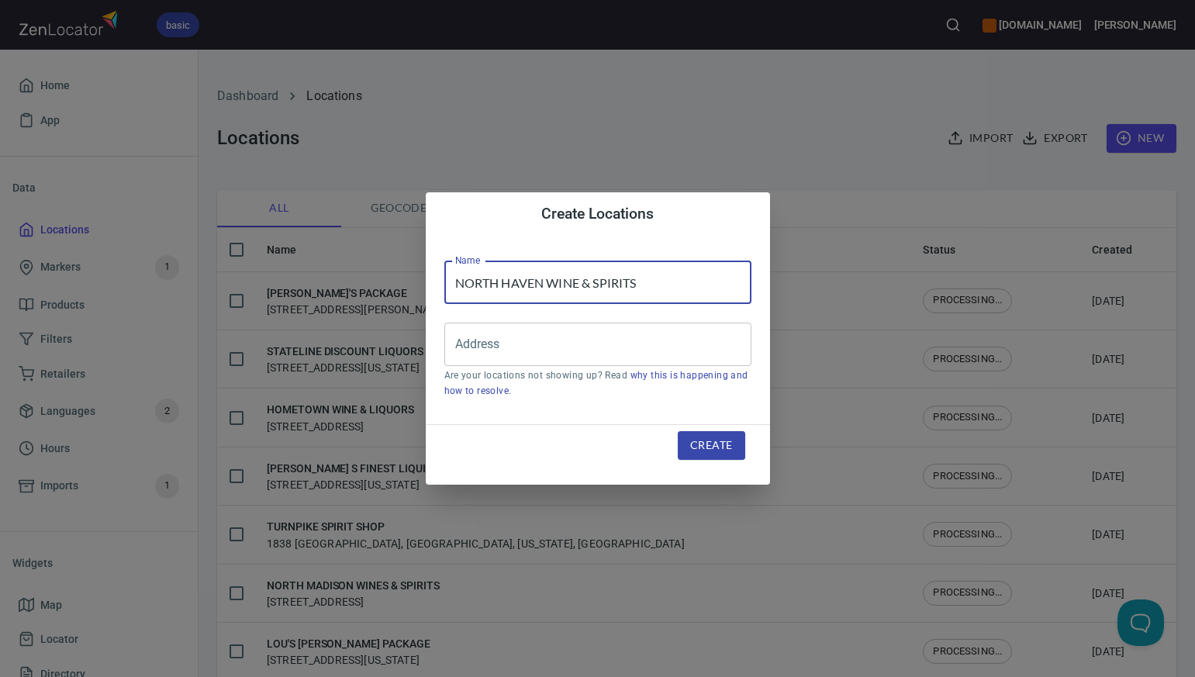
type input "NORTH HAVEN WINE & SPIRITS"
click at [751, 133] on div "Create Locations Name NORTH HAVEN WINE & SPIRITS Name Address Address Are your …" at bounding box center [597, 338] width 1195 height 677
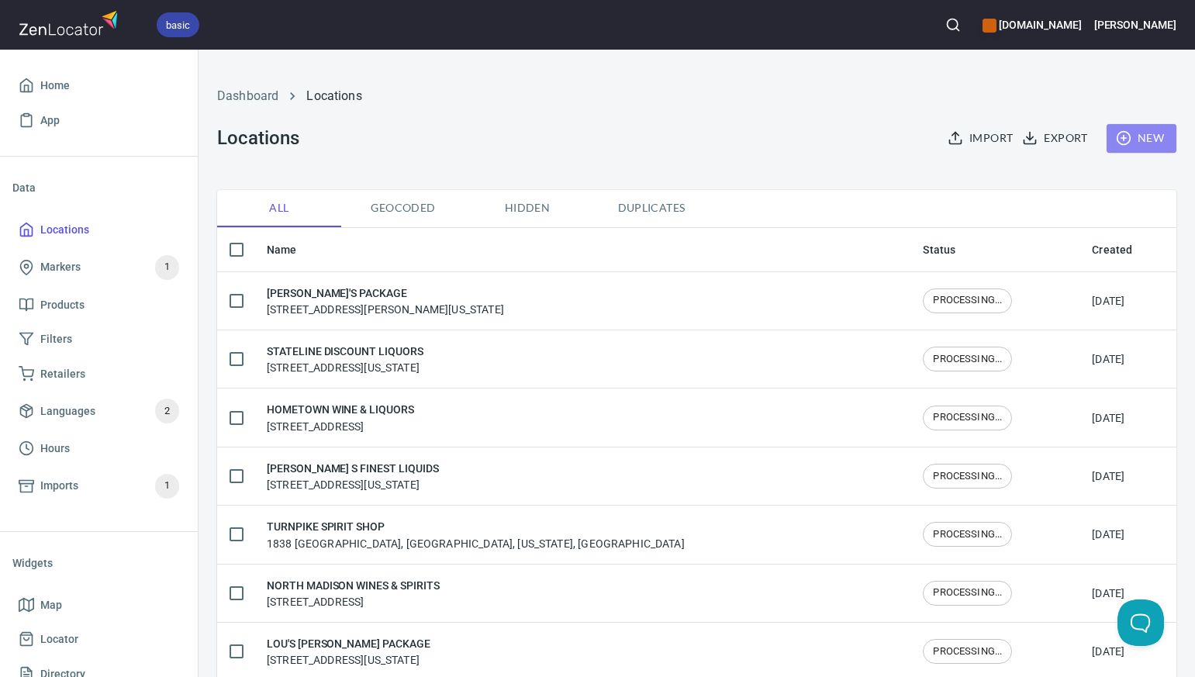
click at [1143, 143] on span "New" at bounding box center [1141, 138] width 45 height 19
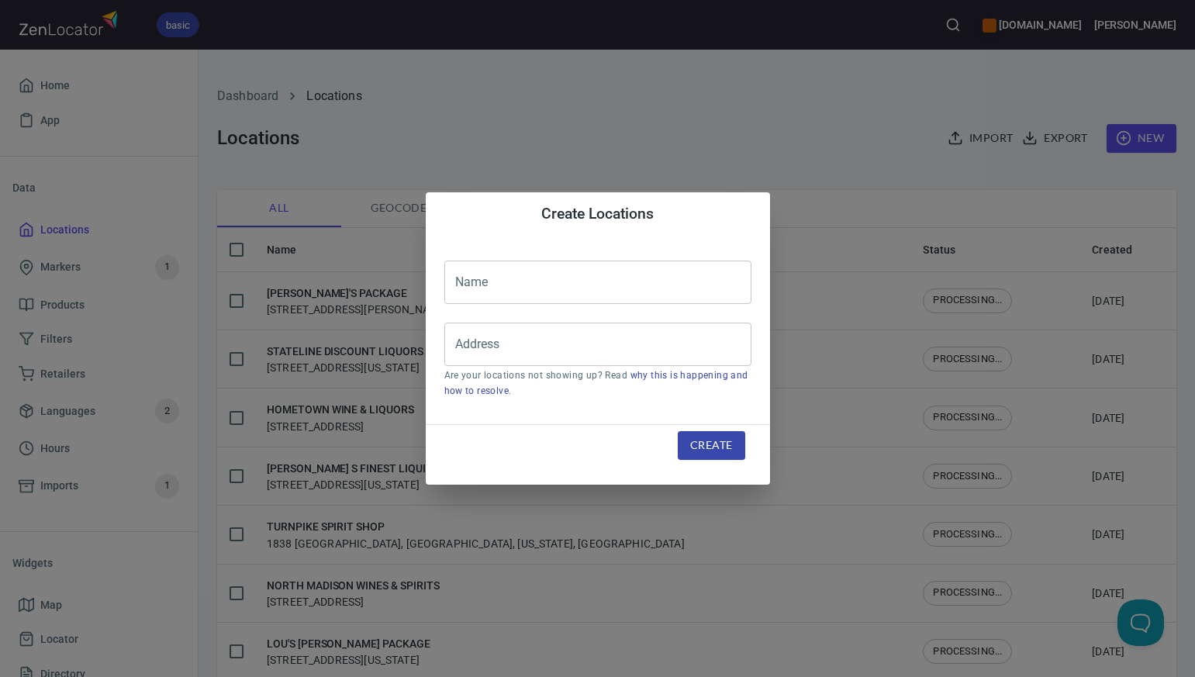
click at [462, 292] on input "text" at bounding box center [597, 282] width 307 height 43
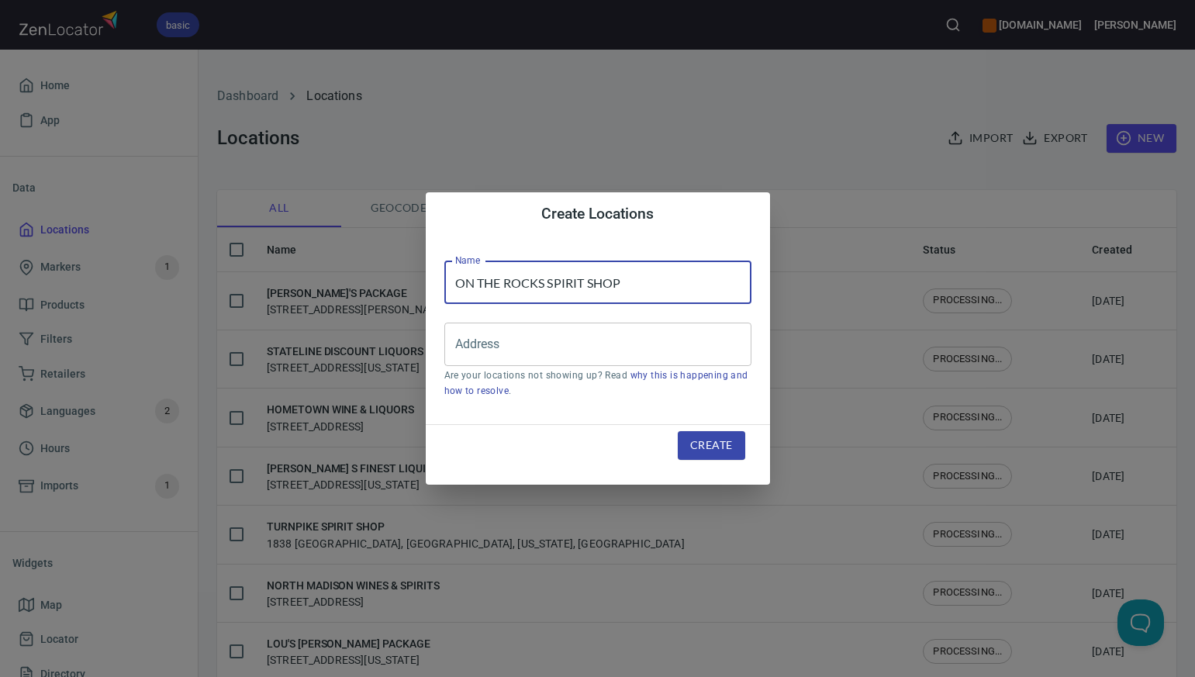
type input "ON THE ROCKS SPIRIT SHOP"
click at [757, 119] on div "Create Locations Name ON THE ROCKS SPIRIT SHOP Name Address Address Are your lo…" at bounding box center [597, 338] width 1195 height 677
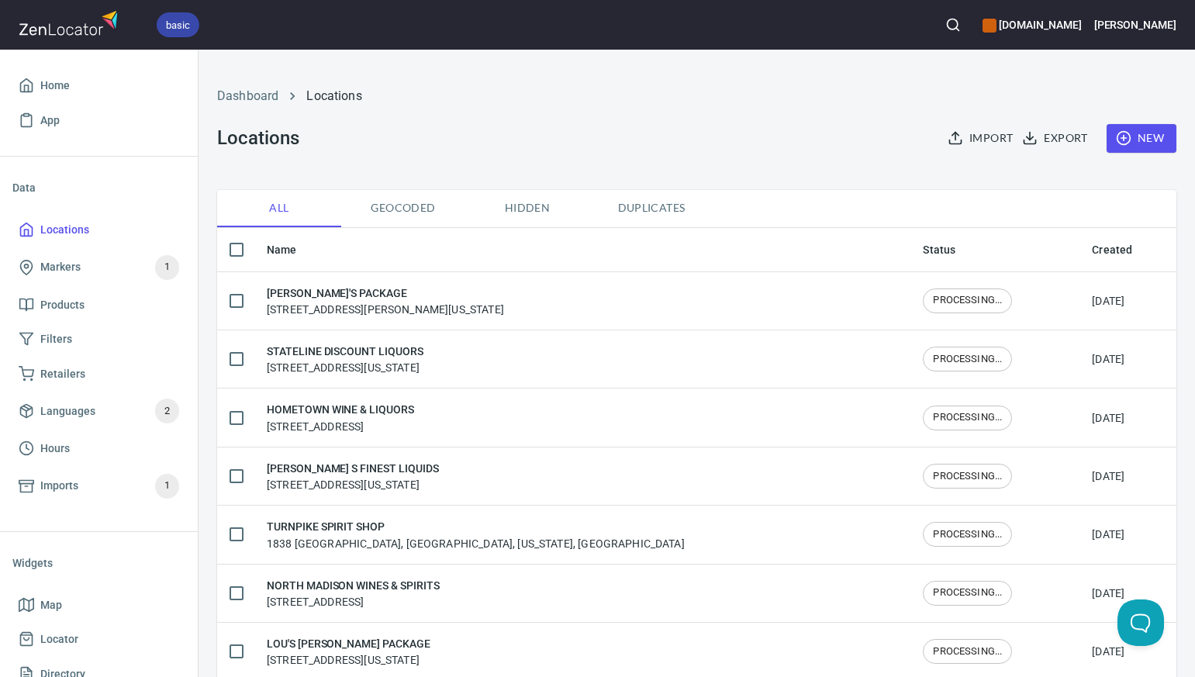
click at [1160, 136] on span "New" at bounding box center [1141, 138] width 45 height 19
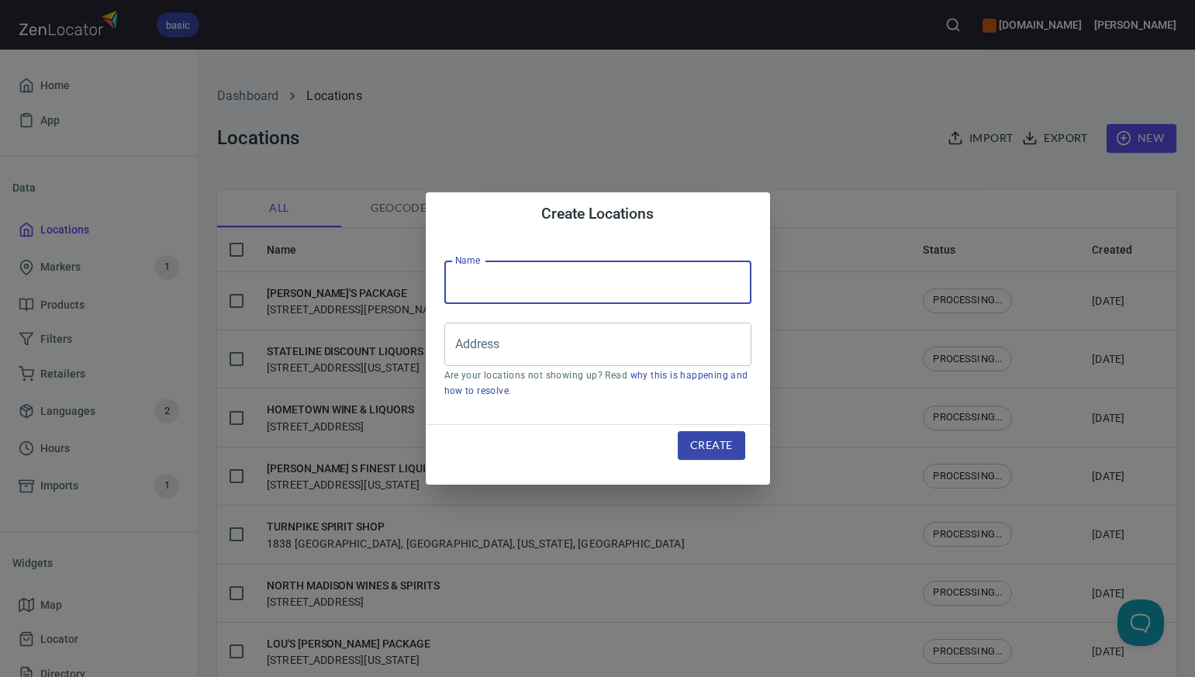
click at [485, 279] on input "text" at bounding box center [597, 282] width 307 height 43
type input "HARBOR WINE & SPIRITS"
click at [742, 128] on div "Create Locations Name HARBOR WINE & SPIRITS Name Address Address Are your locat…" at bounding box center [597, 338] width 1195 height 677
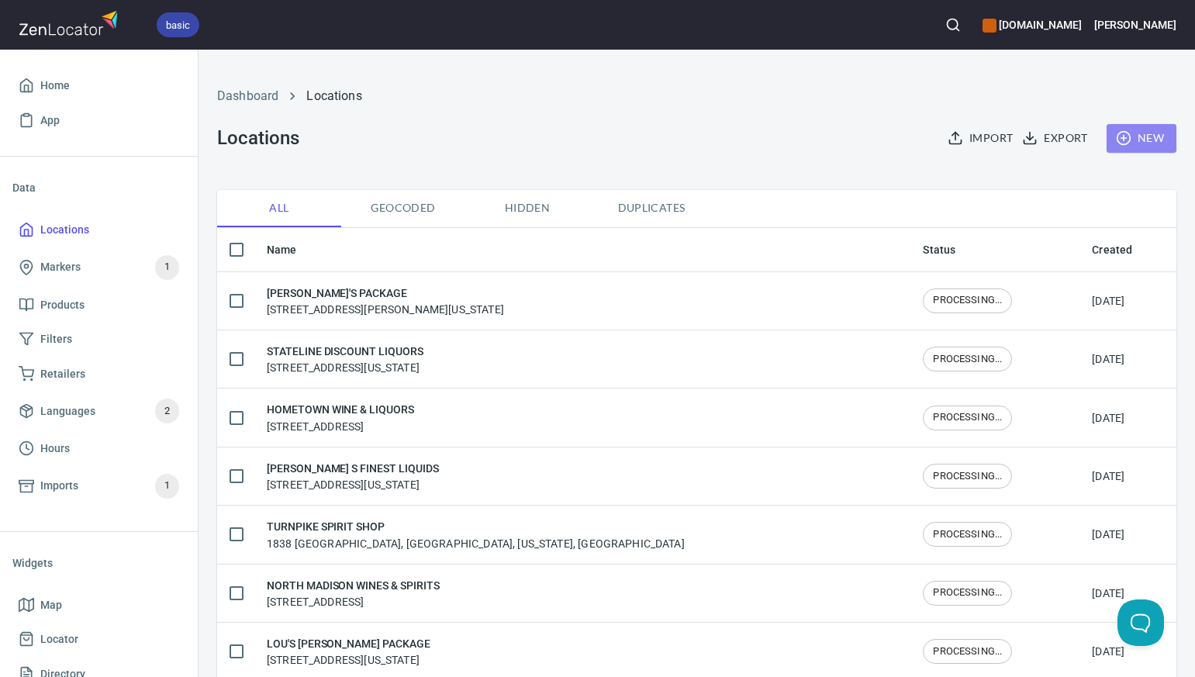
click at [1162, 135] on span "New" at bounding box center [1141, 138] width 45 height 19
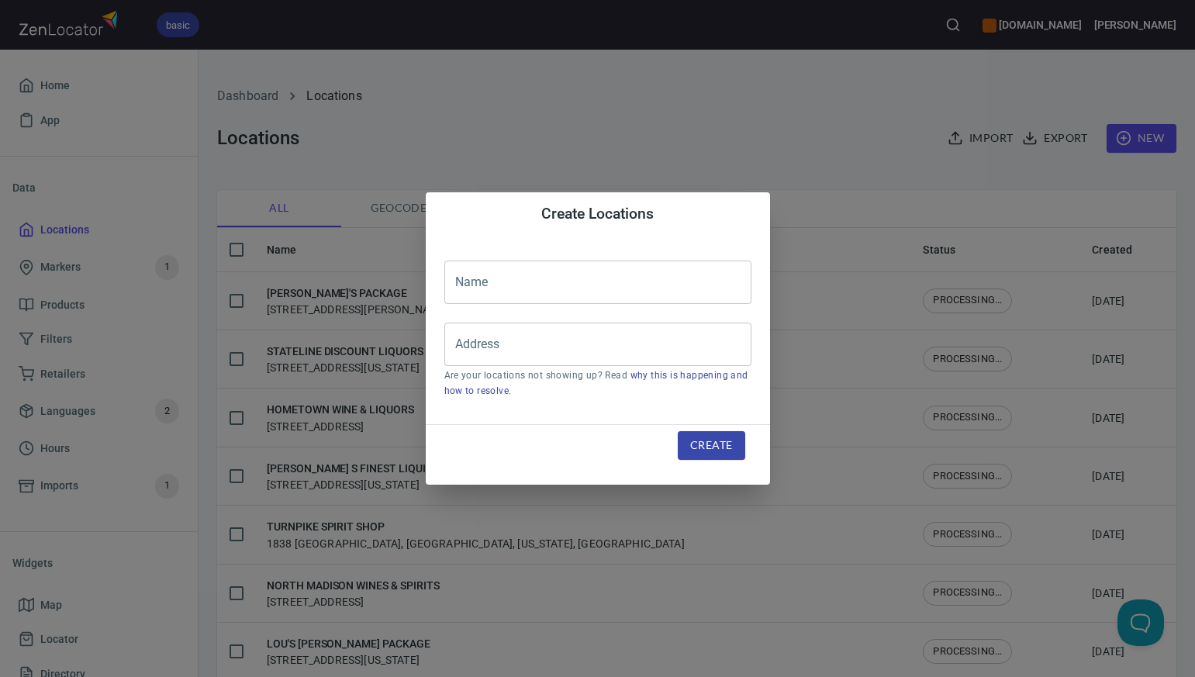
click at [468, 275] on input "text" at bounding box center [597, 282] width 307 height 43
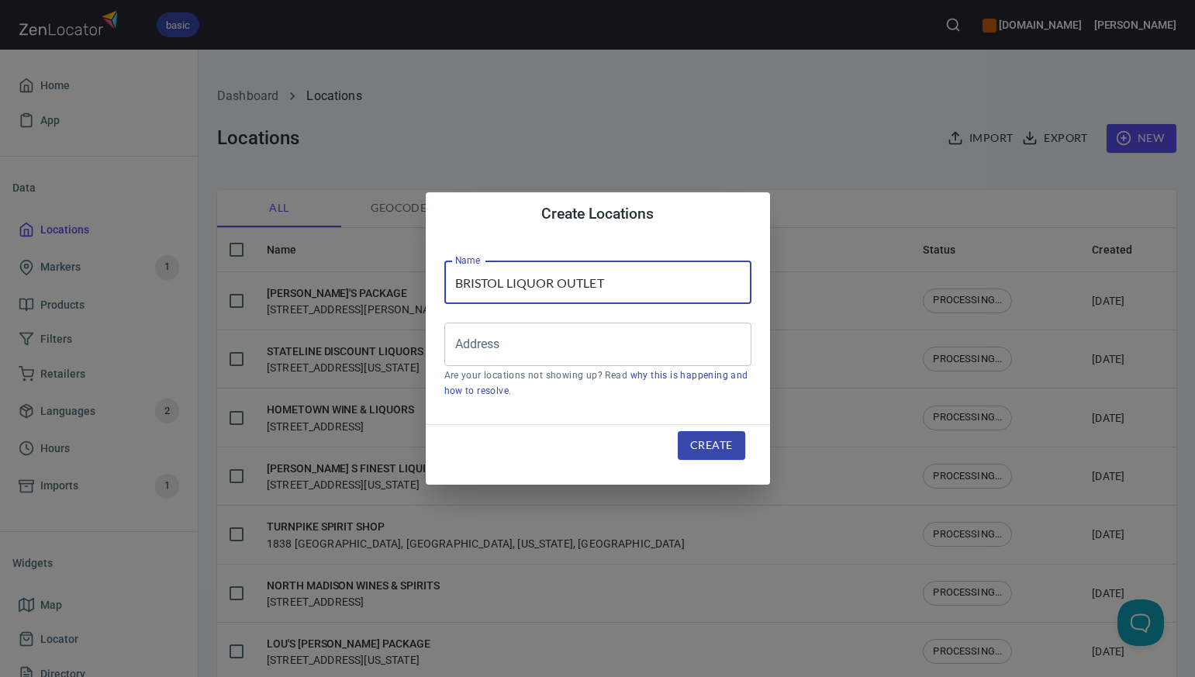
type input "BRISTOL LIQUOR OUTLET"
click at [681, 151] on div "Create Locations Name BRISTOL LIQUOR OUTLET Name Address Address Are your locat…" at bounding box center [597, 338] width 1195 height 677
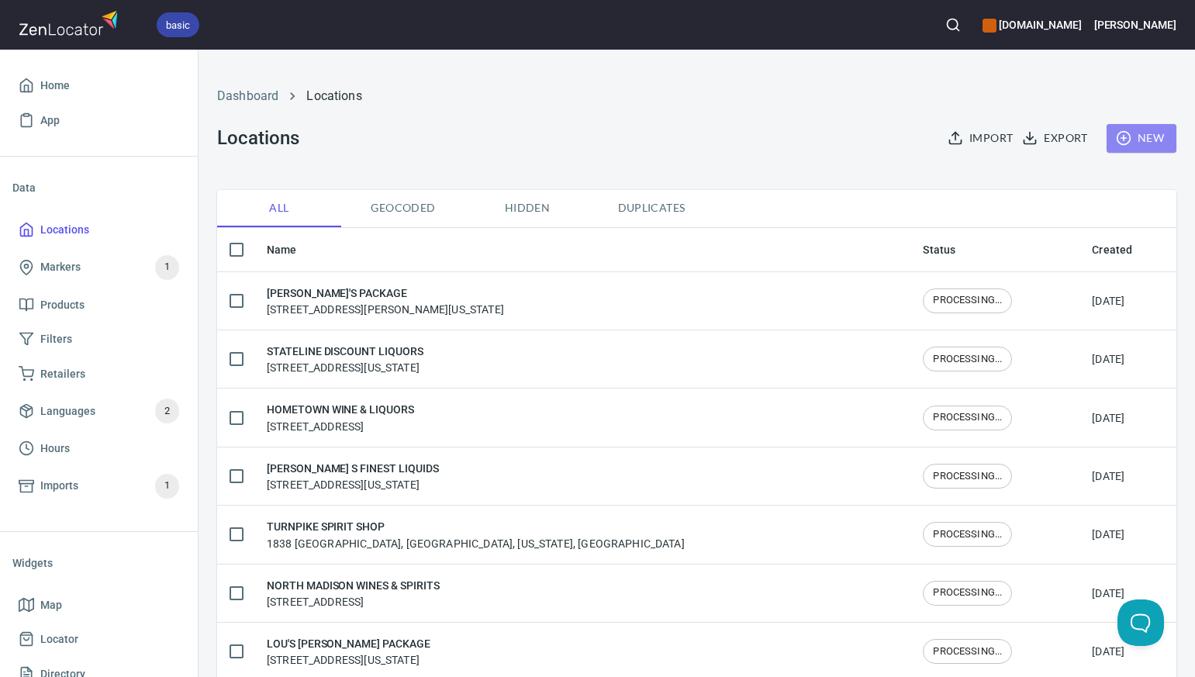
click at [1141, 140] on span "New" at bounding box center [1141, 138] width 45 height 19
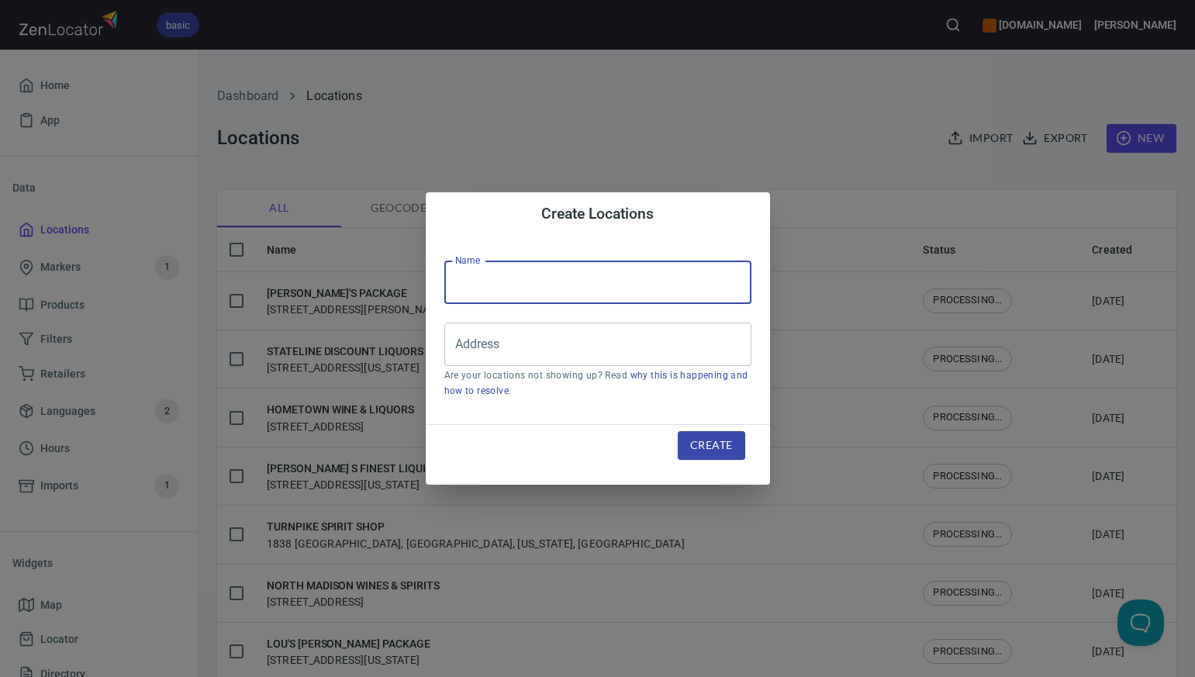
click at [459, 273] on input "text" at bounding box center [597, 282] width 307 height 43
type input "BRISTOL FINE WINE & LIQUOR"
click at [726, 160] on div "Create Locations Name BRISTOL FINE WINE & LIQUOR Name Address Address Are your …" at bounding box center [597, 338] width 1195 height 677
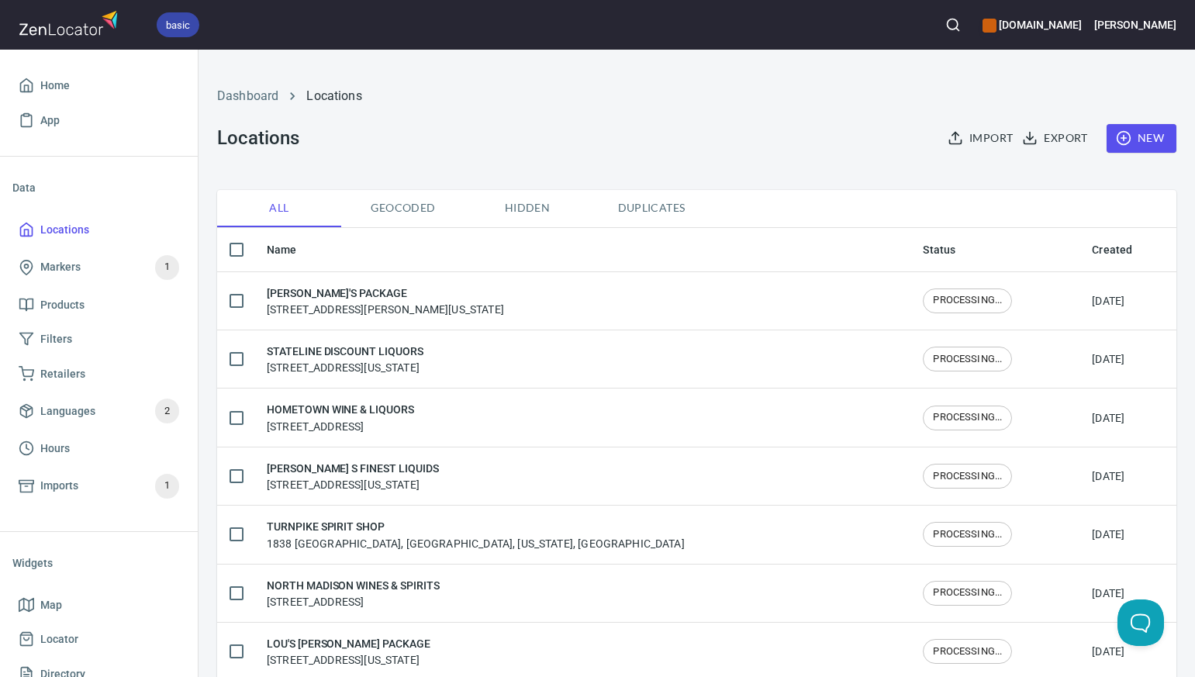
click at [1148, 136] on span "New" at bounding box center [1141, 138] width 45 height 19
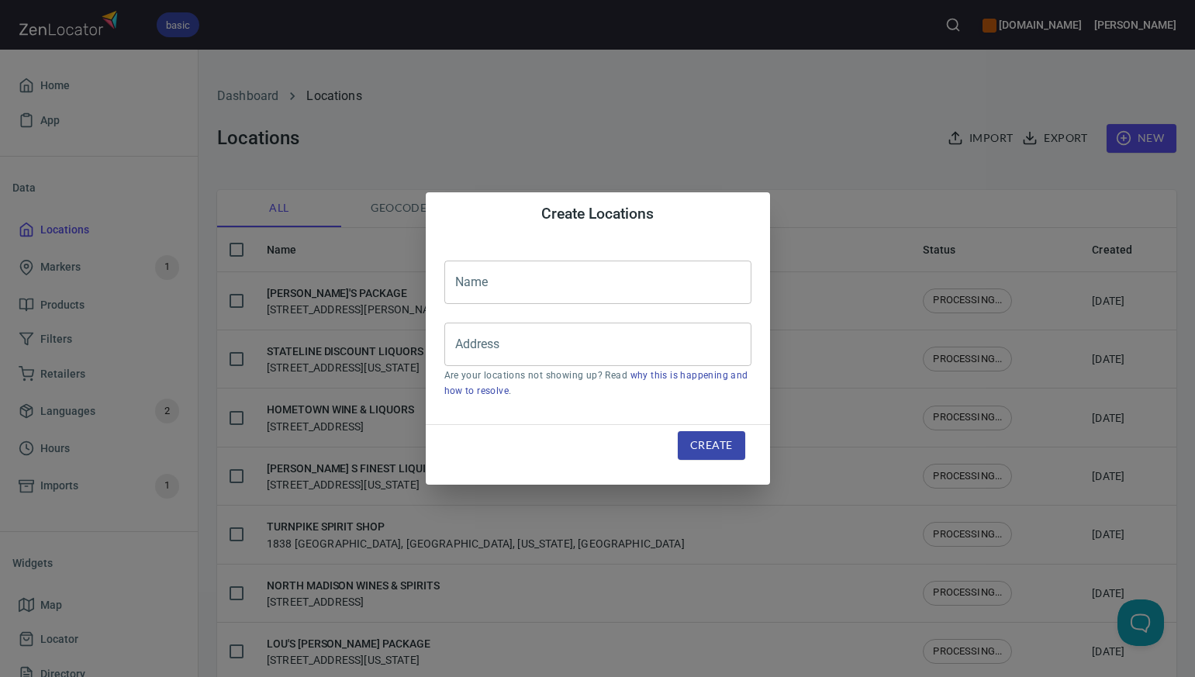
click at [468, 284] on input "text" at bounding box center [597, 282] width 307 height 43
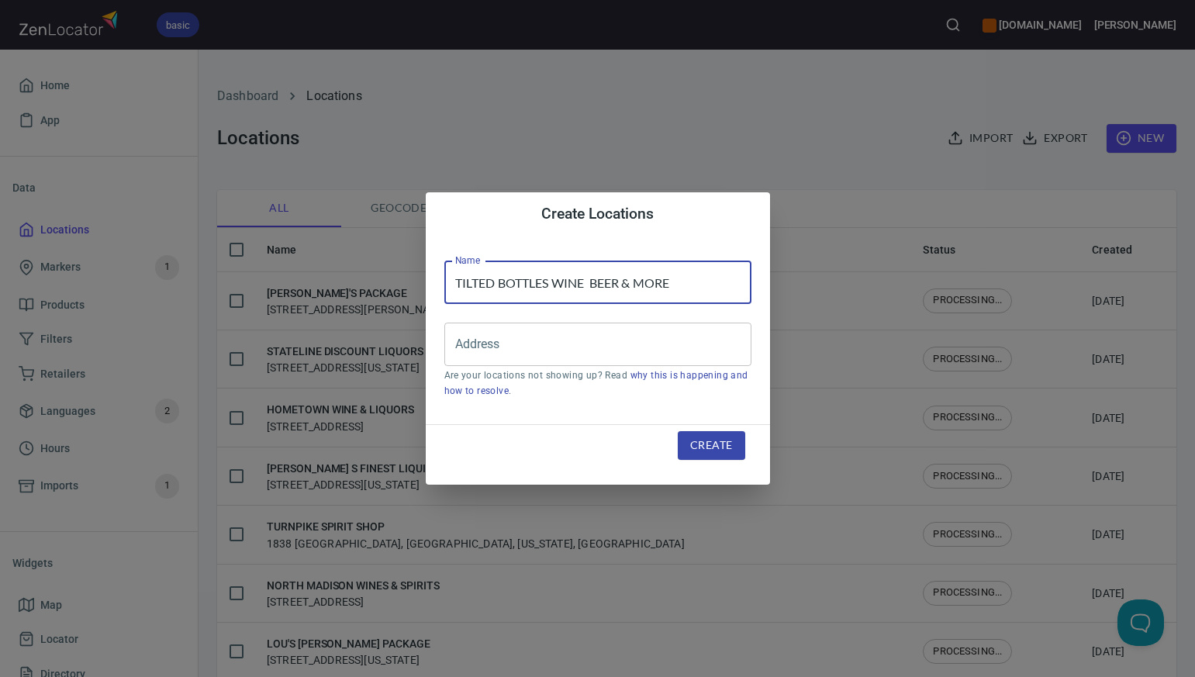
type input "TILTED BOTTLES WINE BEER & MORE"
click at [471, 352] on input "Address" at bounding box center [586, 344] width 270 height 29
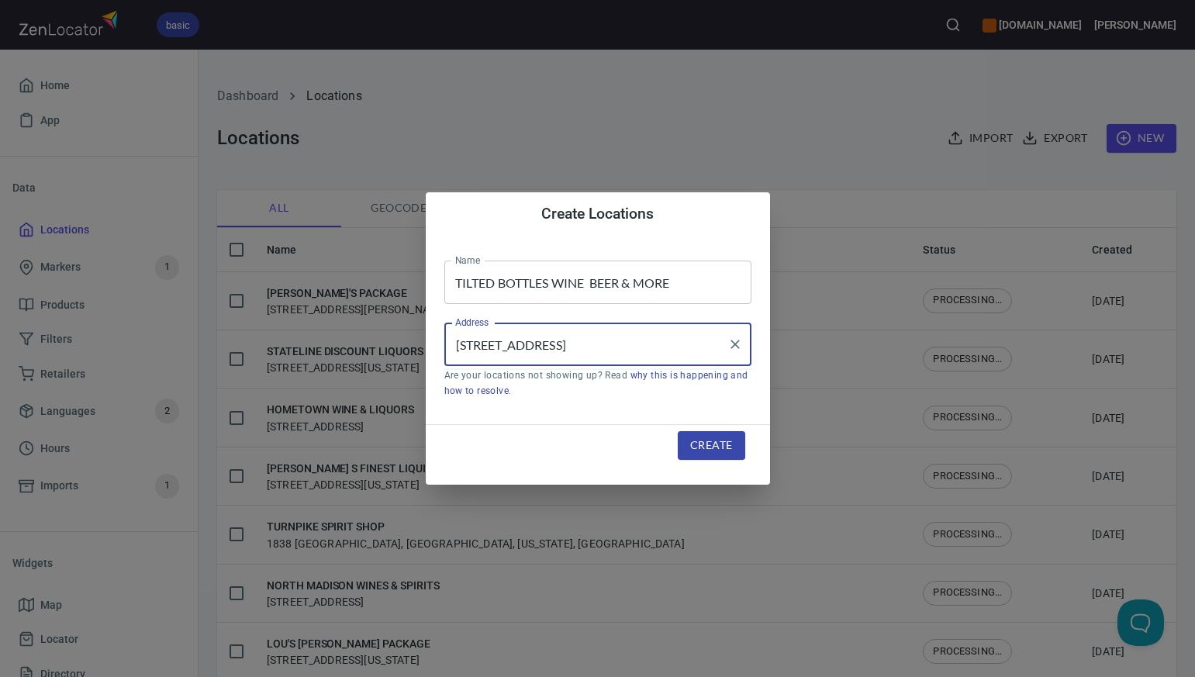
click at [554, 344] on input "10 RAYMOND RD WEST HARTFORD CT" at bounding box center [586, 344] width 270 height 29
click at [672, 343] on input "10 RAYMOND RD, WEST HARTFORD CT" at bounding box center [586, 344] width 270 height 29
click at [650, 388] on li "10 Raymond Road, West Hartford, Connecticut, United States" at bounding box center [597, 389] width 307 height 28
type input "10 Raymond Road, West Hartford, Connecticut, United States"
click at [697, 447] on span "Create" at bounding box center [711, 445] width 42 height 19
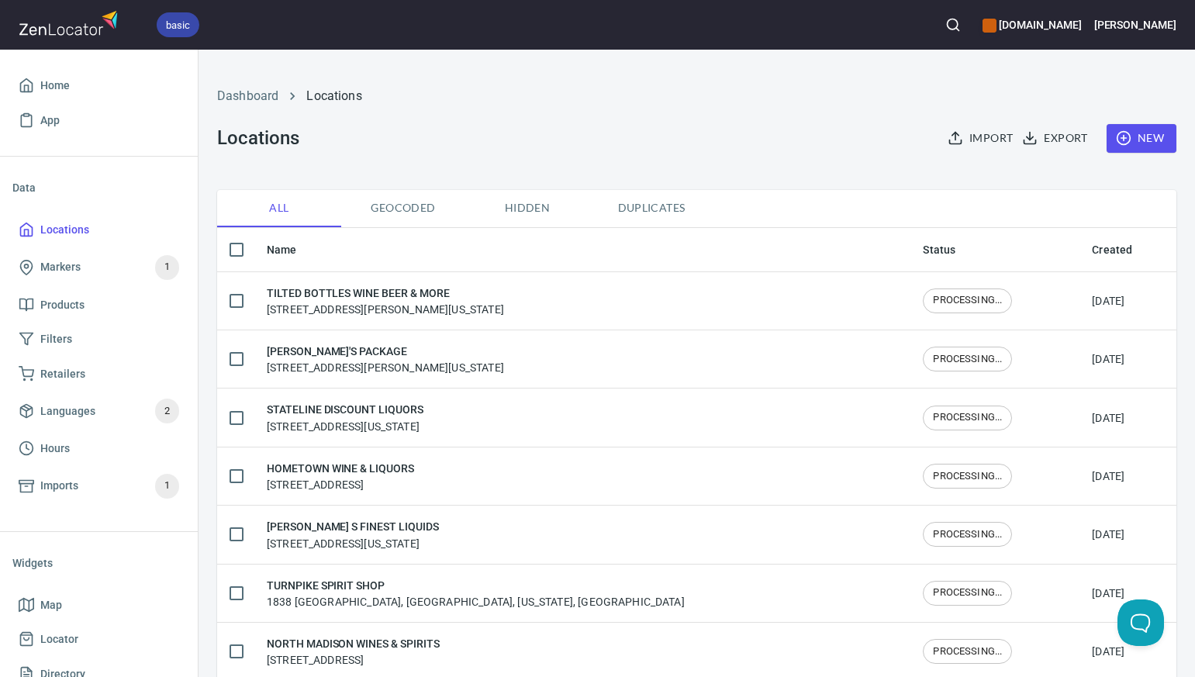
click at [1137, 136] on span "New" at bounding box center [1141, 138] width 45 height 19
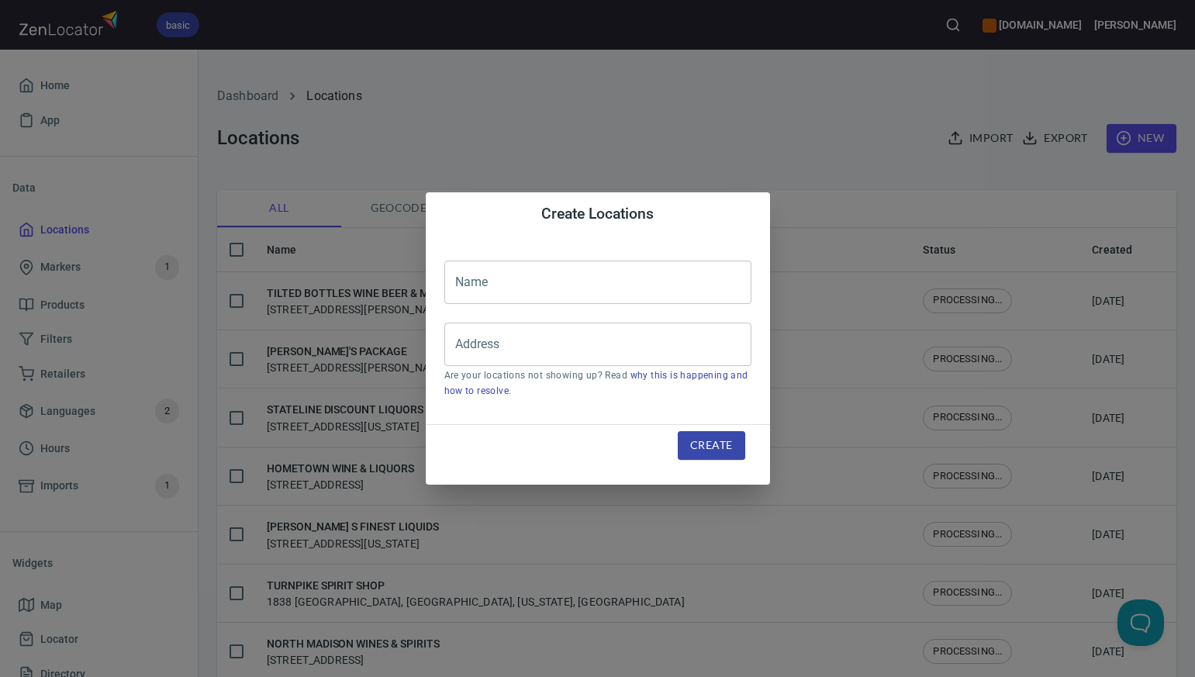
click at [455, 287] on input "text" at bounding box center [597, 282] width 307 height 43
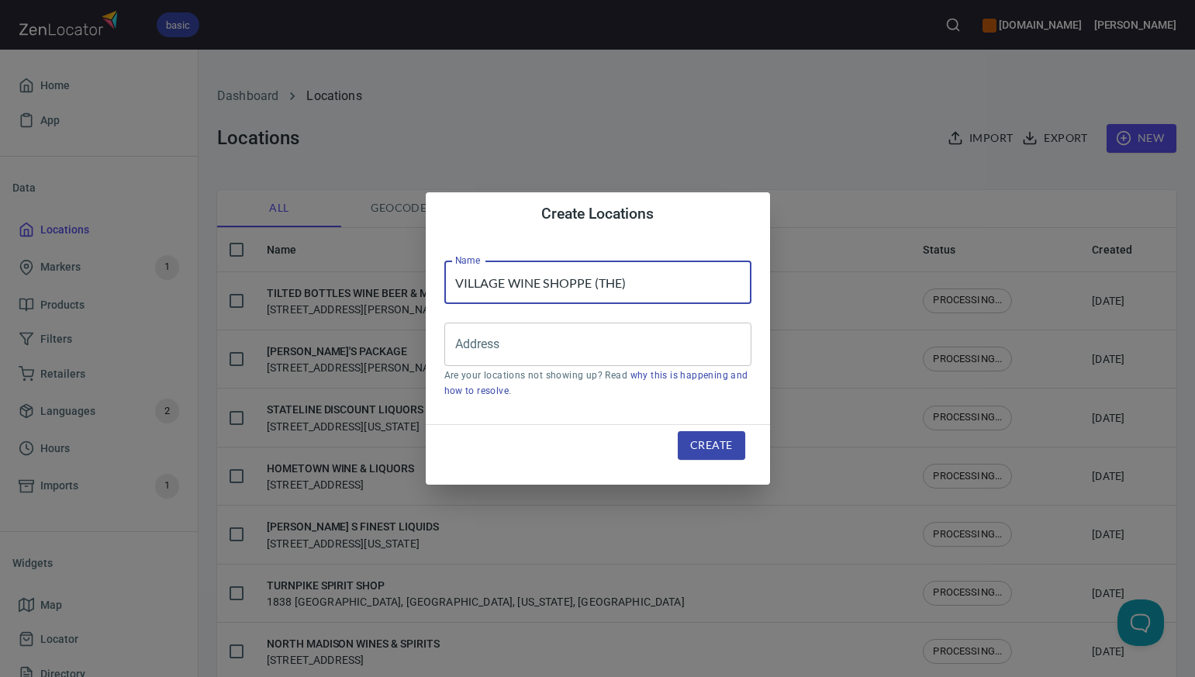
type input "VILLAGE WINE SHOPPE (THE)"
click at [472, 347] on input "Address" at bounding box center [586, 344] width 270 height 29
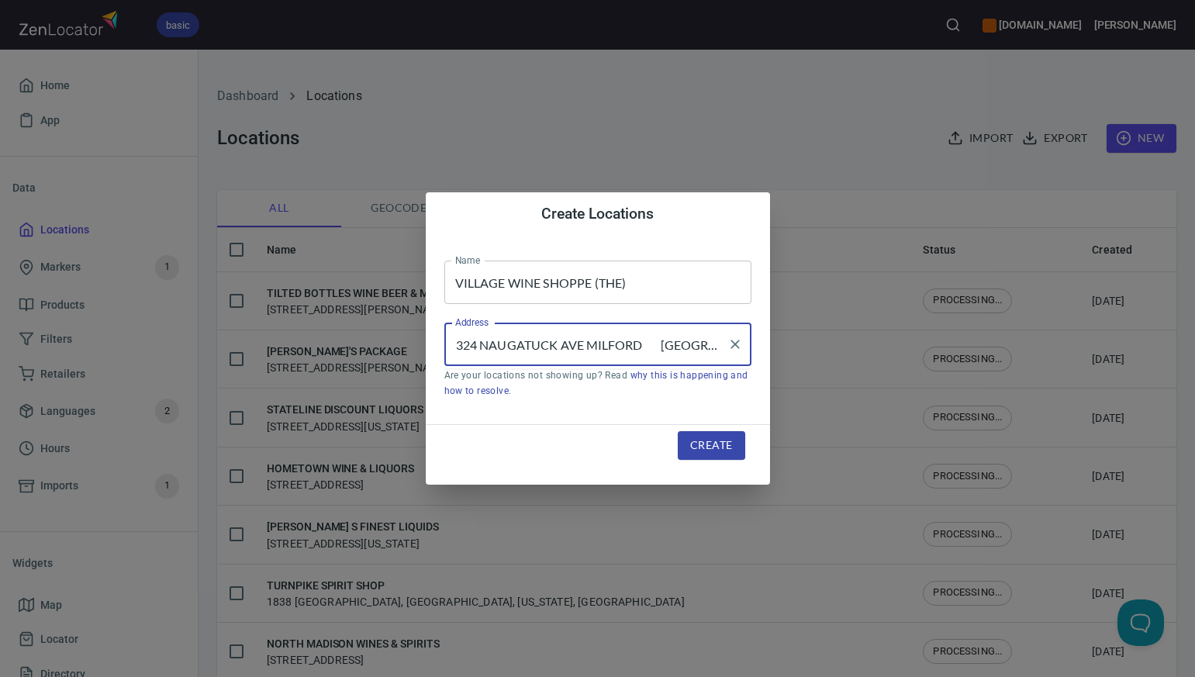
click at [581, 345] on input "324 NAUGATUCK AVE MILFORD CT" at bounding box center [586, 344] width 270 height 29
click at [645, 343] on input "324 NAUGATUCK AVE, MILFORD CT" at bounding box center [586, 344] width 270 height 29
click at [631, 394] on li "324 Naugatuck Avenue, Milford, Connecticut, United States" at bounding box center [597, 389] width 307 height 28
type input "324 Naugatuck Avenue, Milford, Connecticut, United States"
click at [698, 445] on span "Create" at bounding box center [711, 445] width 42 height 19
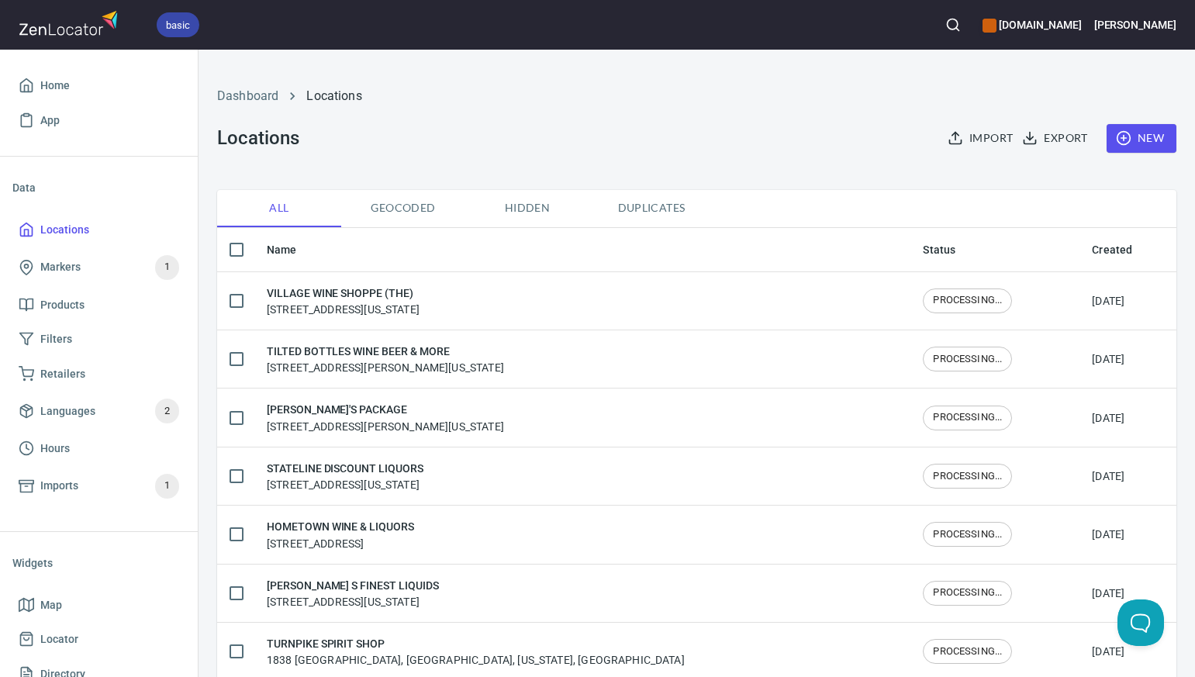
click at [1153, 138] on span "New" at bounding box center [1141, 138] width 45 height 19
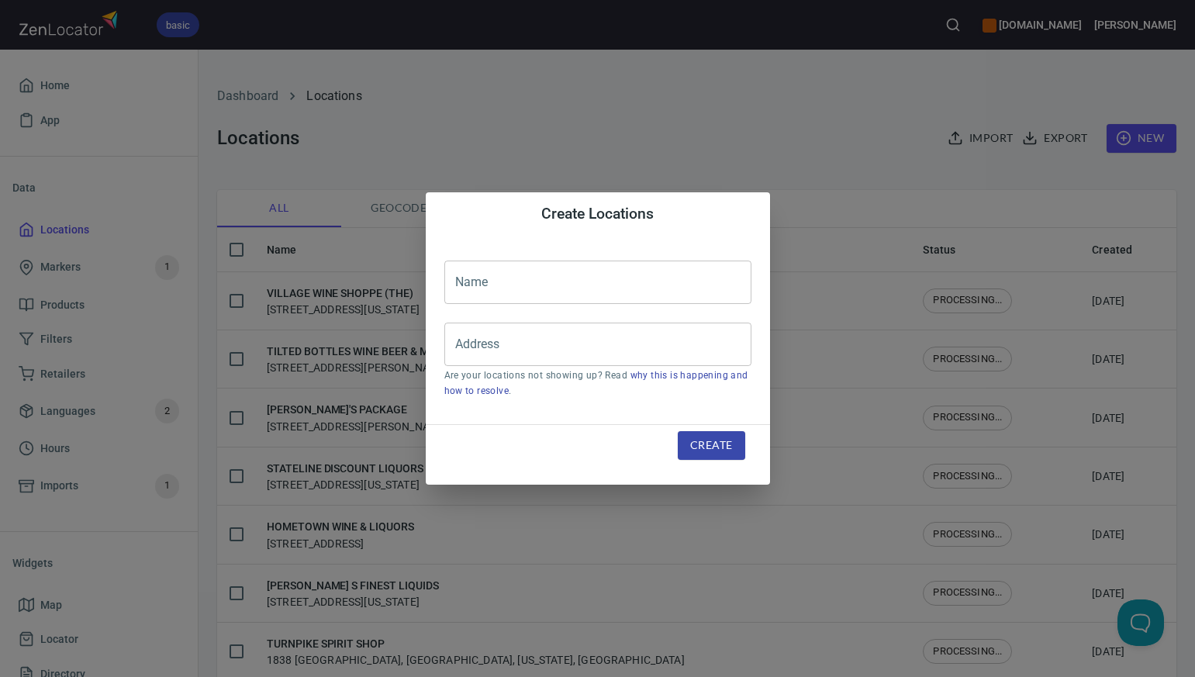
click at [485, 283] on input "text" at bounding box center [597, 282] width 307 height 43
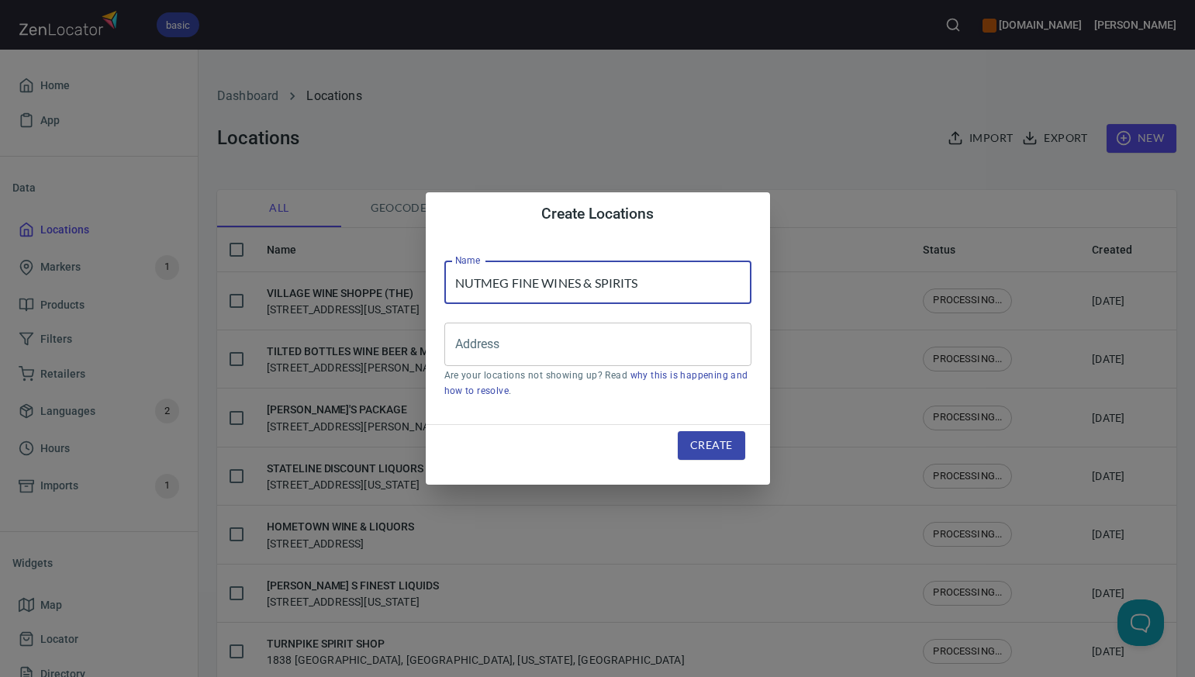
type input "NUTMEG FINE WINES & SPIRITS"
click at [784, 139] on div "Create Locations Name NUTMEG FINE WINES & SPIRITS Name Address Address Are your…" at bounding box center [597, 338] width 1195 height 677
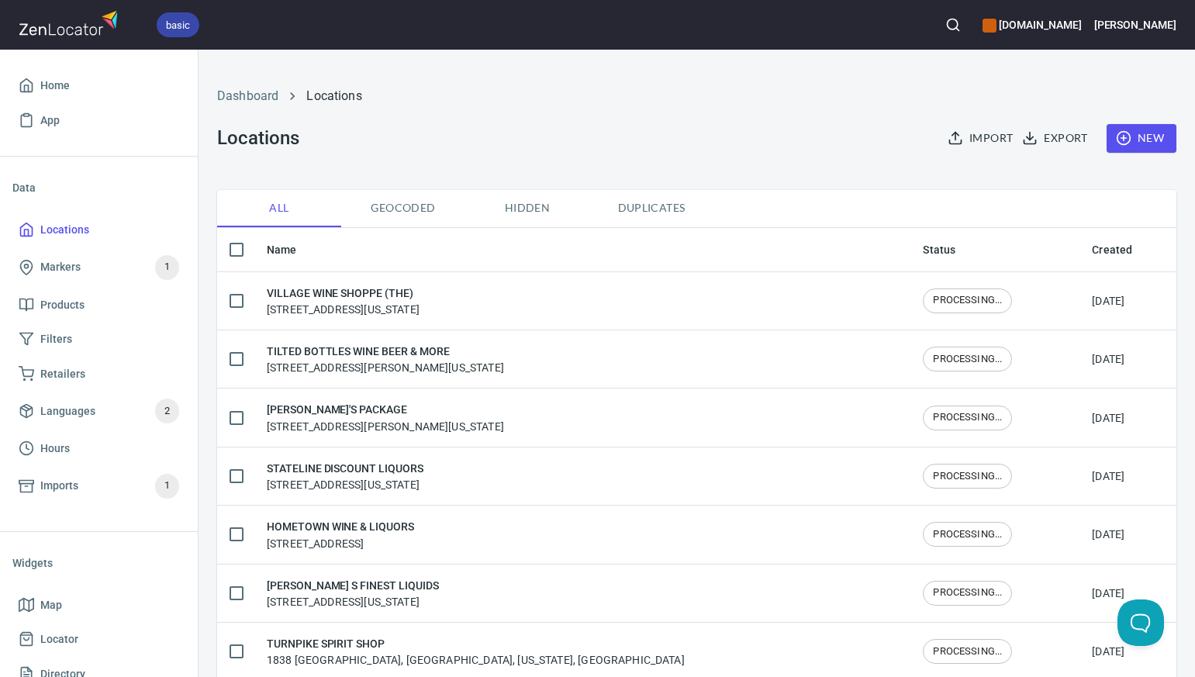
click at [1150, 136] on span "New" at bounding box center [1141, 138] width 45 height 19
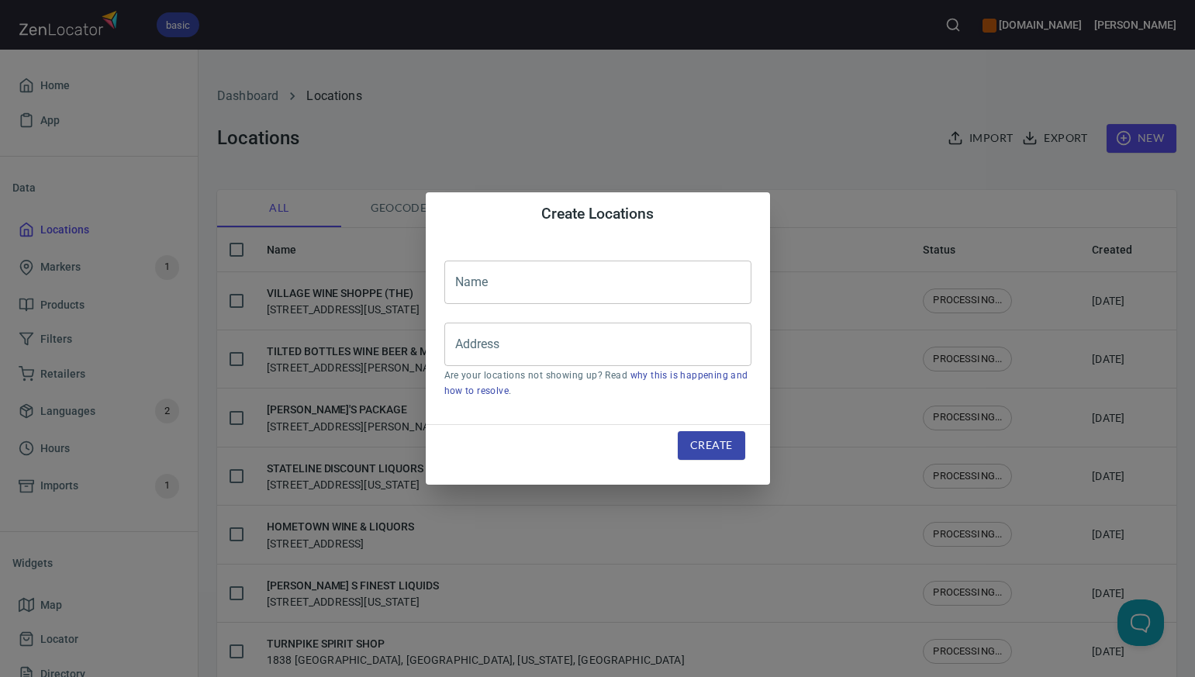
click at [460, 285] on input "text" at bounding box center [597, 282] width 307 height 43
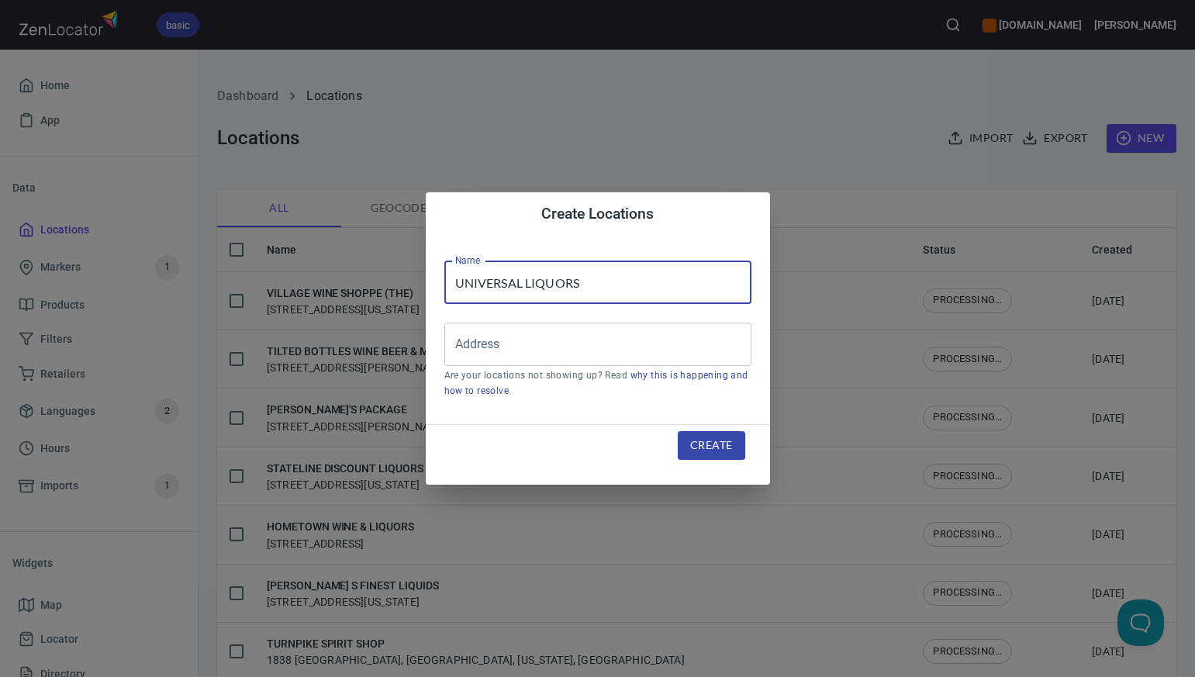
type input "UNIVERSAL LIQUORS"
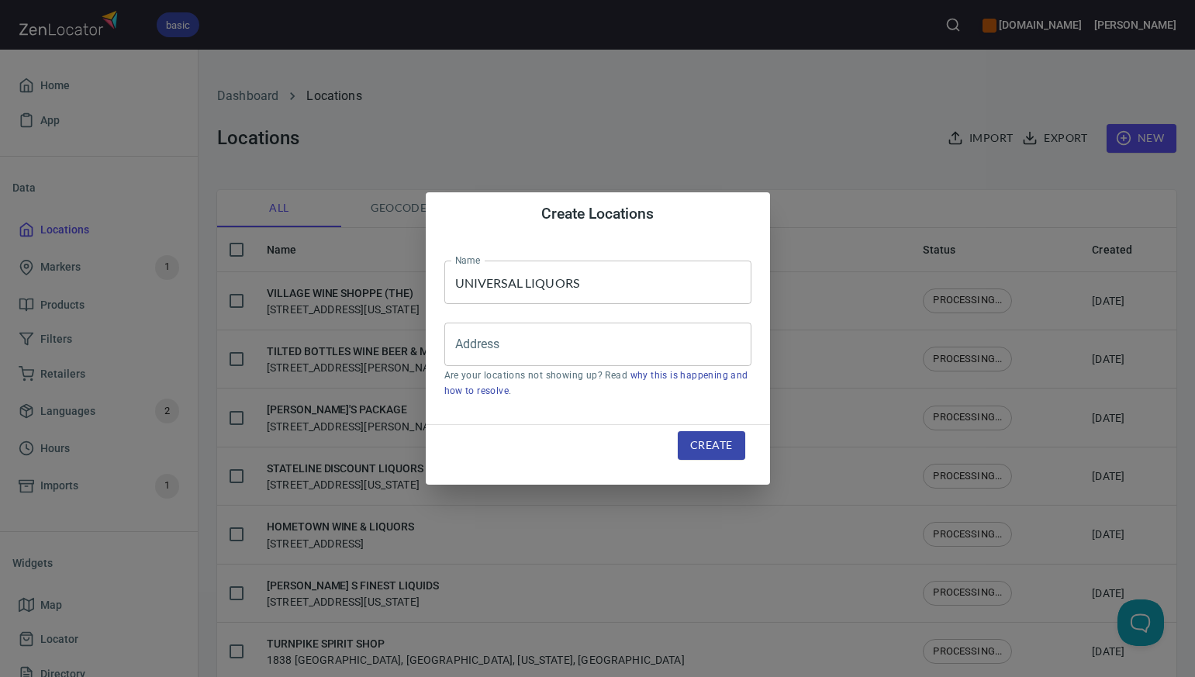
click at [787, 127] on div "Create Locations Name UNIVERSAL LIQUORS Name Address Address Are your locations…" at bounding box center [597, 338] width 1195 height 677
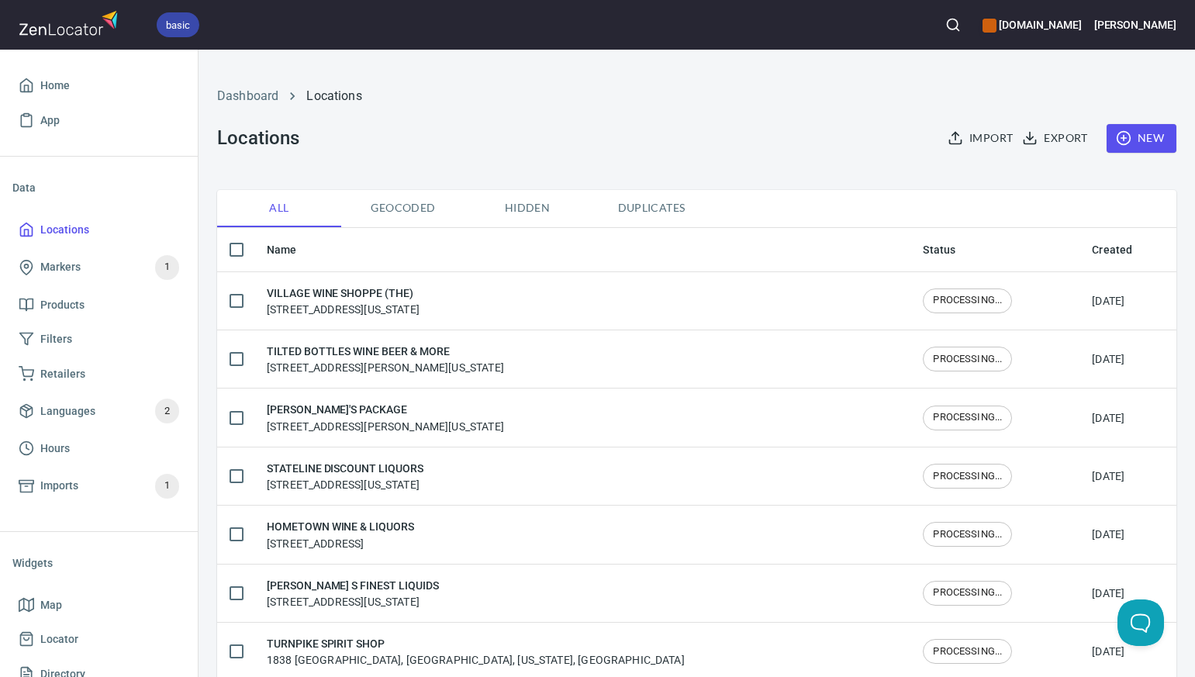
click at [1150, 139] on span "New" at bounding box center [1141, 138] width 45 height 19
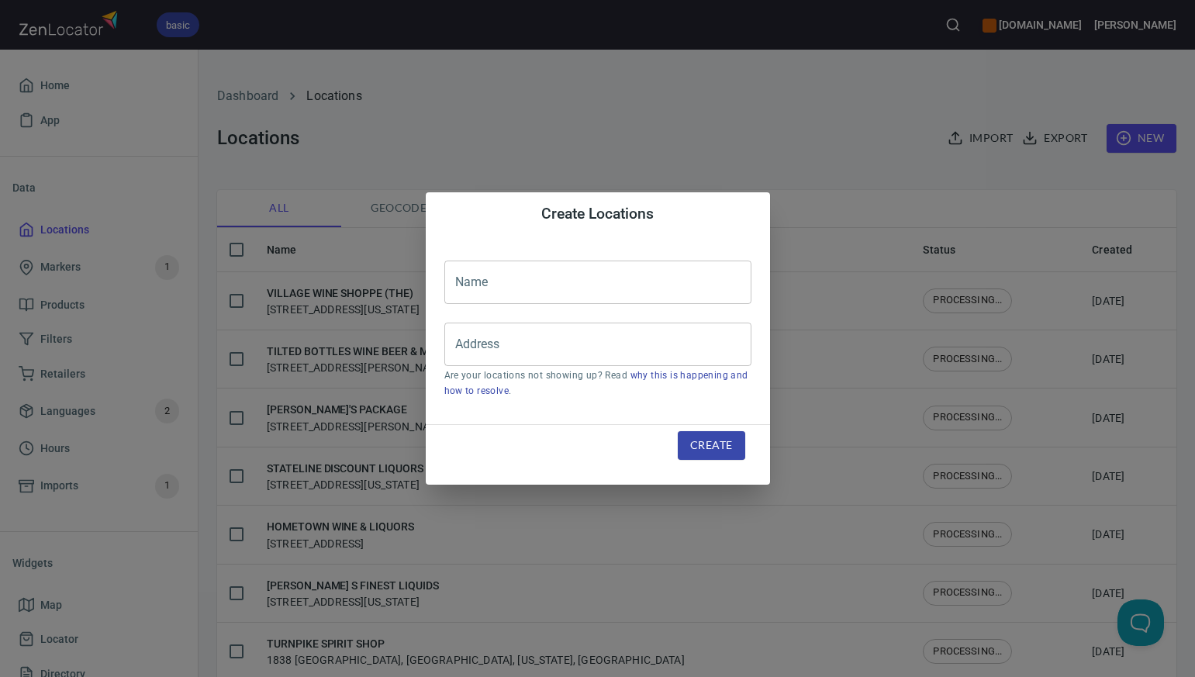
click at [457, 286] on input "text" at bounding box center [597, 282] width 307 height 43
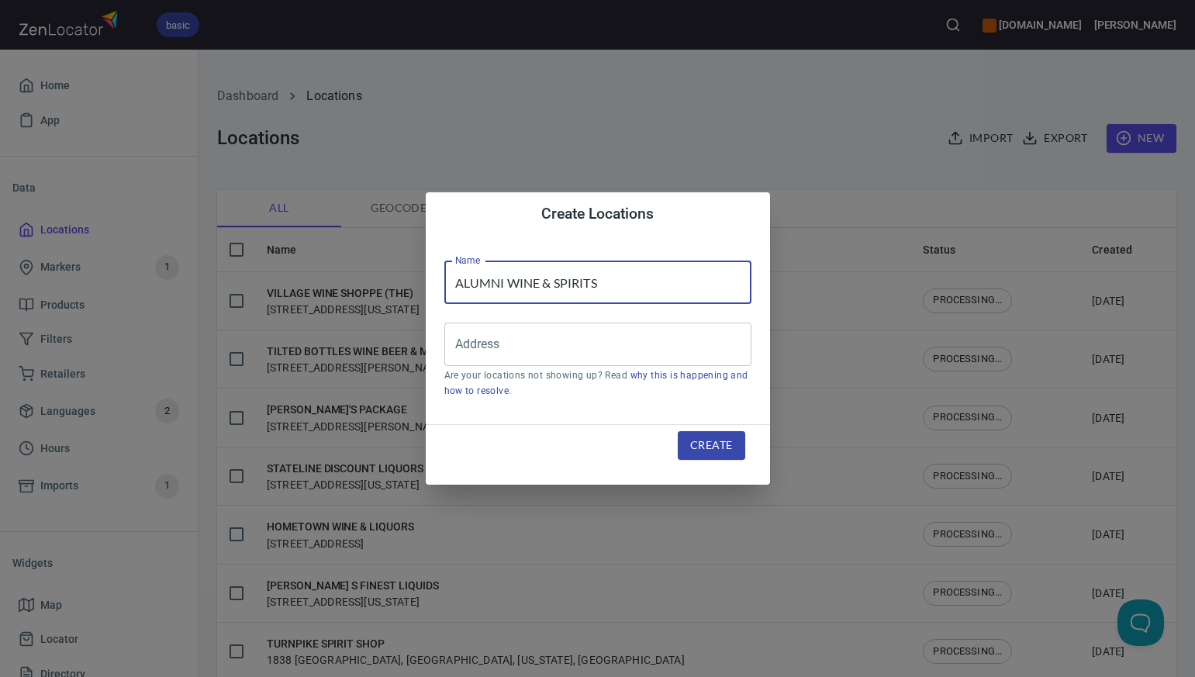
type input "ALUMNI WINE & SPIRITS"
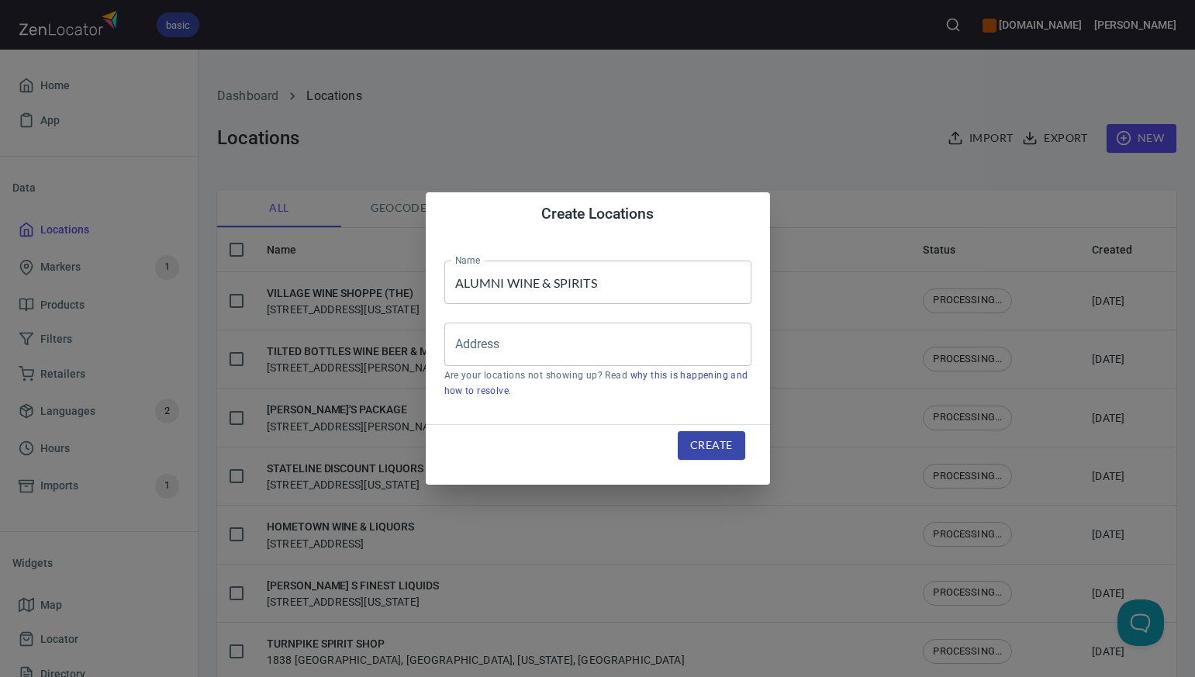
click at [707, 134] on div "Create Locations Name ALUMNI WINE & SPIRITS Name Address Address Are your locat…" at bounding box center [597, 338] width 1195 height 677
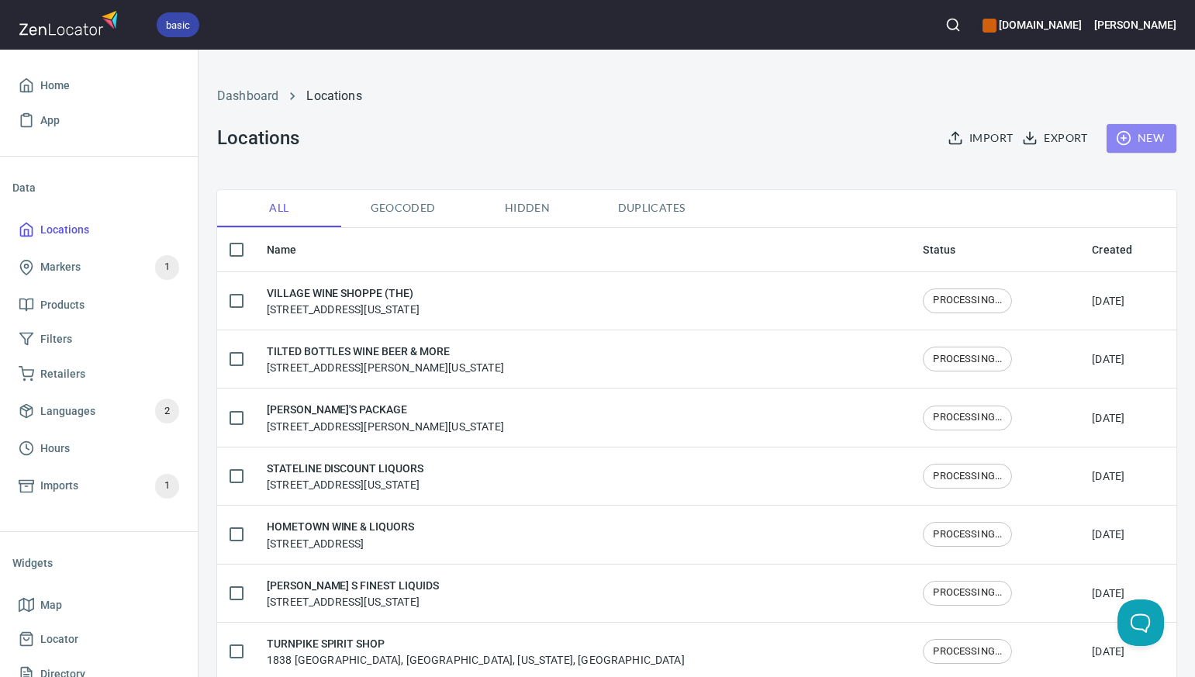
click at [1158, 142] on span "New" at bounding box center [1141, 138] width 45 height 19
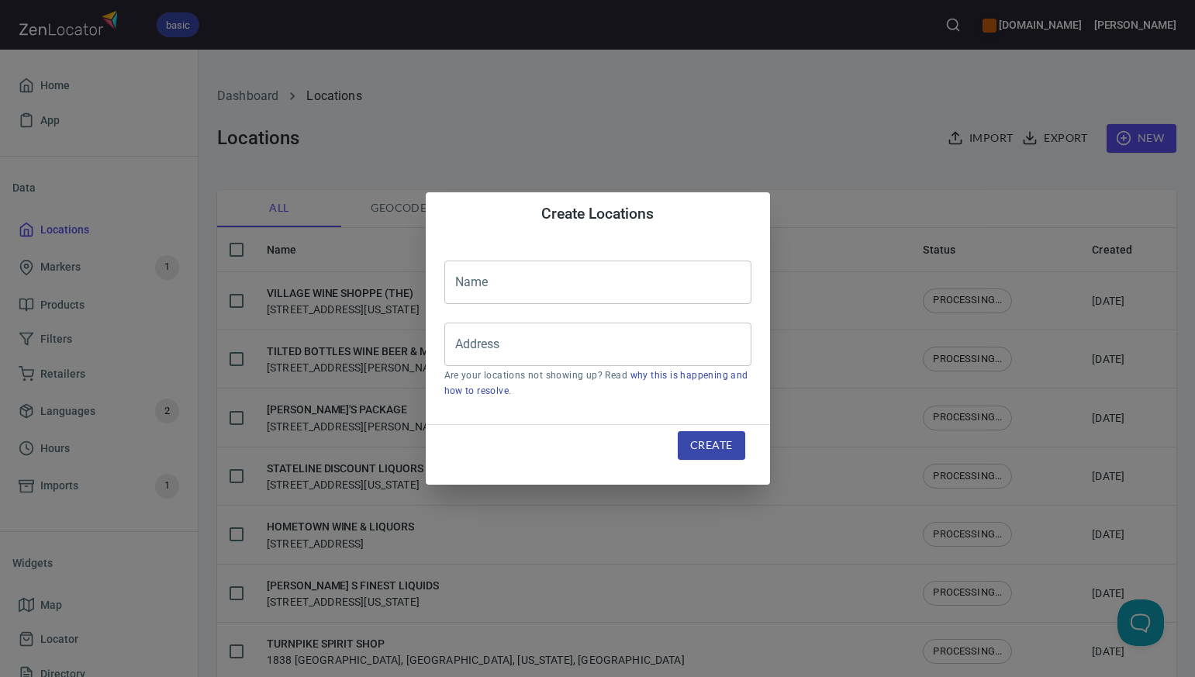
click at [470, 284] on input "text" at bounding box center [597, 282] width 307 height 43
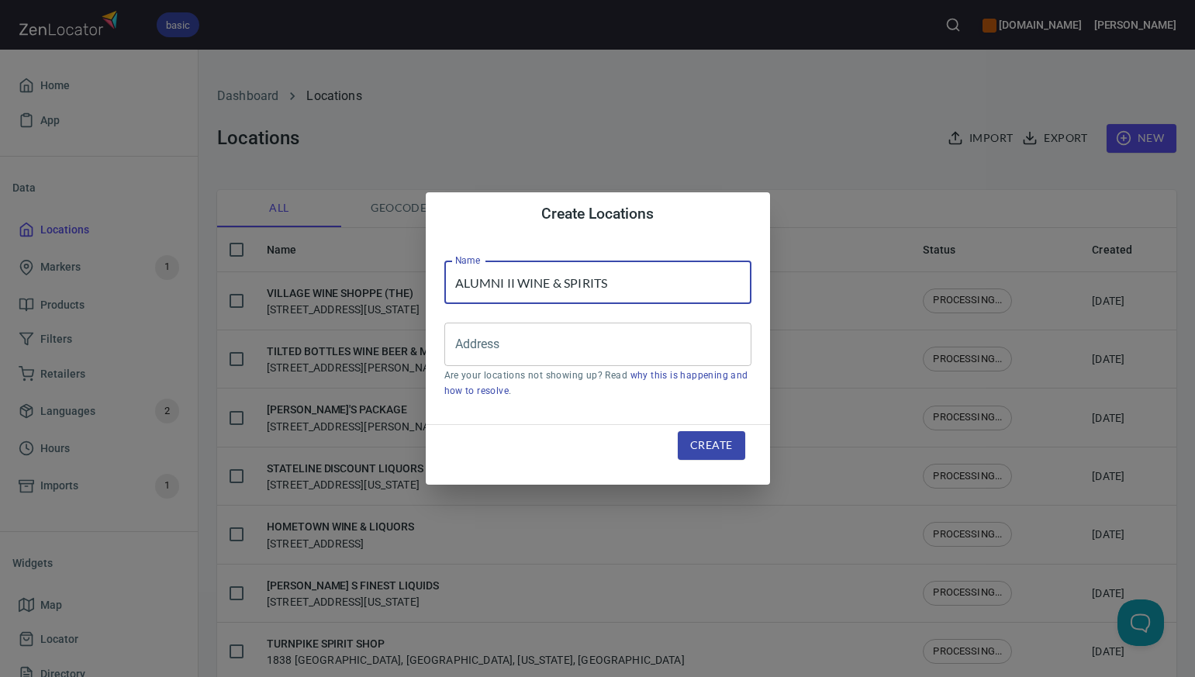
type input "ALUMNI II WINE & SPIRITS"
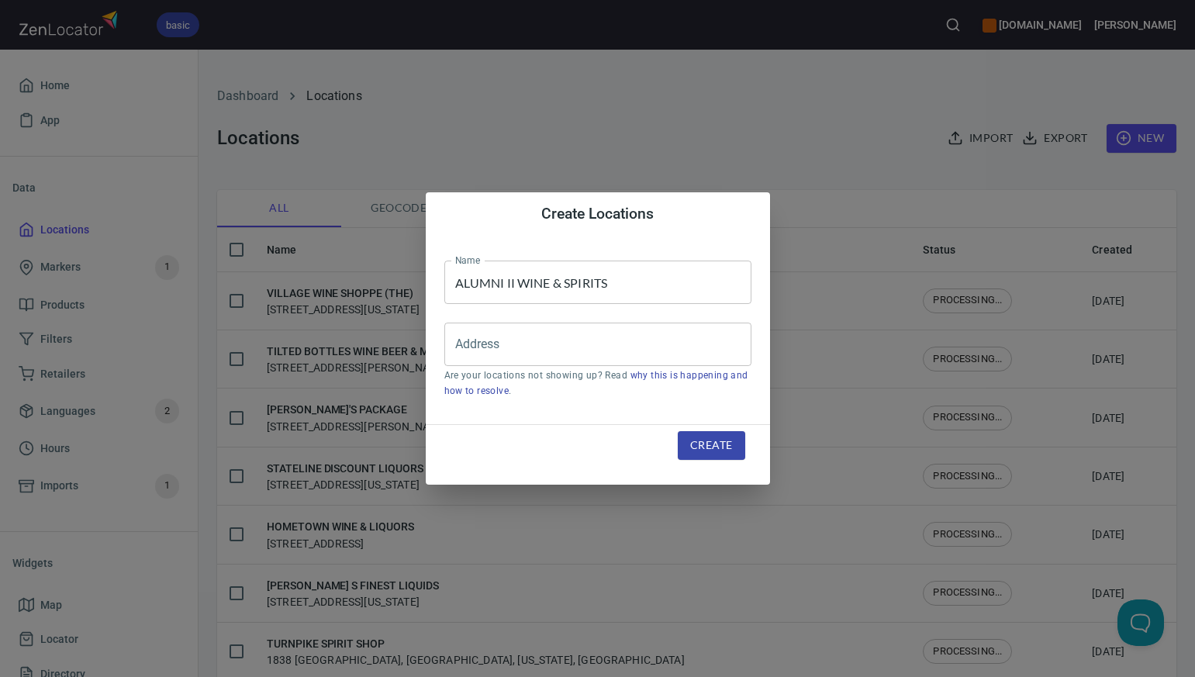
click at [723, 121] on div "Create Locations Name ALUMNI II WINE & SPIRITS Name Address Address Are your lo…" at bounding box center [597, 338] width 1195 height 677
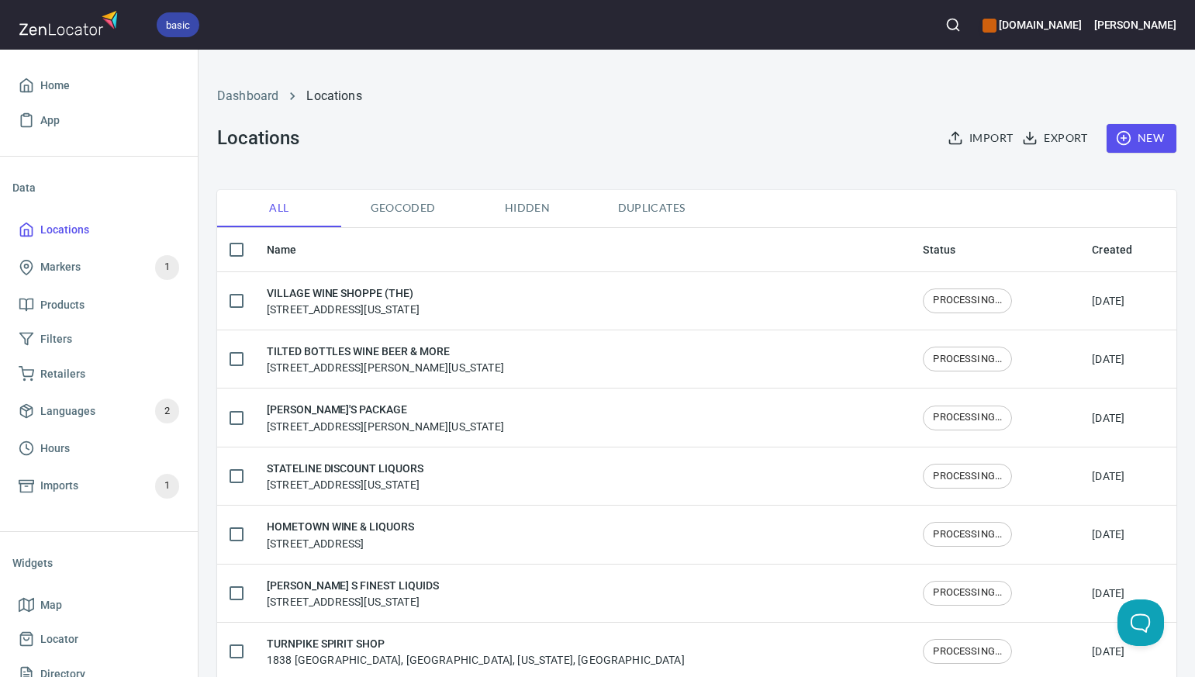
click at [1150, 141] on span "New" at bounding box center [1141, 138] width 45 height 19
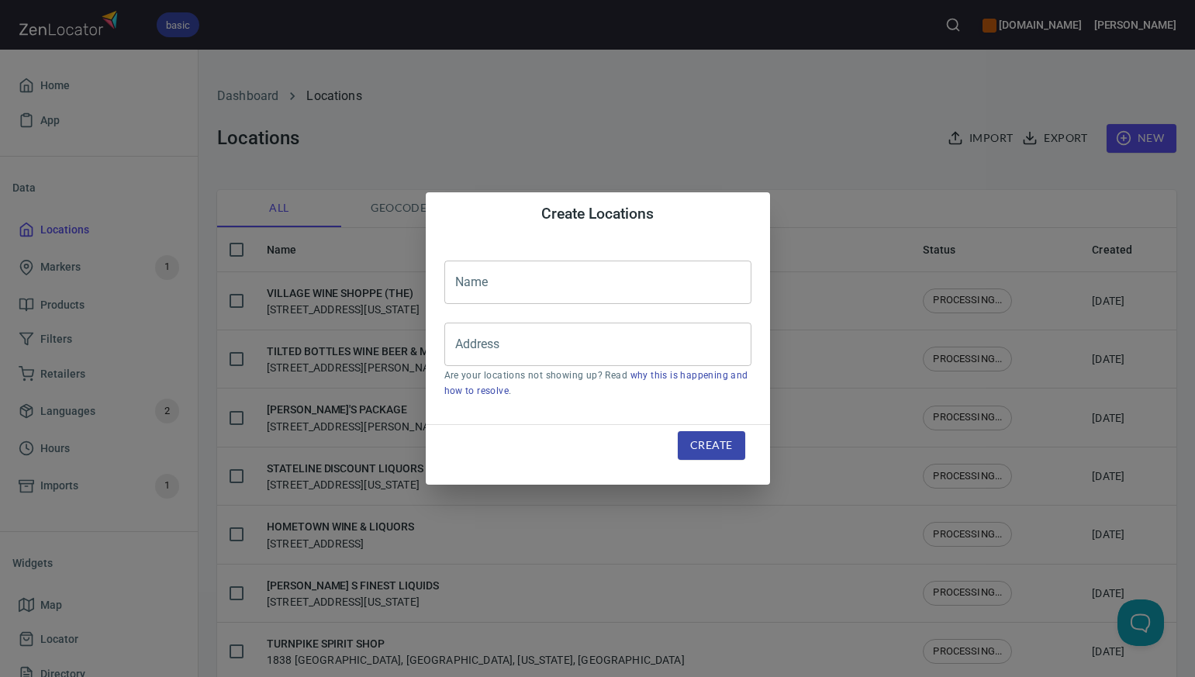
click at [456, 288] on input "text" at bounding box center [597, 282] width 307 height 43
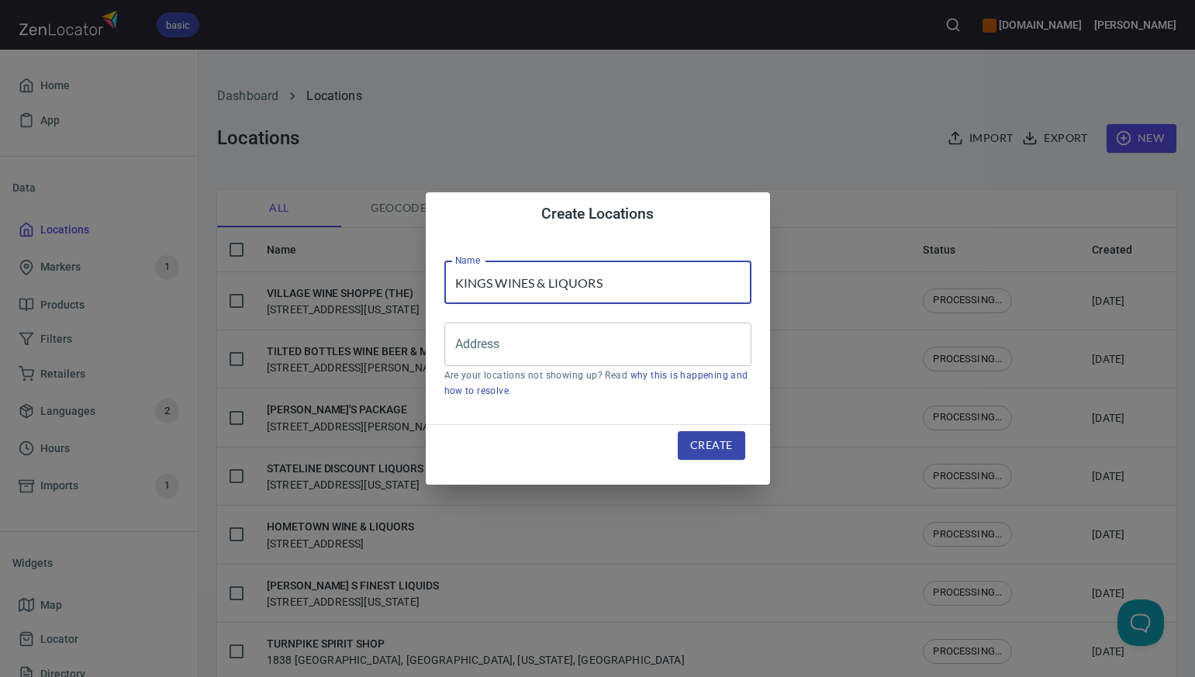
type input "KINGS WINES & LIQUORS"
click at [726, 125] on div "Create Locations Name KINGS WINES & LIQUORS Name Address Address Are your locat…" at bounding box center [597, 338] width 1195 height 677
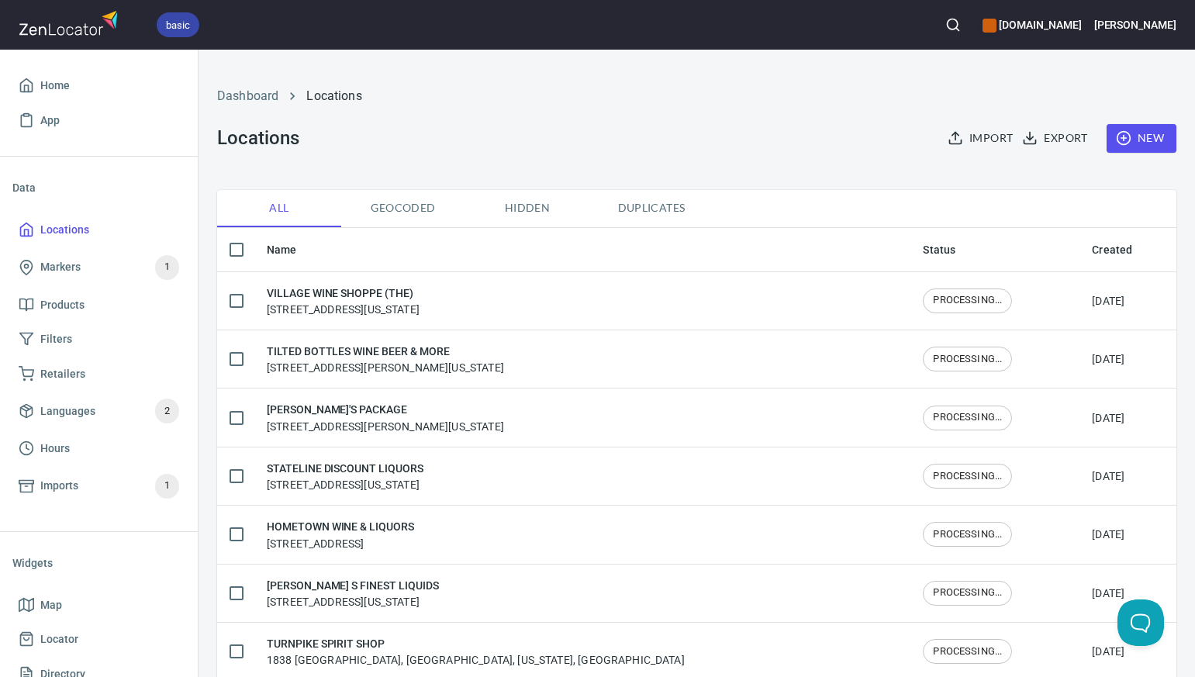
click at [1148, 143] on span "New" at bounding box center [1141, 138] width 45 height 19
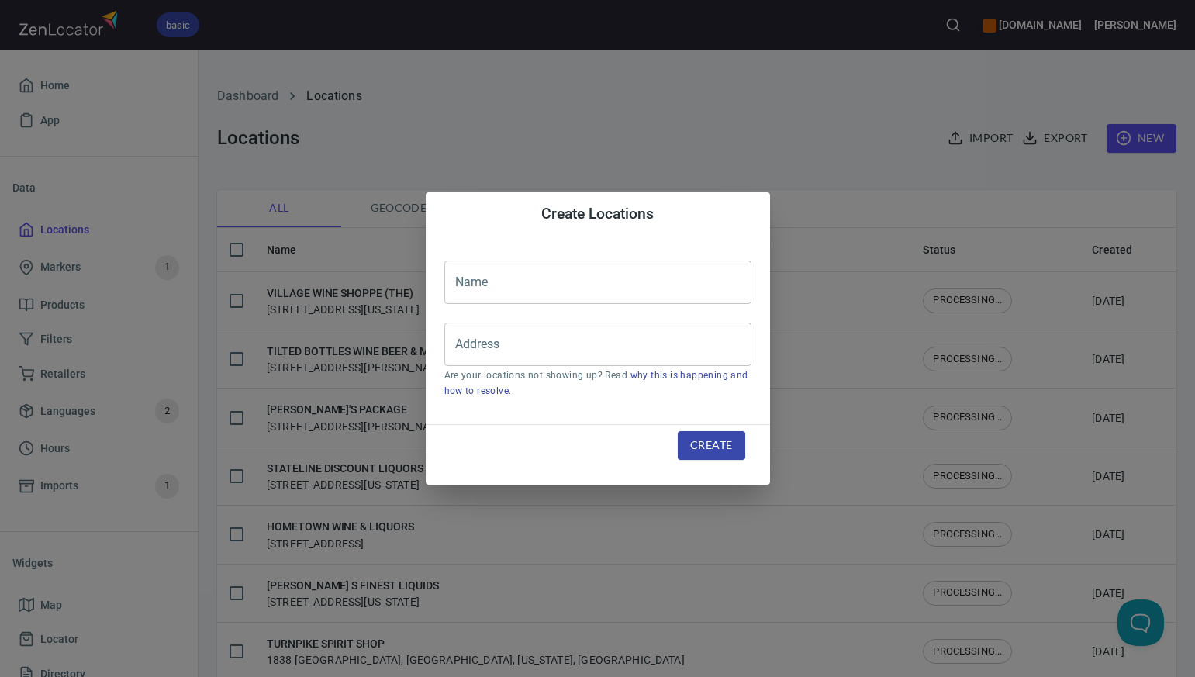
click at [464, 284] on input "text" at bounding box center [597, 282] width 307 height 43
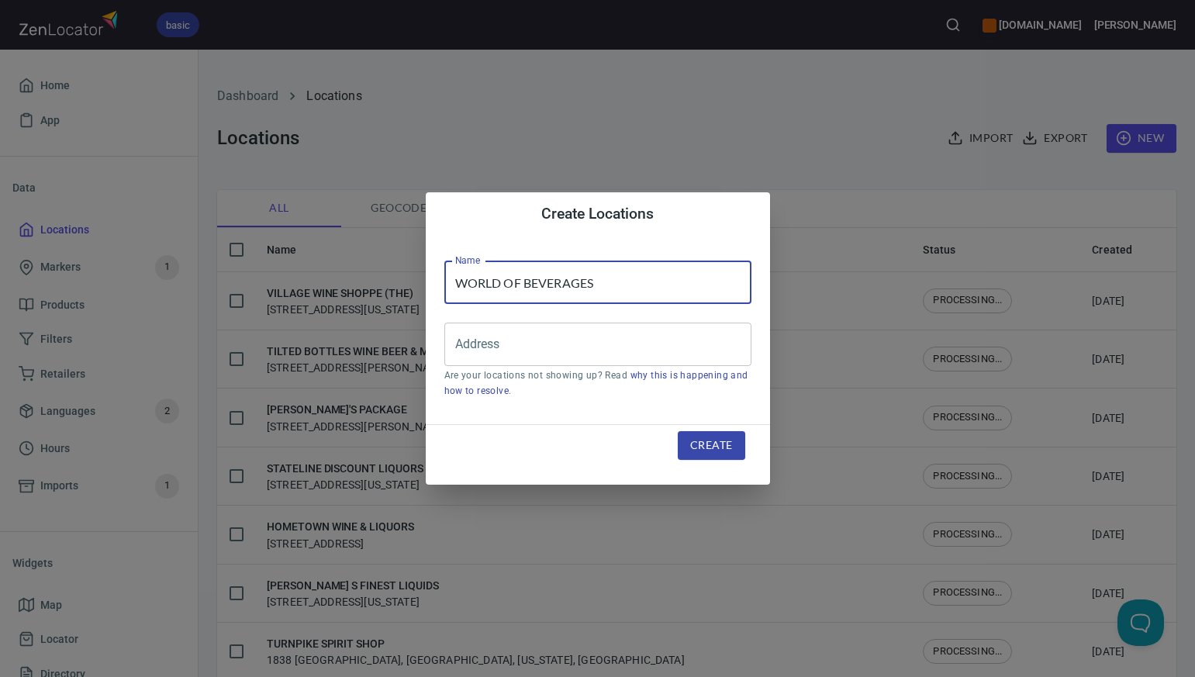
type input "WORLD OF BEVERAGES"
click at [778, 143] on div "Create Locations Name WORLD OF BEVERAGES Name Address Address Are your location…" at bounding box center [597, 338] width 1195 height 677
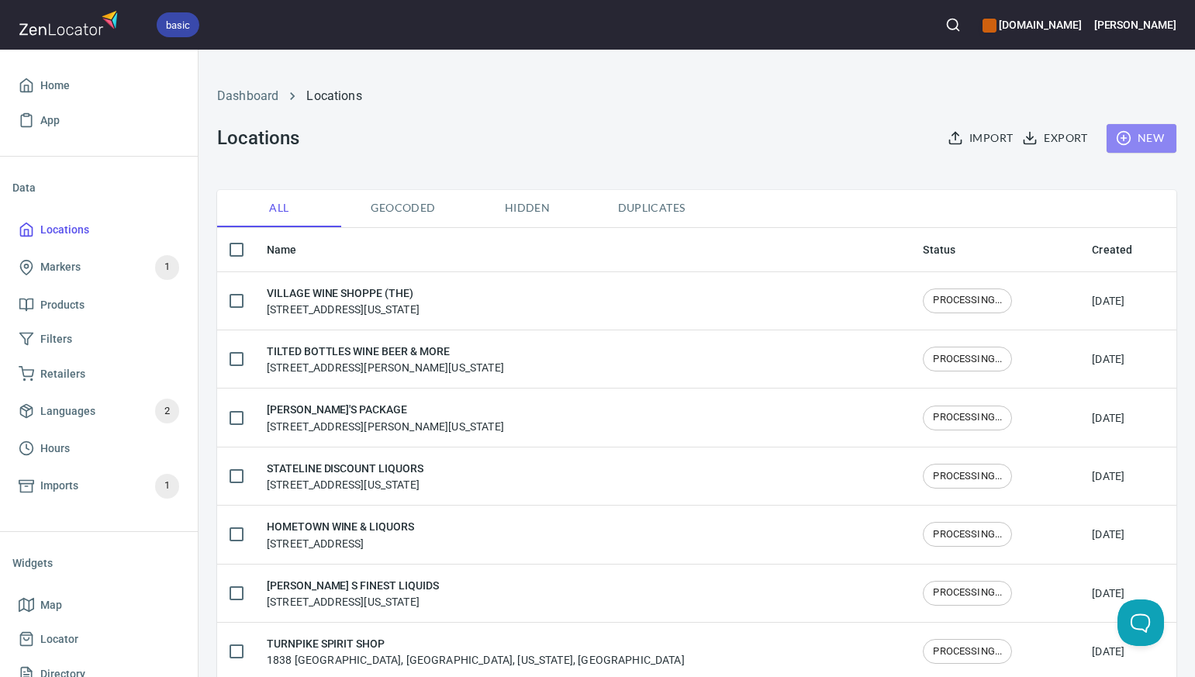
click at [1149, 139] on span "New" at bounding box center [1141, 138] width 45 height 19
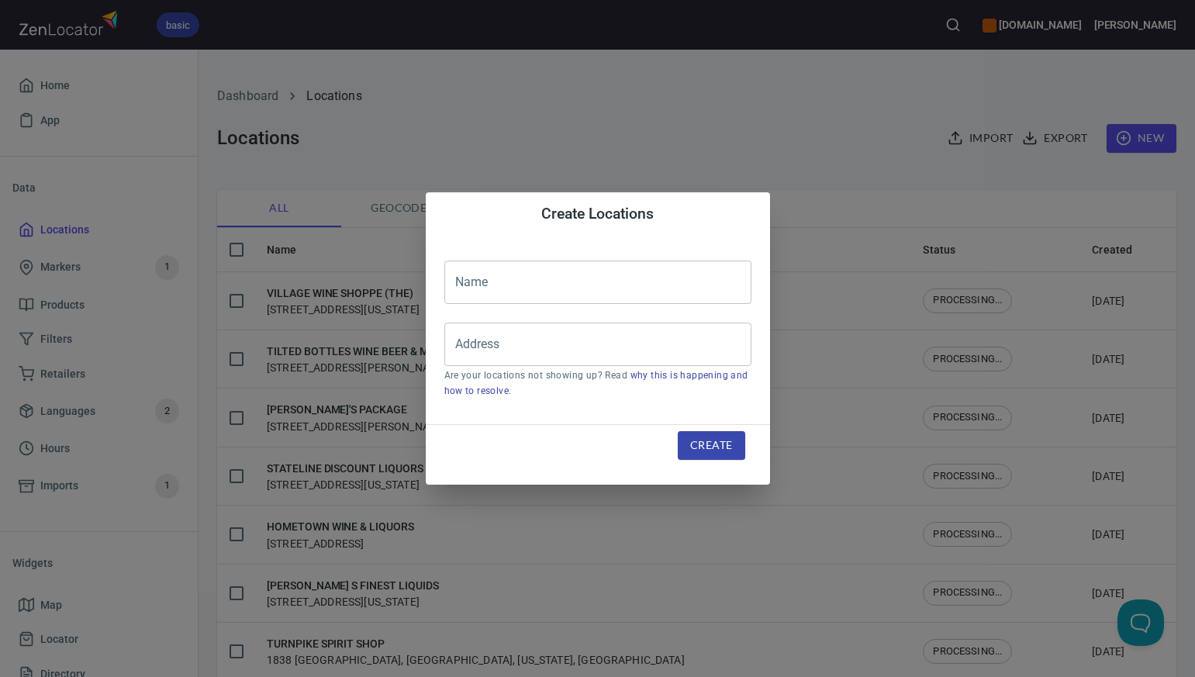
click at [455, 274] on input "text" at bounding box center [597, 282] width 307 height 43
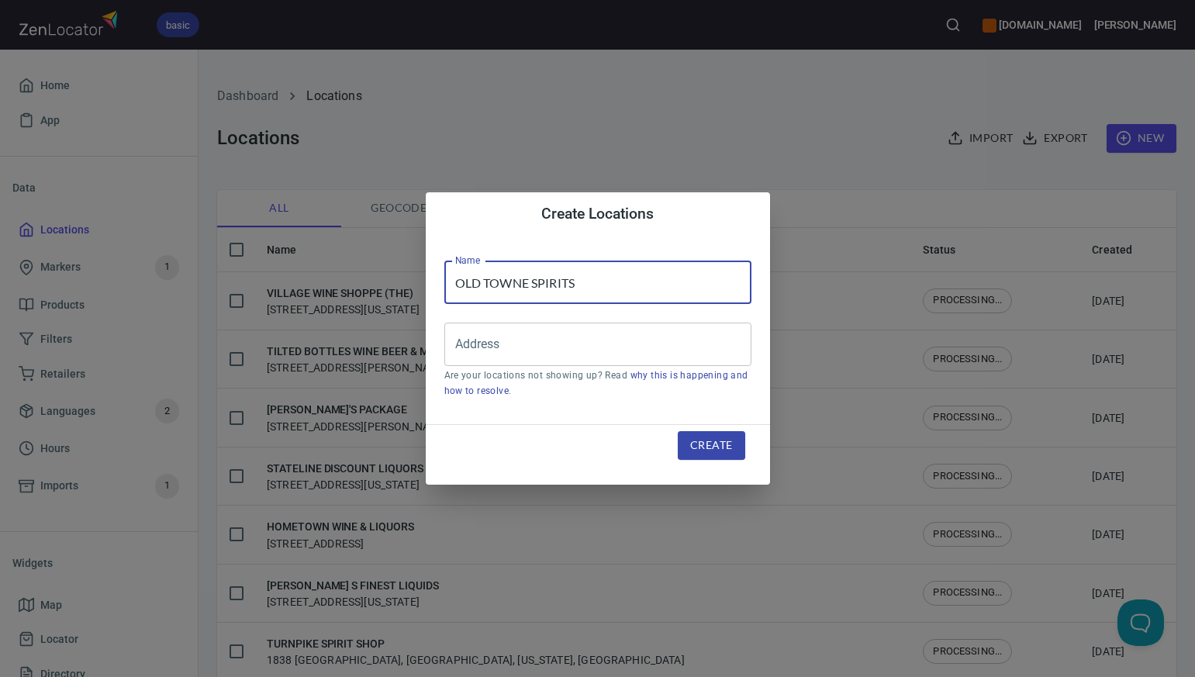
type input "OLD TOWNE SPIRITS"
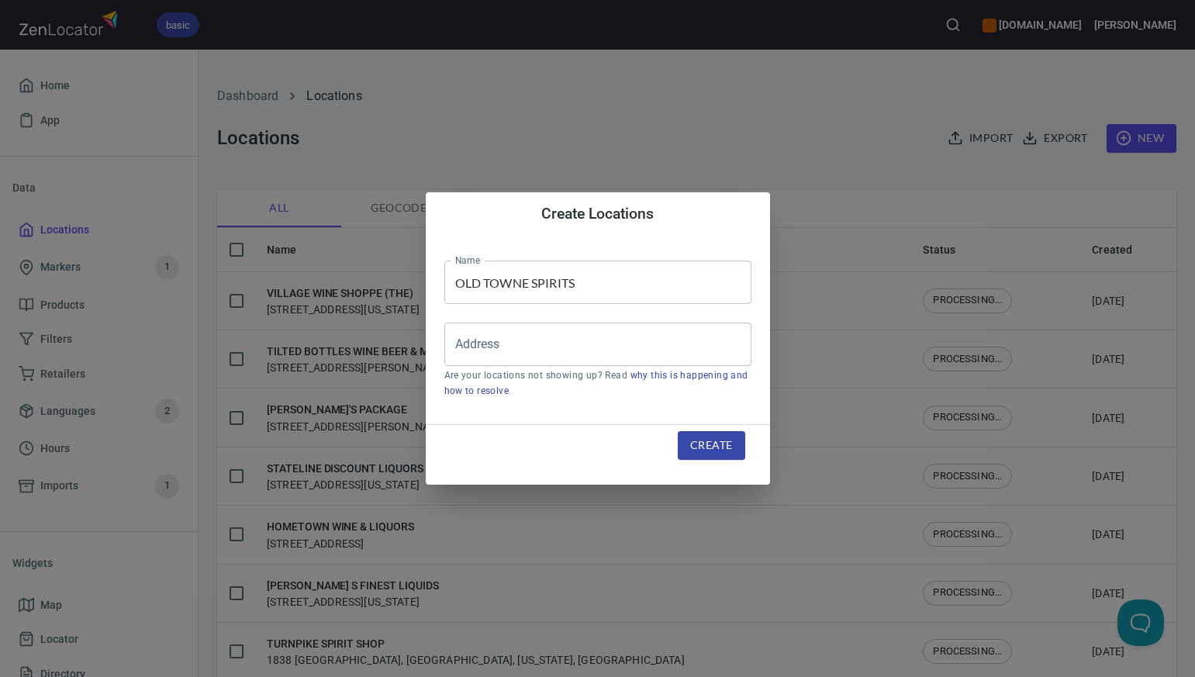
click at [768, 107] on div "Create Locations Name OLD TOWNE SPIRITS Name Address Address Are your locations…" at bounding box center [597, 338] width 1195 height 677
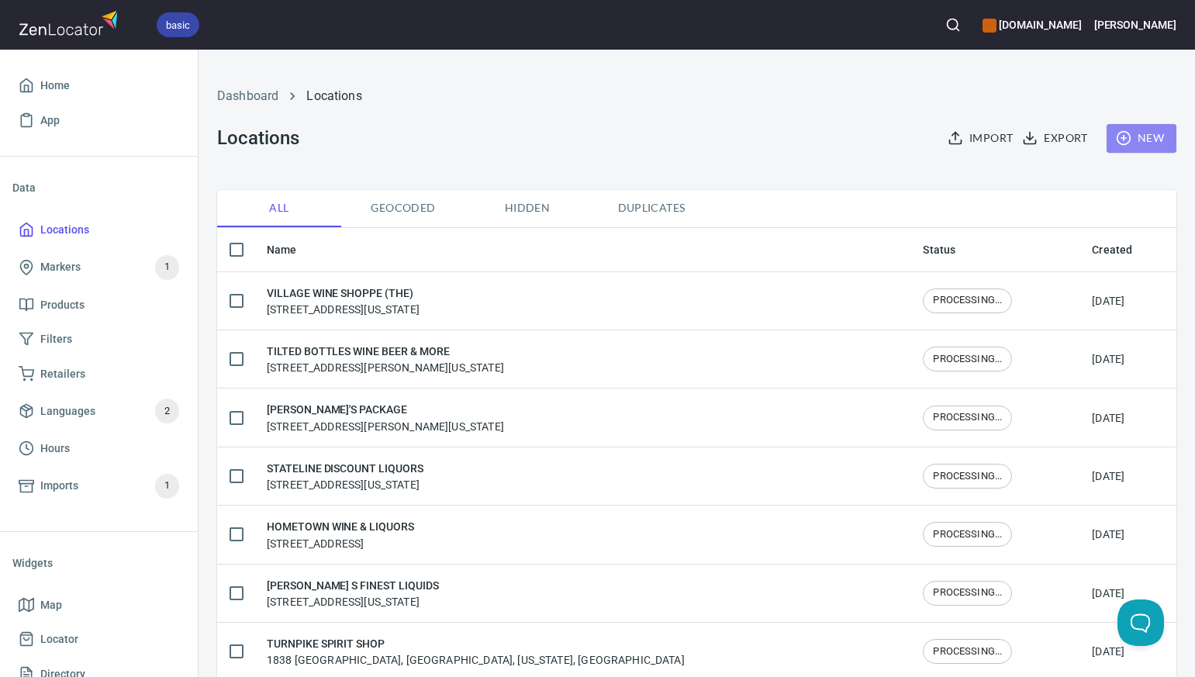
click at [1142, 138] on span "New" at bounding box center [1141, 138] width 45 height 19
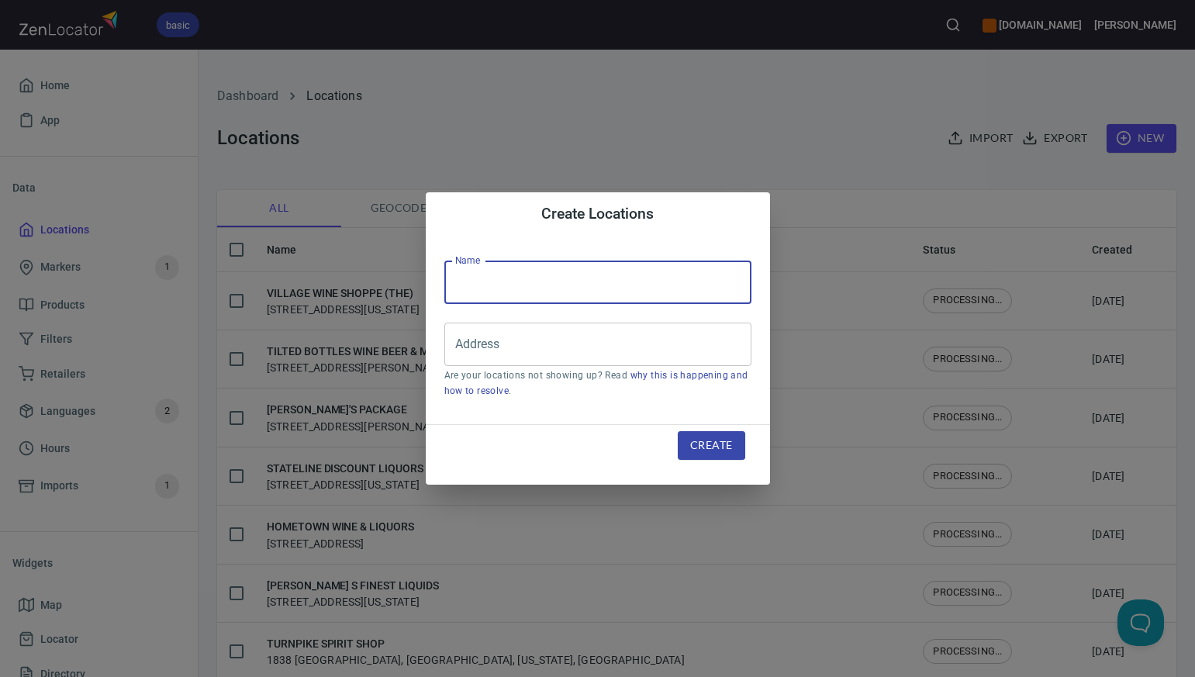
click at [453, 273] on input "text" at bounding box center [597, 282] width 307 height 43
type input "SANDY HOOK WINE & LIQUOR"
click at [470, 340] on input "Address" at bounding box center [586, 344] width 270 height 29
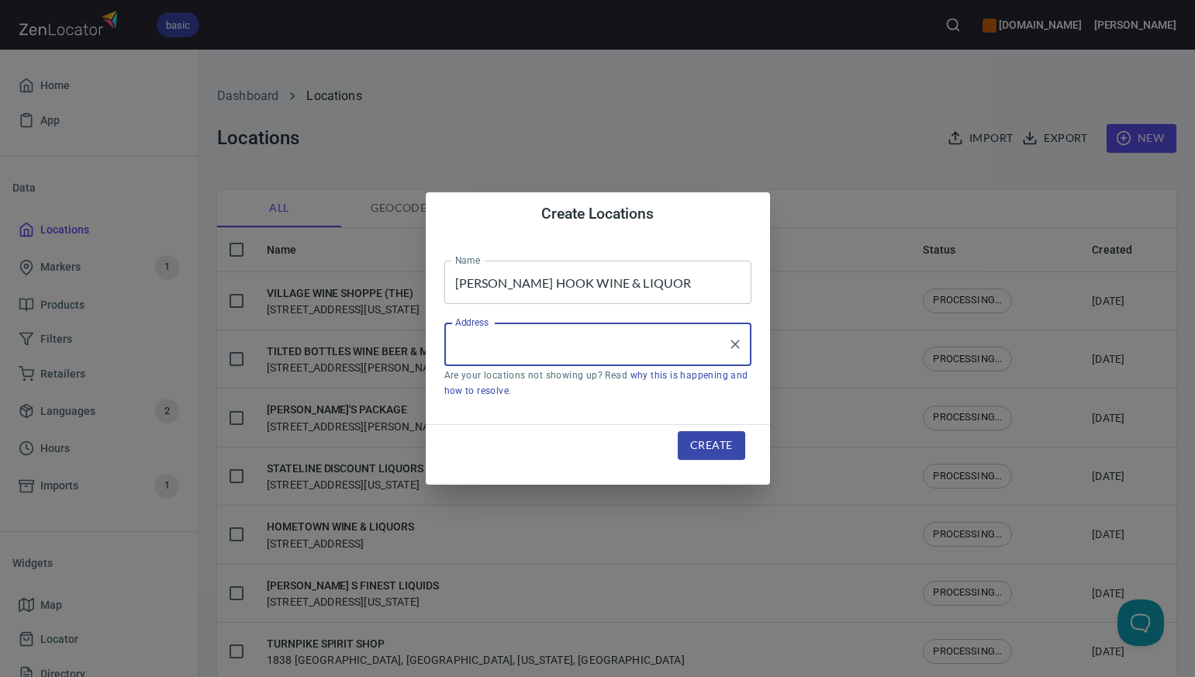
click at [470, 340] on input "Address" at bounding box center [586, 344] width 270 height 29
click at [595, 344] on input "102 CHURCH HILL ROAD SANDY HOOK CT" at bounding box center [586, 344] width 270 height 29
click at [685, 343] on input "102 CHURCH HILL ROAD, SANDY HOOK CT" at bounding box center [586, 344] width 270 height 29
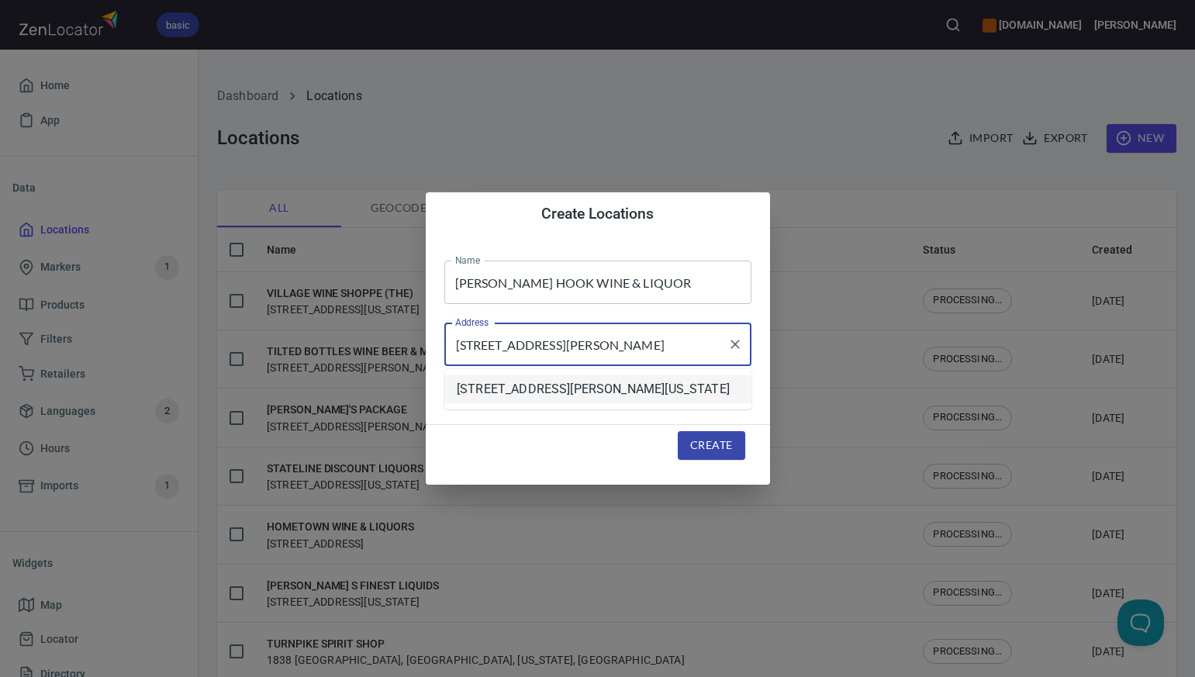
click at [664, 389] on li "102 Church Hill Road, Sandy Hook, Connecticut, United States" at bounding box center [597, 389] width 307 height 28
type input "102 Church Hill Road, Sandy Hook, Connecticut, United States"
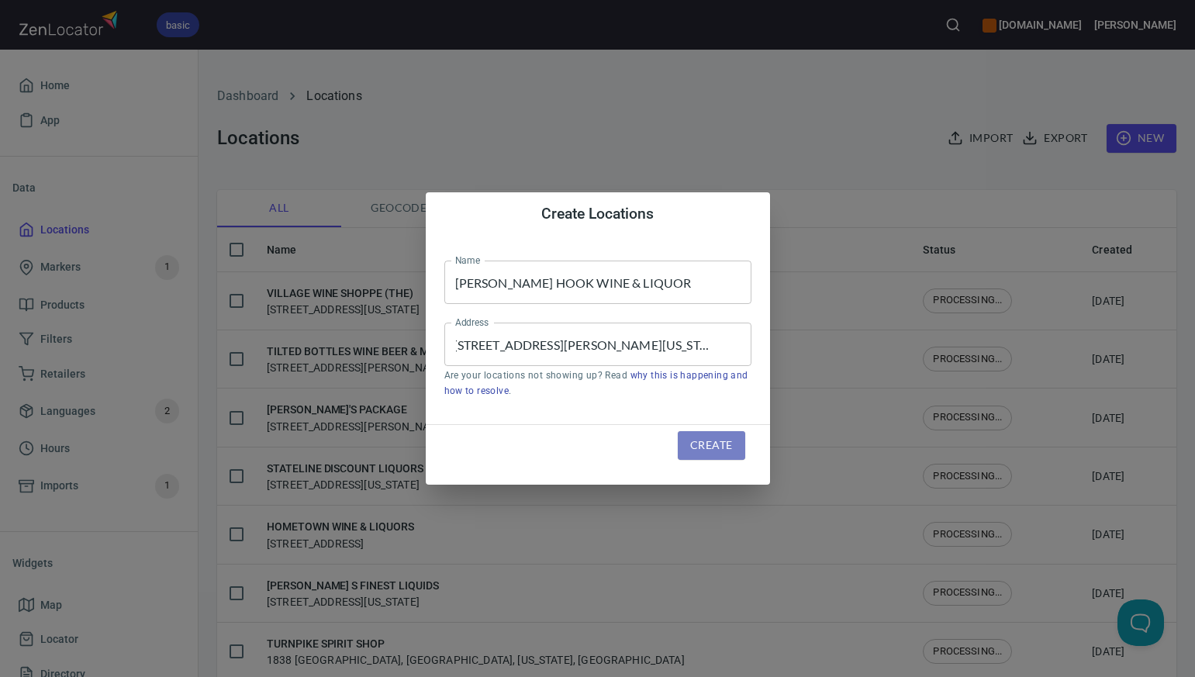
scroll to position [0, 0]
click at [702, 444] on span "Create" at bounding box center [711, 445] width 42 height 19
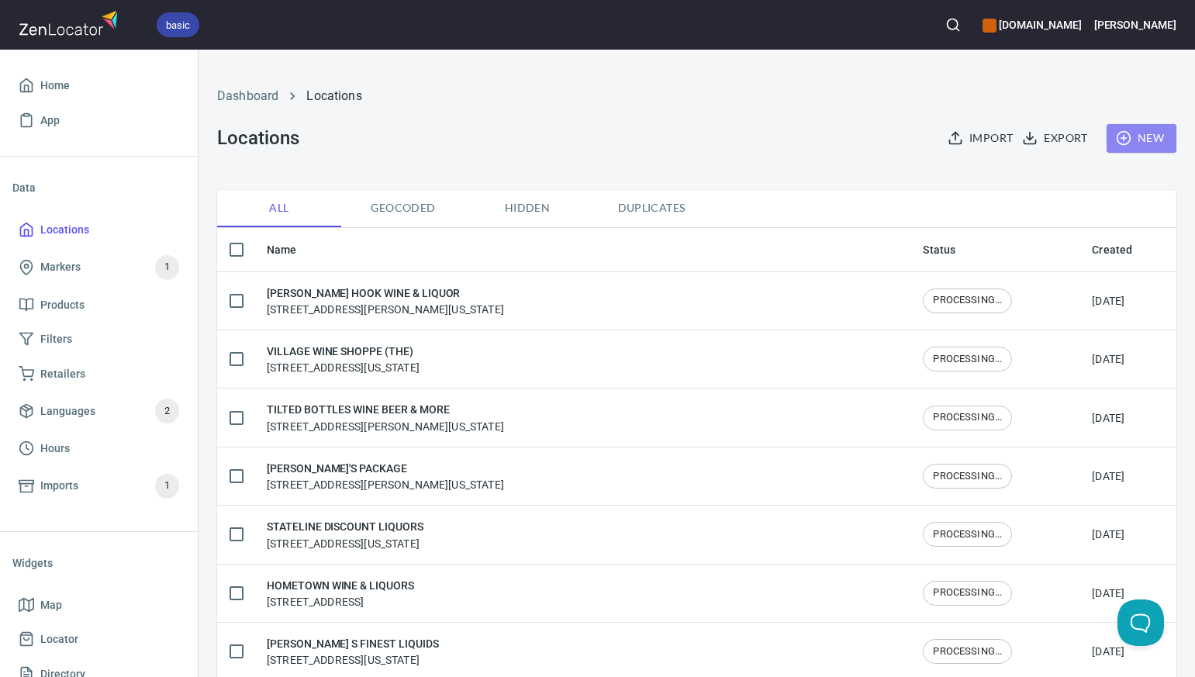
click at [1147, 143] on span "New" at bounding box center [1141, 138] width 45 height 19
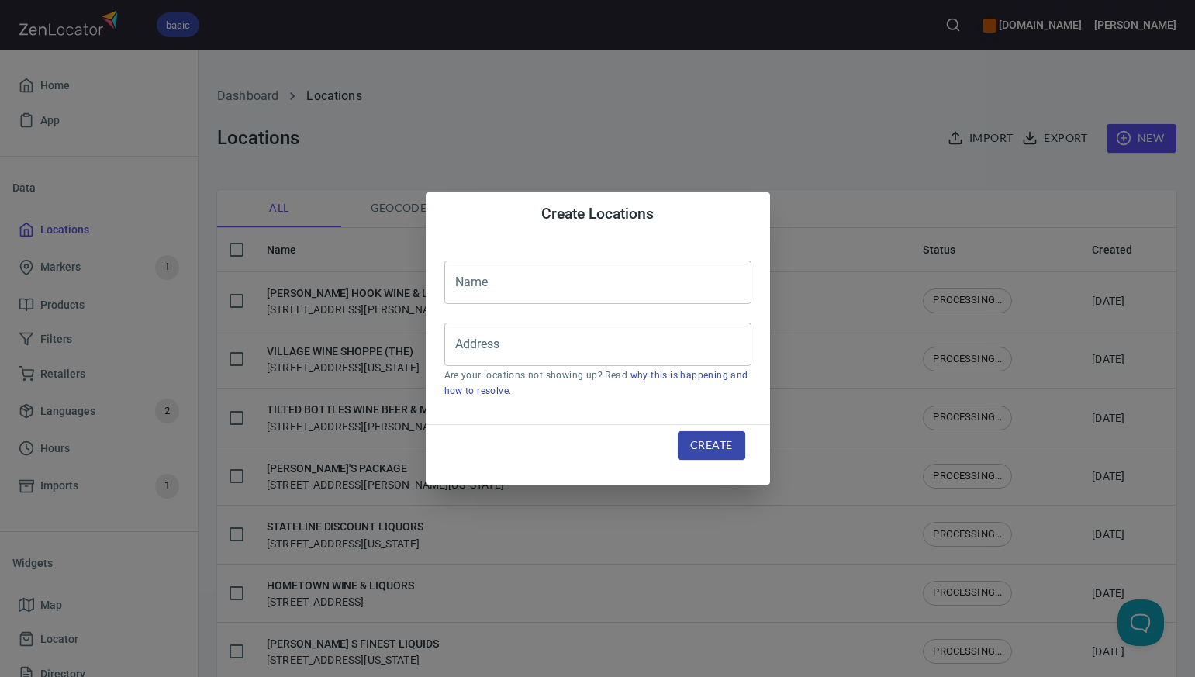
click at [468, 285] on input "text" at bounding box center [597, 282] width 307 height 43
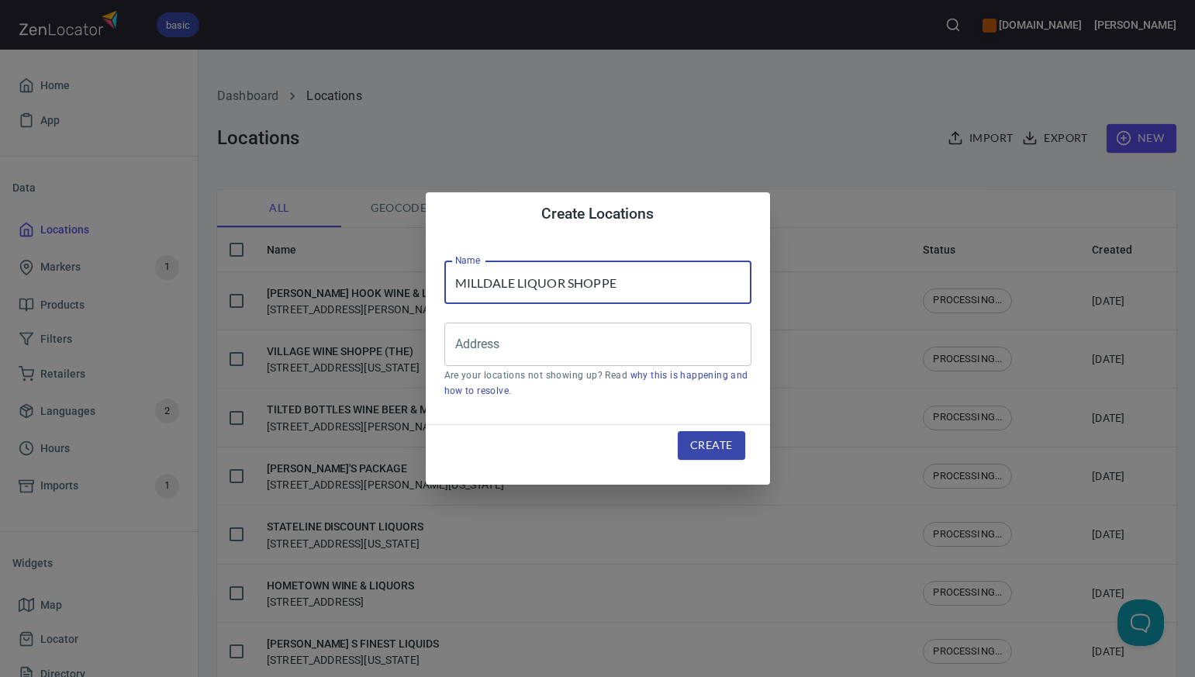
type input "MILLDALE LIQUOR SHOPPE"
click at [804, 137] on div "Create Locations Name MILLDALE LIQUOR SHOPPE Name Address Address Are your loca…" at bounding box center [597, 338] width 1195 height 677
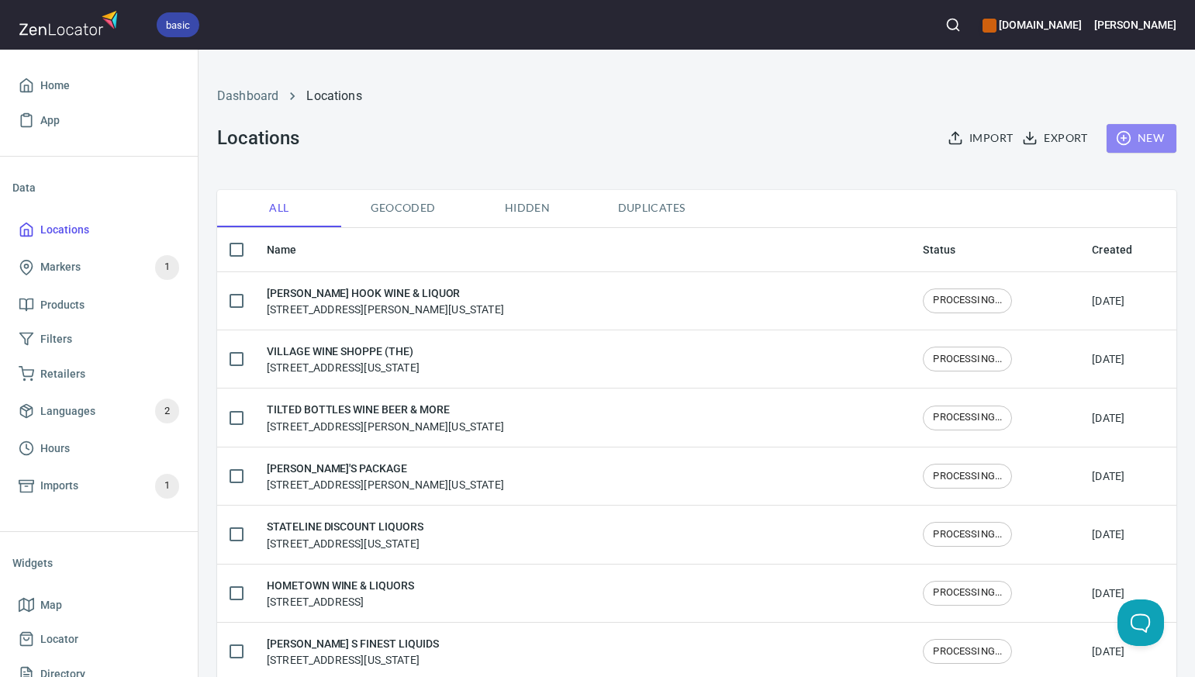
click at [1137, 138] on span "New" at bounding box center [1141, 138] width 45 height 19
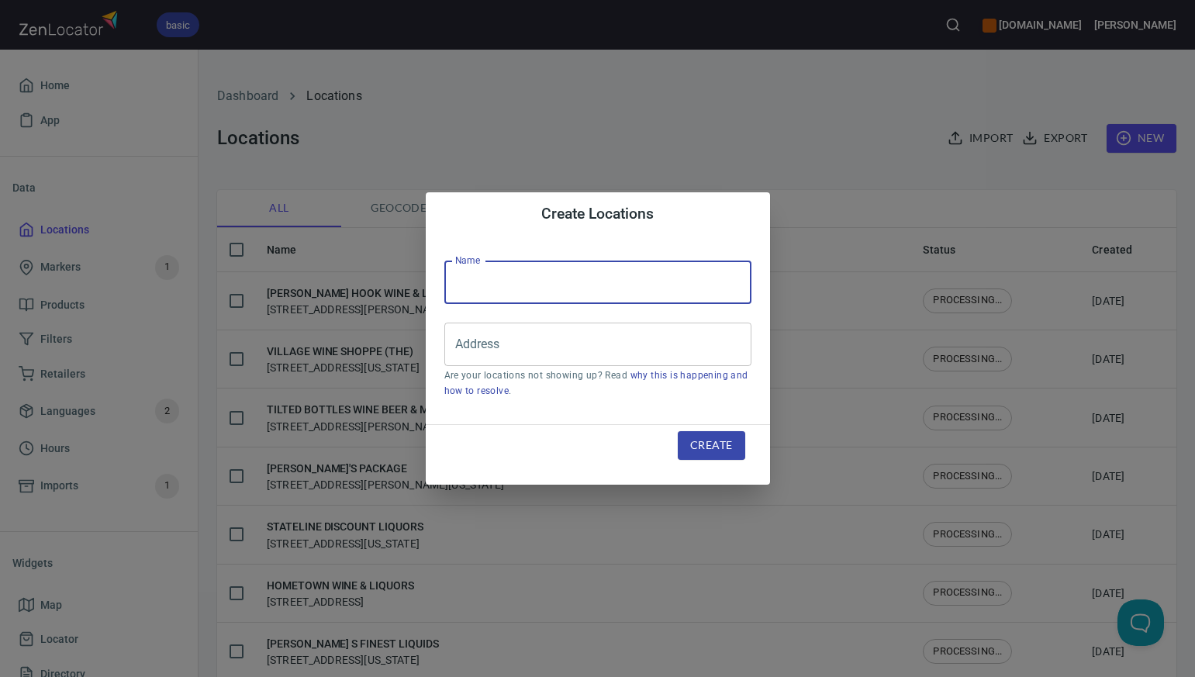
click at [486, 277] on input "text" at bounding box center [597, 282] width 307 height 43
type input "LIQUOR KING"
click at [868, 120] on div "Create Locations Name LIQUOR KING Name Address Address Are your locations not s…" at bounding box center [597, 338] width 1195 height 677
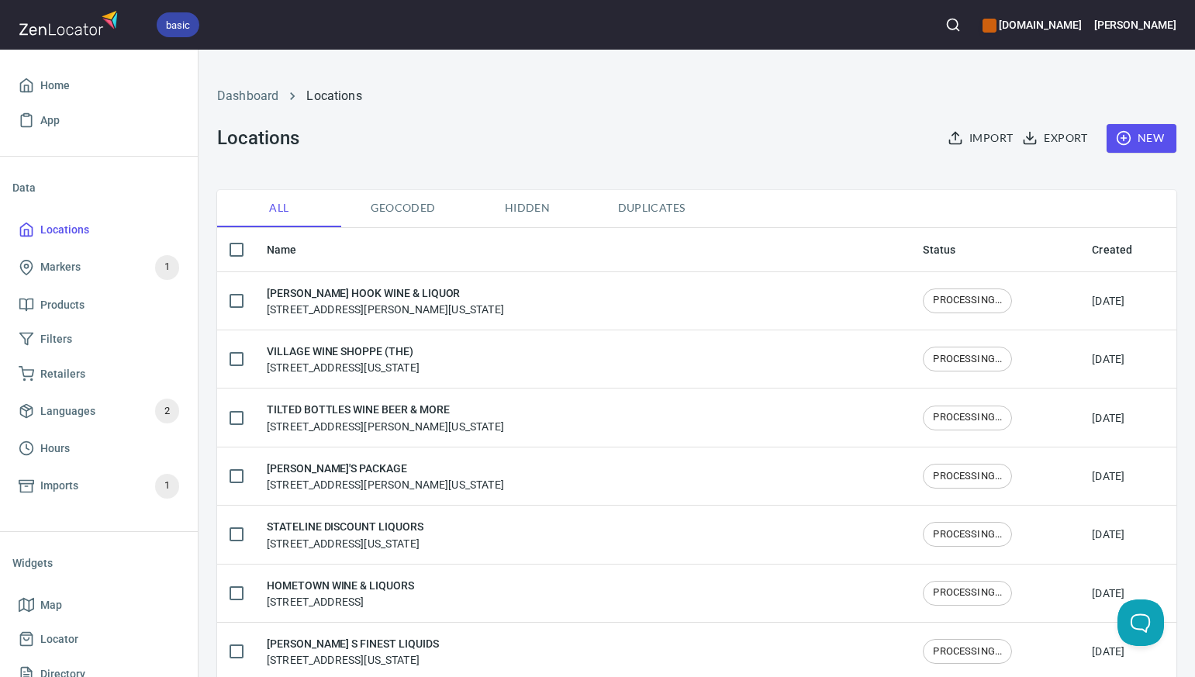
click at [1158, 140] on span "New" at bounding box center [1141, 138] width 45 height 19
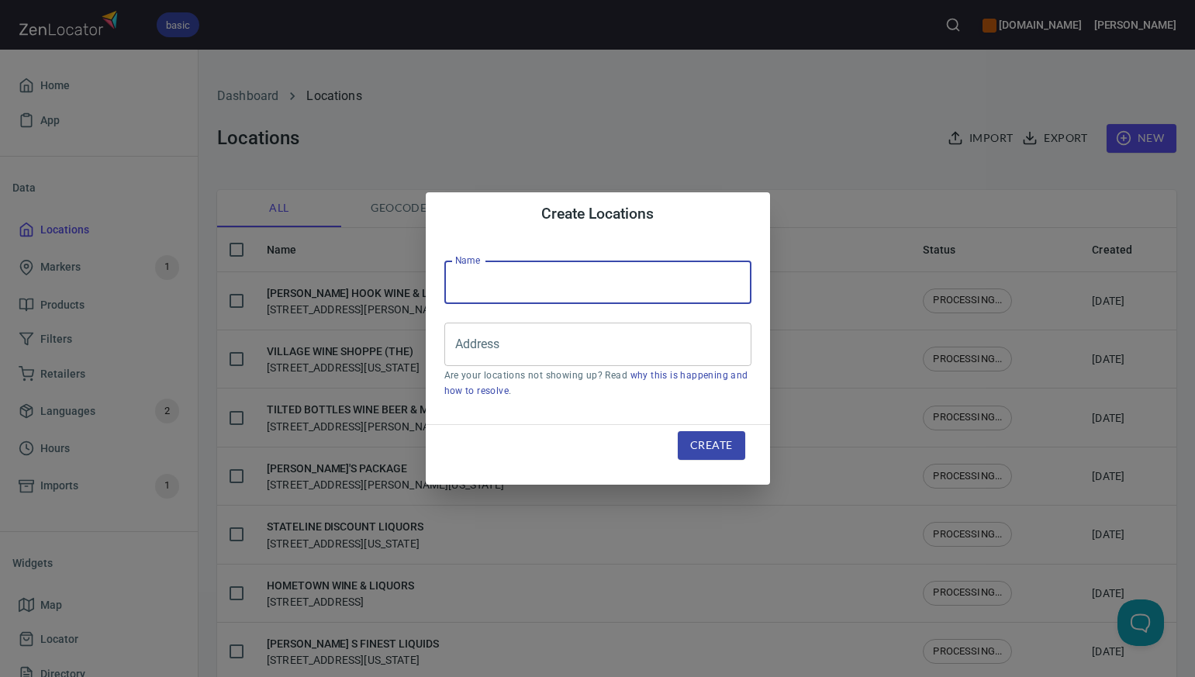
click at [489, 281] on input "text" at bounding box center [597, 282] width 307 height 43
type input "FRANKLIN WINE & SPIRITS"
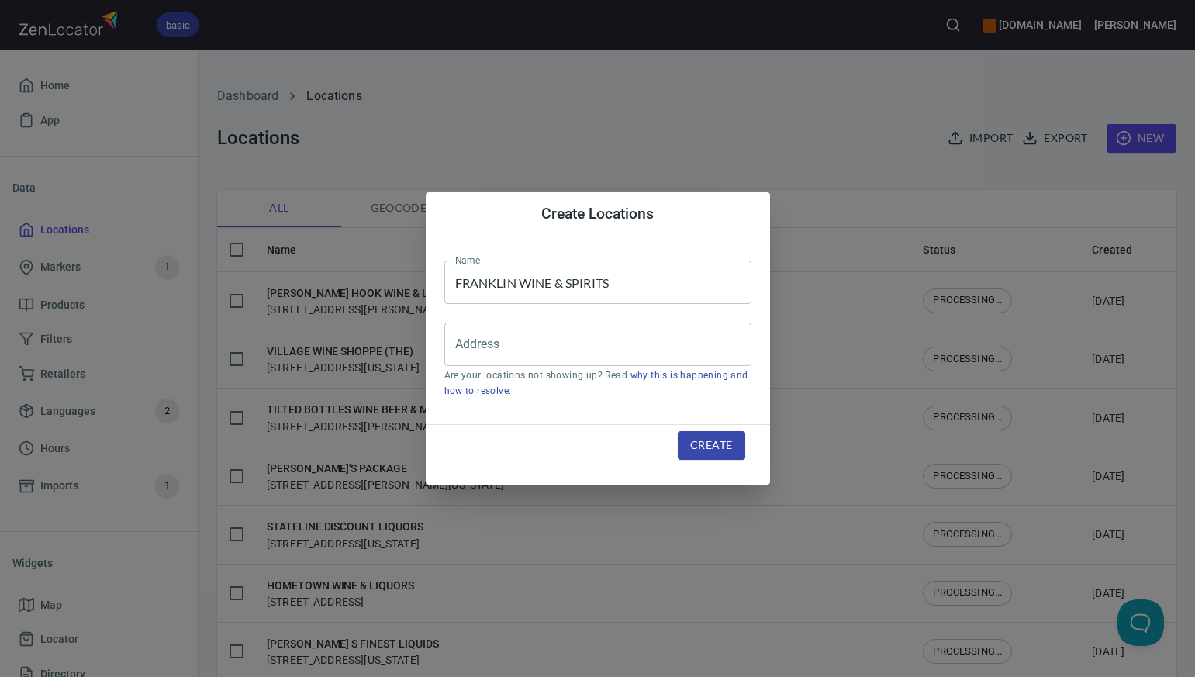
click at [731, 109] on div "Create Locations Name FRANKLIN WINE & SPIRITS Name Address Address Are your loc…" at bounding box center [597, 338] width 1195 height 677
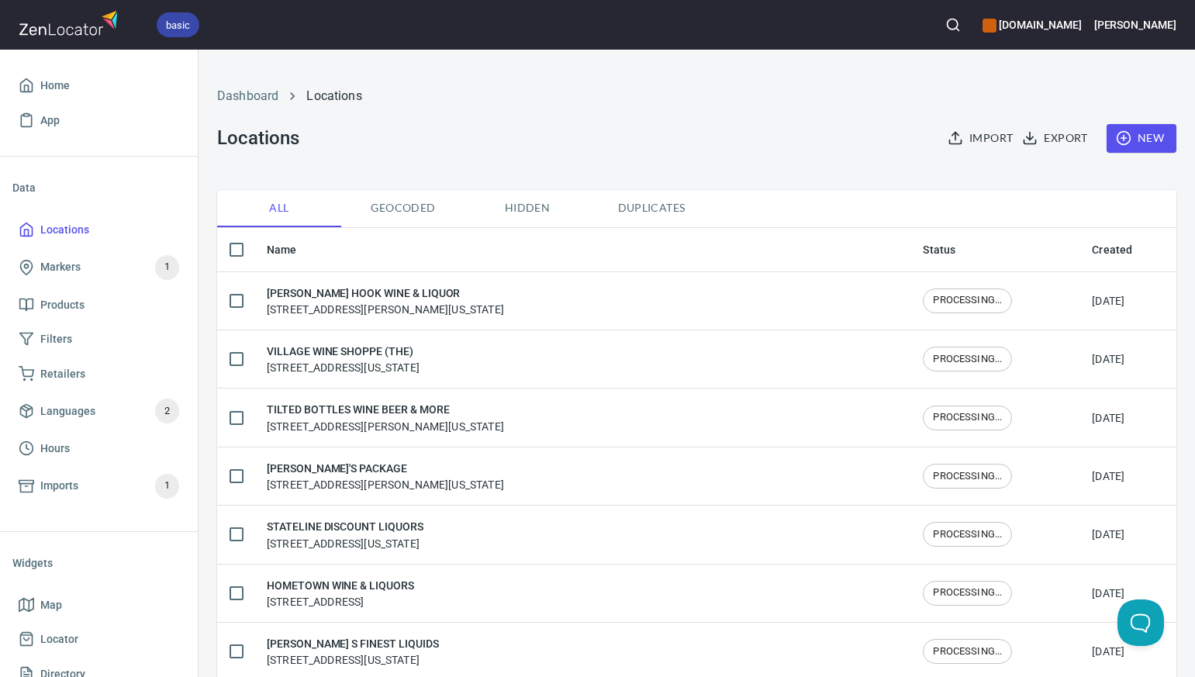
click at [1159, 138] on span "New" at bounding box center [1141, 138] width 45 height 19
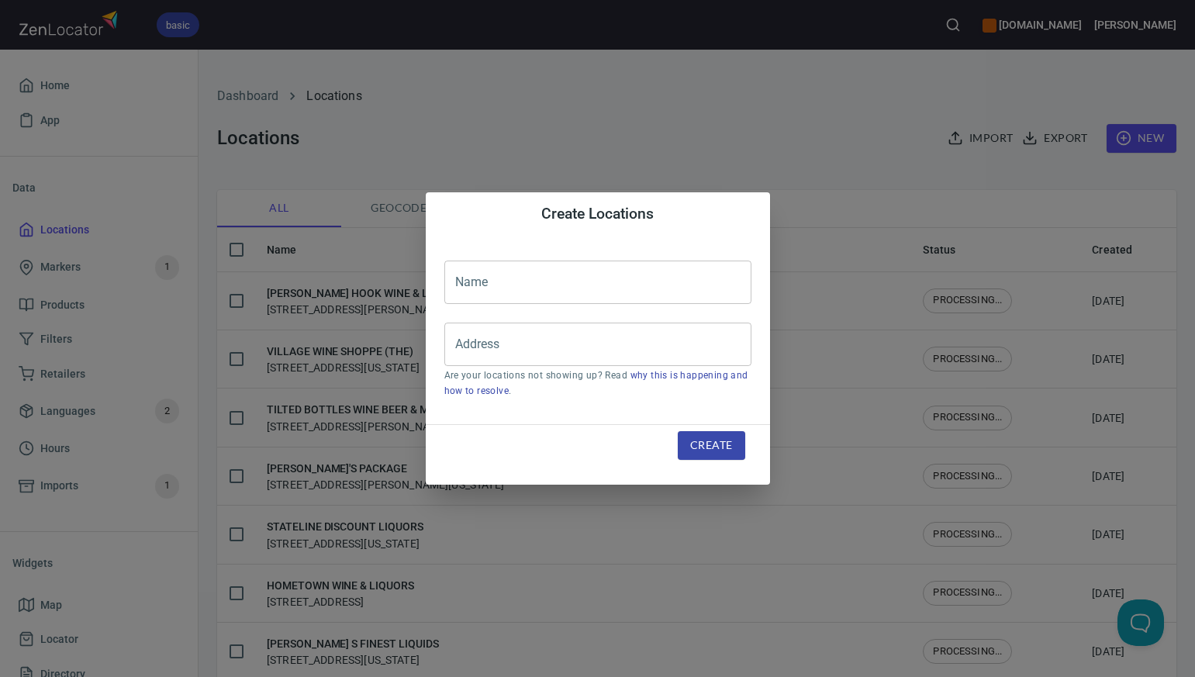
click at [450, 285] on input "text" at bounding box center [597, 282] width 307 height 43
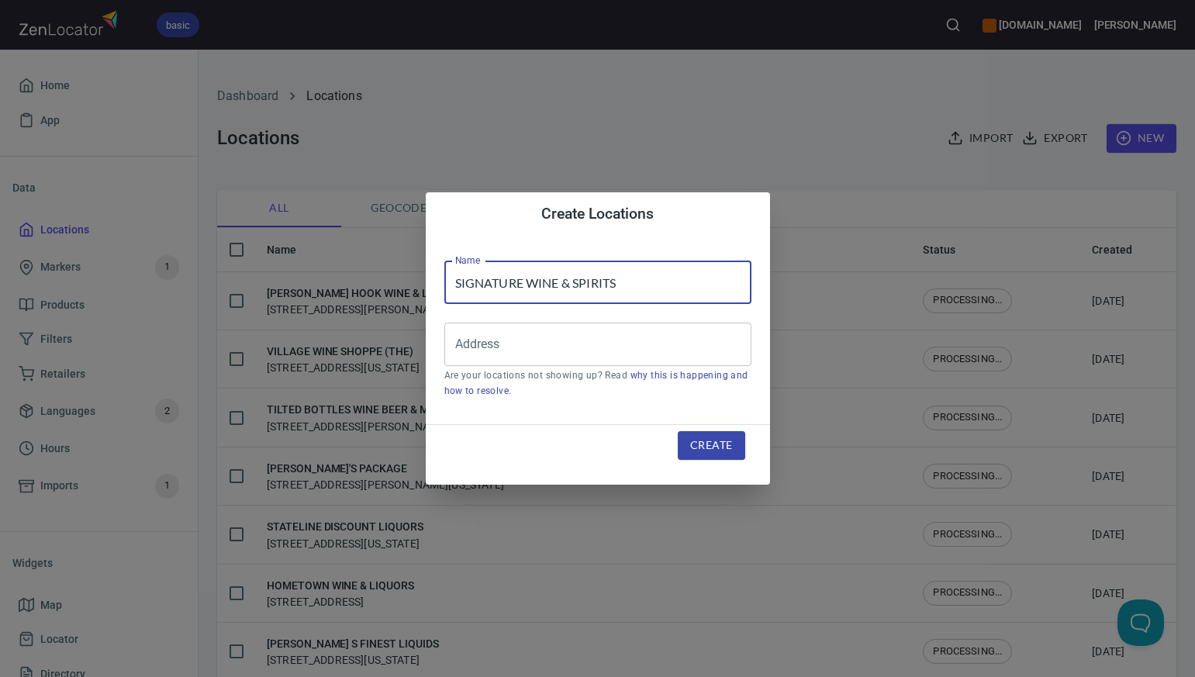
type input "SIGNATURE WINE & SPIRITS"
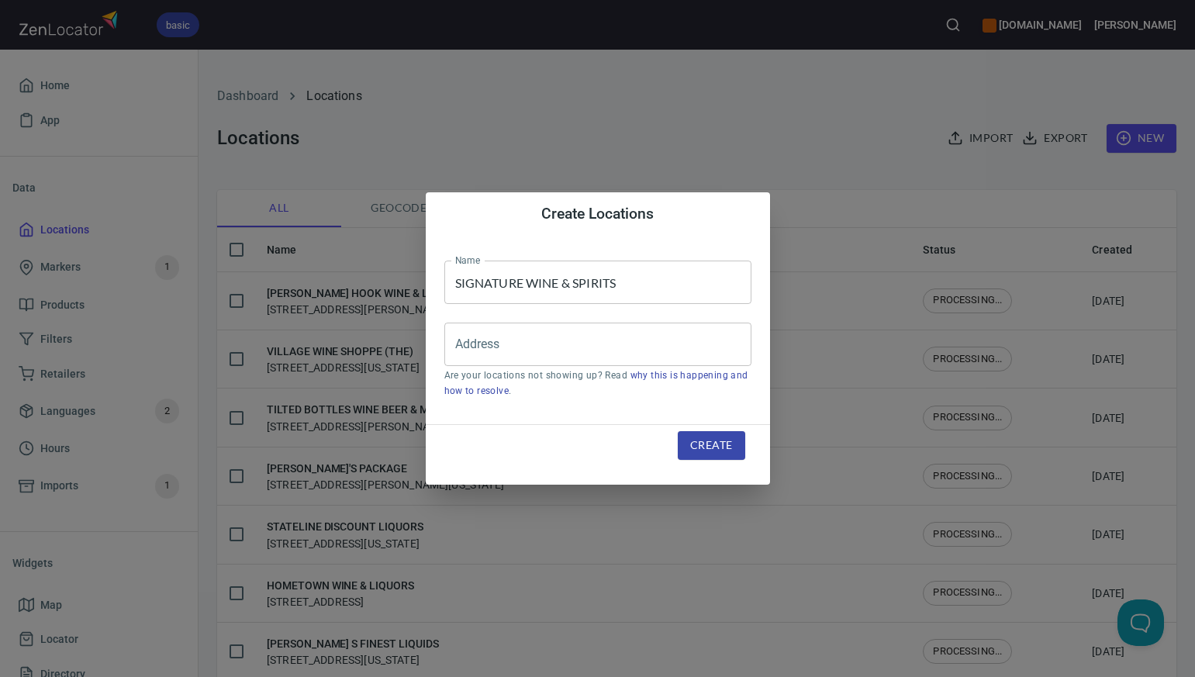
click at [758, 112] on div "Create Locations Name SIGNATURE WINE & SPIRITS Name Address Address Are your lo…" at bounding box center [597, 338] width 1195 height 677
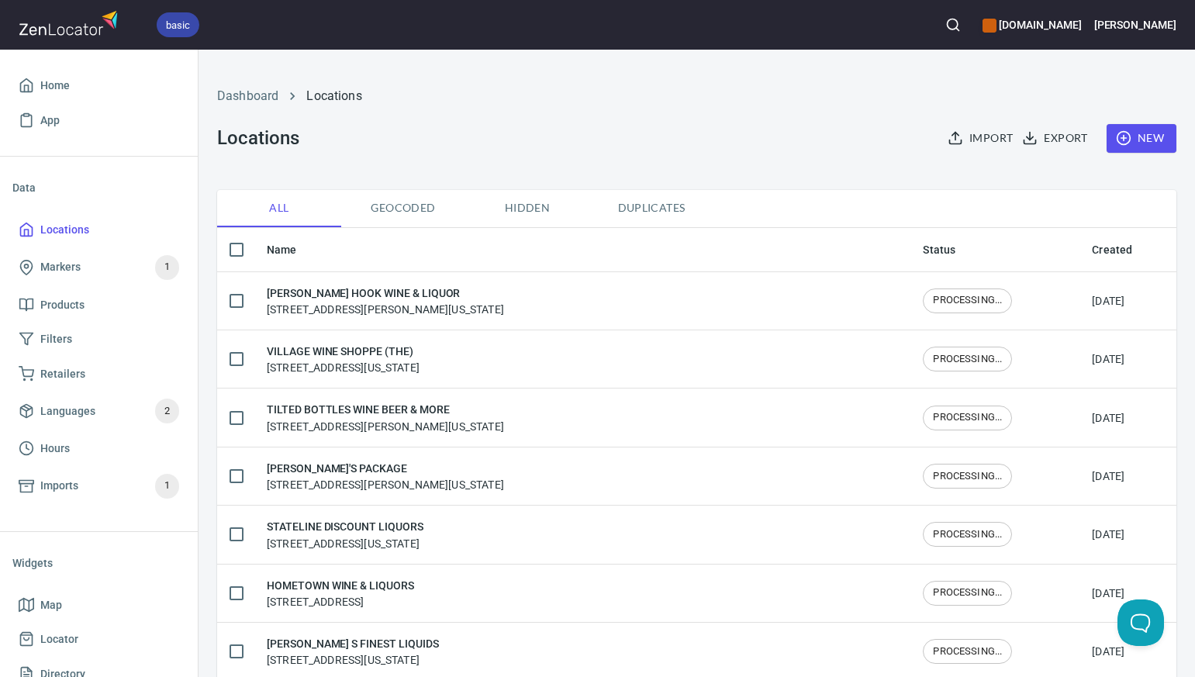
click at [1161, 143] on span "New" at bounding box center [1141, 138] width 45 height 19
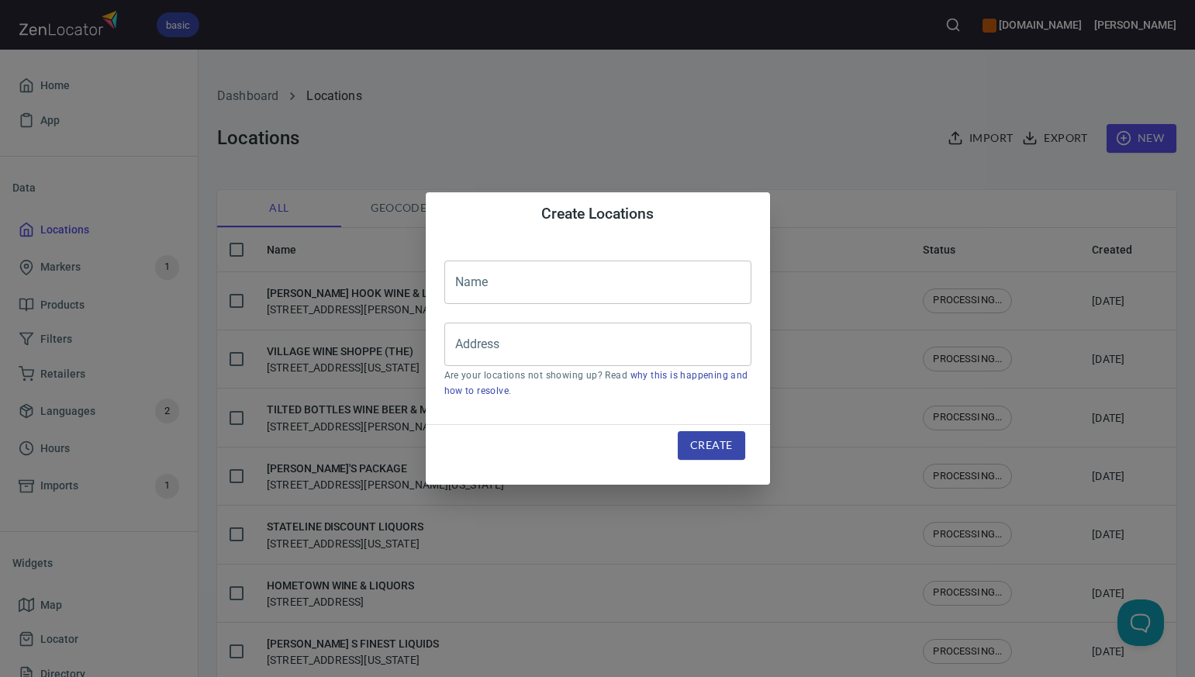
click at [474, 284] on input "text" at bounding box center [597, 282] width 307 height 43
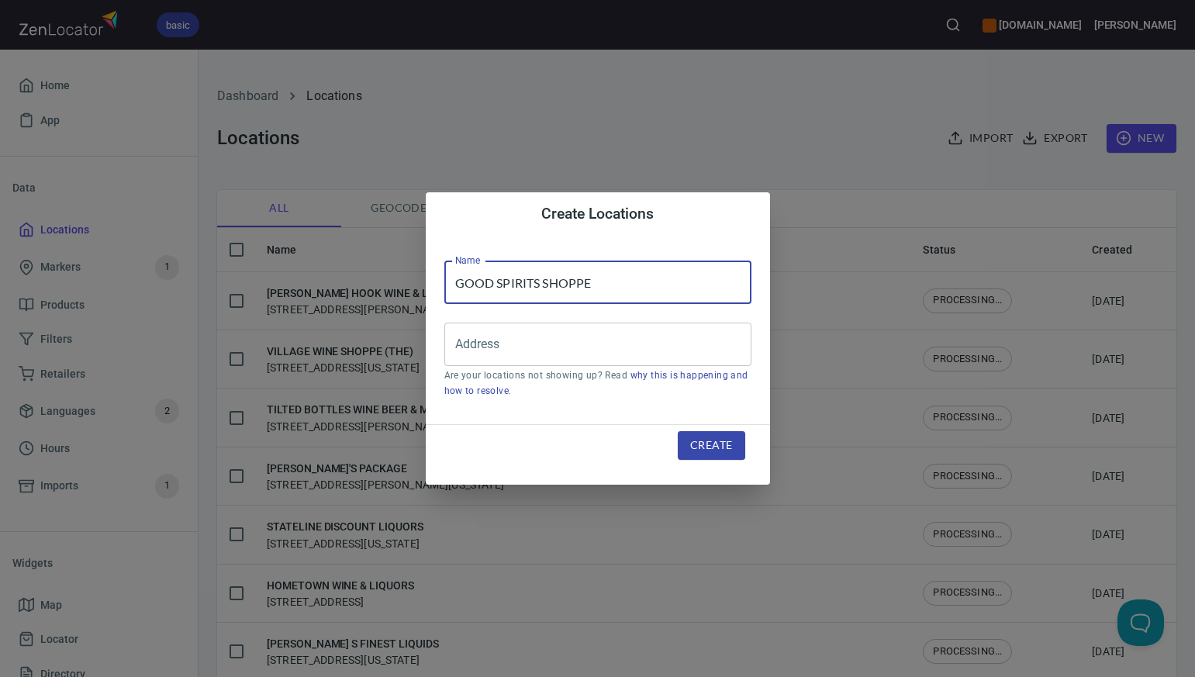
type input "GOOD SPIRITS SHOPPE"
click at [461, 345] on input "Address" at bounding box center [586, 344] width 270 height 29
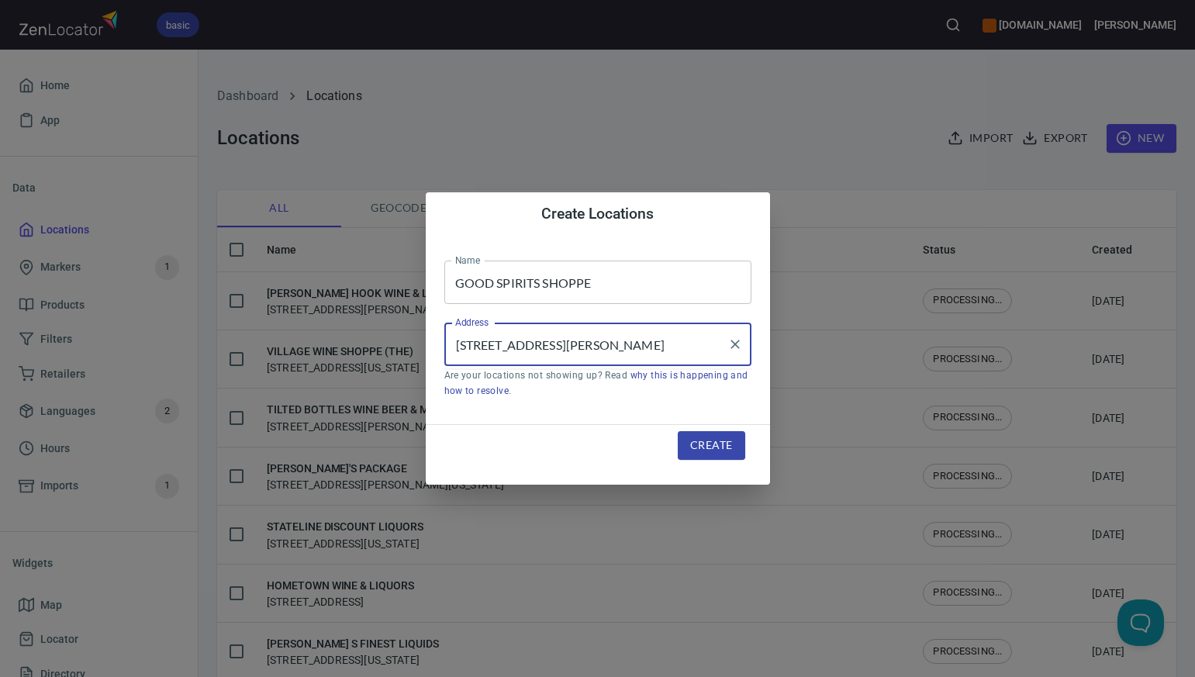
click at [578, 345] on input "67 BOSTON POST RD WESTBROOK CT" at bounding box center [586, 344] width 270 height 29
click at [666, 343] on input "67 BOSTON POST RD, WESTBROOK CT" at bounding box center [586, 344] width 270 height 29
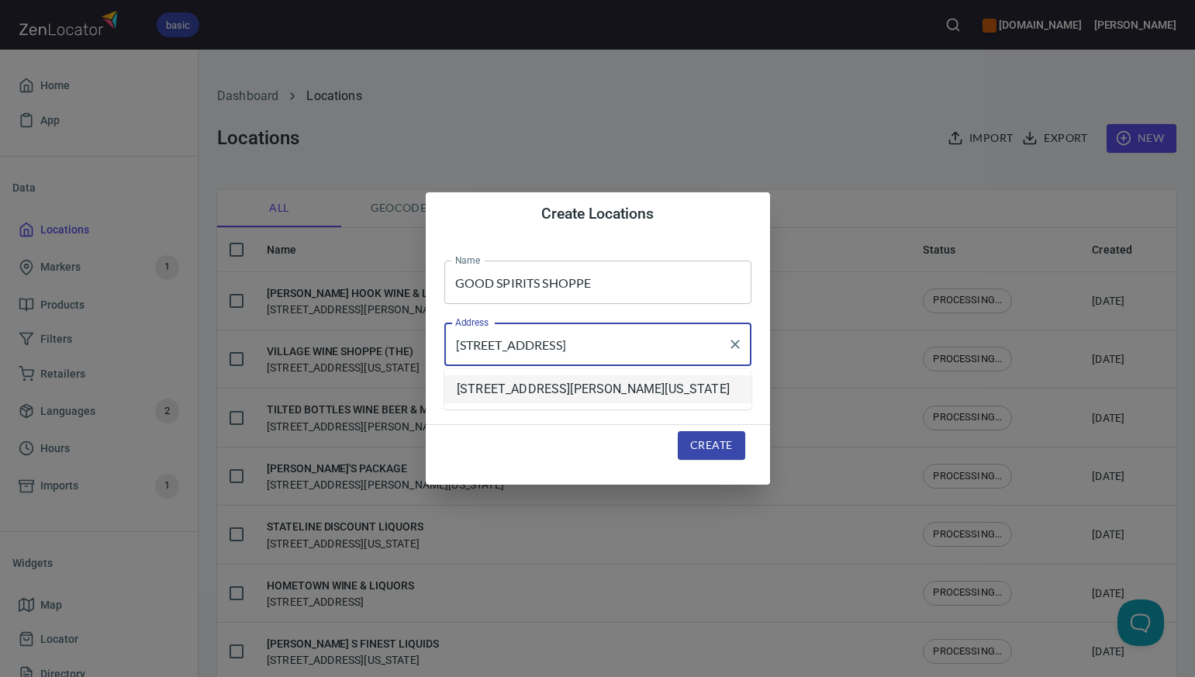
click at [654, 390] on li "67 Boston Post Road, Westbrook, Connecticut, United States" at bounding box center [597, 389] width 307 height 28
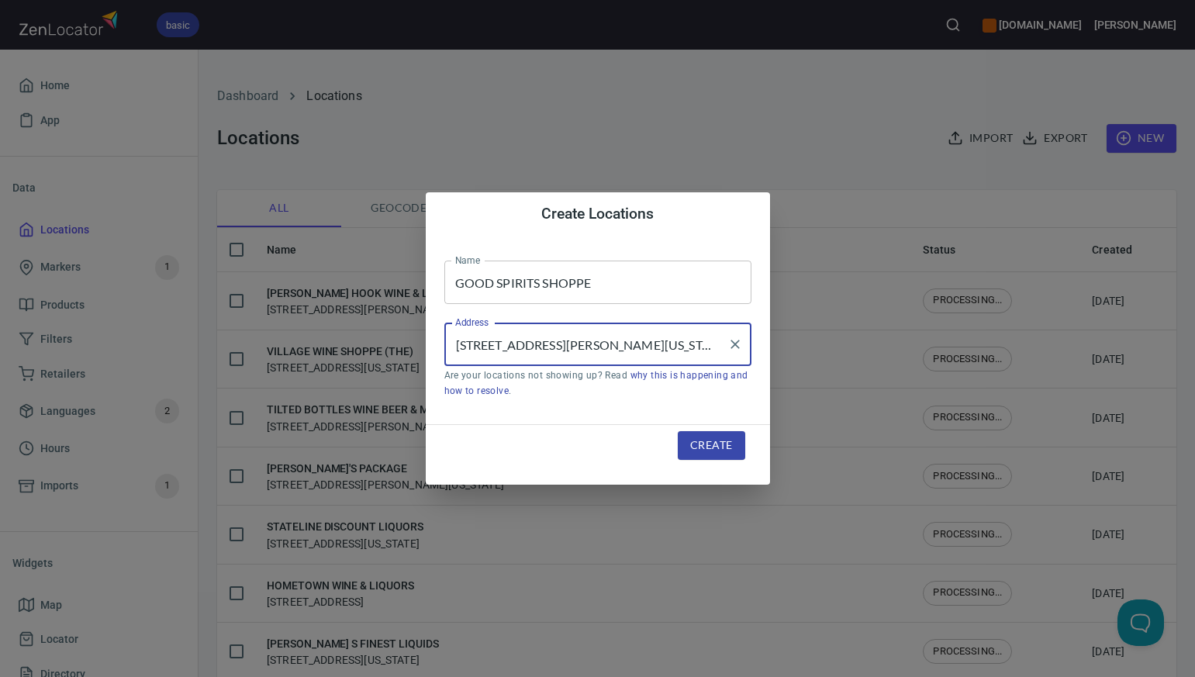
type input "67 Boston Post Road, Westbrook, Connecticut, United States"
click at [699, 440] on span "Create" at bounding box center [711, 445] width 42 height 19
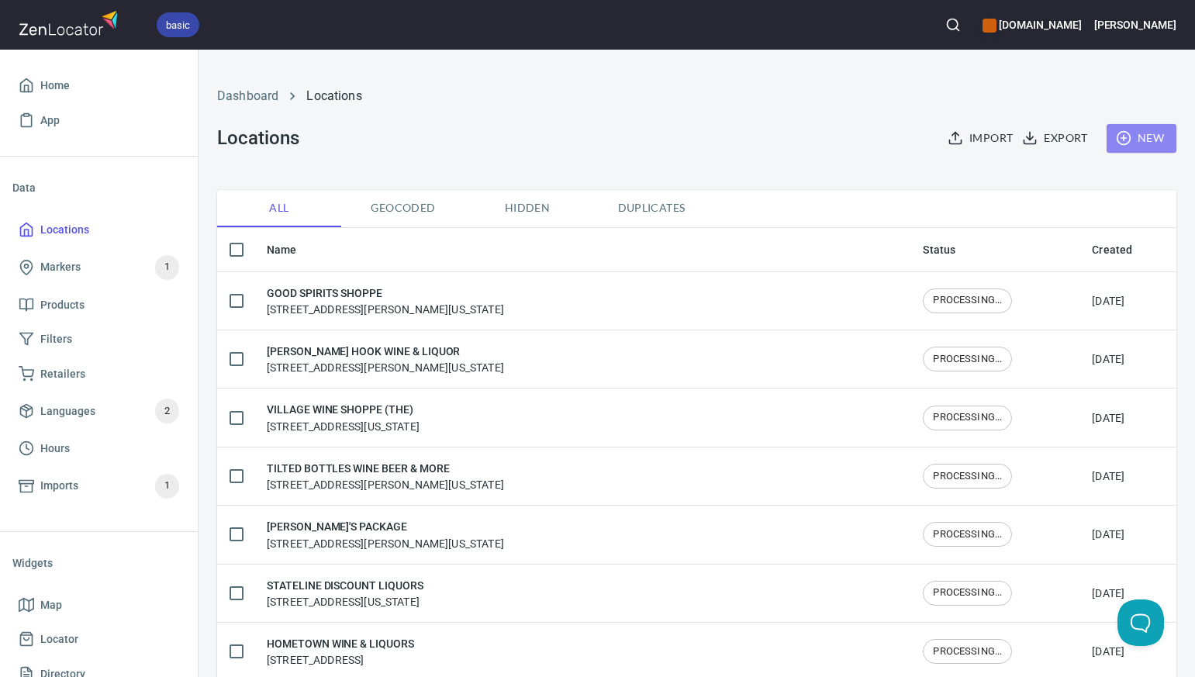
click at [1166, 135] on button "New" at bounding box center [1141, 138] width 70 height 29
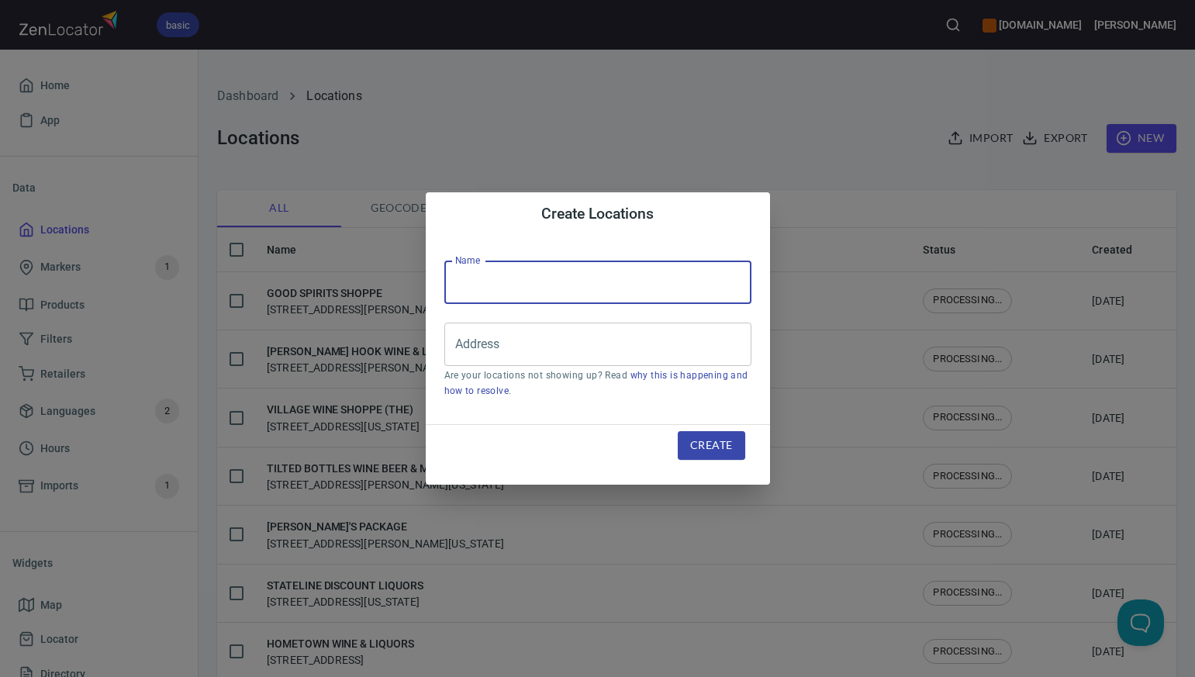
click at [481, 281] on input "text" at bounding box center [597, 282] width 307 height 43
type input "BANTAM COUNTRY LIQUORS"
click at [693, 149] on div "Create Locations Name BANTAM COUNTRY LIQUORS Name Address Address Are your loca…" at bounding box center [597, 338] width 1195 height 677
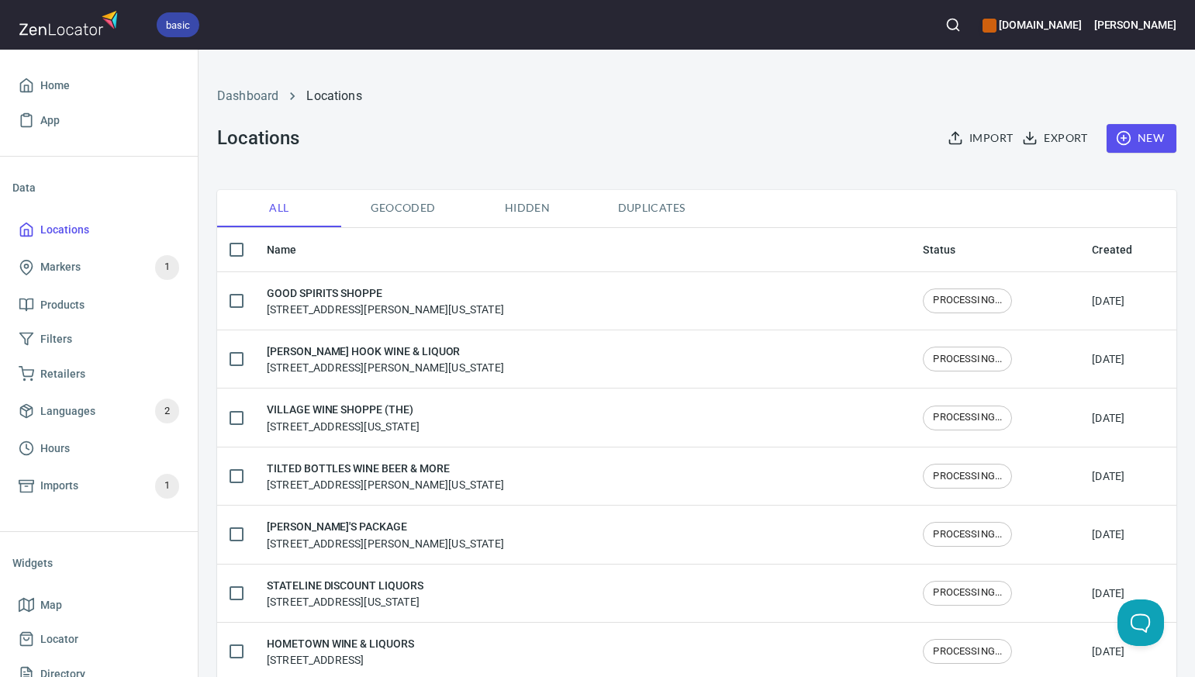
click at [1144, 136] on span "New" at bounding box center [1141, 138] width 45 height 19
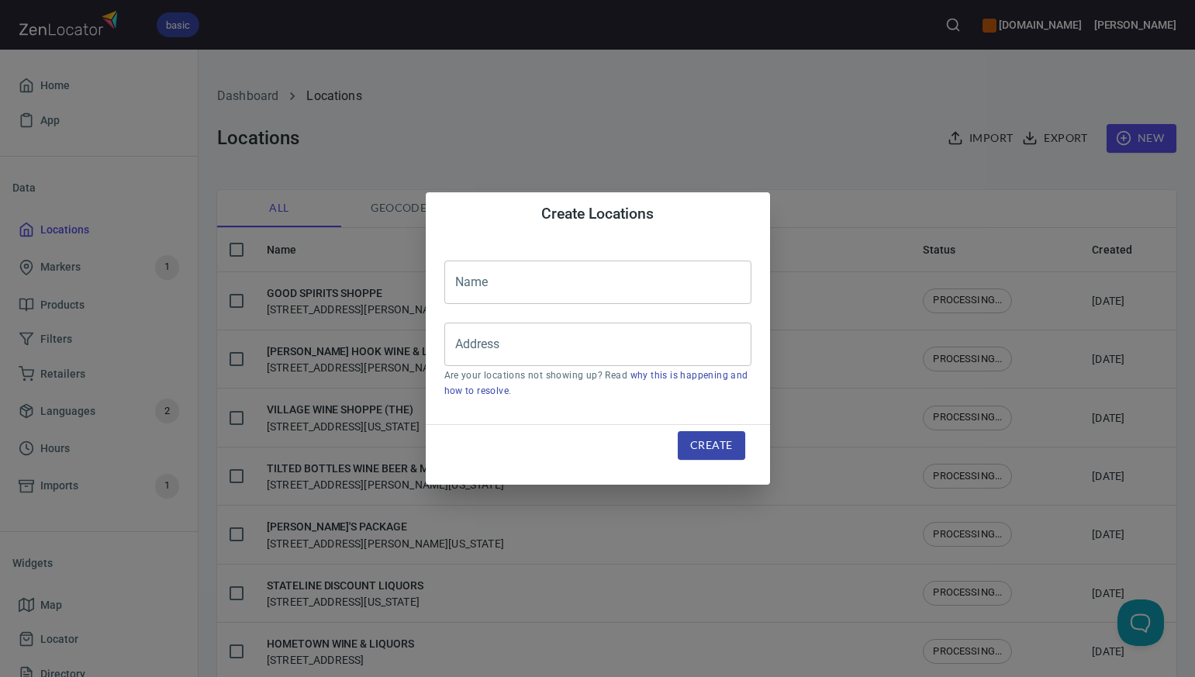
click at [478, 280] on input "text" at bounding box center [597, 282] width 307 height 43
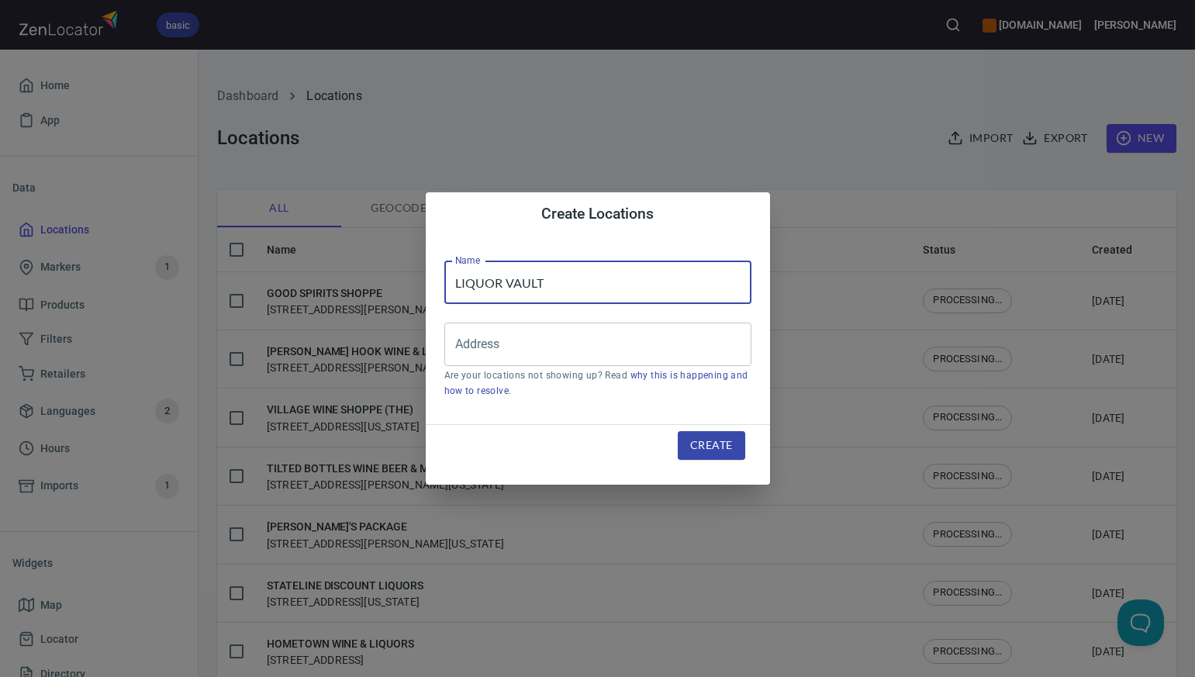
type input "LIQUOR VAULT"
click at [818, 153] on div "Create Locations Name LIQUOR VAULT Name Address Address Are your locations not …" at bounding box center [597, 338] width 1195 height 677
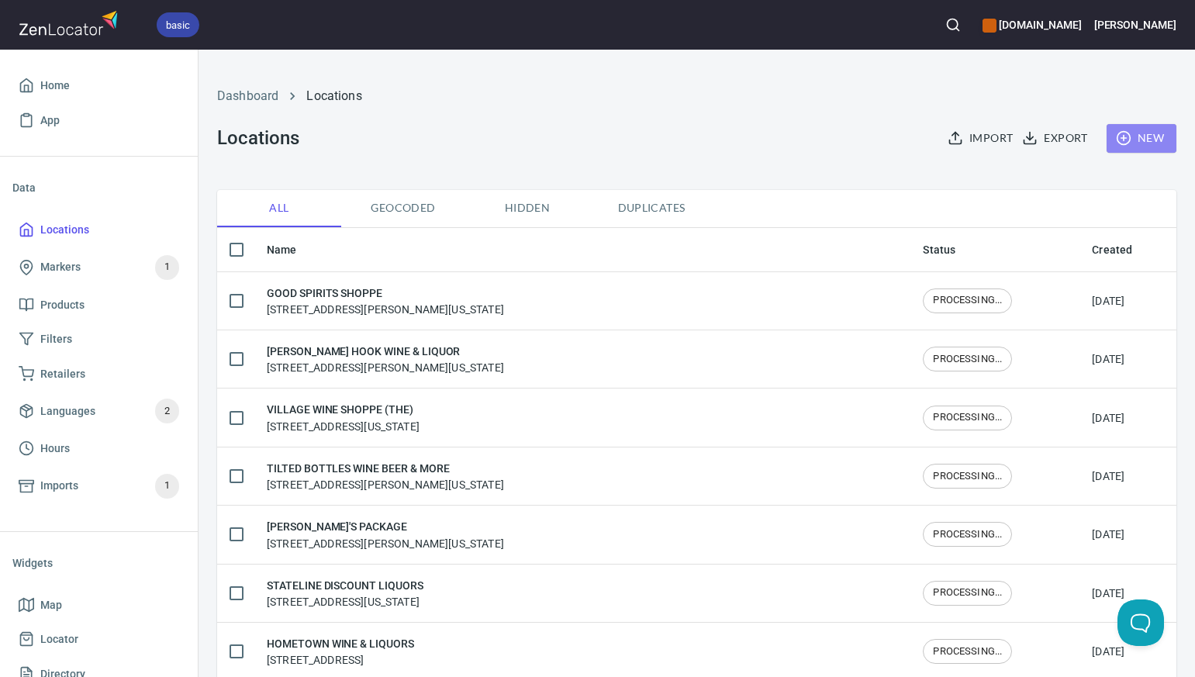
click at [1144, 143] on span "New" at bounding box center [1141, 138] width 45 height 19
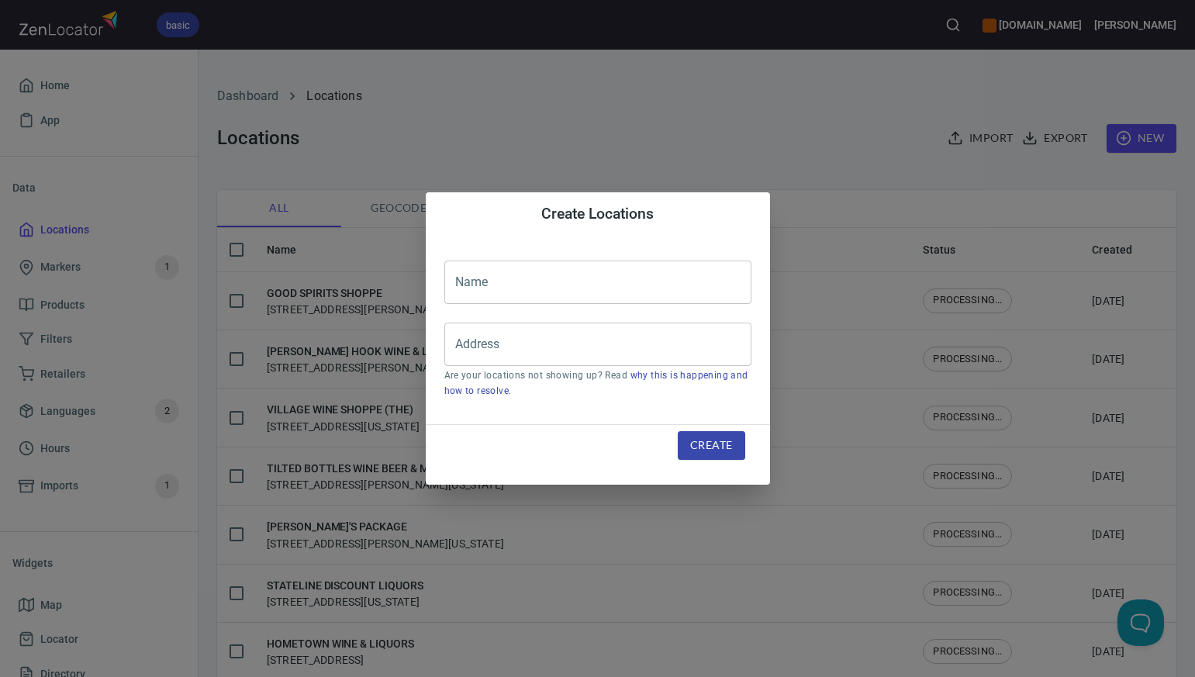
click at [465, 285] on input "text" at bounding box center [597, 282] width 307 height 43
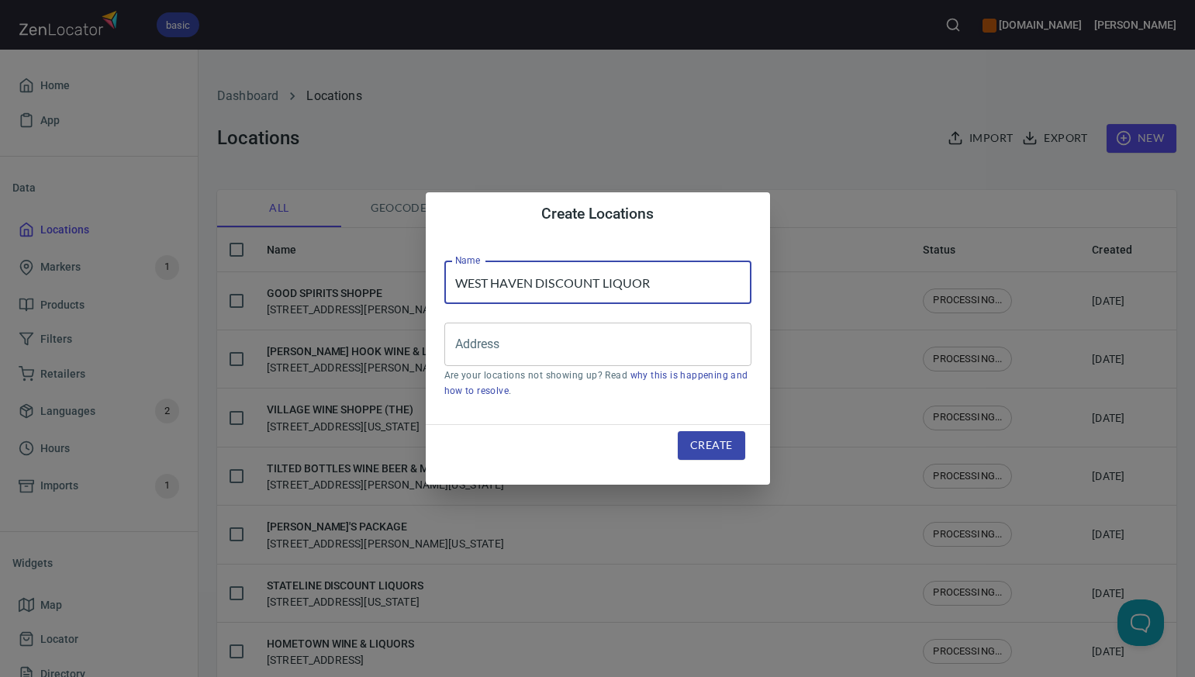
type input "WEST HAVEN DISCOUNT LIQUOR"
click at [708, 137] on div "Create Locations Name WEST HAVEN DISCOUNT LIQUOR Name Address Address Are your …" at bounding box center [597, 338] width 1195 height 677
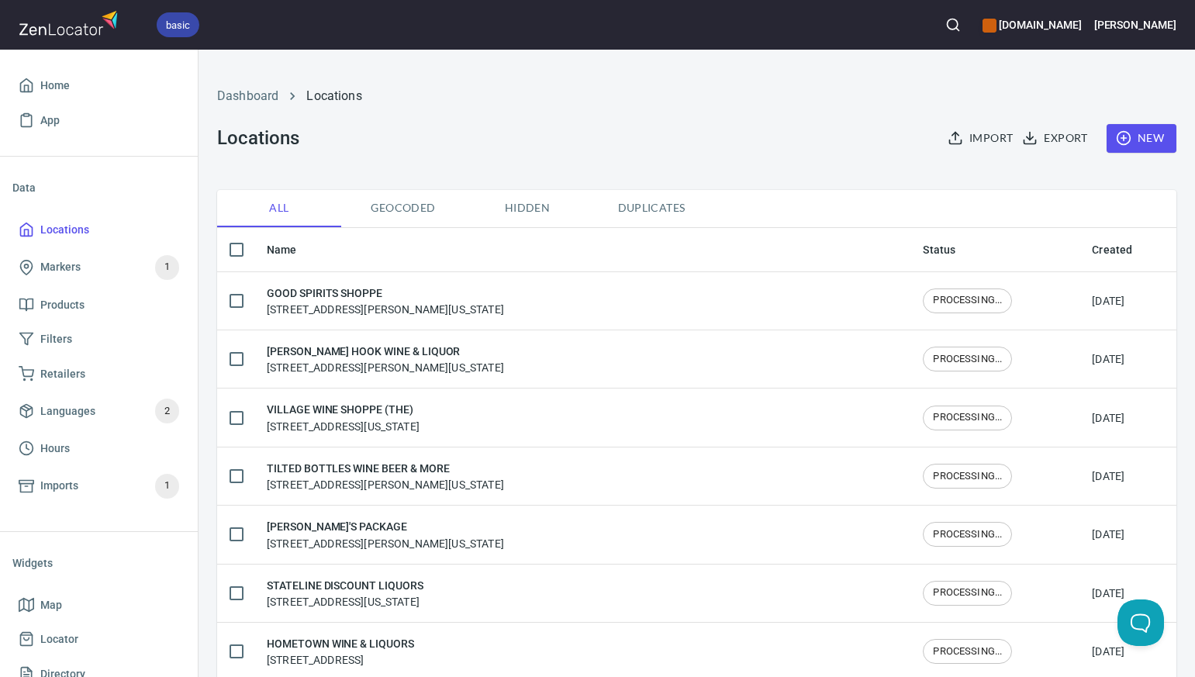
click at [1148, 139] on span "New" at bounding box center [1141, 138] width 45 height 19
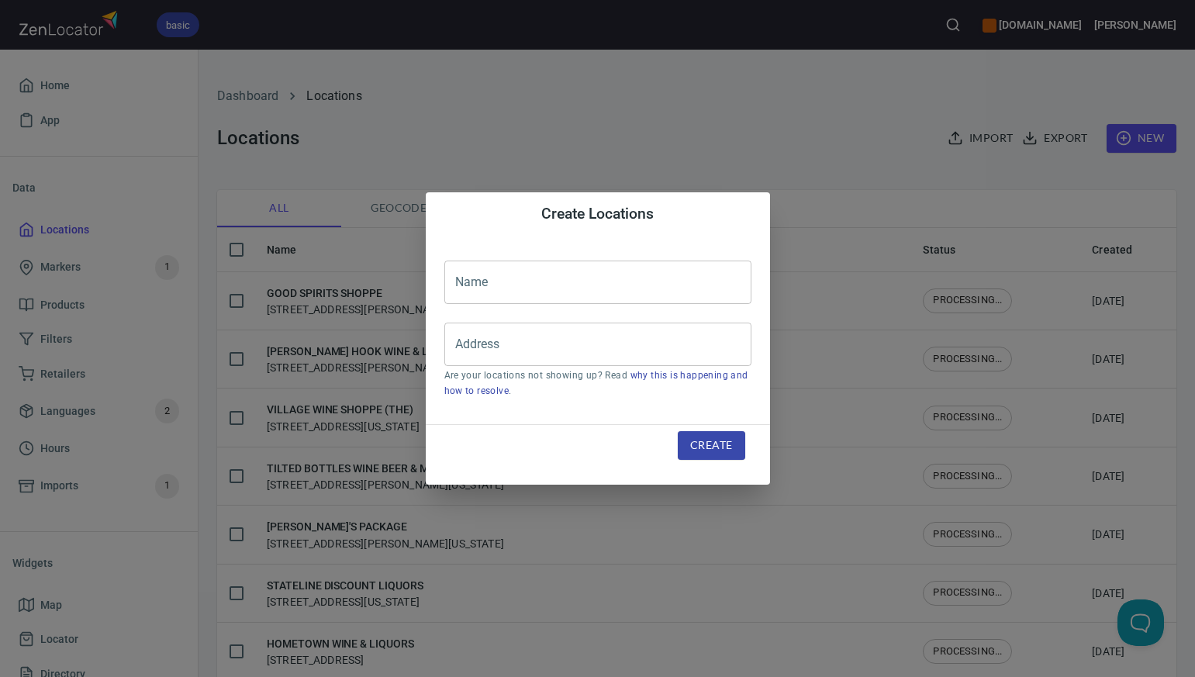
click at [482, 285] on input "text" at bounding box center [597, 282] width 307 height 43
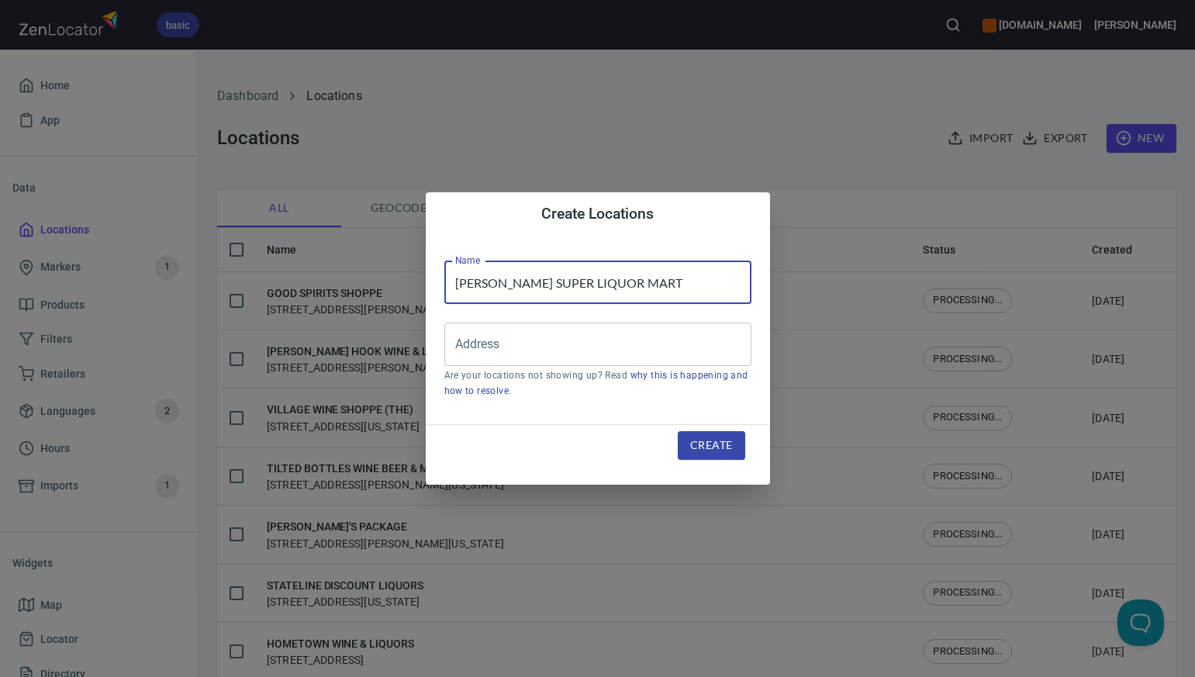
type input "D ANGELOS SUPER LIQUOR MART"
click at [488, 347] on input "Address" at bounding box center [586, 344] width 270 height 29
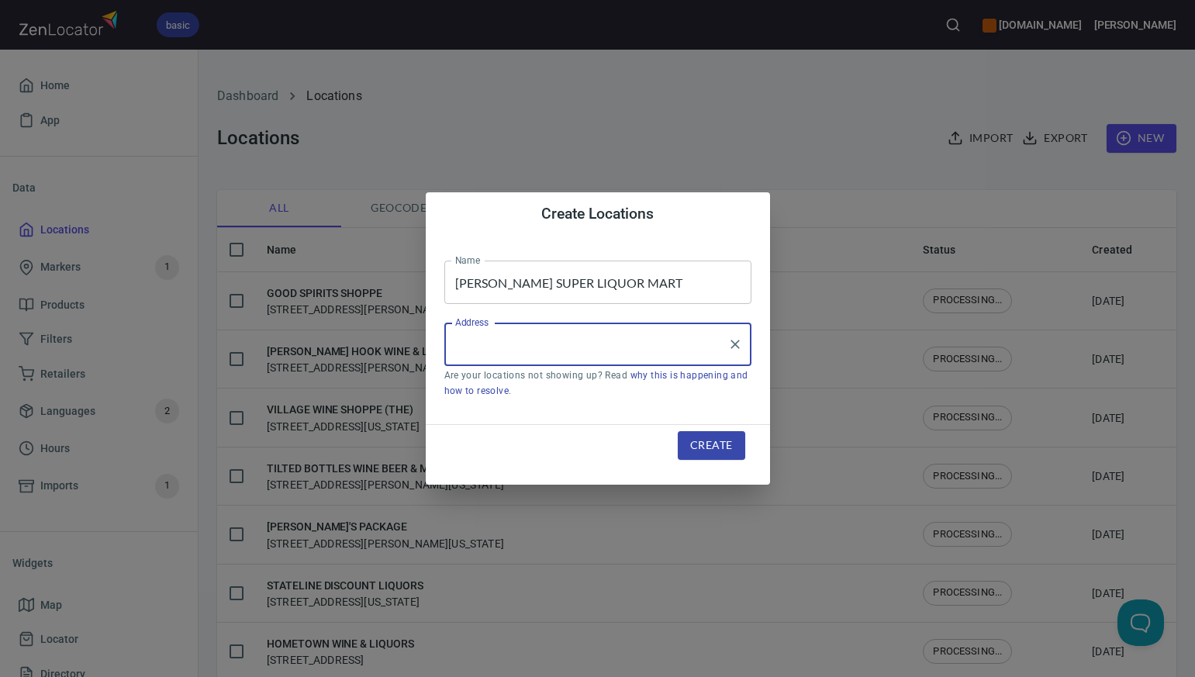
click at [488, 347] on input "Address" at bounding box center [586, 344] width 270 height 29
click at [561, 345] on input "589 SULLIVAN AVE SOUTH WINDSOR CT" at bounding box center [586, 344] width 270 height 29
click at [676, 346] on input "589 SULLIVAN AVE, SOUTH WINDSOR CT" at bounding box center [586, 344] width 270 height 29
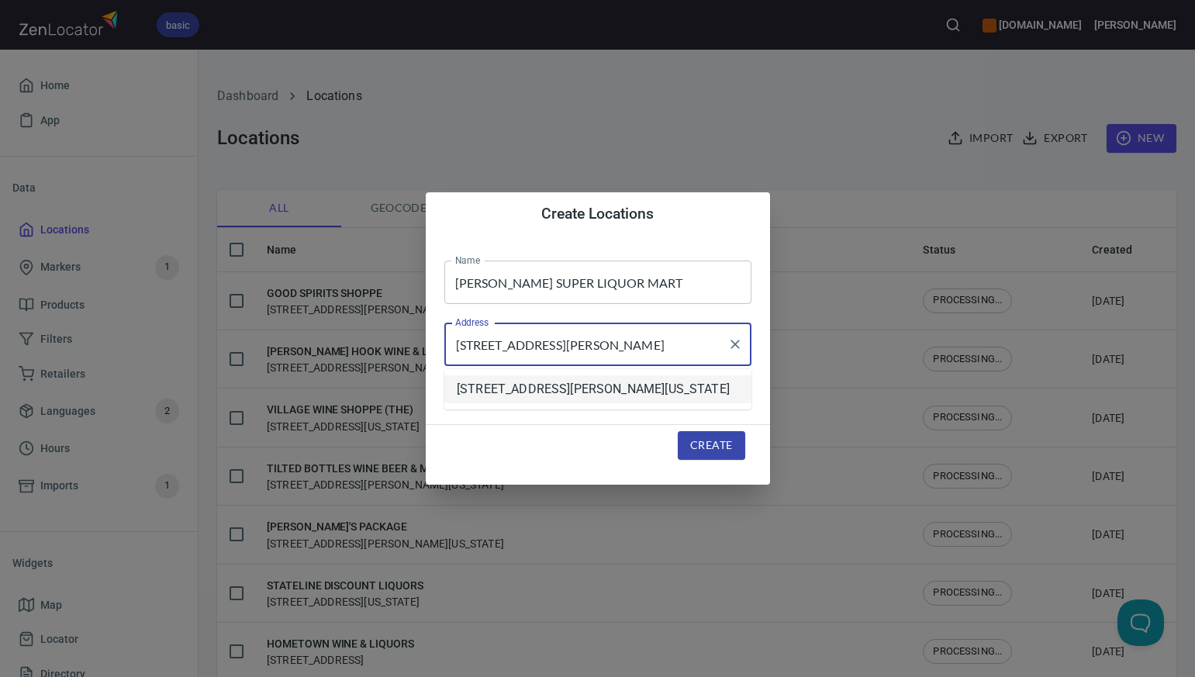
click at [649, 395] on li "589 Sullivan Avenue, South Windsor, Connecticut, United States" at bounding box center [597, 389] width 307 height 28
type input "589 Sullivan Avenue, South Windsor, Connecticut, United States"
click at [689, 447] on button "Create" at bounding box center [711, 445] width 67 height 29
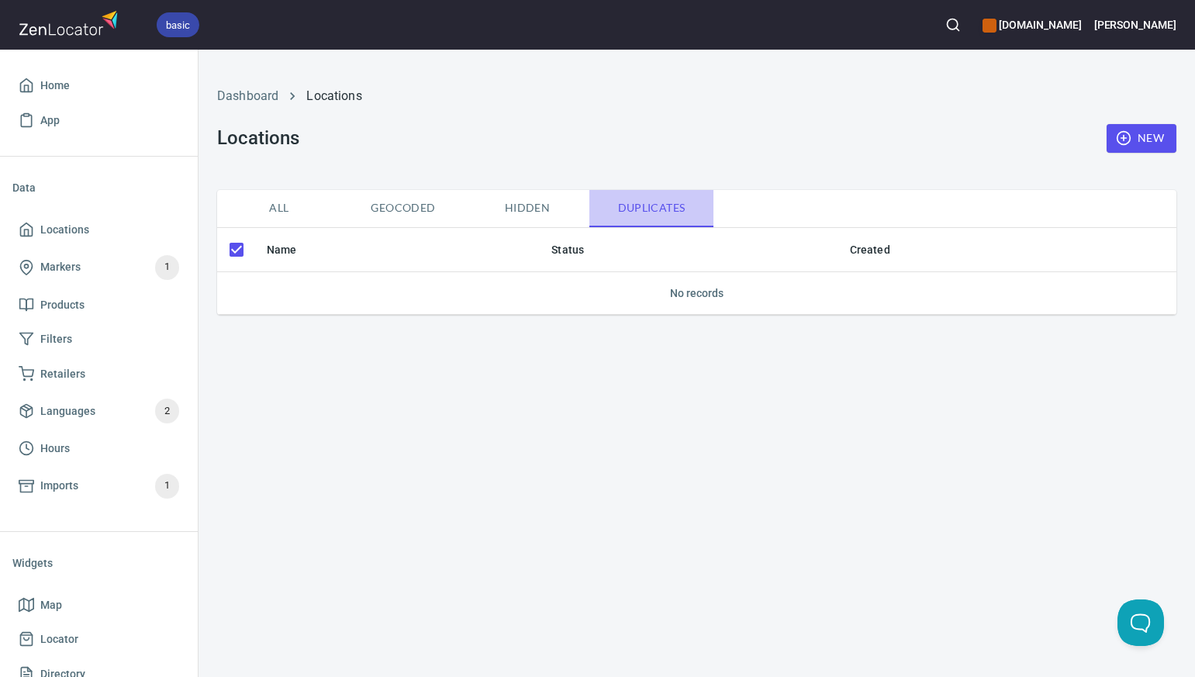
click at [637, 209] on span "Duplicates" at bounding box center [651, 207] width 105 height 19
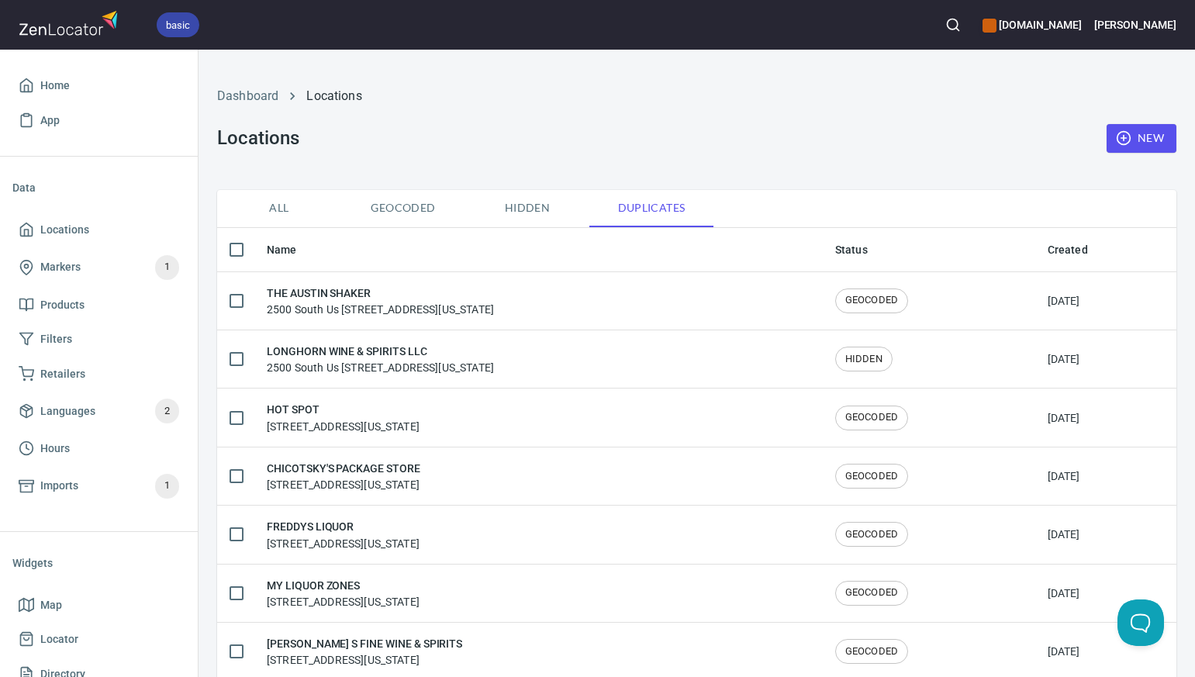
checkbox input "false"
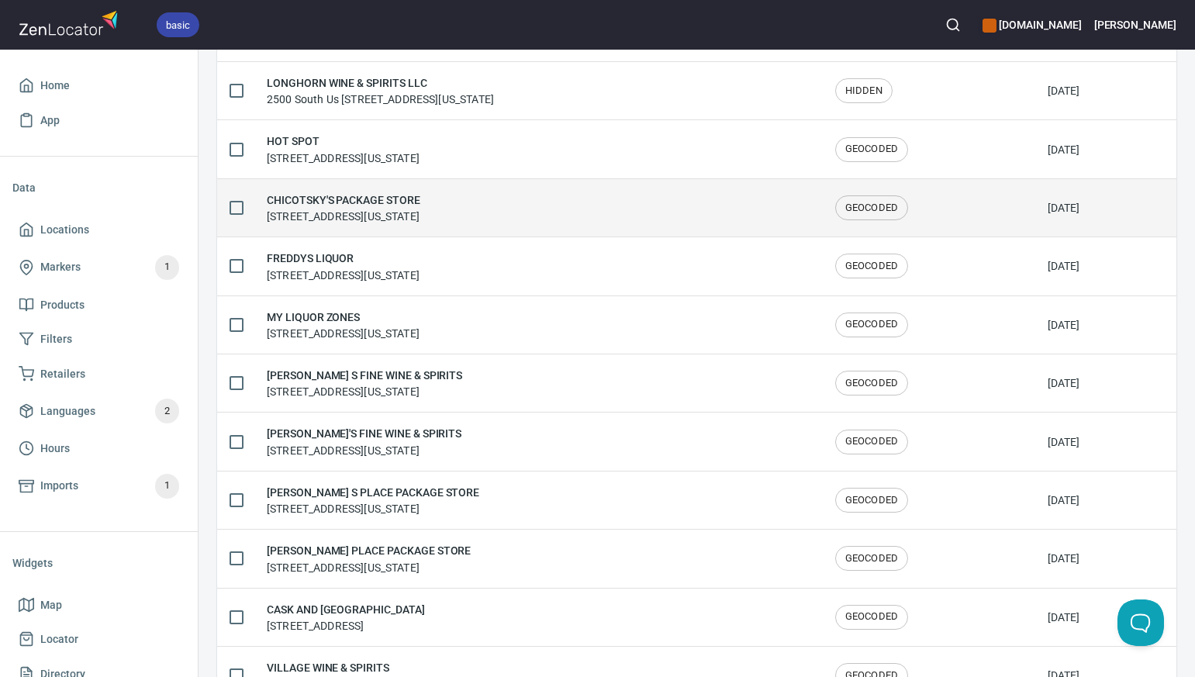
scroll to position [271, 0]
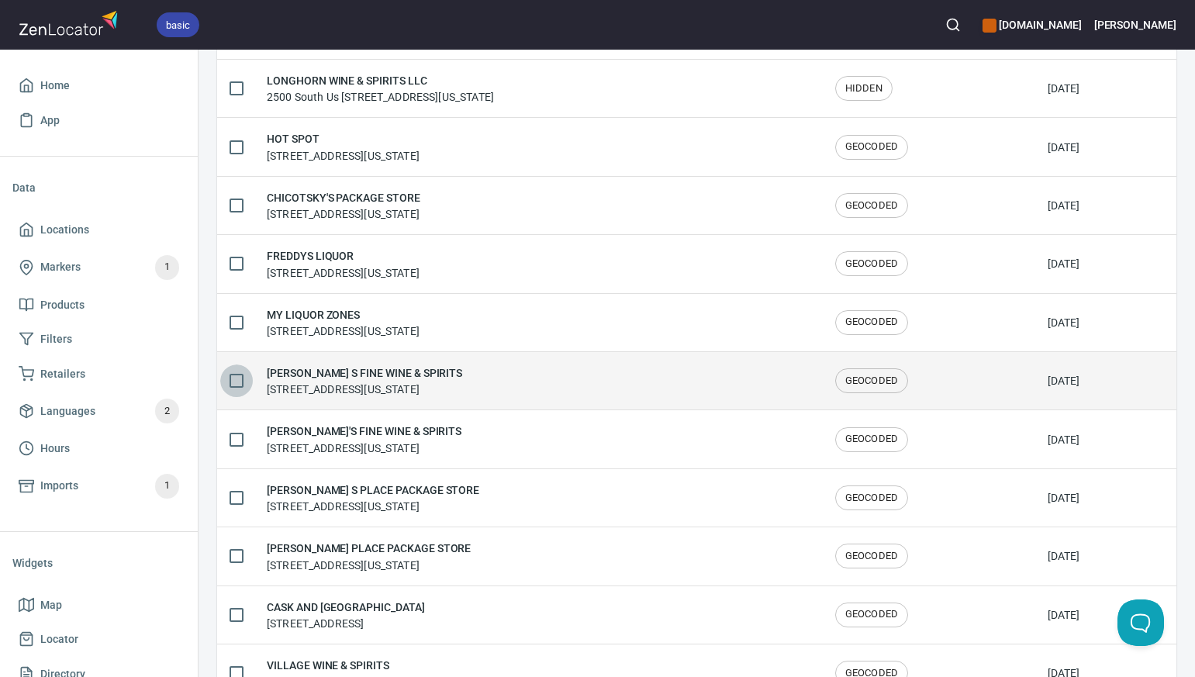
click at [236, 378] on input "checkbox" at bounding box center [236, 380] width 33 height 33
checkbox input "true"
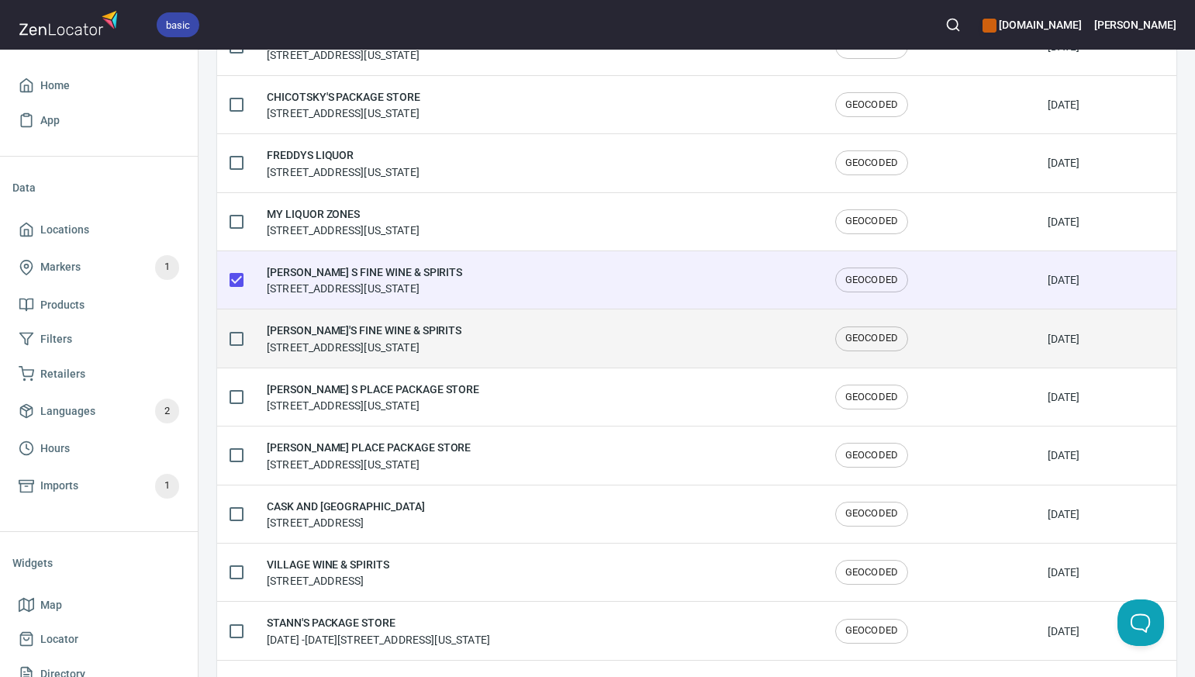
scroll to position [371, 0]
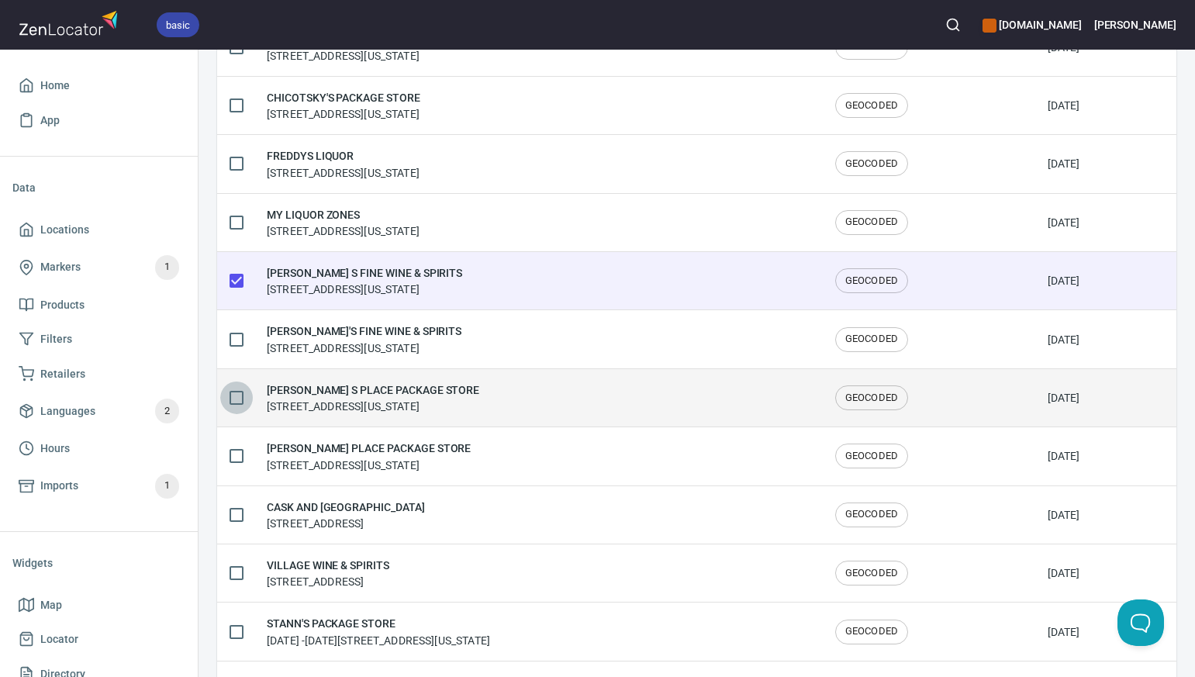
click at [236, 395] on input "checkbox" at bounding box center [236, 397] width 33 height 33
checkbox input "true"
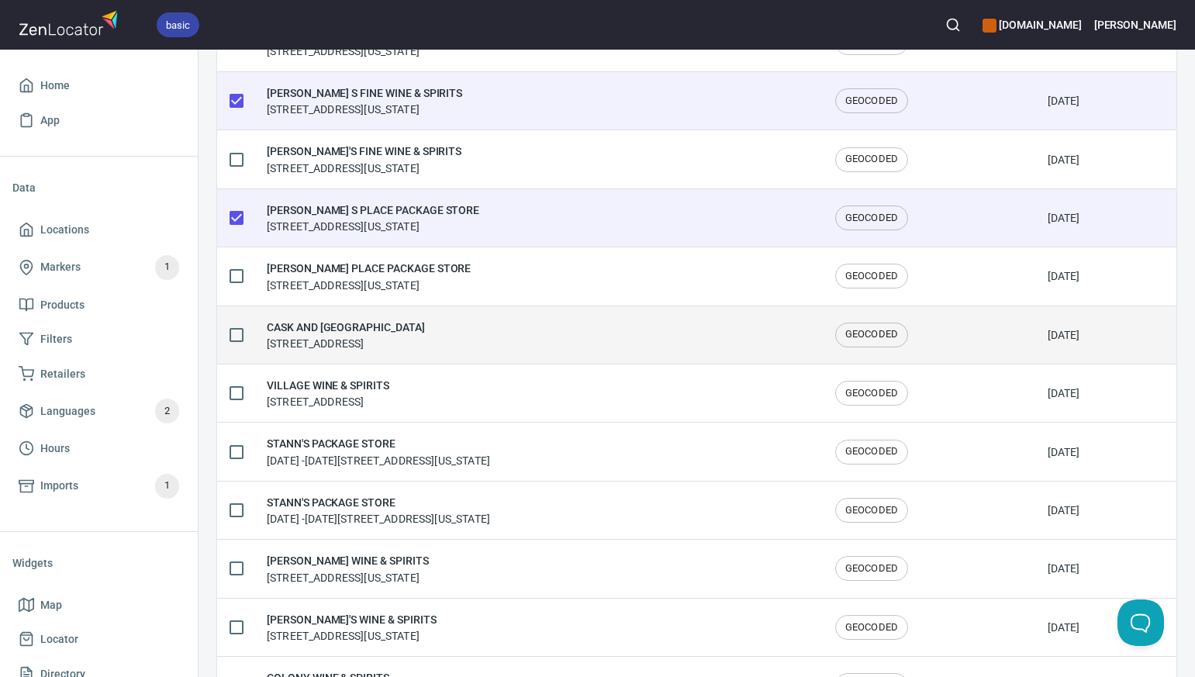
scroll to position [559, 0]
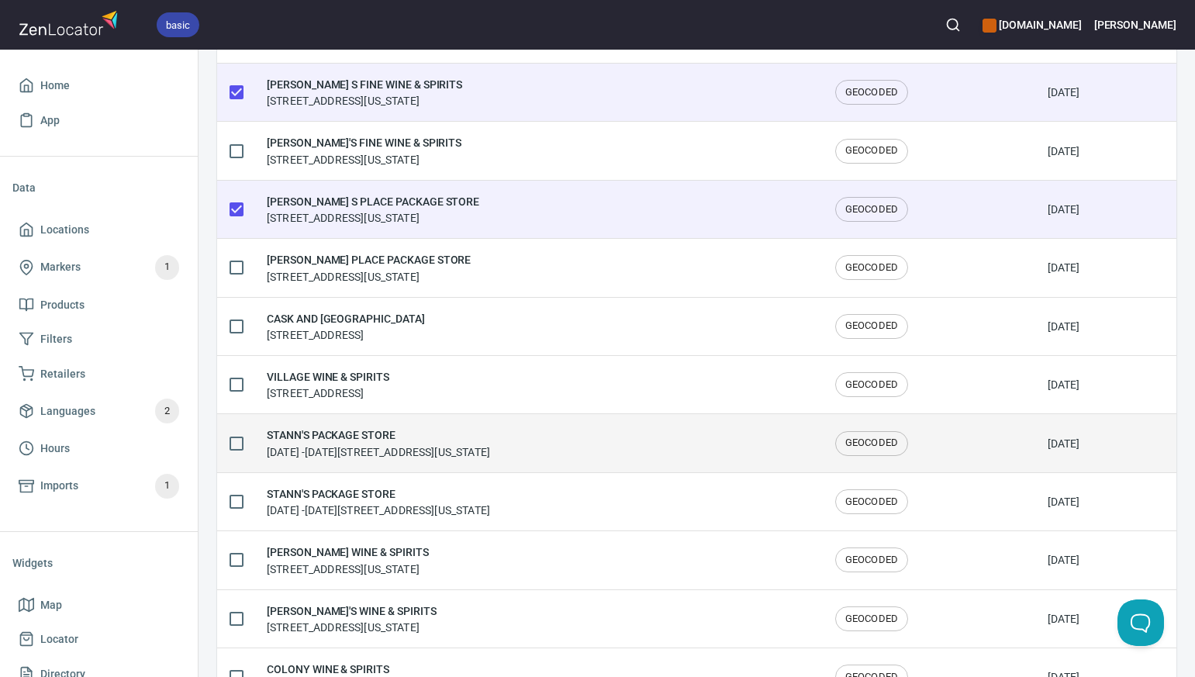
click at [237, 443] on input "checkbox" at bounding box center [236, 443] width 33 height 33
checkbox input "true"
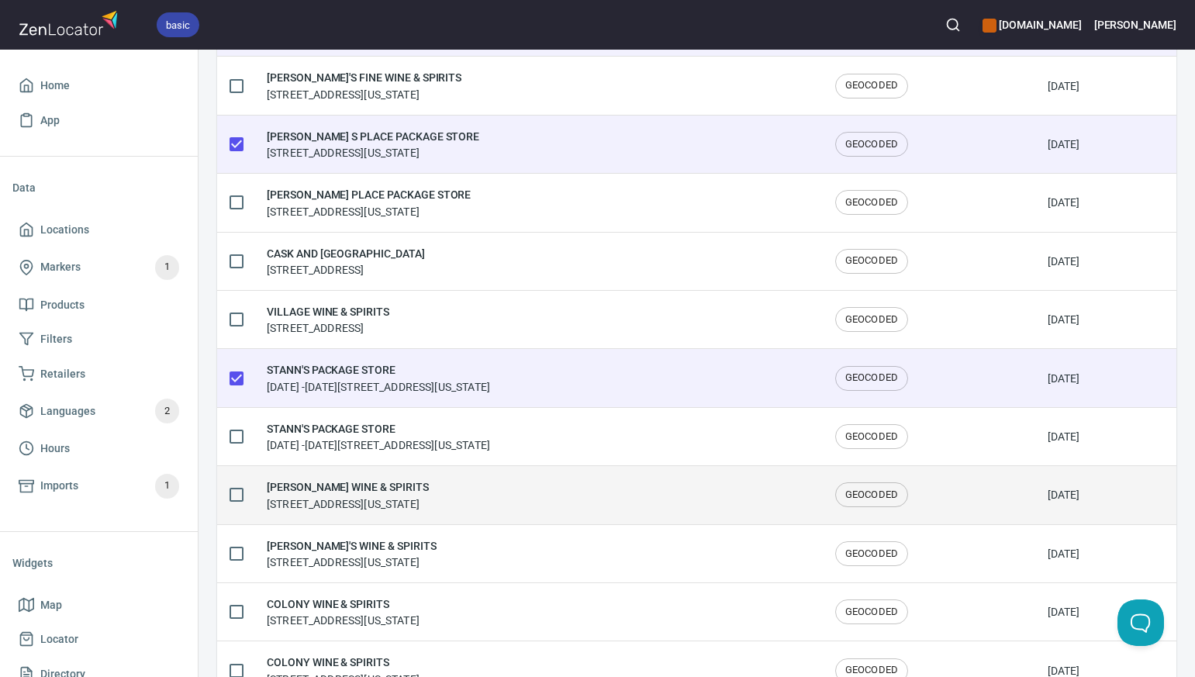
scroll to position [625, 0]
click at [237, 493] on input "checkbox" at bounding box center [236, 494] width 33 height 33
checkbox input "true"
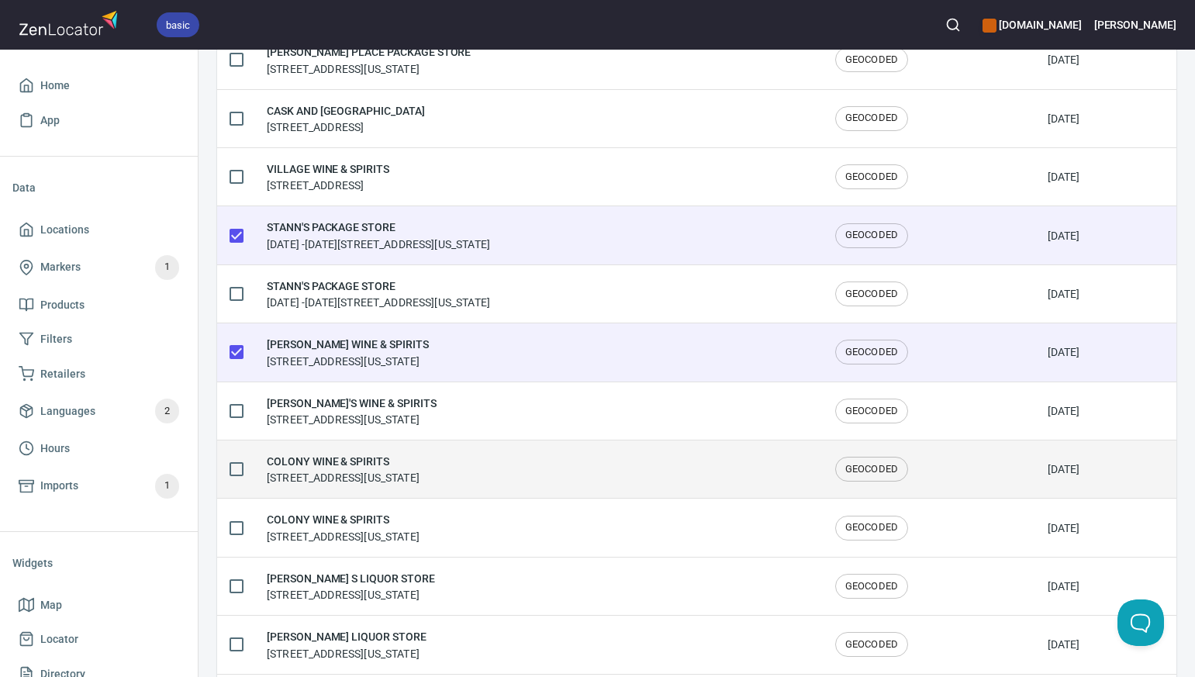
scroll to position [771, 0]
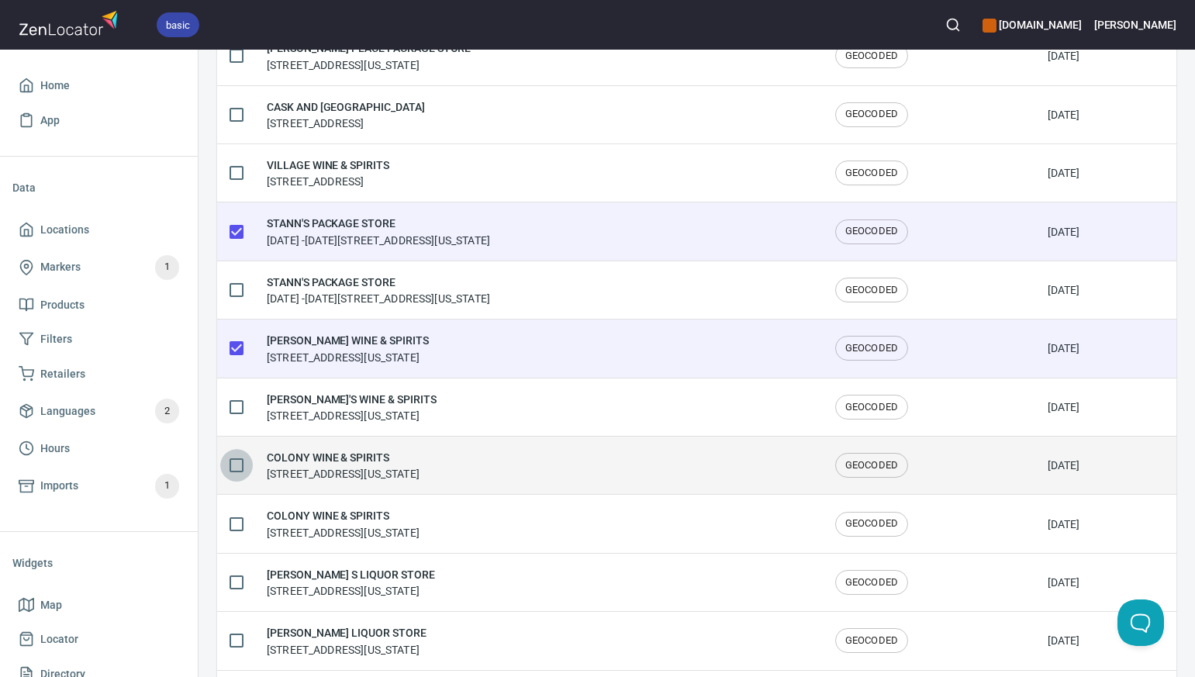
click at [236, 465] on input "checkbox" at bounding box center [236, 465] width 33 height 33
checkbox input "true"
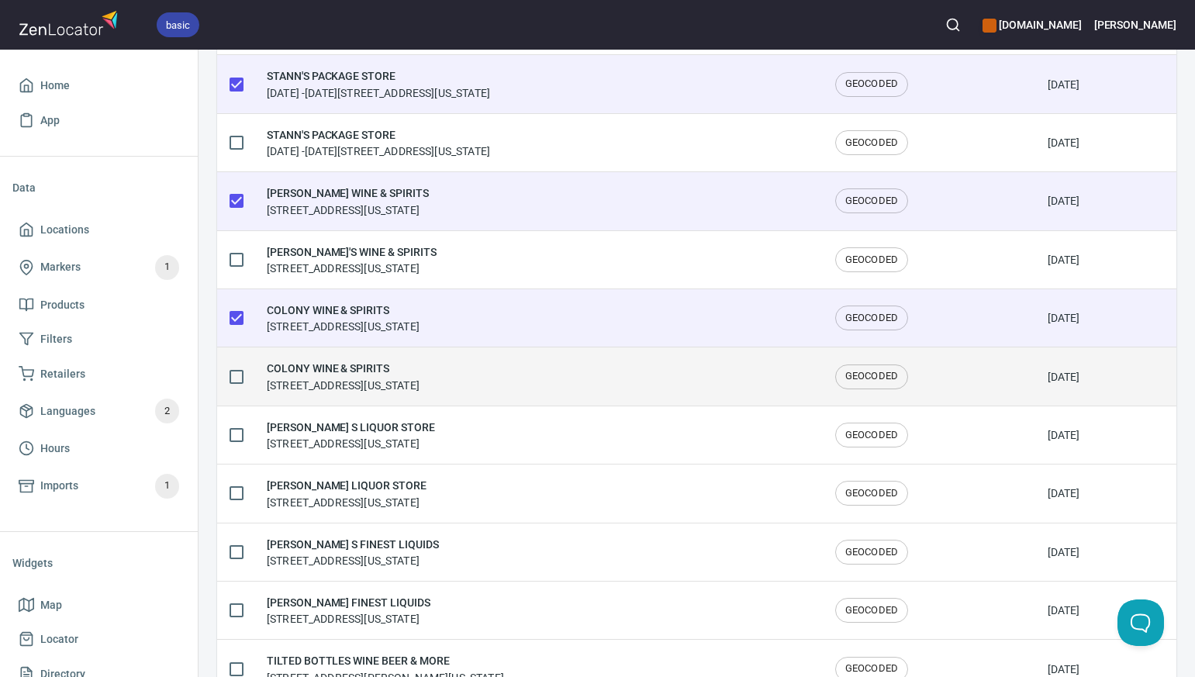
scroll to position [920, 0]
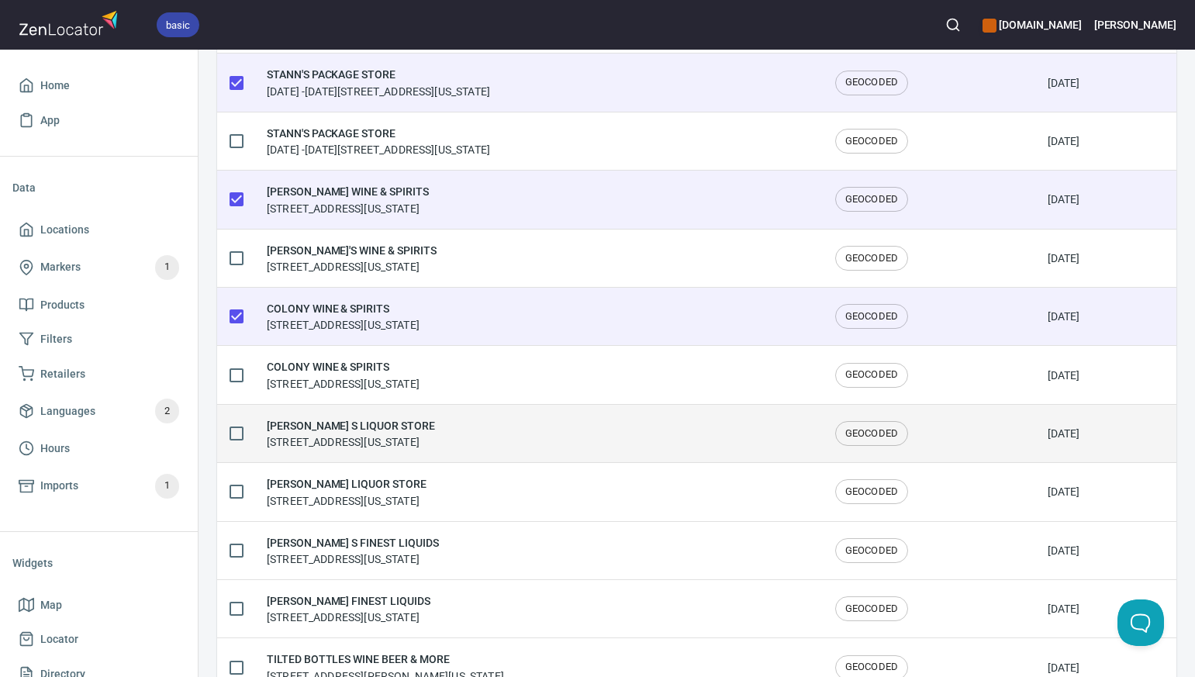
click at [236, 433] on input "checkbox" at bounding box center [236, 433] width 33 height 33
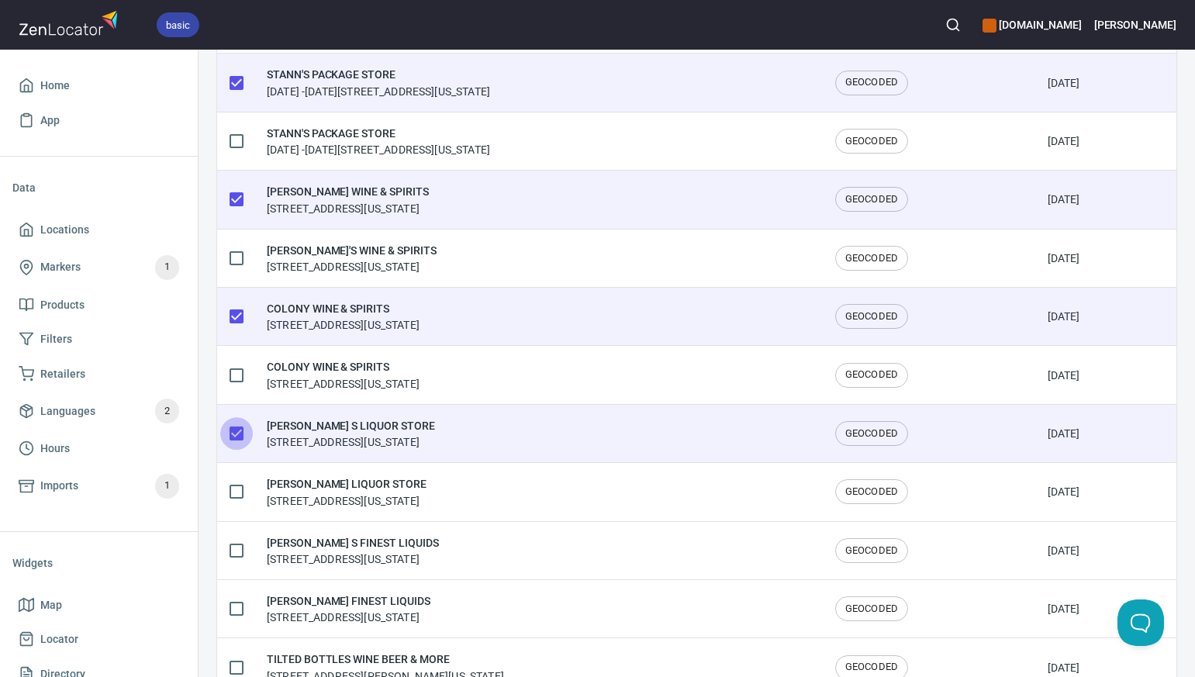
click at [236, 433] on input "checkbox" at bounding box center [236, 433] width 33 height 33
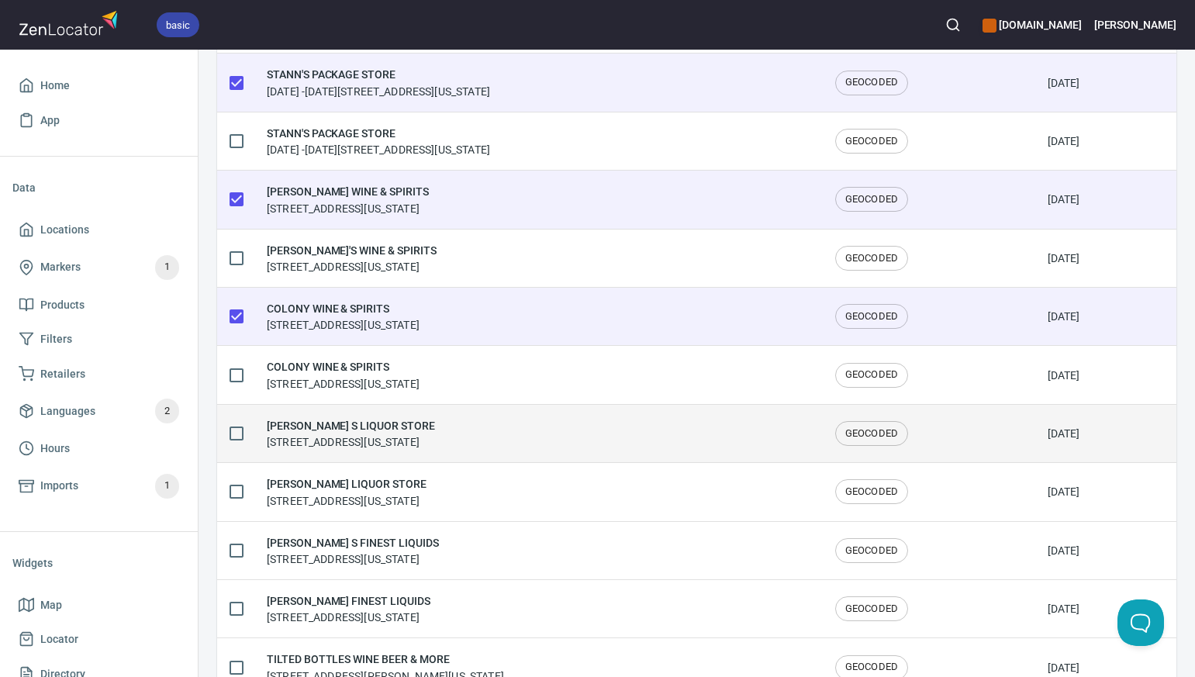
click at [236, 433] on input "checkbox" at bounding box center [236, 433] width 33 height 33
checkbox input "true"
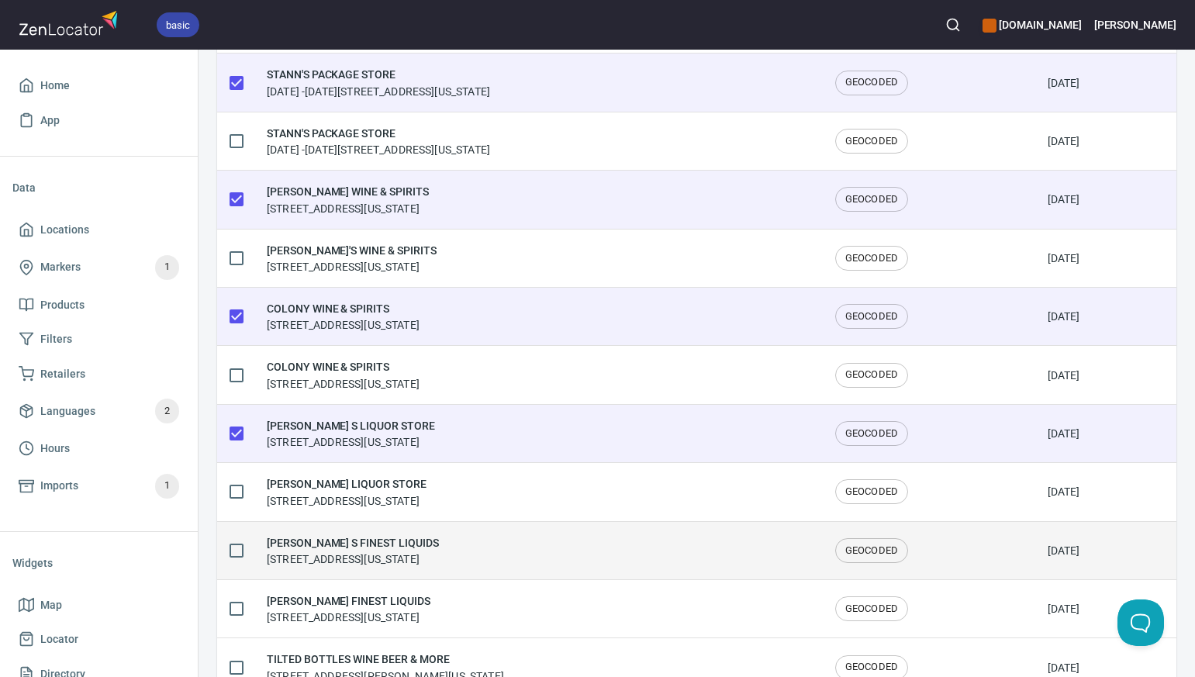
click at [236, 548] on input "checkbox" at bounding box center [236, 550] width 33 height 33
checkbox input "true"
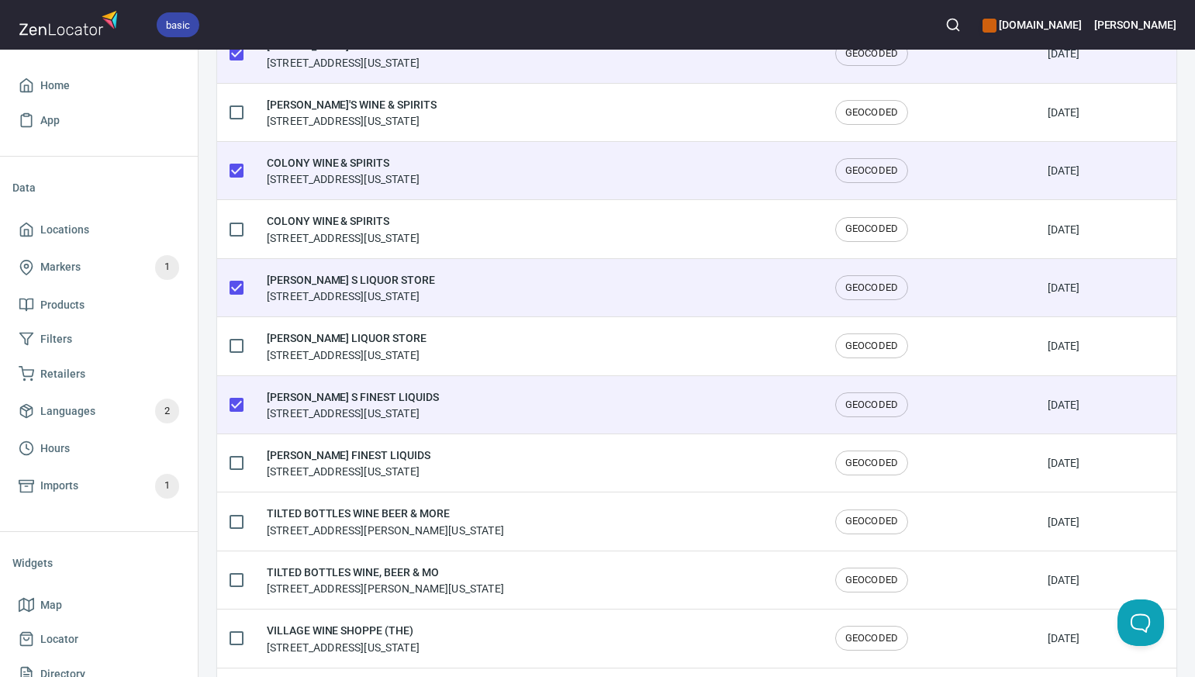
scroll to position [1113, 0]
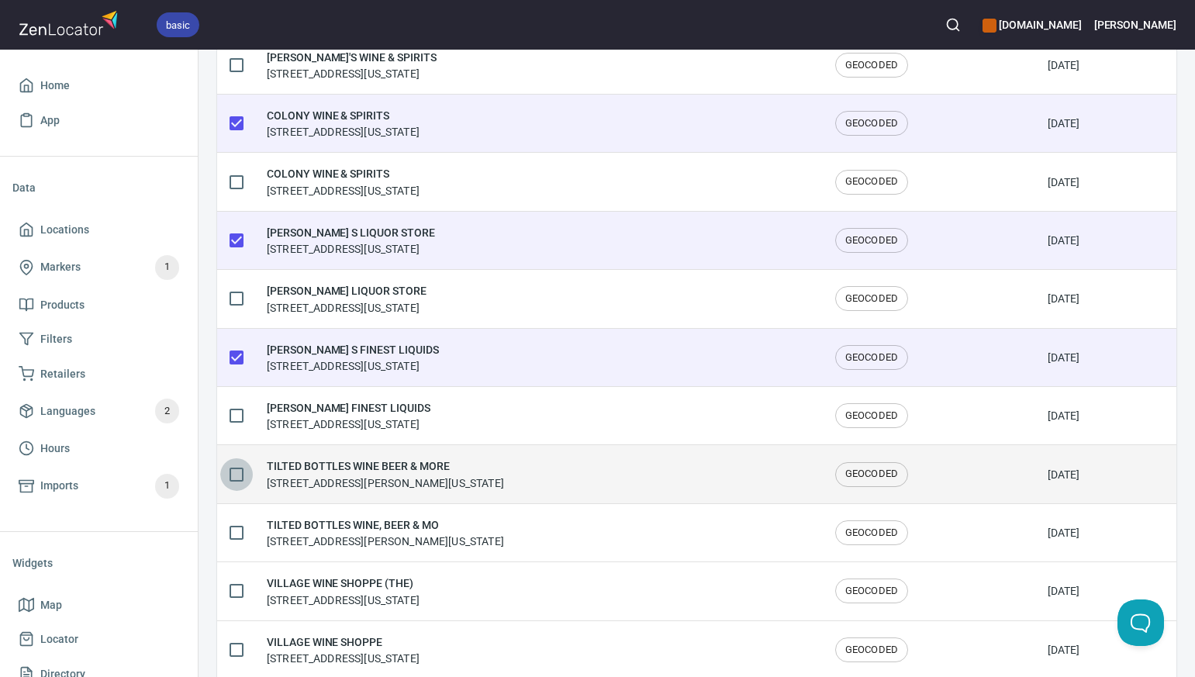
click at [238, 474] on input "checkbox" at bounding box center [236, 474] width 33 height 33
checkbox input "true"
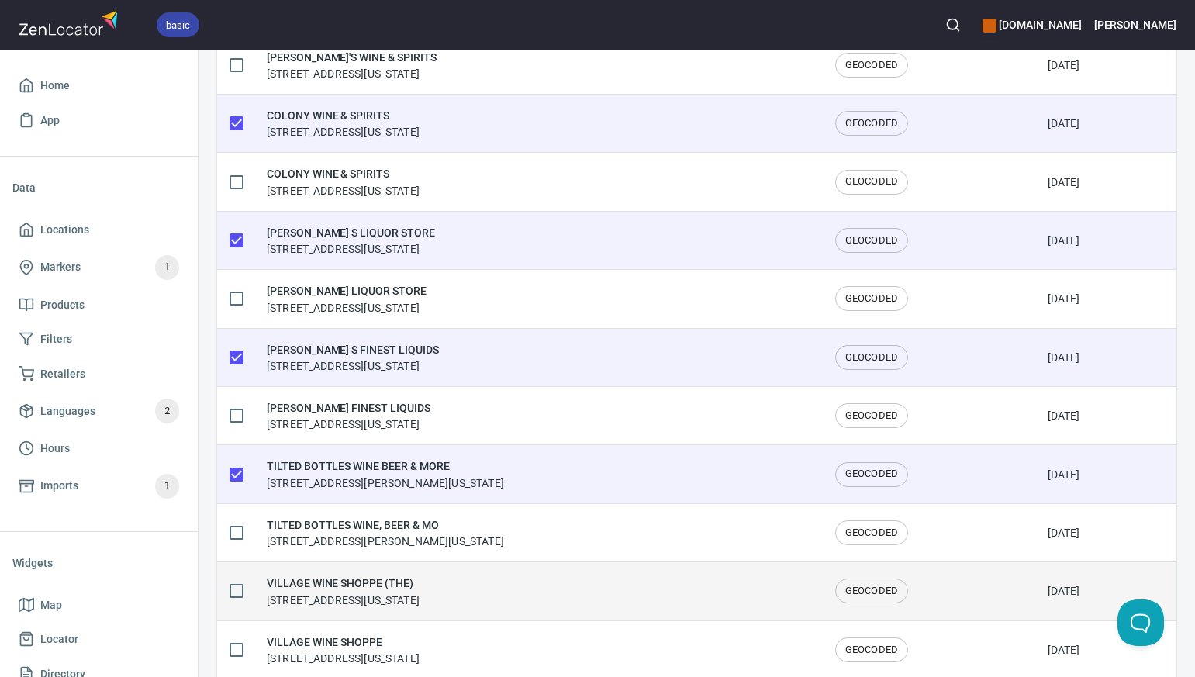
click at [237, 590] on input "checkbox" at bounding box center [236, 591] width 33 height 33
checkbox input "true"
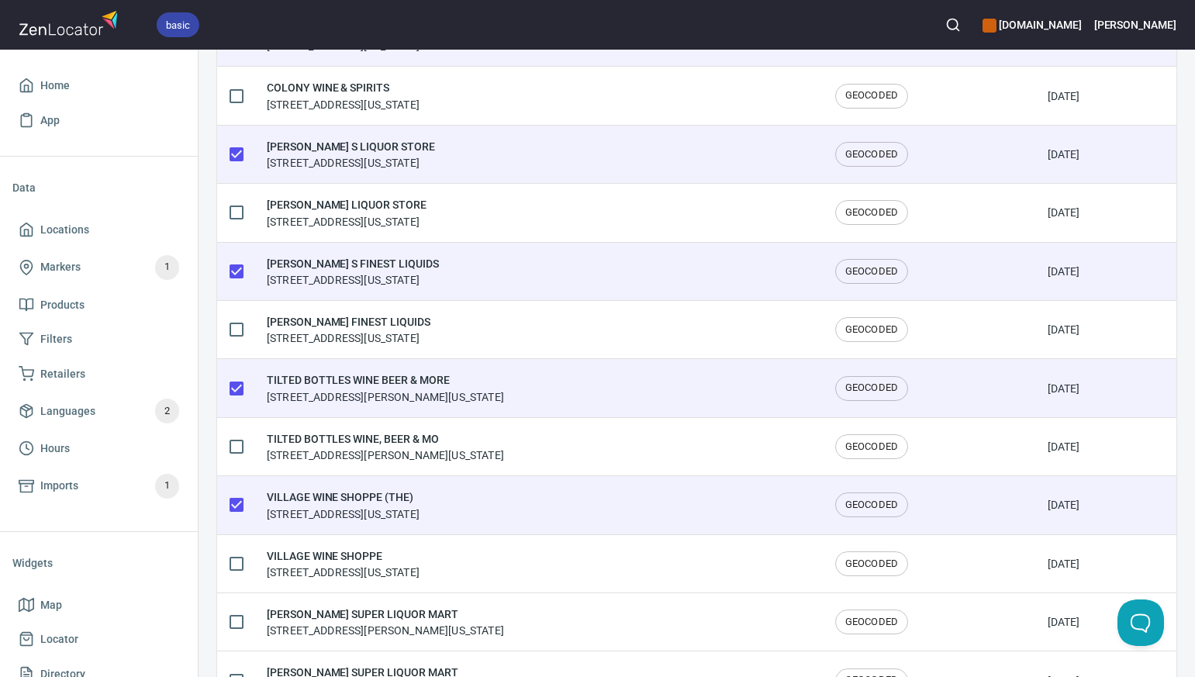
scroll to position [1251, 0]
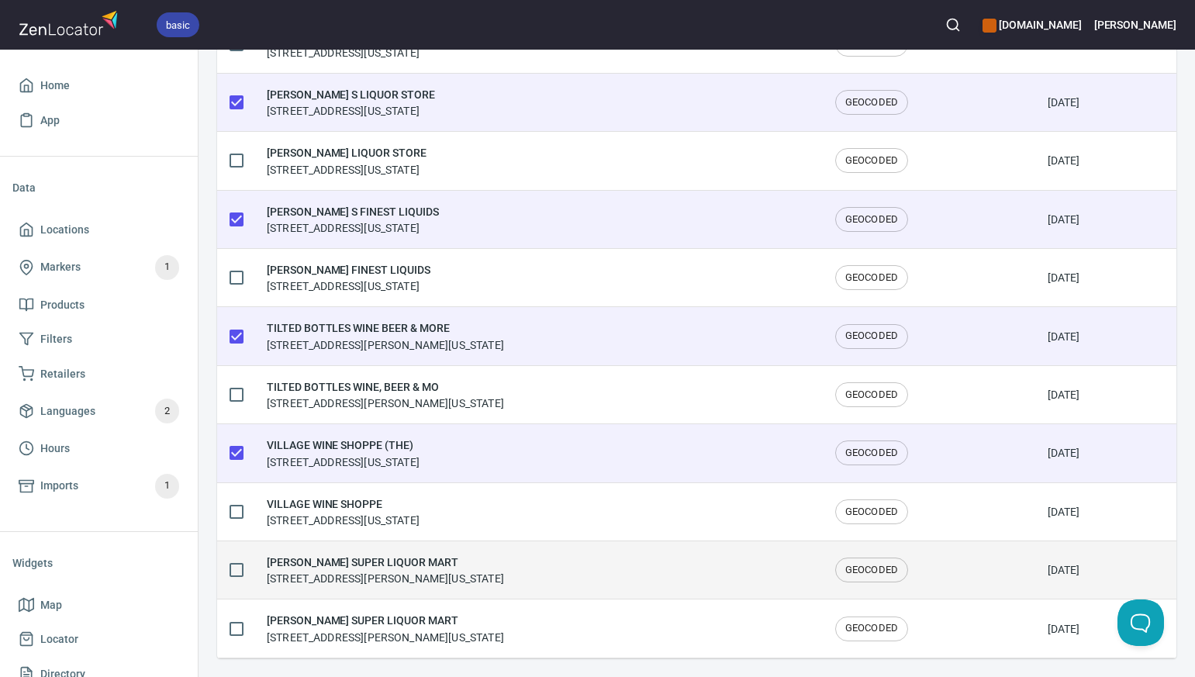
click at [238, 571] on input "checkbox" at bounding box center [236, 570] width 33 height 33
checkbox input "true"
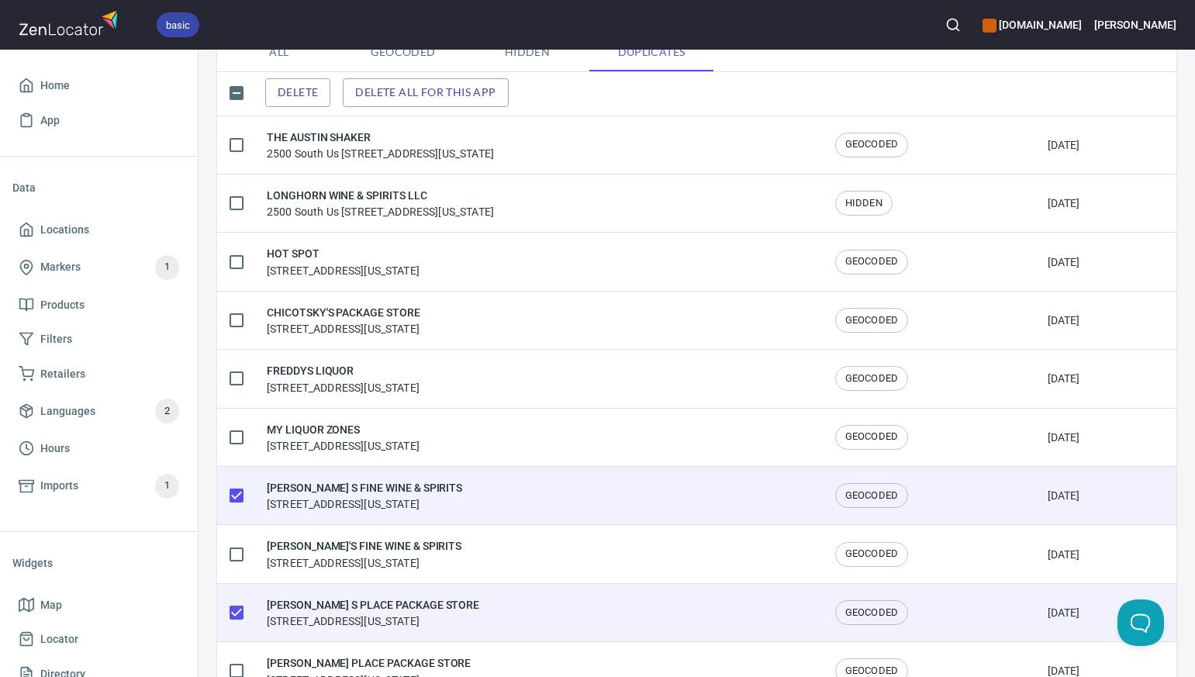
scroll to position [0, 0]
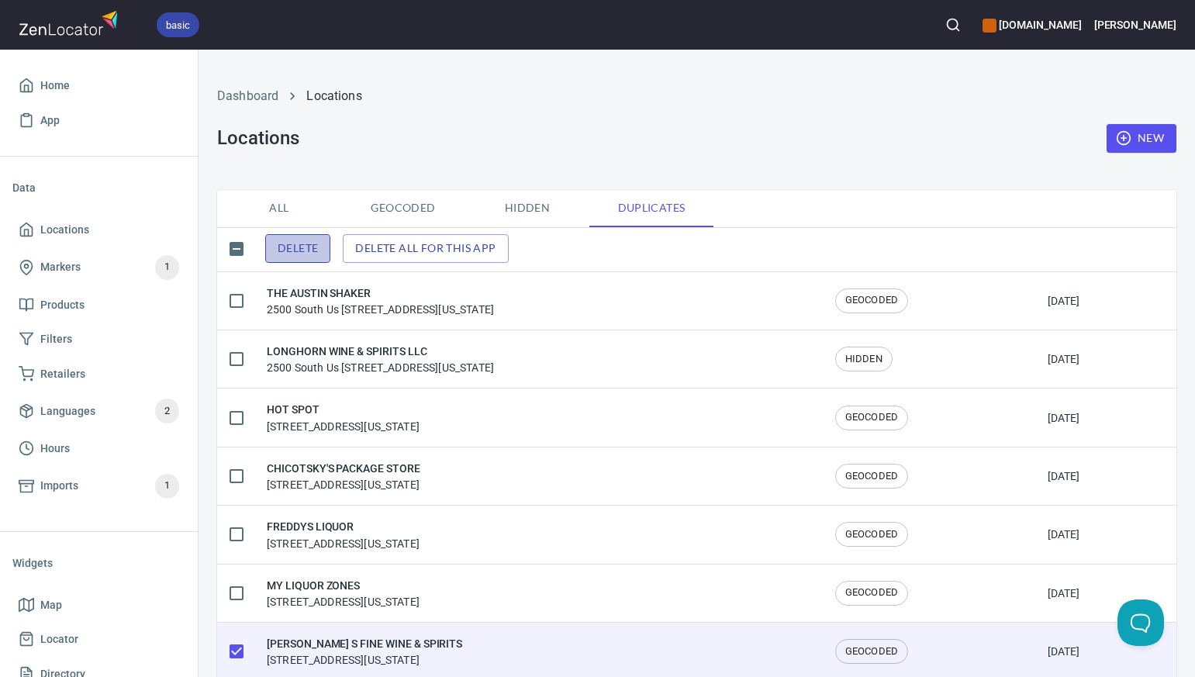
click at [316, 246] on span "Delete" at bounding box center [298, 248] width 40 height 19
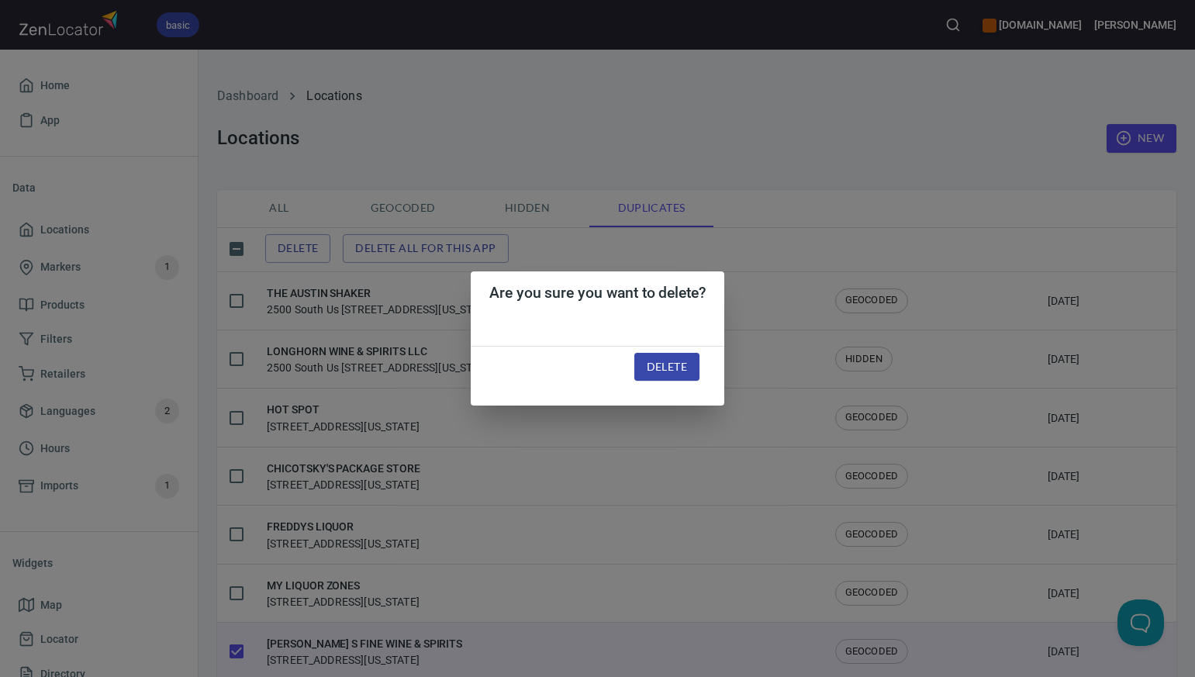
click at [669, 363] on span "Delete" at bounding box center [667, 366] width 40 height 19
checkbox input "false"
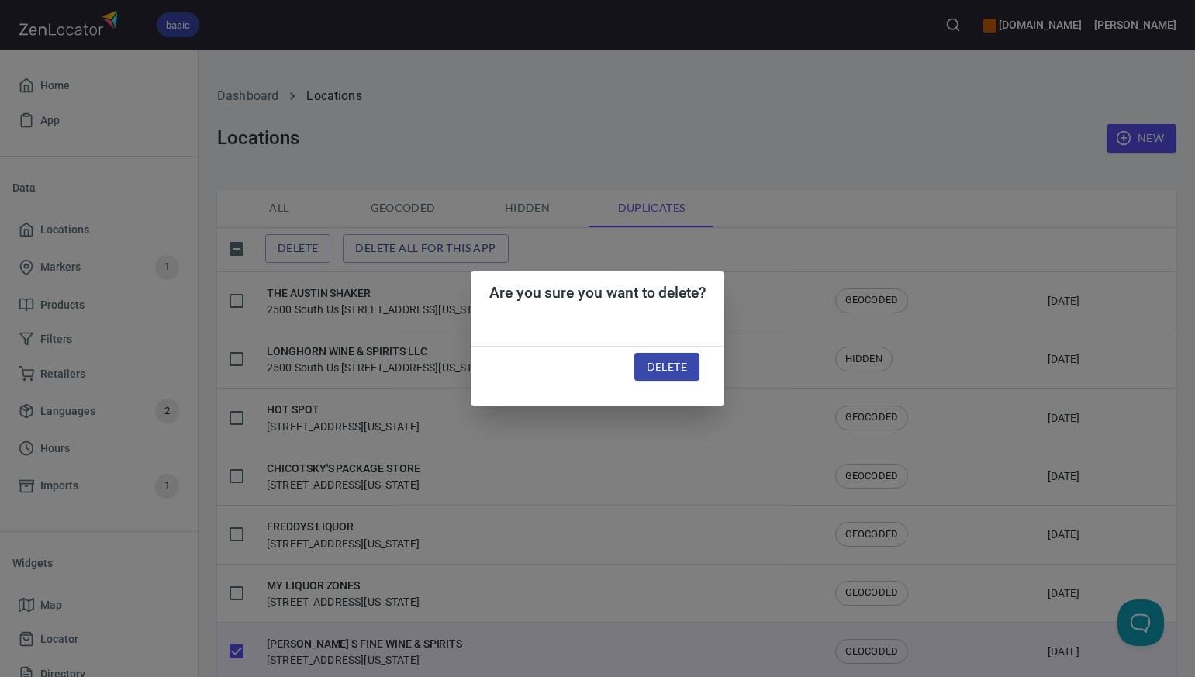
checkbox input "false"
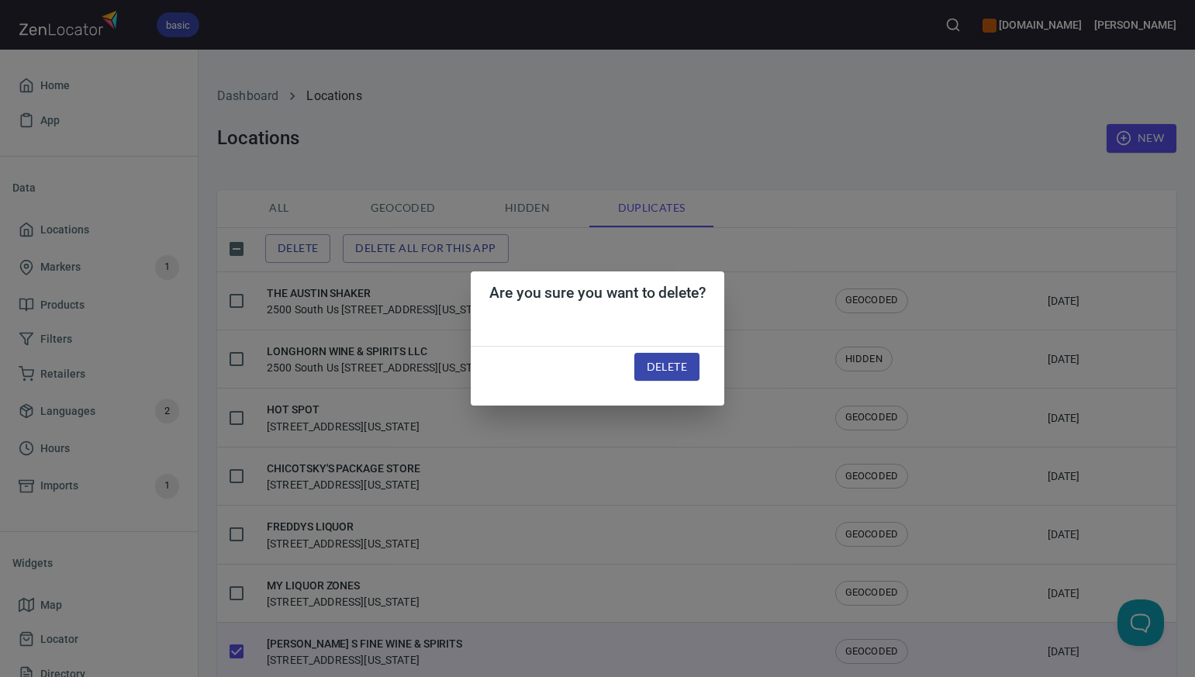
checkbox input "false"
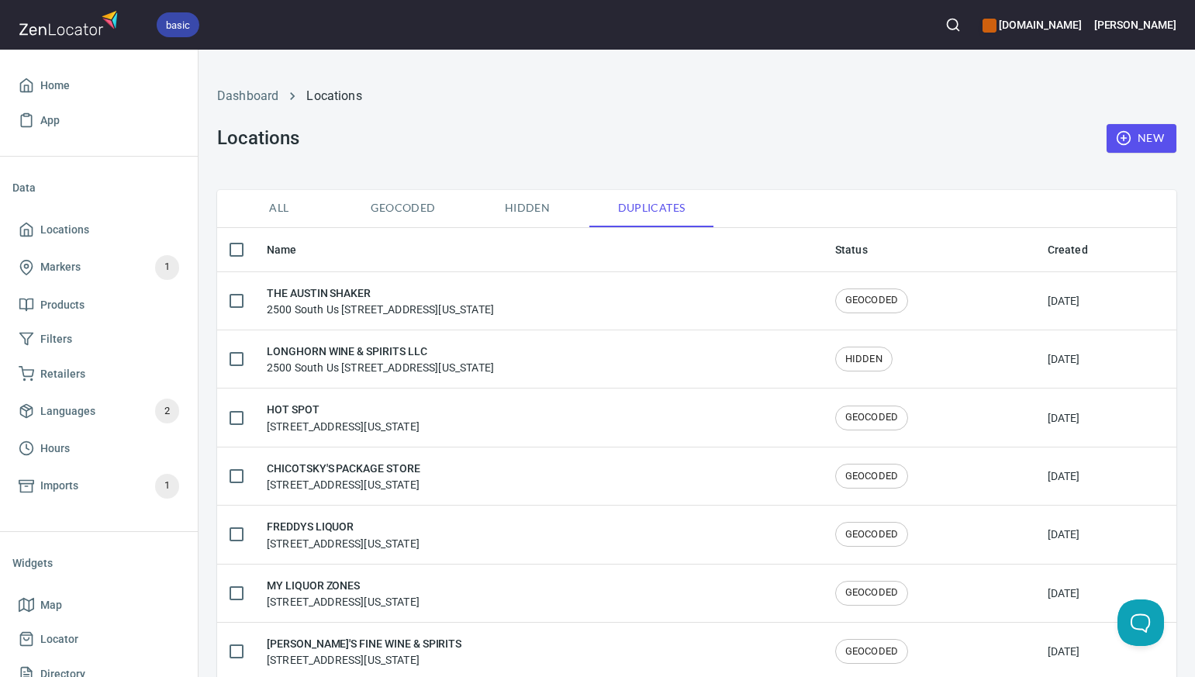
click at [281, 209] on span "All" at bounding box center [278, 207] width 105 height 19
